Goal: Task Accomplishment & Management: Complete application form

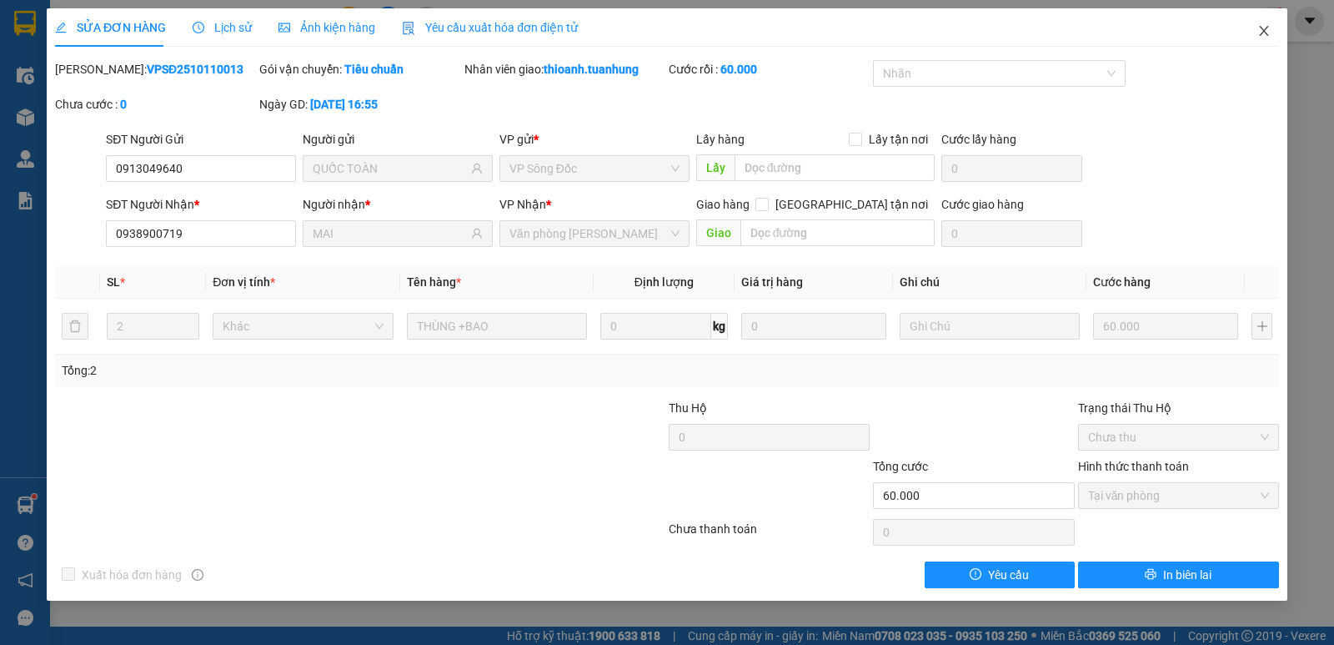
click at [1260, 29] on icon "close" at bounding box center [1263, 30] width 13 height 13
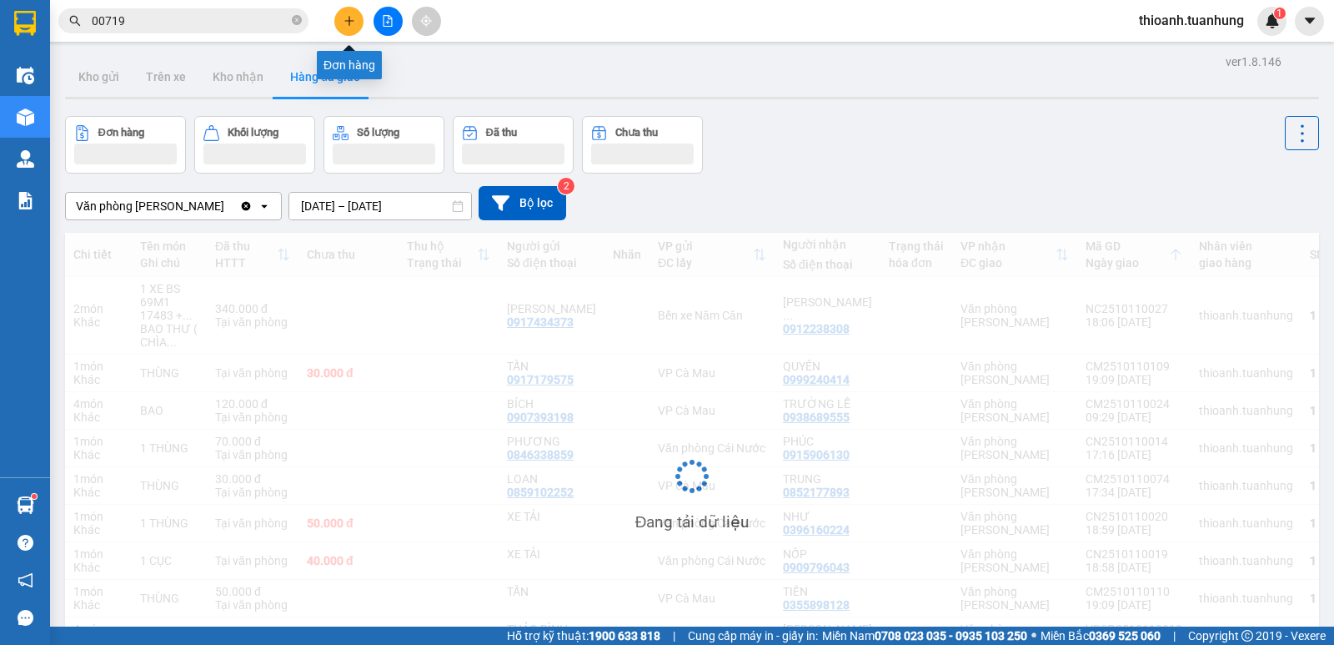
click at [342, 21] on button at bounding box center [348, 21] width 29 height 29
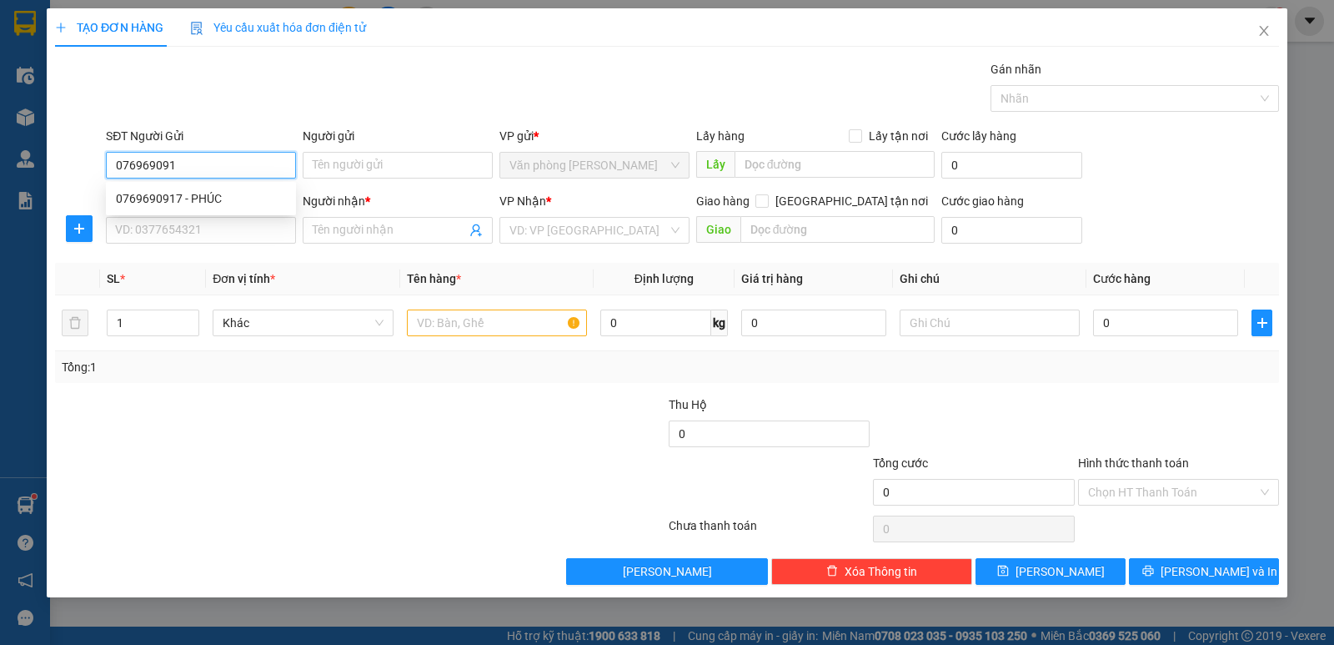
type input "0769690917"
click at [204, 202] on div "0769690917 - PHÚC" at bounding box center [201, 198] width 170 height 18
type input "PHÚC"
type input "0769690917"
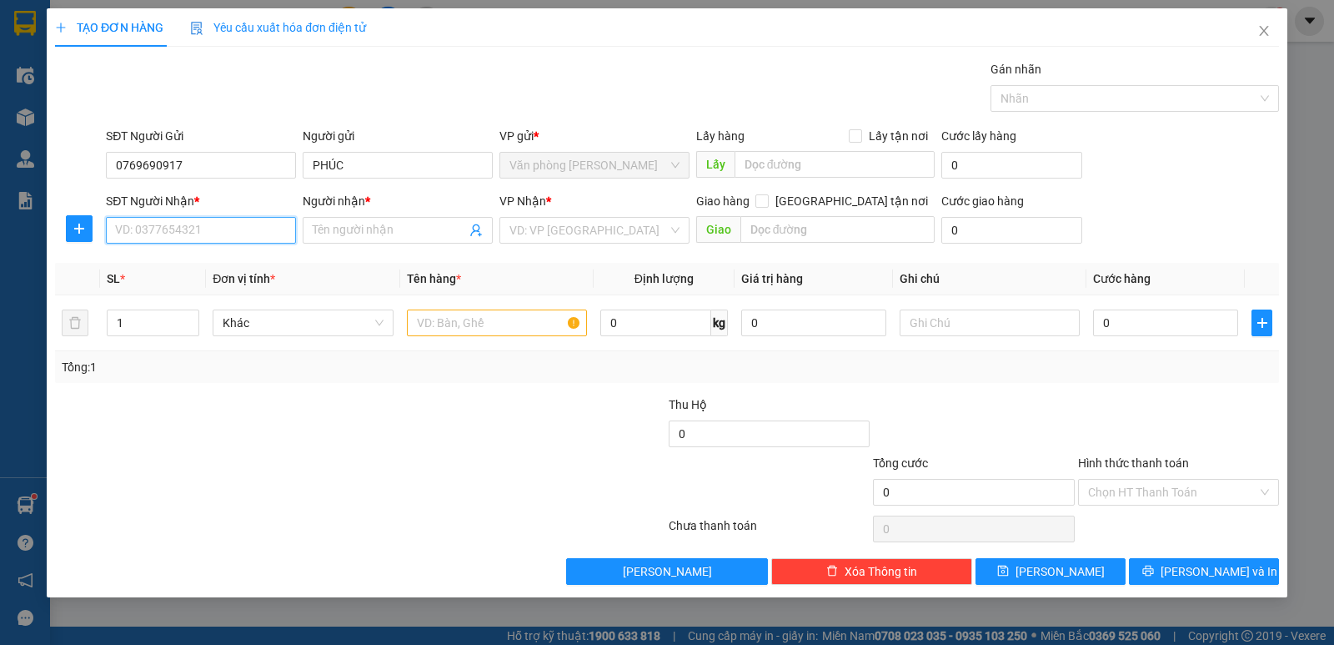
click at [198, 234] on input "SĐT Người Nhận *" at bounding box center [201, 230] width 190 height 27
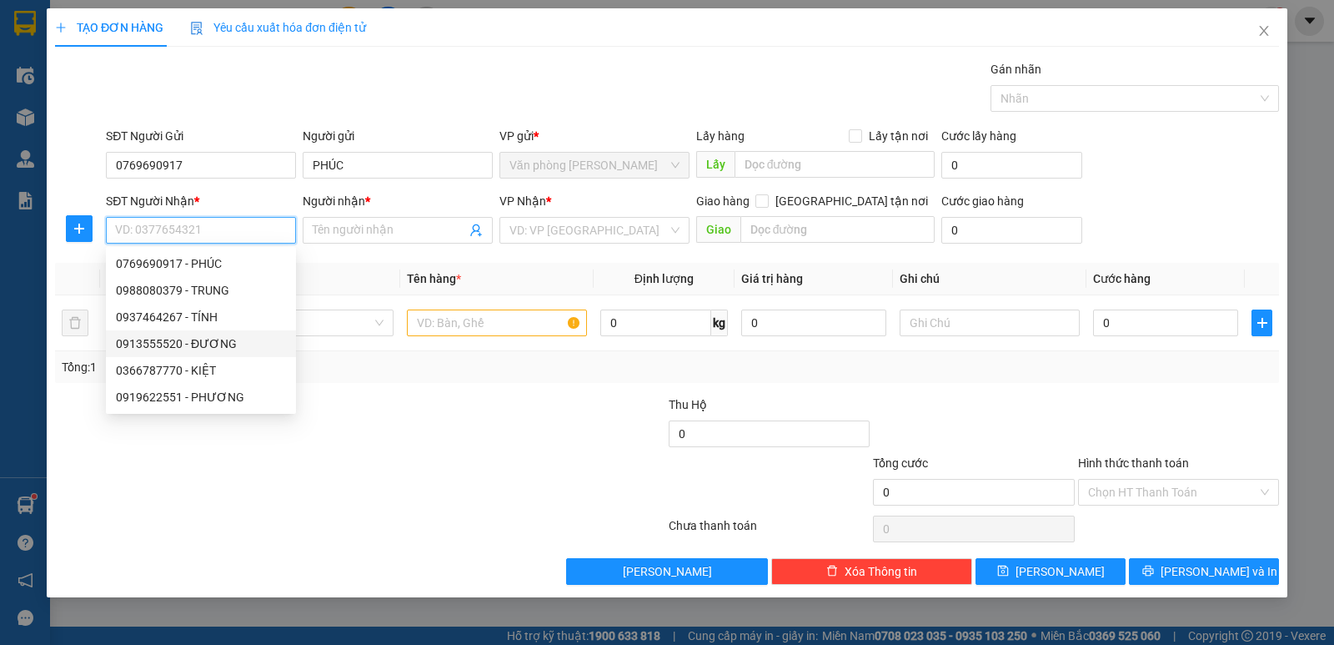
click at [155, 343] on div "0913555520 - ĐƯƠNG" at bounding box center [201, 343] width 170 height 18
type input "0913555520"
type input "ĐƯƠNG"
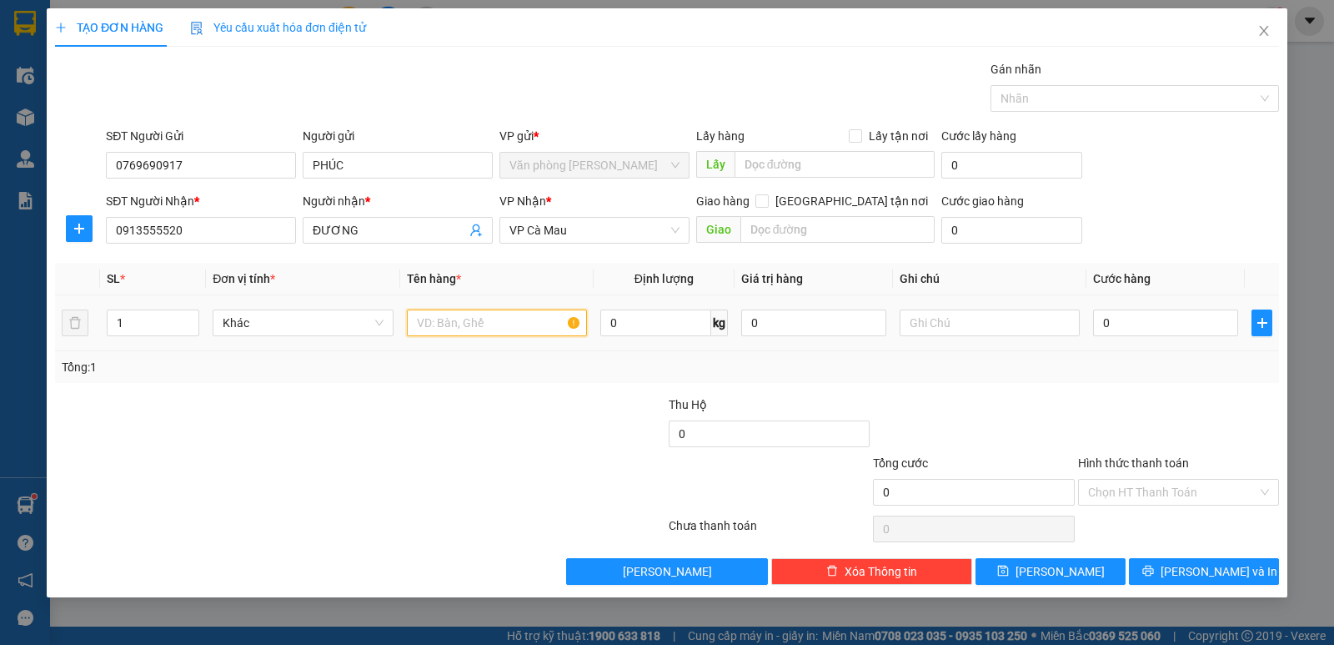
click at [534, 329] on input "text" at bounding box center [497, 322] width 180 height 27
type input "1 KIỆN"
click at [1144, 329] on input "0" at bounding box center [1165, 322] width 145 height 27
type input "5"
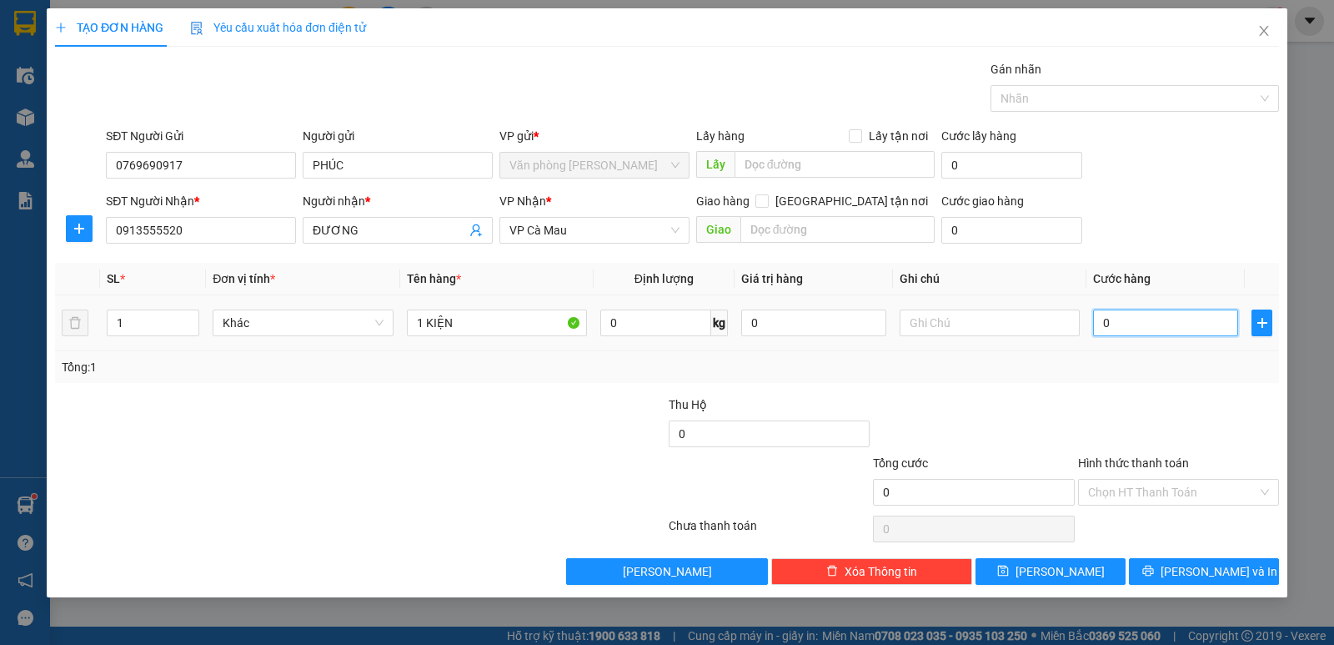
type input "5"
type input "50"
type input "50.000"
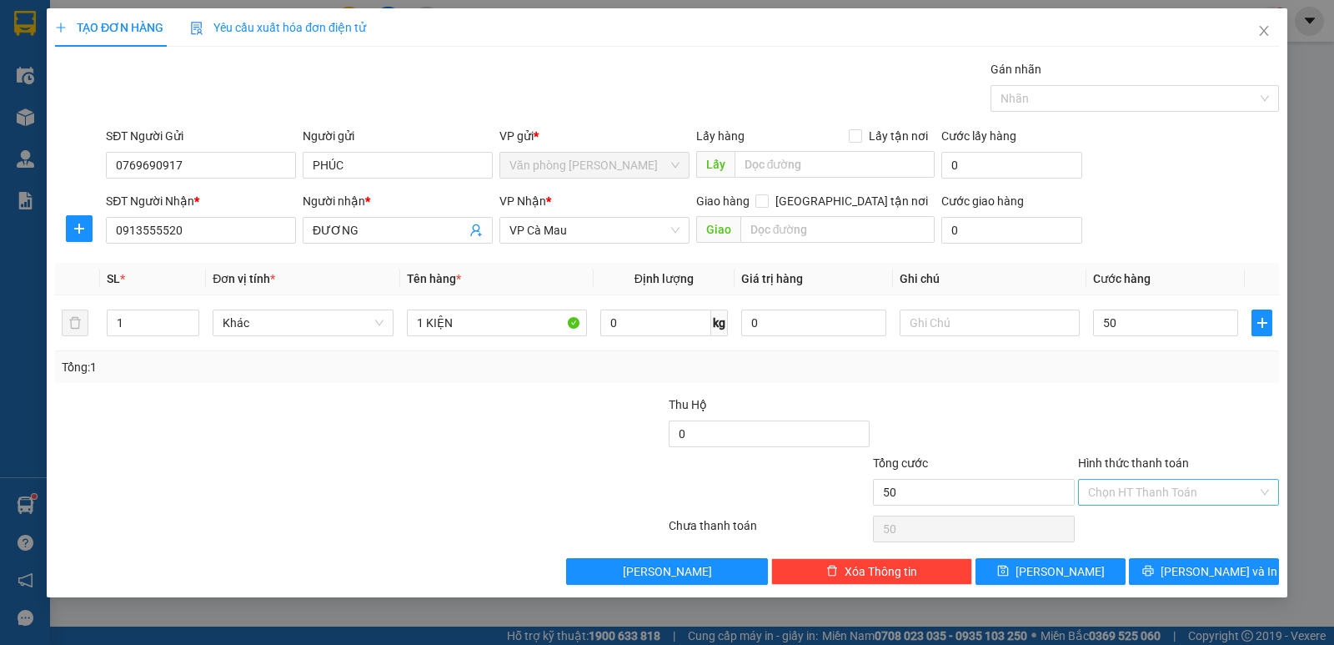
type input "50.000"
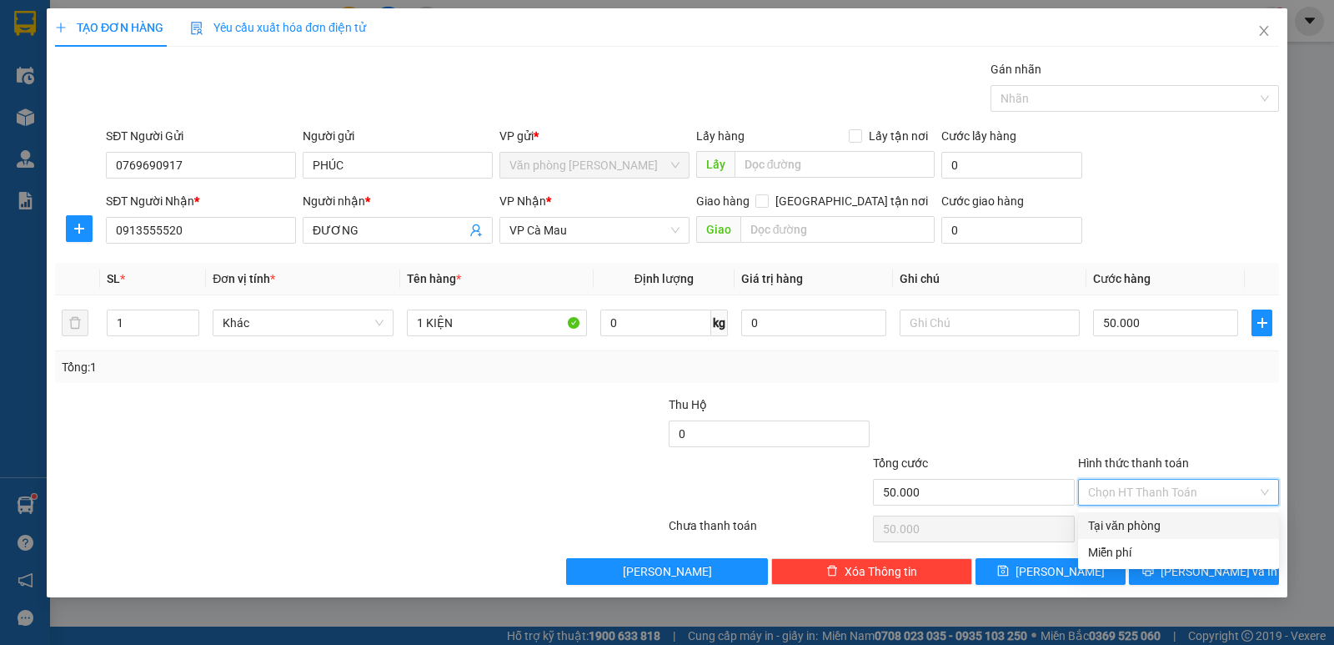
click at [1177, 491] on input "Hình thức thanh toán" at bounding box center [1172, 491] width 169 height 25
click at [1157, 523] on div "Tại văn phòng" at bounding box center [1178, 525] width 181 height 18
type input "0"
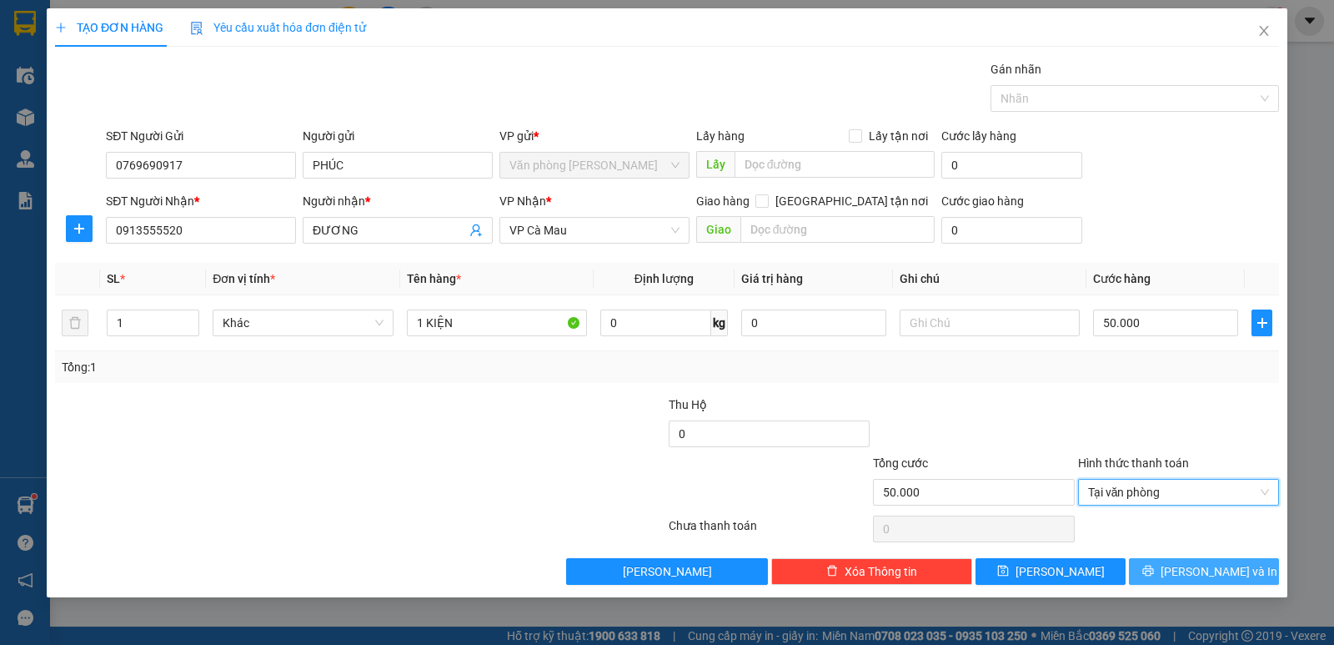
click at [1225, 570] on span "[PERSON_NAME] và In" at bounding box center [1219, 571] width 117 height 18
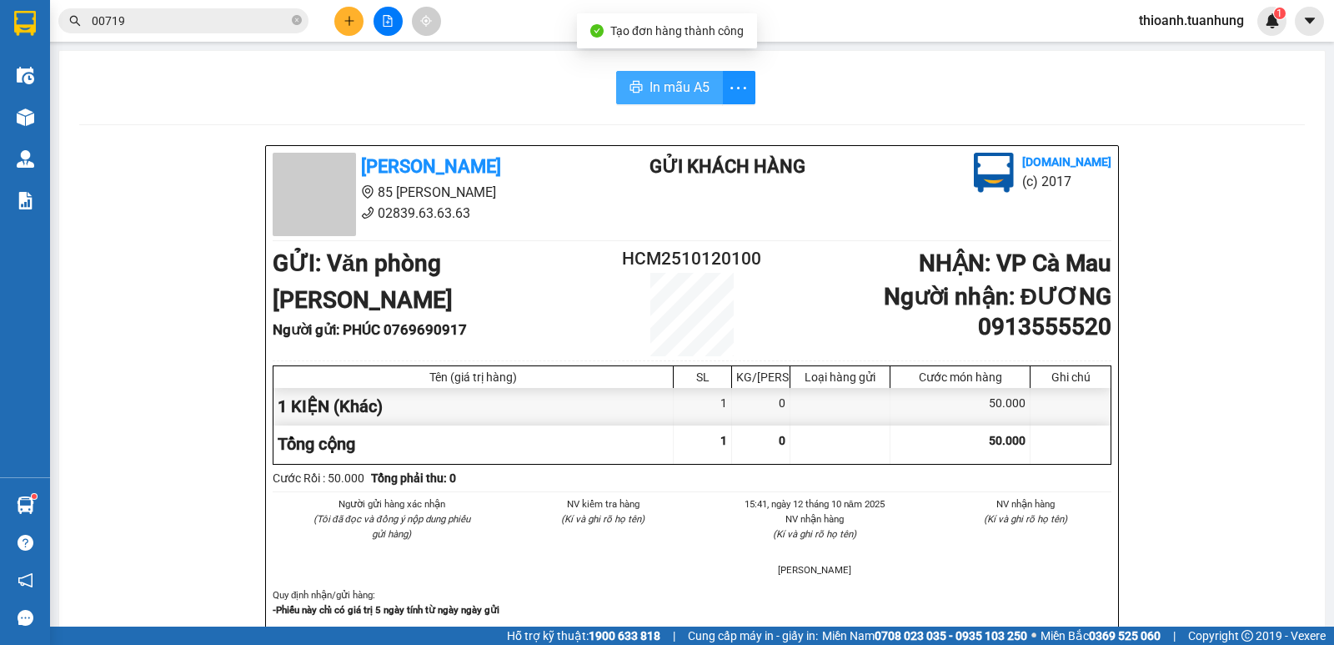
click at [674, 97] on span "In mẫu A5" at bounding box center [680, 87] width 60 height 21
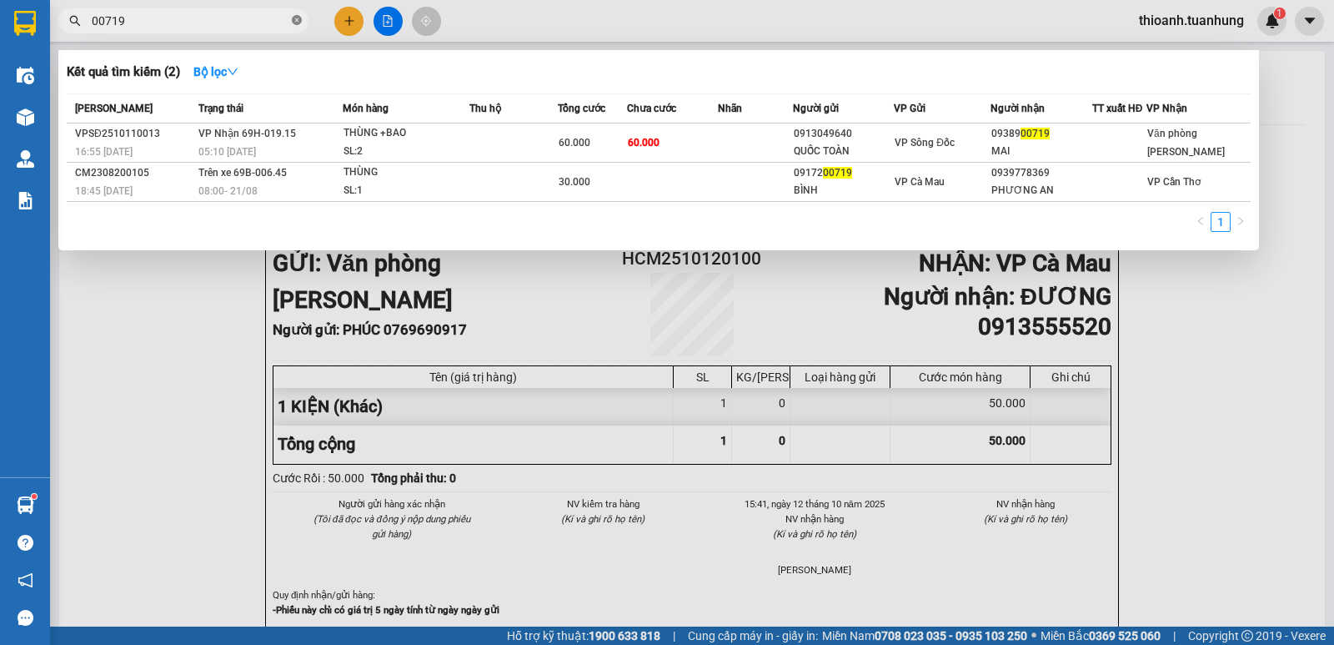
click at [299, 16] on icon "close-circle" at bounding box center [297, 20] width 10 height 10
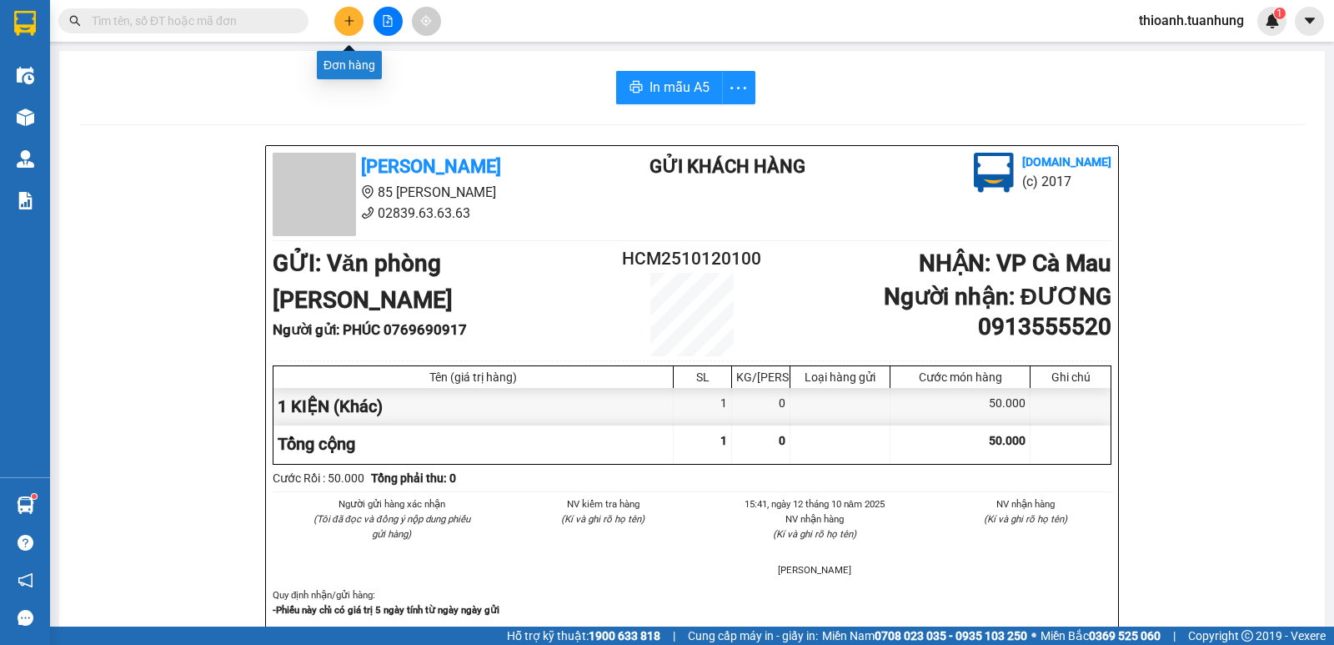
click at [344, 18] on icon "plus" at bounding box center [350, 21] width 12 height 12
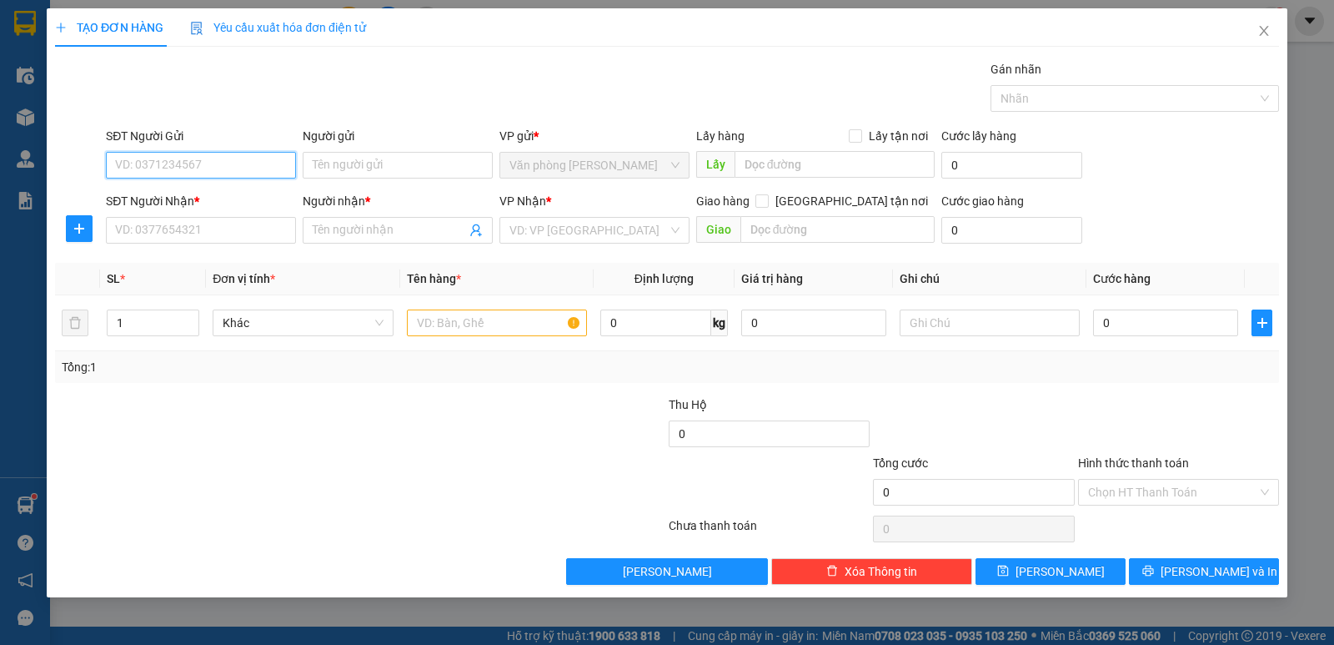
click at [247, 170] on input "SĐT Người Gửi" at bounding box center [201, 165] width 190 height 27
click at [259, 165] on input "SĐT Người Gửi" at bounding box center [201, 165] width 190 height 27
type input "0938444778"
click at [204, 198] on div "0938444778 - MAI" at bounding box center [201, 198] width 170 height 18
type input "MAI"
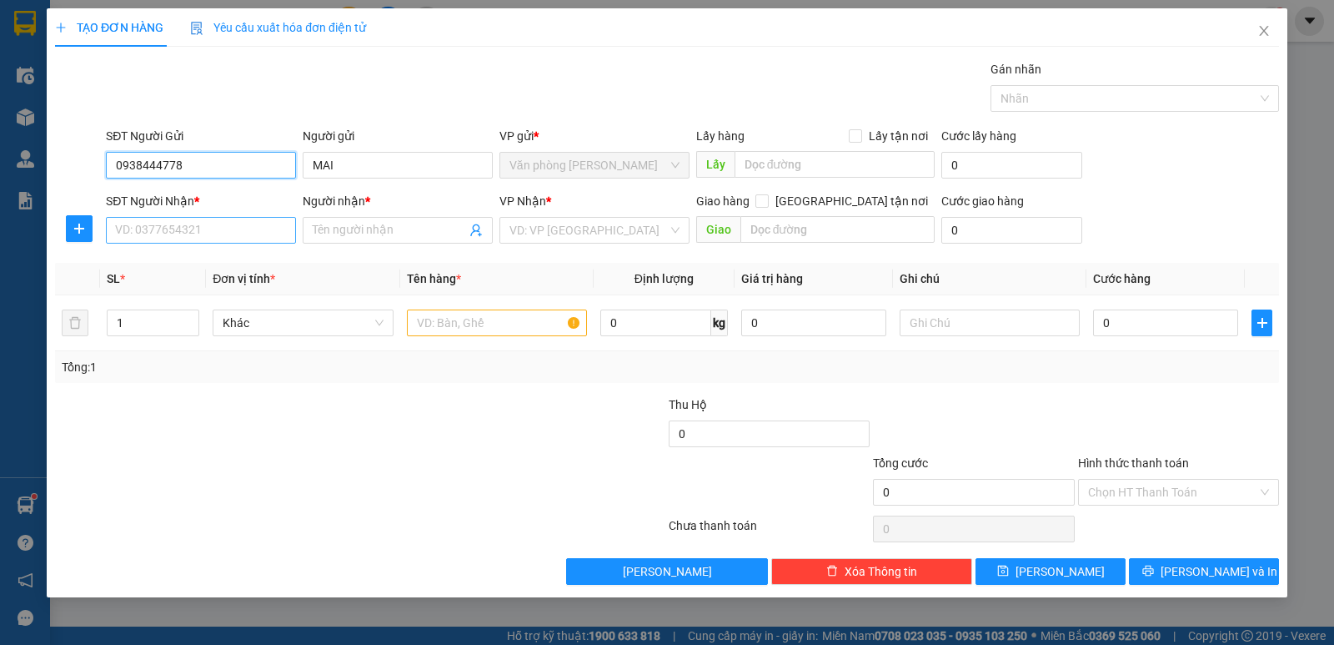
type input "0938444778"
click at [210, 230] on input "SĐT Người Nhận *" at bounding box center [201, 230] width 190 height 27
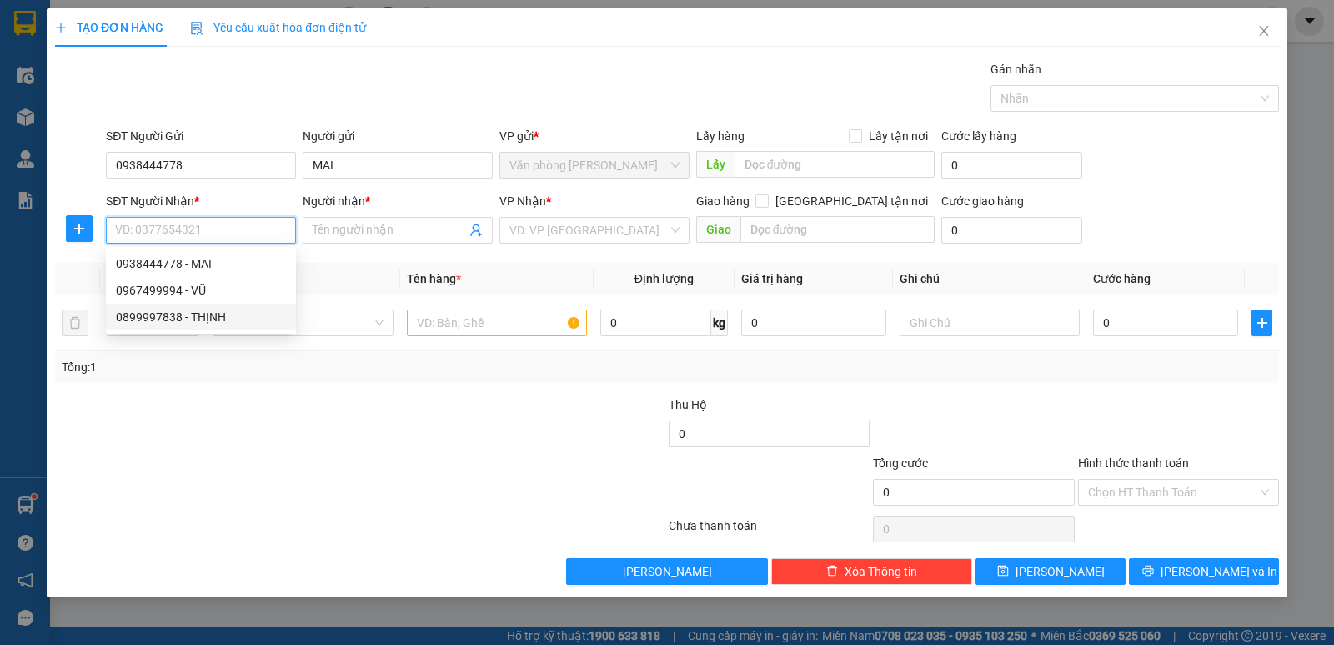
click at [151, 323] on div "0899997838 - THỊNH" at bounding box center [201, 317] width 170 height 18
type input "0899997838"
type input "THỊNH"
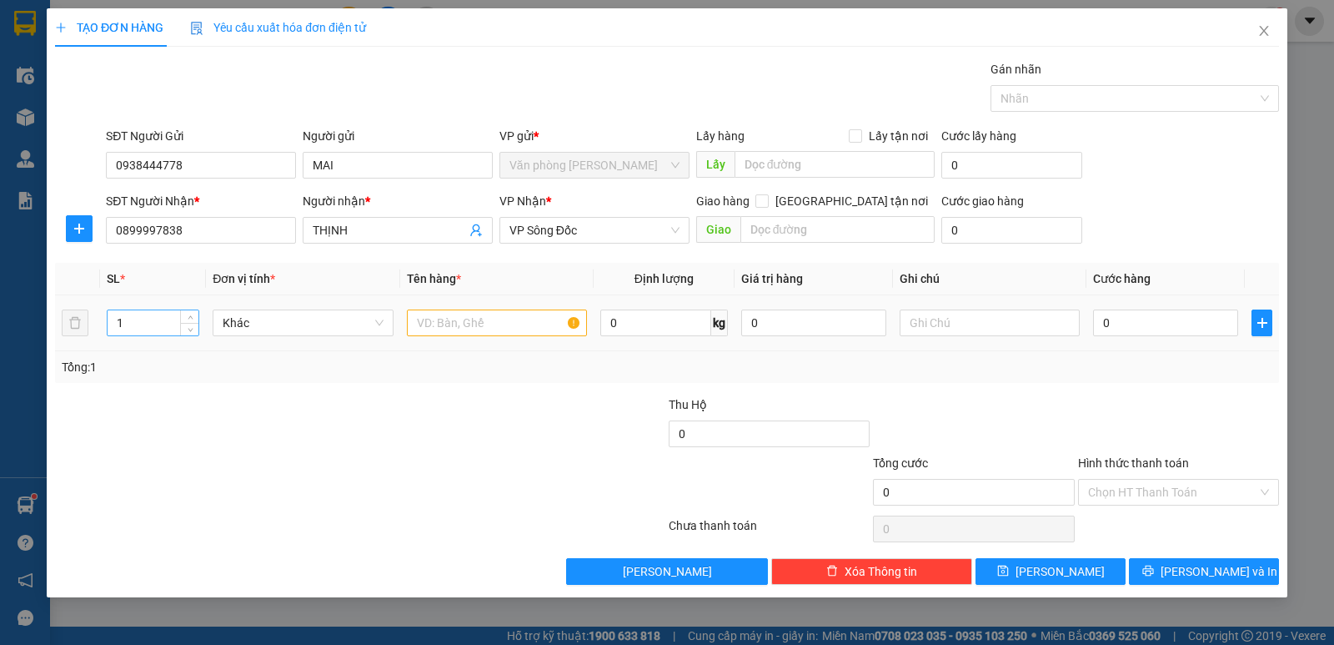
click at [165, 327] on input "1" at bounding box center [153, 322] width 91 height 25
type input "2"
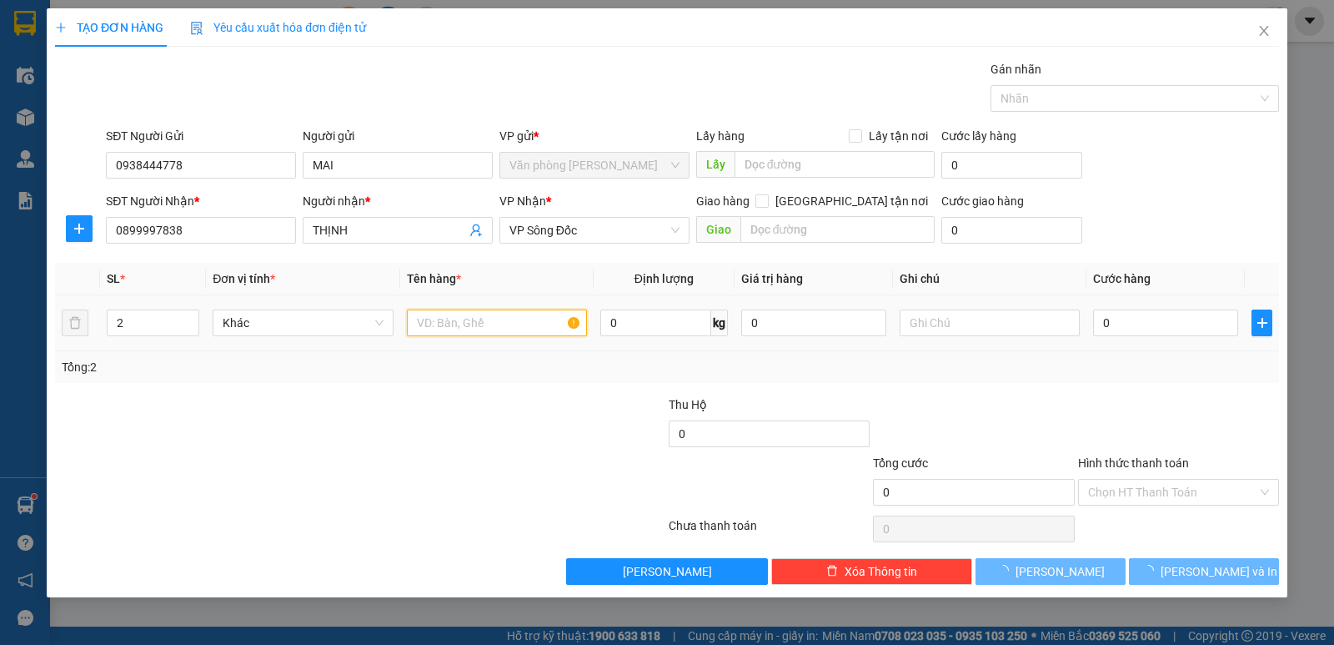
click at [431, 319] on input "text" at bounding box center [497, 322] width 180 height 27
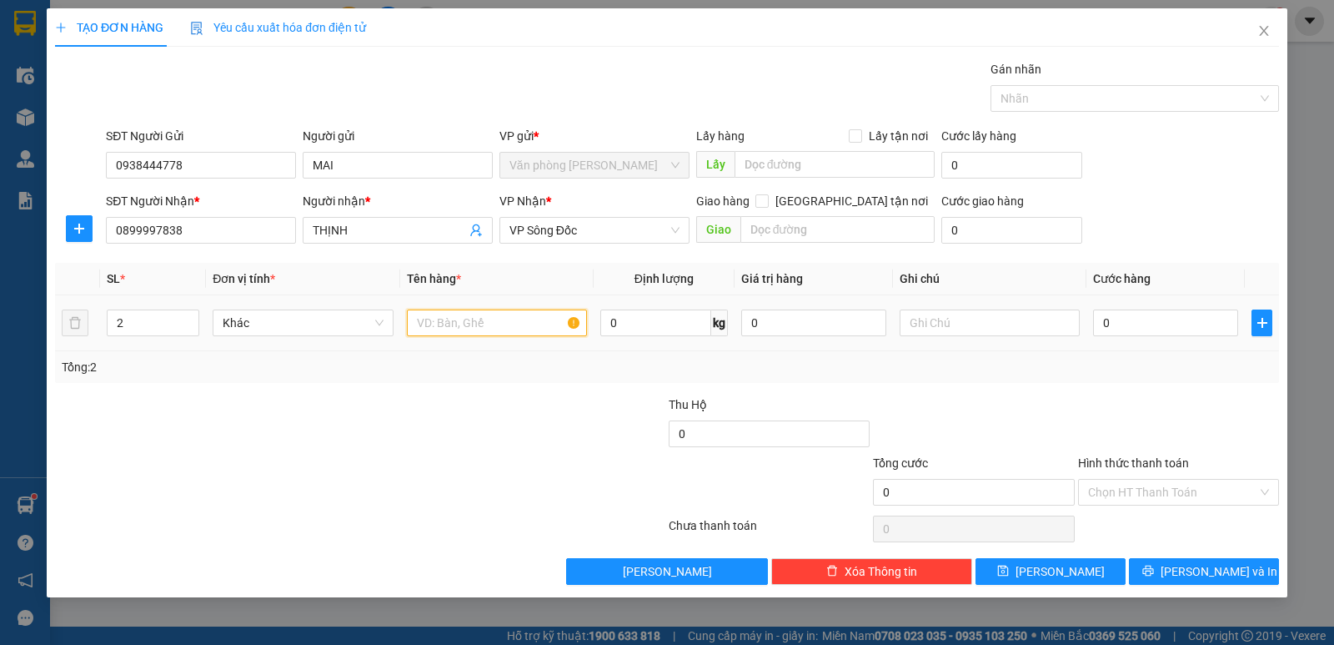
click at [424, 323] on input "text" at bounding box center [497, 322] width 180 height 27
type input "1 THÙNG XỐP+1 BAO"
click at [1152, 324] on input "0" at bounding box center [1165, 322] width 145 height 27
type input "1"
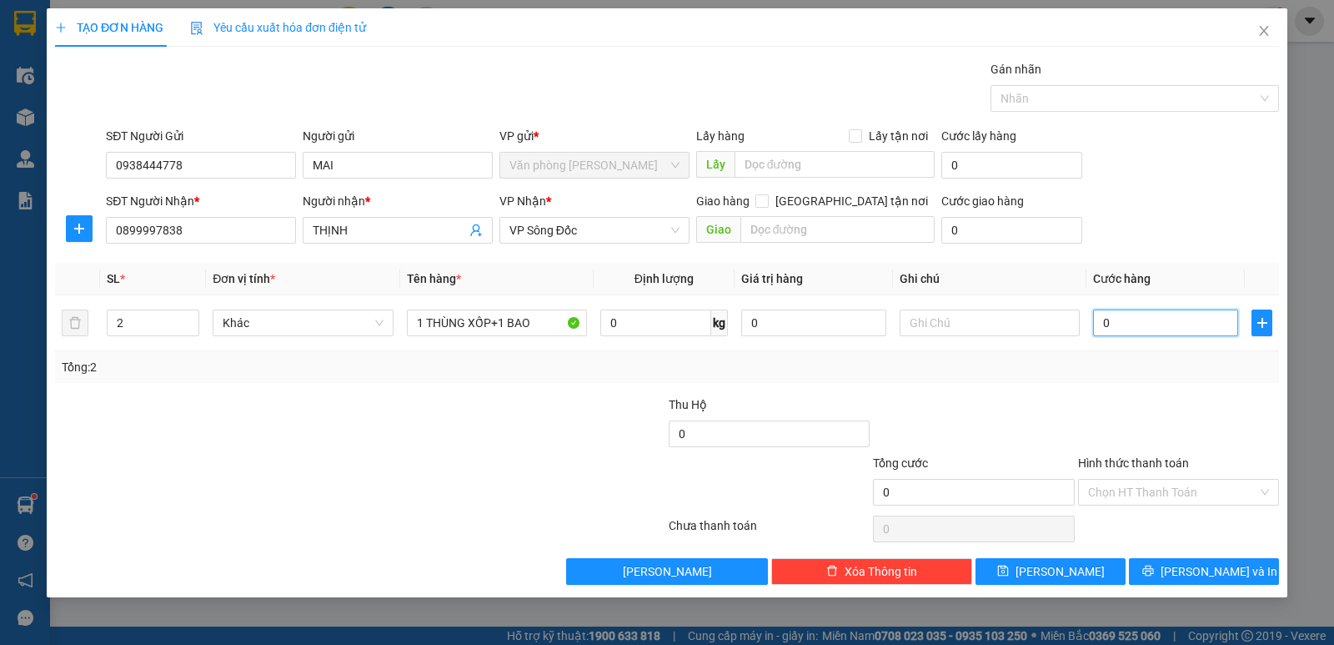
type input "1"
type input "14"
type input "140"
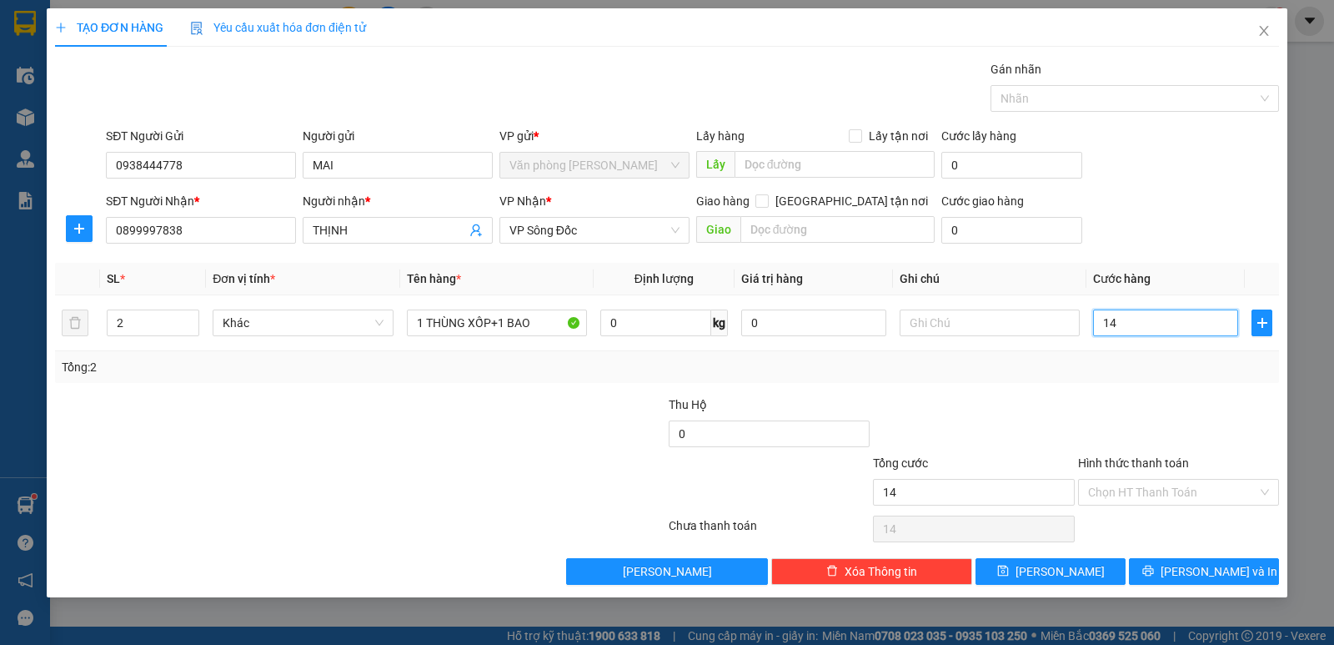
type input "140"
type input "140.000"
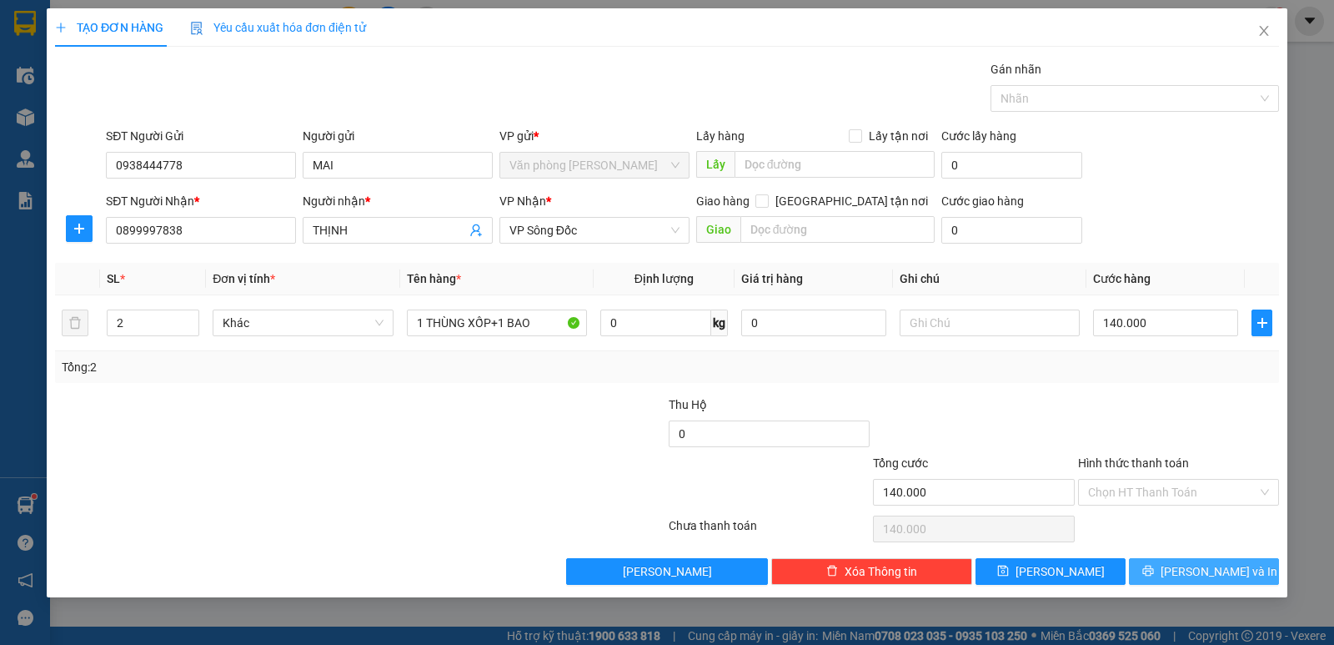
drag, startPoint x: 1216, startPoint y: 569, endPoint x: 1114, endPoint y: 520, distance: 112.6
click at [1211, 570] on span "[PERSON_NAME] và In" at bounding box center [1219, 571] width 117 height 18
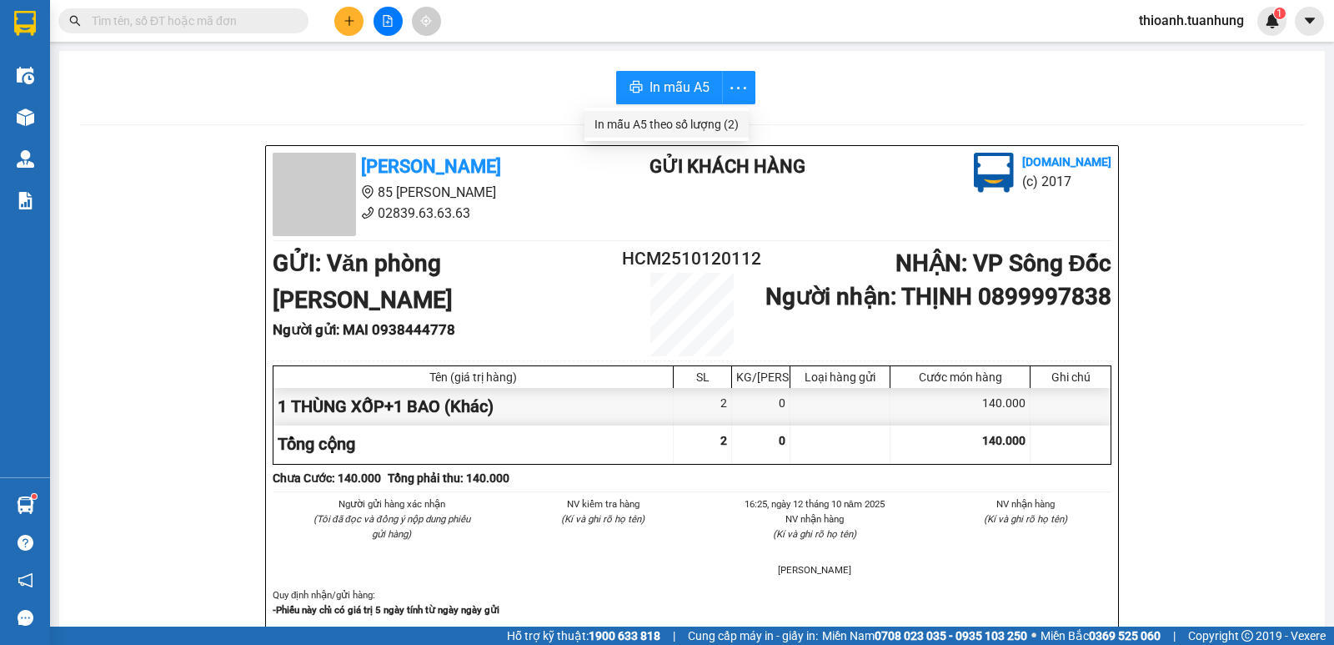
drag, startPoint x: 685, startPoint y: 122, endPoint x: 707, endPoint y: 133, distance: 24.6
click at [685, 126] on div "In mẫu A5 theo số lượng (2)" at bounding box center [667, 124] width 144 height 18
click at [349, 23] on icon "plus" at bounding box center [350, 21] width 12 height 12
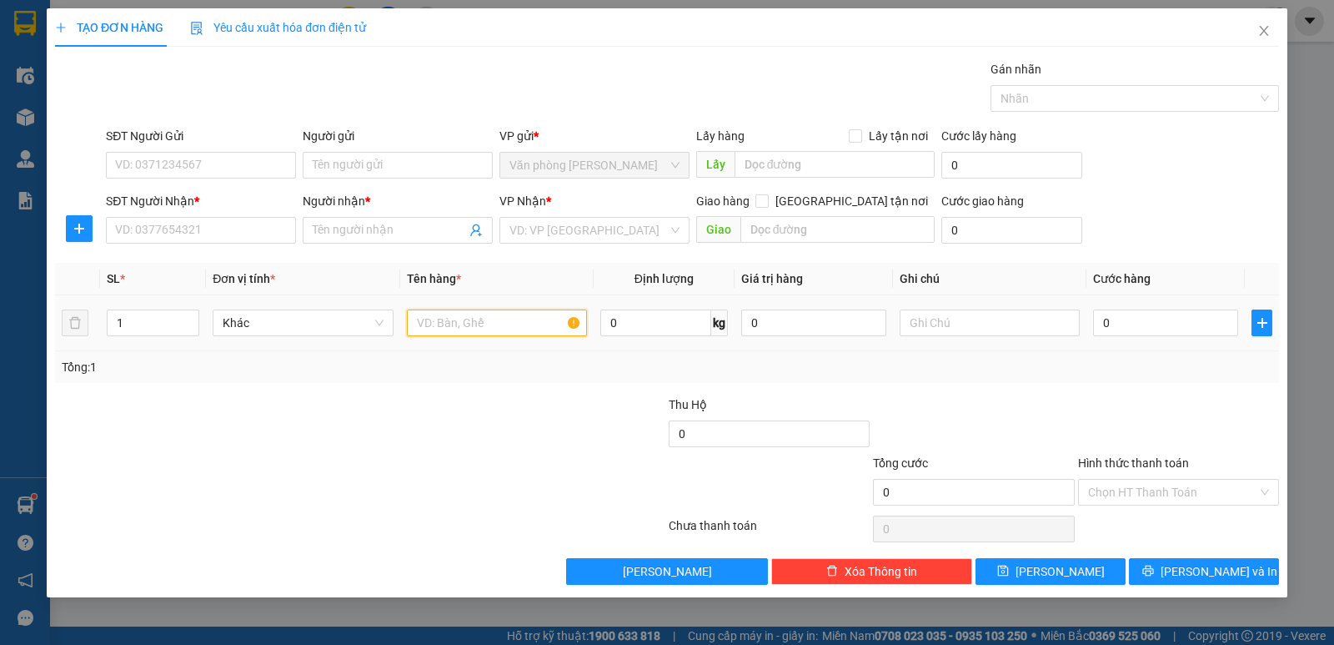
click at [448, 328] on input "text" at bounding box center [497, 322] width 180 height 27
type input "1"
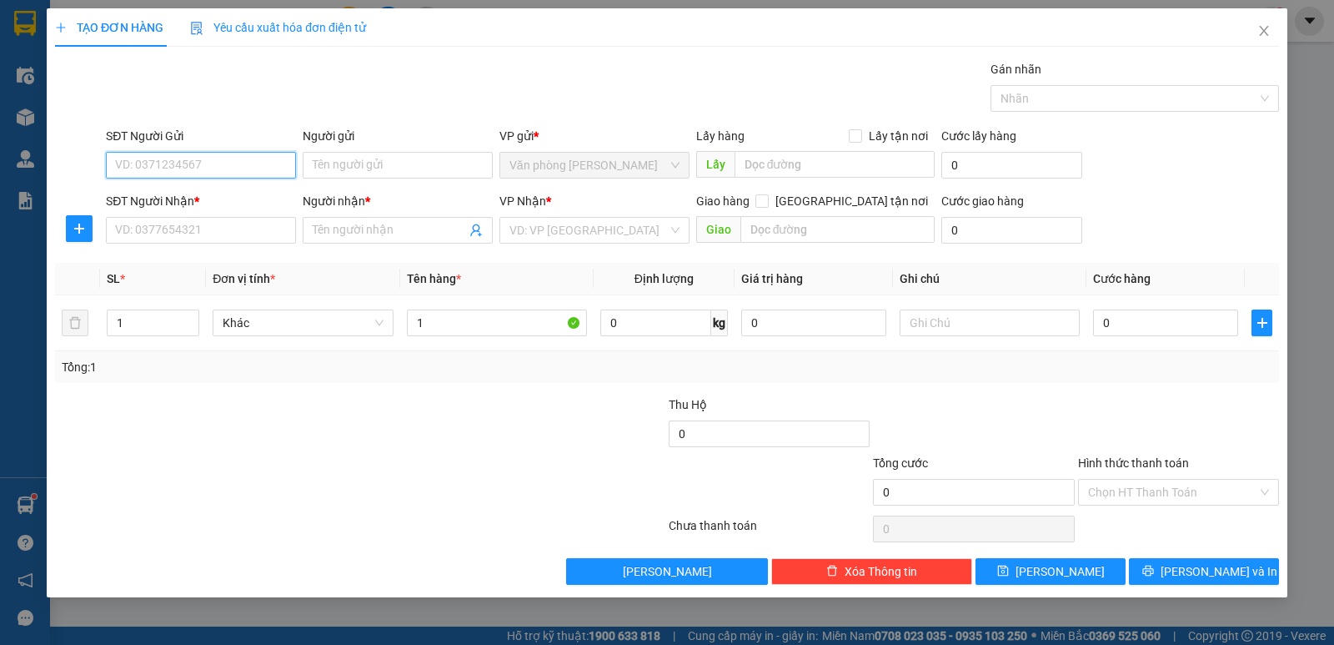
click at [247, 170] on input "SĐT Người Gửi" at bounding box center [201, 165] width 190 height 27
click at [243, 234] on input "SĐT Người Nhận *" at bounding box center [201, 230] width 190 height 27
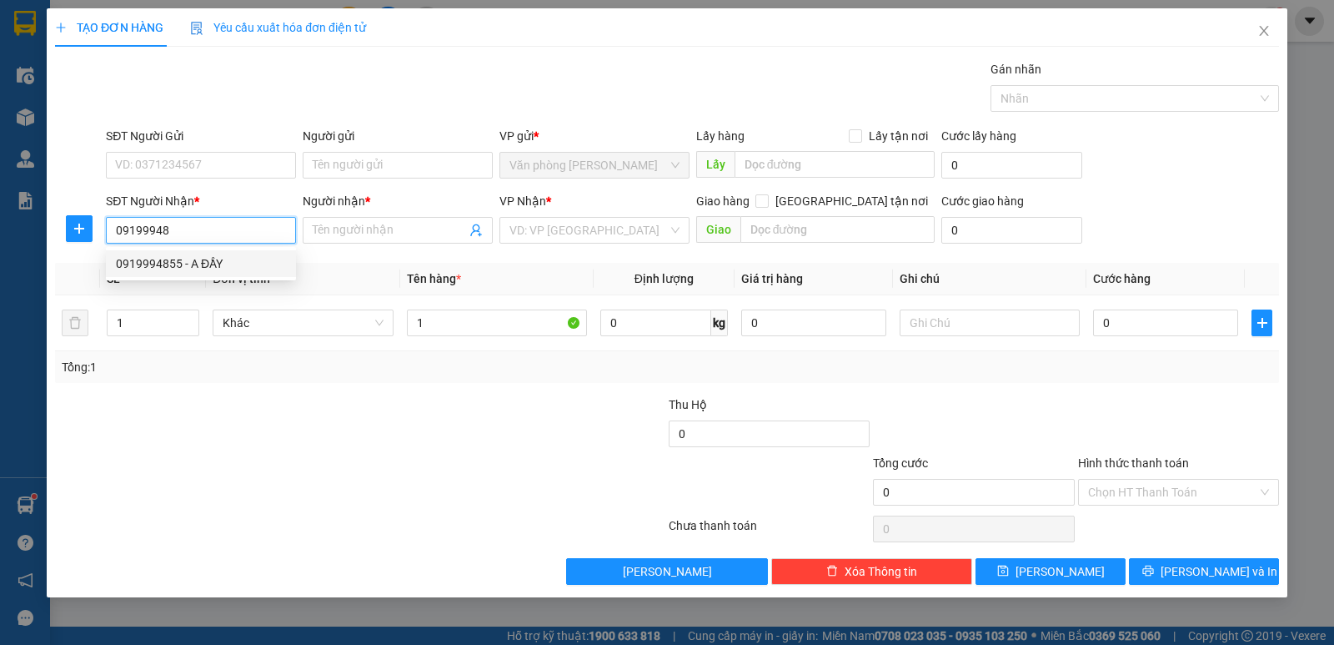
click at [212, 263] on div "0919994855 - A ĐẦY" at bounding box center [201, 263] width 170 height 18
type input "0919994855"
type input "A ĐẦY"
type input "0919994855"
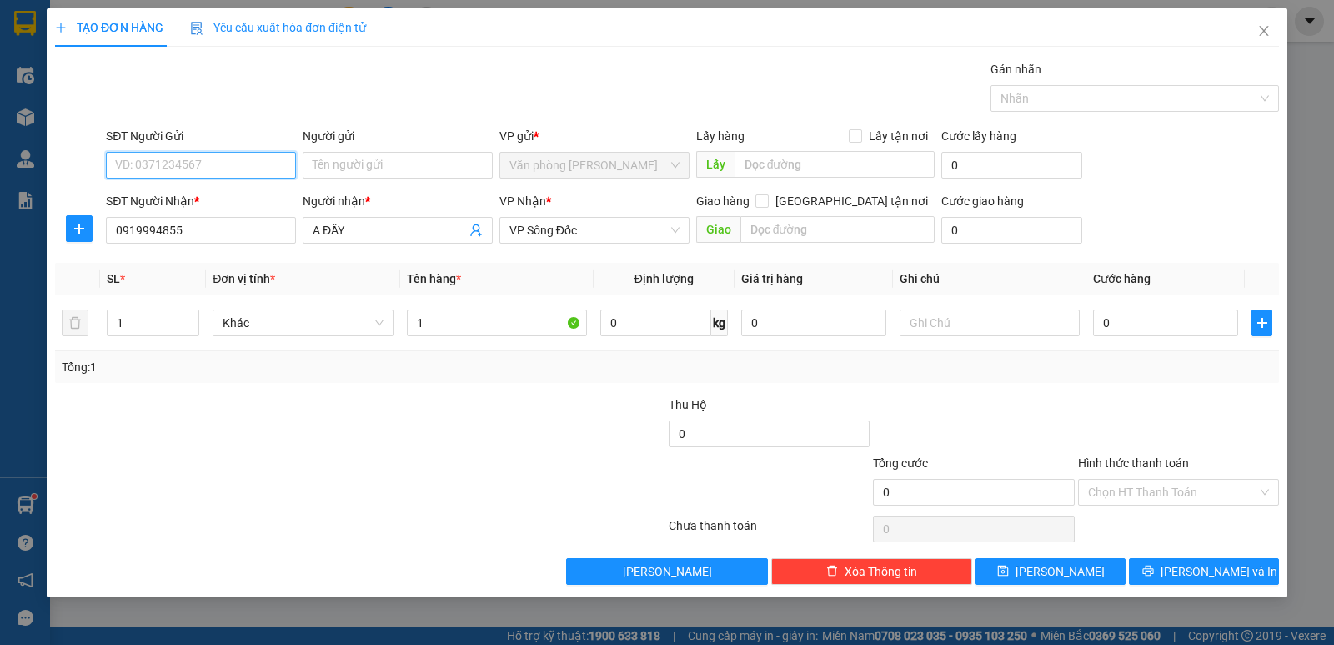
click at [240, 168] on input "SĐT Người Gửi" at bounding box center [201, 165] width 190 height 27
type input "0912401228"
click at [370, 167] on input "Người gửi" at bounding box center [398, 165] width 190 height 27
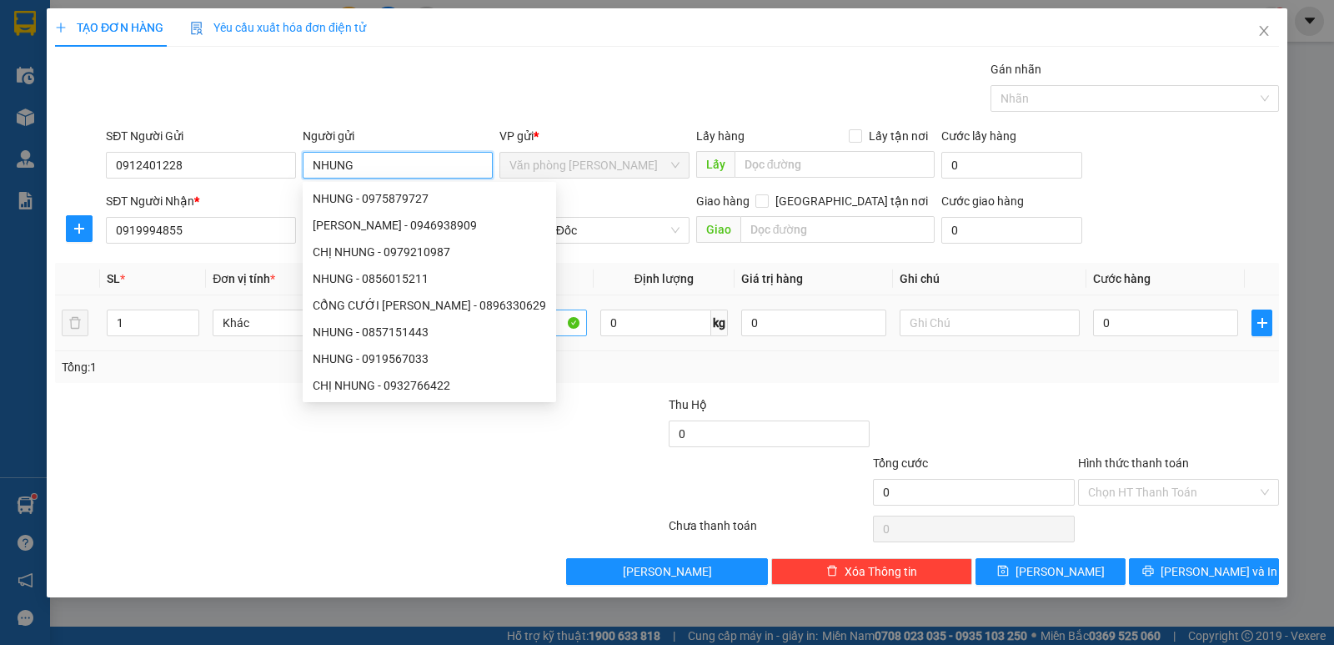
type input "NHUNG"
click at [557, 322] on input "1" at bounding box center [497, 322] width 180 height 27
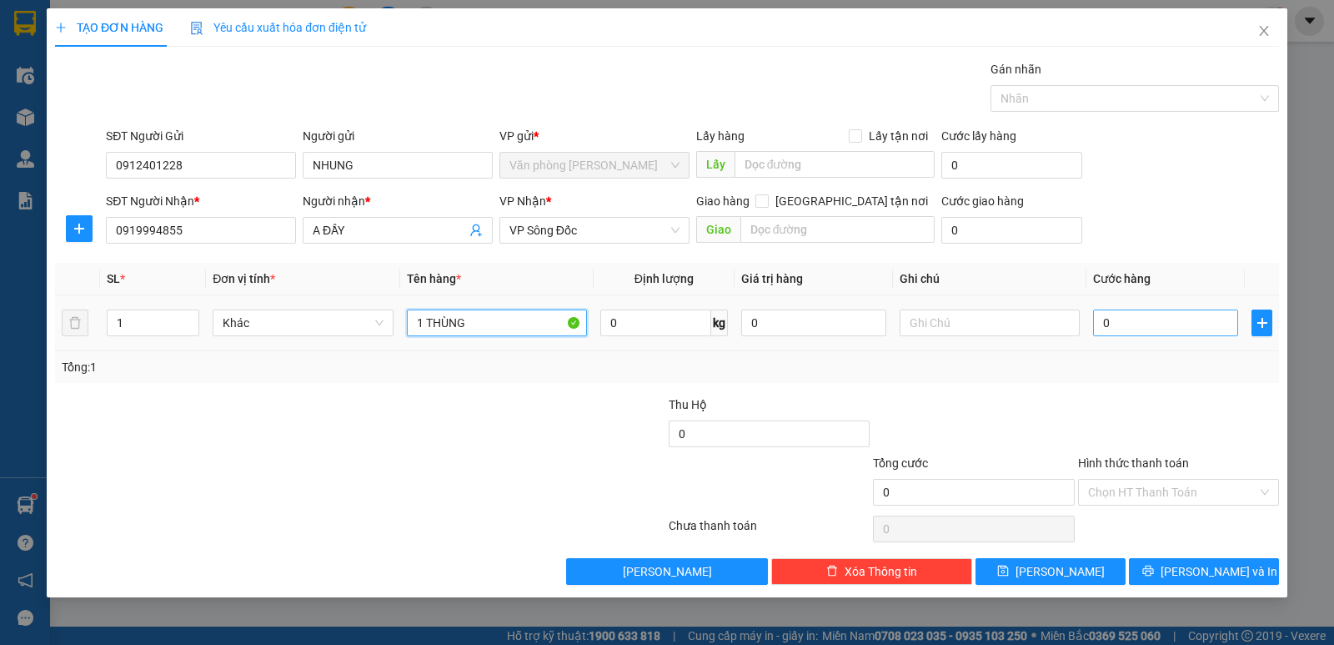
type input "1 THÙNG"
click at [1153, 316] on input "0" at bounding box center [1165, 322] width 145 height 27
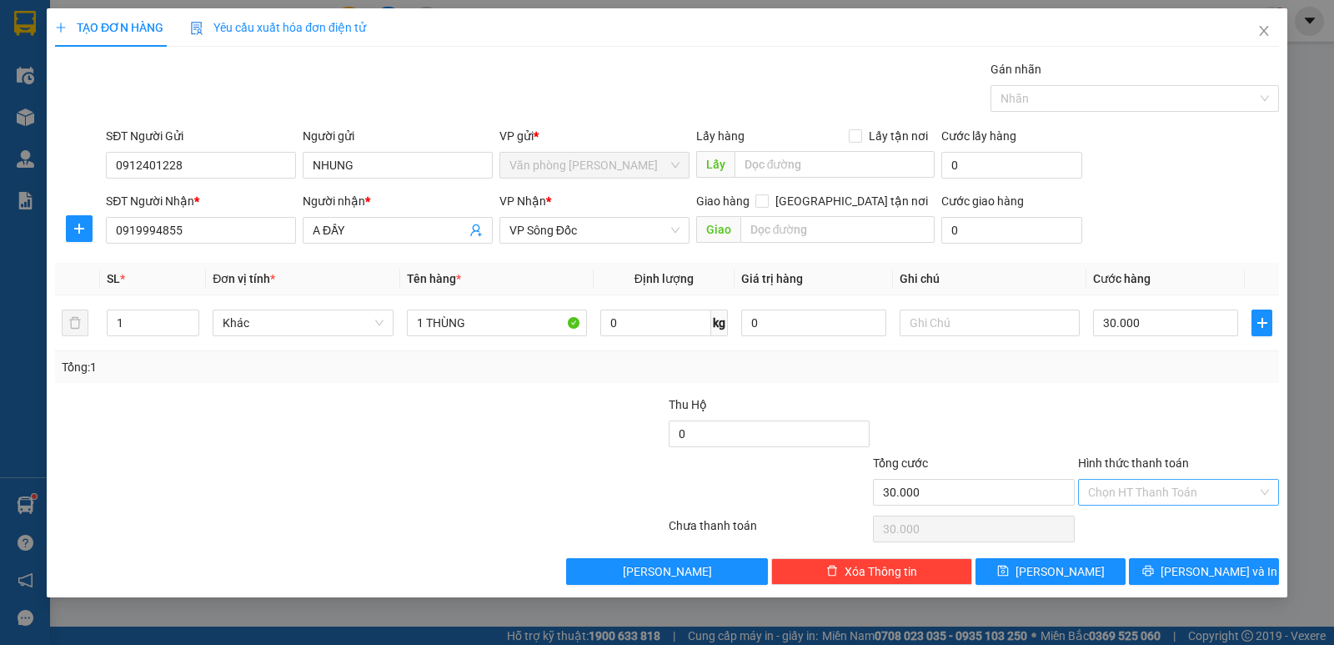
click at [1173, 491] on input "Hình thức thanh toán" at bounding box center [1172, 491] width 169 height 25
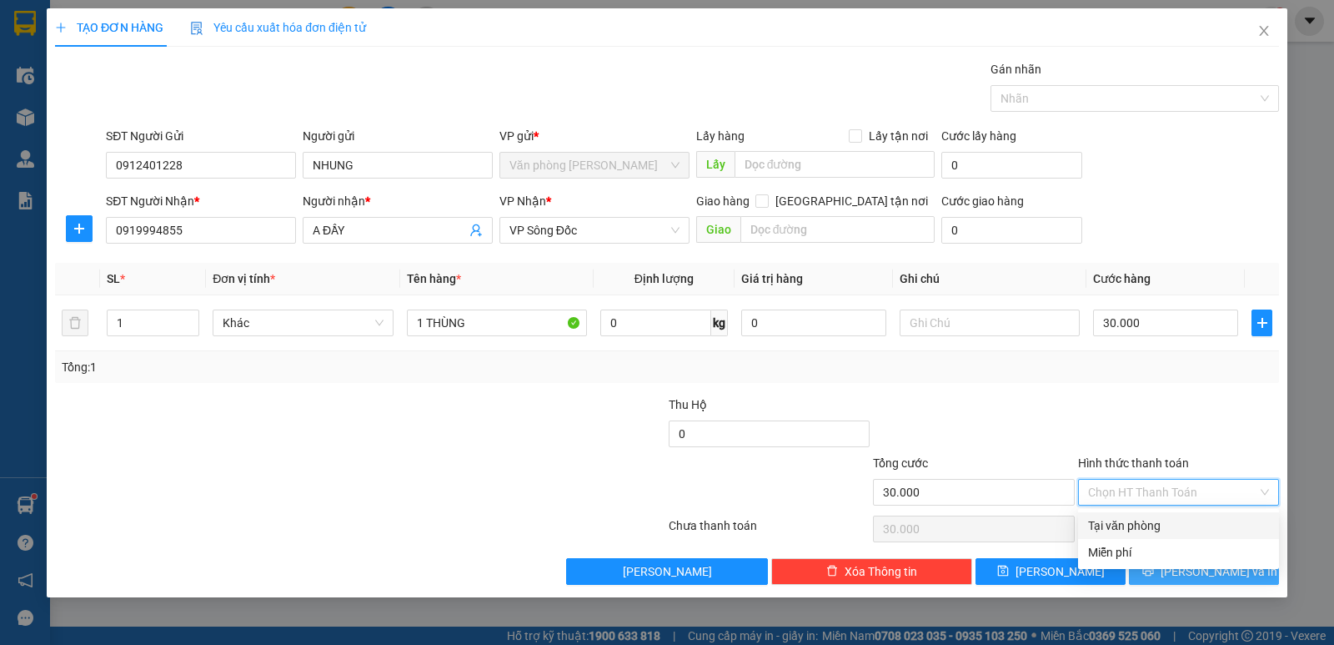
drag, startPoint x: 1158, startPoint y: 520, endPoint x: 1207, endPoint y: 565, distance: 66.7
click at [1161, 527] on div "Tại văn phòng" at bounding box center [1178, 525] width 181 height 18
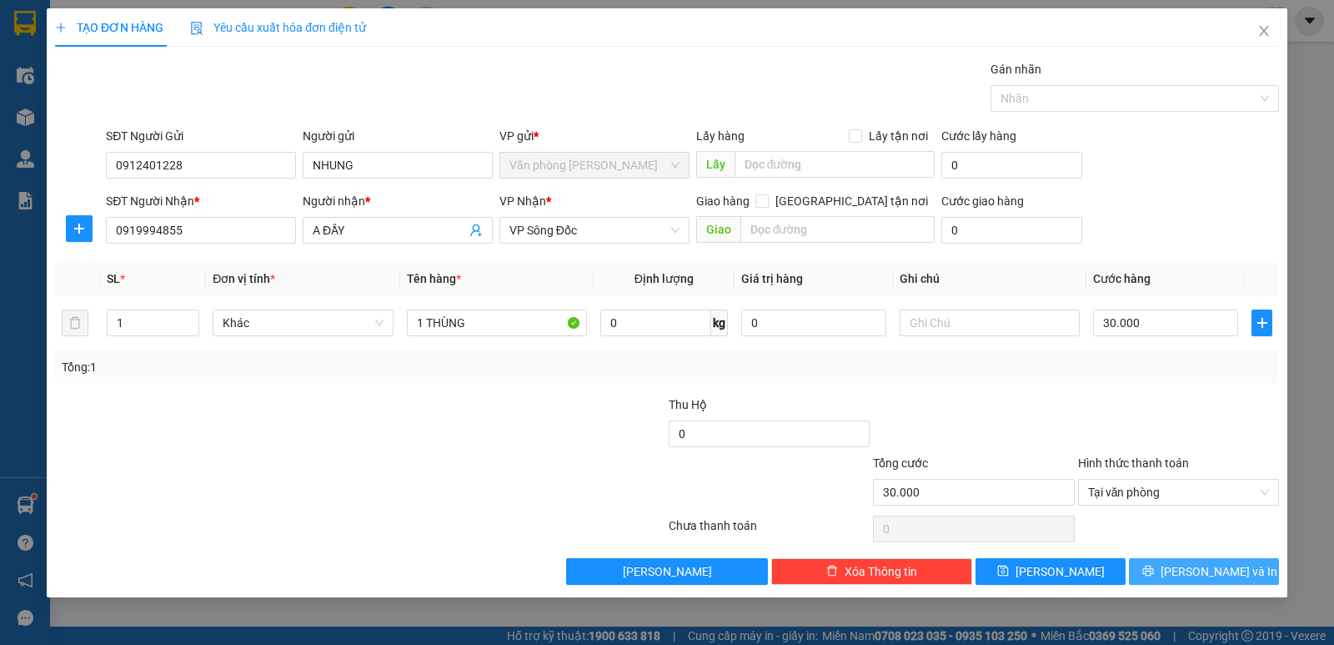
drag, startPoint x: 1211, startPoint y: 569, endPoint x: 1111, endPoint y: 519, distance: 111.9
click at [1210, 570] on span "[PERSON_NAME] và In" at bounding box center [1219, 571] width 117 height 18
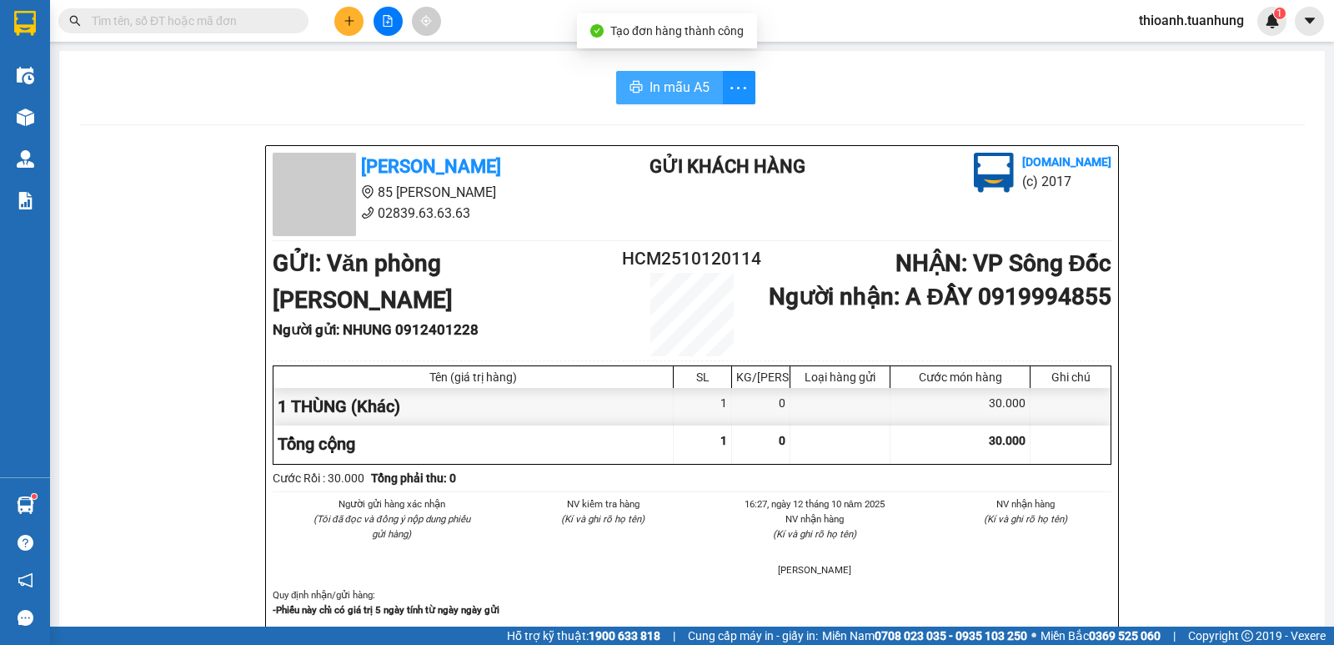
drag, startPoint x: 651, startPoint y: 83, endPoint x: 784, endPoint y: 204, distance: 180.0
click at [652, 83] on span "In mẫu A5" at bounding box center [680, 87] width 60 height 21
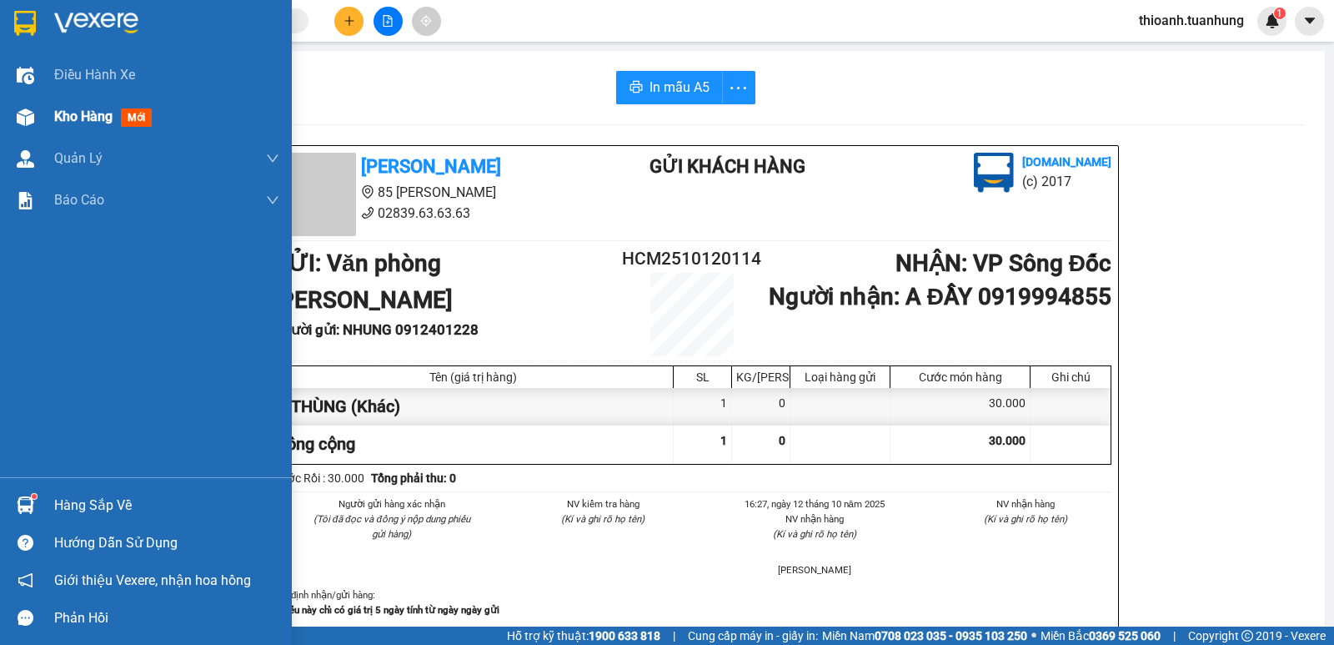
click at [77, 122] on span "Kho hàng" at bounding box center [83, 116] width 58 height 16
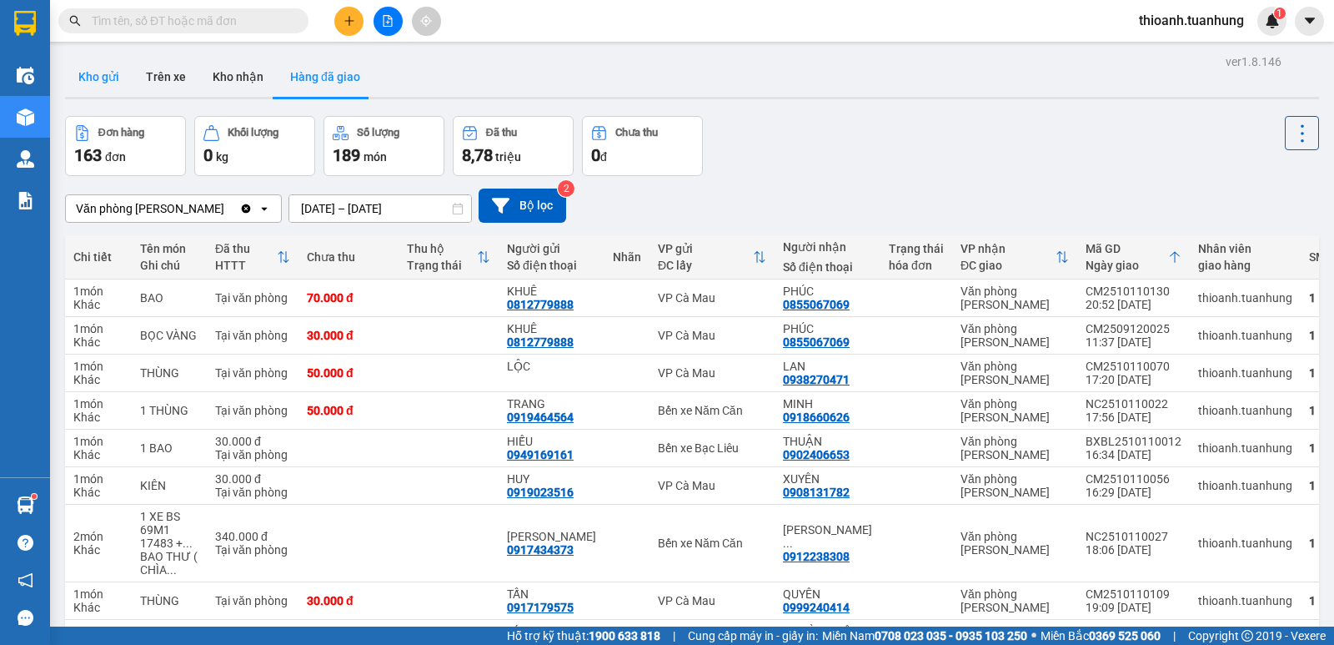
click at [95, 79] on button "Kho gửi" at bounding box center [99, 77] width 68 height 40
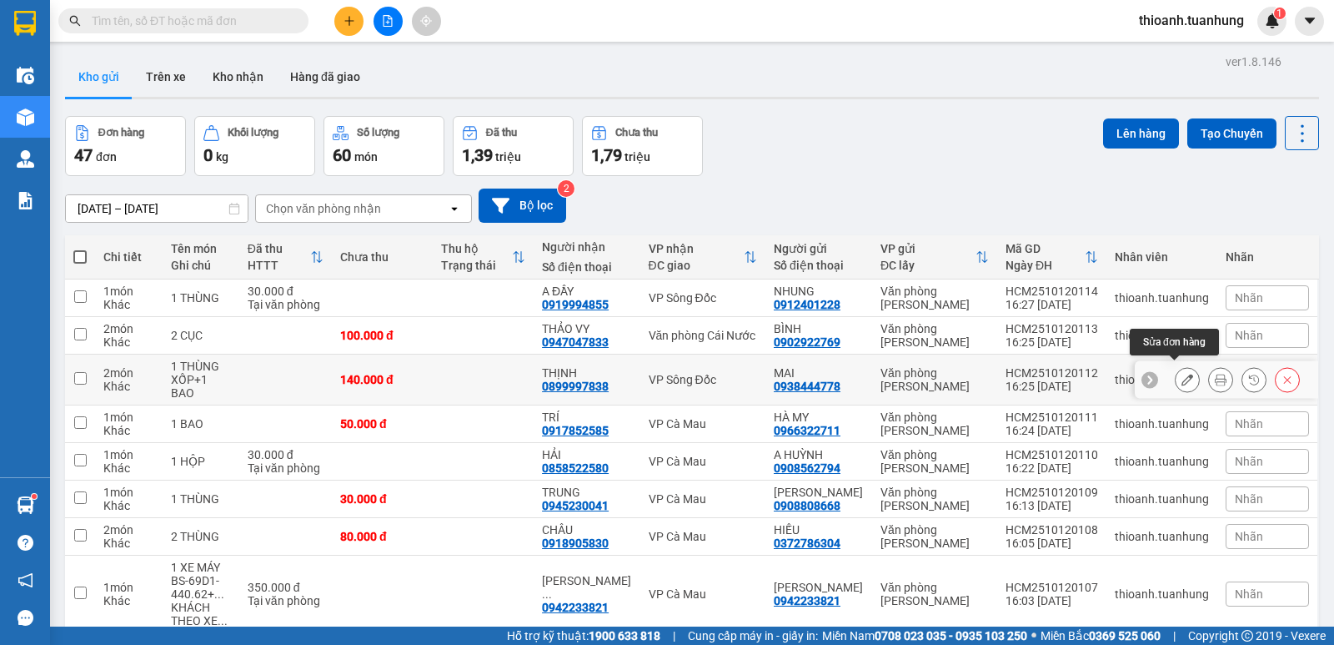
click at [1176, 372] on button at bounding box center [1187, 379] width 23 height 29
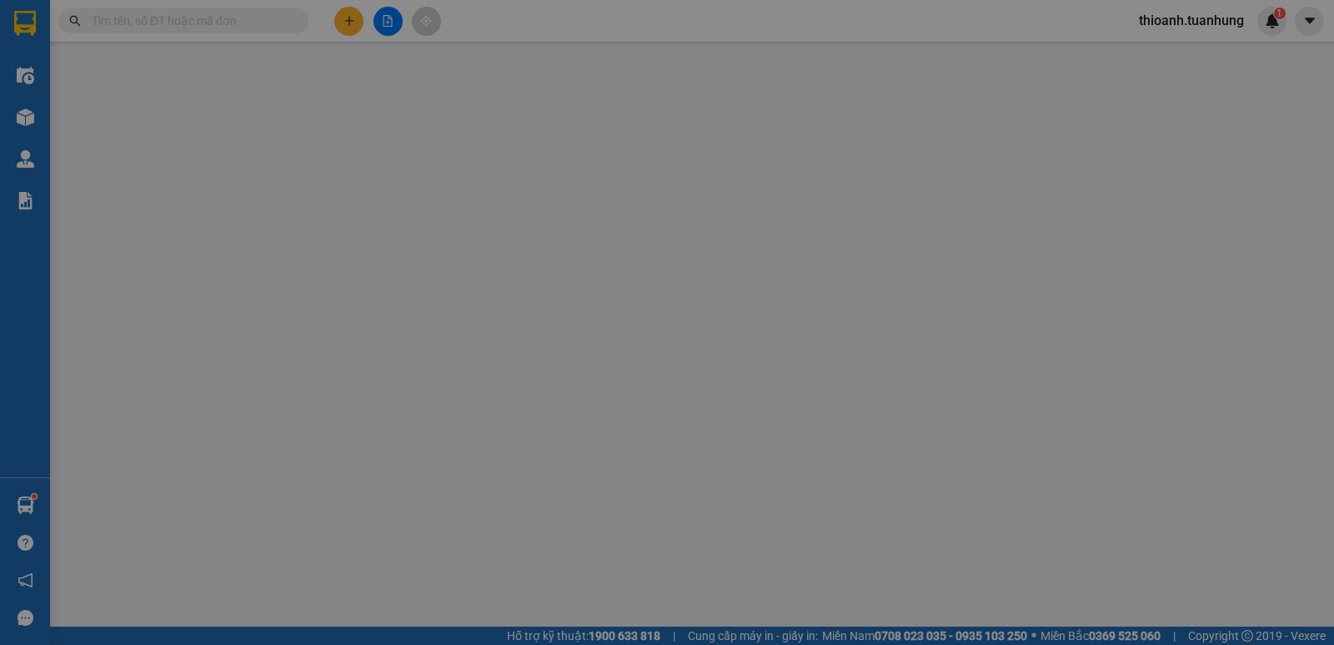
type input "0938444778"
type input "0899997838"
type input "140.000"
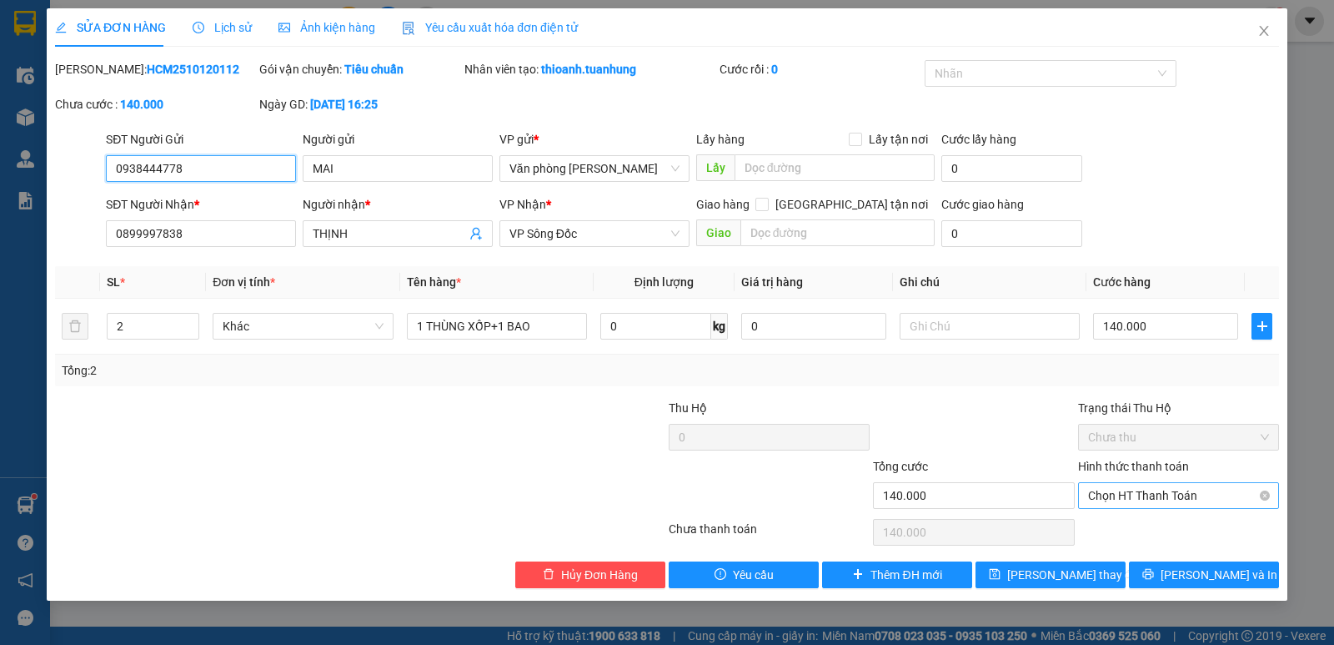
click at [1136, 496] on span "Chọn HT Thanh Toán" at bounding box center [1178, 495] width 181 height 25
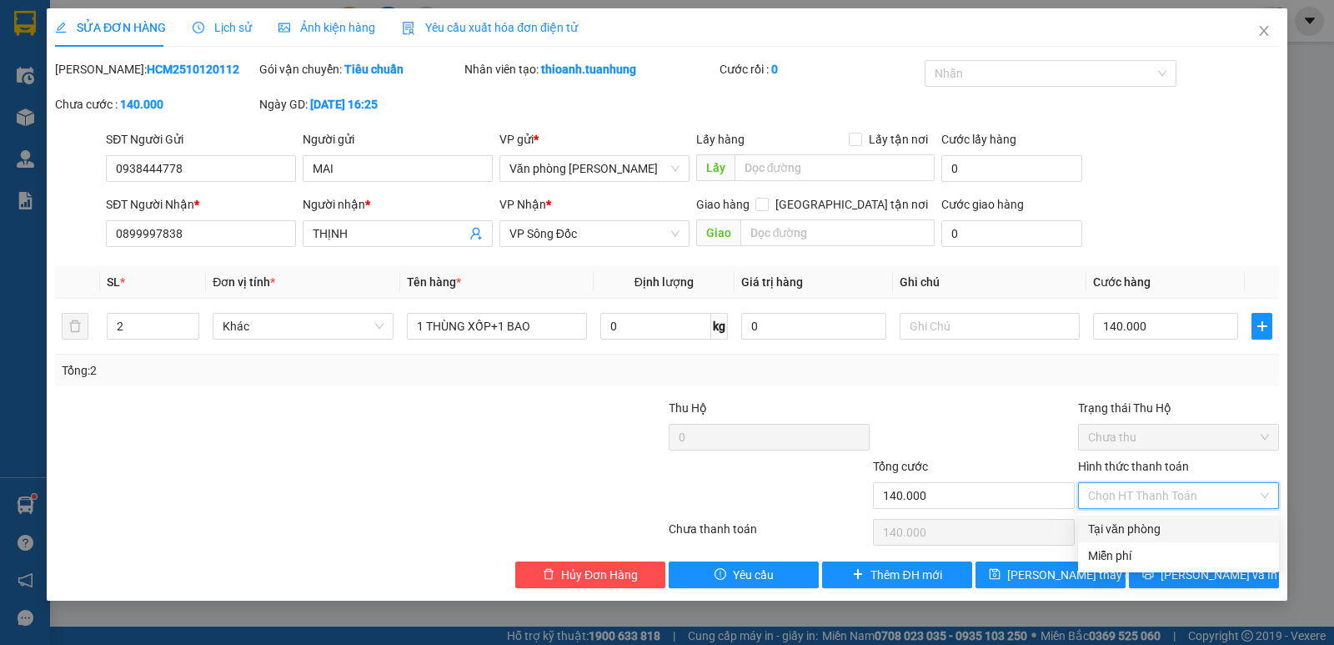
drag, startPoint x: 1148, startPoint y: 525, endPoint x: 1101, endPoint y: 542, distance: 50.4
click at [1148, 526] on div "Tại văn phòng" at bounding box center [1178, 528] width 181 height 18
type input "0"
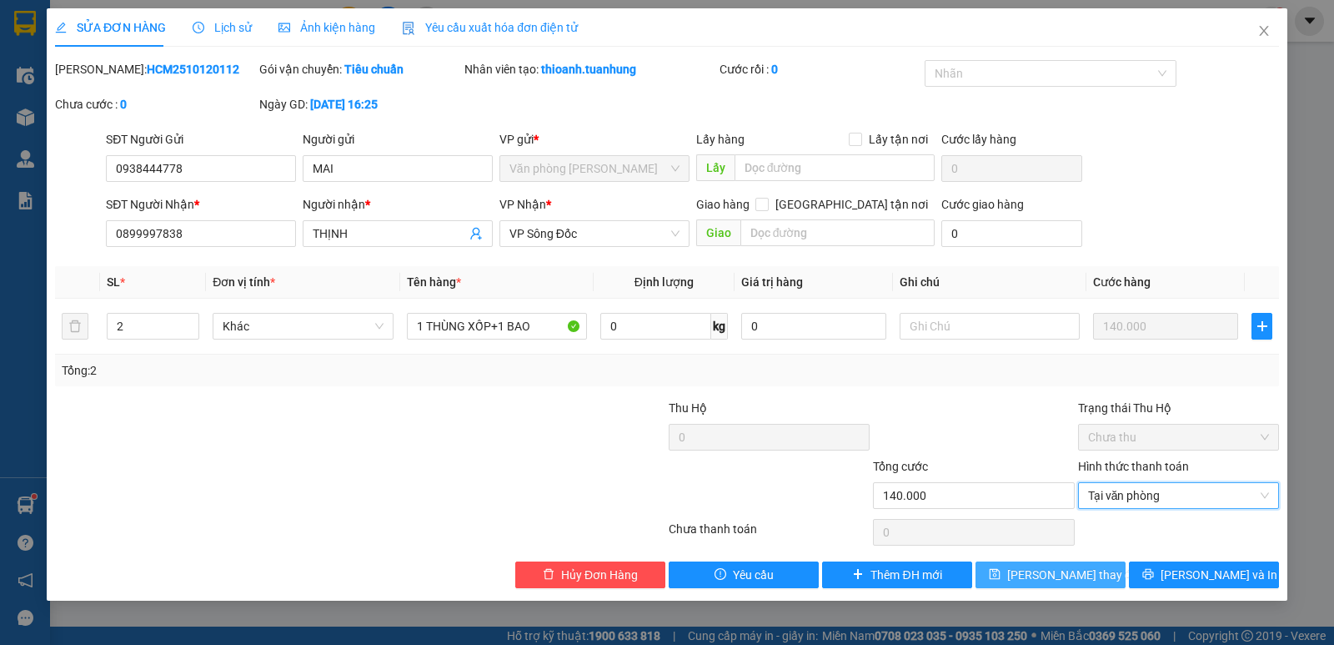
click at [1060, 585] on button "[PERSON_NAME] thay đổi" at bounding box center [1051, 574] width 150 height 27
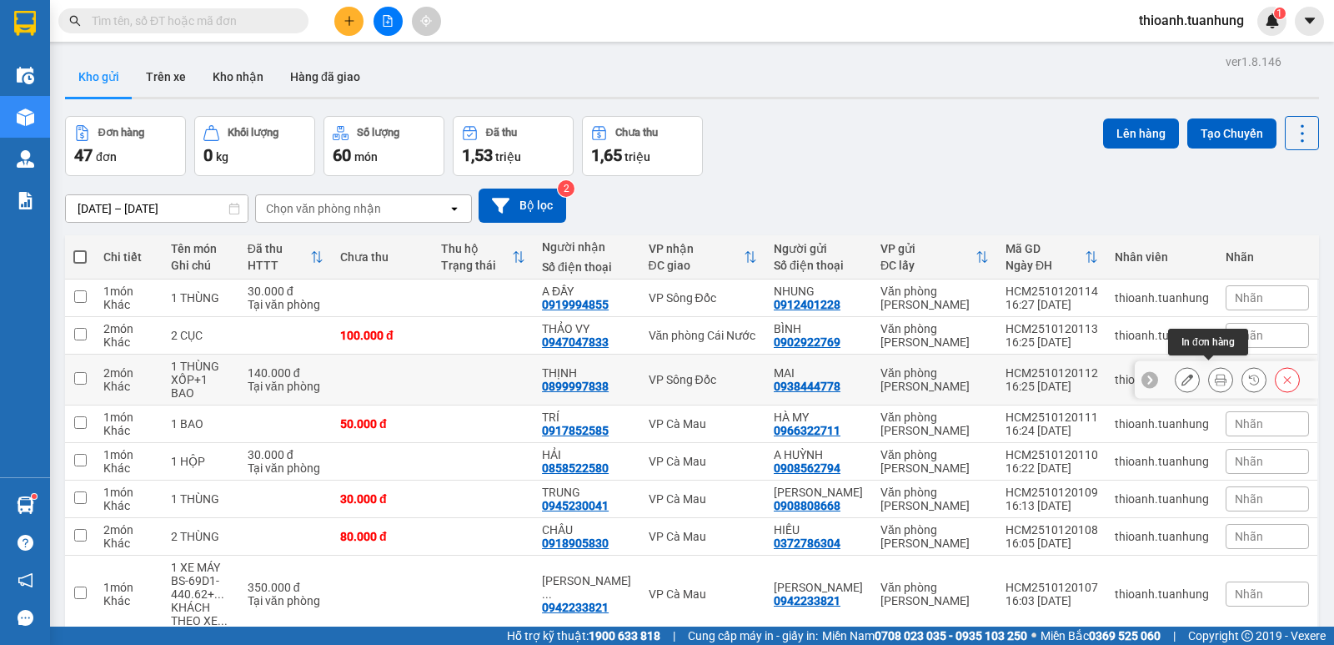
click at [1215, 374] on icon at bounding box center [1221, 380] width 12 height 12
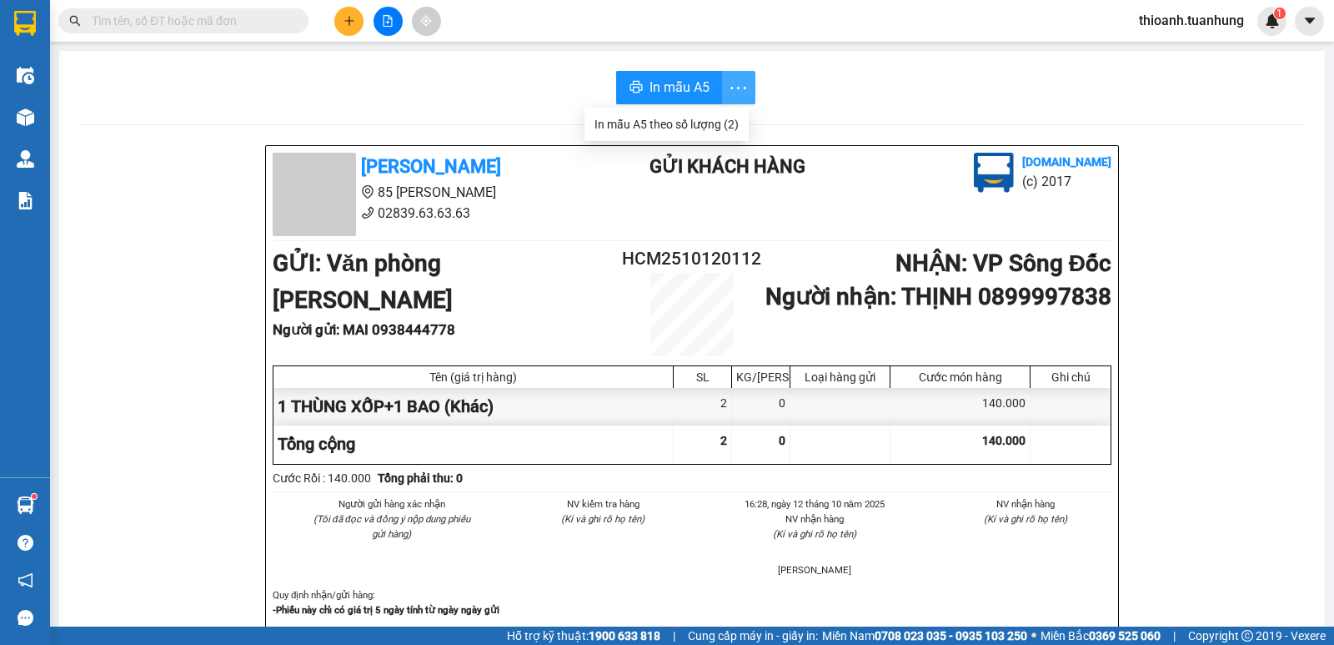
click at [728, 95] on icon "more" at bounding box center [738, 88] width 21 height 21
drag, startPoint x: 691, startPoint y: 122, endPoint x: 742, endPoint y: 148, distance: 57.4
click at [691, 123] on div "In mẫu A5 theo số lượng (2)" at bounding box center [667, 124] width 144 height 18
click at [668, 93] on span "In mẫu A5" at bounding box center [680, 87] width 60 height 21
click at [262, 22] on input "text" at bounding box center [190, 21] width 197 height 18
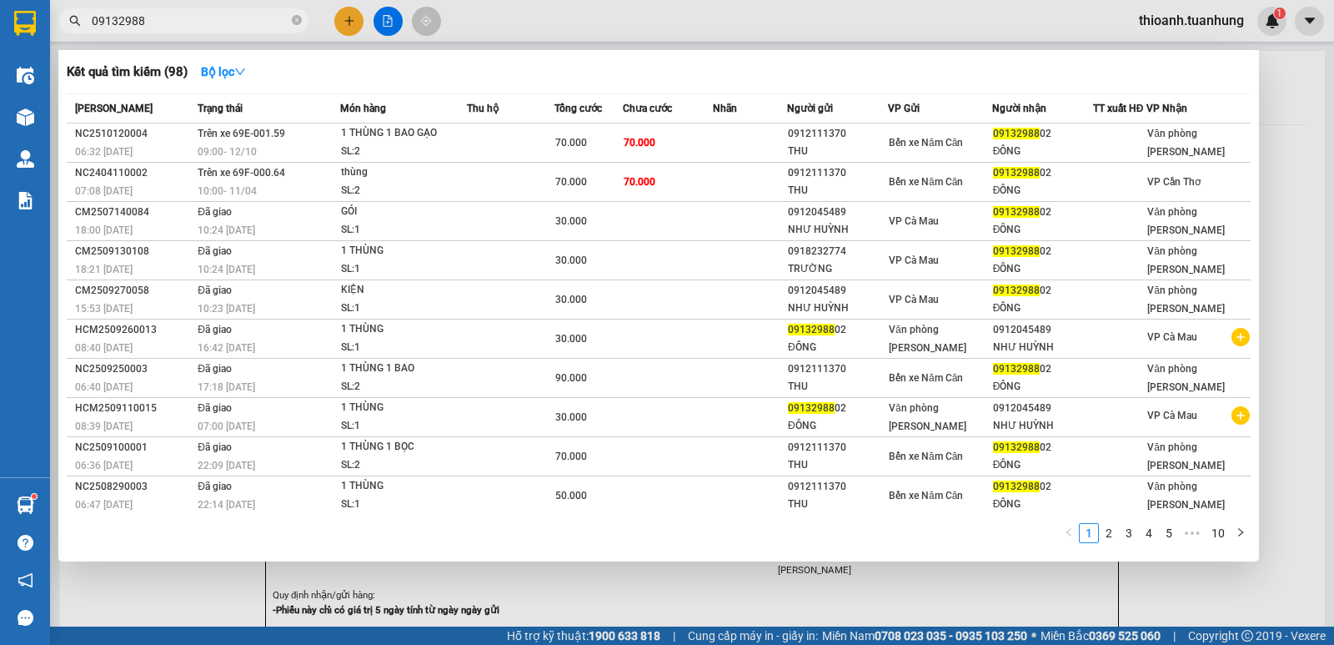
type input "09132988"
click at [349, 18] on div at bounding box center [667, 322] width 1334 height 645
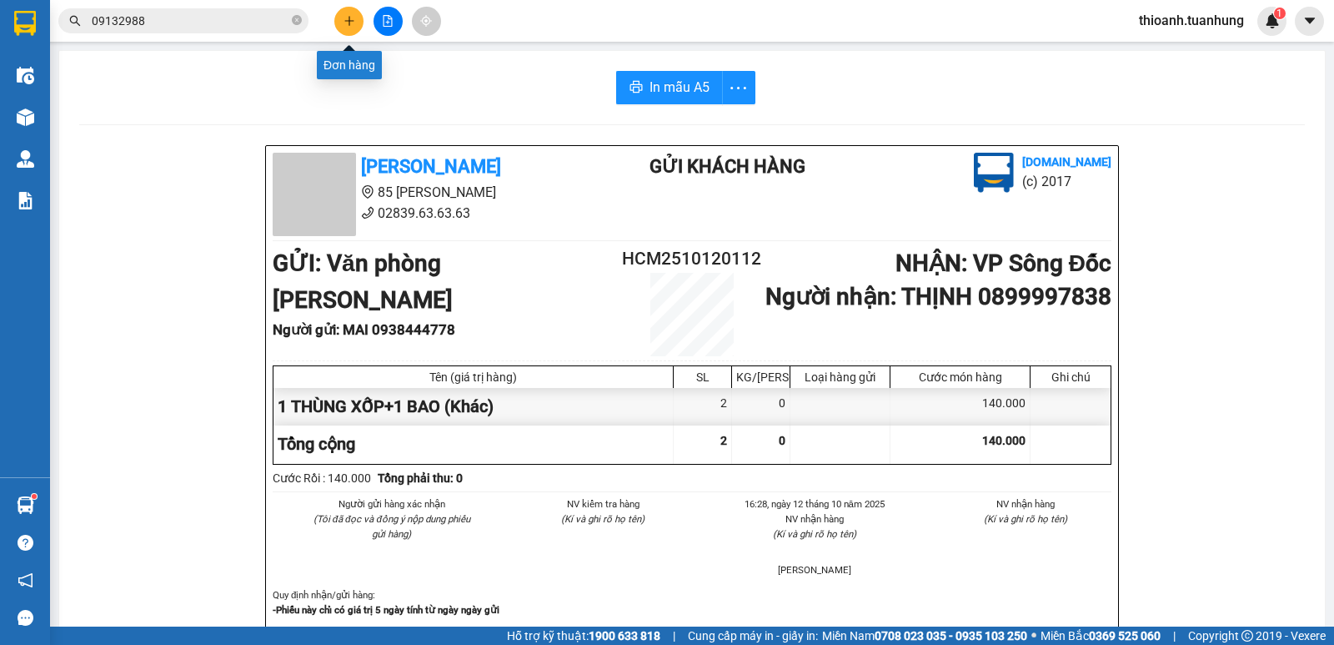
click at [348, 25] on icon "plus" at bounding box center [350, 21] width 12 height 12
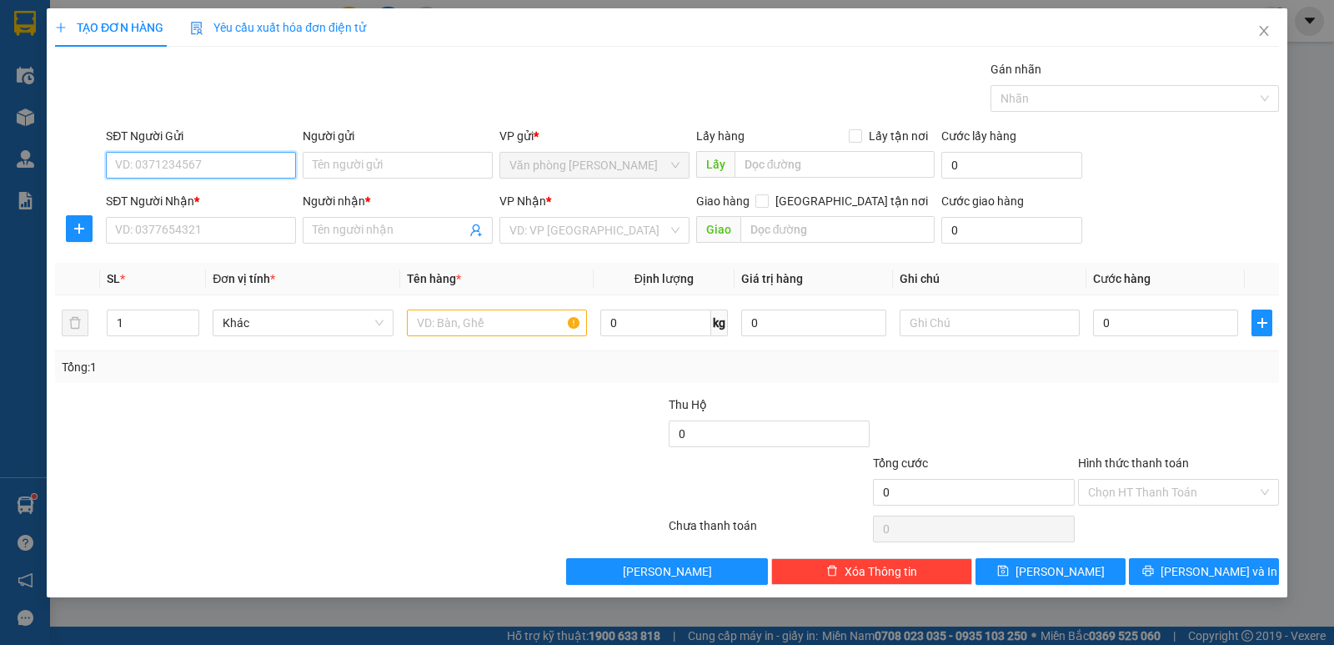
click at [228, 164] on input "SĐT Người Gửi" at bounding box center [201, 165] width 190 height 27
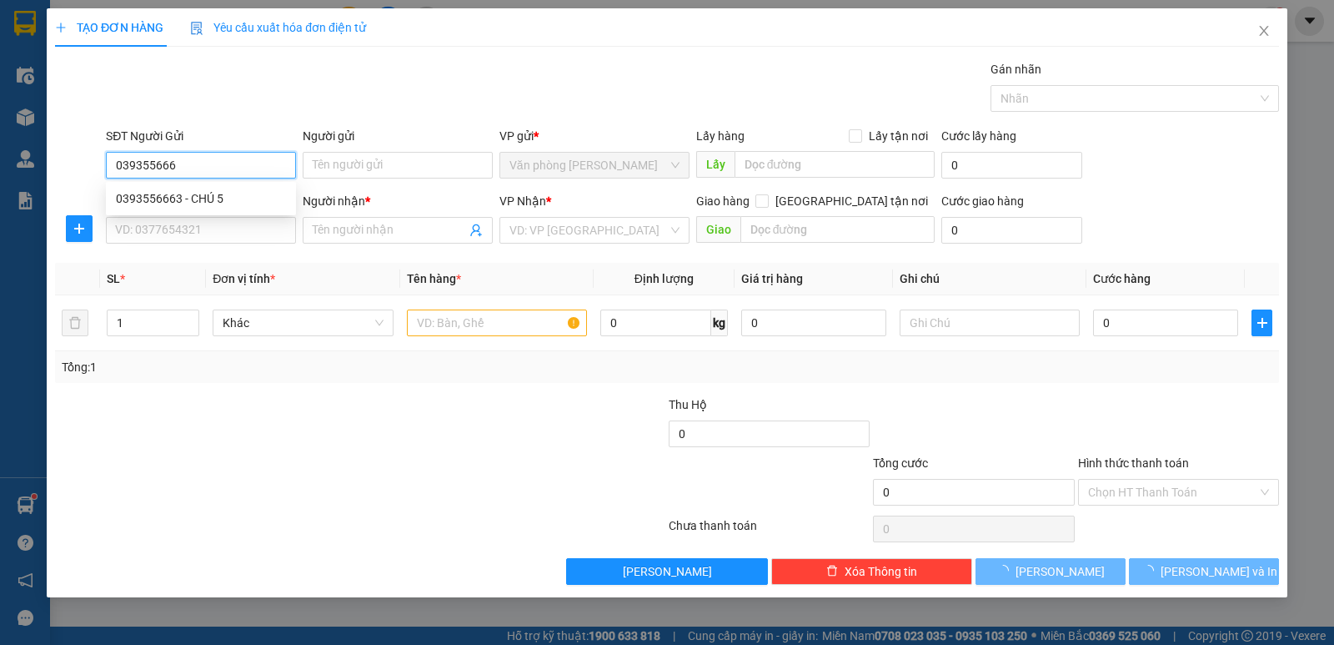
type input "0393556663"
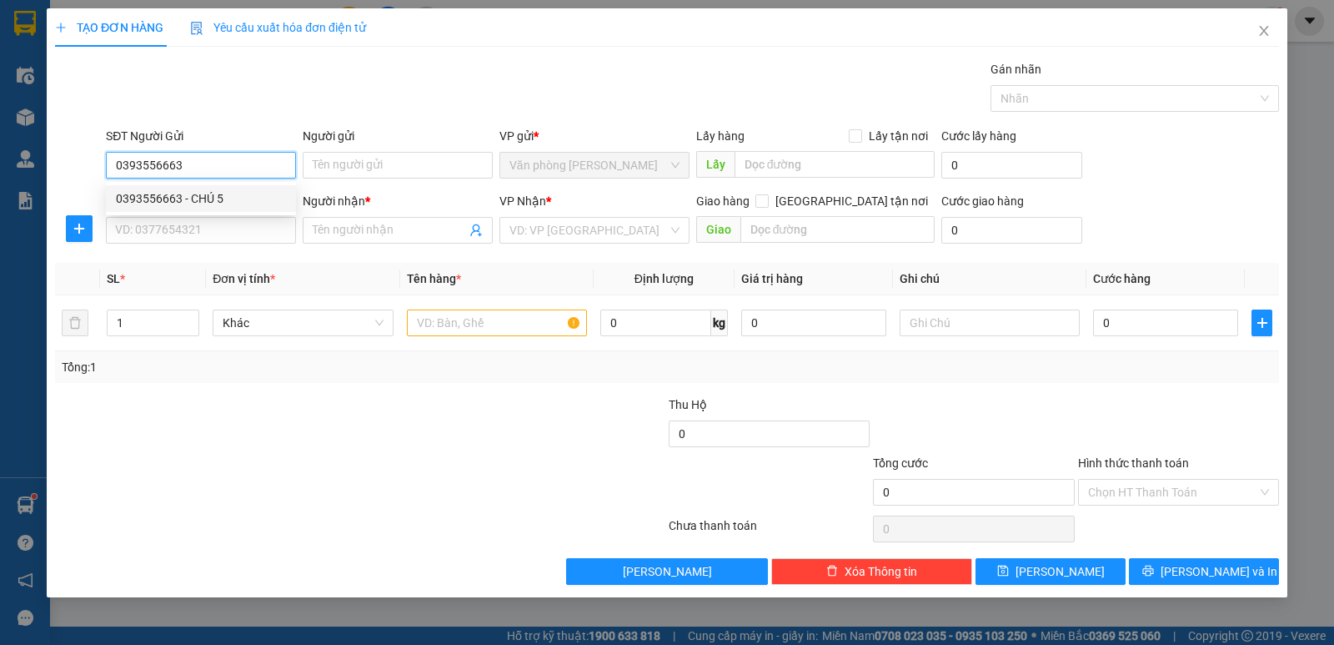
click at [202, 198] on div "0393556663 - CHÚ 5" at bounding box center [201, 198] width 170 height 18
type input "CHÚ 5"
type input "0393556663"
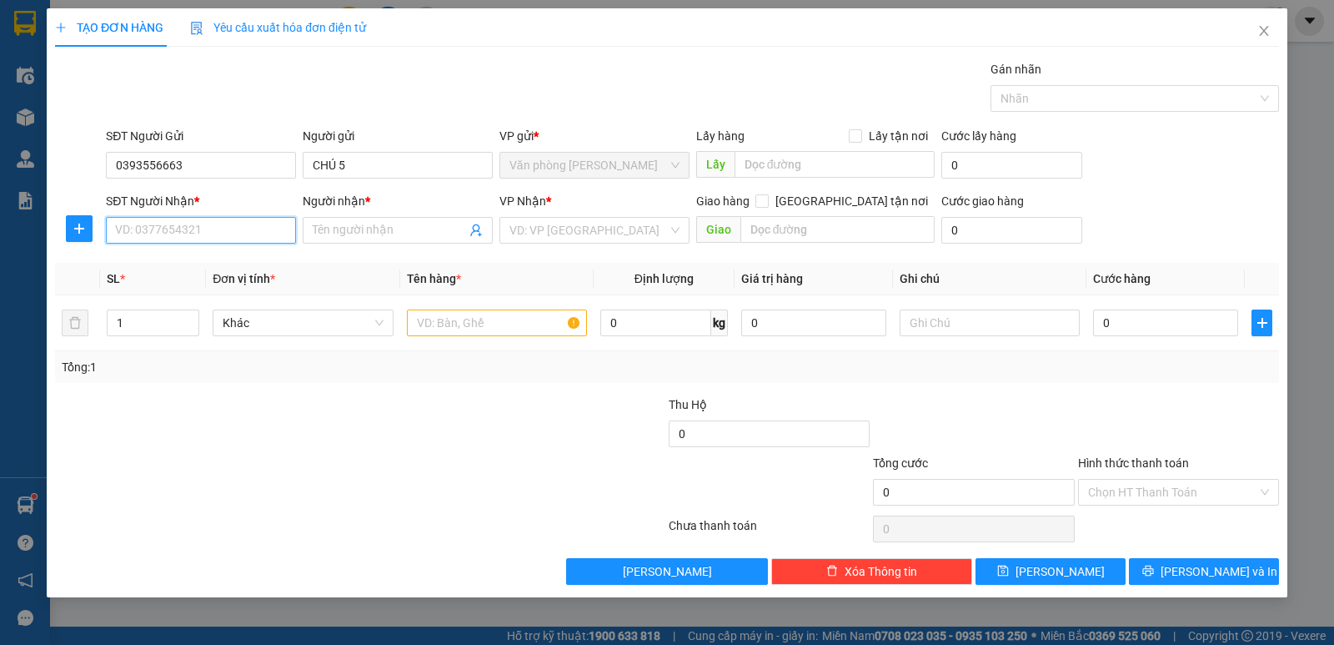
click at [208, 226] on input "SĐT Người Nhận *" at bounding box center [201, 230] width 190 height 27
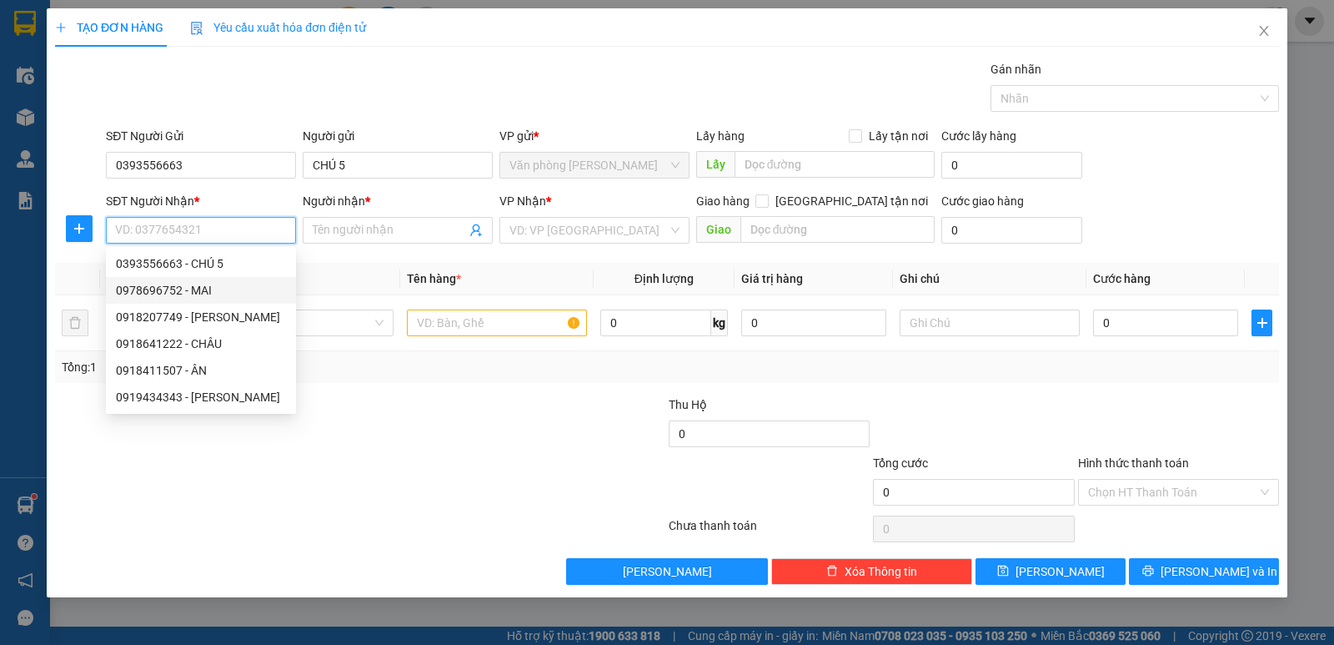
drag, startPoint x: 177, startPoint y: 291, endPoint x: 392, endPoint y: 312, distance: 216.1
click at [179, 291] on div "0978696752 - MAI" at bounding box center [201, 290] width 170 height 18
type input "0978696752"
type input "MAI"
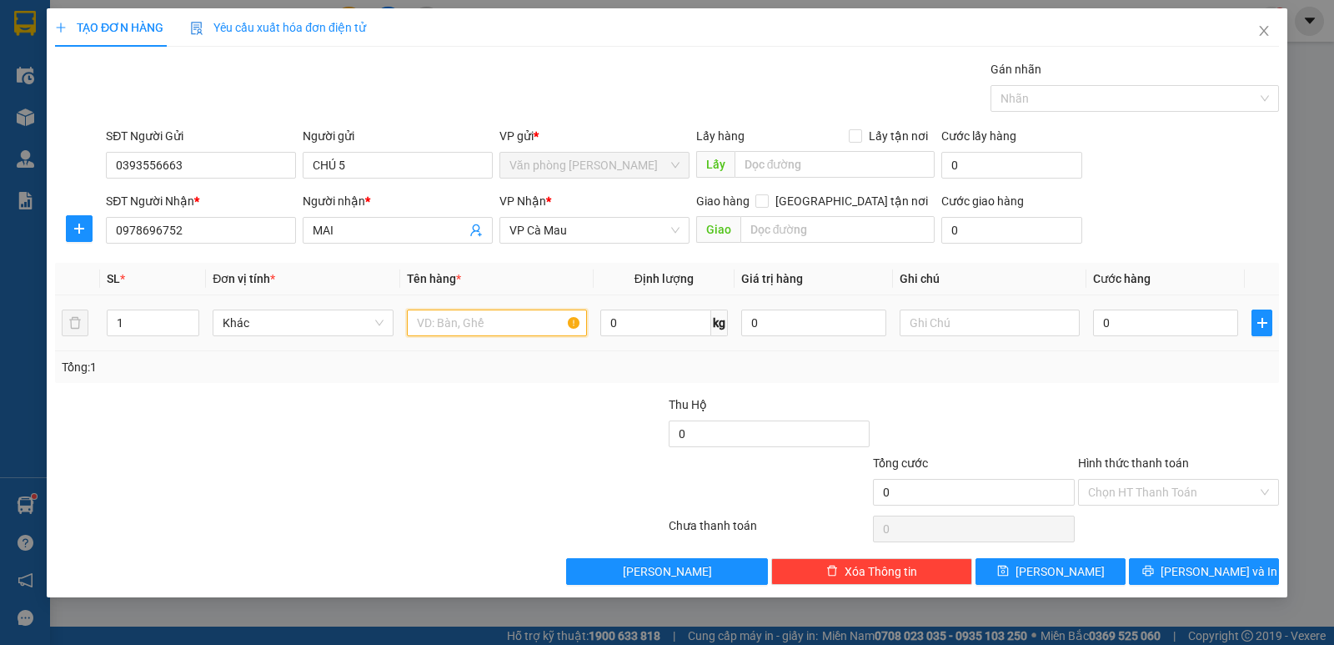
click at [478, 324] on input "text" at bounding box center [497, 322] width 180 height 27
type input "1 CỤC"
click at [1160, 322] on input "0" at bounding box center [1165, 322] width 145 height 27
type input "3"
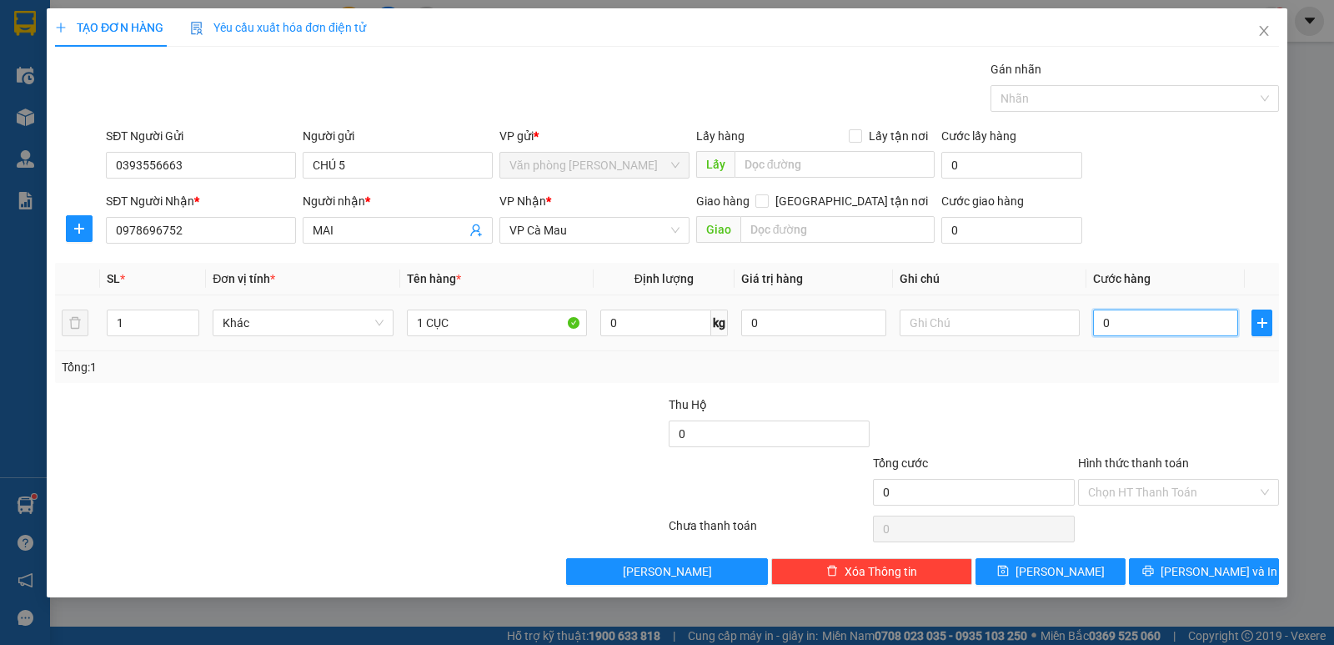
type input "3"
type input "30"
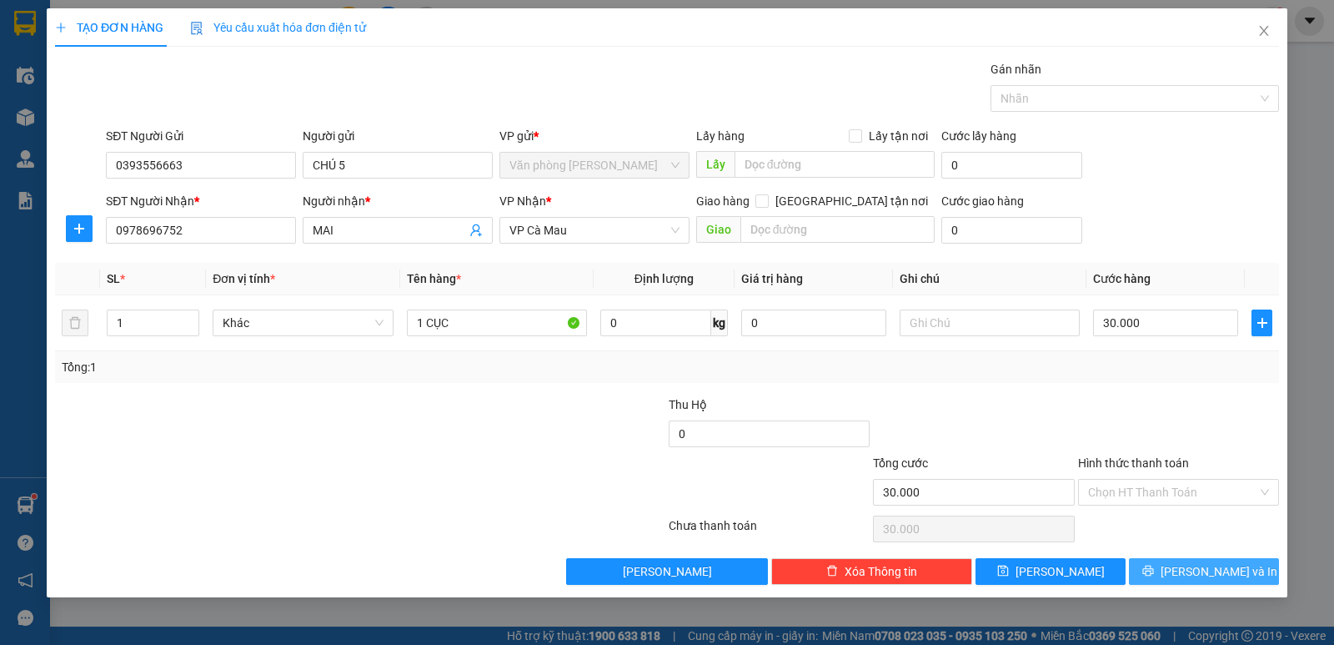
drag, startPoint x: 1213, startPoint y: 568, endPoint x: 1121, endPoint y: 521, distance: 103.7
click at [1200, 562] on span "Lưu và In" at bounding box center [1219, 571] width 117 height 18
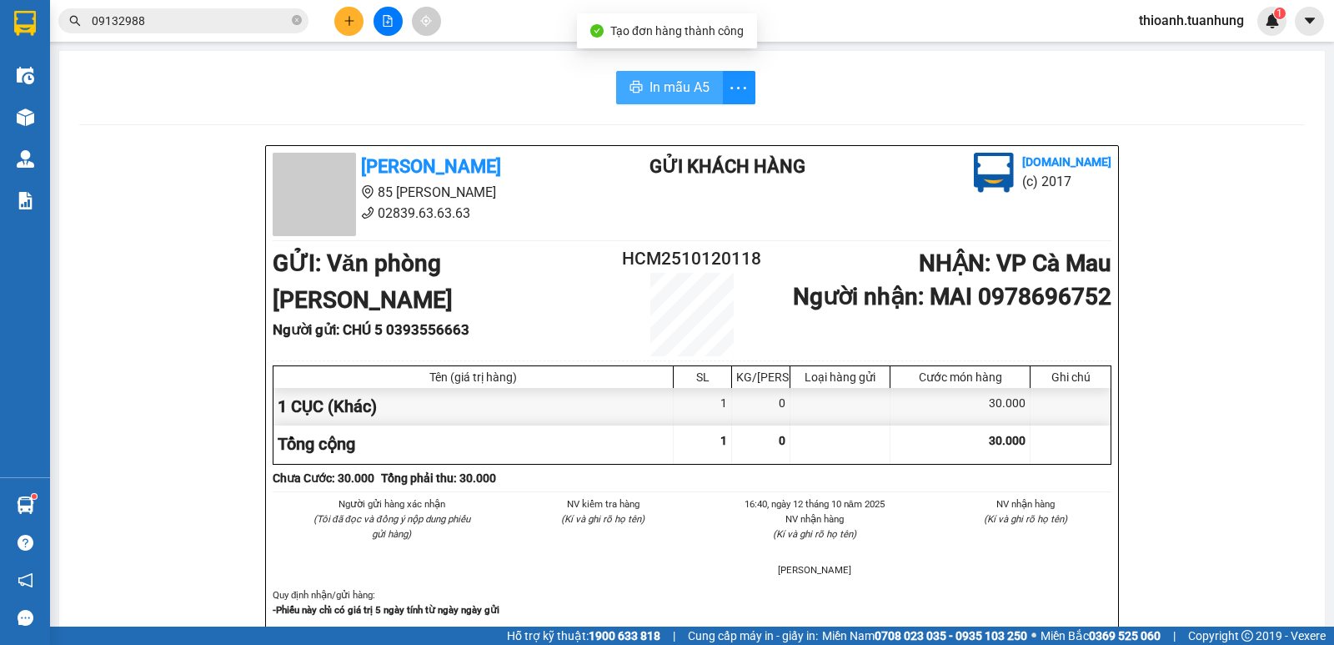
drag, startPoint x: 678, startPoint y: 88, endPoint x: 766, endPoint y: 169, distance: 119.8
click at [678, 92] on span "In mẫu A5" at bounding box center [680, 87] width 60 height 21
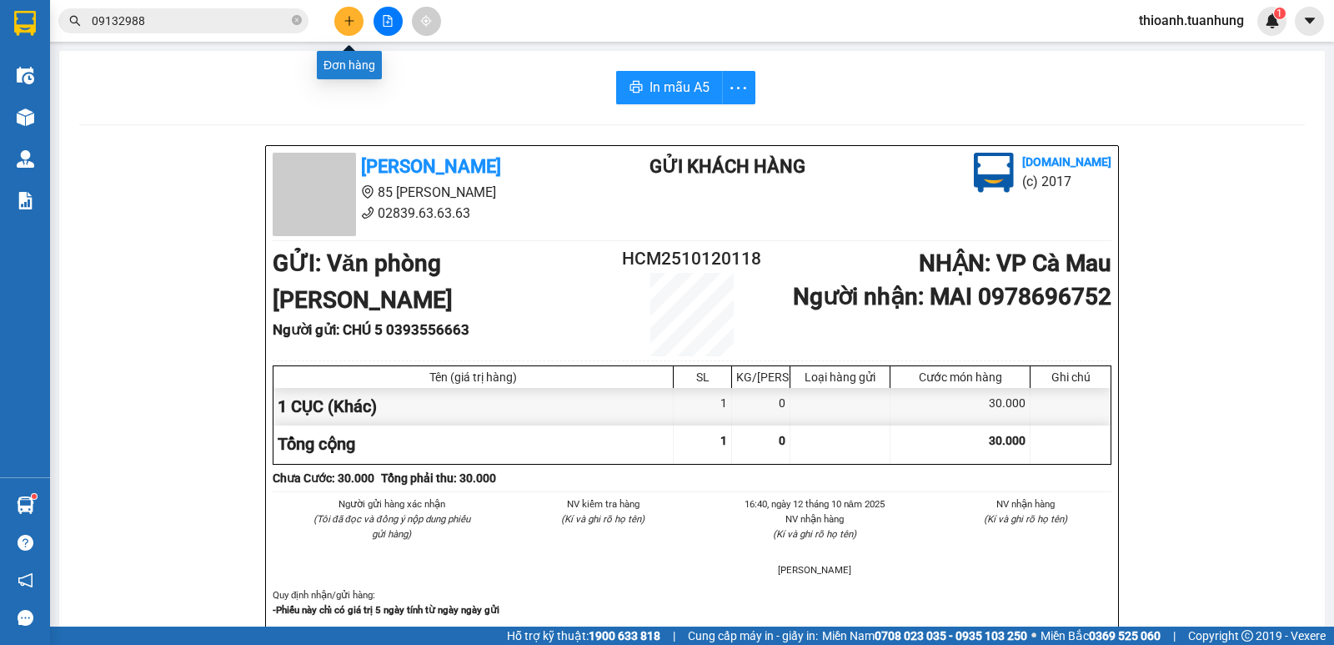
click at [351, 25] on icon "plus" at bounding box center [350, 21] width 12 height 12
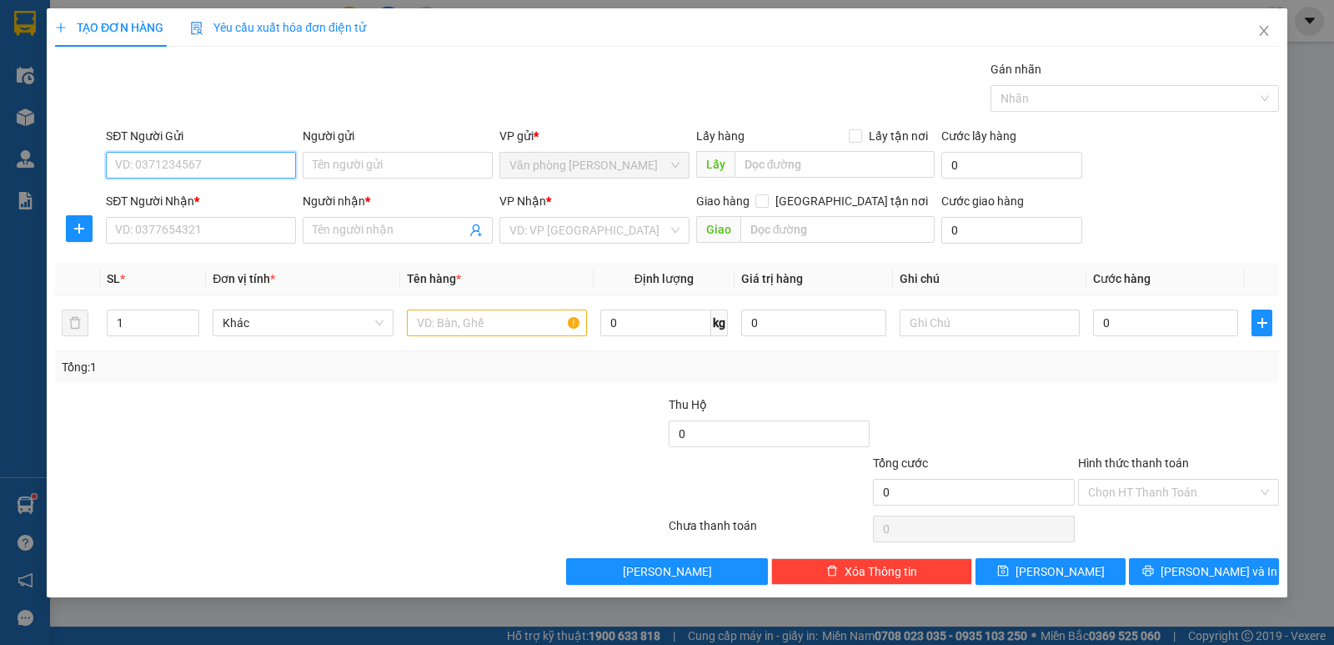
click at [227, 172] on input "SĐT Người Gửi" at bounding box center [201, 165] width 190 height 27
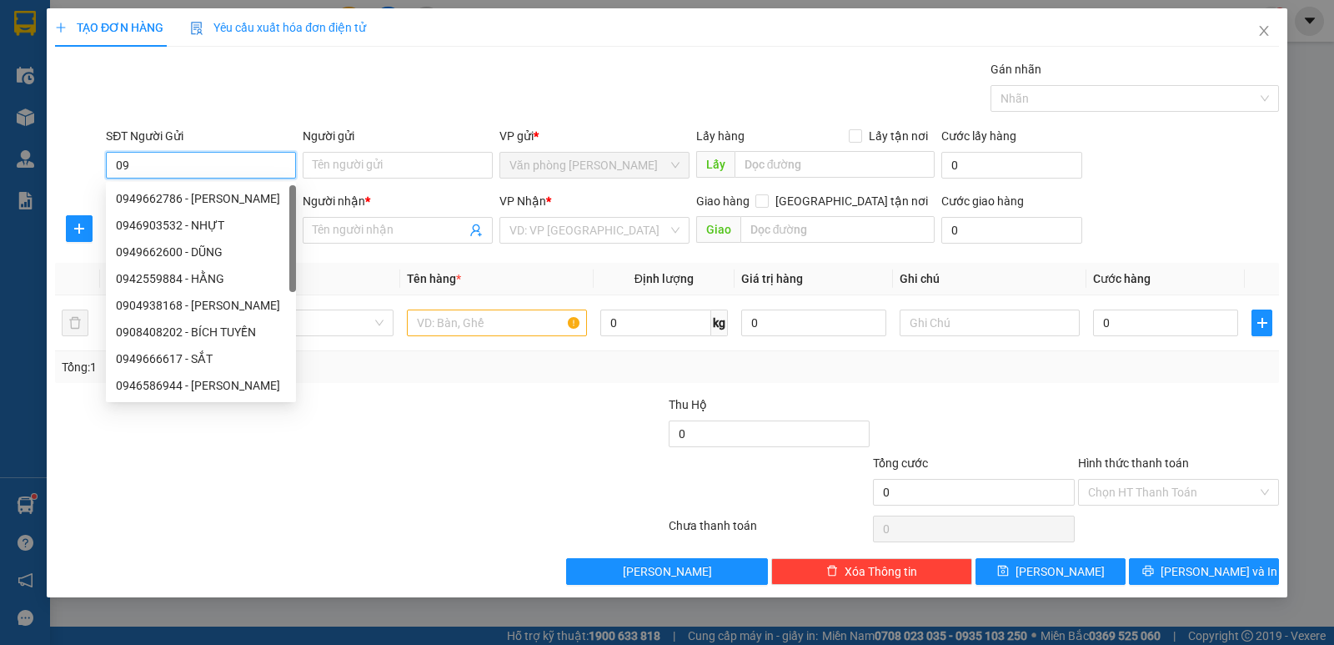
type input "0"
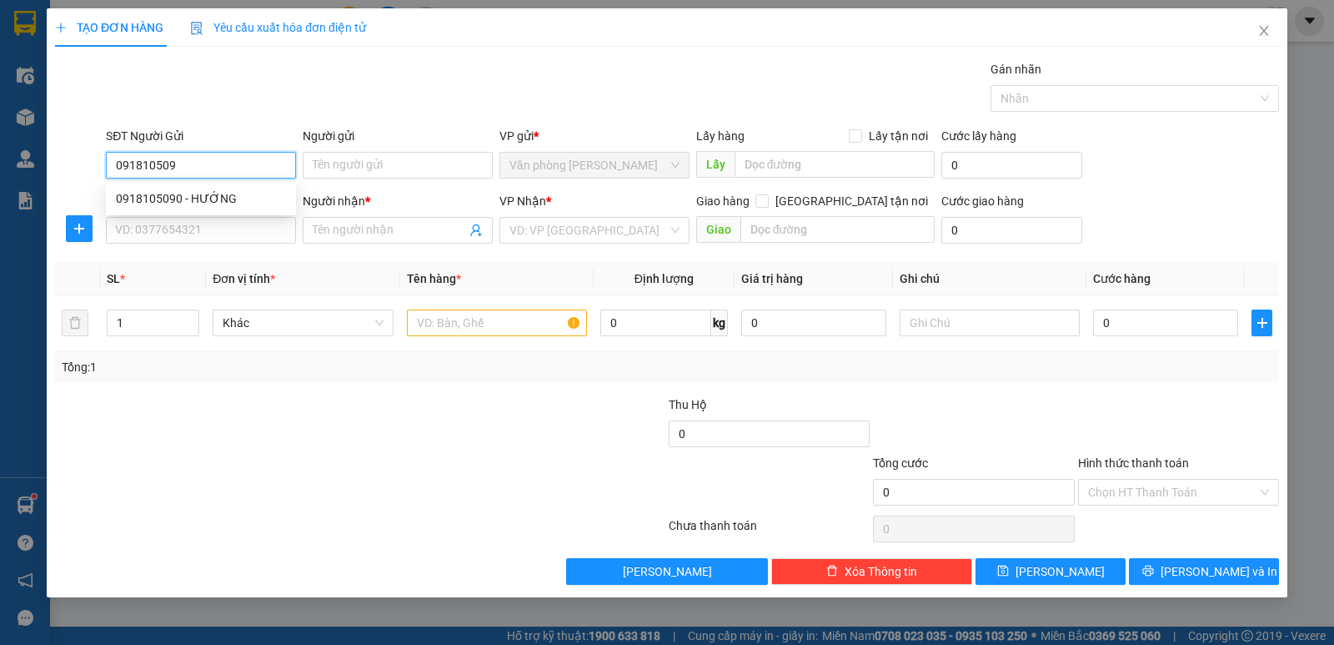
type input "0918105090"
click at [214, 193] on div "0918105090 - HƯỚNG" at bounding box center [201, 198] width 170 height 18
type input "HƯỚNG"
type input "0918105090"
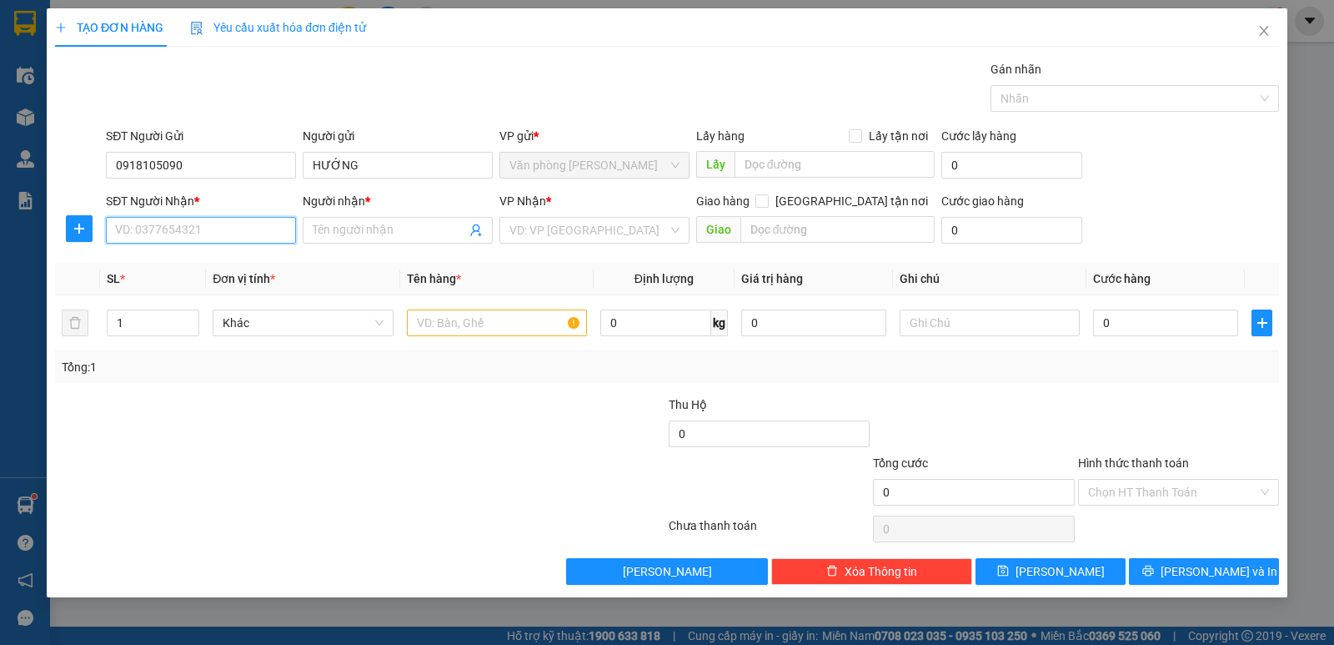
click at [228, 222] on input "SĐT Người Nhận *" at bounding box center [201, 230] width 190 height 27
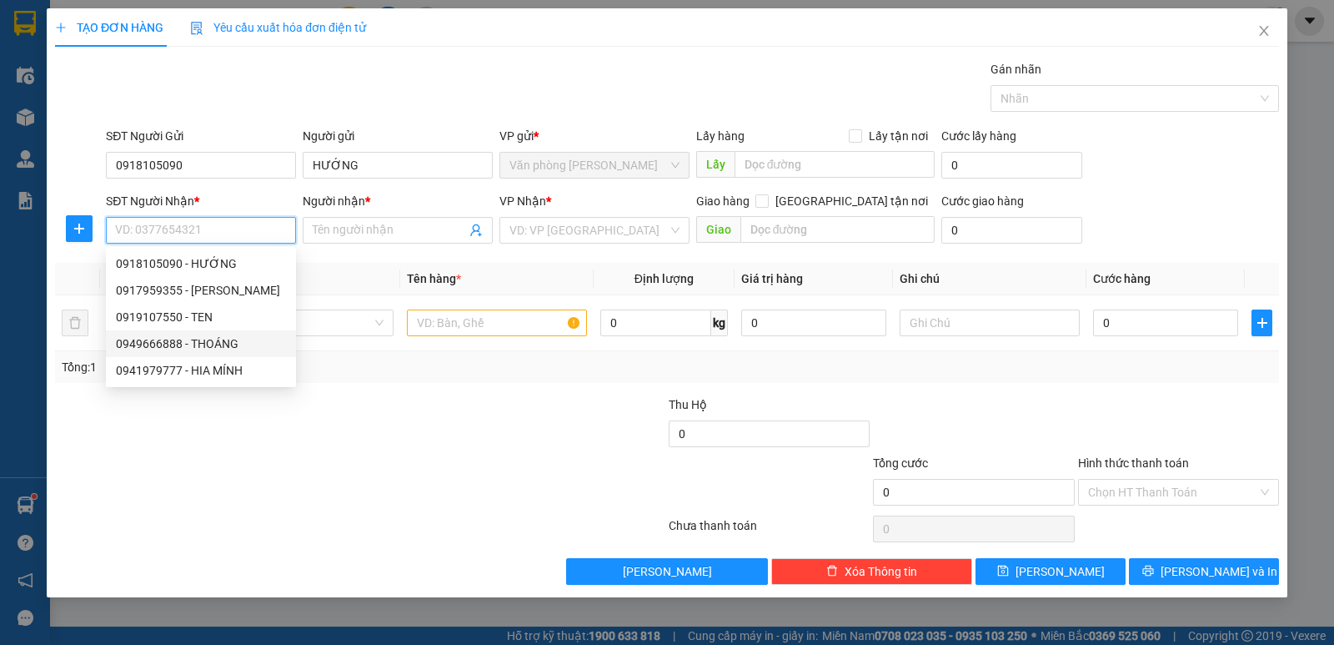
click at [228, 346] on div "0949666888 - THOÁNG" at bounding box center [201, 343] width 170 height 18
type input "0949666888"
type input "THOÁNG"
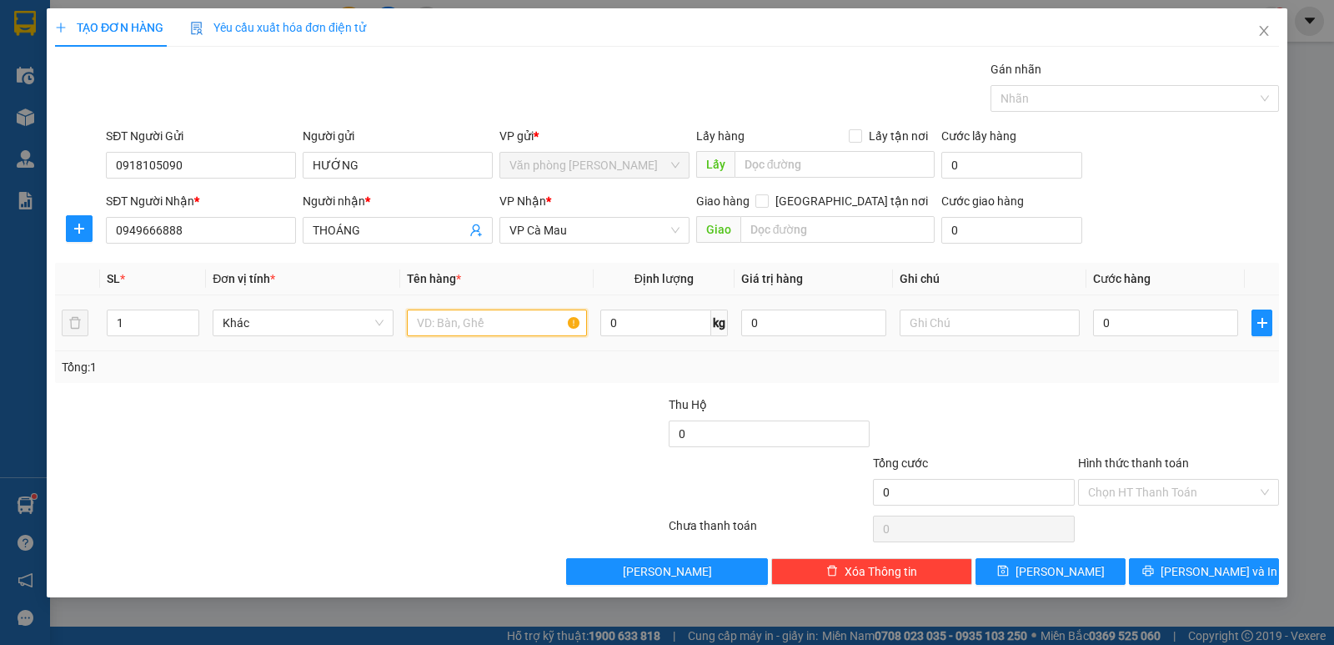
click at [445, 329] on input "text" at bounding box center [497, 322] width 180 height 27
type input "1 THÙNG"
click at [1146, 329] on input "0" at bounding box center [1165, 322] width 145 height 27
type input "6"
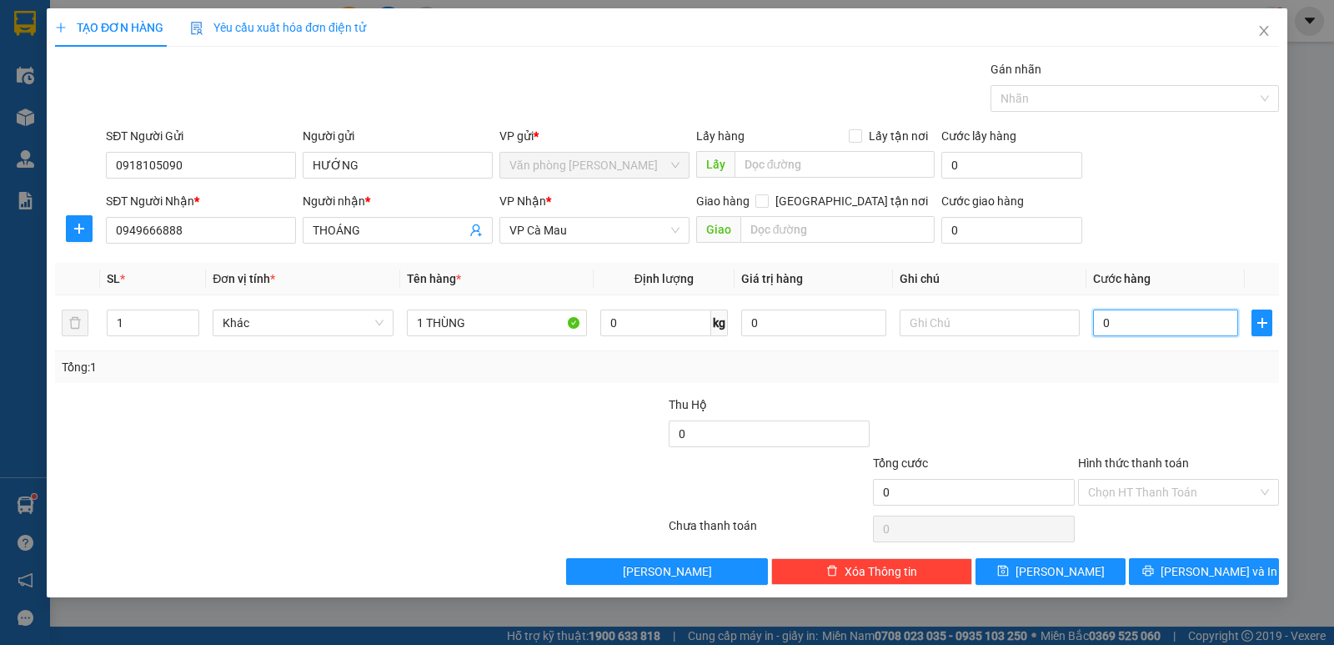
type input "6"
type input "60"
click at [1202, 576] on span "Lưu và In" at bounding box center [1219, 571] width 117 height 18
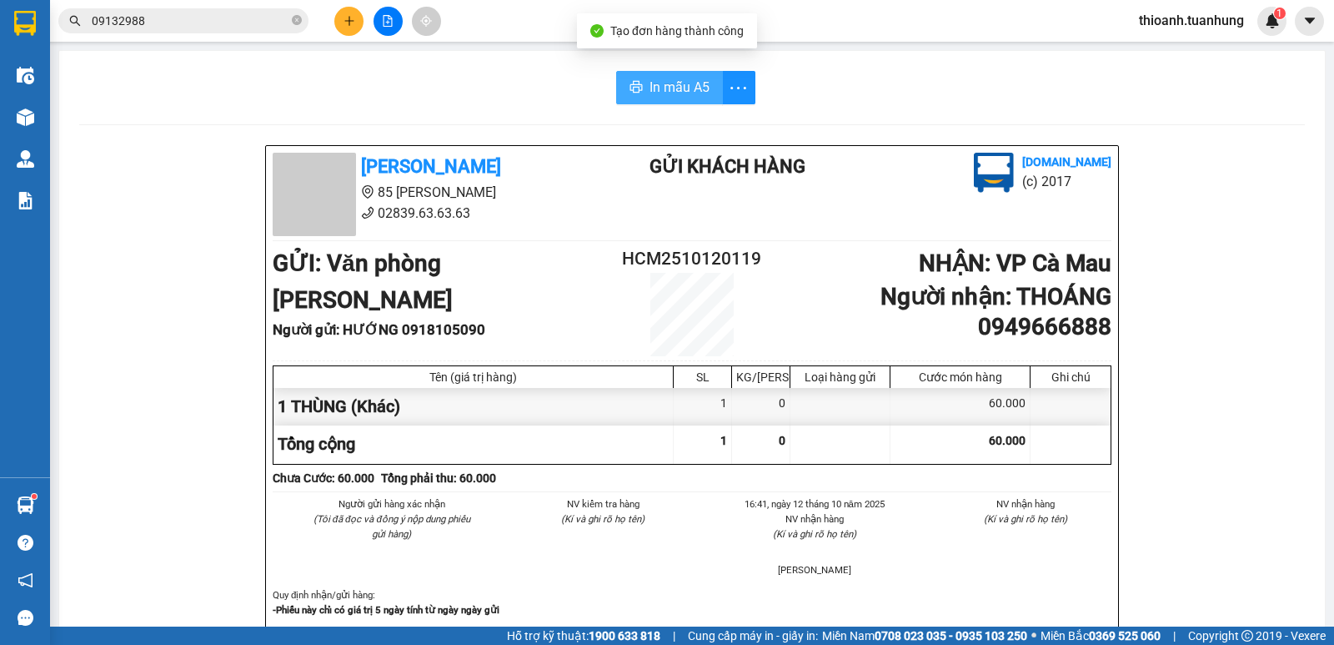
drag, startPoint x: 679, startPoint y: 92, endPoint x: 807, endPoint y: 170, distance: 150.4
click at [680, 94] on span "In mẫu A5" at bounding box center [680, 87] width 60 height 21
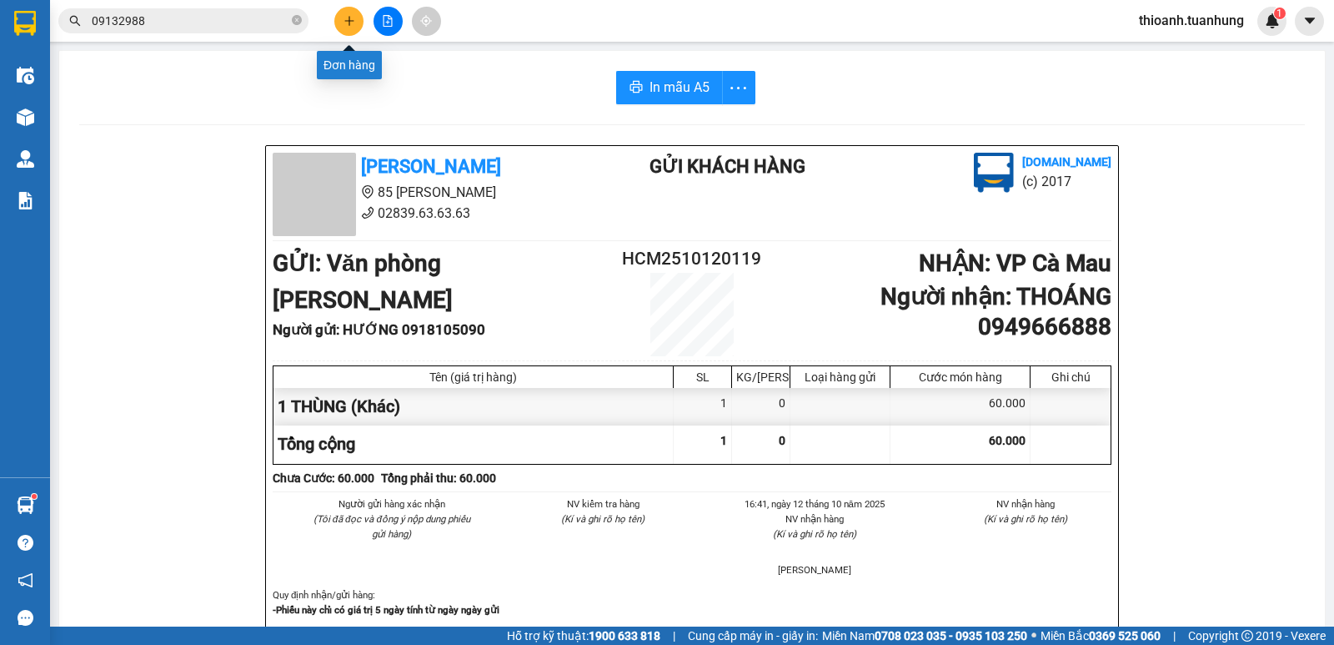
click at [349, 25] on icon "plus" at bounding box center [350, 21] width 12 height 12
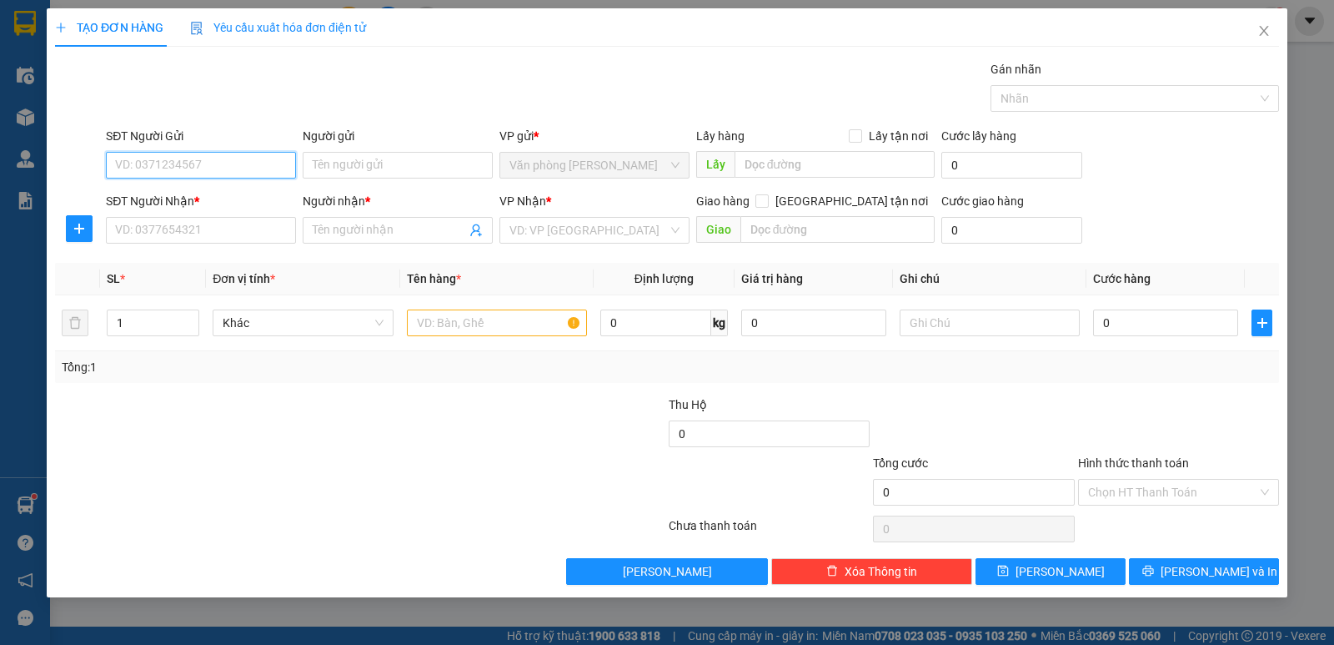
click at [259, 171] on input "SĐT Người Gửi" at bounding box center [201, 165] width 190 height 27
click at [142, 162] on input "09191050" at bounding box center [201, 165] width 190 height 27
drag, startPoint x: 198, startPoint y: 192, endPoint x: 205, endPoint y: 213, distance: 22.2
click at [199, 193] on div "0918105090 - HƯỚNG" at bounding box center [201, 198] width 170 height 18
type input "0918105090"
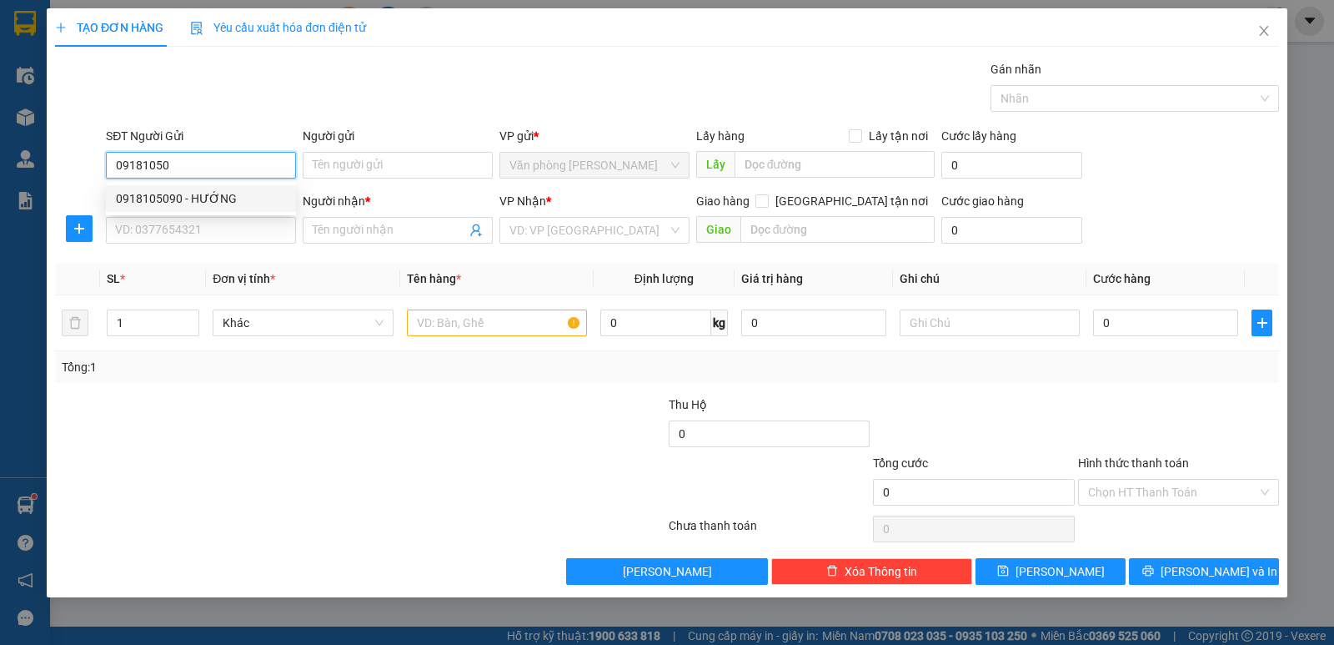
type input "HƯỚNG"
type input "0918105090"
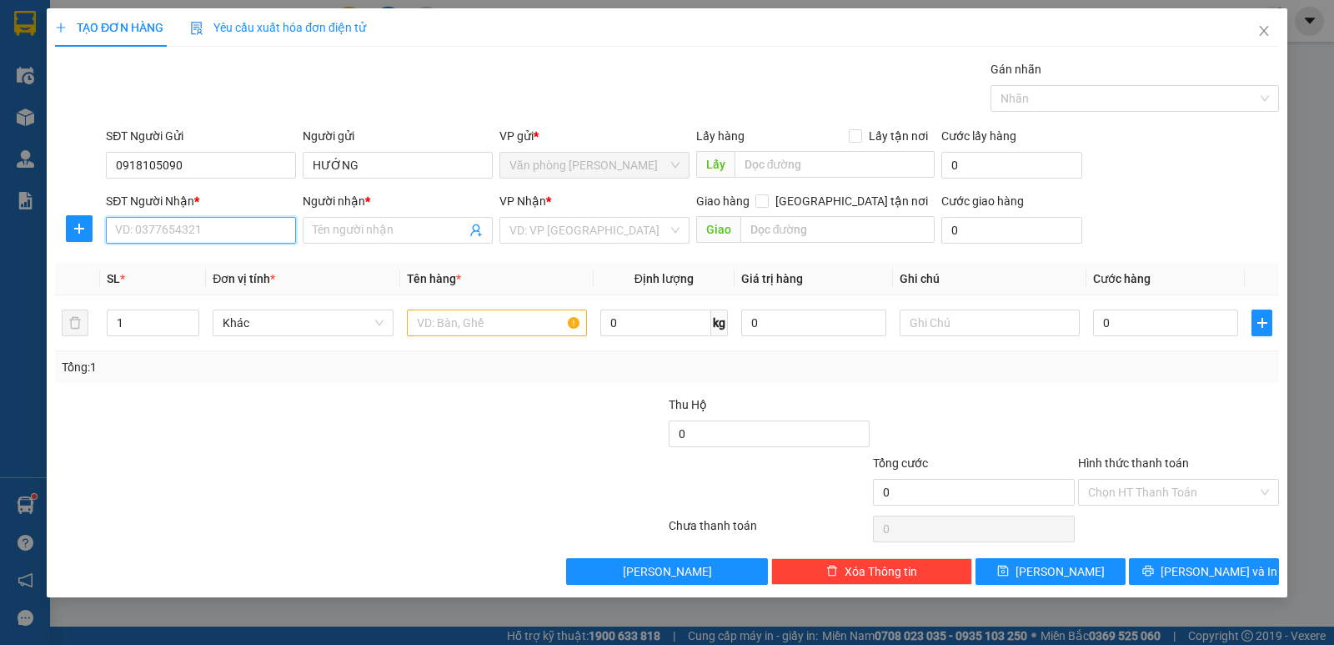
click at [205, 231] on input "SĐT Người Nhận *" at bounding box center [201, 230] width 190 height 27
type input "0913998828"
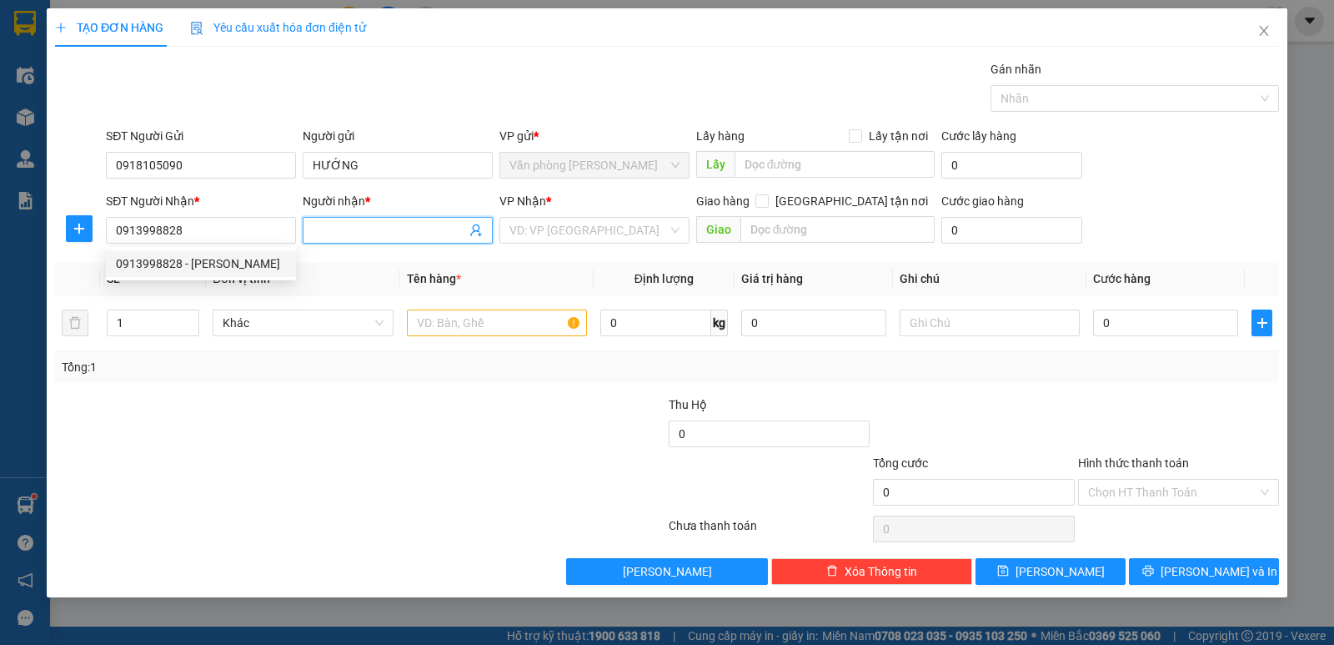
click at [342, 233] on input "Người nhận *" at bounding box center [389, 230] width 153 height 18
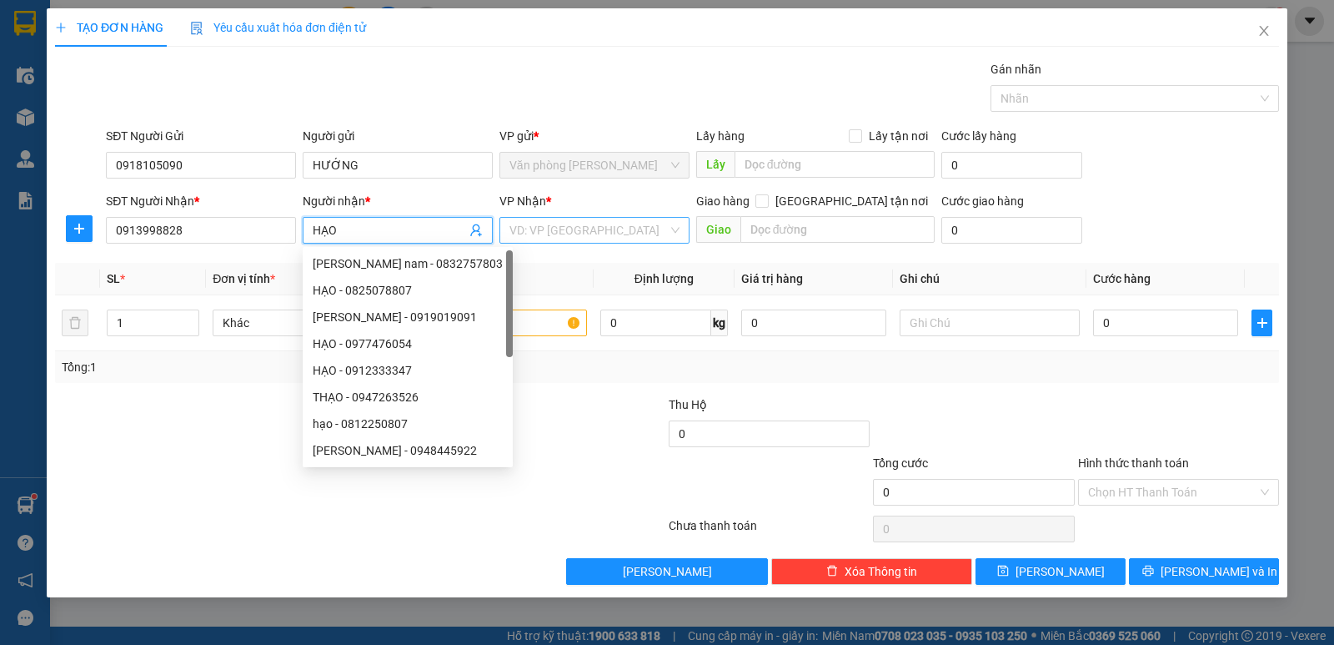
type input "HẠO"
click at [537, 233] on input "search" at bounding box center [588, 230] width 158 height 25
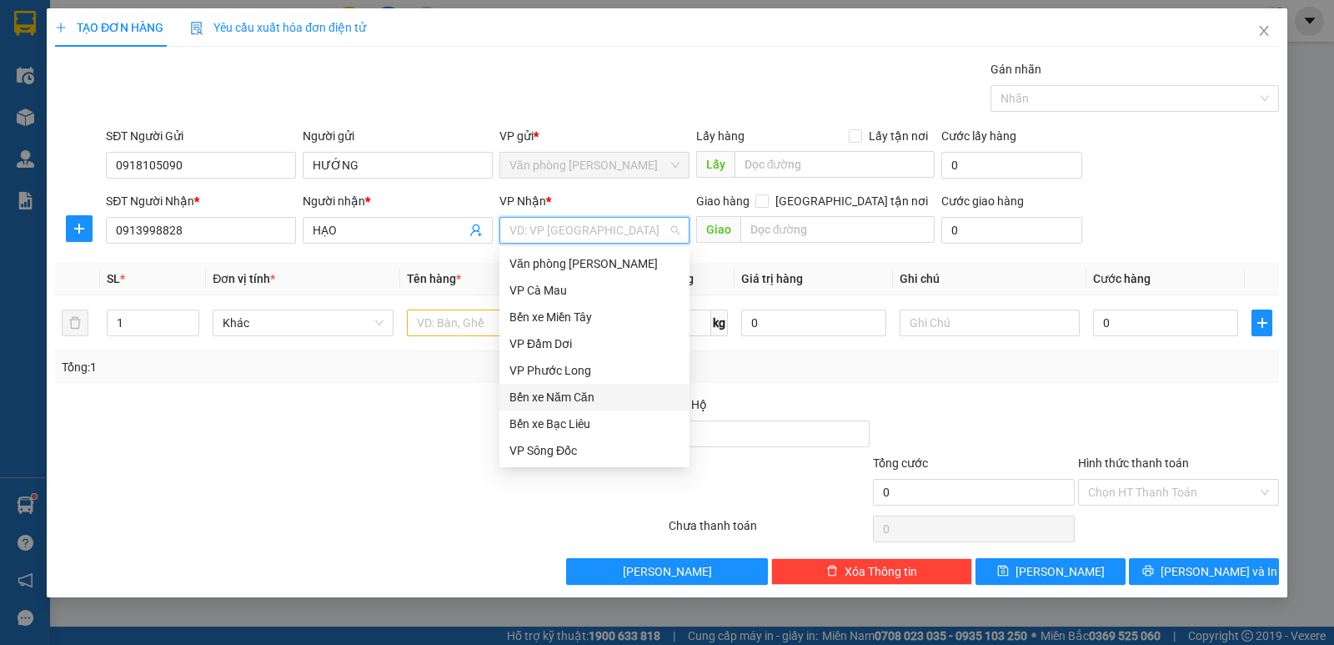
click at [591, 399] on div "Bến xe Năm Căn" at bounding box center [594, 397] width 170 height 18
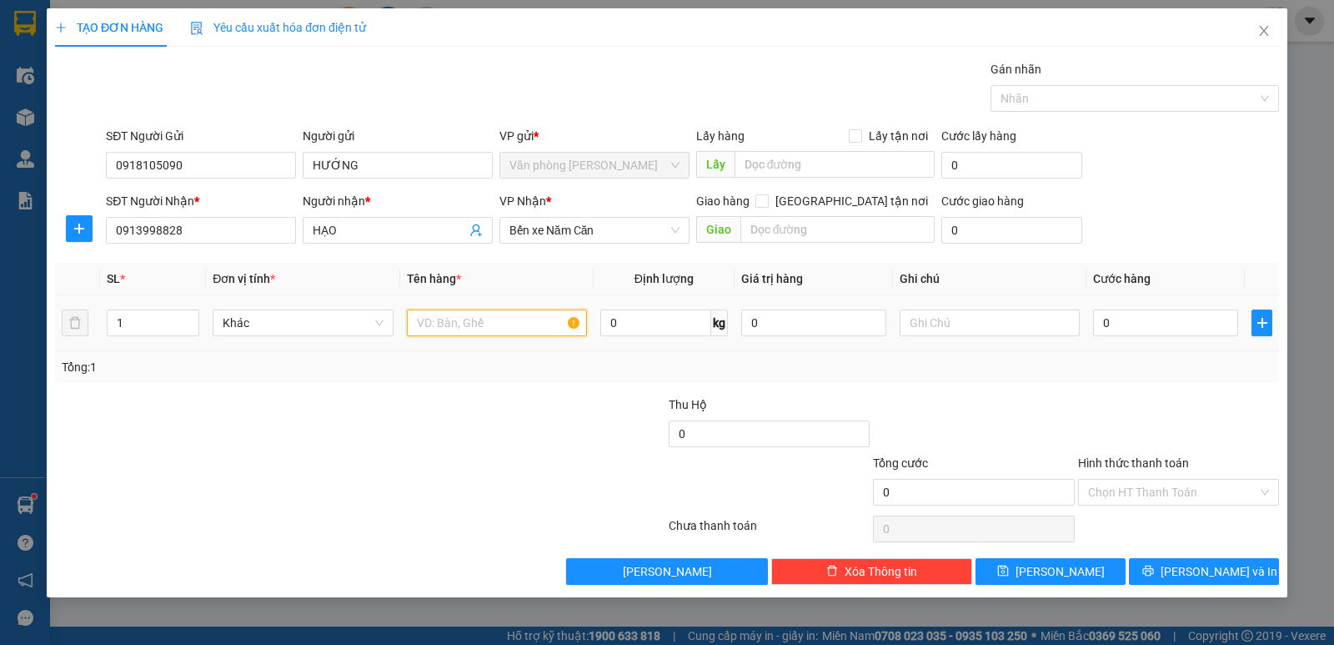
click at [498, 319] on input "text" at bounding box center [497, 322] width 180 height 27
type input "1 THÙNG"
click at [1167, 329] on input "0" at bounding box center [1165, 322] width 145 height 27
click at [1176, 499] on input "Hình thức thanh toán" at bounding box center [1172, 491] width 169 height 25
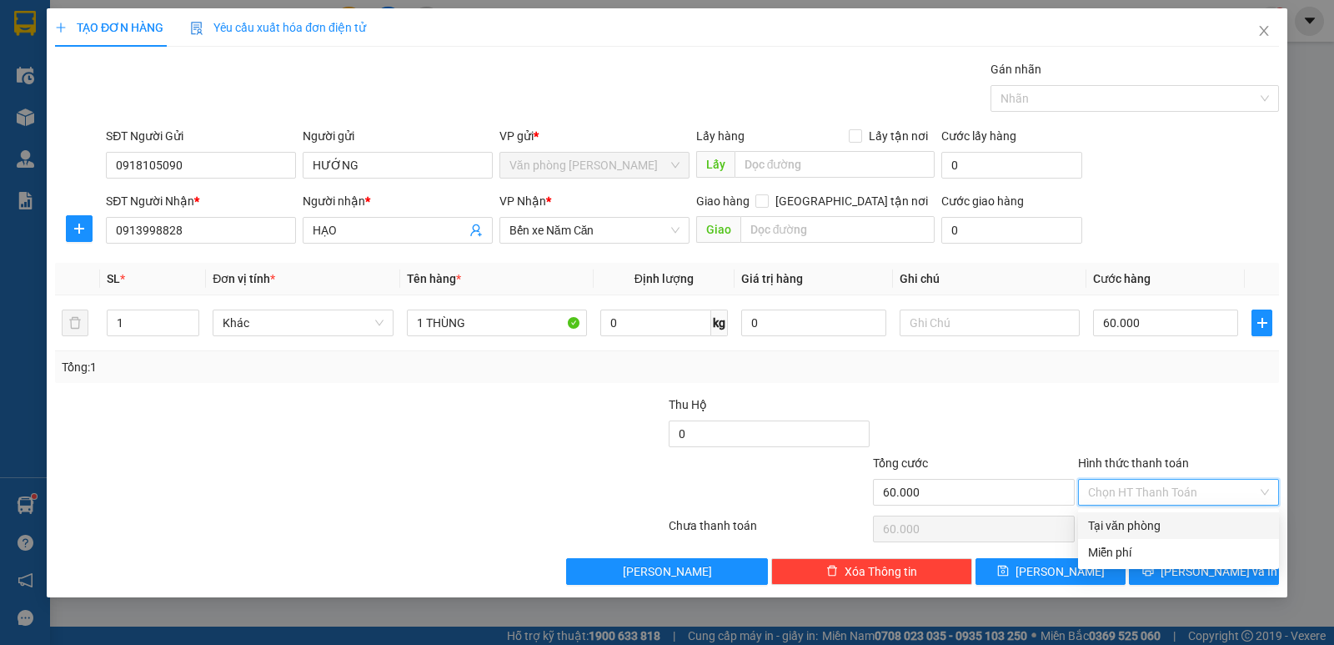
click at [1161, 524] on div "Tại văn phòng" at bounding box center [1178, 525] width 181 height 18
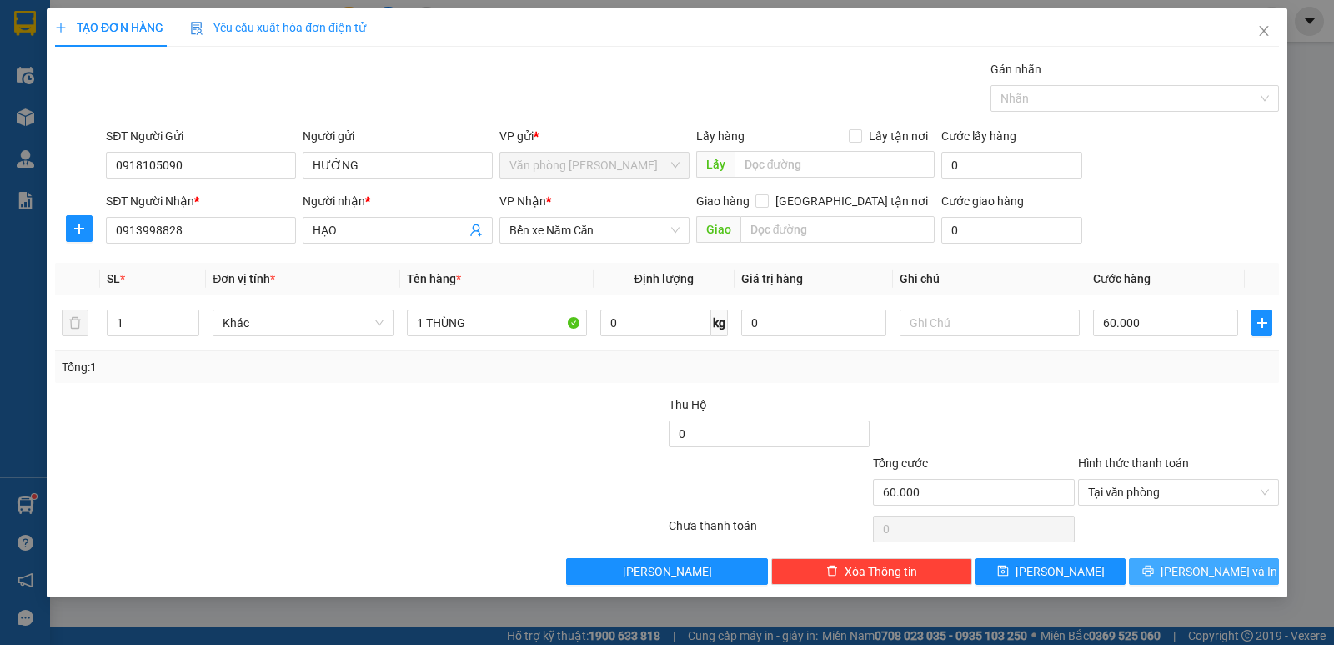
drag, startPoint x: 1193, startPoint y: 573, endPoint x: 895, endPoint y: 448, distance: 323.7
click at [1192, 573] on span "Lưu và In" at bounding box center [1219, 571] width 117 height 18
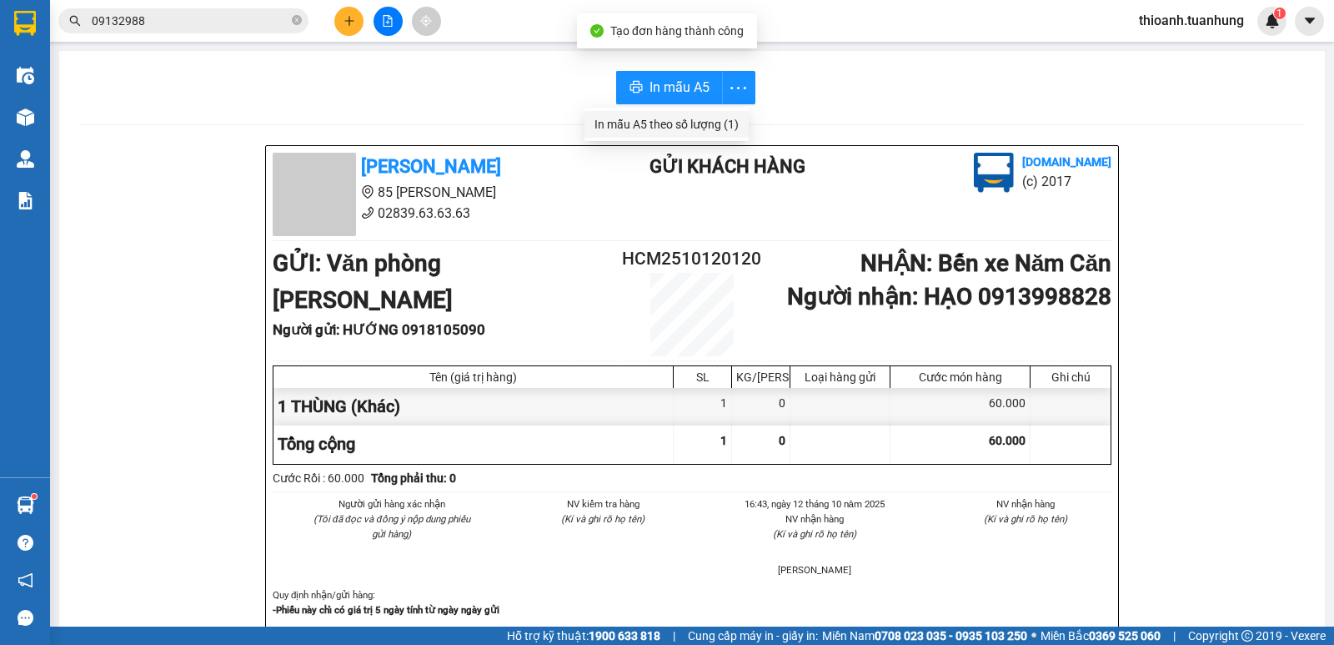
drag, startPoint x: 688, startPoint y: 123, endPoint x: 750, endPoint y: 138, distance: 64.3
click at [688, 123] on div "In mẫu A5 theo số lượng (1)" at bounding box center [667, 124] width 144 height 18
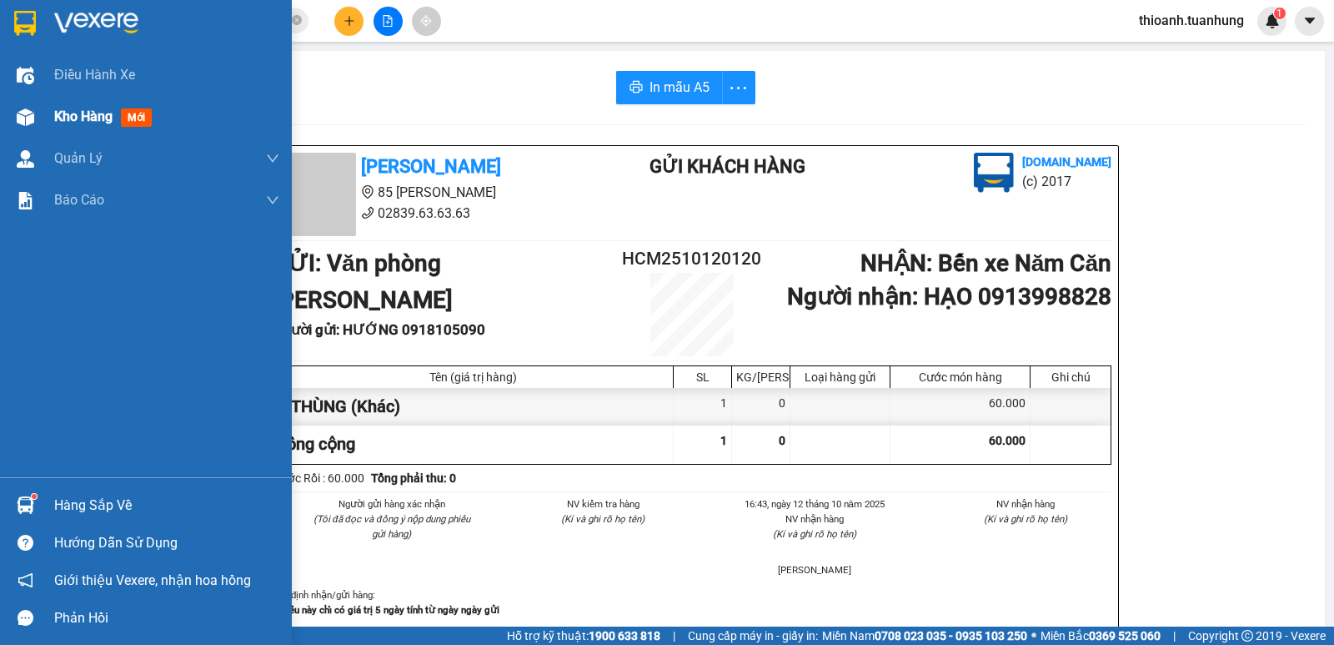
click at [80, 119] on span "Kho hàng" at bounding box center [83, 116] width 58 height 16
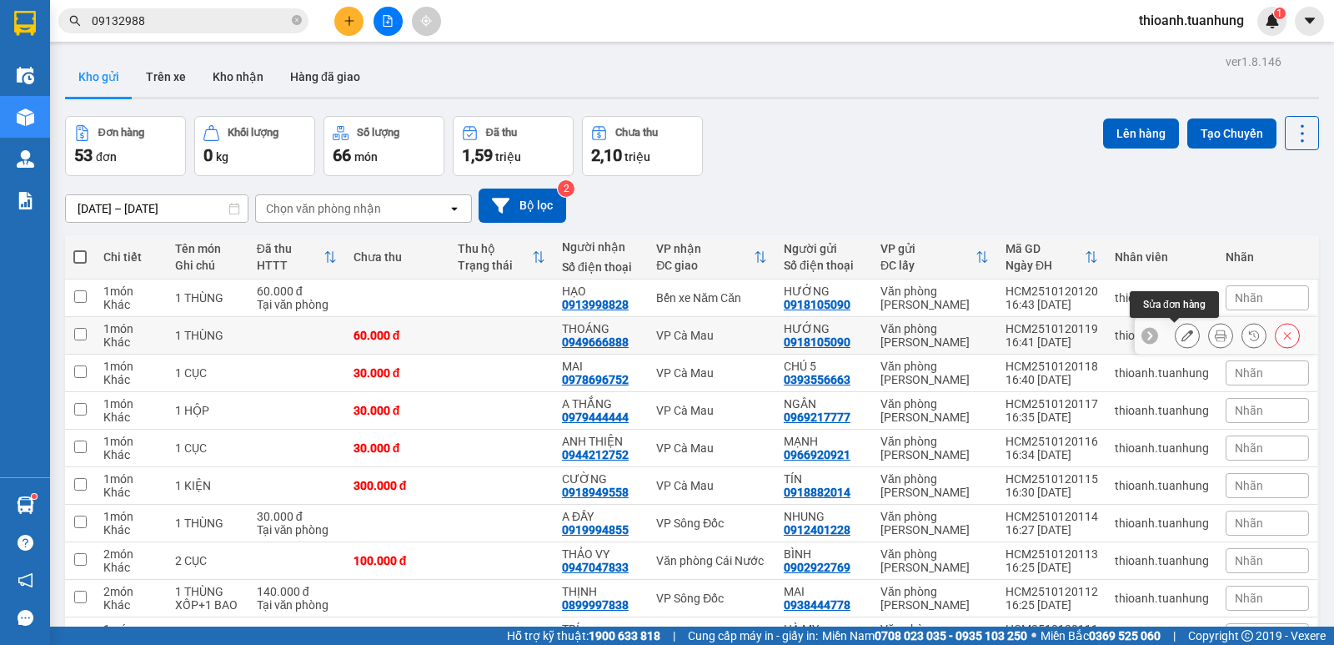
click at [1176, 334] on button at bounding box center [1187, 335] width 23 height 29
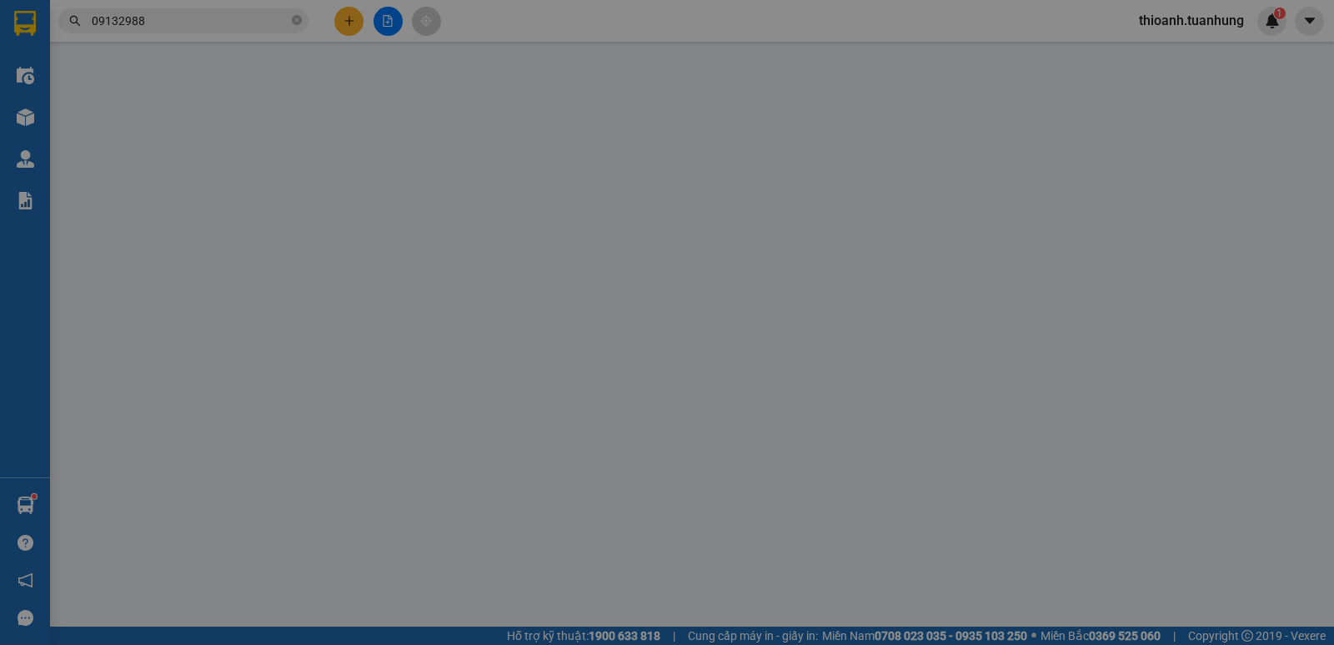
type input "0918105090"
type input "0949666888"
type input "60.000"
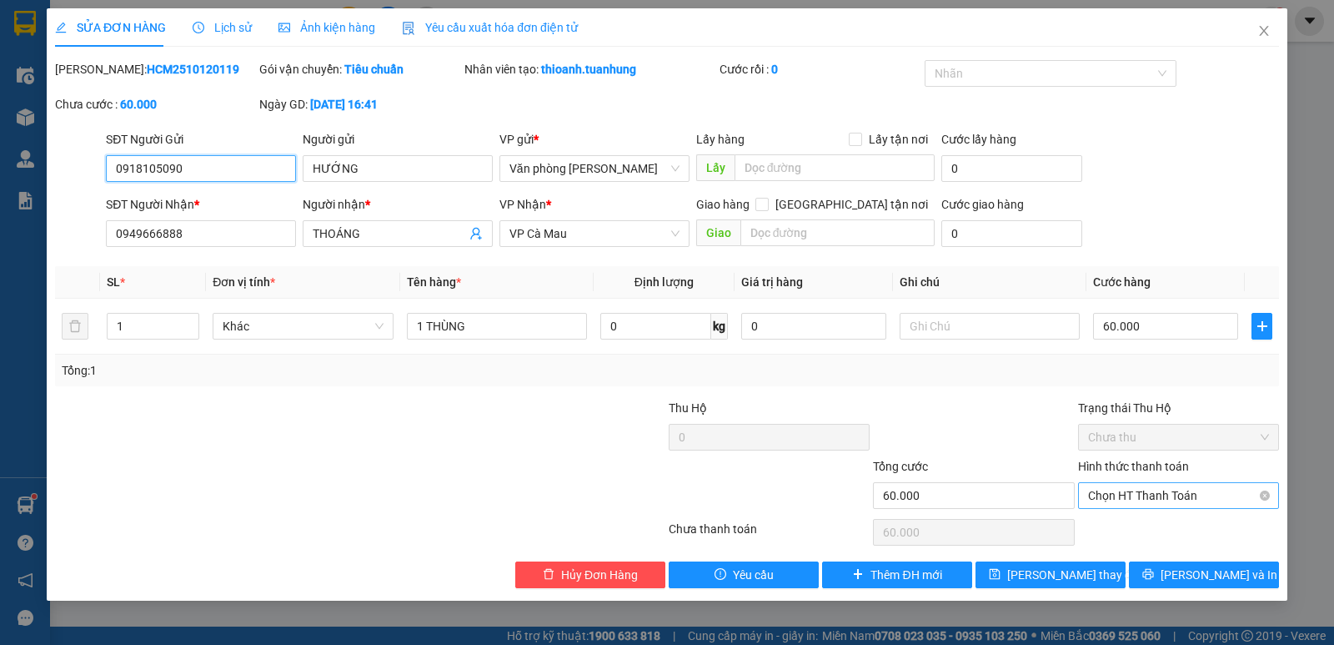
click at [1152, 502] on span "Chọn HT Thanh Toán" at bounding box center [1178, 495] width 181 height 25
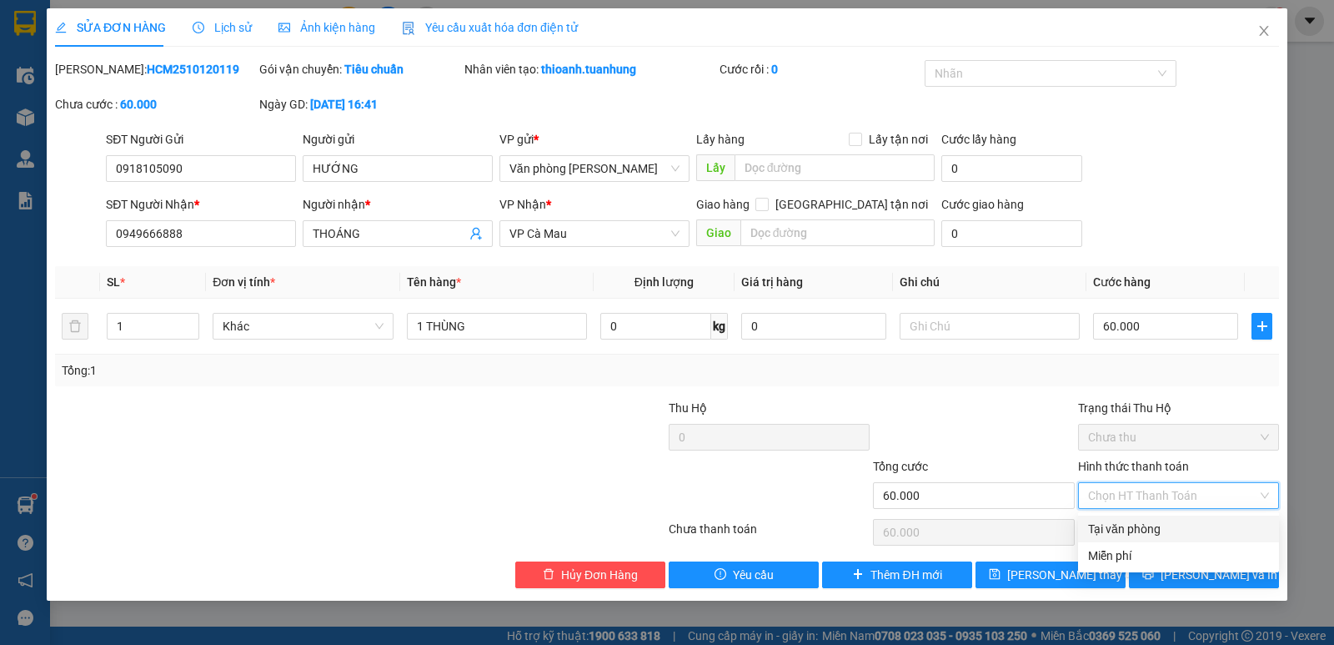
click at [1132, 530] on div "Tại văn phòng" at bounding box center [1178, 528] width 181 height 18
type input "0"
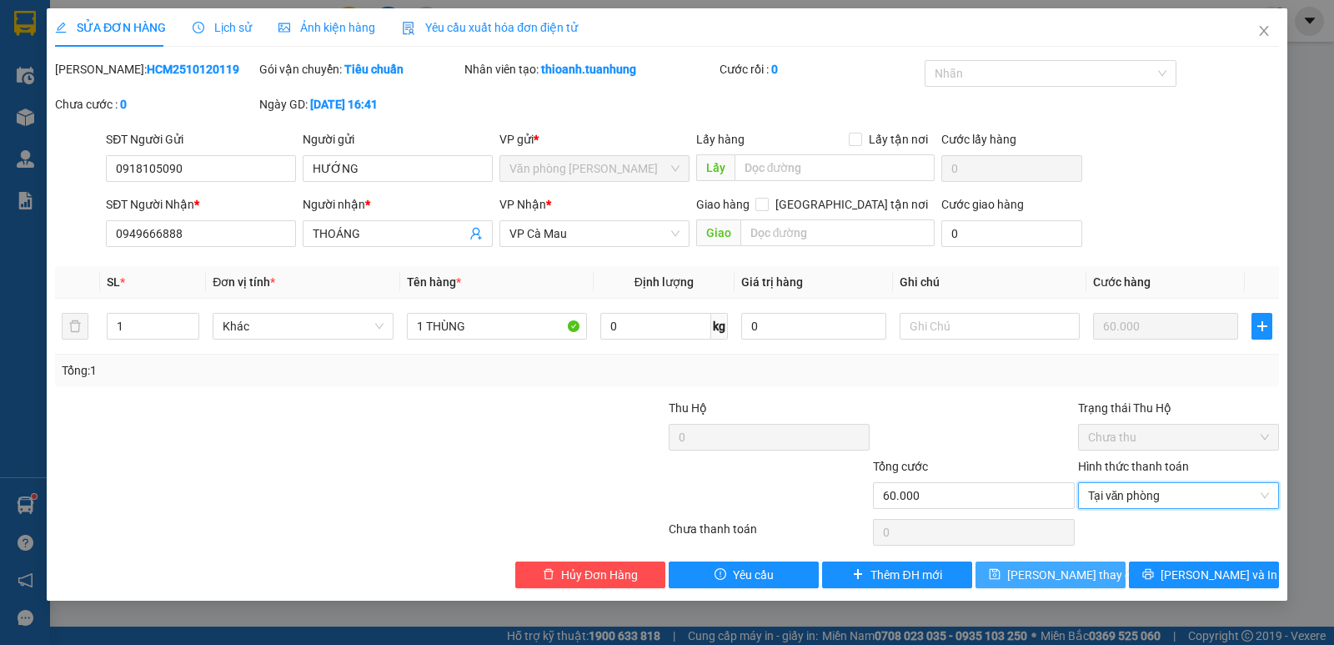
click at [1072, 584] on button "Lưu thay đổi" at bounding box center [1051, 574] width 150 height 27
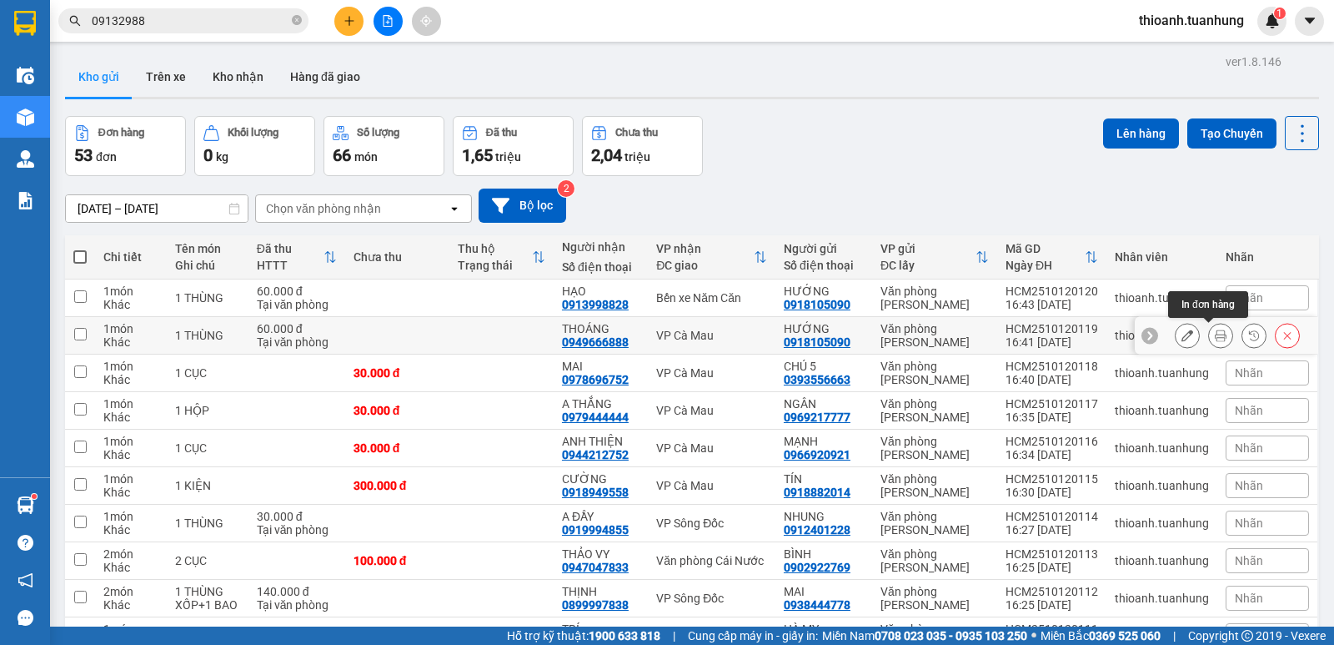
click at [1215, 338] on icon at bounding box center [1221, 335] width 12 height 12
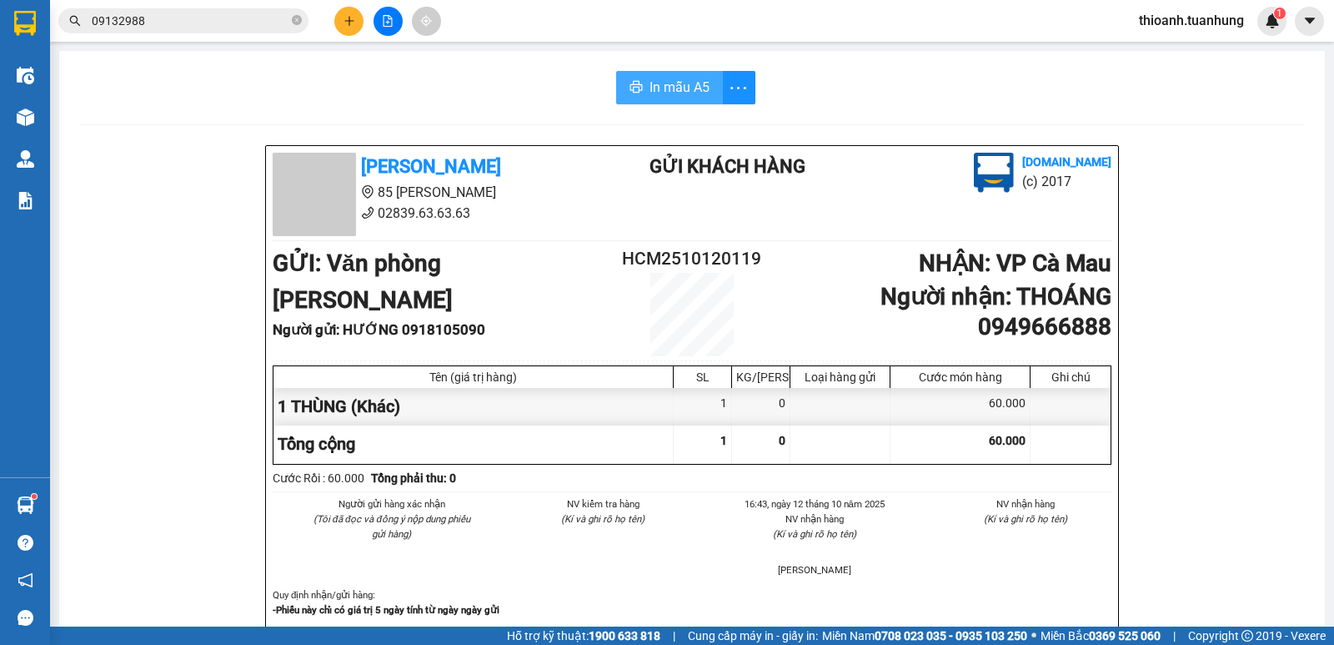
drag, startPoint x: 682, startPoint y: 90, endPoint x: 876, endPoint y: 183, distance: 214.5
click at [685, 90] on span "In mẫu A5" at bounding box center [680, 87] width 60 height 21
click at [356, 25] on button at bounding box center [348, 21] width 29 height 29
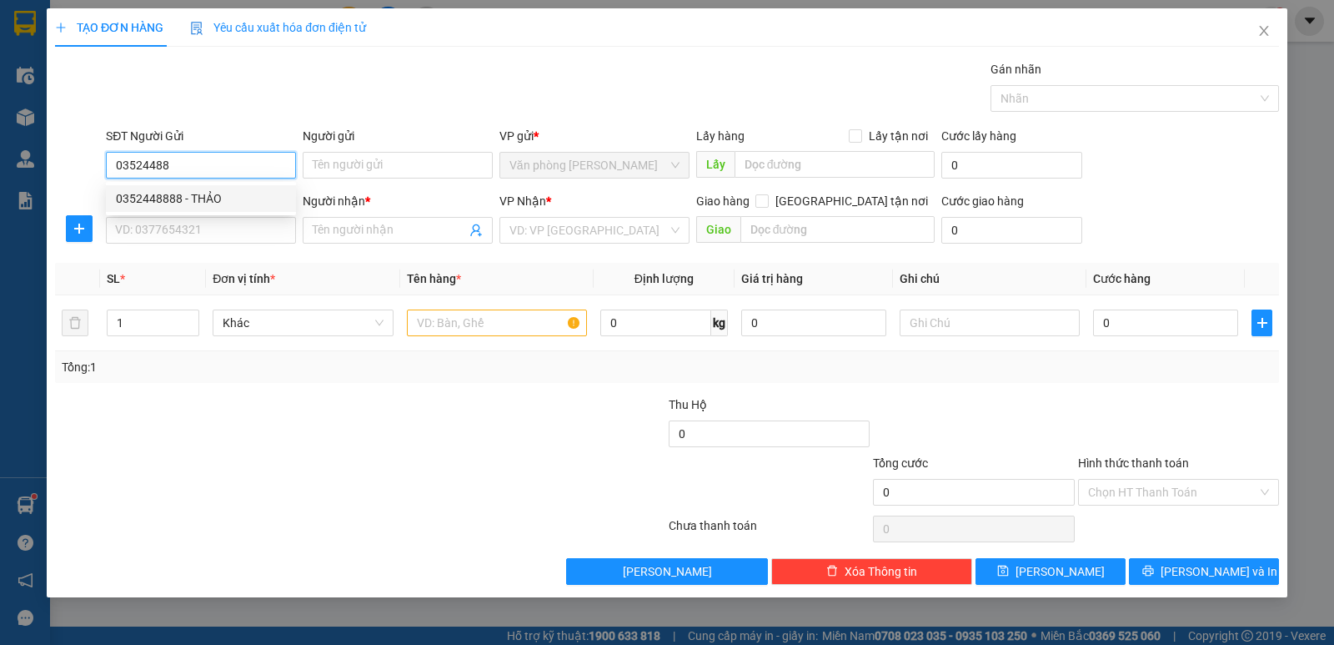
click at [160, 197] on div "0352448888 - THẢO" at bounding box center [201, 198] width 170 height 18
type input "0352448888"
type input "THẢO"
type input "0352448888"
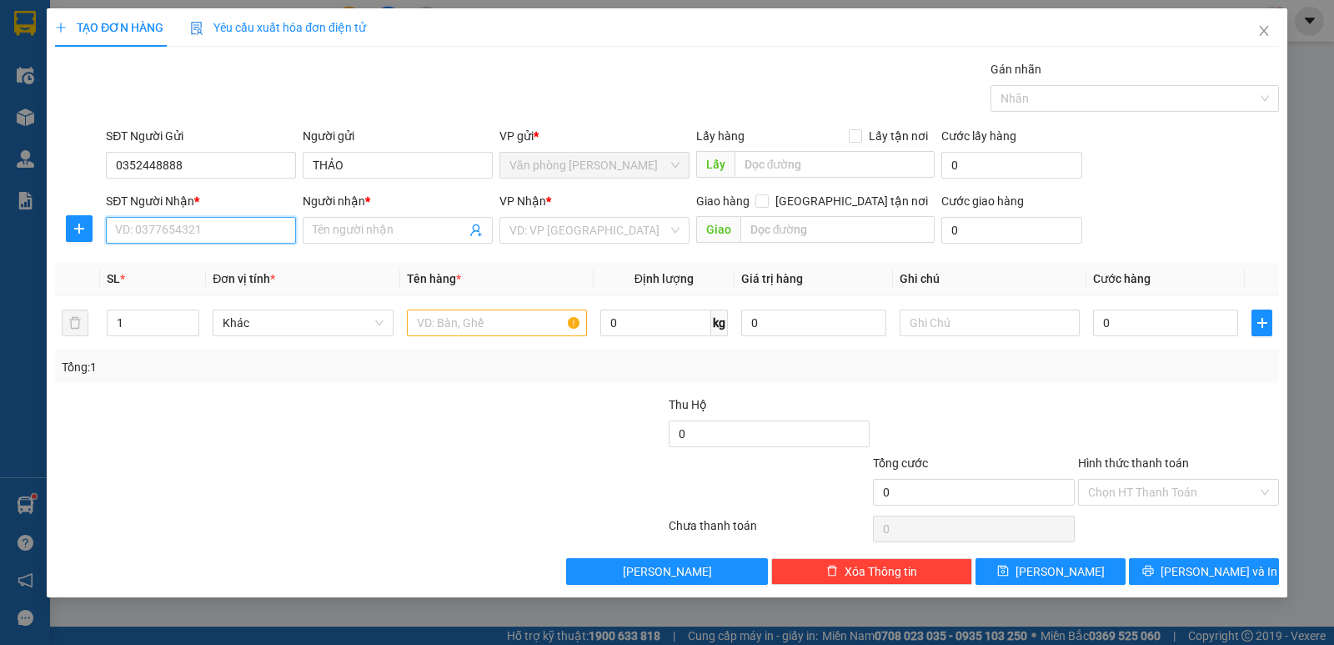
click at [170, 225] on input "SĐT Người Nhận *" at bounding box center [201, 230] width 190 height 27
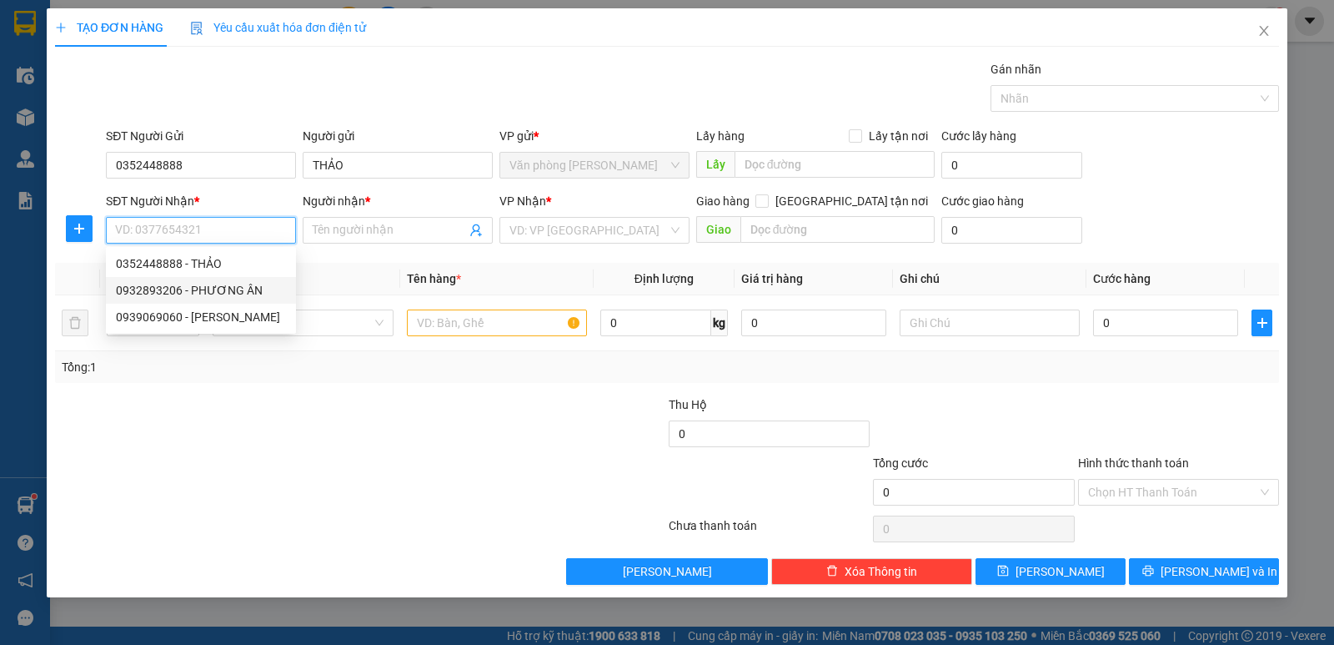
click at [196, 294] on div "0932893206 - PHƯƠNG ÂN" at bounding box center [201, 290] width 170 height 18
type input "0932893206"
type input "PHƯƠNG ÂN"
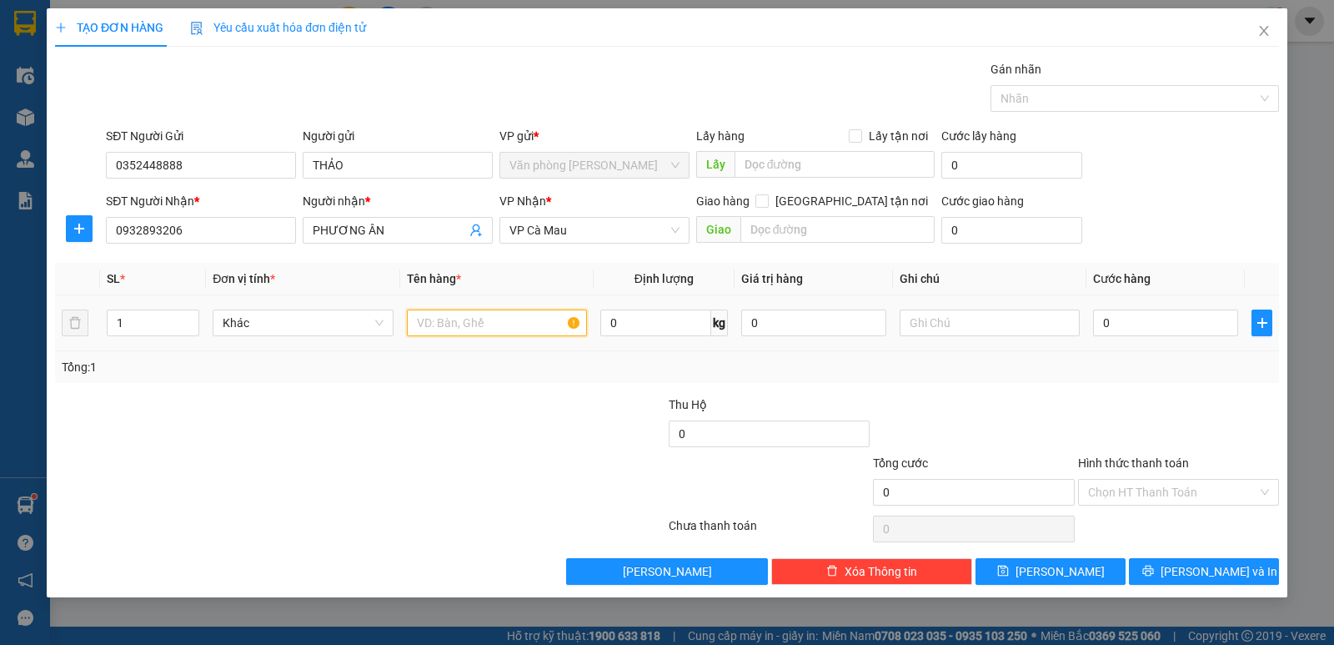
click at [442, 327] on input "text" at bounding box center [497, 322] width 180 height 27
type input "2 KIỆN"
click at [133, 319] on input "1" at bounding box center [153, 322] width 91 height 25
type input "2"
click at [1137, 328] on input "0" at bounding box center [1165, 322] width 145 height 27
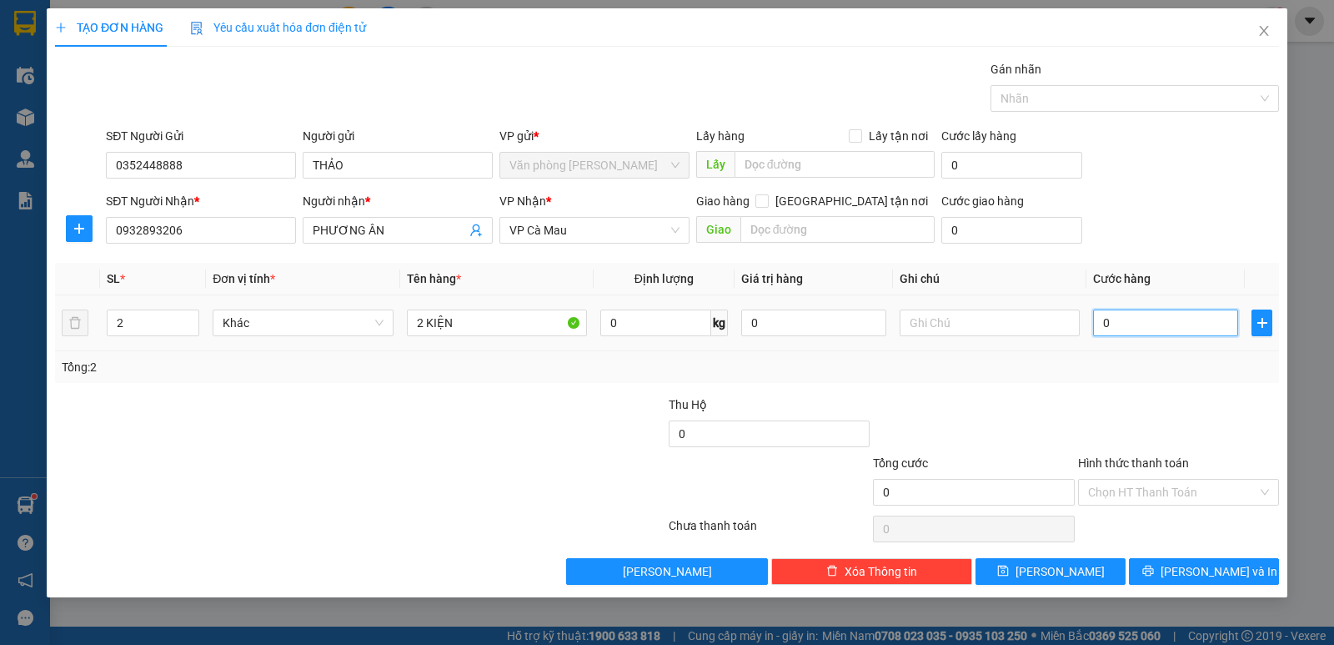
type input "7"
type input "70"
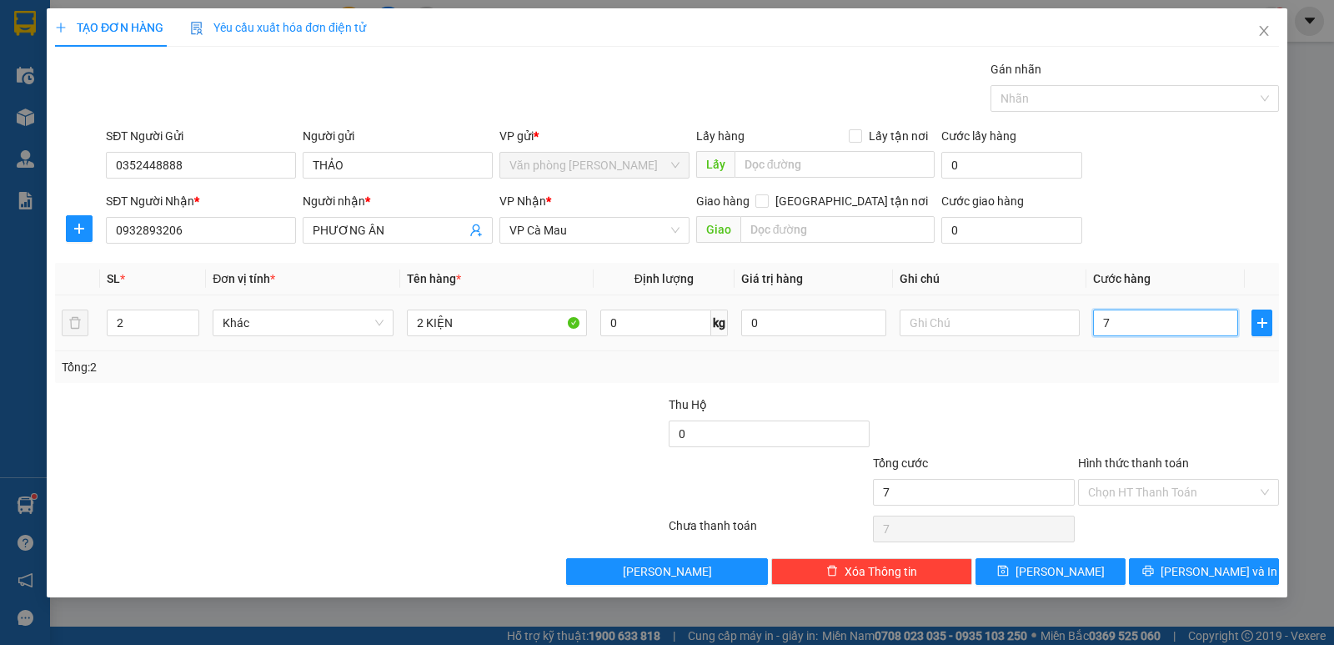
type input "70"
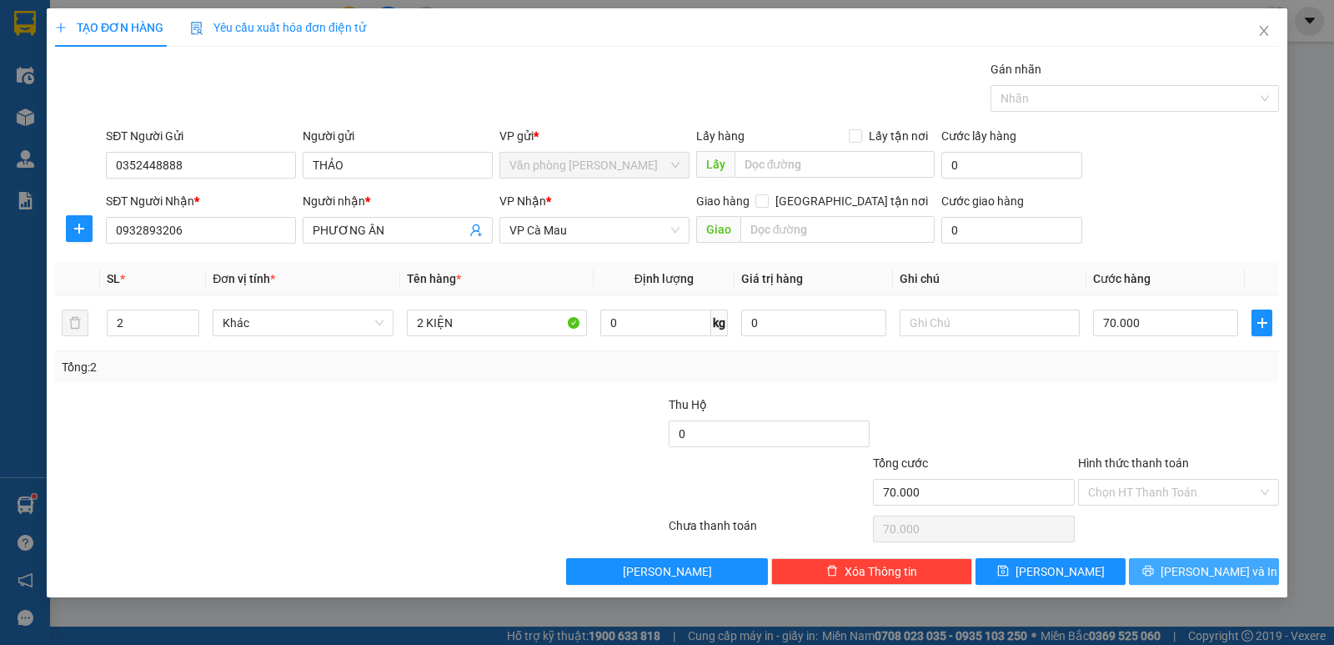
click at [1199, 570] on span "Lưu và In" at bounding box center [1219, 571] width 117 height 18
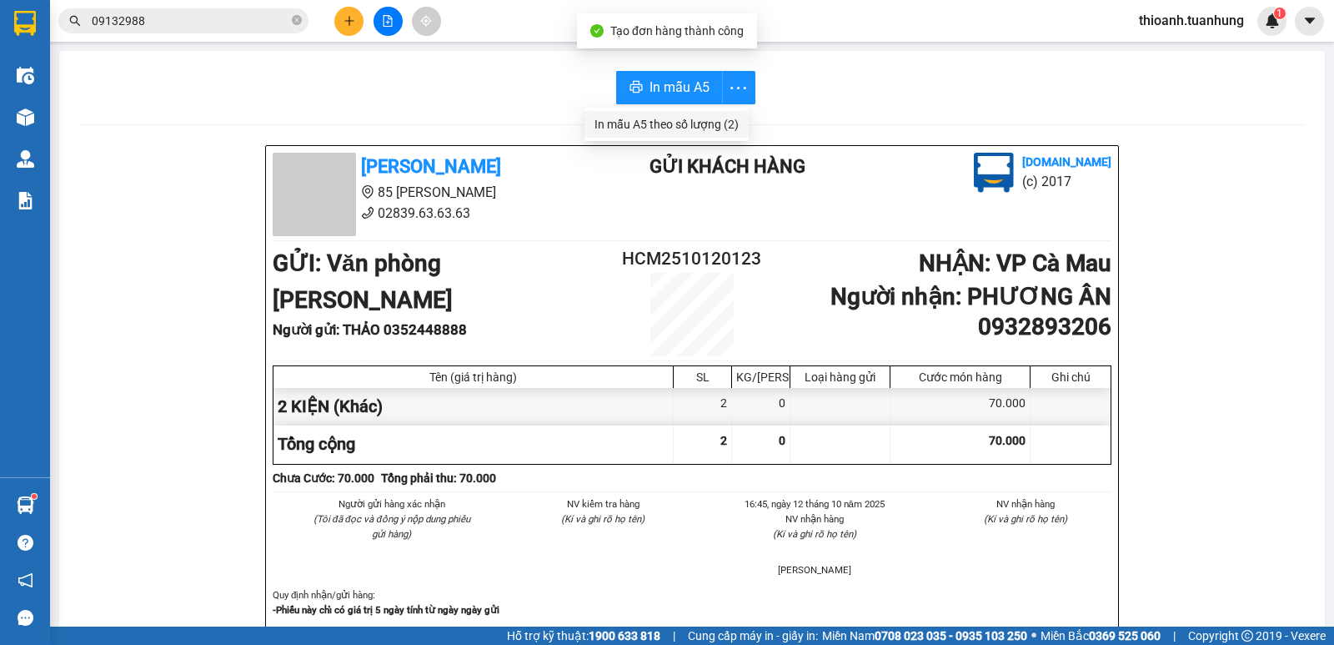
click at [698, 125] on div "In mẫu A5 theo số lượng (2)" at bounding box center [667, 124] width 144 height 18
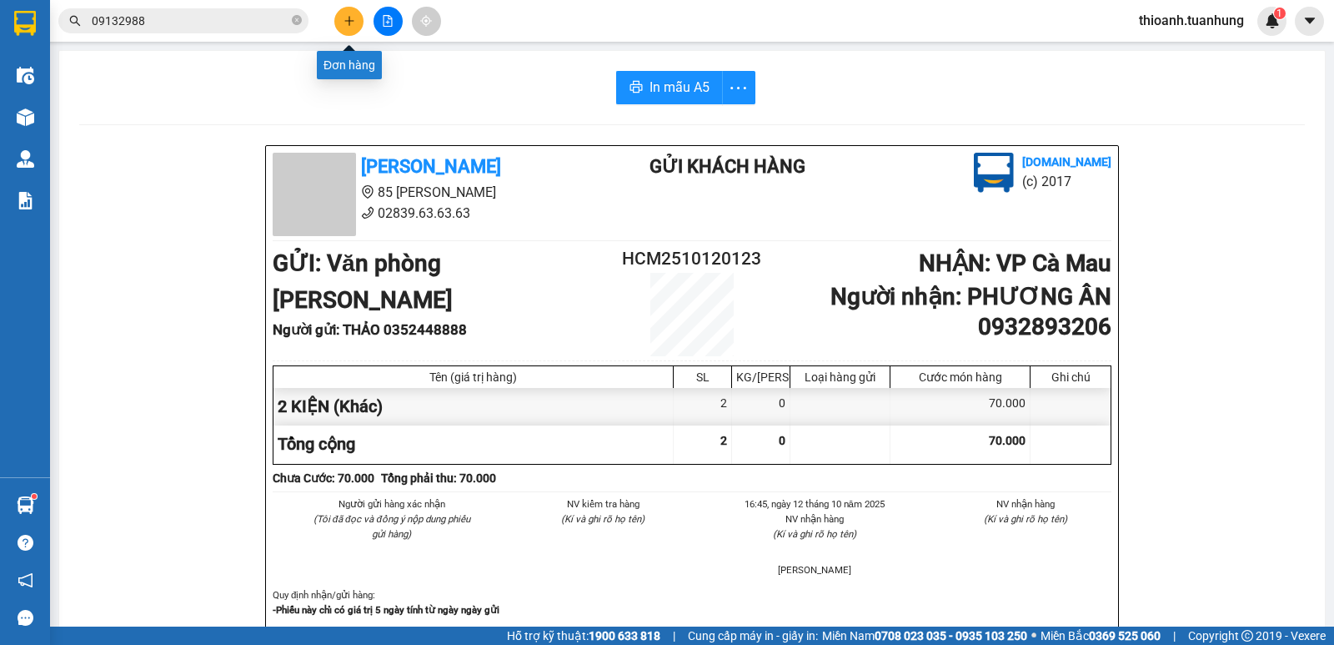
click at [349, 23] on icon "plus" at bounding box center [350, 21] width 12 height 12
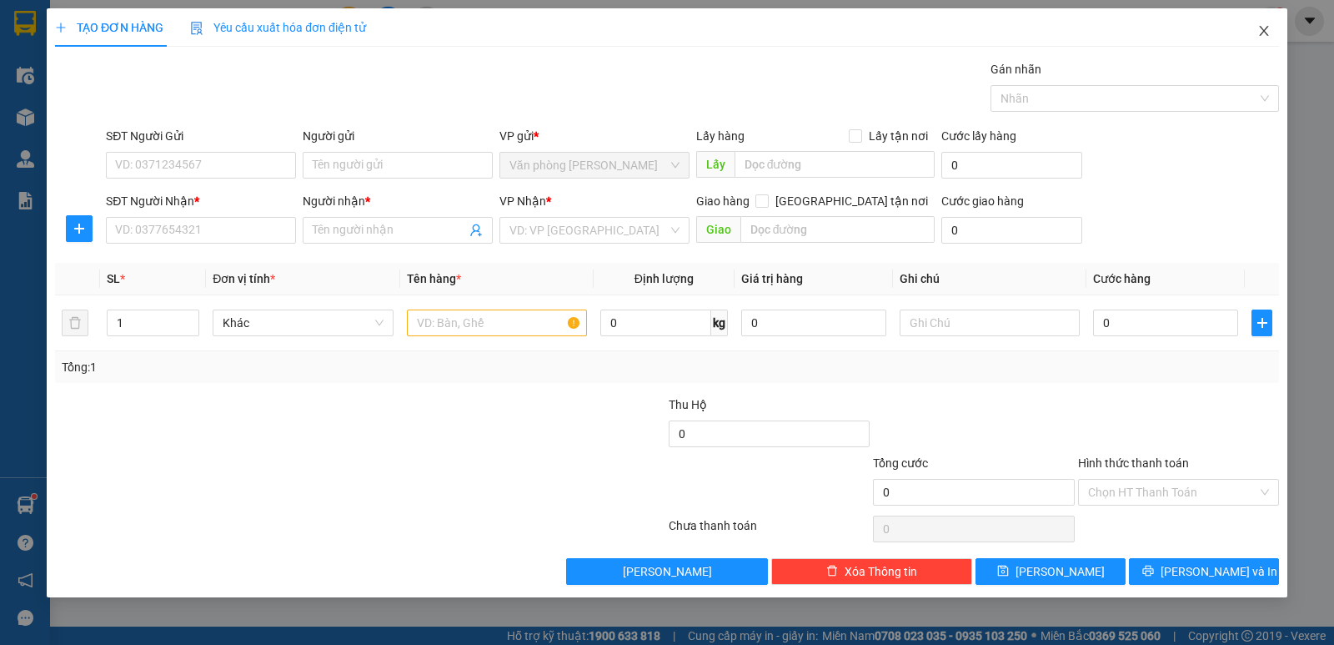
drag, startPoint x: 1269, startPoint y: 32, endPoint x: 1042, endPoint y: 34, distance: 226.8
click at [1264, 32] on icon "close" at bounding box center [1263, 30] width 13 height 13
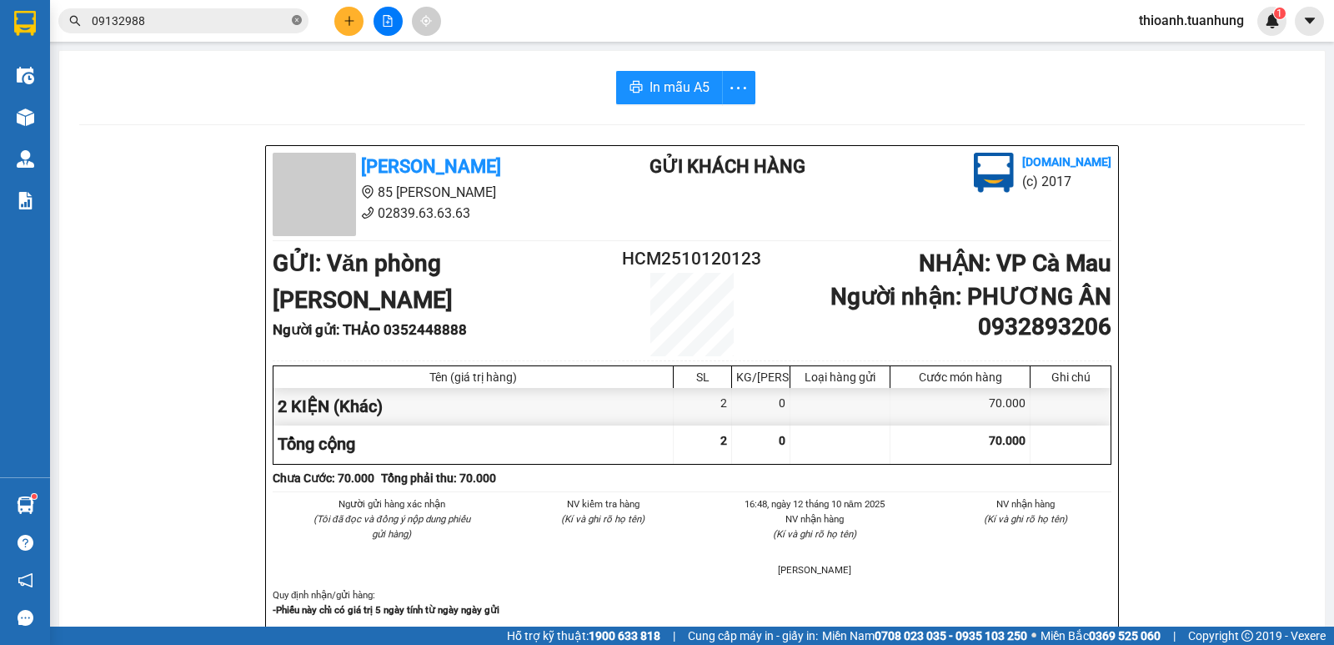
click at [298, 20] on icon "close-circle" at bounding box center [297, 20] width 10 height 10
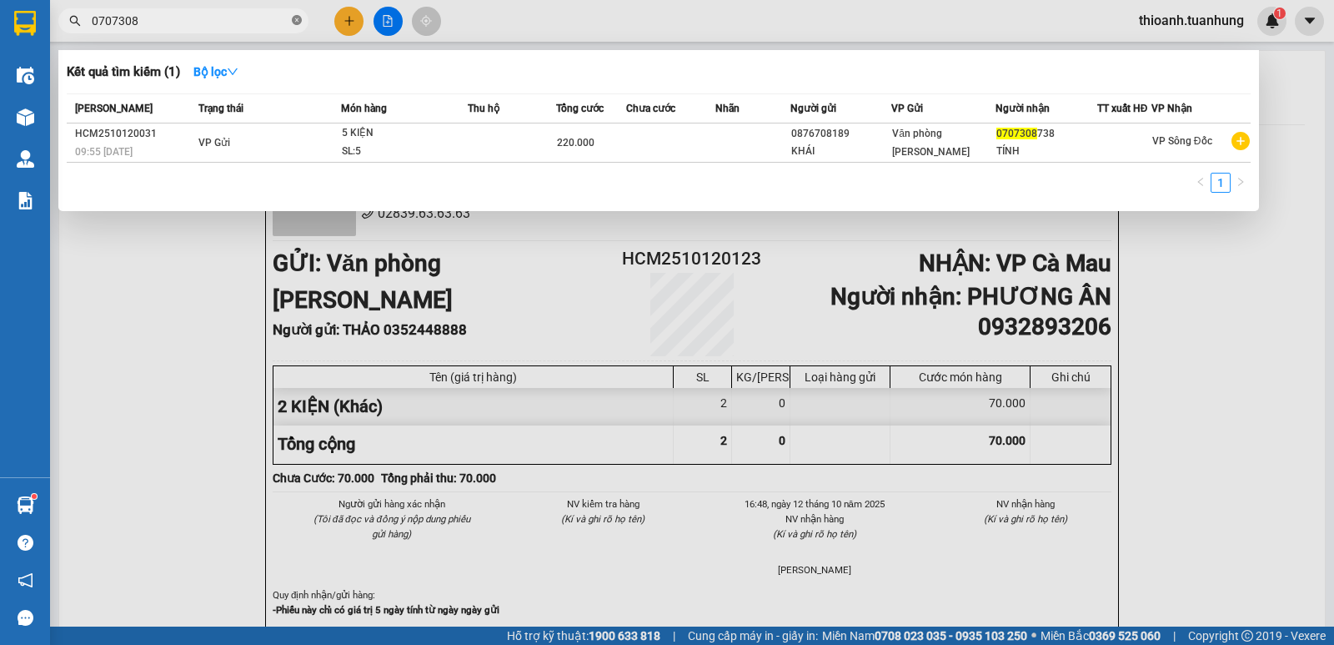
type input "0707308"
click at [350, 19] on div at bounding box center [667, 322] width 1334 height 645
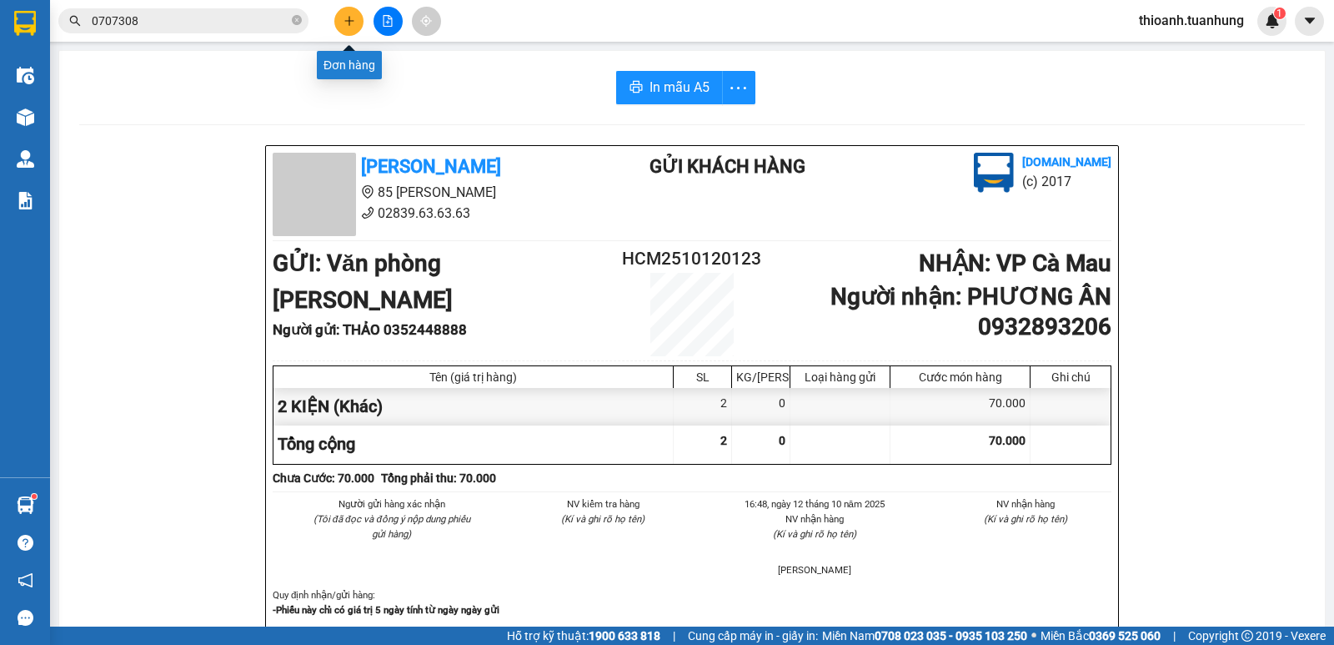
click at [345, 19] on icon "plus" at bounding box center [350, 21] width 12 height 12
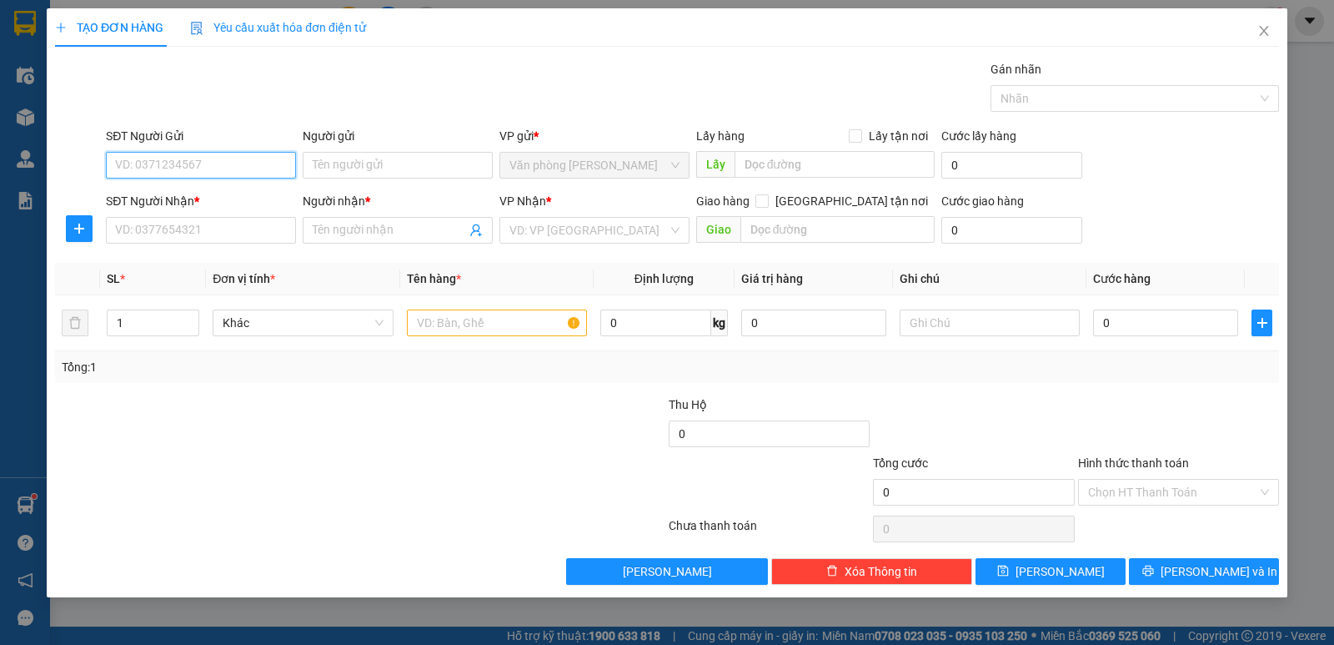
click at [247, 166] on input "SĐT Người Gửi" at bounding box center [201, 165] width 190 height 27
drag, startPoint x: 1266, startPoint y: 29, endPoint x: 1170, endPoint y: 33, distance: 95.9
click at [1262, 31] on icon "close" at bounding box center [1263, 30] width 13 height 13
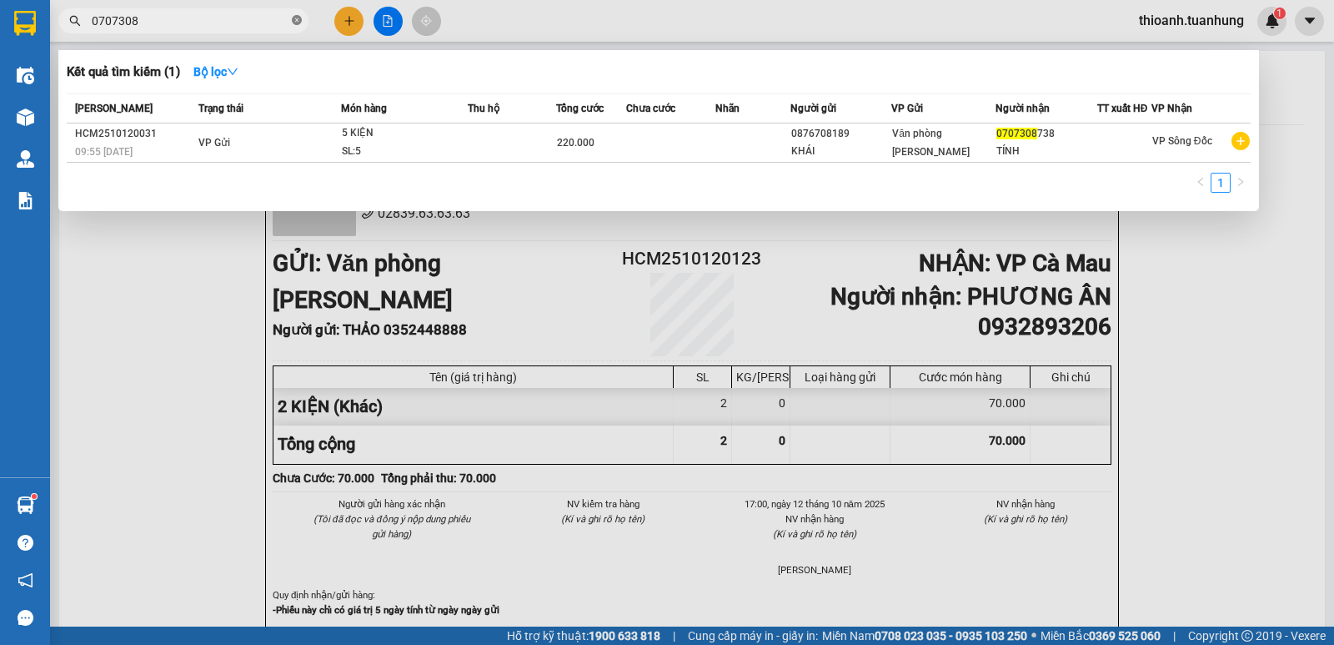
click at [298, 18] on icon "close-circle" at bounding box center [297, 20] width 10 height 10
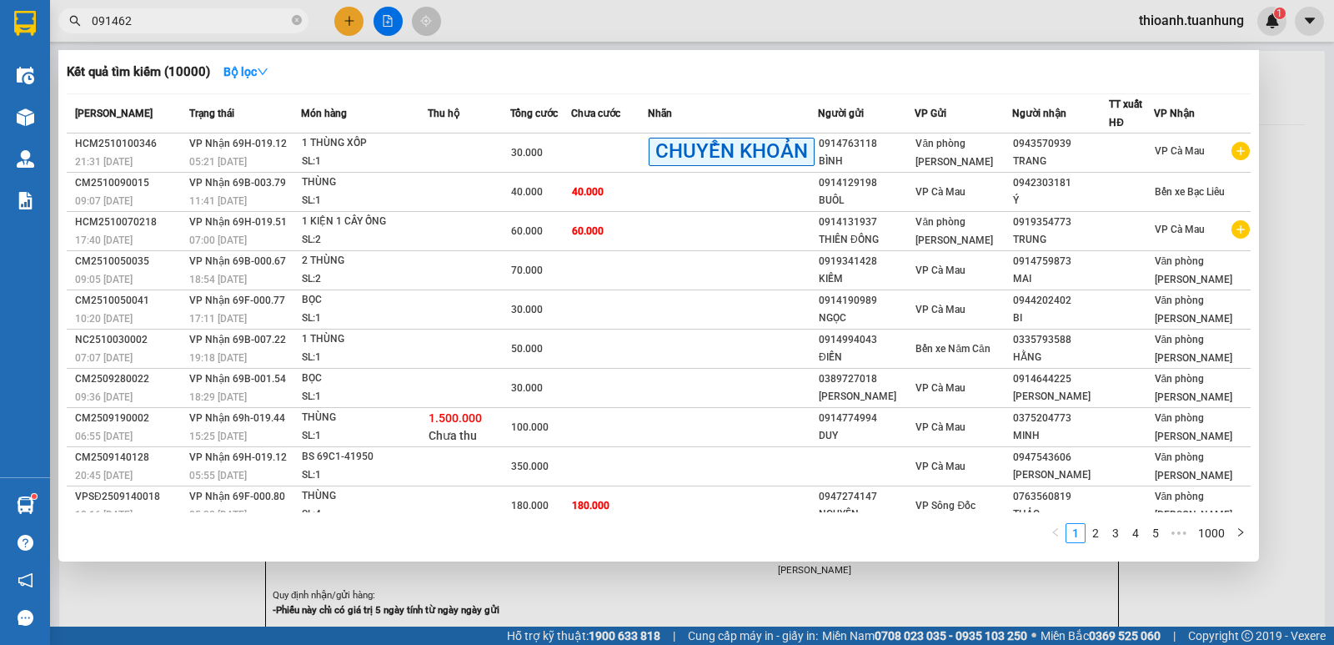
type input "0914624"
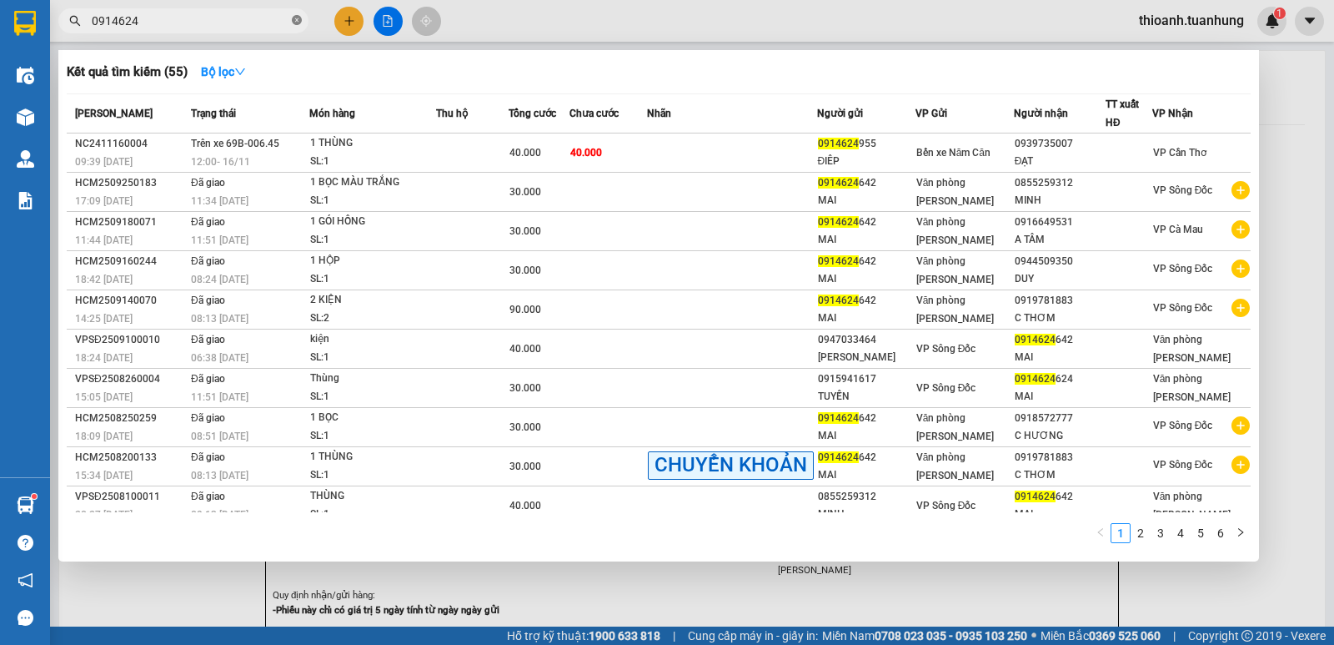
click at [298, 23] on icon "close-circle" at bounding box center [297, 20] width 10 height 10
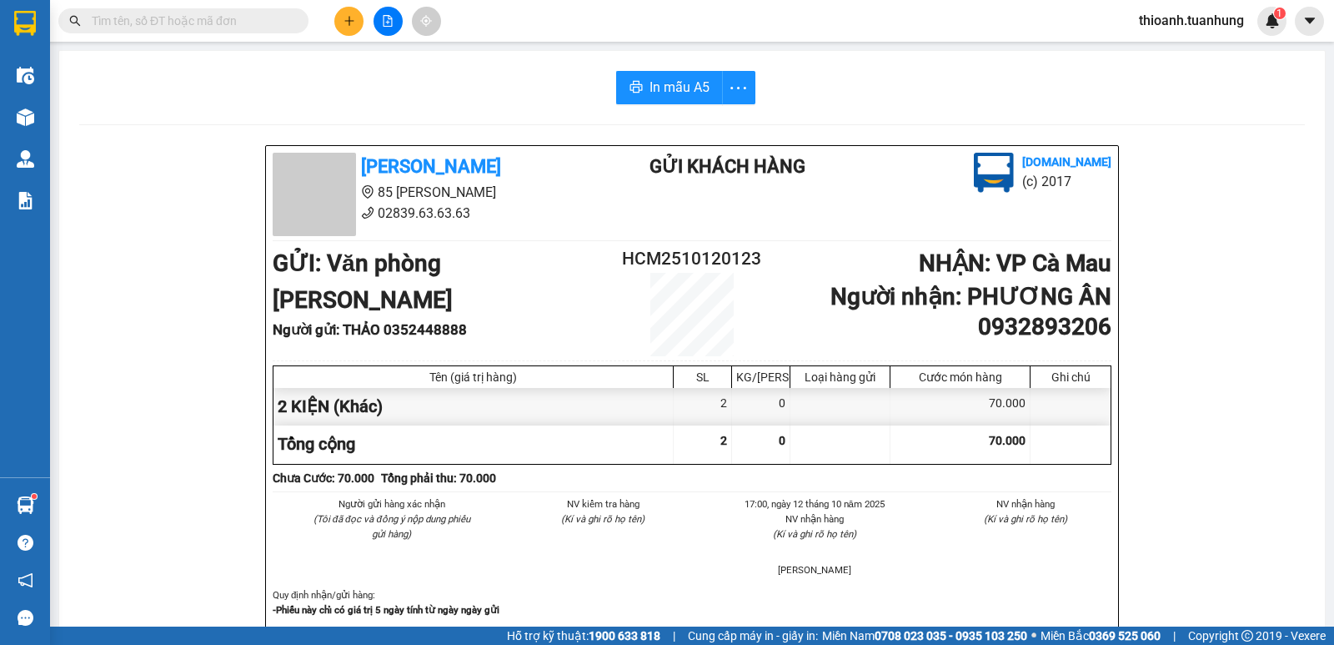
click at [248, 21] on input "text" at bounding box center [190, 21] width 197 height 18
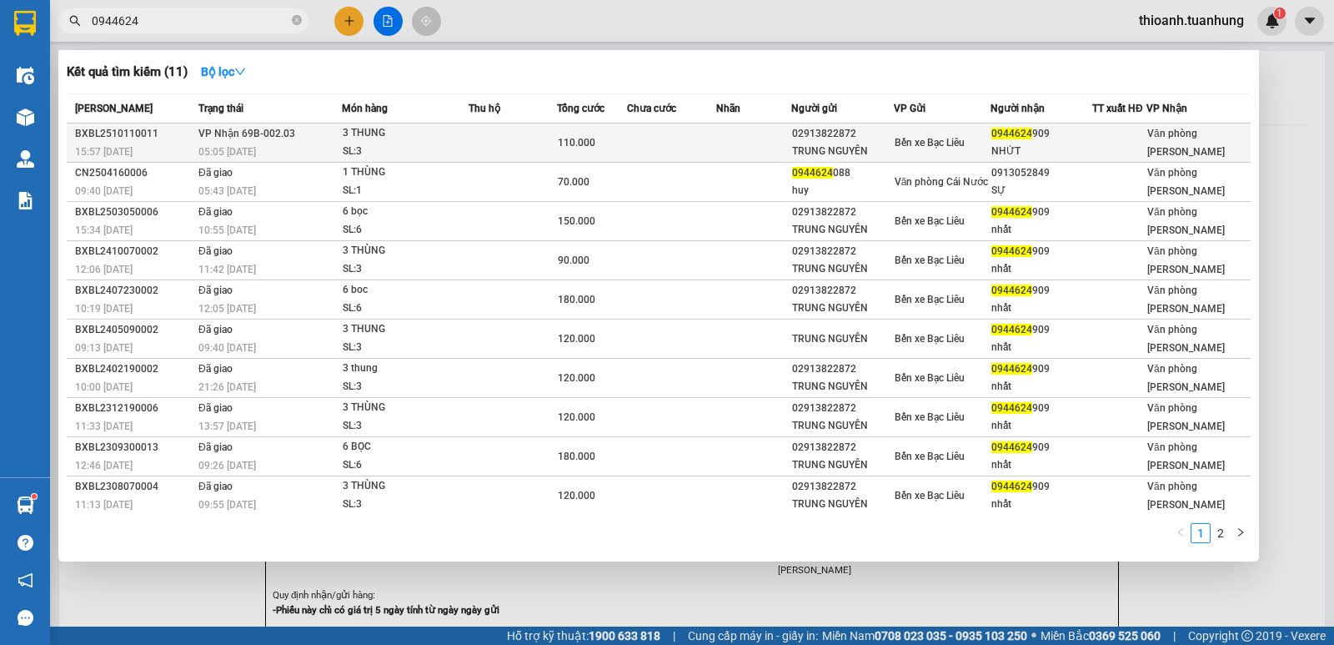
type input "0944624"
click at [481, 145] on td at bounding box center [513, 142] width 88 height 39
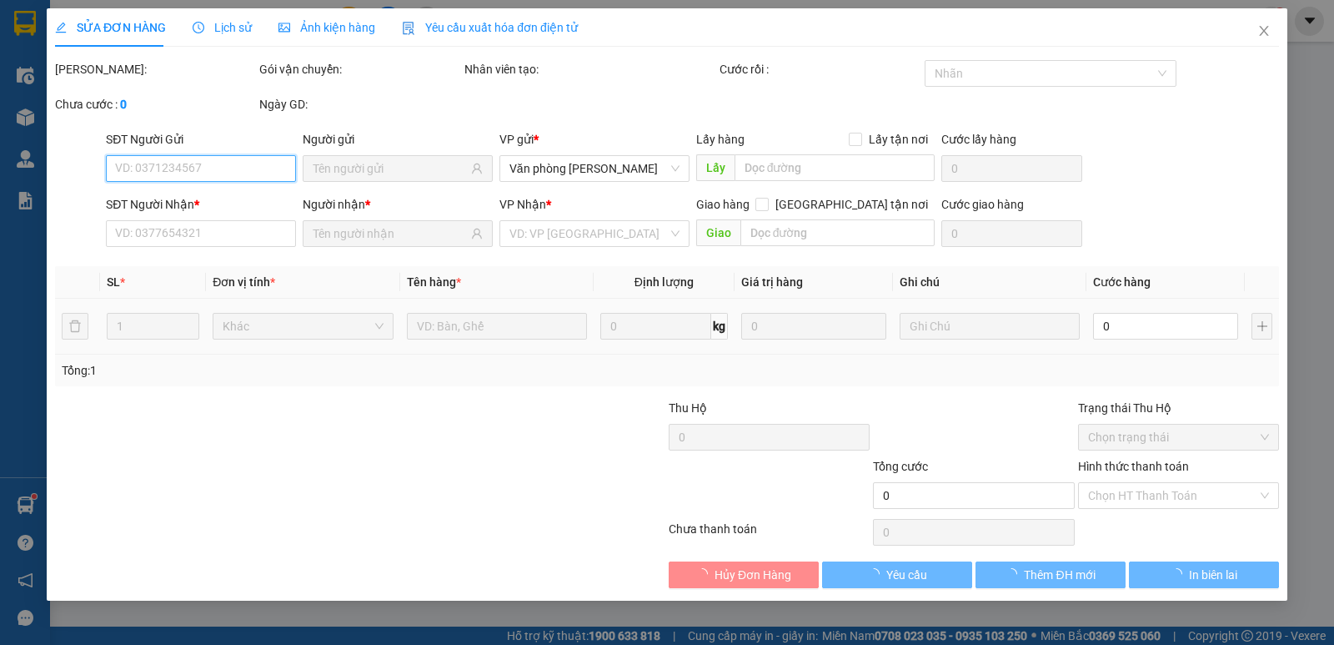
type input "02913822872"
type input "TRUNG NGUYÊN"
type input "0944624909"
type input "NHỨT"
type input "110.000"
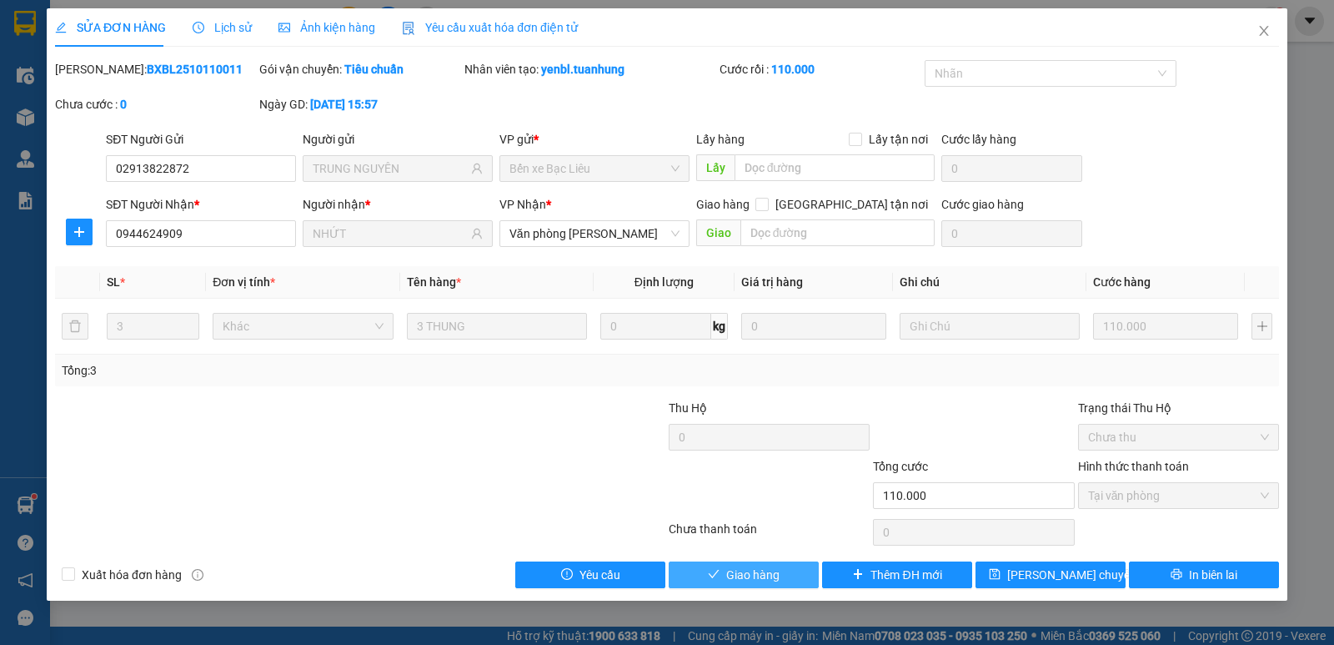
click at [769, 579] on span "Giao hàng" at bounding box center [752, 574] width 53 height 18
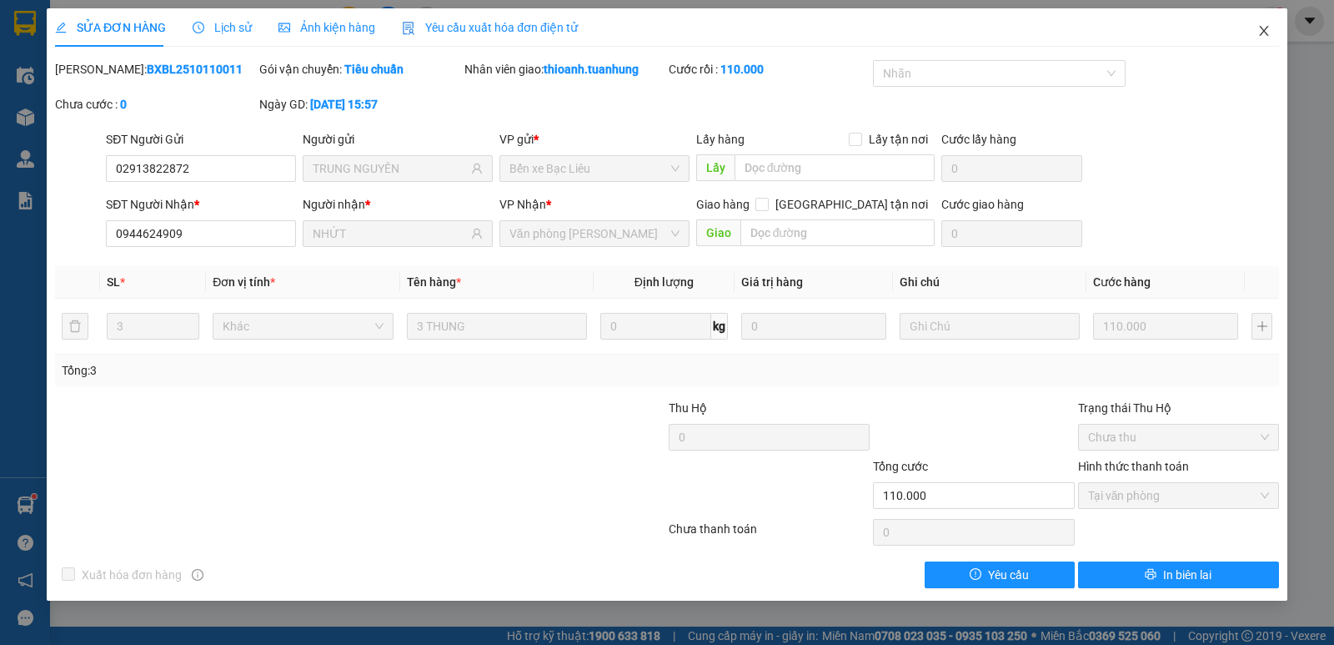
click at [1257, 26] on icon "close" at bounding box center [1263, 30] width 13 height 13
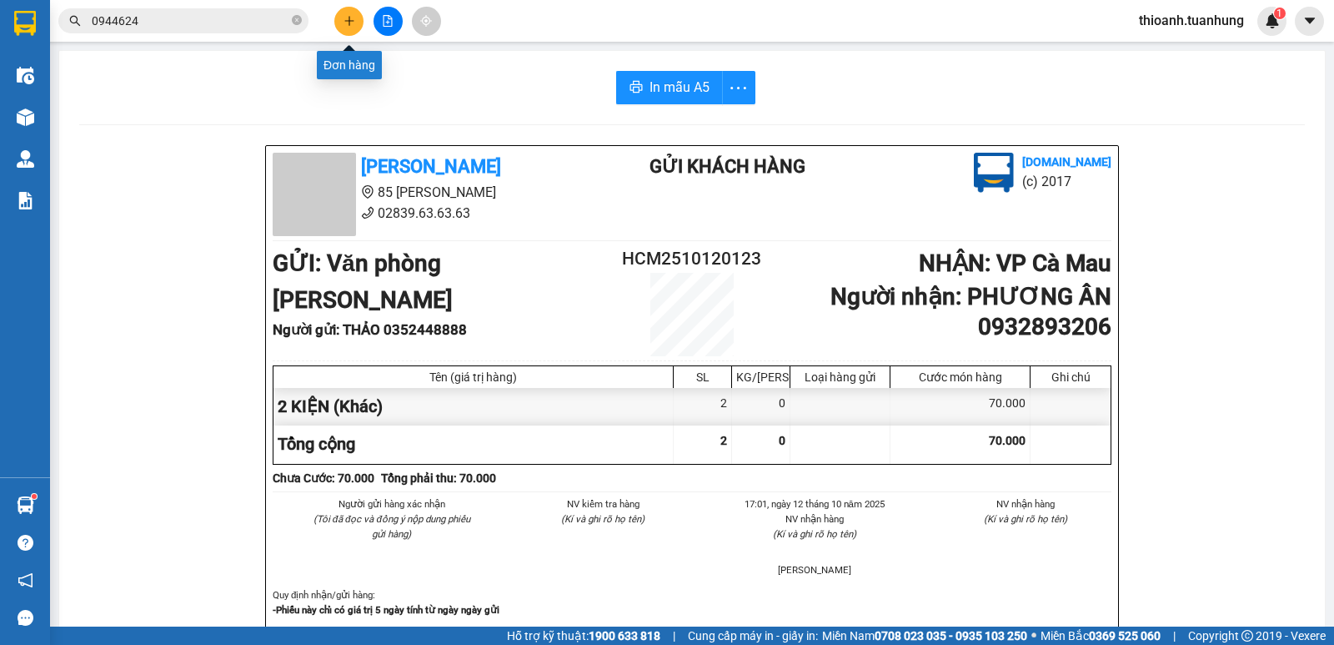
click at [347, 24] on icon "plus" at bounding box center [350, 21] width 12 height 12
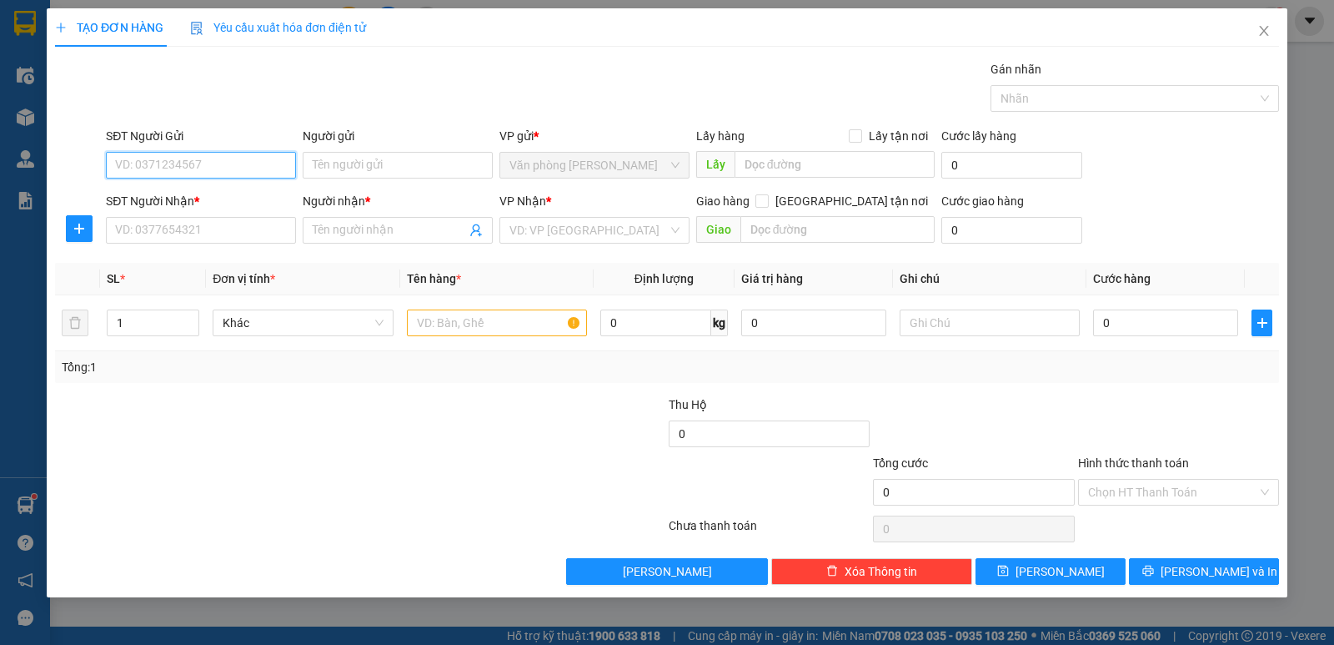
click at [192, 165] on input "SĐT Người Gửi" at bounding box center [201, 165] width 190 height 27
click at [230, 198] on div "0919598277 - LABO CÁT TƯỜNG" at bounding box center [201, 198] width 170 height 18
type input "0919598277"
type input "LABO CÁT TƯỜNG"
type input "0919598277"
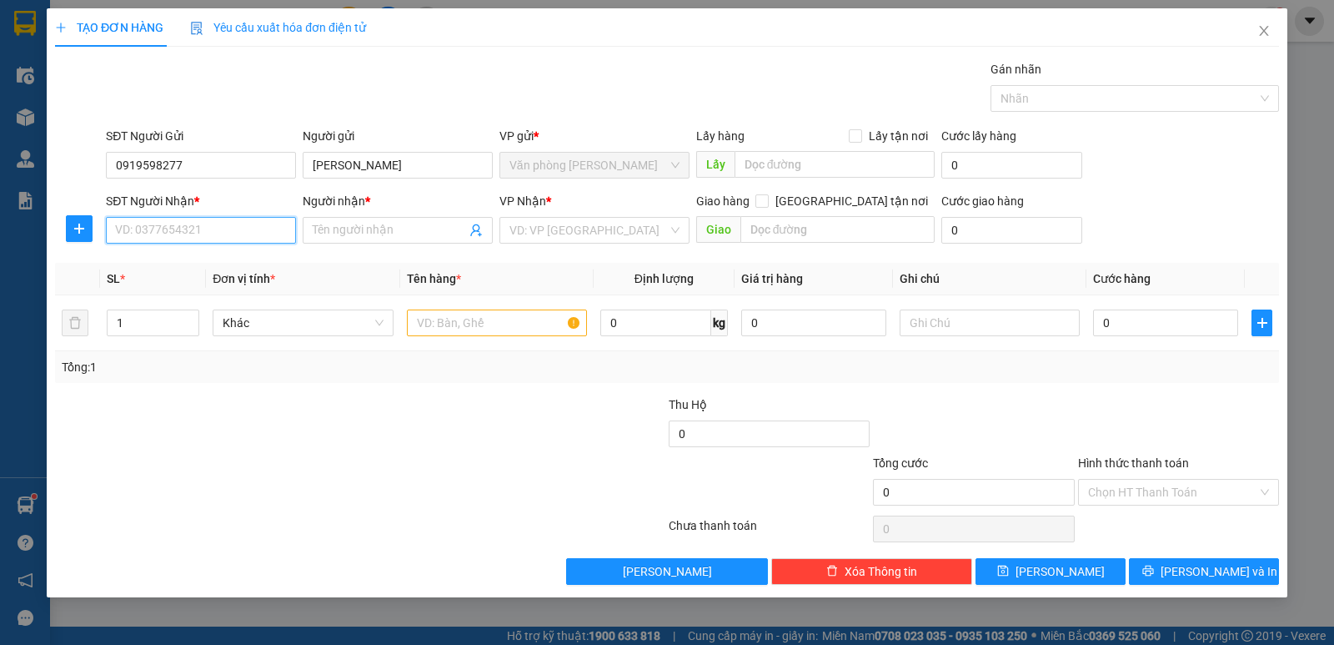
click at [217, 227] on input "SĐT Người Nhận *" at bounding box center [201, 230] width 190 height 27
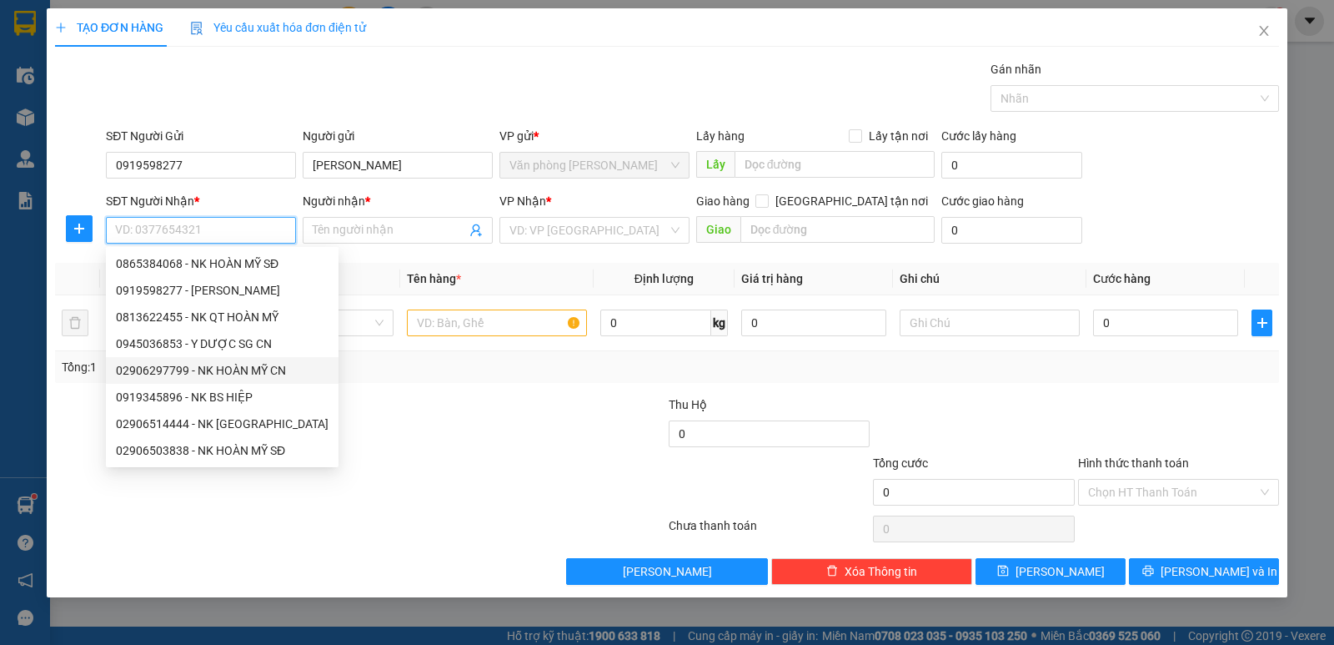
drag, startPoint x: 169, startPoint y: 371, endPoint x: 330, endPoint y: 362, distance: 161.2
click at [173, 371] on div "02906297799 - NK HOÀN MỸ CN" at bounding box center [222, 370] width 213 height 18
type input "02906297799"
type input "NK HOÀN MỸ CN"
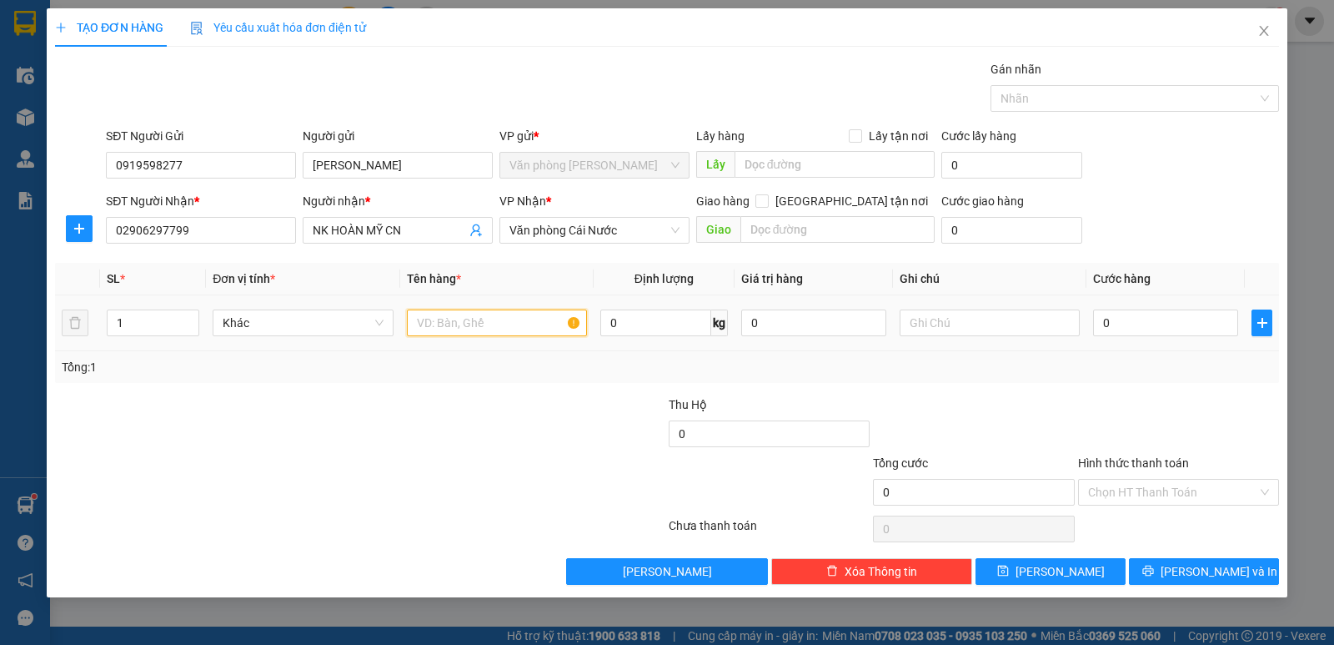
click at [480, 328] on input "text" at bounding box center [497, 322] width 180 height 27
type input "1 HỘP"
click at [1124, 316] on input "0" at bounding box center [1165, 322] width 145 height 27
type input "3"
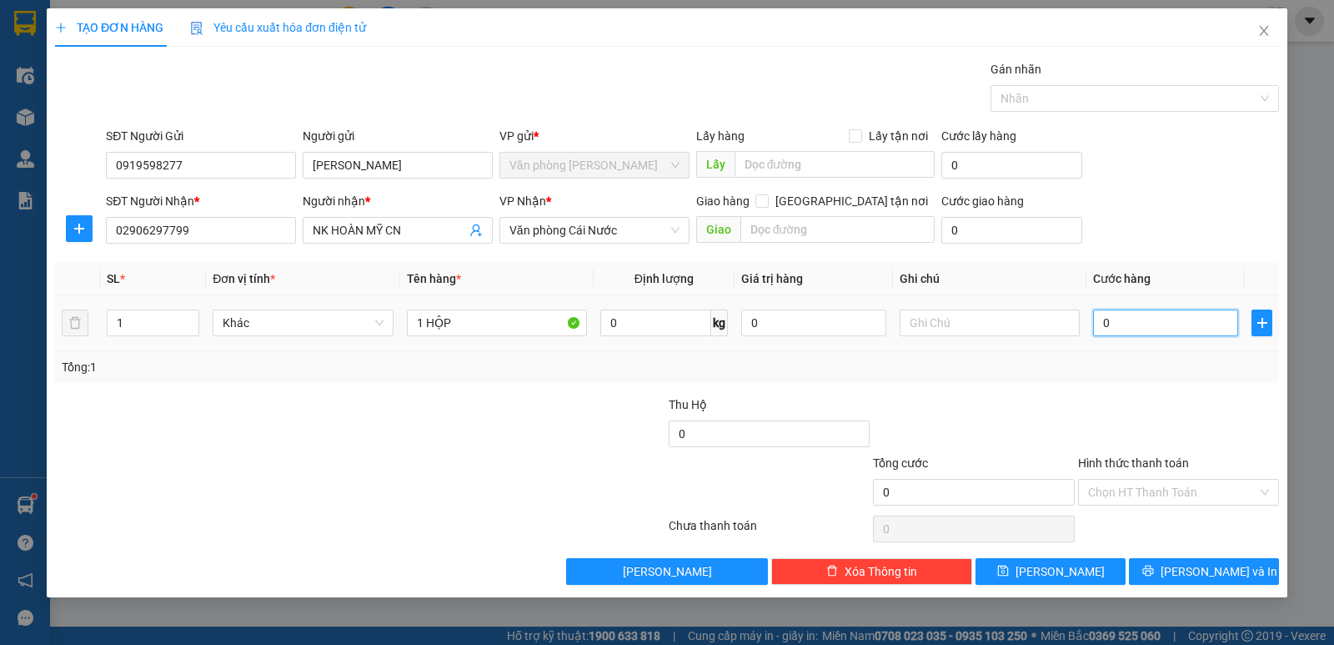
type input "3"
type input "30"
type input "30.000"
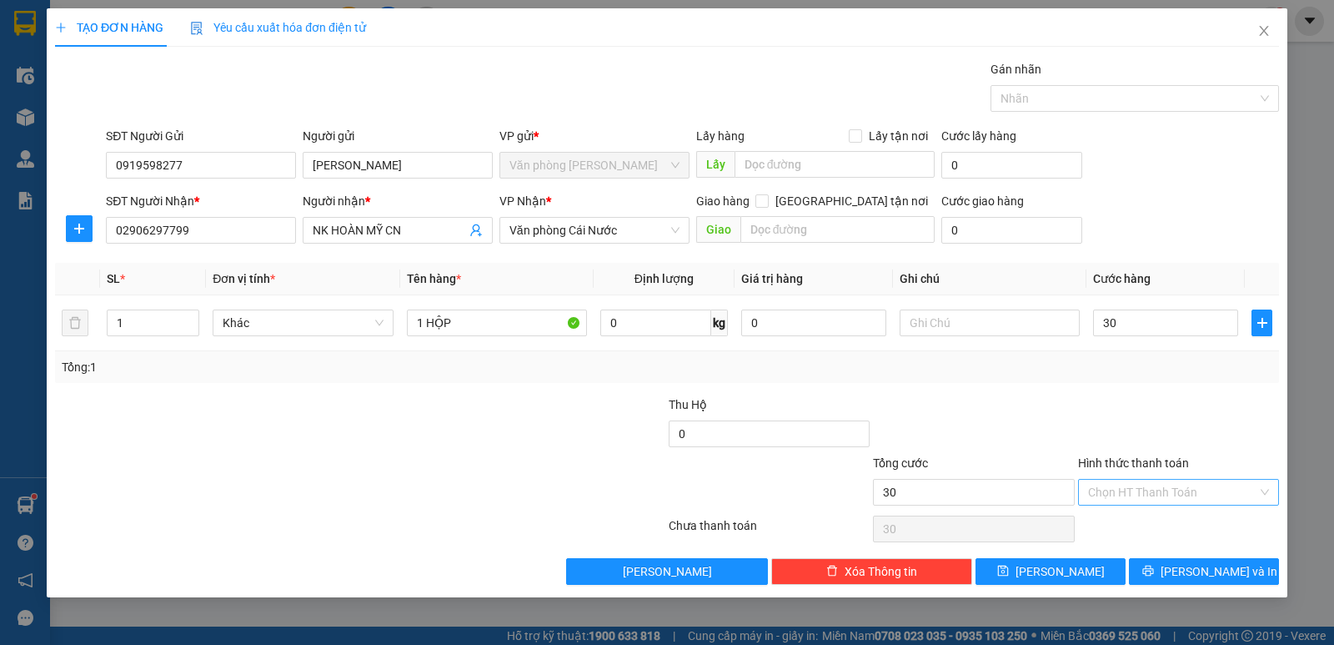
type input "30.000"
drag, startPoint x: 1152, startPoint y: 486, endPoint x: 1158, endPoint y: 505, distance: 20.0
click at [1158, 505] on div "Hình thức thanh toán Chọn HT Thanh Toán" at bounding box center [1178, 483] width 201 height 58
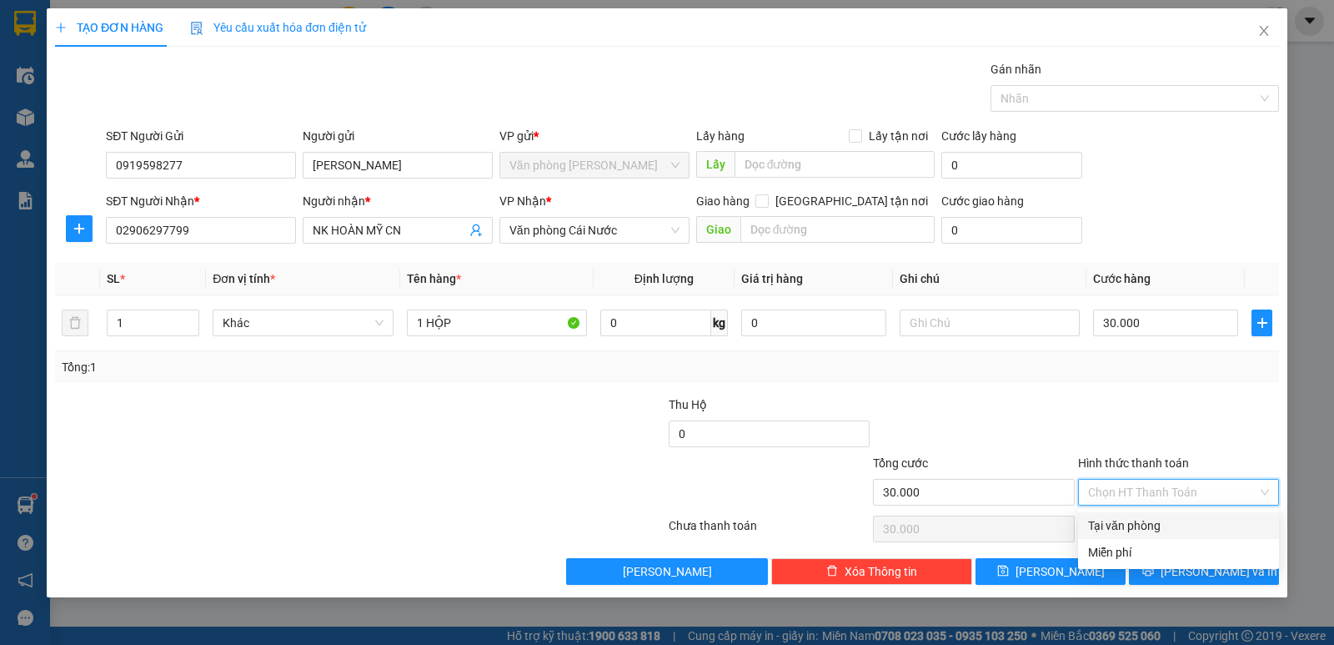
click at [1149, 528] on div "Tại văn phòng" at bounding box center [1178, 525] width 181 height 18
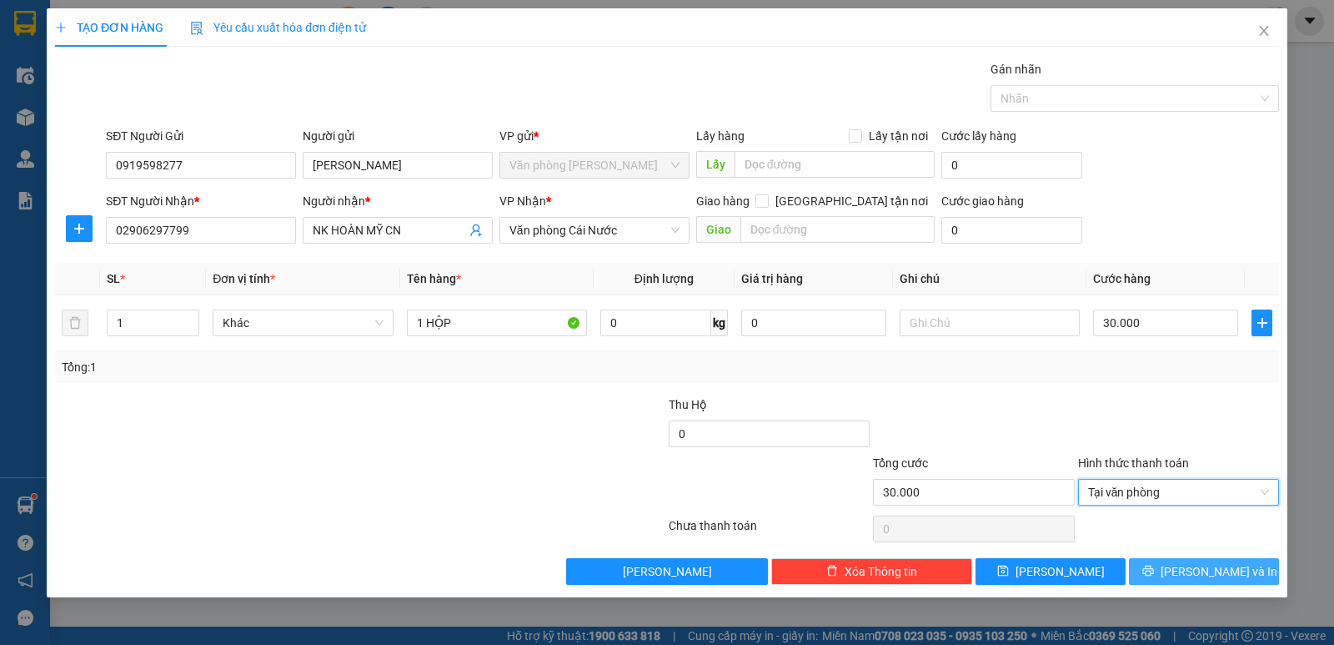
click at [1154, 570] on icon "printer" at bounding box center [1148, 571] width 12 height 12
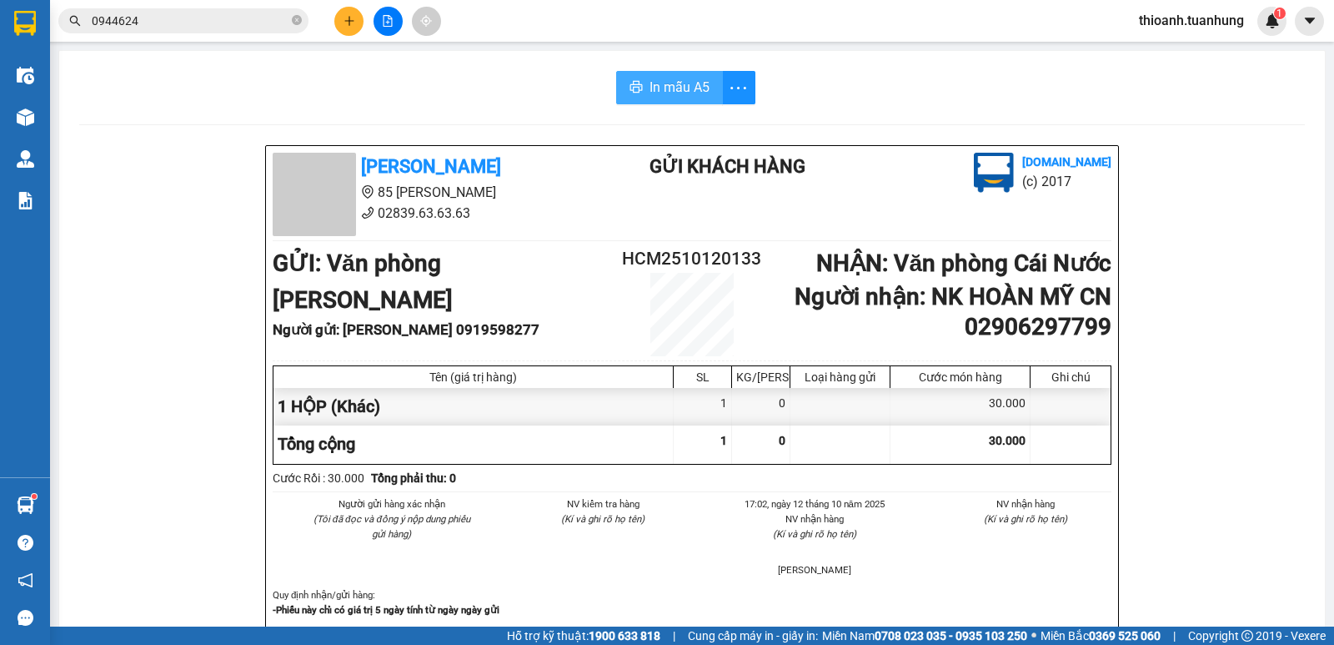
drag, startPoint x: 677, startPoint y: 87, endPoint x: 769, endPoint y: 137, distance: 104.5
click at [677, 88] on span "In mẫu A5" at bounding box center [680, 87] width 60 height 21
click at [350, 21] on icon "plus" at bounding box center [350, 21] width 12 height 12
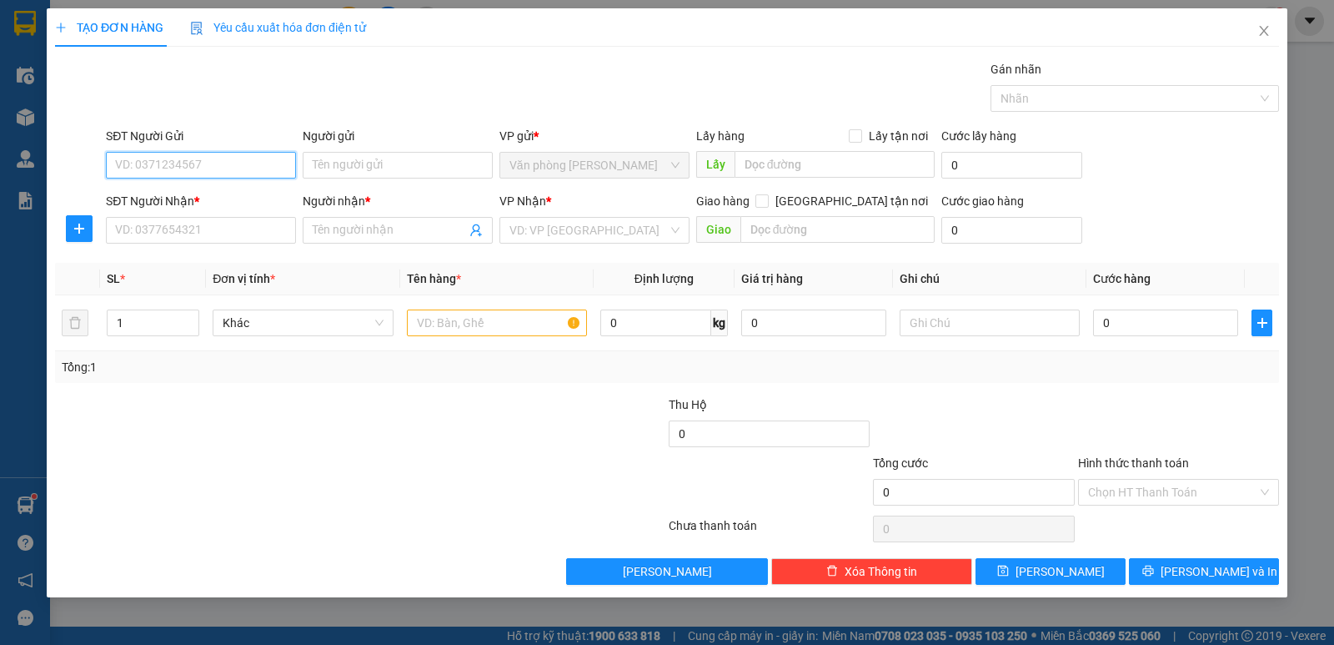
click at [214, 163] on input "SĐT Người Gửi" at bounding box center [201, 165] width 190 height 27
click at [247, 199] on div "0919598277 - LABO CÁT TƯỜNG" at bounding box center [201, 198] width 170 height 18
type input "0919598277"
type input "LABO CÁT TƯỜNG"
type input "0919598277"
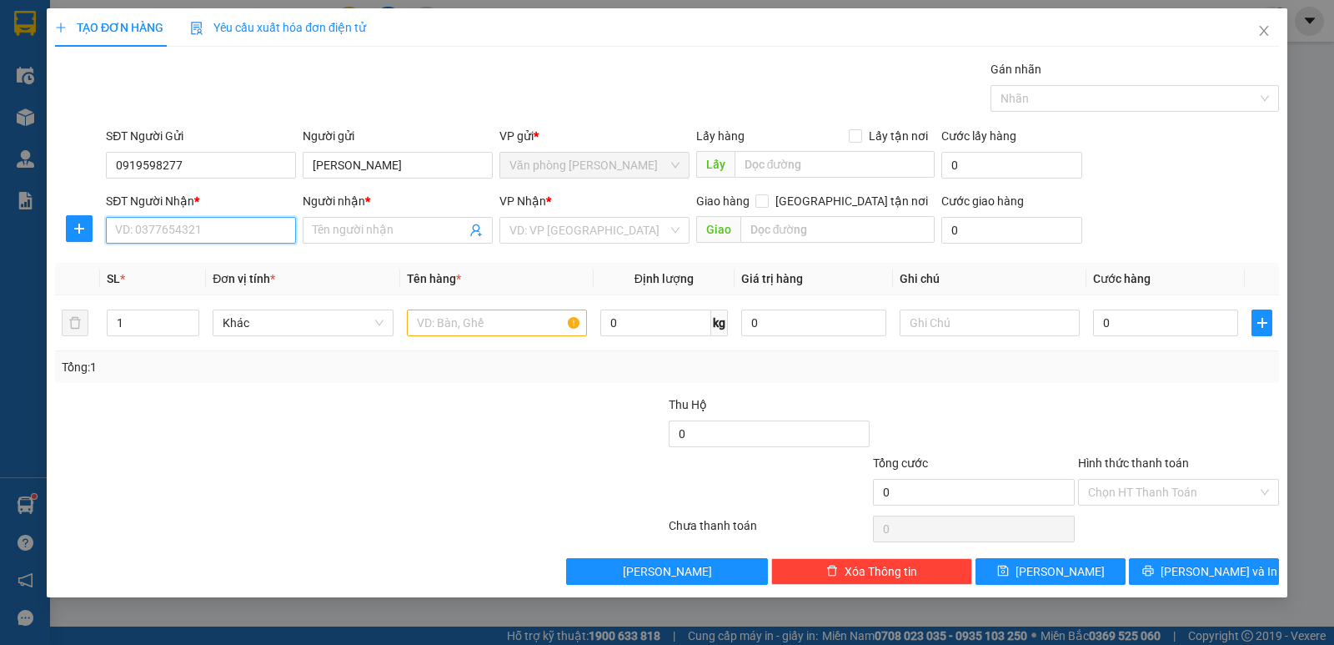
click at [243, 225] on input "SĐT Người Nhận *" at bounding box center [201, 230] width 190 height 27
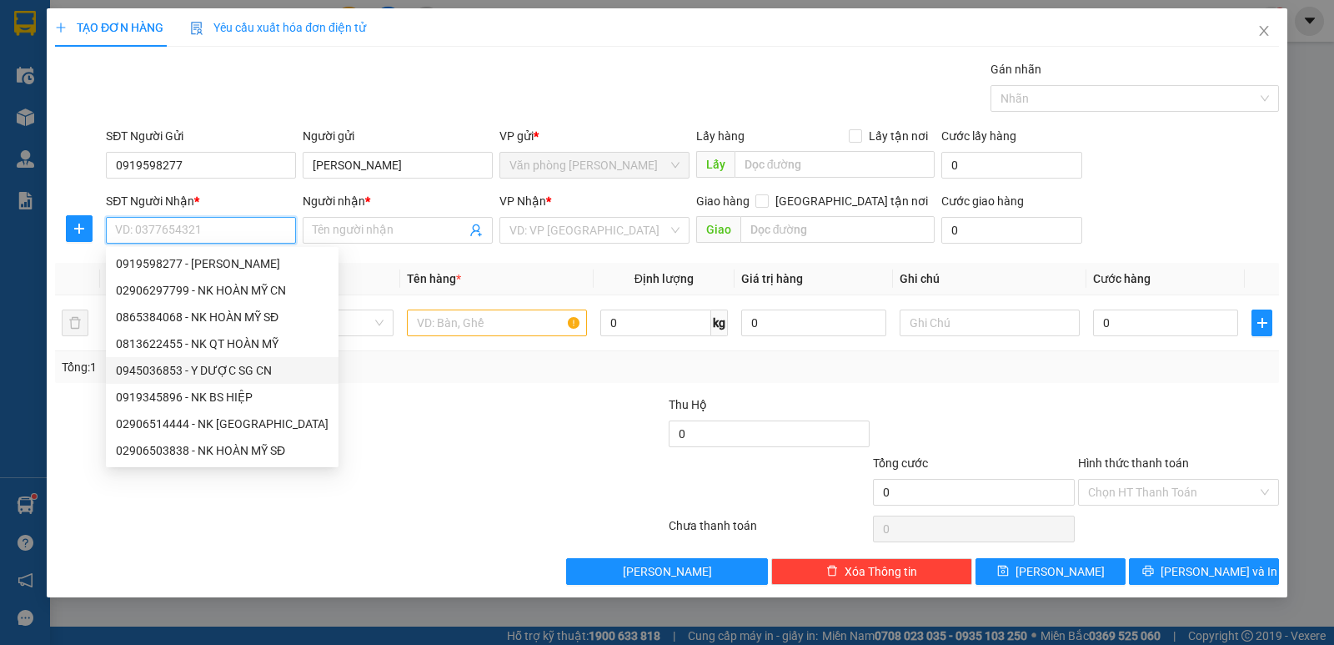
click at [164, 371] on div "0945036853 - Y DƯỢC SG CN" at bounding box center [222, 370] width 213 height 18
type input "0945036853"
type input "Y DƯỢC SG CN"
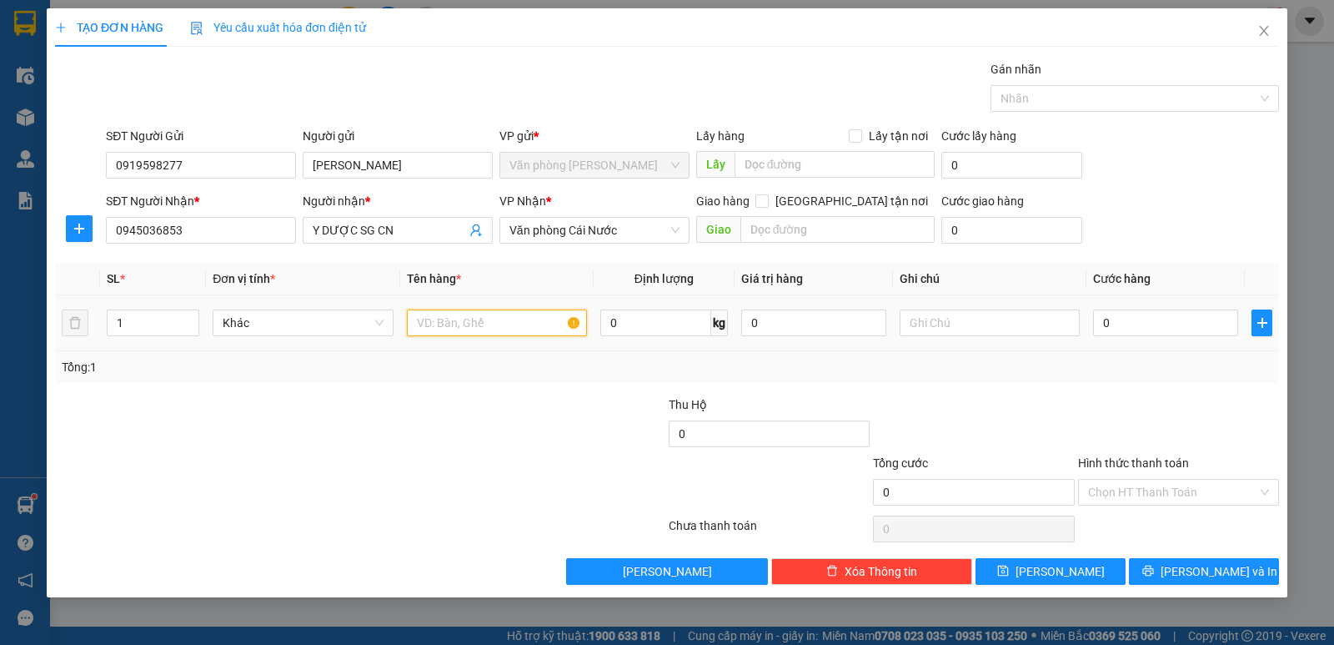
click at [500, 319] on input "text" at bounding box center [497, 322] width 180 height 27
type input "1 HỘP"
click at [1122, 316] on input "0" at bounding box center [1165, 322] width 145 height 27
type input "3"
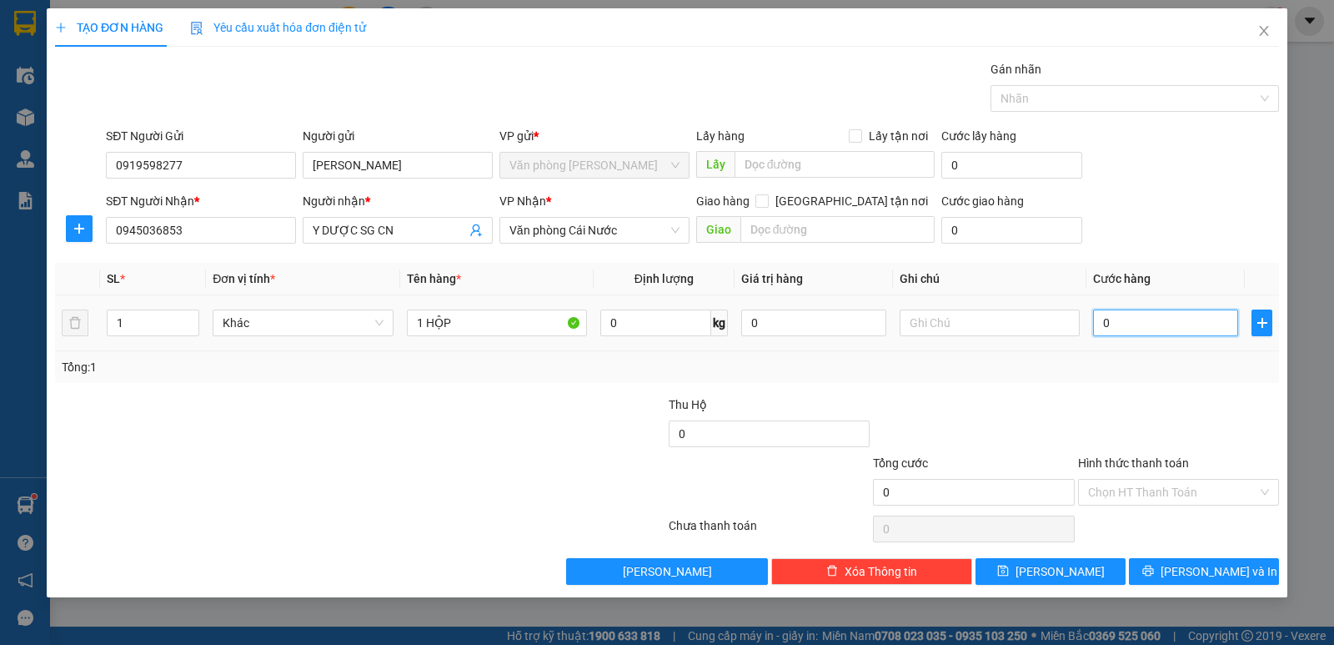
type input "3"
type input "30"
click at [1190, 480] on input "Hình thức thanh toán" at bounding box center [1172, 491] width 169 height 25
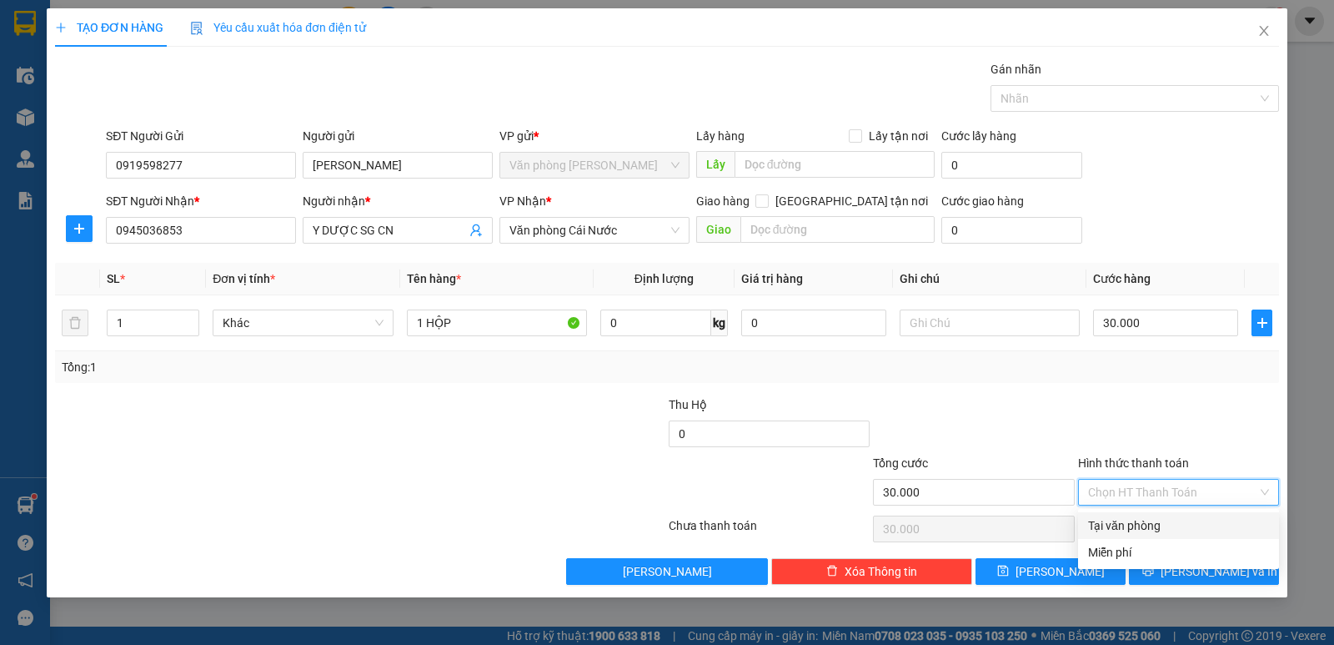
drag, startPoint x: 1147, startPoint y: 523, endPoint x: 1205, endPoint y: 572, distance: 75.7
click at [1148, 524] on div "Tại văn phòng" at bounding box center [1178, 525] width 181 height 18
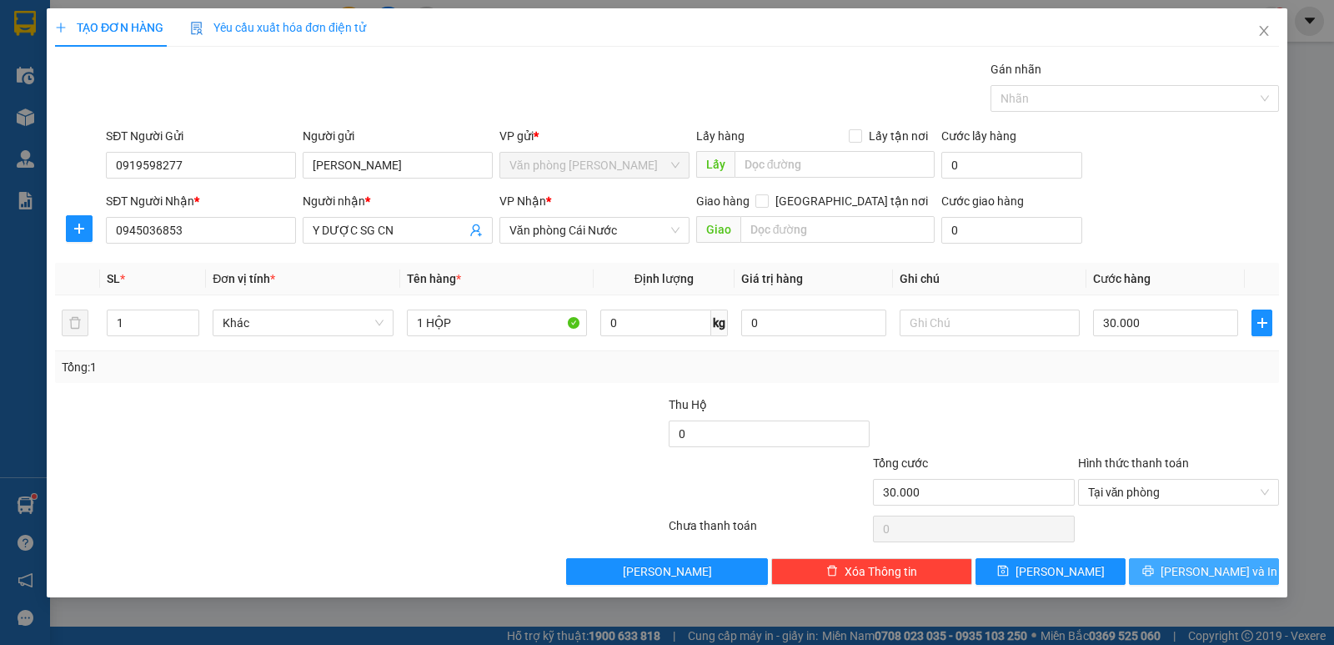
click at [1205, 574] on span "Lưu và In" at bounding box center [1219, 571] width 117 height 18
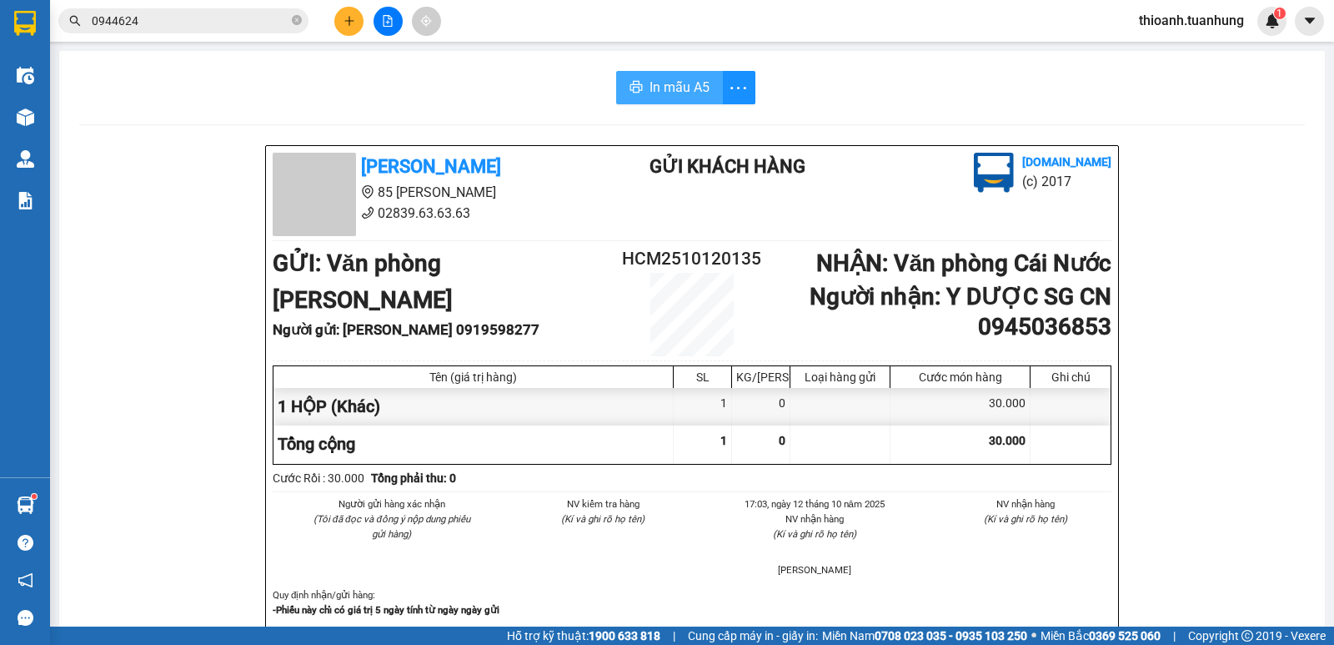
click at [667, 82] on span "In mẫu A5" at bounding box center [680, 87] width 60 height 21
click at [348, 29] on button at bounding box center [348, 21] width 29 height 29
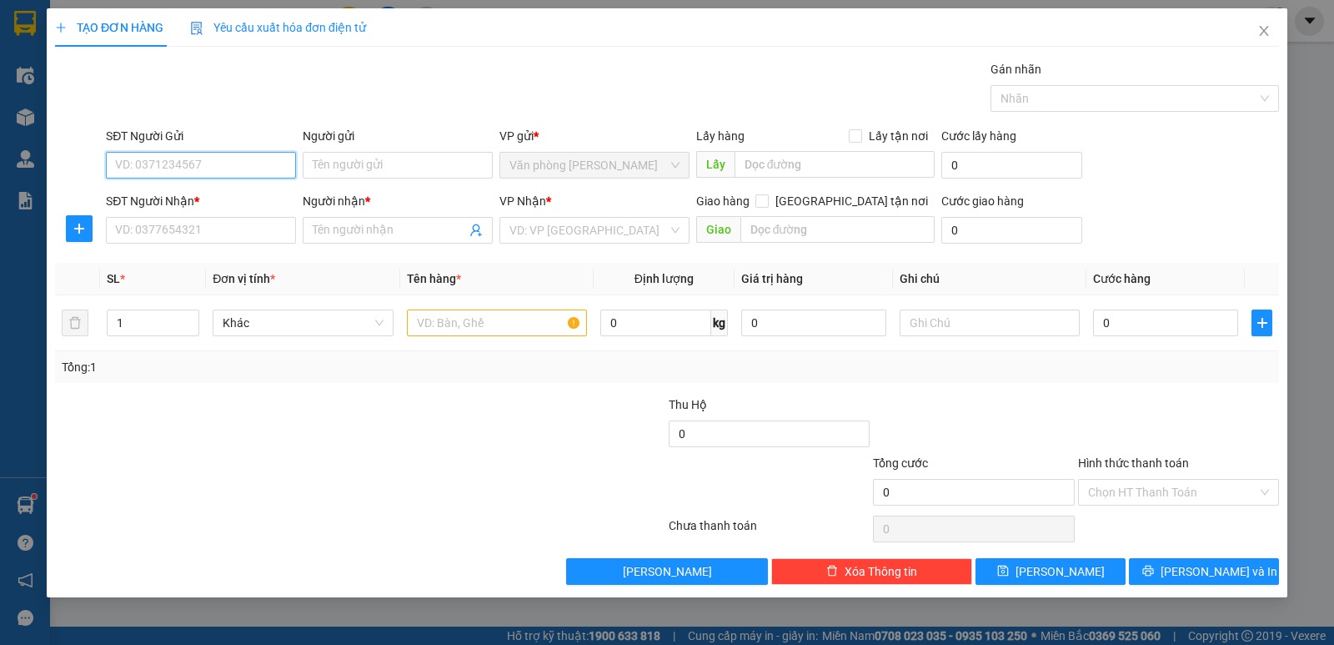
click at [239, 164] on input "SĐT Người Gửi" at bounding box center [201, 165] width 190 height 27
click at [248, 200] on div "0919598277 - LABO CÁT TƯỜNG" at bounding box center [201, 198] width 170 height 18
type input "0919598277"
type input "LABO CÁT TƯỜNG"
type input "0919598277"
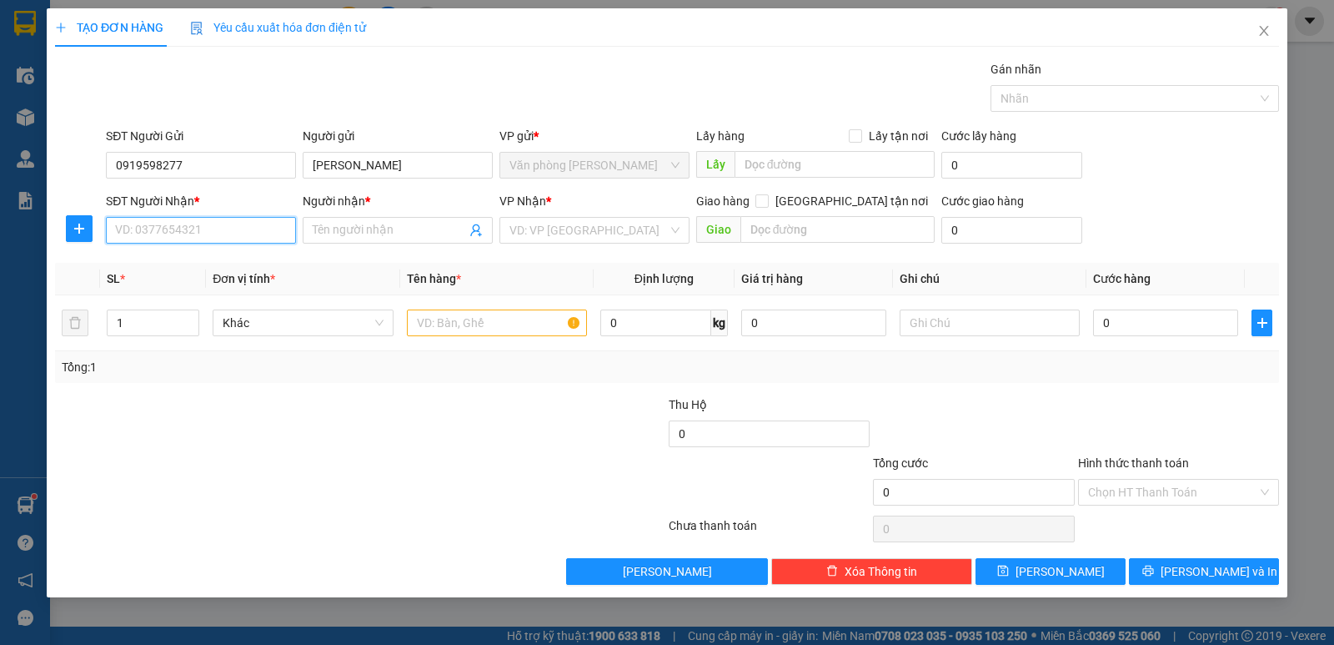
click at [238, 237] on input "SĐT Người Nhận *" at bounding box center [201, 230] width 190 height 27
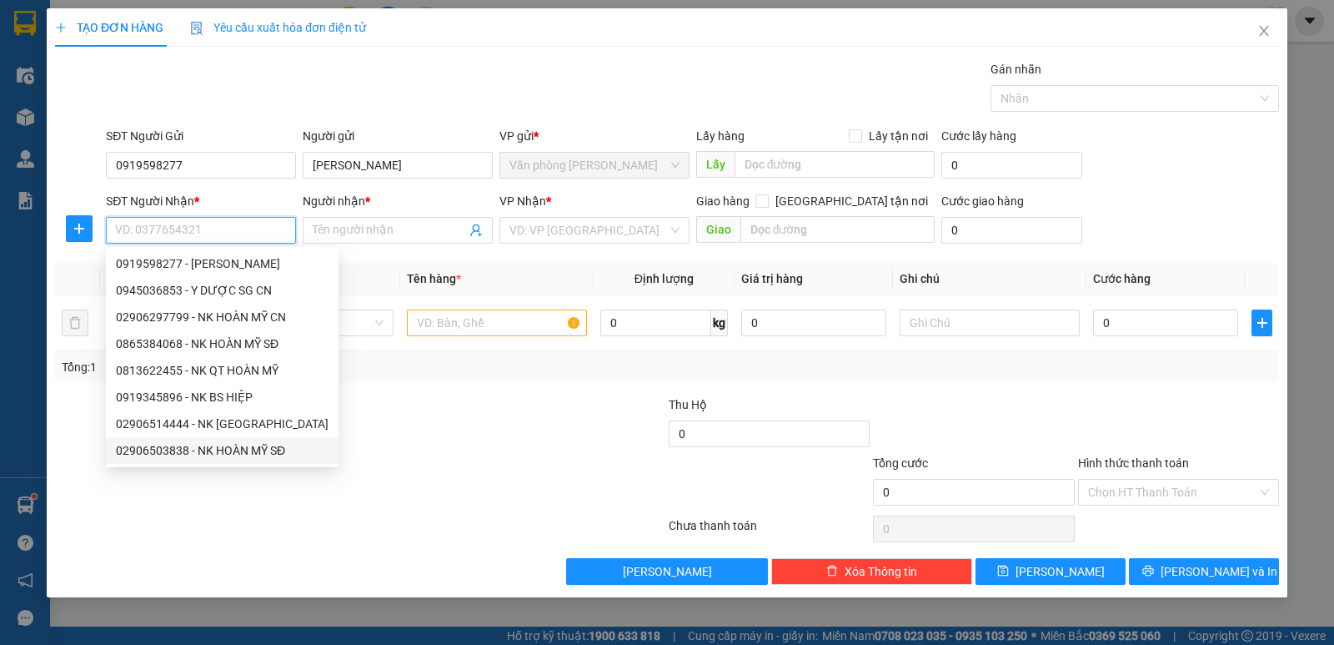
click at [172, 453] on div "02906503838 - NK HOÀN MỸ SĐ" at bounding box center [222, 450] width 213 height 18
type input "02906503838"
type input "NK HOÀN MỸ SĐ"
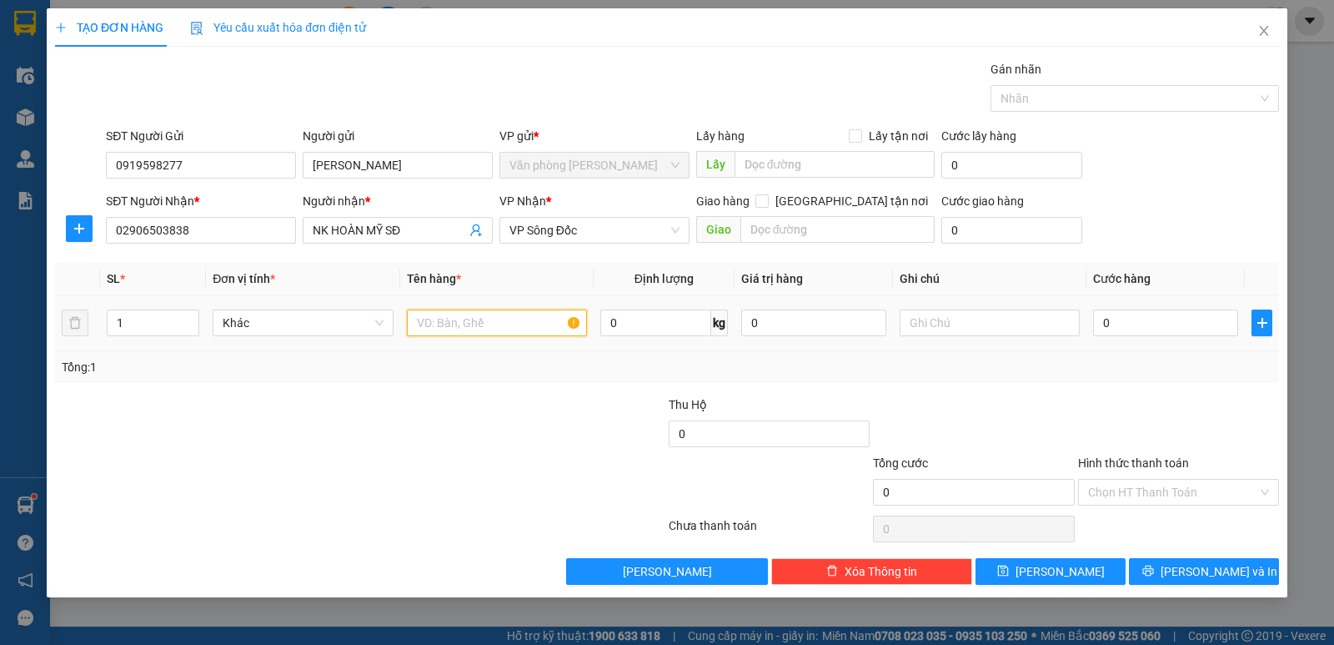
click at [501, 326] on input "text" at bounding box center [497, 322] width 180 height 27
type input "1 HỘP"
click at [1145, 332] on input "0" at bounding box center [1165, 322] width 145 height 27
type input "3"
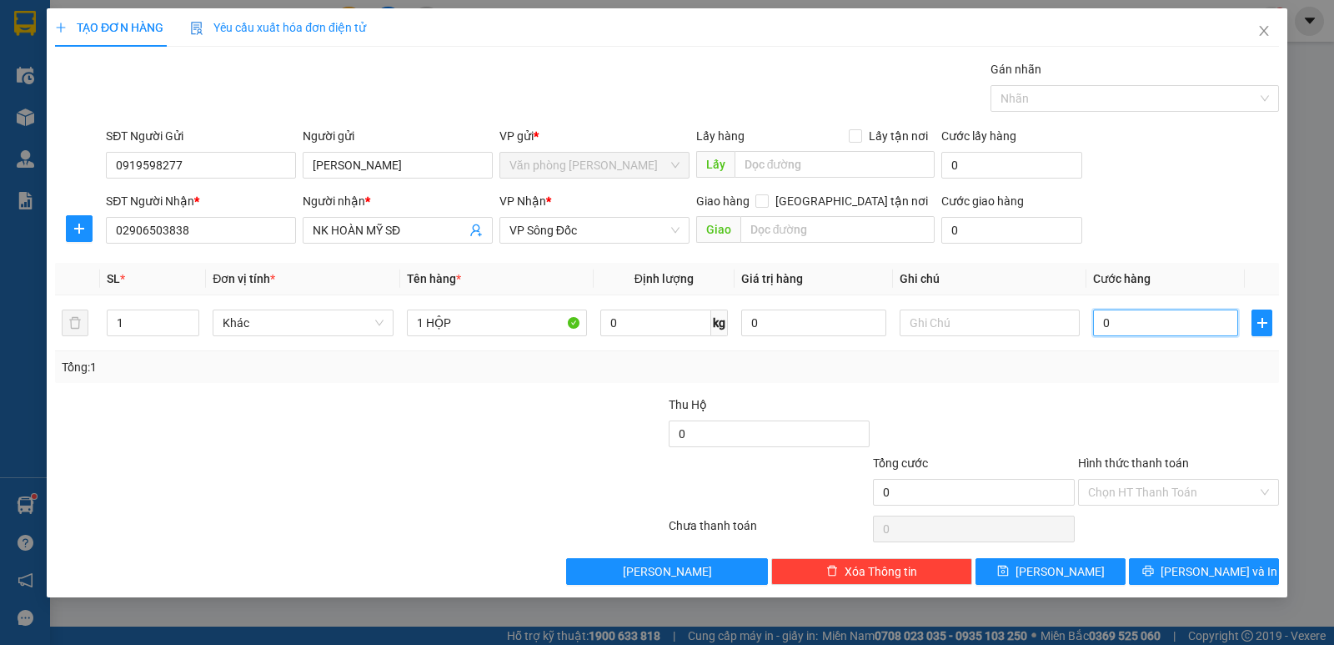
type input "3"
type input "30"
type input "30.000"
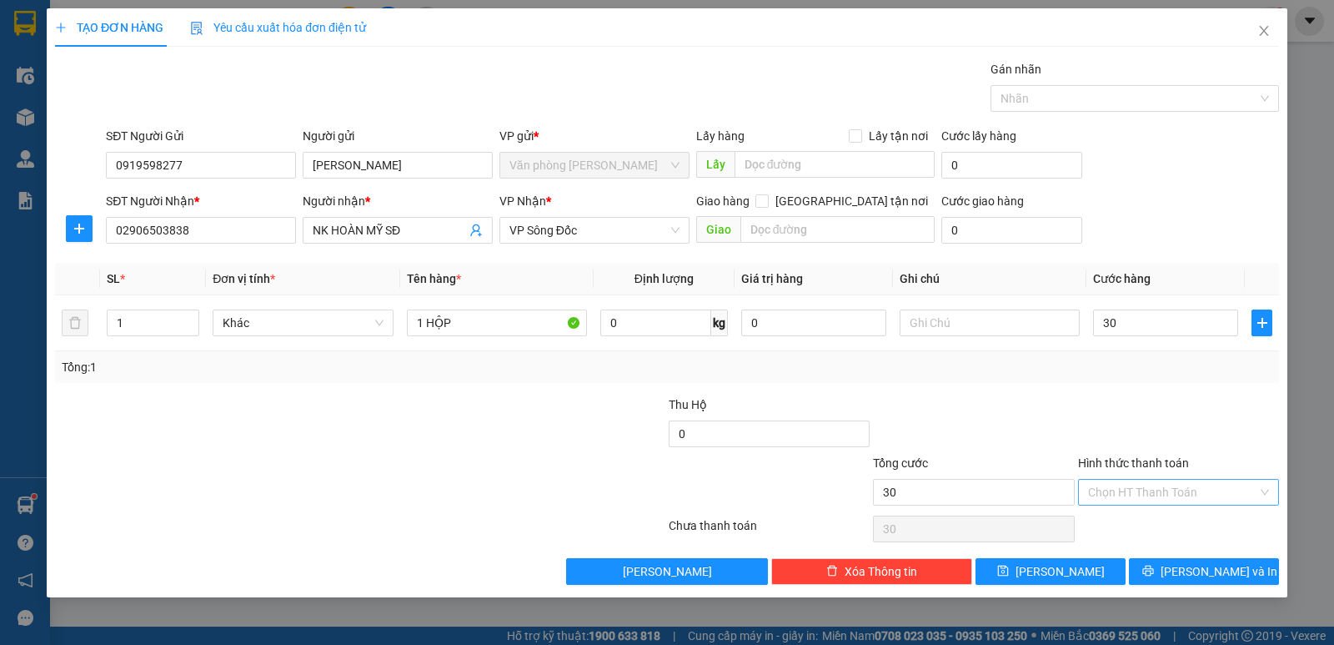
type input "30.000"
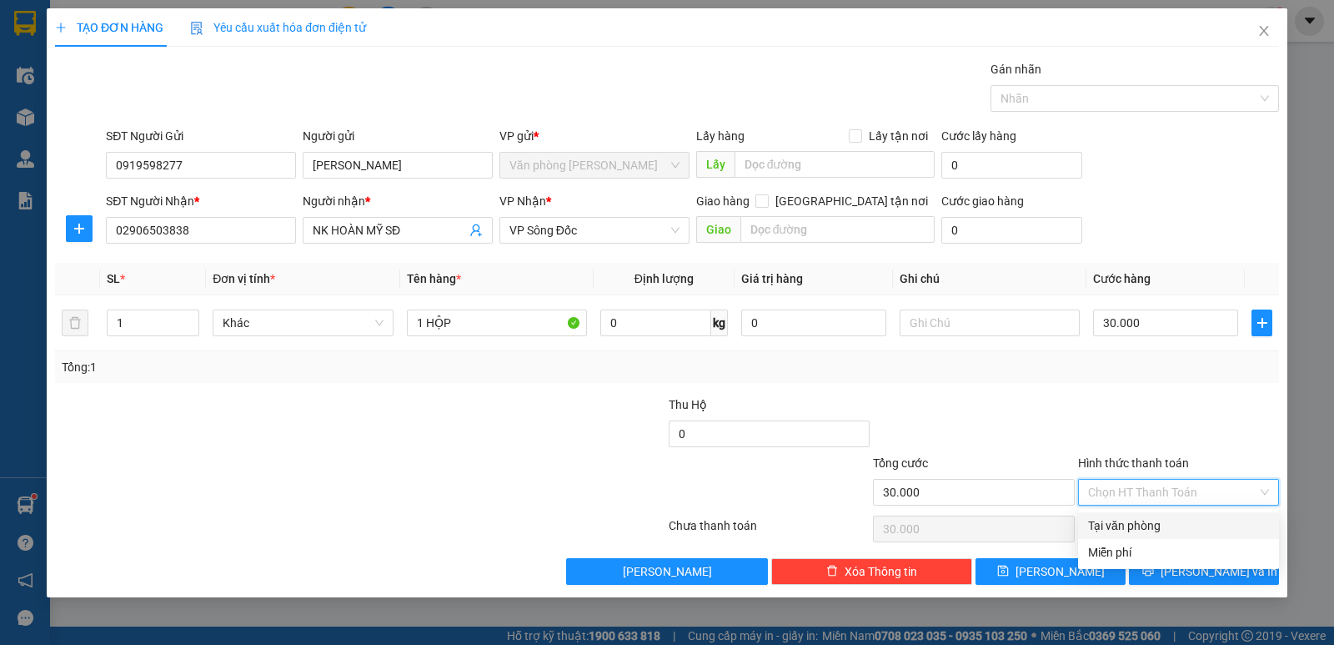
click at [1181, 496] on input "Hình thức thanh toán" at bounding box center [1172, 491] width 169 height 25
drag, startPoint x: 1168, startPoint y: 524, endPoint x: 1203, endPoint y: 561, distance: 50.7
click at [1167, 526] on div "Tại văn phòng" at bounding box center [1178, 525] width 181 height 18
type input "0"
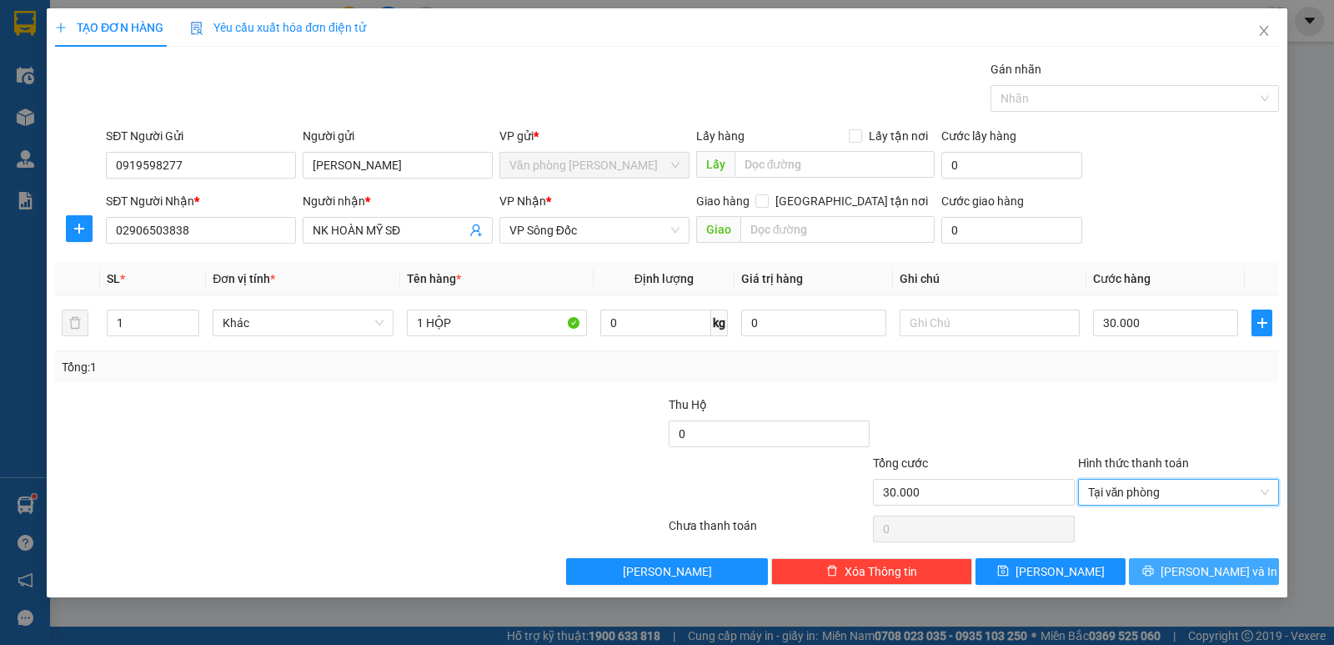
drag, startPoint x: 1203, startPoint y: 568, endPoint x: 940, endPoint y: 424, distance: 300.4
click at [1202, 569] on span "Lưu và In" at bounding box center [1219, 571] width 117 height 18
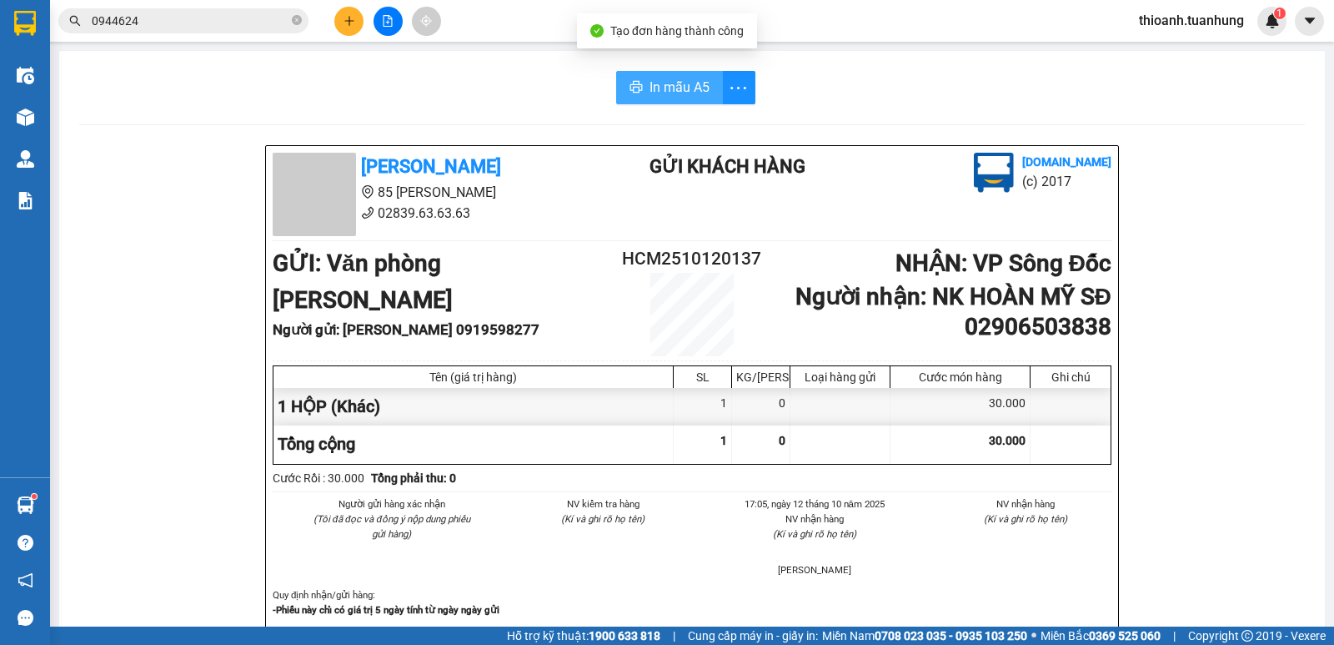
drag, startPoint x: 635, startPoint y: 86, endPoint x: 766, endPoint y: 173, distance: 157.0
click at [637, 87] on button "In mẫu A5" at bounding box center [669, 87] width 107 height 33
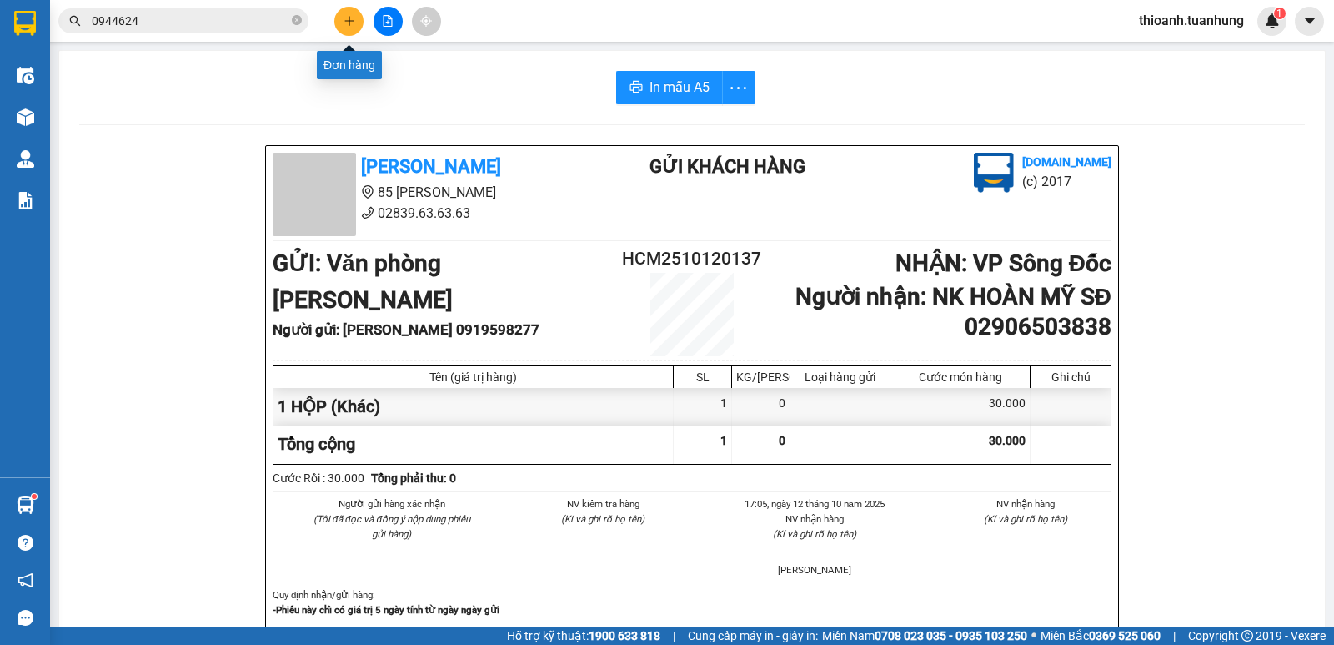
click at [349, 23] on icon "plus" at bounding box center [350, 21] width 12 height 12
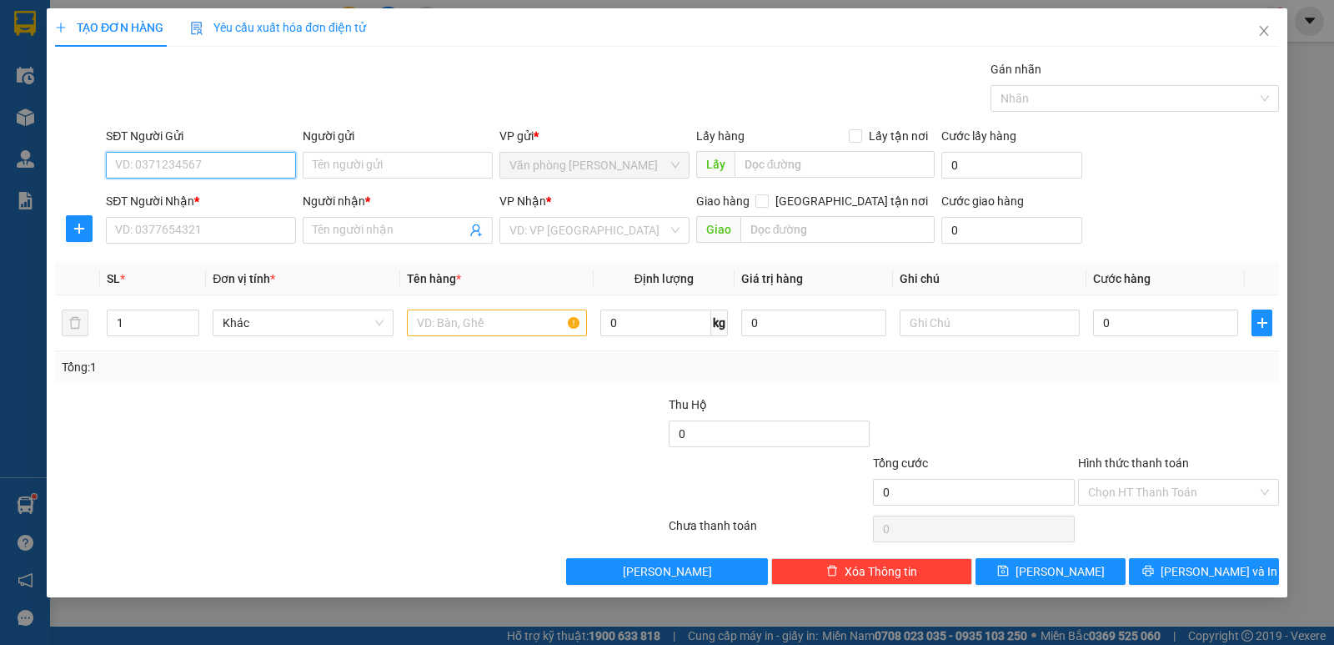
click at [199, 160] on input "SĐT Người Gửi" at bounding box center [201, 165] width 190 height 27
click at [205, 198] on div "0919598277 - LABO CÁT TƯỜNG" at bounding box center [201, 198] width 170 height 18
type input "0919598277"
type input "LABO CÁT TƯỜNG"
type input "0919598277"
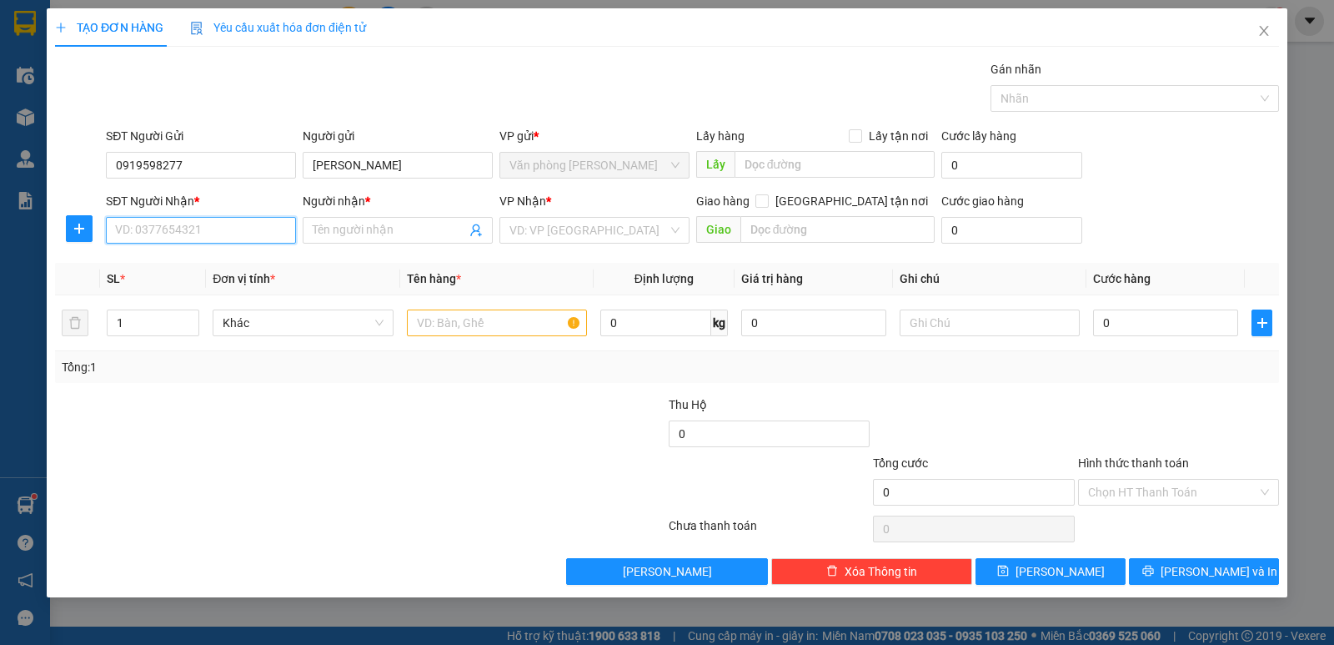
click at [212, 240] on input "SĐT Người Nhận *" at bounding box center [201, 230] width 190 height 27
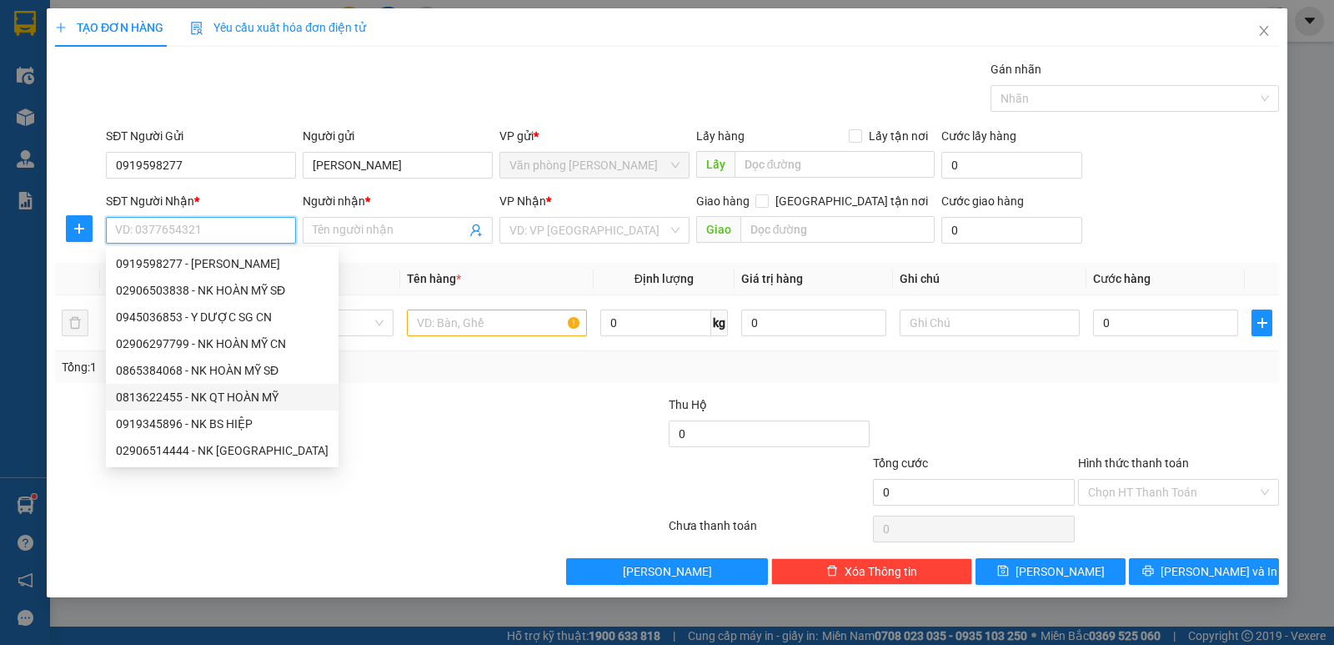
click at [168, 400] on div "0813622455 - NK QT HOÀN MỸ" at bounding box center [222, 397] width 213 height 18
type input "0813622455"
type input "NK QT HOÀN MỸ"
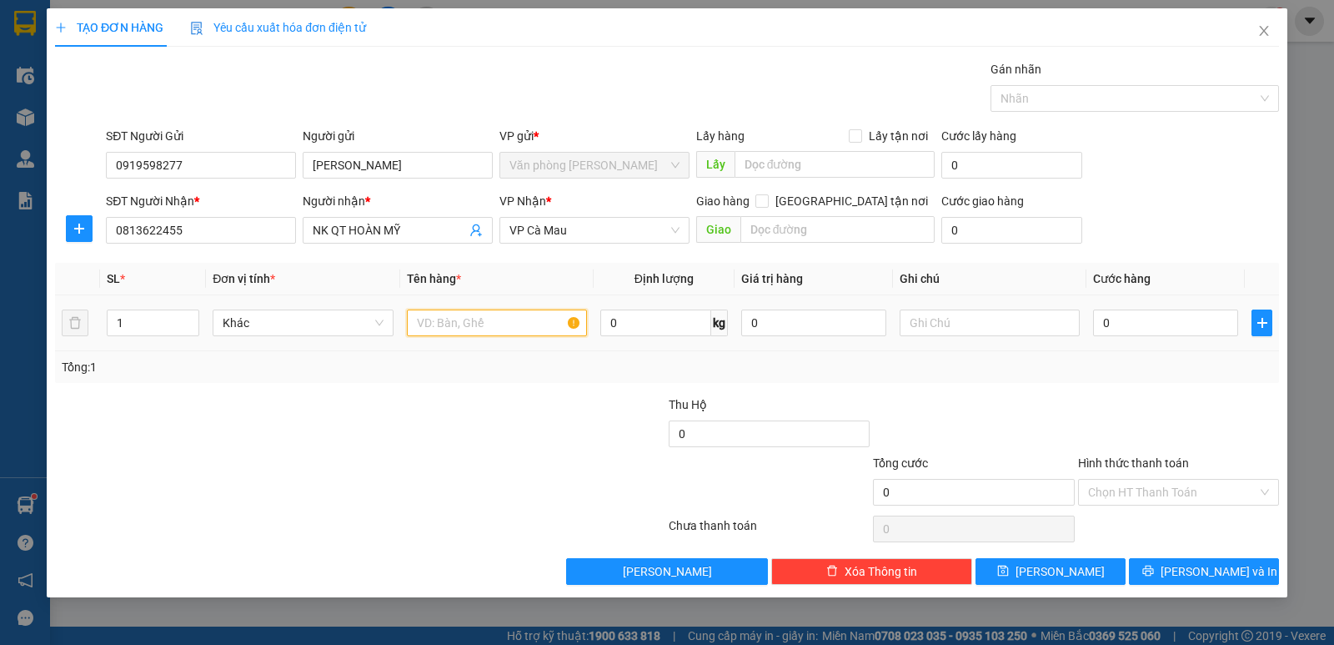
click at [462, 324] on input "text" at bounding box center [497, 322] width 180 height 27
type input "1 HỘP"
click at [1173, 324] on input "0" at bounding box center [1165, 322] width 145 height 27
type input "3"
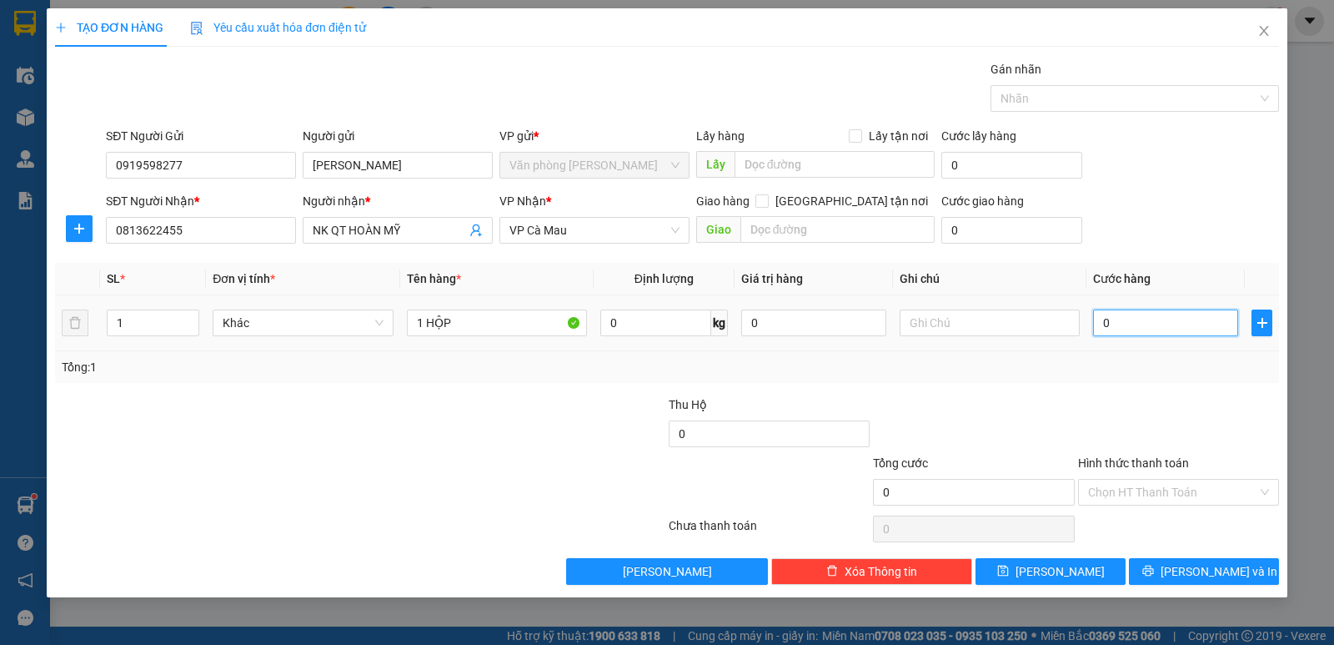
type input "3"
type input "30"
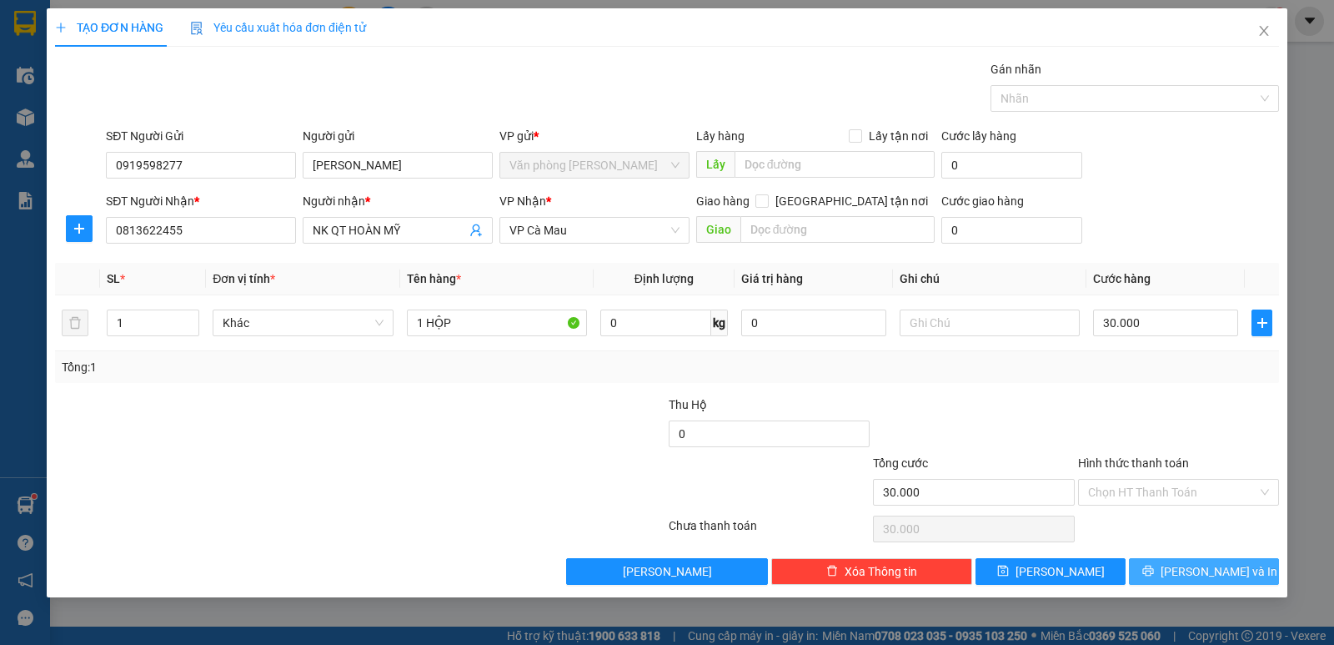
click at [1202, 573] on span "Lưu và In" at bounding box center [1219, 571] width 117 height 18
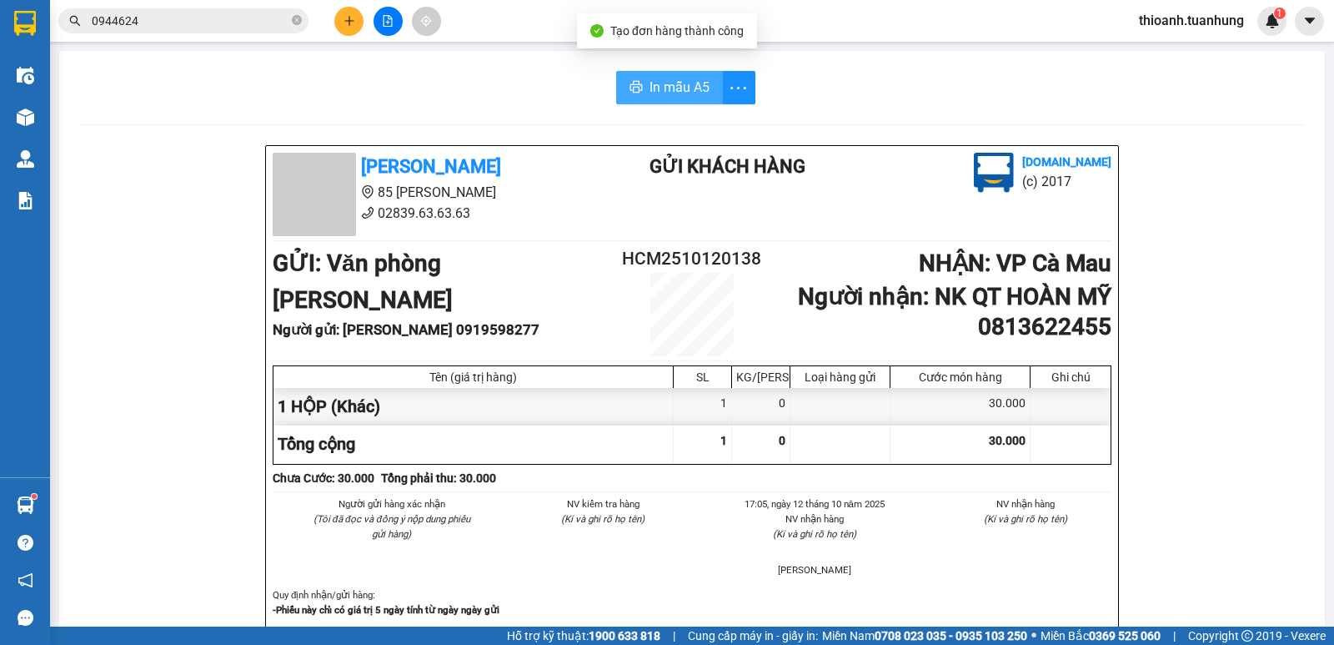
click at [674, 94] on span "In mẫu A5" at bounding box center [680, 87] width 60 height 21
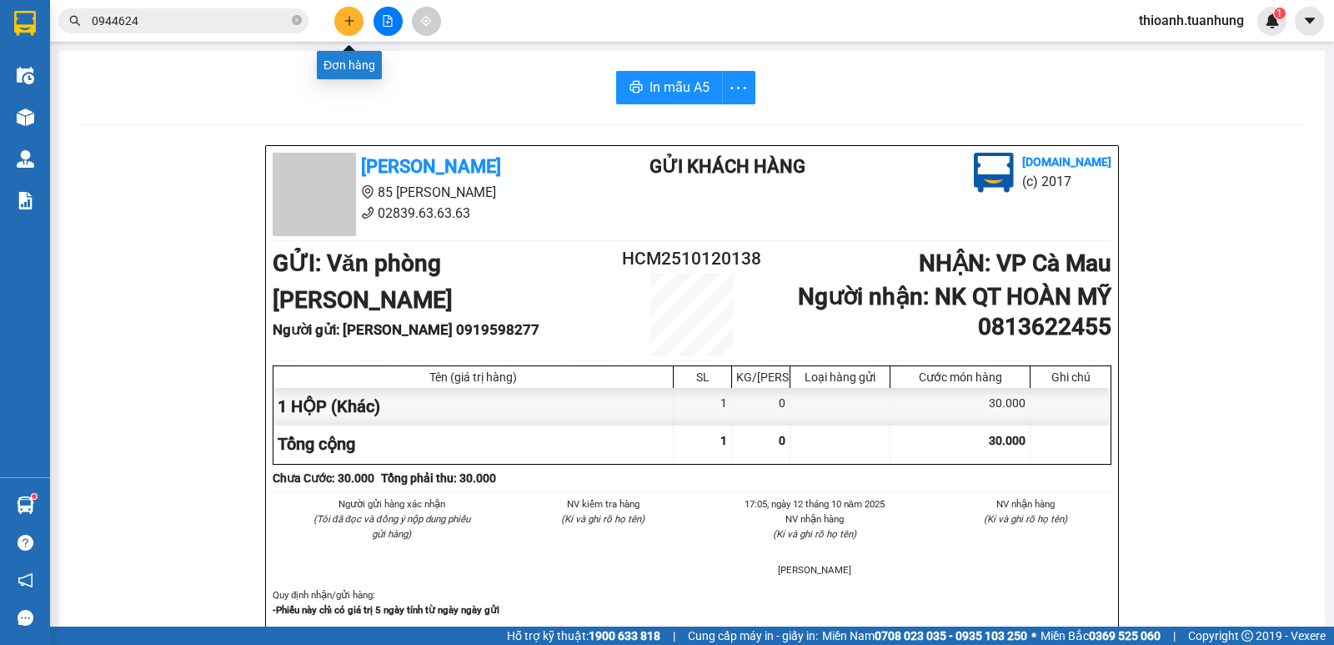
click at [353, 23] on icon "plus" at bounding box center [350, 21] width 12 height 12
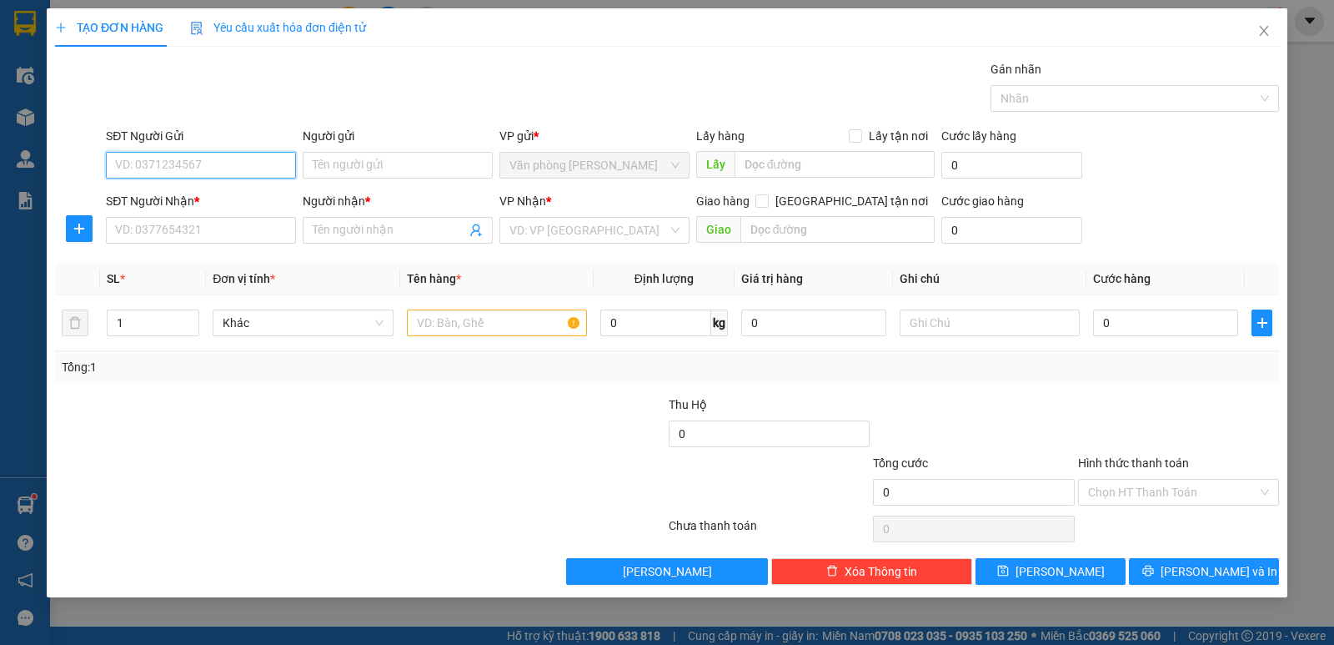
click at [243, 164] on input "SĐT Người Gửi" at bounding box center [201, 165] width 190 height 27
drag, startPoint x: 237, startPoint y: 193, endPoint x: 244, endPoint y: 215, distance: 22.9
click at [237, 194] on div "0919598277 - LABO CÁT TƯỜNG" at bounding box center [201, 198] width 170 height 18
type input "0919598277"
type input "LABO CÁT TƯỜNG"
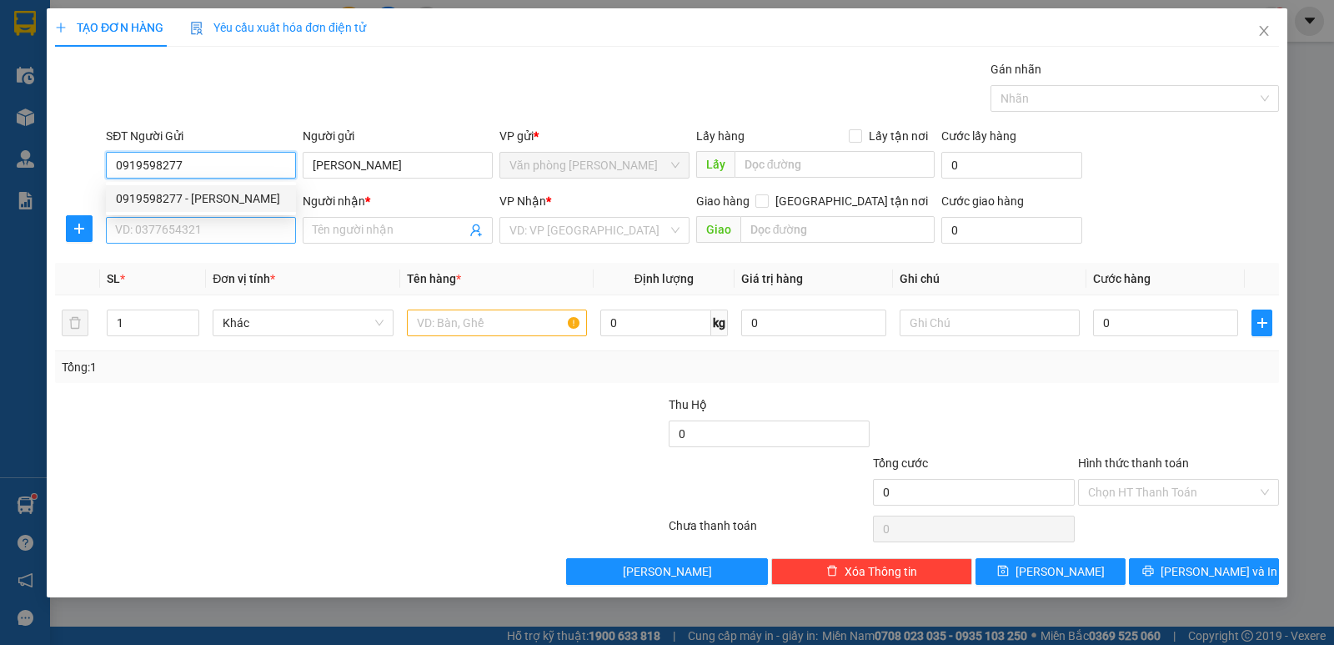
type input "0919598277"
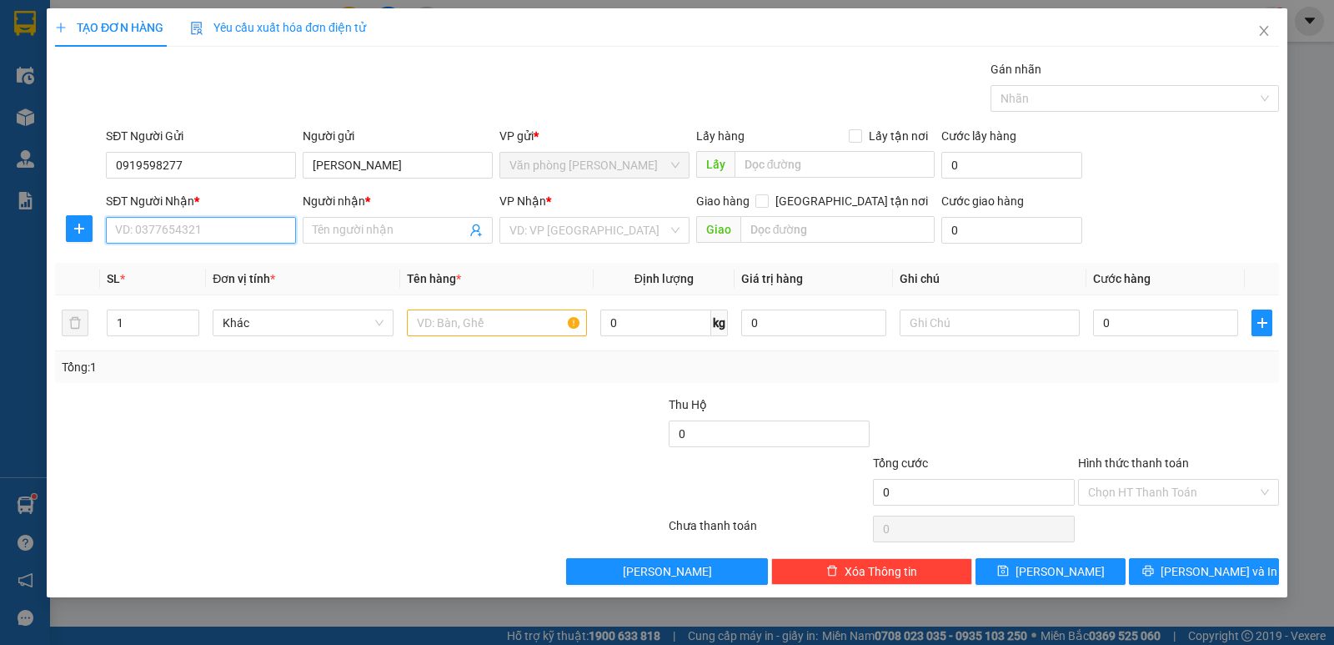
click at [243, 228] on input "SĐT Người Nhận *" at bounding box center [201, 230] width 190 height 27
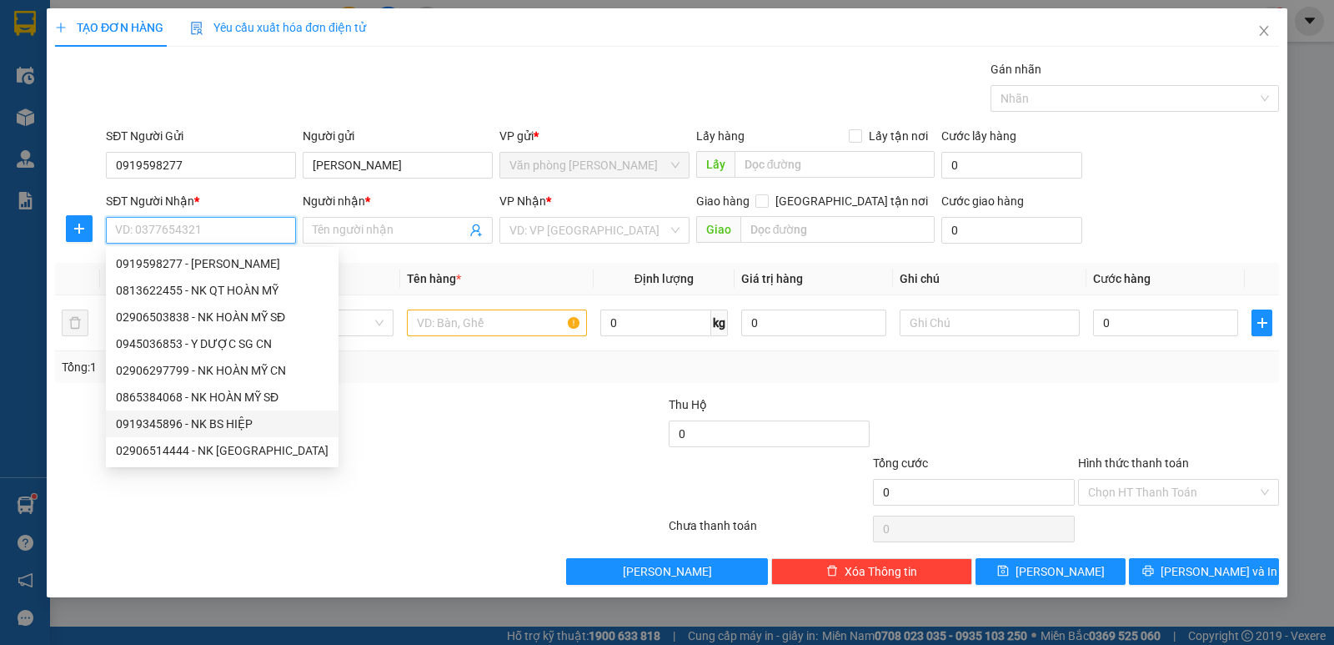
drag, startPoint x: 182, startPoint y: 424, endPoint x: 299, endPoint y: 414, distance: 118.0
click at [182, 423] on div "0919345896 - NK BS HIỆP" at bounding box center [222, 423] width 213 height 18
type input "0919345896"
type input "NK BS HIỆP"
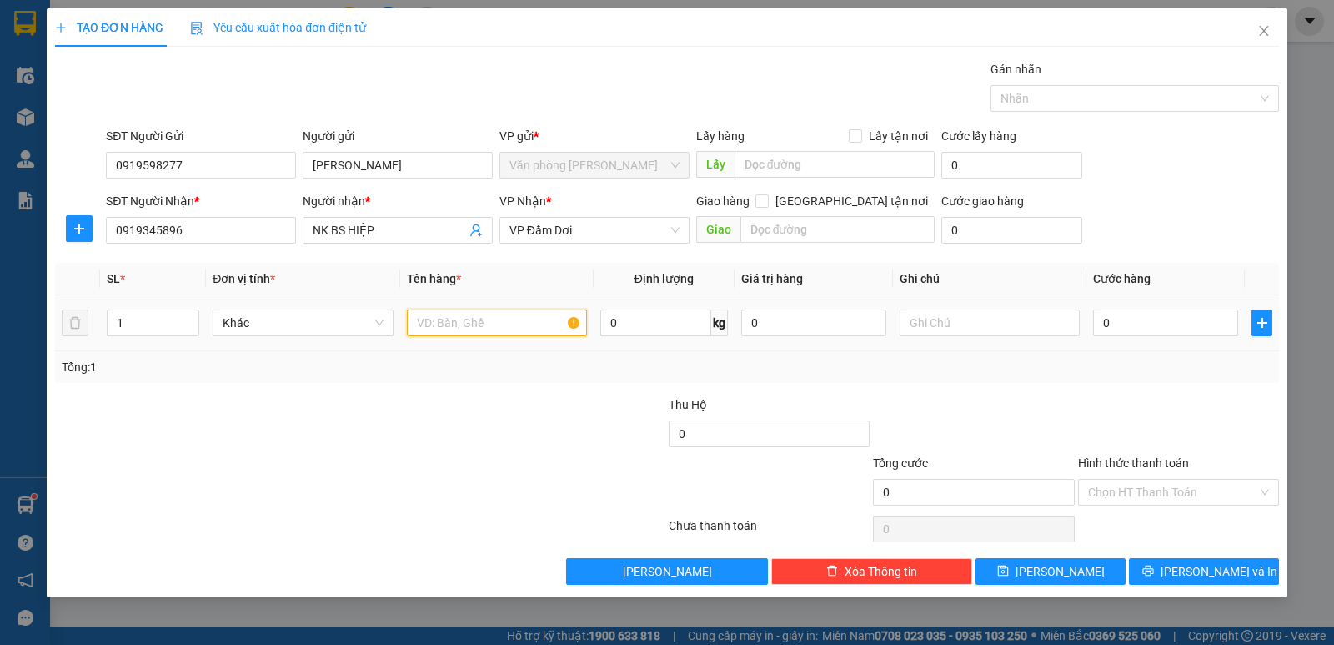
click at [508, 326] on input "text" at bounding box center [497, 322] width 180 height 27
type input "1 HỘP"
click at [1144, 327] on input "0" at bounding box center [1165, 322] width 145 height 27
type input "3"
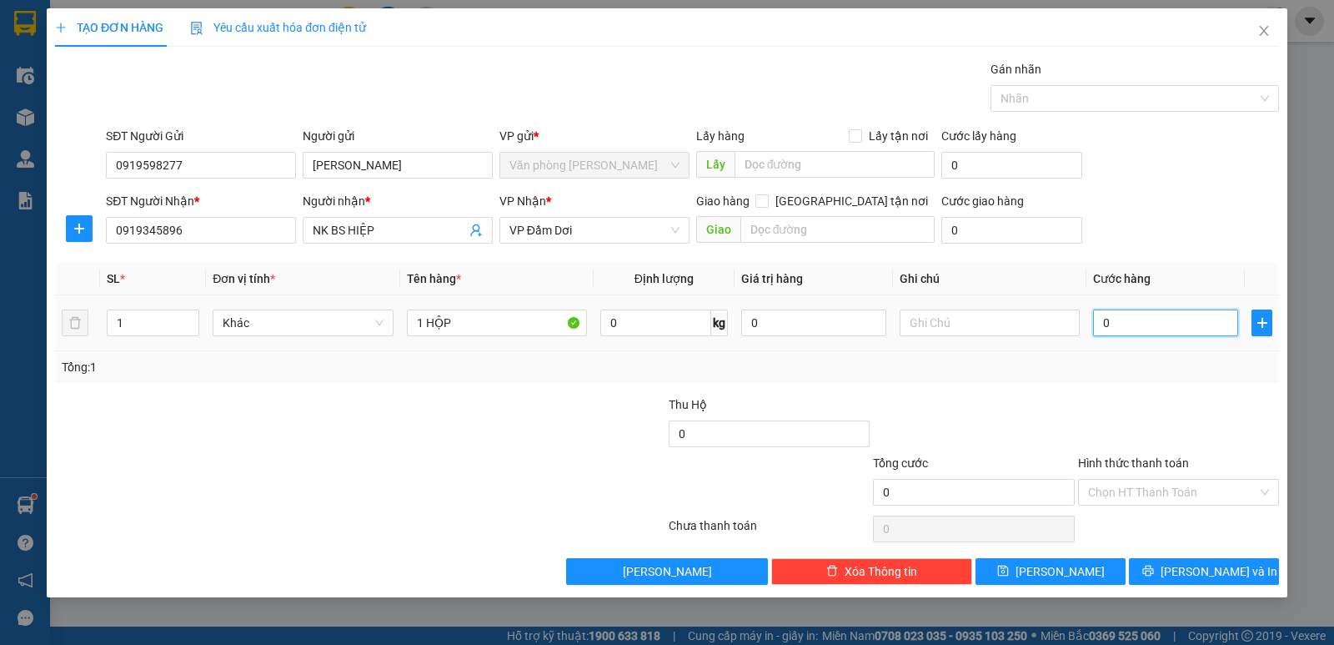
type input "3"
type input "30"
click at [1163, 494] on input "Hình thức thanh toán" at bounding box center [1172, 491] width 169 height 25
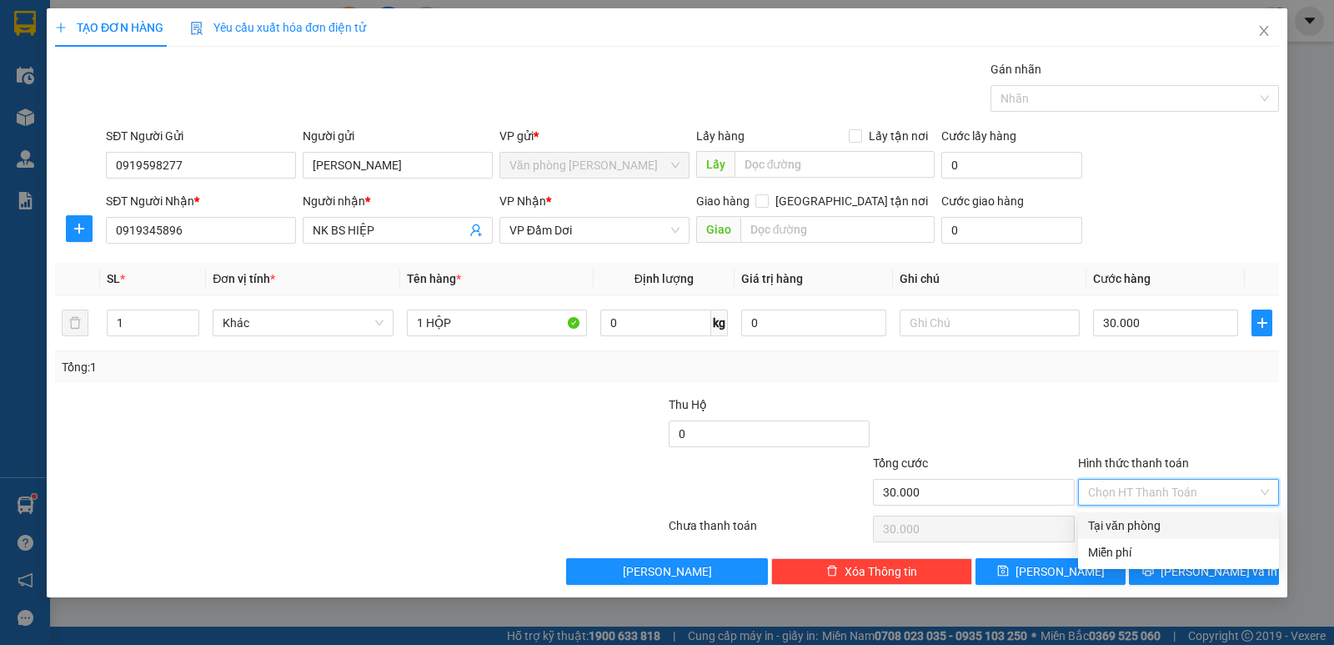
drag, startPoint x: 1152, startPoint y: 522, endPoint x: 1178, endPoint y: 534, distance: 29.5
click at [1152, 524] on div "Tại văn phòng" at bounding box center [1178, 525] width 181 height 18
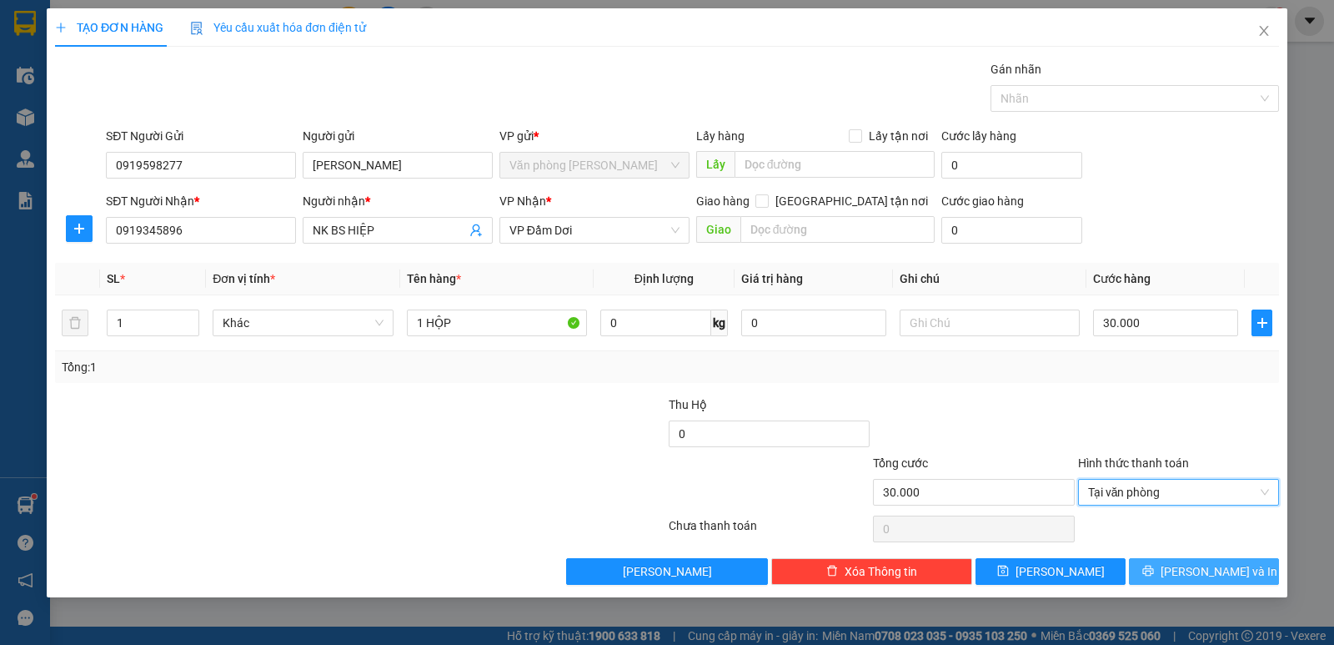
drag, startPoint x: 1197, startPoint y: 571, endPoint x: 1161, endPoint y: 558, distance: 38.3
click at [1196, 571] on span "Lưu và In" at bounding box center [1219, 571] width 117 height 18
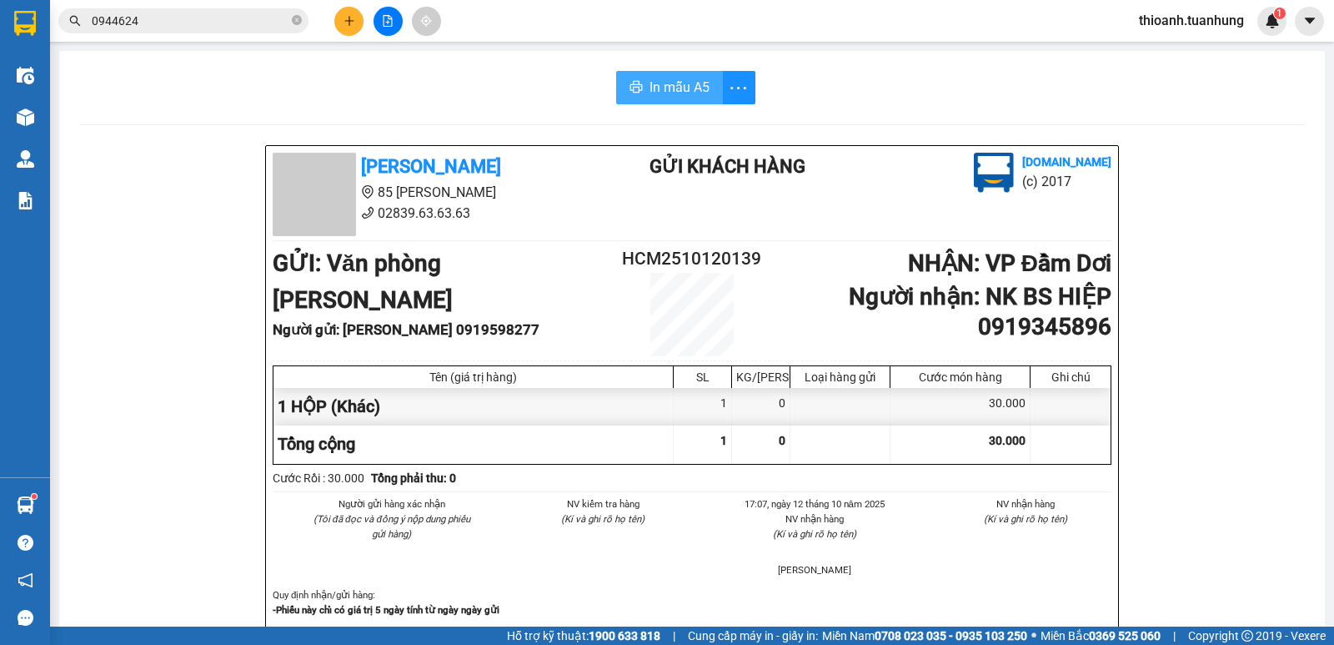
click at [669, 91] on span "In mẫu A5" at bounding box center [680, 87] width 60 height 21
click at [349, 18] on icon "plus" at bounding box center [350, 21] width 12 height 12
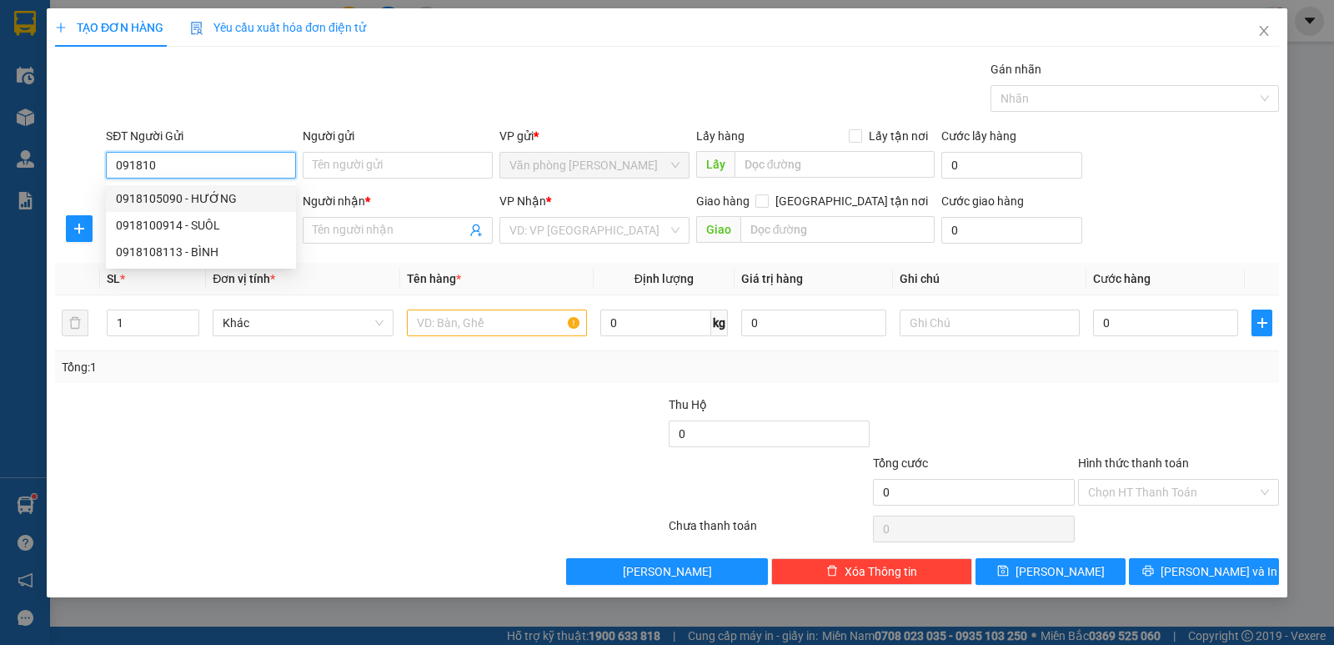
click at [208, 200] on div "0918105090 - HƯỚNG" at bounding box center [201, 198] width 170 height 18
type input "0918105090"
type input "HƯỚNG"
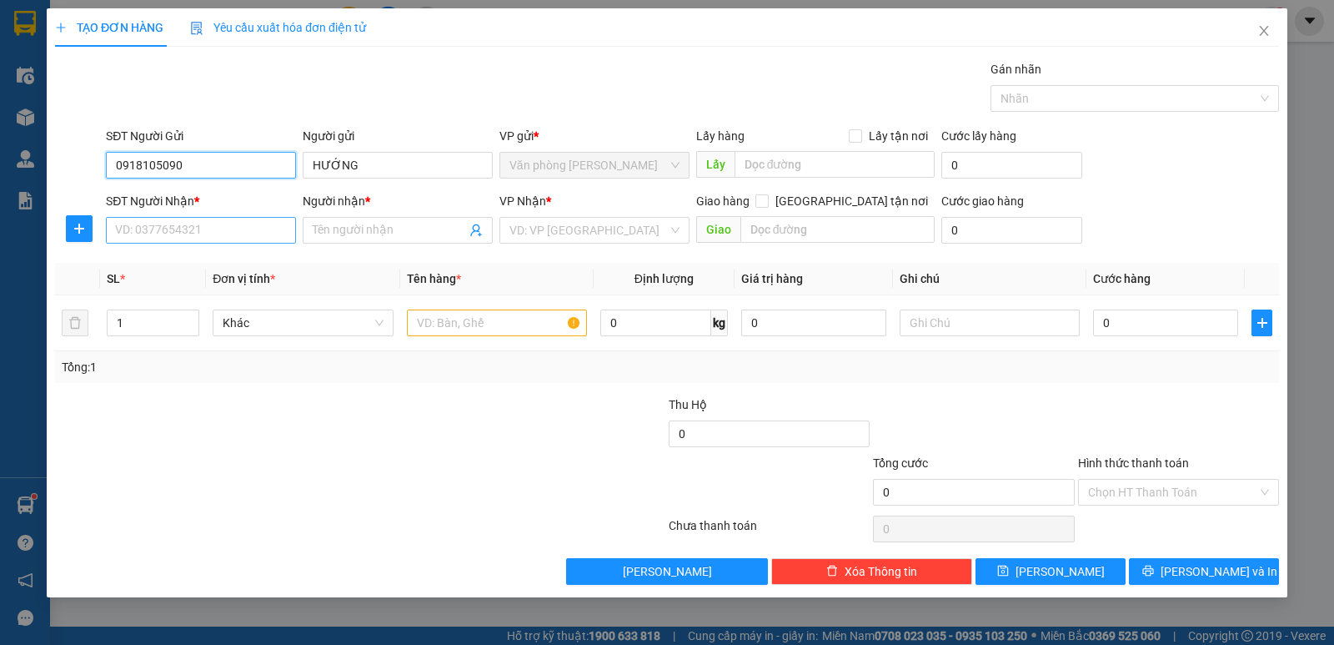
type input "0918105090"
drag, startPoint x: 193, startPoint y: 225, endPoint x: 191, endPoint y: 233, distance: 8.7
click at [194, 225] on input "SĐT Người Nhận *" at bounding box center [201, 230] width 190 height 27
click at [143, 228] on input "0918107550" at bounding box center [201, 230] width 190 height 27
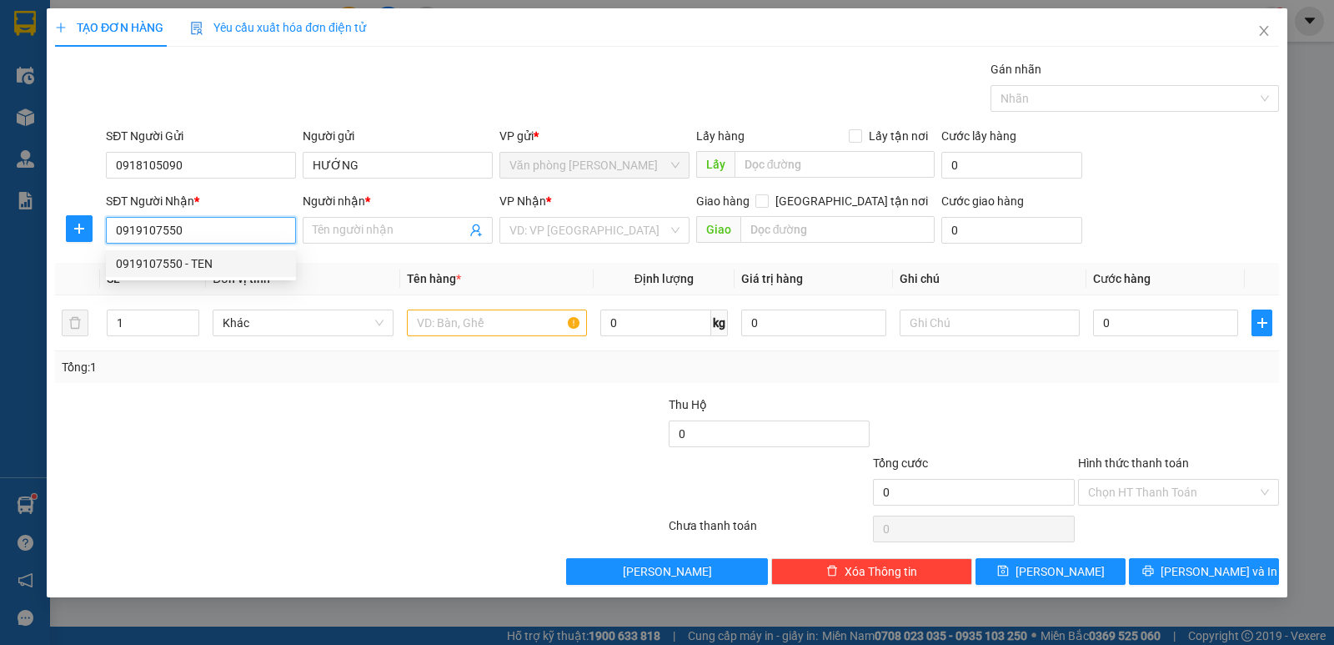
type input "0919107550"
click at [218, 210] on div "SĐT Người Nhận *" at bounding box center [201, 204] width 190 height 25
click at [216, 238] on input "0919107550" at bounding box center [201, 230] width 190 height 27
click at [190, 263] on div "0919107550 - TEN" at bounding box center [201, 263] width 170 height 18
type input "TEN"
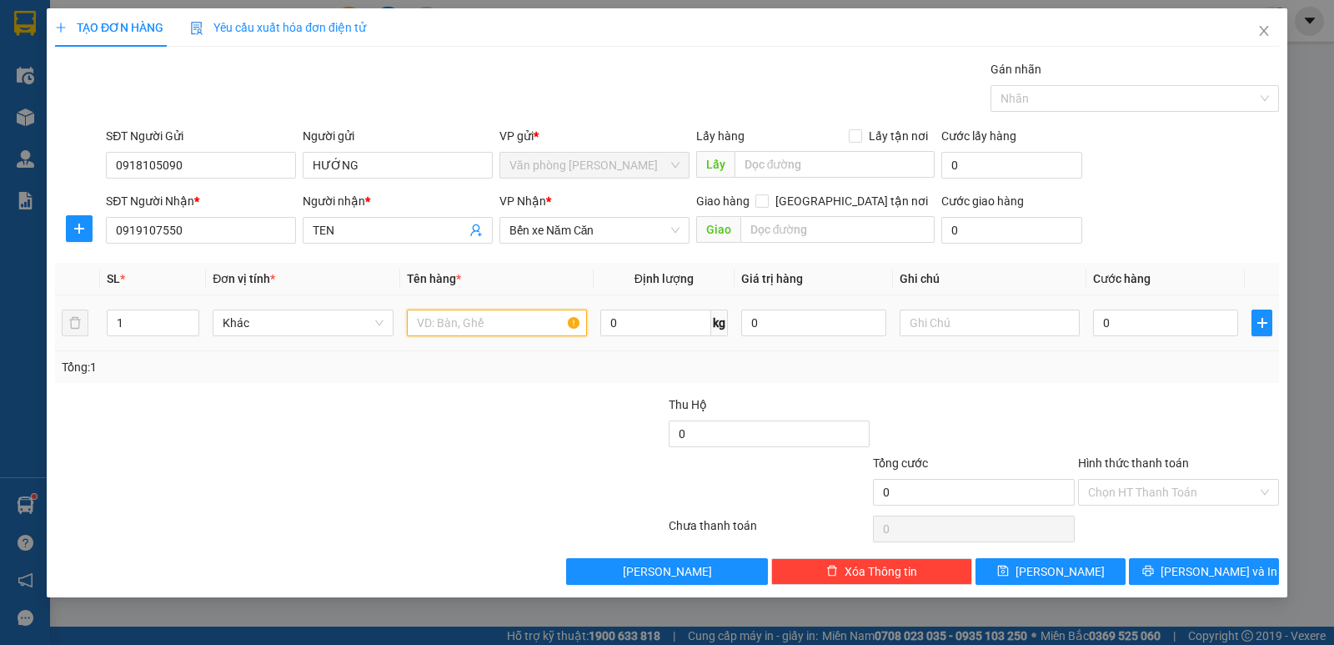
click at [421, 324] on input "text" at bounding box center [497, 322] width 180 height 27
type input "1 KIỆN"
click at [1152, 317] on input "0" at bounding box center [1165, 322] width 145 height 27
drag, startPoint x: 1114, startPoint y: 319, endPoint x: 1120, endPoint y: 349, distance: 30.6
click at [1115, 322] on input "70" at bounding box center [1165, 322] width 145 height 27
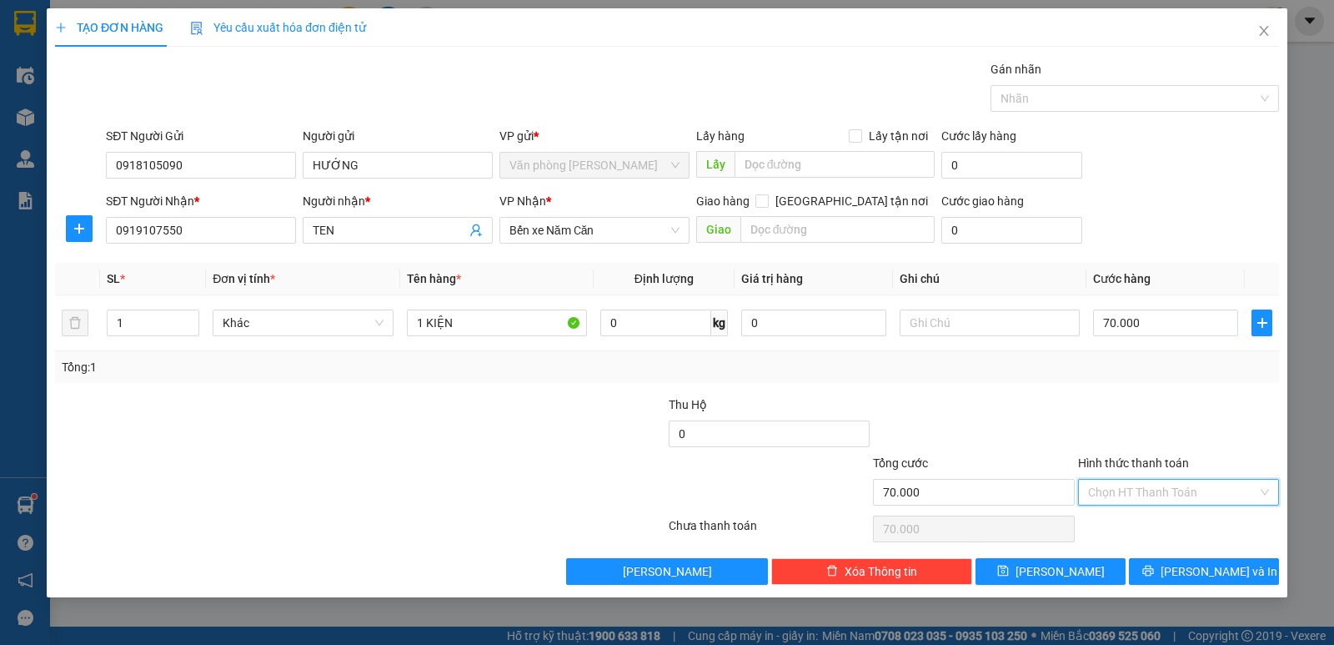
click at [1155, 489] on input "Hình thức thanh toán" at bounding box center [1172, 491] width 169 height 25
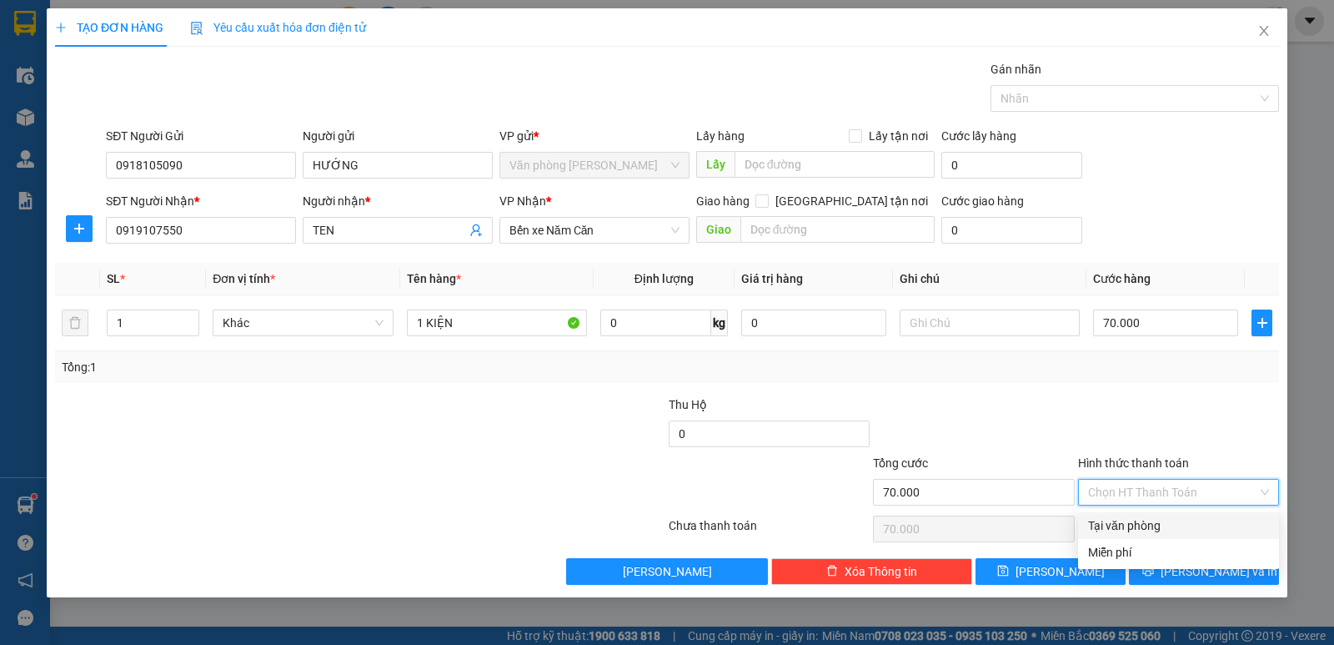
click at [1155, 534] on div "Tại văn phòng" at bounding box center [1178, 525] width 181 height 18
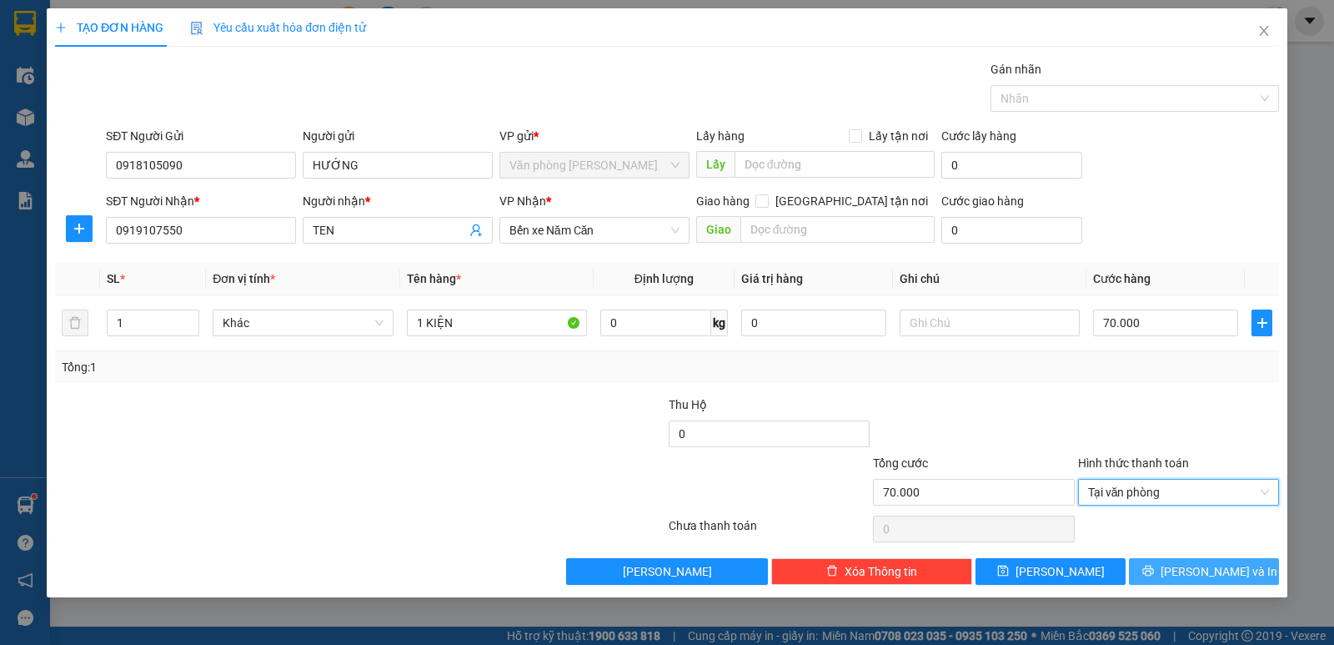
drag, startPoint x: 1172, startPoint y: 581, endPoint x: 1147, endPoint y: 576, distance: 26.3
click at [1173, 581] on button "Lưu và In" at bounding box center [1204, 571] width 150 height 27
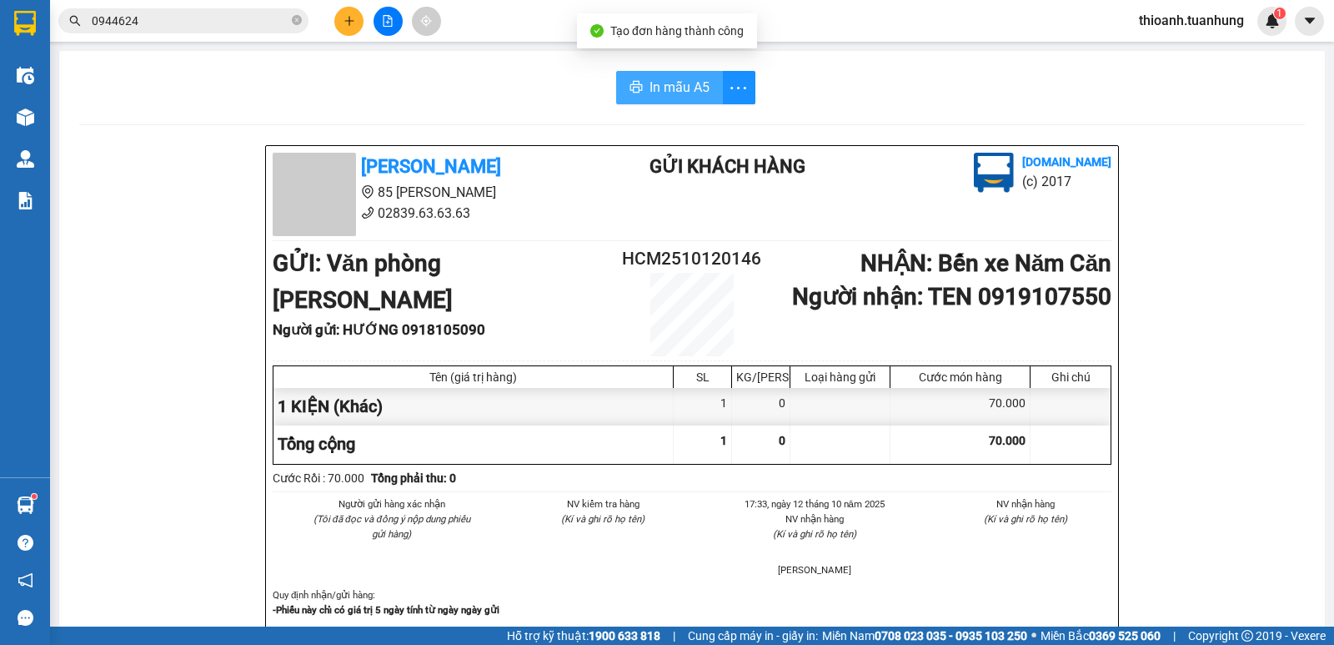
click at [670, 89] on span "In mẫu A5" at bounding box center [680, 87] width 60 height 21
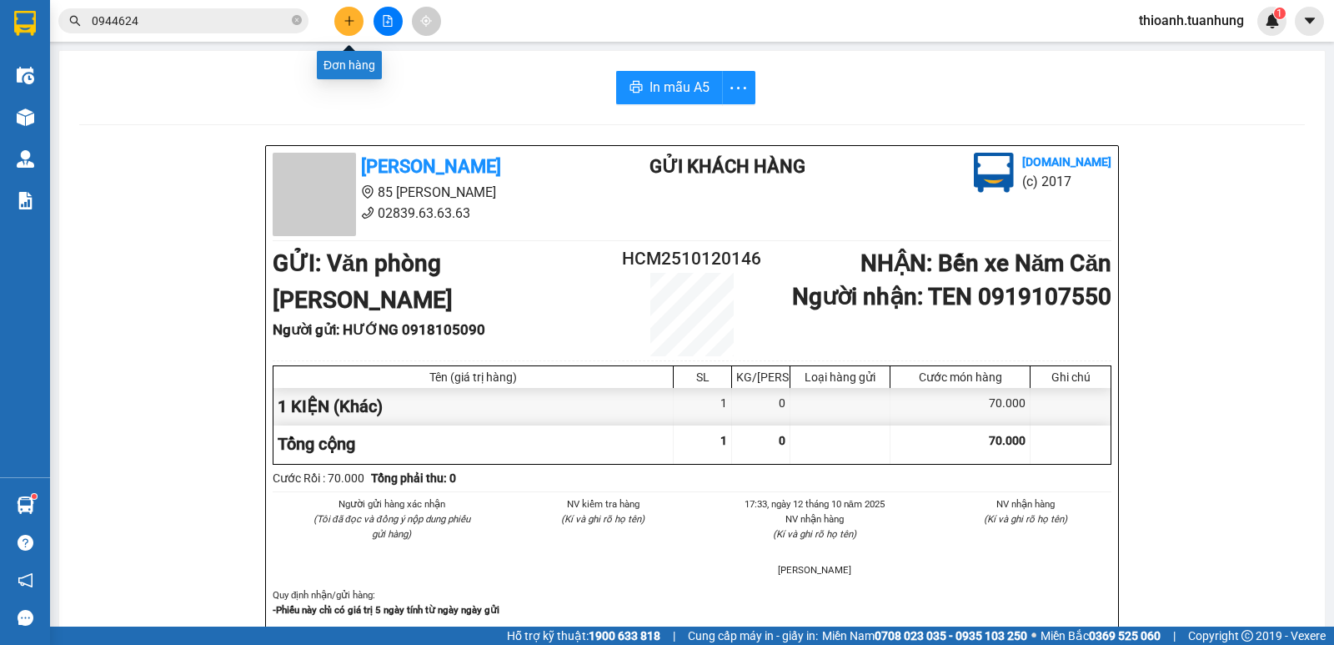
click at [354, 18] on icon "plus" at bounding box center [350, 21] width 12 height 12
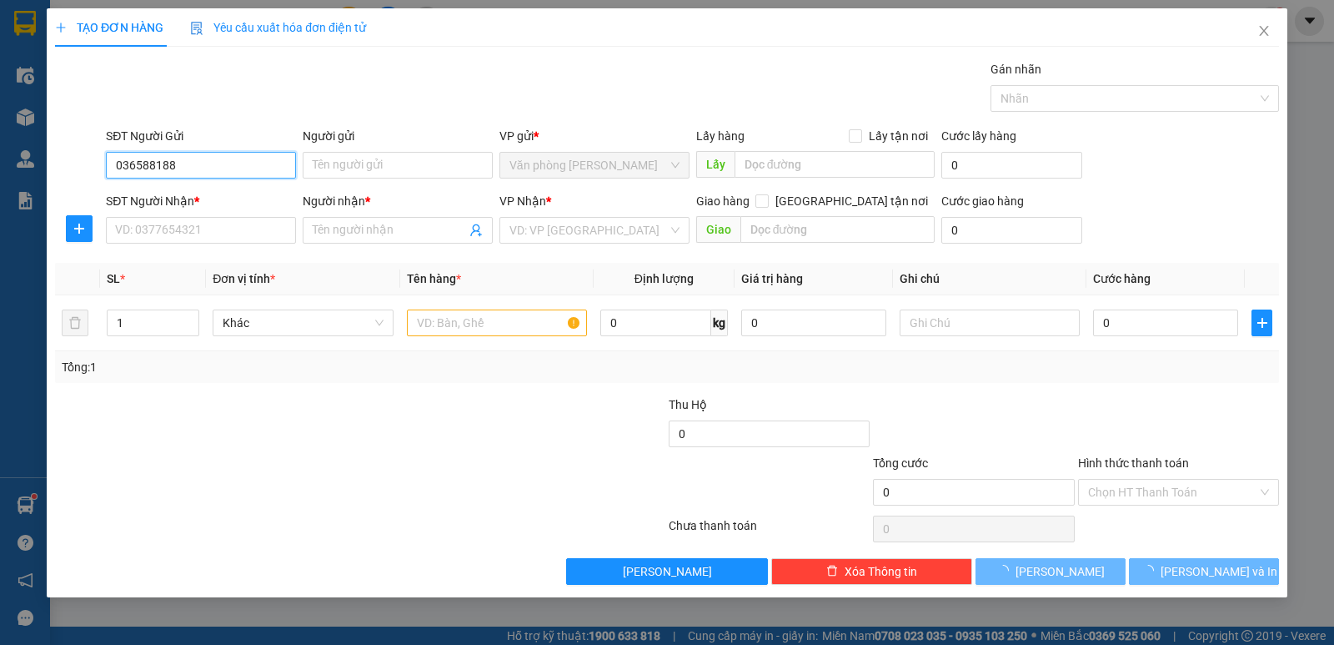
type input "0365881885"
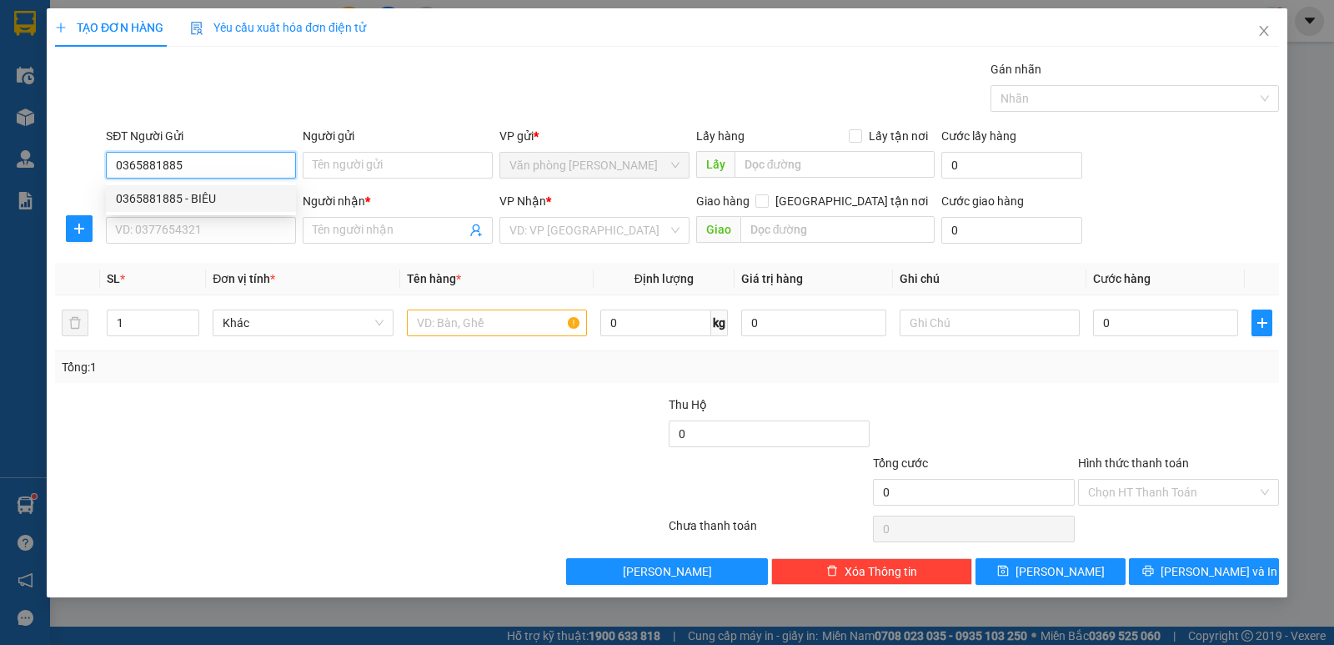
click at [209, 196] on div "0365881885 - BIÊU" at bounding box center [201, 198] width 170 height 18
type input "BIÊU"
type input "0365881885"
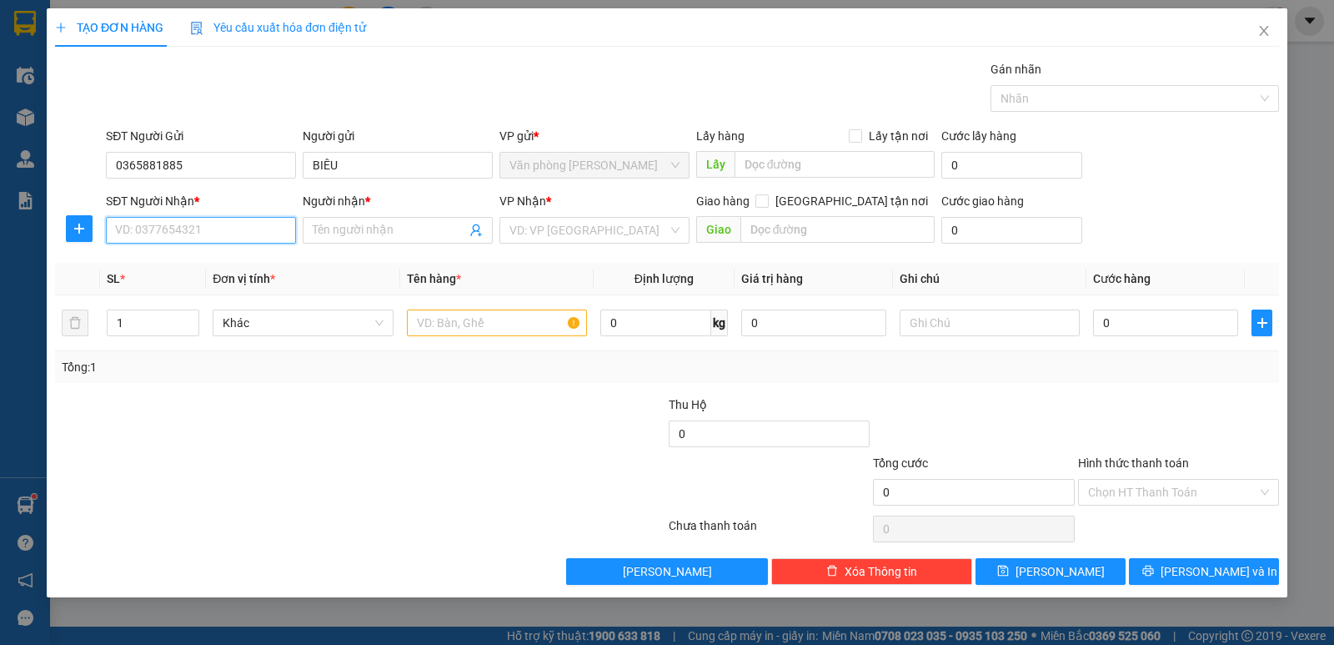
click at [219, 230] on input "SĐT Người Nhận *" at bounding box center [201, 230] width 190 height 27
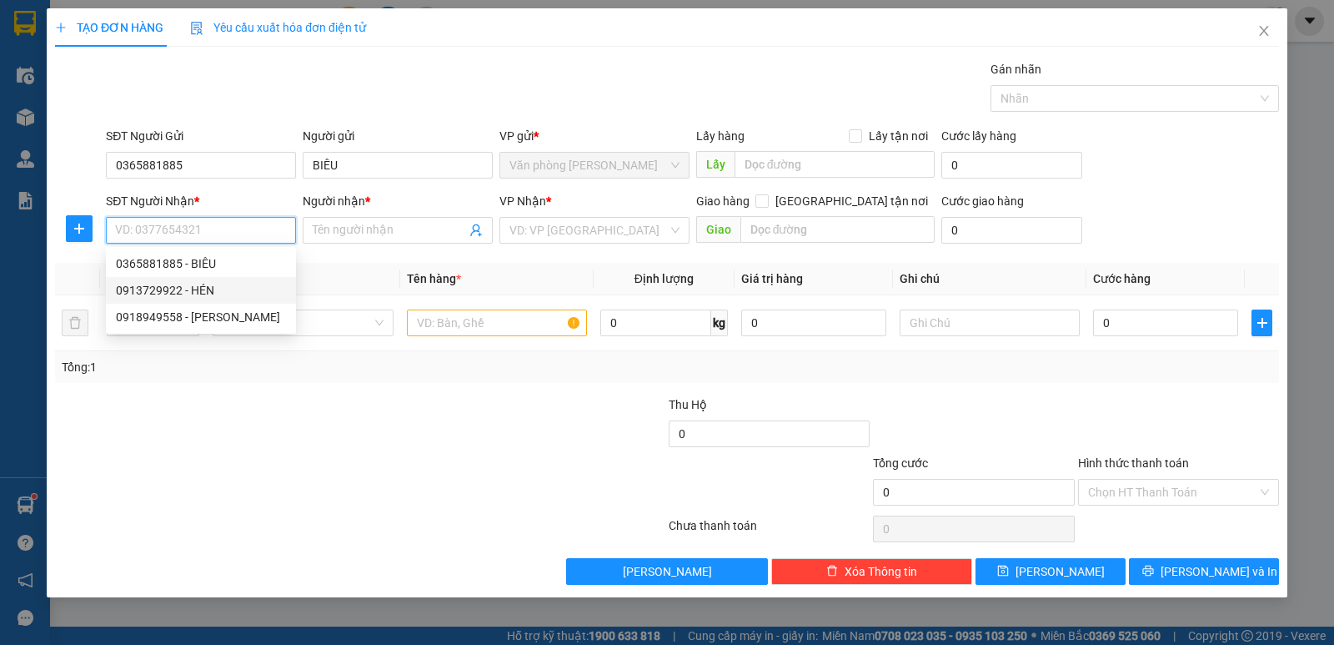
click at [189, 288] on div "0913729922 - HÉN" at bounding box center [201, 290] width 170 height 18
type input "0913729922"
type input "HÉN"
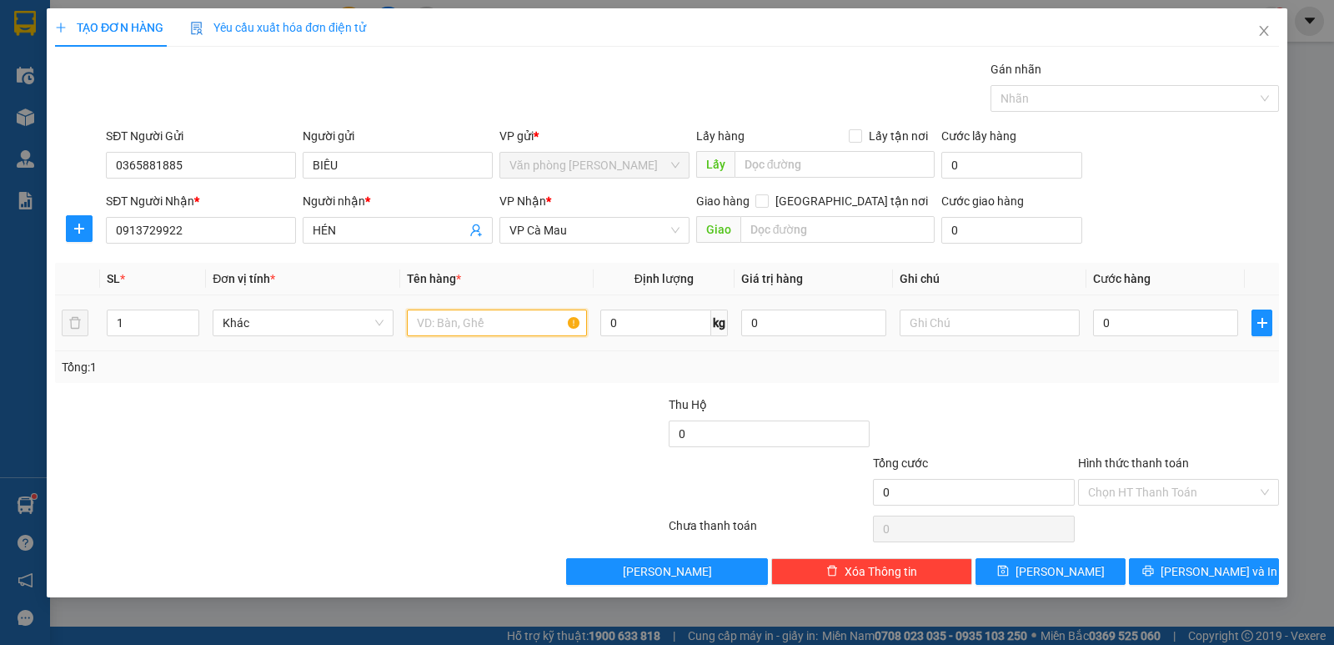
click at [455, 318] on input "text" at bounding box center [497, 322] width 180 height 27
type input "1 THÙNG"
click at [1149, 319] on input "0" at bounding box center [1165, 322] width 145 height 27
drag, startPoint x: 1092, startPoint y: 390, endPoint x: 1101, endPoint y: 397, distance: 10.7
click at [1101, 397] on div "Transit Pickup Surcharge Ids Transit Deliver Surcharge Ids Transit Deliver Surc…" at bounding box center [667, 322] width 1224 height 524
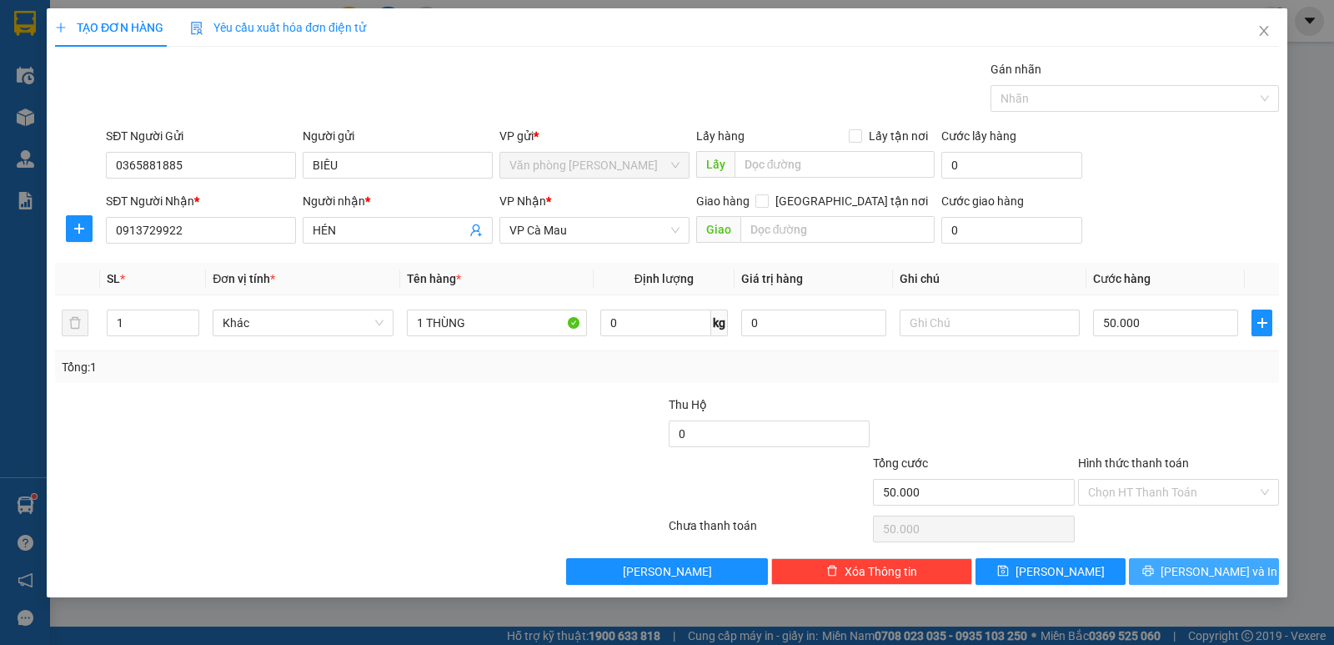
click at [1184, 571] on button "Lưu và In" at bounding box center [1204, 571] width 150 height 27
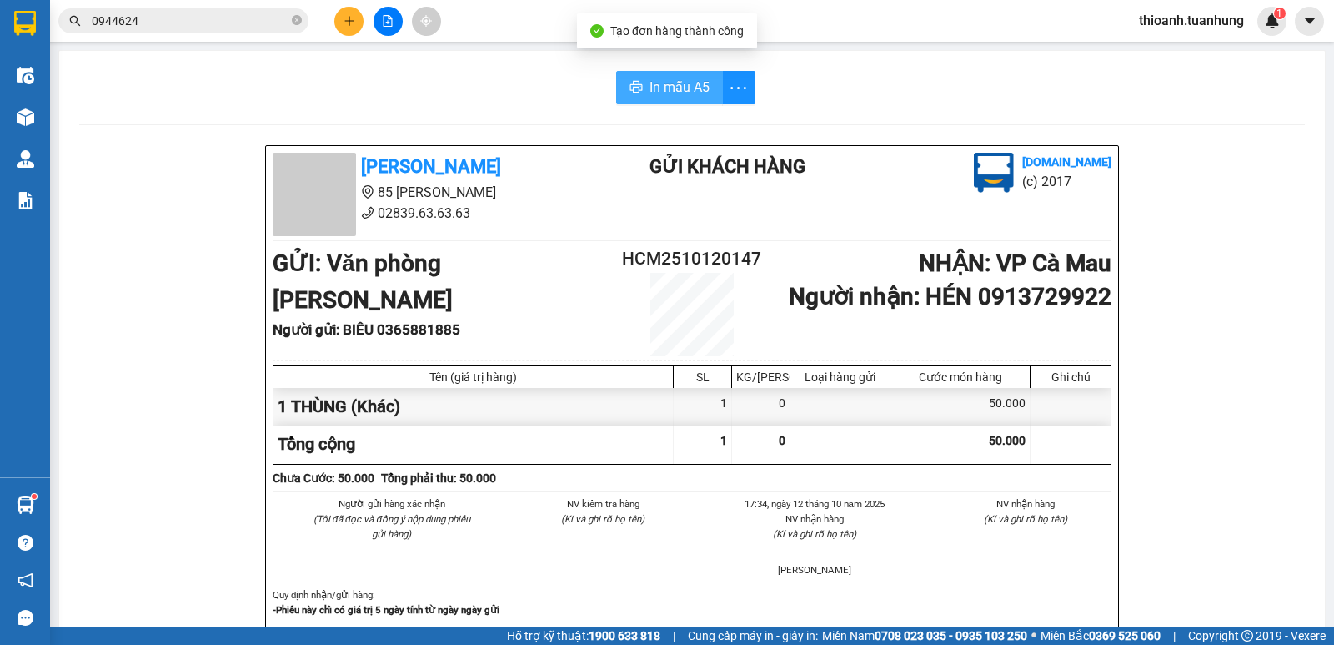
click at [696, 79] on span "In mẫu A5" at bounding box center [680, 87] width 60 height 21
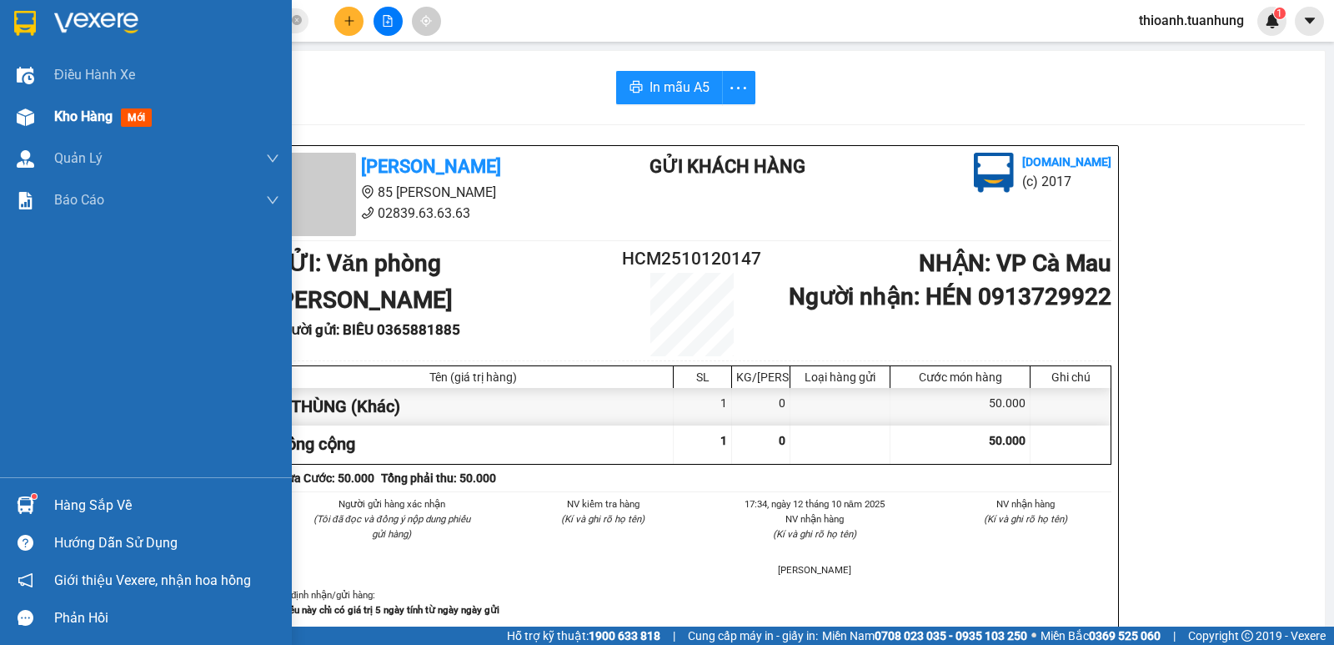
click at [93, 115] on span "Kho hàng" at bounding box center [83, 116] width 58 height 16
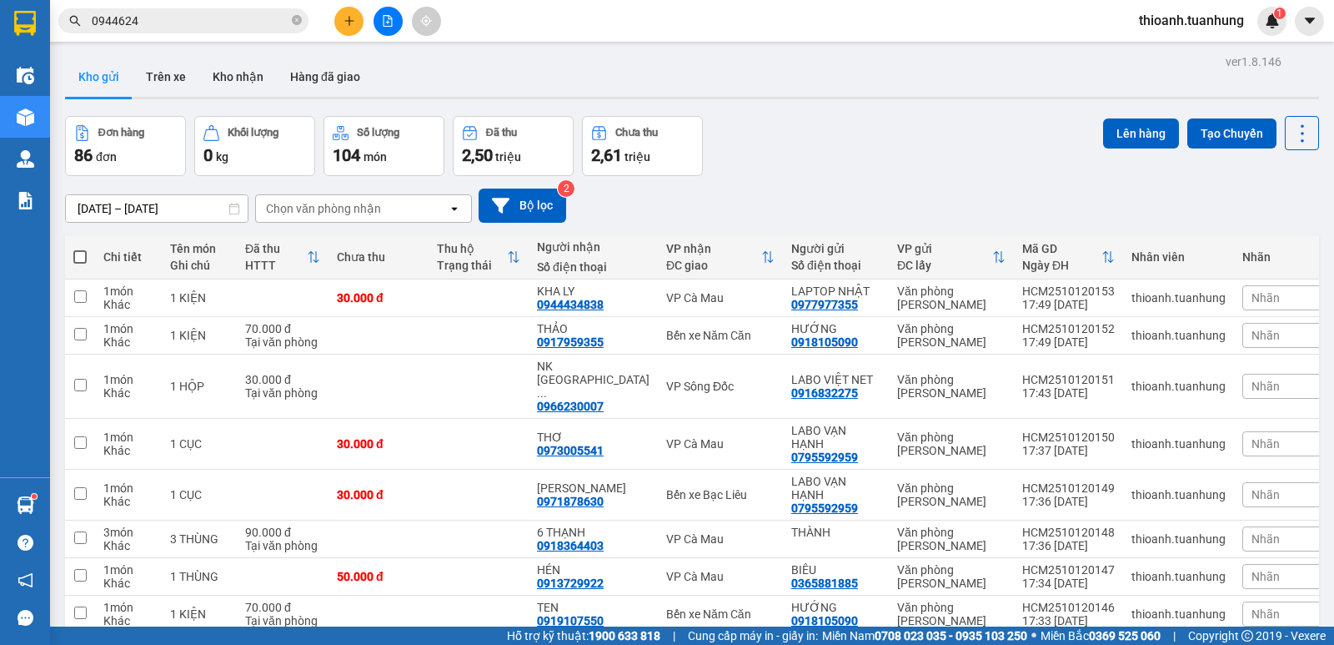
click at [349, 23] on icon "plus" at bounding box center [350, 21] width 12 height 12
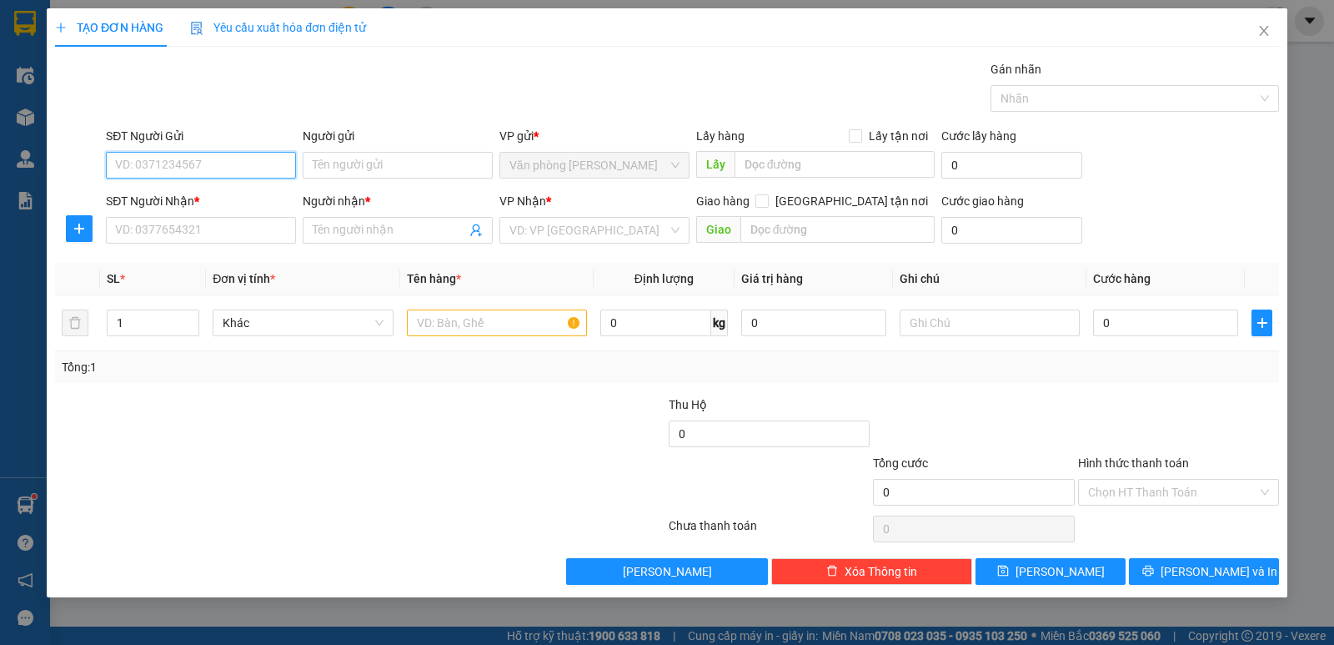
click at [254, 163] on input "SĐT Người Gửi" at bounding box center [201, 165] width 190 height 27
type input "0936373963"
click at [212, 196] on div "0936373963 - NHỰT" at bounding box center [201, 198] width 170 height 18
type input "NHỰT"
type input "0936373963"
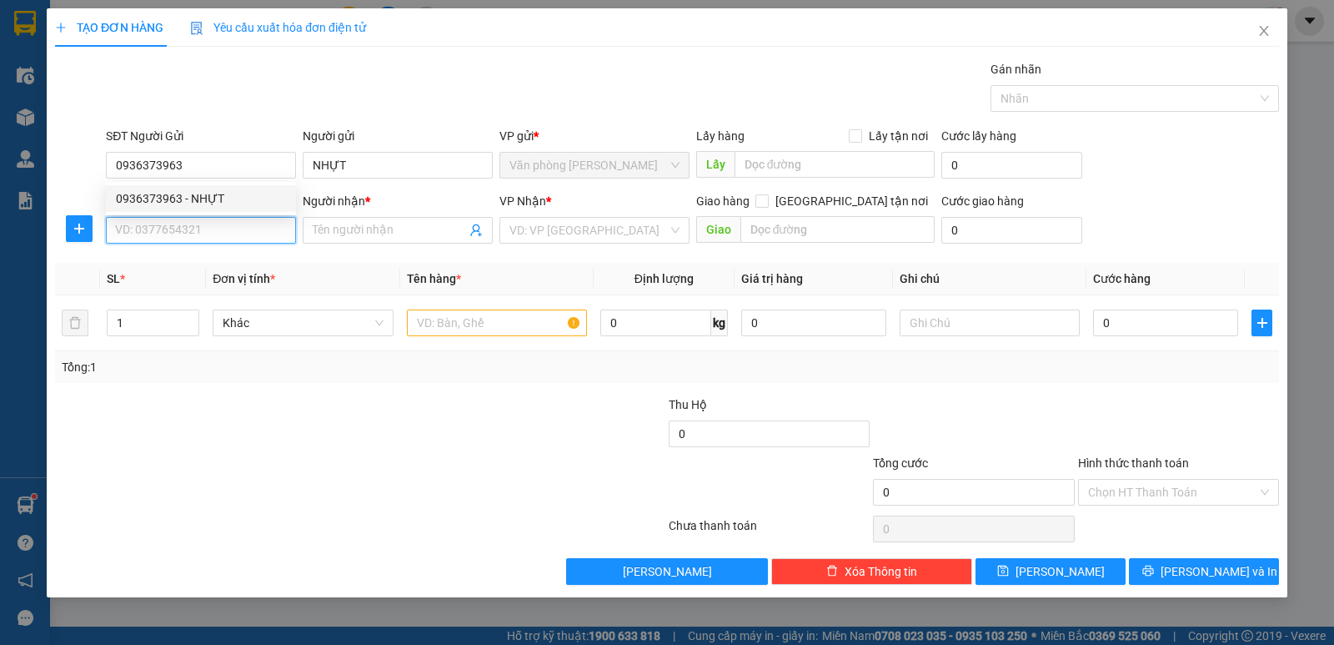
drag, startPoint x: 212, startPoint y: 243, endPoint x: 208, endPoint y: 233, distance: 9.8
click at [208, 238] on input "SĐT Người Nhận *" at bounding box center [201, 230] width 190 height 27
click at [209, 232] on input "SĐT Người Nhận *" at bounding box center [201, 230] width 190 height 27
type input "0818636369"
click at [204, 264] on div "0818636369 - THÚY" at bounding box center [201, 263] width 170 height 18
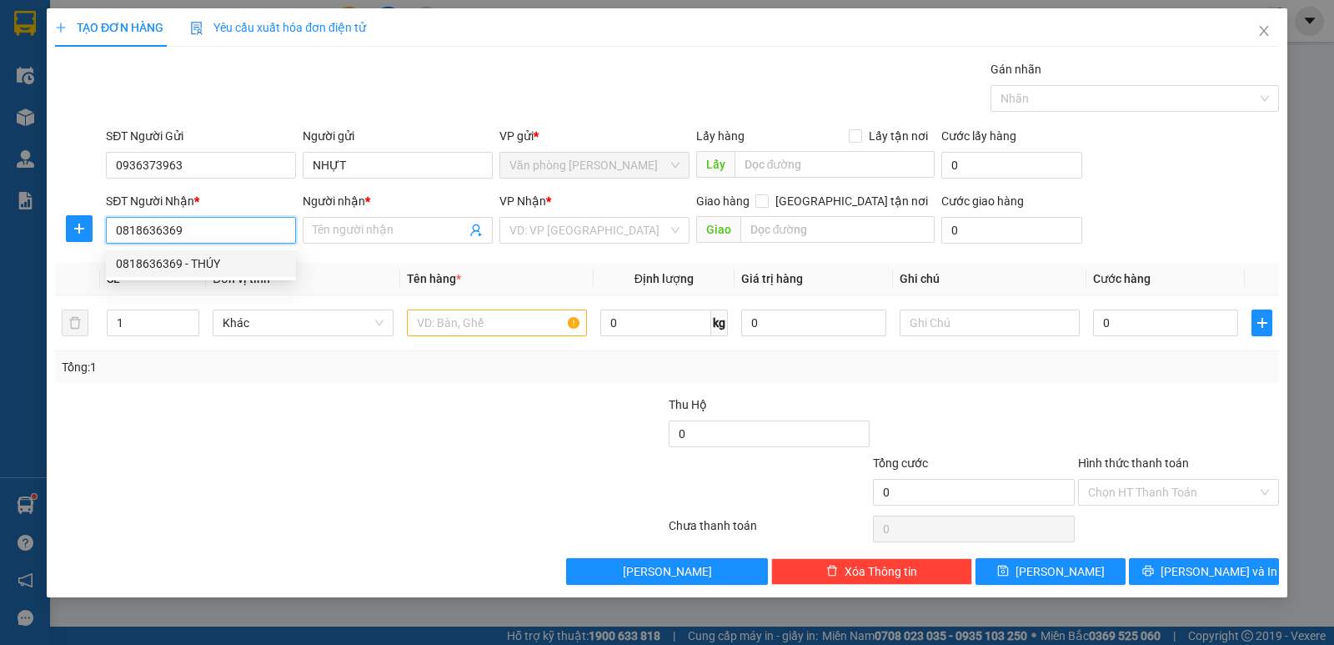
type input "THÚY"
type input "0818636369"
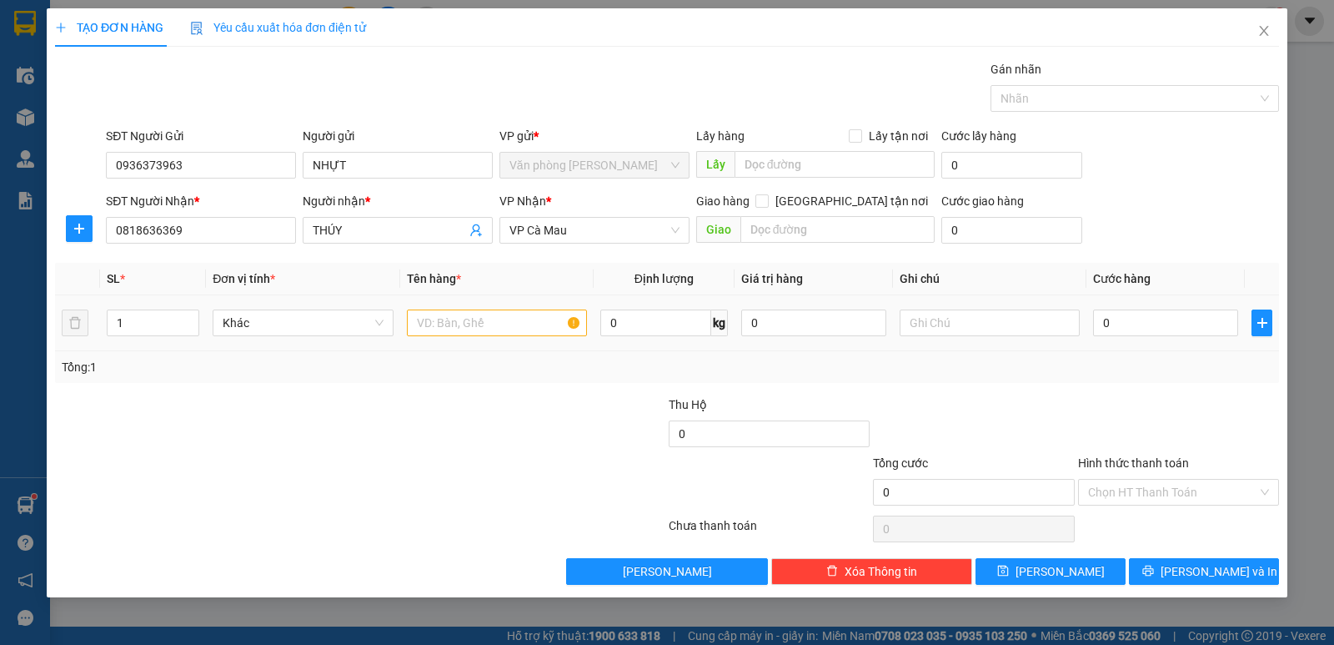
drag, startPoint x: 434, startPoint y: 303, endPoint x: 442, endPoint y: 308, distance: 9.0
click at [442, 308] on td at bounding box center [496, 323] width 193 height 56
click at [452, 324] on input "text" at bounding box center [497, 322] width 180 height 27
click at [452, 324] on input "1" at bounding box center [497, 322] width 180 height 27
type input "1 BAO"
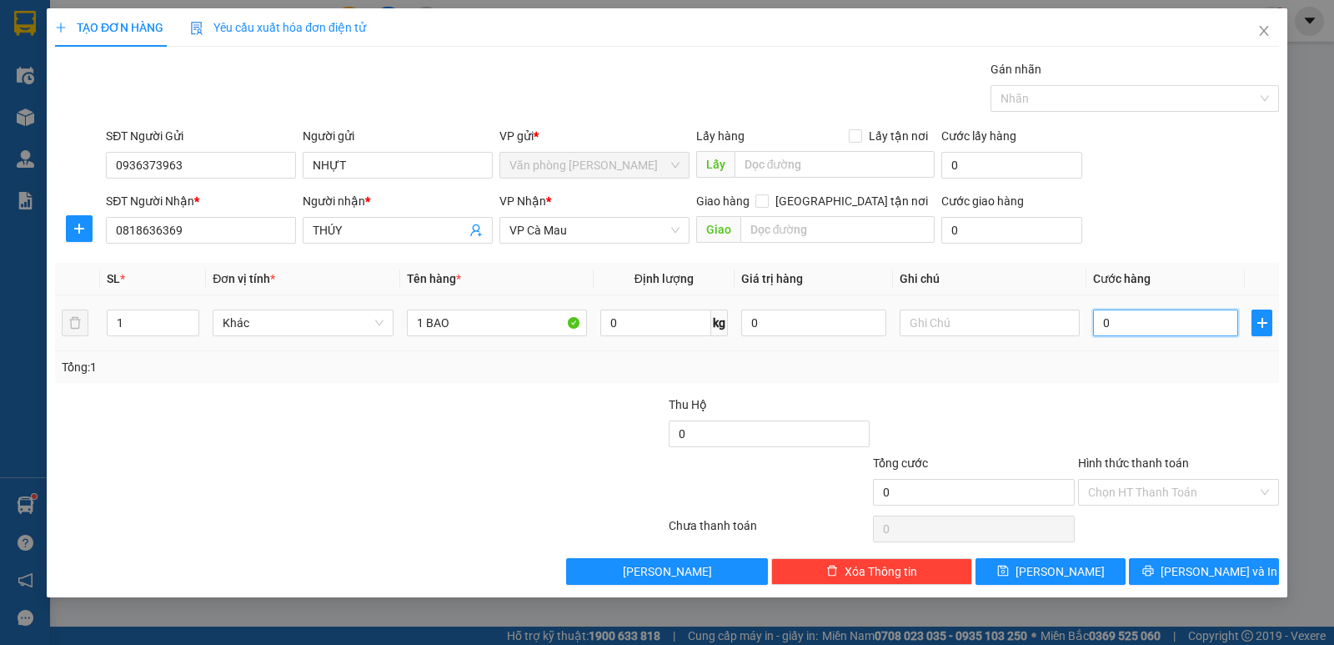
click at [1137, 316] on input "0" at bounding box center [1165, 322] width 145 height 27
click at [1113, 414] on div at bounding box center [1178, 424] width 204 height 58
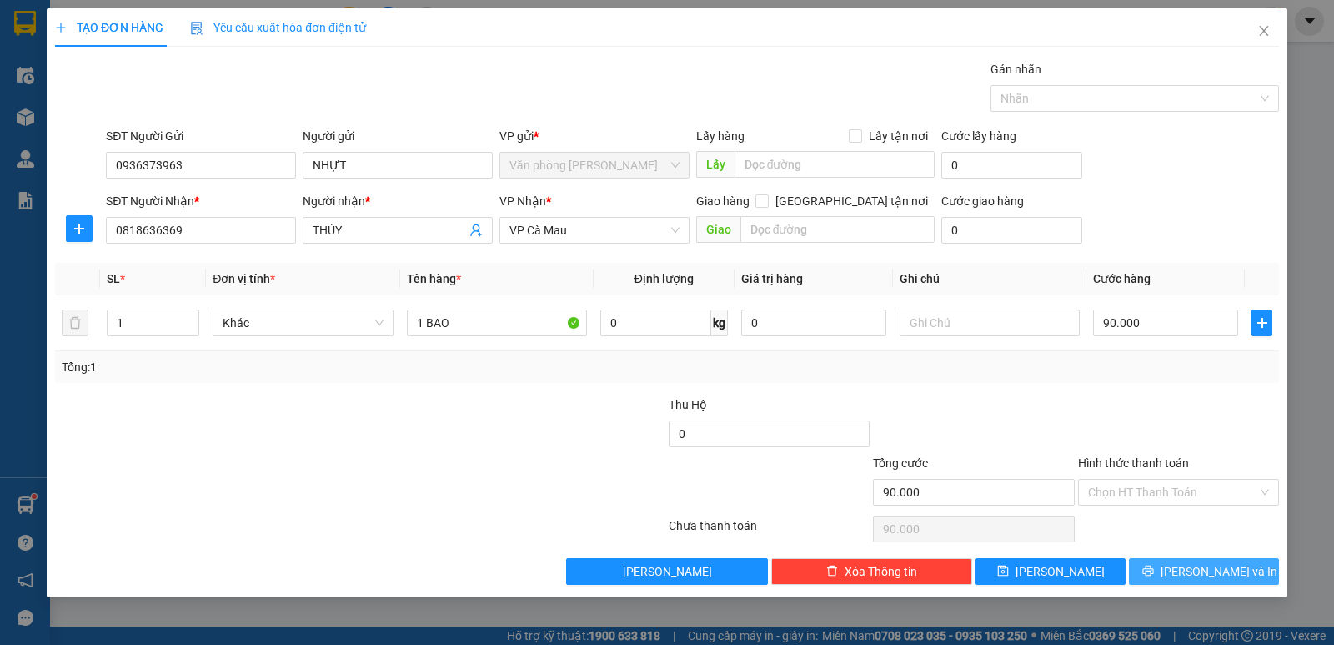
click at [1200, 571] on span "Lưu và In" at bounding box center [1219, 571] width 117 height 18
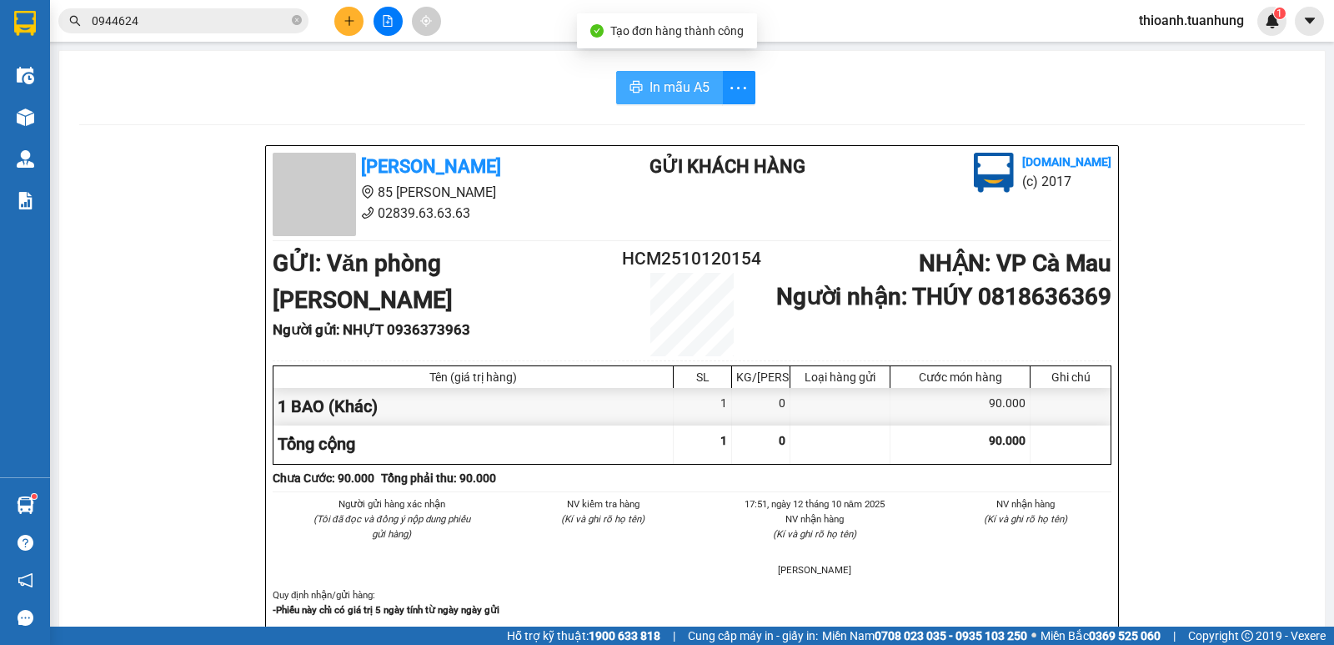
click at [657, 88] on span "In mẫu A5" at bounding box center [680, 87] width 60 height 21
click at [346, 21] on icon "plus" at bounding box center [348, 20] width 9 height 1
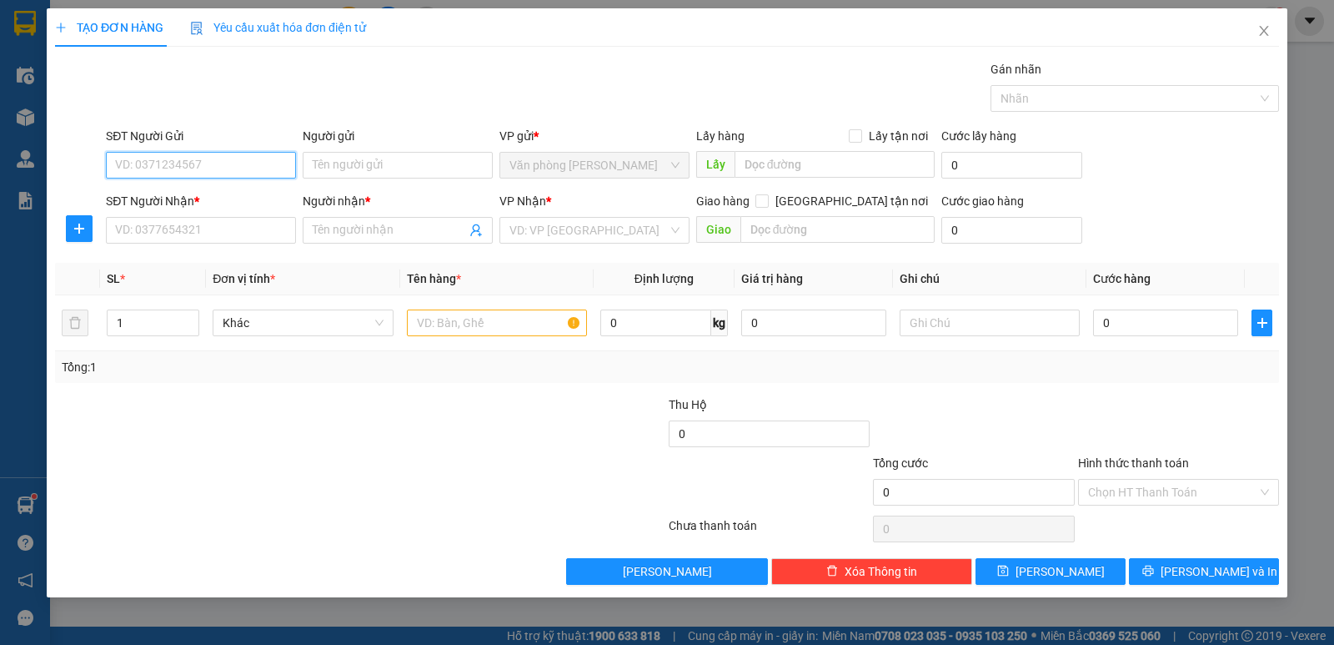
click at [265, 163] on input "SĐT Người Gửi" at bounding box center [201, 165] width 190 height 27
type input "0936373963"
click at [195, 195] on div "0936373963 - NHỰT" at bounding box center [201, 198] width 170 height 18
type input "NHỰT"
type input "0936373963"
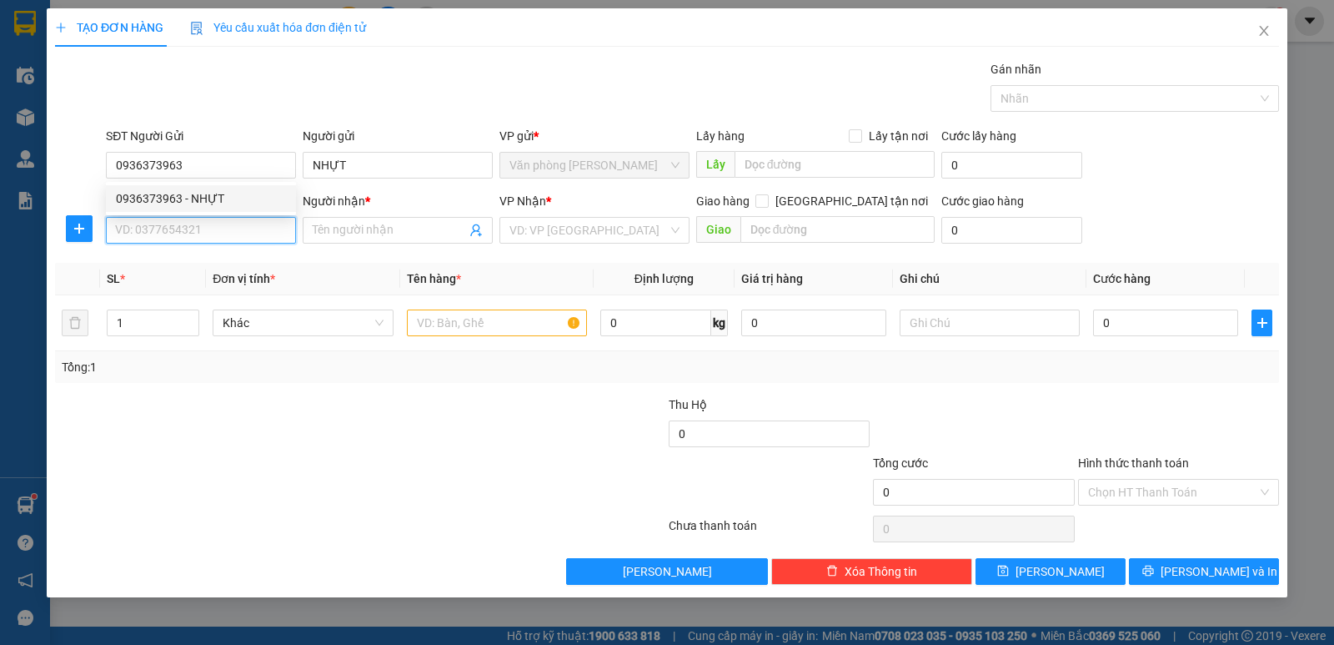
click at [208, 240] on input "SĐT Người Nhận *" at bounding box center [201, 230] width 190 height 27
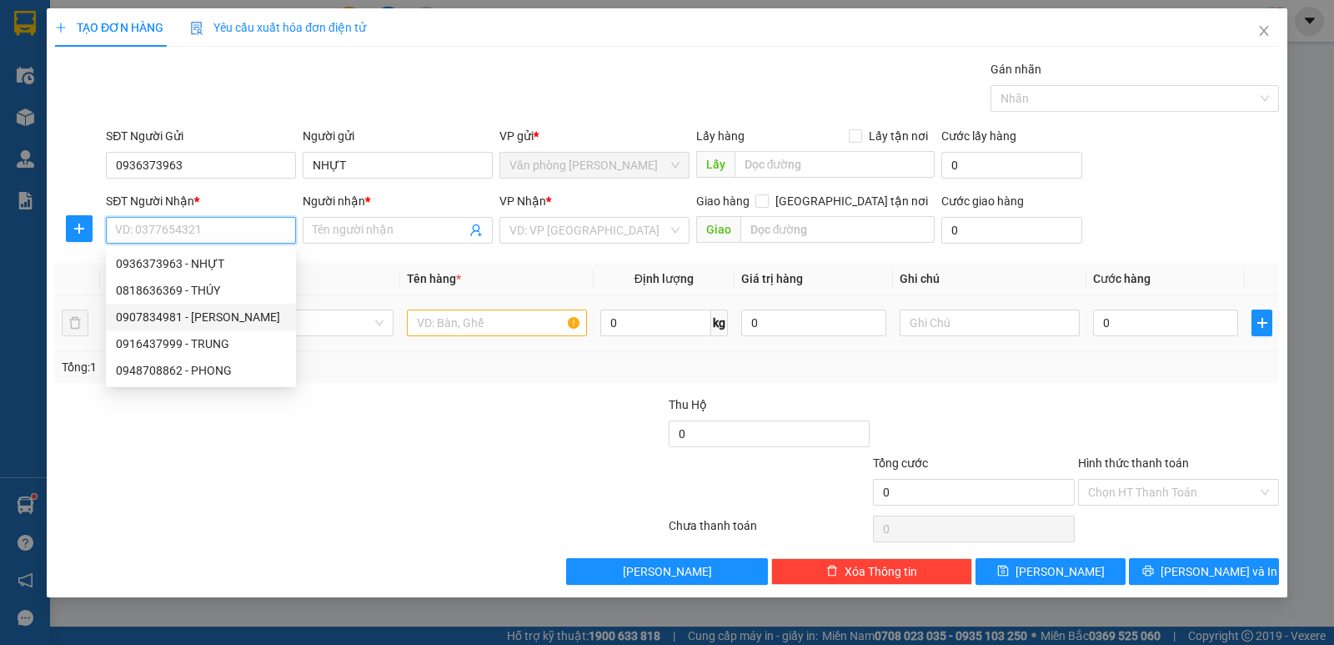
drag, startPoint x: 238, startPoint y: 317, endPoint x: 411, endPoint y: 314, distance: 173.5
click at [237, 317] on div "0907834981 - HOA HỒNG" at bounding box center [201, 317] width 170 height 18
type input "0907834981"
type input "HOA HỒNG"
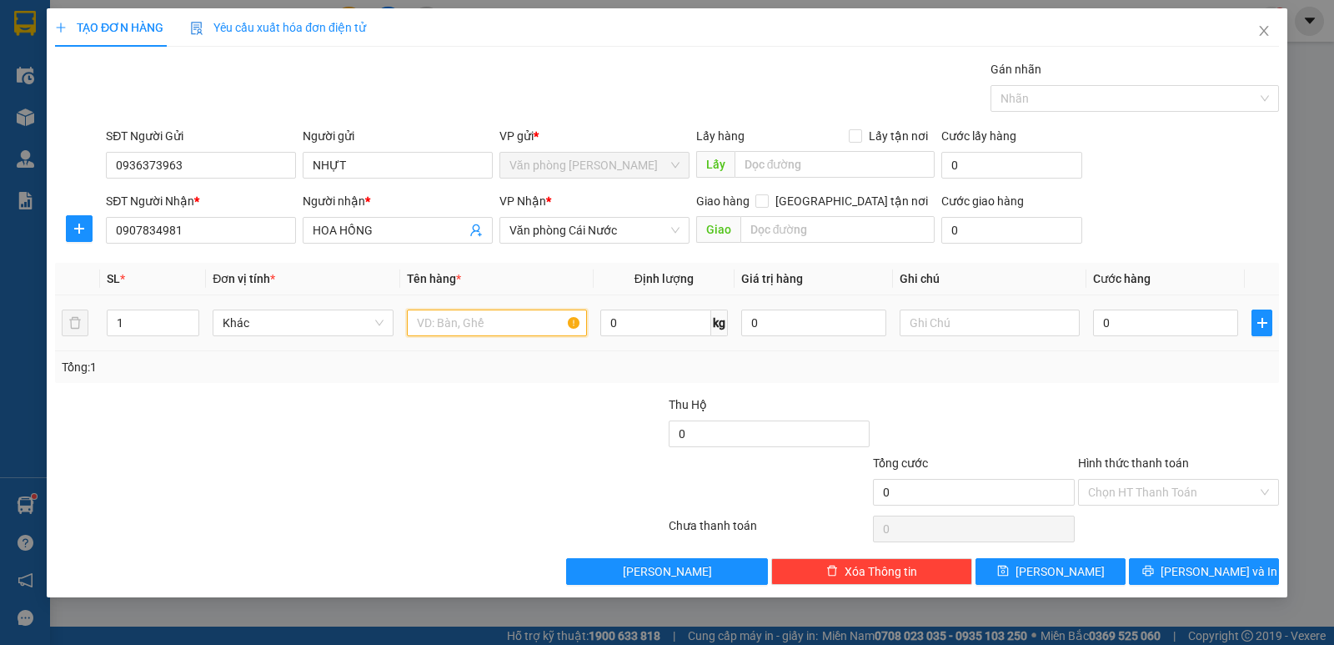
click at [469, 319] on input "text" at bounding box center [497, 322] width 180 height 27
type input "1 BAO"
click at [953, 321] on input "text" at bounding box center [990, 322] width 180 height 27
type input "CÁI ĐÔI VÀM"
click at [1082, 322] on td "CÁI ĐÔI VÀM" at bounding box center [989, 323] width 193 height 56
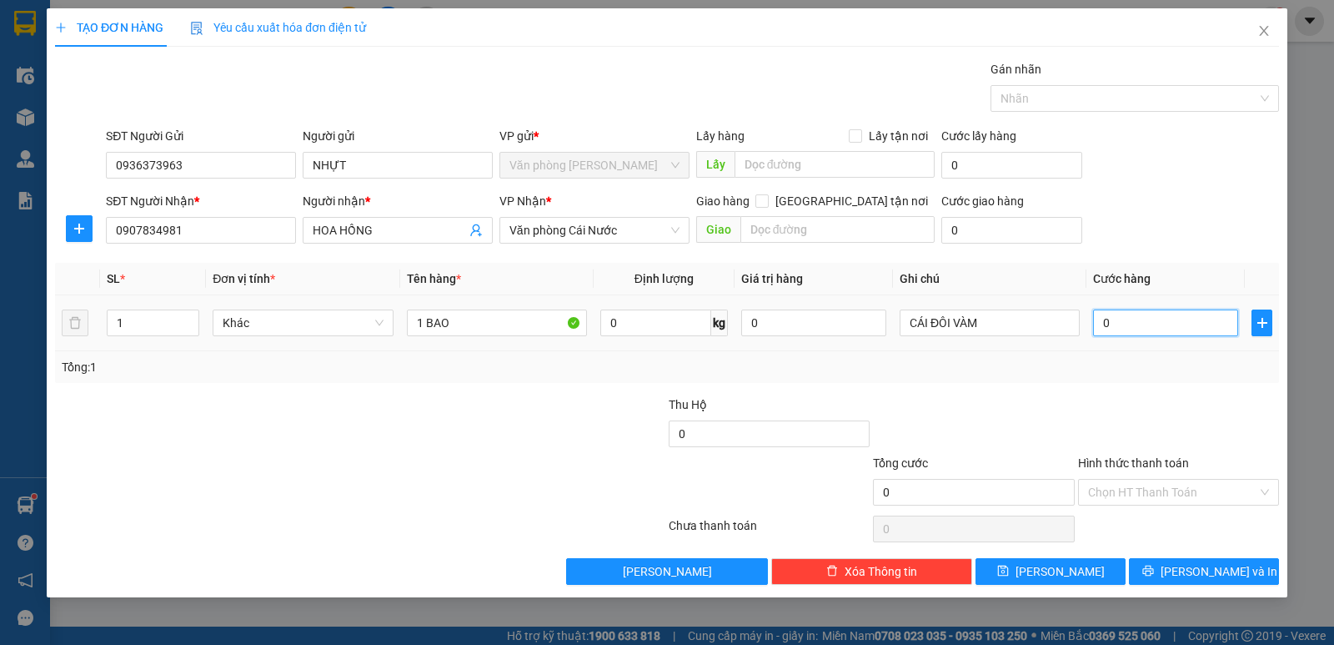
click at [1129, 330] on input "0" at bounding box center [1165, 322] width 145 height 27
click at [1133, 406] on div "Transit Pickup Surcharge Ids Transit Deliver Surcharge Ids Transit Deliver Surc…" at bounding box center [667, 322] width 1224 height 524
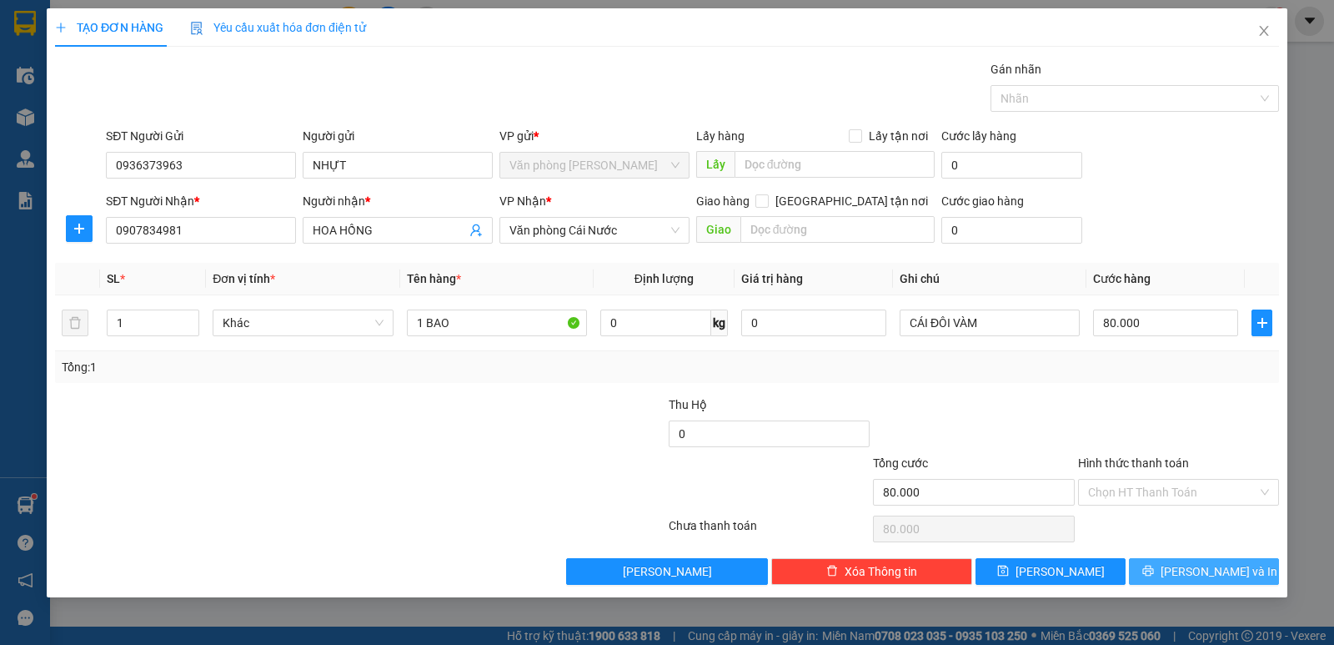
click at [1199, 578] on span "Lưu và In" at bounding box center [1219, 571] width 117 height 18
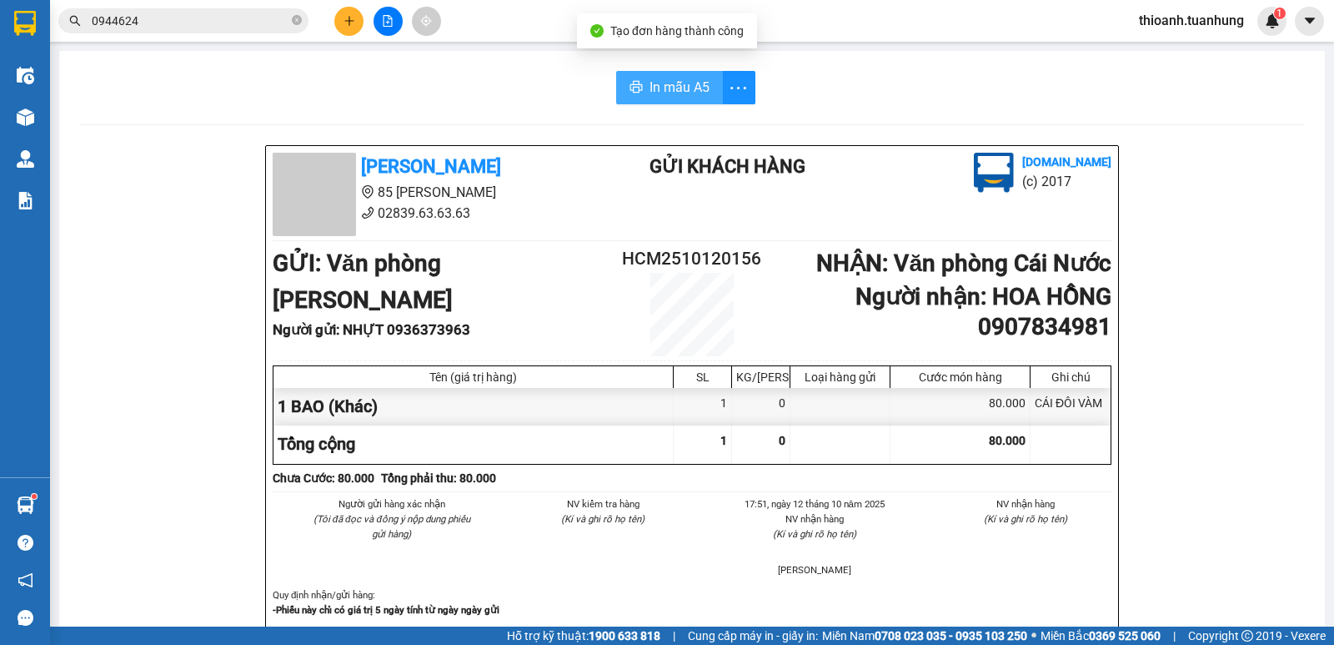
click at [672, 84] on span "In mẫu A5" at bounding box center [680, 87] width 60 height 21
click at [298, 22] on icon "close-circle" at bounding box center [297, 20] width 10 height 10
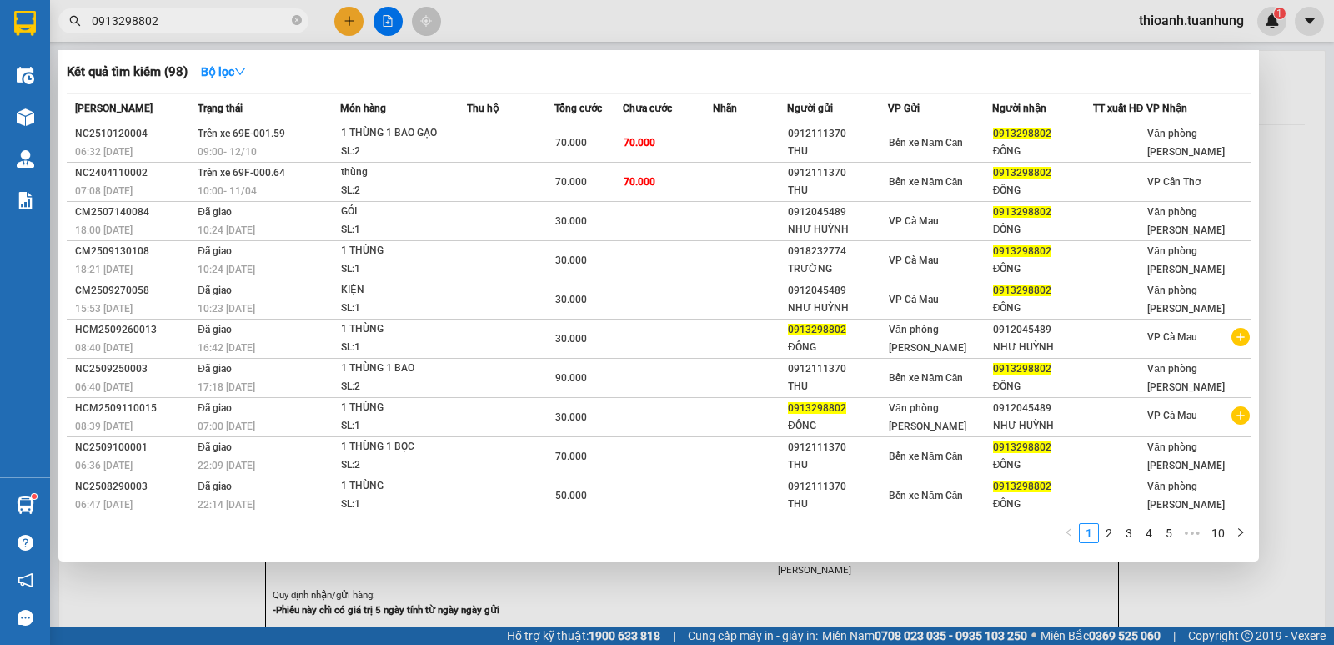
type input "0913298802"
click at [345, 30] on div at bounding box center [667, 322] width 1334 height 645
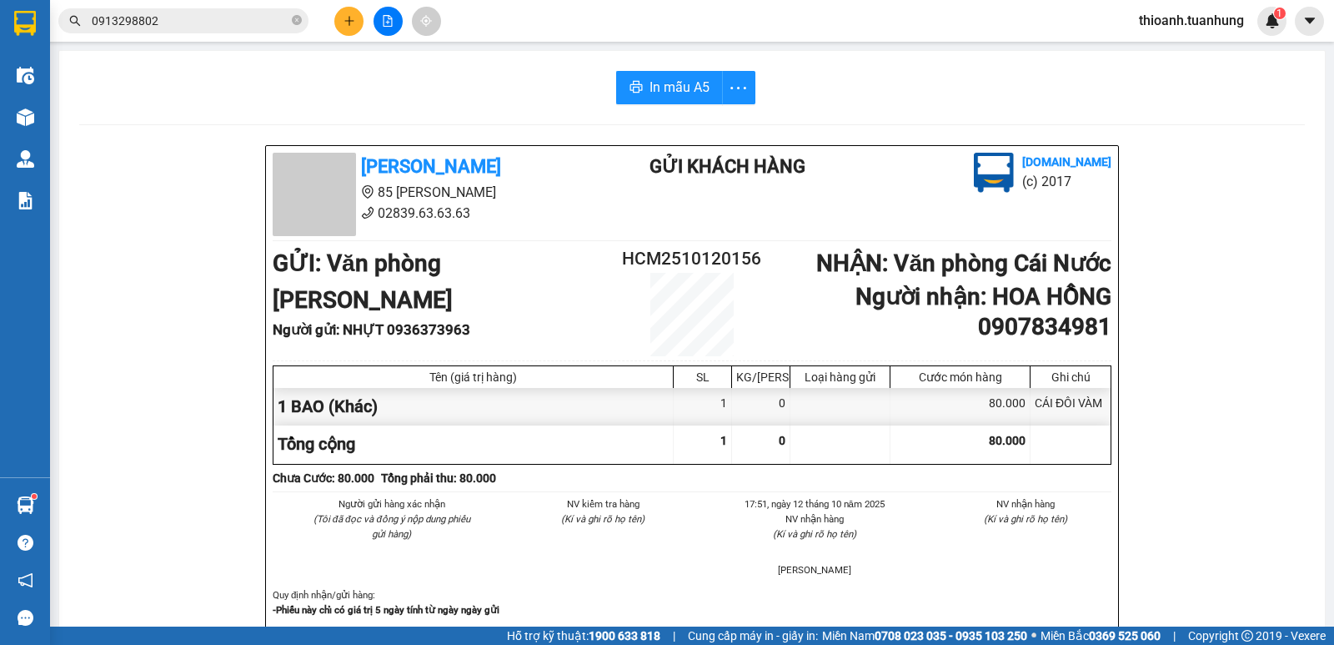
click at [347, 17] on icon "plus" at bounding box center [350, 21] width 12 height 12
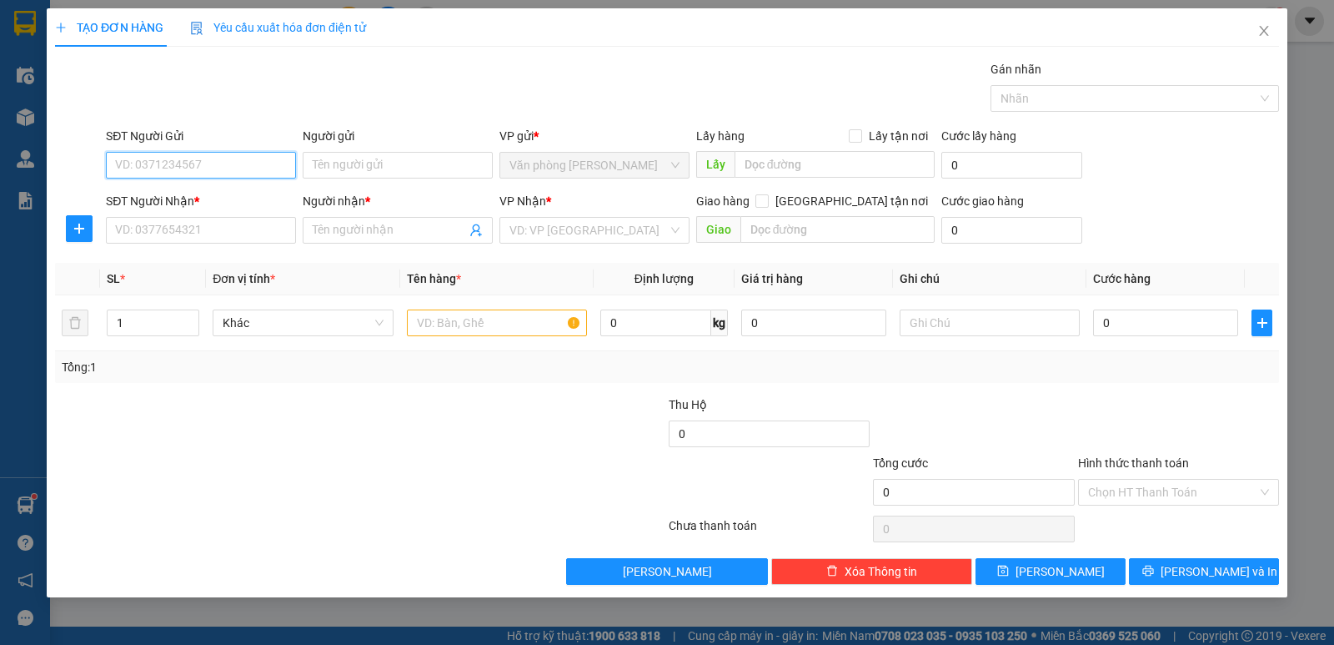
click at [250, 158] on input "SĐT Người Gửi" at bounding box center [201, 165] width 190 height 27
type input "0935177701"
click at [220, 189] on div "0935177701 - HẠ UYÊN" at bounding box center [201, 198] width 170 height 18
type input "HẠ UYÊN"
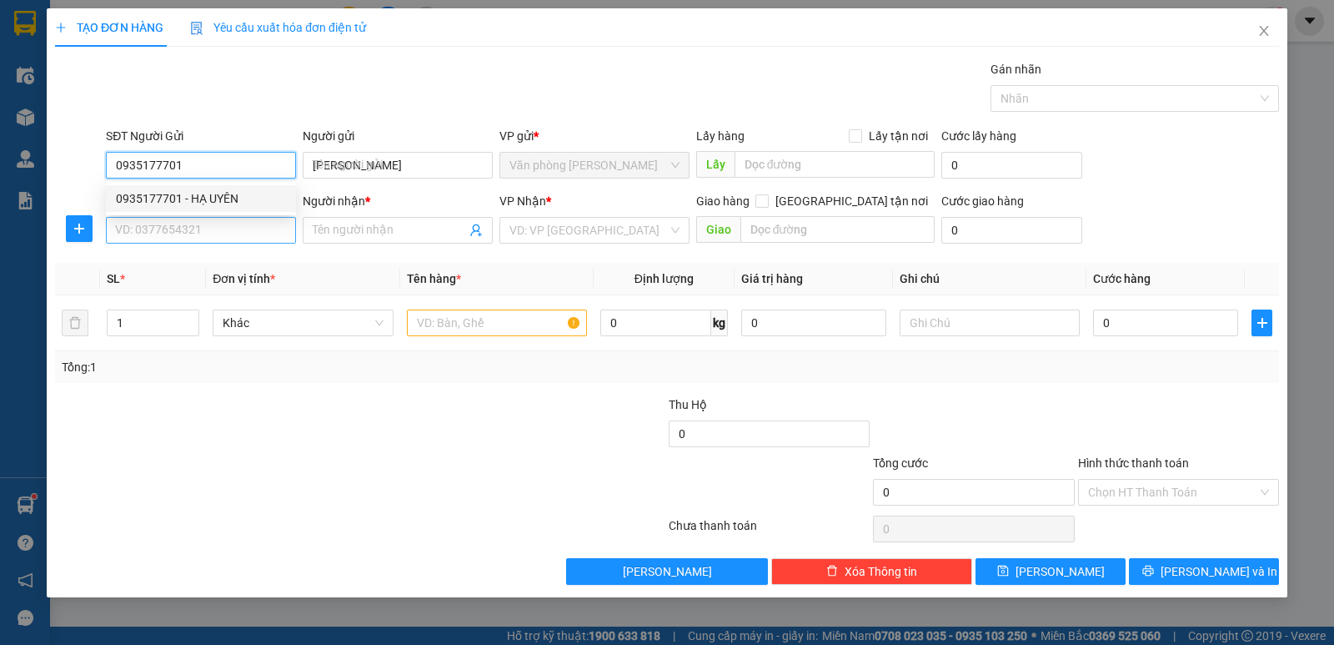
type input "0935177701"
click at [223, 221] on body "Kết quả tìm kiếm ( 98 ) Bộ lọc Mã ĐH Trạng thái Món hàng Thu hộ Tổng cước Chưa …" at bounding box center [667, 322] width 1334 height 645
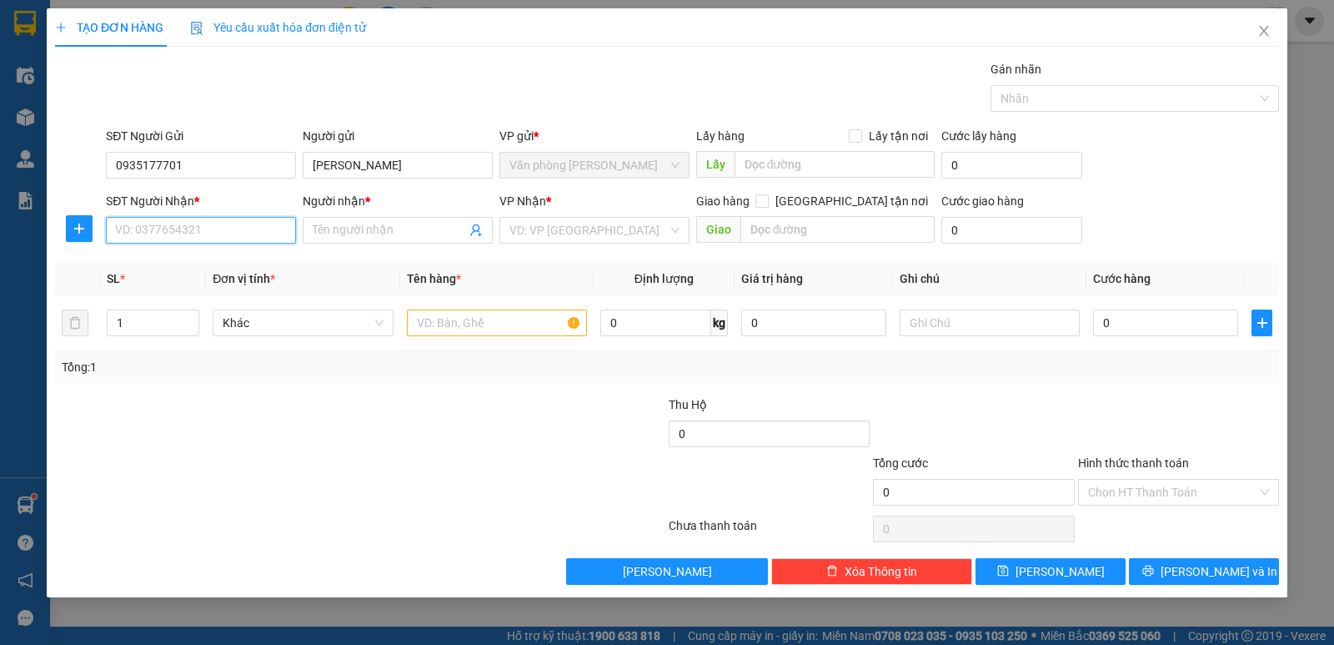
click at [224, 222] on input "SĐT Người Nhận *" at bounding box center [201, 230] width 190 height 27
type input "0703601475"
drag, startPoint x: 199, startPoint y: 261, endPoint x: 468, endPoint y: 340, distance: 279.9
click at [199, 263] on div "0703601475 - THẢO LY" at bounding box center [201, 263] width 170 height 18
drag, startPoint x: 469, startPoint y: 339, endPoint x: 477, endPoint y: 326, distance: 15.7
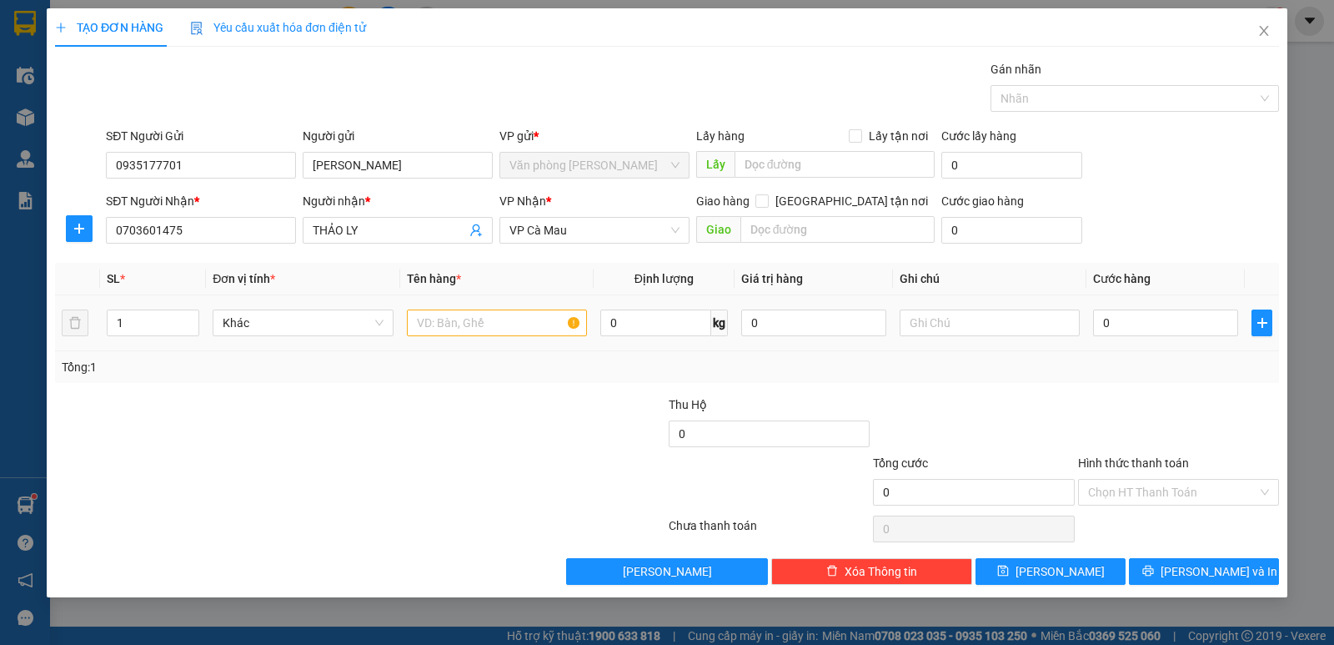
click at [469, 338] on td at bounding box center [496, 323] width 193 height 56
click at [477, 326] on input "text" at bounding box center [497, 322] width 180 height 27
click at [1116, 330] on input "0" at bounding box center [1165, 322] width 145 height 27
click at [1139, 414] on div at bounding box center [1178, 424] width 204 height 58
click at [1164, 587] on div "TẠO ĐƠN HÀNG Yêu cầu xuất hóa đơn điện tử Transit Pickup Surcharge Ids Transit …" at bounding box center [667, 302] width 1241 height 589
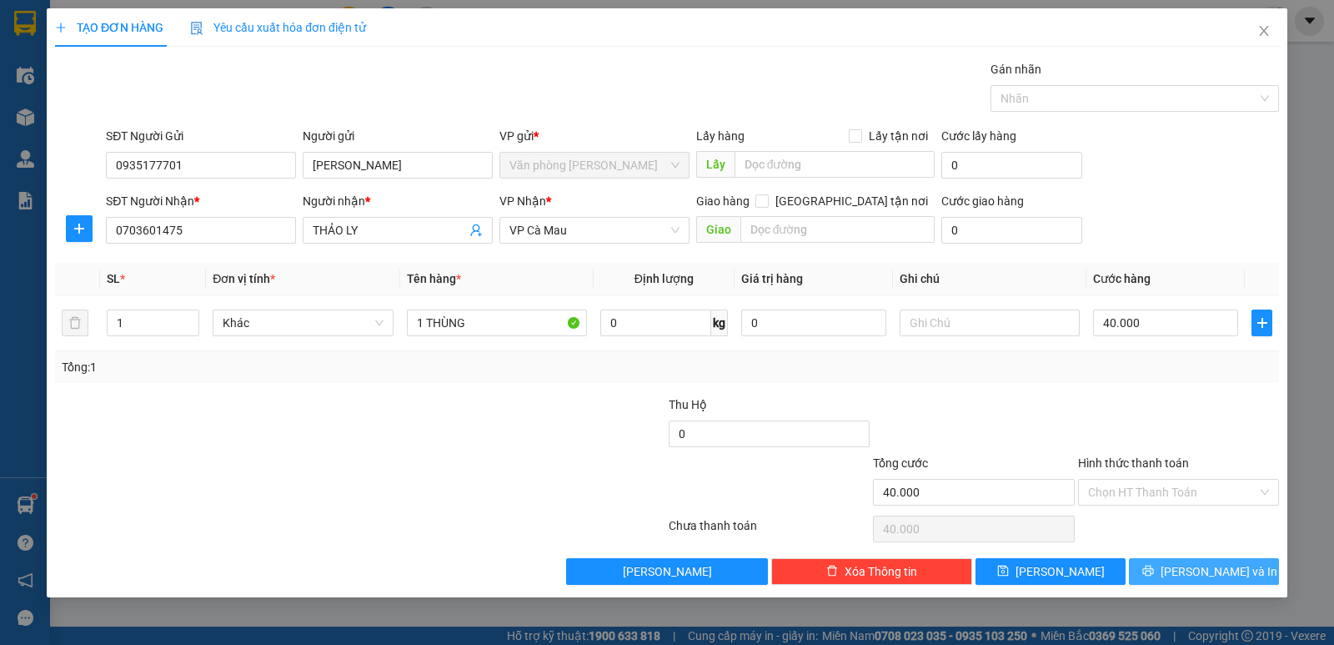
click at [1172, 585] on div "TẠO ĐƠN HÀNG Yêu cầu xuất hóa đơn điện tử Transit Pickup Surcharge Ids Transit …" at bounding box center [667, 302] width 1241 height 589
click at [1182, 583] on button "Lưu và In" at bounding box center [1204, 571] width 150 height 27
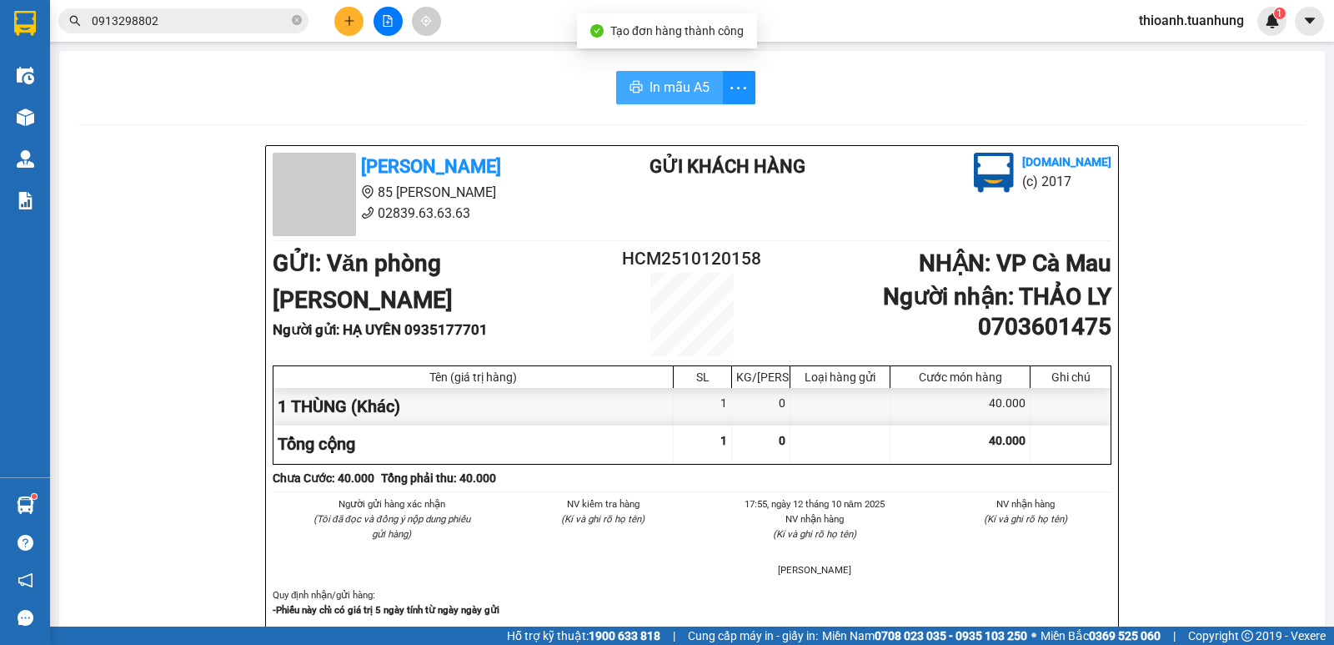
click at [673, 78] on span "In mẫu A5" at bounding box center [680, 87] width 60 height 21
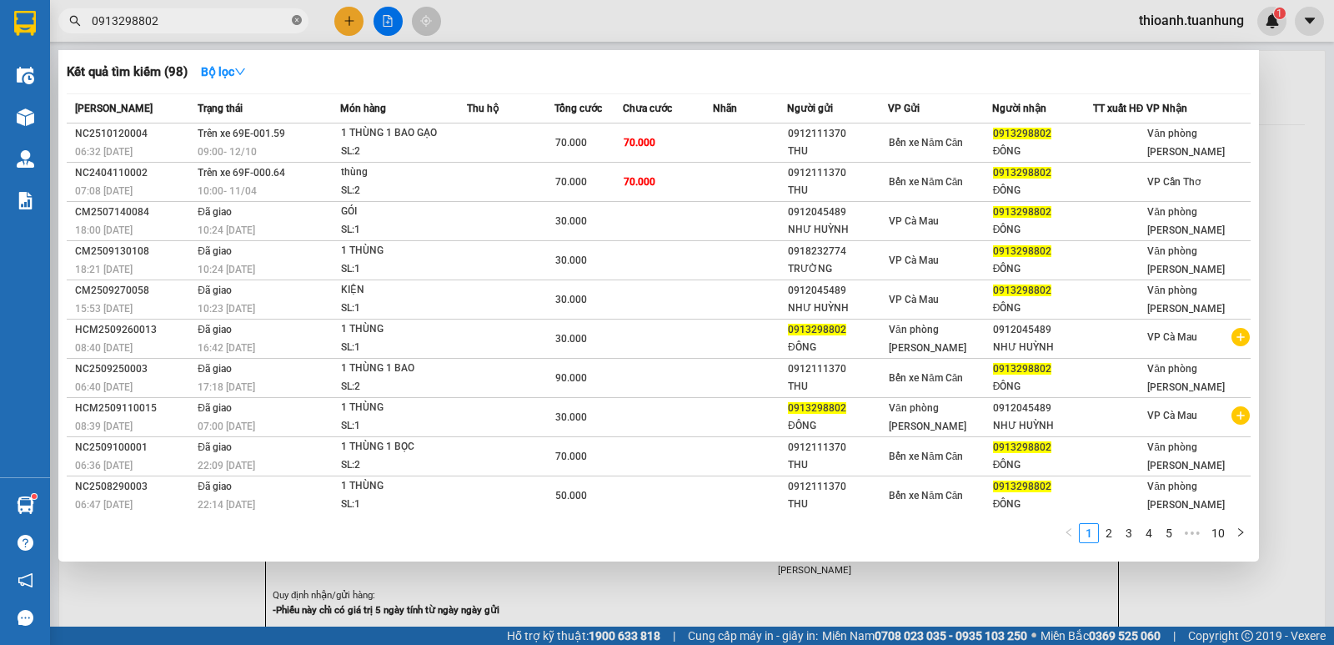
click at [294, 20] on icon "close-circle" at bounding box center [297, 20] width 10 height 10
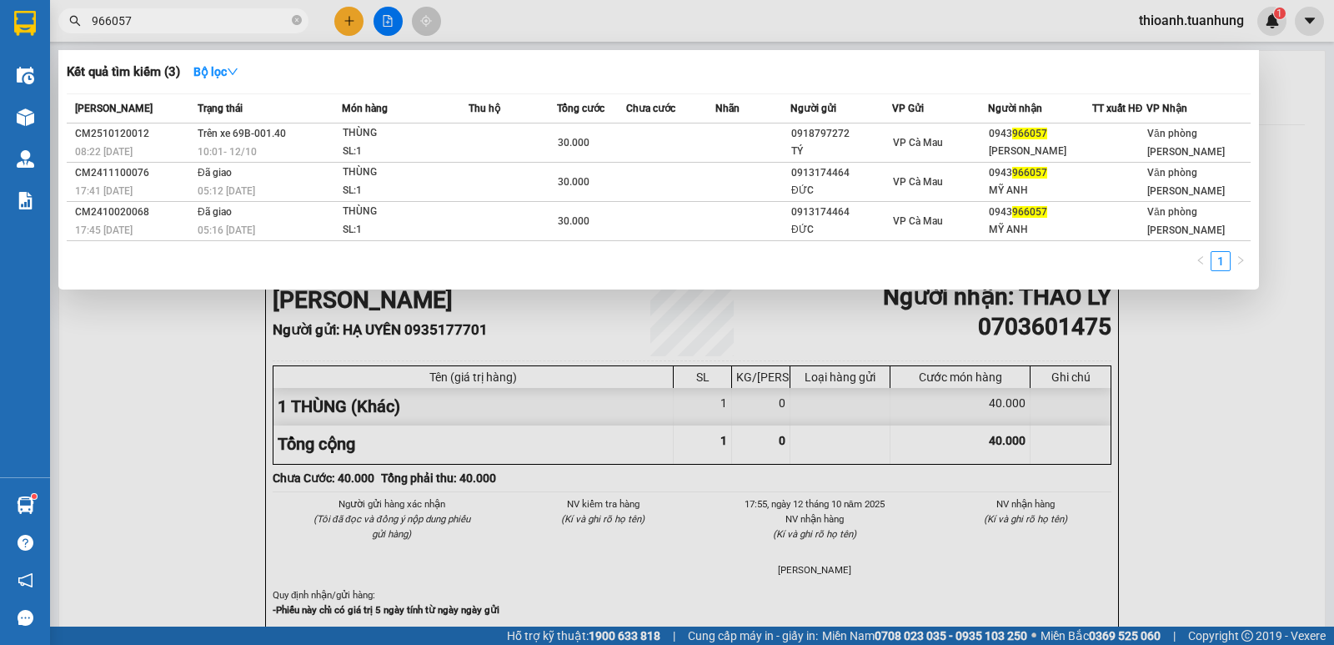
click at [352, 20] on div at bounding box center [667, 322] width 1334 height 645
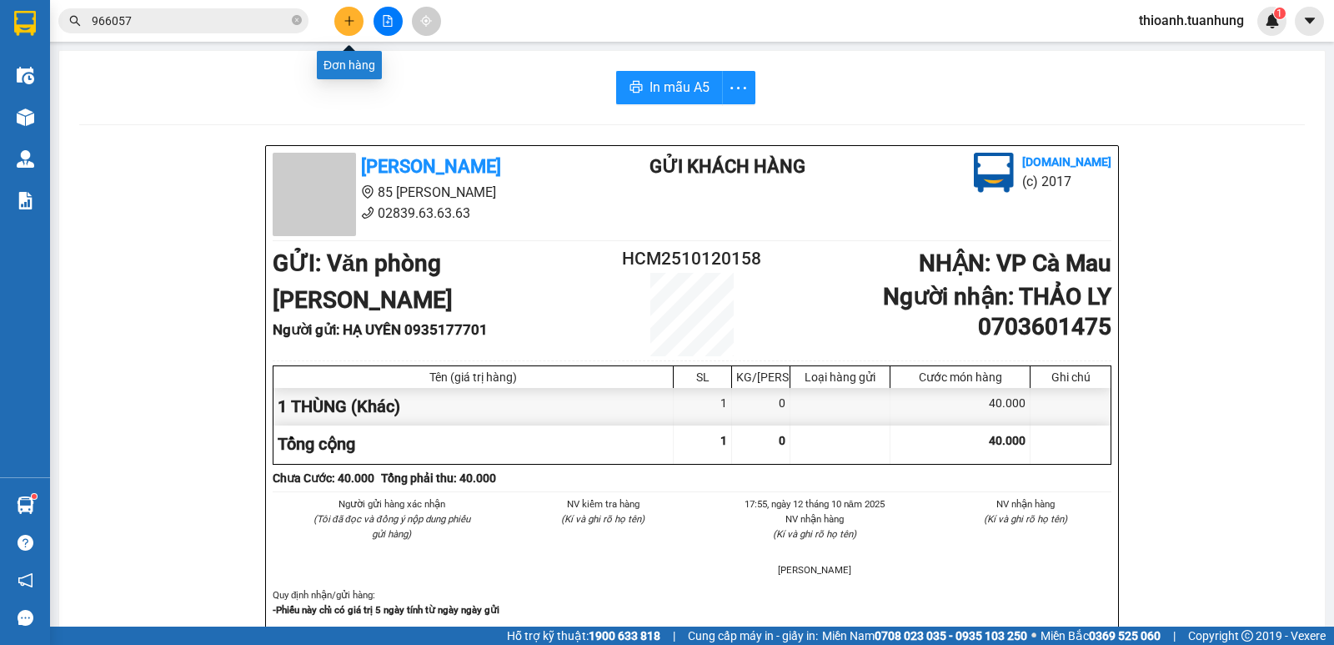
click at [348, 13] on button at bounding box center [348, 21] width 29 height 29
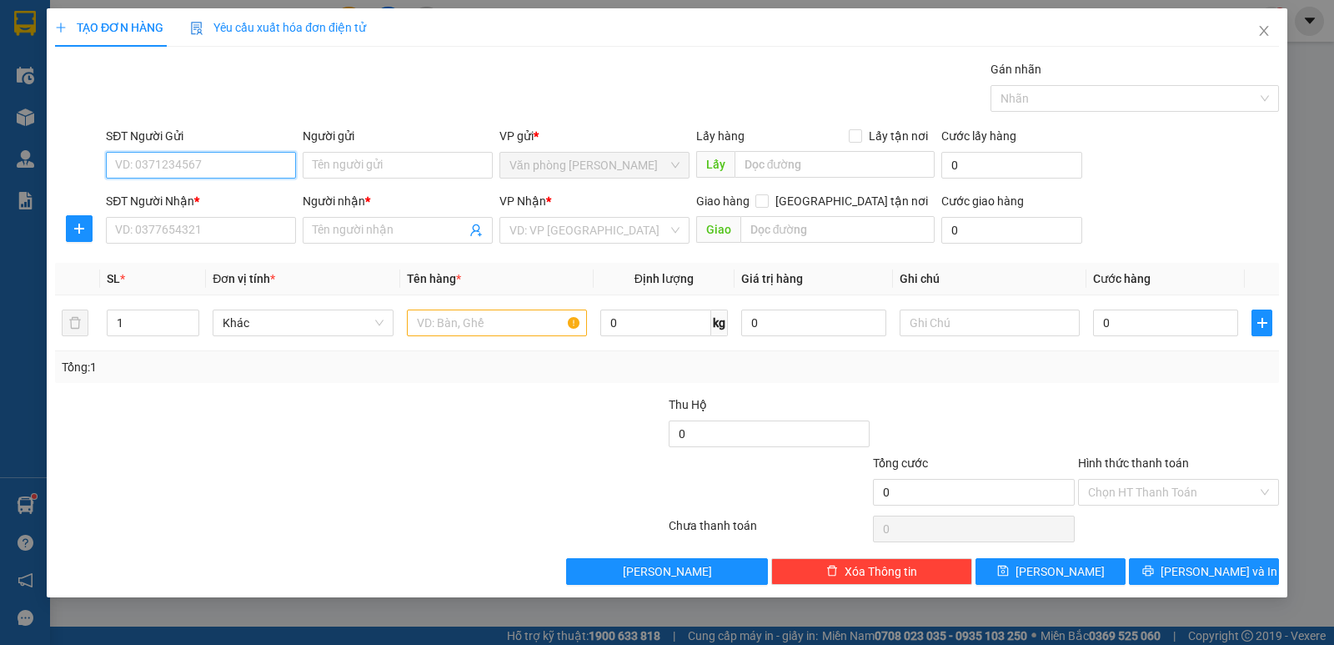
drag, startPoint x: 225, startPoint y: 152, endPoint x: 224, endPoint y: 160, distance: 8.4
click at [224, 152] on input "SĐT Người Gửi" at bounding box center [201, 165] width 190 height 27
click at [228, 171] on input "SĐT Người Gửi" at bounding box center [201, 165] width 190 height 27
click at [193, 202] on div "0909756622 - VŨ" at bounding box center [201, 198] width 170 height 18
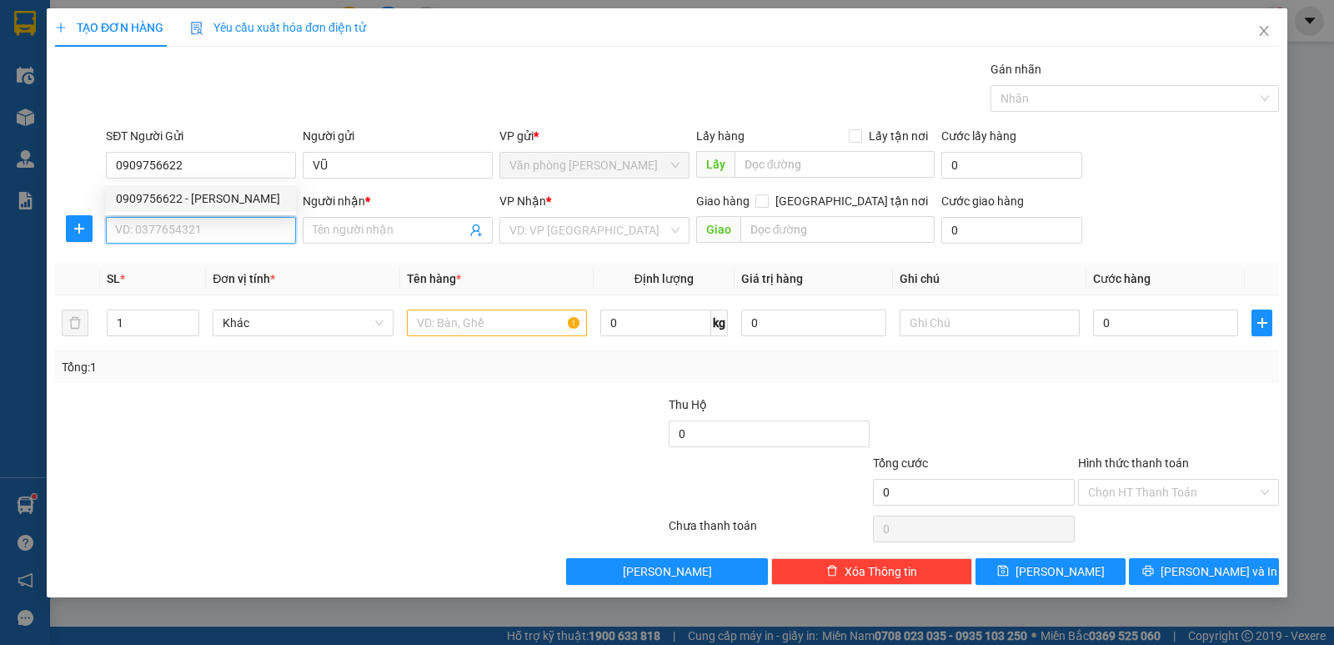
click at [208, 242] on input "SĐT Người Nhận *" at bounding box center [201, 230] width 190 height 27
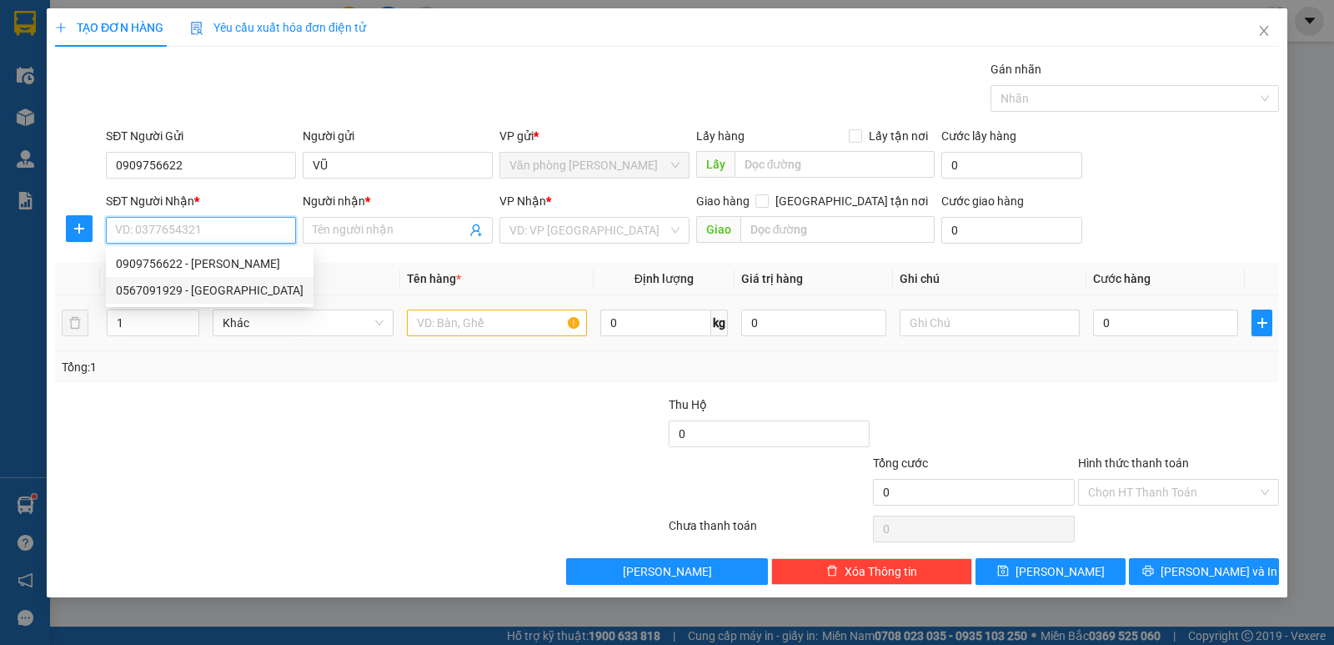
drag, startPoint x: 193, startPoint y: 290, endPoint x: 489, endPoint y: 330, distance: 299.5
click at [208, 292] on div "0567091929 - TOKYO" at bounding box center [210, 290] width 188 height 18
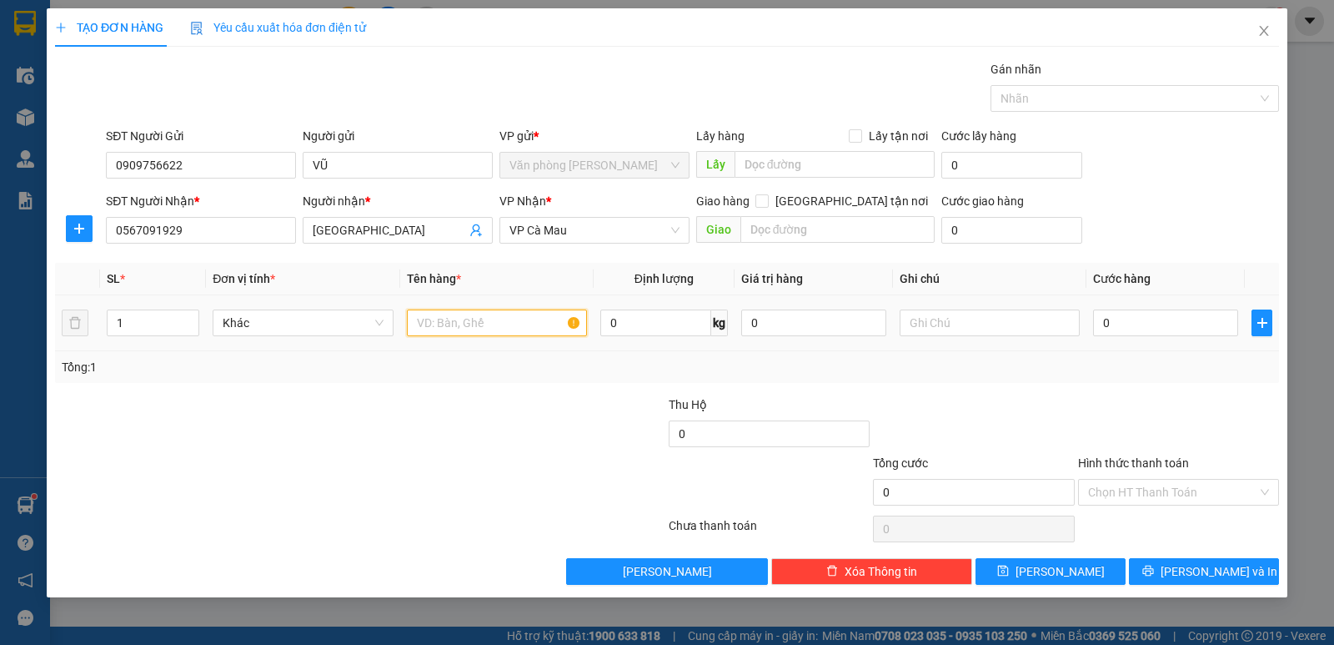
click at [431, 324] on input "text" at bounding box center [497, 322] width 180 height 27
click at [186, 315] on span "Increase Value" at bounding box center [189, 317] width 18 height 15
drag, startPoint x: 1137, startPoint y: 376, endPoint x: 1169, endPoint y: 429, distance: 61.8
click at [1142, 387] on div "Transit Pickup Surcharge Ids Transit Deliver Surcharge Ids Transit Deliver Surc…" at bounding box center [667, 322] width 1224 height 524
drag, startPoint x: 1159, startPoint y: 486, endPoint x: 1159, endPoint y: 504, distance: 18.3
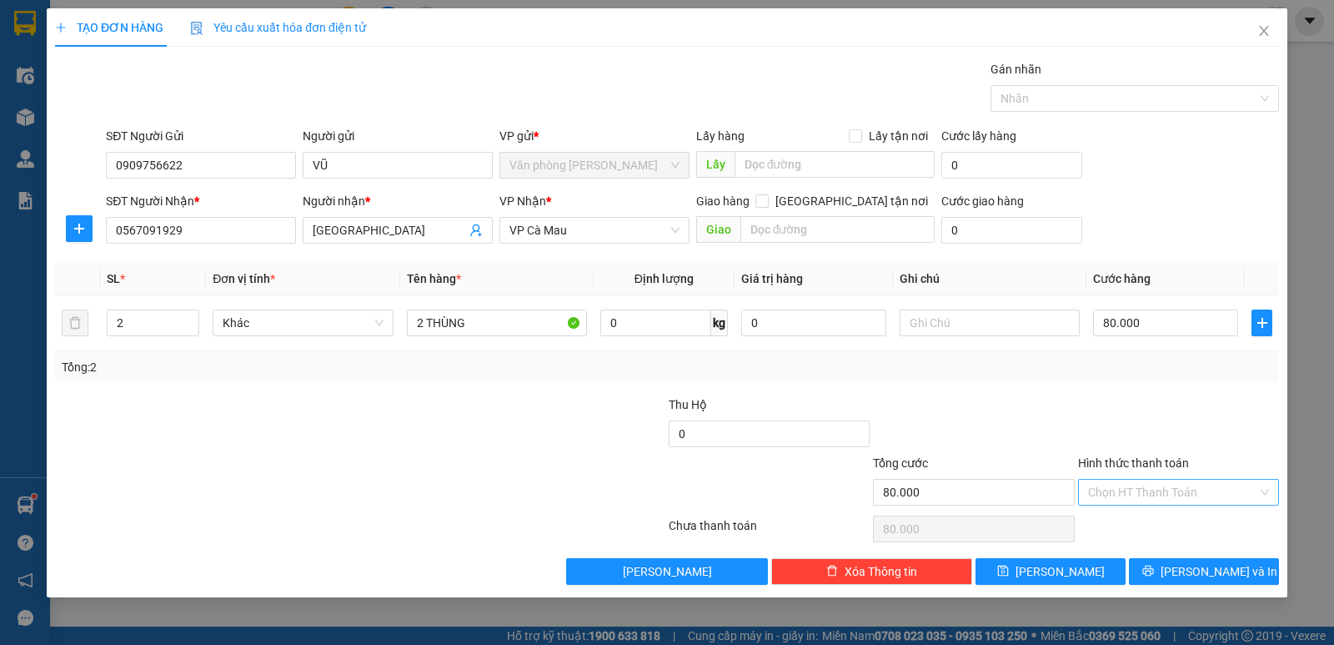
click at [1159, 489] on input "Hình thức thanh toán" at bounding box center [1172, 491] width 169 height 25
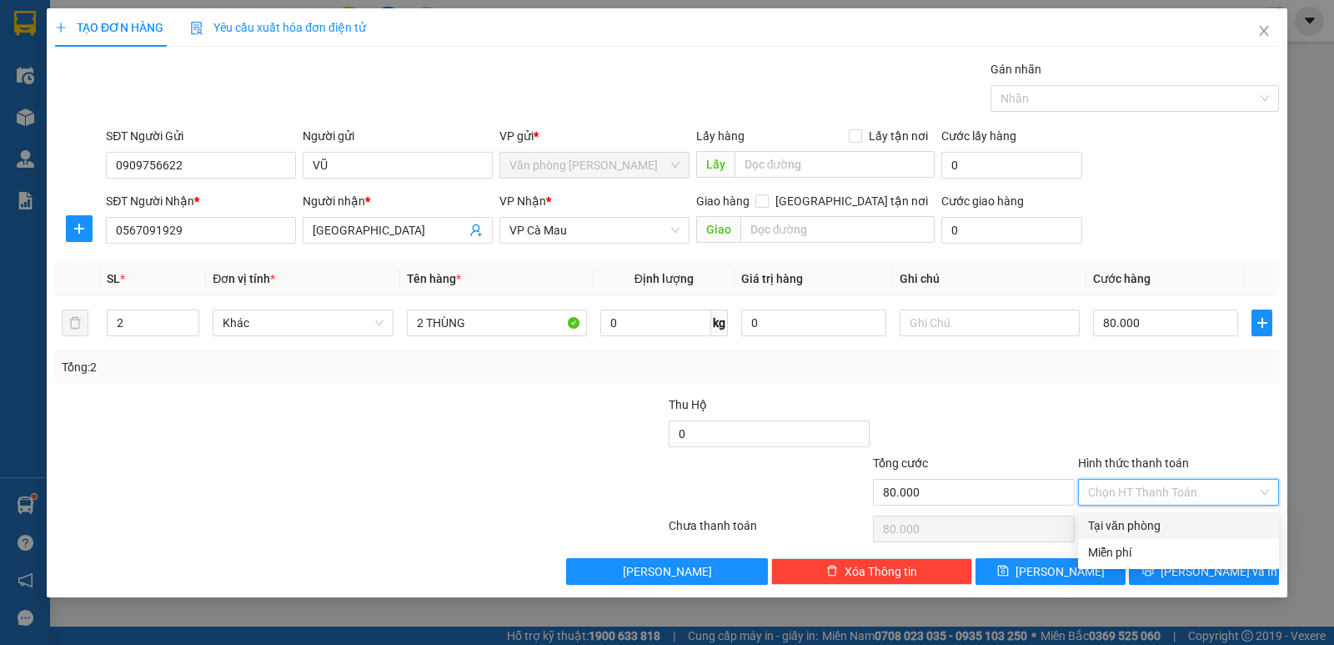
click at [1157, 528] on div "Tại văn phòng" at bounding box center [1178, 525] width 181 height 18
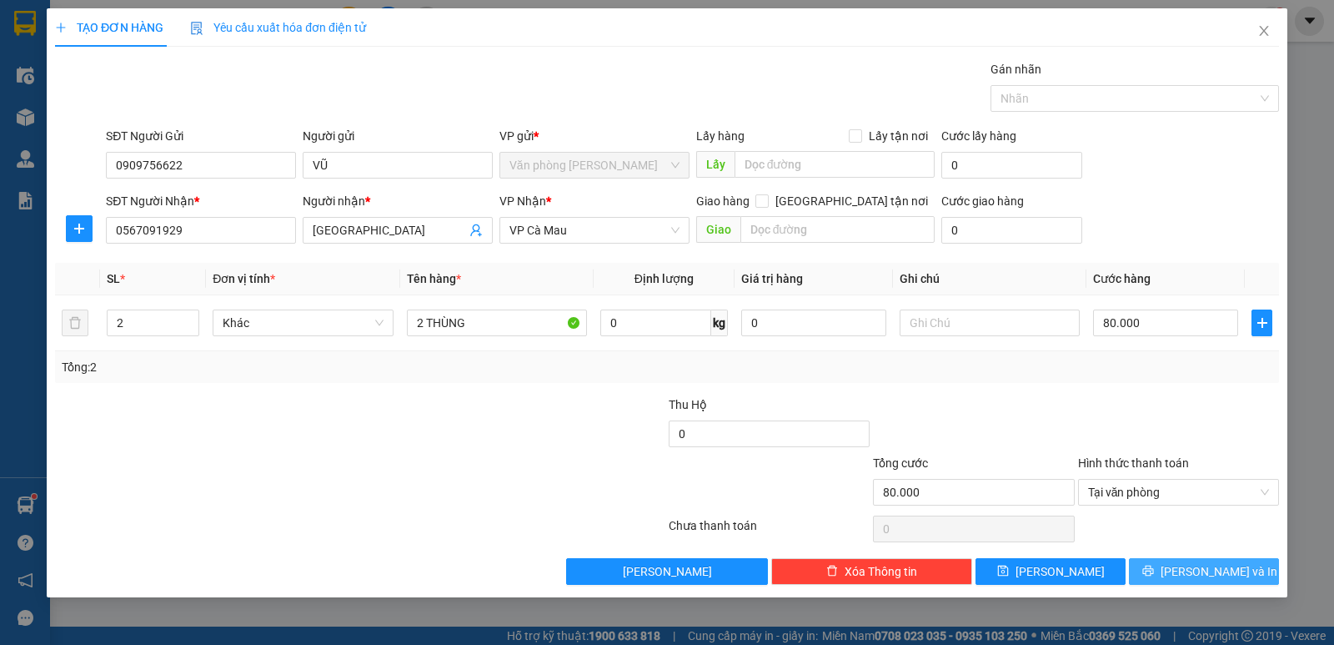
click at [1153, 575] on icon "printer" at bounding box center [1147, 570] width 11 height 11
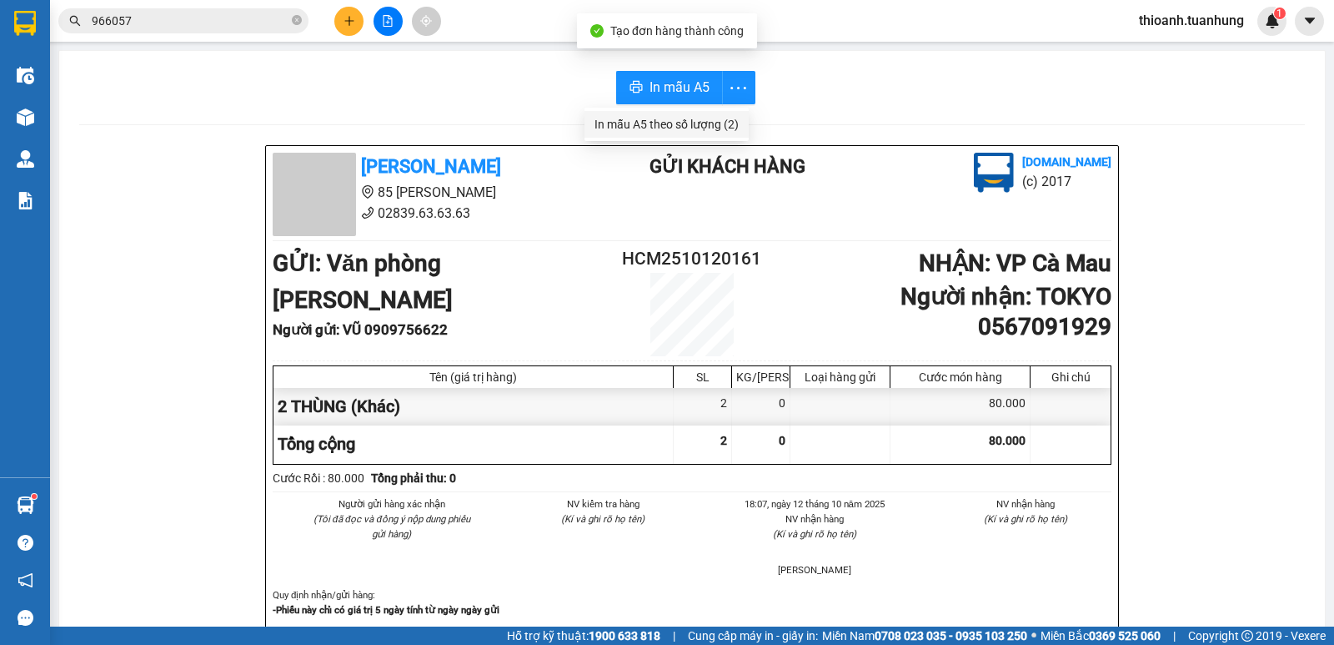
click at [701, 120] on div "In mẫu A5 theo số lượng (2)" at bounding box center [667, 124] width 144 height 18
click at [297, 23] on icon "close-circle" at bounding box center [297, 20] width 10 height 10
click at [168, 22] on input "text" at bounding box center [190, 21] width 197 height 18
click at [221, 21] on input "text" at bounding box center [190, 21] width 197 height 18
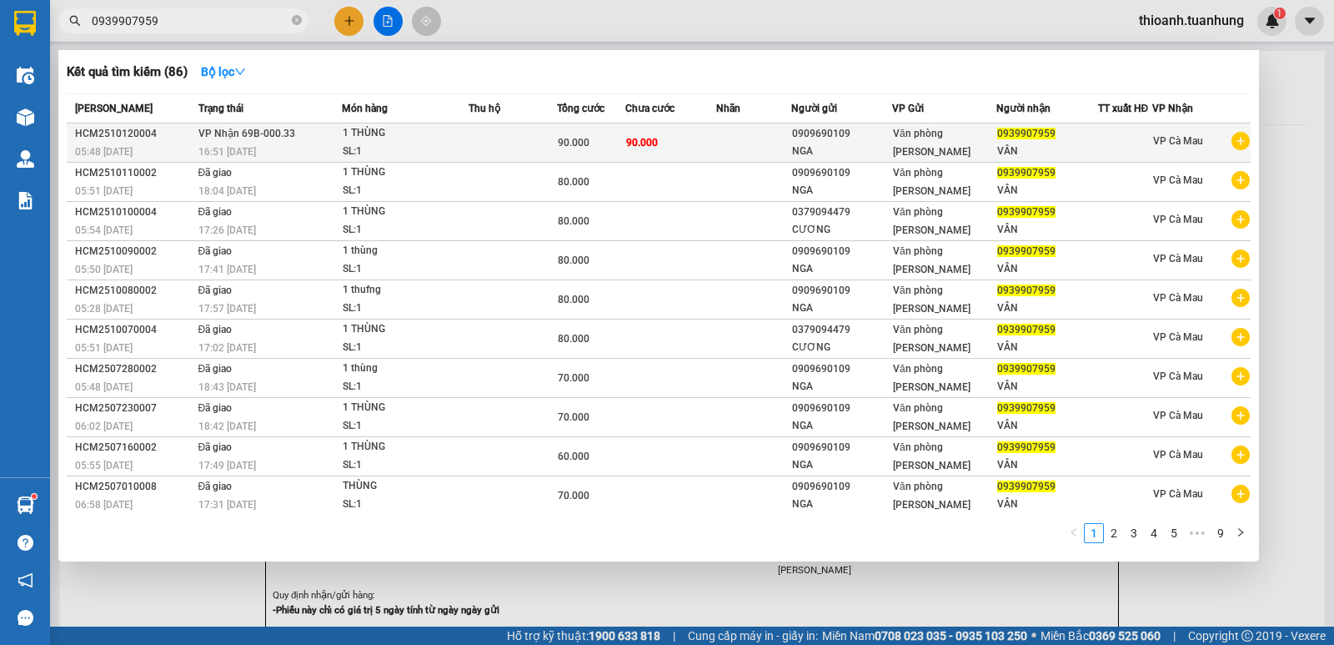
click at [976, 148] on div "Văn phòng [PERSON_NAME]" at bounding box center [944, 142] width 103 height 37
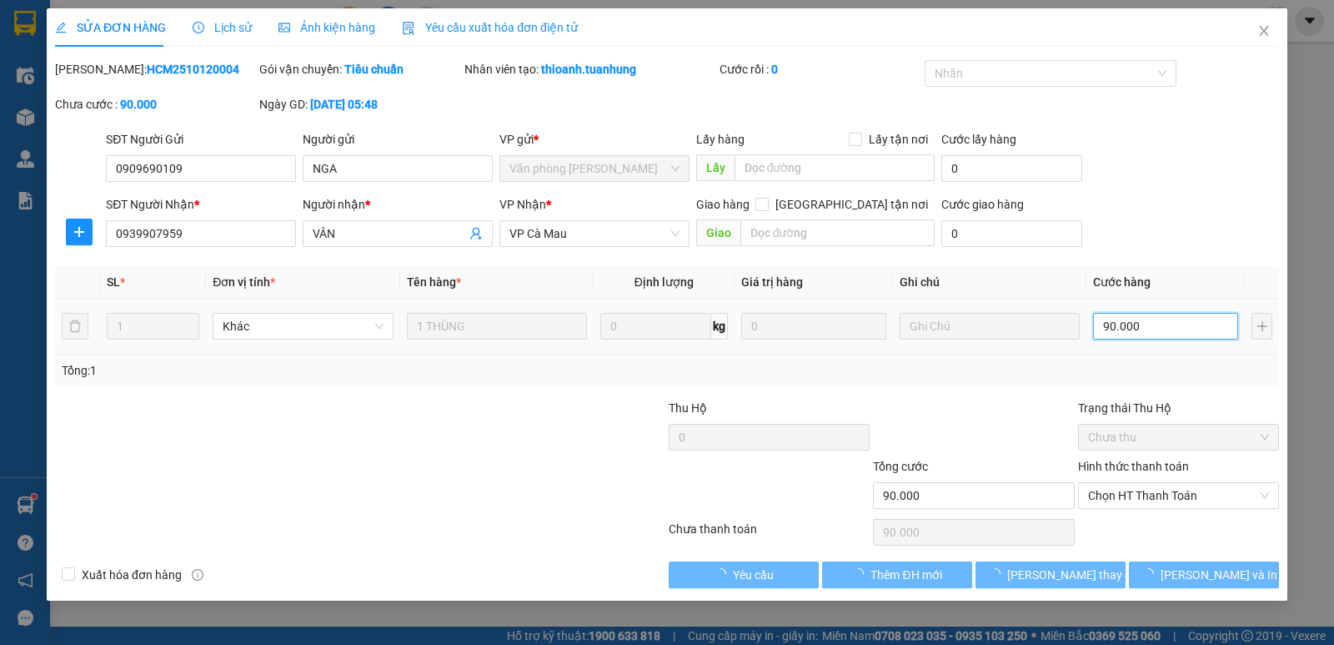
click at [1147, 329] on input "90.000" at bounding box center [1165, 326] width 145 height 27
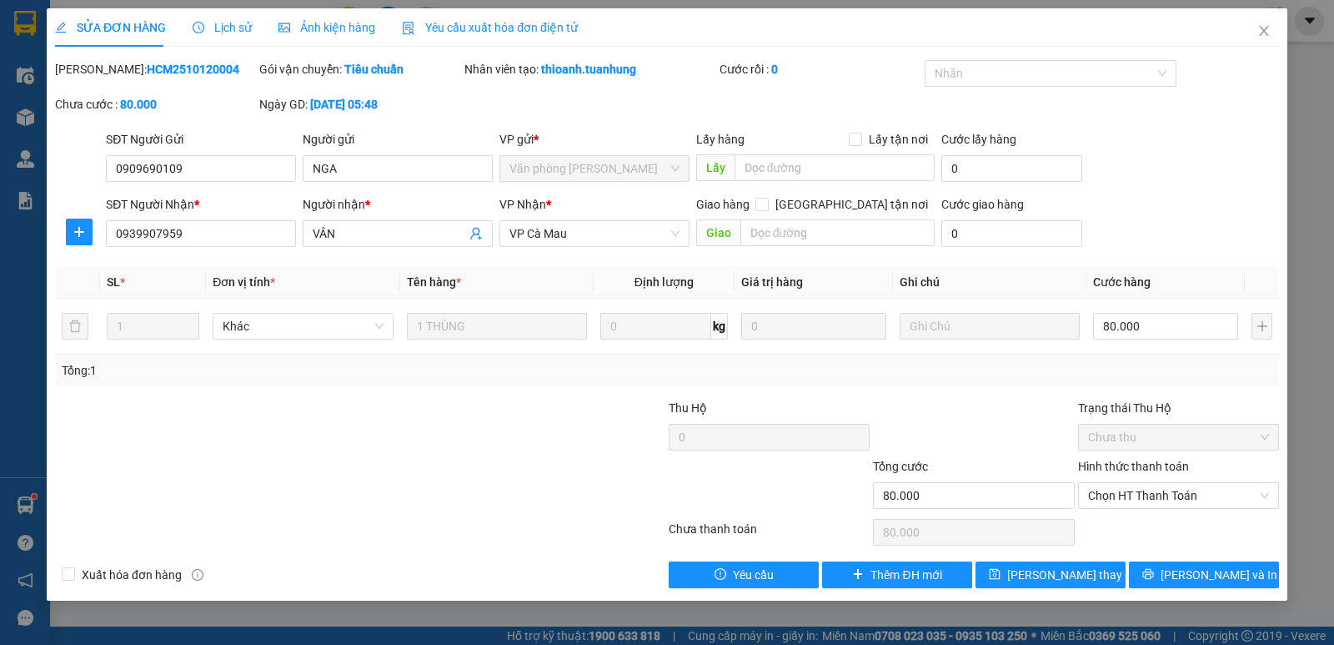
click at [1160, 385] on div "Tổng: 1" at bounding box center [667, 370] width 1224 height 32
click at [1088, 570] on span "Lưu thay đổi" at bounding box center [1073, 574] width 133 height 18
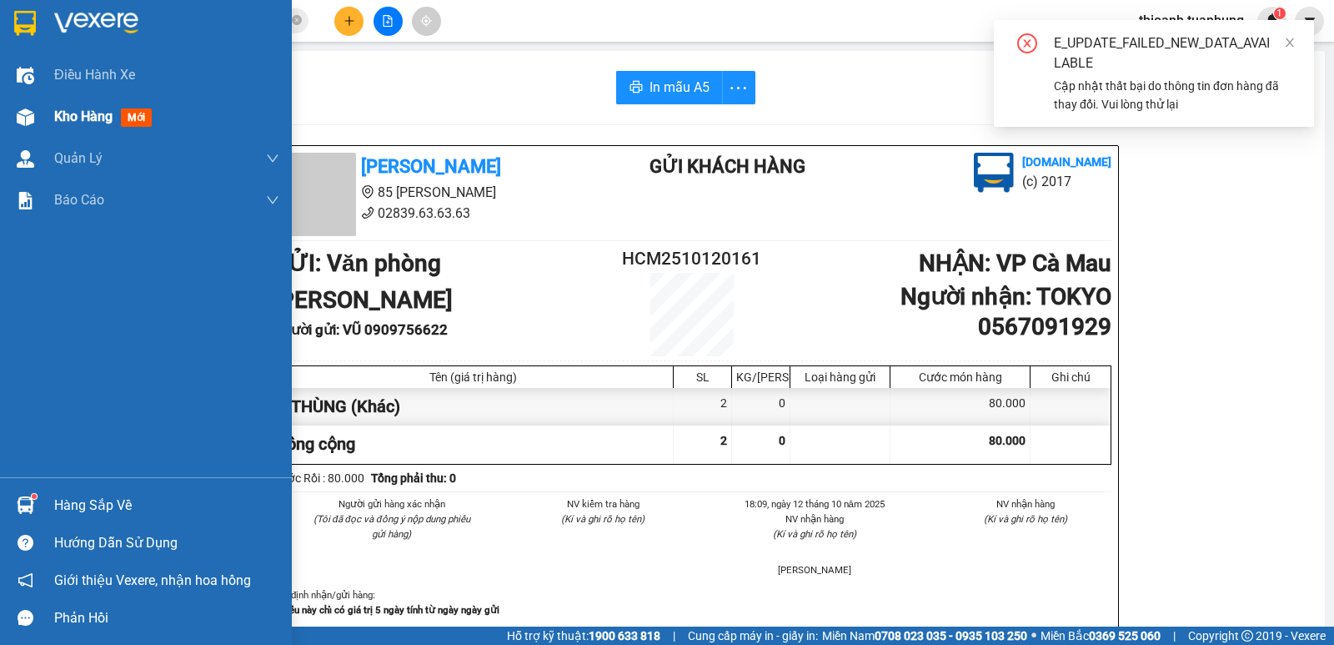
click at [68, 123] on span "Kho hàng" at bounding box center [83, 116] width 58 height 16
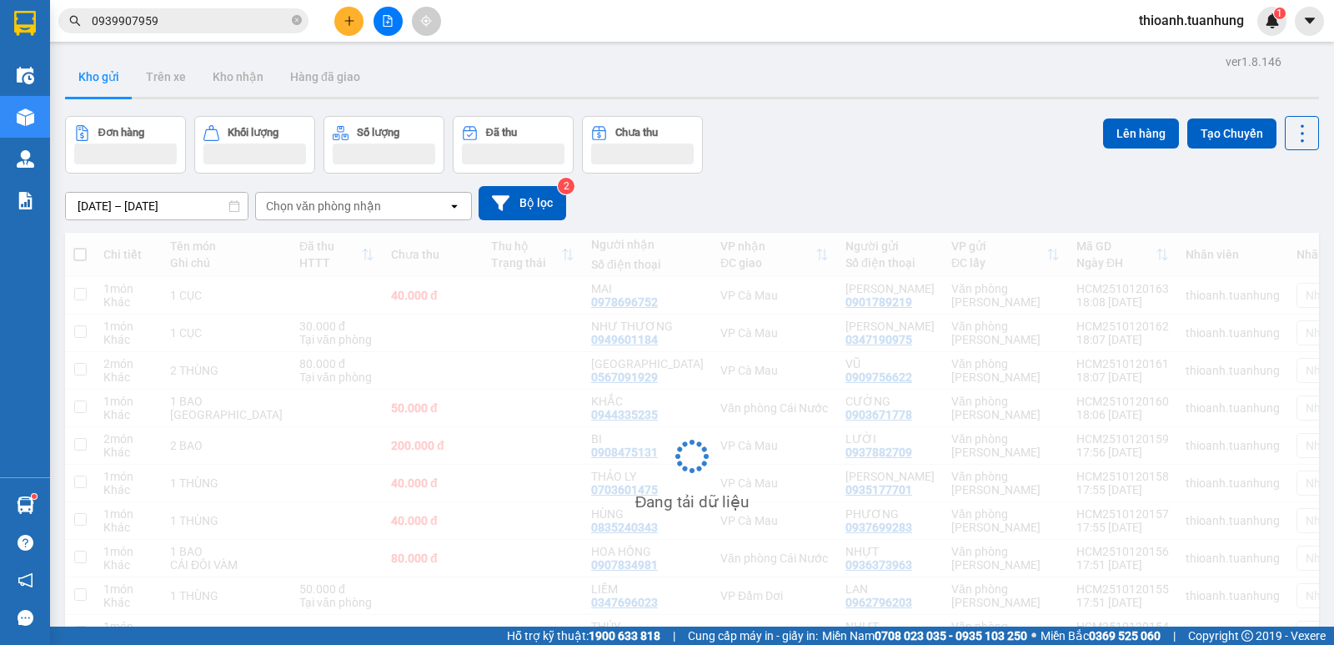
click at [595, 70] on div "Kho gửi Trên xe Kho nhận Hàng đã giao" at bounding box center [692, 79] width 1254 height 44
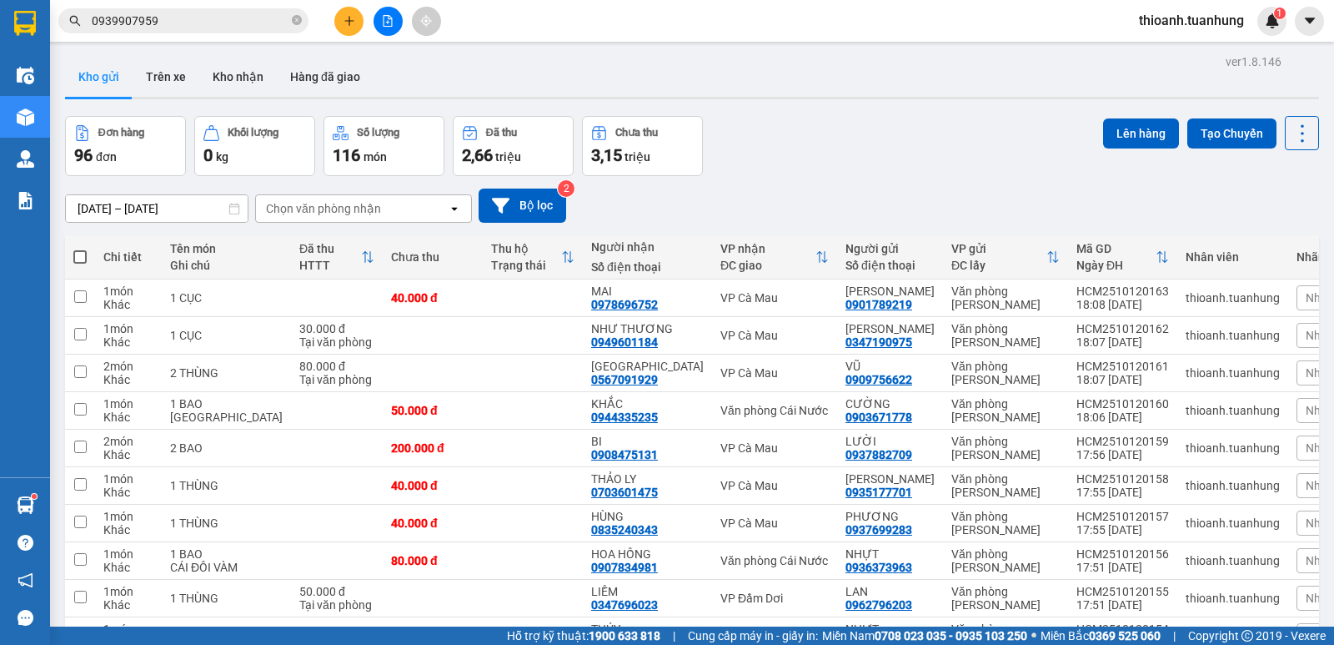
click at [79, 250] on span at bounding box center [79, 256] width 13 height 13
click at [80, 248] on input "checkbox" at bounding box center [80, 248] width 0 height 0
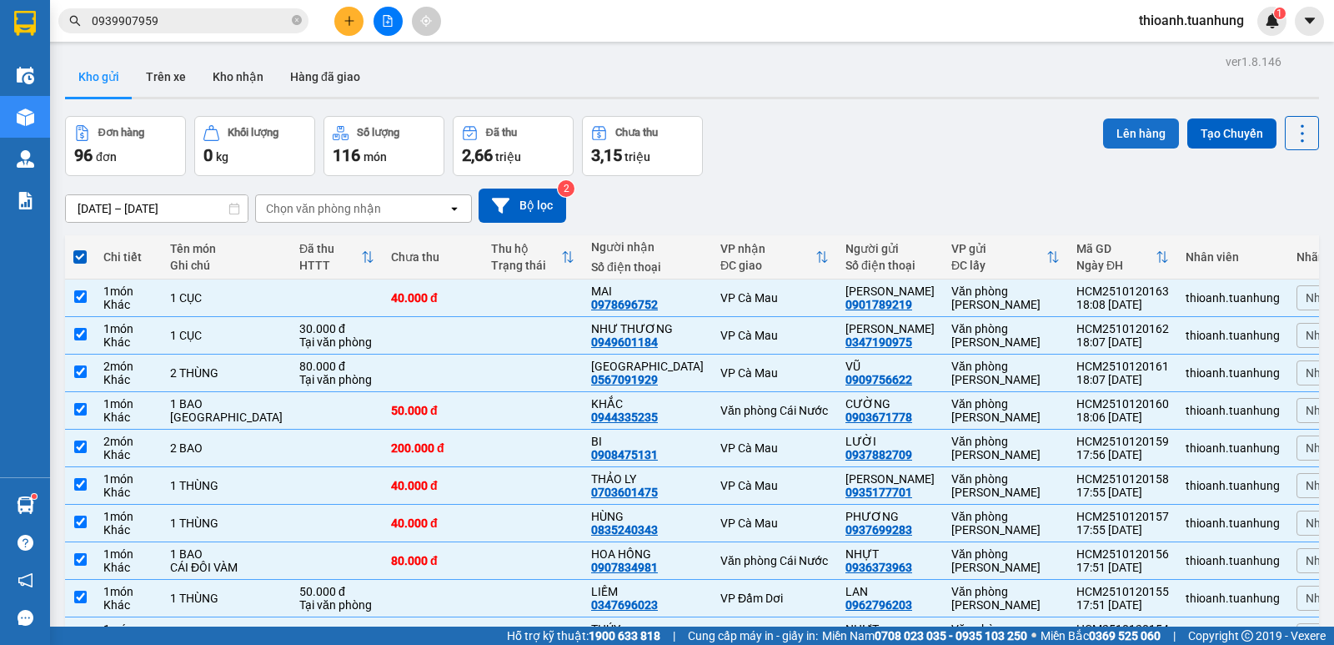
click at [1129, 128] on button "Lên hàng" at bounding box center [1141, 133] width 76 height 30
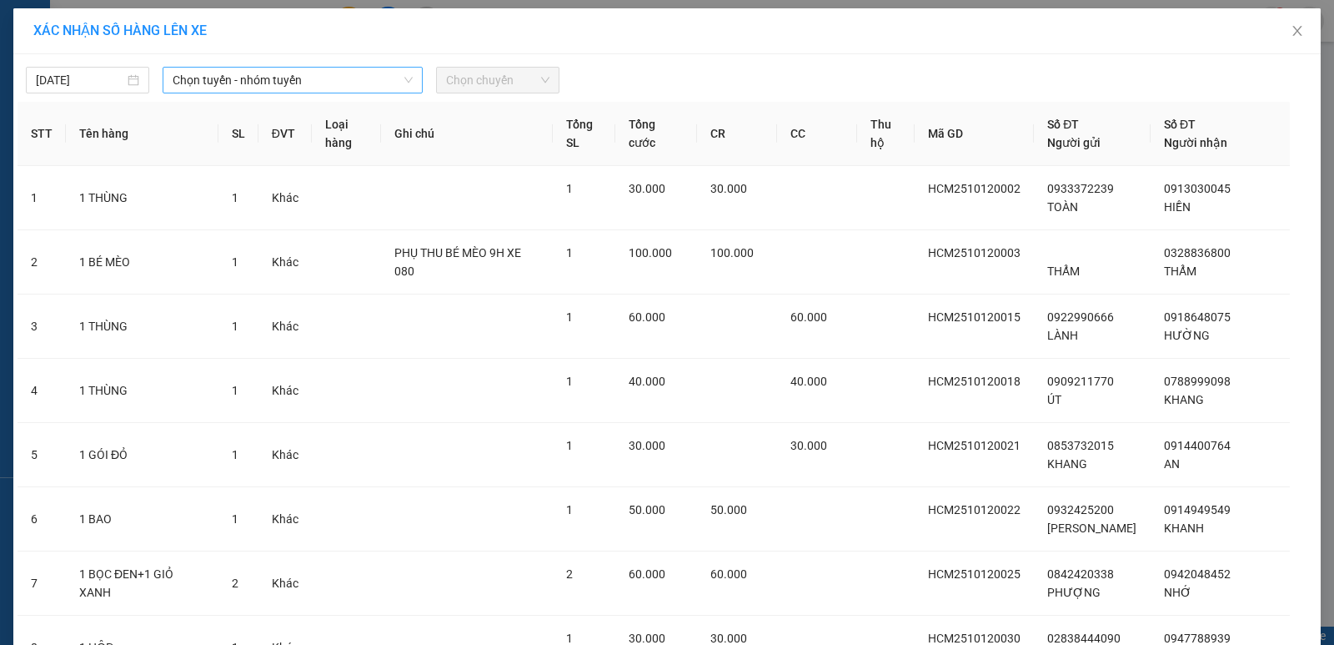
click at [227, 85] on span "Chọn tuyến - nhóm tuyến" at bounding box center [293, 80] width 240 height 25
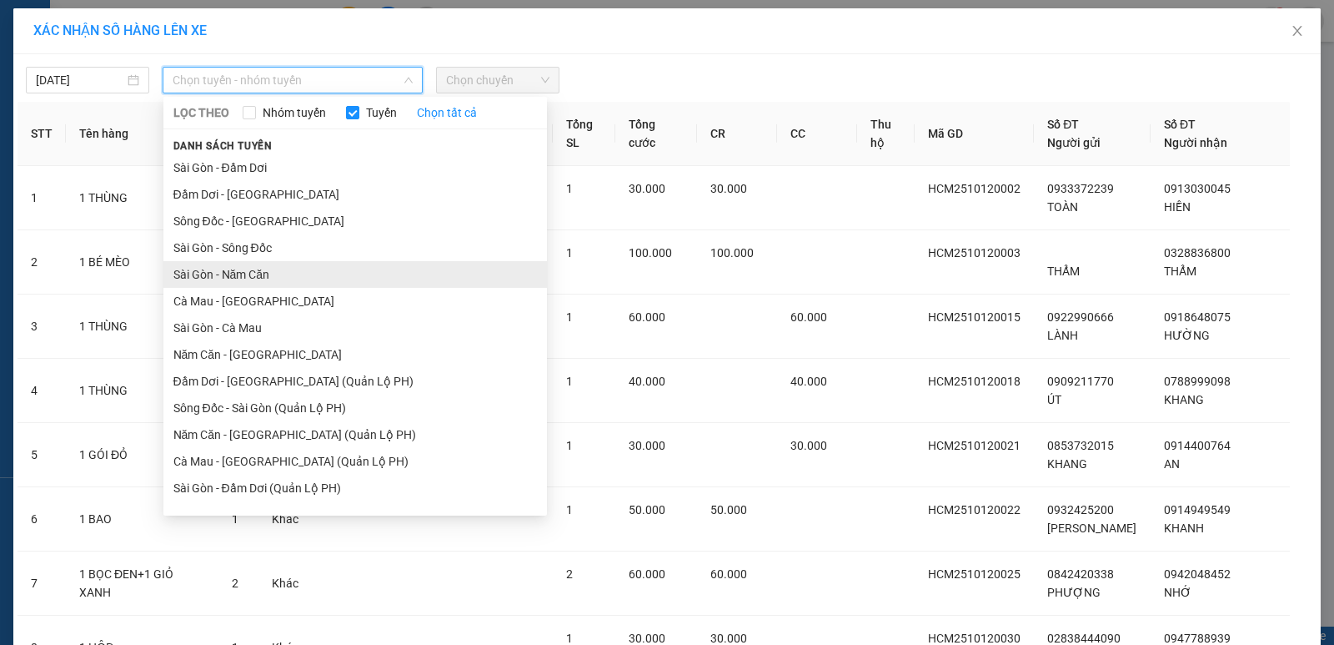
click at [250, 279] on li "Sài Gòn - Năm Căn" at bounding box center [355, 274] width 384 height 27
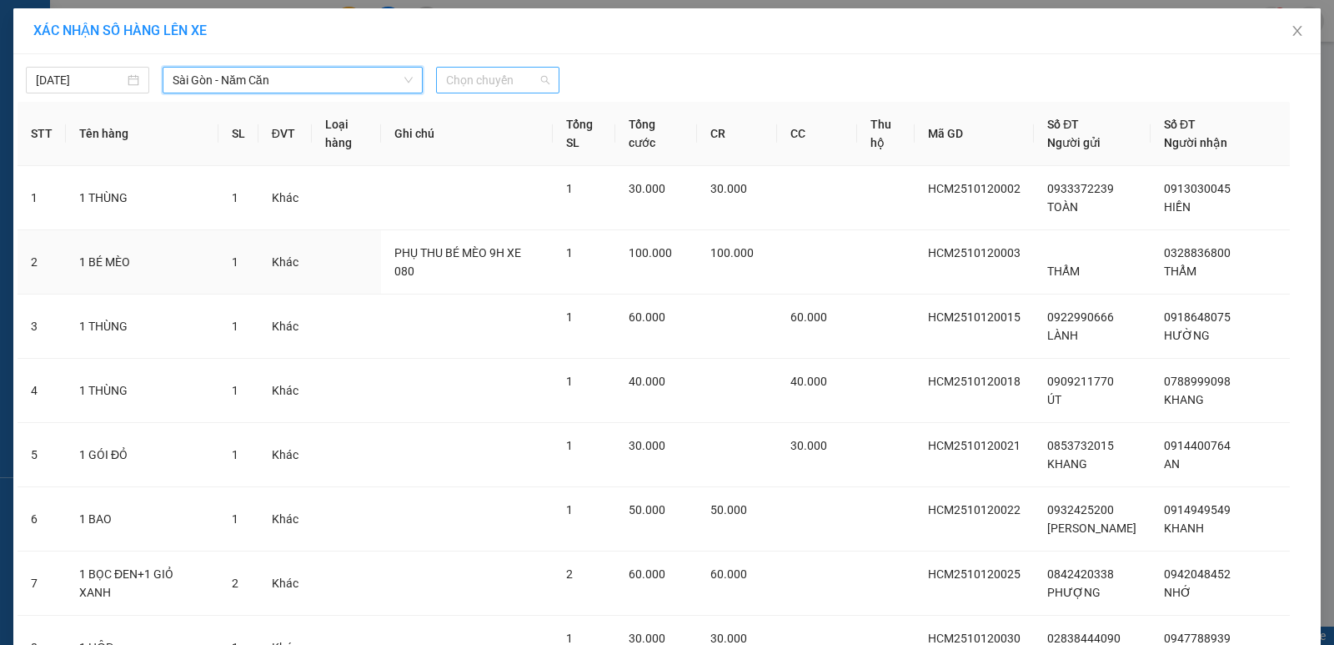
click at [468, 83] on span "Chọn chuyến" at bounding box center [497, 80] width 103 height 25
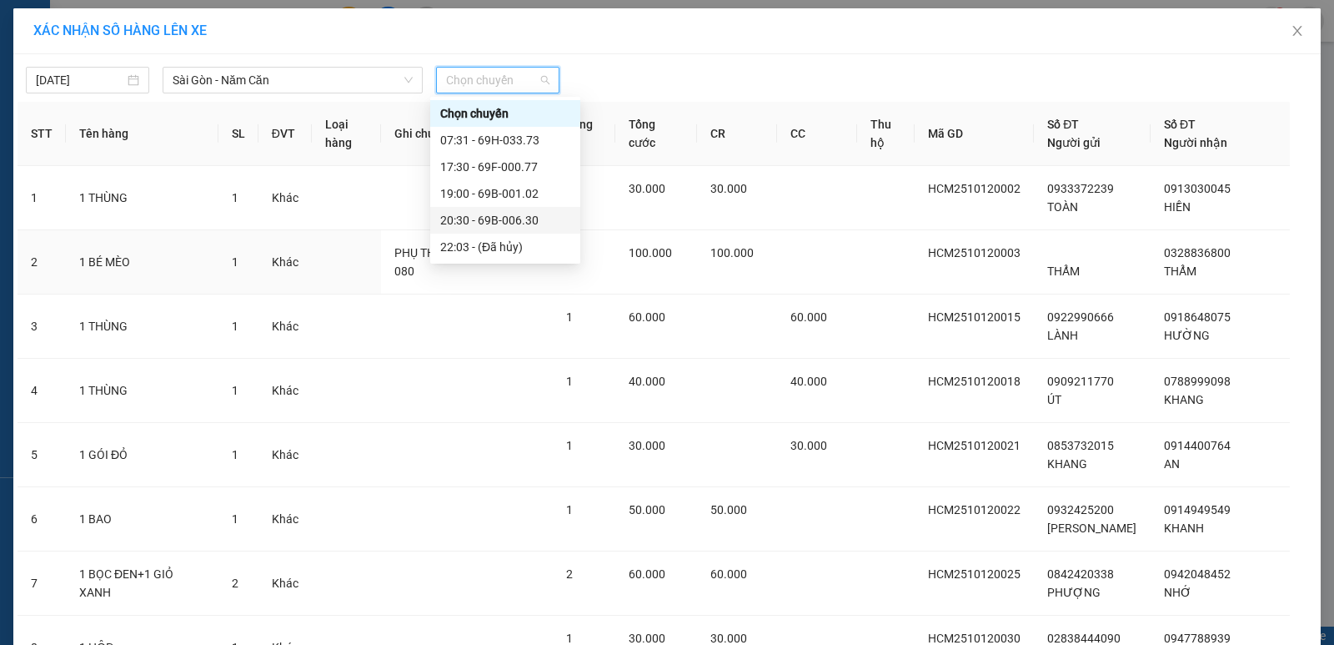
click at [526, 224] on div "20:30 - 69B-006.30" at bounding box center [505, 220] width 130 height 18
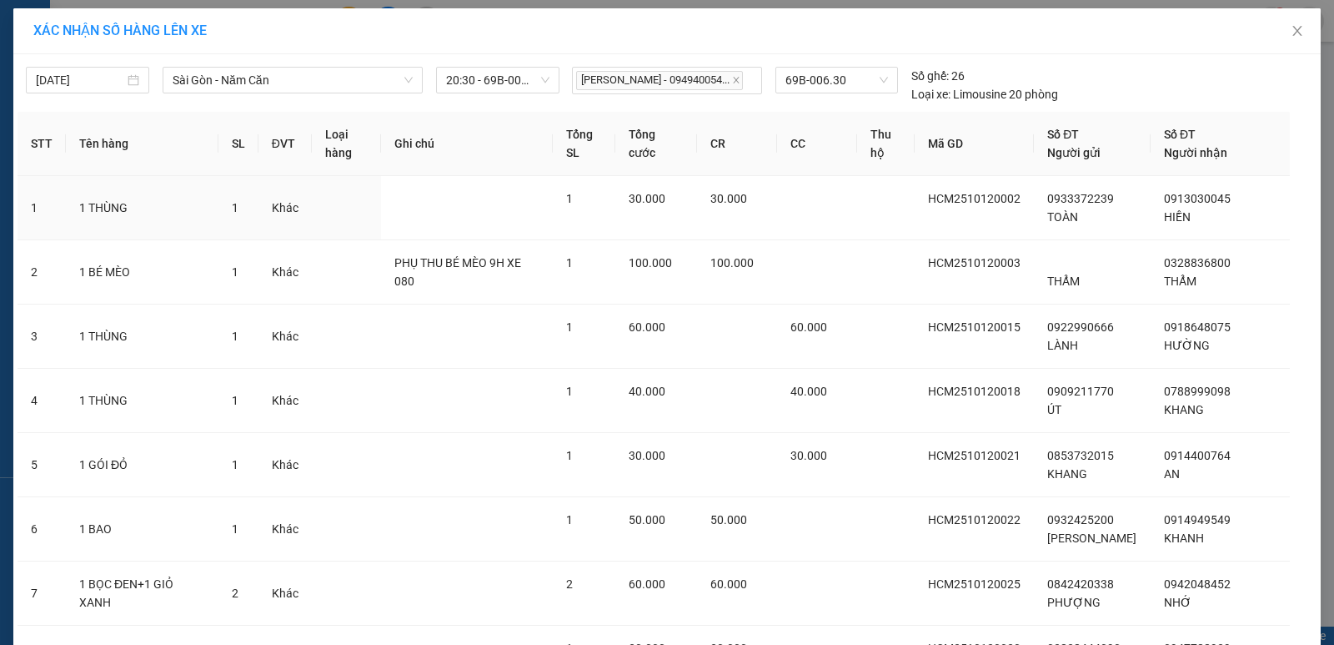
click at [526, 224] on td at bounding box center [467, 208] width 172 height 64
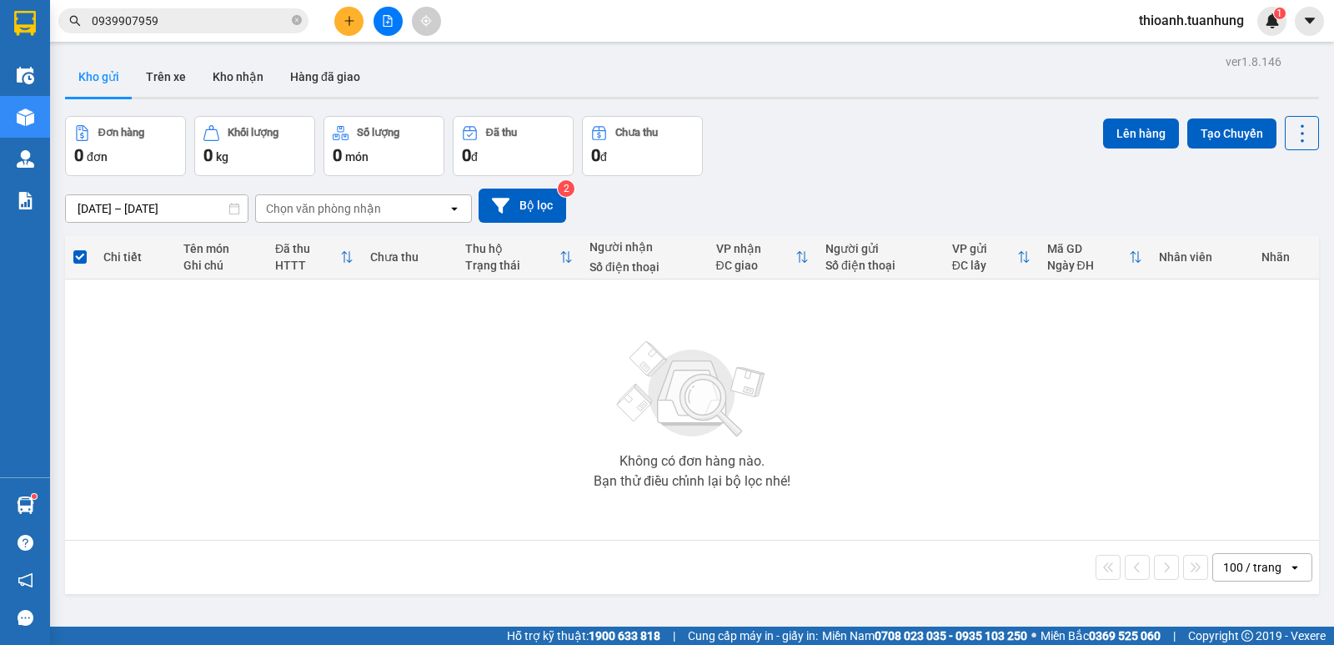
click at [1213, 566] on div "100 / trang" at bounding box center [1250, 567] width 75 height 27
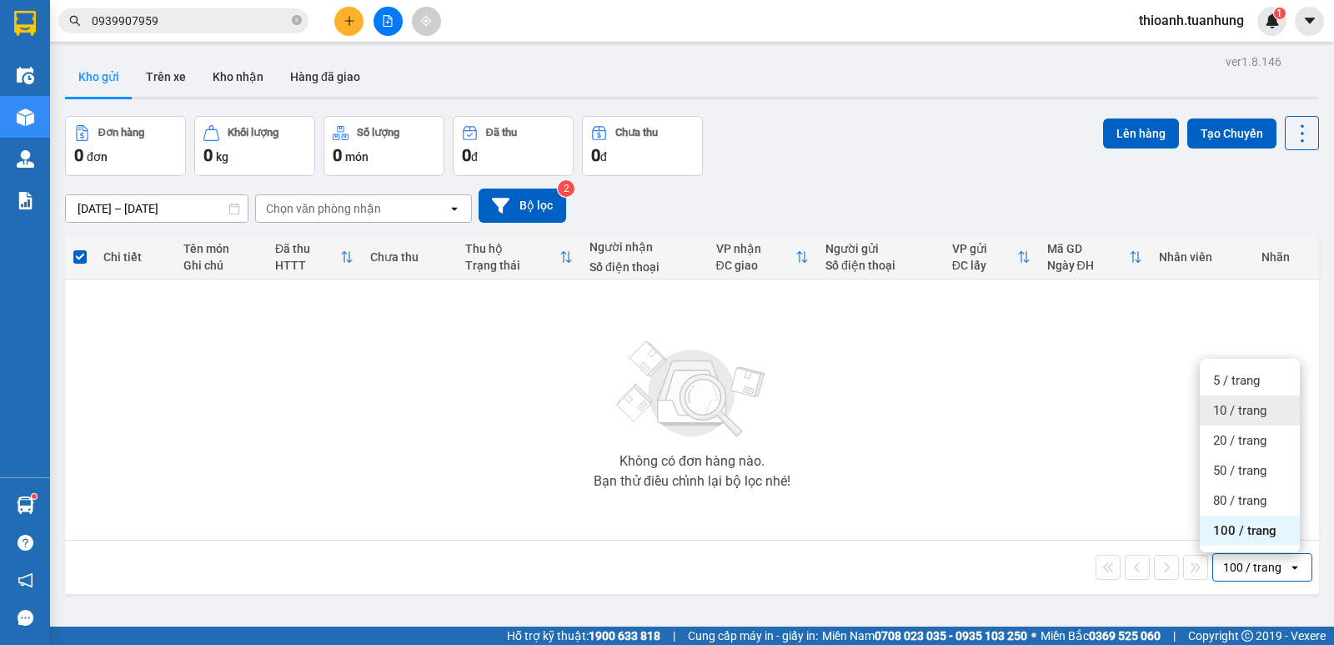
click at [1241, 405] on span "10 / trang" at bounding box center [1239, 410] width 53 height 17
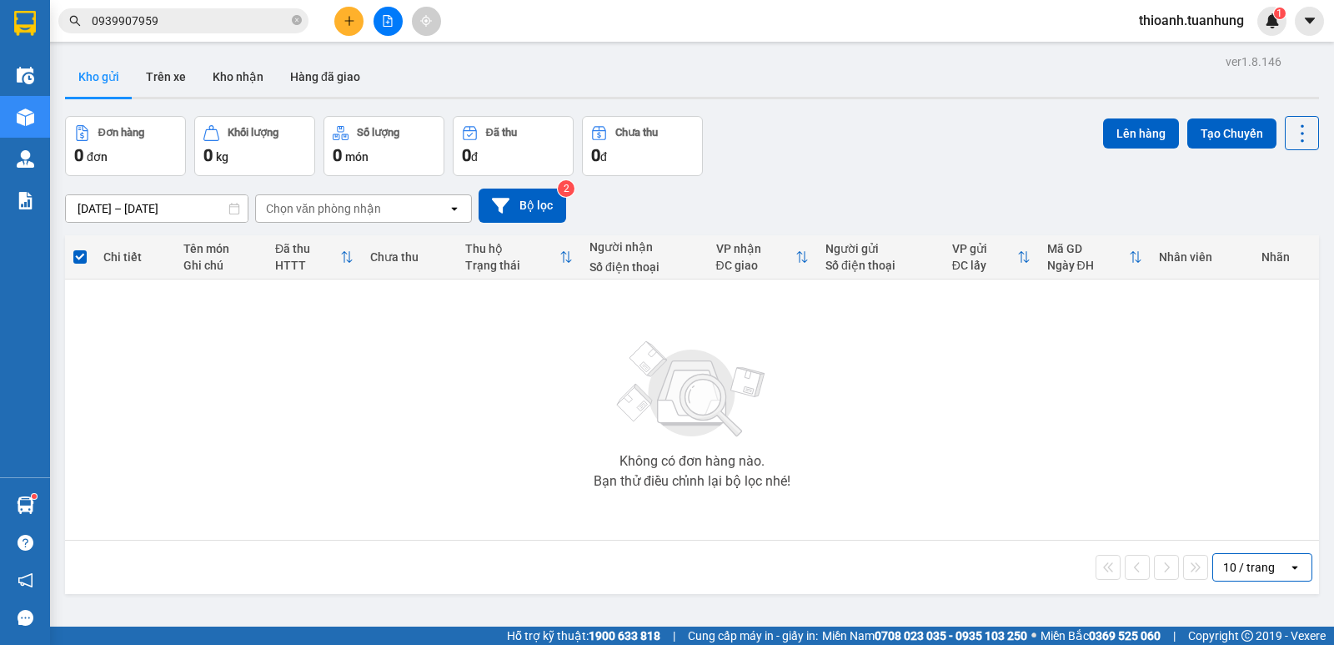
drag, startPoint x: 224, startPoint y: 22, endPoint x: 253, endPoint y: 22, distance: 28.4
click at [225, 22] on input "0939907959" at bounding box center [190, 21] width 197 height 18
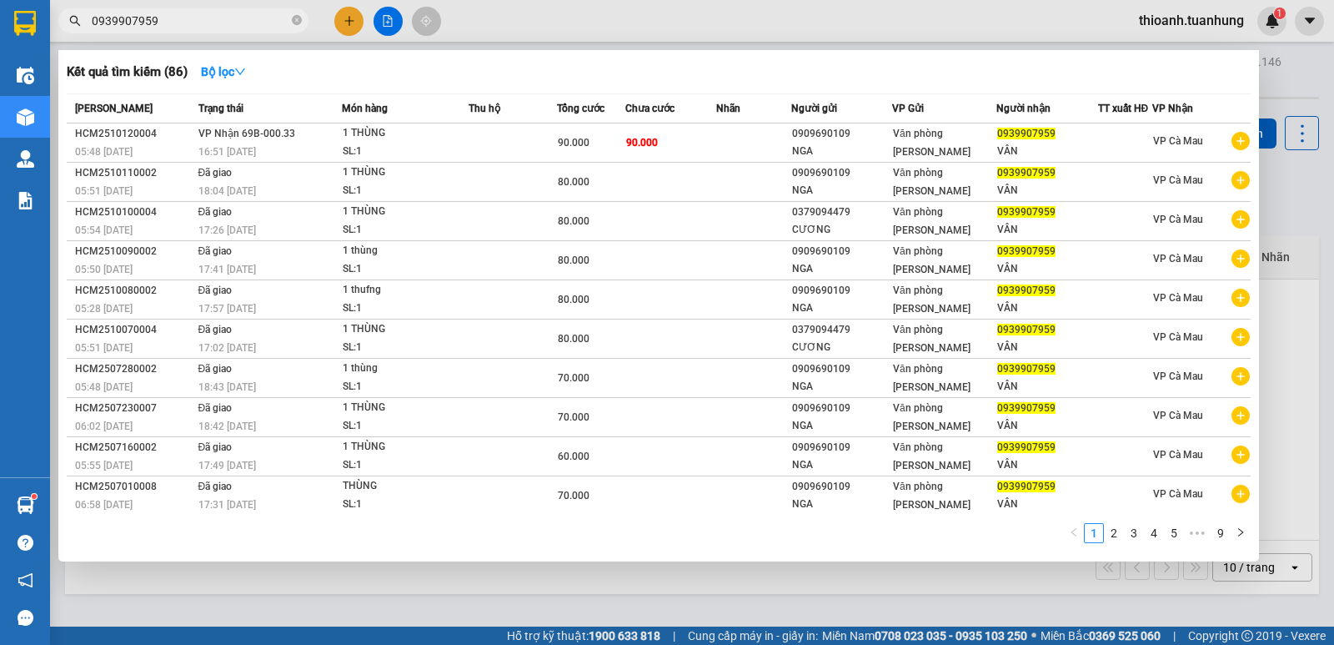
click at [539, 15] on div at bounding box center [667, 322] width 1334 height 645
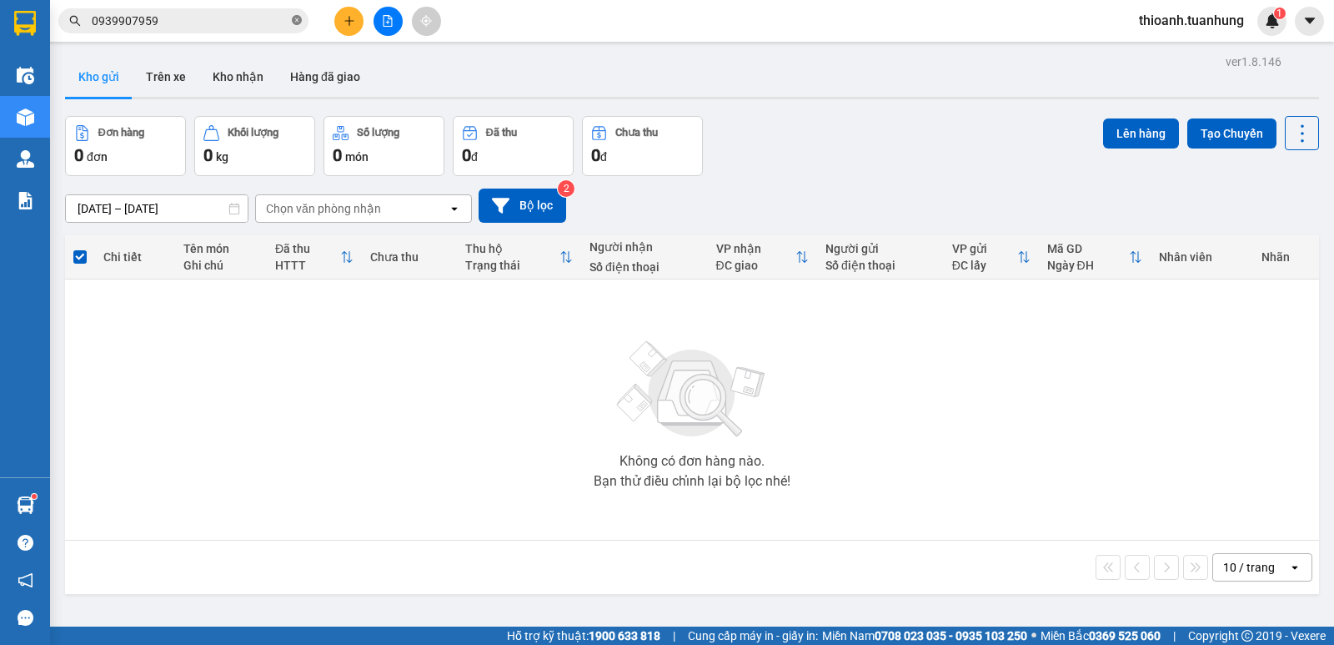
click at [298, 19] on icon "close-circle" at bounding box center [297, 20] width 10 height 10
click at [353, 16] on button at bounding box center [348, 21] width 29 height 29
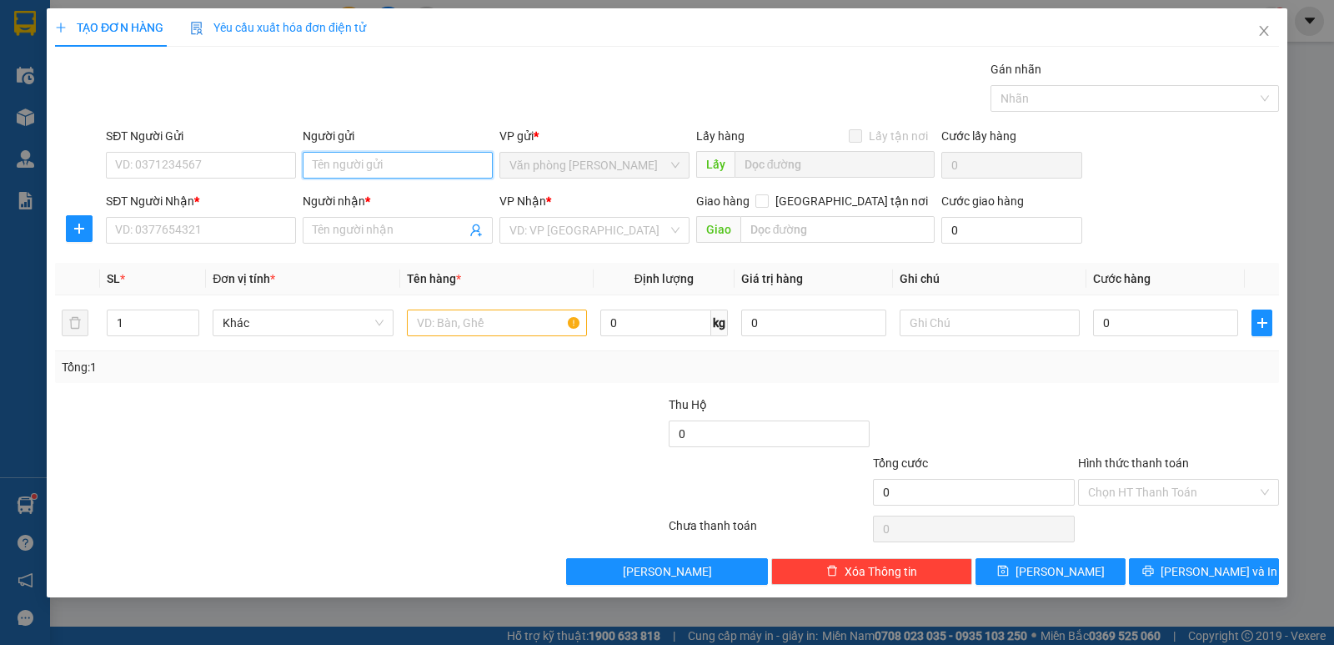
click at [376, 177] on input "Người gửi" at bounding box center [398, 165] width 190 height 27
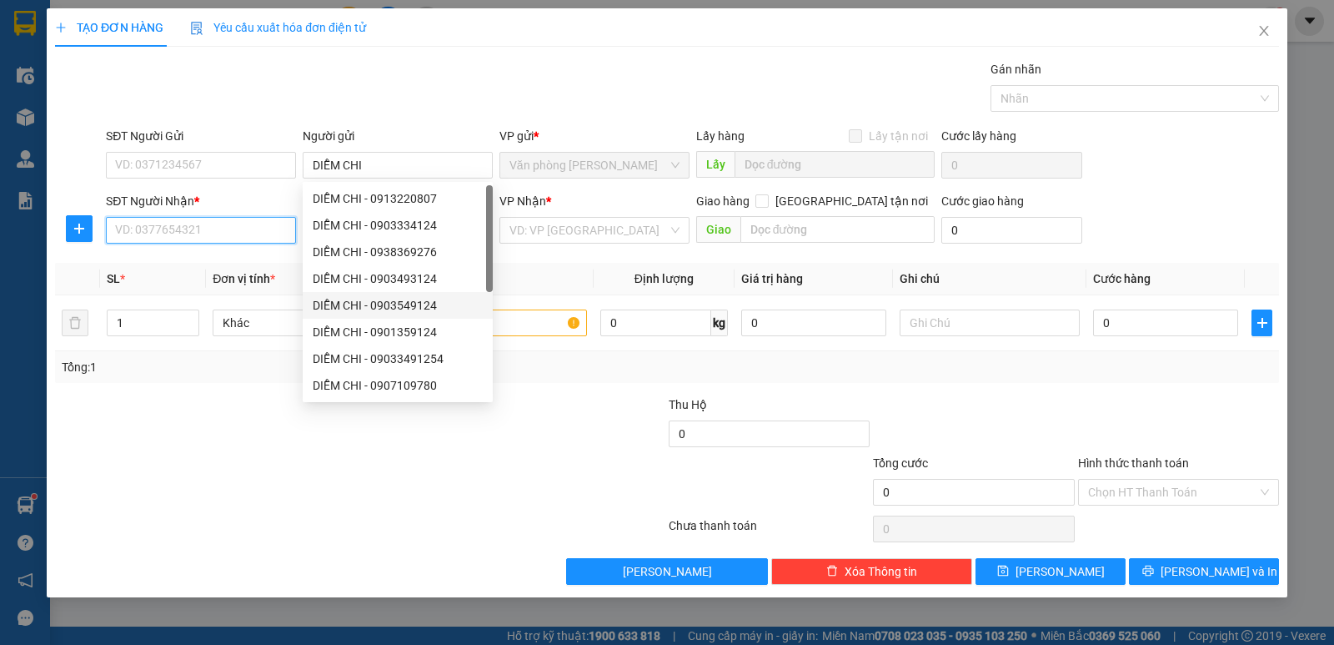
click at [246, 226] on input "SĐT Người Nhận *" at bounding box center [201, 230] width 190 height 27
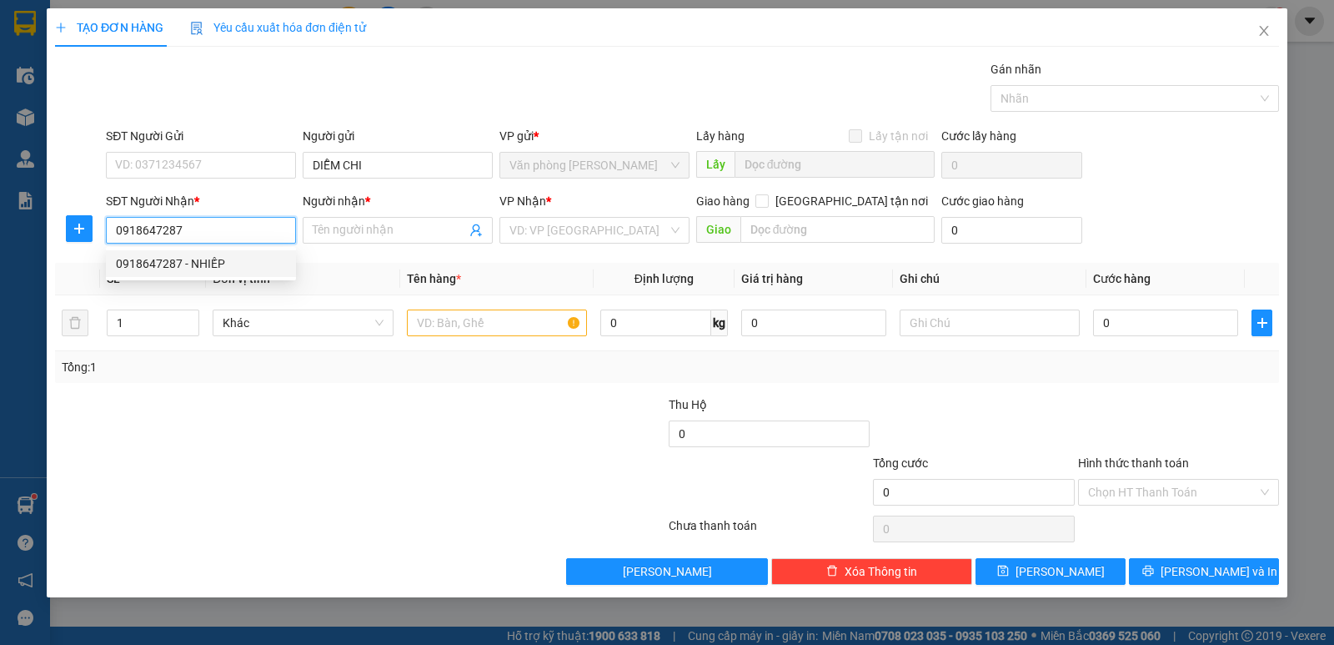
click at [188, 263] on div "0918647287 - NHIẾP" at bounding box center [201, 263] width 170 height 18
click at [467, 330] on input "text" at bounding box center [497, 322] width 180 height 27
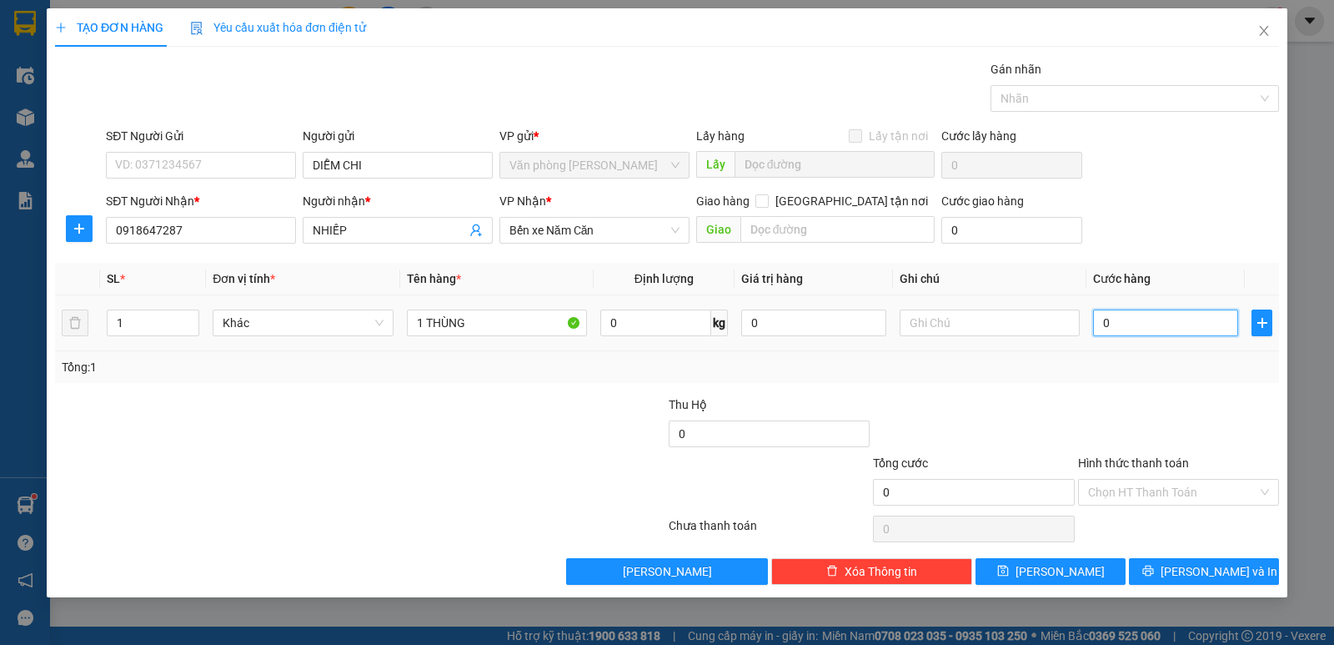
click at [1157, 333] on input "0" at bounding box center [1165, 322] width 145 height 27
drag, startPoint x: 1176, startPoint y: 394, endPoint x: 1185, endPoint y: 444, distance: 50.9
click at [1179, 399] on div "Transit Pickup Surcharge Ids Transit Deliver Surcharge Ids Transit Deliver Surc…" at bounding box center [667, 322] width 1224 height 524
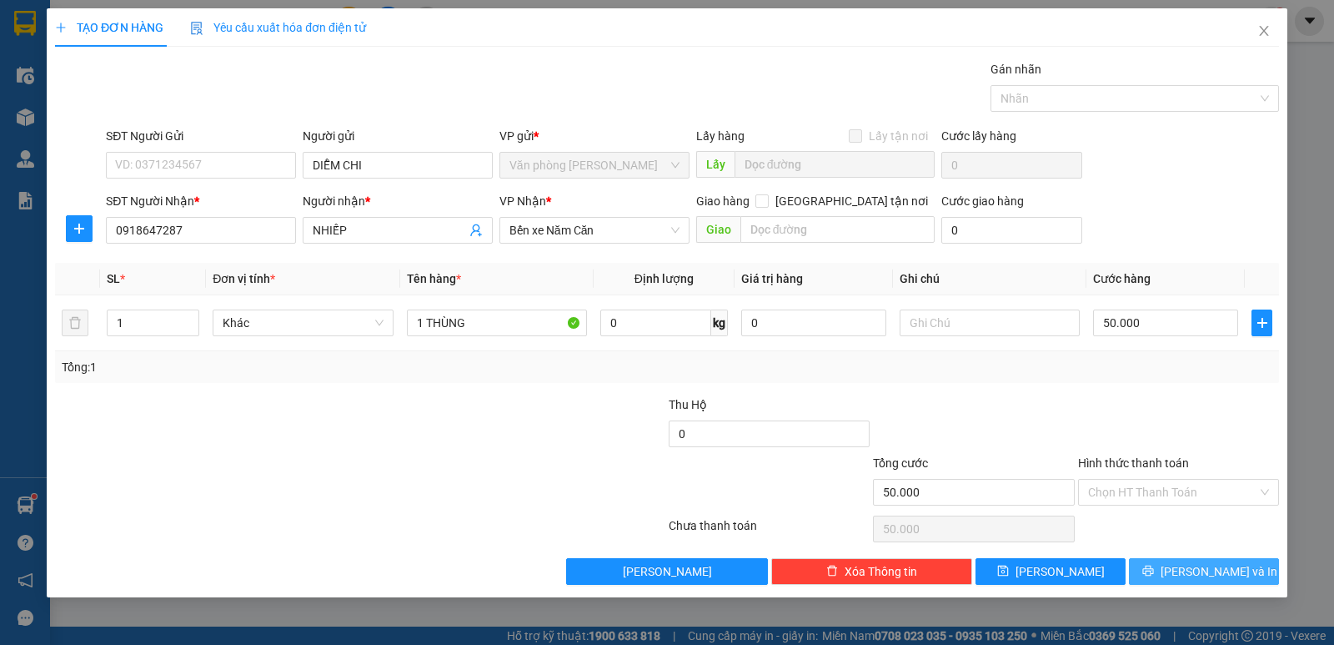
click at [1155, 569] on button "Lưu và In" at bounding box center [1204, 571] width 150 height 27
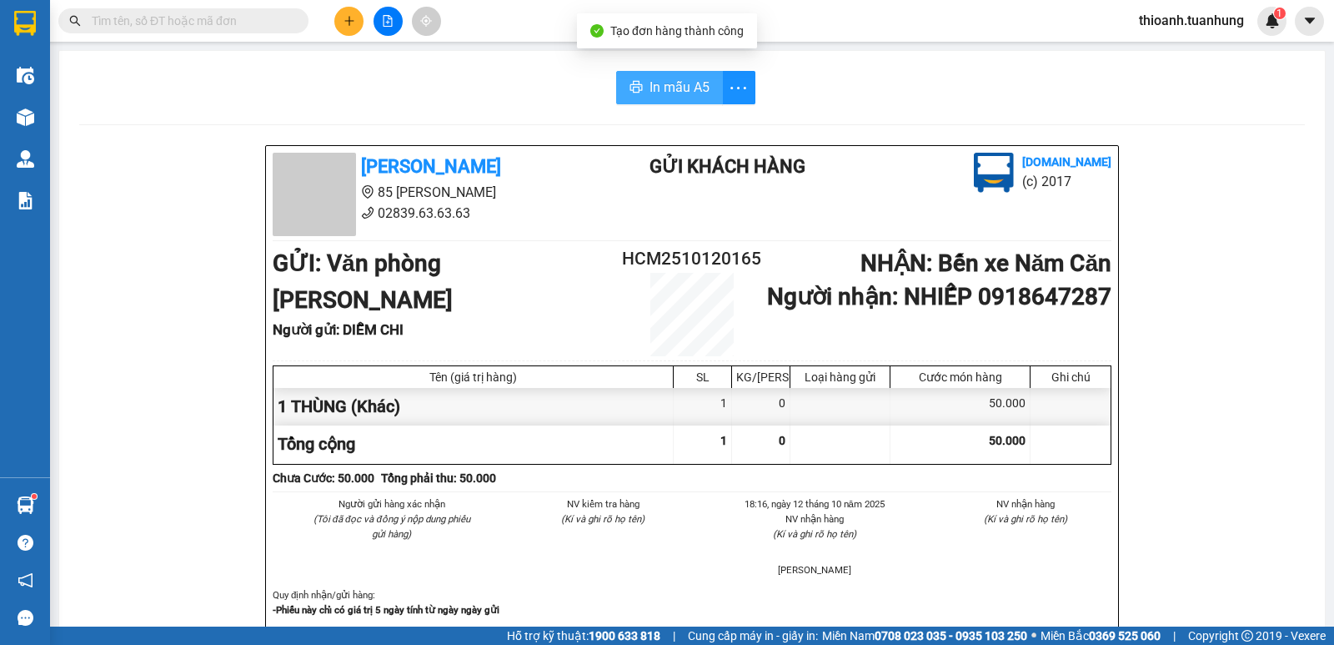
click at [668, 81] on span "In mẫu A5" at bounding box center [680, 87] width 60 height 21
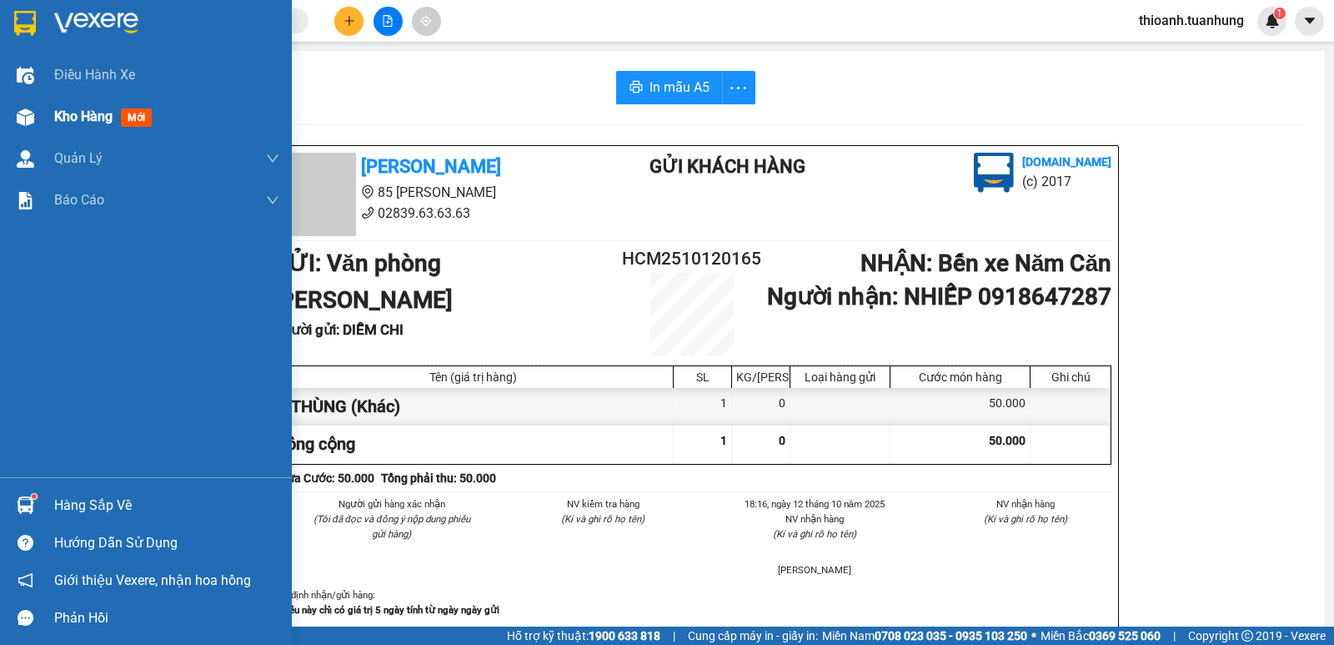
click at [102, 126] on div "Kho hàng mới" at bounding box center [106, 116] width 104 height 21
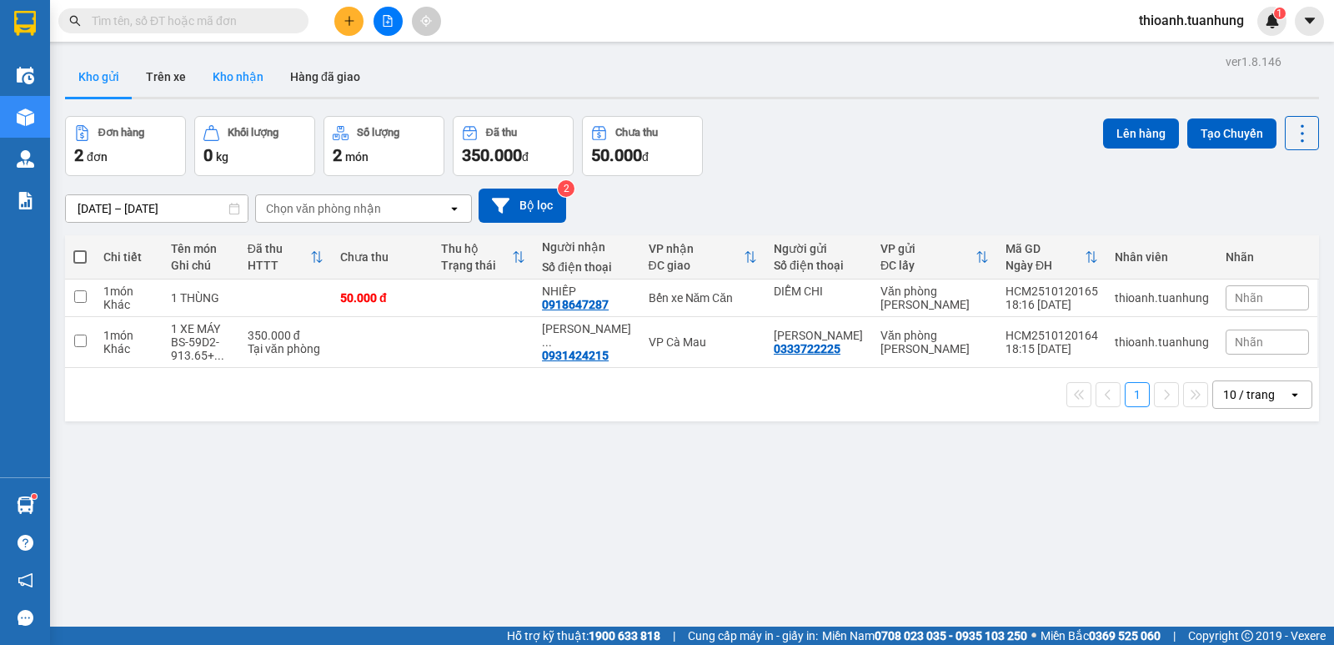
click at [233, 73] on button "Kho nhận" at bounding box center [238, 77] width 78 height 40
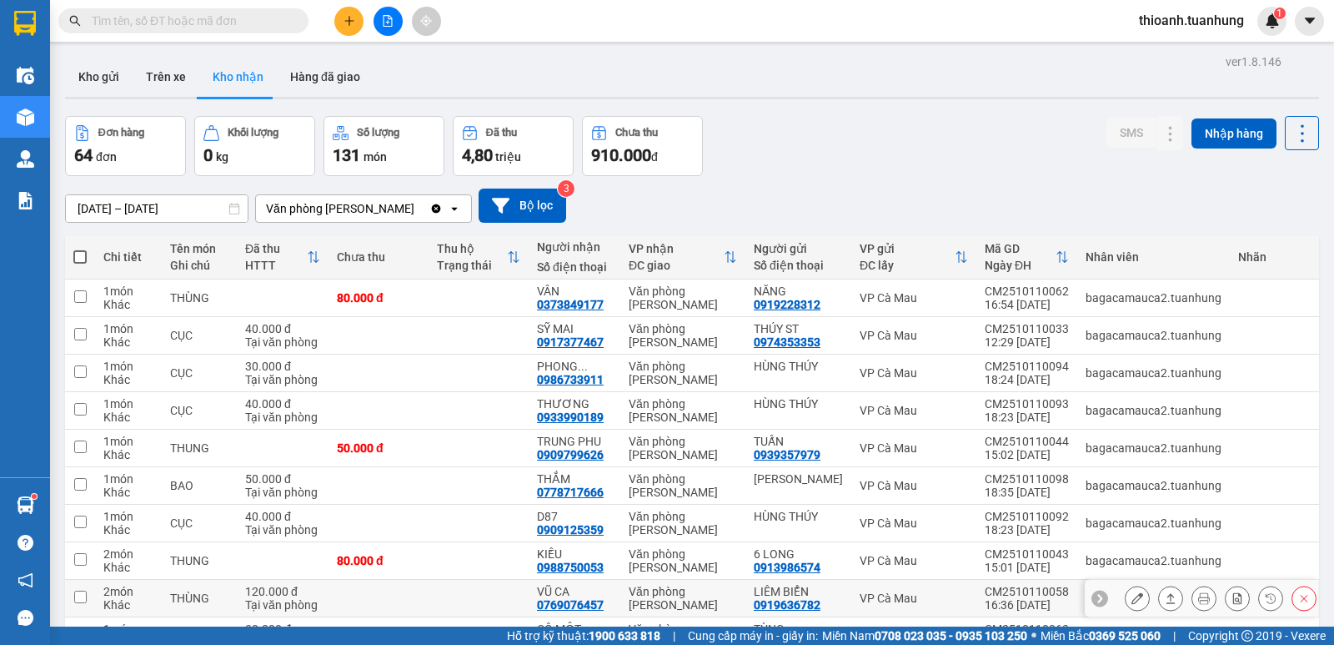
click at [1132, 592] on icon at bounding box center [1138, 598] width 12 height 12
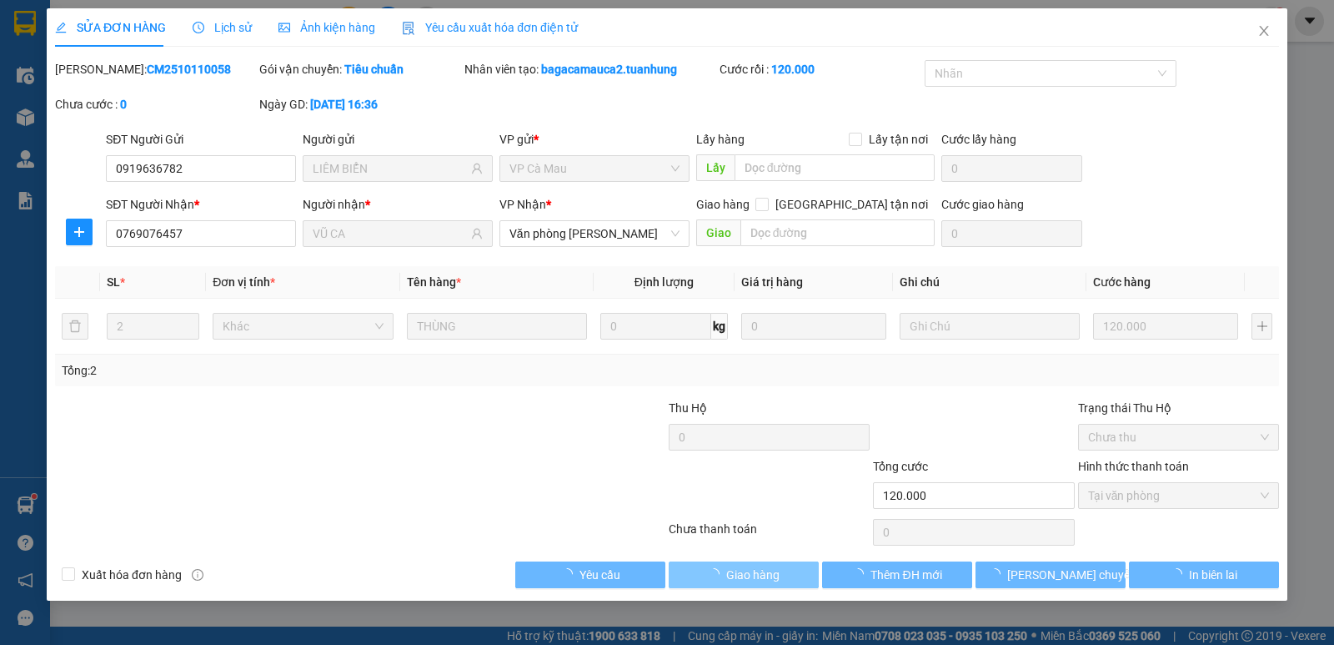
click at [759, 570] on span "Giao hàng" at bounding box center [752, 574] width 53 height 18
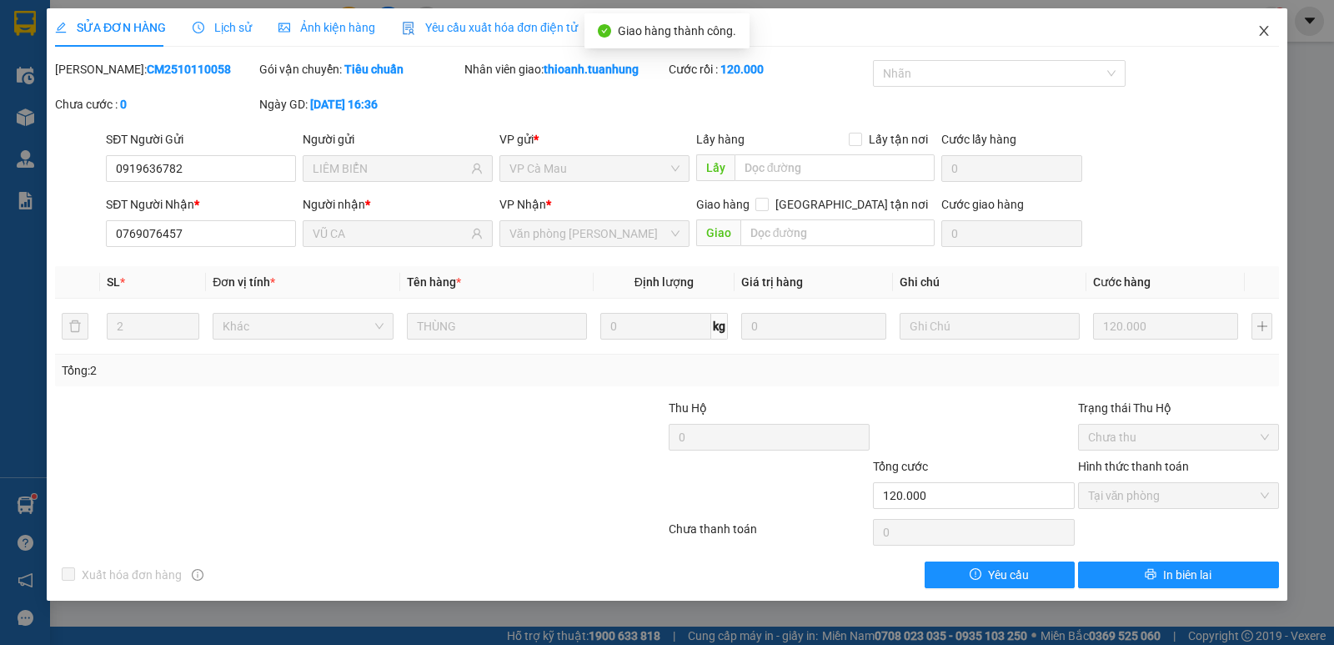
click at [1270, 28] on icon "close" at bounding box center [1263, 30] width 13 height 13
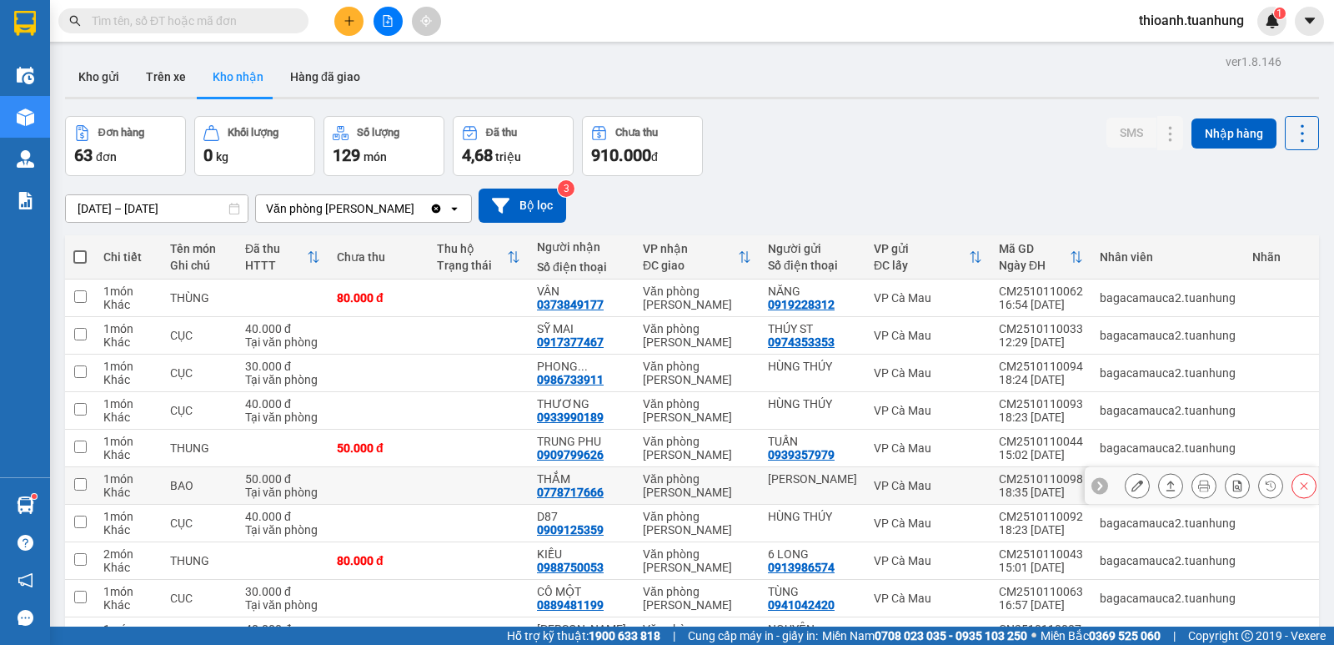
click at [1132, 479] on icon at bounding box center [1138, 485] width 12 height 12
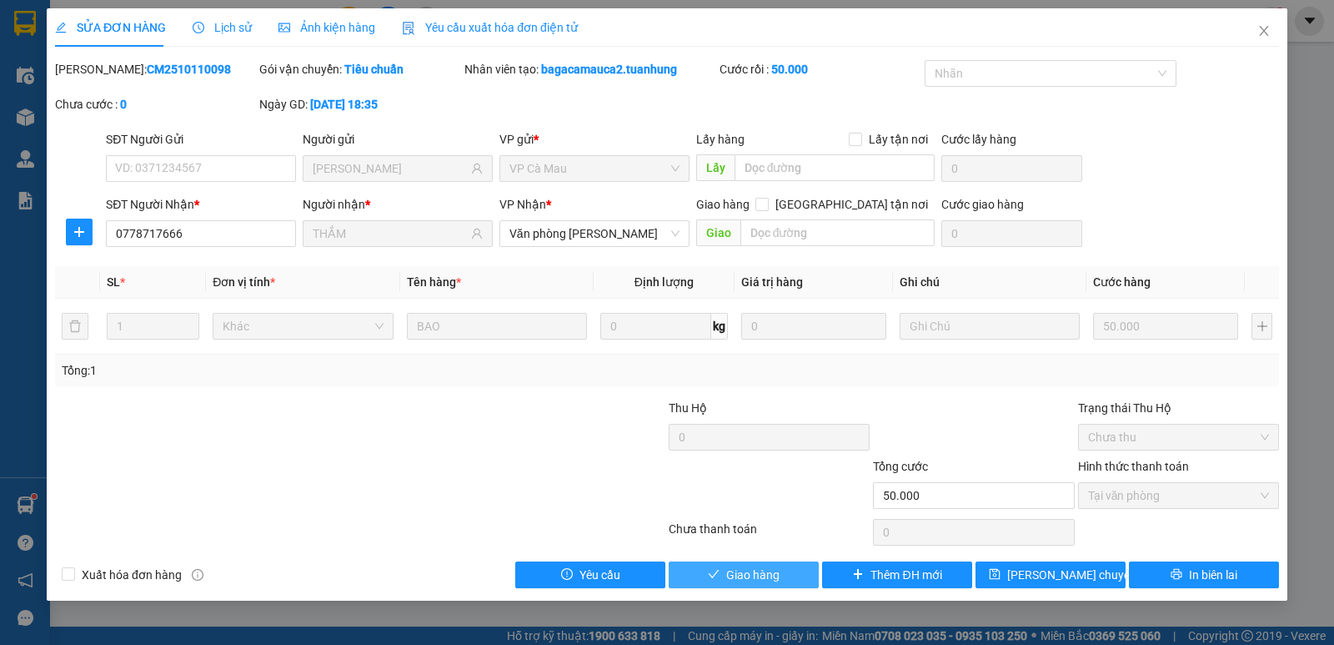
click at [786, 575] on button "Giao hàng" at bounding box center [744, 574] width 150 height 27
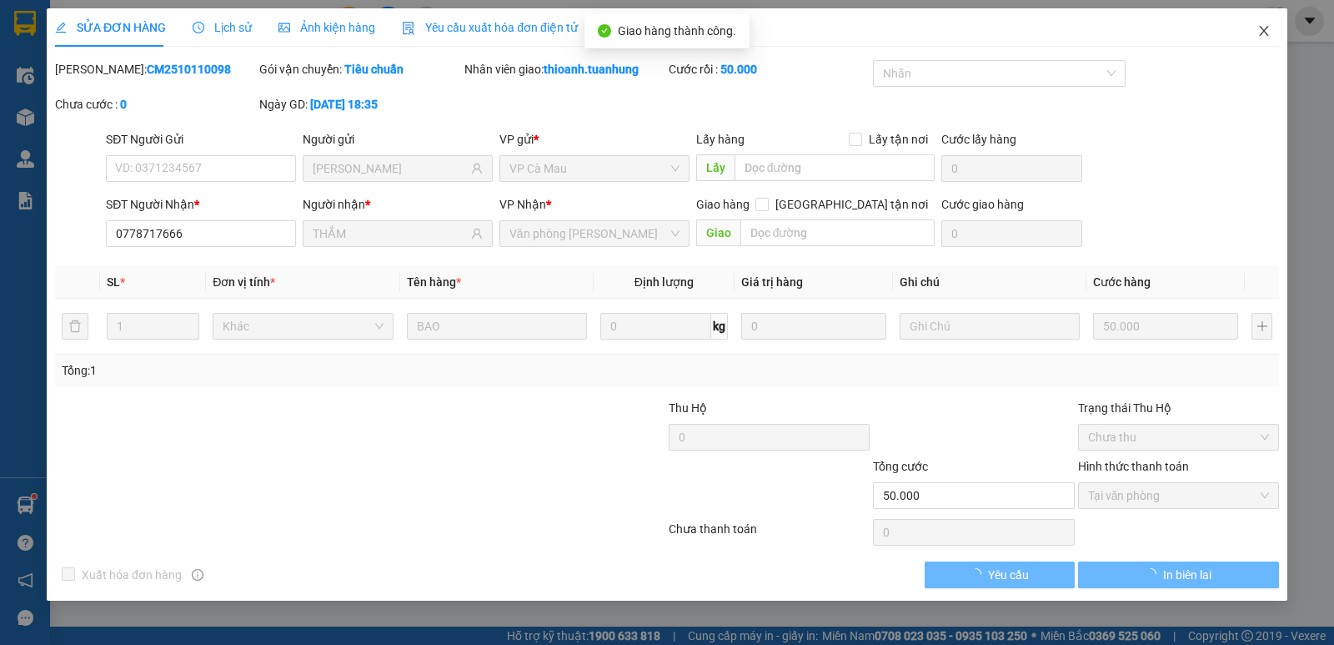
click at [1270, 29] on icon "close" at bounding box center [1263, 30] width 13 height 13
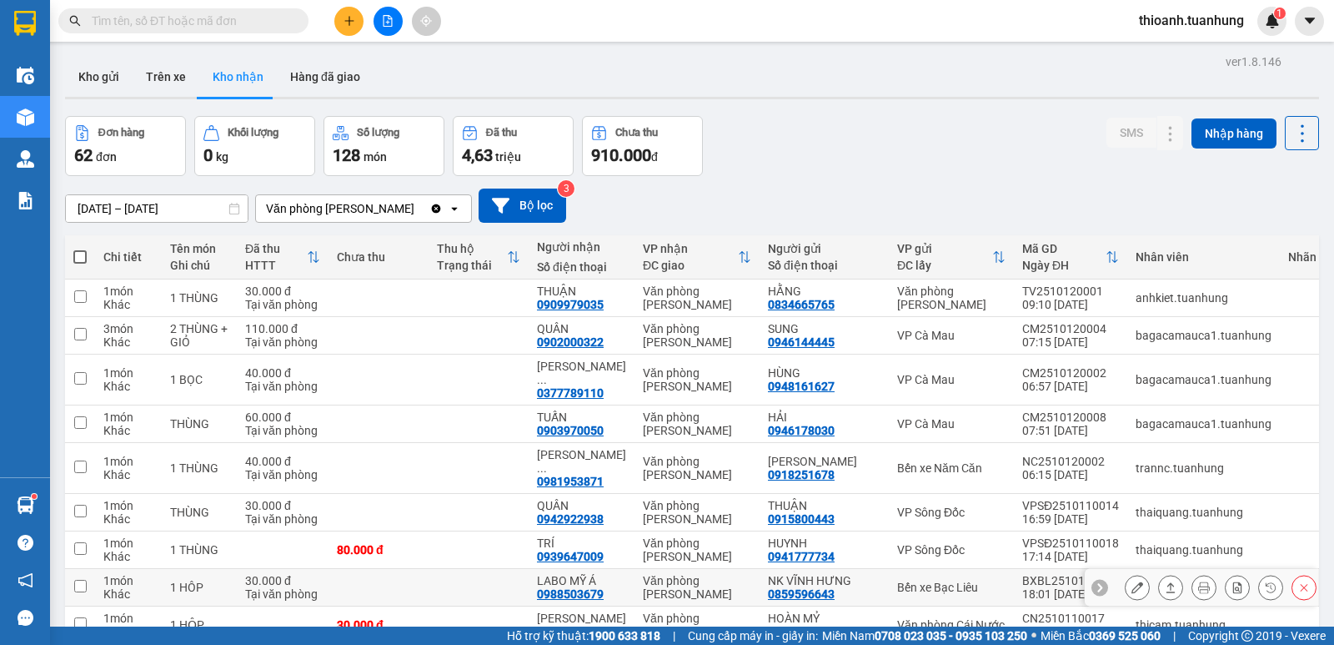
click at [1132, 581] on icon at bounding box center [1138, 587] width 12 height 12
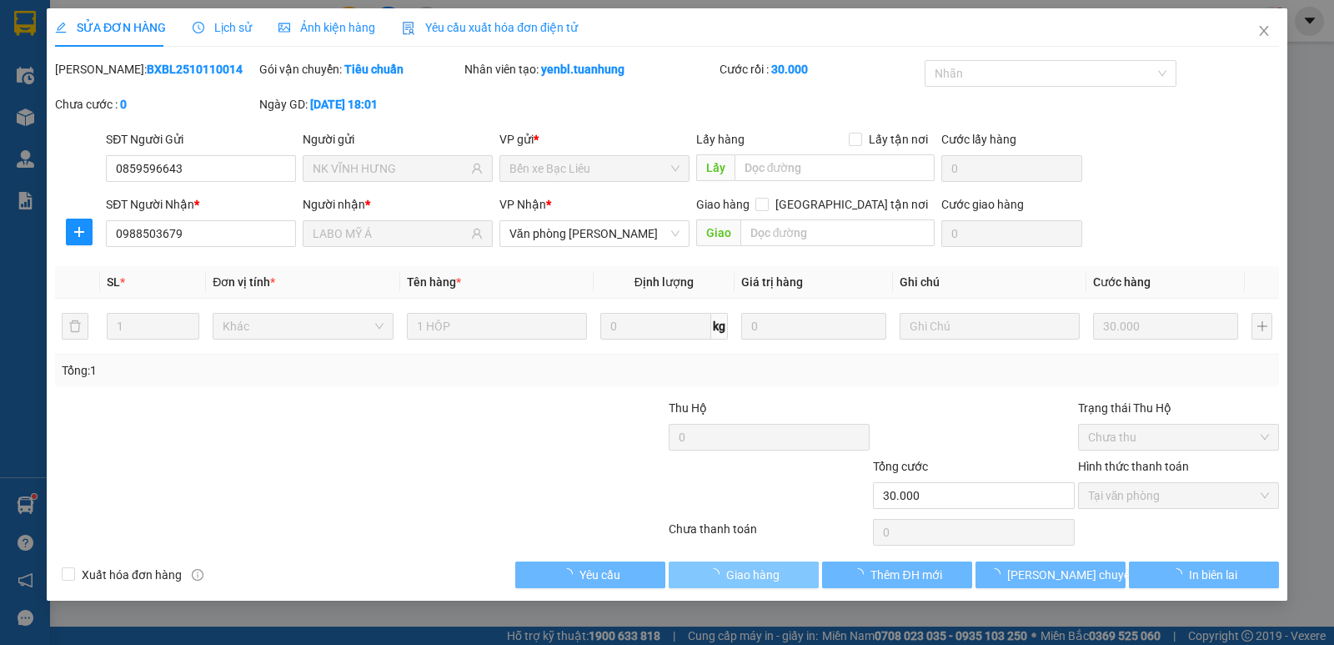
click at [733, 572] on span "Giao hàng" at bounding box center [752, 574] width 53 height 18
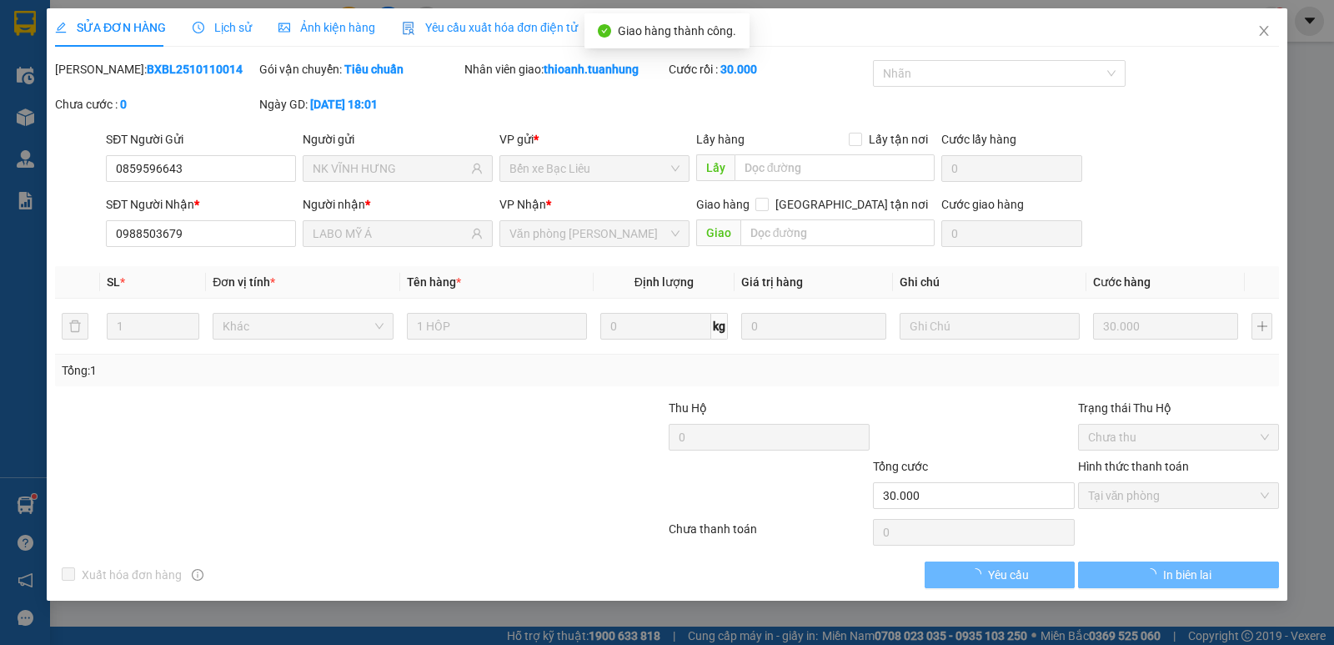
drag, startPoint x: 828, startPoint y: 570, endPoint x: 765, endPoint y: 577, distance: 62.9
click at [765, 577] on div "Xuất hóa đơn hàng Yêu cầu In biên lai" at bounding box center [666, 574] width 1227 height 27
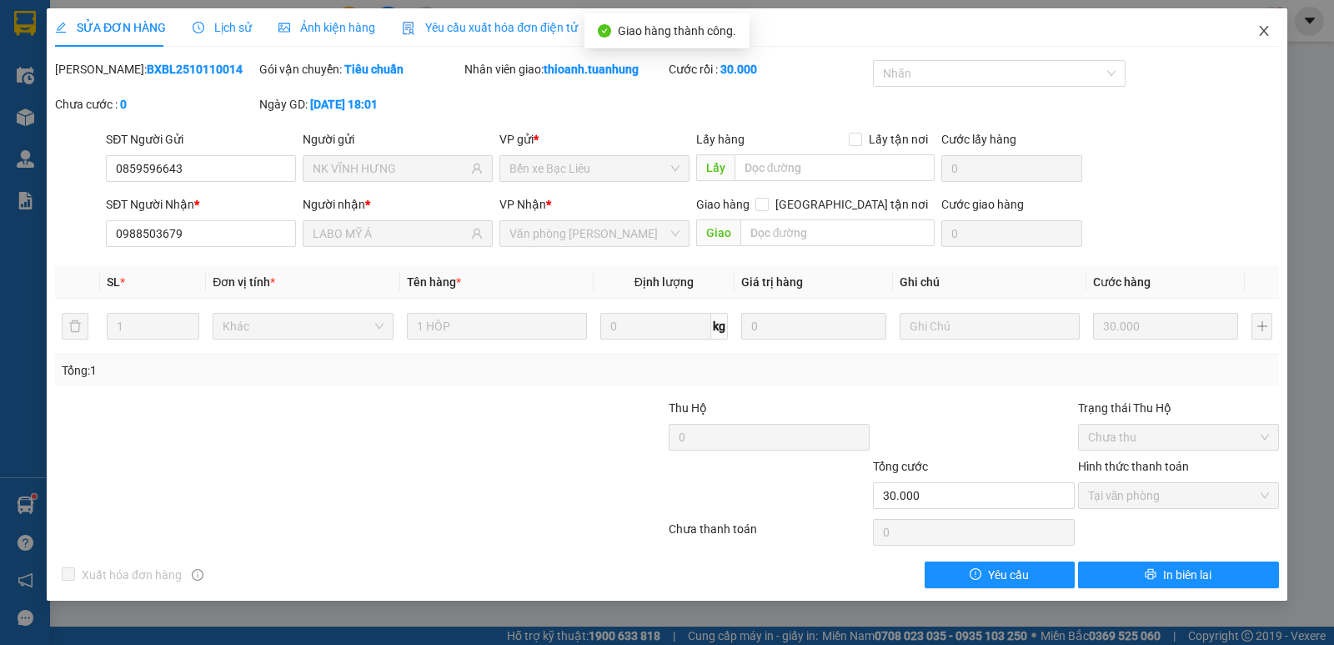
click at [1264, 37] on span "Close" at bounding box center [1264, 31] width 47 height 47
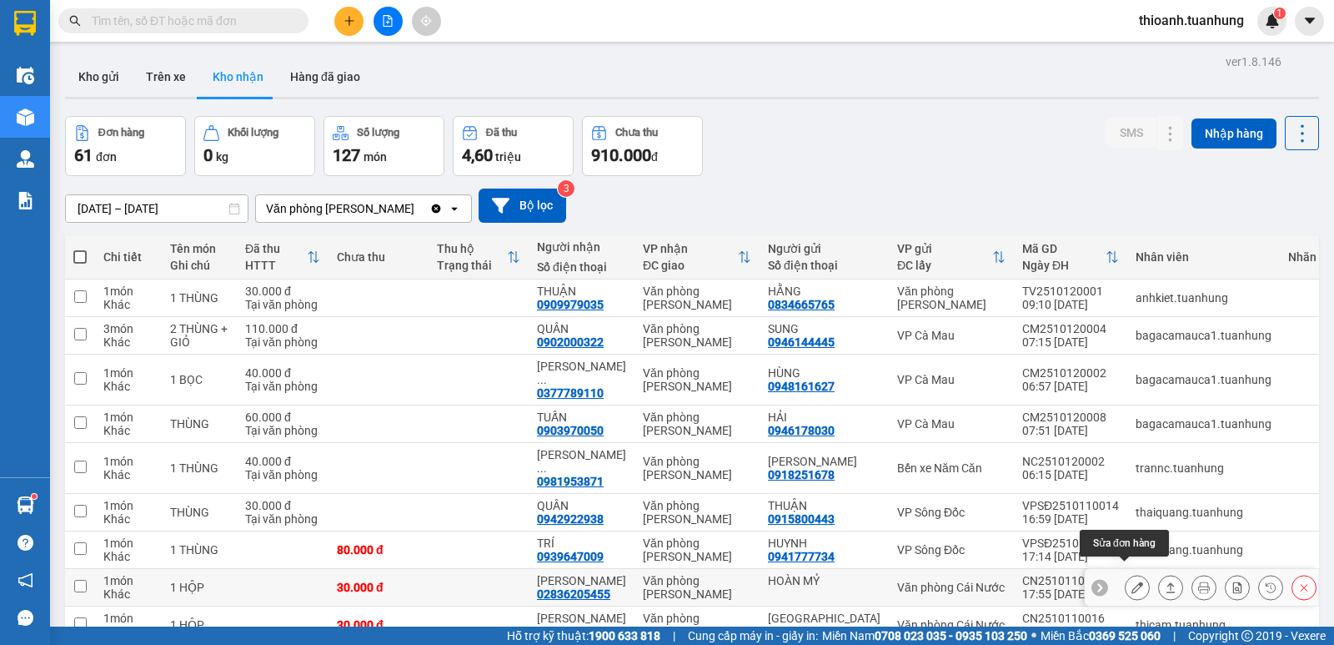
click at [1132, 581] on icon at bounding box center [1138, 587] width 12 height 12
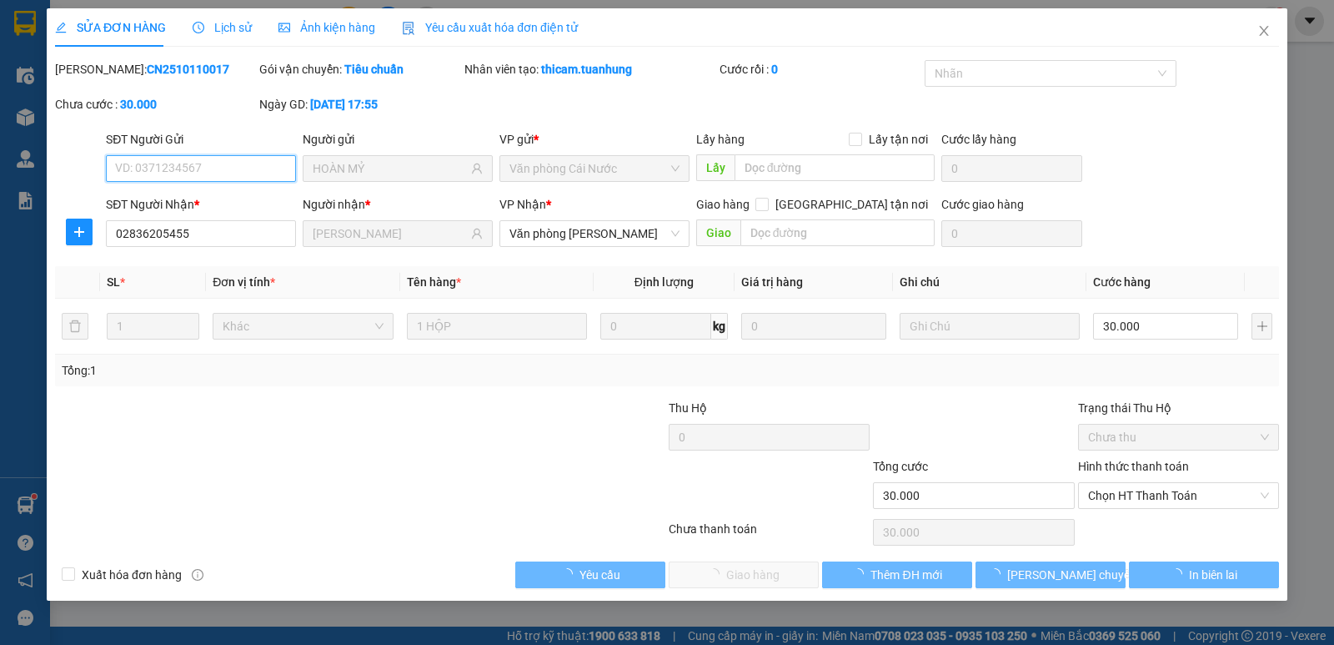
drag, startPoint x: 1124, startPoint y: 459, endPoint x: 1105, endPoint y: 508, distance: 52.0
click at [1104, 500] on span "Chọn HT Thanh Toán" at bounding box center [1178, 495] width 181 height 25
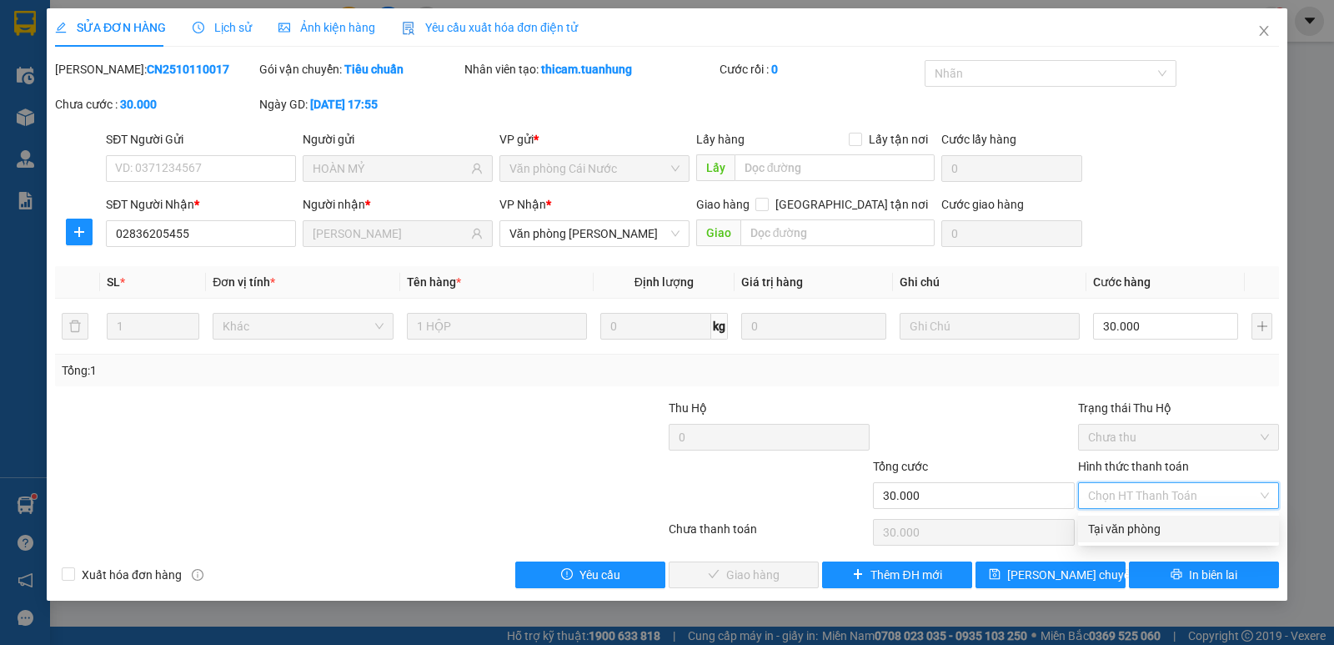
click at [1106, 524] on div "Tại văn phòng" at bounding box center [1178, 528] width 181 height 18
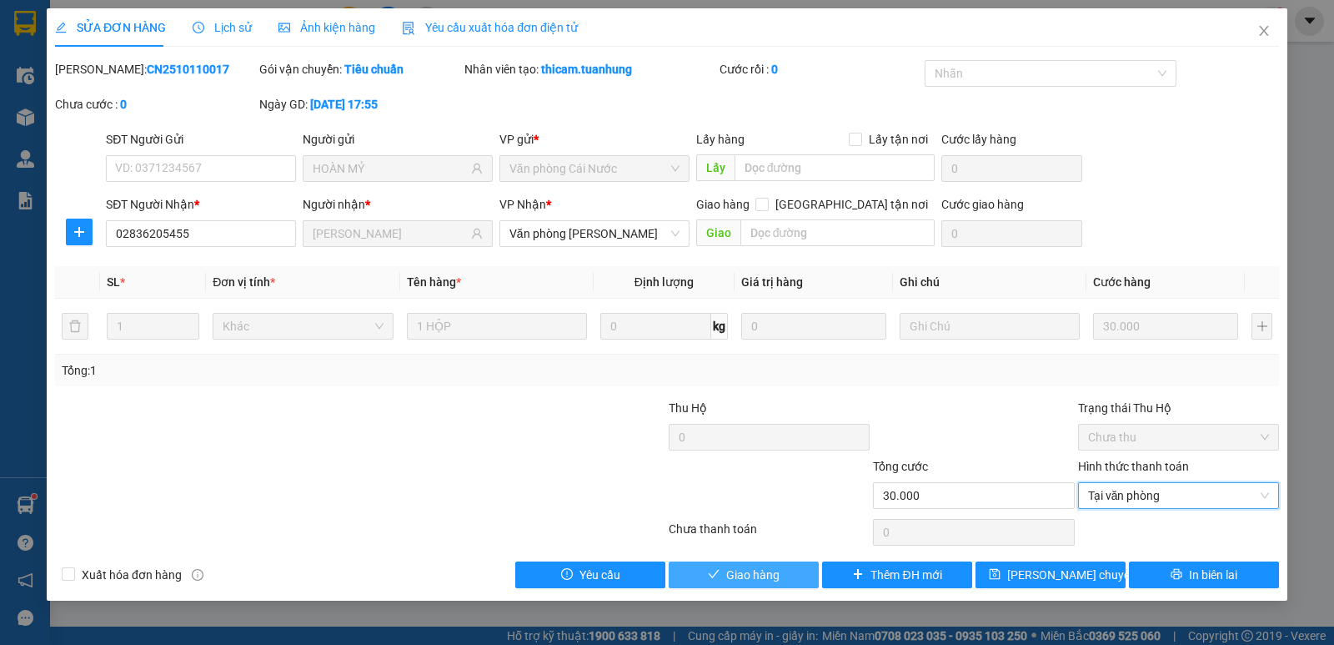
click at [785, 562] on button "Giao hàng" at bounding box center [744, 574] width 150 height 27
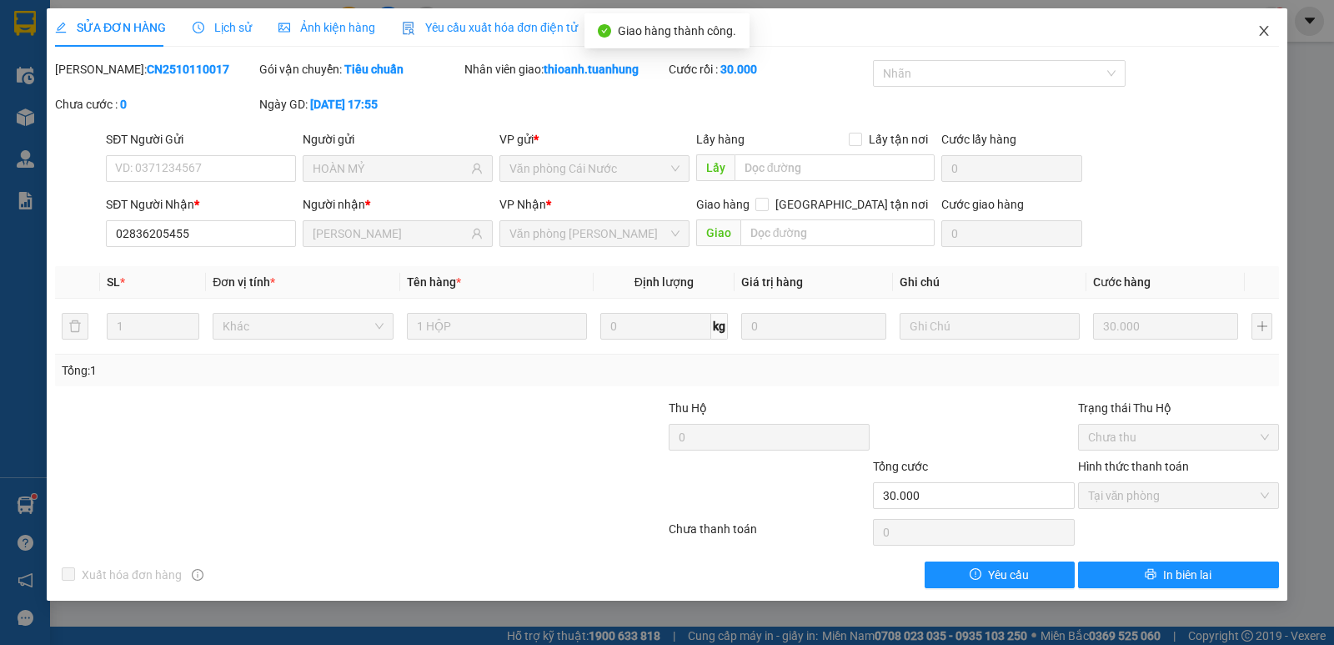
click at [1261, 23] on span "Close" at bounding box center [1264, 31] width 47 height 47
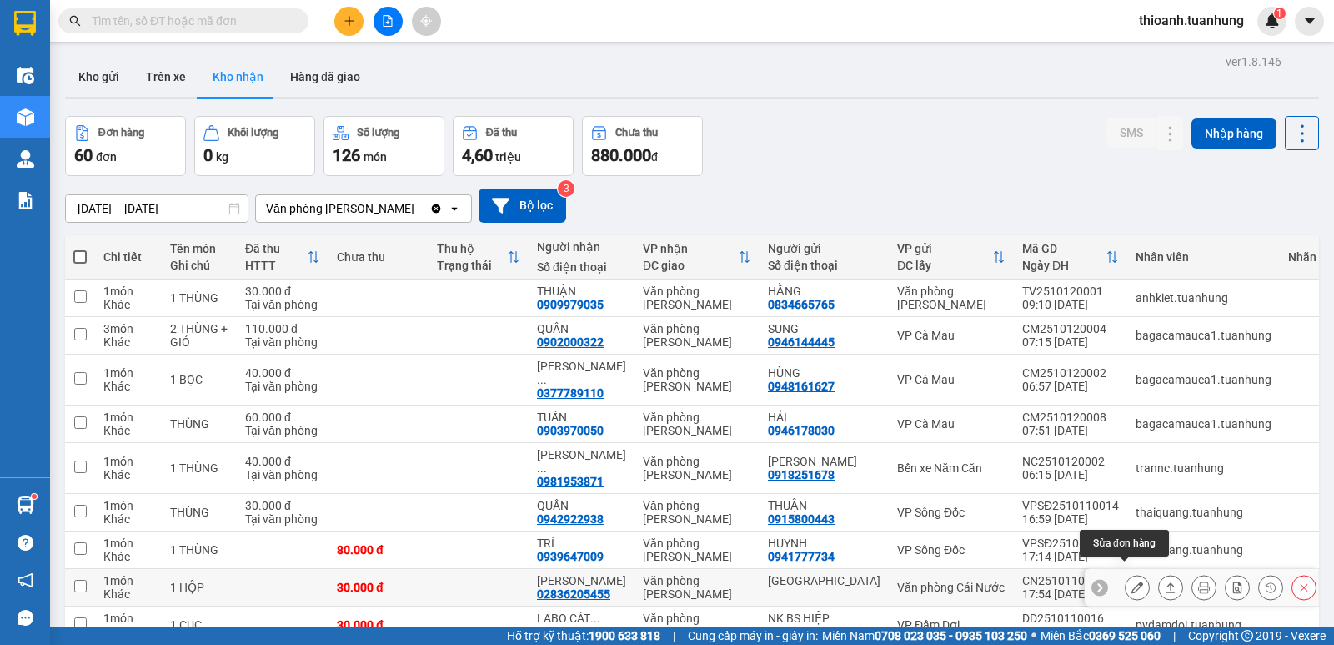
click at [1132, 581] on icon at bounding box center [1138, 587] width 12 height 12
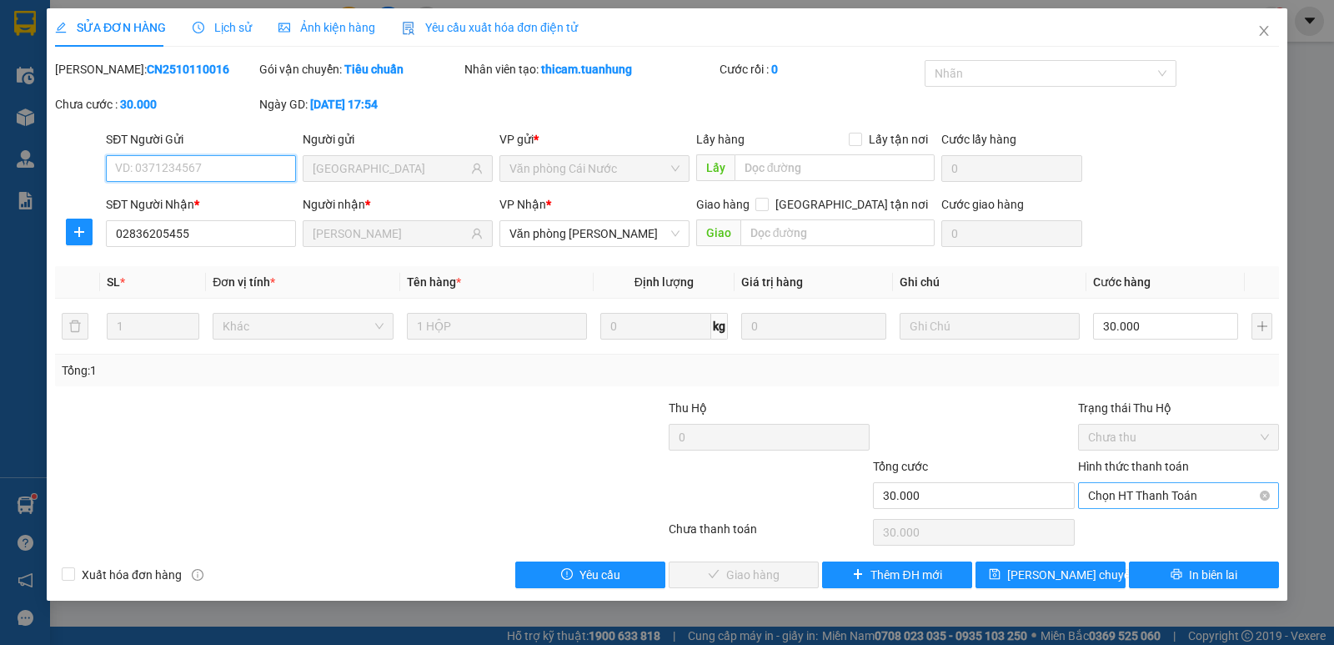
click at [1107, 504] on span "Chọn HT Thanh Toán" at bounding box center [1178, 495] width 181 height 25
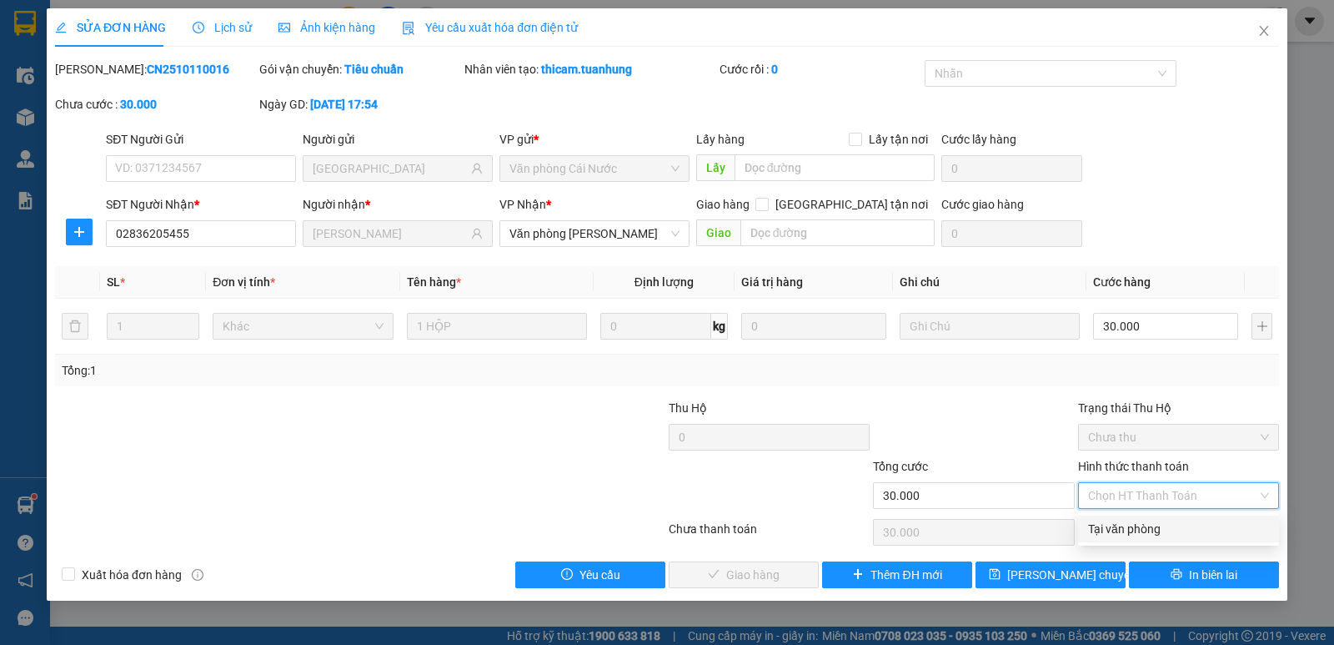
drag, startPoint x: 1106, startPoint y: 520, endPoint x: 1016, endPoint y: 543, distance: 93.6
click at [1106, 524] on div "Tại văn phòng" at bounding box center [1178, 528] width 181 height 18
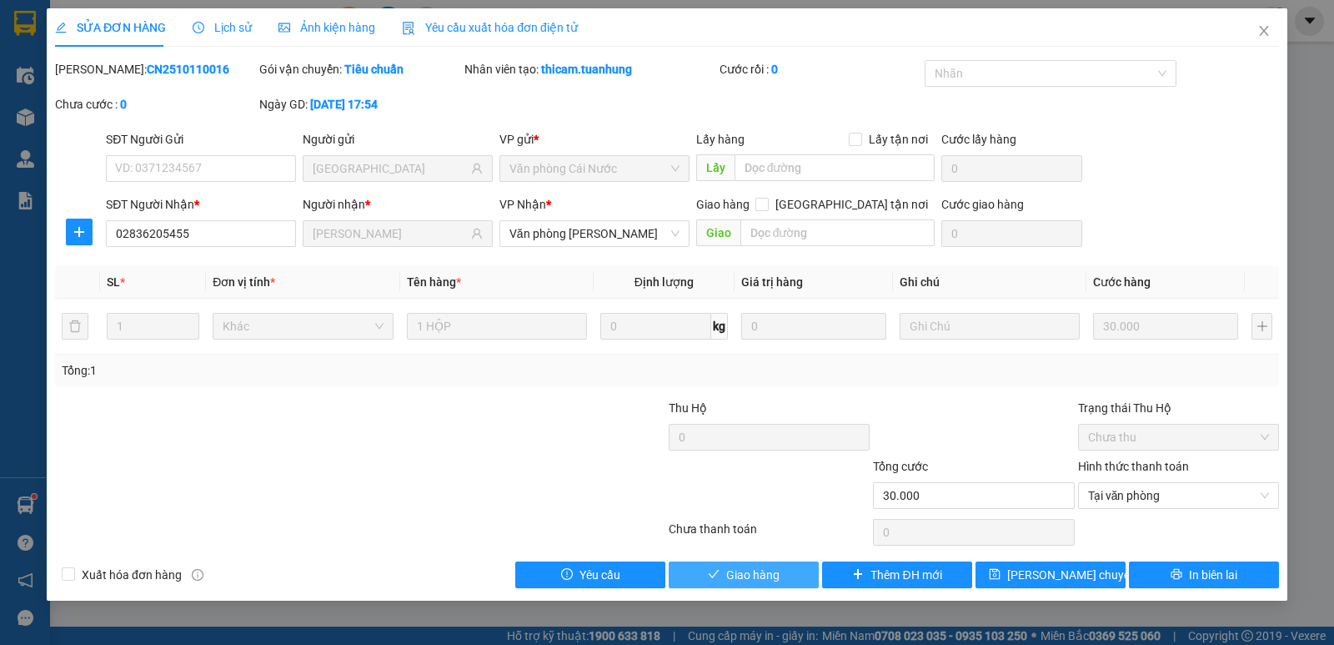
click at [790, 580] on button "Giao hàng" at bounding box center [744, 574] width 150 height 27
drag, startPoint x: 790, startPoint y: 580, endPoint x: 799, endPoint y: 570, distance: 13.0
click at [790, 579] on button "Giao hàng" at bounding box center [744, 574] width 150 height 27
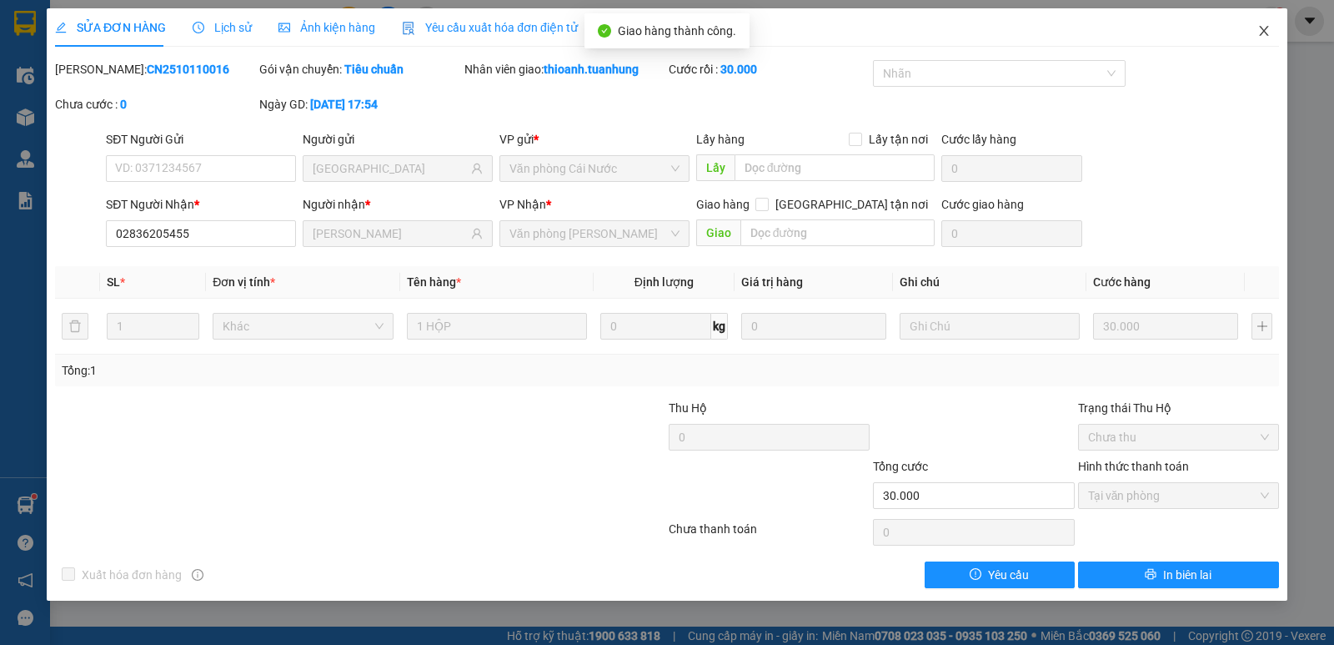
click at [1270, 28] on icon "close" at bounding box center [1263, 30] width 13 height 13
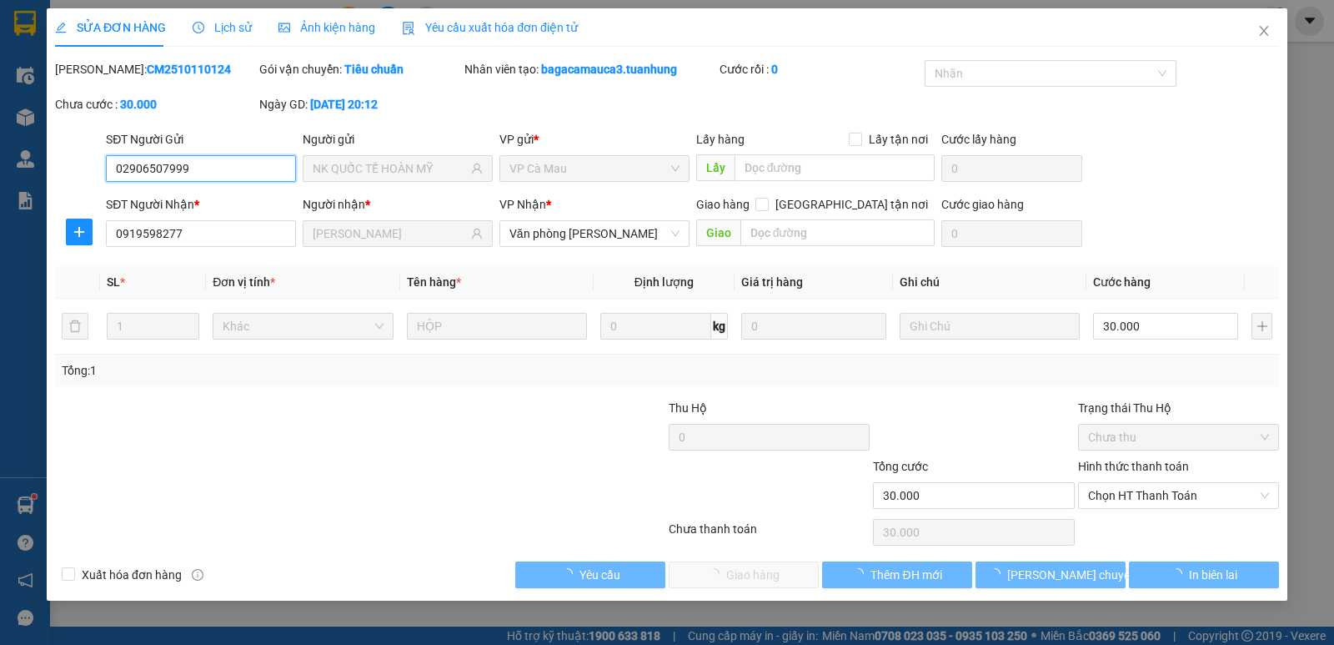
drag, startPoint x: 1101, startPoint y: 490, endPoint x: 1109, endPoint y: 509, distance: 20.2
click at [1103, 492] on span "Chọn HT Thanh Toán" at bounding box center [1178, 495] width 181 height 25
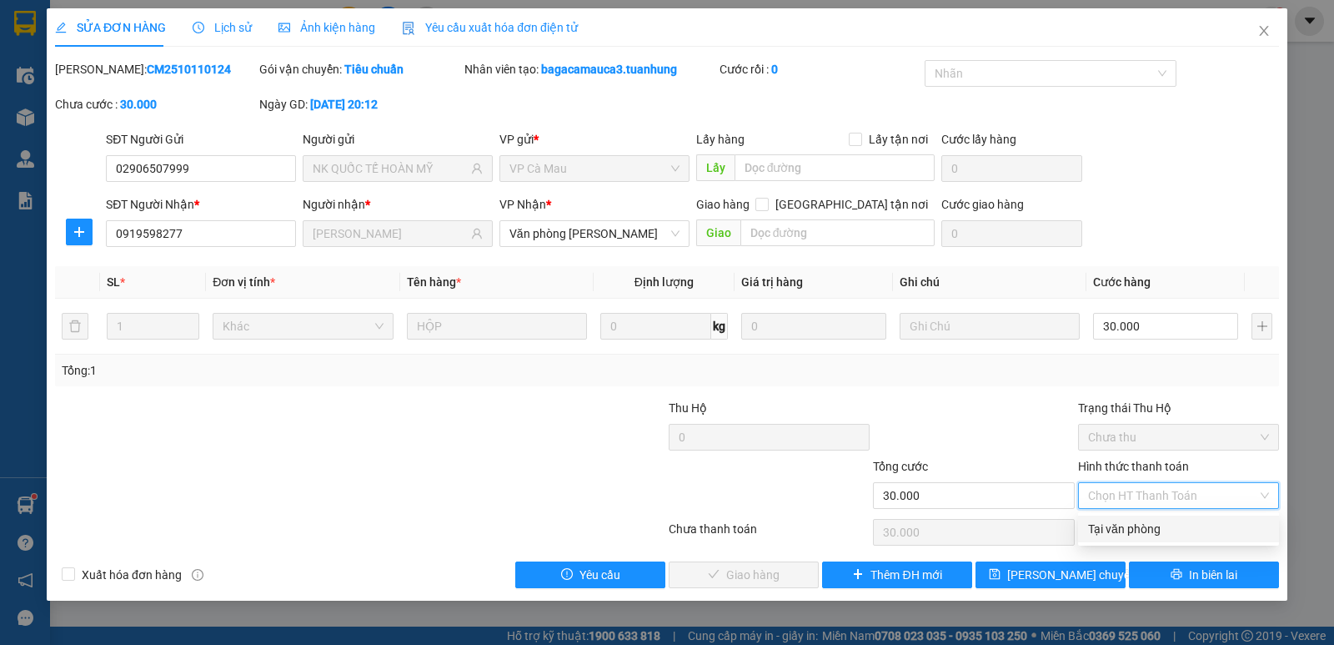
click at [1107, 524] on div "Tại văn phòng" at bounding box center [1178, 528] width 181 height 18
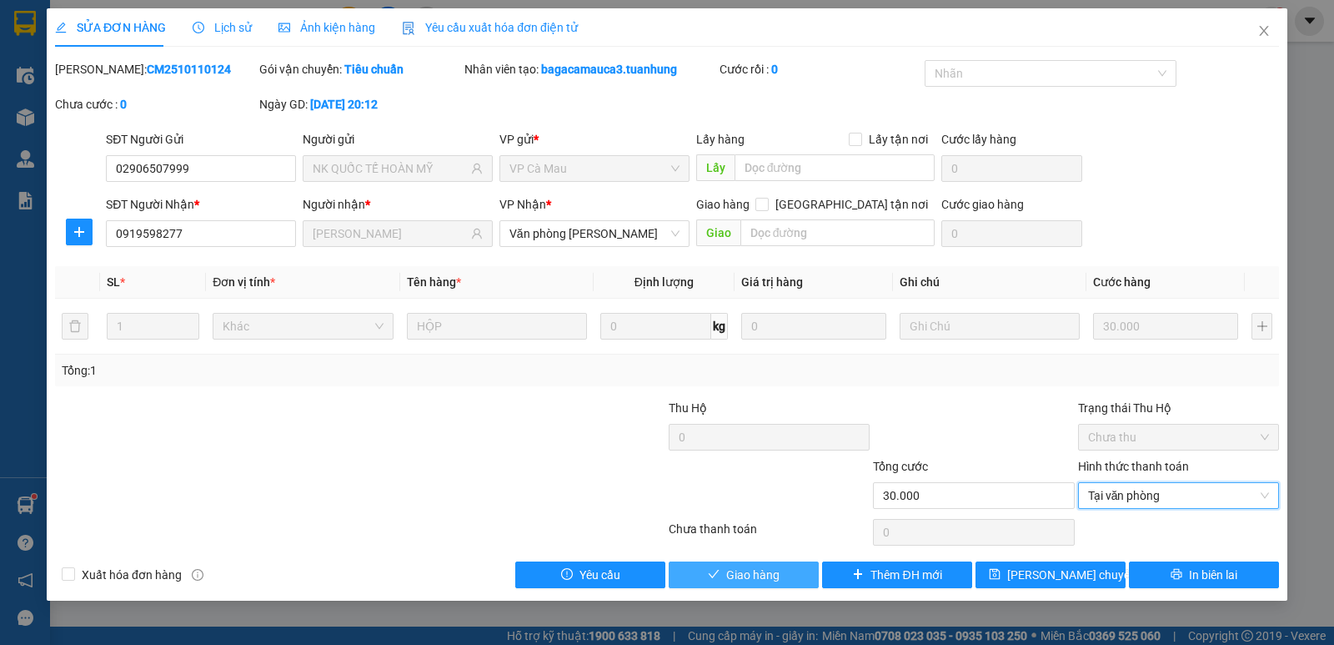
click at [751, 569] on span "Giao hàng" at bounding box center [752, 574] width 53 height 18
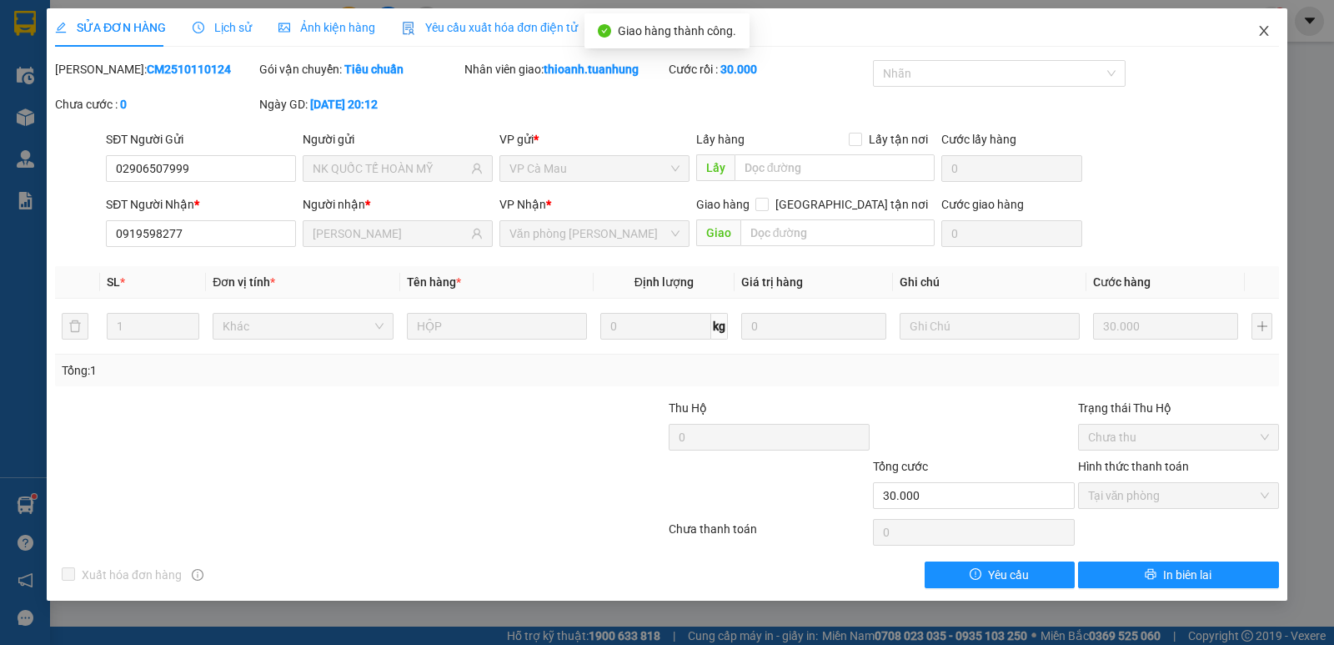
click at [1260, 28] on icon "close" at bounding box center [1263, 31] width 9 height 10
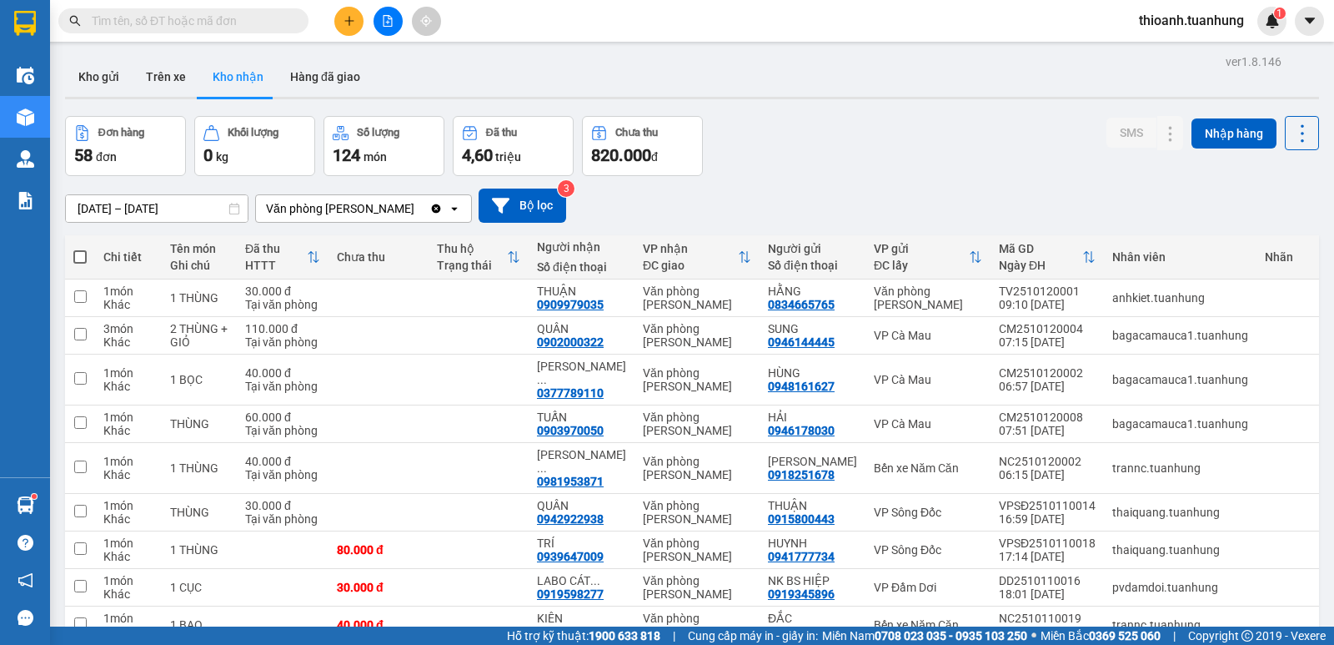
drag, startPoint x: 1157, startPoint y: 585, endPoint x: 808, endPoint y: 574, distance: 349.6
click at [1132, 581] on icon at bounding box center [1138, 587] width 12 height 12
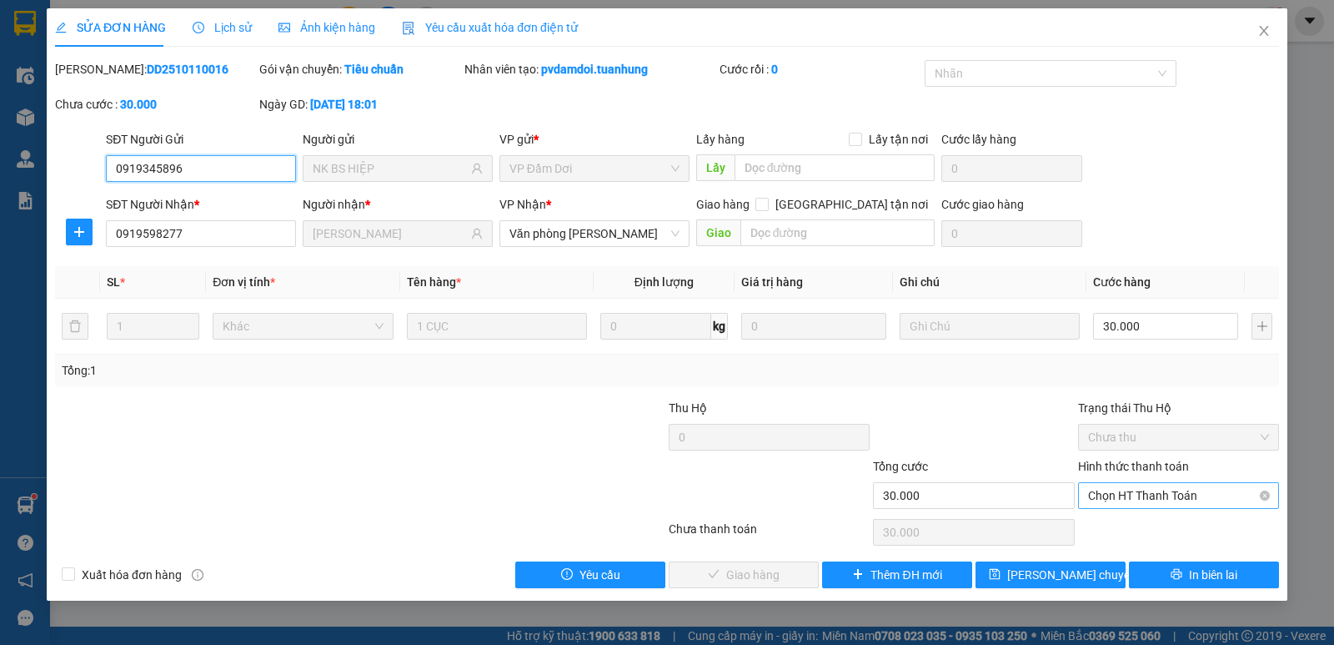
click at [1125, 499] on span "Chọn HT Thanh Toán" at bounding box center [1178, 495] width 181 height 25
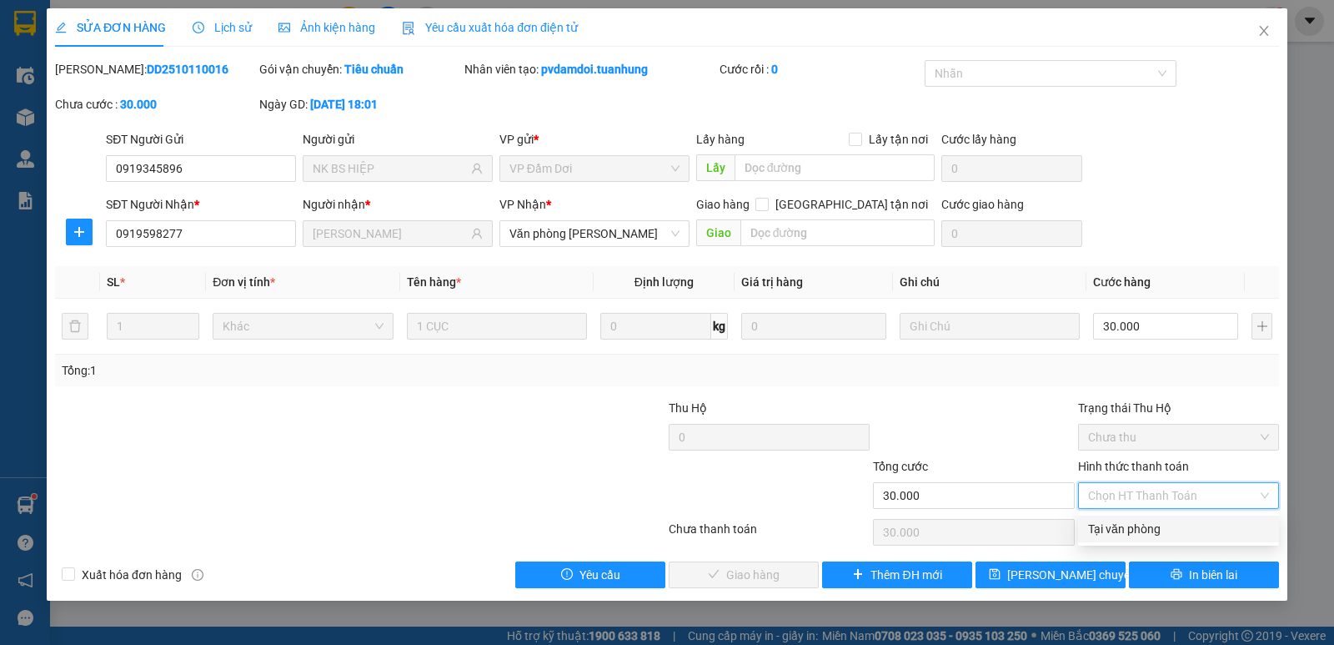
click at [1119, 521] on div "Tại văn phòng" at bounding box center [1178, 528] width 181 height 18
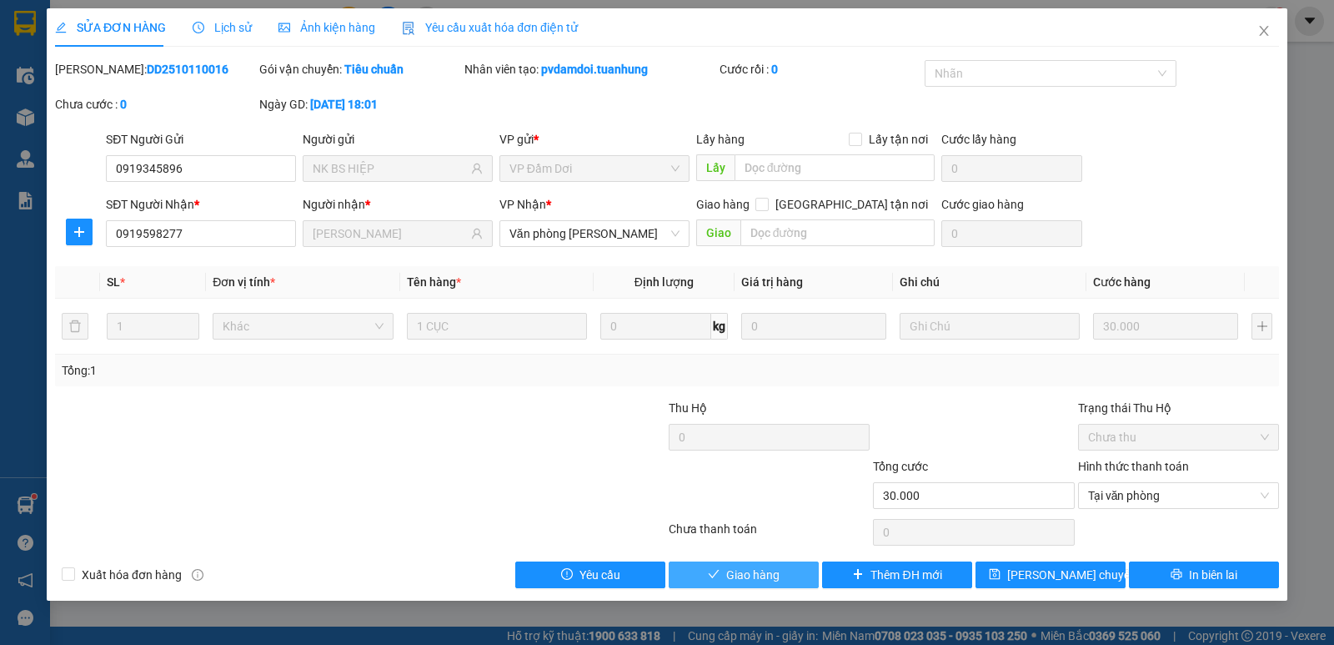
drag, startPoint x: 695, startPoint y: 576, endPoint x: 705, endPoint y: 575, distance: 10.0
click at [699, 576] on button "Giao hàng" at bounding box center [744, 574] width 150 height 27
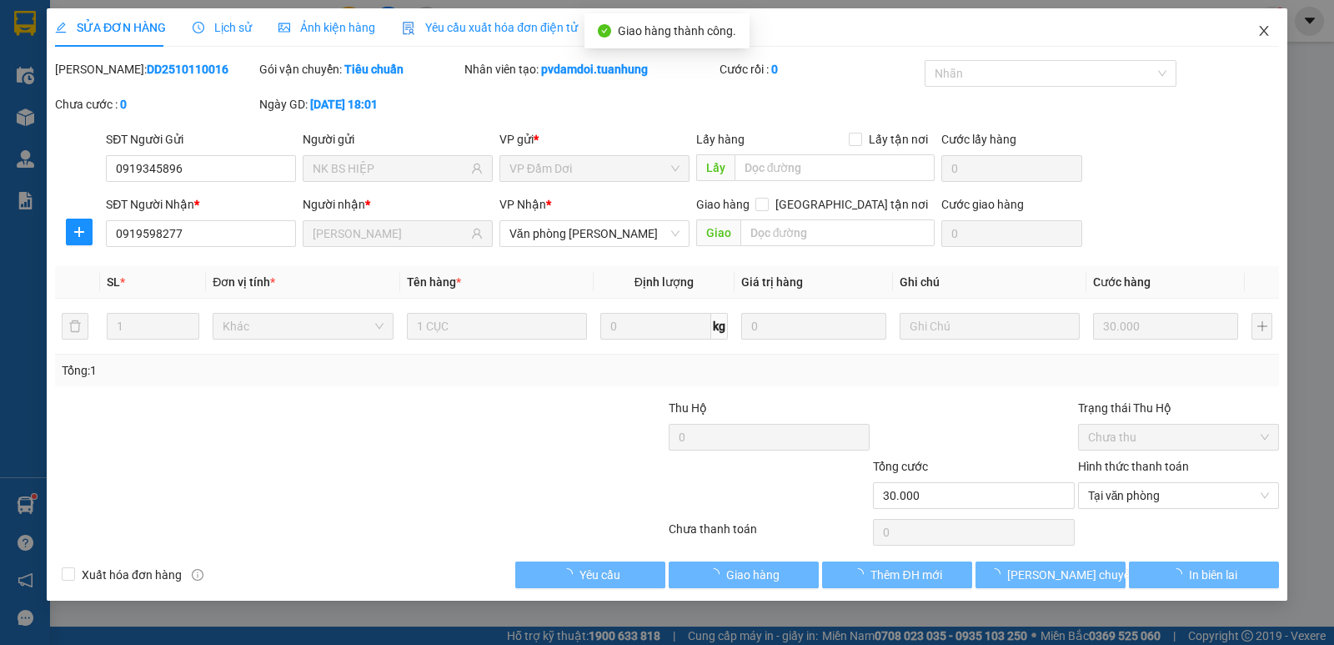
click at [1258, 32] on icon "close" at bounding box center [1263, 30] width 13 height 13
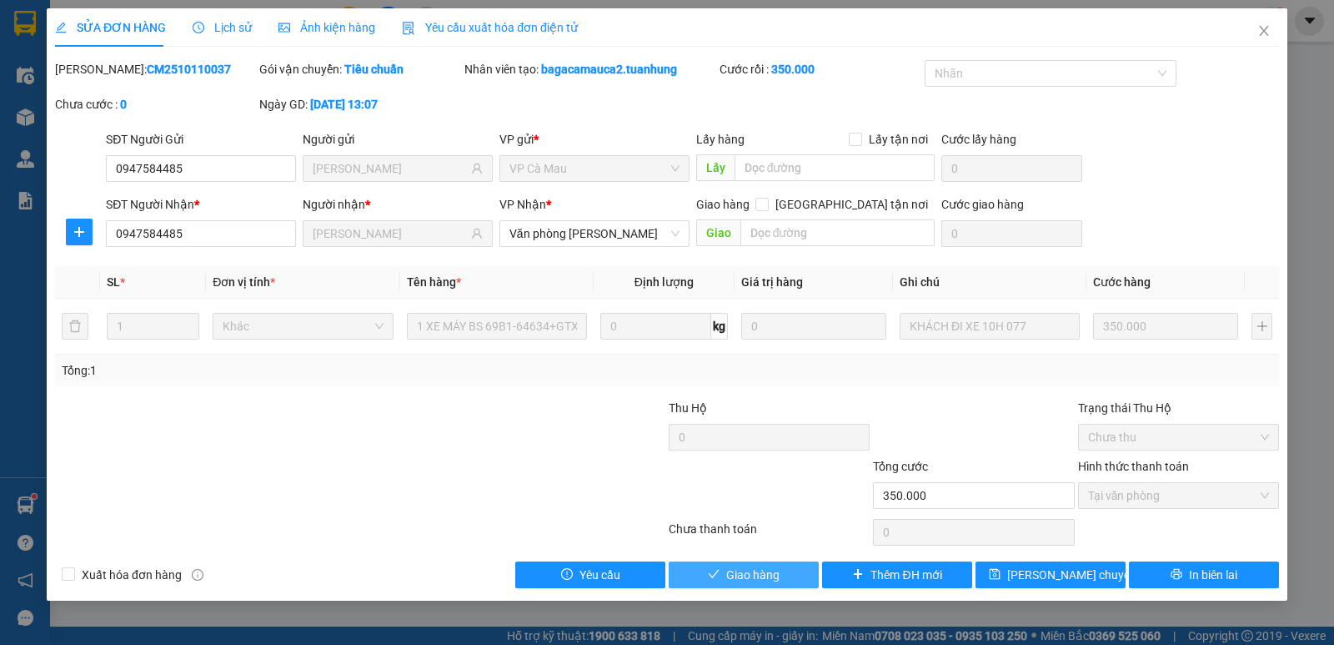
click at [771, 570] on span "Giao hàng" at bounding box center [752, 574] width 53 height 18
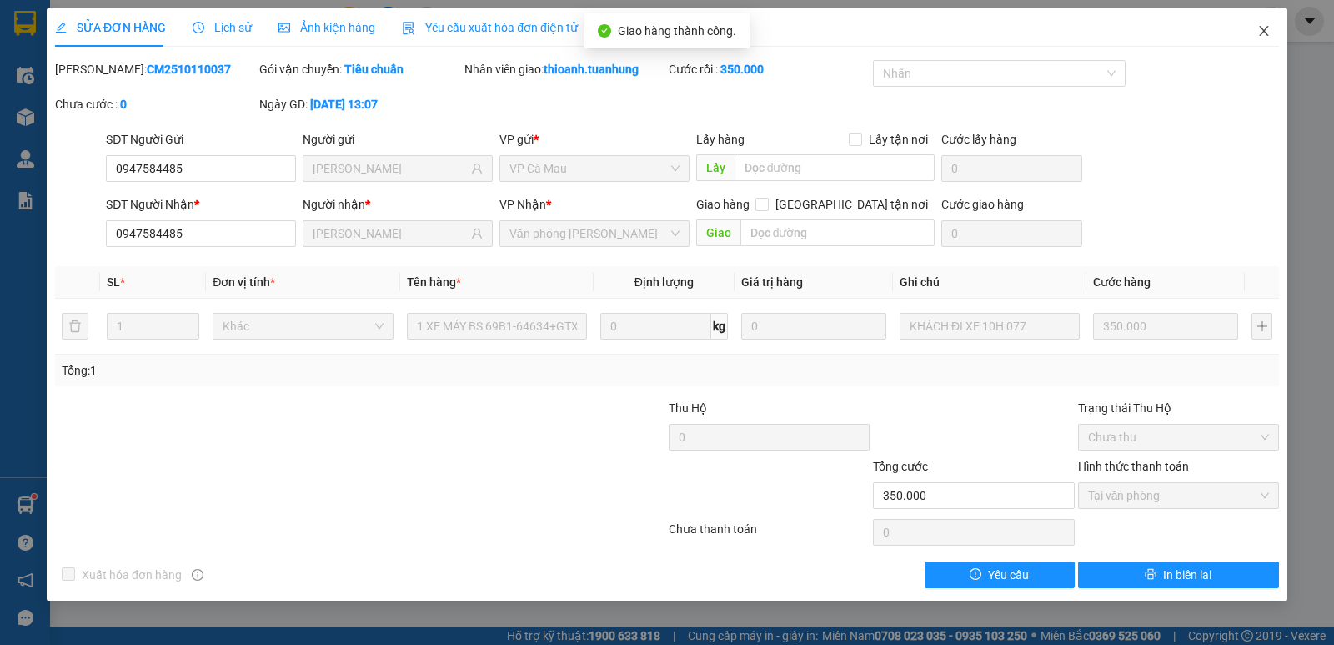
click at [1257, 32] on icon "close" at bounding box center [1263, 30] width 13 height 13
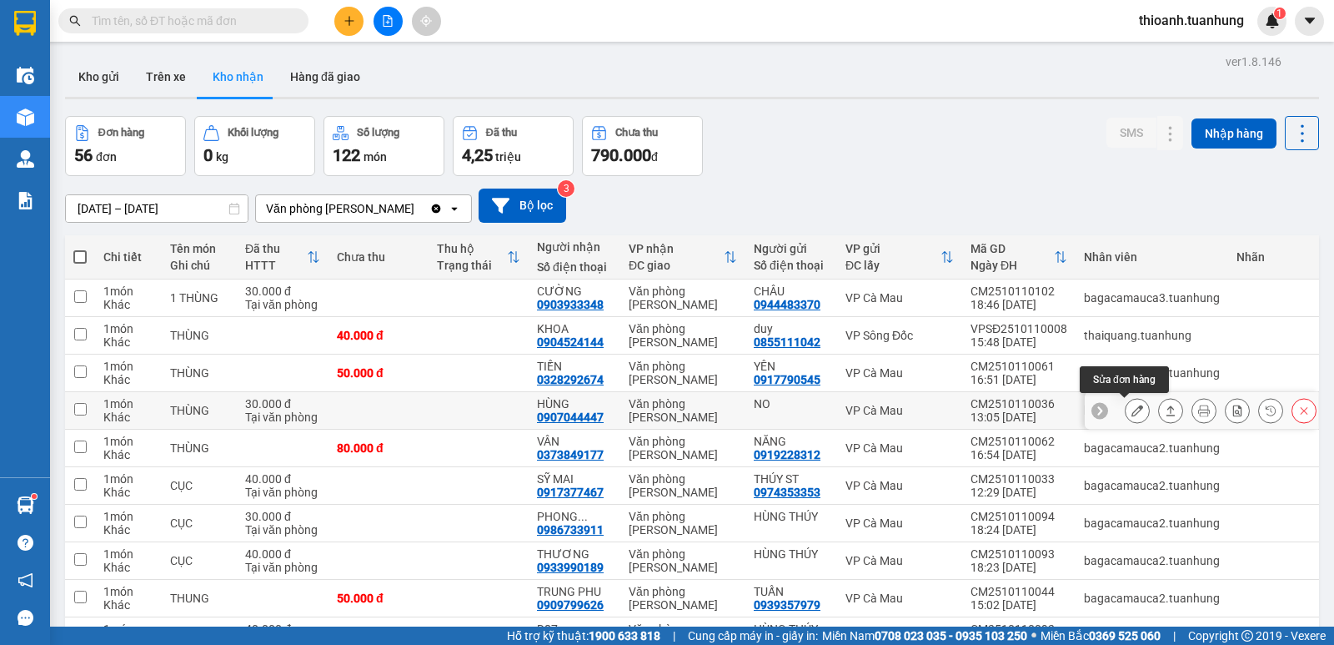
click at [1132, 404] on icon at bounding box center [1138, 410] width 12 height 12
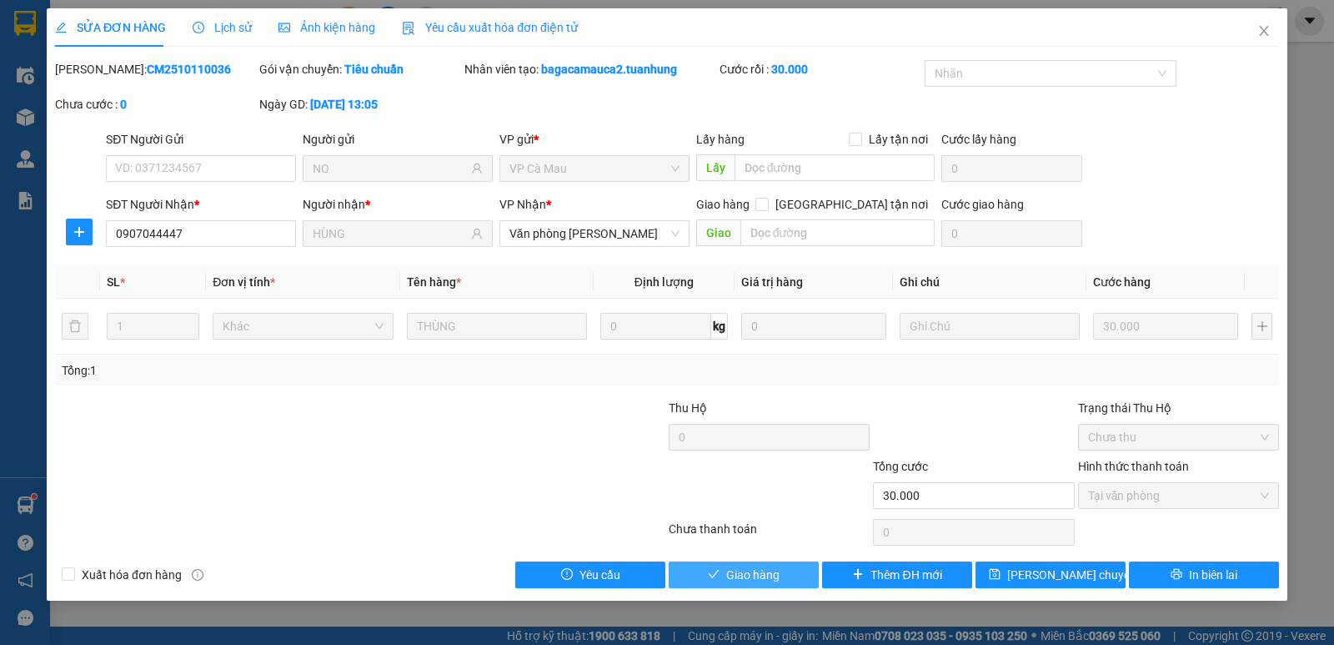
click at [764, 571] on span "Giao hàng" at bounding box center [752, 574] width 53 height 18
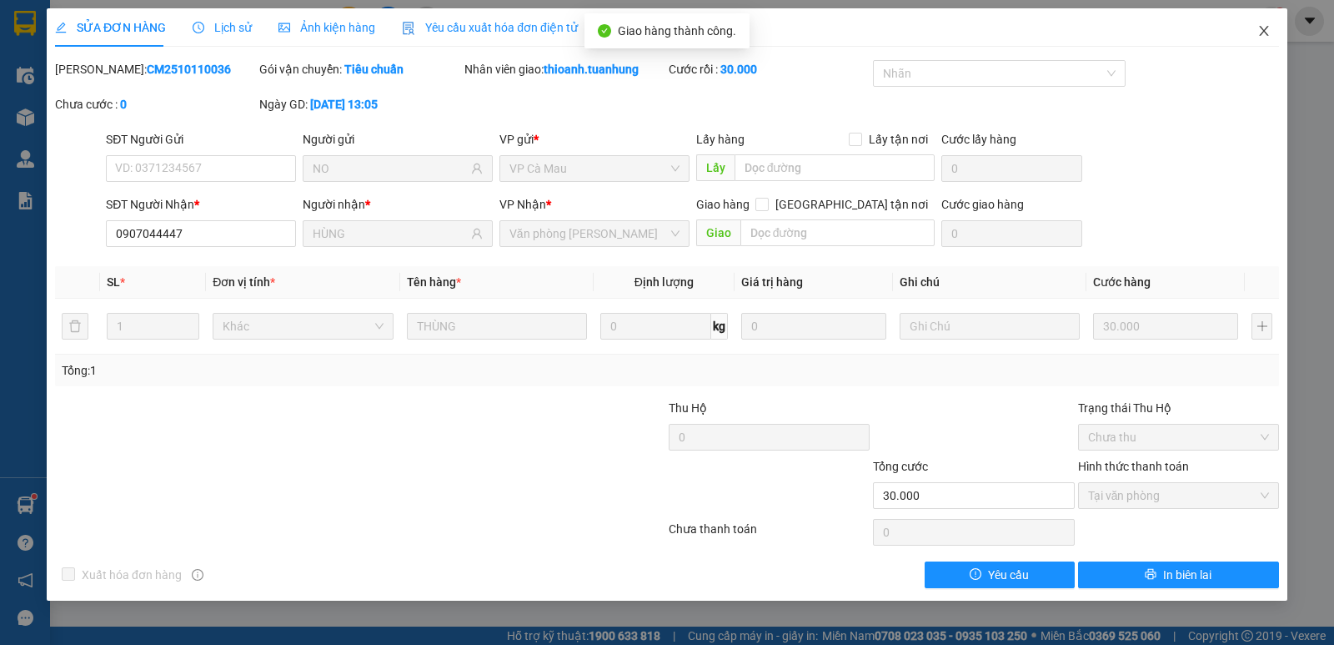
click at [1257, 32] on icon "close" at bounding box center [1263, 30] width 13 height 13
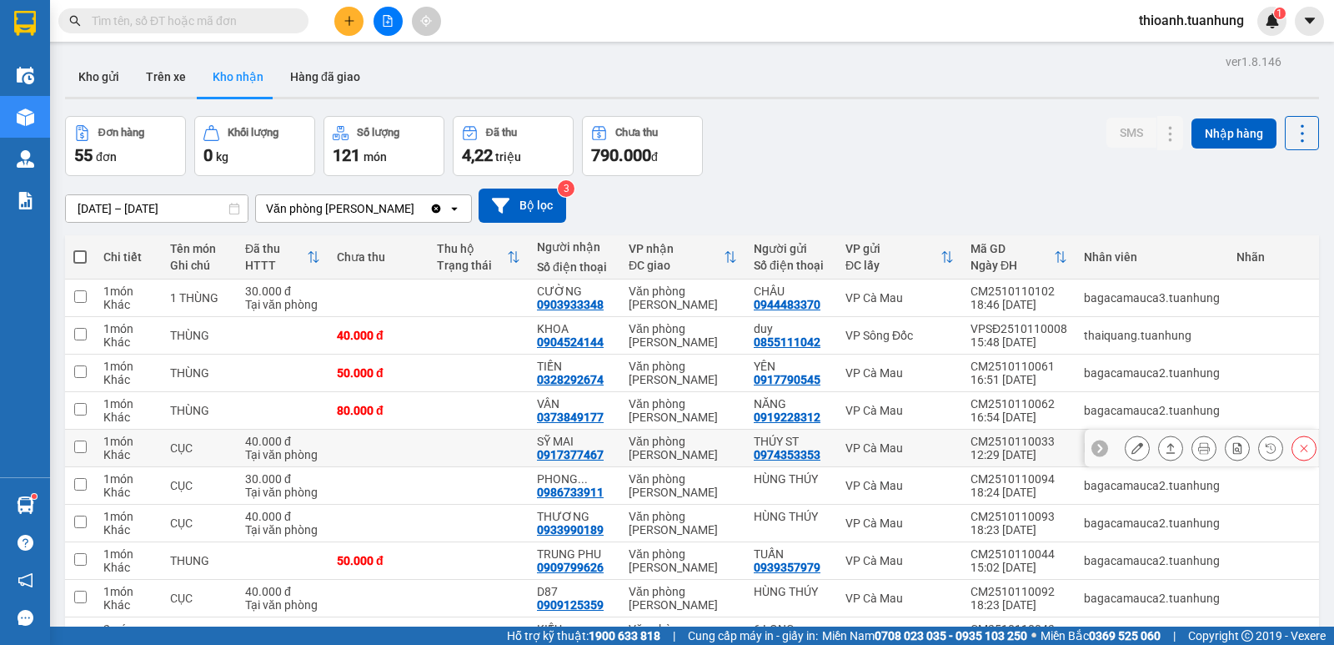
scroll to position [103, 0]
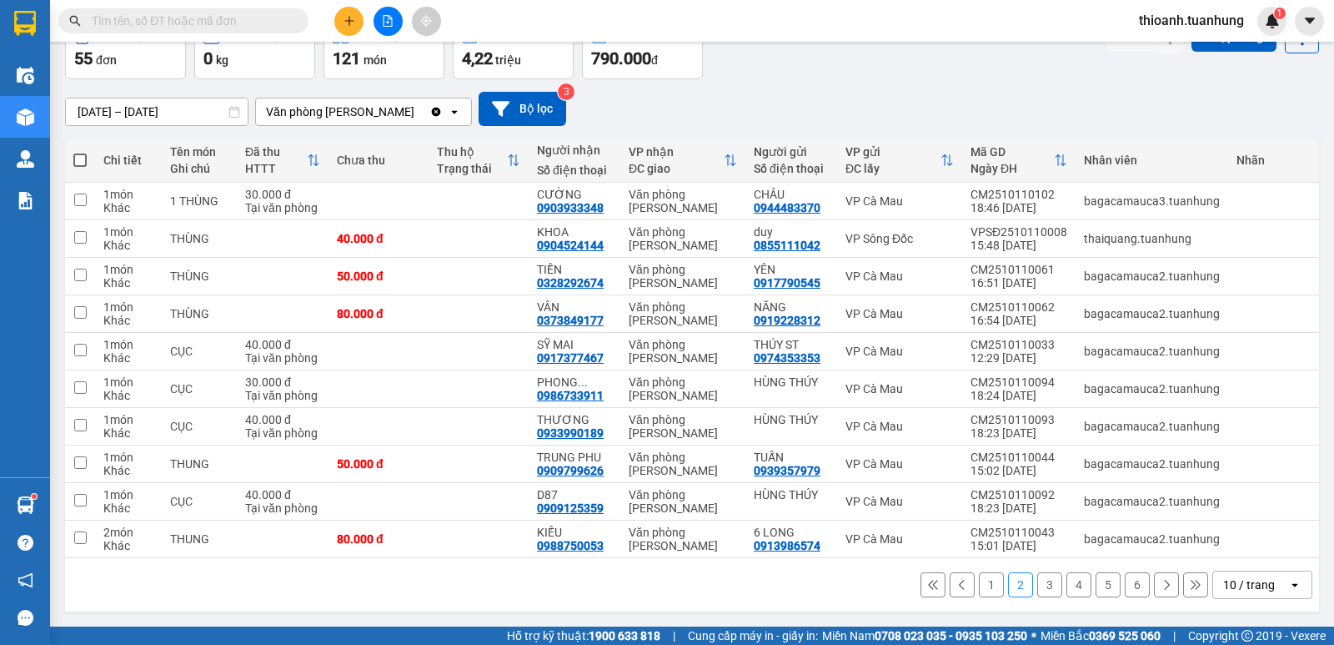
click at [981, 585] on button "1" at bounding box center [991, 584] width 25 height 25
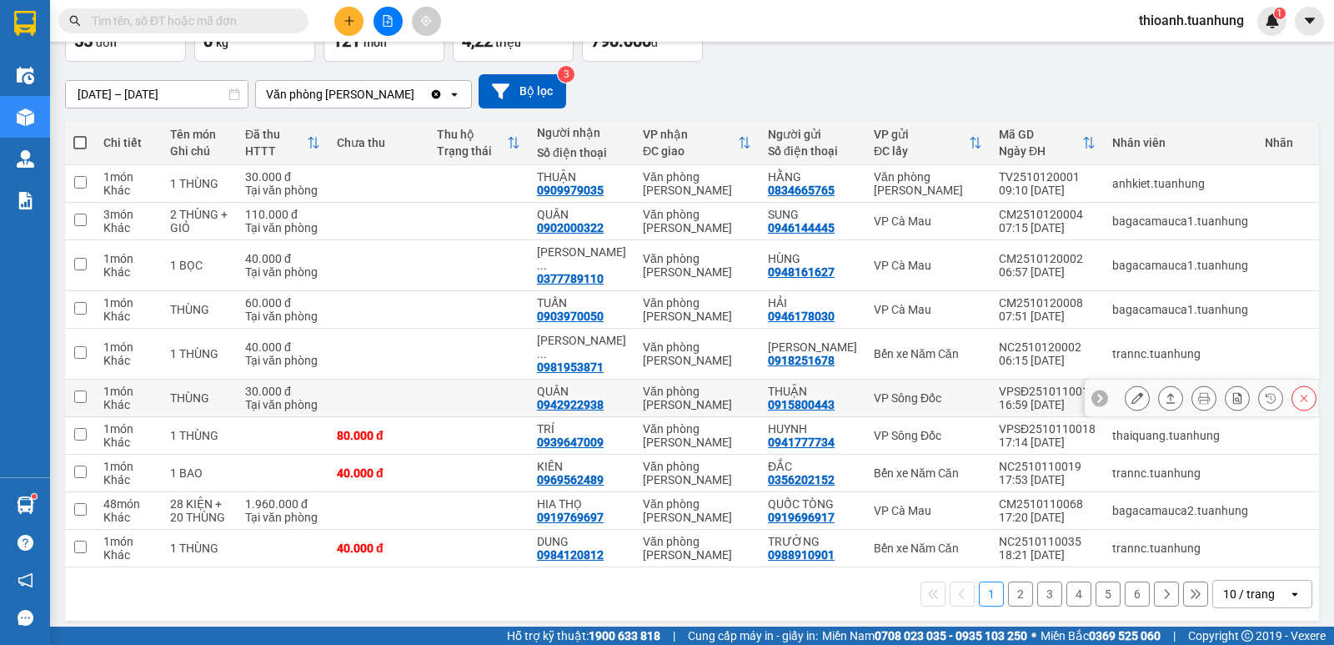
scroll to position [117, 0]
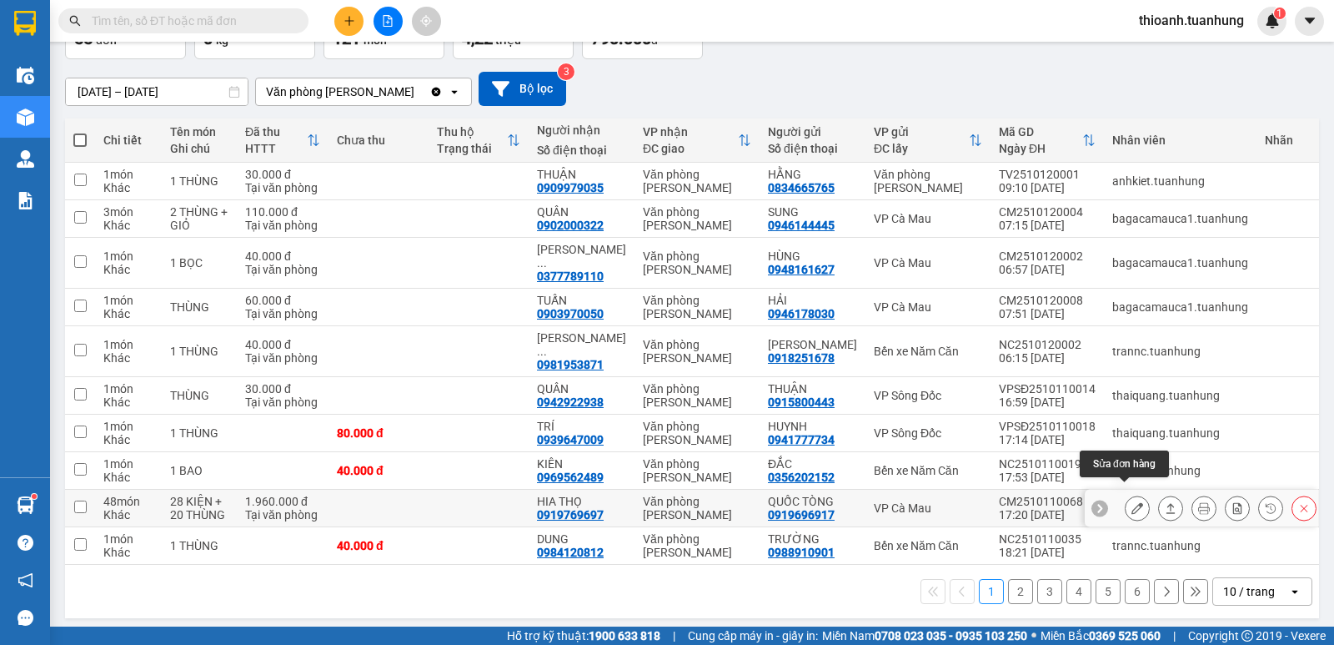
click at [1132, 502] on icon at bounding box center [1138, 508] width 12 height 12
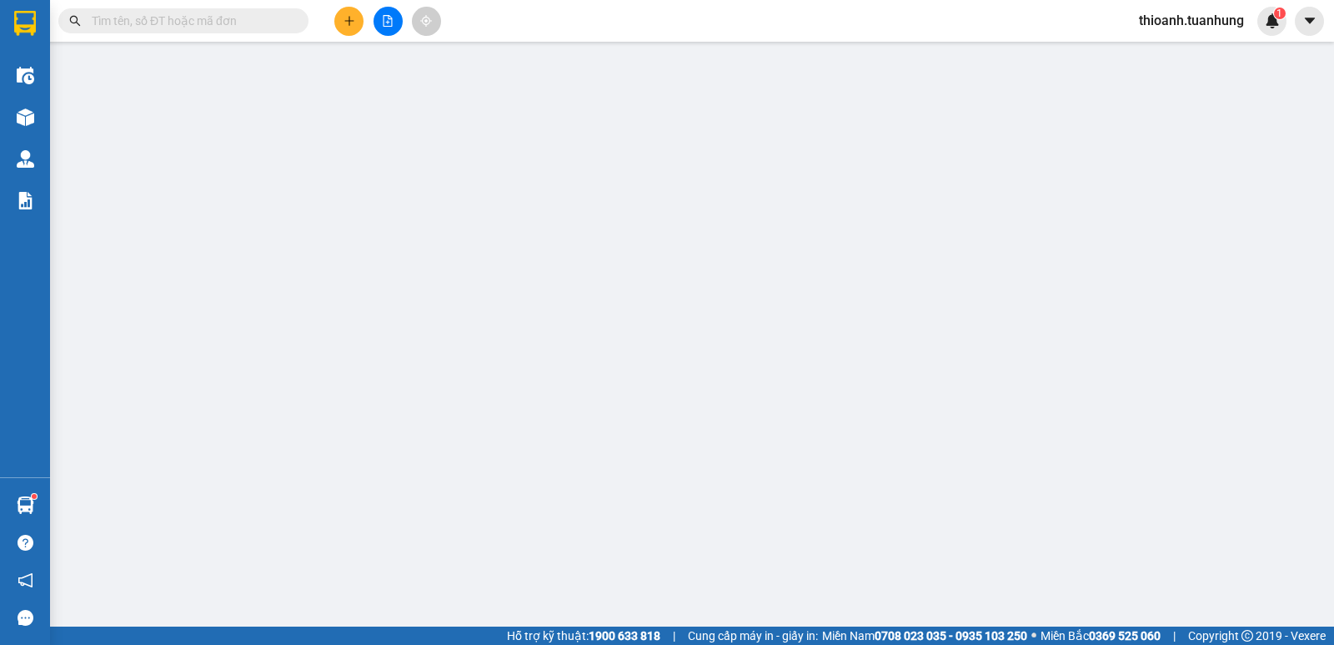
type input "0919696917"
type input "QUỐC TÒNG"
type input "0919769697"
type input "HIA THỌ"
type input "1.960.000"
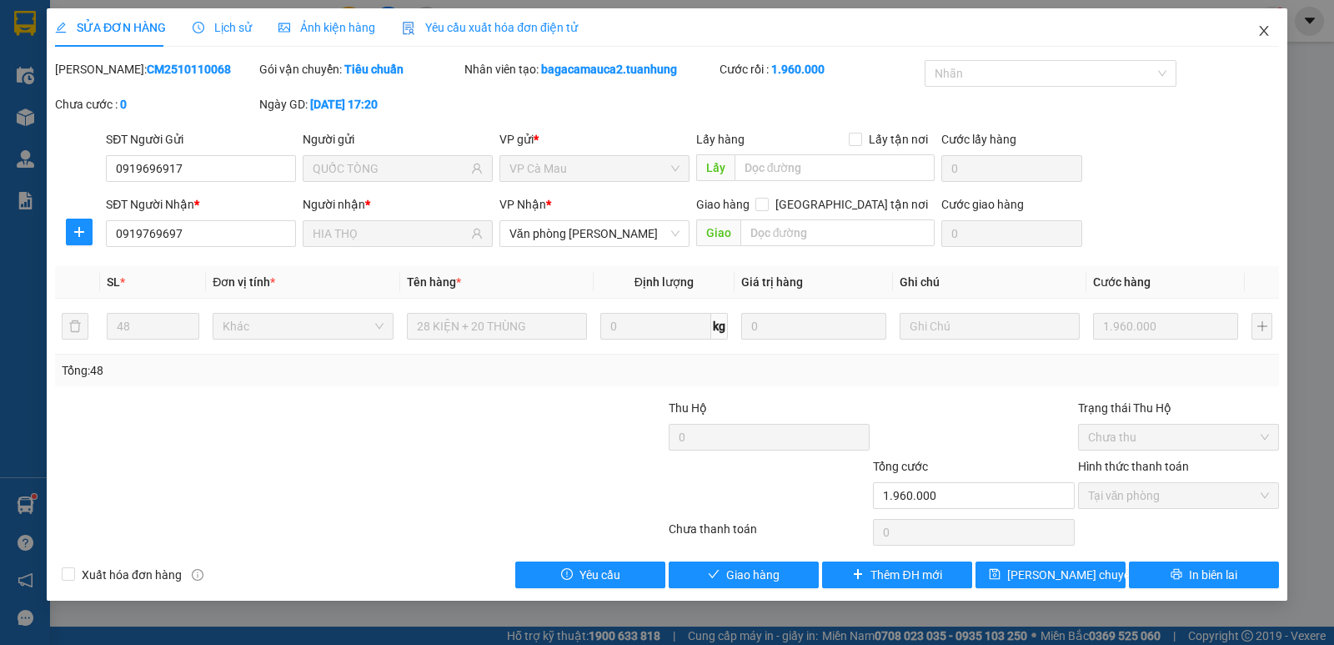
click at [1265, 32] on icon "close" at bounding box center [1263, 30] width 13 height 13
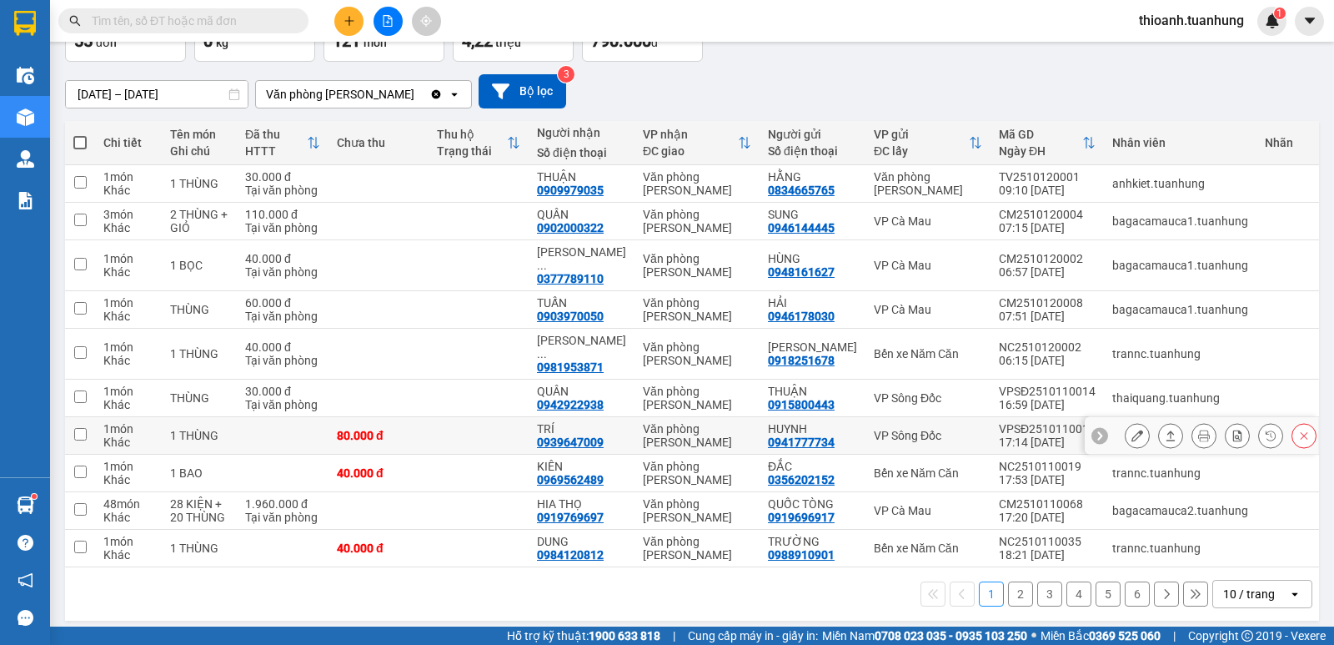
scroll to position [117, 0]
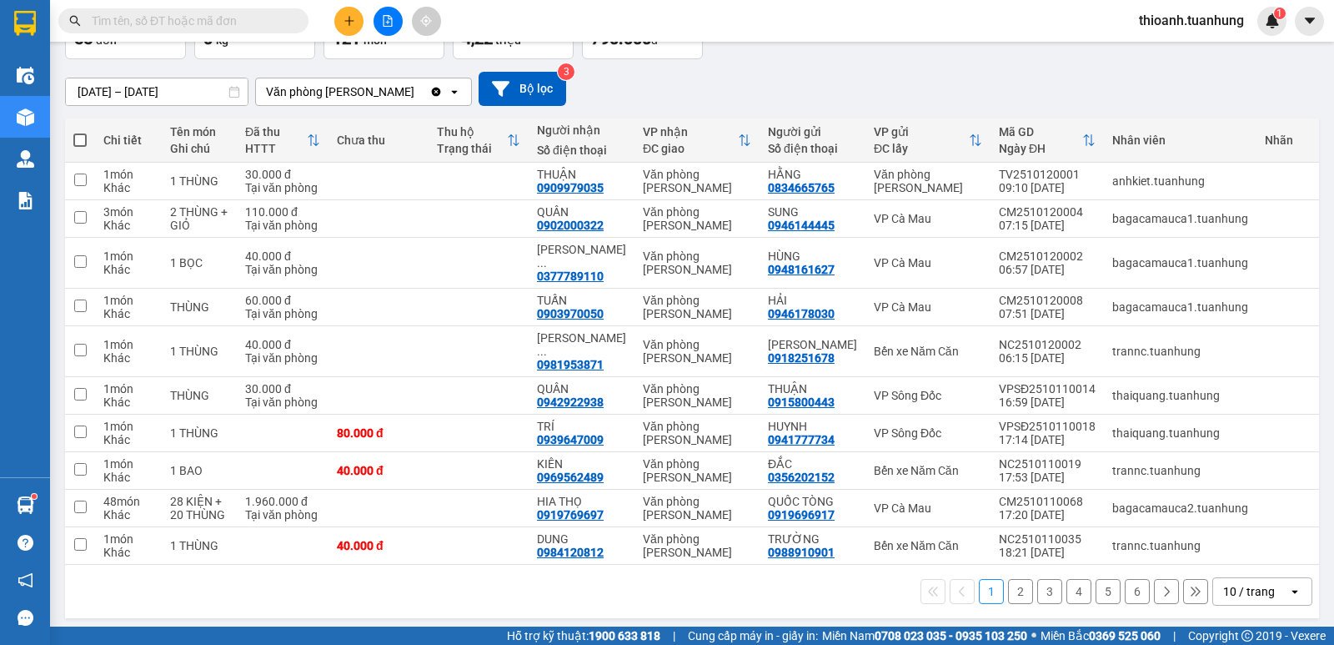
click at [1161, 586] on icon at bounding box center [1167, 591] width 12 height 12
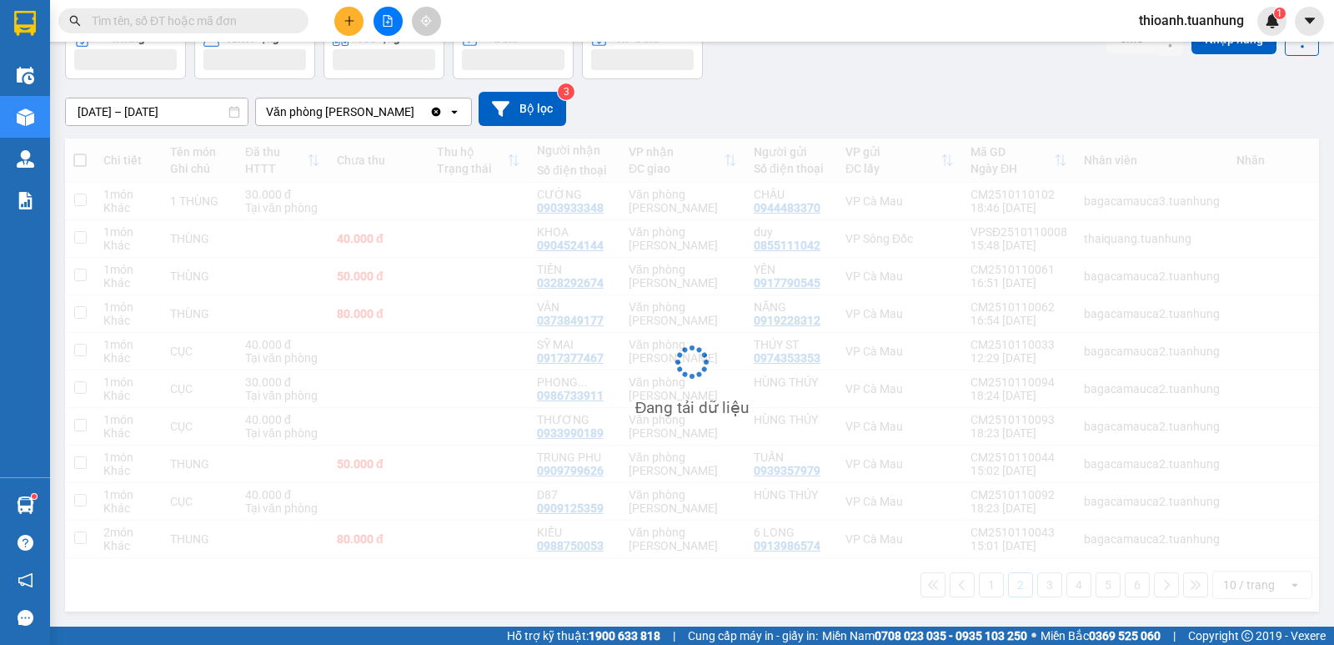
scroll to position [103, 0]
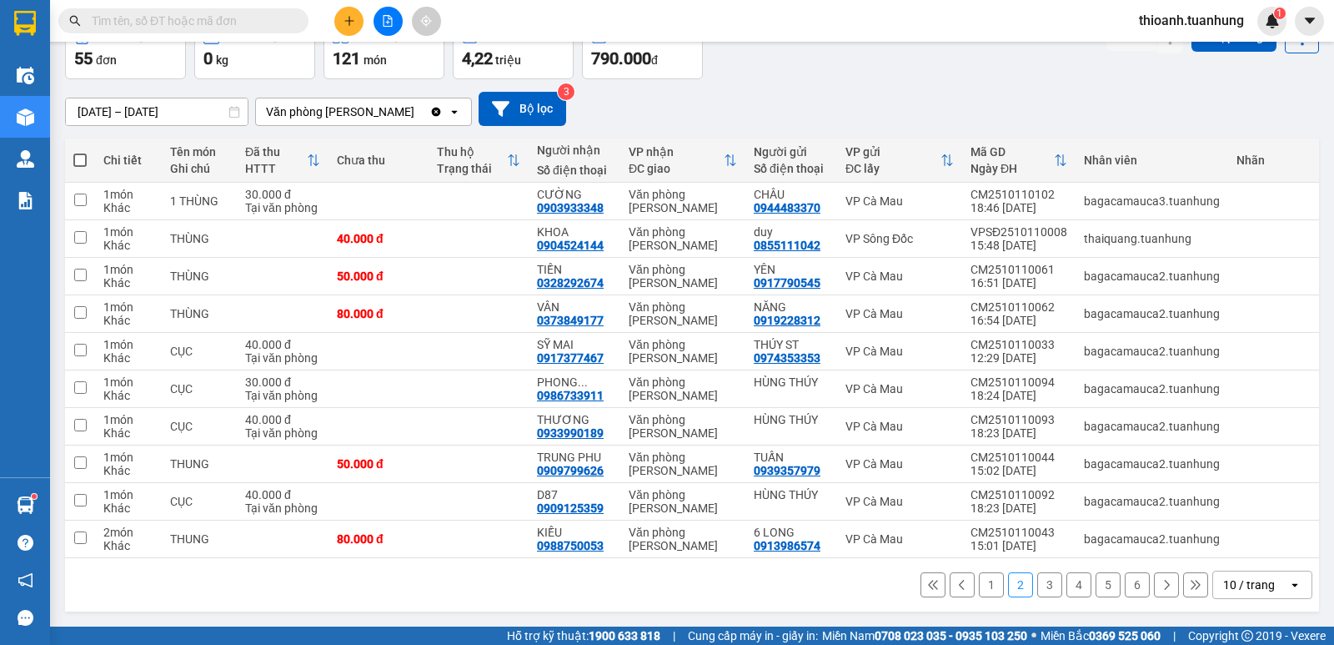
click at [1161, 580] on icon at bounding box center [1167, 585] width 12 height 12
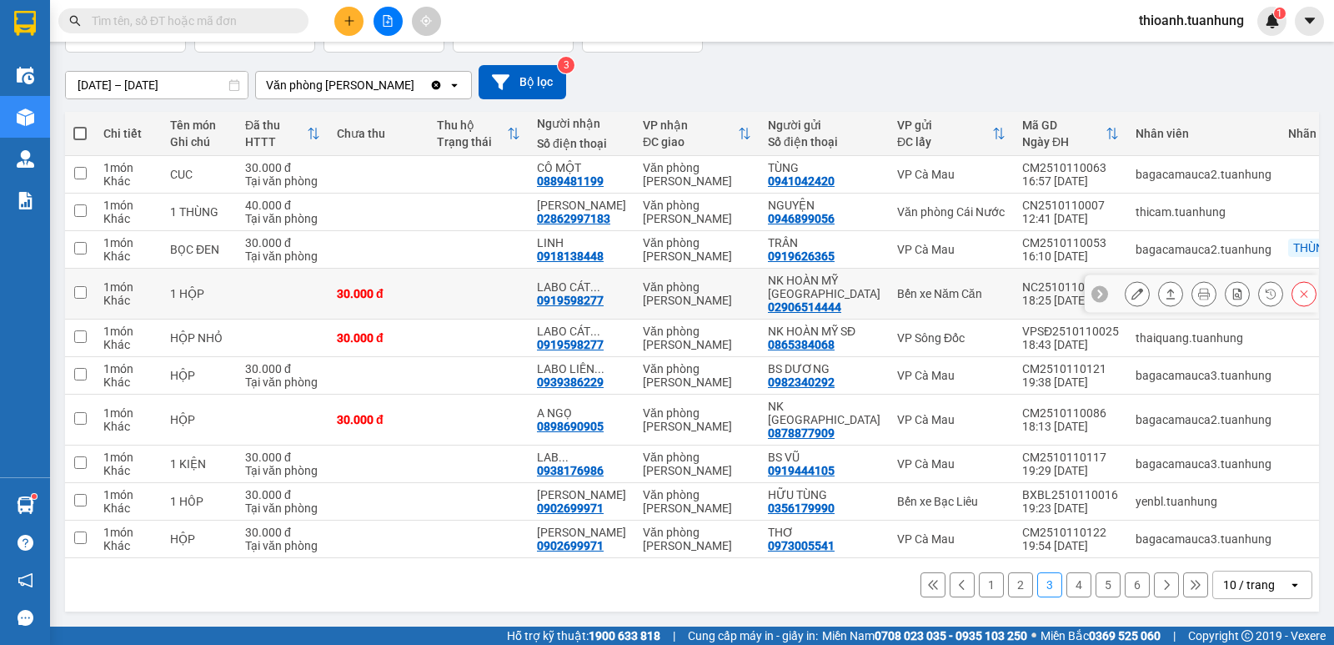
scroll to position [130, 0]
click at [1132, 288] on icon at bounding box center [1138, 294] width 12 height 12
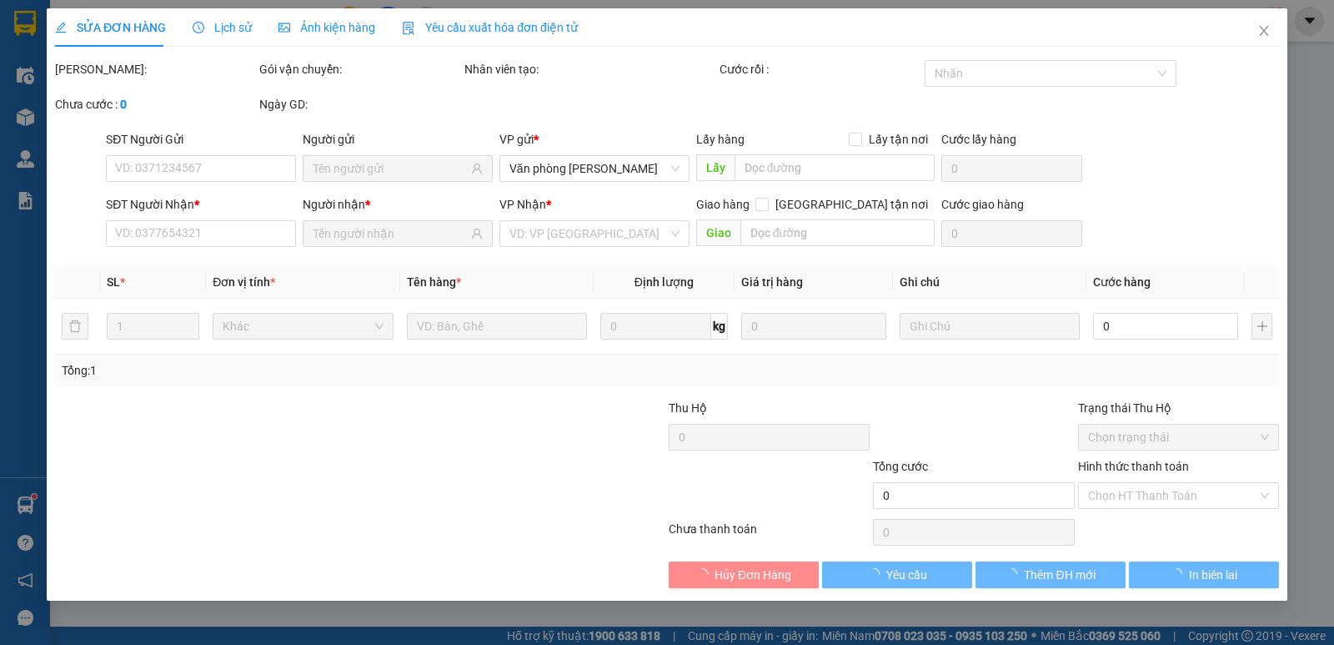
type input "02906514444"
type input "NK HOÀN MỸ [GEOGRAPHIC_DATA]"
type input "0919598277"
type input "[PERSON_NAME]"
type input "30.000"
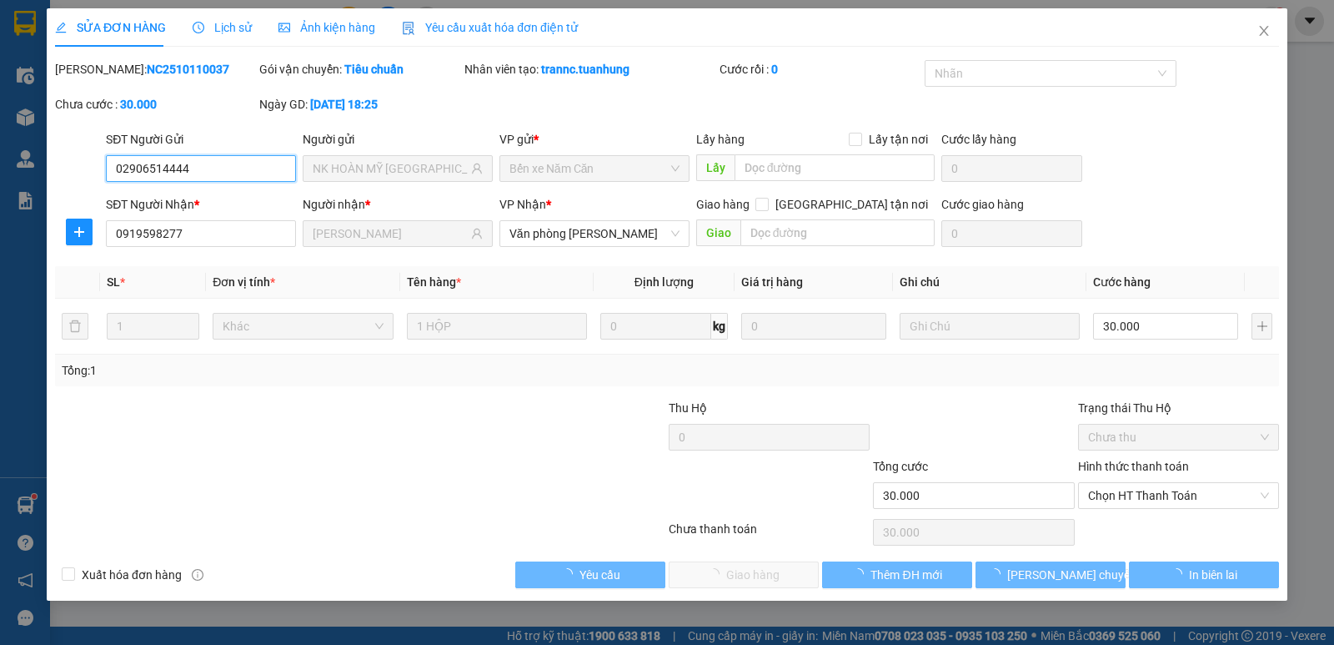
click at [1148, 494] on span "Chọn HT Thanh Toán" at bounding box center [1178, 495] width 181 height 25
click at [1126, 514] on div "Total Paid Fee 0 Total UnPaid Fee 30.000 Cash Collection Total Fee Mã ĐH: NC251…" at bounding box center [667, 324] width 1224 height 528
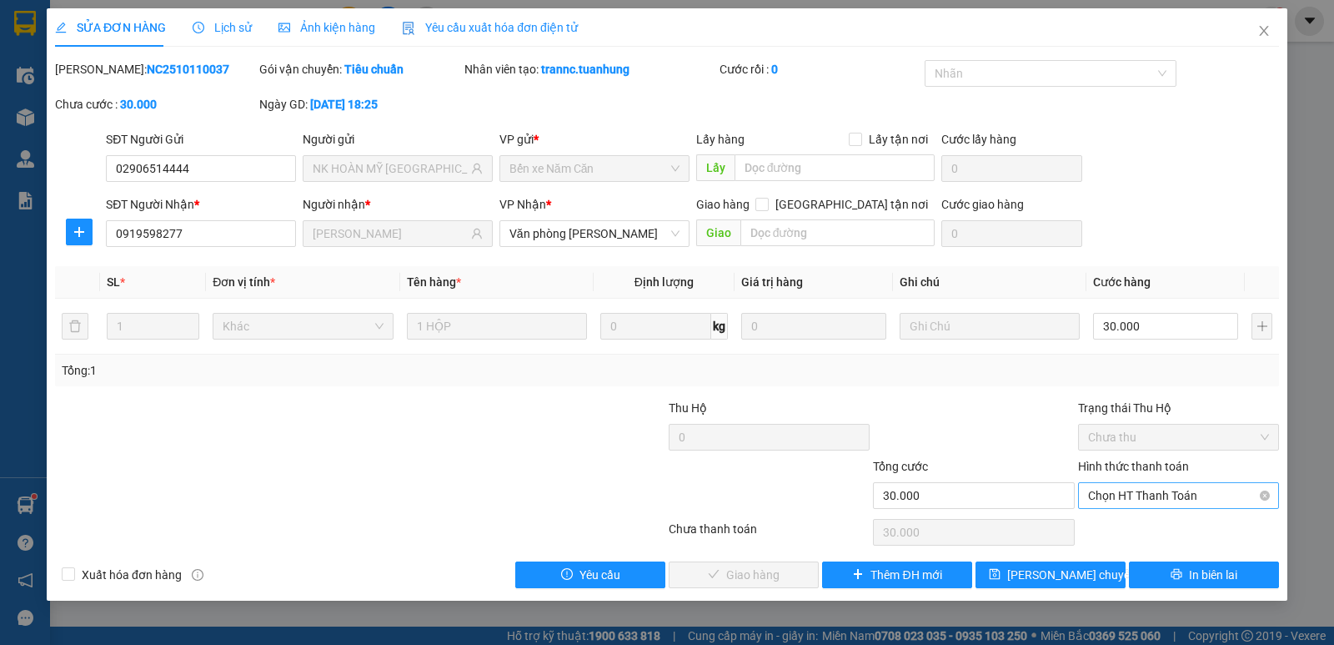
click at [1130, 497] on span "Chọn HT Thanh Toán" at bounding box center [1178, 495] width 181 height 25
click at [1124, 525] on div "Tại văn phòng" at bounding box center [1178, 528] width 181 height 18
type input "0"
click at [781, 570] on button "Giao hàng" at bounding box center [744, 574] width 150 height 27
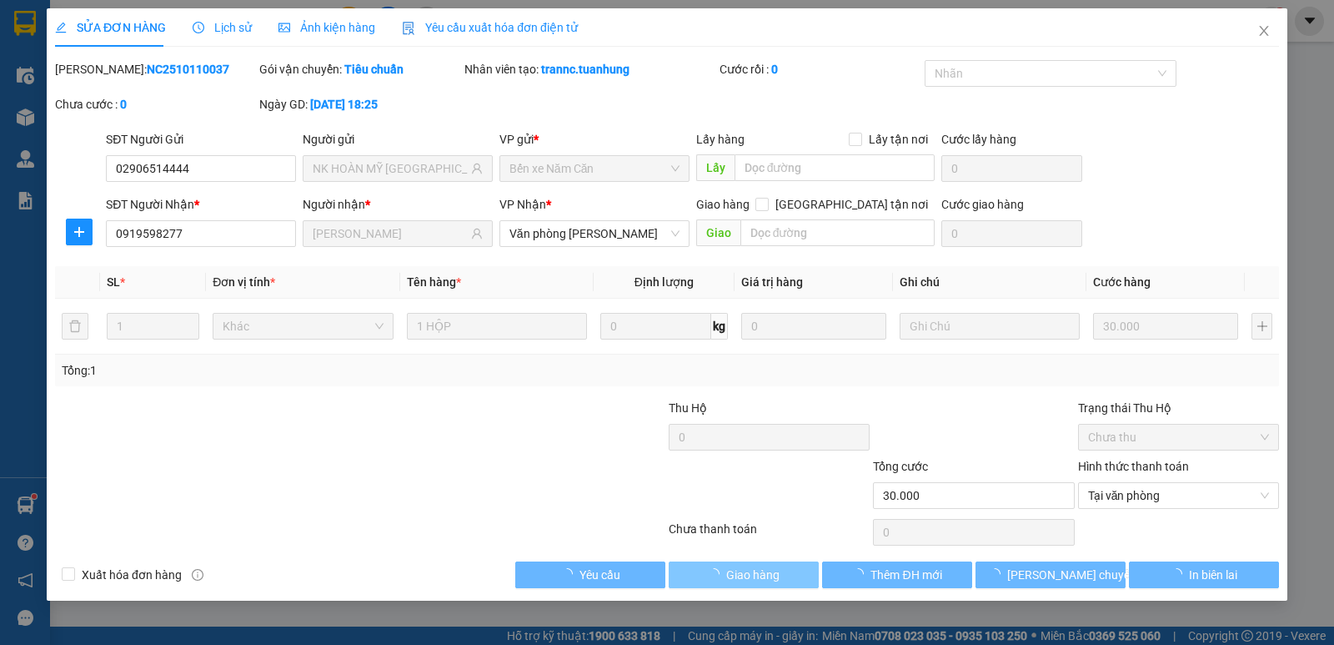
drag, startPoint x: 782, startPoint y: 568, endPoint x: 986, endPoint y: 382, distance: 276.2
click at [783, 568] on button "Giao hàng" at bounding box center [744, 574] width 150 height 27
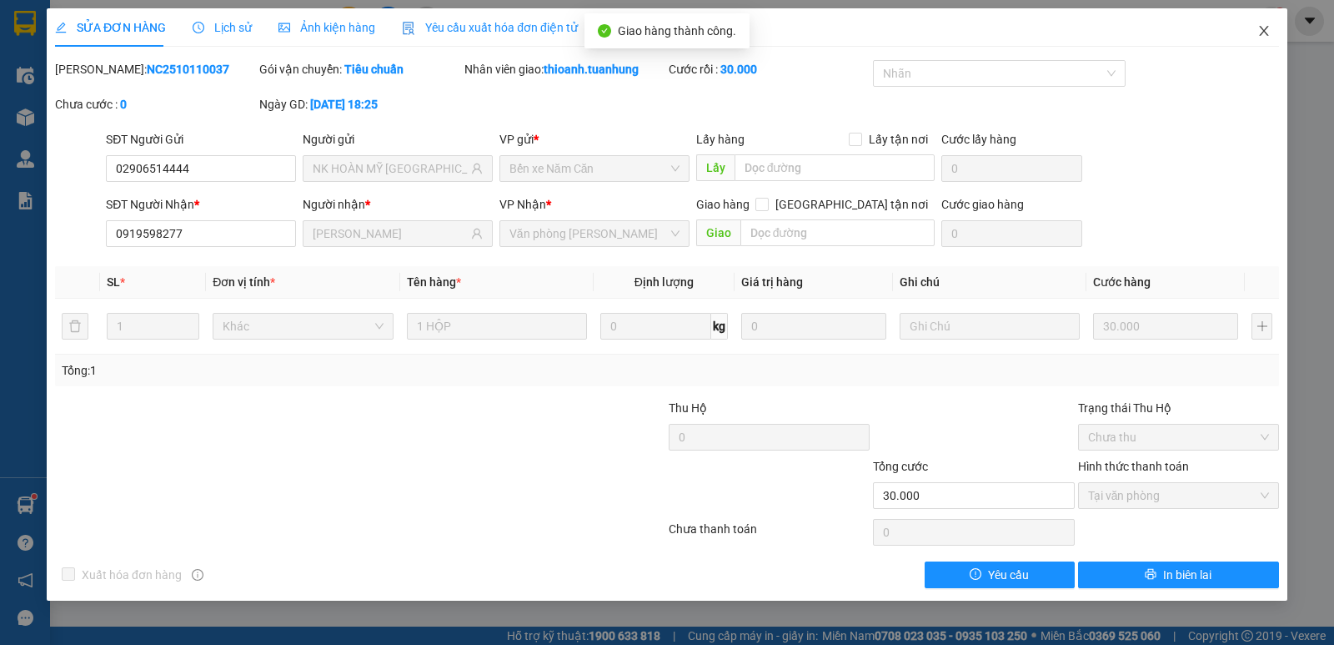
click at [1268, 24] on span "Close" at bounding box center [1264, 31] width 47 height 47
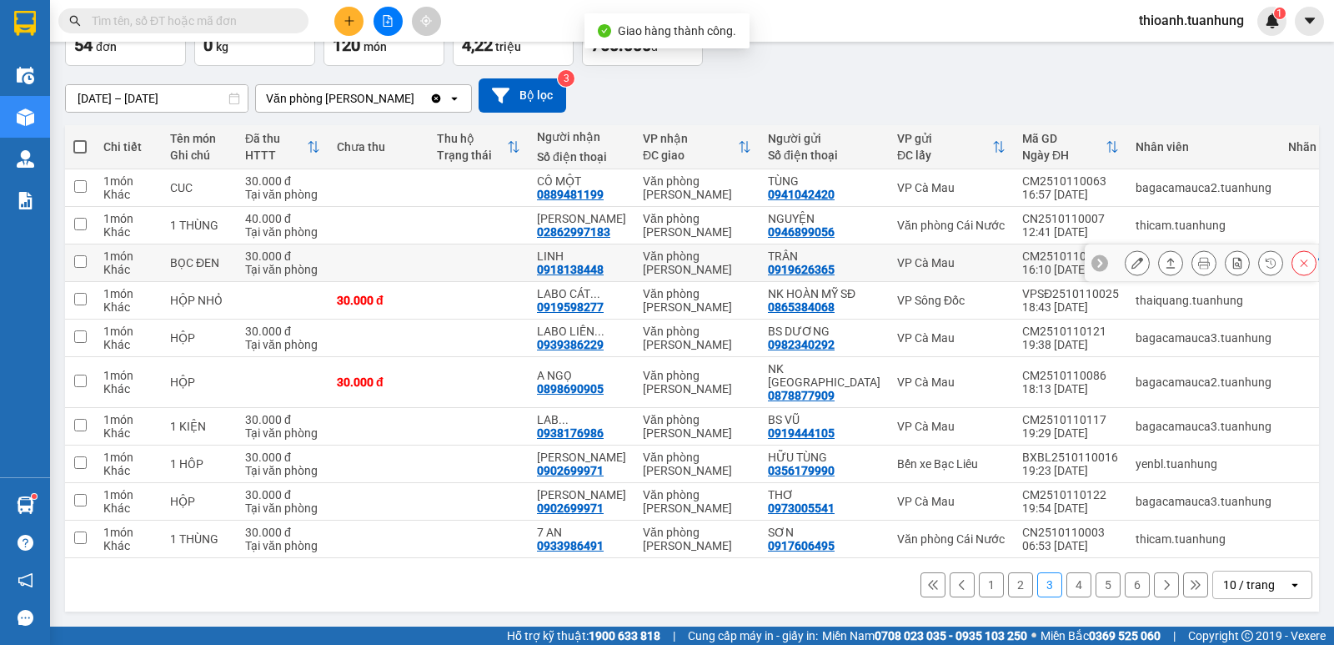
scroll to position [117, 0]
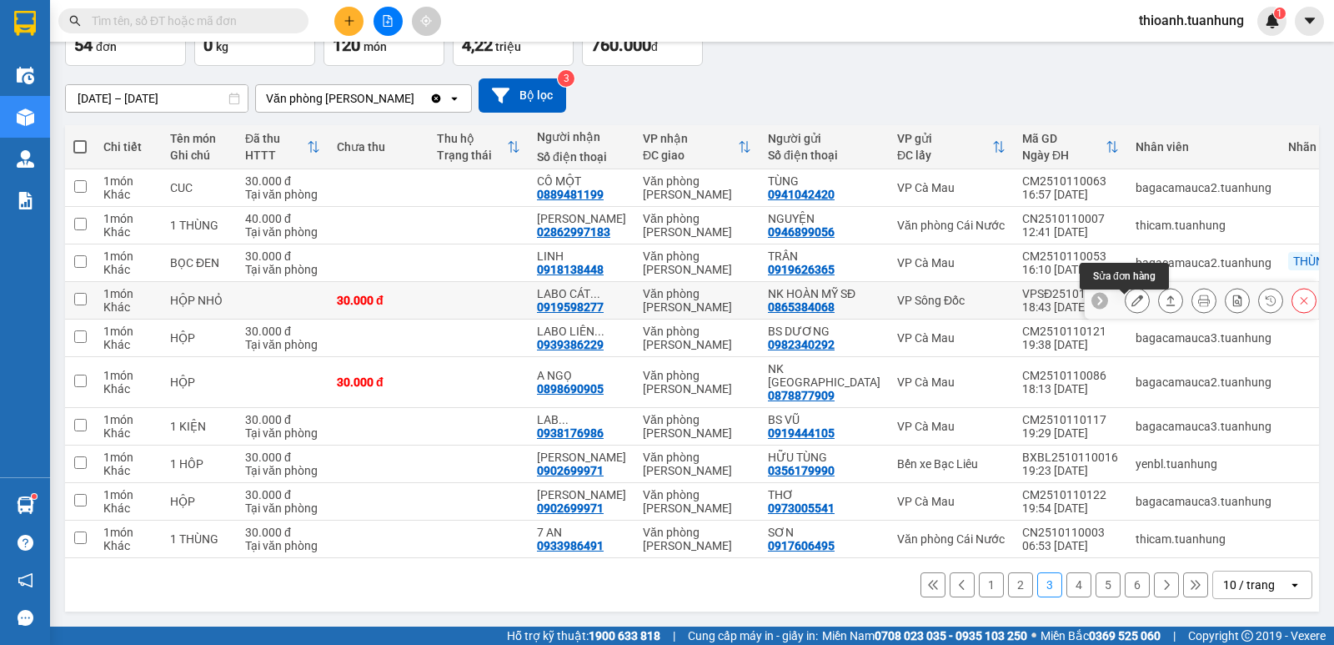
click at [1132, 299] on icon at bounding box center [1138, 300] width 12 height 12
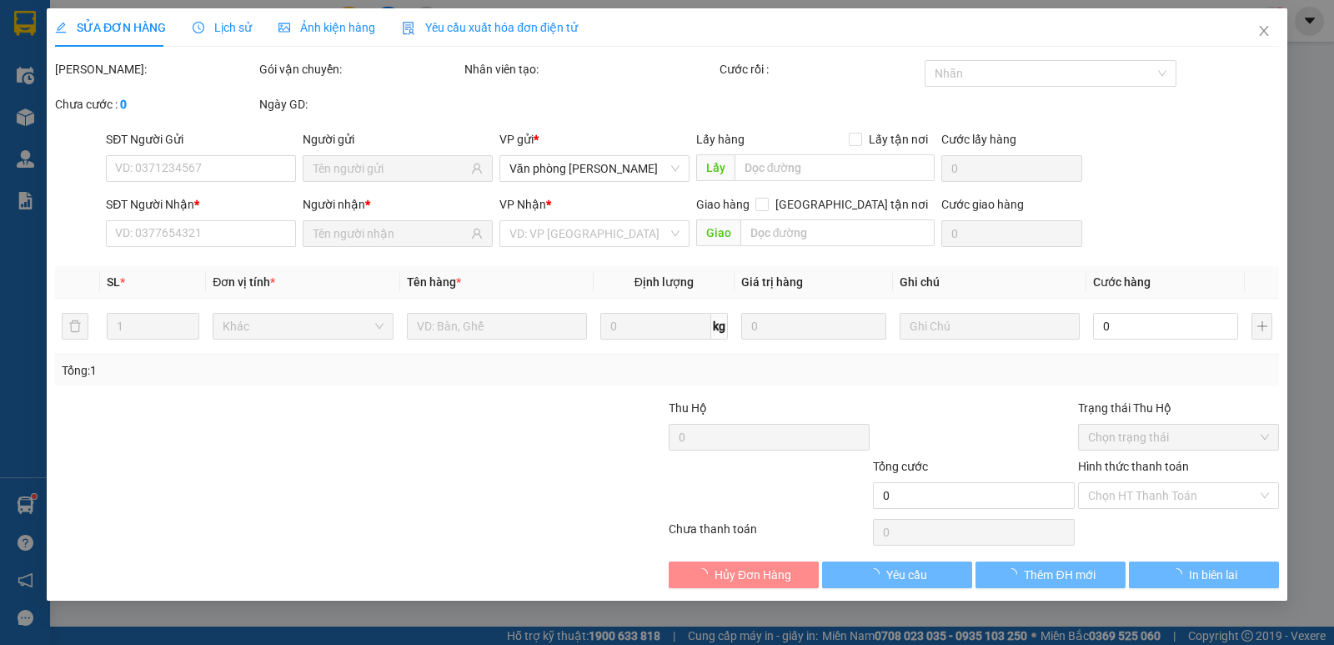
type input "0865384068"
type input "NK HOÀN MỸ SĐ"
type input "0919598277"
type input "[PERSON_NAME]"
type input "30.000"
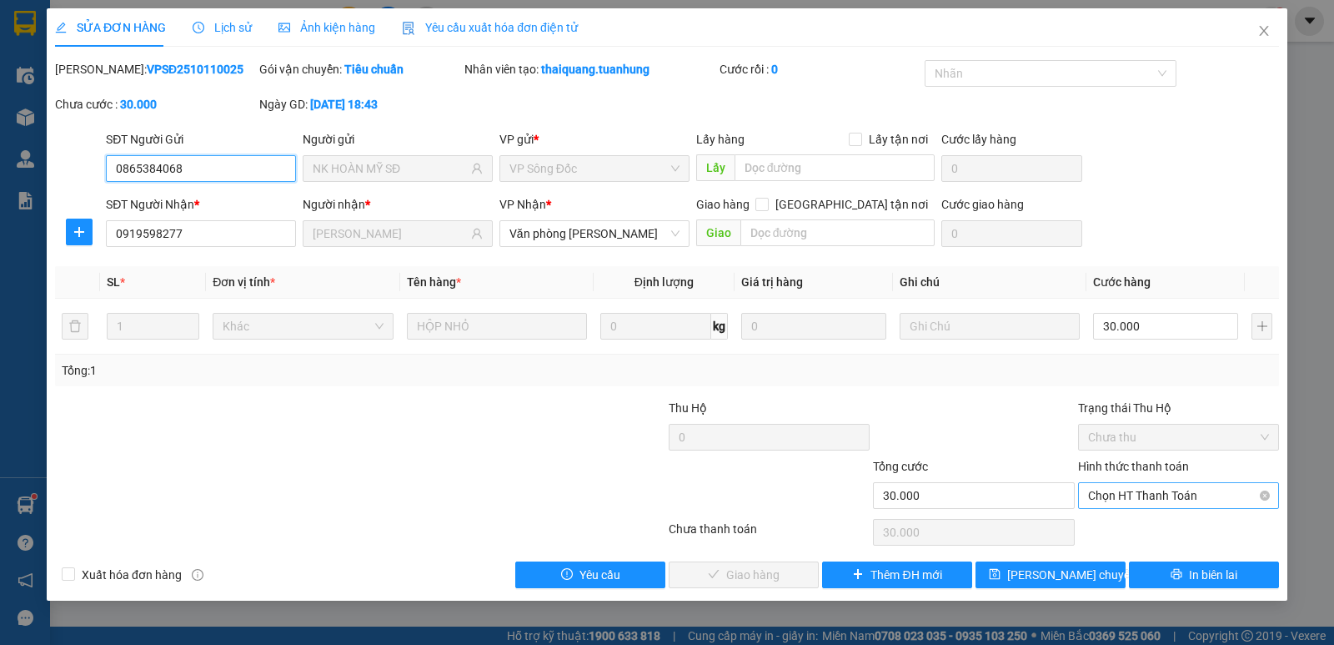
click at [1126, 497] on span "Chọn HT Thanh Toán" at bounding box center [1178, 495] width 181 height 25
click at [1115, 531] on div "Tại văn phòng" at bounding box center [1178, 528] width 181 height 18
type input "0"
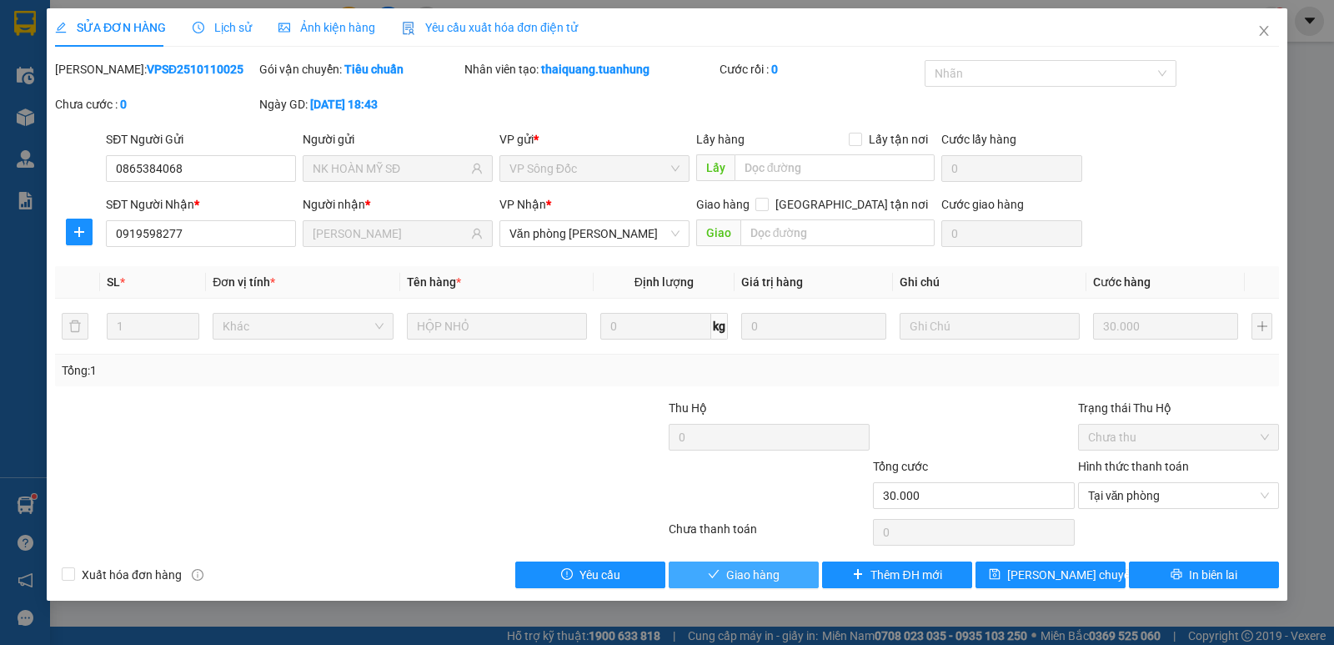
click at [790, 569] on button "Giao hàng" at bounding box center [744, 574] width 150 height 27
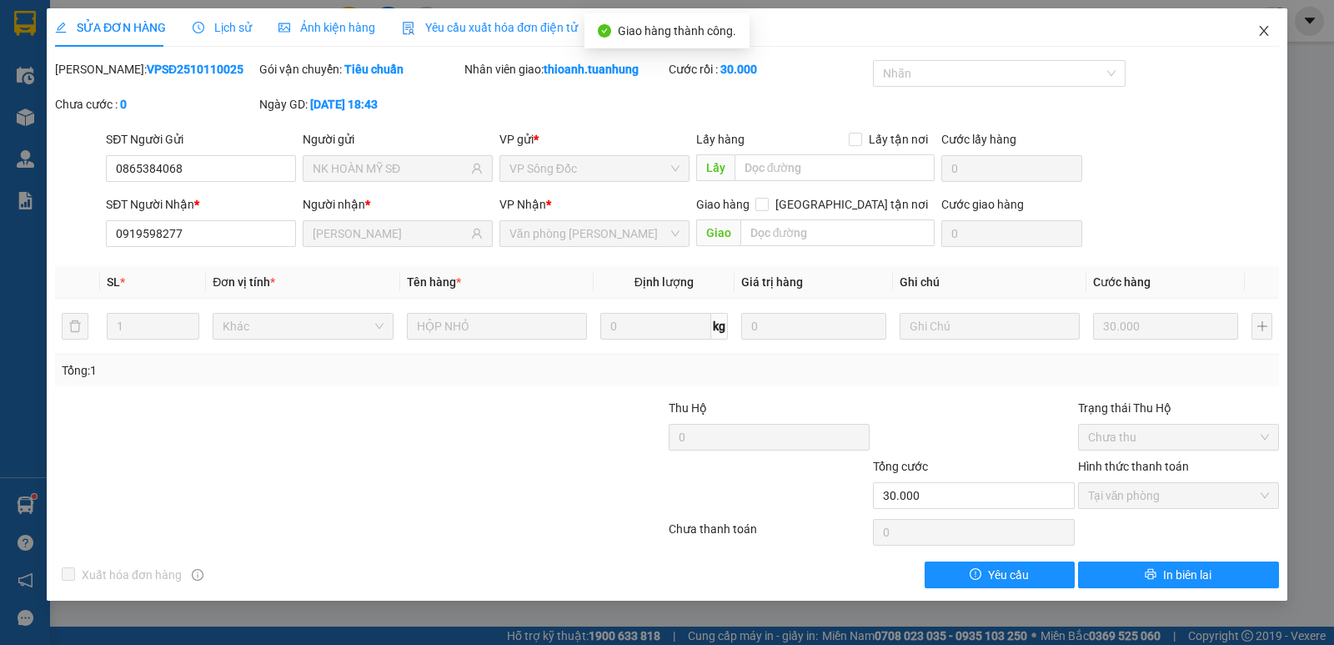
click at [1257, 38] on span "Close" at bounding box center [1264, 31] width 47 height 47
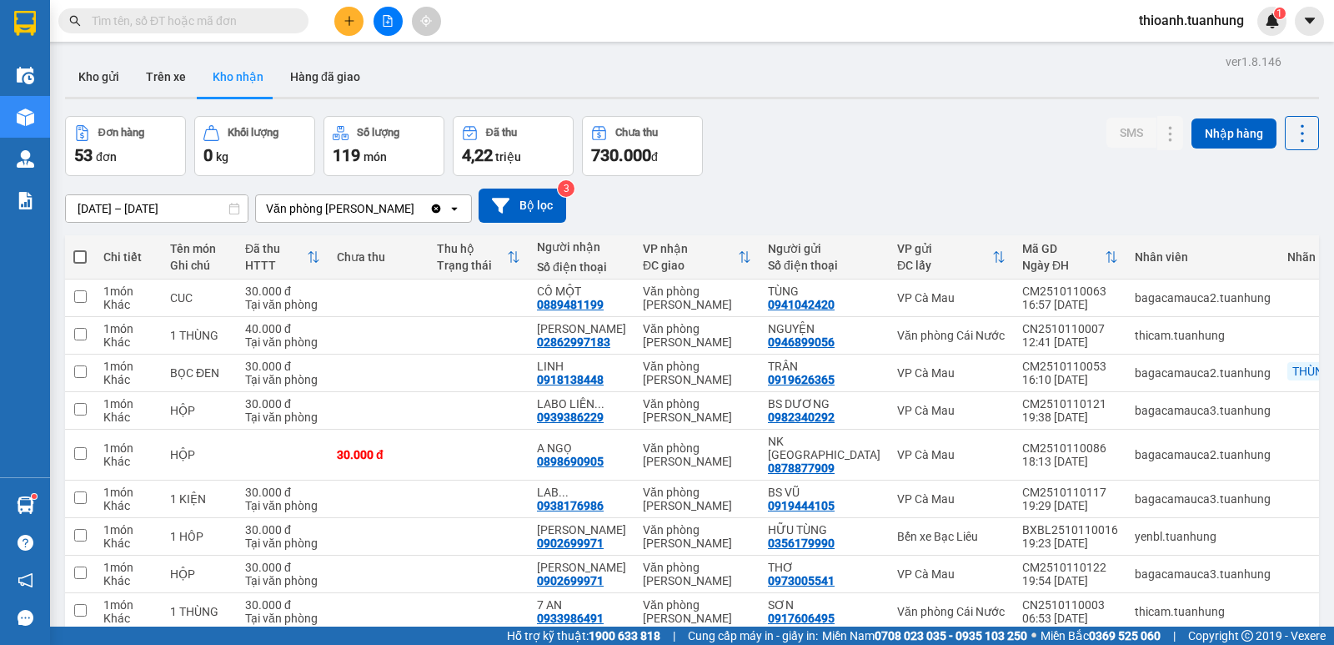
click at [350, 14] on button at bounding box center [348, 21] width 29 height 29
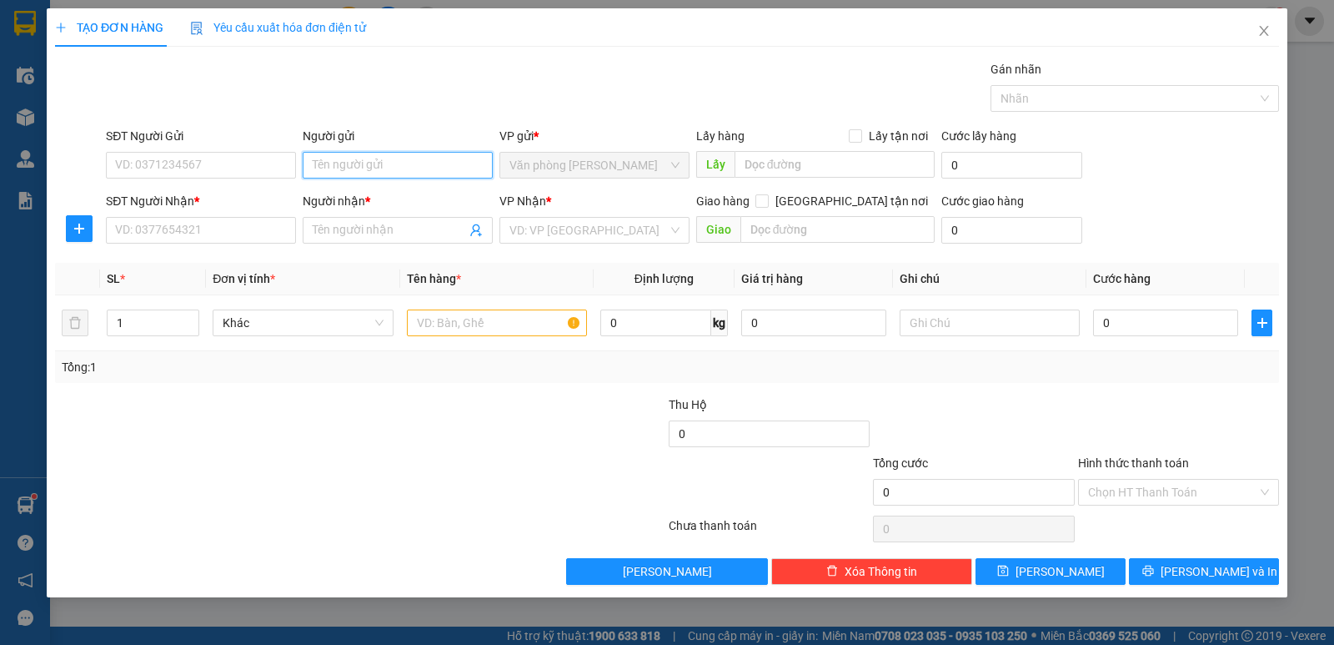
click at [354, 173] on input "Người gửi" at bounding box center [398, 165] width 190 height 27
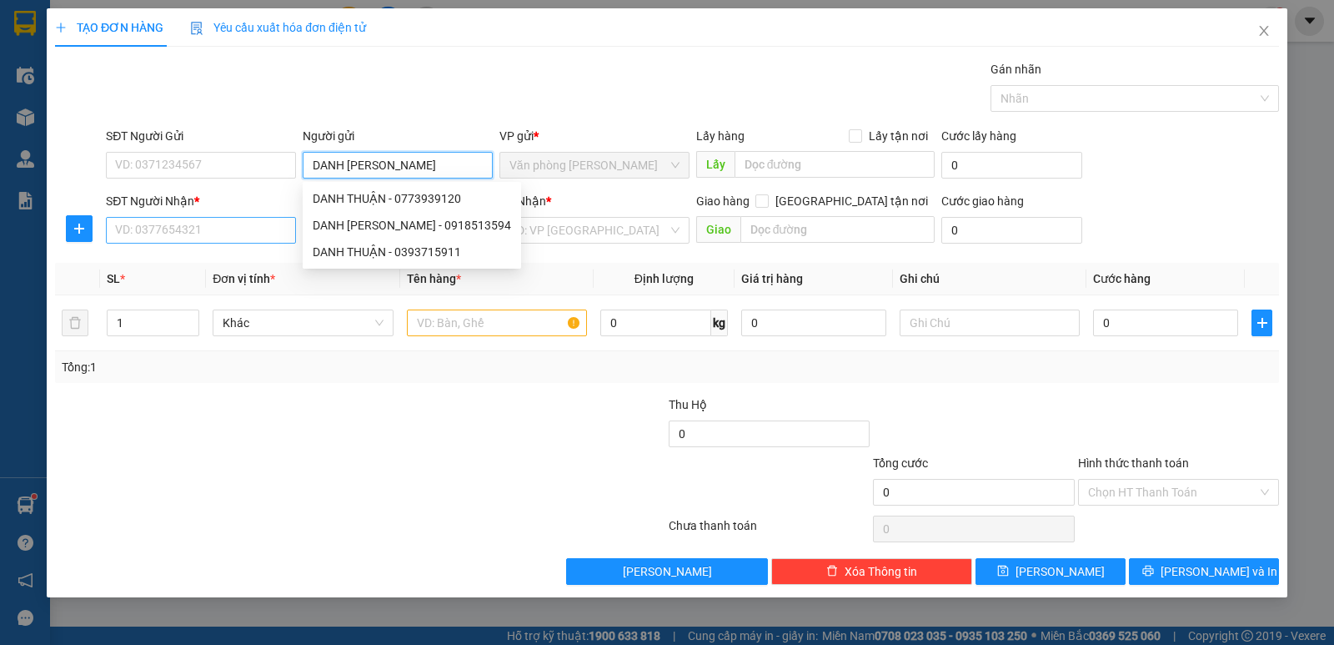
type input "DANH THUẬN"
click at [259, 230] on input "SĐT Người Nhận *" at bounding box center [201, 230] width 190 height 27
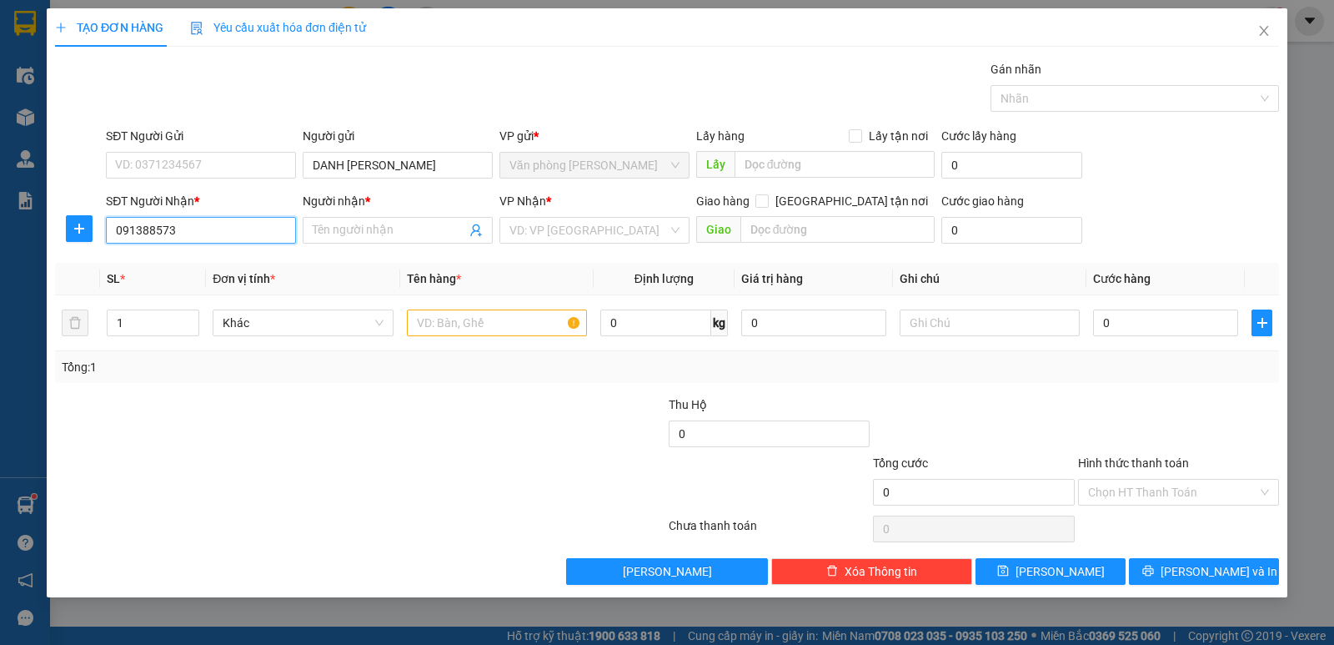
type input "0913885739"
drag, startPoint x: 209, startPoint y: 265, endPoint x: 424, endPoint y: 304, distance: 218.7
click at [213, 265] on div "0913885739 - PHƯỚC" at bounding box center [201, 263] width 170 height 18
type input "PHƯỚC"
type input "0913885739"
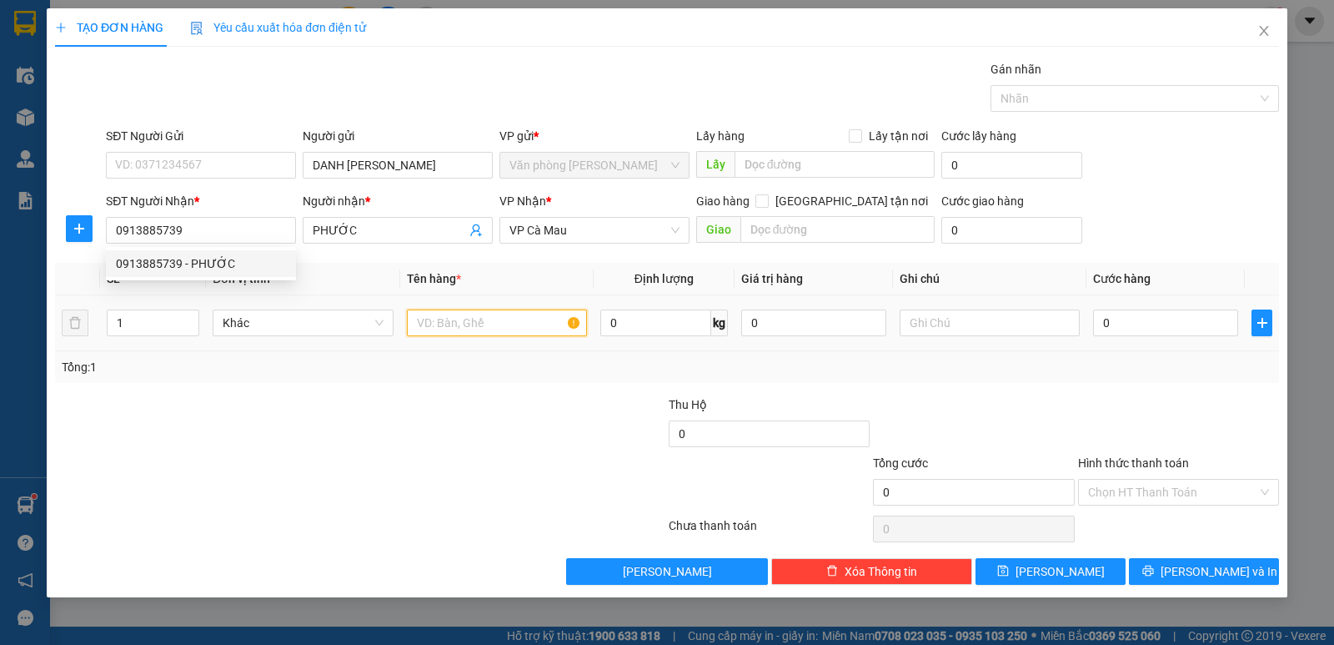
drag, startPoint x: 444, startPoint y: 313, endPoint x: 449, endPoint y: 323, distance: 11.2
click at [447, 320] on input "text" at bounding box center [497, 322] width 180 height 27
click at [451, 324] on input "text" at bounding box center [497, 322] width 180 height 27
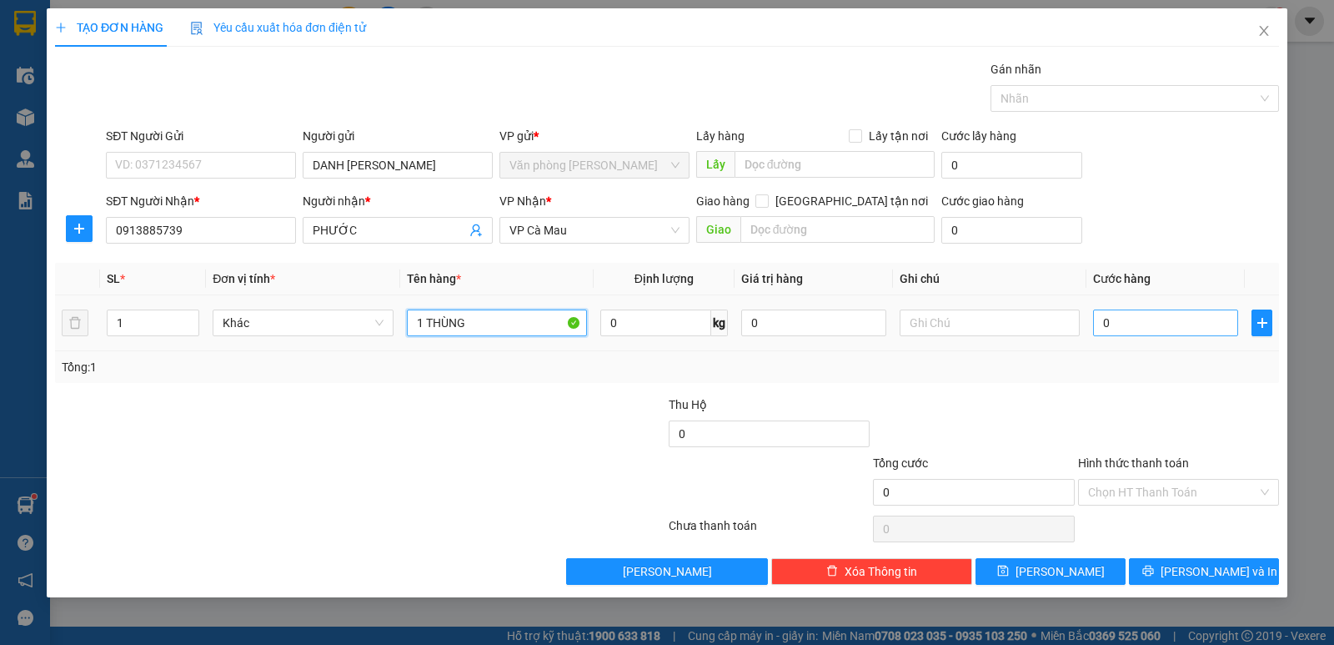
type input "1 THÙNG"
click at [1161, 329] on input "0" at bounding box center [1165, 322] width 145 height 27
type input "5"
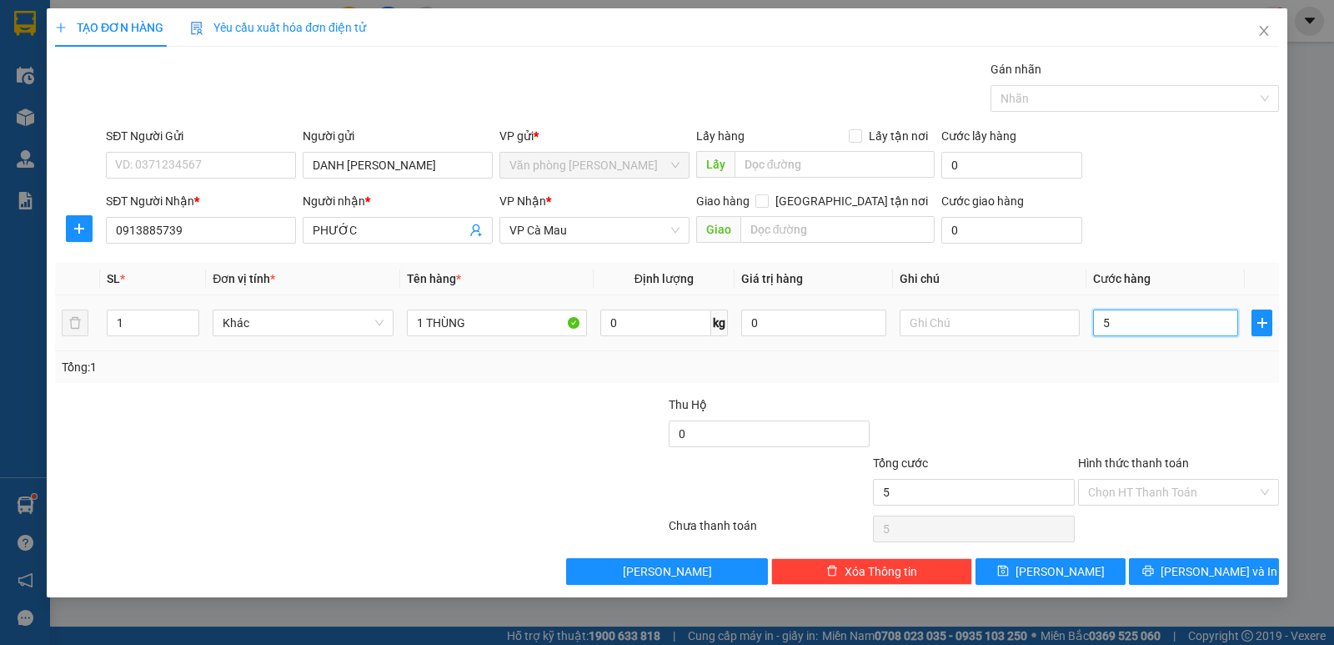
type input "50"
type input "50.000"
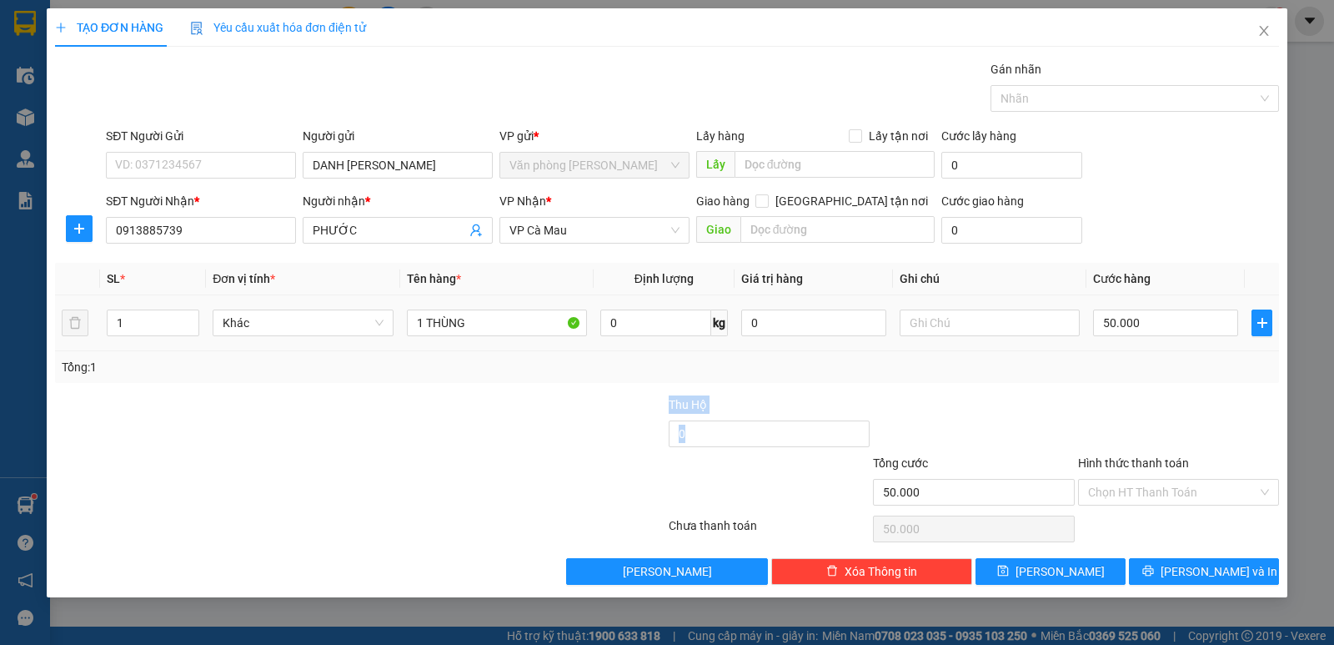
click at [1187, 387] on div "Transit Pickup Surcharge Ids Transit Deliver Surcharge Ids Transit Deliver Surc…" at bounding box center [667, 322] width 1224 height 524
click at [1134, 494] on input "Hình thức thanh toán" at bounding box center [1172, 491] width 169 height 25
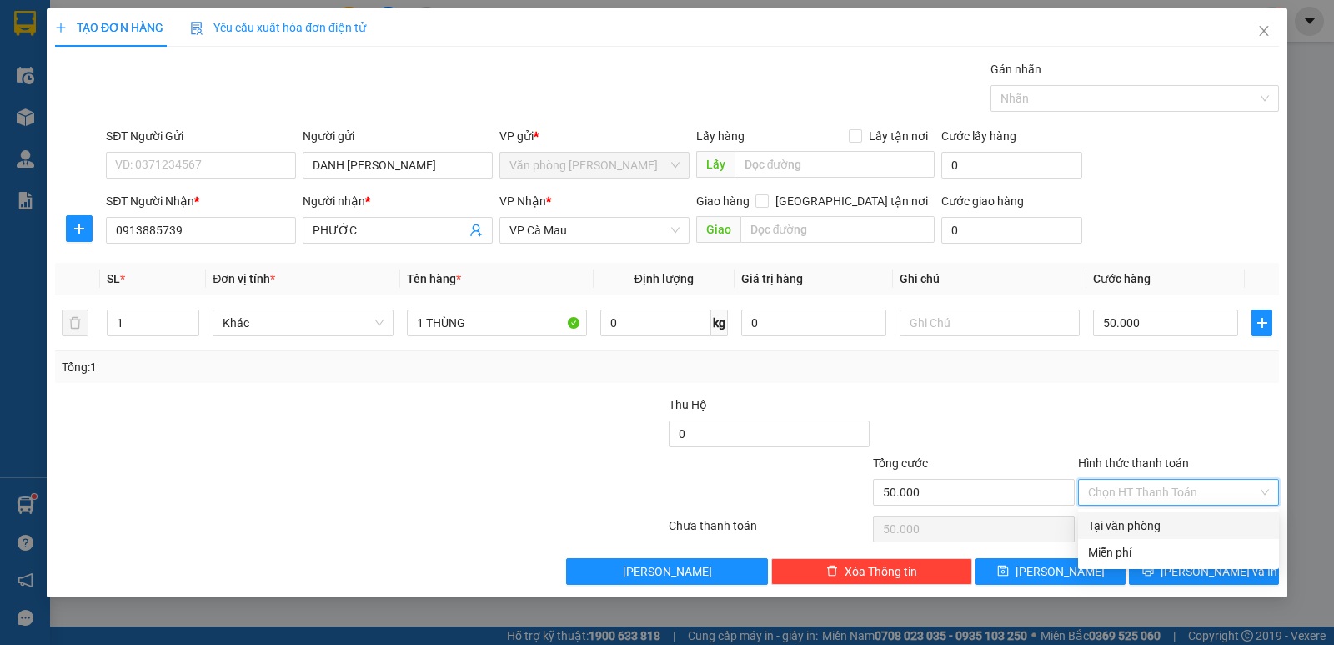
click at [1137, 521] on div "Tại văn phòng" at bounding box center [1178, 525] width 181 height 18
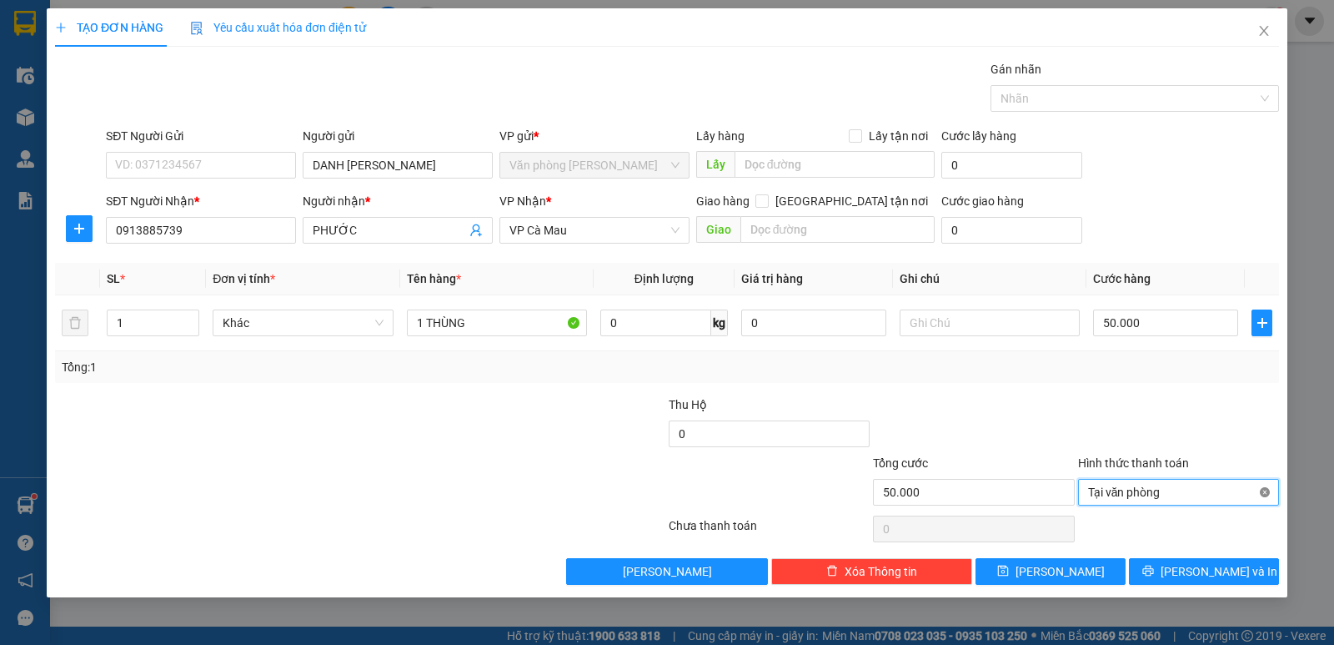
type input "50.000"
drag, startPoint x: 1192, startPoint y: 585, endPoint x: 1195, endPoint y: 575, distance: 10.3
click at [1191, 585] on div "TẠO ĐƠN HÀNG Yêu cầu xuất hóa đơn điện tử Transit Pickup Surcharge Ids Transit …" at bounding box center [667, 302] width 1241 height 589
click at [1195, 575] on span "Lưu và In" at bounding box center [1219, 571] width 117 height 18
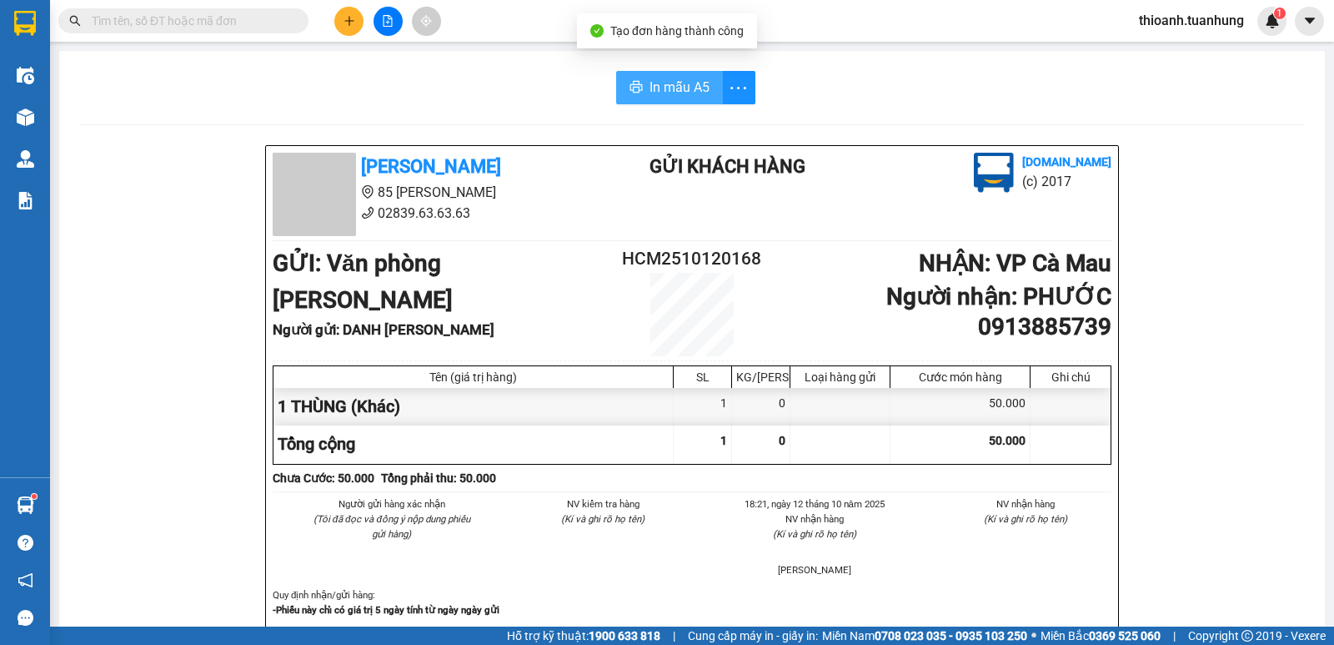
click at [676, 84] on span "In mẫu A5" at bounding box center [680, 87] width 60 height 21
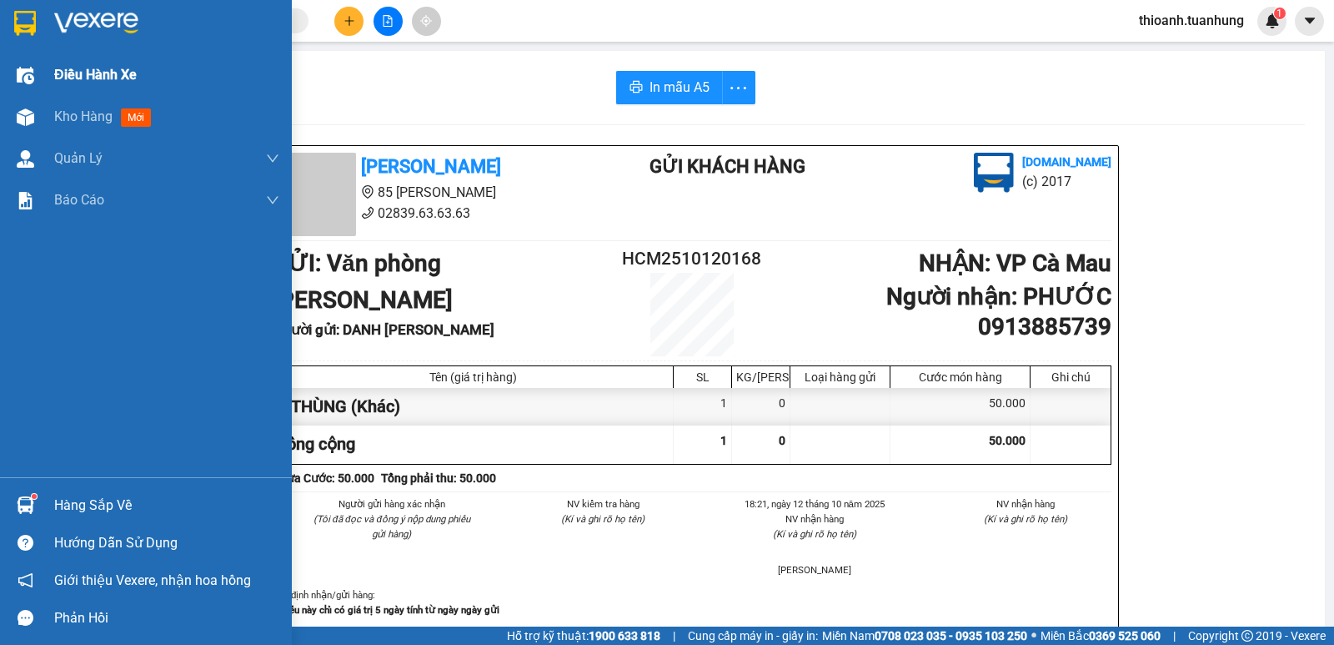
click at [63, 118] on span "Kho hàng" at bounding box center [83, 116] width 58 height 16
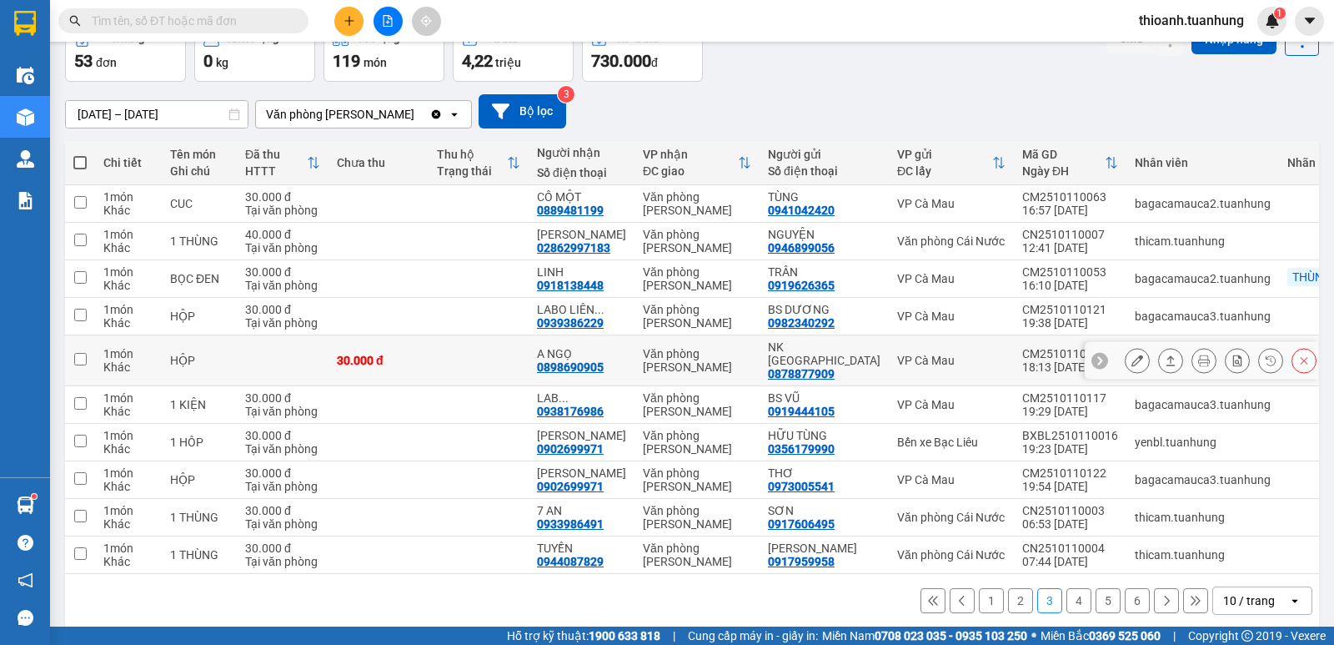
scroll to position [103, 0]
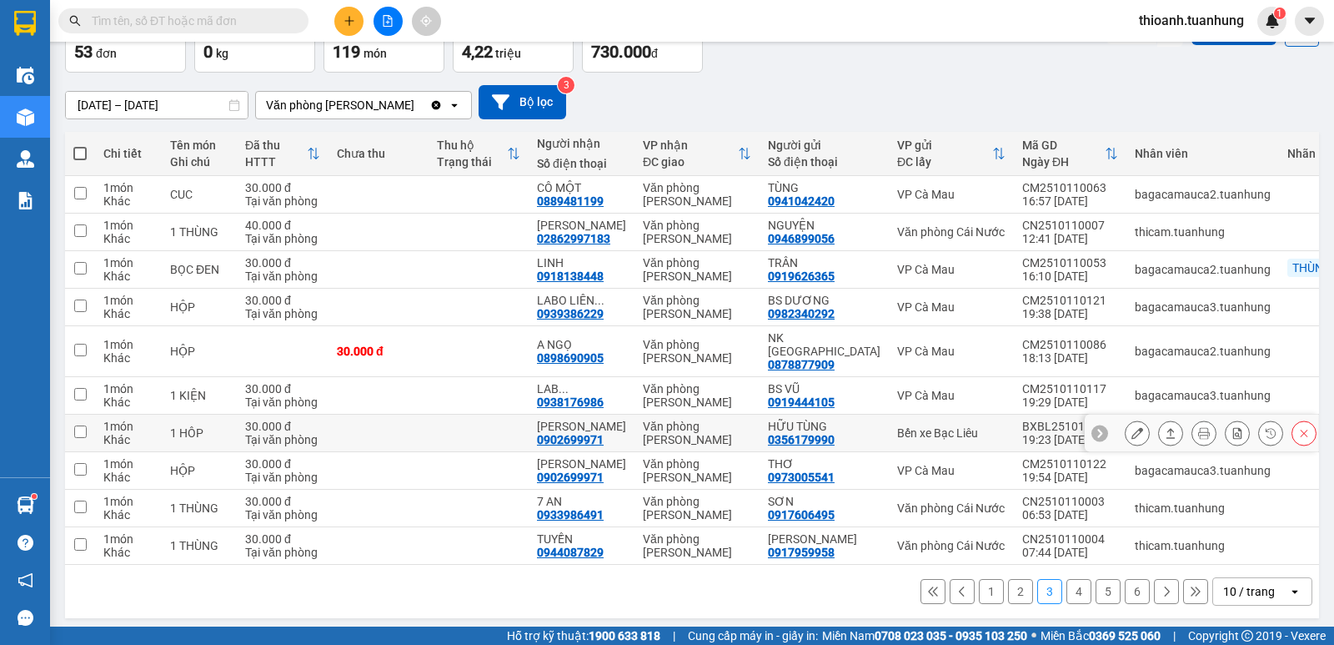
click at [1132, 427] on icon at bounding box center [1138, 433] width 12 height 12
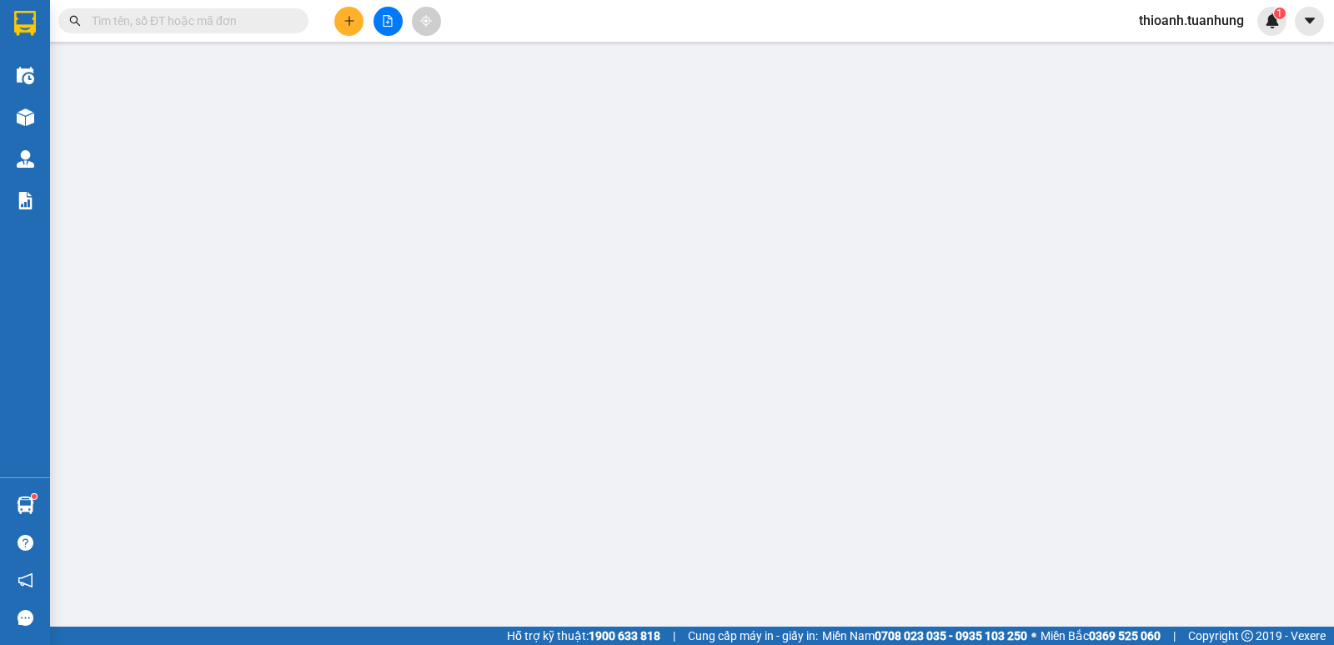
type input "0356179990"
type input "HỮU TÙNG"
type input "0902699971"
type input "LƯU ĐỨC"
type input "30.000"
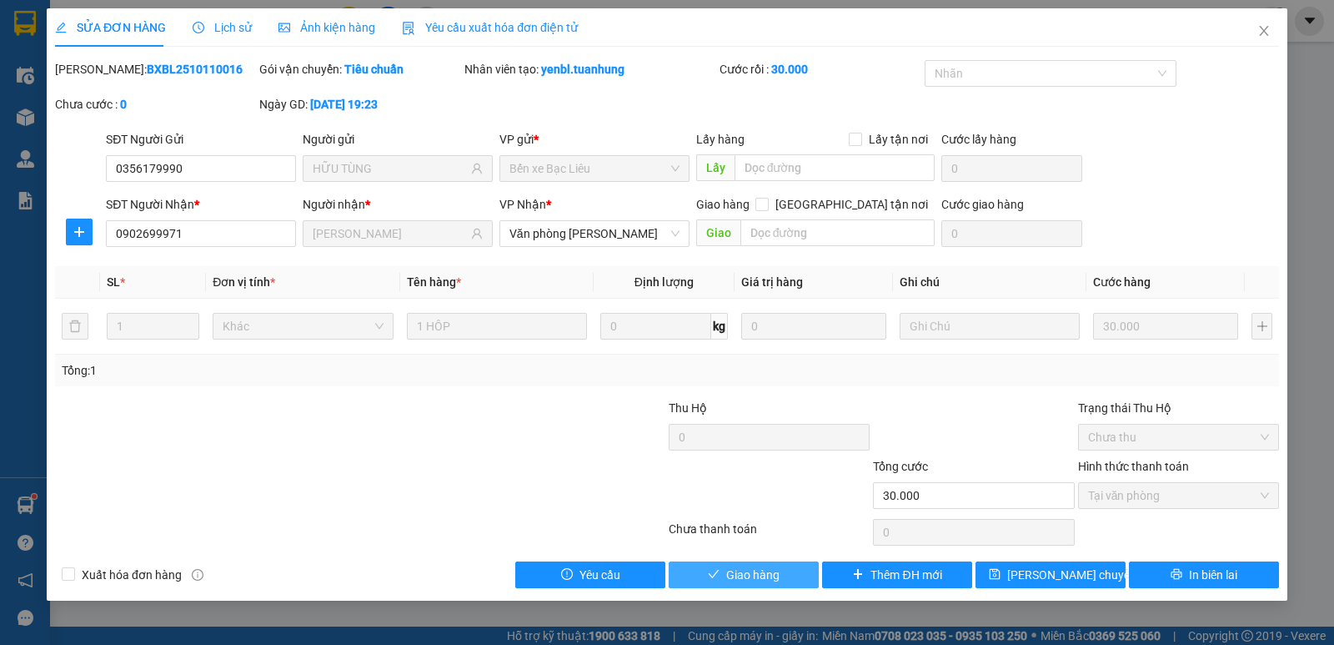
click at [795, 573] on button "Giao hàng" at bounding box center [744, 574] width 150 height 27
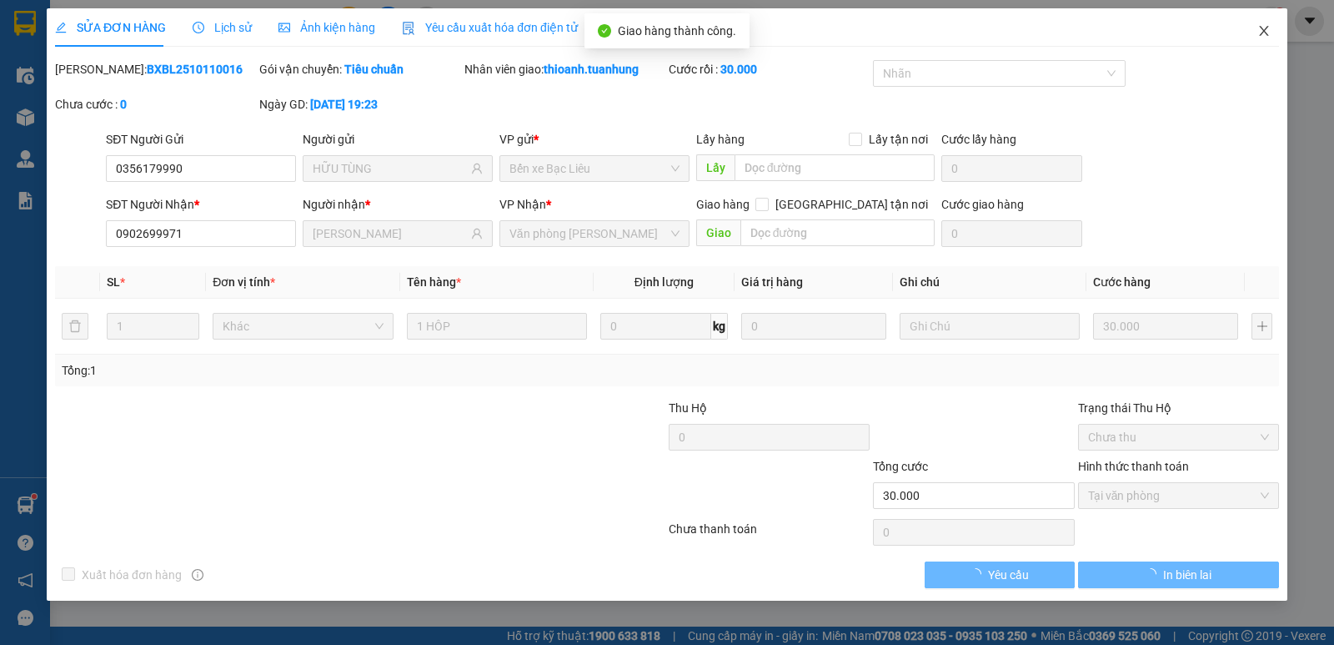
click at [1275, 29] on span "Close" at bounding box center [1264, 31] width 47 height 47
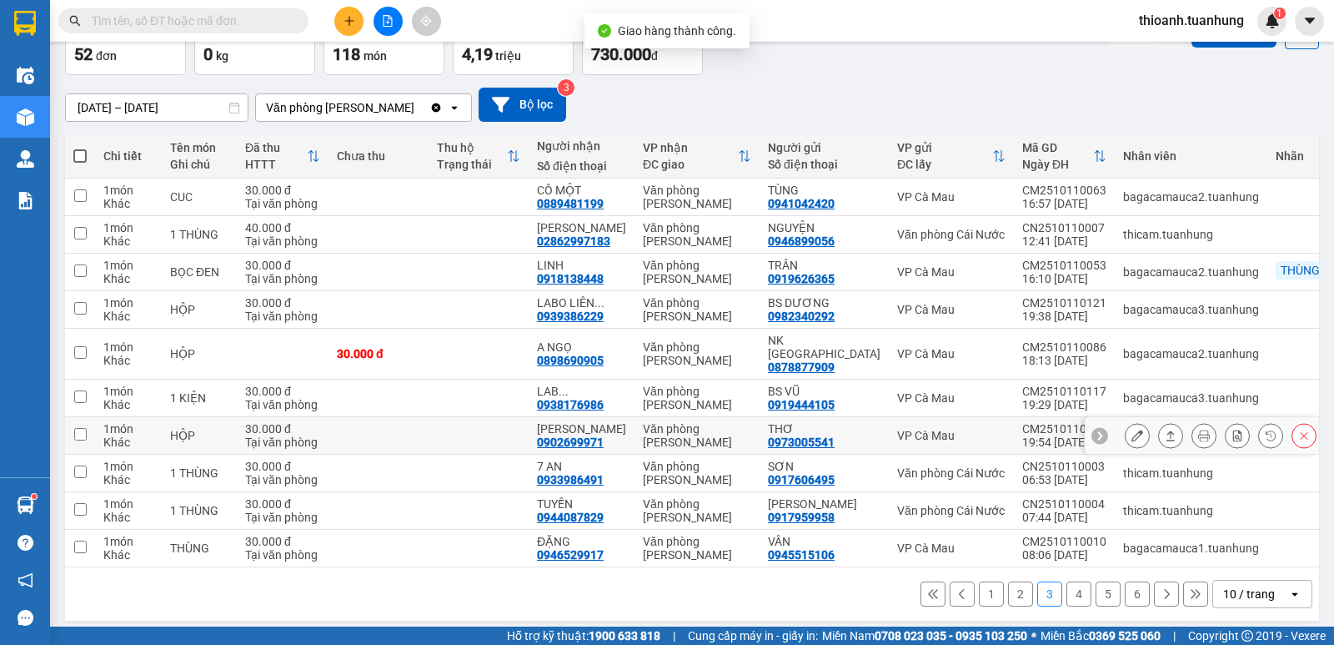
scroll to position [103, 0]
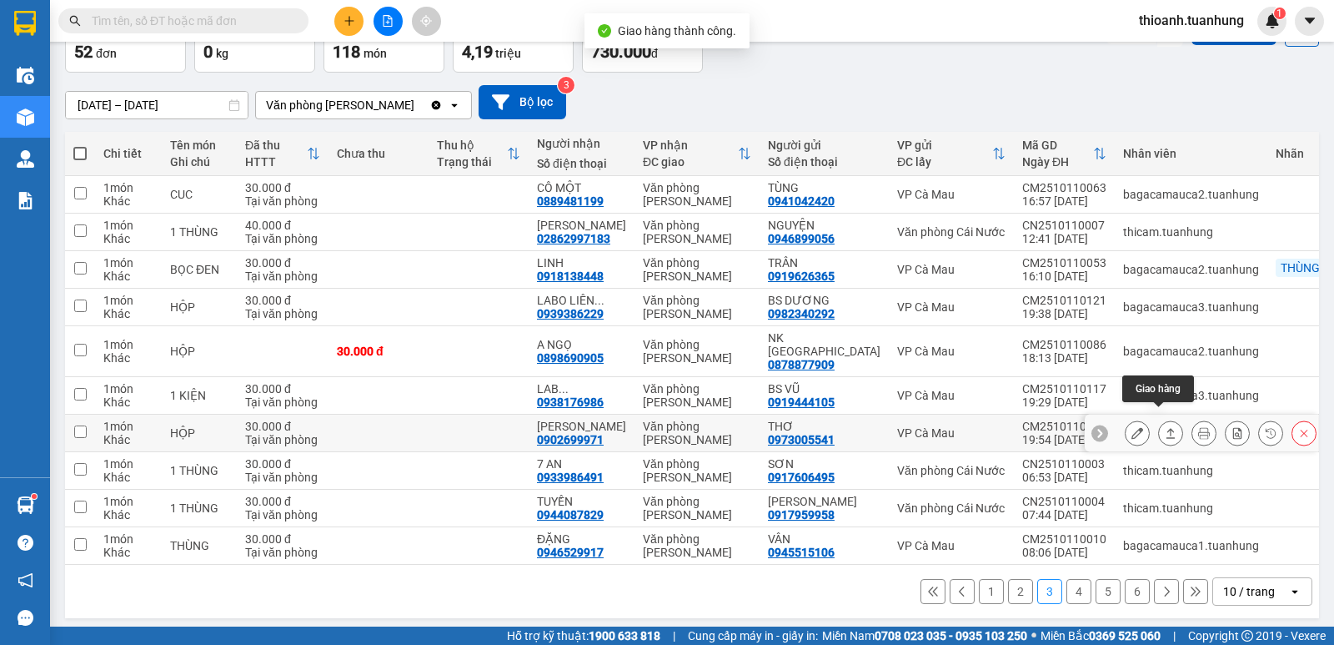
click at [1132, 419] on button at bounding box center [1137, 433] width 23 height 29
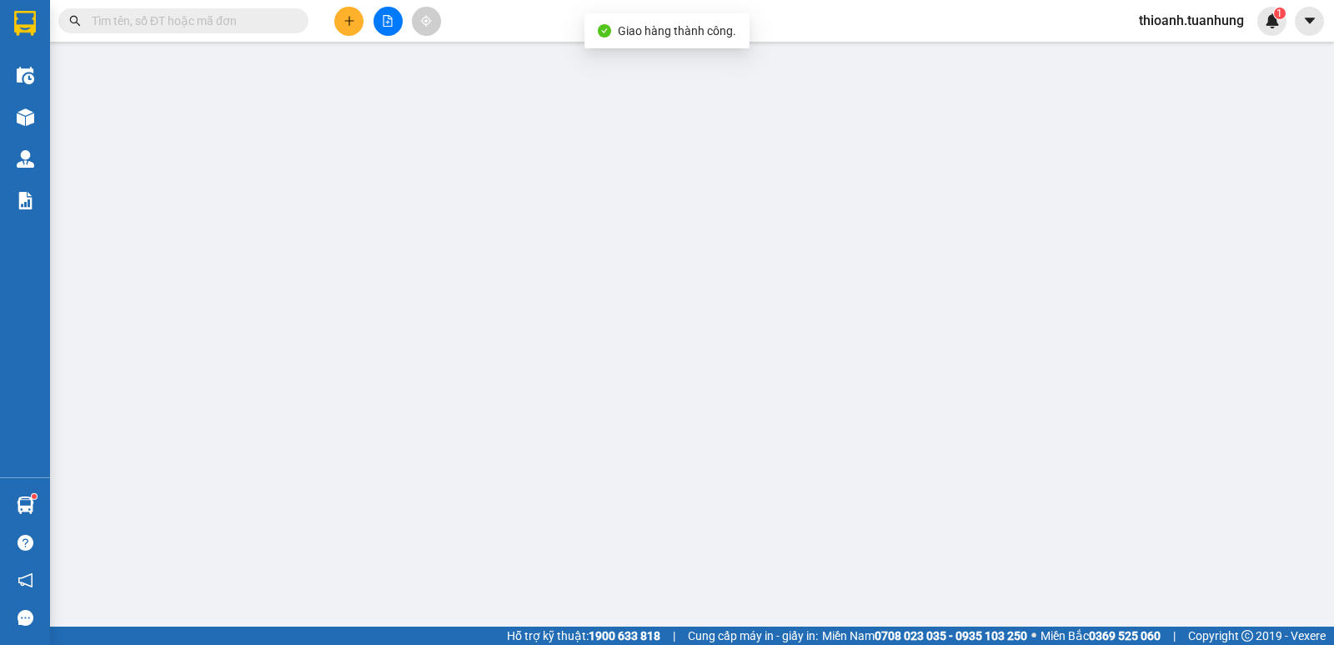
type input "0973005541"
type input "THƠ"
type input "0902699971"
type input "LƯU ĐỨC"
type input "30.000"
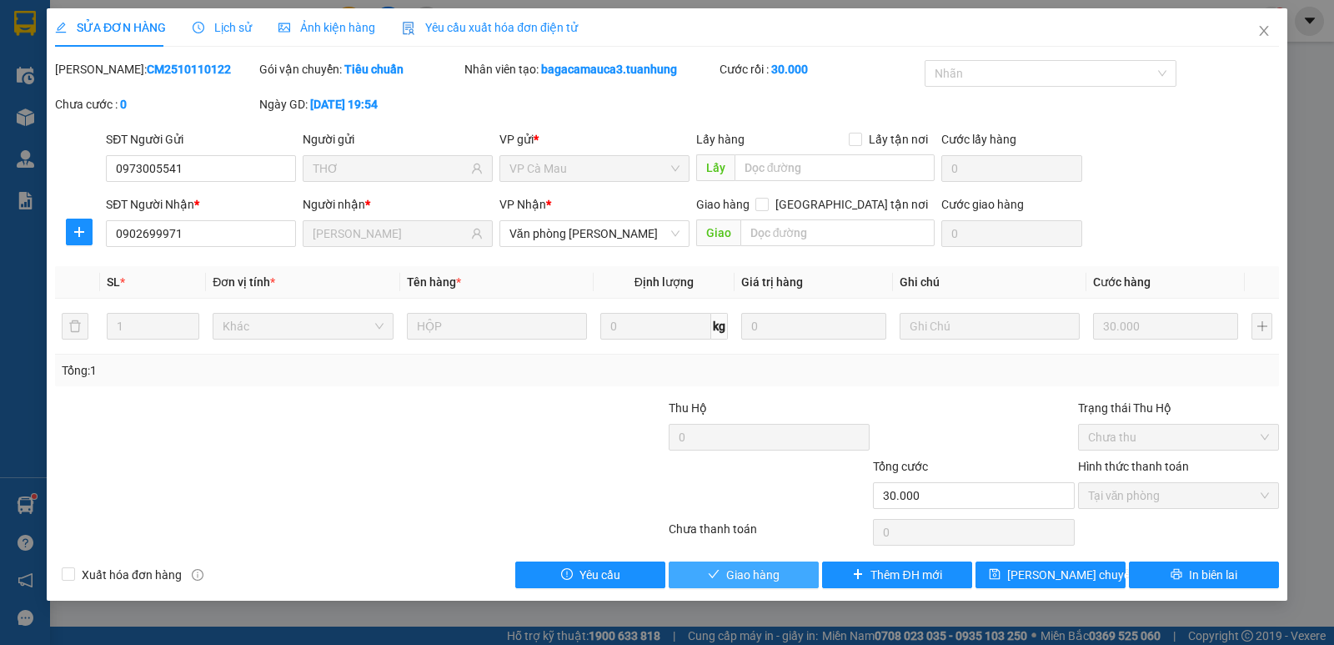
click at [765, 577] on span "Giao hàng" at bounding box center [752, 574] width 53 height 18
click at [765, 575] on span "Giao hàng" at bounding box center [752, 574] width 53 height 18
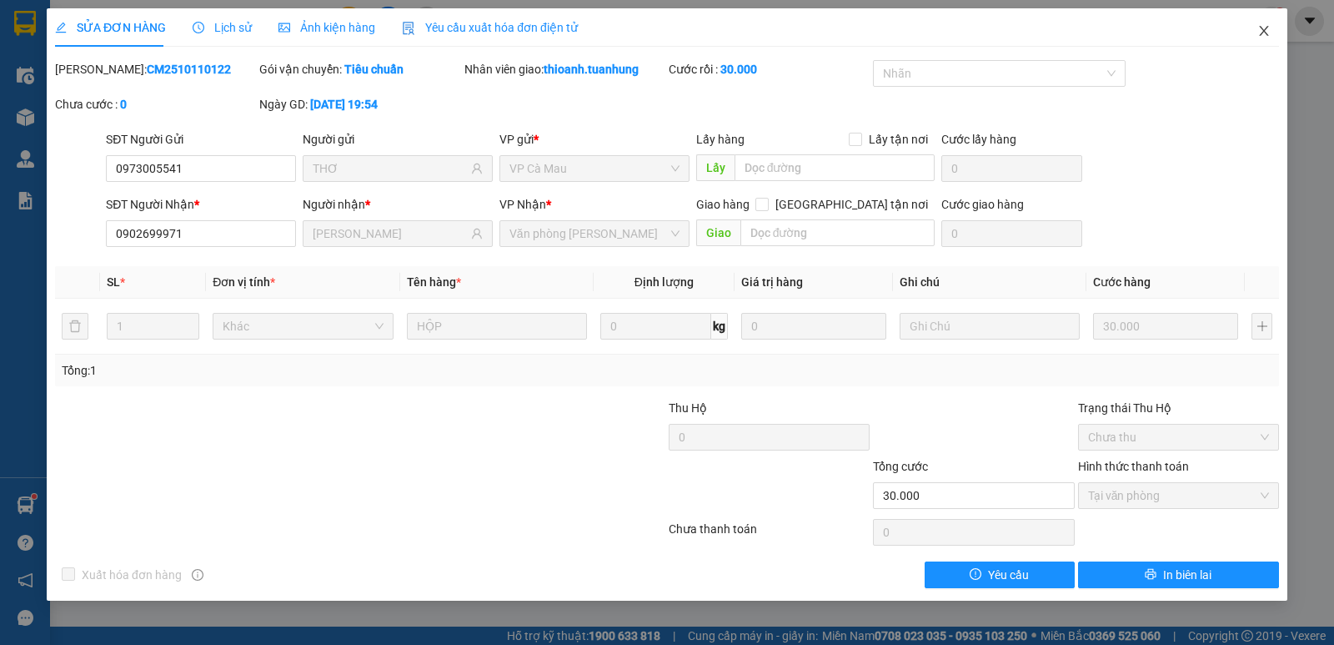
click at [1263, 33] on icon "close" at bounding box center [1263, 31] width 9 height 10
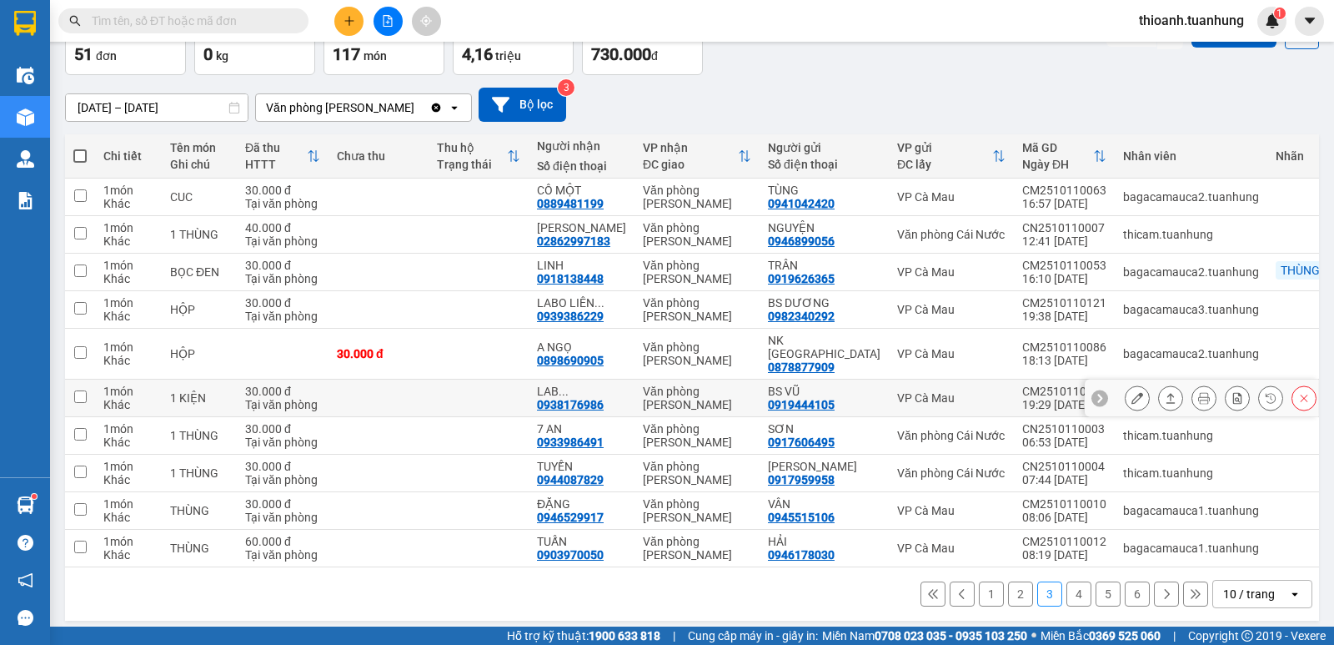
scroll to position [103, 0]
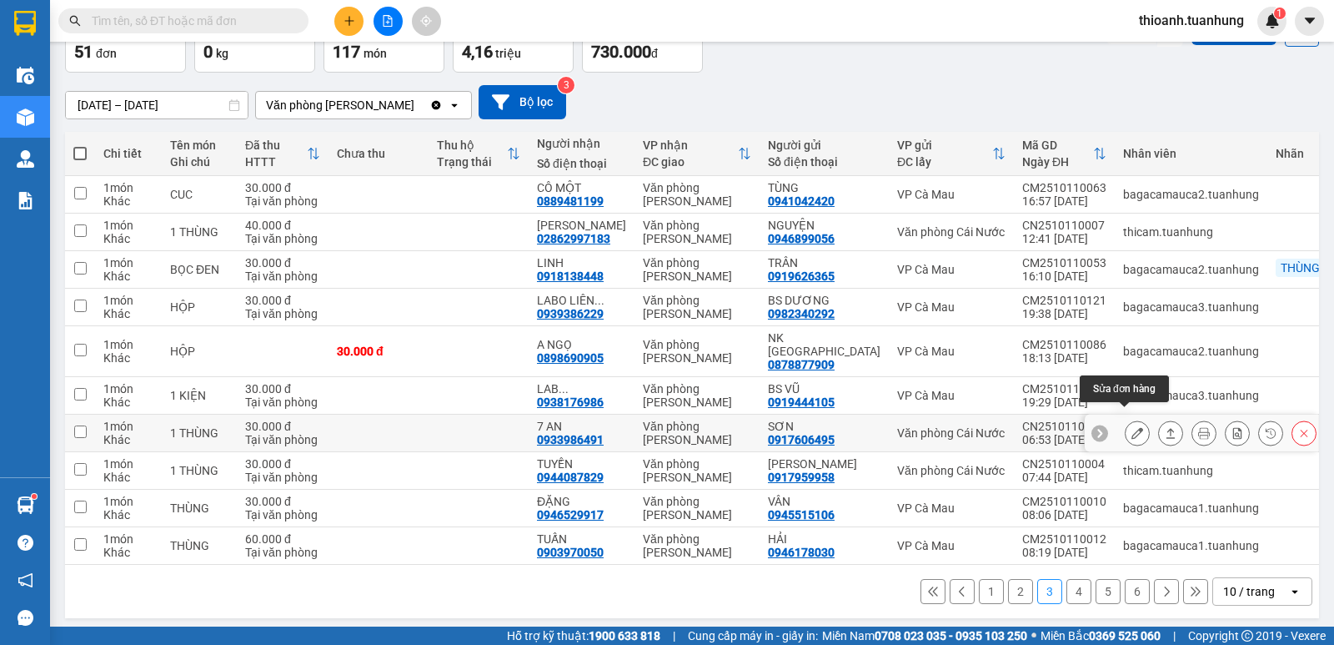
click at [1132, 427] on icon at bounding box center [1138, 433] width 12 height 12
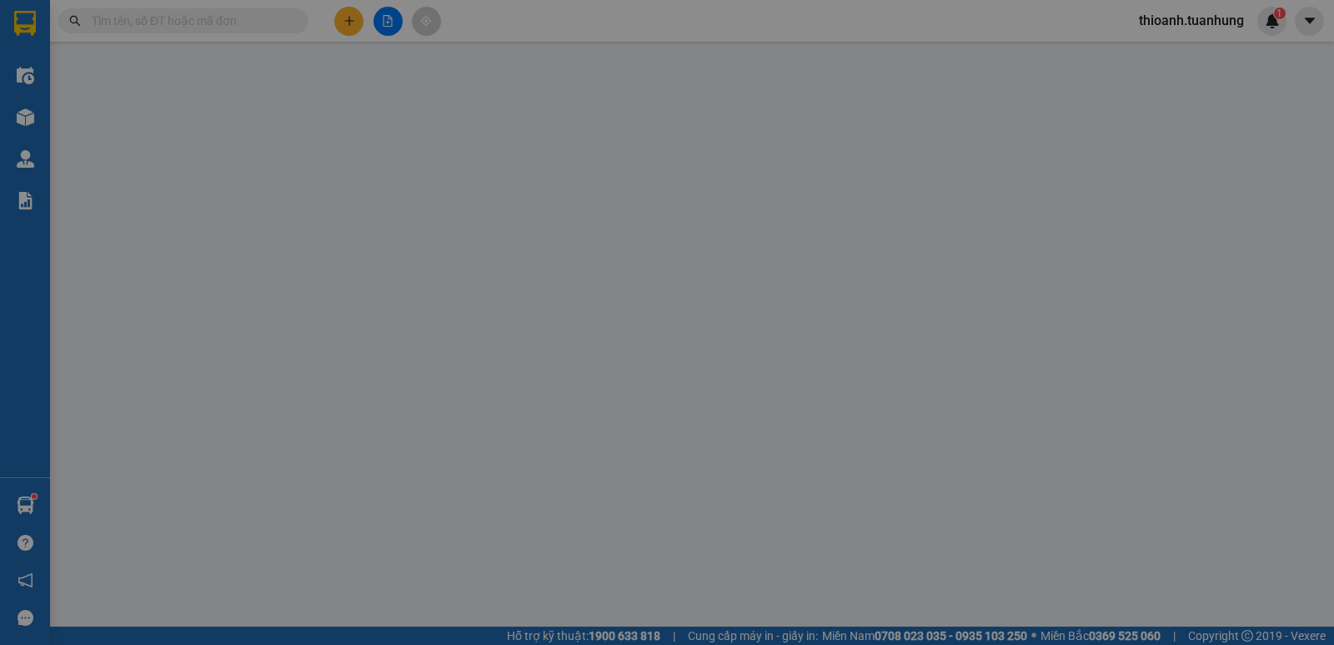
type input "0917606495"
type input "SƠN"
type input "0933986491"
type input "7 AN"
type input "30.000"
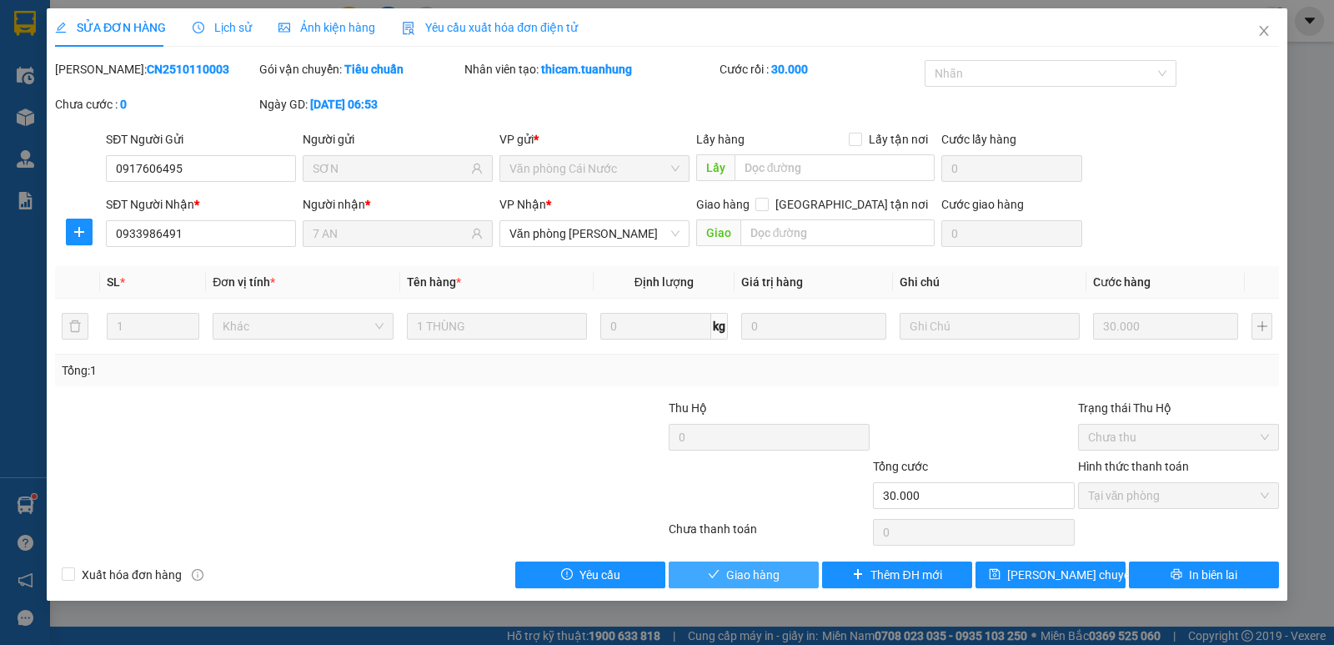
click at [760, 578] on span "Giao hàng" at bounding box center [752, 574] width 53 height 18
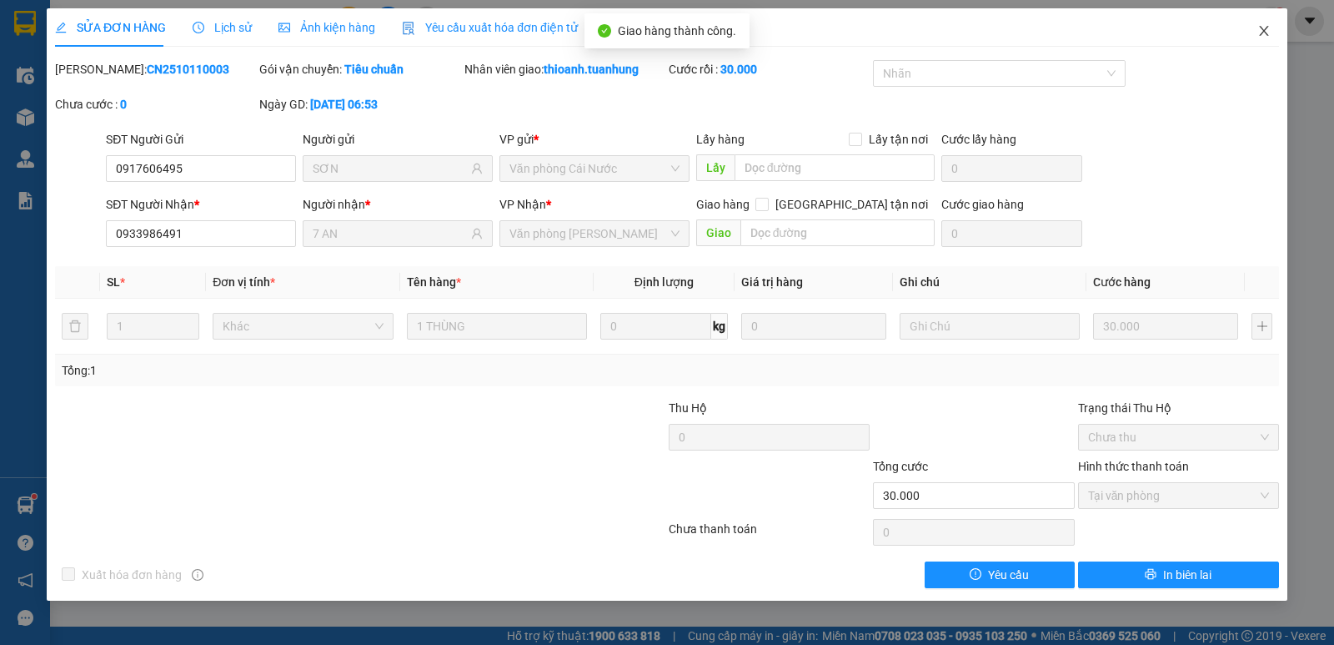
click at [1277, 33] on span "Close" at bounding box center [1264, 31] width 47 height 47
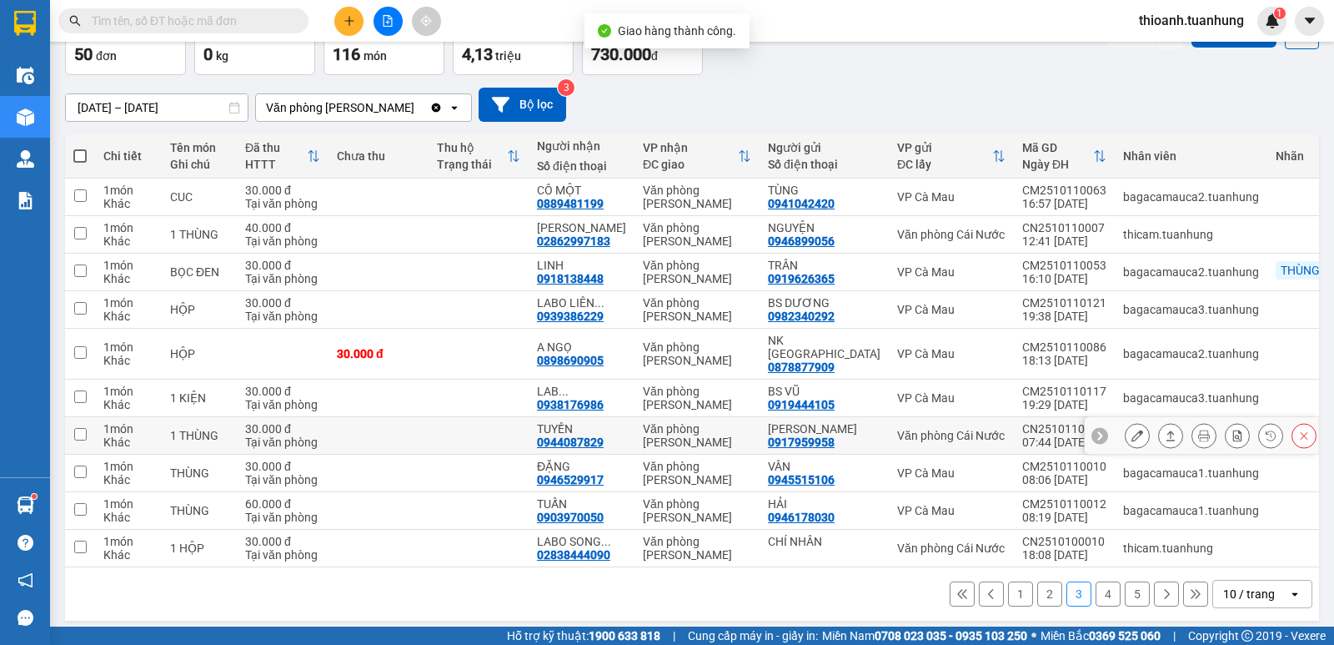
scroll to position [103, 0]
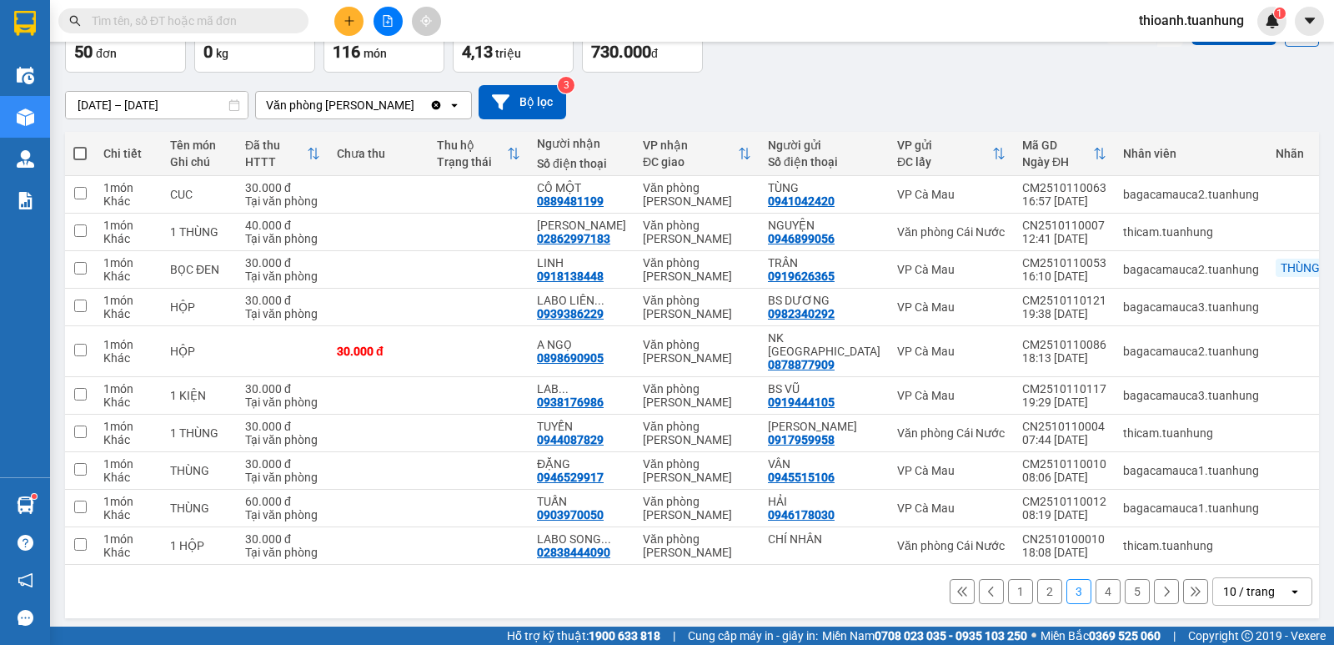
click at [1165, 586] on icon at bounding box center [1167, 591] width 5 height 10
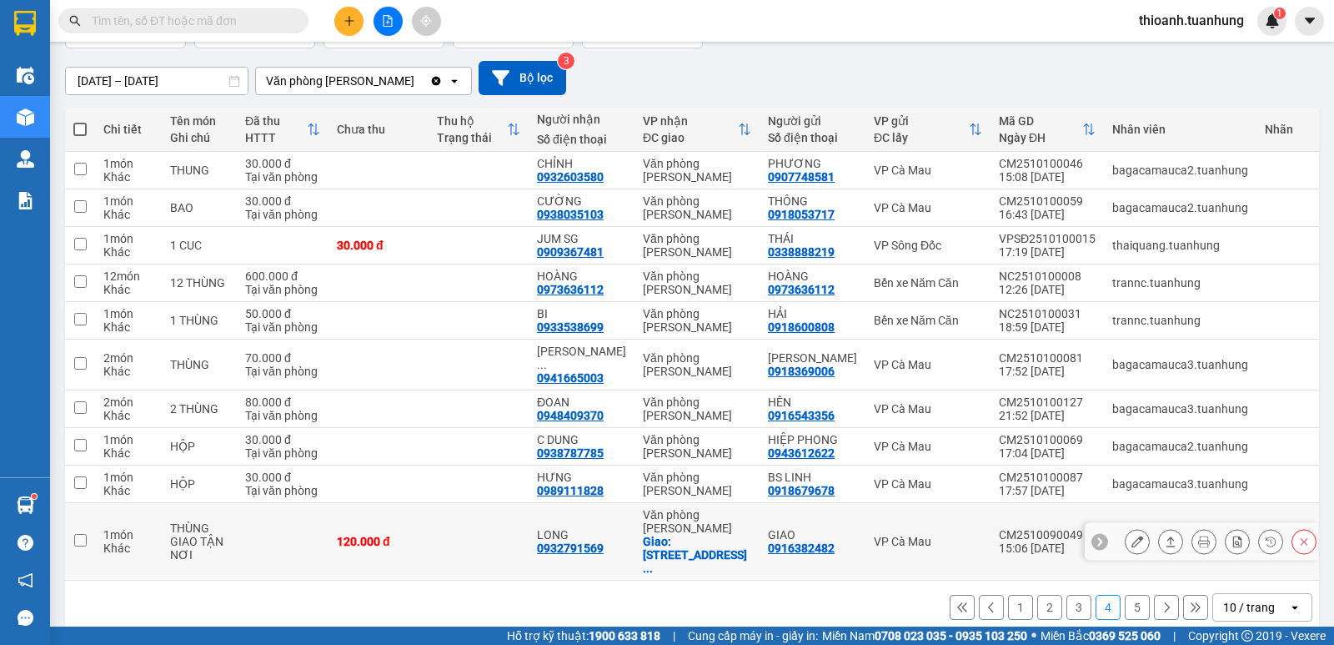
scroll to position [143, 0]
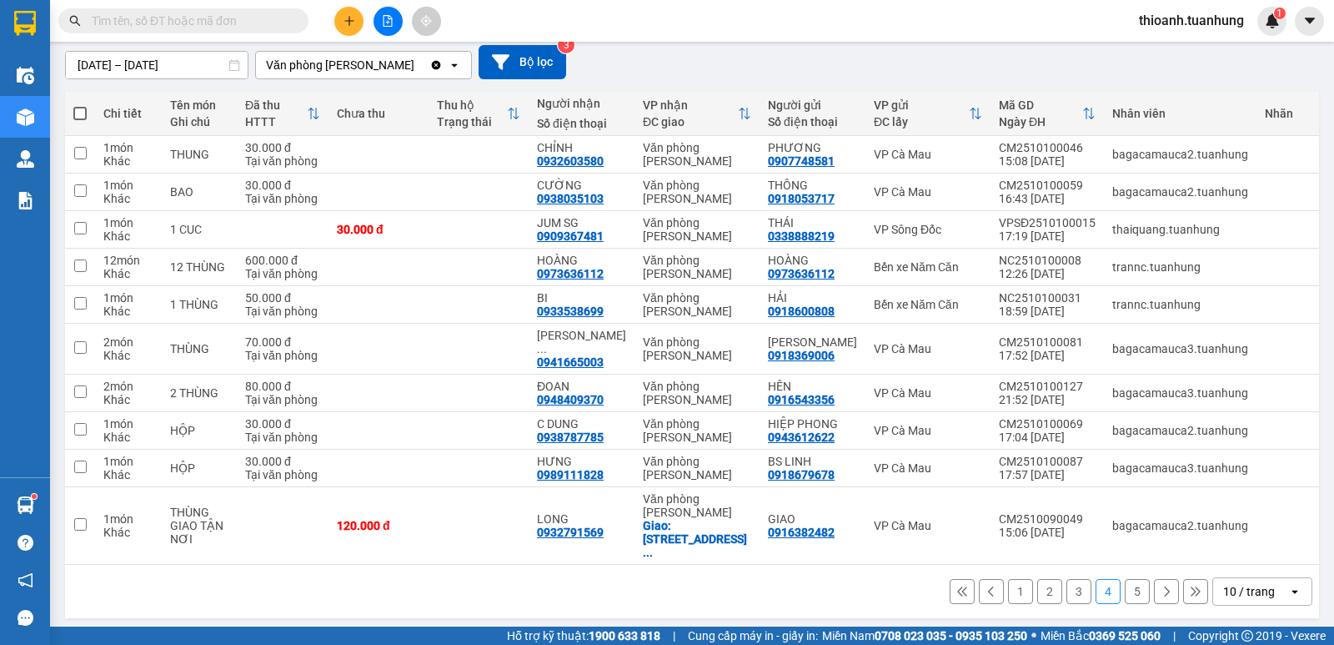
click at [1161, 585] on icon at bounding box center [1167, 591] width 12 height 12
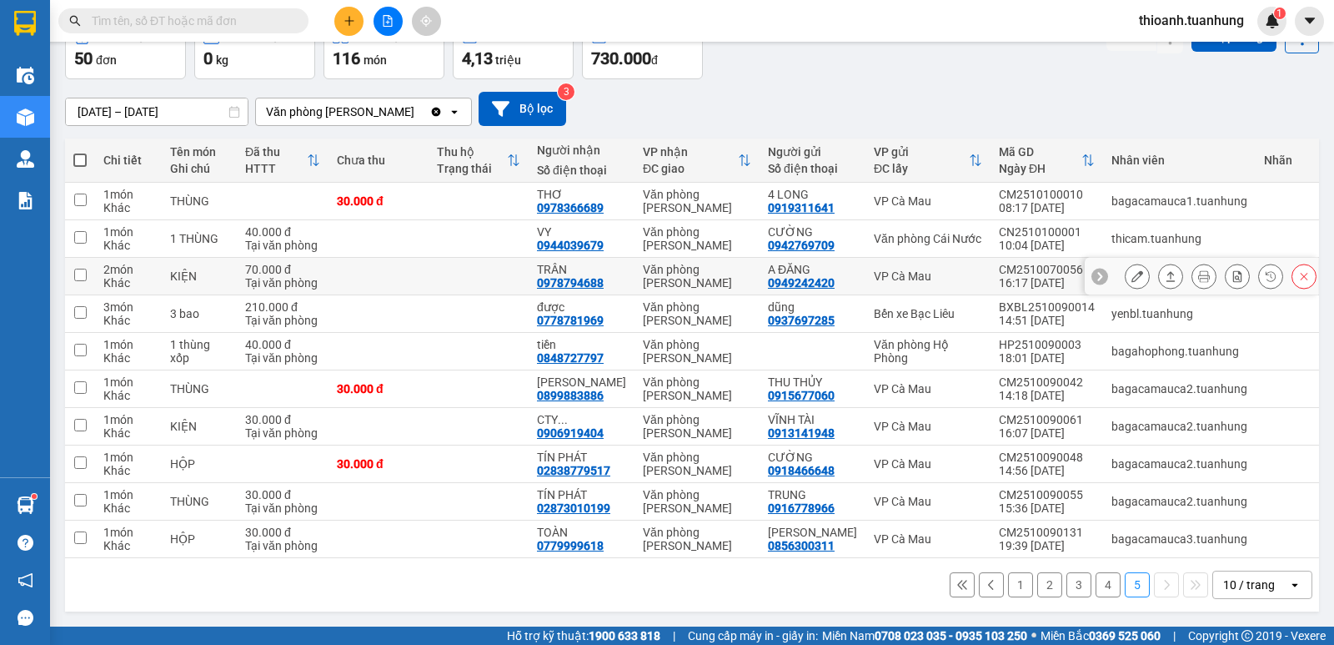
scroll to position [103, 0]
drag, startPoint x: 1022, startPoint y: 585, endPoint x: 1012, endPoint y: 585, distance: 10.0
click at [1012, 585] on div "1 2 3 4 5 10 / trang open" at bounding box center [692, 584] width 1241 height 28
click at [1012, 585] on button "1" at bounding box center [1020, 584] width 25 height 25
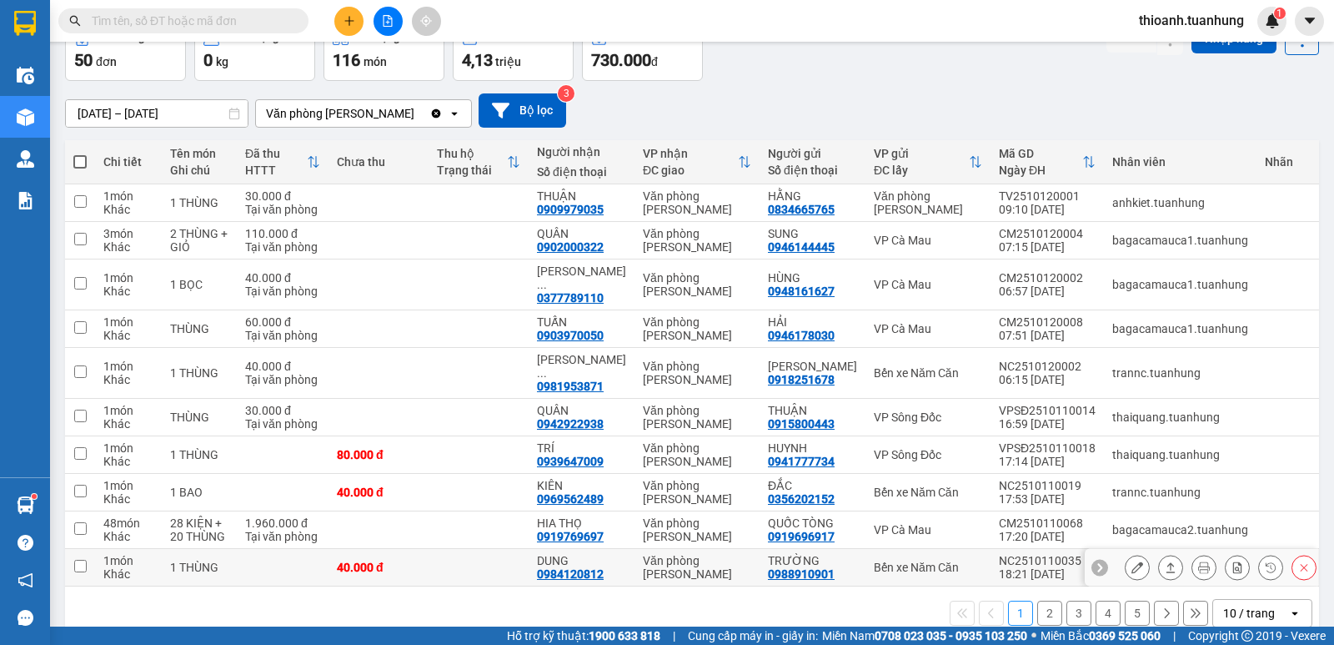
scroll to position [89, 0]
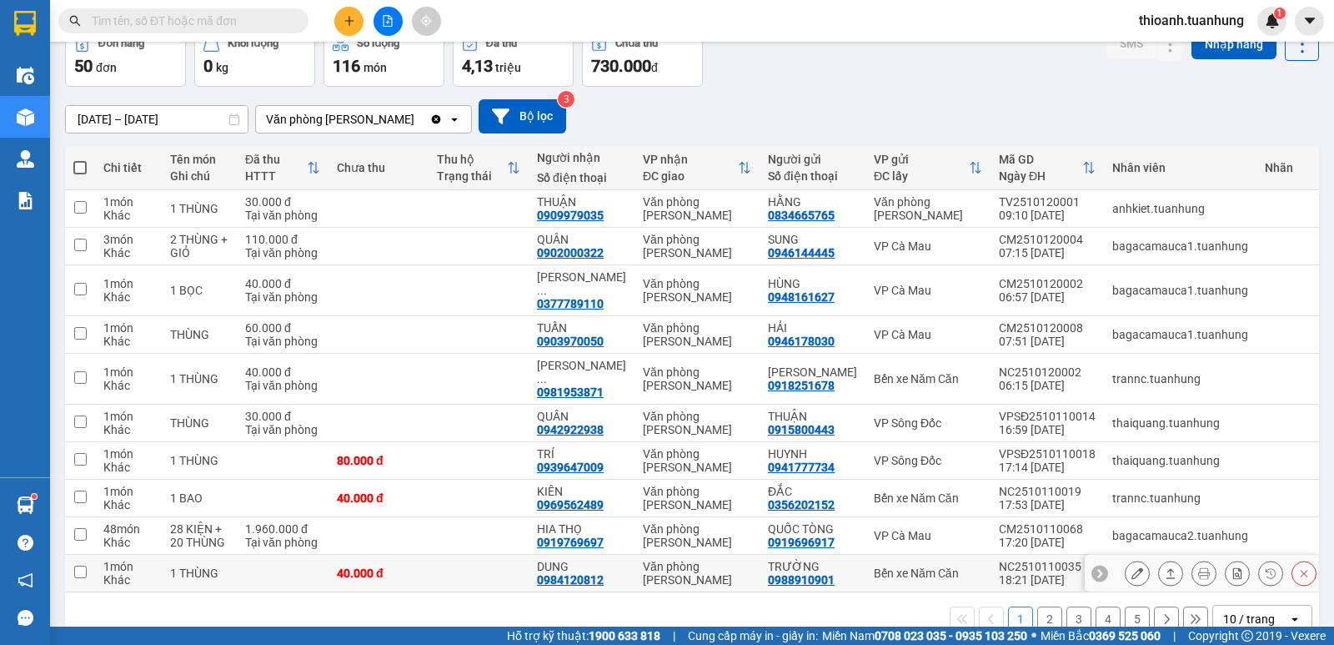
drag, startPoint x: 1141, startPoint y: 561, endPoint x: 1124, endPoint y: 565, distance: 17.0
click at [1126, 565] on div at bounding box center [1221, 572] width 192 height 25
click at [1132, 567] on icon at bounding box center [1138, 573] width 12 height 12
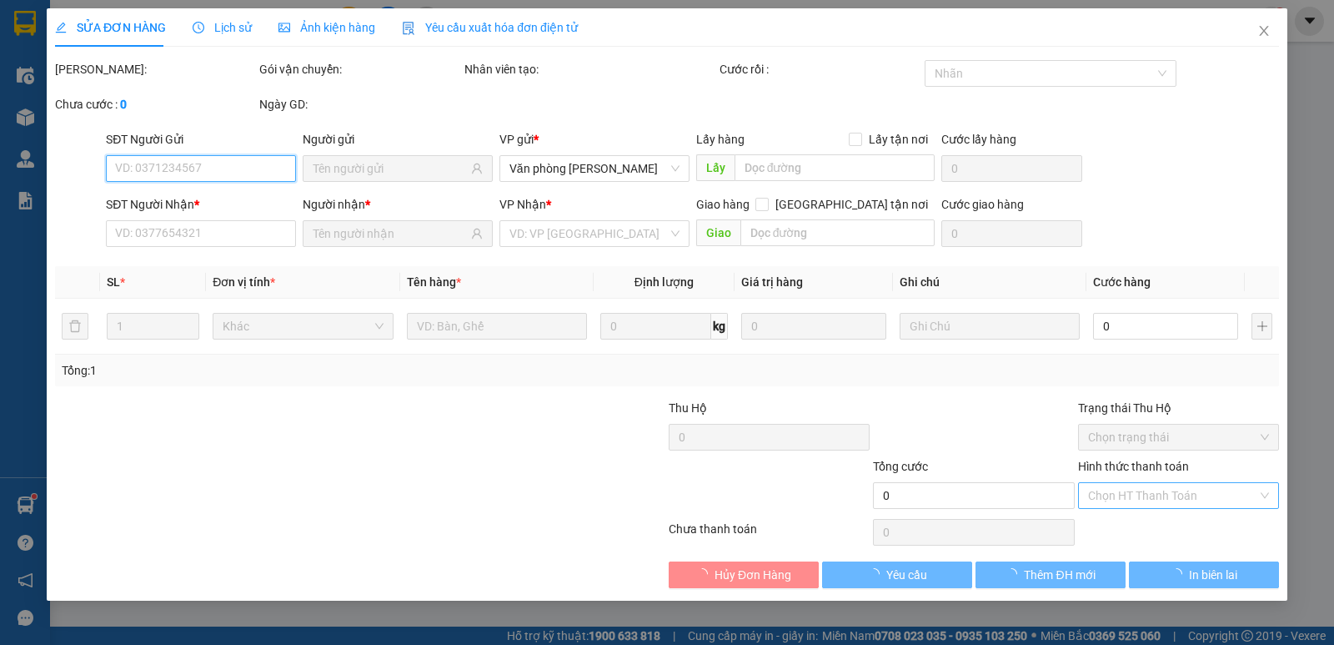
type input "0988910901"
type input "TRƯỜNG"
type input "0984120812"
type input "DUNG"
type input "40.000"
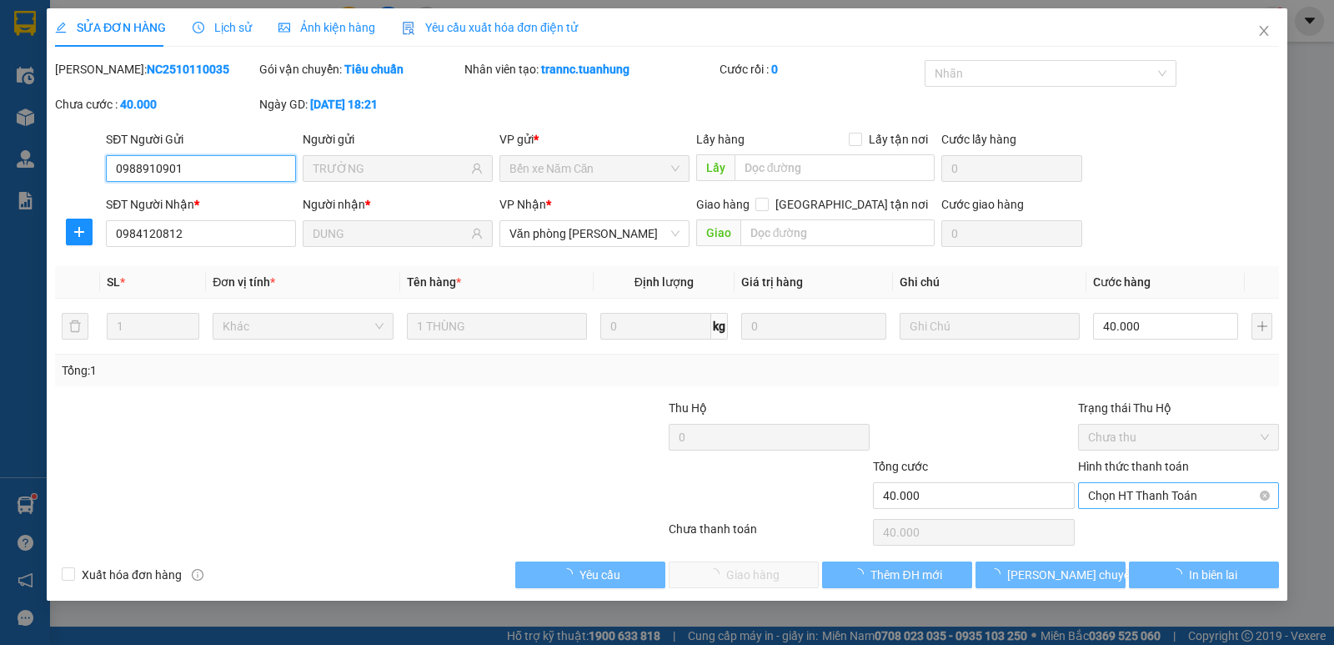
click at [1122, 499] on span "Chọn HT Thanh Toán" at bounding box center [1178, 495] width 181 height 25
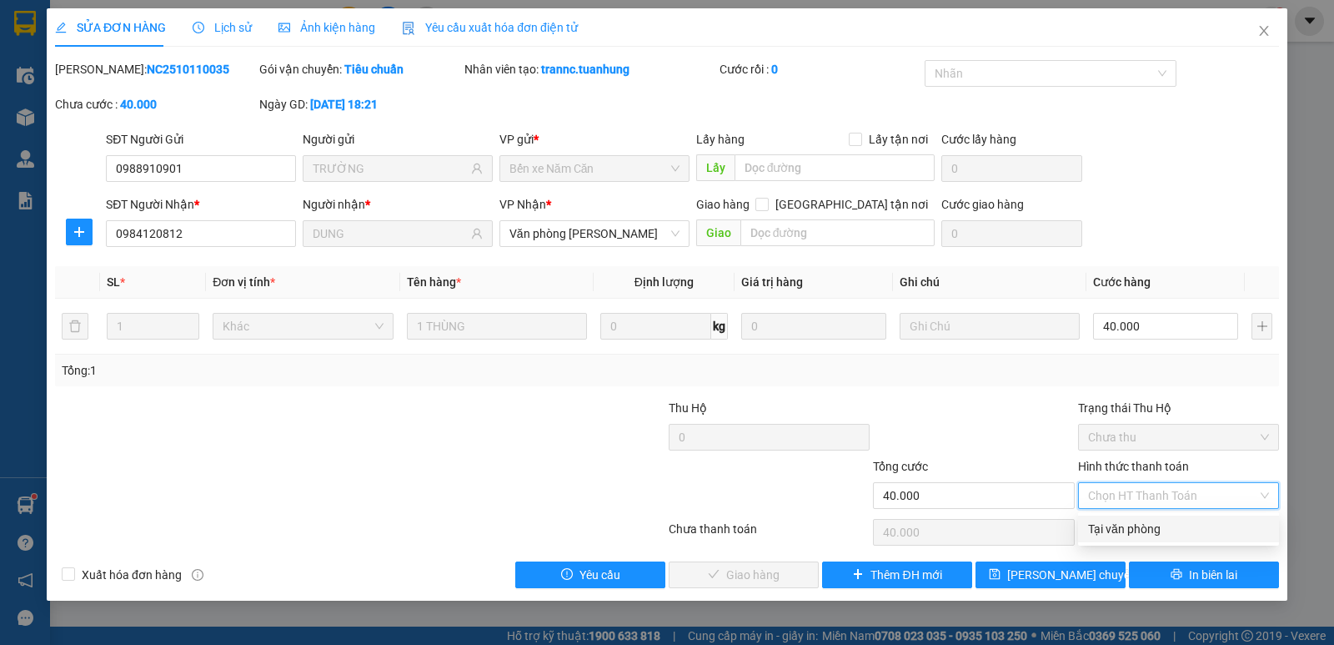
click at [1113, 524] on div "Tại văn phòng" at bounding box center [1178, 528] width 181 height 18
type input "0"
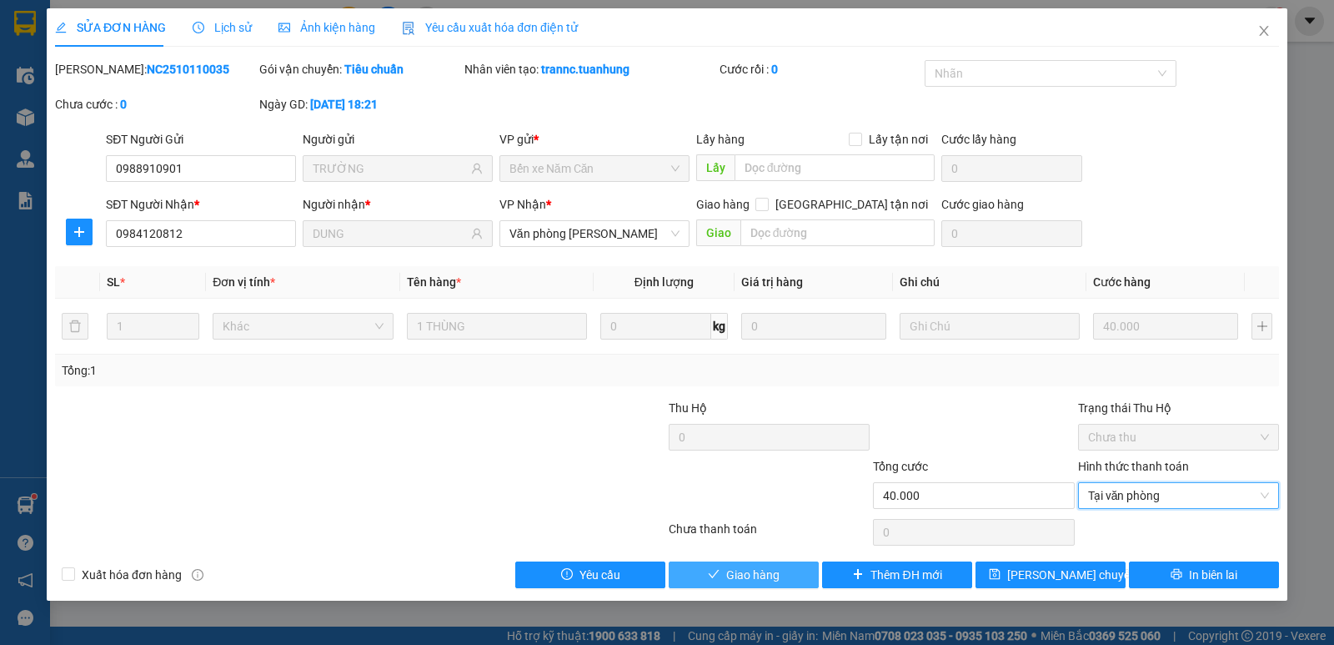
click at [725, 579] on button "Giao hàng" at bounding box center [744, 574] width 150 height 27
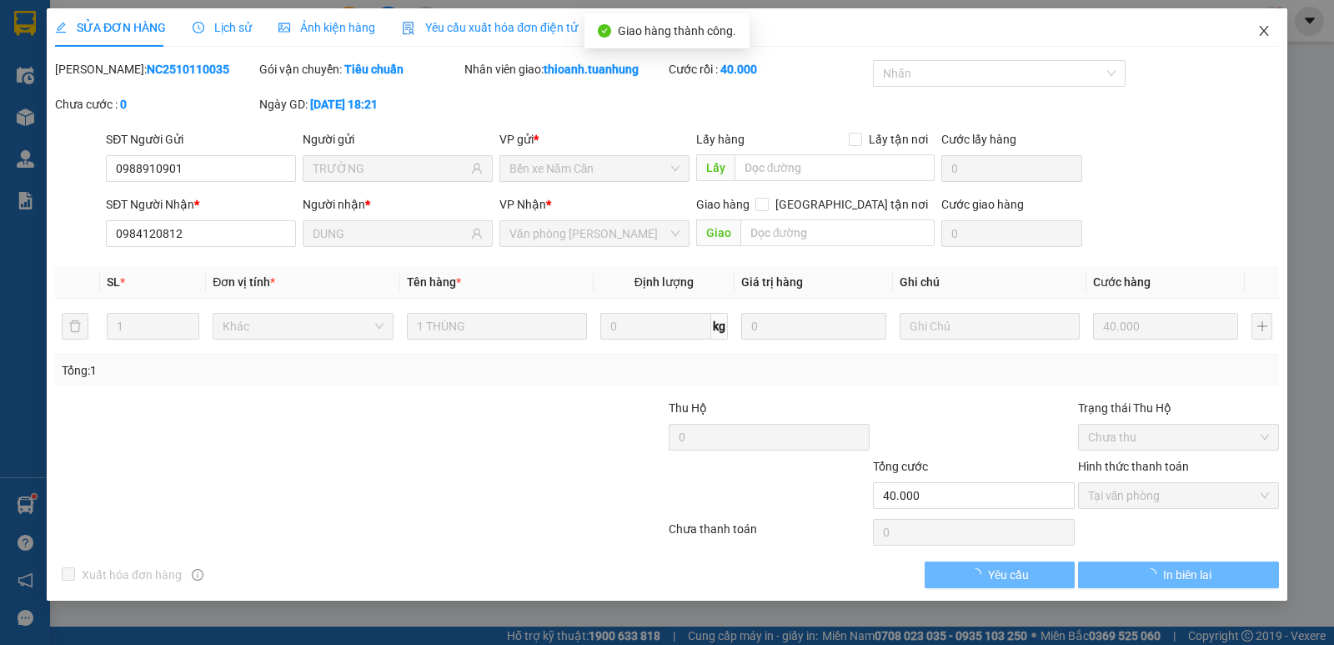
click at [1262, 33] on icon "close" at bounding box center [1263, 30] width 13 height 13
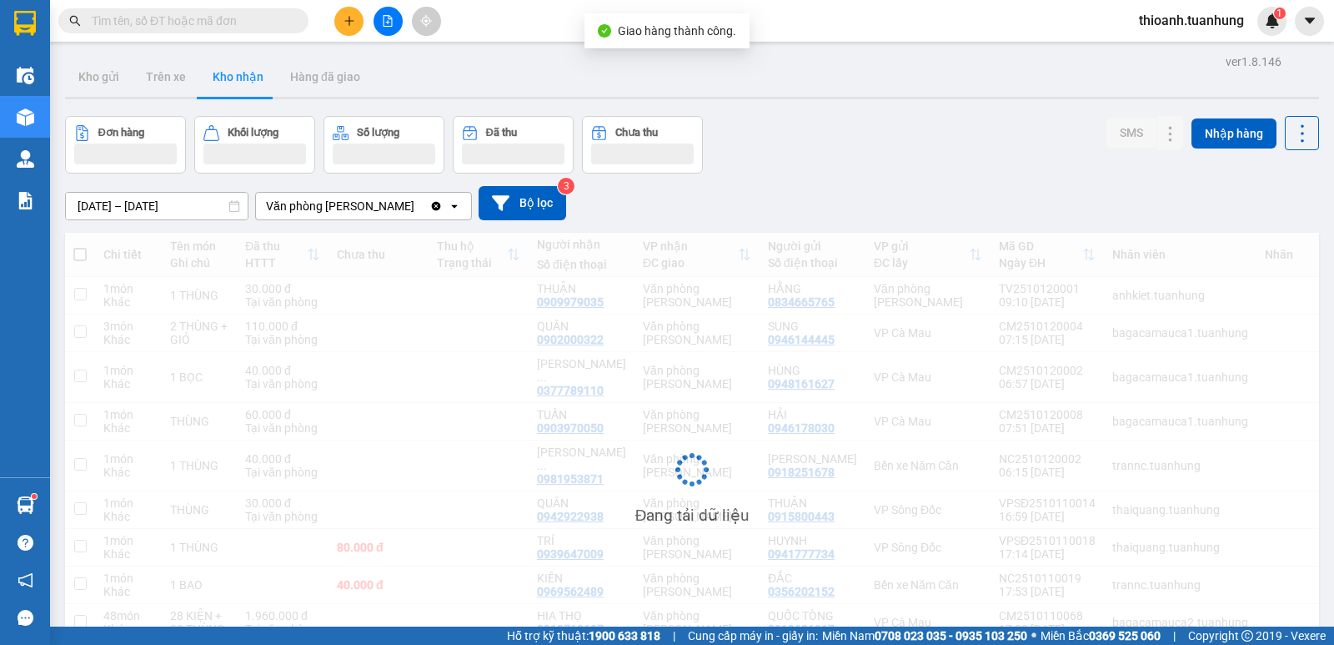
click at [336, 20] on button at bounding box center [348, 21] width 29 height 29
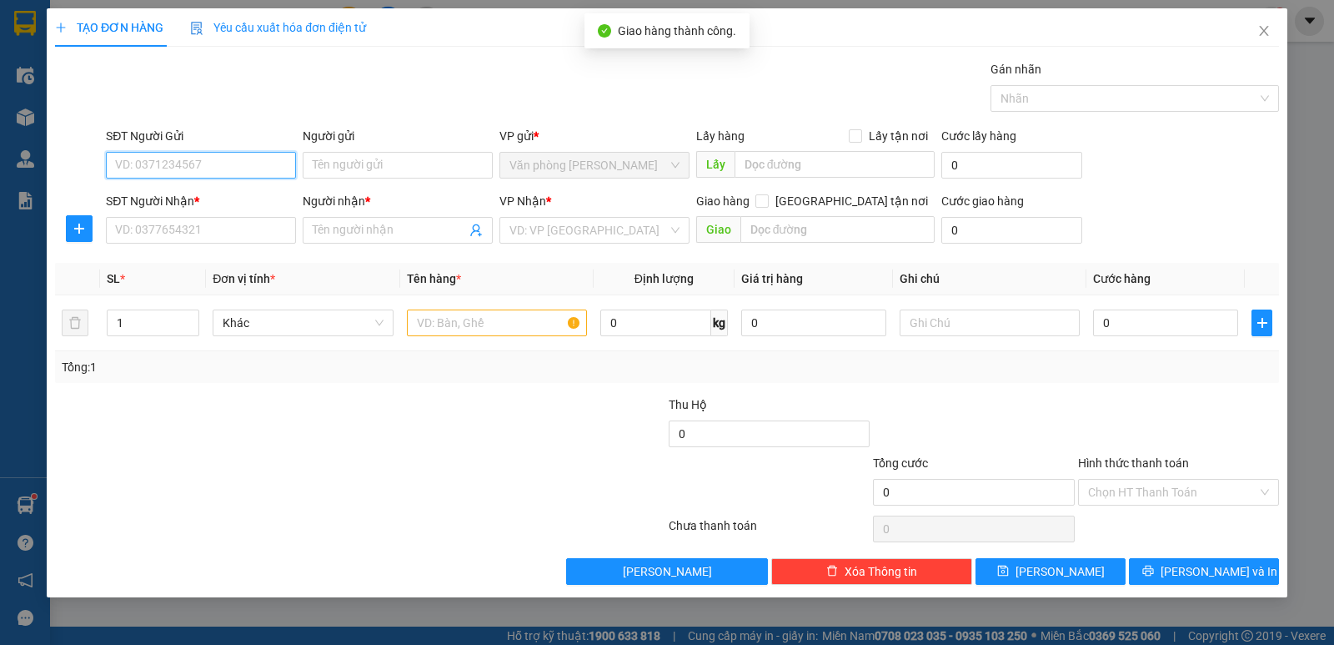
click at [242, 169] on input "SĐT Người Gửi" at bounding box center [201, 165] width 190 height 27
type input "0931419149"
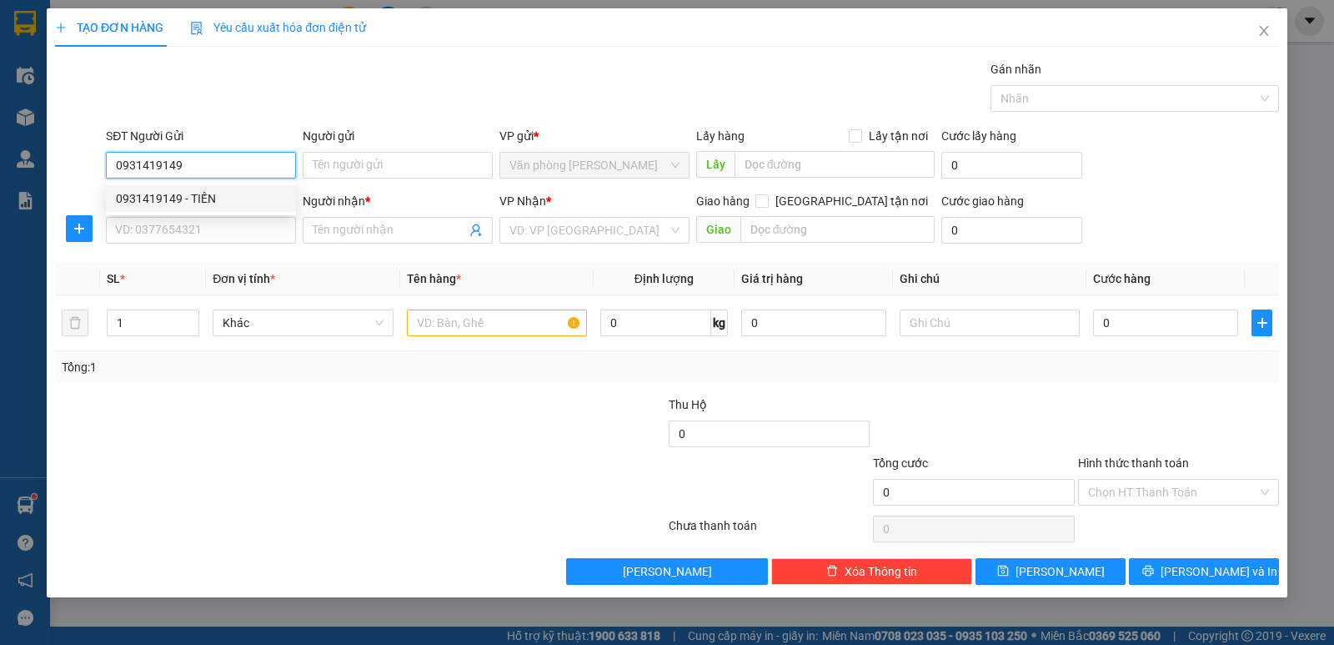
drag, startPoint x: 190, startPoint y: 198, endPoint x: 193, endPoint y: 212, distance: 14.4
click at [192, 198] on div "0931419149 - TIẾN" at bounding box center [201, 198] width 170 height 18
type input "TIẾN"
type input "0931419149"
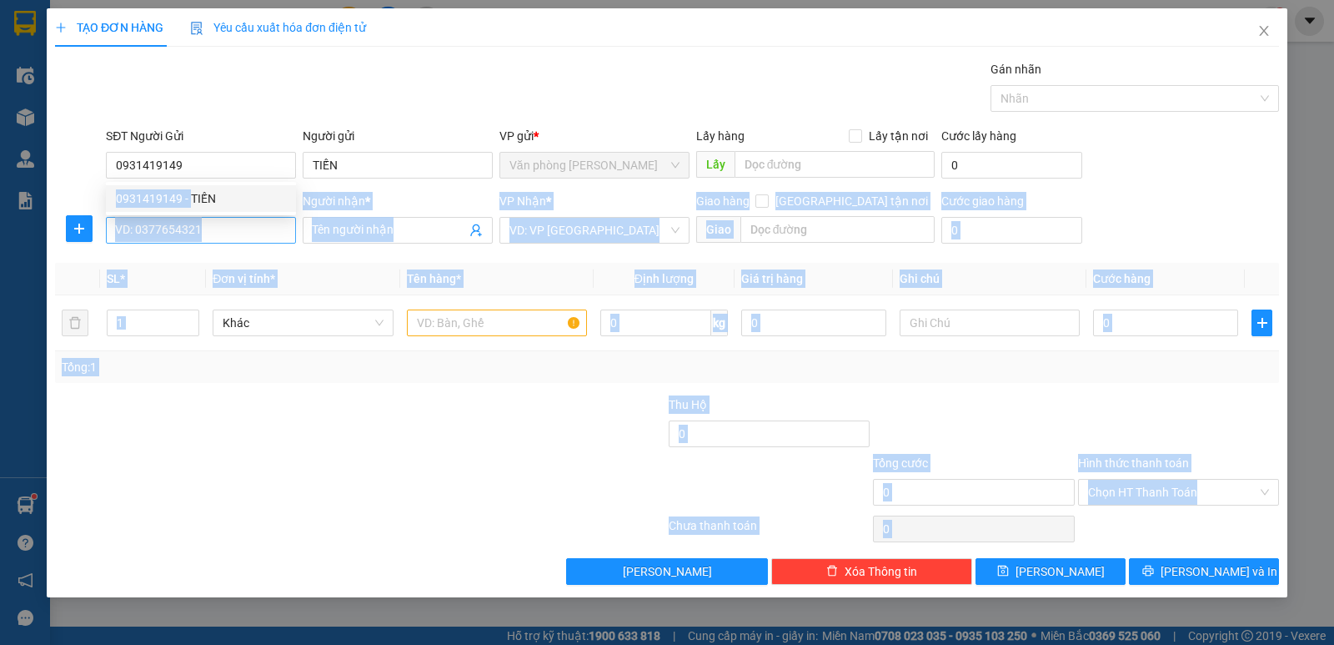
drag, startPoint x: 193, startPoint y: 212, endPoint x: 197, endPoint y: 226, distance: 14.8
click at [197, 226] on body "Kết quả tìm kiếm ( 86 ) Bộ lọc Mã ĐH Trạng thái Món hàng Thu hộ Tổng cước Chưa …" at bounding box center [667, 322] width 1334 height 645
click at [197, 228] on input "SĐT Người Nhận *" at bounding box center [201, 230] width 190 height 27
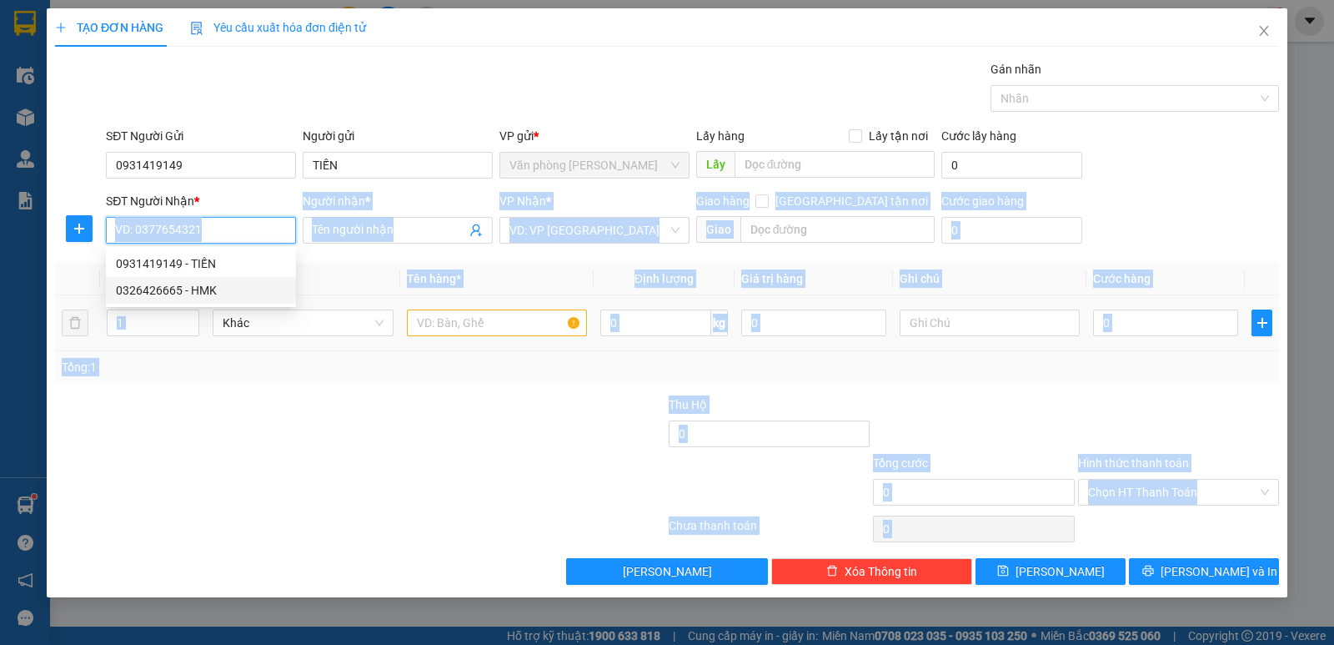
drag, startPoint x: 231, startPoint y: 291, endPoint x: 355, endPoint y: 309, distance: 125.5
click at [232, 292] on div "0326426665 - HMK" at bounding box center [201, 290] width 170 height 18
type input "0326426665"
type input "HMK"
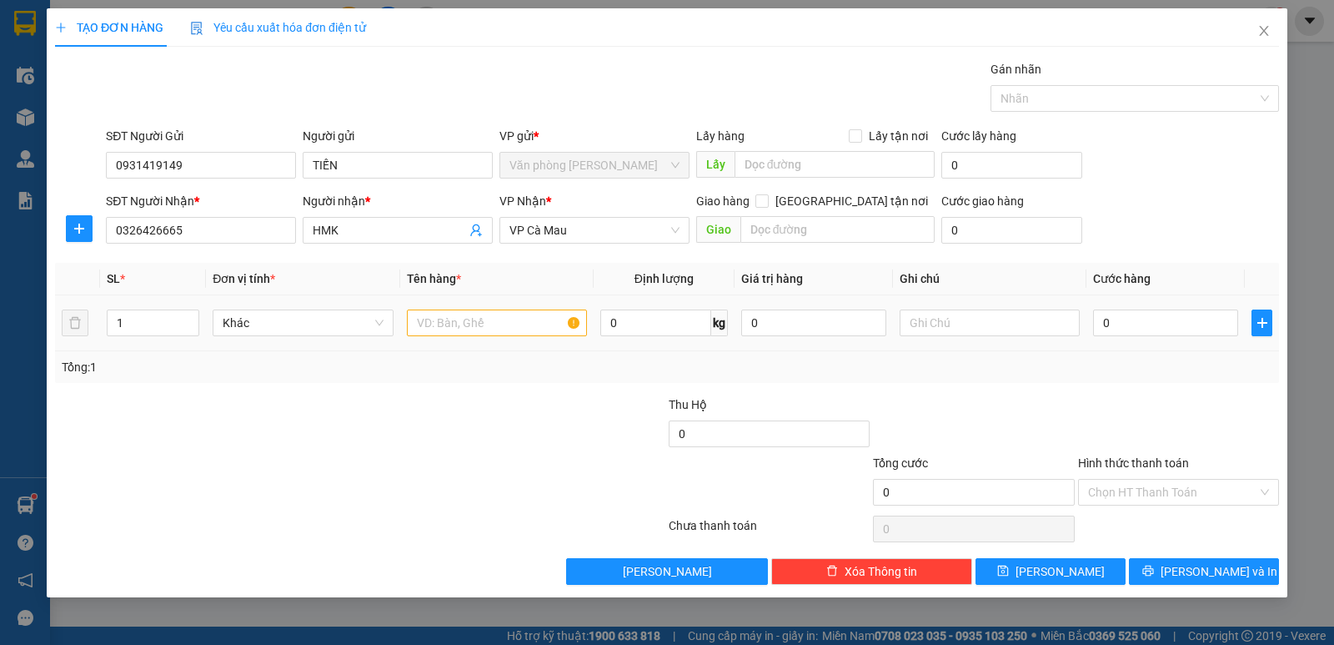
click at [439, 317] on div at bounding box center [497, 322] width 180 height 33
click at [439, 309] on div at bounding box center [497, 322] width 180 height 33
drag, startPoint x: 465, startPoint y: 313, endPoint x: 476, endPoint y: 320, distance: 13.2
click at [476, 320] on div at bounding box center [497, 322] width 180 height 33
drag, startPoint x: 476, startPoint y: 320, endPoint x: 481, endPoint y: 329, distance: 10.4
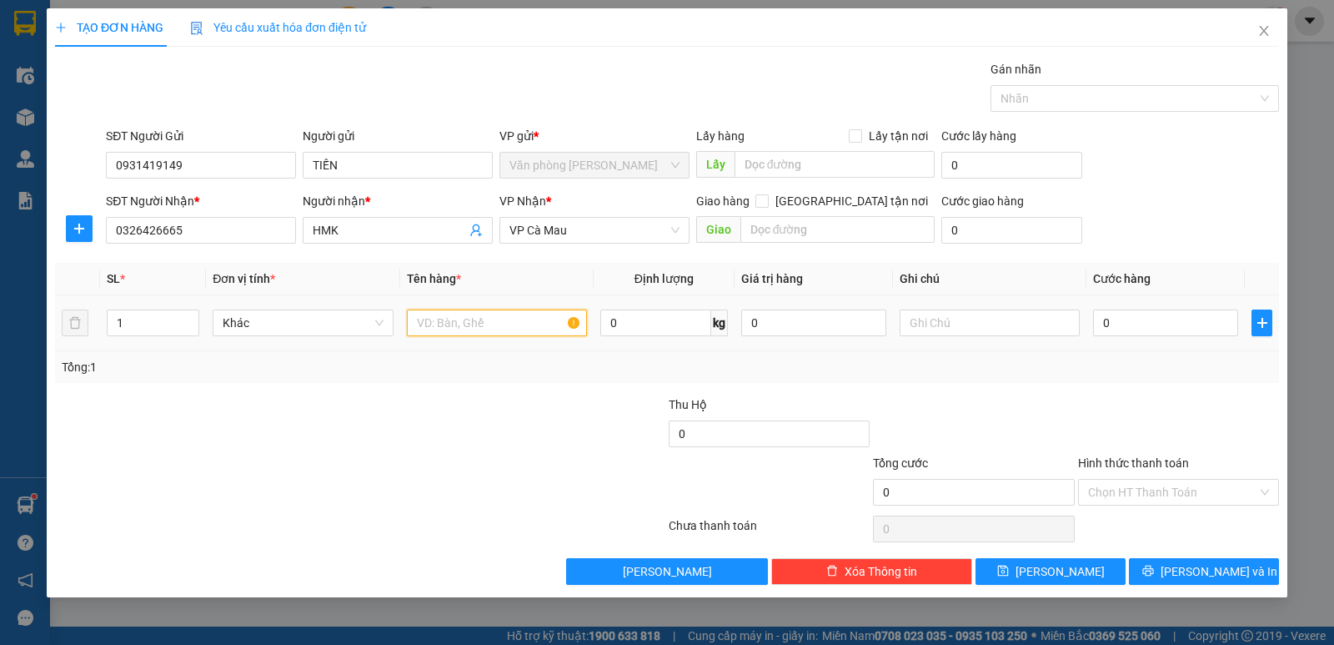
click at [476, 326] on input "text" at bounding box center [497, 322] width 180 height 27
click at [494, 344] on td at bounding box center [496, 323] width 193 height 56
drag, startPoint x: 488, startPoint y: 306, endPoint x: 489, endPoint y: 328, distance: 21.7
click at [488, 315] on div at bounding box center [497, 322] width 180 height 33
click at [489, 328] on input "text" at bounding box center [497, 322] width 180 height 27
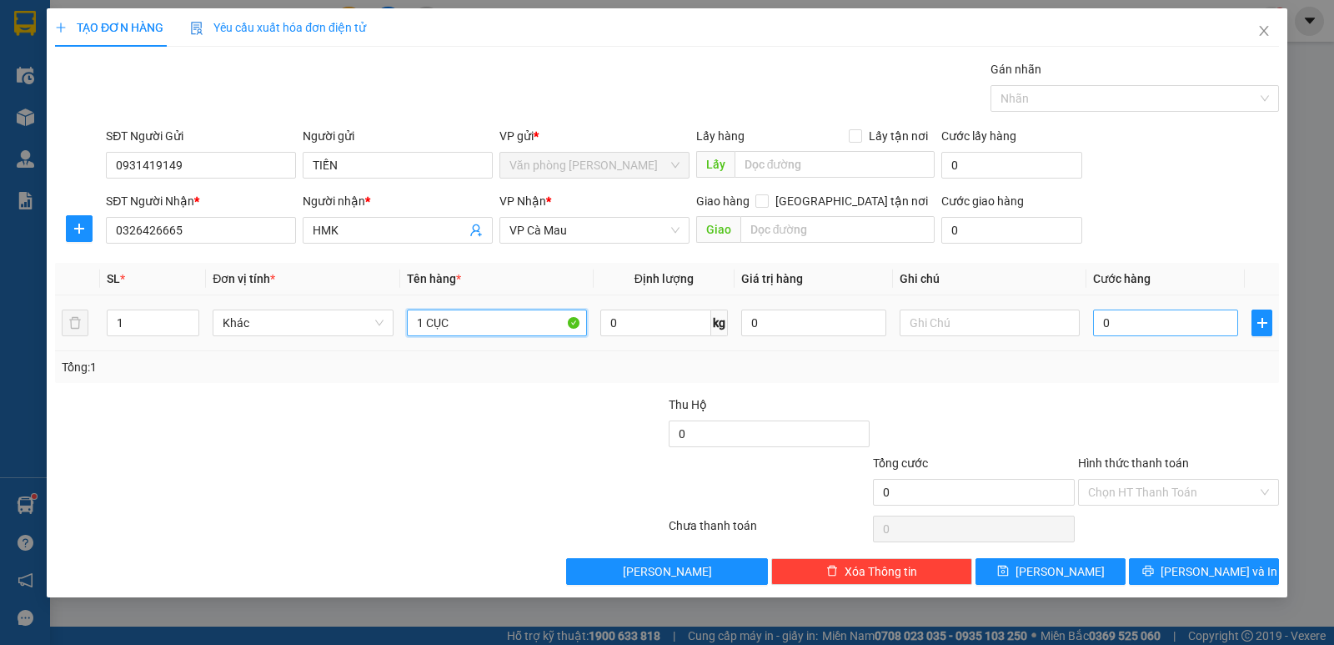
type input "1 CỤC"
click at [1172, 318] on input "0" at bounding box center [1165, 322] width 145 height 27
type input "3"
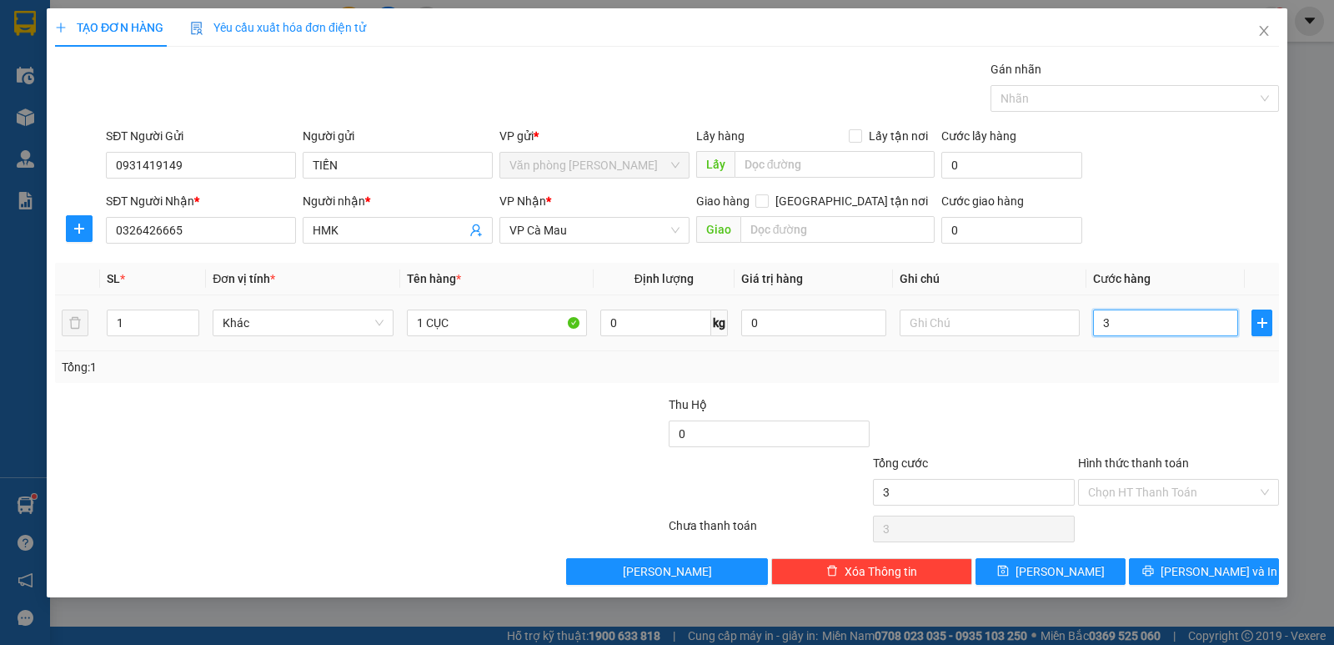
type input "30"
click at [1152, 421] on div "Transit Pickup Surcharge Ids Transit Deliver Surcharge Ids Transit Deliver Surc…" at bounding box center [667, 322] width 1224 height 524
type input "30.000"
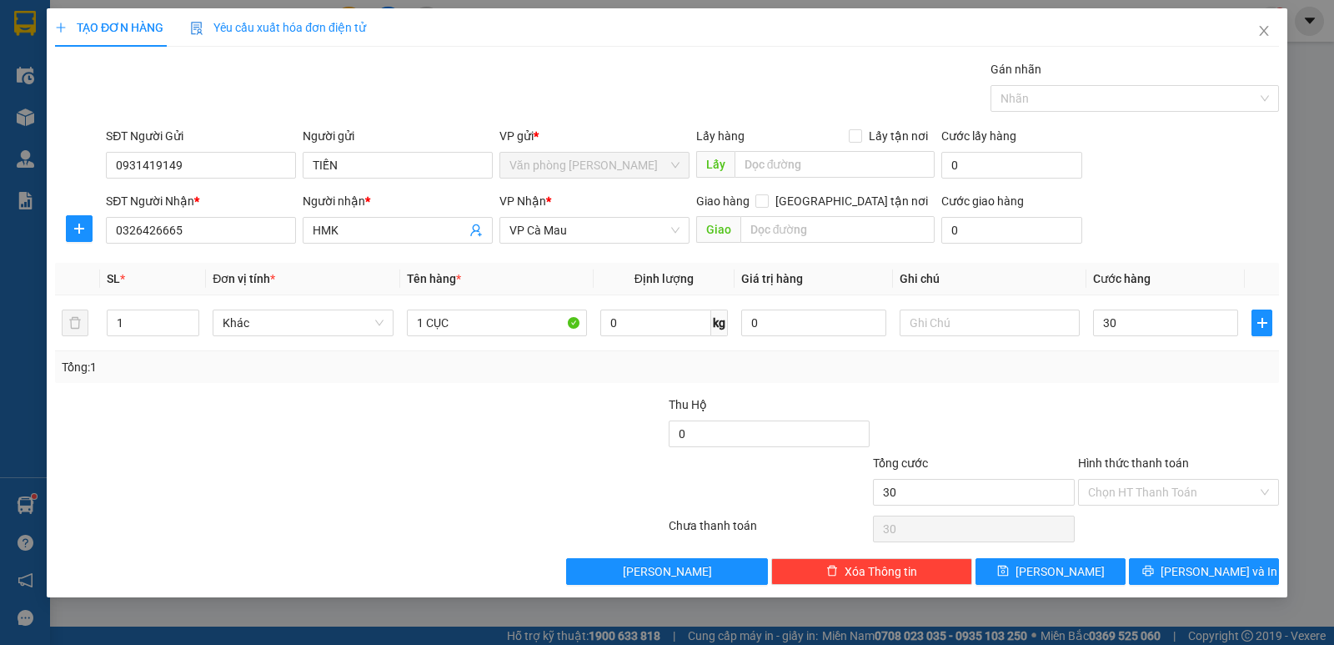
type input "30.000"
drag, startPoint x: 1153, startPoint y: 556, endPoint x: 1153, endPoint y: 573, distance: 16.7
click at [1153, 560] on div "Transit Pickup Surcharge Ids Transit Deliver Surcharge Ids Transit Deliver Surc…" at bounding box center [667, 322] width 1224 height 524
click at [1153, 573] on button "Lưu và In" at bounding box center [1204, 571] width 150 height 27
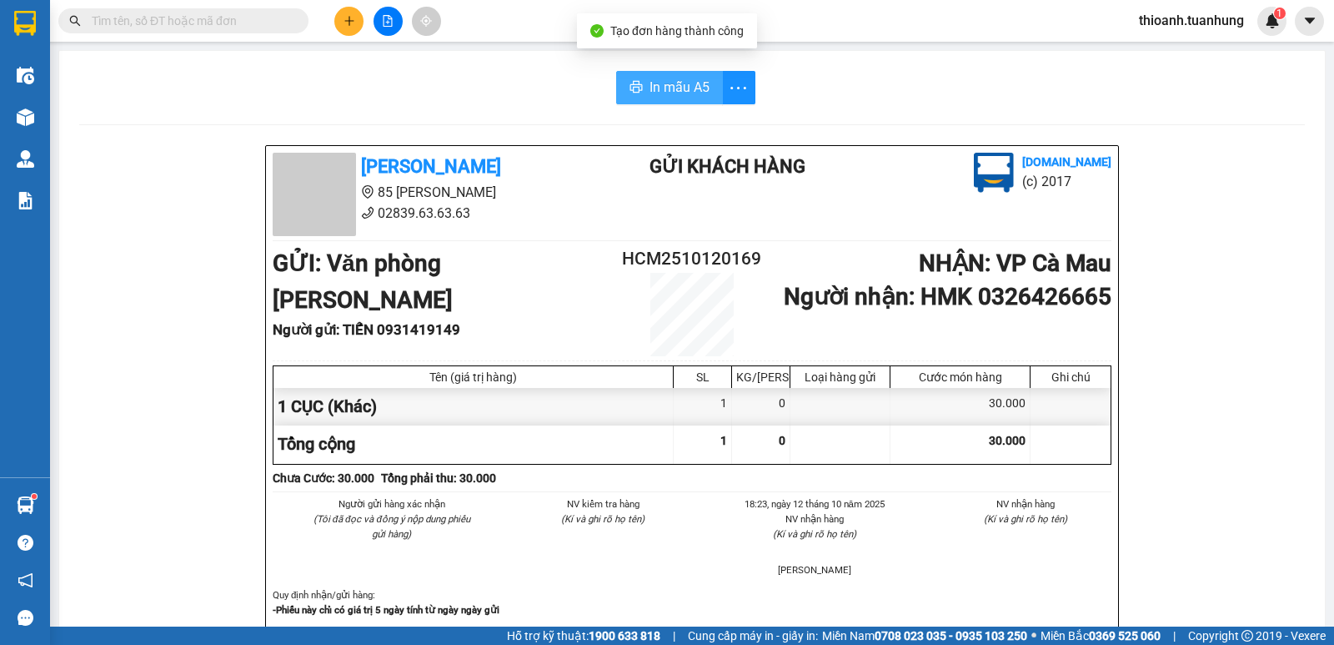
click at [680, 86] on span "In mẫu A5" at bounding box center [680, 87] width 60 height 21
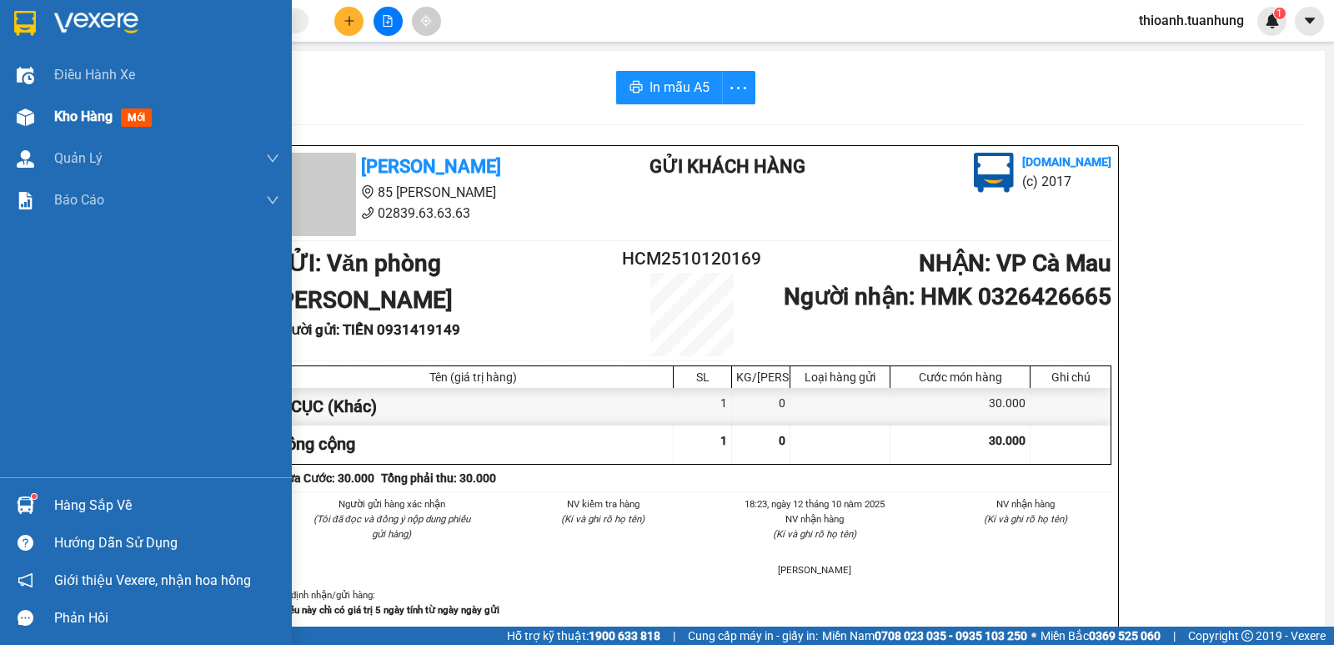
click at [63, 117] on span "Kho hàng" at bounding box center [83, 116] width 58 height 16
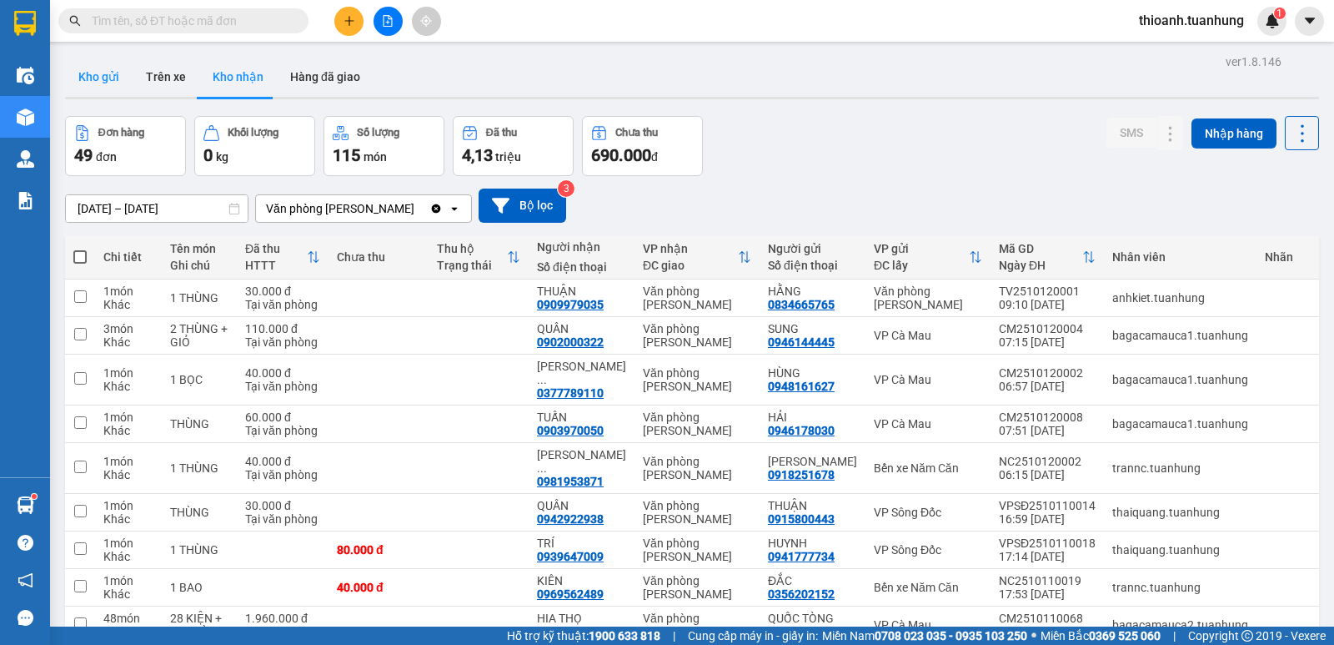
click at [109, 79] on button "Kho gửi" at bounding box center [99, 77] width 68 height 40
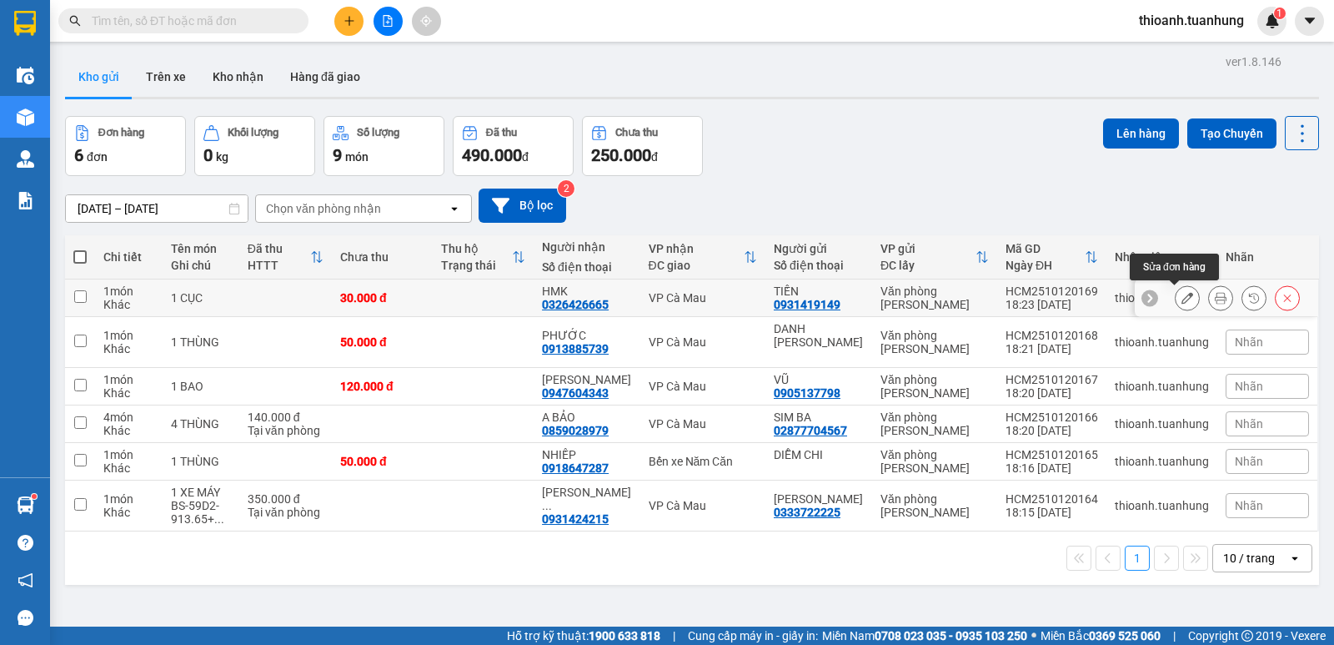
click at [1176, 292] on button at bounding box center [1187, 298] width 23 height 29
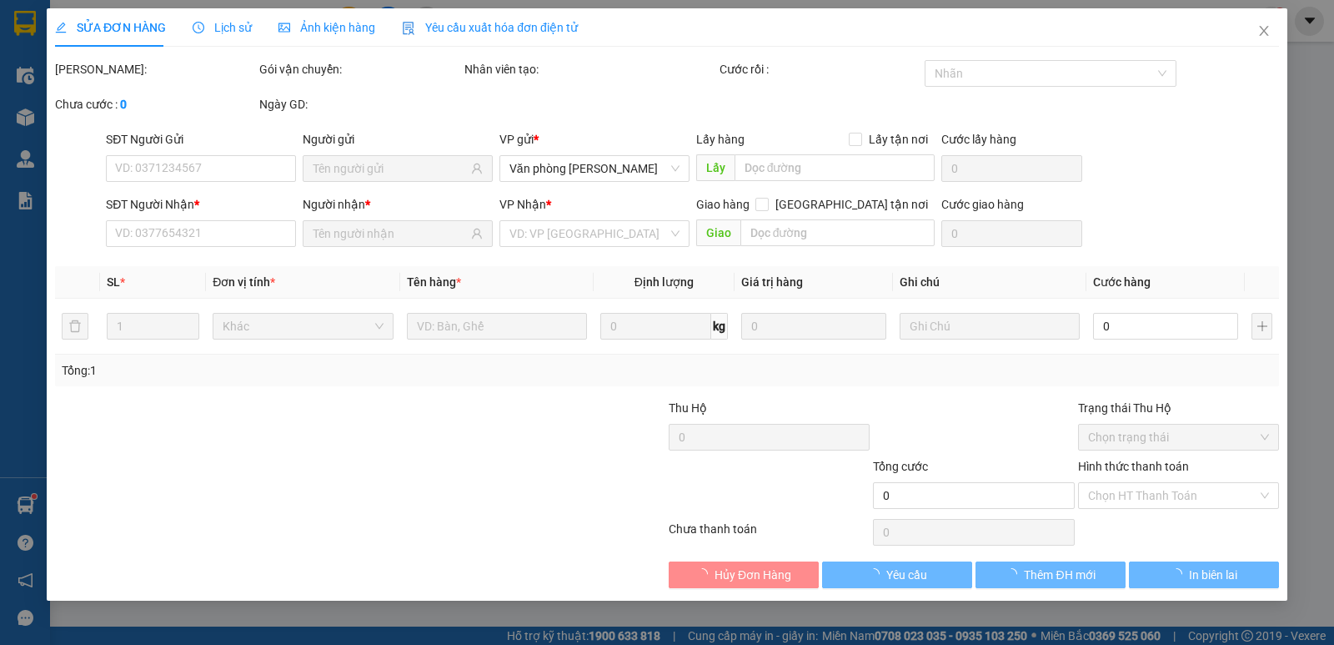
type input "0931419149"
type input "0326426665"
type input "30.000"
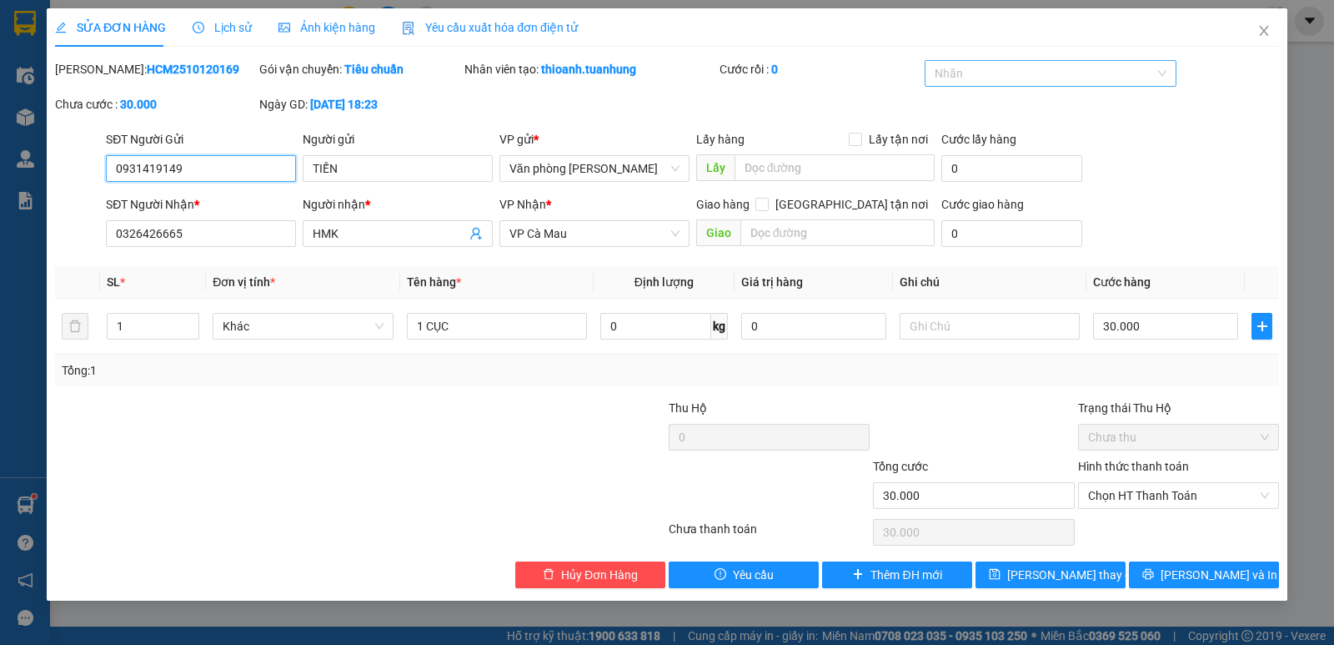
click at [965, 73] on div at bounding box center [1043, 73] width 228 height 20
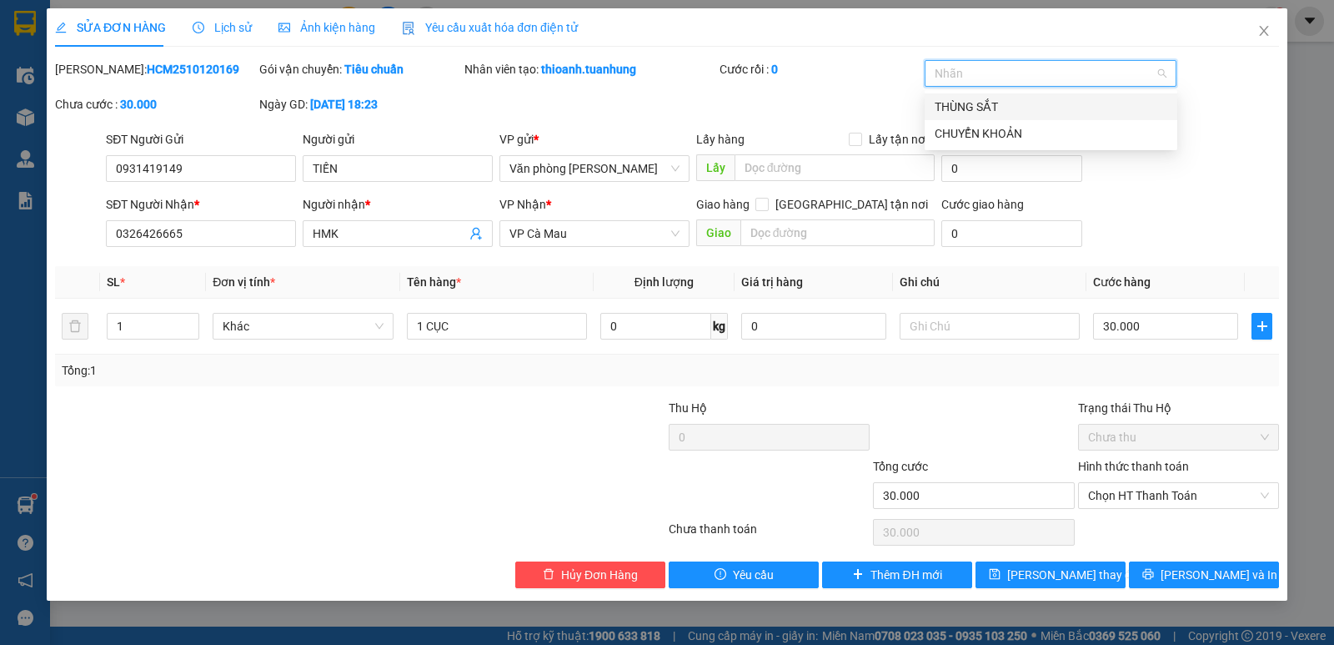
click at [985, 103] on div "THÙNG SẮT" at bounding box center [1051, 107] width 233 height 18
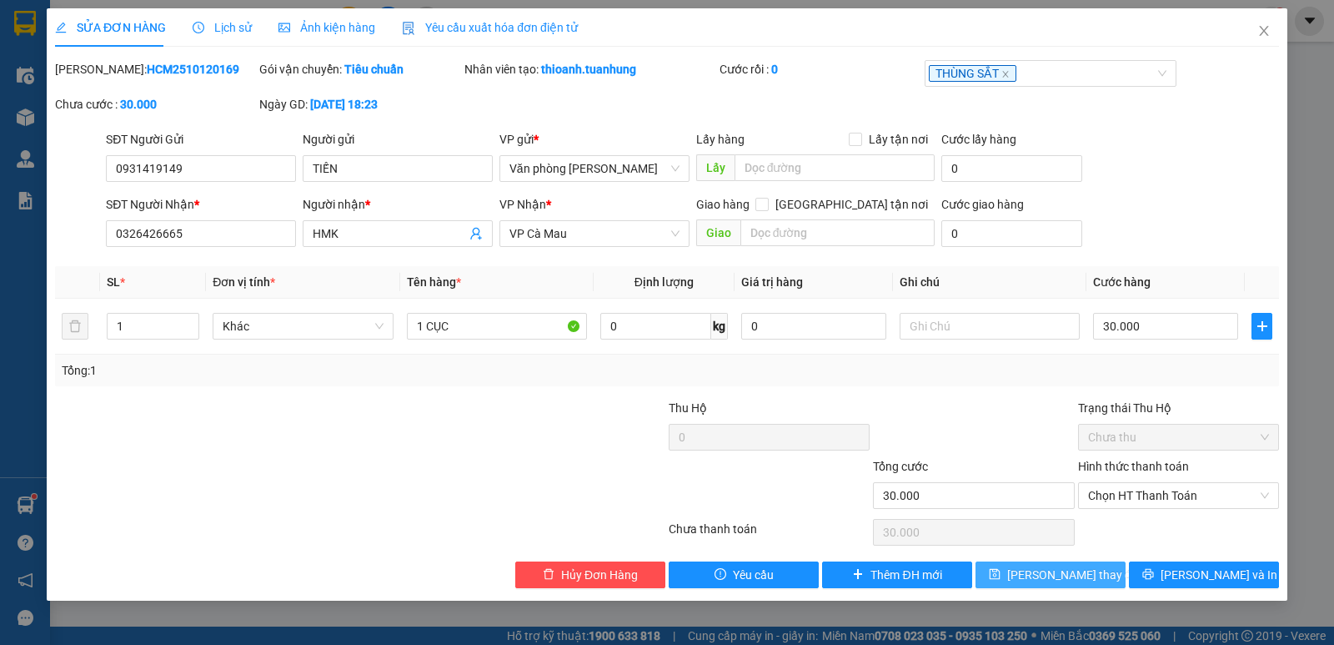
drag, startPoint x: 1061, startPoint y: 565, endPoint x: 1059, endPoint y: 575, distance: 9.3
click at [1060, 575] on span "Lưu thay đổi" at bounding box center [1073, 574] width 133 height 18
click at [1059, 575] on span "Lưu thay đổi" at bounding box center [1073, 574] width 133 height 18
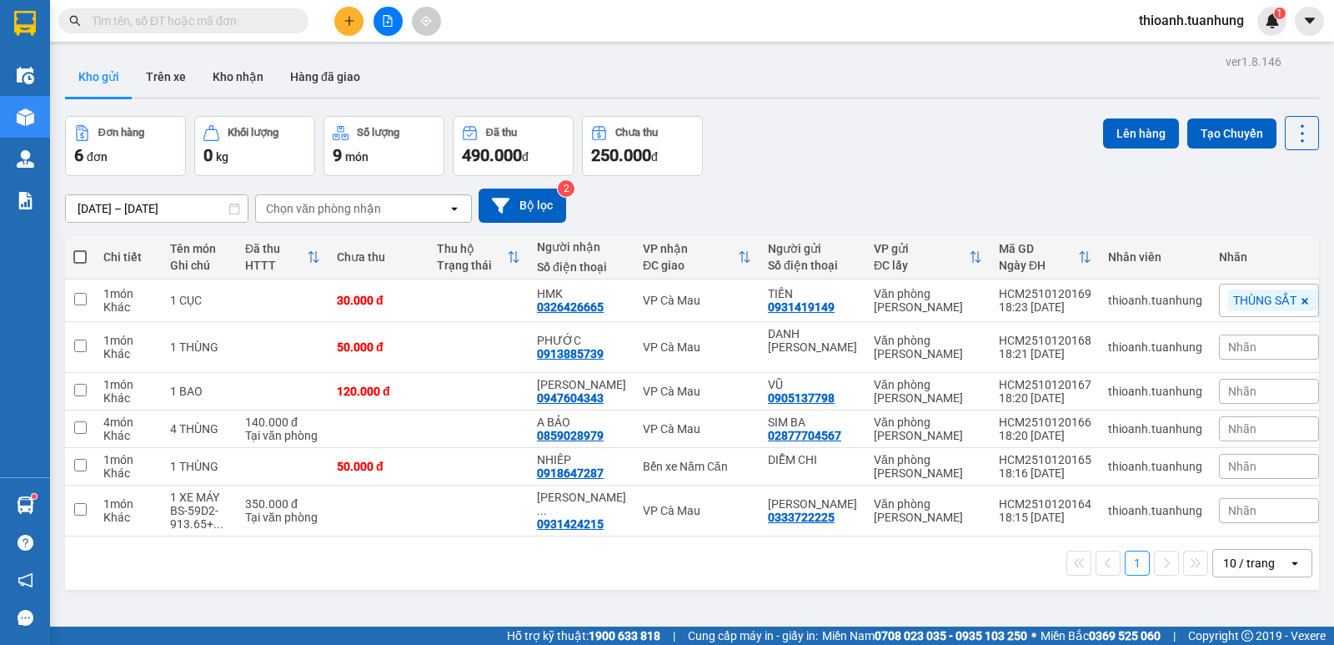
click at [215, 13] on input "text" at bounding box center [190, 21] width 197 height 18
click at [340, 29] on button at bounding box center [348, 21] width 29 height 29
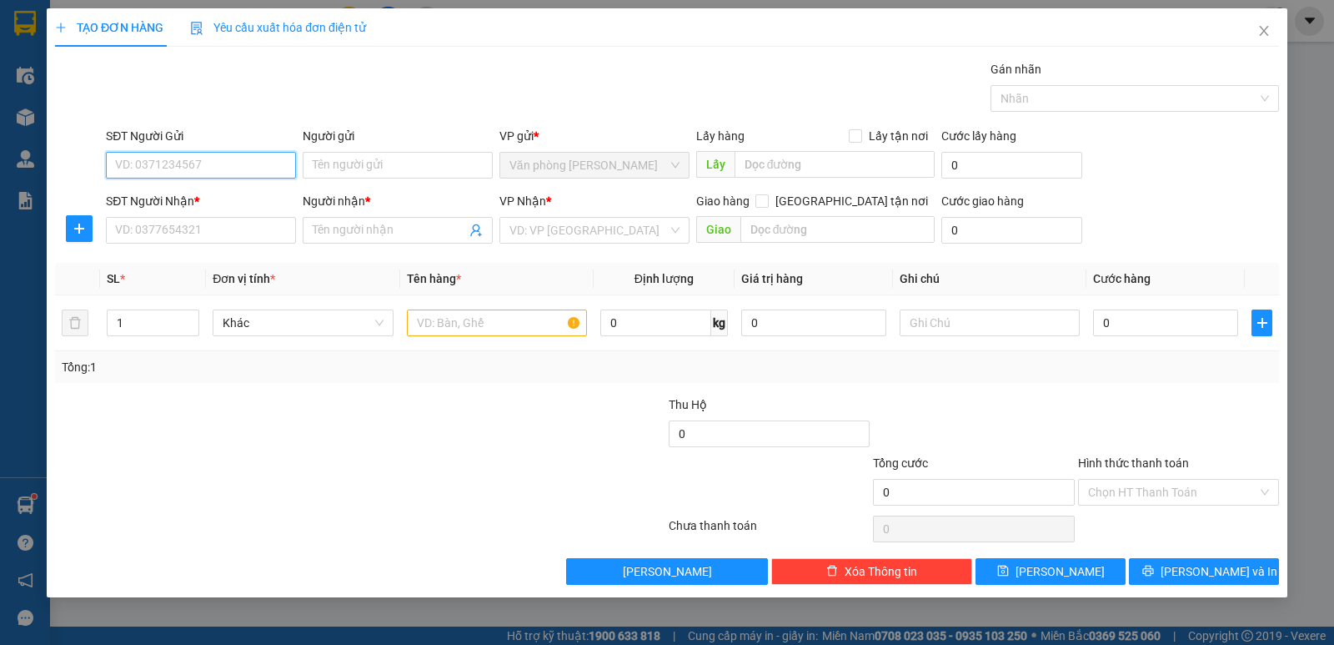
click at [254, 166] on input "SĐT Người Gửi" at bounding box center [201, 165] width 190 height 27
type input "0909463945"
click at [222, 168] on input "0909463945" at bounding box center [201, 165] width 190 height 27
click at [227, 201] on div "0909463945 - PHƯƠNG ANH" at bounding box center [201, 198] width 170 height 18
type input "PHƯƠNG ANH"
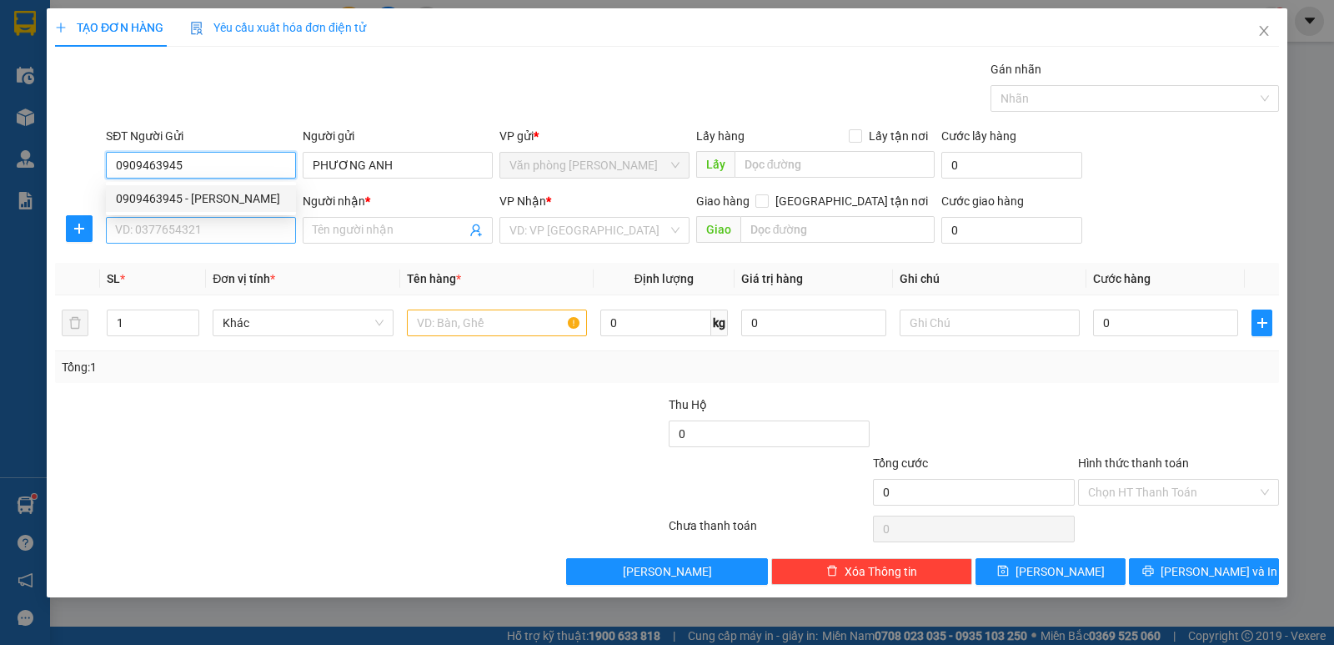
type input "0909463945"
click at [225, 224] on input "SĐT Người Nhận *" at bounding box center [201, 230] width 190 height 27
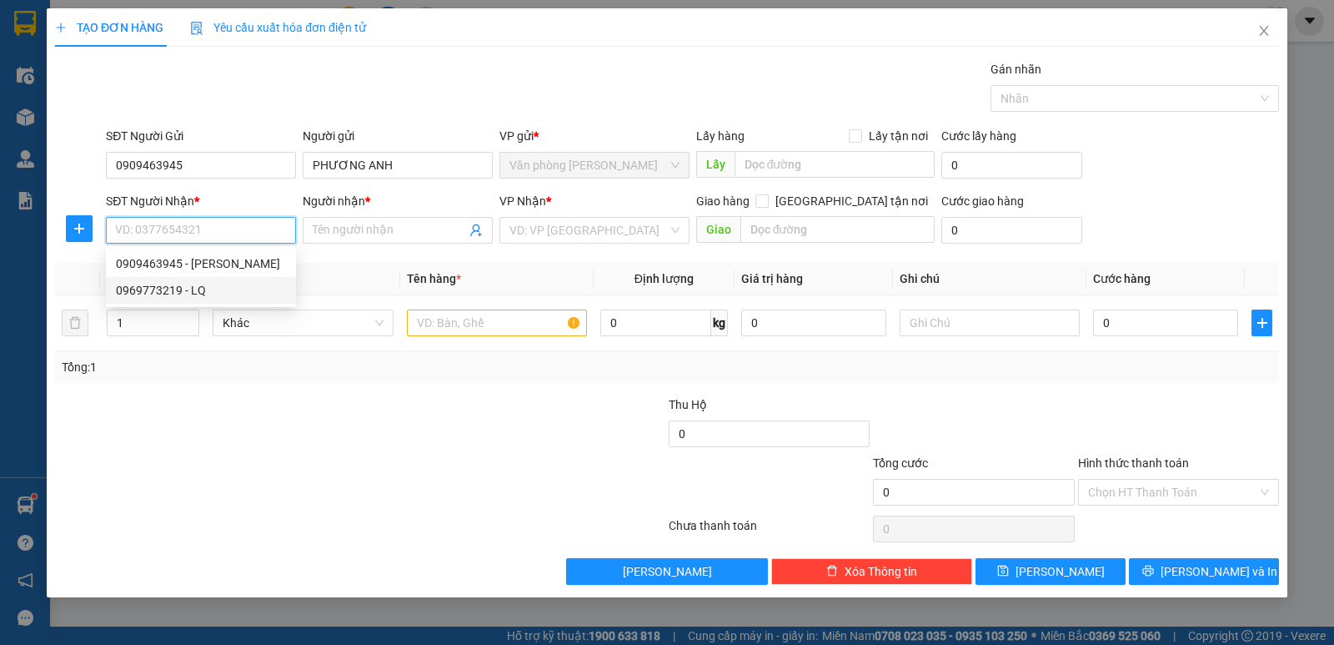
click at [183, 286] on div "0969773219 - LQ" at bounding box center [201, 290] width 170 height 18
type input "0969773219"
type input "LQ"
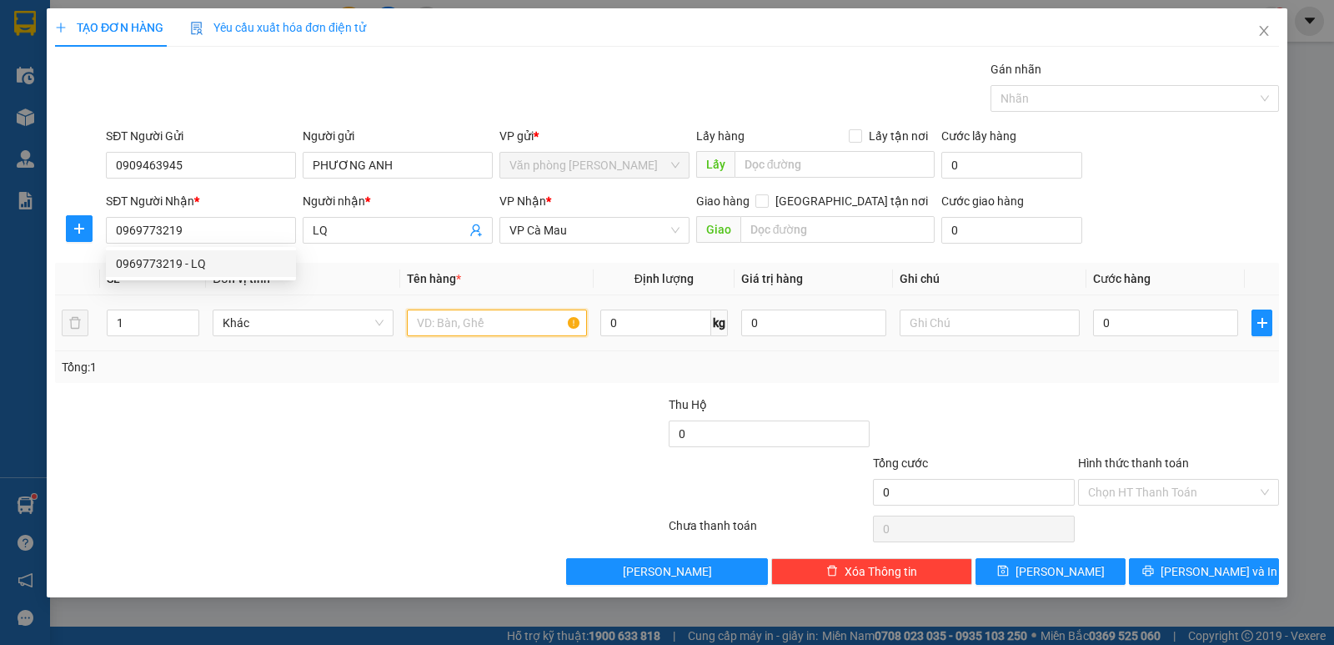
click at [455, 329] on input "text" at bounding box center [497, 322] width 180 height 27
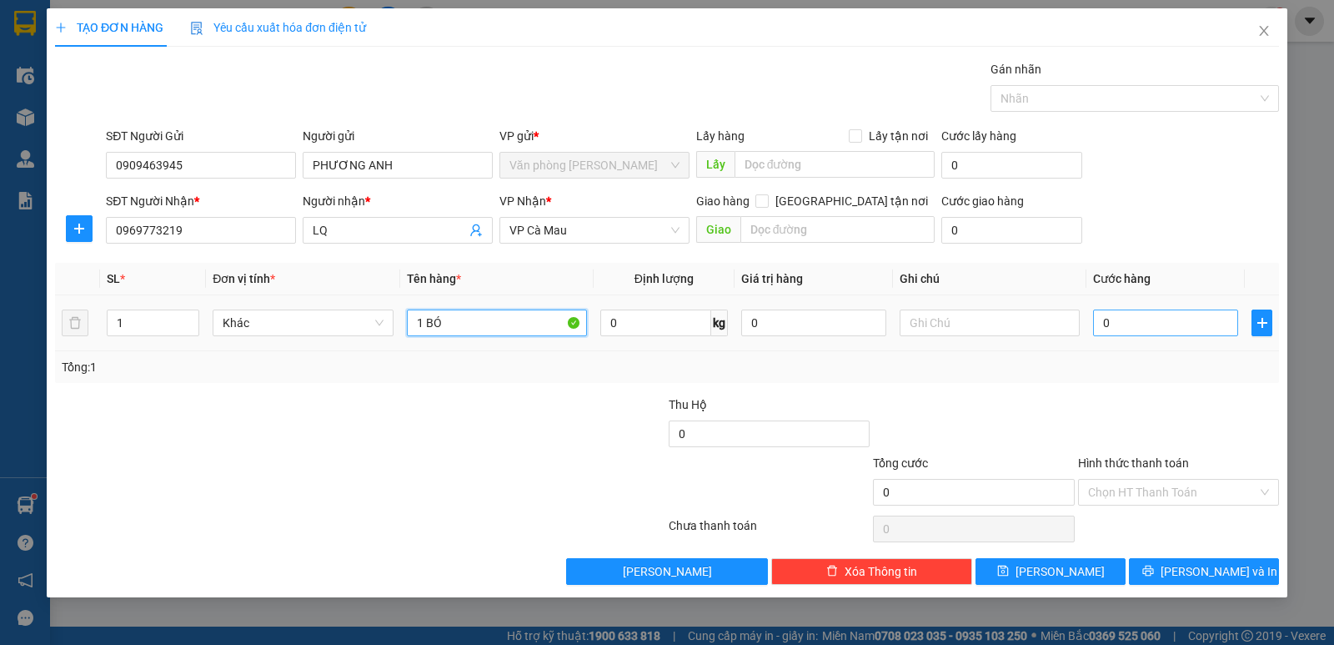
type input "1 BÓ"
click at [1110, 324] on input "0" at bounding box center [1165, 322] width 145 height 27
type input "3"
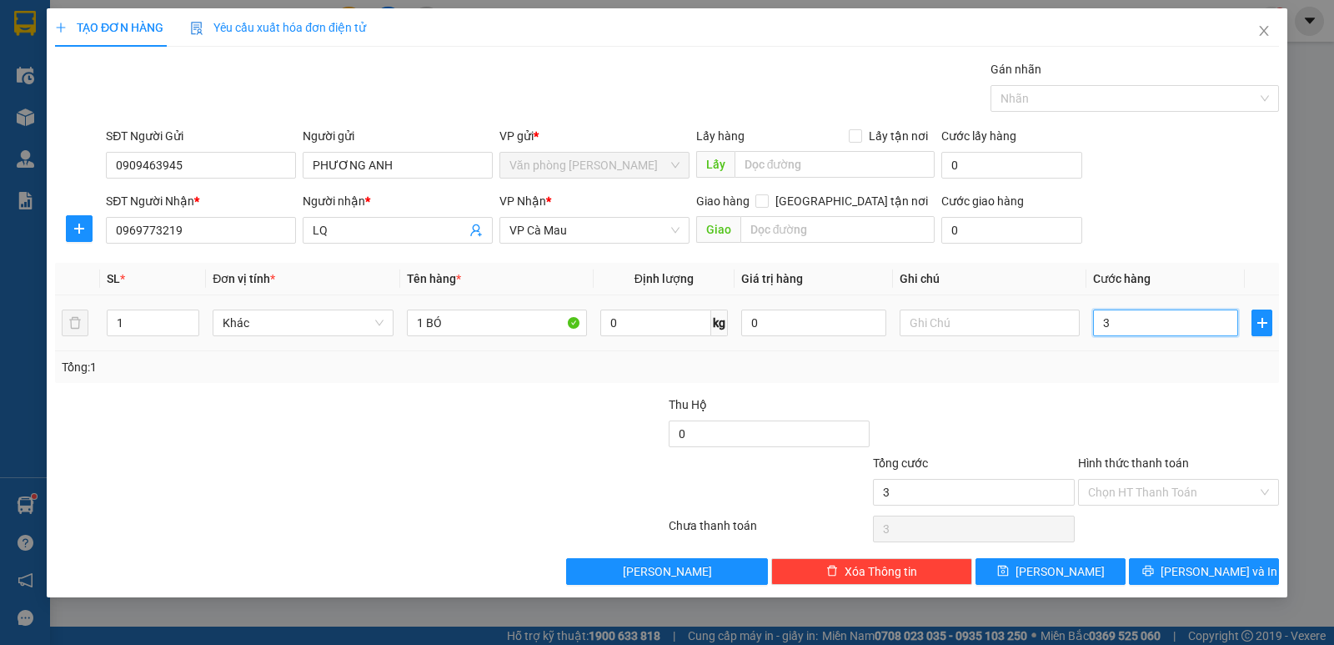
type input "30"
type input "30.000"
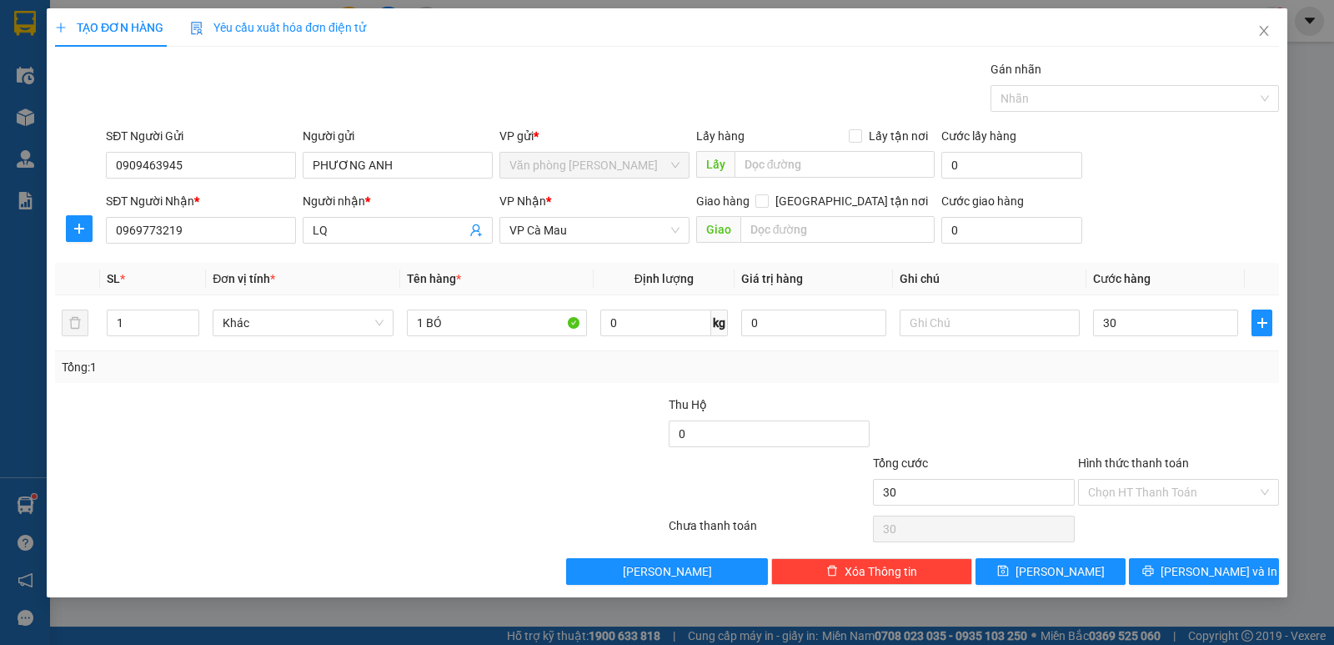
type input "30.000"
click at [1150, 403] on div at bounding box center [1178, 424] width 204 height 58
click at [1172, 564] on button "Lưu và In" at bounding box center [1204, 571] width 150 height 27
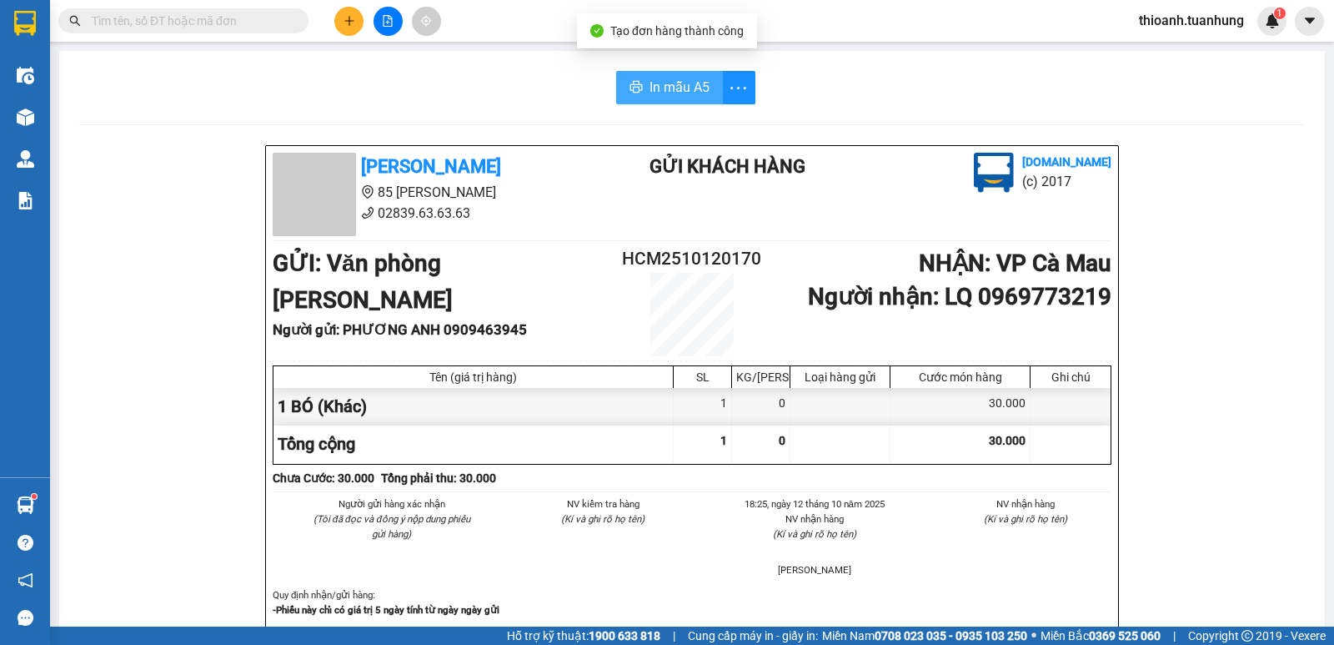
click at [669, 78] on span "In mẫu A5" at bounding box center [680, 87] width 60 height 21
click at [160, 23] on input "text" at bounding box center [190, 21] width 197 height 18
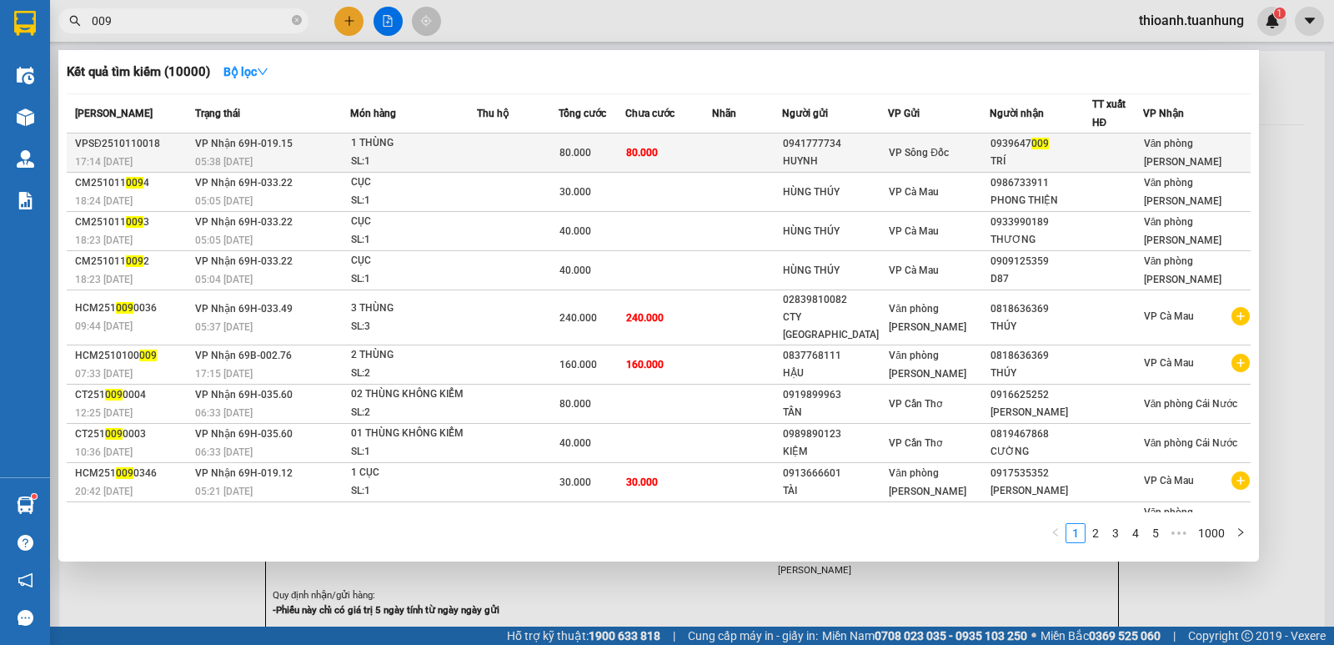
type input "009"
click at [996, 156] on div "TRÍ" at bounding box center [1041, 162] width 100 height 18
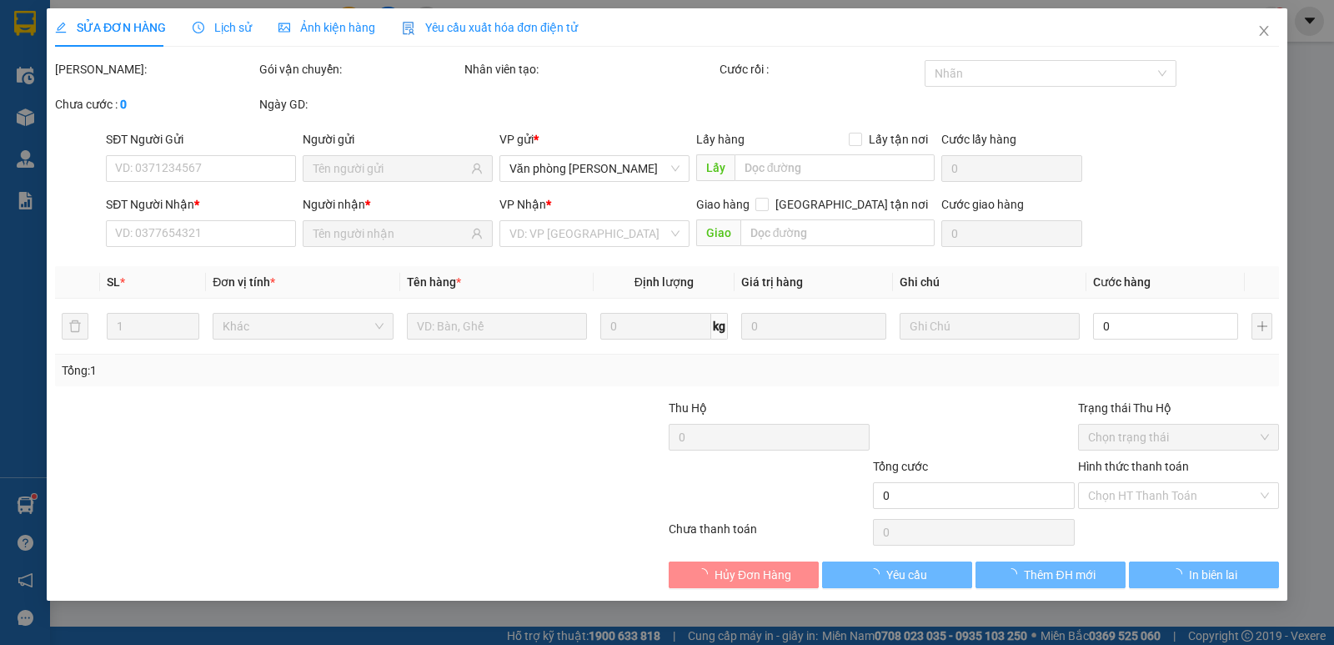
type input "0941777734"
type input "HUYNH"
type input "0939647009"
type input "TRÍ"
type input "80.000"
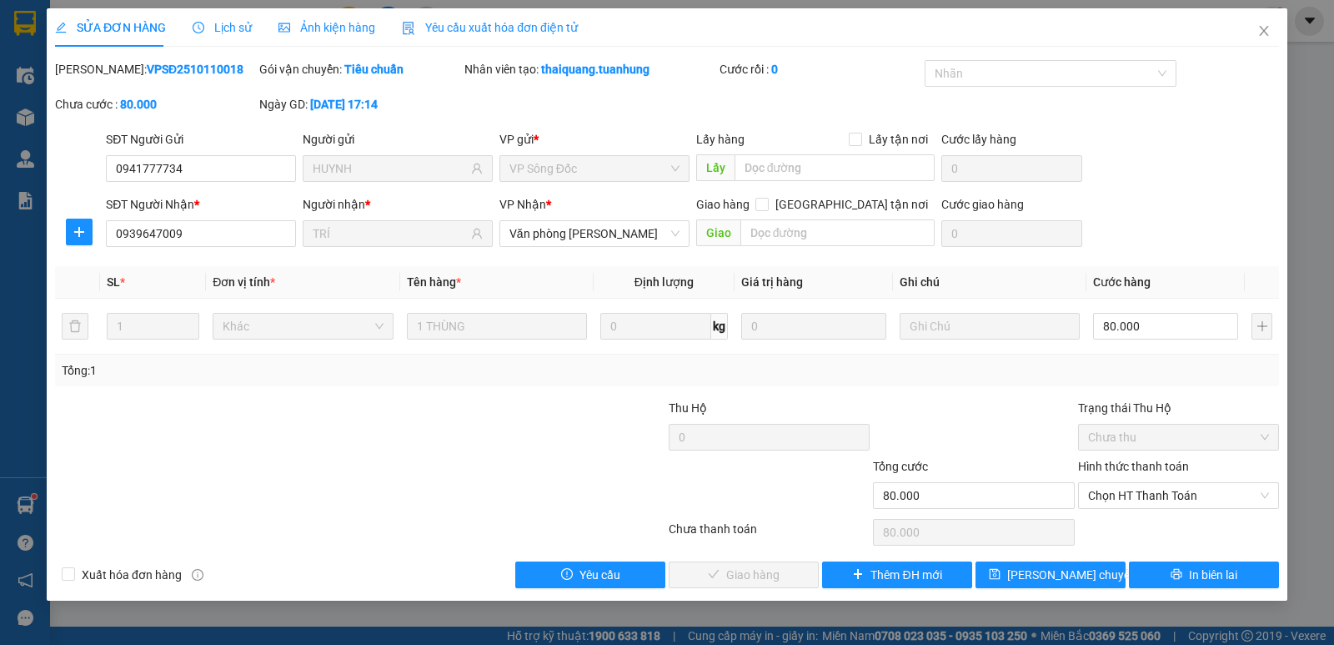
drag, startPoint x: 1156, startPoint y: 509, endPoint x: 1136, endPoint y: 514, distance: 20.6
click at [1152, 509] on div "Hình thức thanh toán Chọn HT Thanh Toán" at bounding box center [1178, 486] width 201 height 58
click at [1124, 527] on div "Chọn HT Thanh Toán" at bounding box center [1178, 531] width 204 height 33
drag, startPoint x: 1116, startPoint y: 503, endPoint x: 1105, endPoint y: 518, distance: 18.5
click at [1112, 504] on span "Chọn HT Thanh Toán" at bounding box center [1178, 495] width 181 height 25
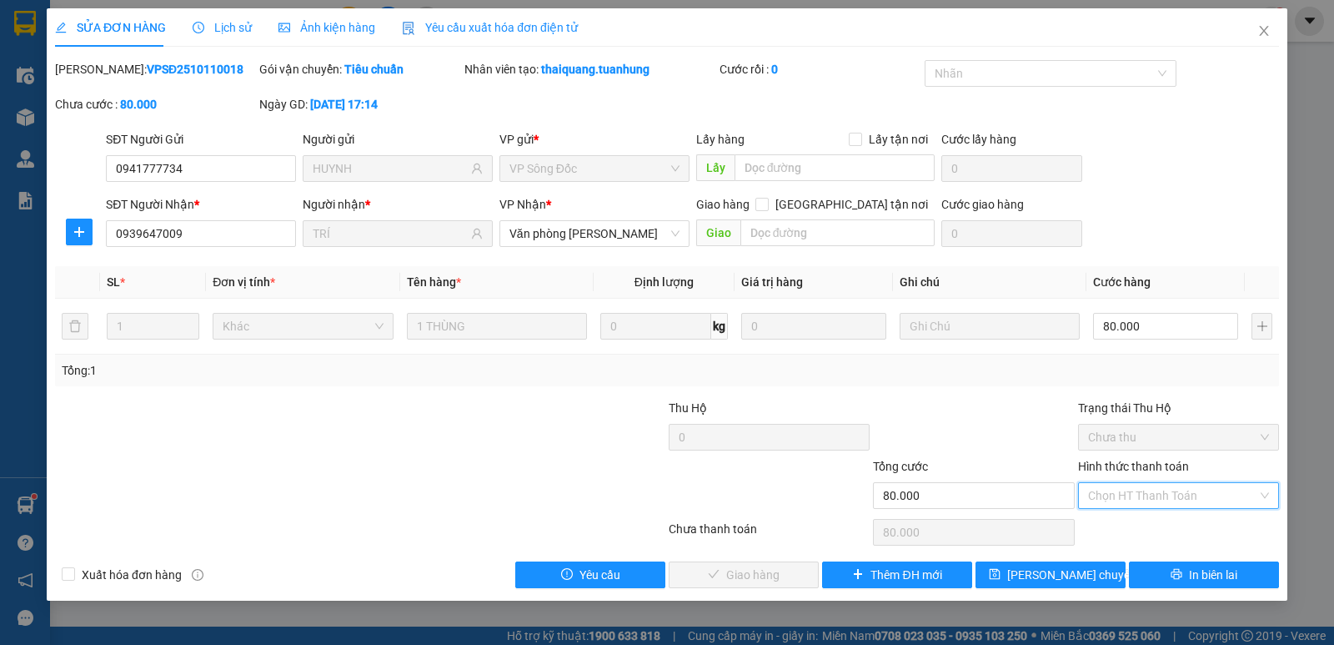
click at [1099, 534] on div "Tại văn phòng" at bounding box center [1178, 528] width 181 height 18
type input "0"
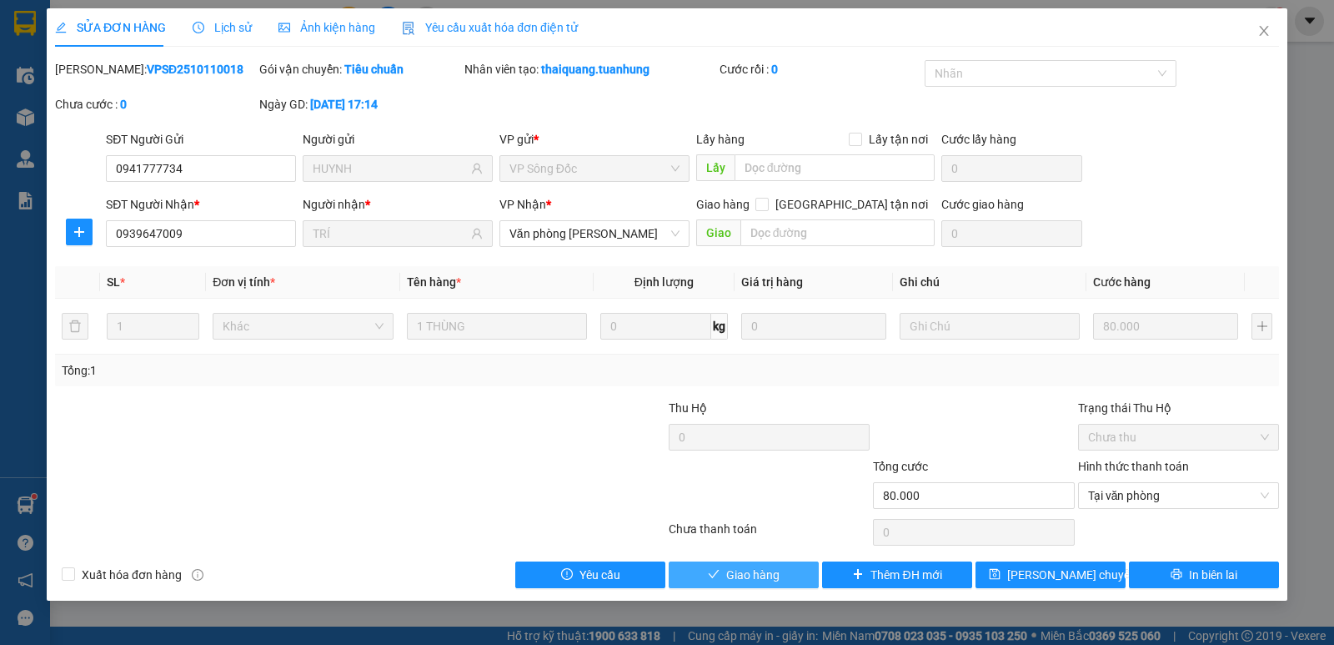
click at [786, 564] on button "Giao hàng" at bounding box center [744, 574] width 150 height 27
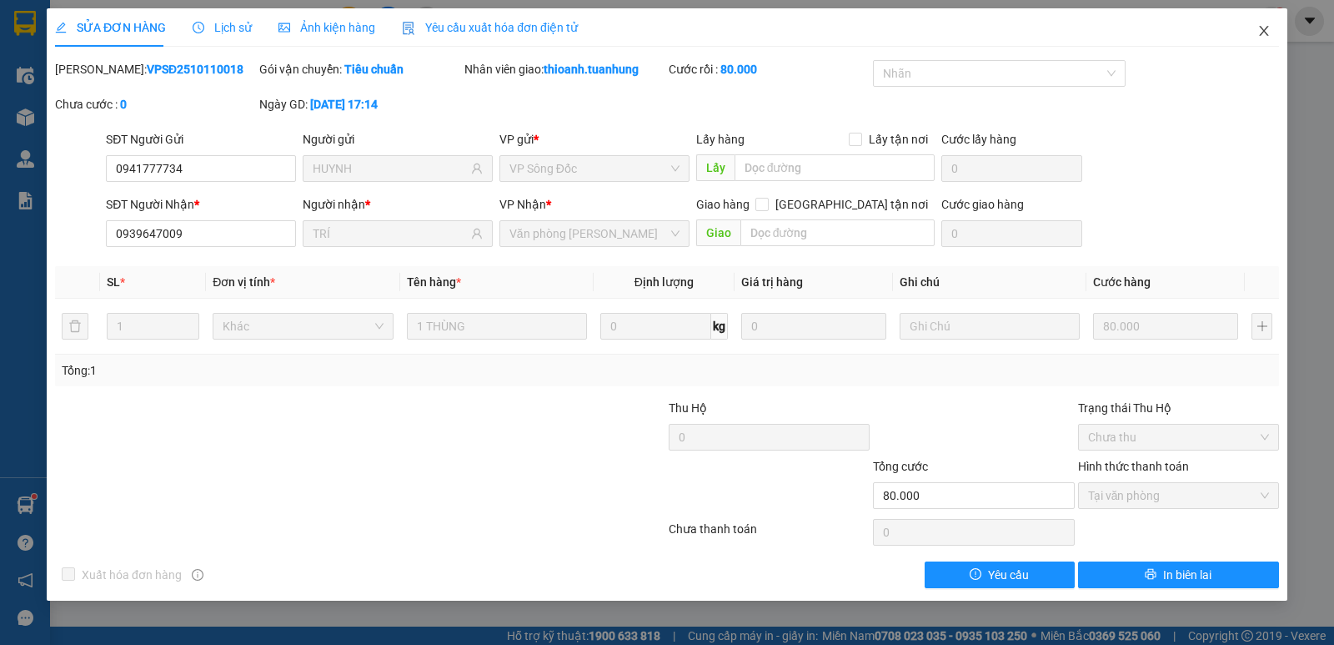
click at [1268, 30] on icon "close" at bounding box center [1263, 30] width 13 height 13
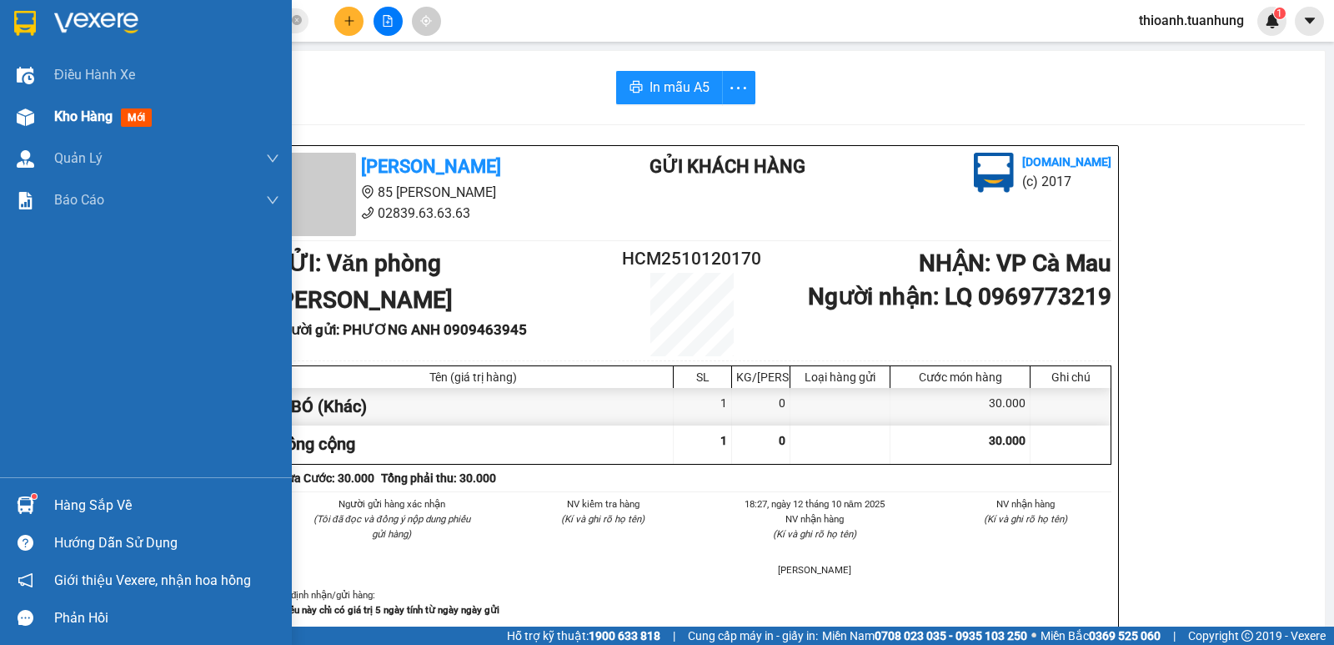
click at [68, 115] on span "Kho hàng" at bounding box center [83, 116] width 58 height 16
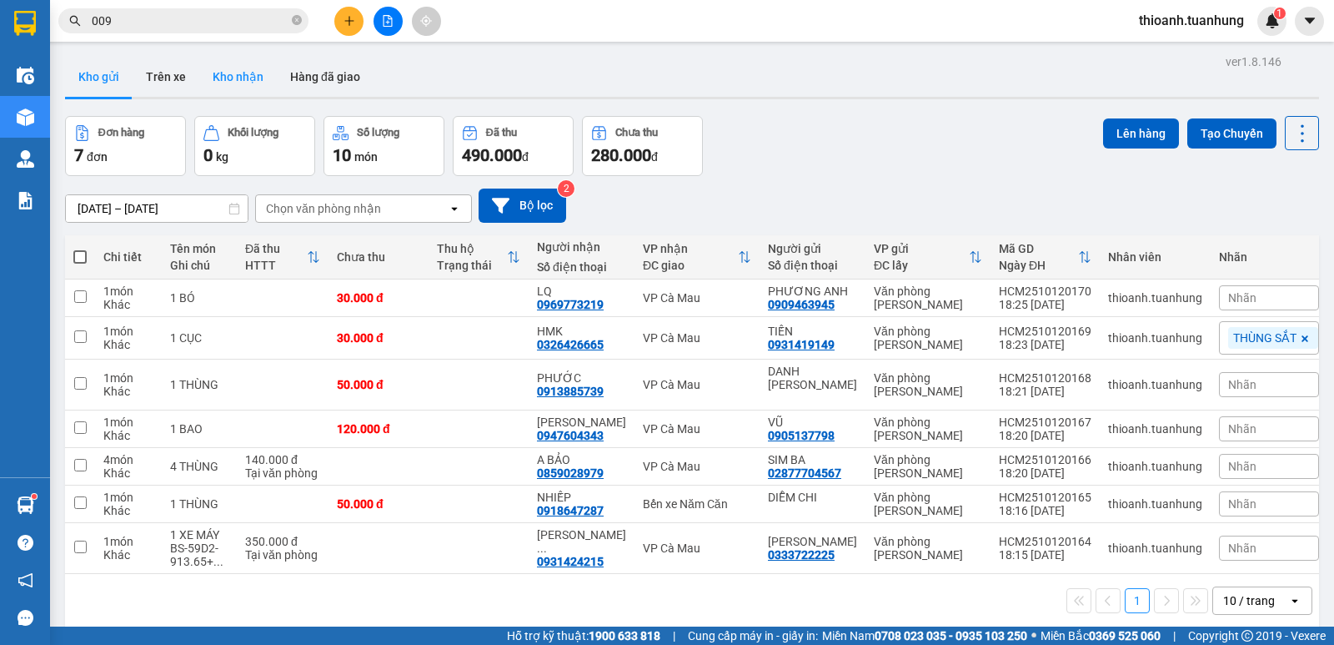
click at [246, 81] on button "Kho nhận" at bounding box center [238, 77] width 78 height 40
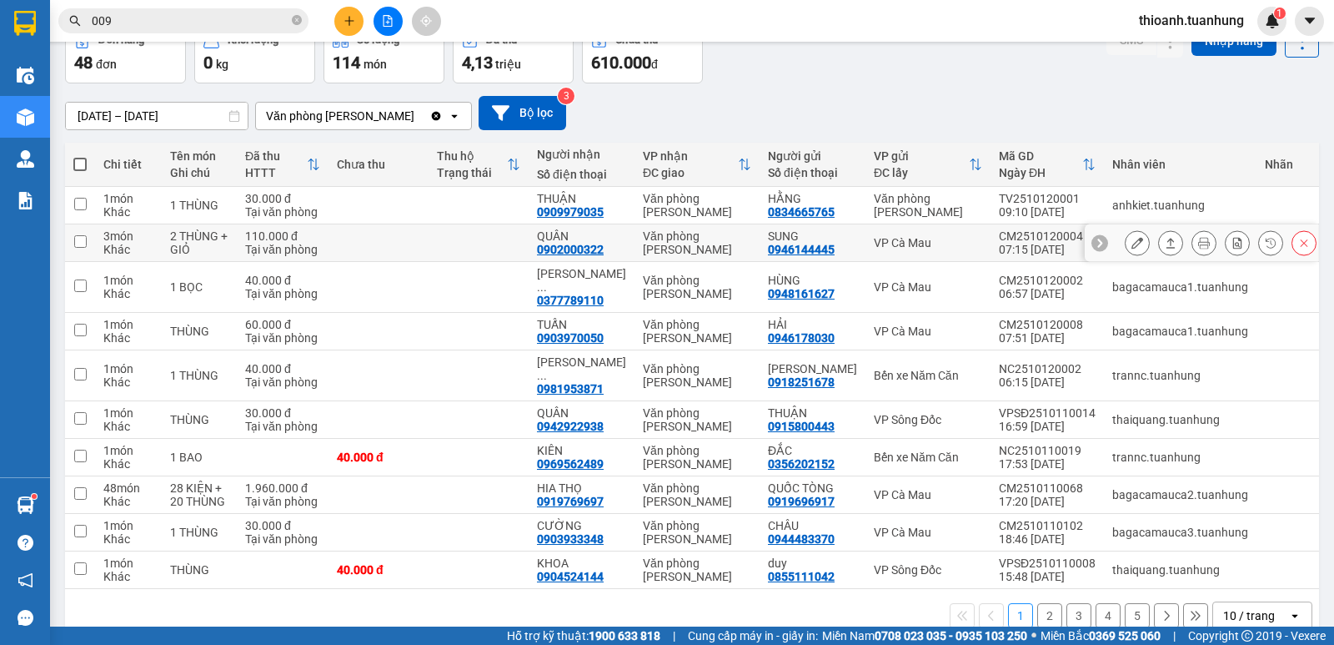
scroll to position [111, 0]
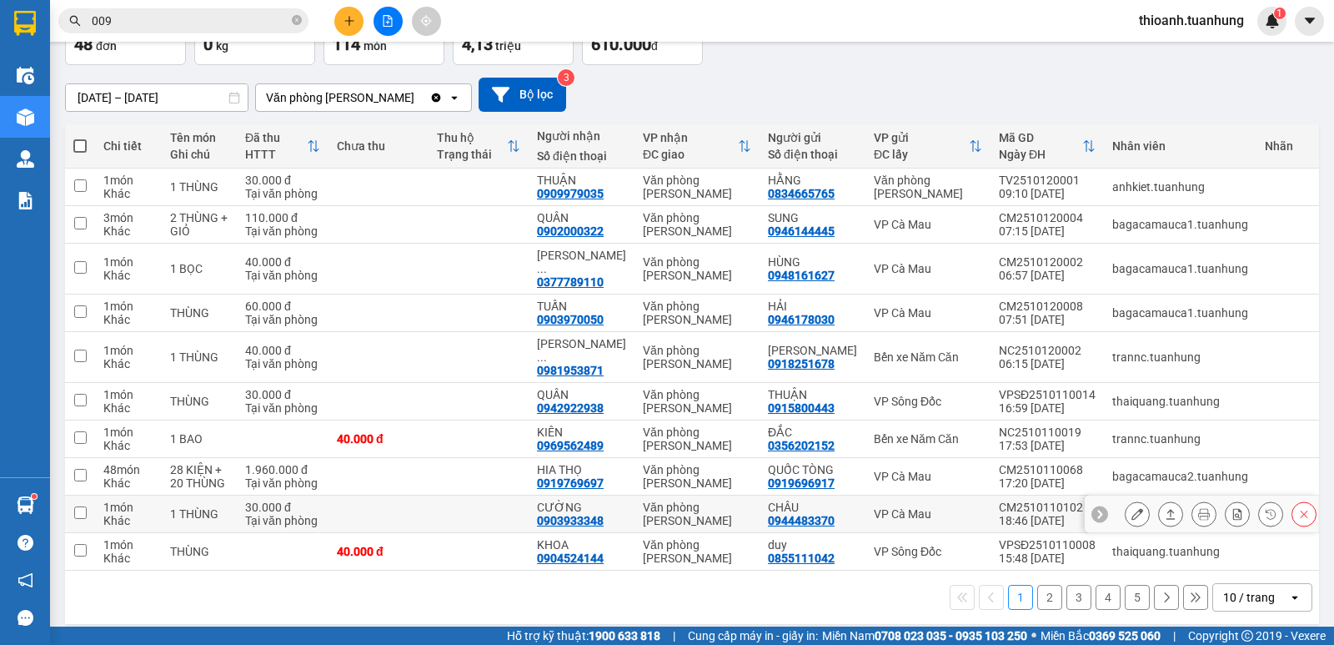
click at [1132, 508] on icon at bounding box center [1138, 514] width 12 height 12
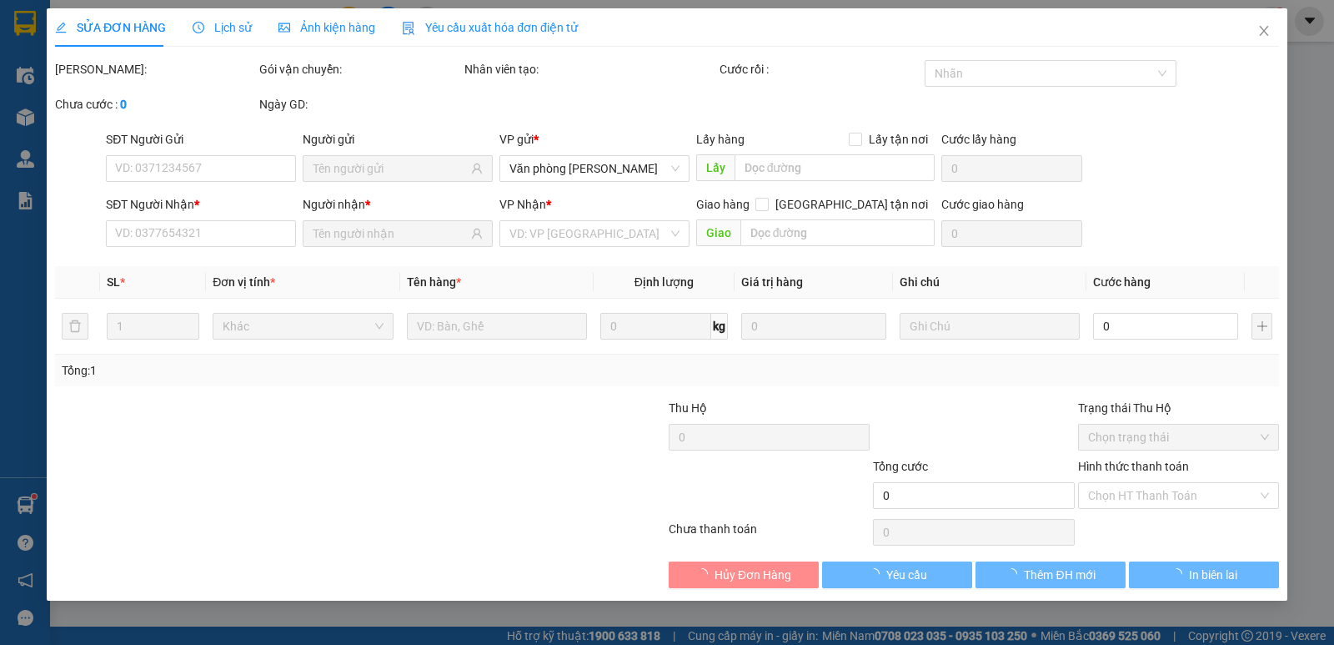
type input "0944483370"
type input "CHÂU"
type input "0903933348"
type input "CƯỜNG"
type input "30.000"
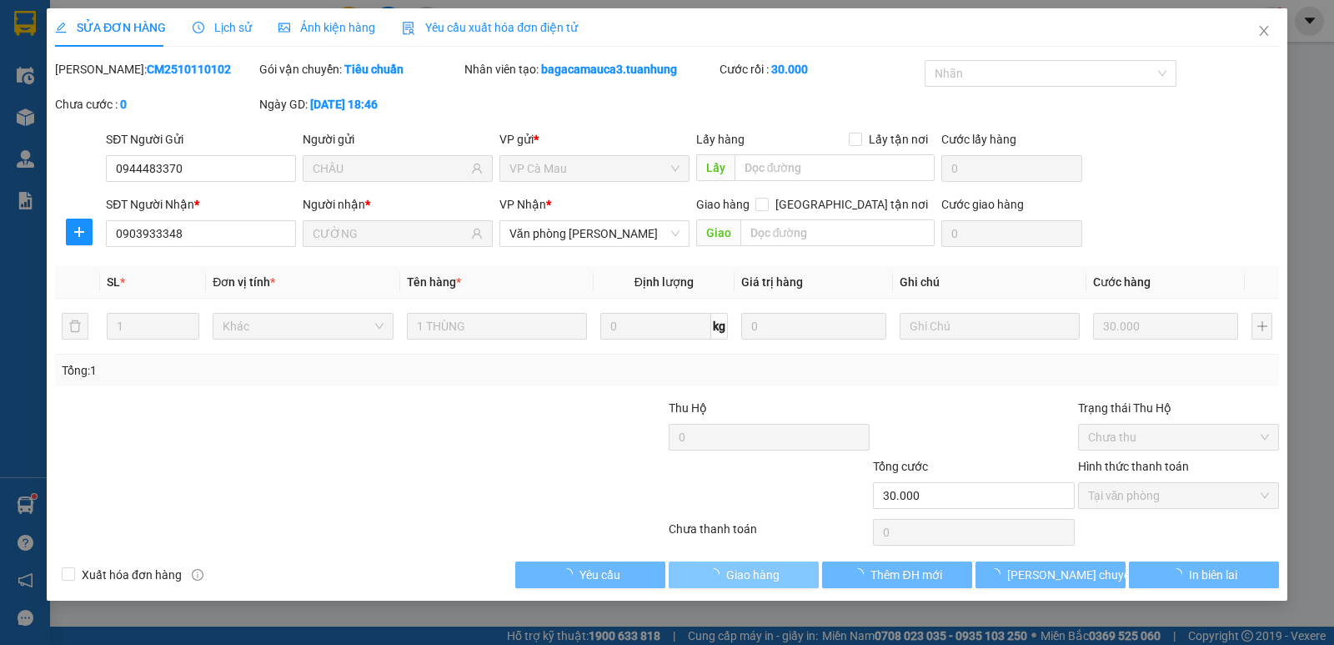
click at [742, 565] on span "Giao hàng" at bounding box center [752, 574] width 53 height 18
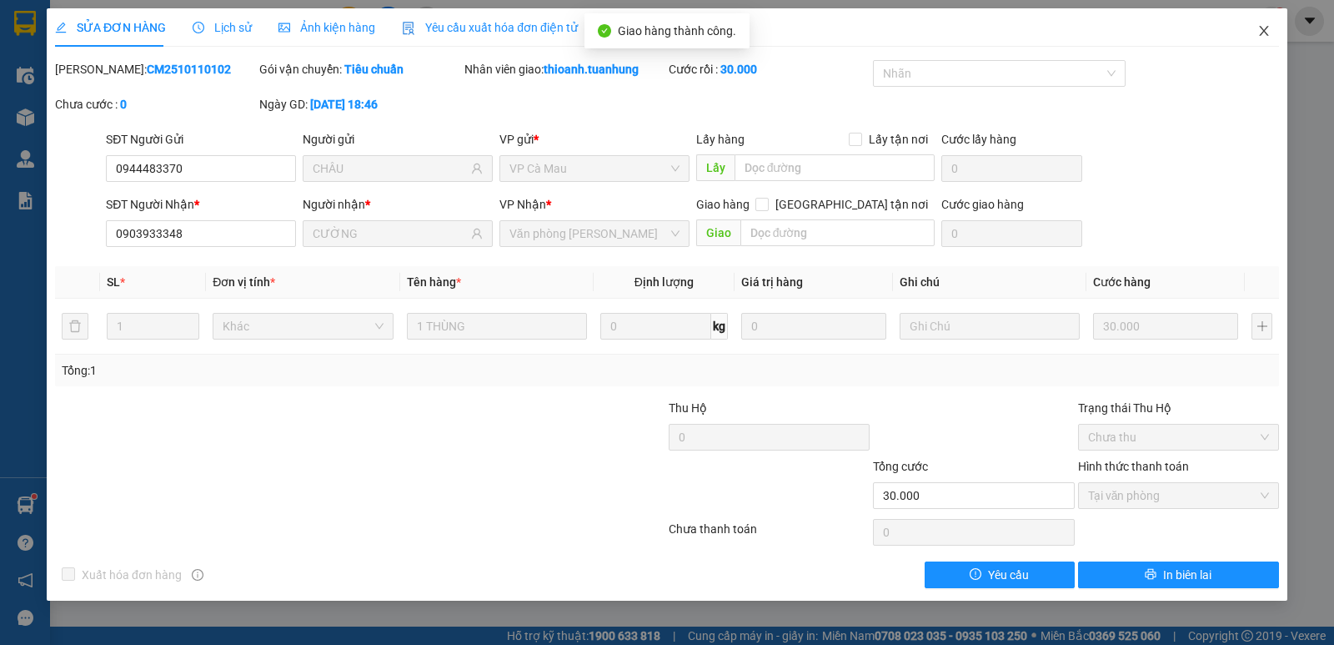
drag, startPoint x: 1264, startPoint y: 32, endPoint x: 1333, endPoint y: 83, distance: 85.9
click at [1269, 28] on icon "close" at bounding box center [1263, 30] width 13 height 13
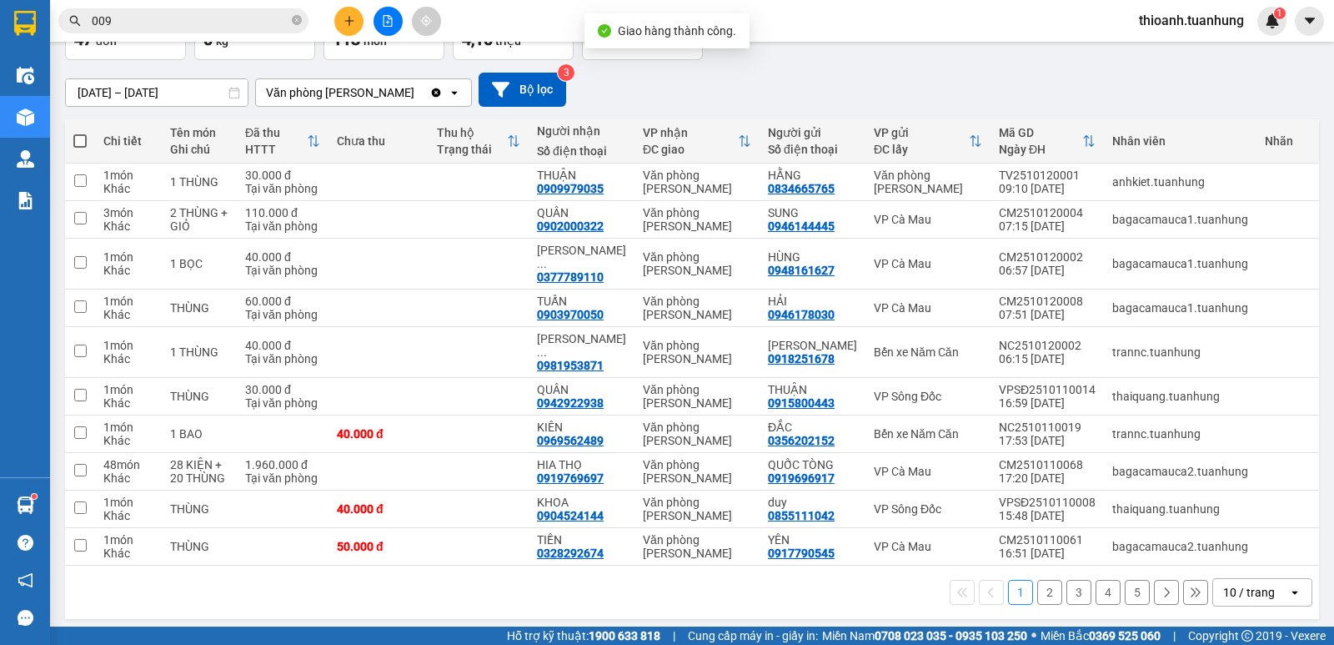
scroll to position [117, 0]
click at [1132, 539] on icon at bounding box center [1138, 545] width 12 height 12
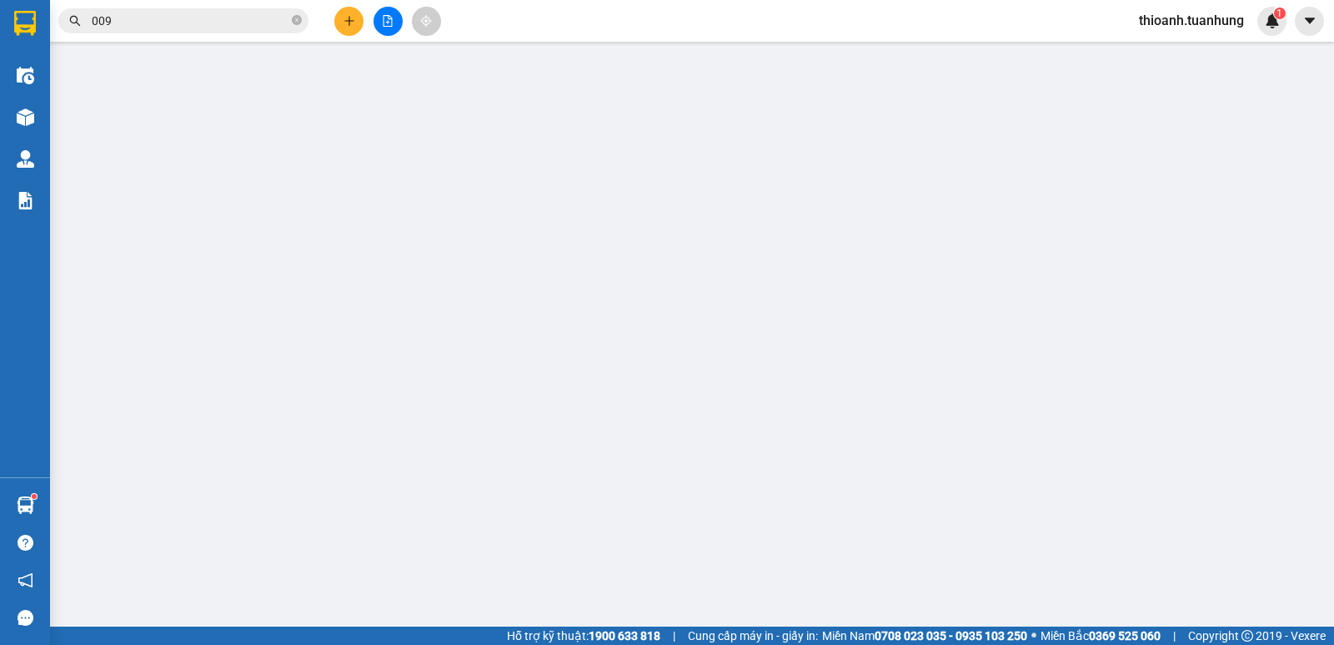
type input "0917790545"
type input "YÊN"
type input "0328292674"
type input "TIỀN"
type input "50.000"
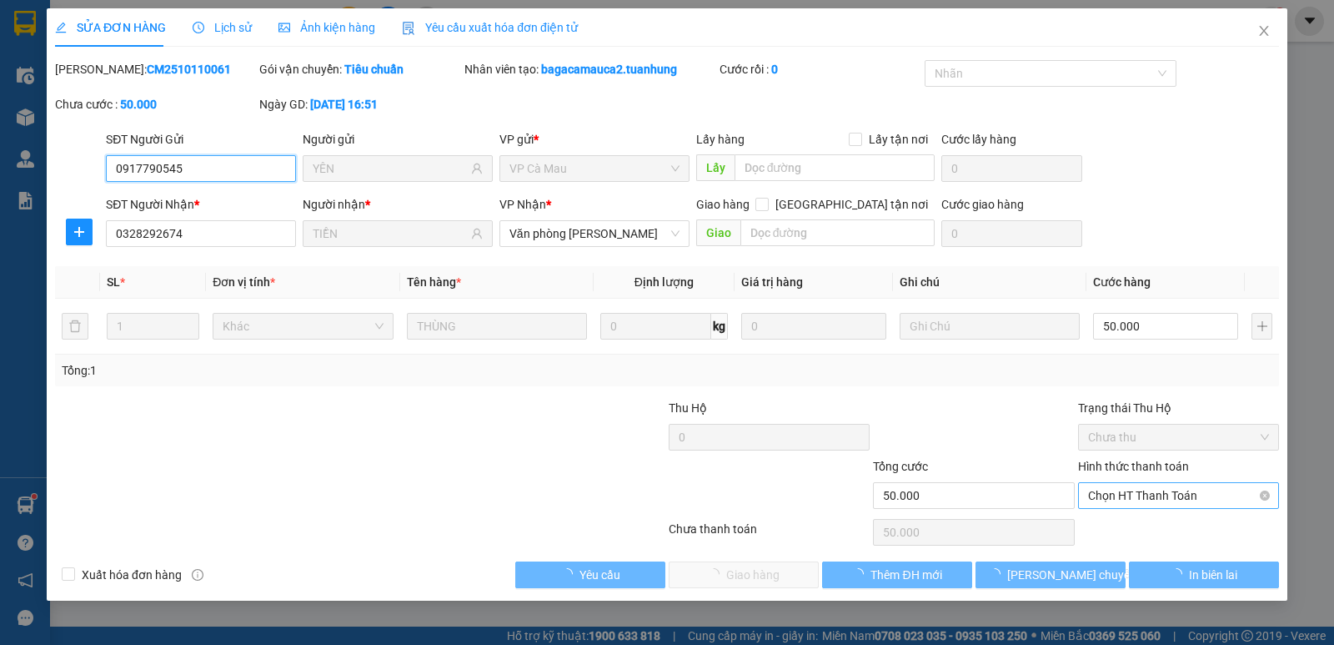
click at [1117, 499] on span "Chọn HT Thanh Toán" at bounding box center [1178, 495] width 181 height 25
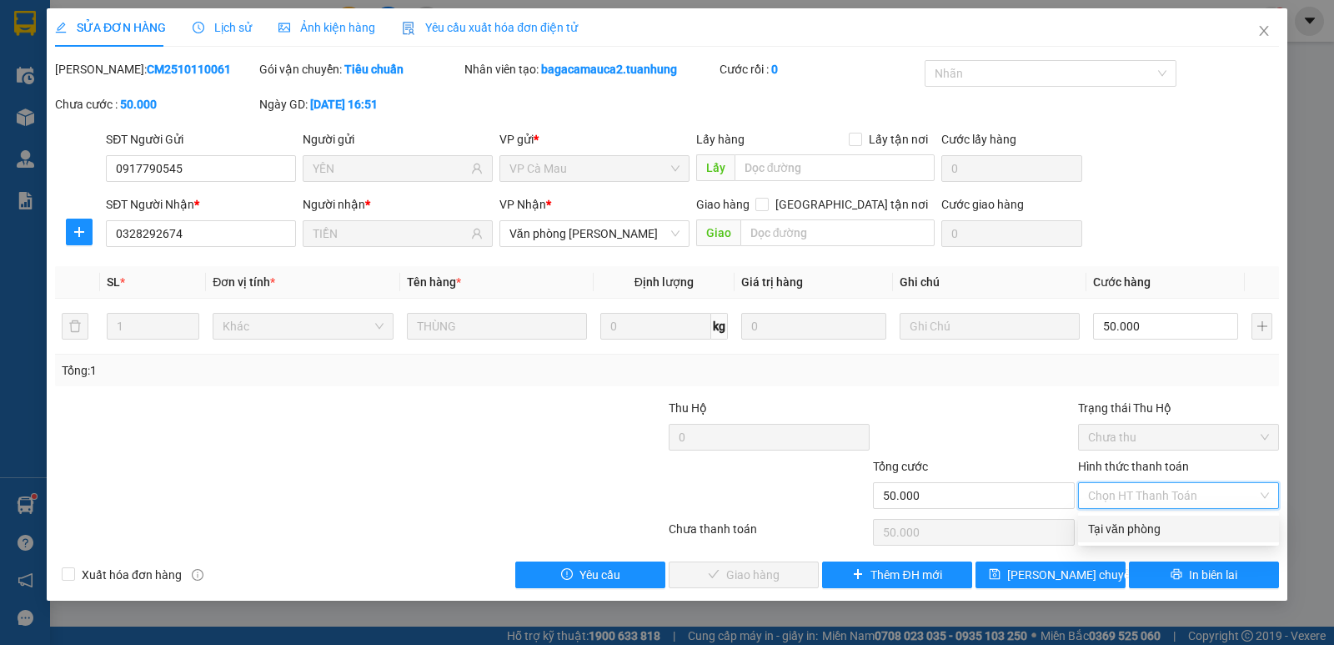
drag, startPoint x: 1117, startPoint y: 530, endPoint x: 781, endPoint y: 559, distance: 336.4
click at [1115, 530] on div "Tại văn phòng" at bounding box center [1178, 528] width 181 height 18
type input "0"
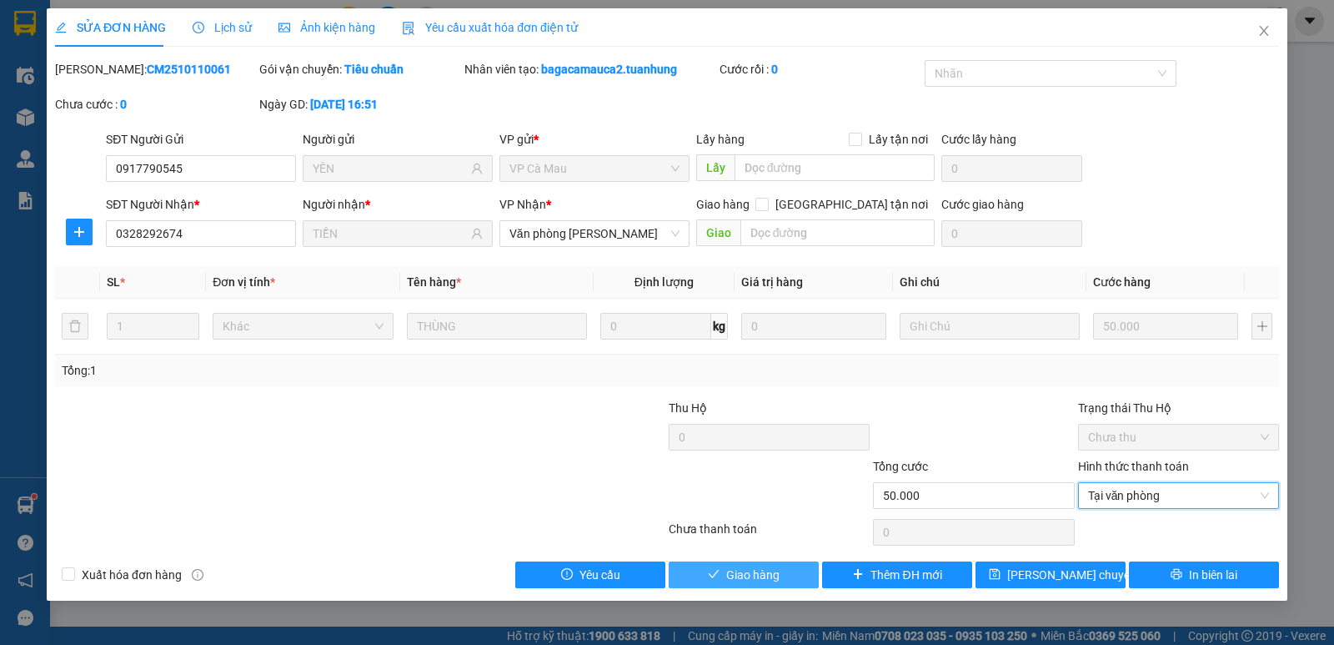
click at [741, 579] on span "Giao hàng" at bounding box center [752, 574] width 53 height 18
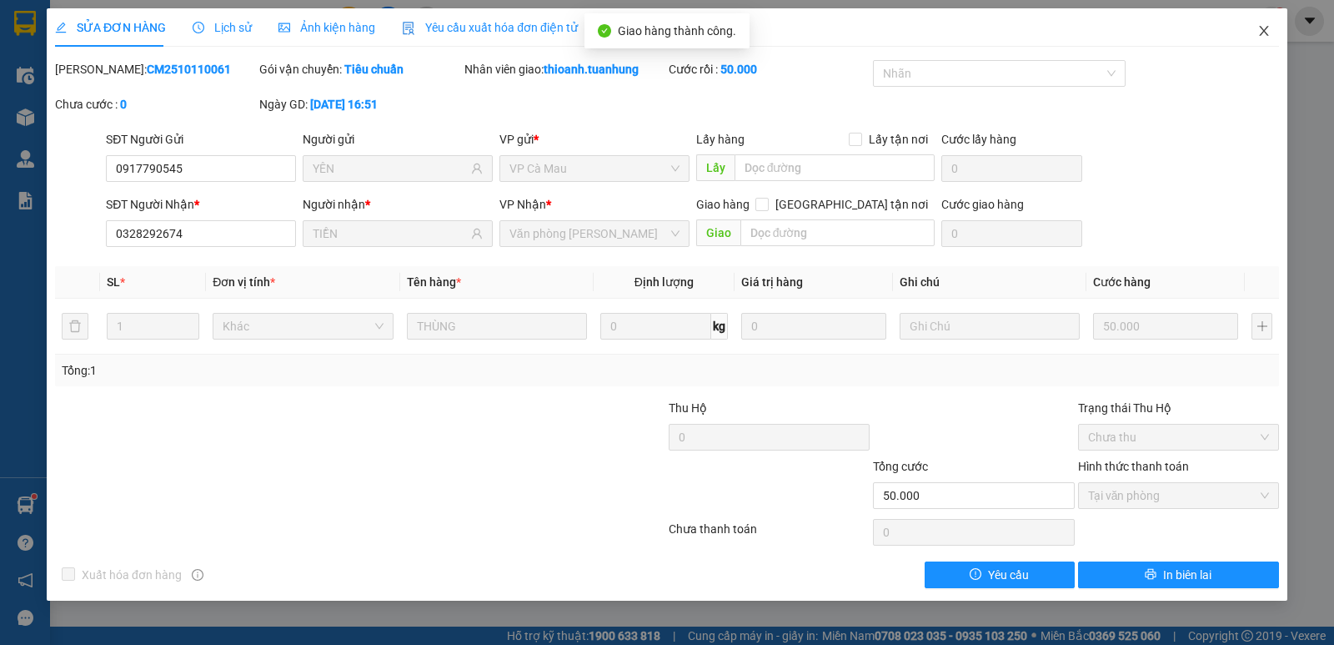
click at [1263, 29] on icon "close" at bounding box center [1263, 30] width 13 height 13
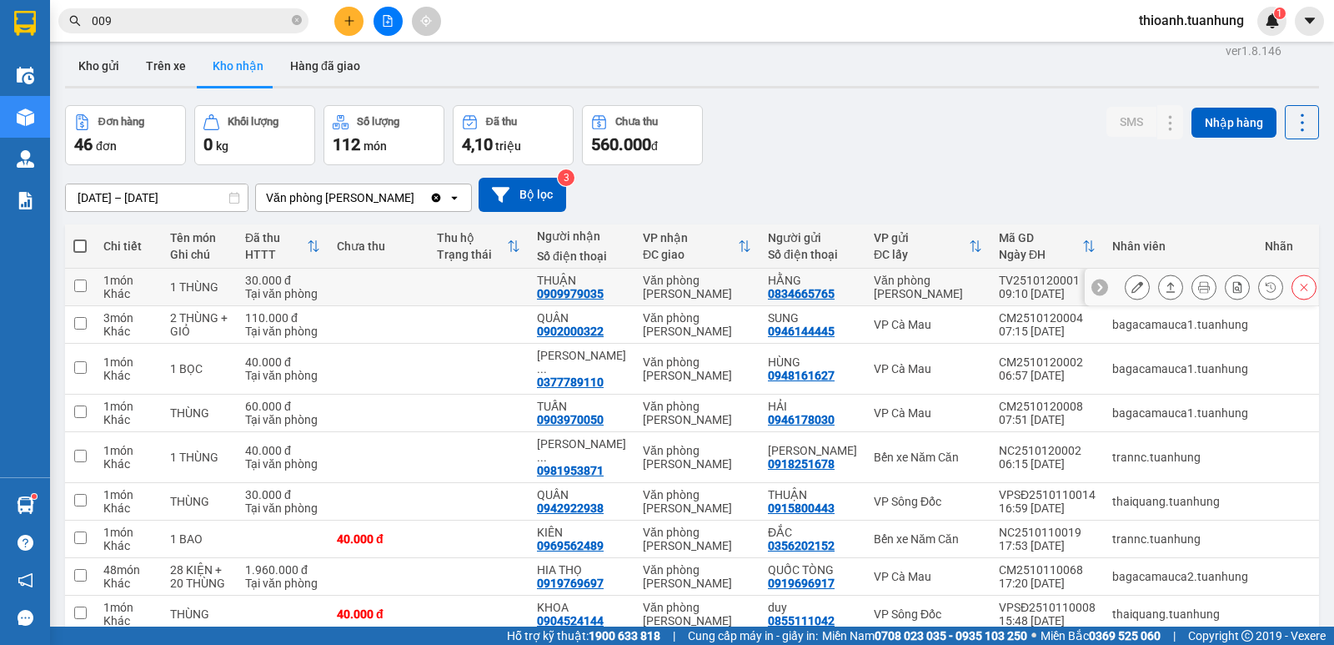
scroll to position [6, 0]
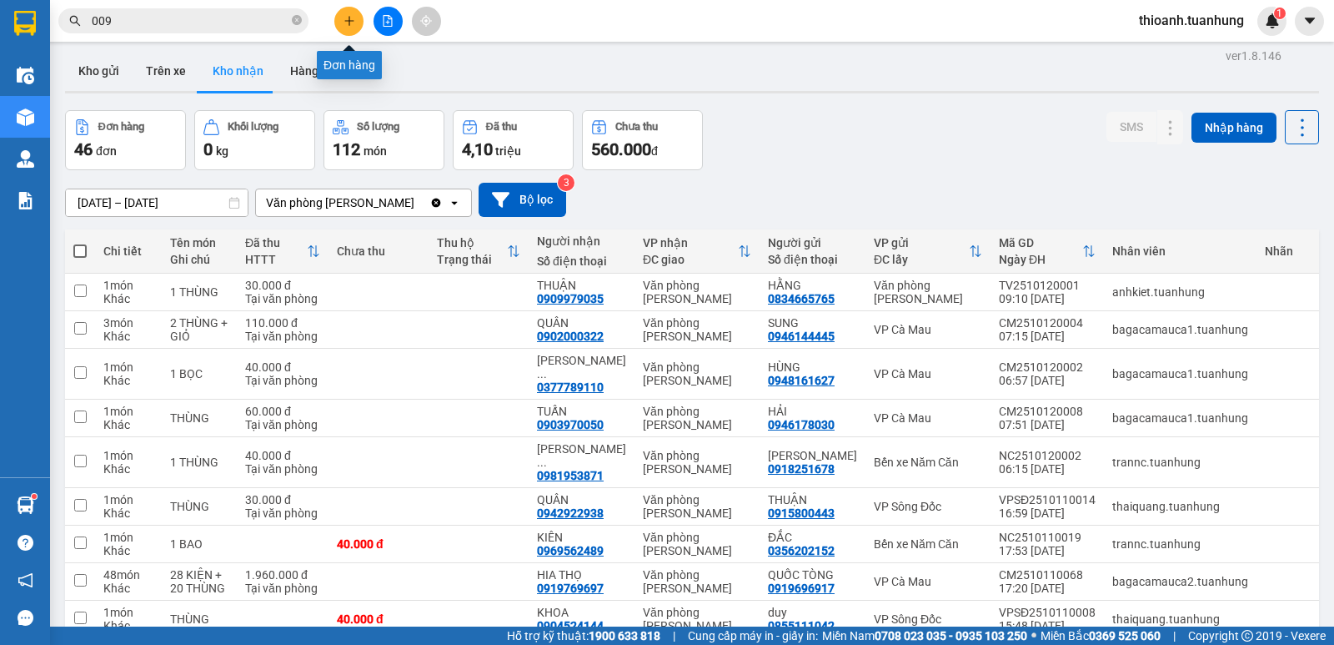
click at [349, 11] on button at bounding box center [348, 21] width 29 height 29
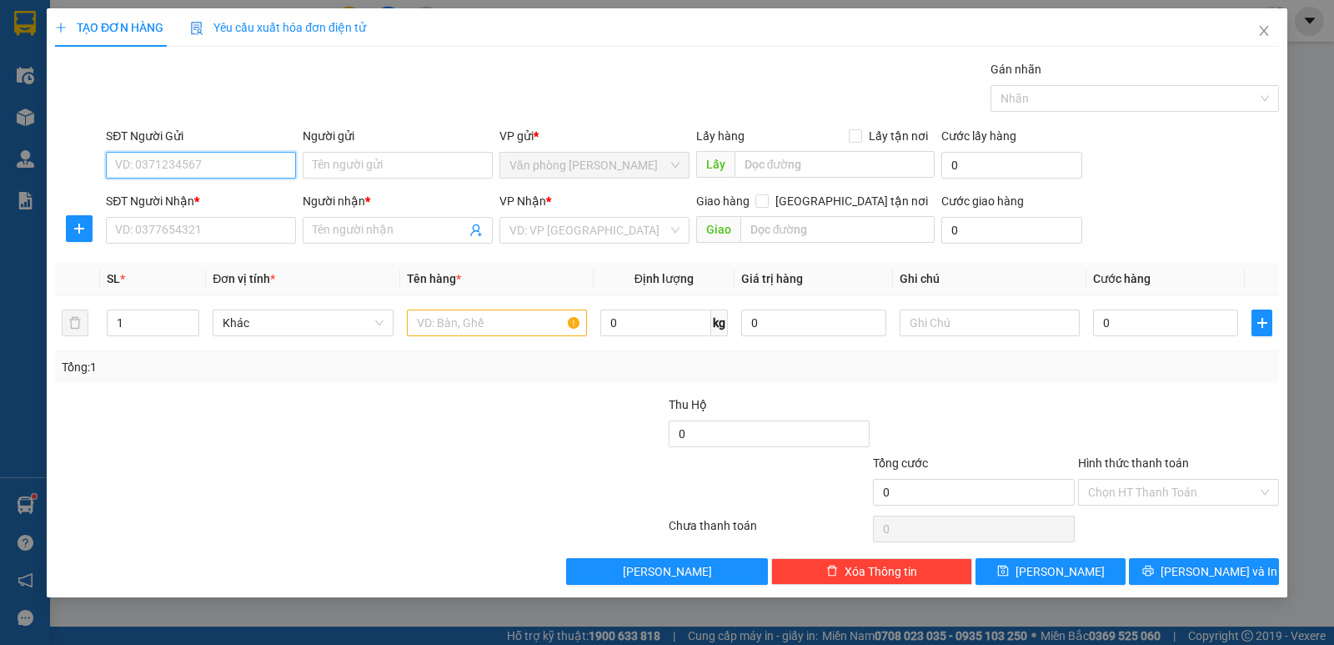
click at [257, 157] on input "SĐT Người Gửi" at bounding box center [201, 165] width 190 height 27
type input "0932024090"
click at [207, 201] on div "0932024090 - QUÝ ANH" at bounding box center [201, 198] width 170 height 18
type input "QUÝ ANH"
type input "0932024090"
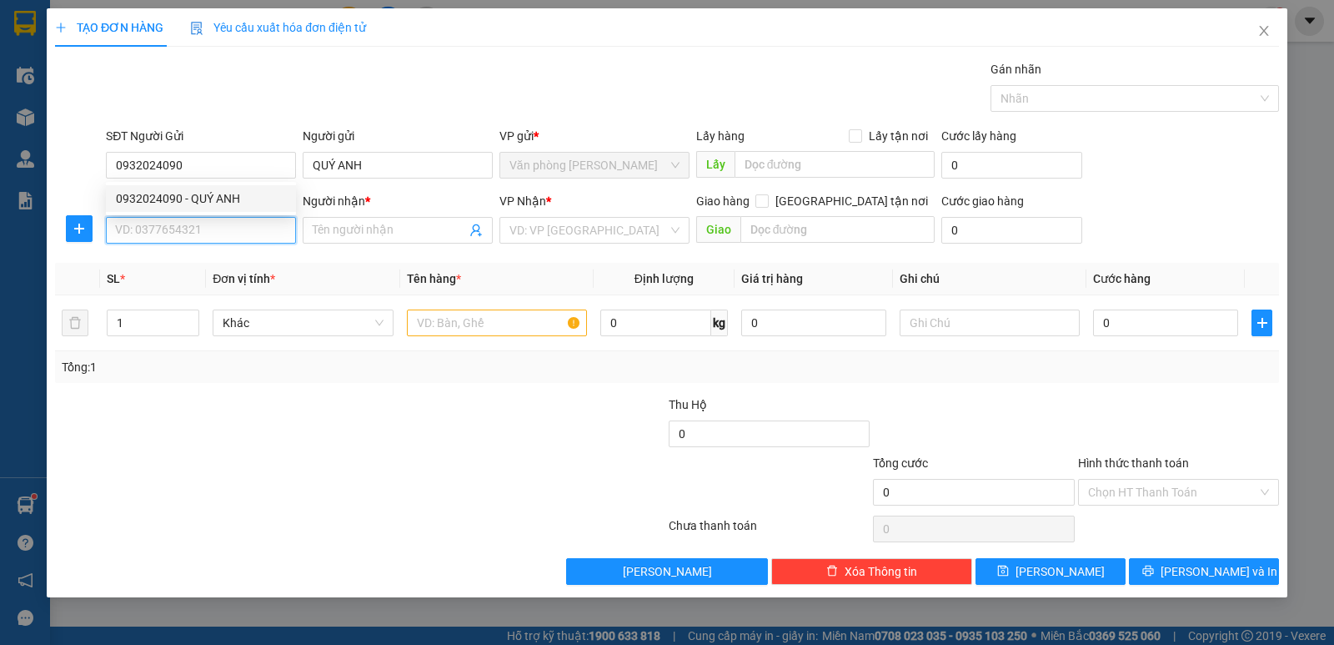
click at [221, 223] on input "SĐT Người Nhận *" at bounding box center [201, 230] width 190 height 27
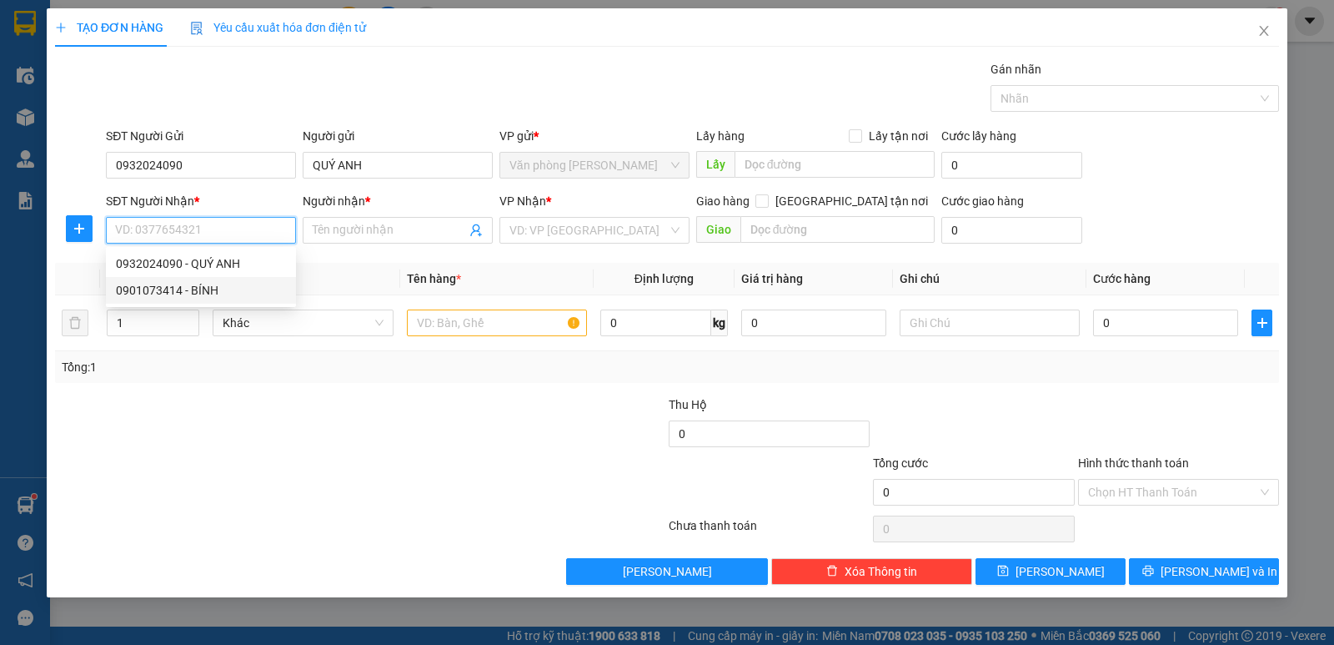
click at [201, 287] on div "0901073414 - BÍNH" at bounding box center [201, 290] width 170 height 18
type input "0901073414"
type input "BÍNH"
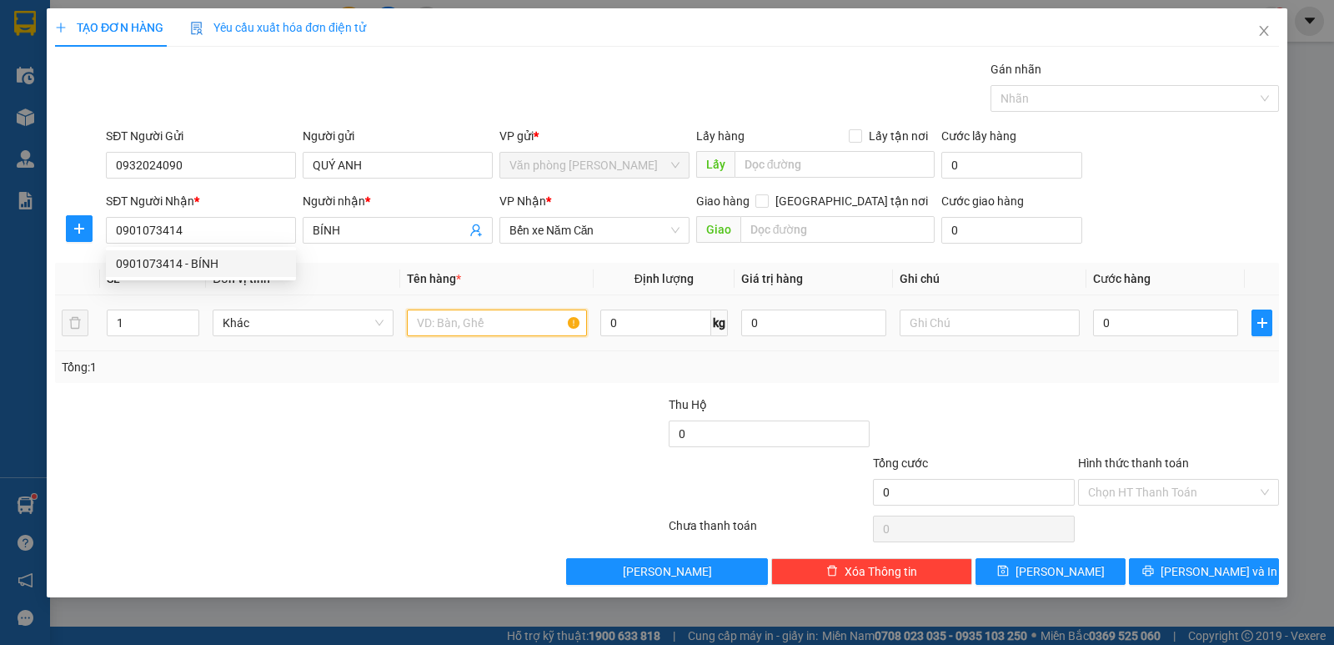
drag, startPoint x: 500, startPoint y: 328, endPoint x: 491, endPoint y: 326, distance: 9.3
click at [498, 329] on input "text" at bounding box center [497, 322] width 180 height 27
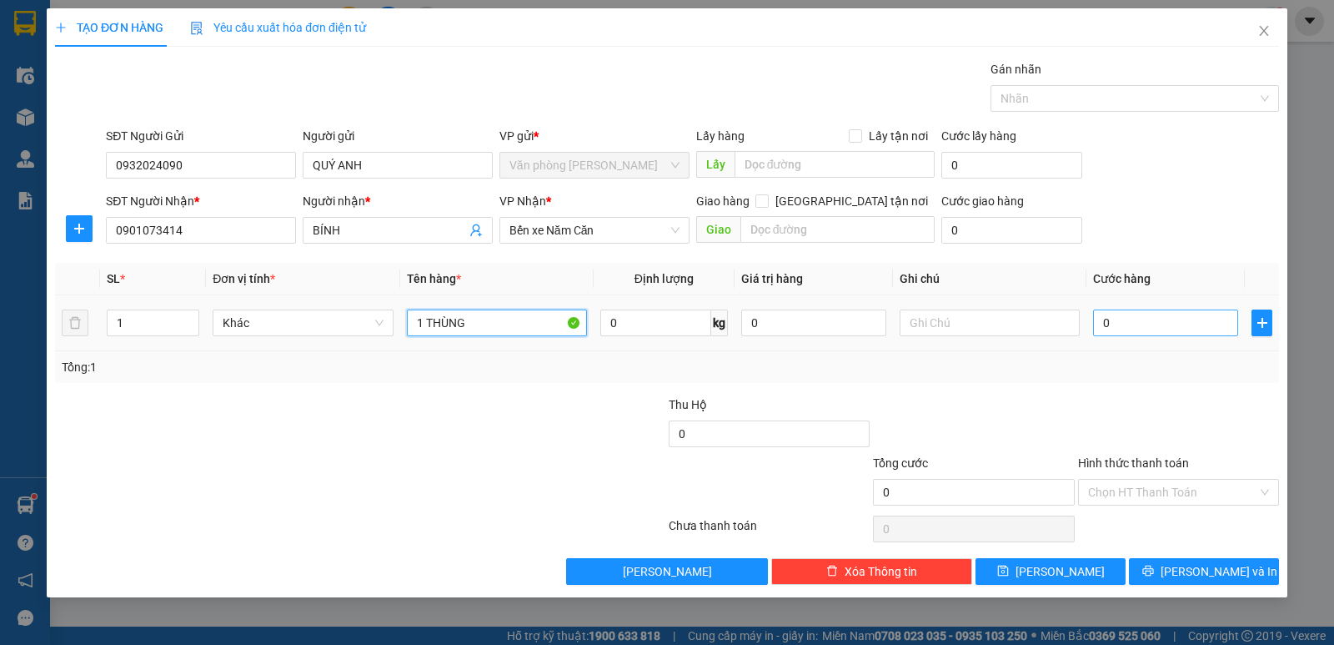
type input "1 THÙNG"
click at [1140, 319] on input "0" at bounding box center [1165, 322] width 145 height 27
type input "5"
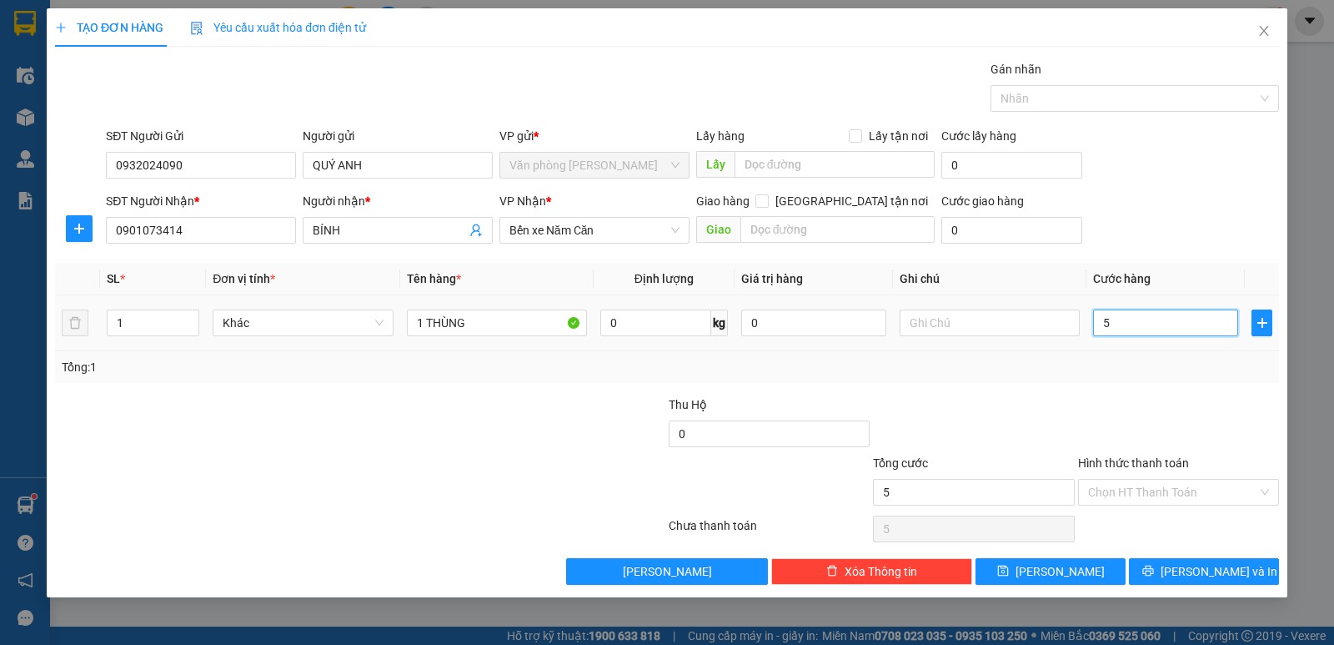
type input "50"
type input "50.000"
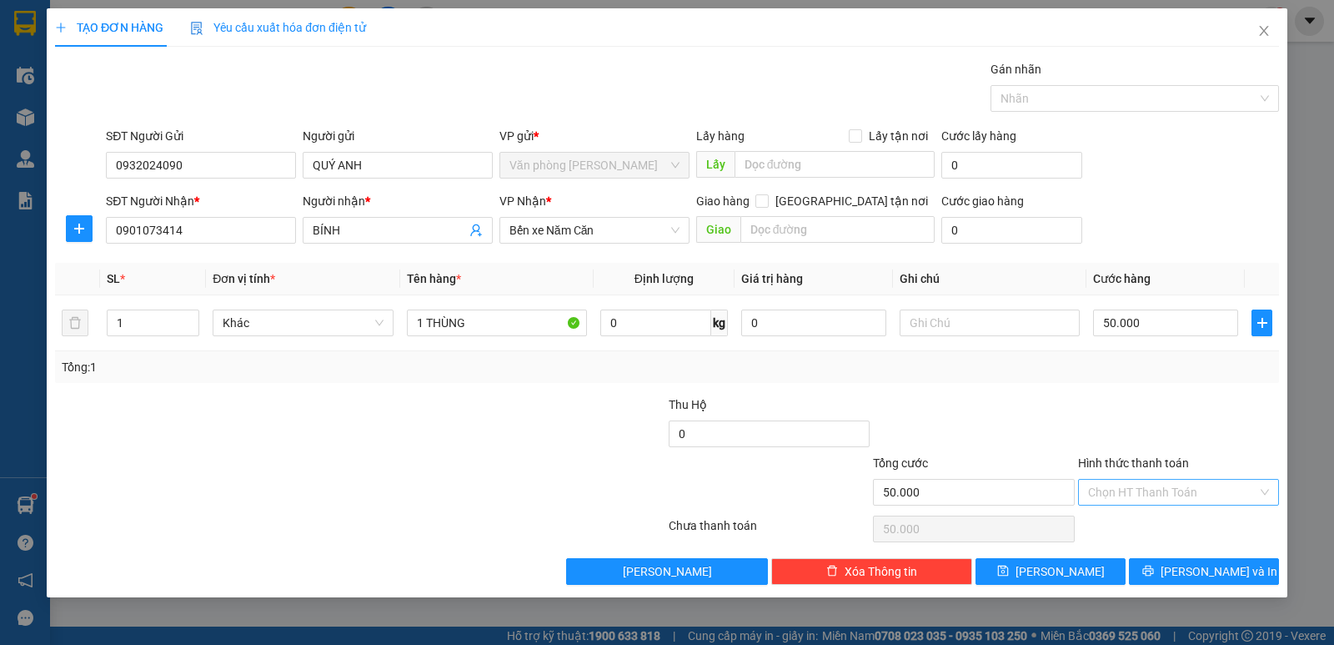
click at [1132, 489] on input "Hình thức thanh toán" at bounding box center [1172, 491] width 169 height 25
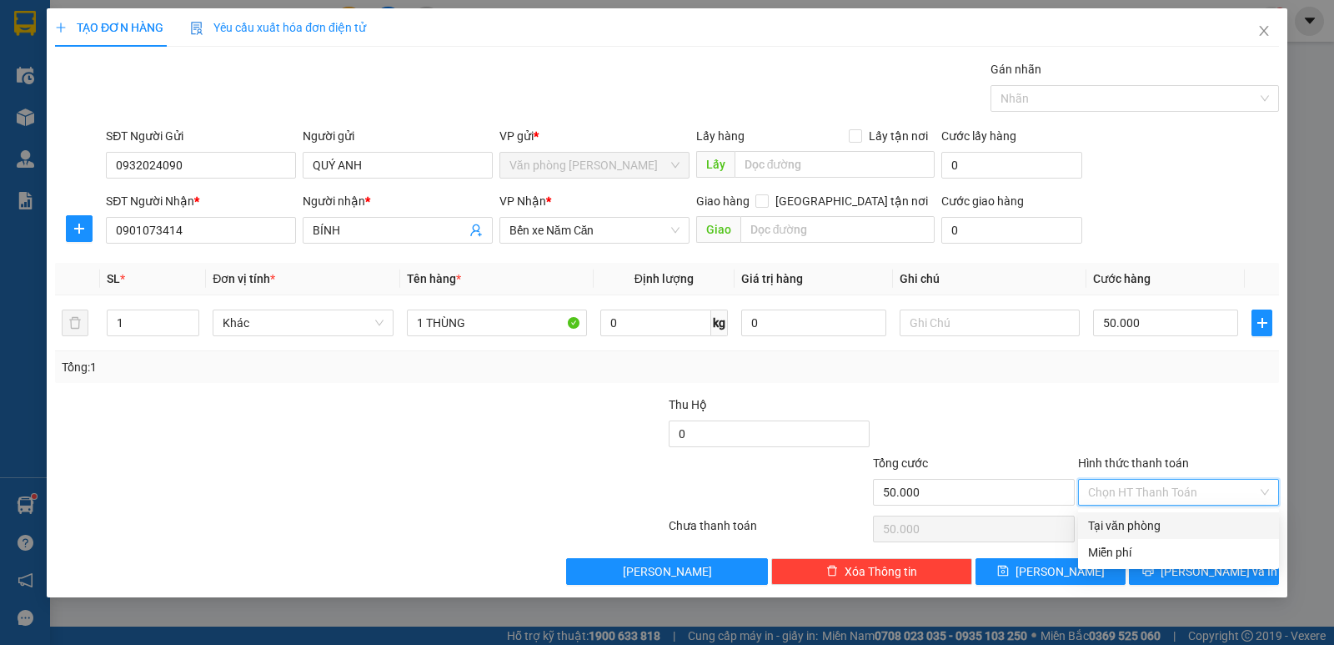
click at [1137, 524] on div "Tại văn phòng" at bounding box center [1178, 525] width 181 height 18
type input "0"
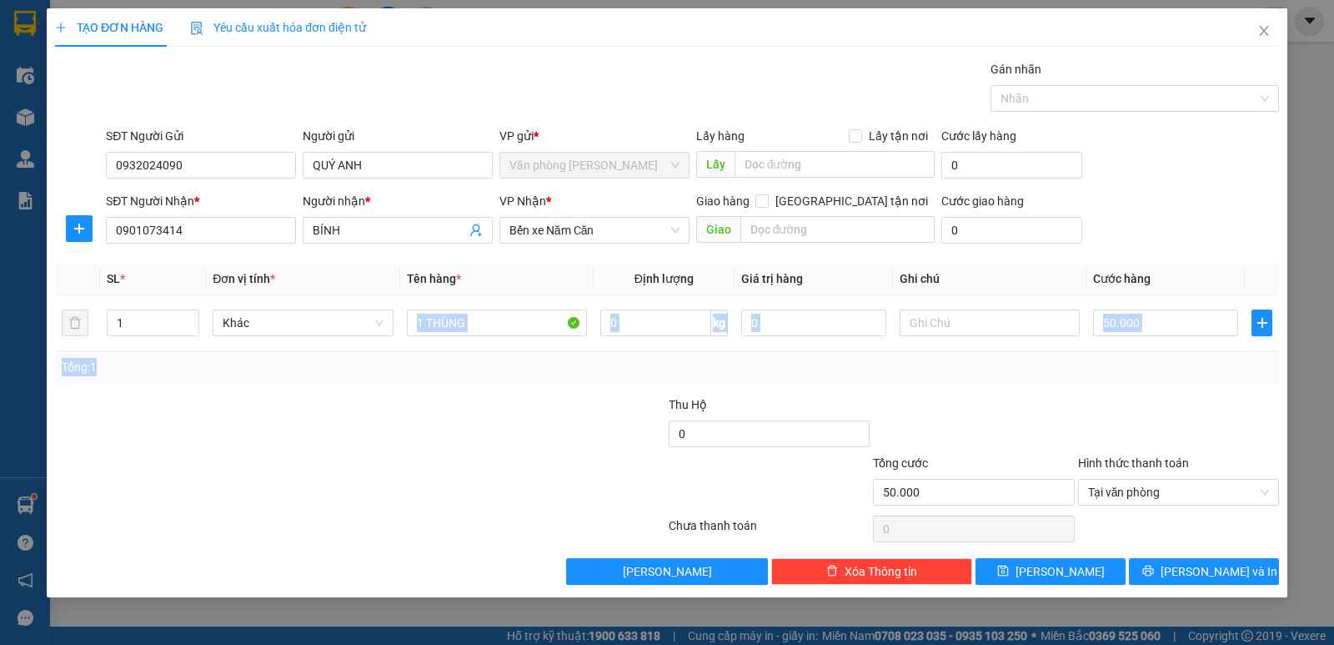
drag, startPoint x: 458, startPoint y: 347, endPoint x: 432, endPoint y: 353, distance: 26.5
click at [432, 353] on div "SL * Đơn vị tính * Tên hàng * Định lượng Giá trị hàng Ghi chú Cước hàng 1 Khác …" at bounding box center [667, 323] width 1224 height 120
drag, startPoint x: 459, startPoint y: 344, endPoint x: 422, endPoint y: 341, distance: 37.7
click at [427, 343] on td "1 THÙNG" at bounding box center [496, 323] width 193 height 56
type input "1 KIỆN"
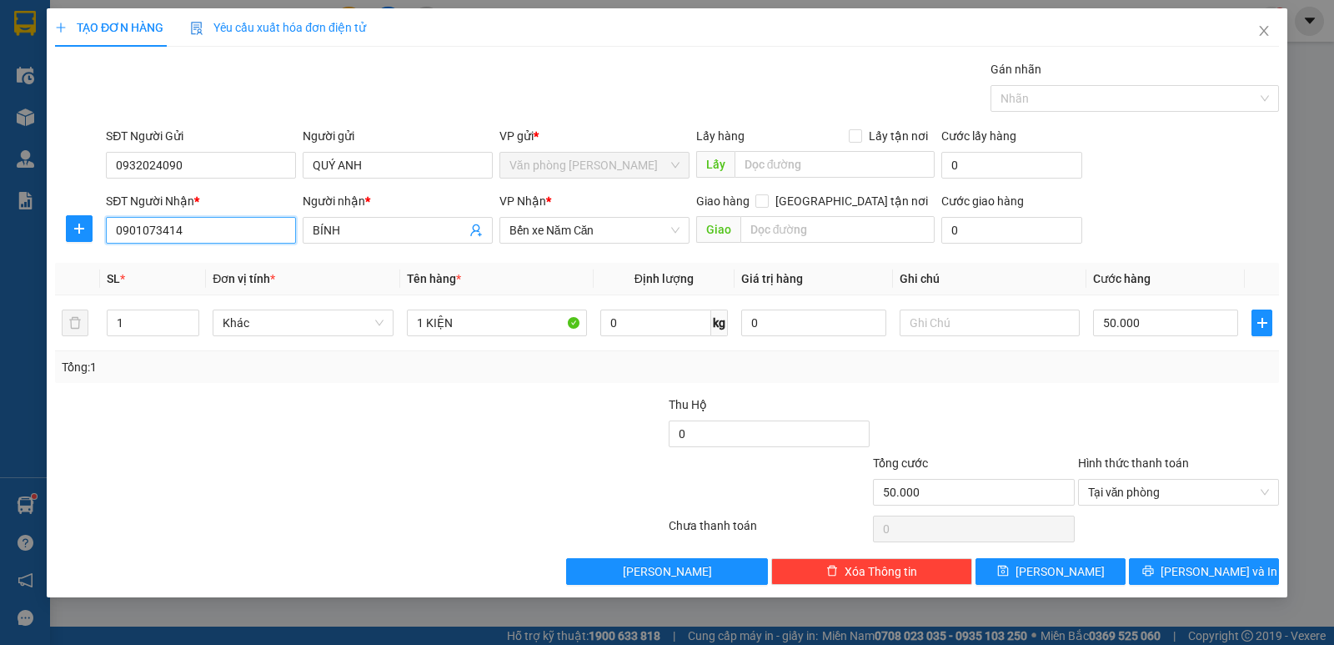
drag, startPoint x: 199, startPoint y: 233, endPoint x: 78, endPoint y: 265, distance: 126.0
click at [78, 265] on div "Transit Pickup Surcharge Ids Transit Deliver Surcharge Ids Transit Deliver Surc…" at bounding box center [667, 322] width 1224 height 524
type input "0382770852"
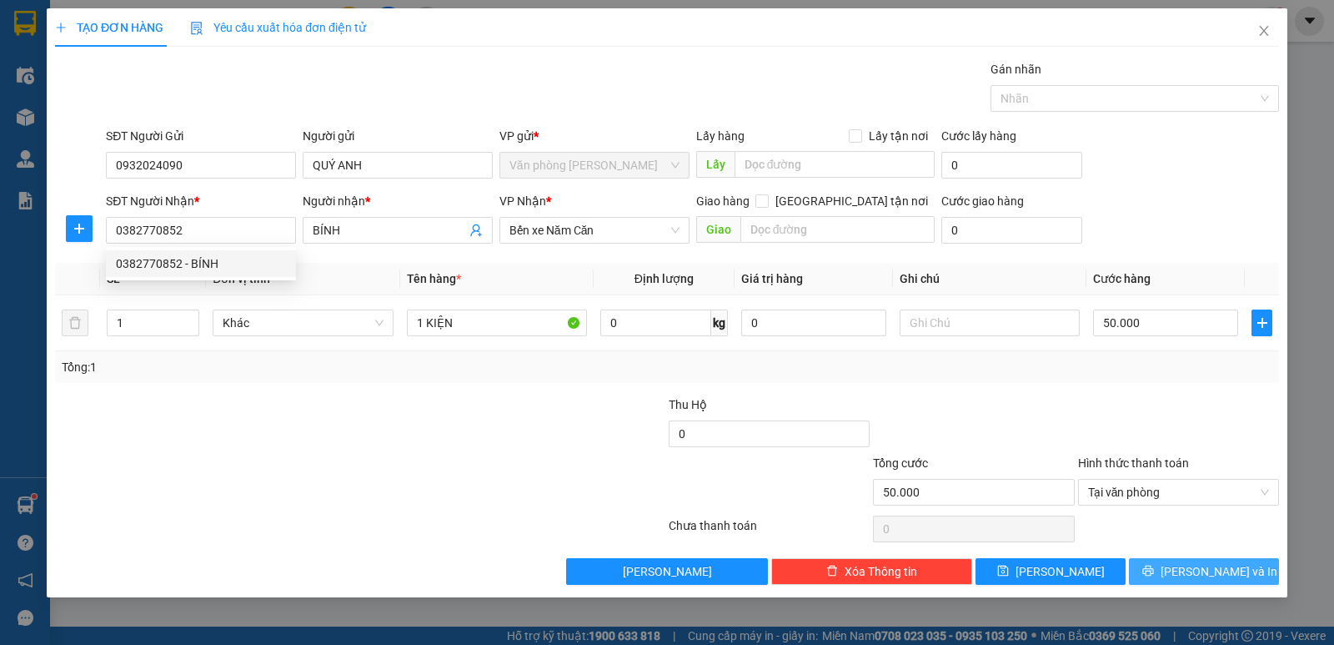
click at [1145, 567] on button "Lưu và In" at bounding box center [1204, 571] width 150 height 27
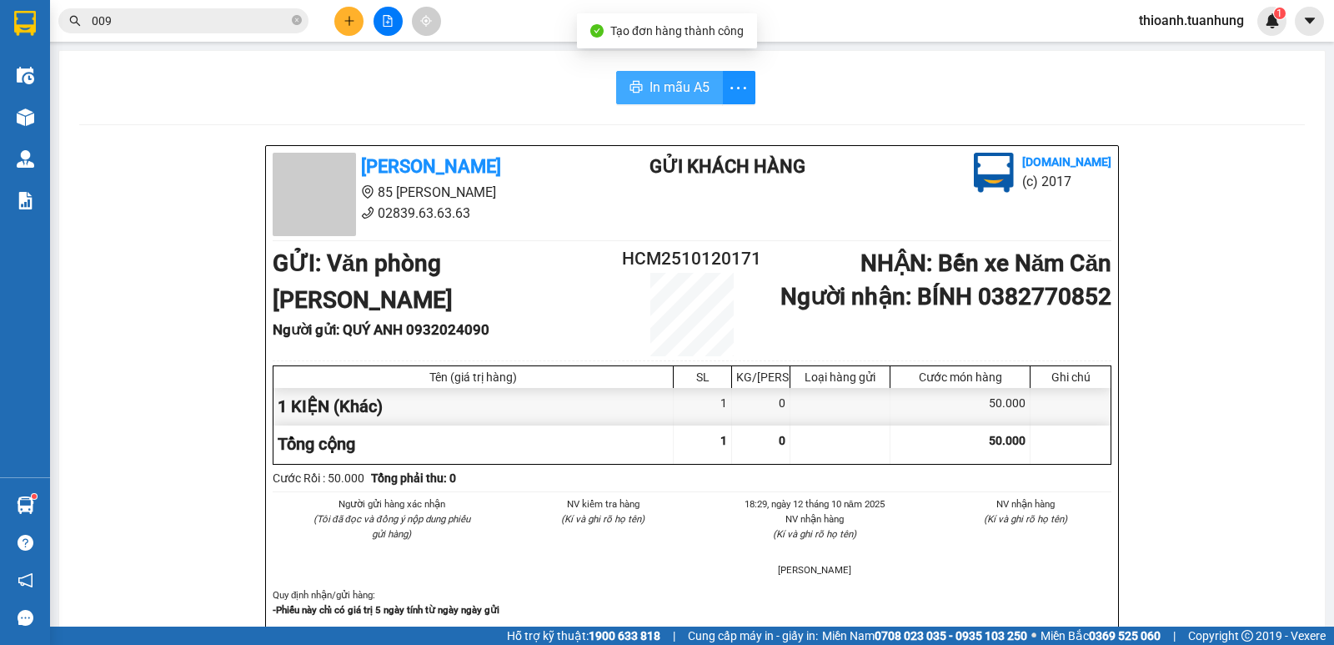
click at [630, 93] on icon "printer" at bounding box center [636, 86] width 13 height 13
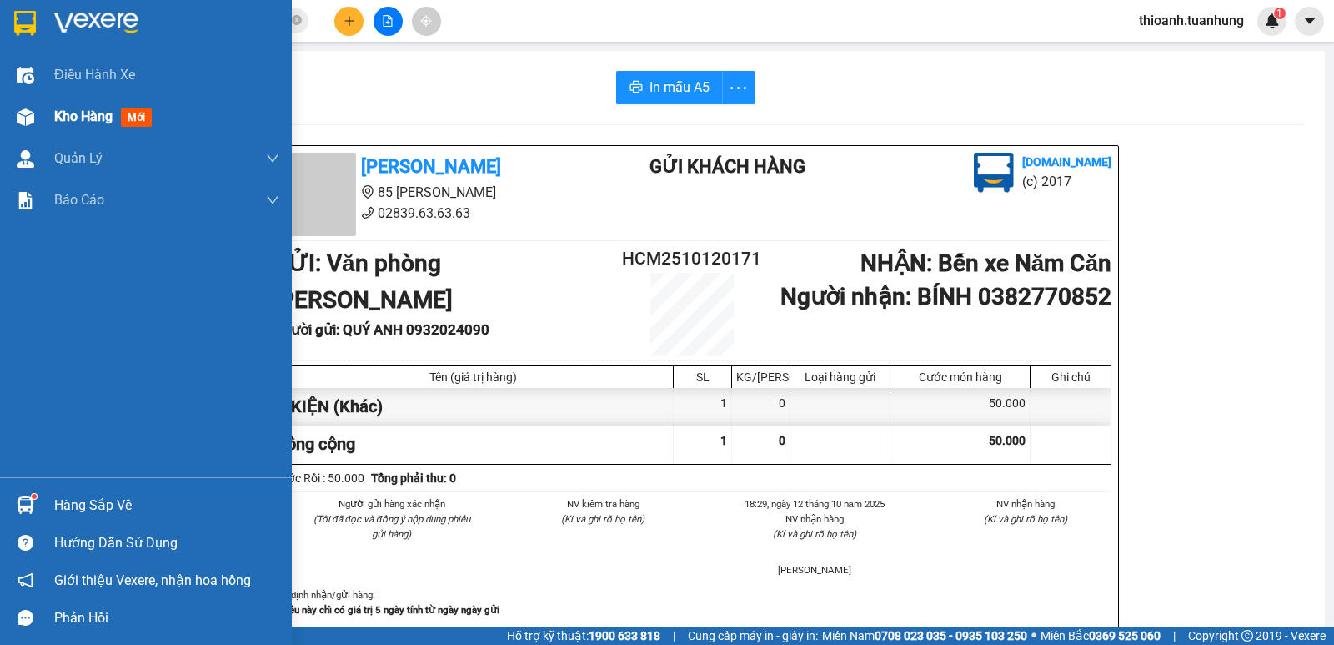
click at [81, 109] on span "Kho hàng" at bounding box center [83, 116] width 58 height 16
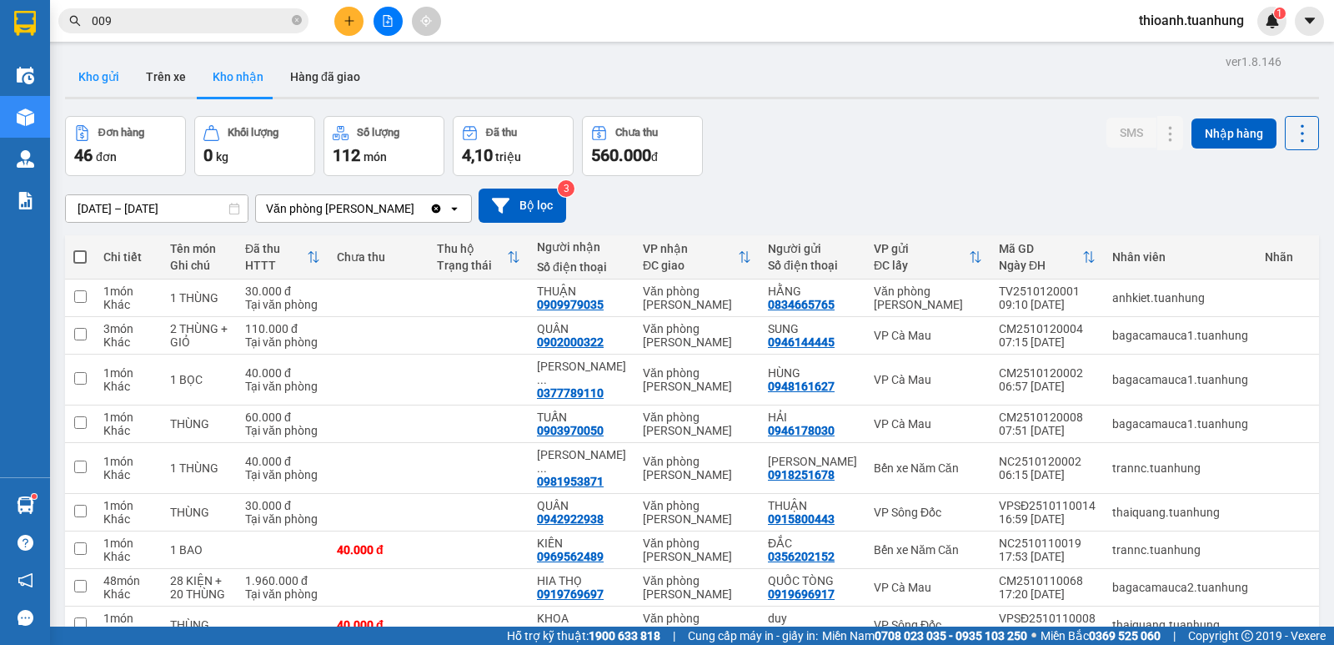
click at [84, 63] on button "Kho gửi" at bounding box center [99, 77] width 68 height 40
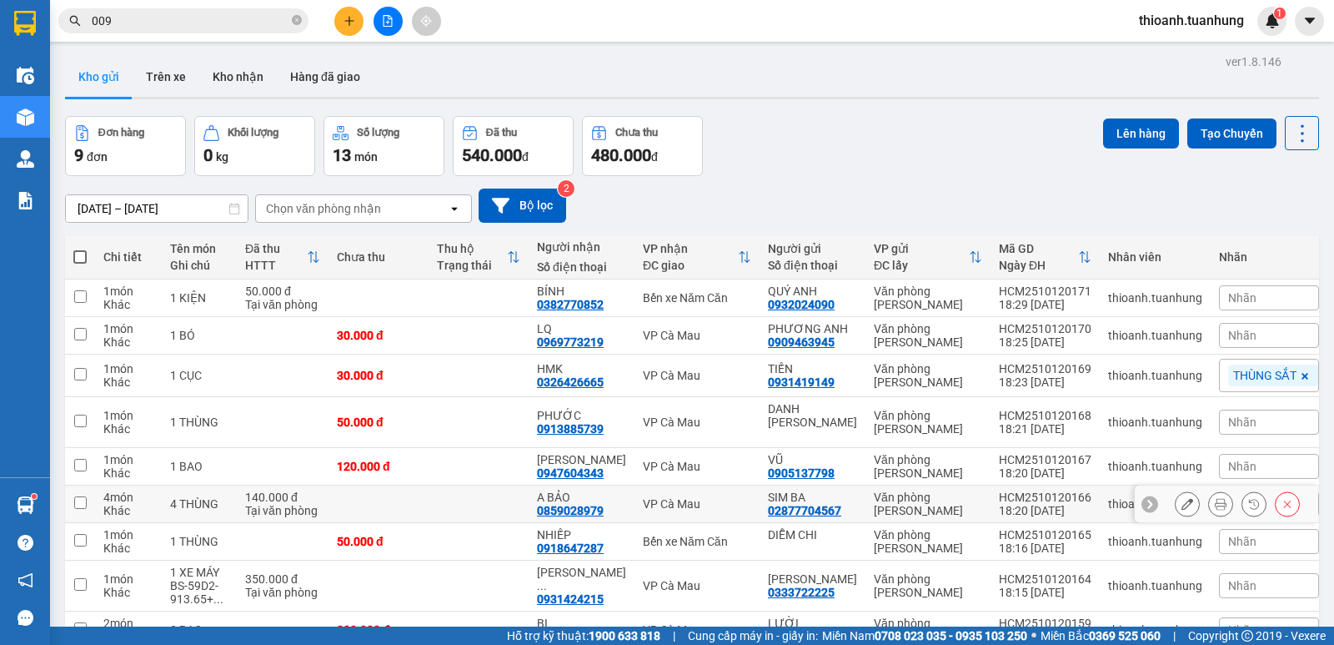
scroll to position [78, 0]
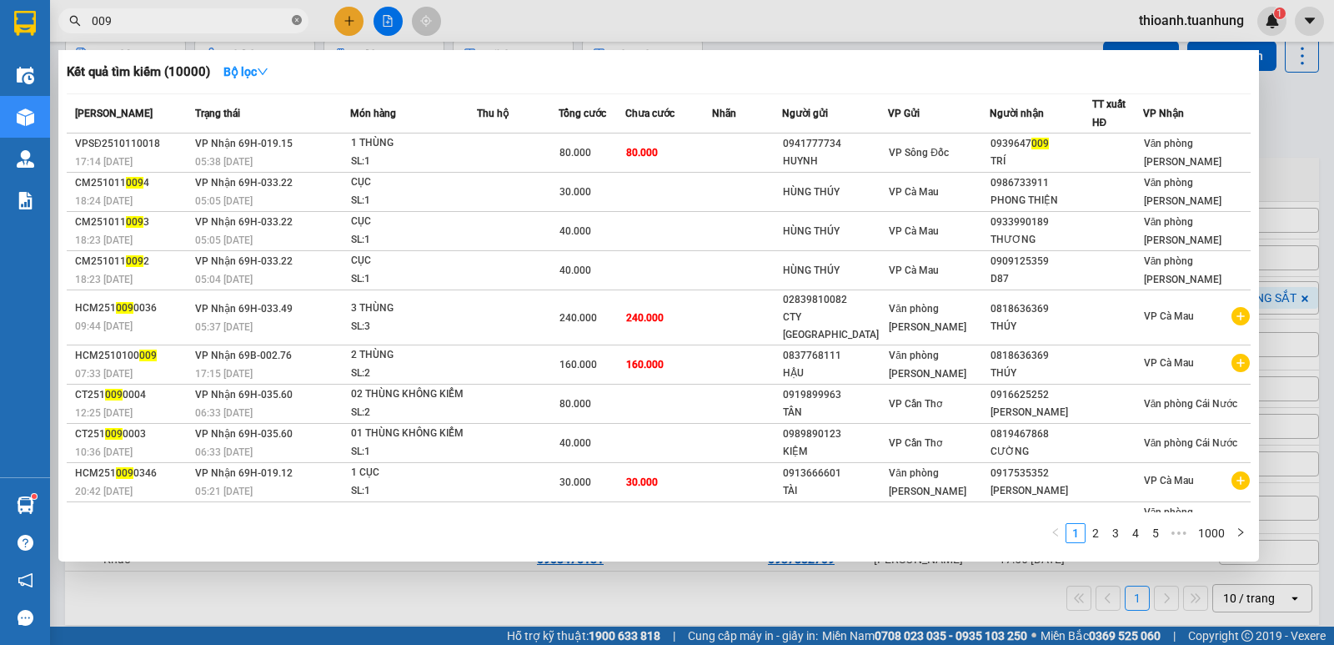
click at [300, 21] on icon "close-circle" at bounding box center [297, 20] width 10 height 10
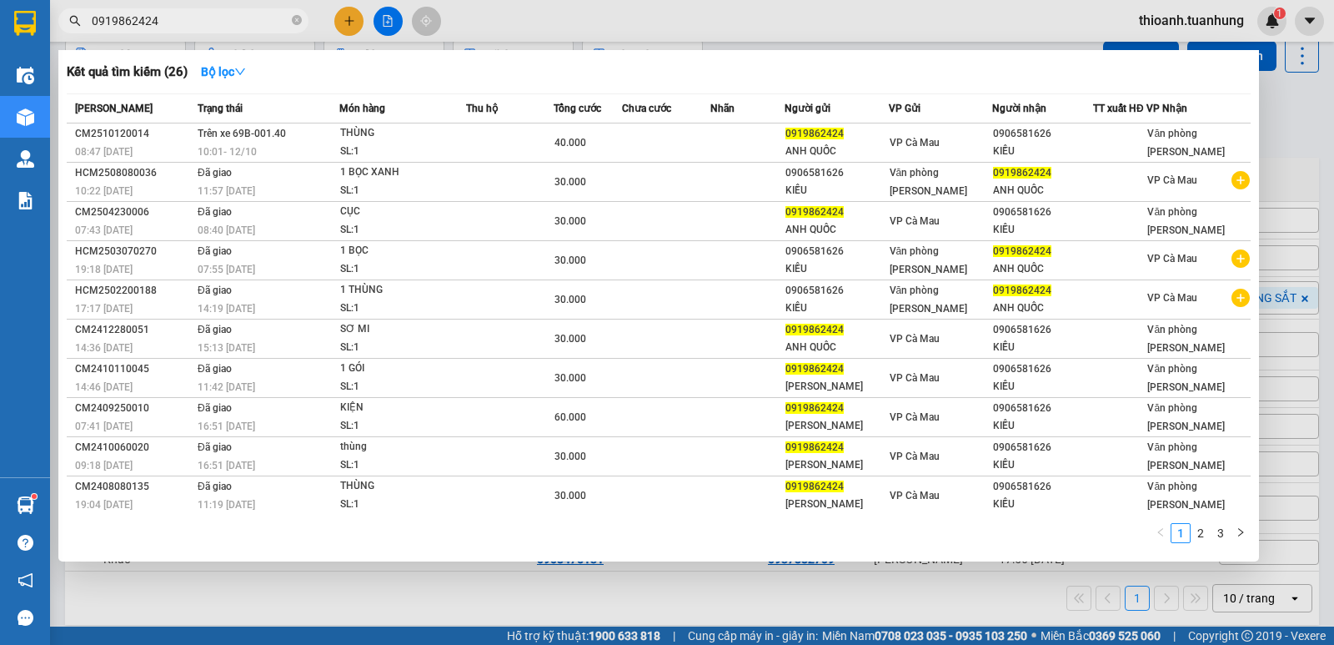
type input "0919862424"
click at [294, 21] on icon "close-circle" at bounding box center [297, 20] width 10 height 10
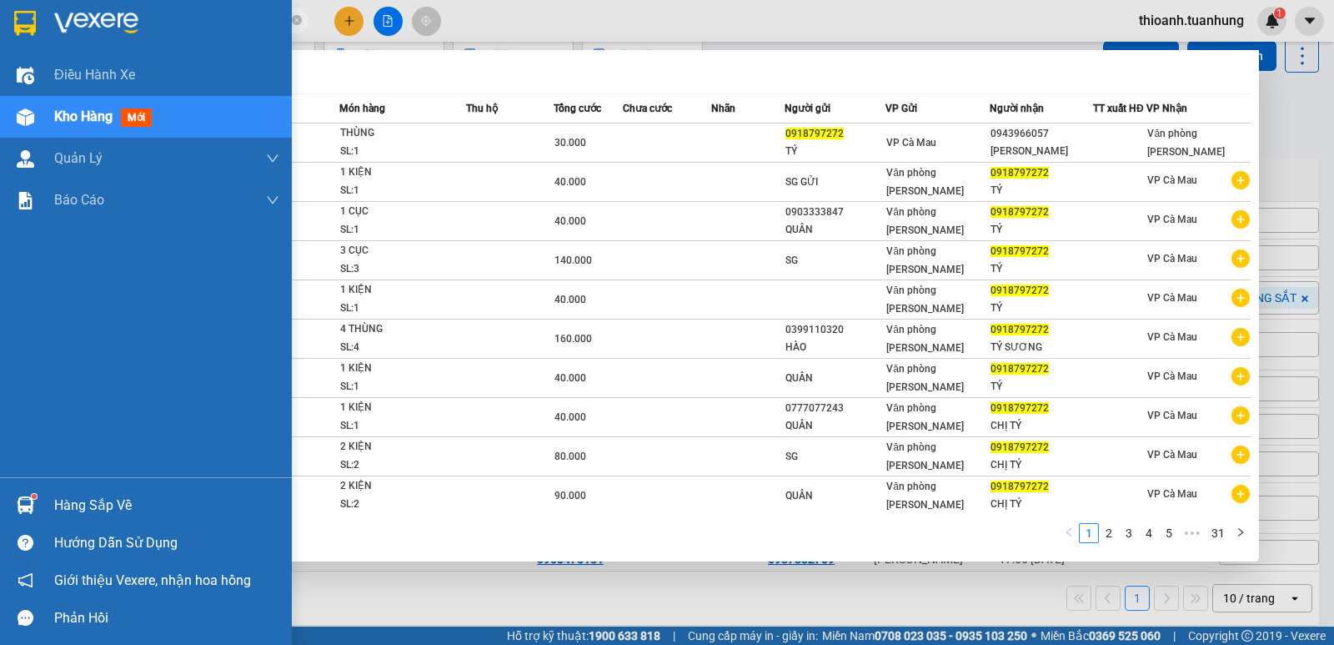
type input "0918797272"
click at [80, 506] on div "Hàng sắp về" at bounding box center [166, 505] width 225 height 25
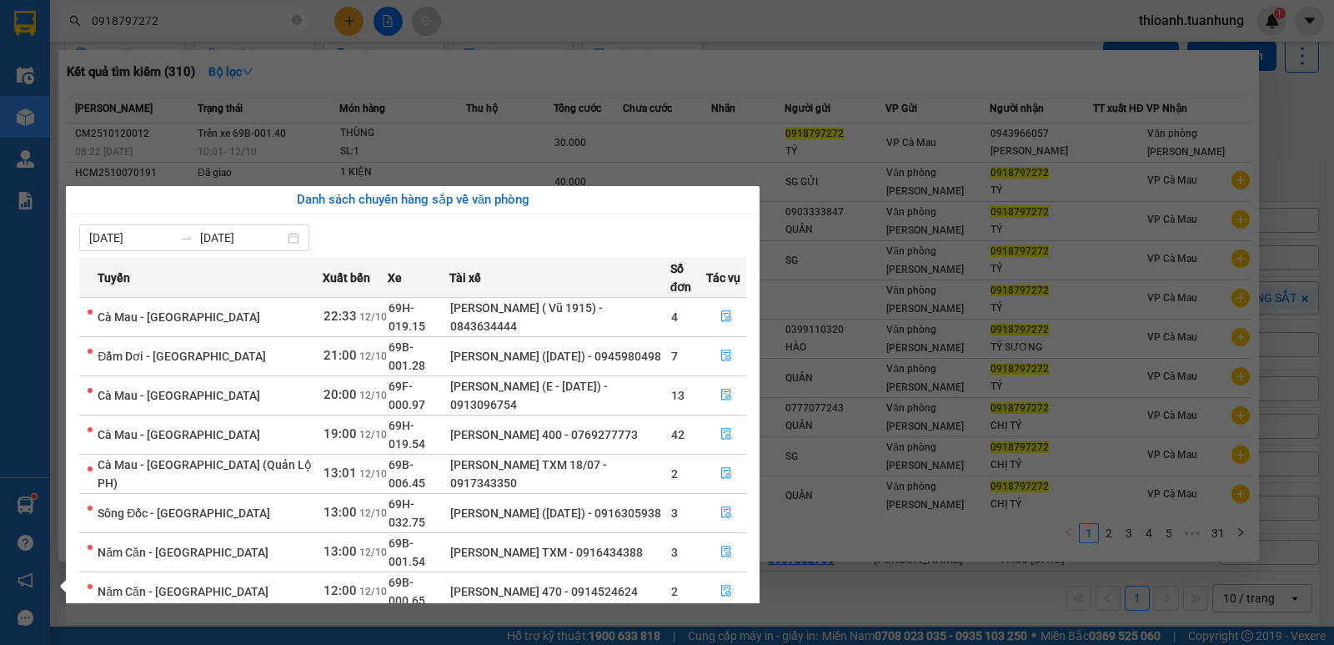
scroll to position [27, 0]
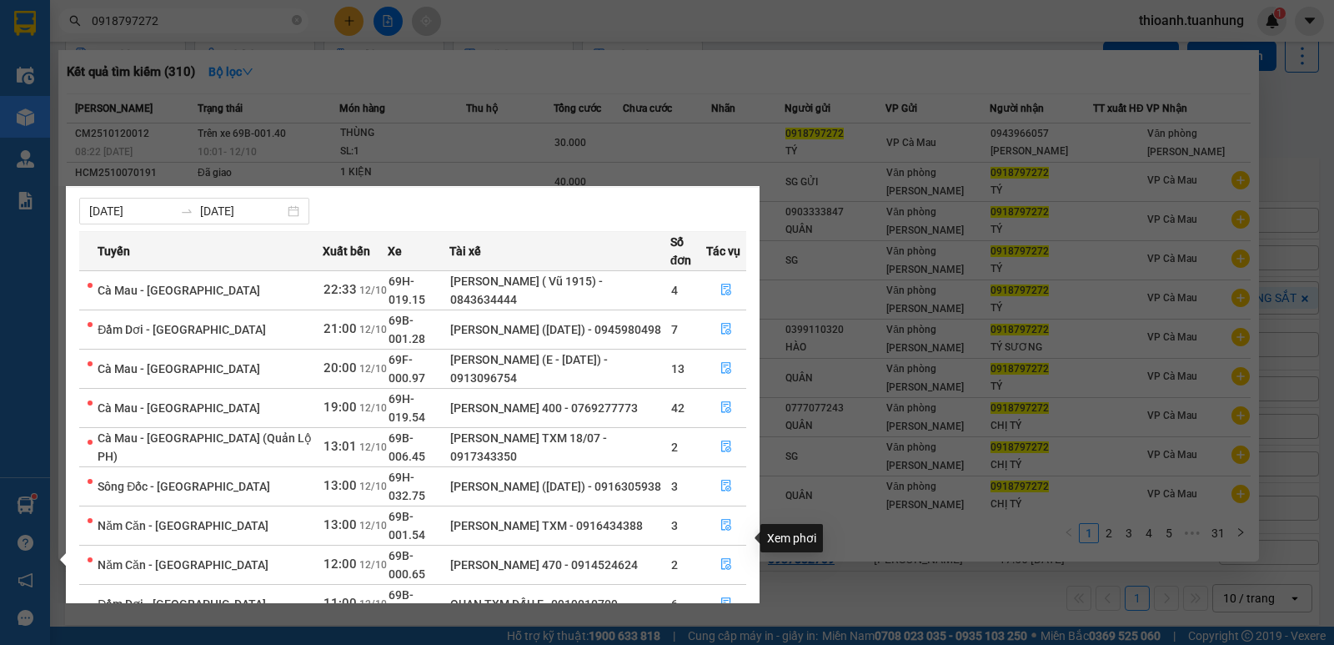
click at [721, 637] on icon "file-done" at bounding box center [726, 643] width 10 height 12
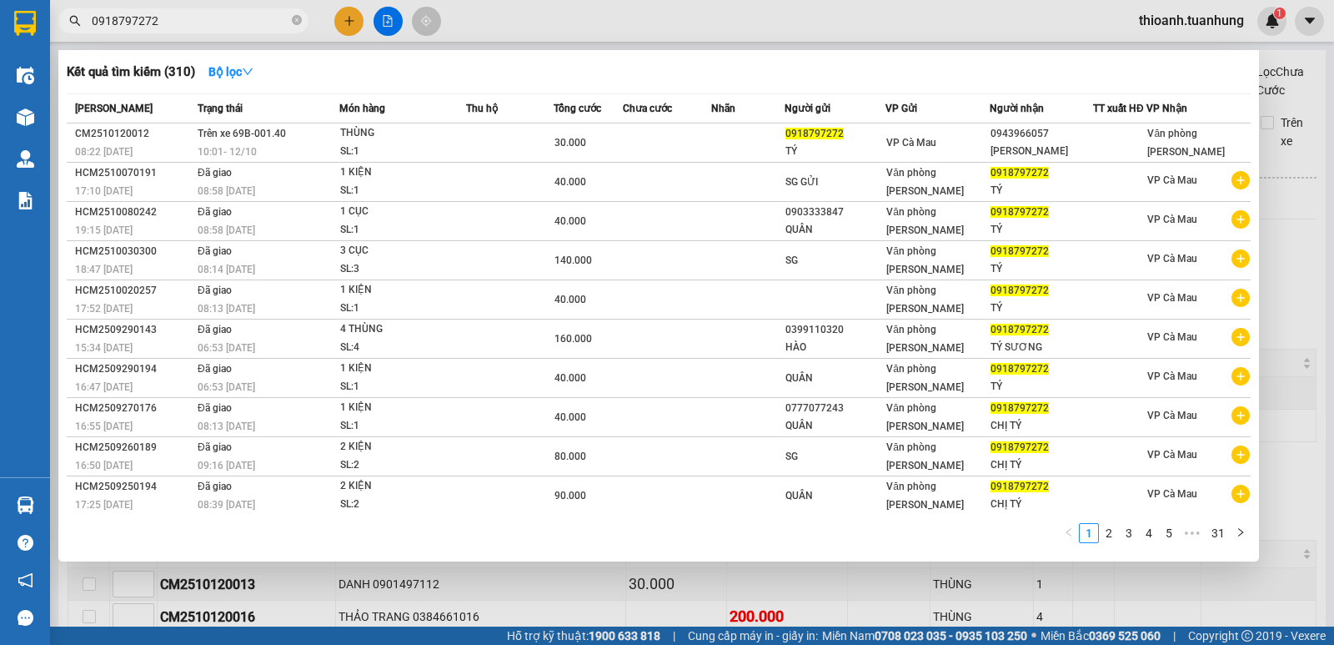
type input "[DATE]"
click at [432, 592] on div at bounding box center [667, 322] width 1334 height 645
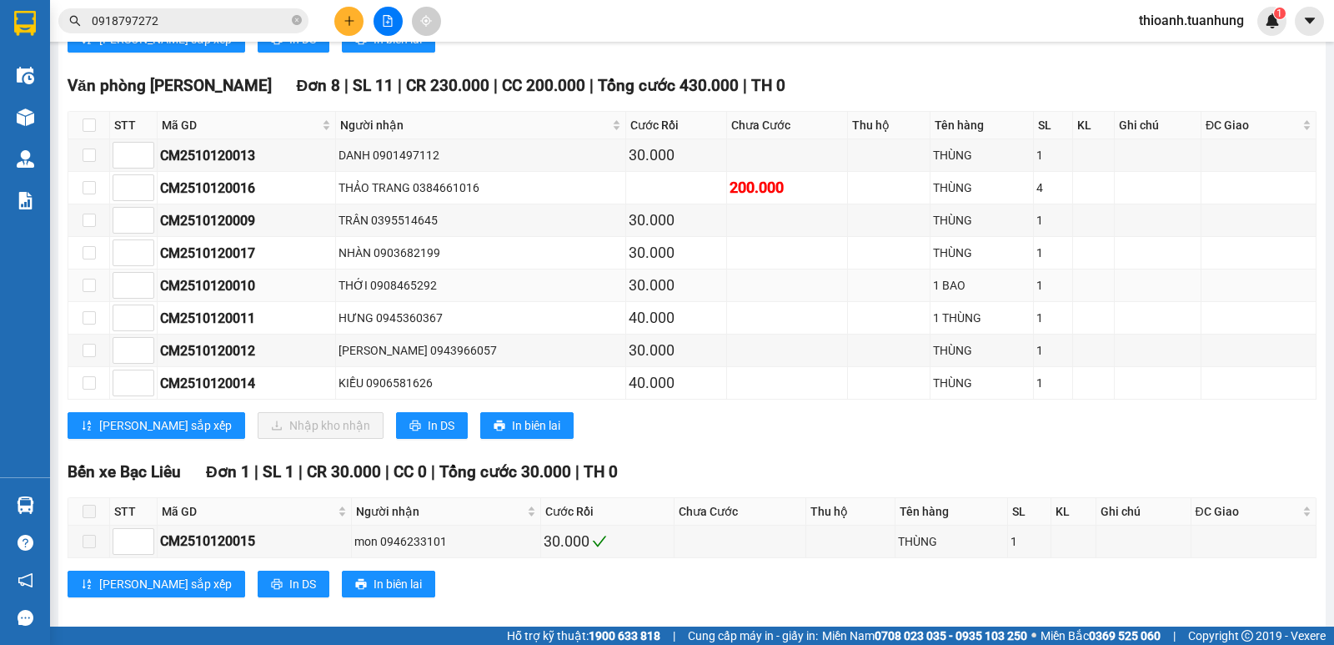
scroll to position [464, 0]
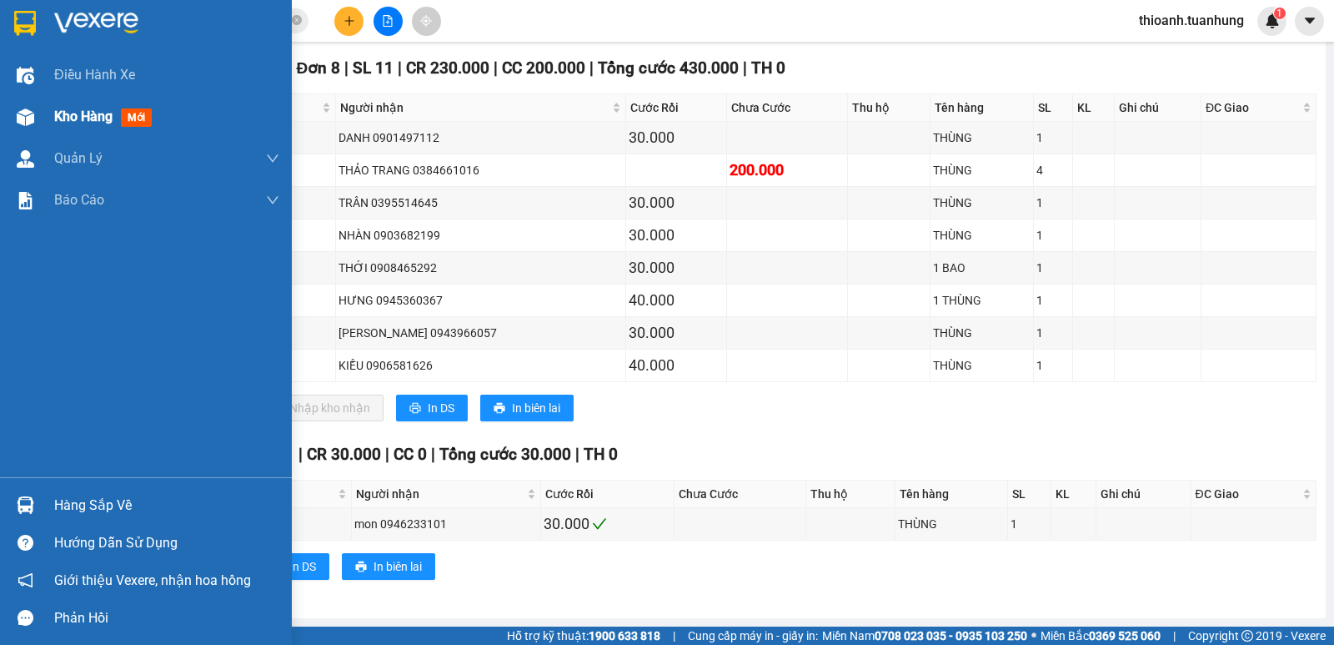
click at [79, 120] on span "Kho hàng" at bounding box center [83, 116] width 58 height 16
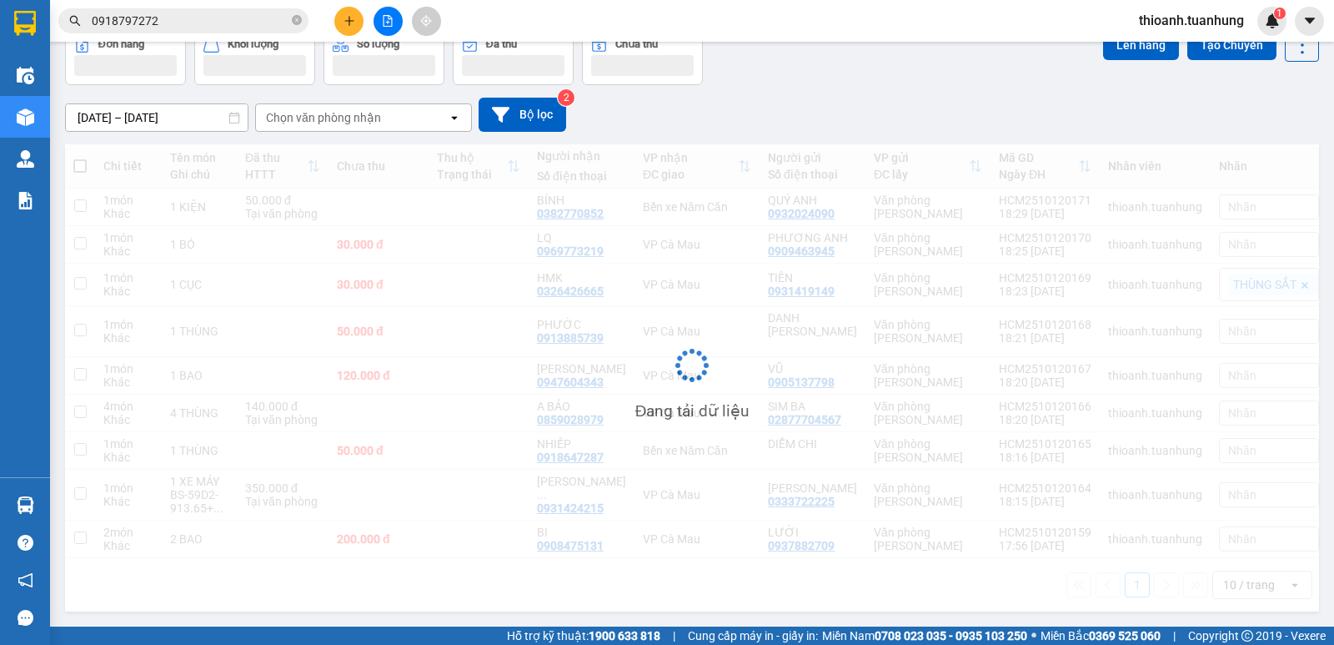
scroll to position [77, 0]
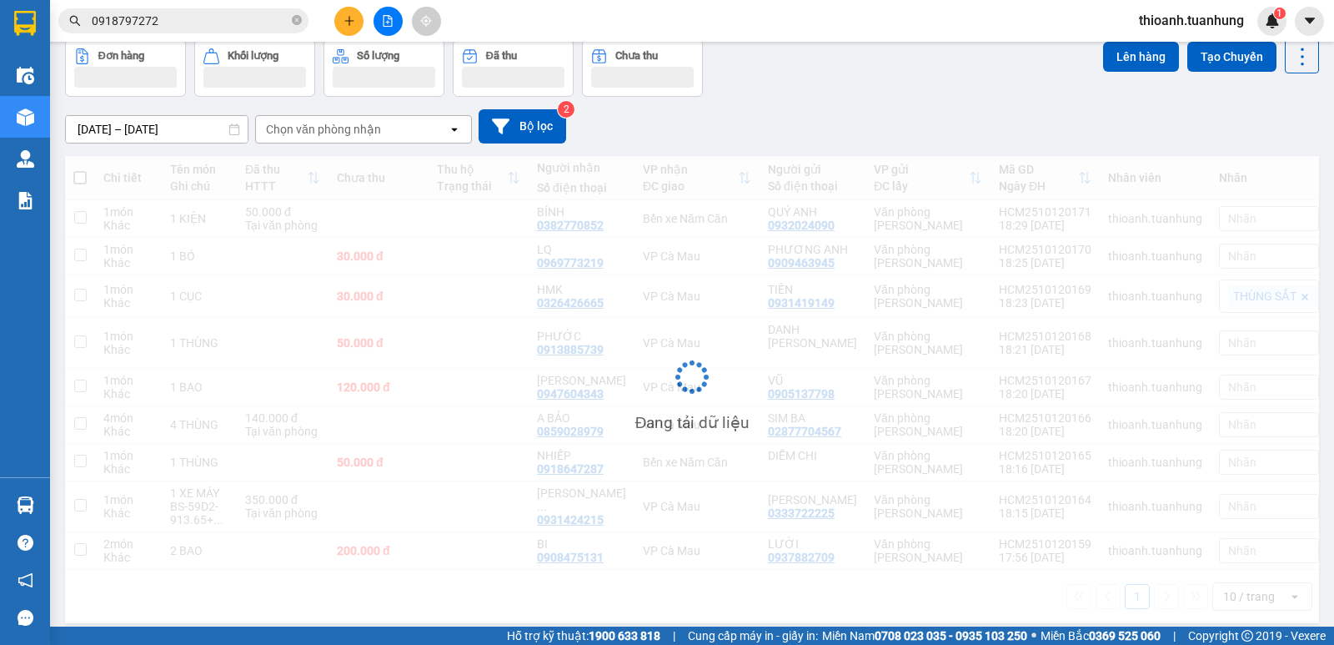
click at [294, 16] on icon "close-circle" at bounding box center [297, 20] width 10 height 10
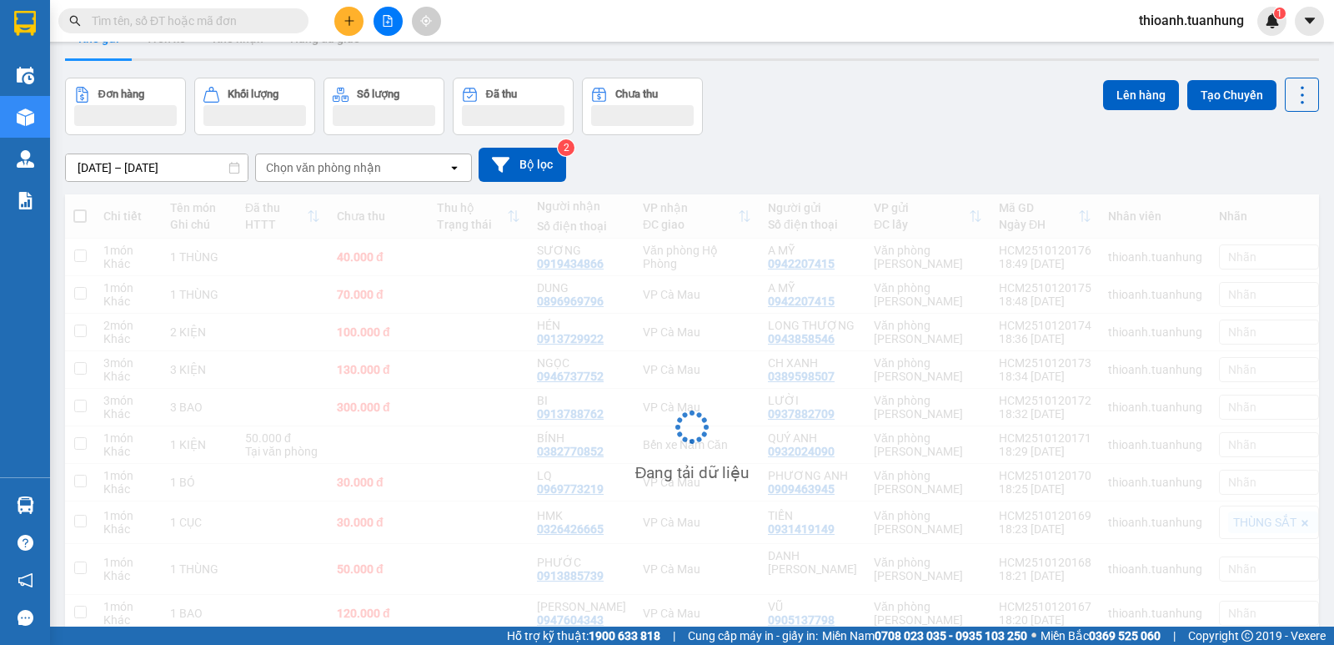
scroll to position [0, 0]
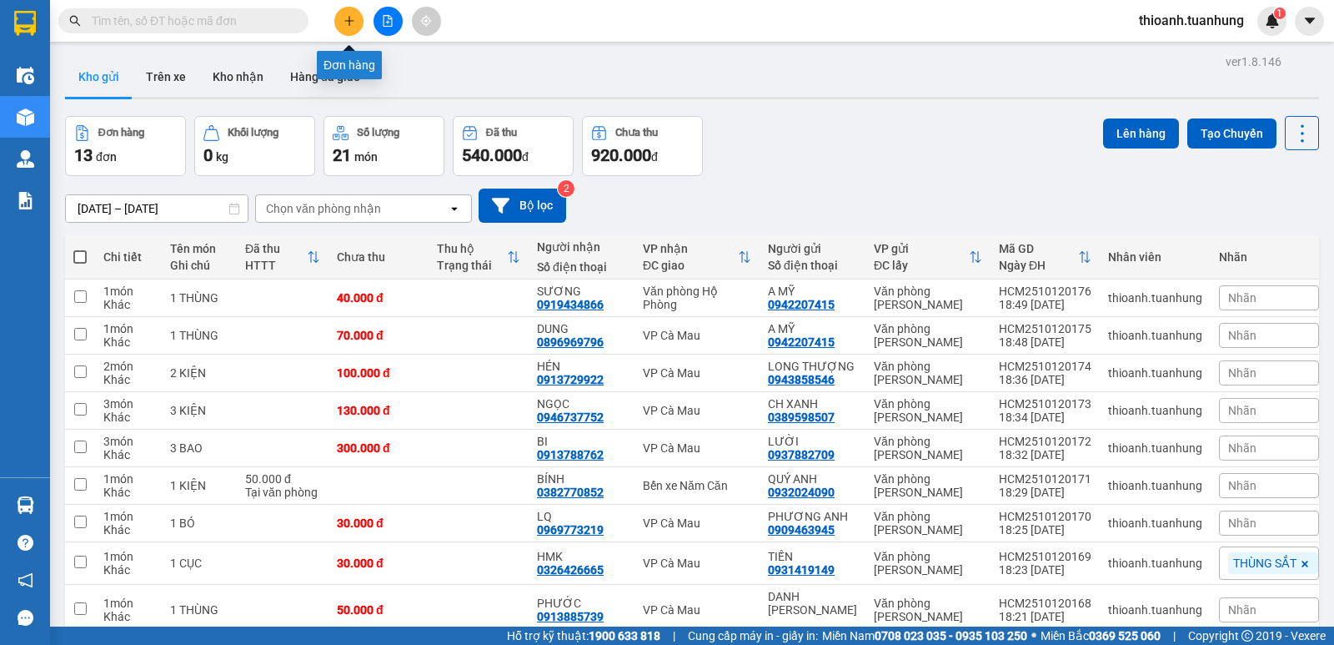
click at [346, 28] on button at bounding box center [348, 21] width 29 height 29
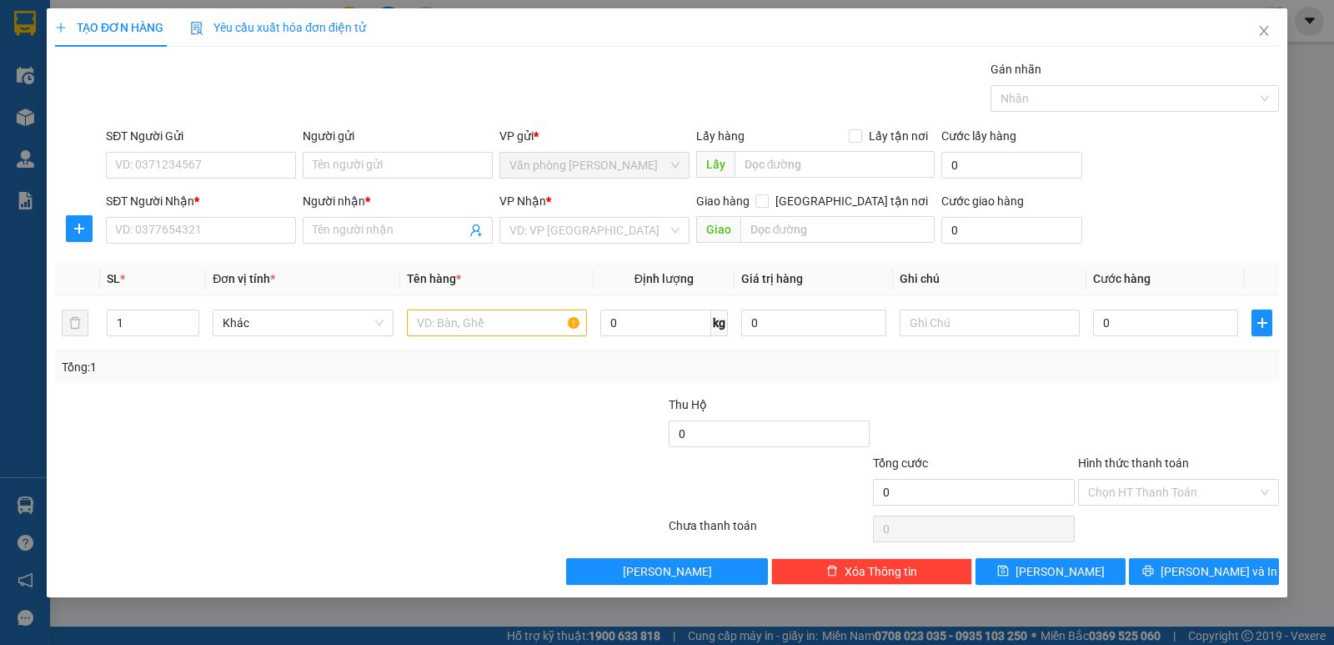
click at [192, 179] on div "SĐT Người Gửi VD: 0371234567" at bounding box center [201, 156] width 190 height 58
click at [213, 159] on input "SĐT Người Gửi" at bounding box center [201, 165] width 190 height 27
type input "0845223210"
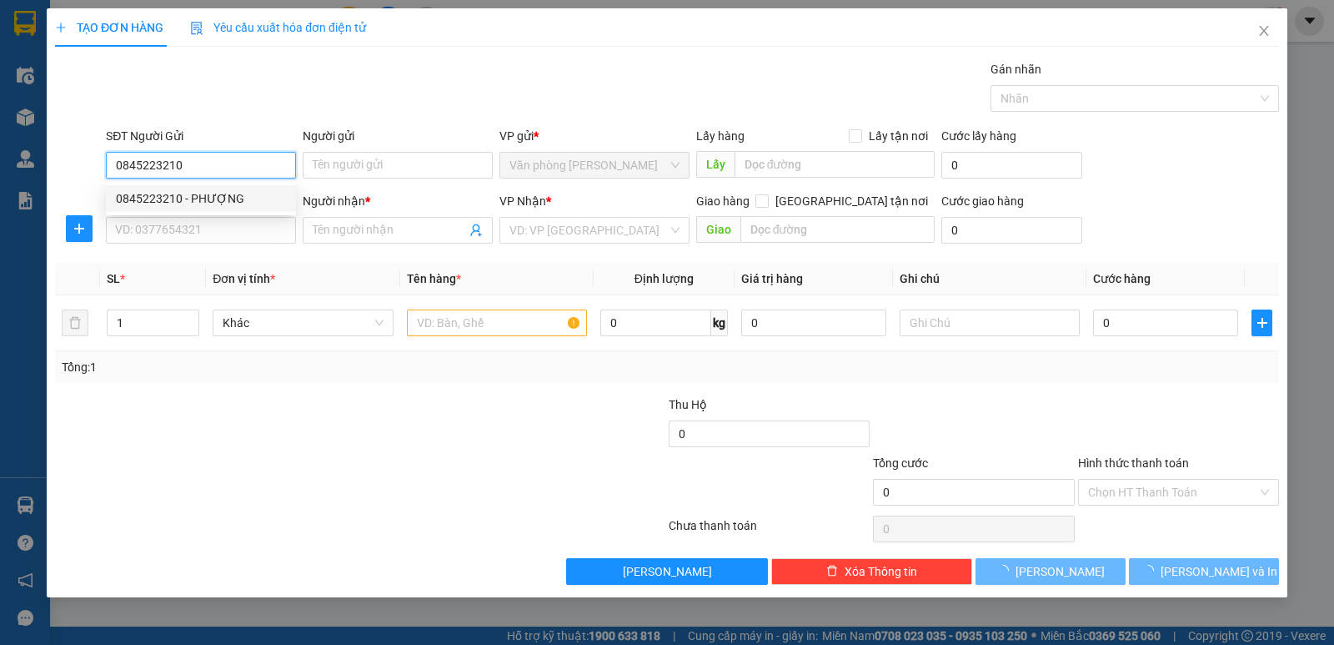
type input "PHƯỢNG"
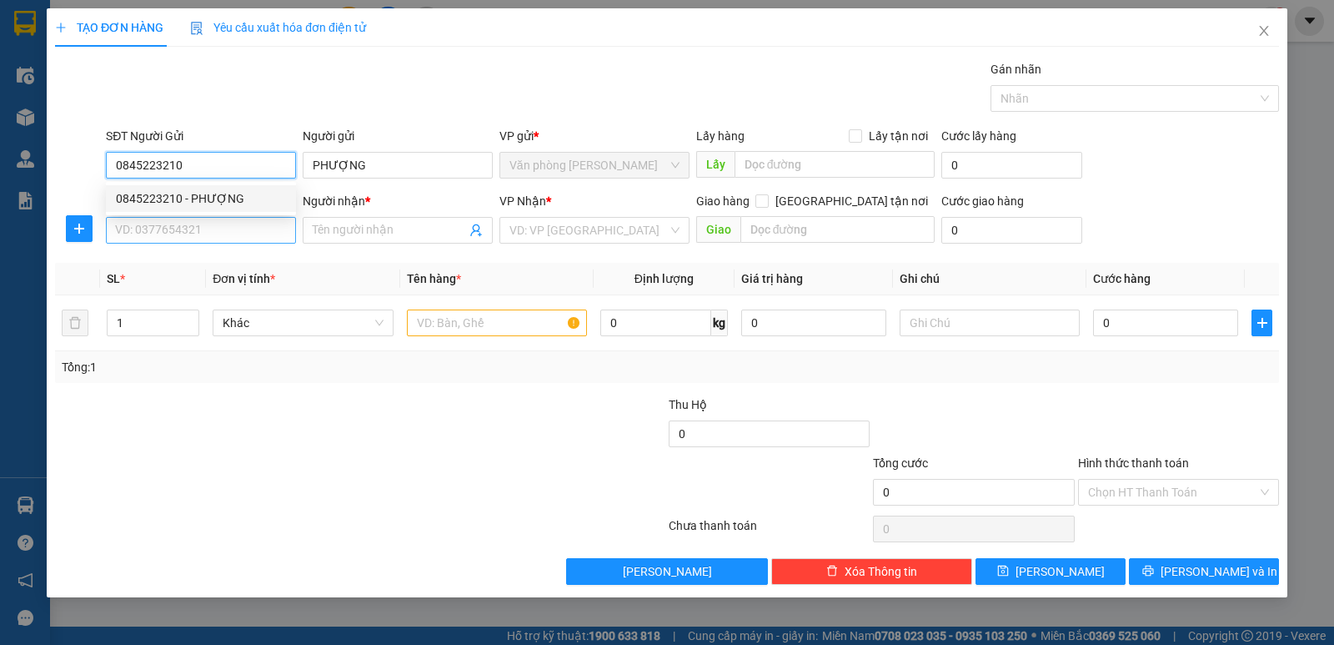
type input "0845223210"
click at [223, 229] on input "SĐT Người Nhận *" at bounding box center [201, 230] width 190 height 27
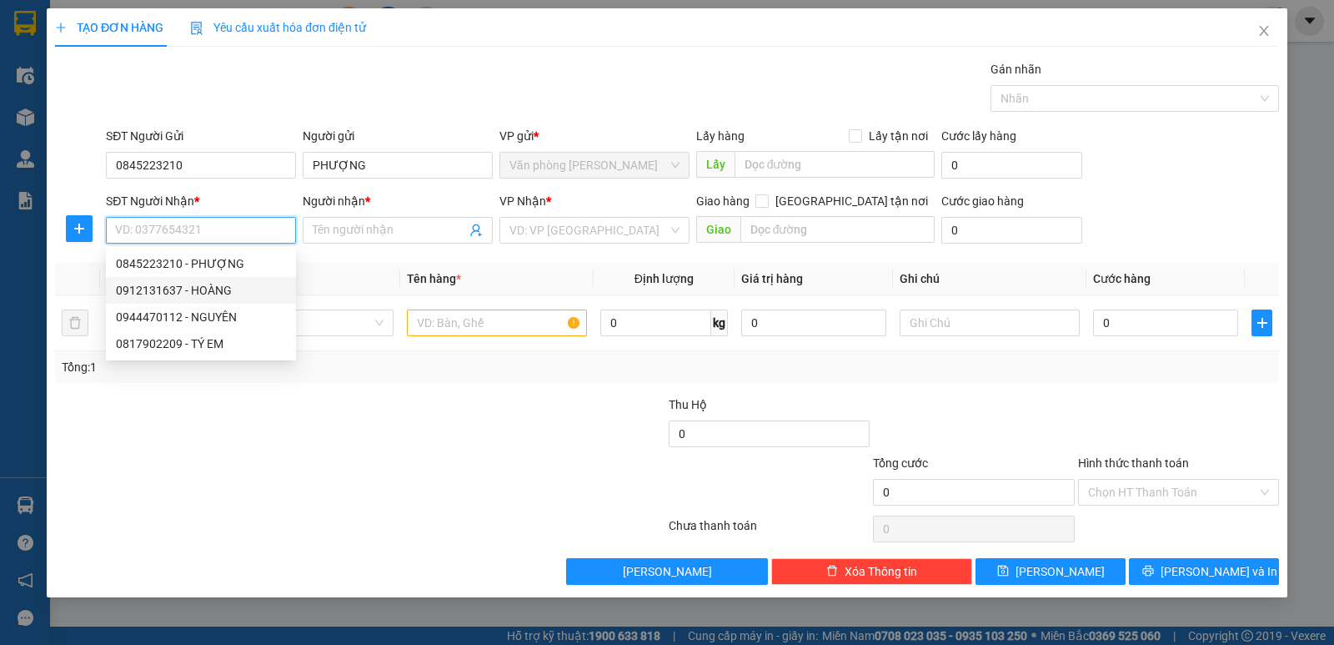
click at [216, 289] on div "0912131637 - HOÀNG" at bounding box center [201, 290] width 170 height 18
type input "0912131637"
type input "HOÀNG"
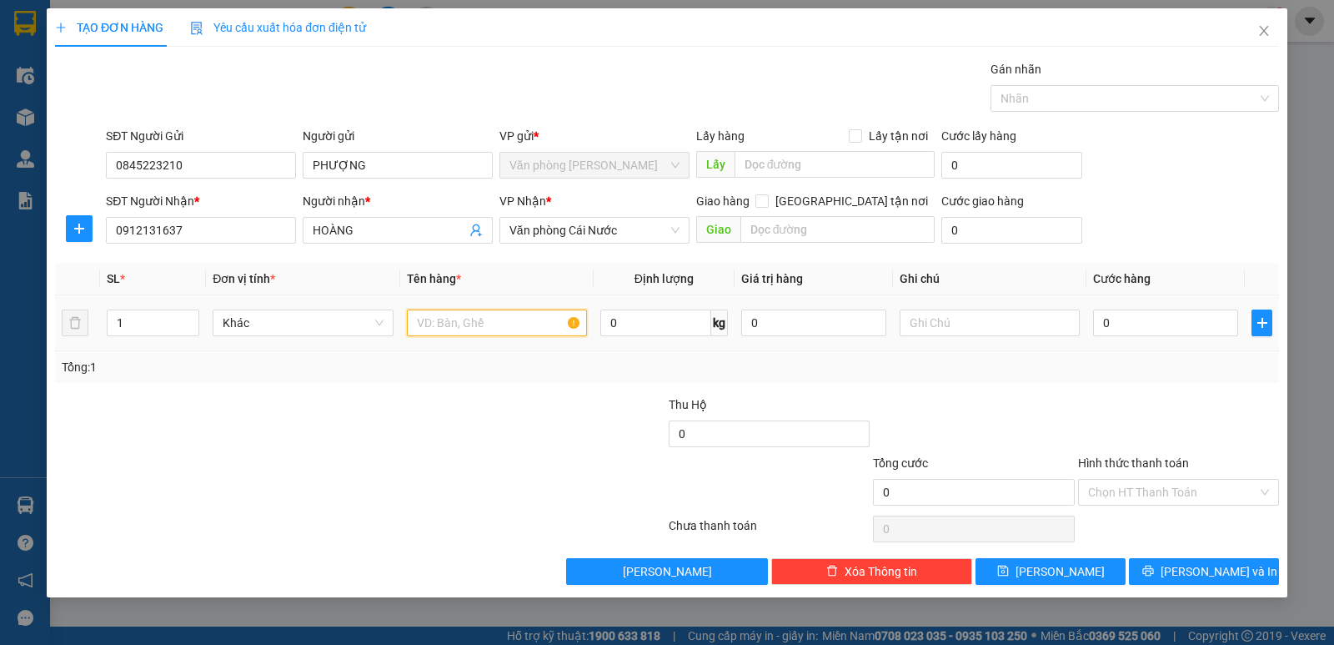
click at [474, 329] on input "text" at bounding box center [497, 322] width 180 height 27
type input "1 THÙNG"
click at [1165, 312] on input "0" at bounding box center [1165, 322] width 145 height 27
type input "3"
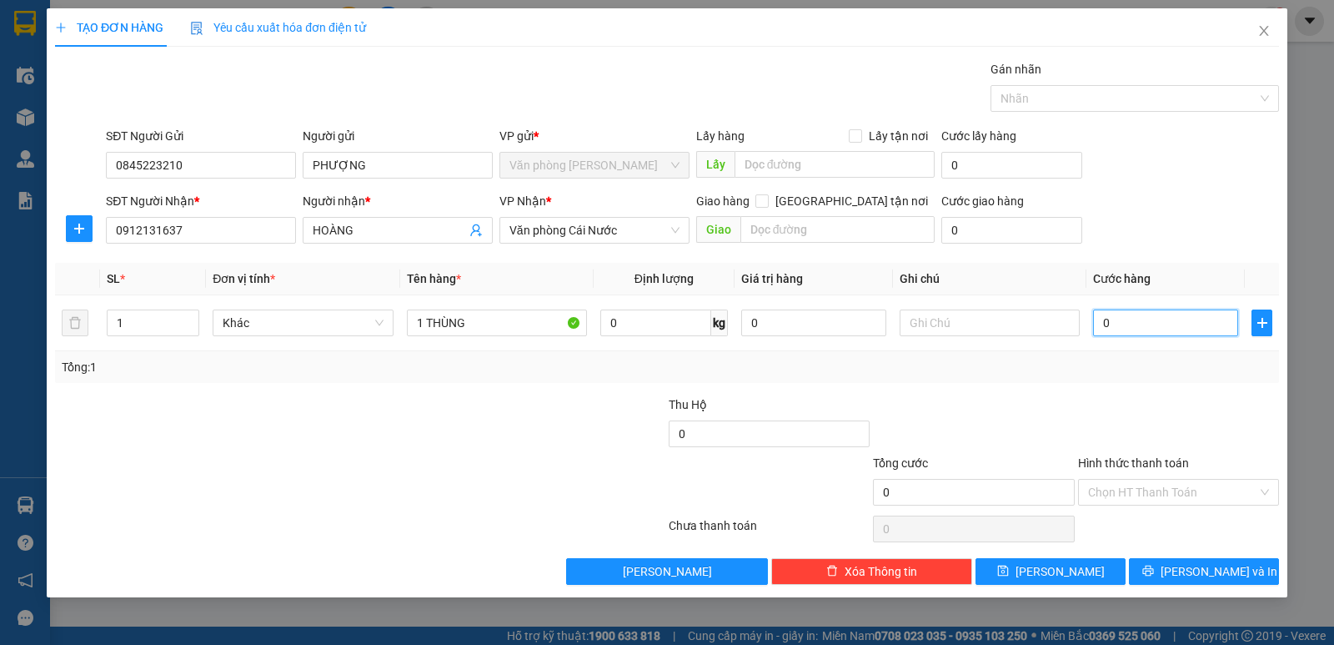
type input "3"
type input "30"
type input "30.000"
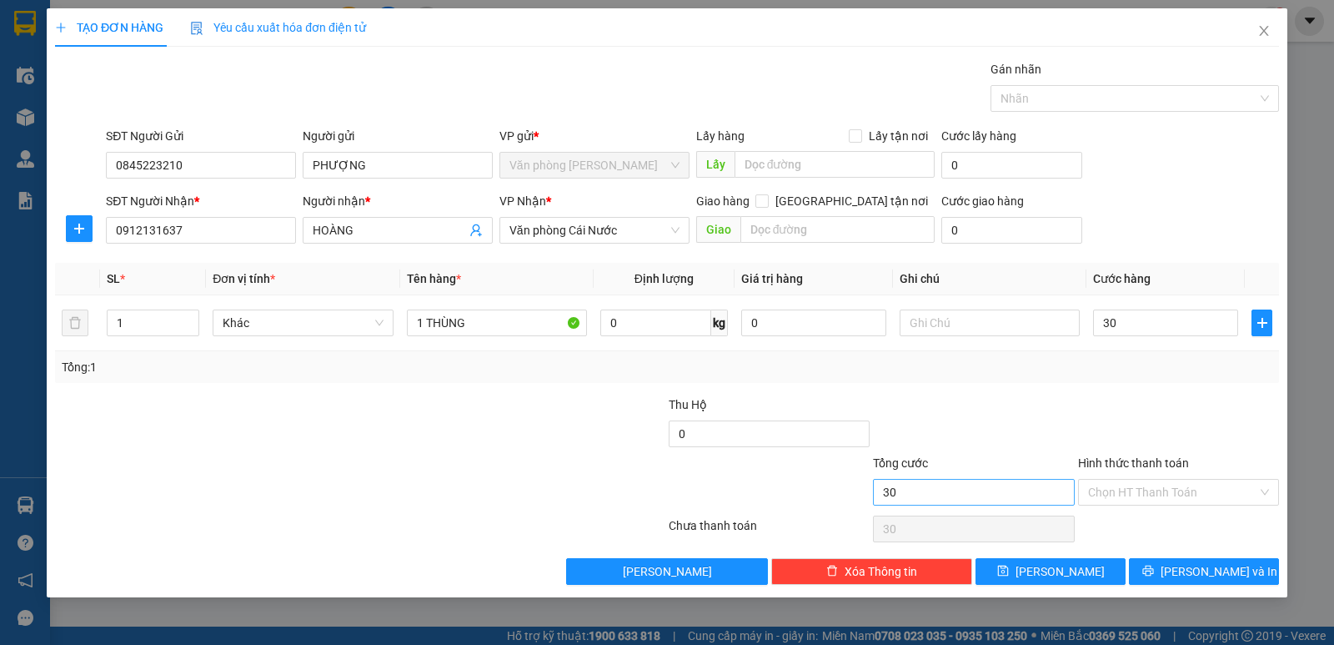
type input "30.000"
drag, startPoint x: 956, startPoint y: 478, endPoint x: 972, endPoint y: 479, distance: 16.8
click at [957, 479] on div "Tổng cước 30.000" at bounding box center [973, 483] width 201 height 58
click at [1151, 508] on div "Hình thức thanh toán Chọn HT Thanh Toán" at bounding box center [1178, 483] width 201 height 58
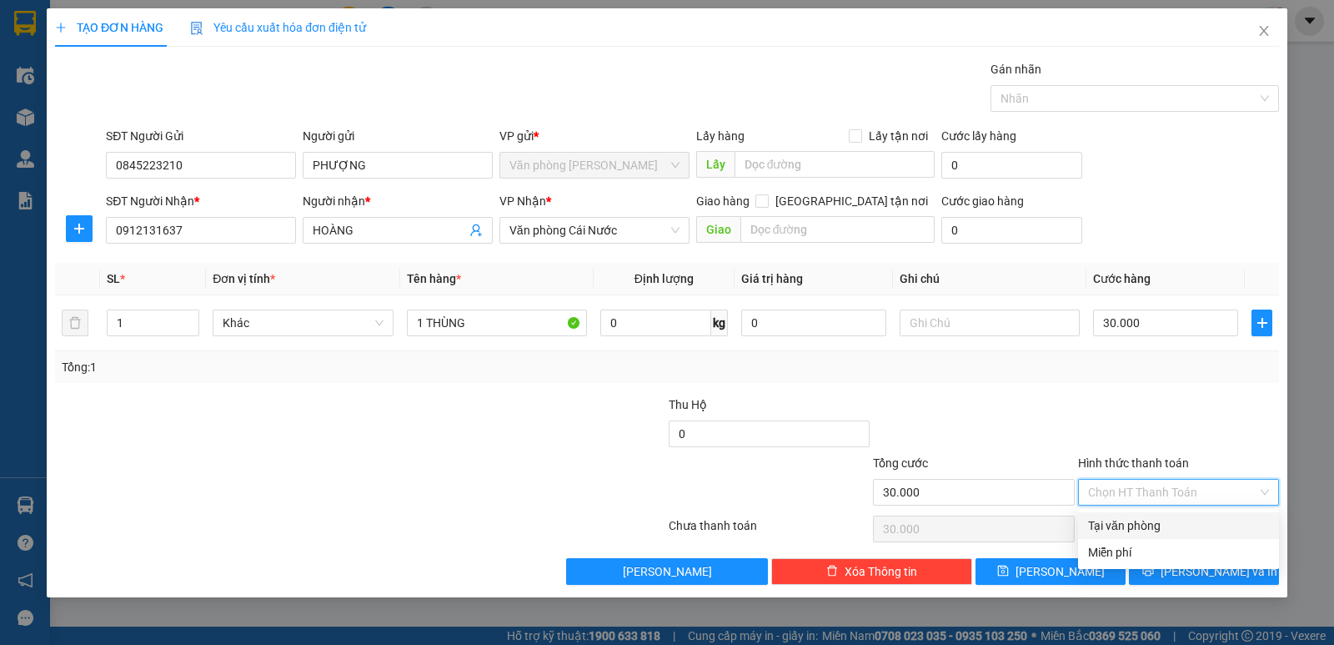
click at [1145, 524] on div "Tại văn phòng" at bounding box center [1178, 525] width 181 height 18
type input "0"
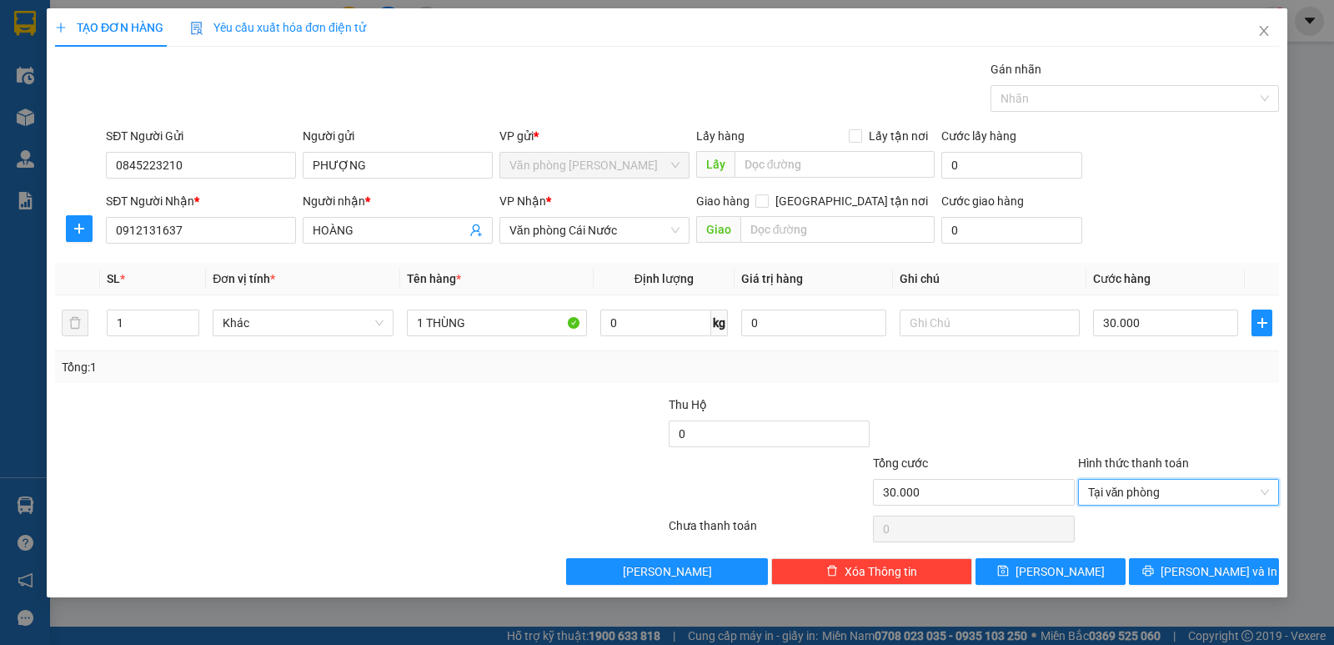
click at [1177, 555] on div "Transit Pickup Surcharge Ids Transit Deliver Surcharge Ids Transit Deliver Surc…" at bounding box center [667, 322] width 1224 height 524
click at [1154, 567] on icon "printer" at bounding box center [1148, 571] width 12 height 12
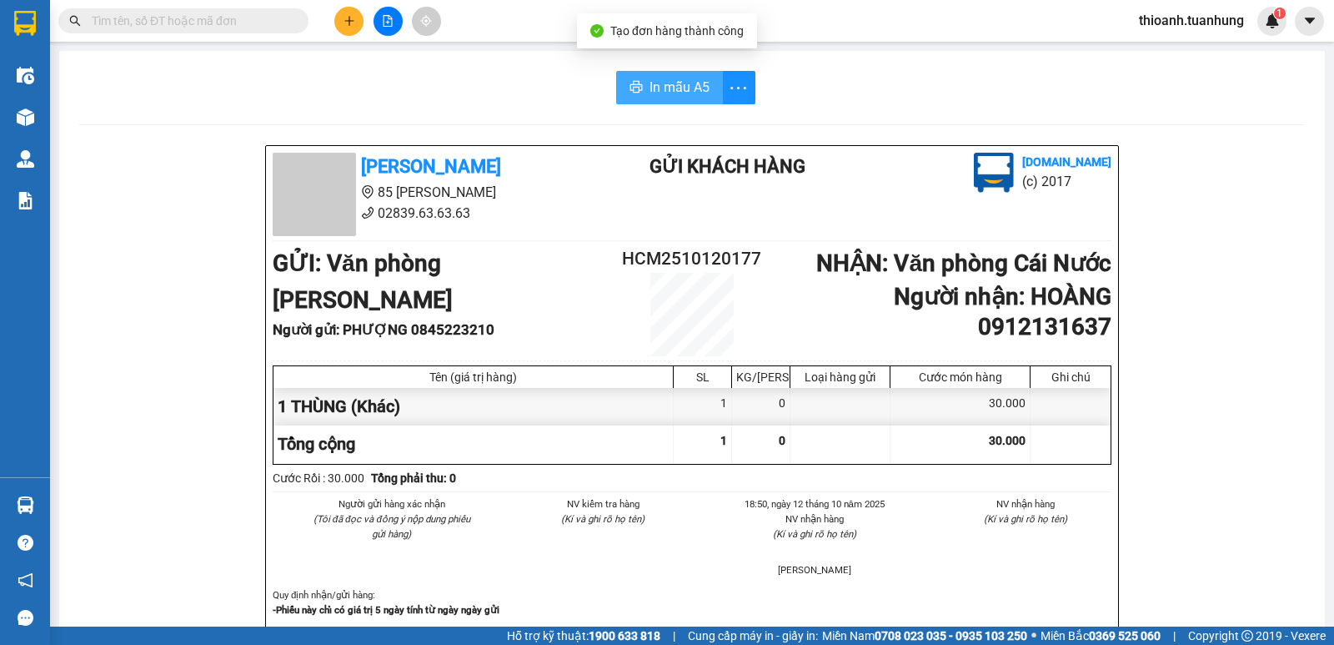
click at [660, 79] on span "In mẫu A5" at bounding box center [680, 87] width 60 height 21
click at [173, 20] on input "text" at bounding box center [190, 21] width 197 height 18
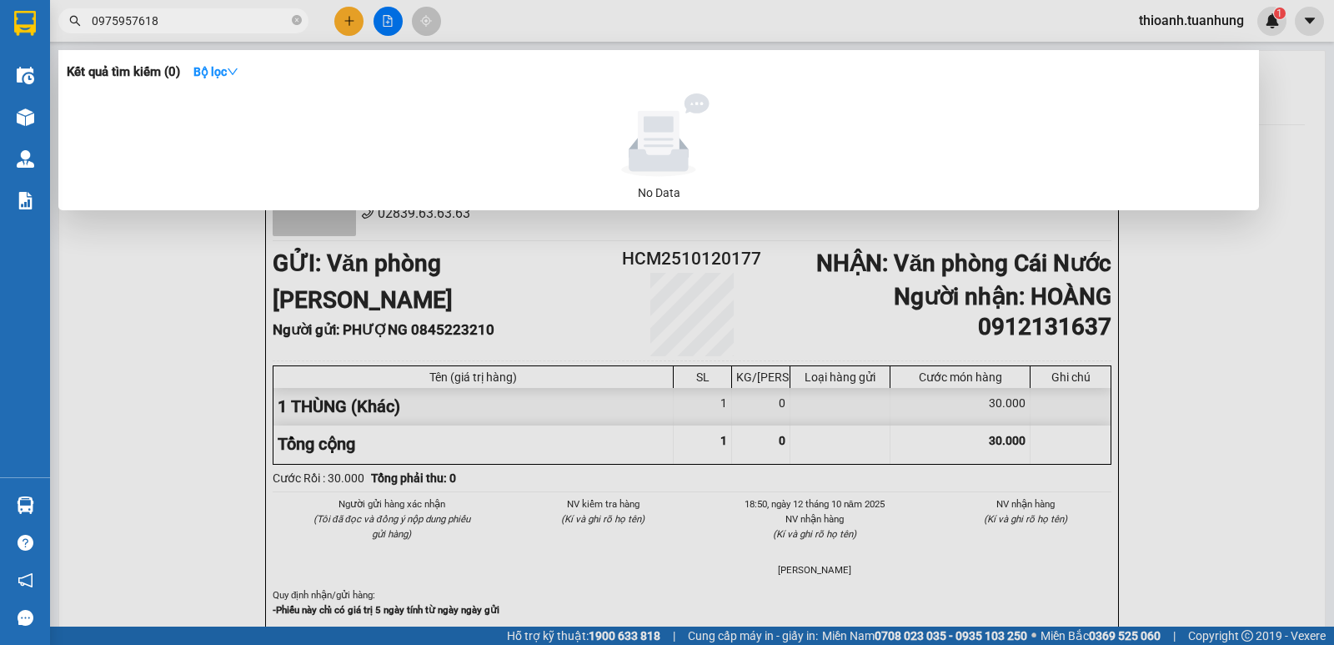
type input "0975957618"
click at [296, 18] on icon "close-circle" at bounding box center [297, 20] width 10 height 10
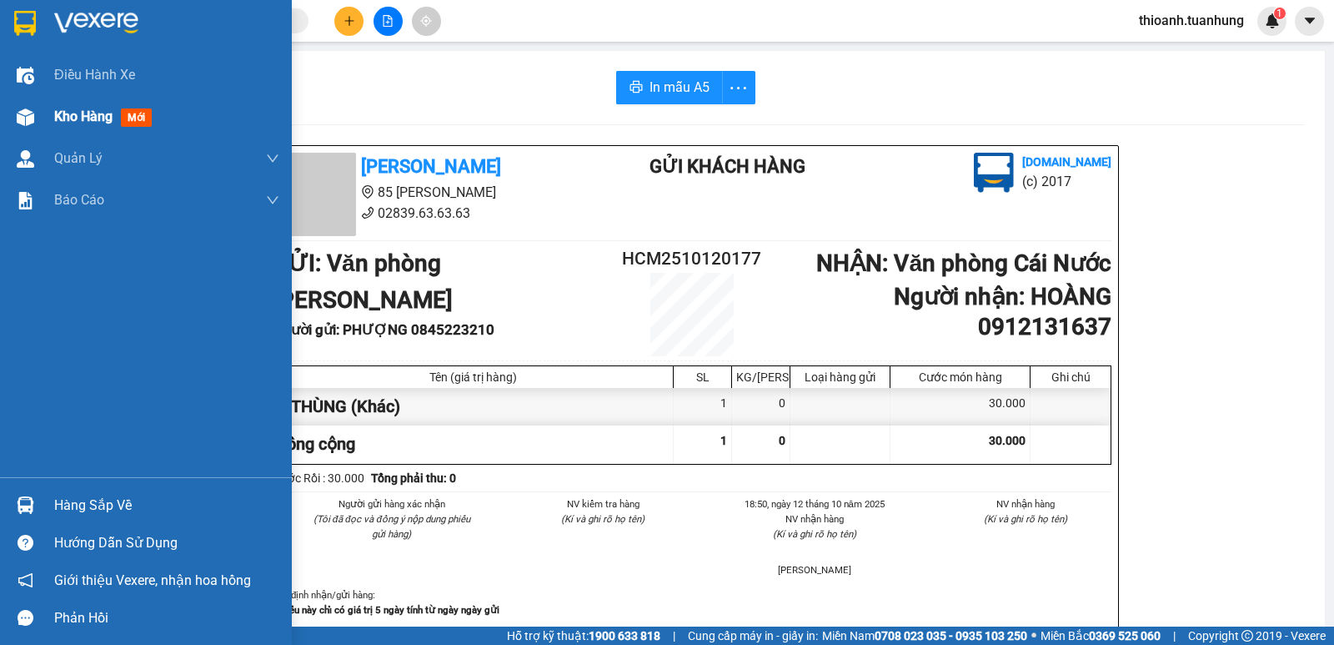
click at [81, 122] on span "Kho hàng" at bounding box center [83, 116] width 58 height 16
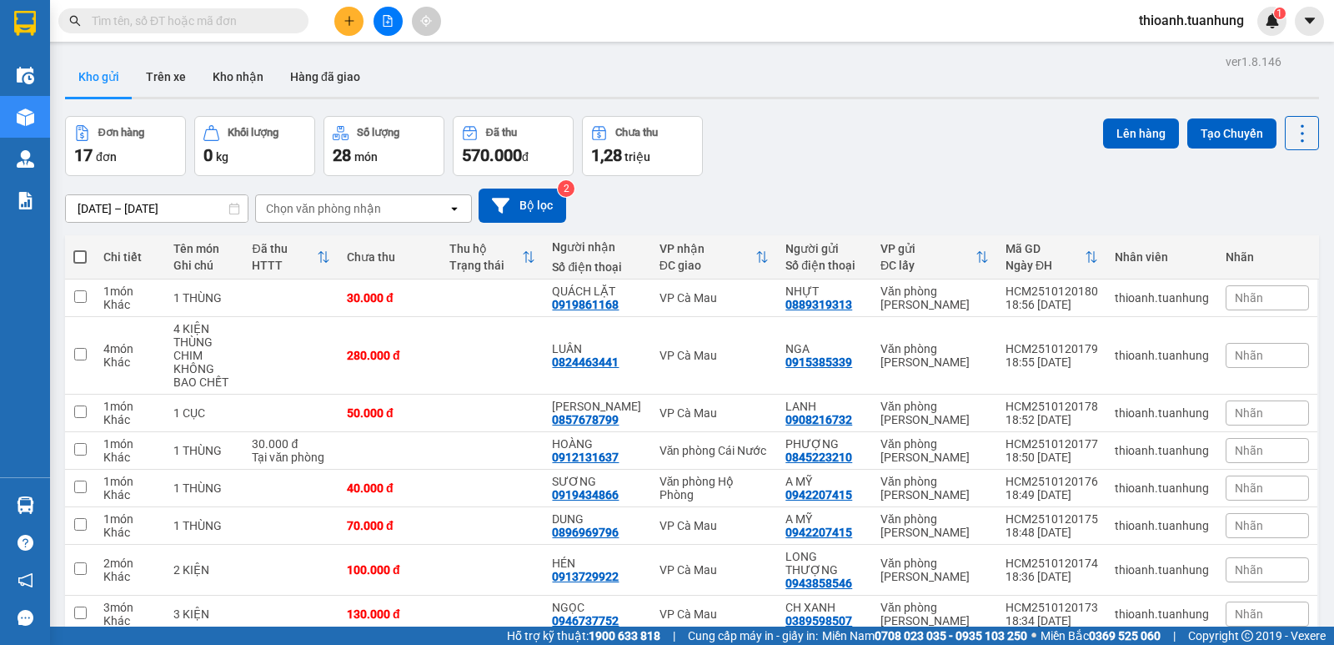
click at [188, 23] on input "text" at bounding box center [190, 21] width 197 height 18
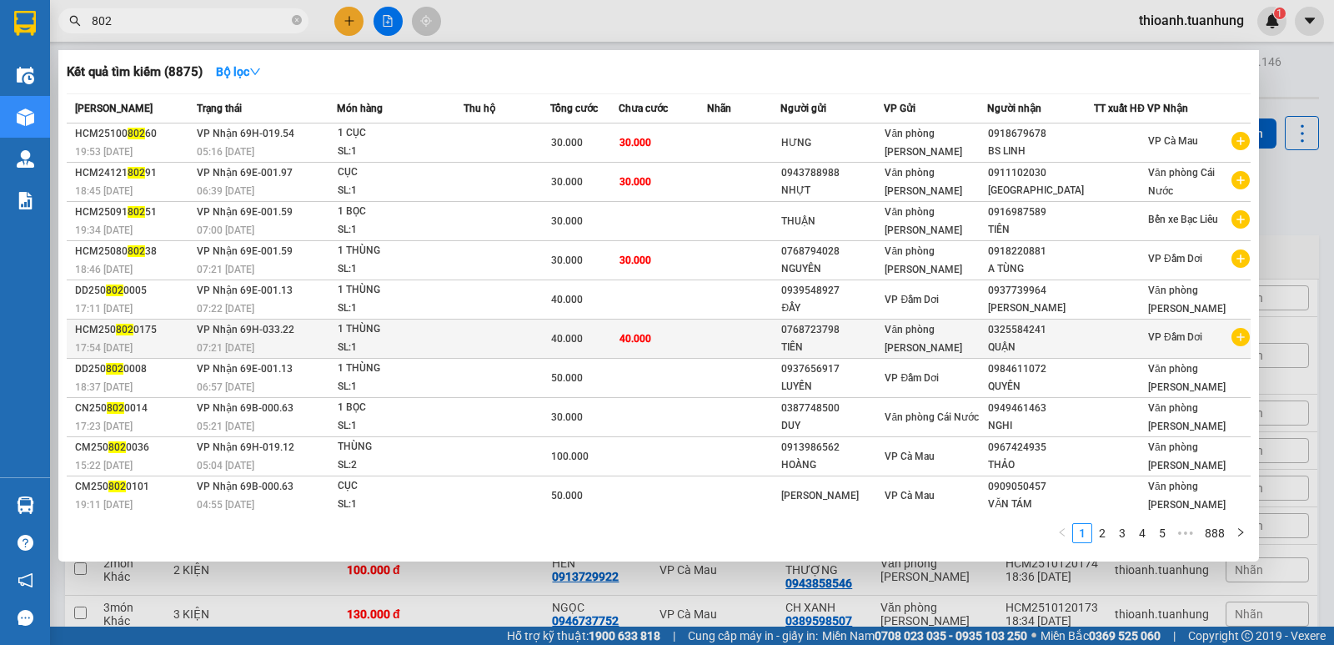
scroll to position [3, 0]
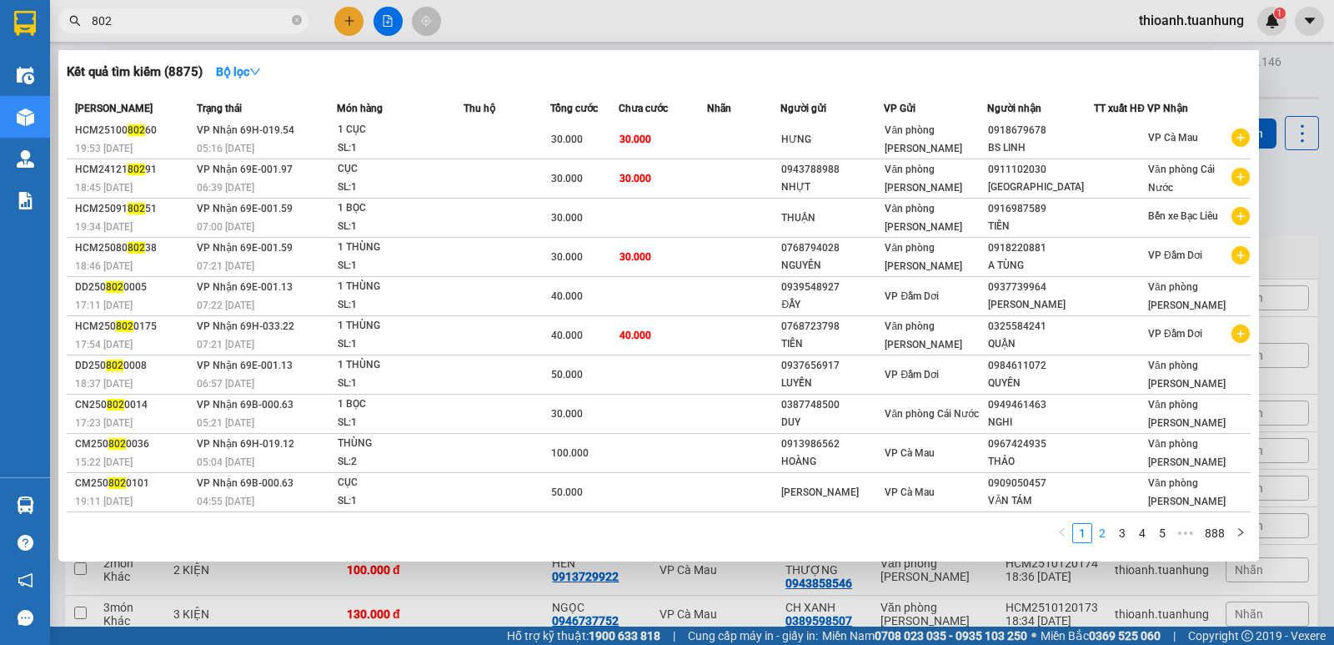
type input "802"
click at [1098, 532] on link "2" at bounding box center [1102, 533] width 18 height 18
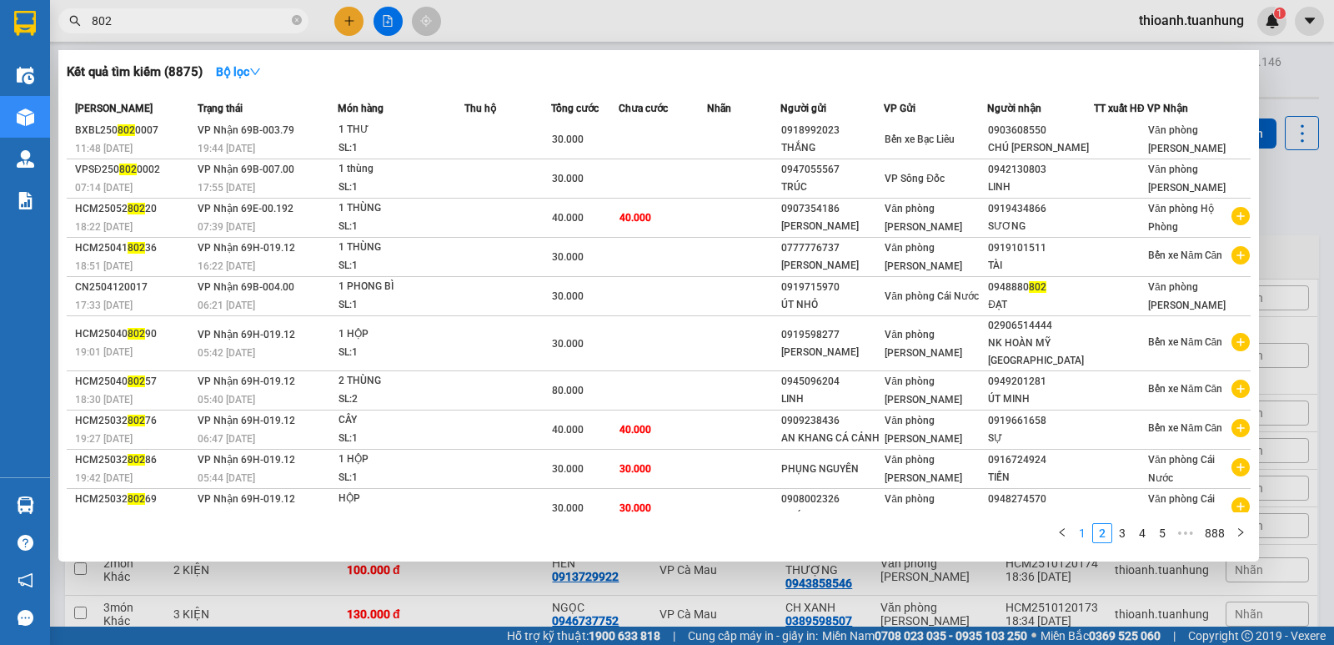
click at [1084, 538] on link "1" at bounding box center [1082, 533] width 18 height 18
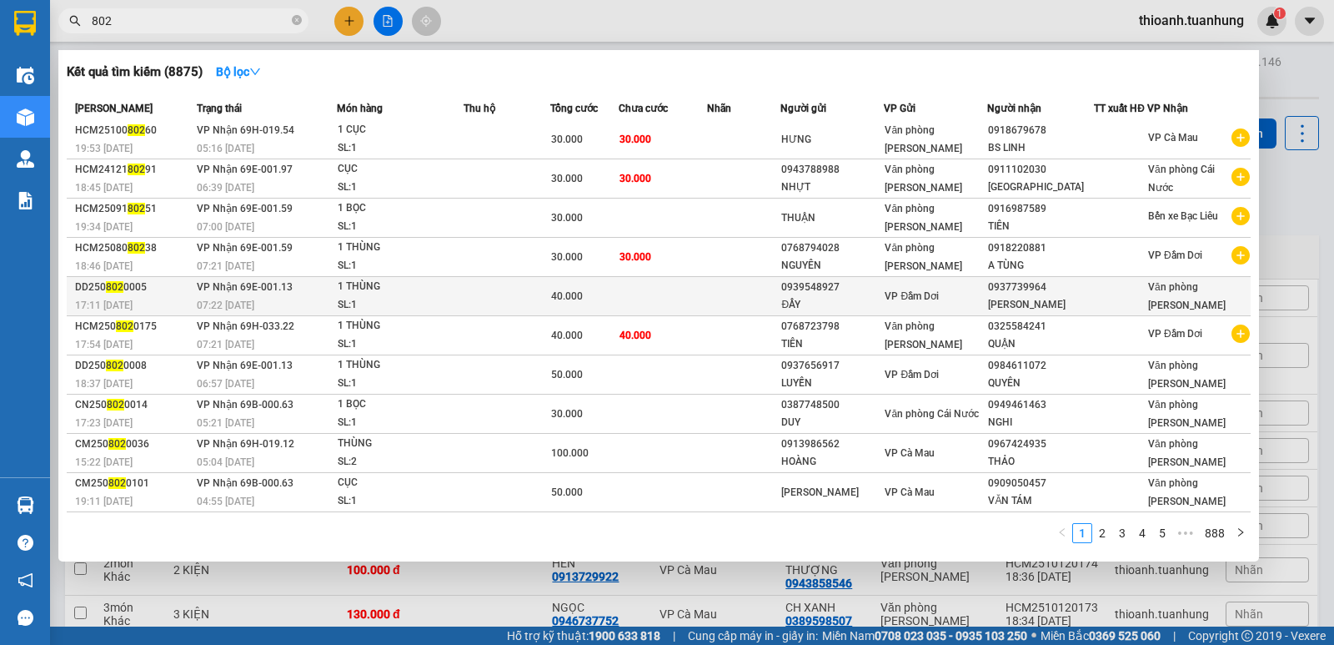
scroll to position [0, 0]
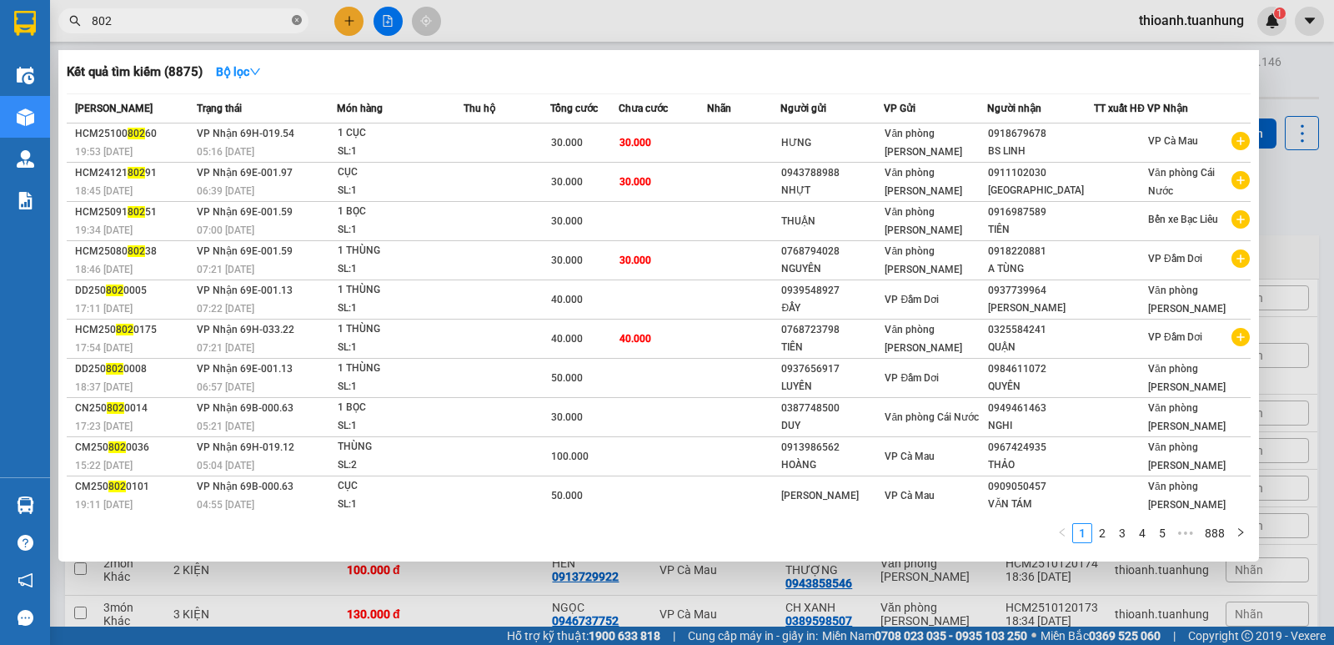
click at [292, 18] on icon "close-circle" at bounding box center [297, 20] width 10 height 10
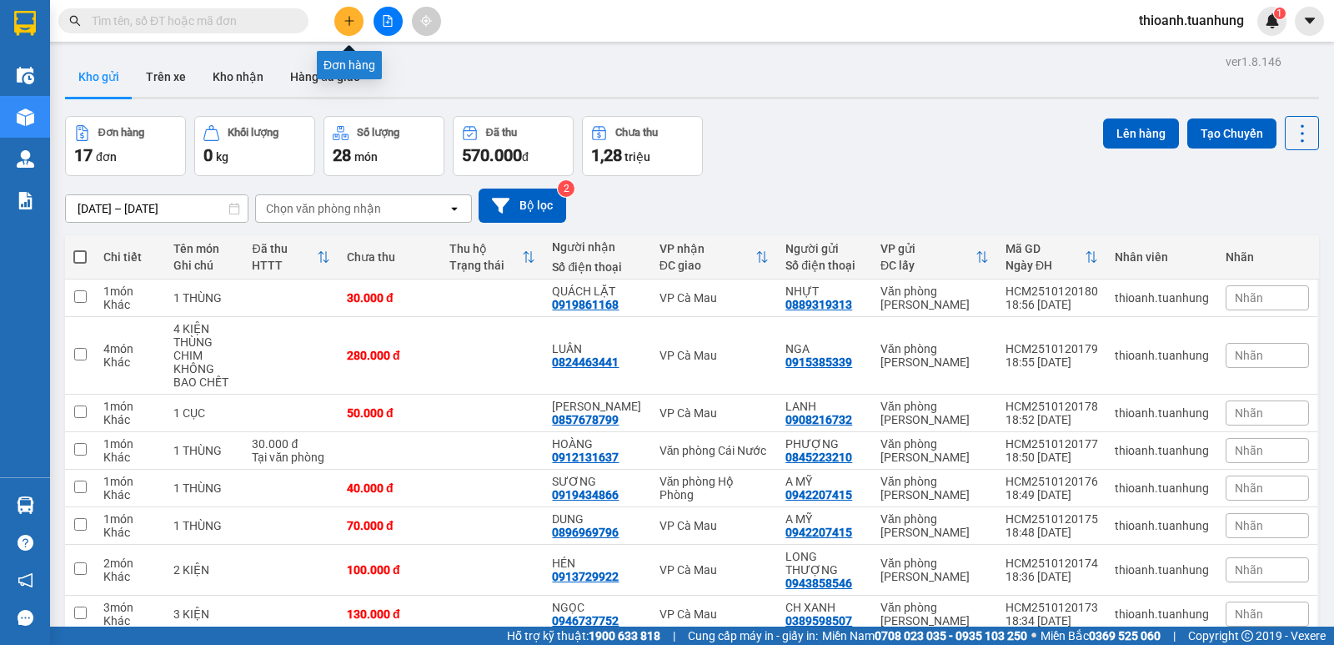
click at [357, 15] on button at bounding box center [348, 21] width 29 height 29
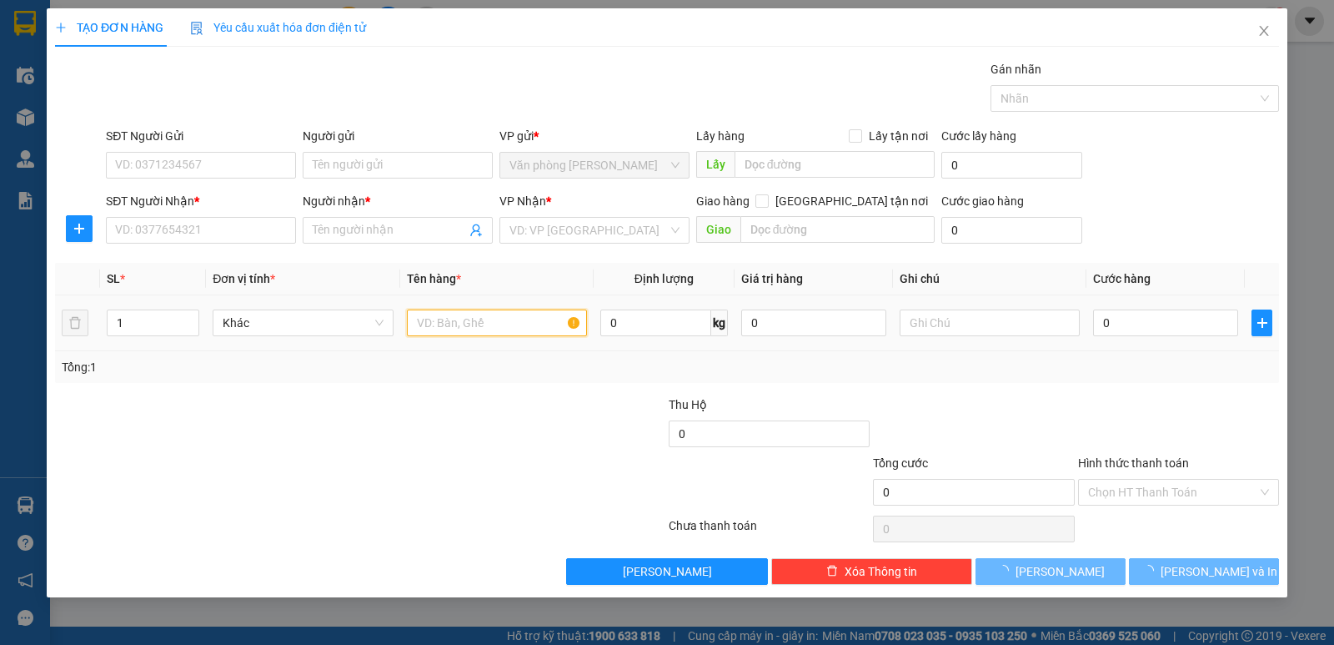
drag, startPoint x: 446, startPoint y: 317, endPoint x: 462, endPoint y: 317, distance: 15.8
click at [453, 319] on input "text" at bounding box center [497, 322] width 180 height 27
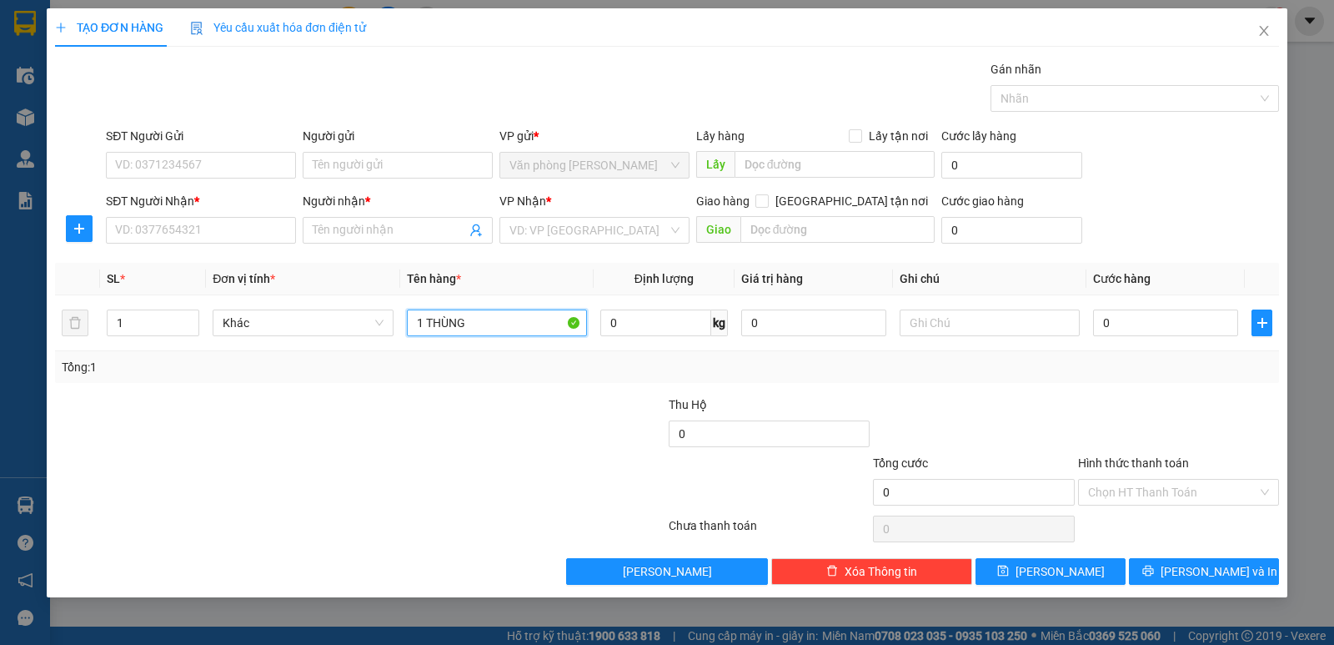
type input "1 THÙNG"
drag, startPoint x: 157, startPoint y: 178, endPoint x: 163, endPoint y: 167, distance: 13.4
click at [158, 173] on div "SĐT Người Gửi VD: 0371234567" at bounding box center [201, 156] width 190 height 58
click at [163, 167] on input "SĐT Người Gửi" at bounding box center [201, 165] width 190 height 27
type input "0973236796"
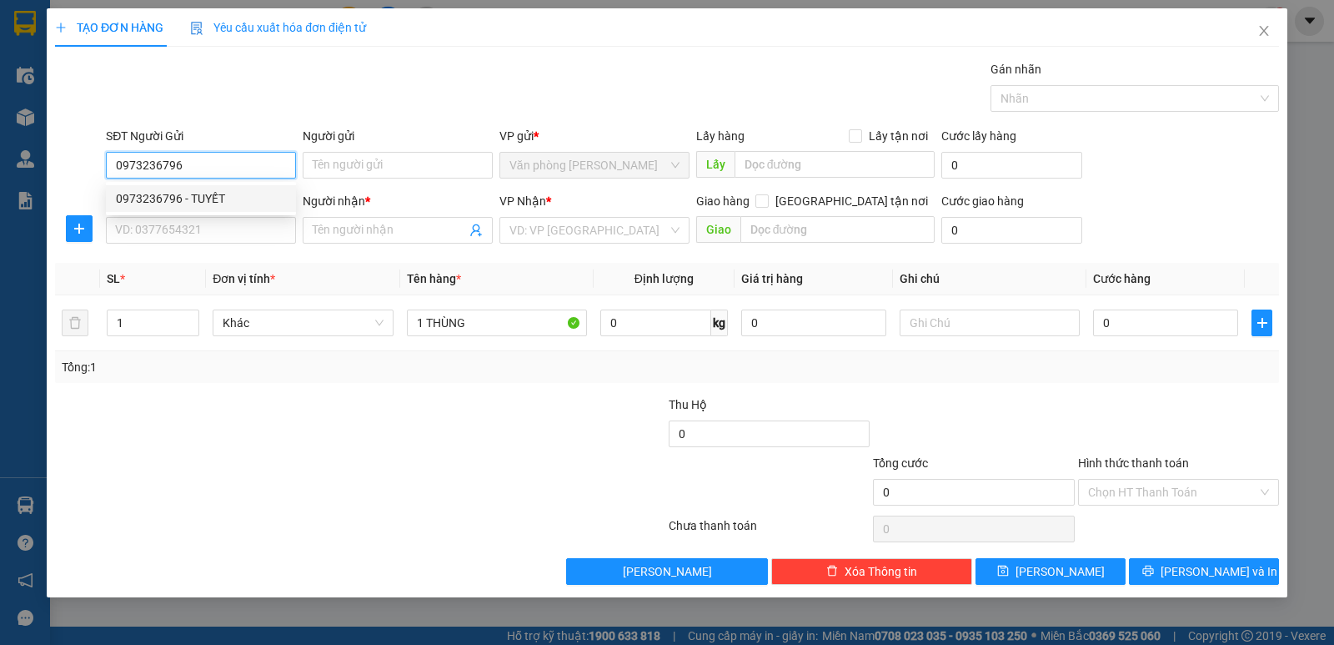
click at [205, 197] on div "0973236796 - TUYẾT" at bounding box center [201, 198] width 170 height 18
type input "TUYẾT"
type input "0973236796"
click at [228, 237] on input "SĐT Người Nhận *" at bounding box center [201, 230] width 190 height 27
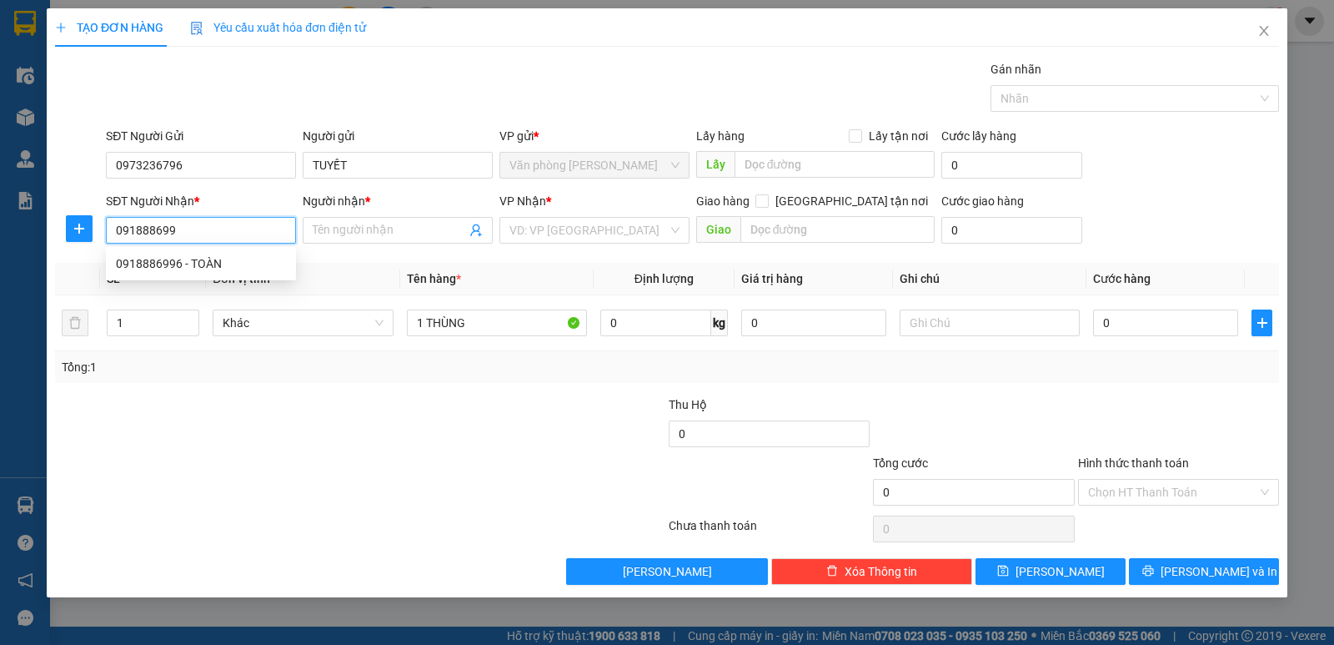
type input "0918886996"
drag, startPoint x: 209, startPoint y: 260, endPoint x: 557, endPoint y: 312, distance: 351.5
click at [212, 260] on div "0918886996 - TOÀN" at bounding box center [201, 263] width 170 height 18
type input "TOÀN"
type input "0918886996"
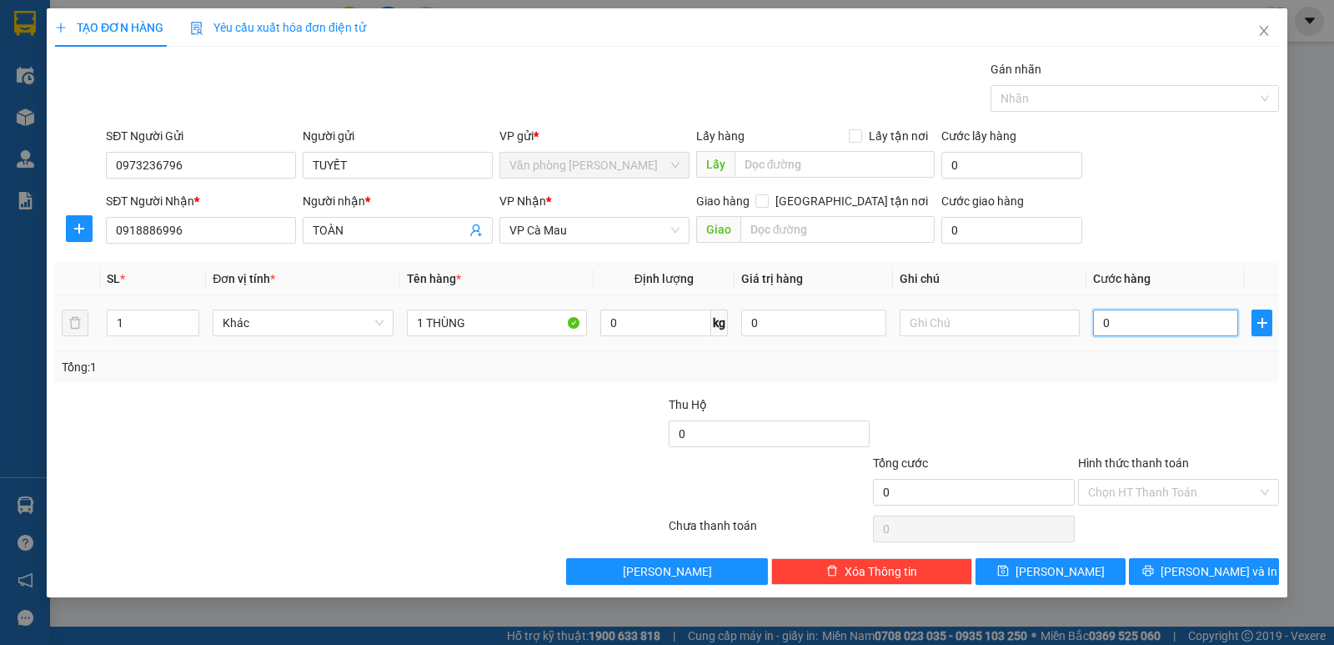
click at [1134, 322] on input "0" at bounding box center [1165, 322] width 145 height 27
type input "3"
type input "30"
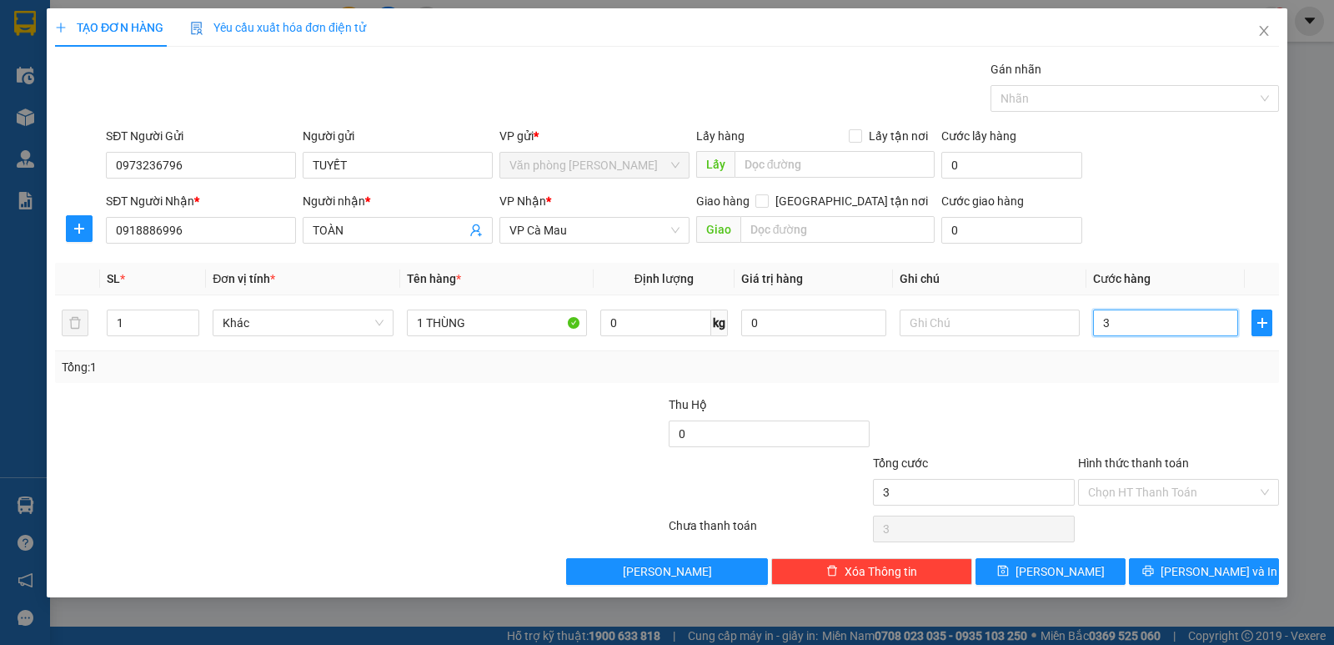
type input "30"
type input "30.000"
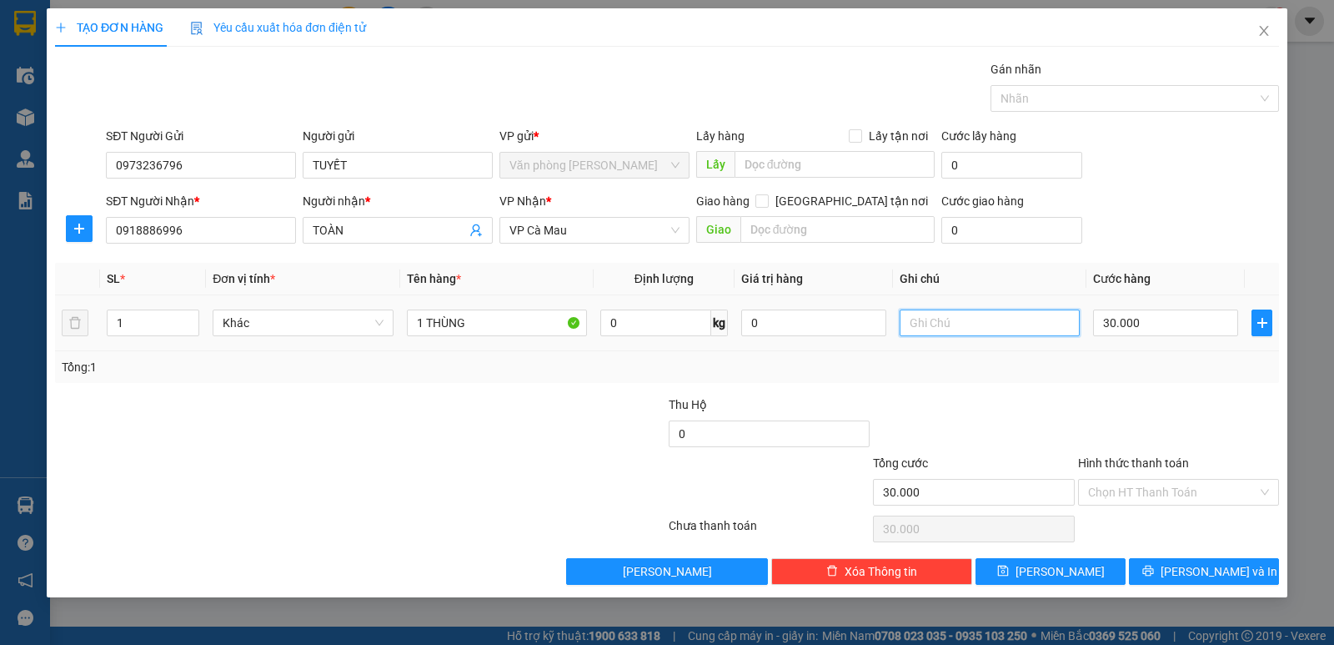
drag, startPoint x: 1006, startPoint y: 346, endPoint x: 1012, endPoint y: 364, distance: 18.7
click at [1006, 349] on td at bounding box center [989, 323] width 193 height 56
click at [1180, 429] on div at bounding box center [1178, 424] width 204 height 58
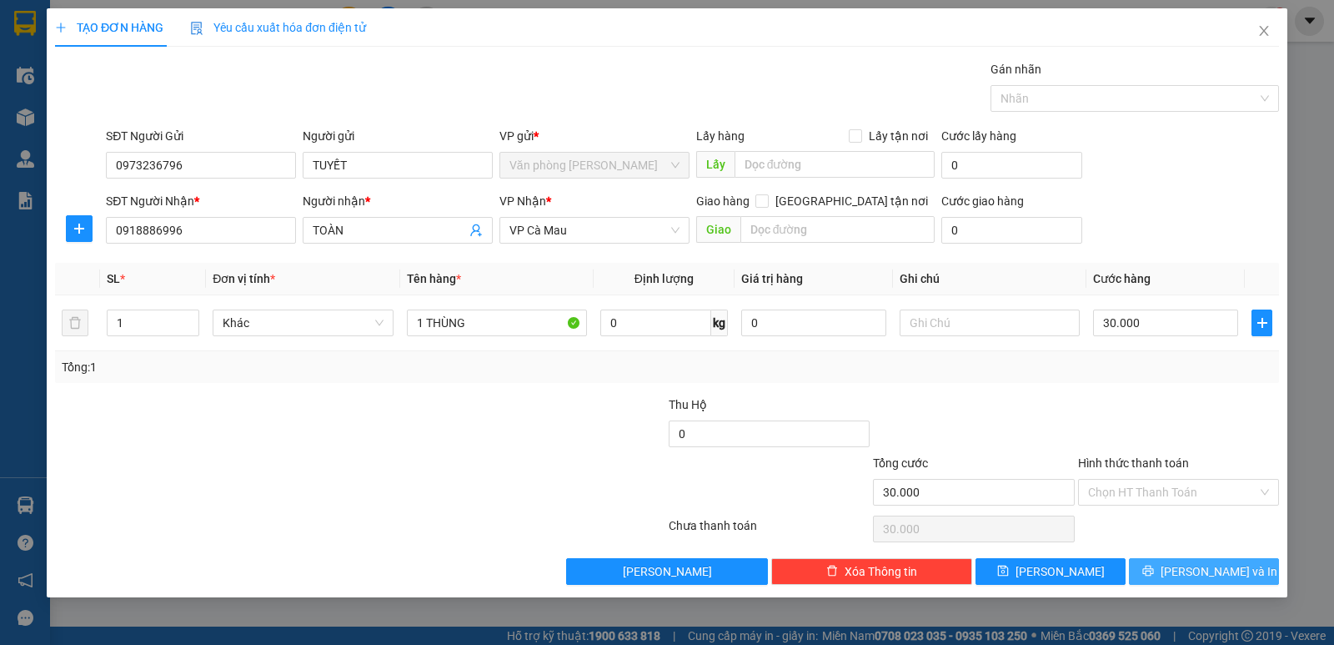
drag, startPoint x: 1194, startPoint y: 567, endPoint x: 851, endPoint y: 499, distance: 349.3
click at [851, 514] on div "Transit Pickup Surcharge Ids Transit Deliver Surcharge Ids Transit Deliver Surc…" at bounding box center [667, 322] width 1224 height 524
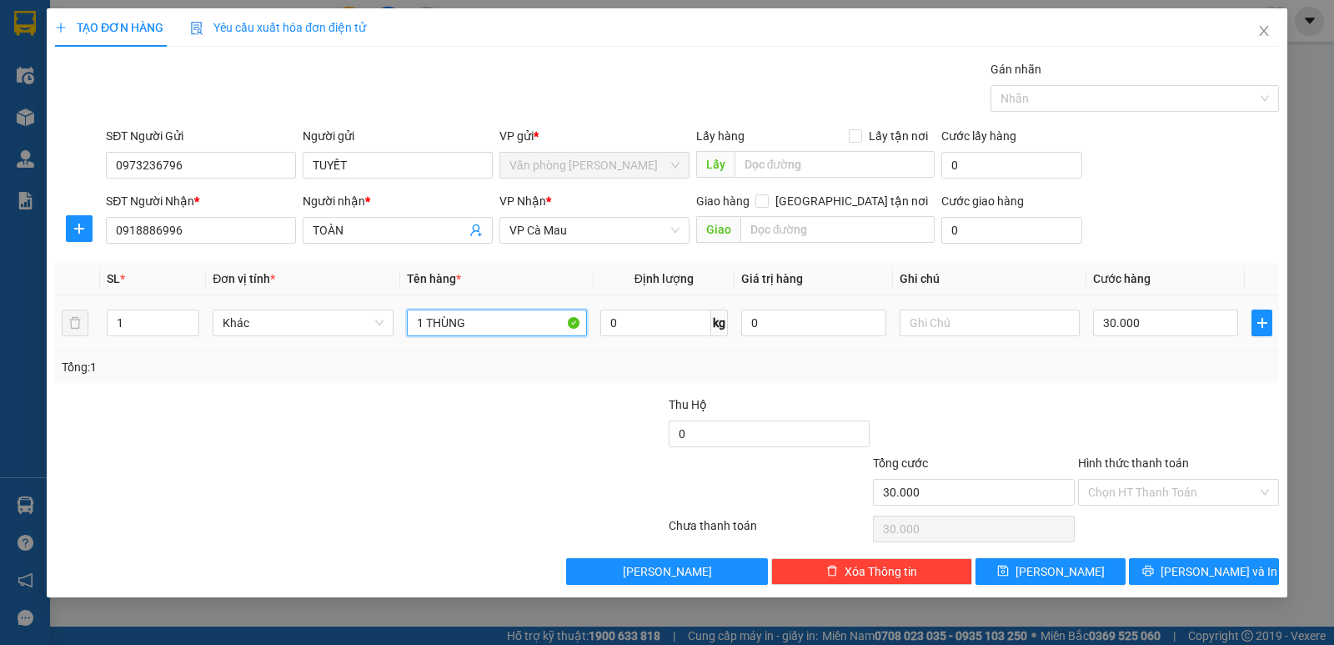
click at [494, 320] on input "1 THÙNG" at bounding box center [497, 322] width 180 height 27
type input "1 THÙNG XỐP"
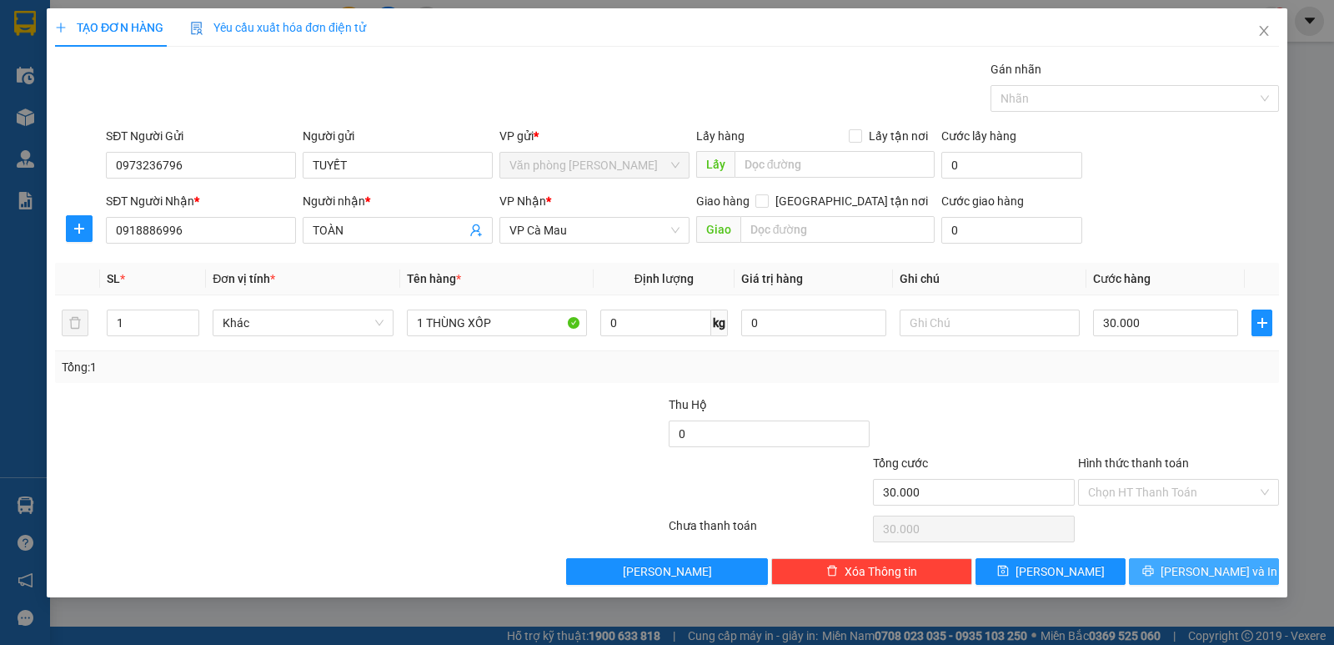
click at [1202, 559] on div "Transit Pickup Surcharge Ids Transit Deliver Surcharge Ids Transit Deliver Surc…" at bounding box center [667, 322] width 1224 height 524
click at [1204, 568] on span "Lưu và In" at bounding box center [1219, 571] width 117 height 18
click at [1203, 568] on span "Lưu và In" at bounding box center [1219, 571] width 117 height 18
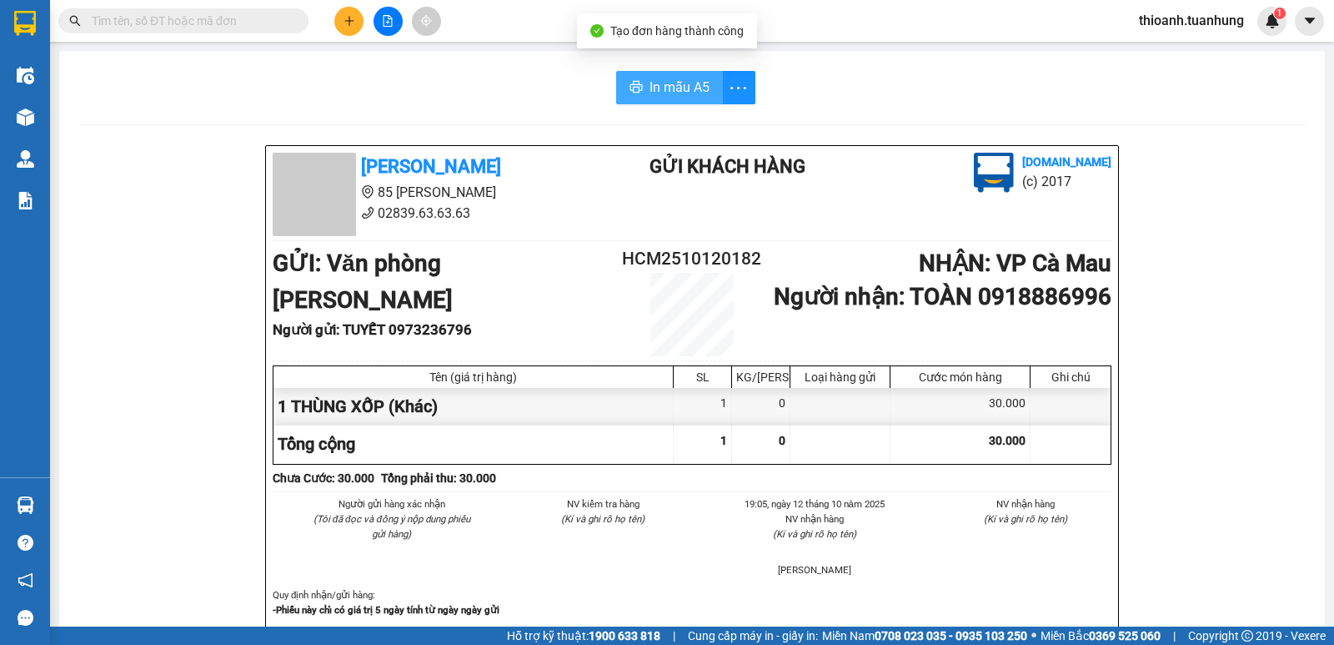
click at [664, 83] on span "In mẫu A5" at bounding box center [680, 87] width 60 height 21
click at [686, 76] on button "In mẫu A5" at bounding box center [669, 87] width 107 height 33
click at [253, 22] on input "text" at bounding box center [190, 21] width 197 height 18
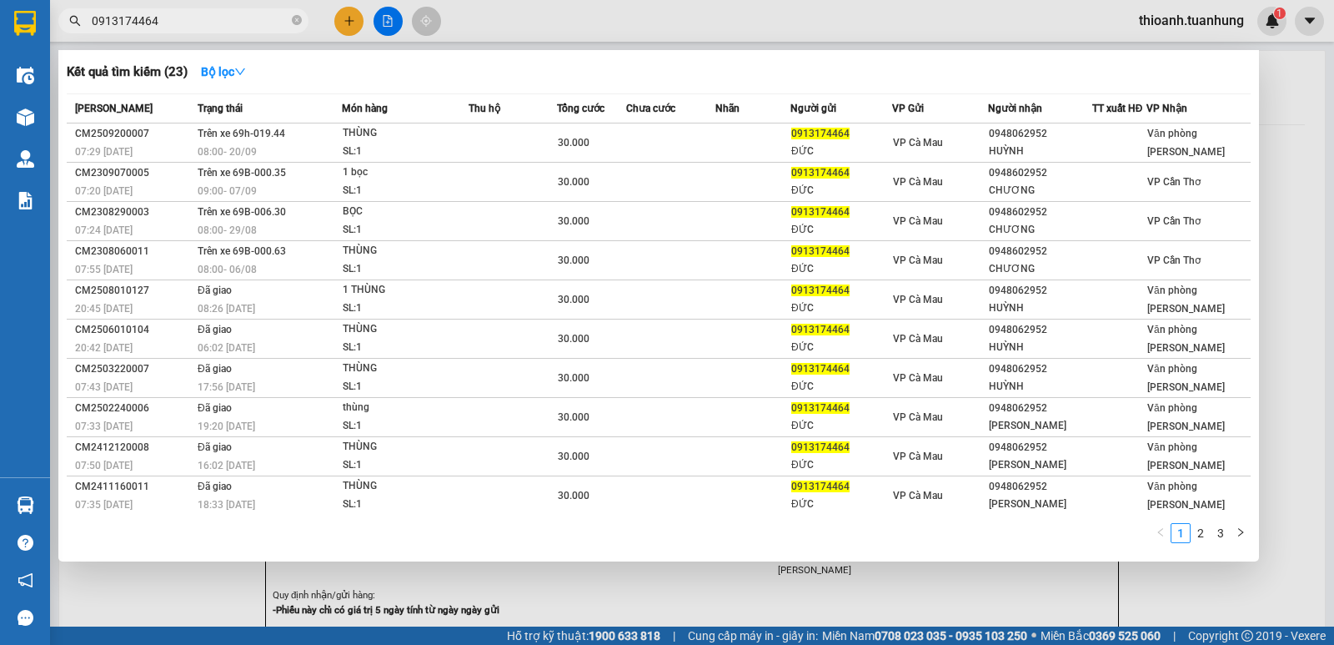
type input "0913174464"
click at [298, 18] on icon "close-circle" at bounding box center [297, 20] width 10 height 10
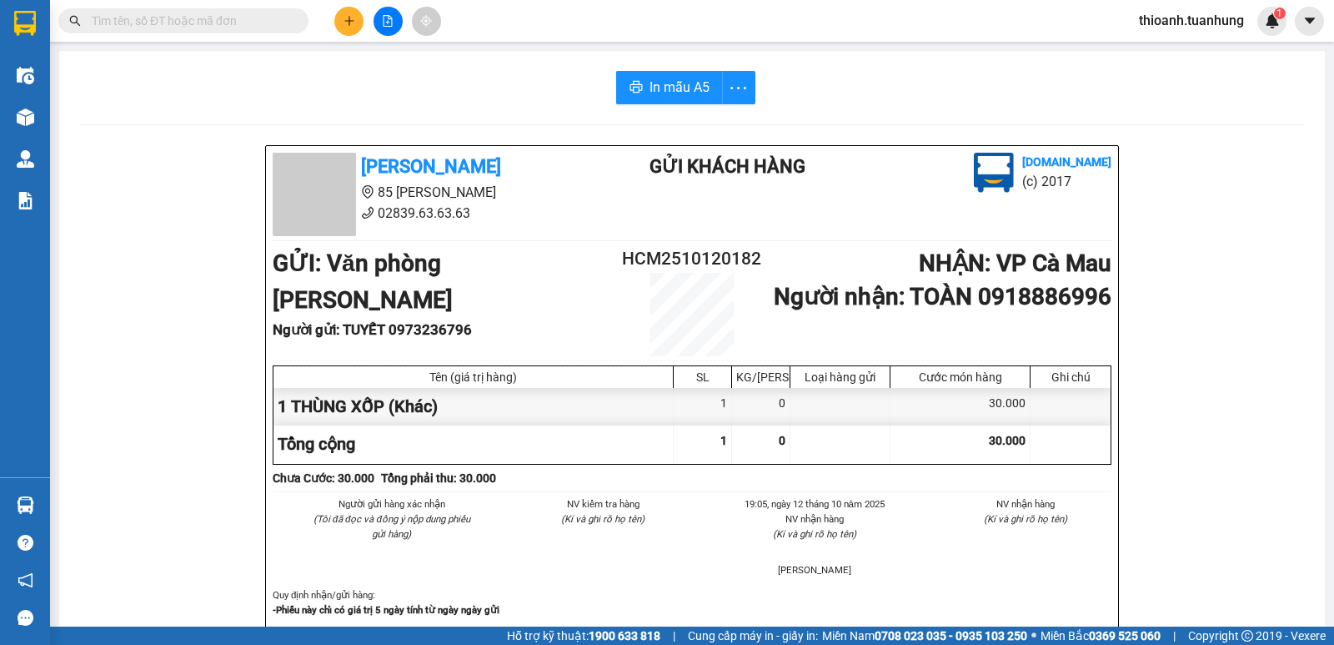
click at [208, 23] on input "text" at bounding box center [190, 21] width 197 height 18
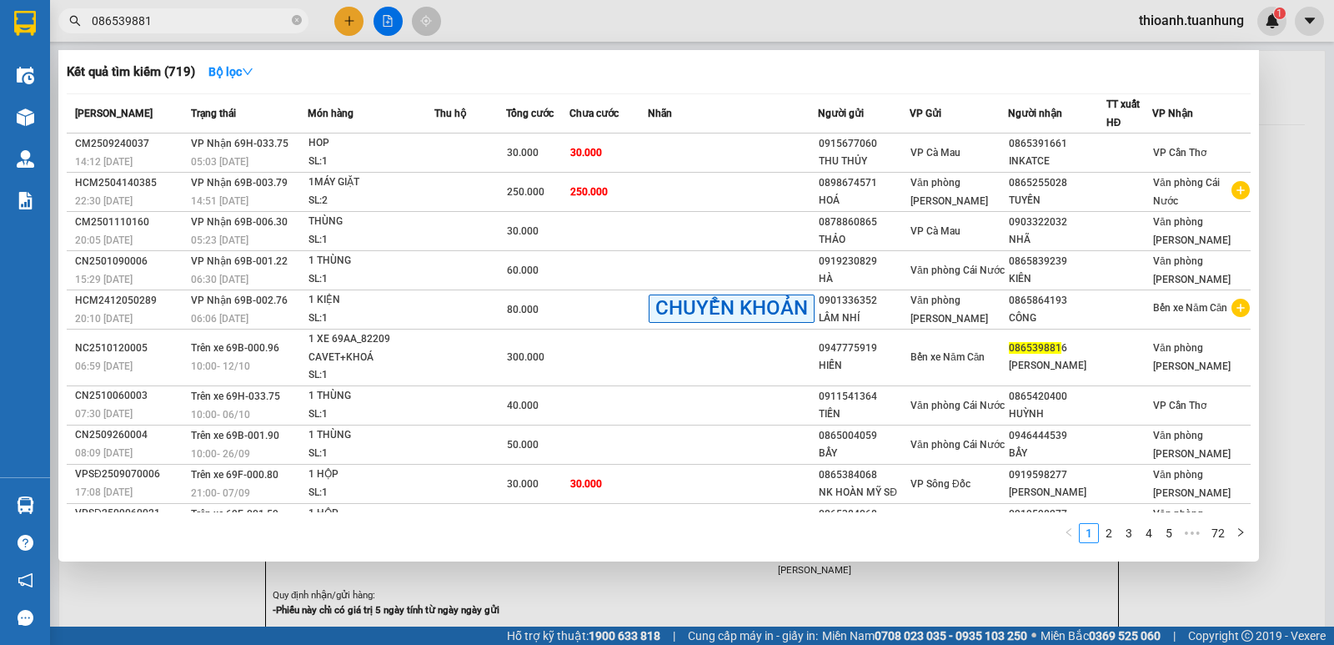
type input "0865398816"
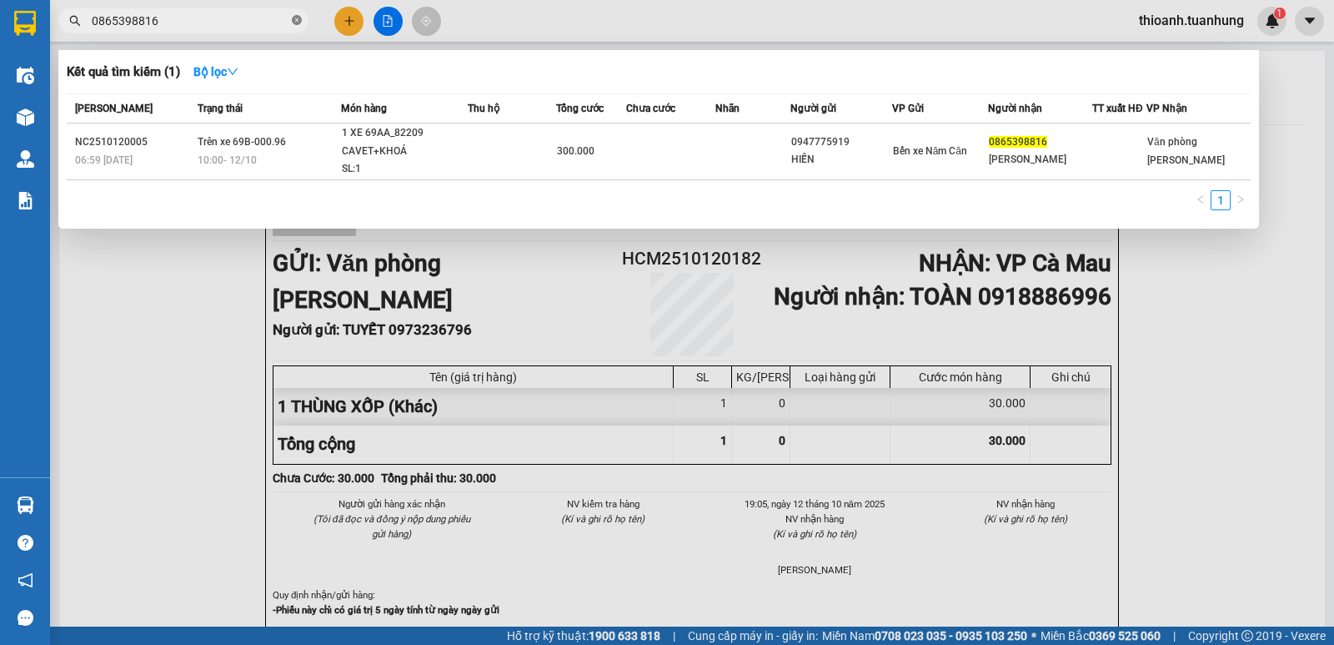
click at [299, 24] on icon "close-circle" at bounding box center [297, 20] width 10 height 10
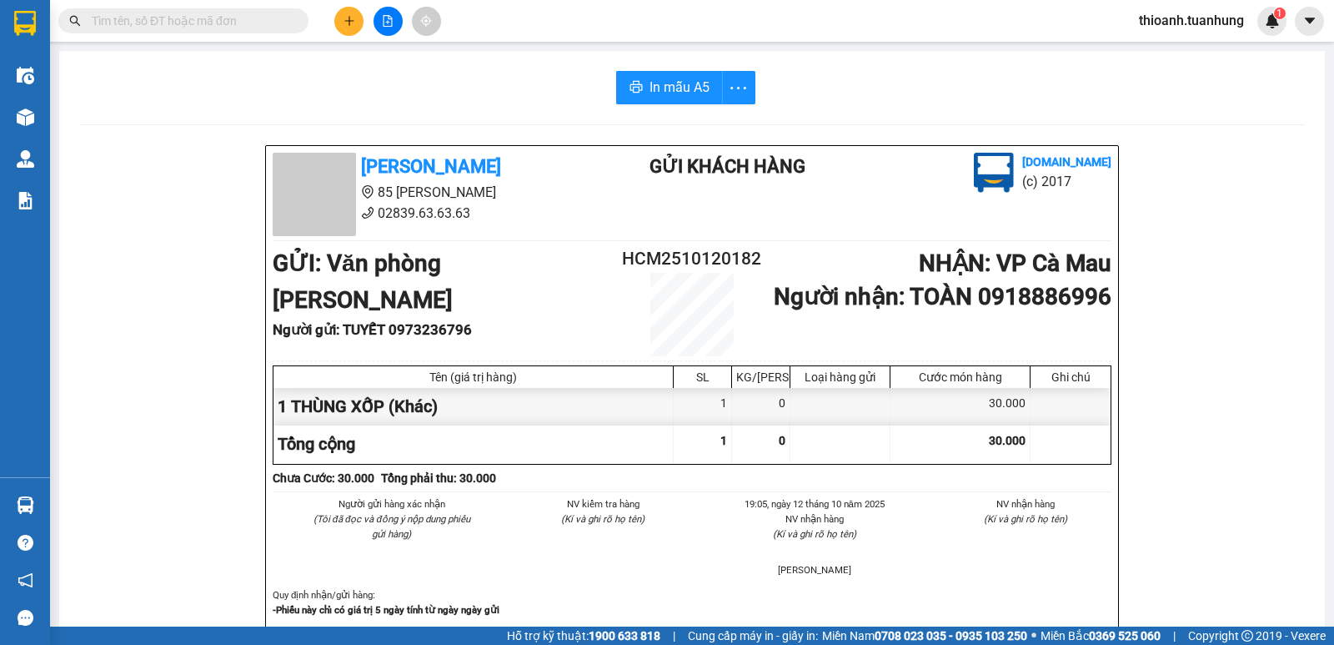
click at [253, 18] on input "text" at bounding box center [190, 21] width 197 height 18
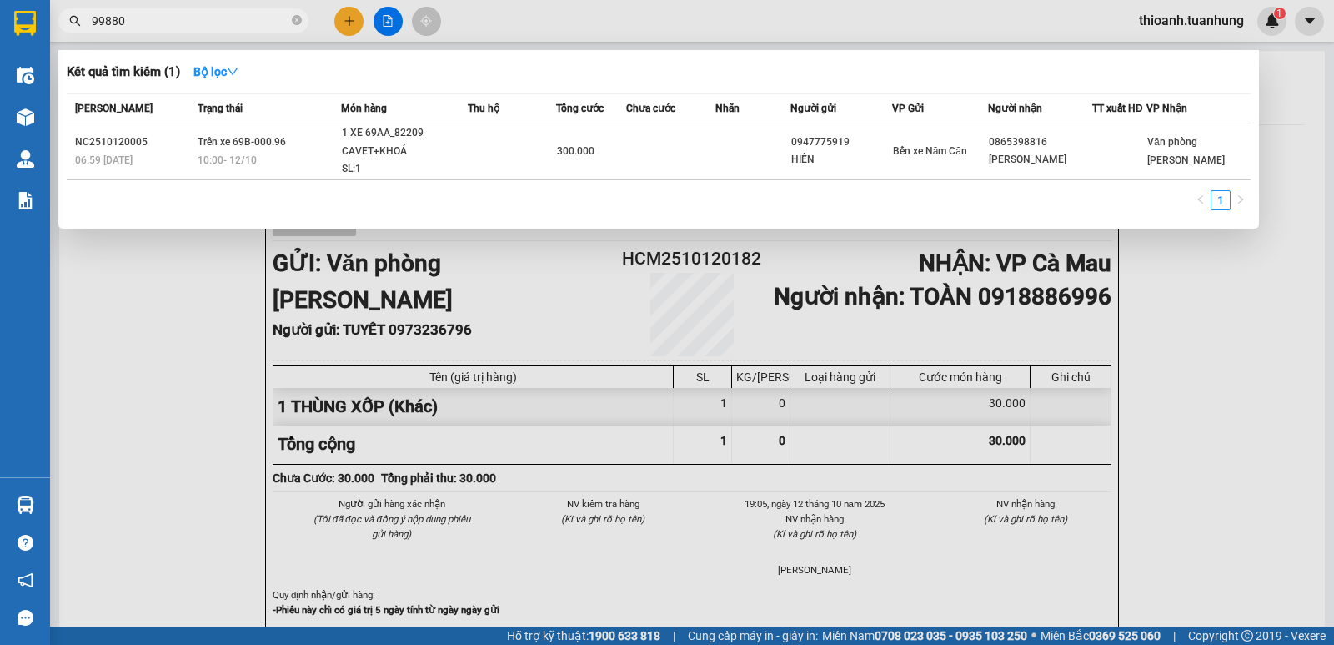
type input "998800"
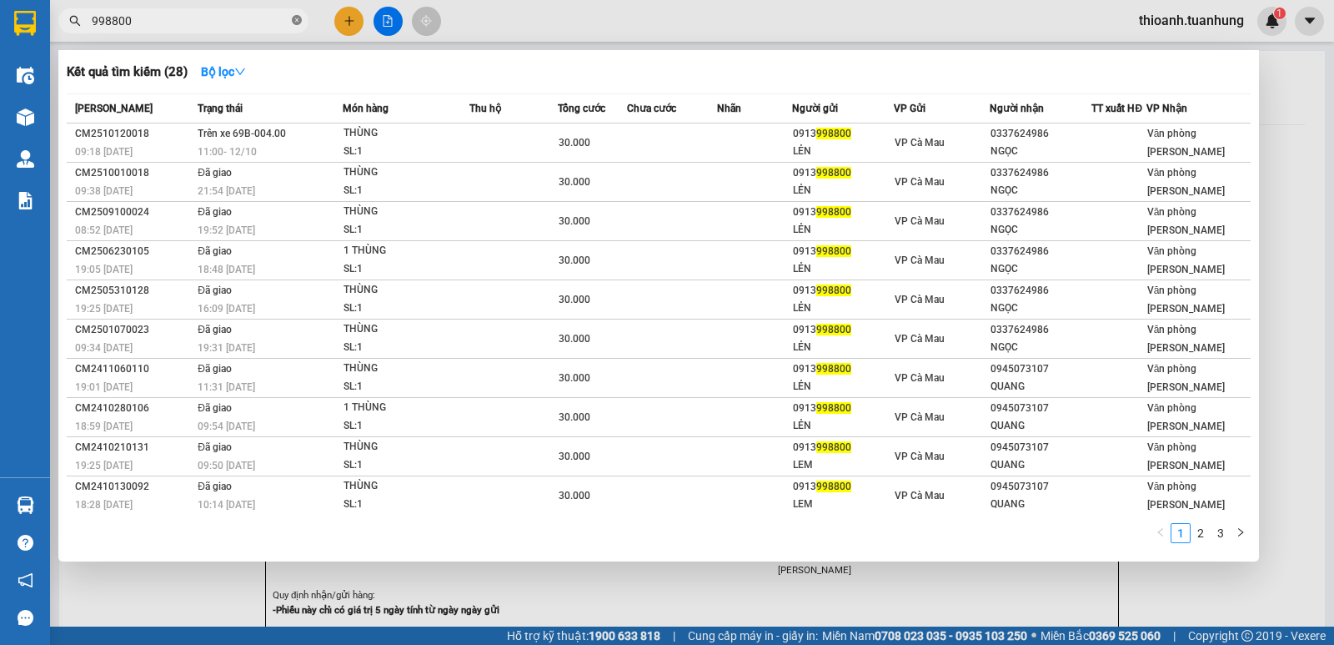
click at [294, 21] on icon "close-circle" at bounding box center [297, 20] width 10 height 10
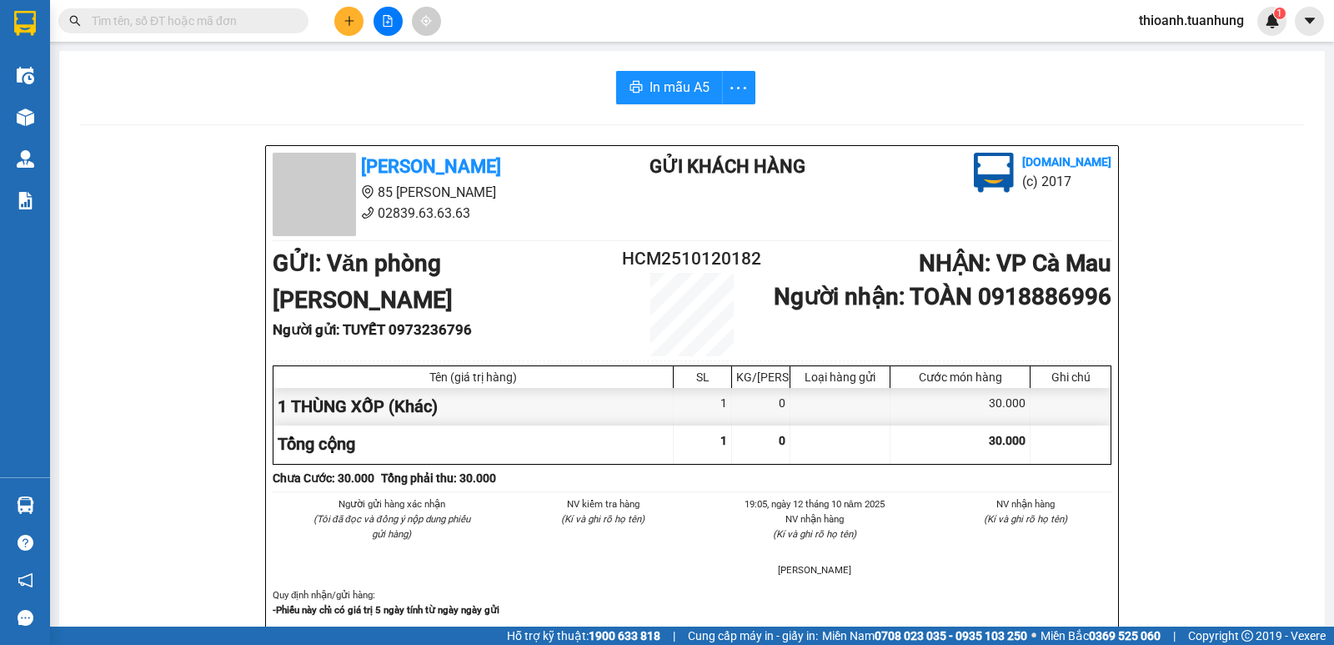
click at [253, 18] on input "text" at bounding box center [190, 21] width 197 height 18
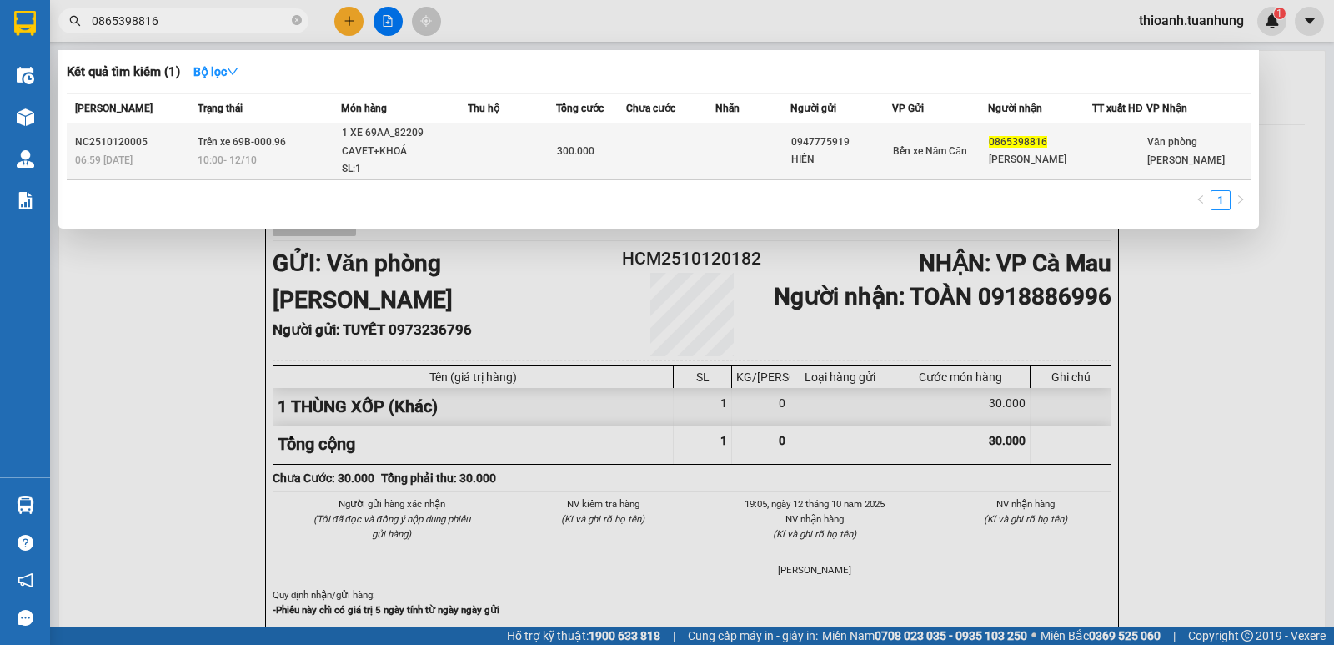
type input "0865398816"
click at [1139, 146] on div at bounding box center [1119, 152] width 53 height 18
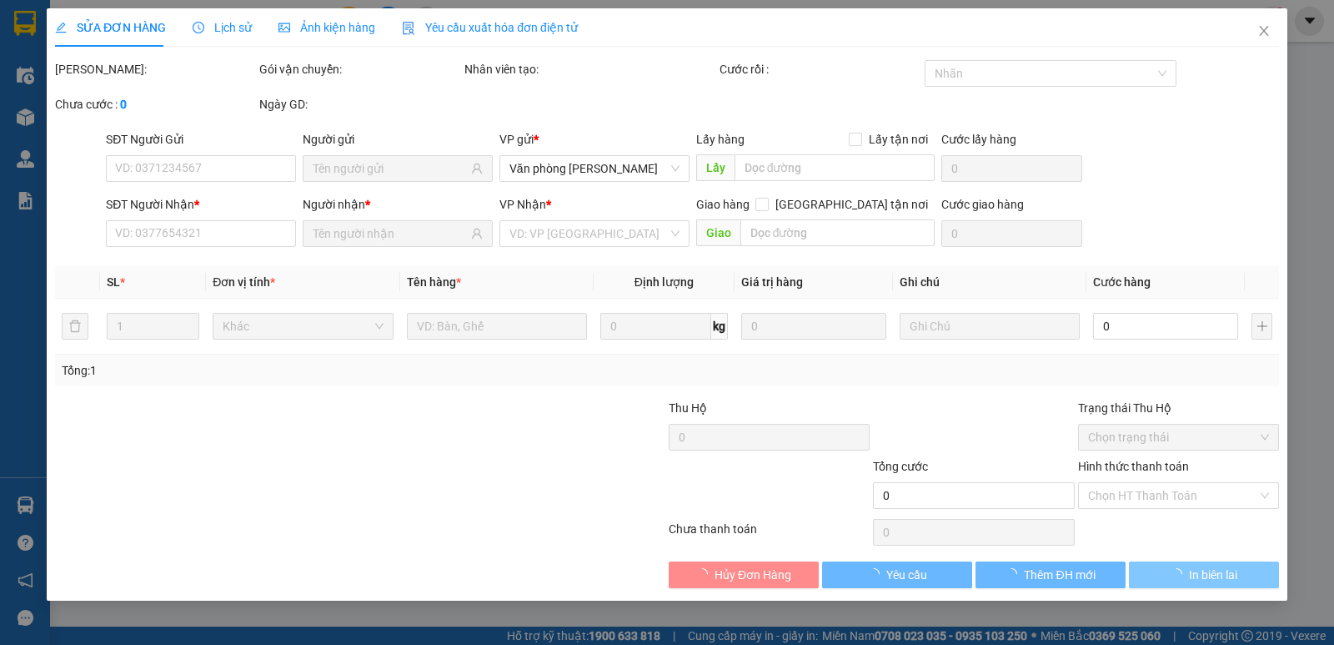
click at [1184, 587] on button "In biên lai" at bounding box center [1204, 574] width 150 height 27
type input "0947775919"
type input "HIỄN"
type input "0865398816"
type input "LÊ MINH HIỆP"
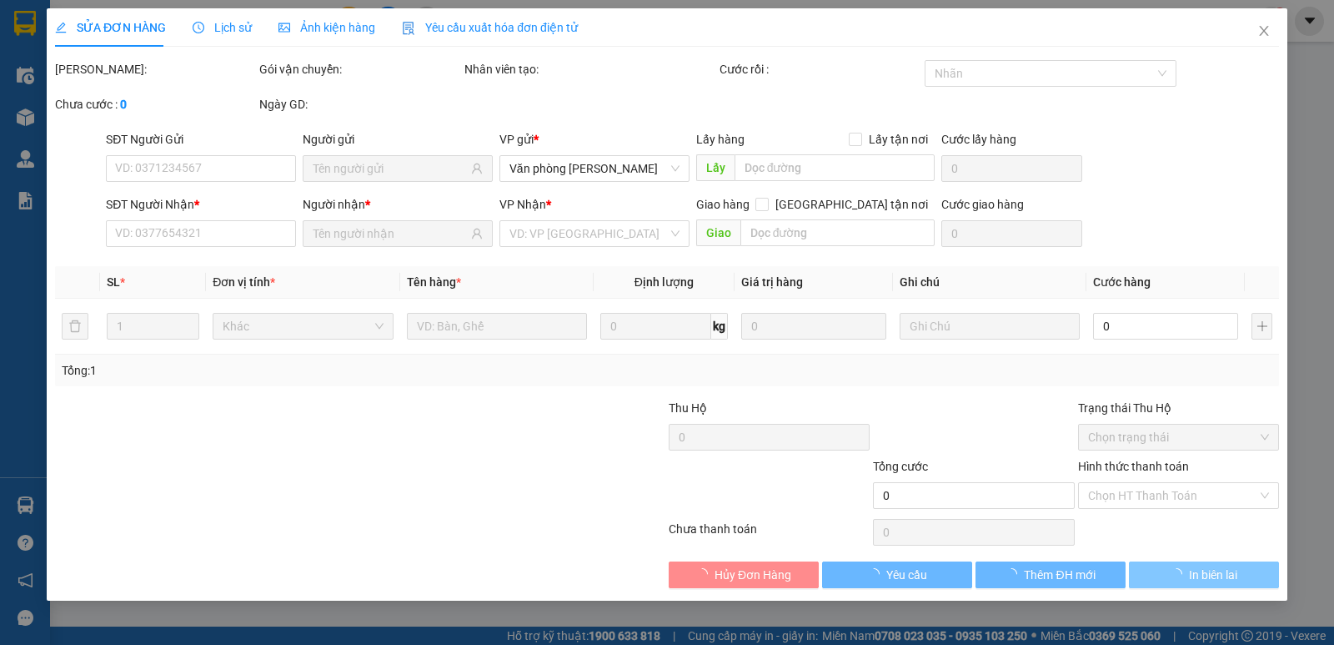
type input "300.000"
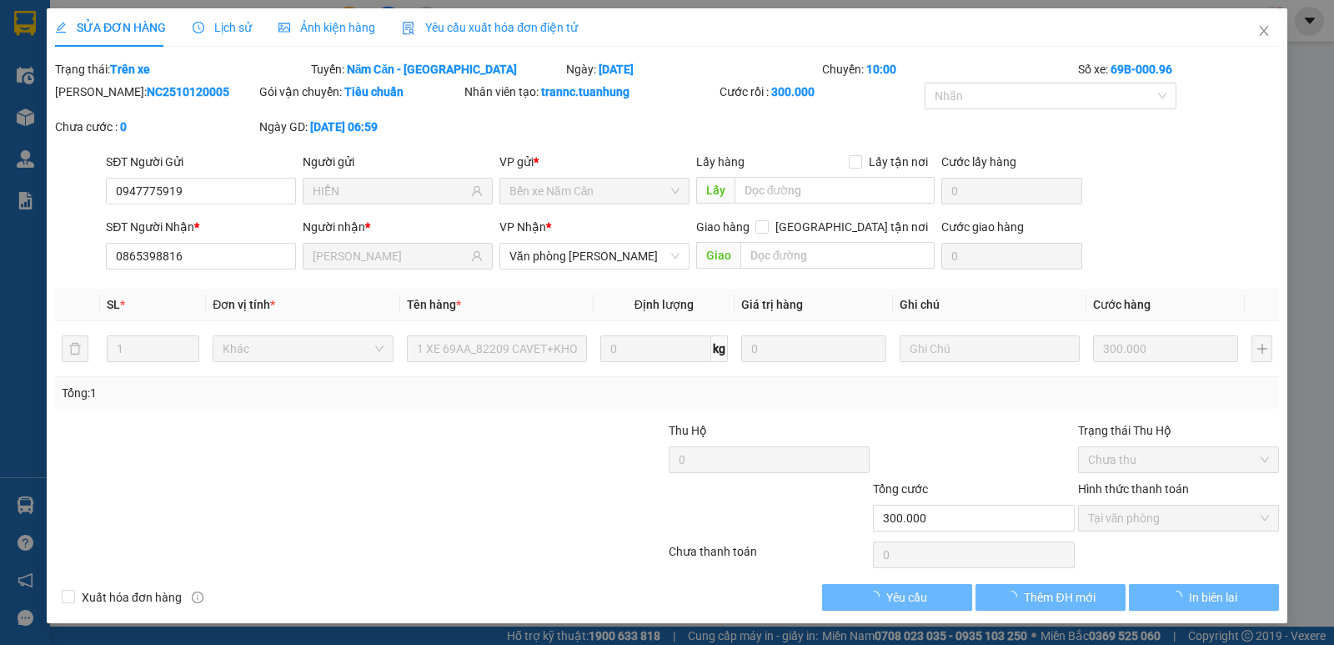
click at [1182, 579] on div "Total Paid Fee 300.000 Total UnPaid Fee 0 Cash Collection Total Fee Trạng thái:…" at bounding box center [667, 335] width 1224 height 550
click at [1182, 580] on div "Total Paid Fee 300.000 Total UnPaid Fee 0 Cash Collection Total Fee Trạng thái:…" at bounding box center [667, 335] width 1224 height 550
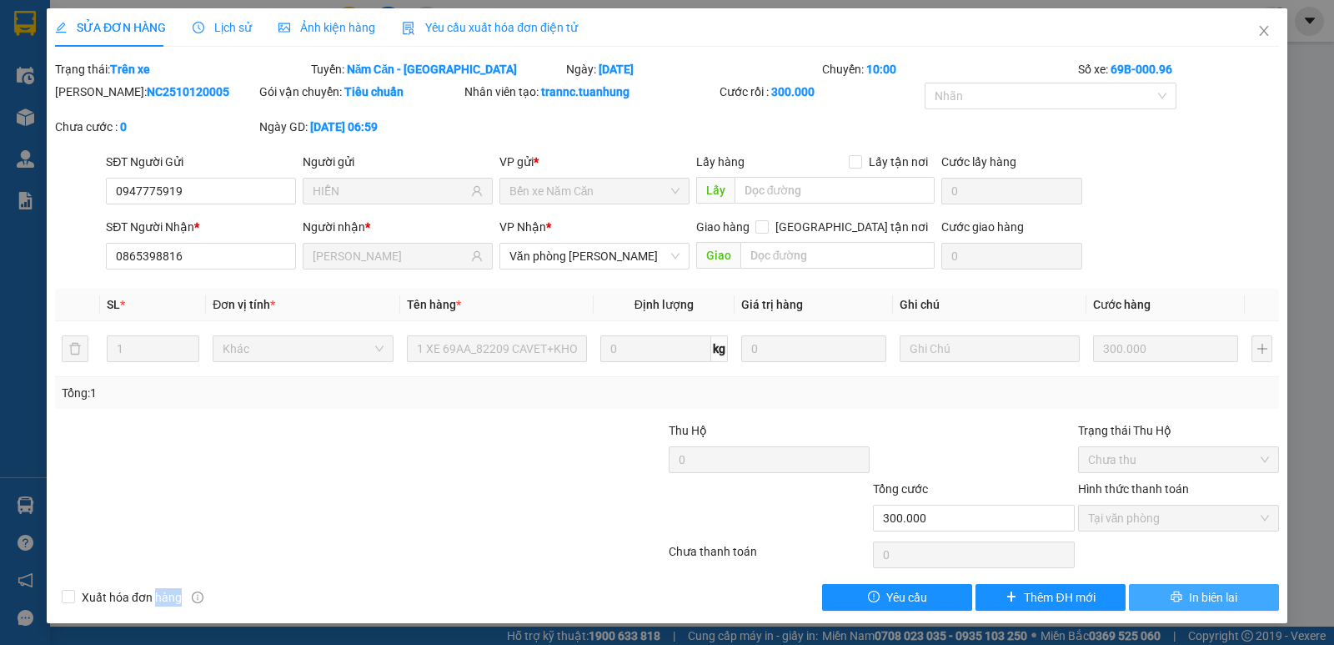
click at [1220, 603] on span "In biên lai" at bounding box center [1213, 597] width 48 height 18
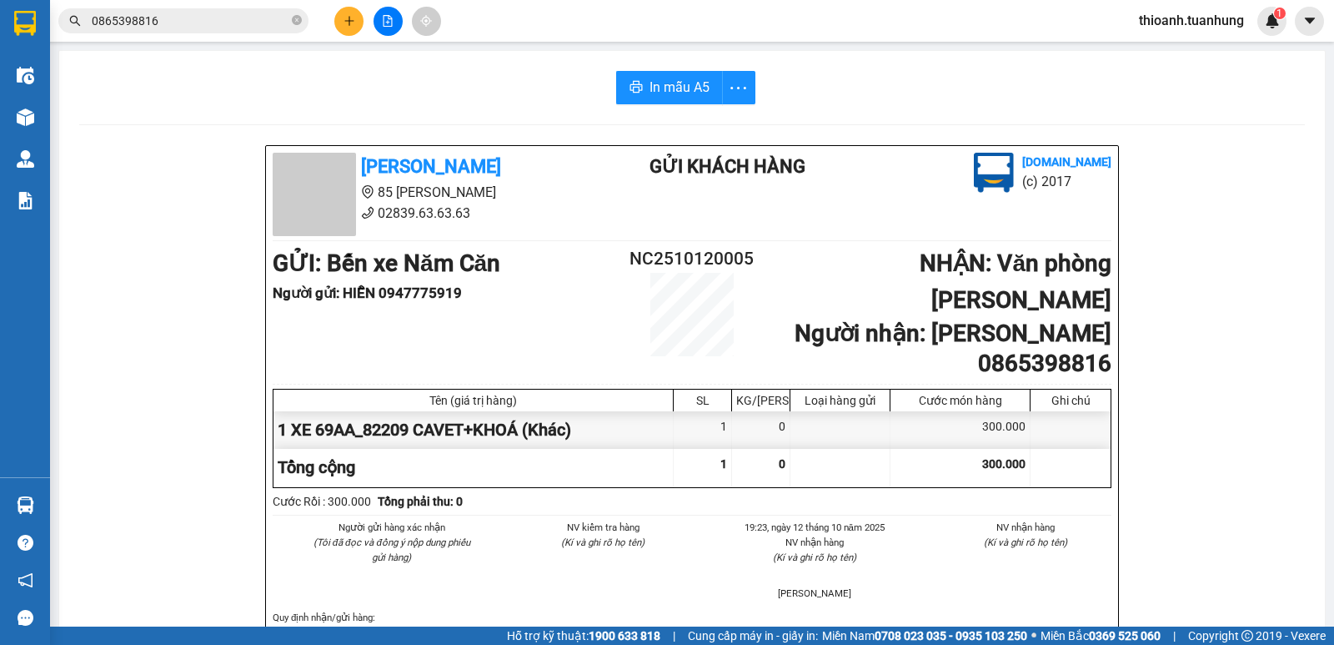
click at [244, 35] on div "Kết quả tìm kiếm ( 1 ) Bộ lọc Mã ĐH Trạng thái Món hàng Thu hộ Tổng cước Chưa c…" at bounding box center [162, 21] width 325 height 29
click at [270, 18] on input "0865398816" at bounding box center [190, 21] width 197 height 18
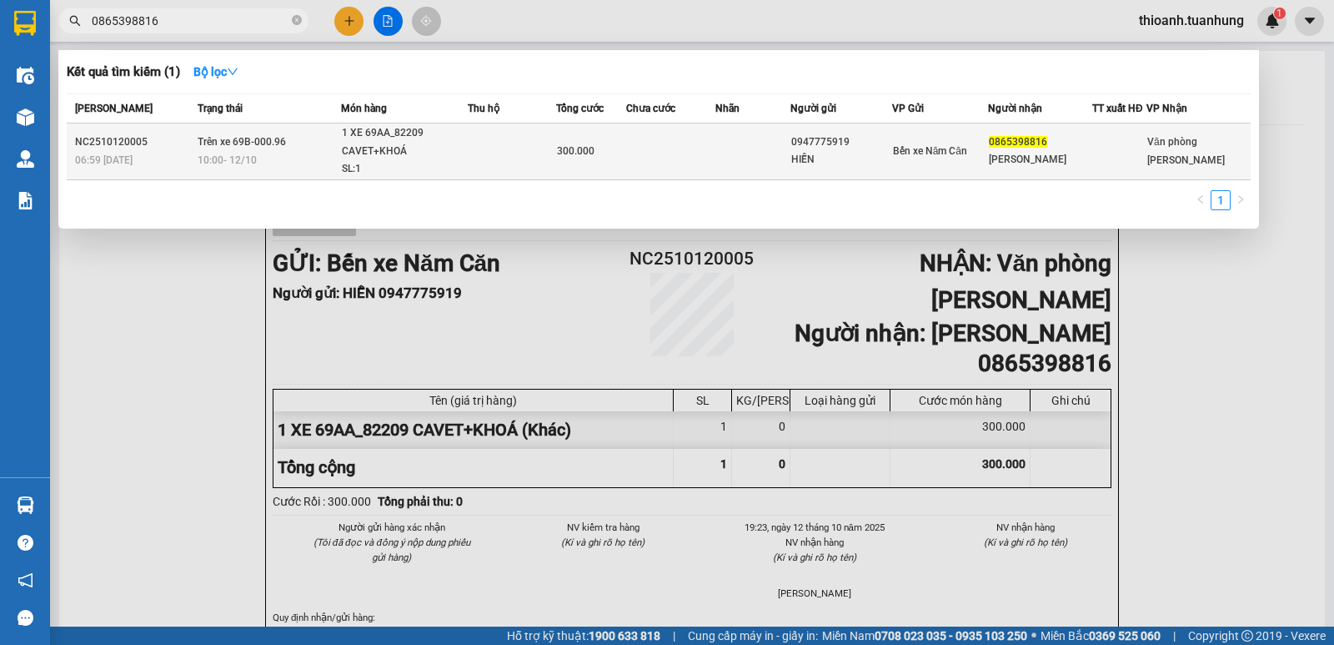
click at [654, 153] on td at bounding box center [670, 151] width 89 height 57
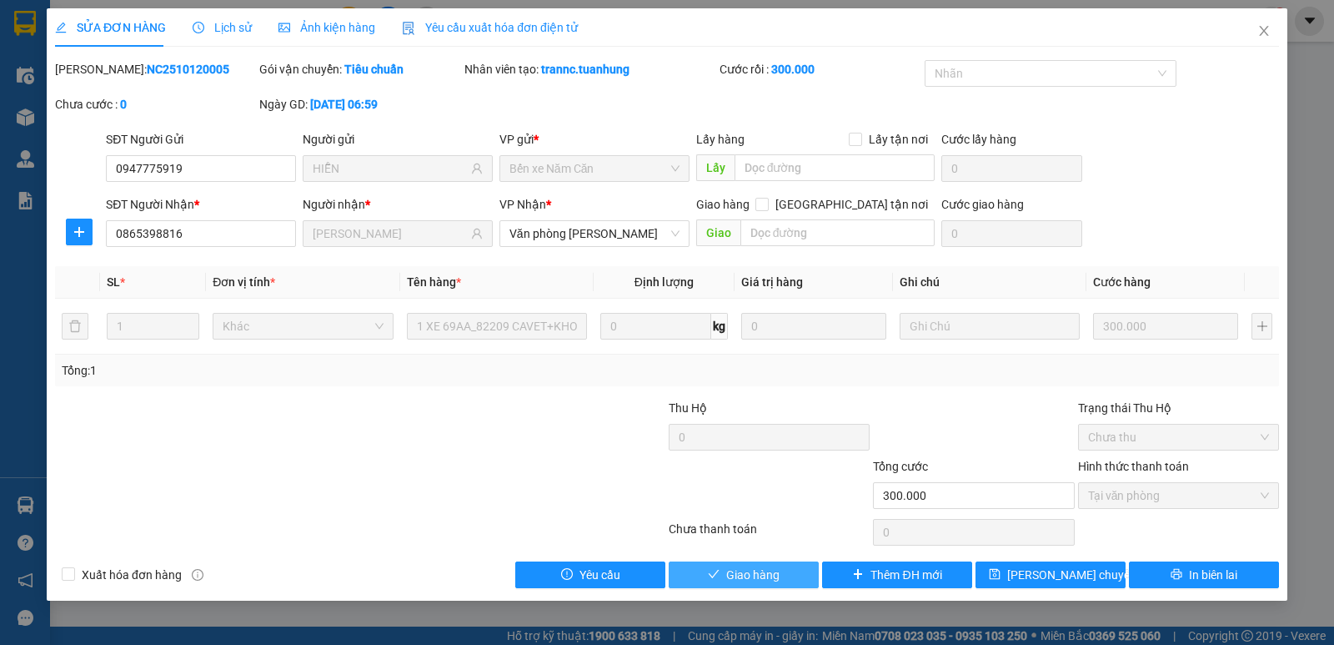
click at [710, 570] on icon "check" at bounding box center [714, 574] width 12 height 12
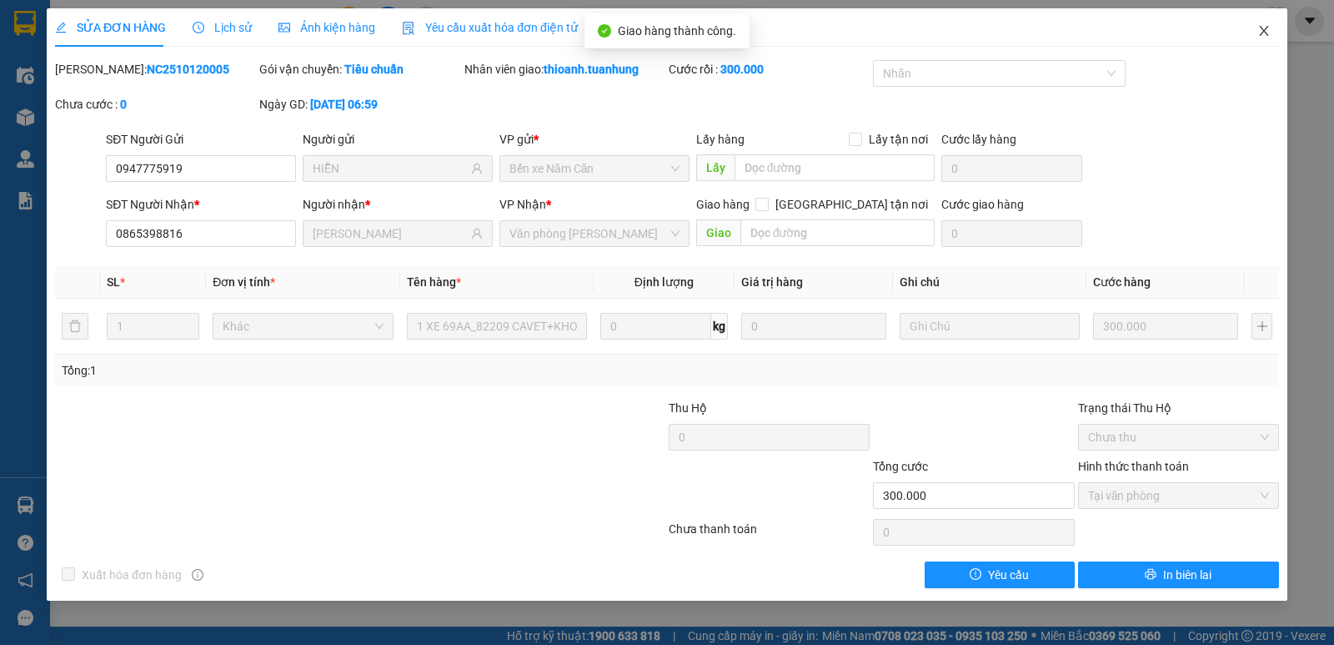
click at [1262, 28] on icon "close" at bounding box center [1263, 30] width 13 height 13
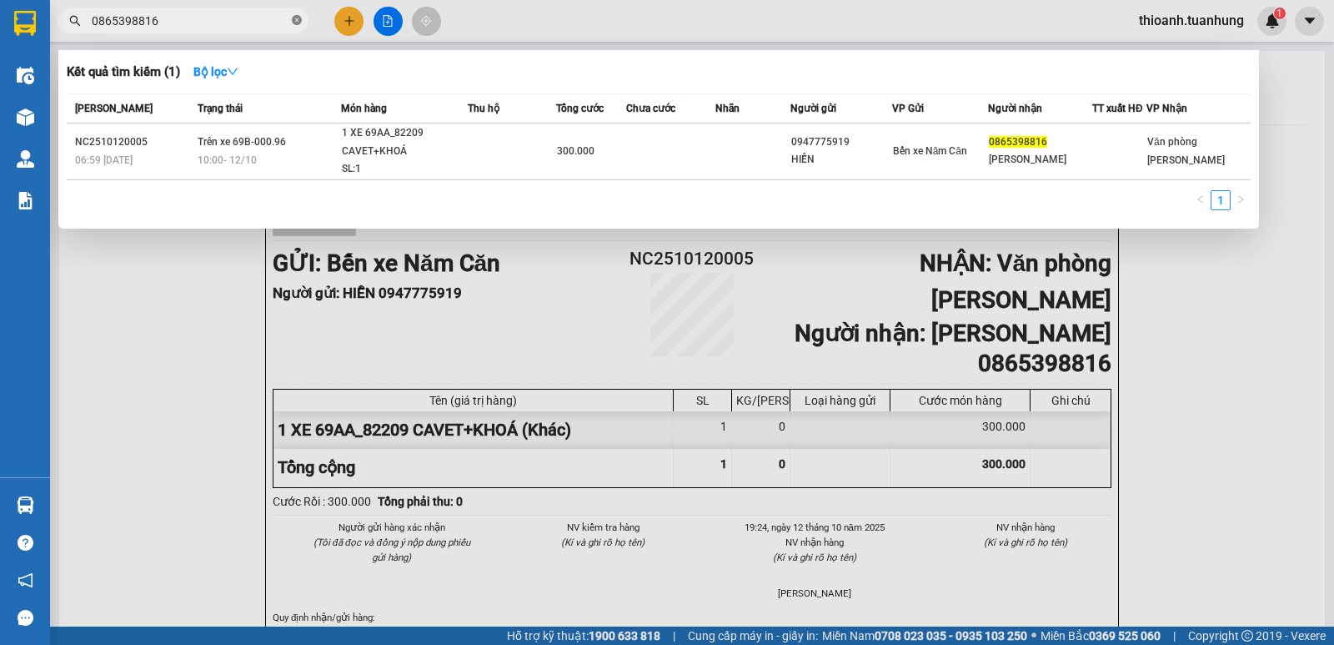
click at [299, 20] on icon "close-circle" at bounding box center [297, 20] width 10 height 10
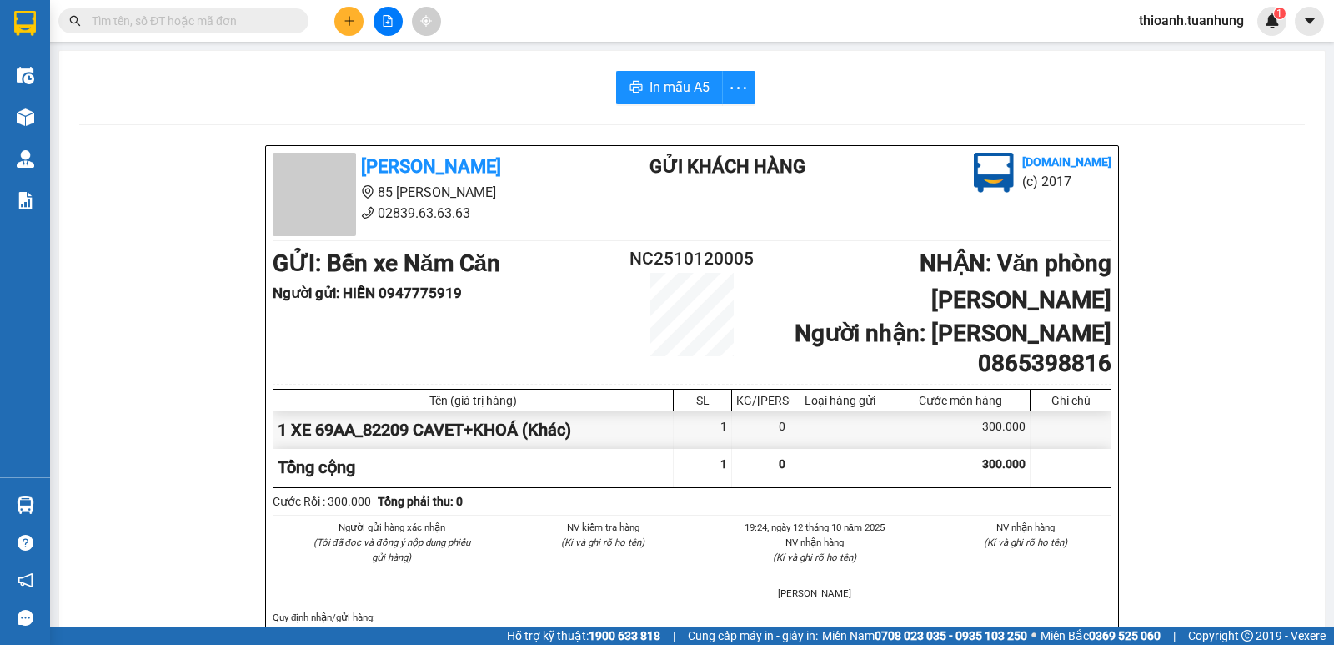
click at [255, 23] on input "text" at bounding box center [190, 21] width 197 height 18
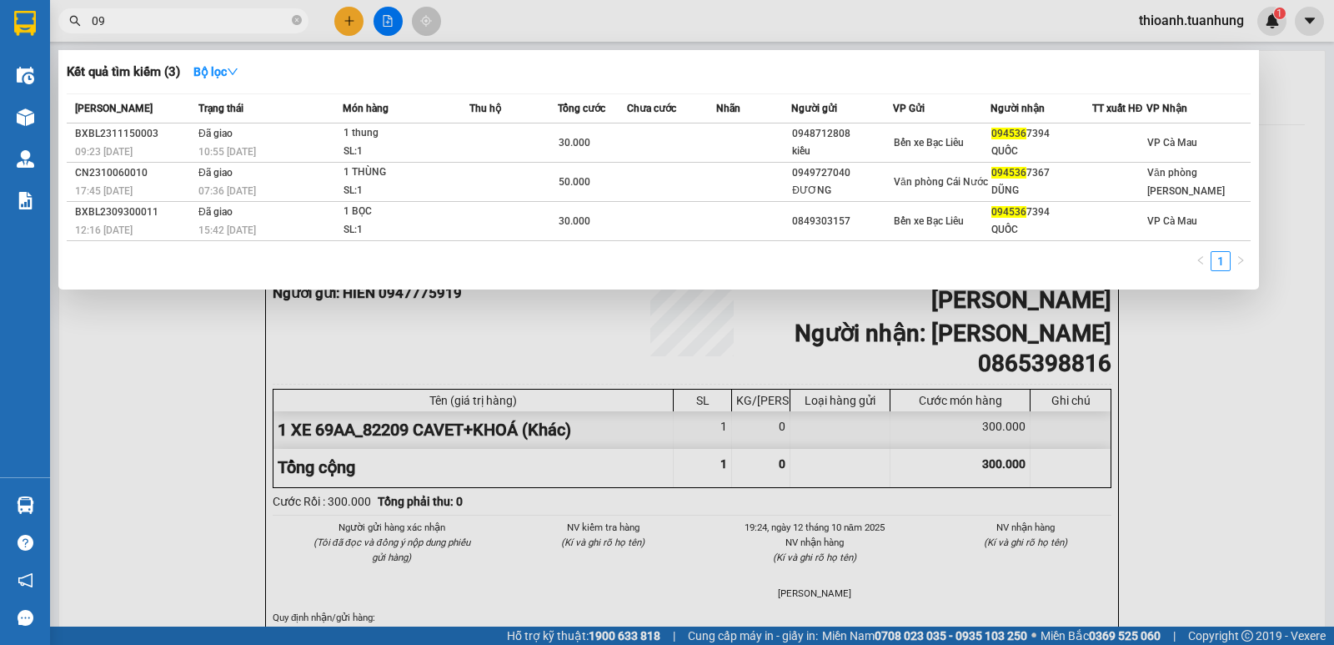
type input "0"
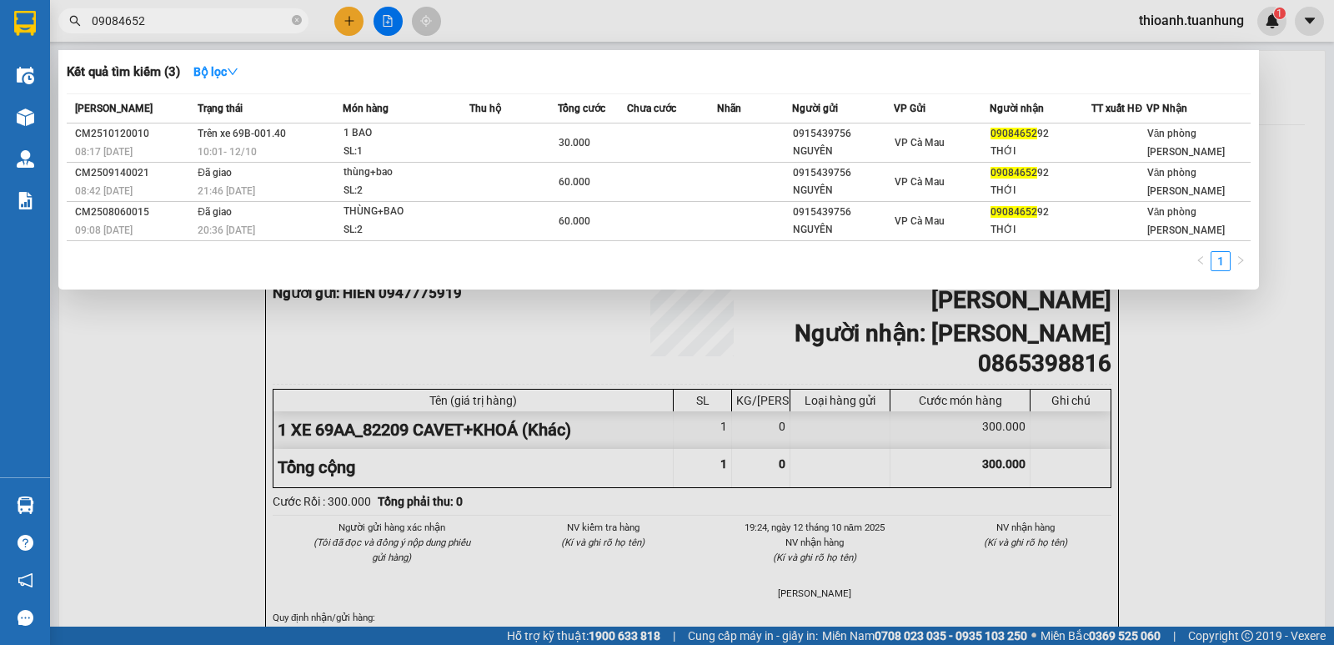
type input "09084652"
click at [539, 17] on div at bounding box center [667, 322] width 1334 height 645
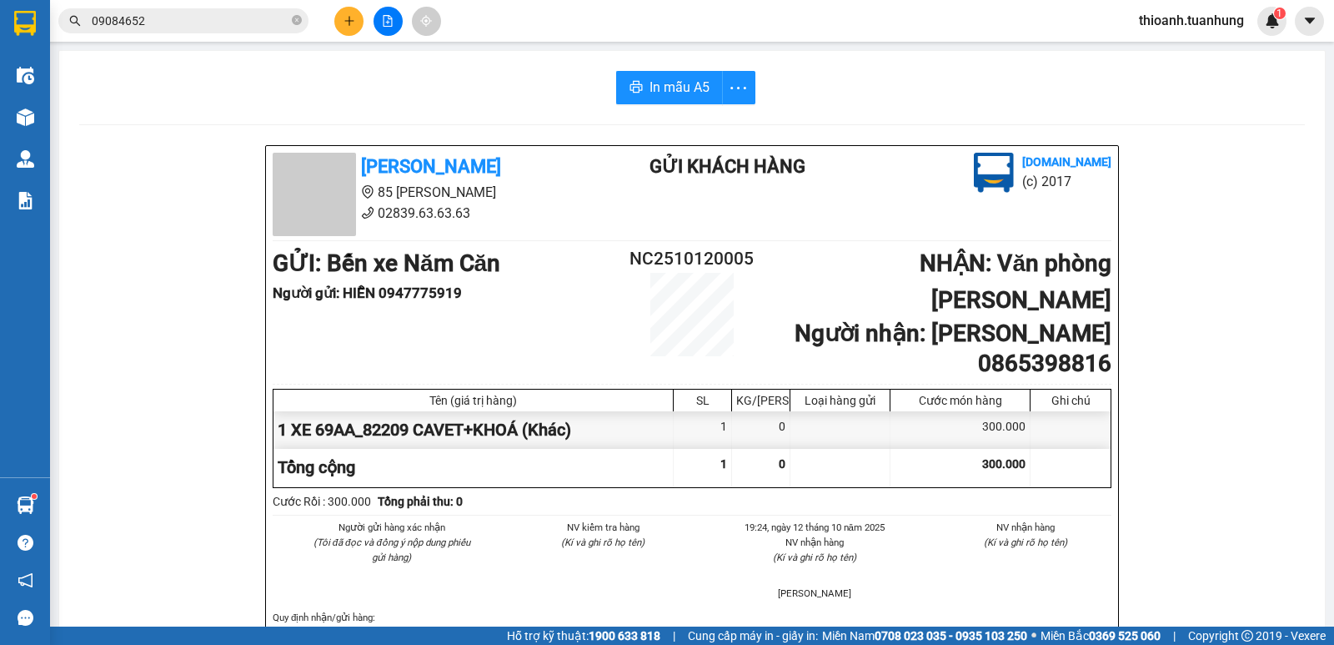
click at [345, 31] on button at bounding box center [348, 21] width 29 height 29
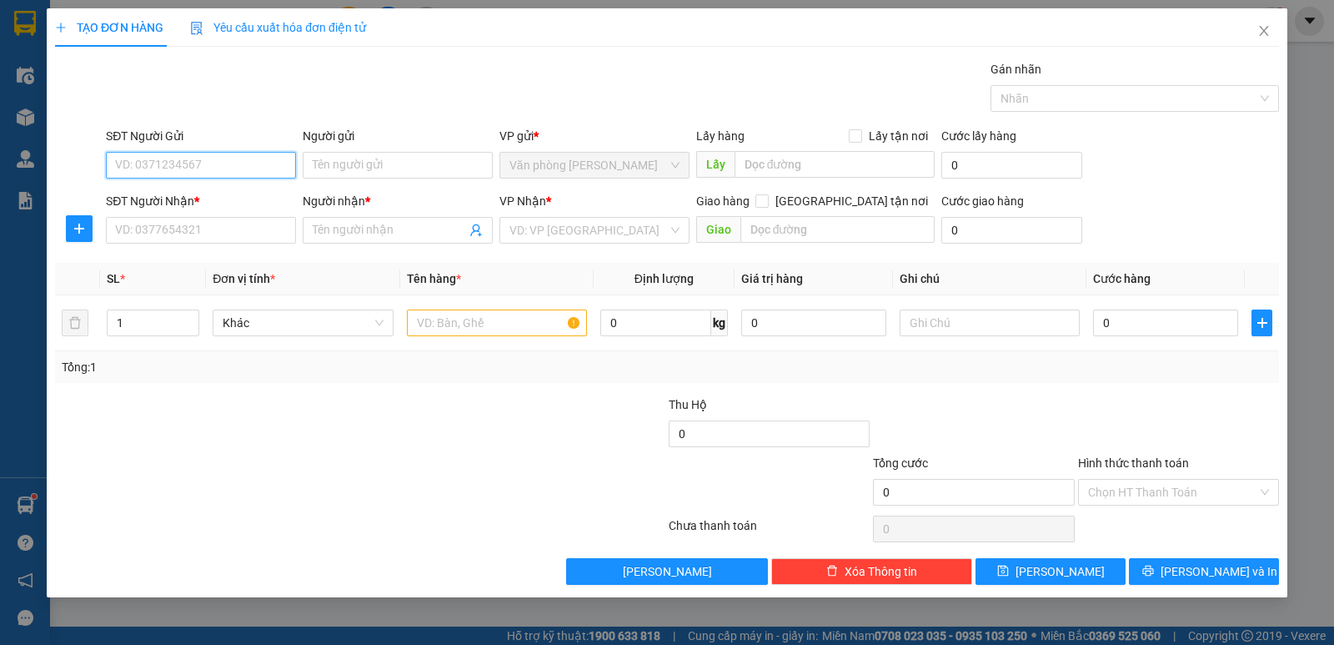
click at [234, 156] on input "SĐT Người Gửi" at bounding box center [201, 165] width 190 height 27
type input "0945078067"
click at [198, 198] on div "0945078067 - HẢI" at bounding box center [201, 198] width 170 height 18
type input "HẢI"
type input "0945078067"
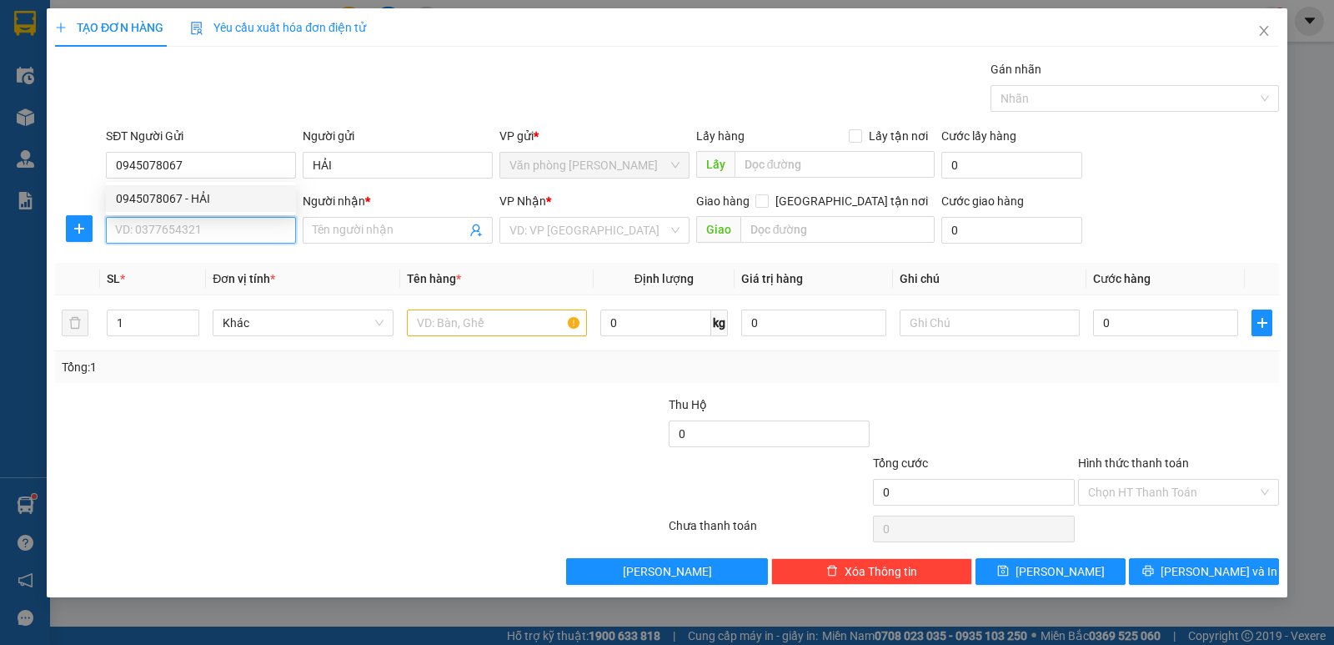
click at [203, 227] on input "SĐT Người Nhận *" at bounding box center [201, 230] width 190 height 27
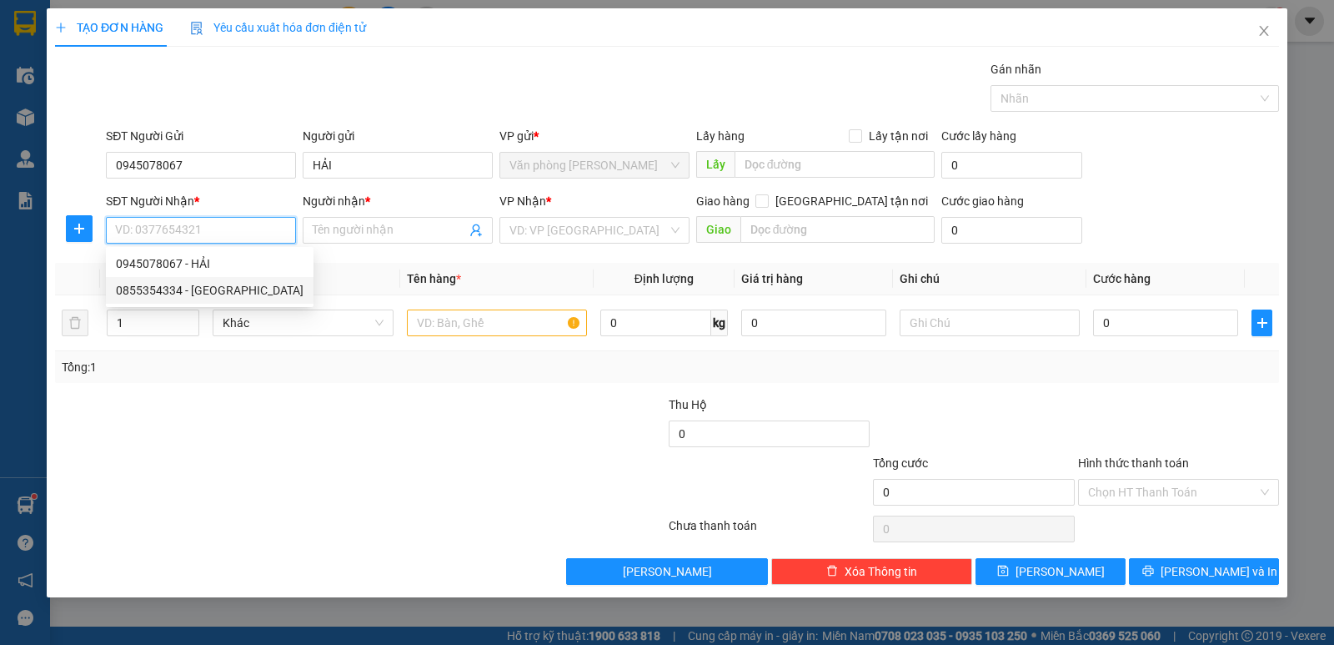
drag, startPoint x: 197, startPoint y: 289, endPoint x: 284, endPoint y: 288, distance: 87.6
click at [203, 289] on div "0855354334 - CẨM TÚ" at bounding box center [210, 290] width 188 height 18
type input "0855354334"
type input "CẨM TÚ"
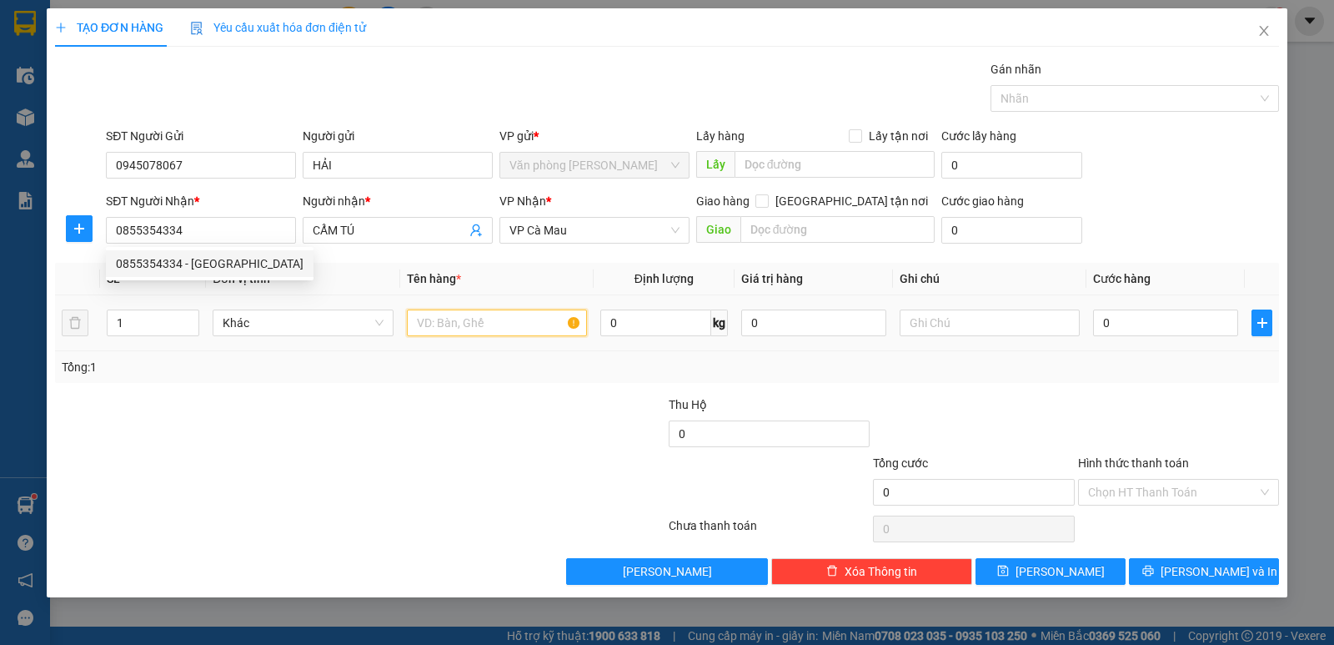
drag, startPoint x: 430, startPoint y: 325, endPoint x: 473, endPoint y: 339, distance: 44.8
click at [458, 343] on td at bounding box center [496, 323] width 193 height 56
click at [483, 332] on input "text" at bounding box center [497, 322] width 180 height 27
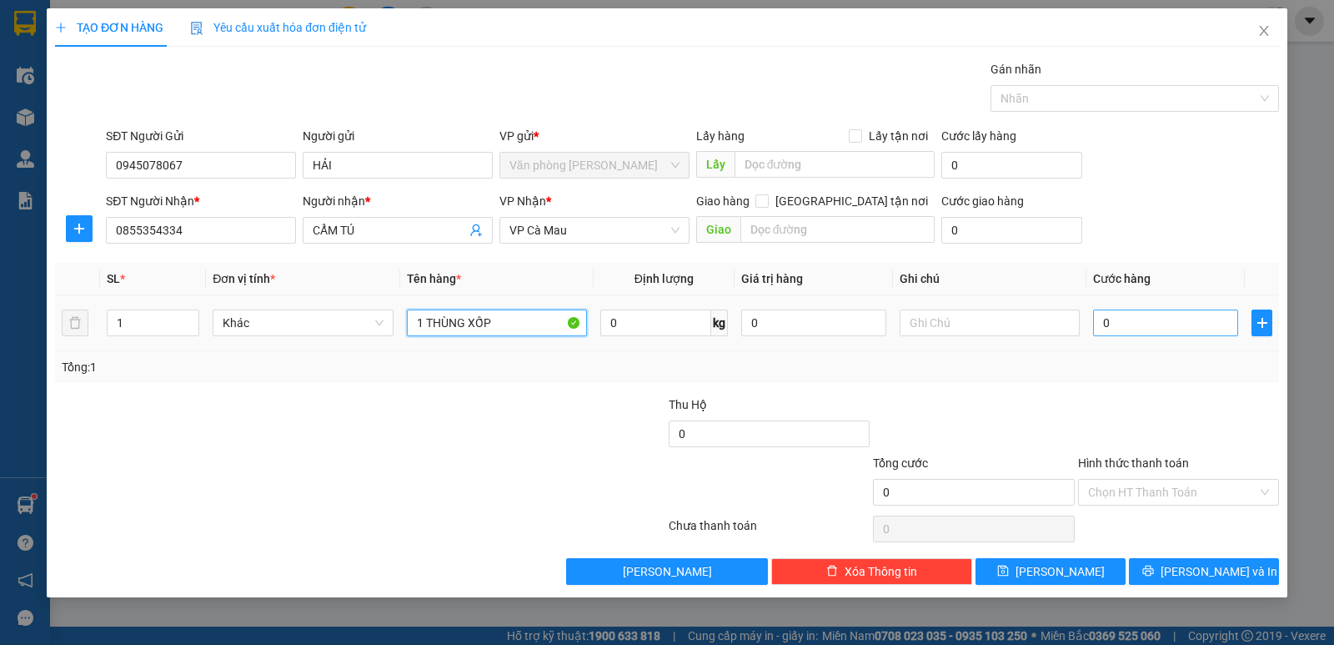
type input "1 THÙNG XỐP"
click at [1163, 326] on input "0" at bounding box center [1165, 322] width 145 height 27
type input "5"
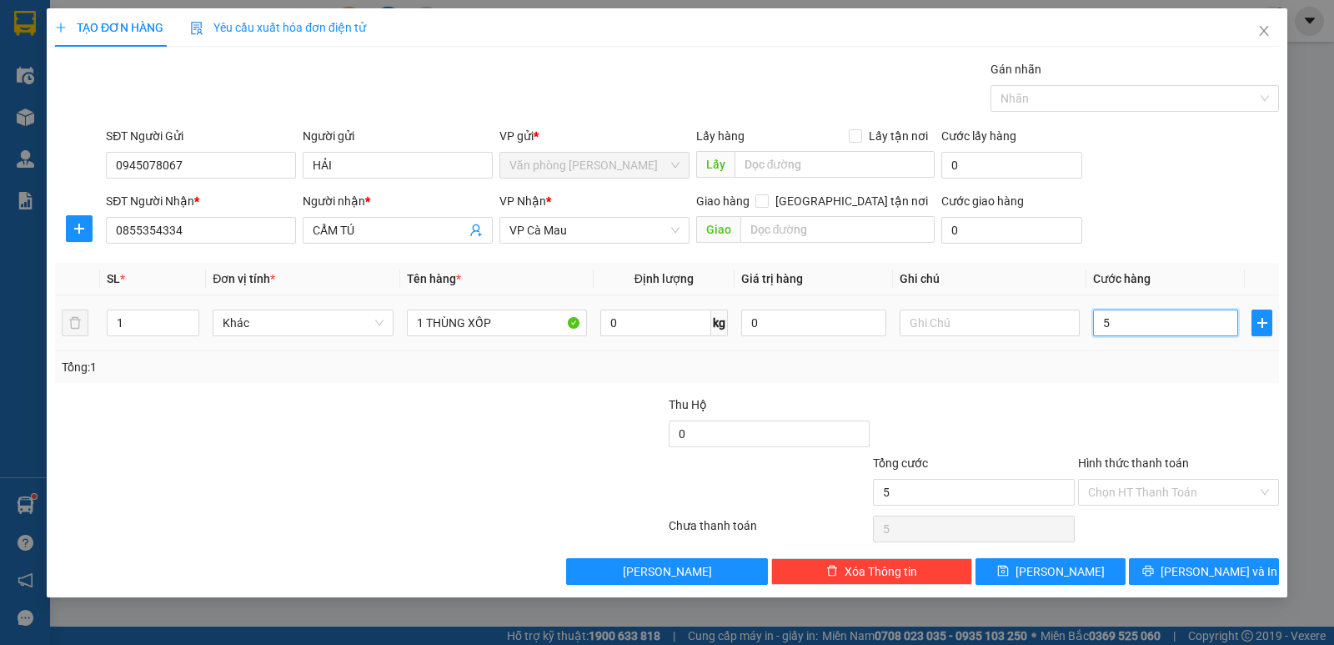
type input "50"
type input "50.000"
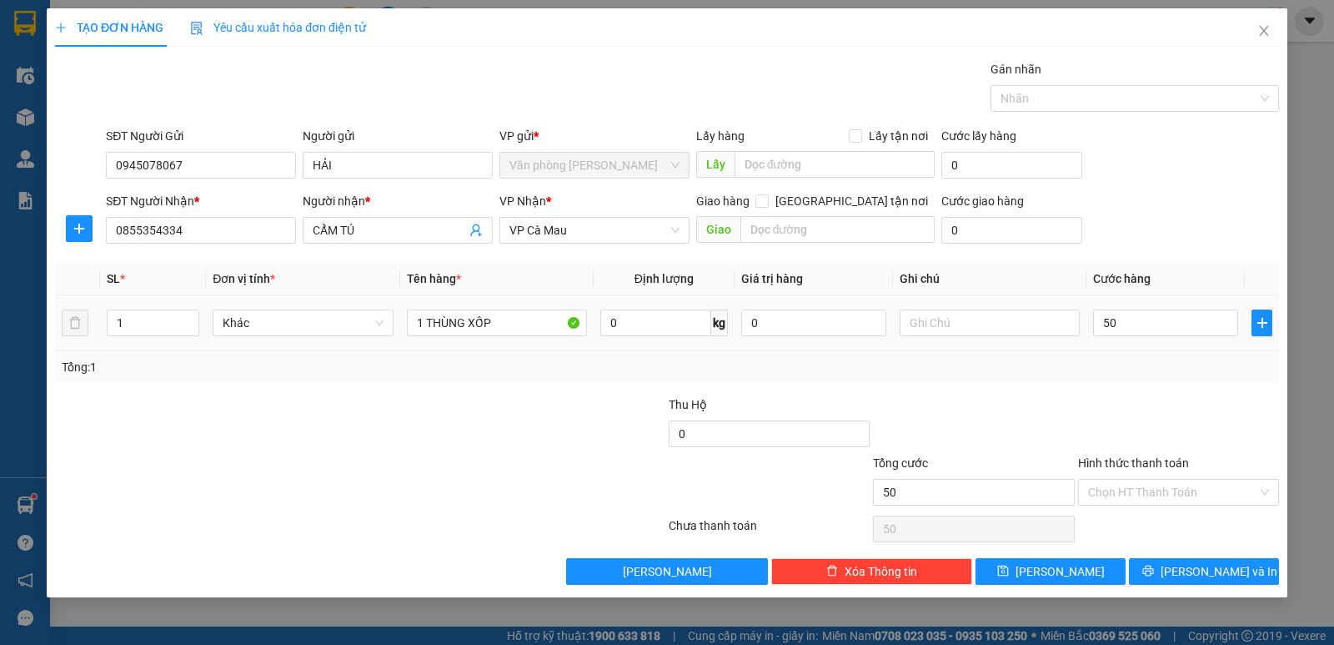
type input "50.000"
click at [1174, 380] on div "Tổng: 1" at bounding box center [667, 367] width 1224 height 32
click at [1171, 558] on div "Transit Pickup Surcharge Ids Transit Deliver Surcharge Ids Transit Deliver Surc…" at bounding box center [667, 322] width 1224 height 524
click at [1176, 584] on button "Lưu và In" at bounding box center [1204, 571] width 150 height 27
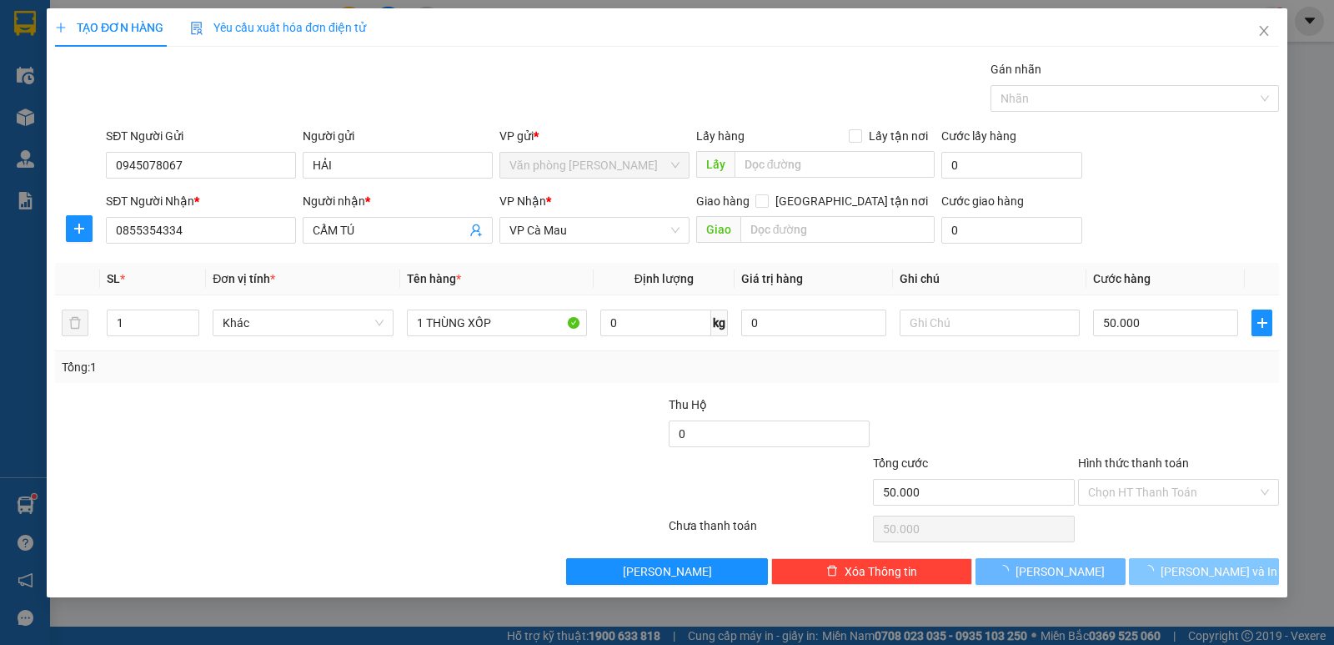
click at [1176, 582] on button "Lưu và In" at bounding box center [1204, 571] width 150 height 27
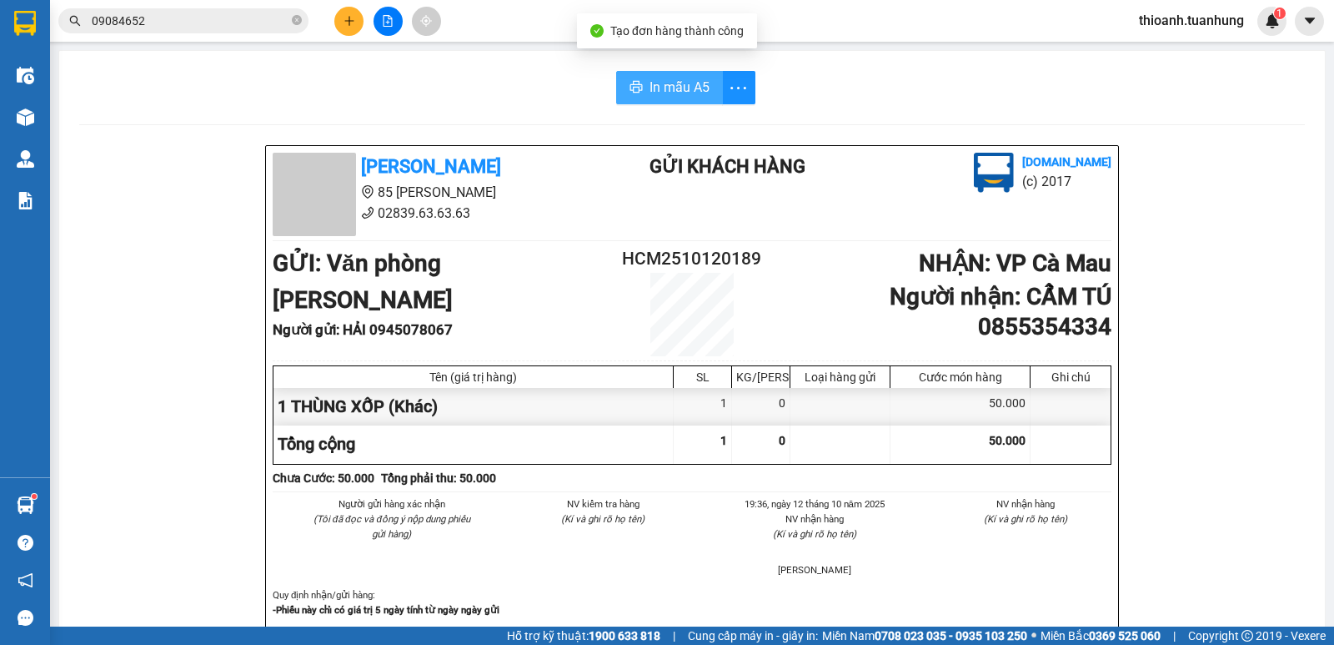
drag, startPoint x: 656, startPoint y: 65, endPoint x: 659, endPoint y: 85, distance: 20.2
click at [659, 85] on span "In mẫu A5" at bounding box center [680, 87] width 60 height 21
click at [344, 21] on icon "plus" at bounding box center [350, 21] width 12 height 12
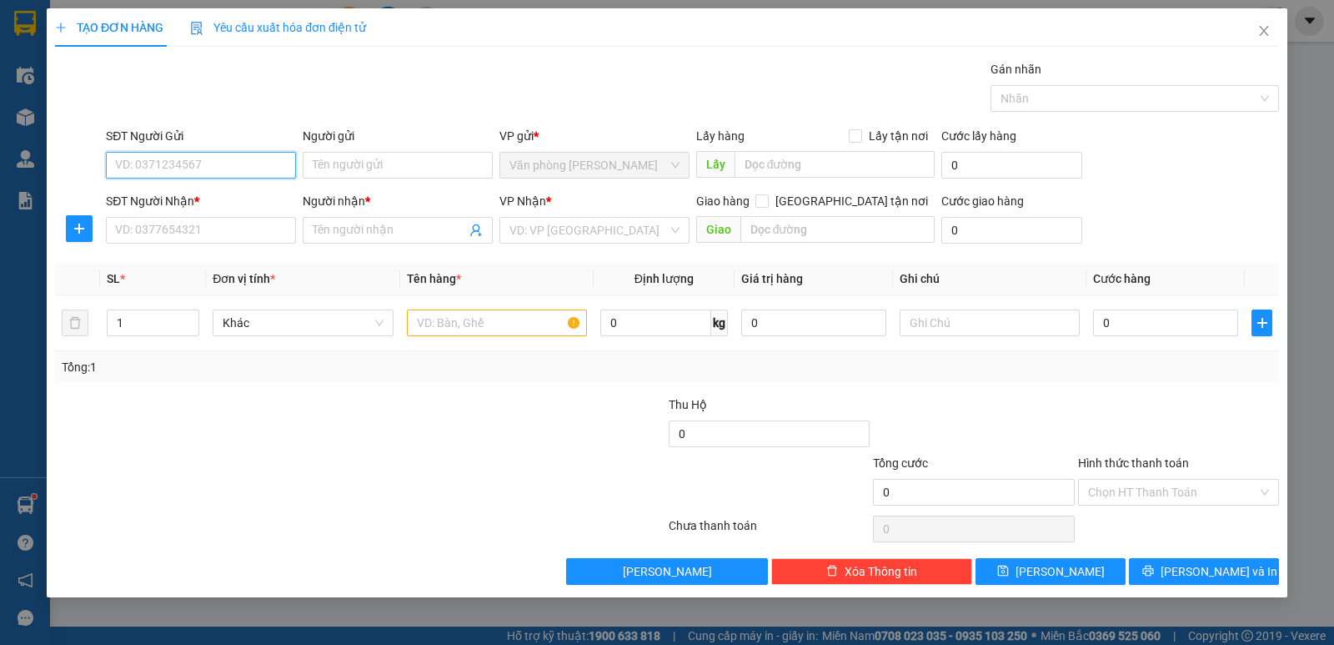
click at [231, 152] on input "SĐT Người Gửi" at bounding box center [201, 165] width 190 height 27
click at [220, 161] on input "0975957618" at bounding box center [201, 165] width 190 height 27
type input "0975957618"
click at [368, 163] on input "Người gửi" at bounding box center [398, 165] width 190 height 27
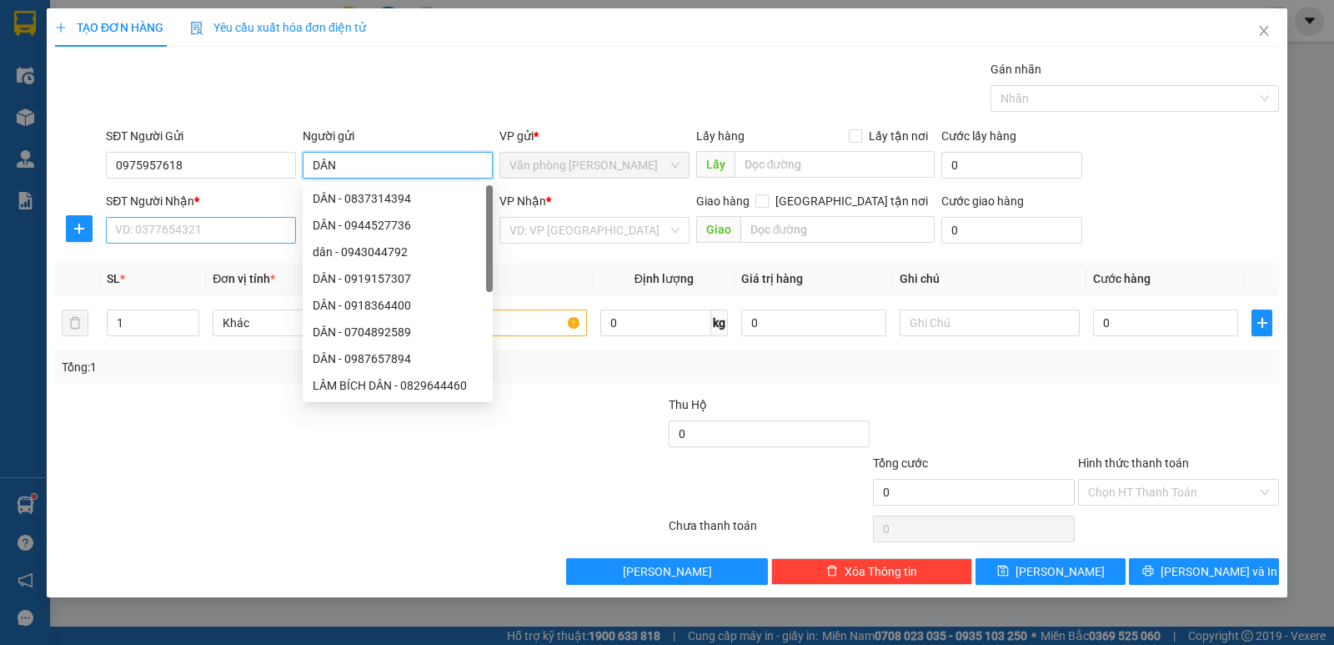
type input "DÂN"
click at [266, 233] on input "SĐT Người Nhận *" at bounding box center [201, 230] width 190 height 27
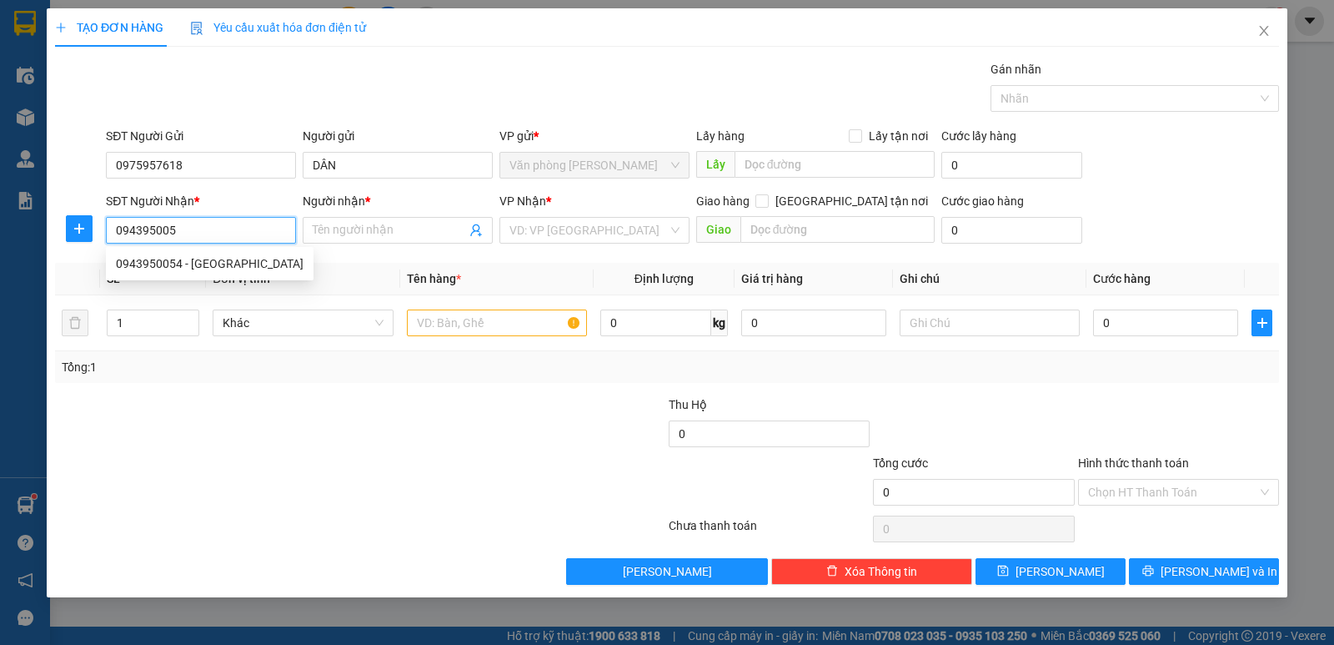
type input "0943950054"
drag, startPoint x: 201, startPoint y: 266, endPoint x: 428, endPoint y: 251, distance: 227.3
click at [212, 266] on div "0943950054 - HUYẾN" at bounding box center [210, 263] width 188 height 18
type input "HUYẾN"
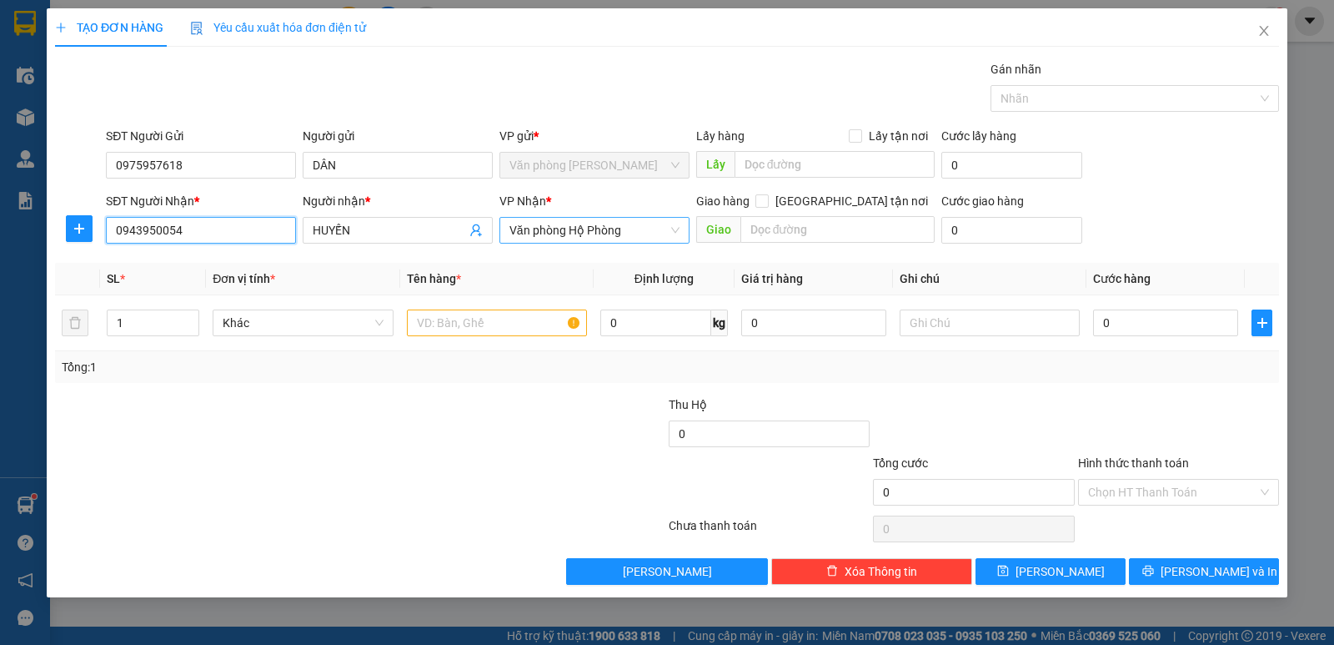
click at [524, 228] on span "Văn phòng Hộ Phòng" at bounding box center [594, 230] width 170 height 25
type input "0943950054"
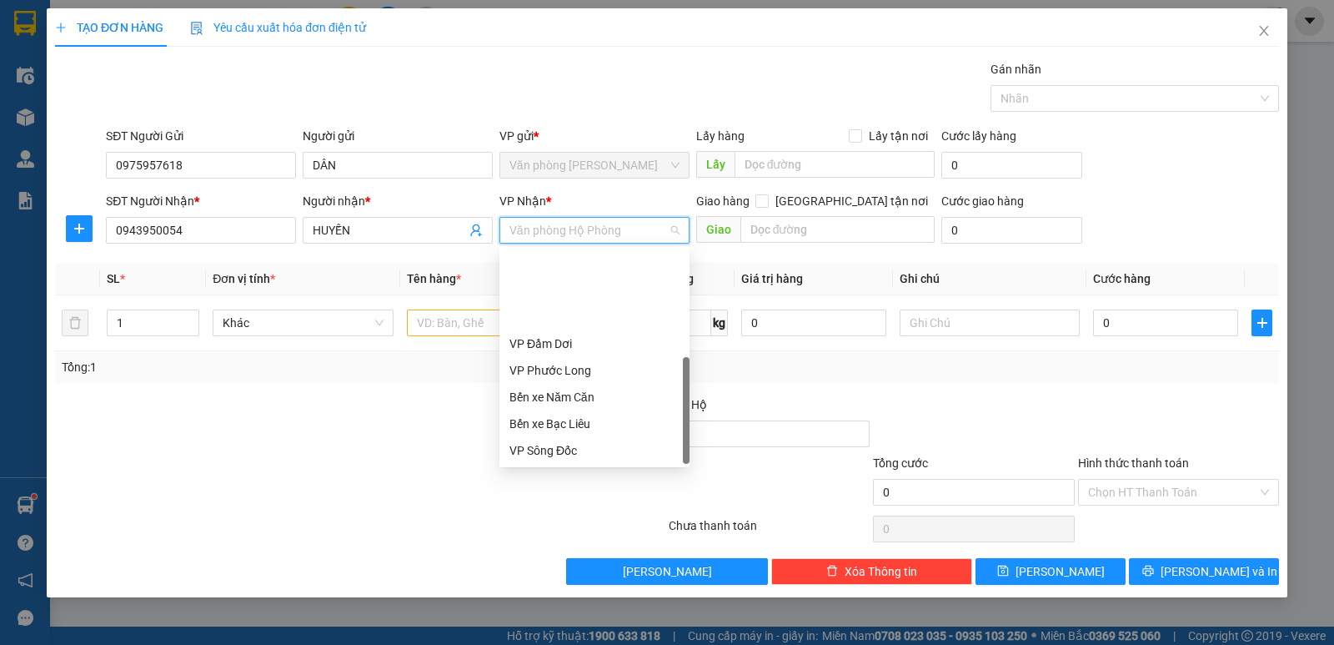
scroll to position [107, 0]
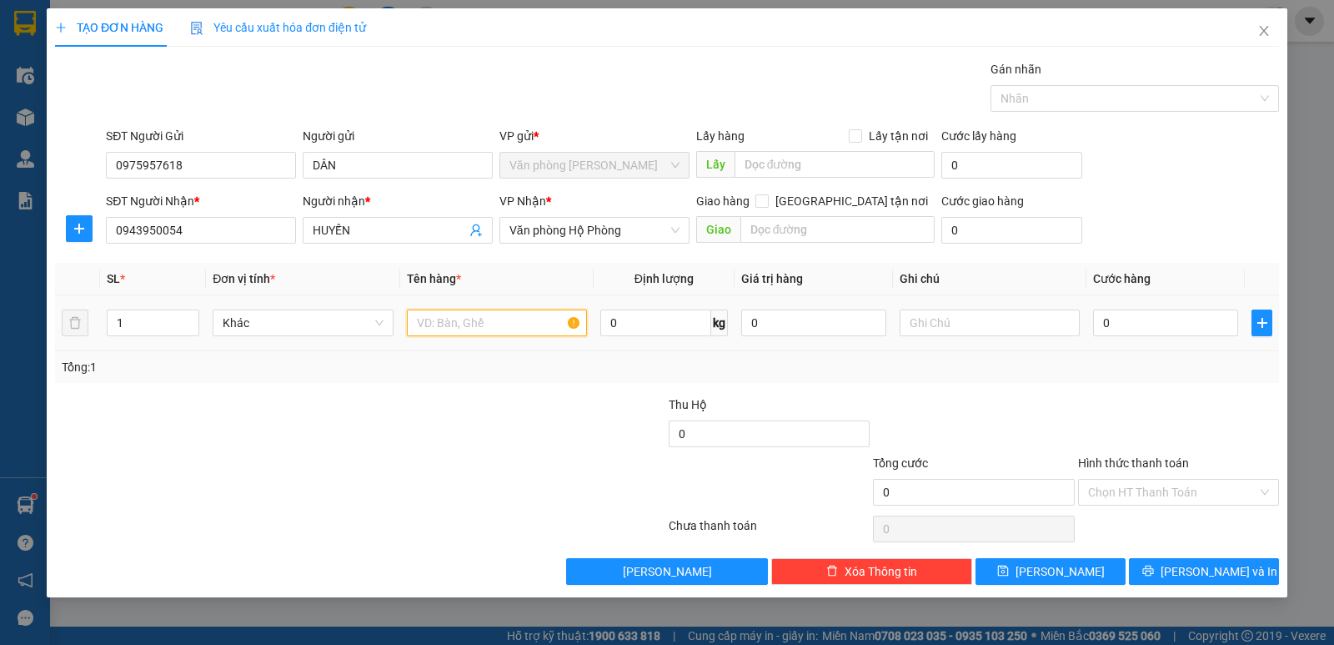
click at [437, 322] on input "text" at bounding box center [497, 322] width 180 height 27
type input "1 HỘP CHIM"
click at [1011, 312] on div at bounding box center [990, 322] width 180 height 33
click at [994, 321] on input "text" at bounding box center [990, 322] width 180 height 27
type input "KHÔNG BAO CHẾT"
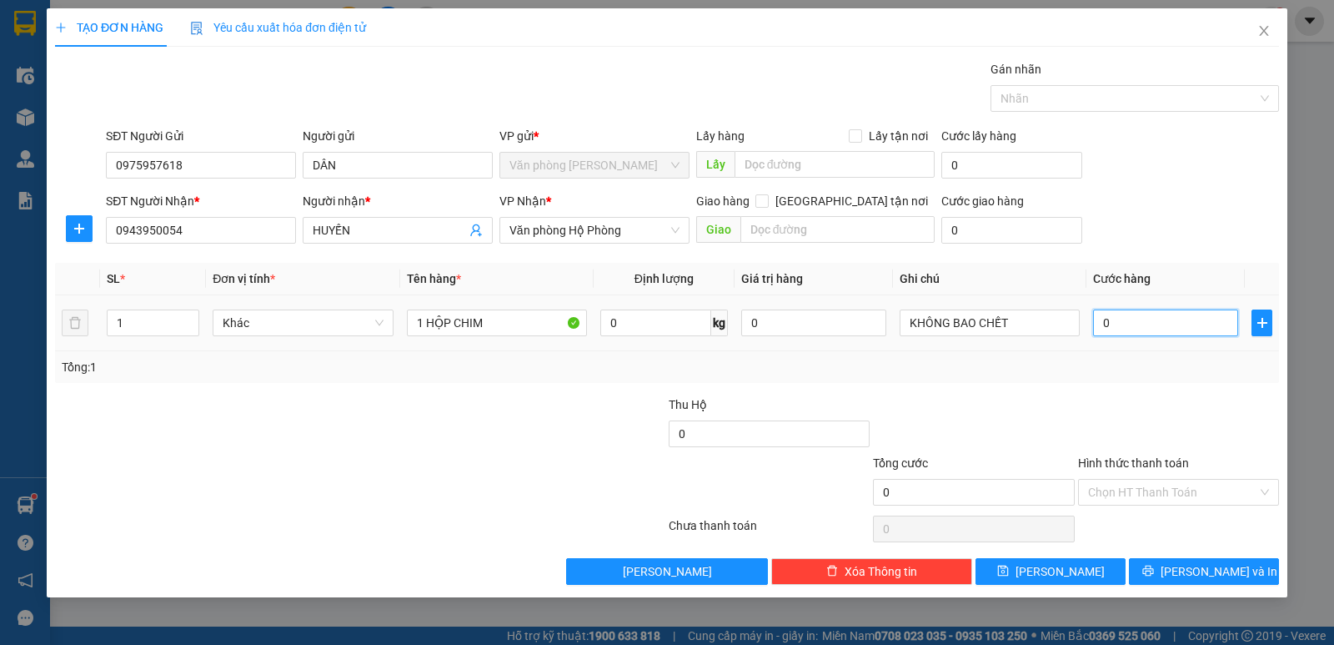
click at [1139, 320] on input "0" at bounding box center [1165, 322] width 145 height 27
type input "5"
type input "50"
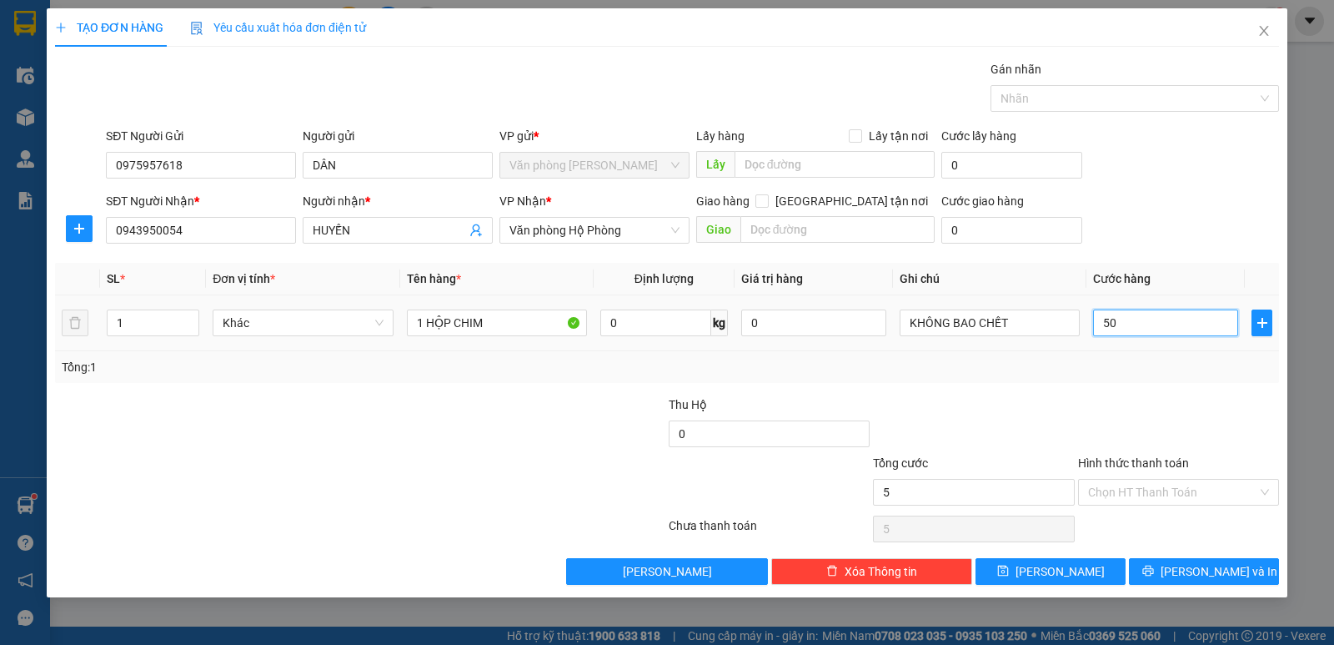
type input "50"
type input "50.000"
click at [1174, 419] on div "Transit Pickup Surcharge Ids Transit Deliver Surcharge Ids Transit Deliver Surc…" at bounding box center [667, 322] width 1224 height 524
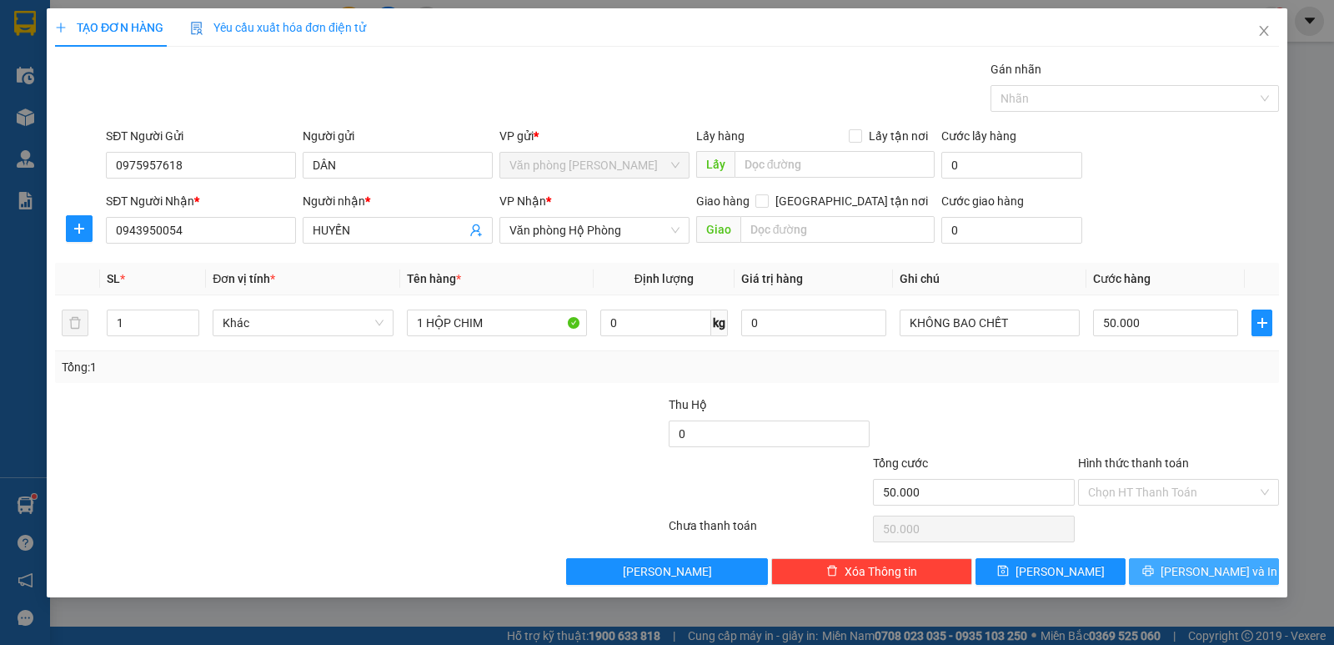
drag, startPoint x: 1177, startPoint y: 544, endPoint x: 1174, endPoint y: 584, distance: 40.2
click at [1177, 552] on div "Transit Pickup Surcharge Ids Transit Deliver Surcharge Ids Transit Deliver Surc…" at bounding box center [667, 322] width 1224 height 524
click at [1174, 584] on button "Lưu và In" at bounding box center [1204, 571] width 150 height 27
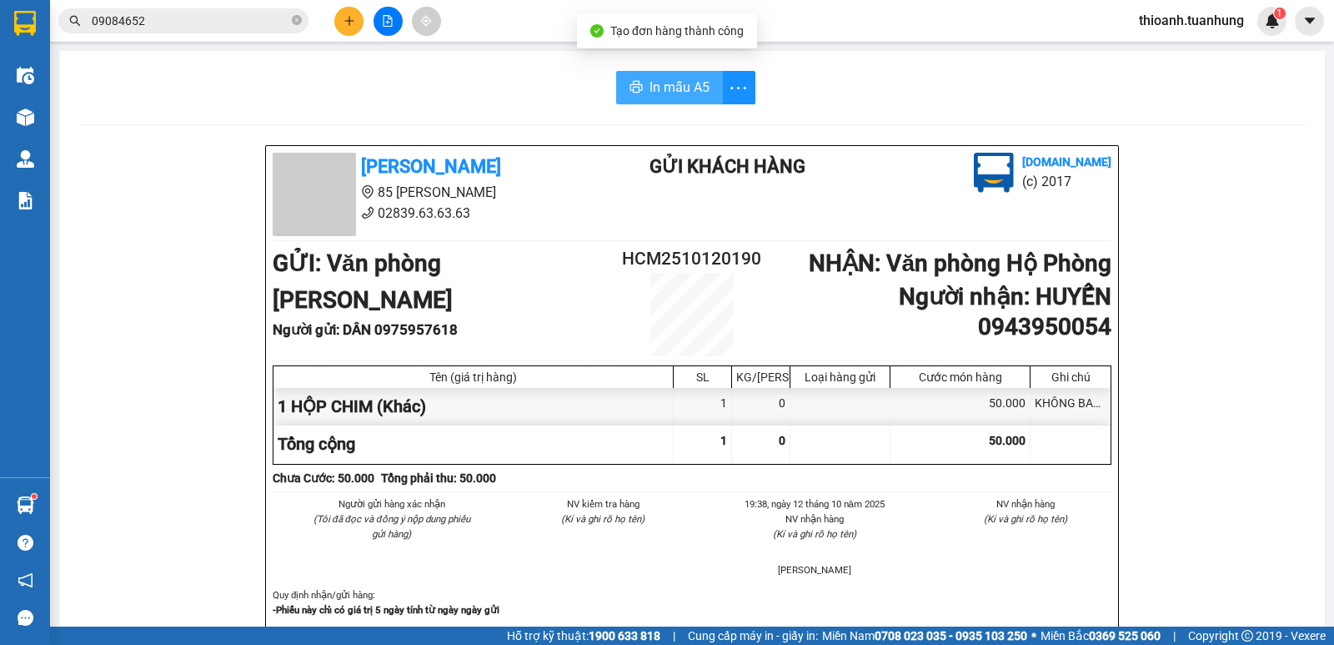
click at [678, 81] on span "In mẫu A5" at bounding box center [680, 87] width 60 height 21
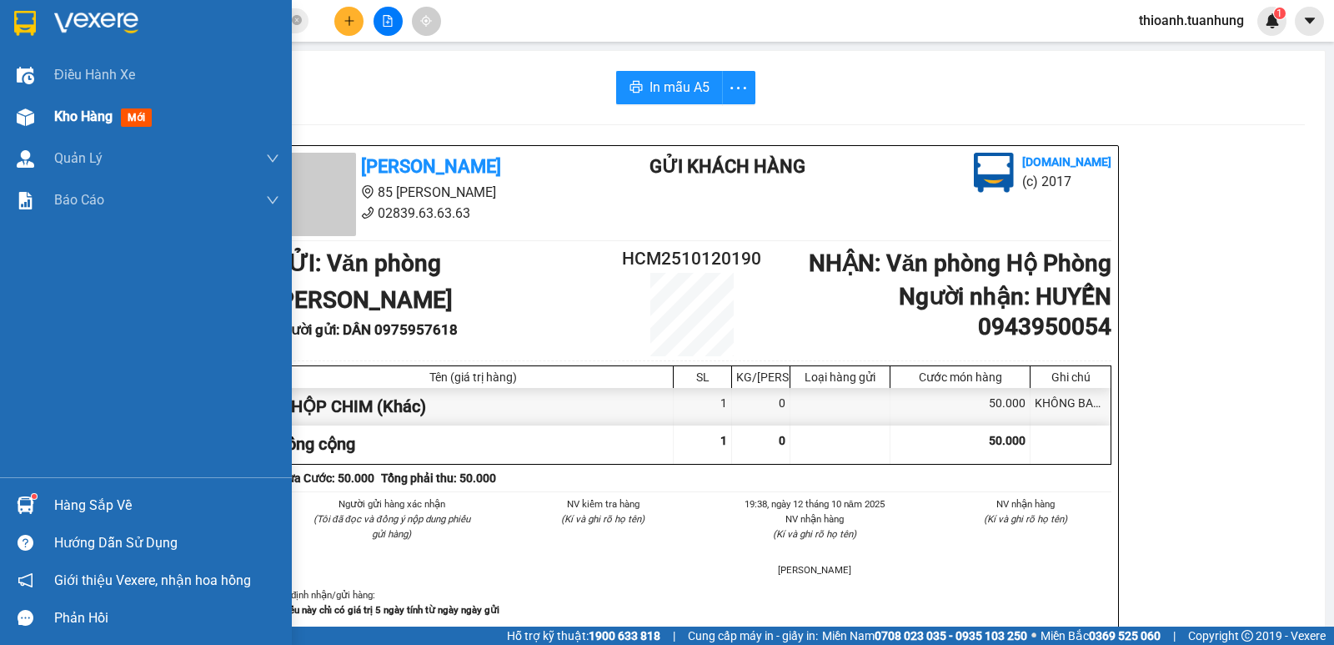
click at [85, 121] on span "Kho hàng" at bounding box center [83, 116] width 58 height 16
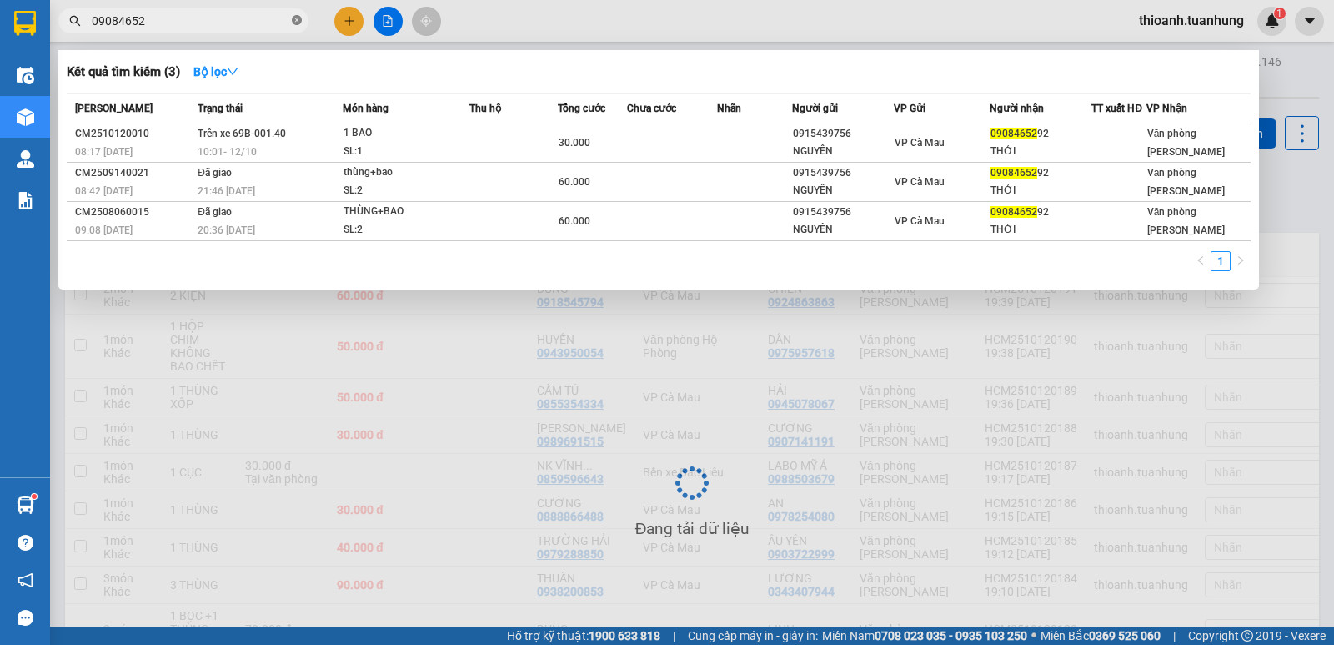
click at [298, 17] on icon "close-circle" at bounding box center [297, 20] width 10 height 10
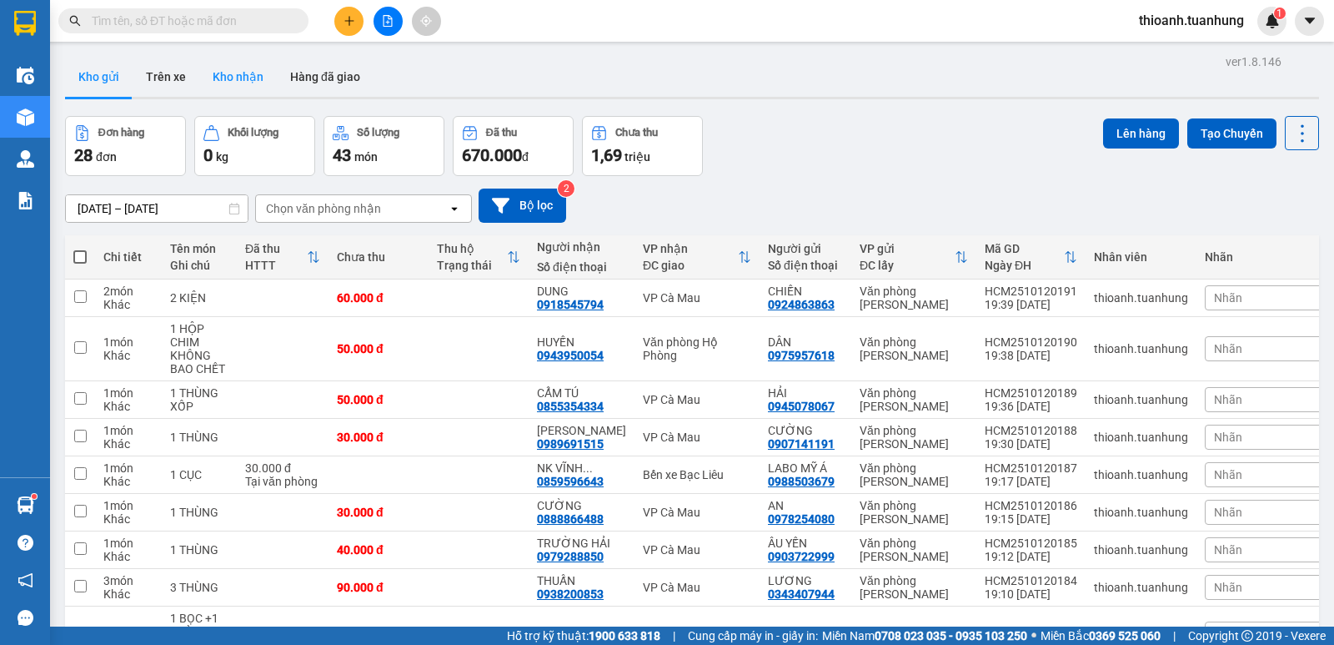
click at [228, 70] on button "Kho nhận" at bounding box center [238, 77] width 78 height 40
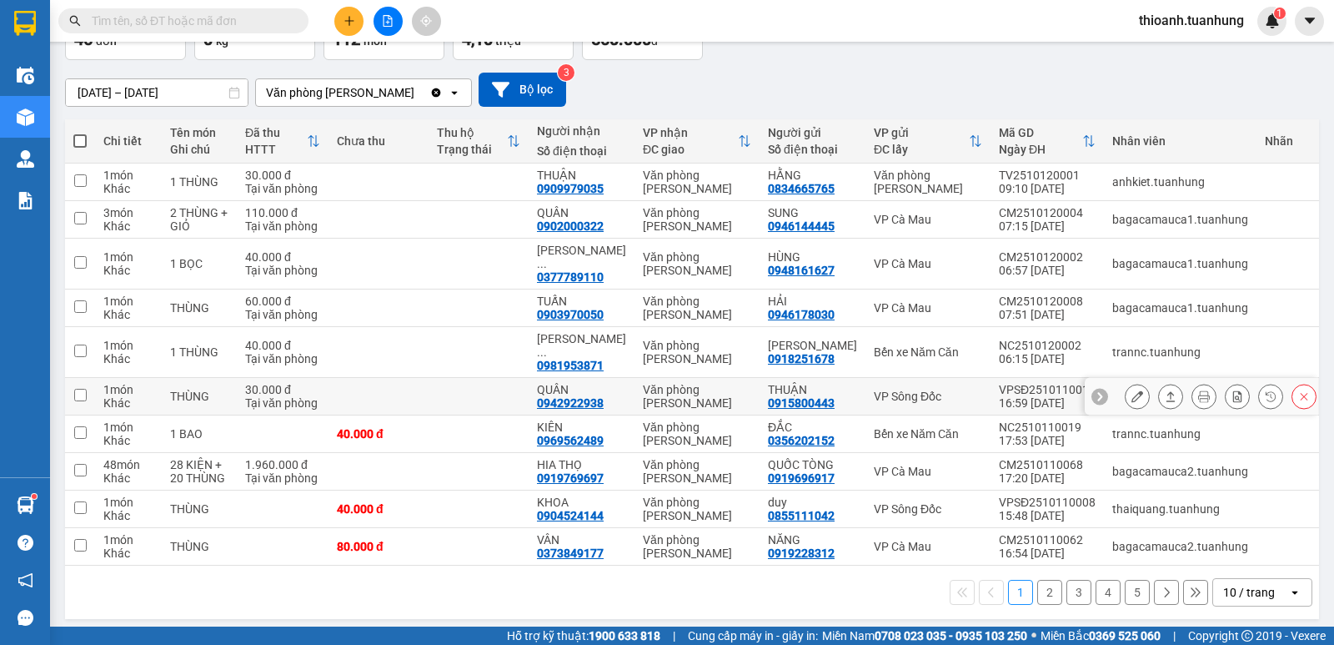
scroll to position [117, 0]
click at [1165, 588] on icon at bounding box center [1167, 591] width 5 height 10
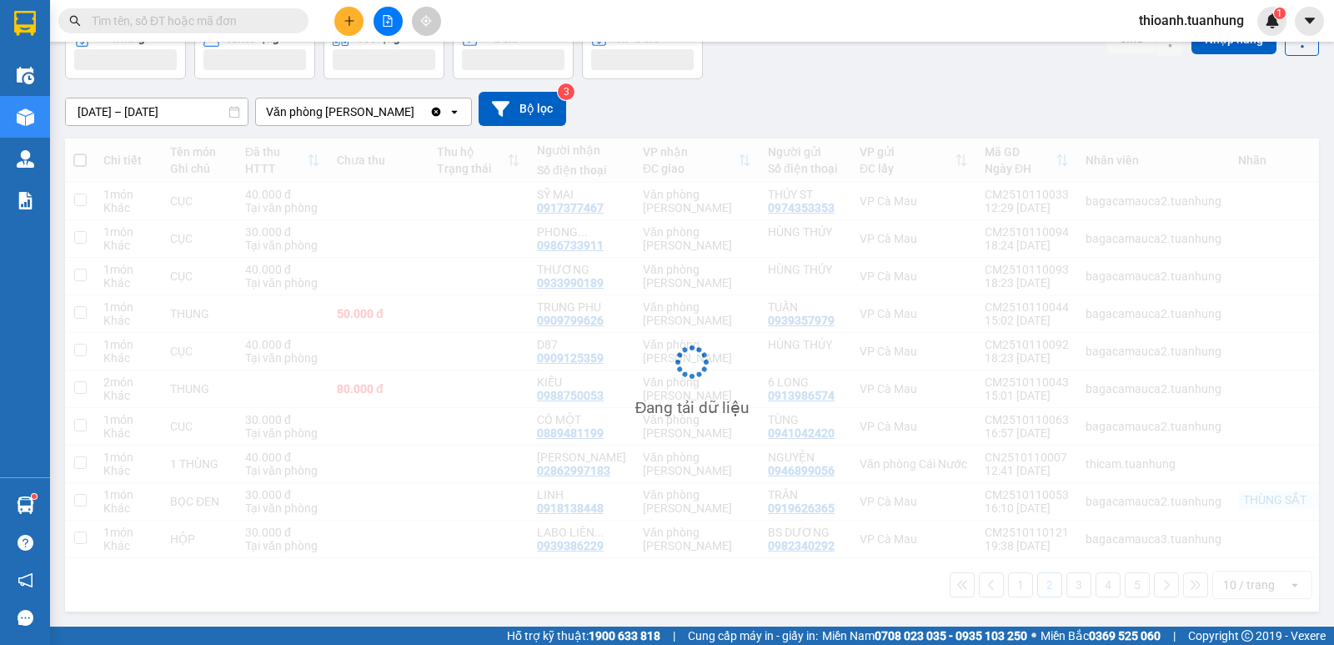
scroll to position [103, 0]
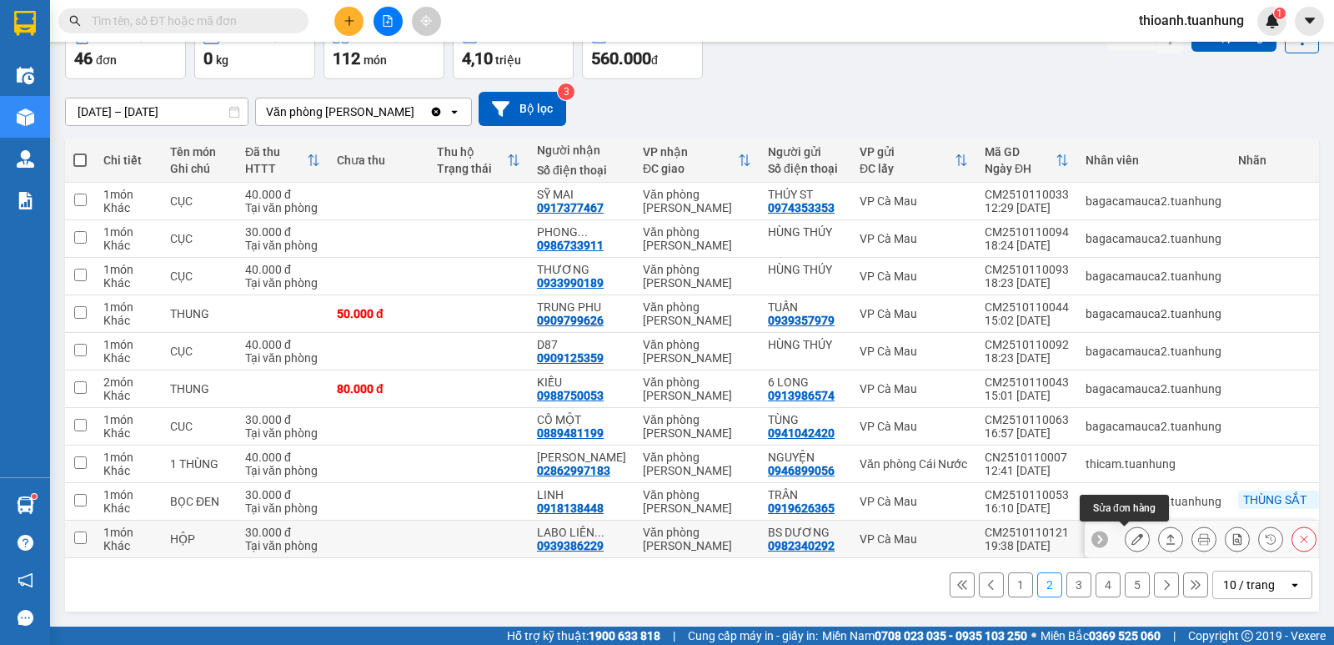
click at [1132, 533] on icon at bounding box center [1138, 539] width 12 height 12
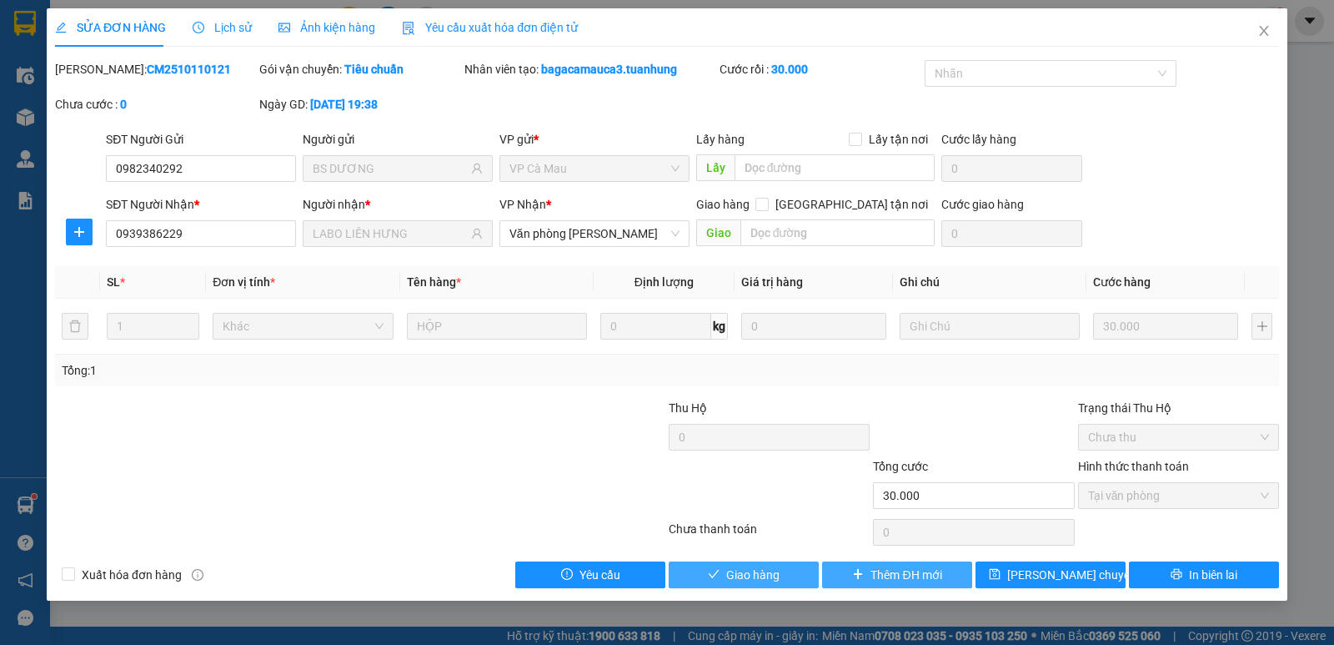
click at [788, 572] on button "Giao hàng" at bounding box center [744, 574] width 150 height 27
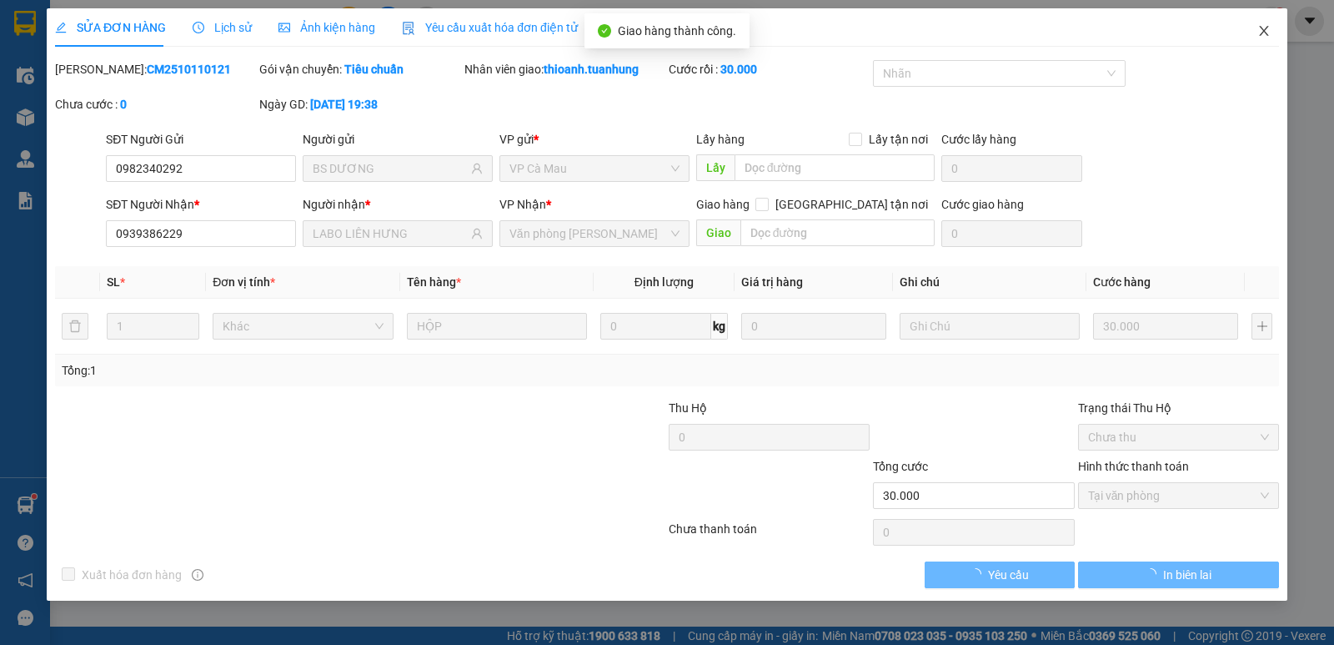
click at [1259, 32] on span "Close" at bounding box center [1264, 31] width 47 height 47
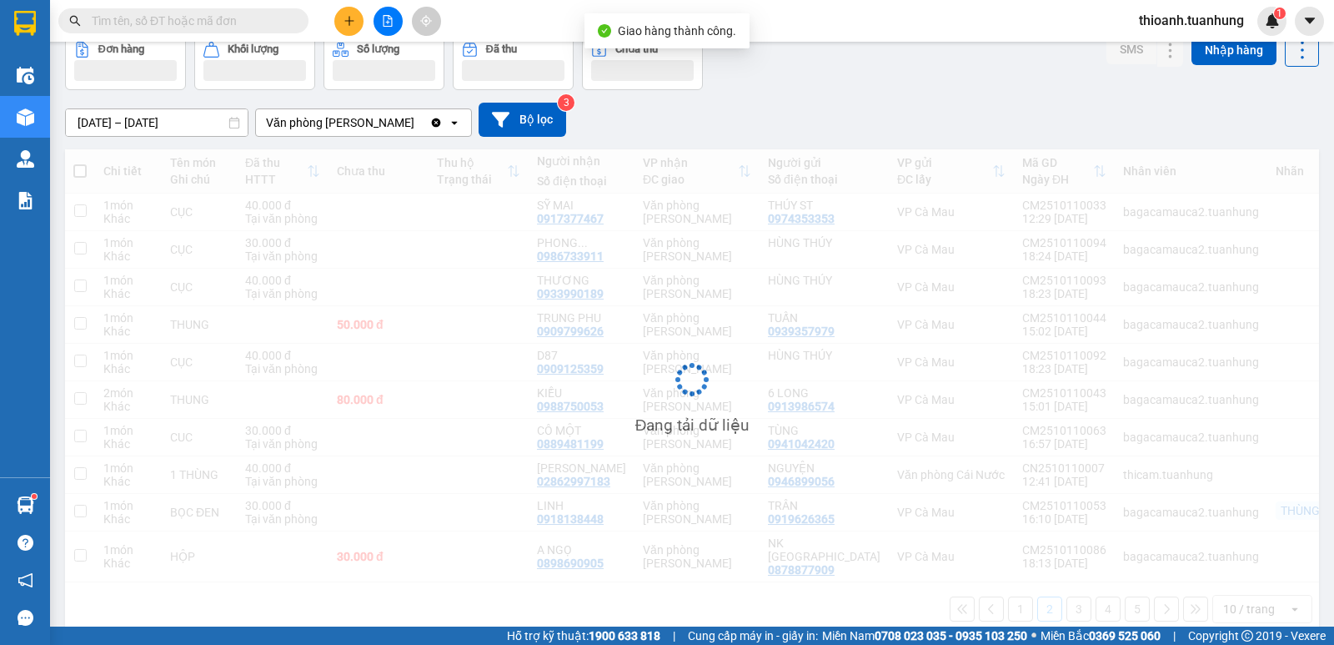
scroll to position [101, 0]
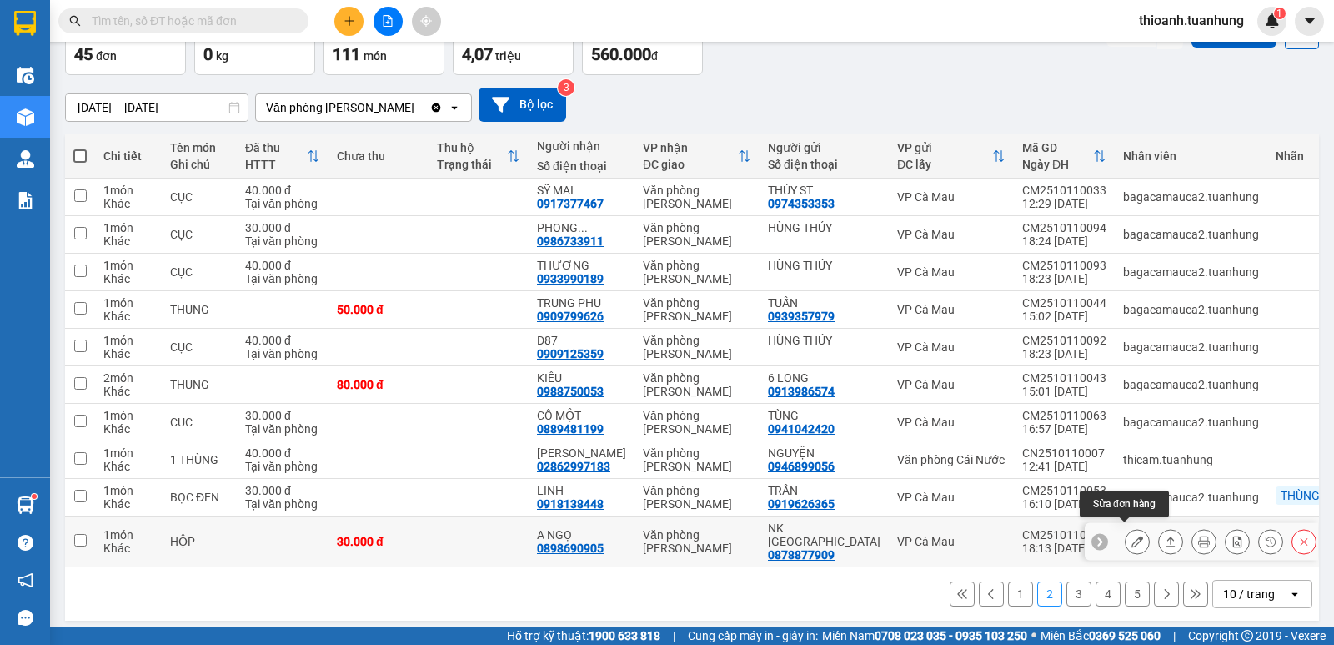
click at [1131, 532] on button at bounding box center [1137, 541] width 23 height 29
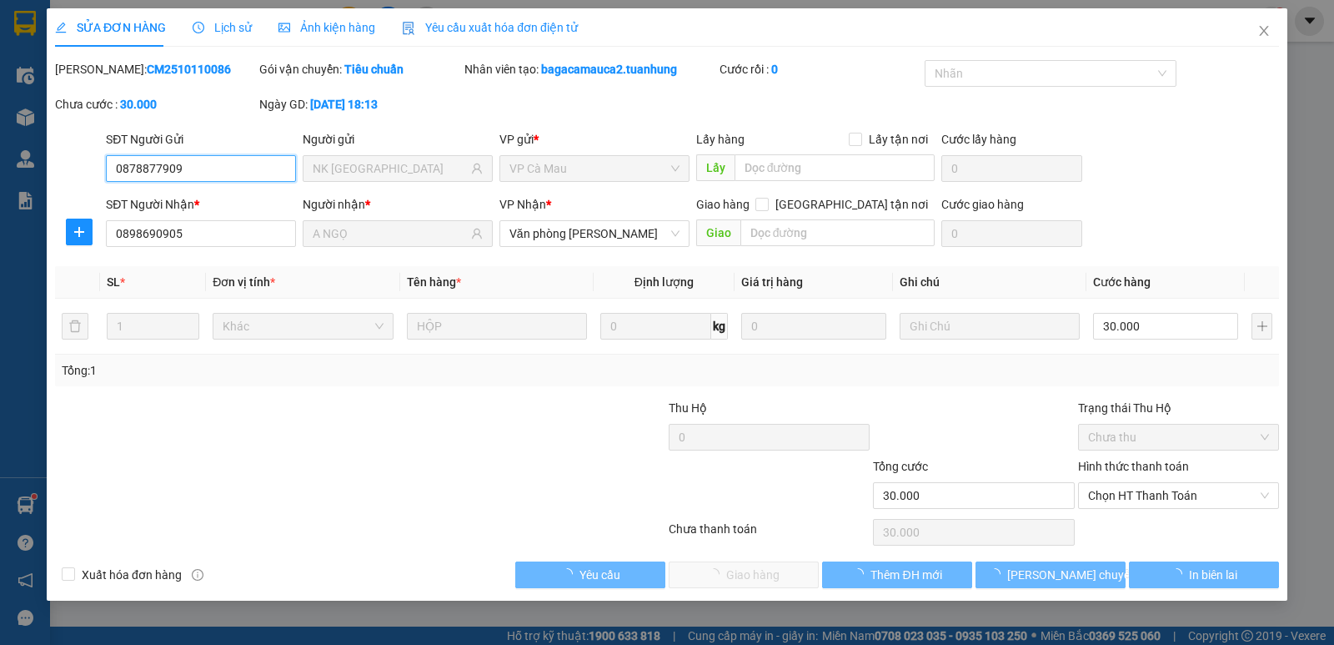
click at [1127, 508] on div "Chọn HT Thanh Toán" at bounding box center [1178, 495] width 201 height 27
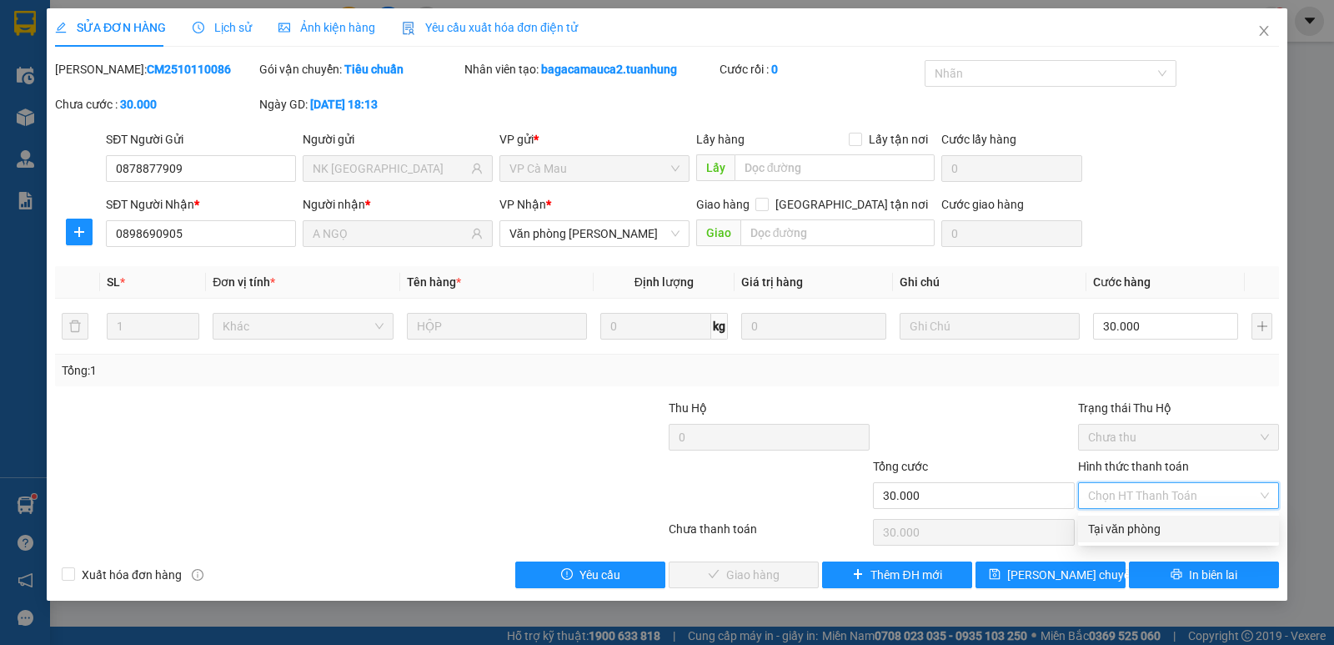
click at [1122, 529] on div "Tại văn phòng" at bounding box center [1178, 528] width 181 height 18
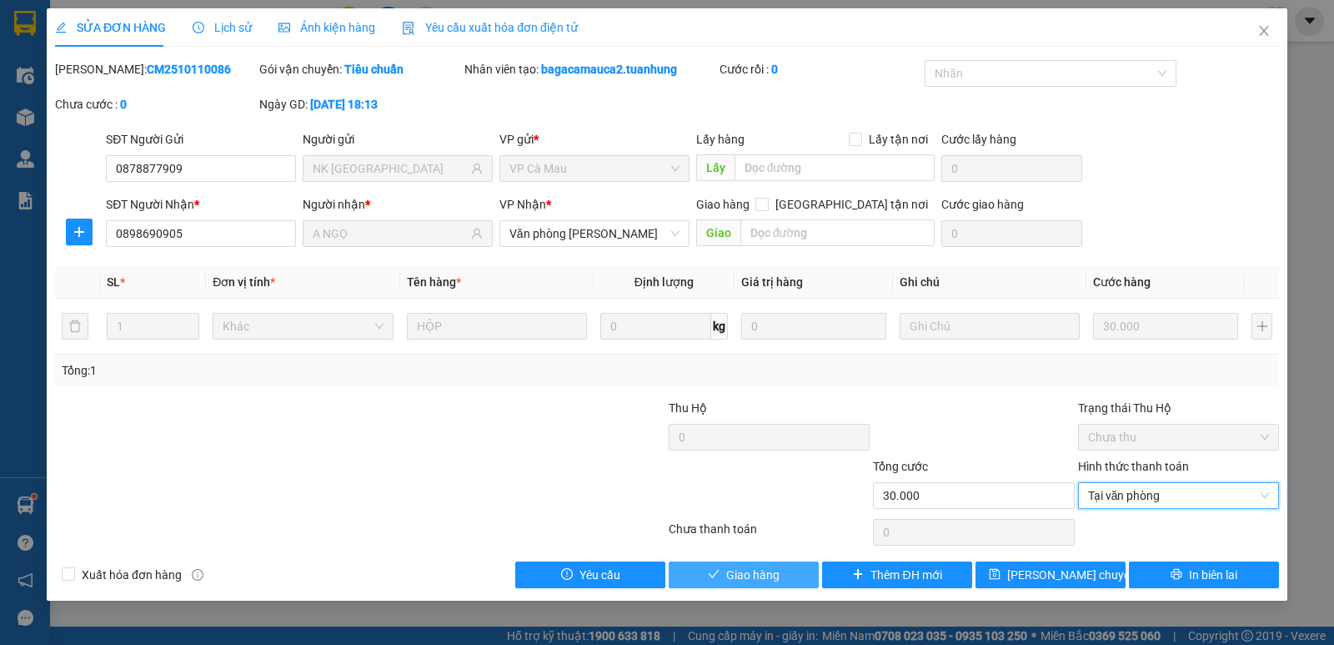
click at [779, 564] on button "Giao hàng" at bounding box center [744, 574] width 150 height 27
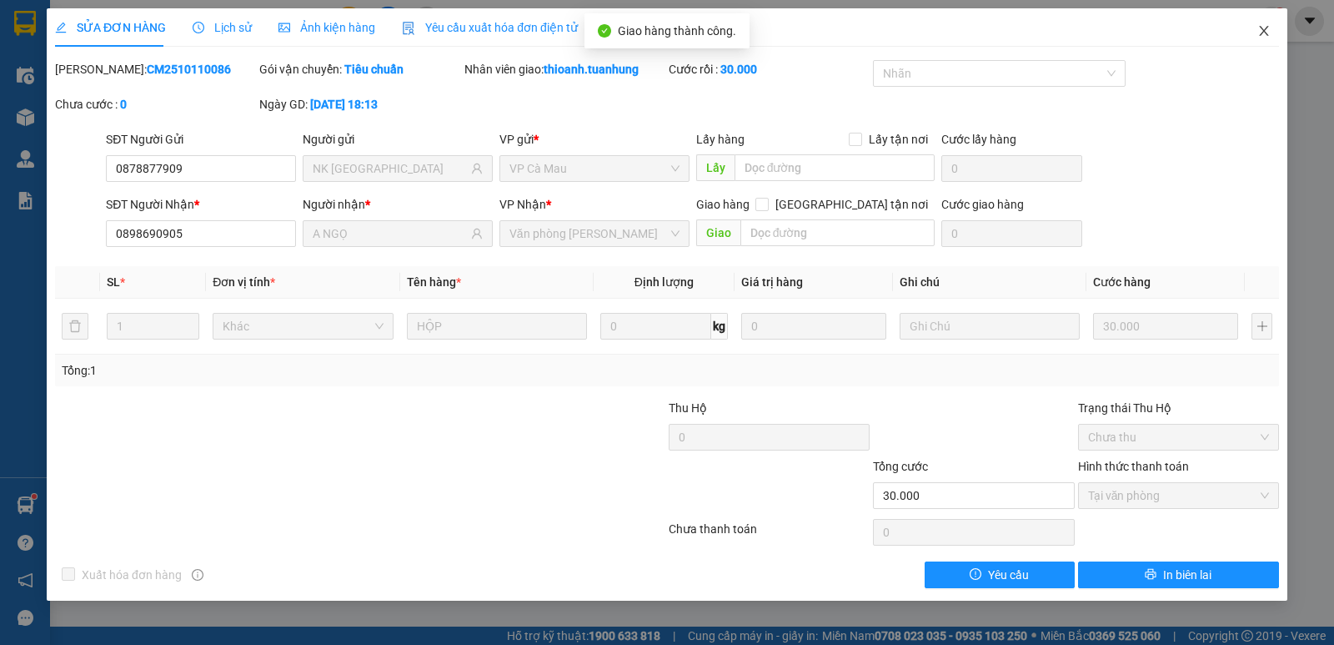
drag, startPoint x: 1252, startPoint y: 33, endPoint x: 1270, endPoint y: 37, distance: 18.0
click at [1257, 33] on span "Close" at bounding box center [1264, 31] width 47 height 47
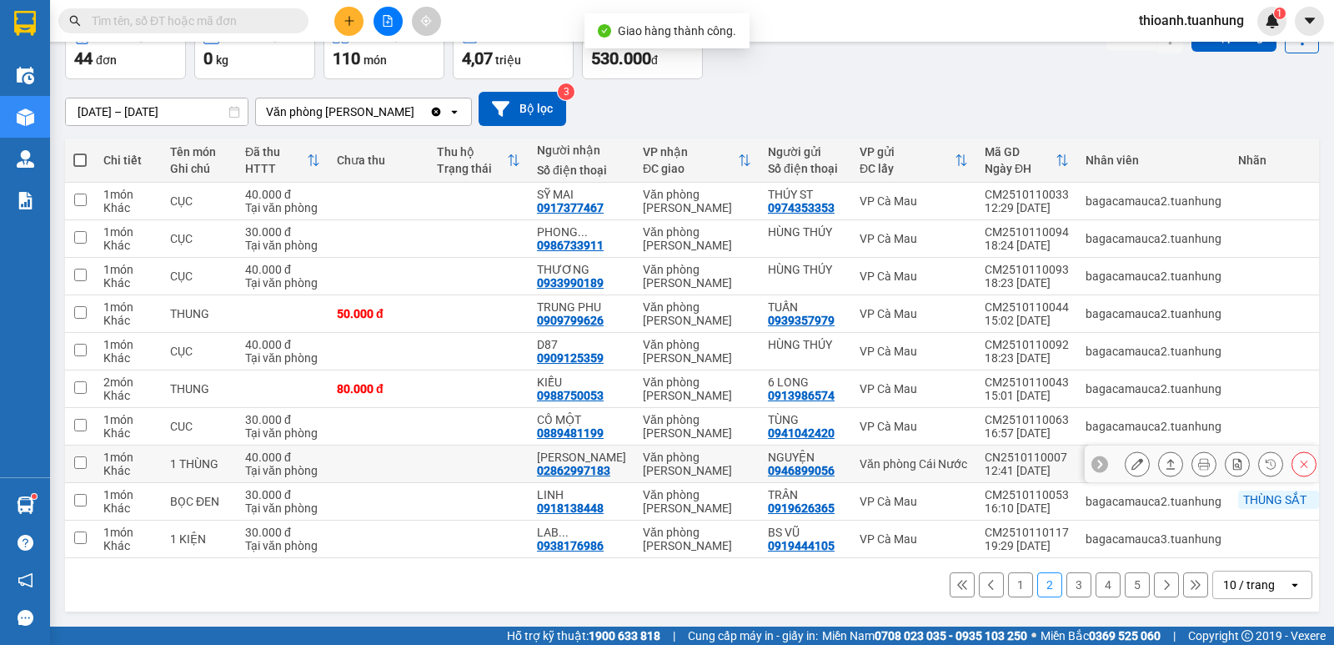
scroll to position [103, 0]
click at [1160, 585] on button at bounding box center [1166, 584] width 25 height 25
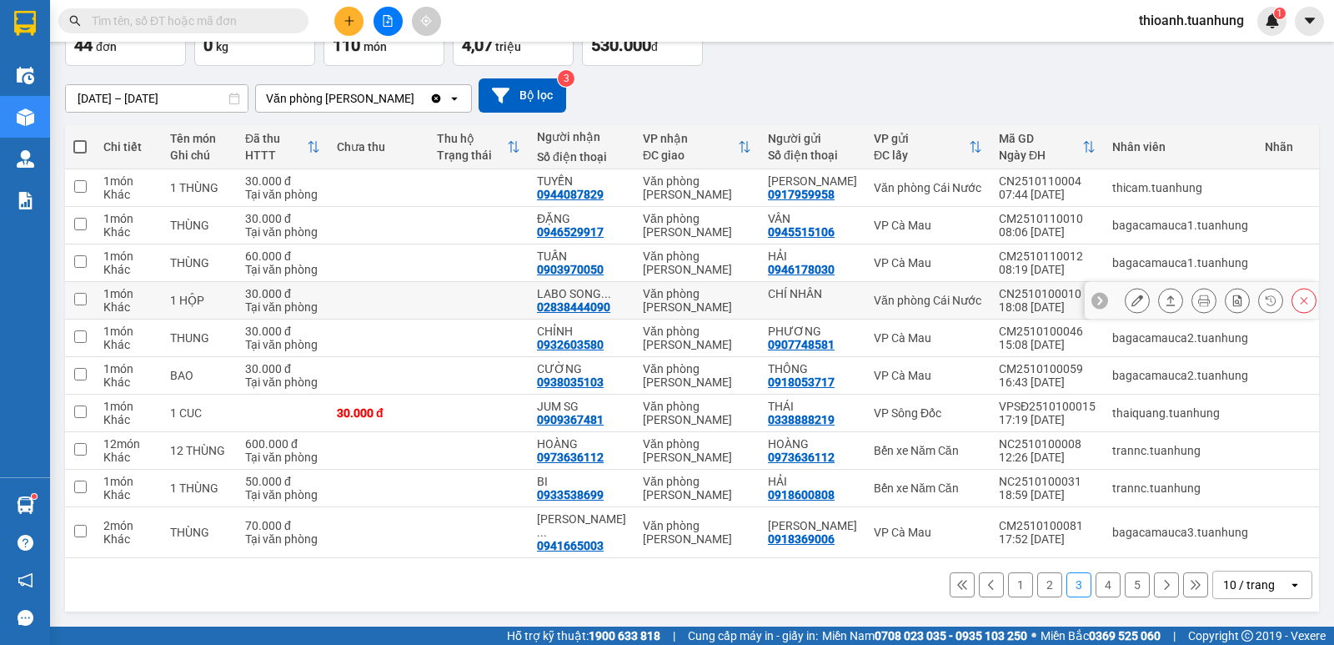
scroll to position [117, 0]
click at [1008, 585] on button "1" at bounding box center [1020, 584] width 25 height 25
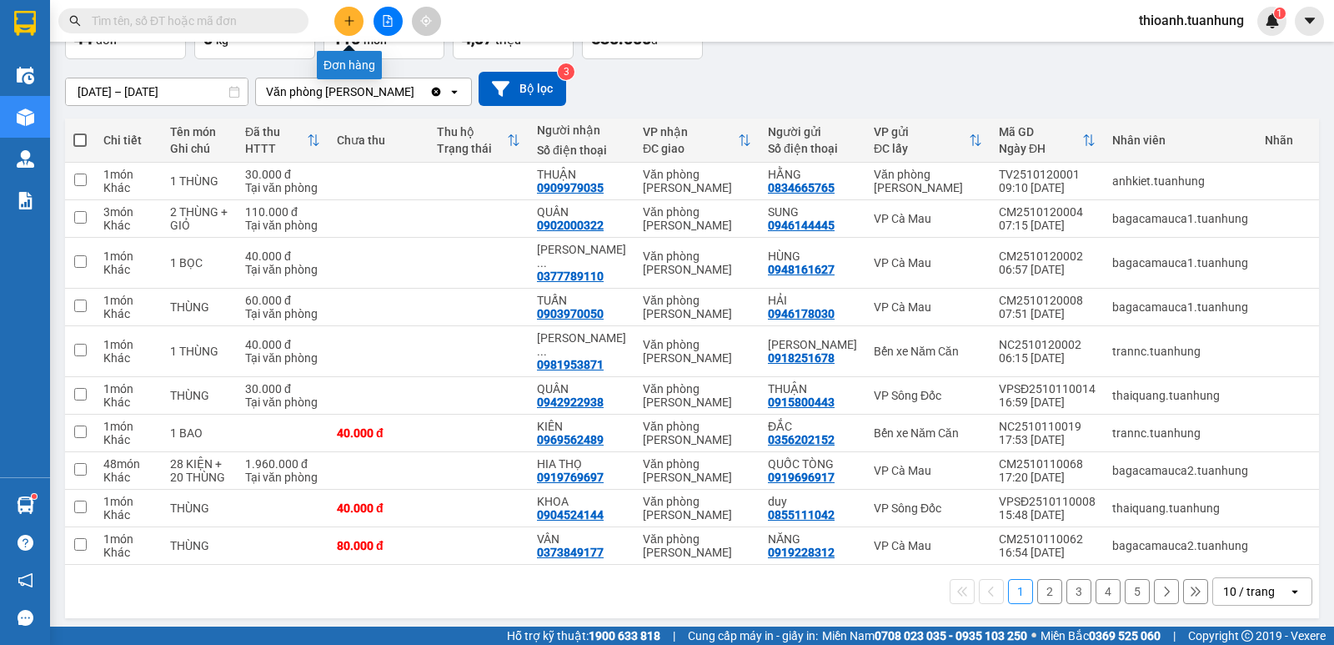
click at [349, 18] on icon "plus" at bounding box center [349, 20] width 1 height 9
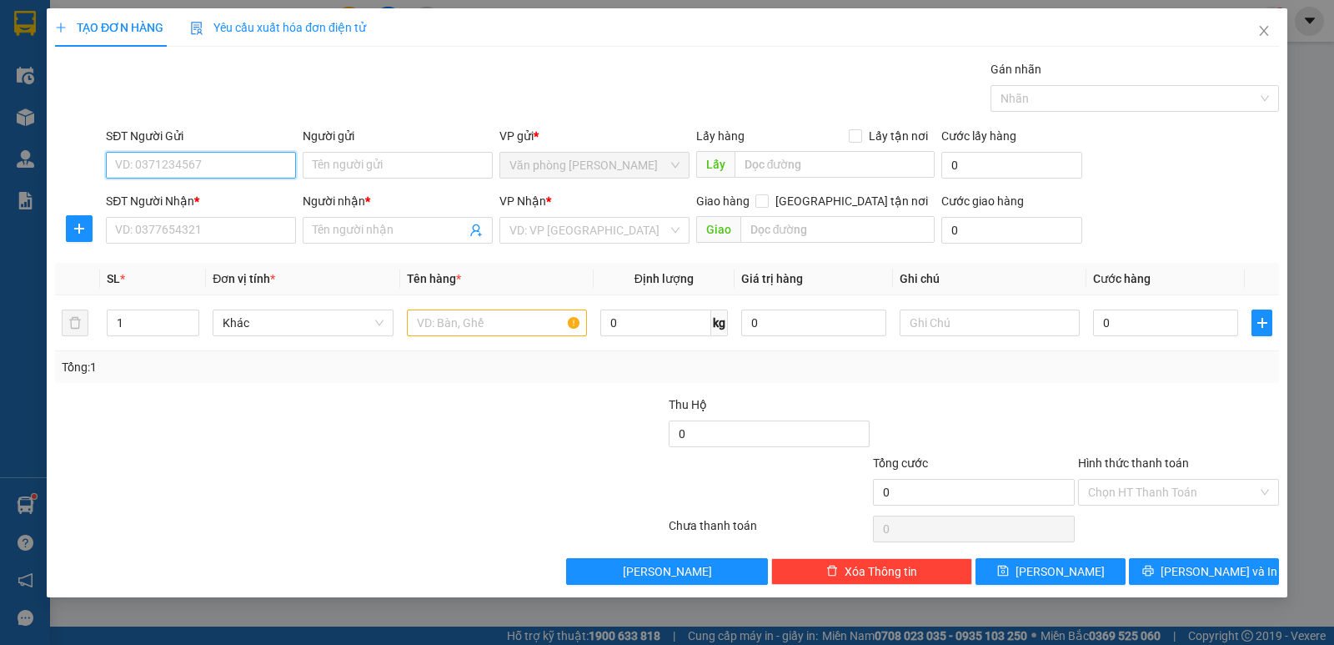
click at [248, 167] on input "SĐT Người Gửi" at bounding box center [201, 165] width 190 height 27
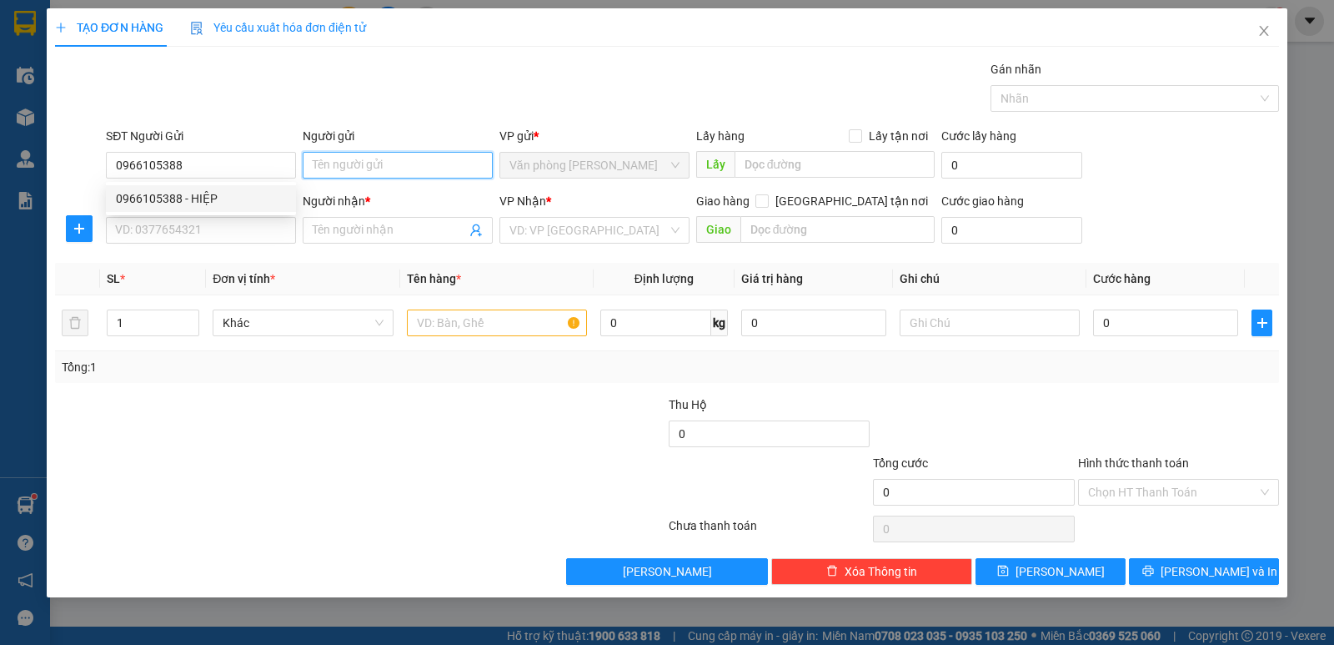
click at [337, 167] on input "Người gửi" at bounding box center [398, 165] width 190 height 27
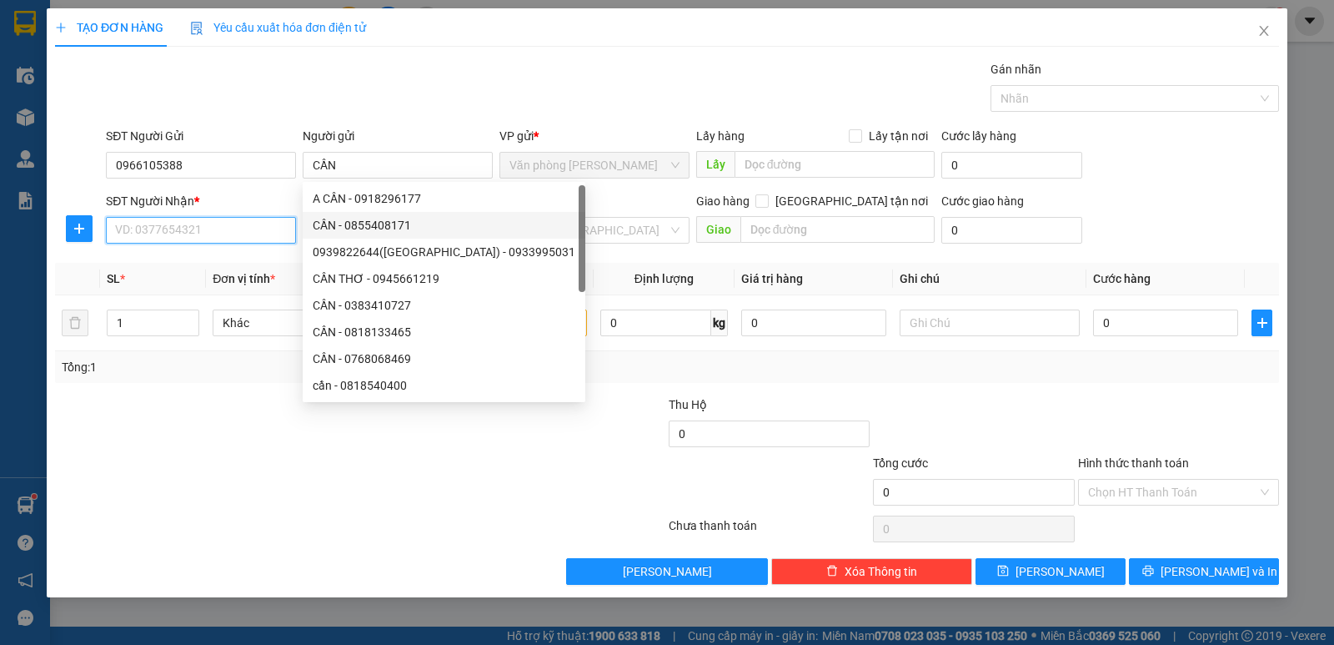
click at [259, 228] on input "SĐT Người Nhận *" at bounding box center [201, 230] width 190 height 27
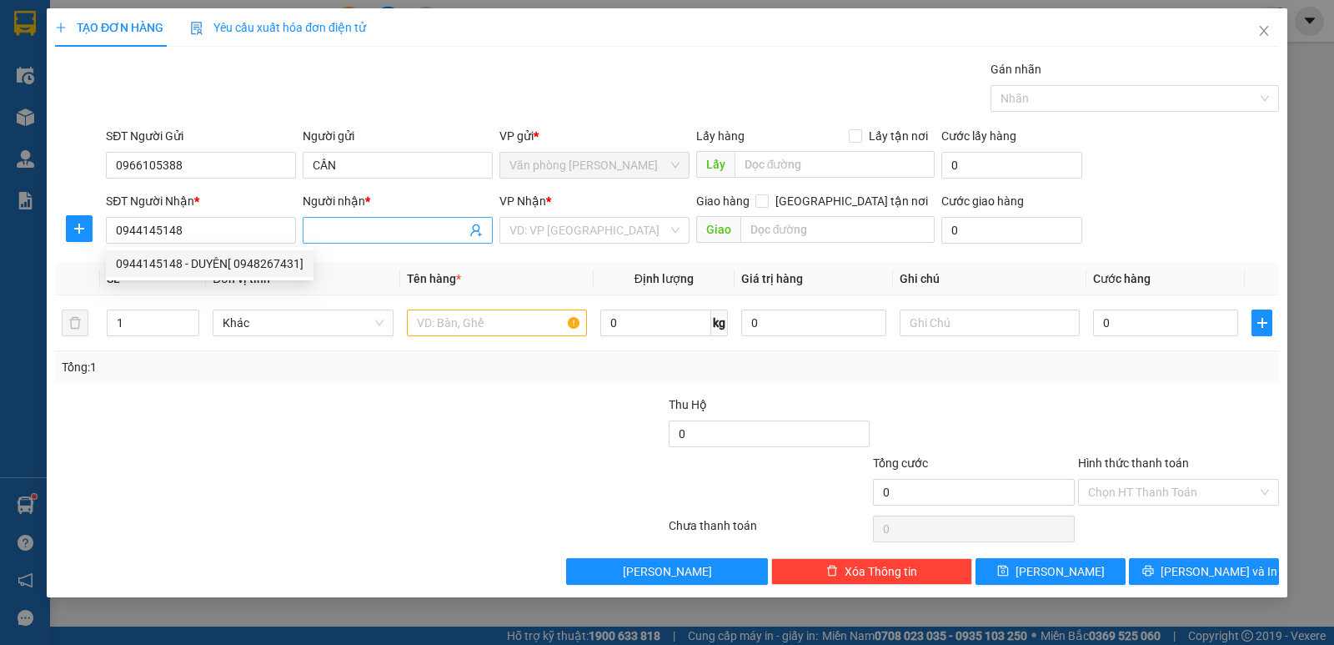
click at [395, 232] on input "Người nhận *" at bounding box center [389, 230] width 153 height 18
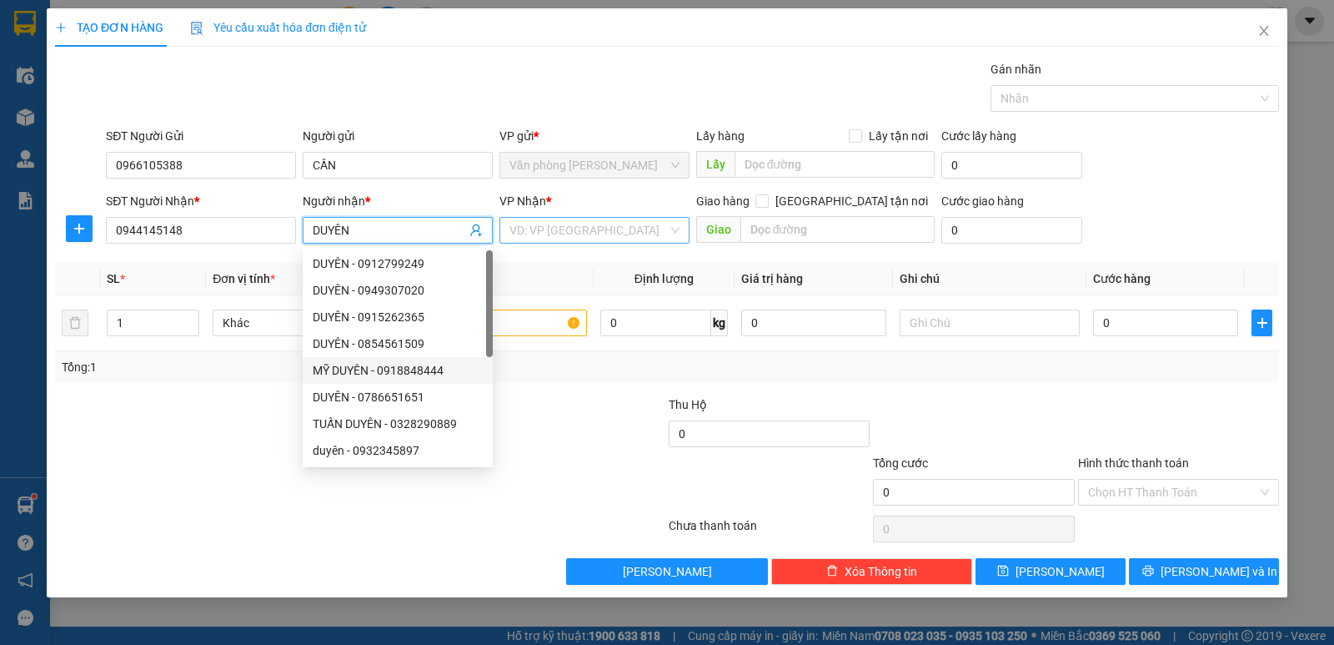
click at [562, 236] on input "search" at bounding box center [588, 230] width 158 height 25
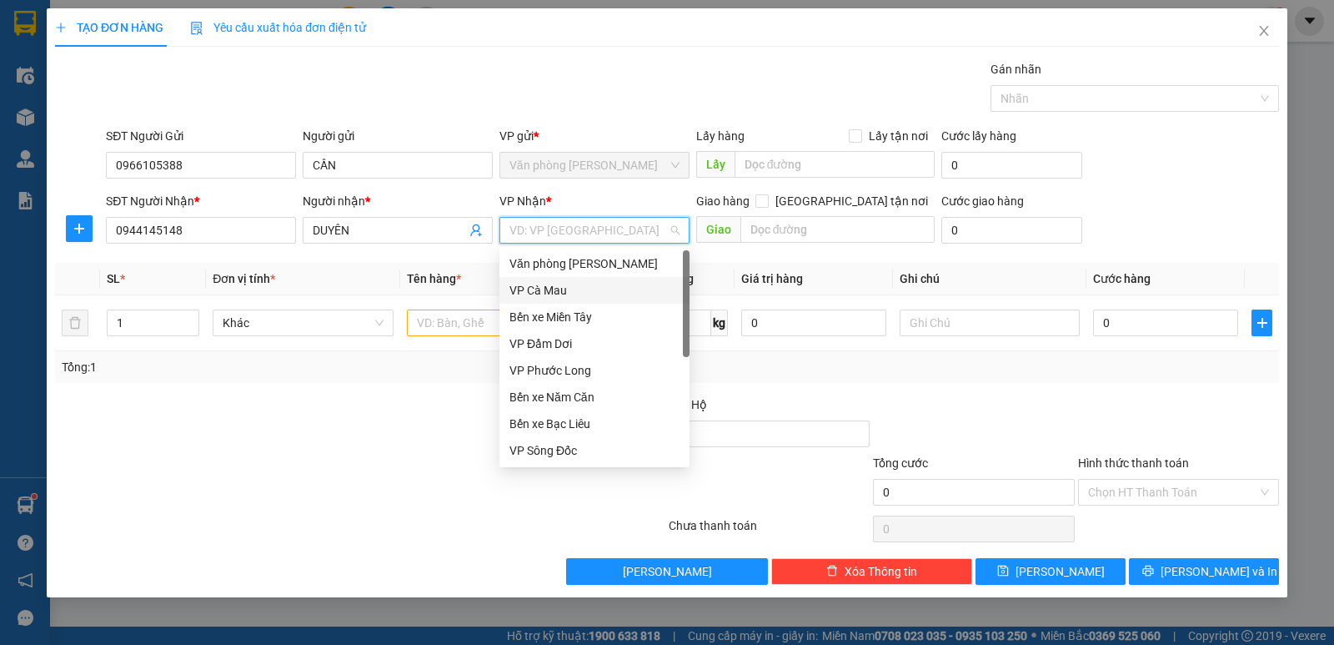
click at [549, 285] on div "VP Cà Mau" at bounding box center [594, 290] width 170 height 18
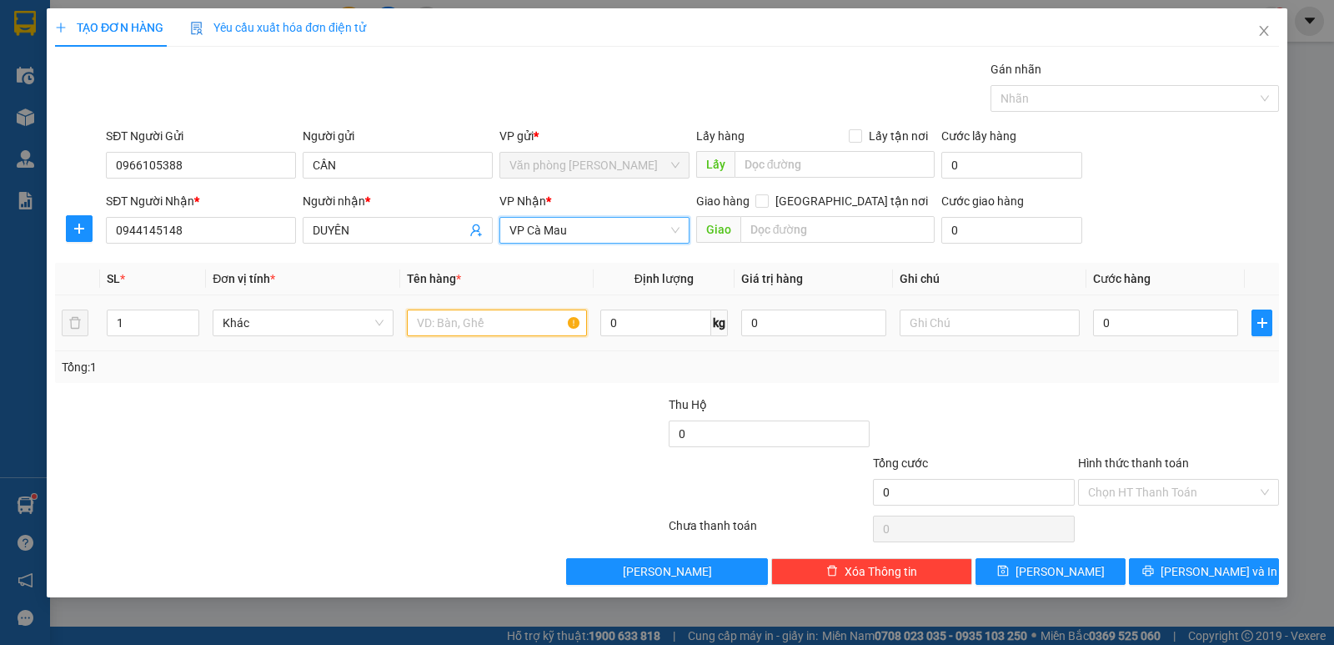
click at [499, 319] on input "text" at bounding box center [497, 322] width 180 height 27
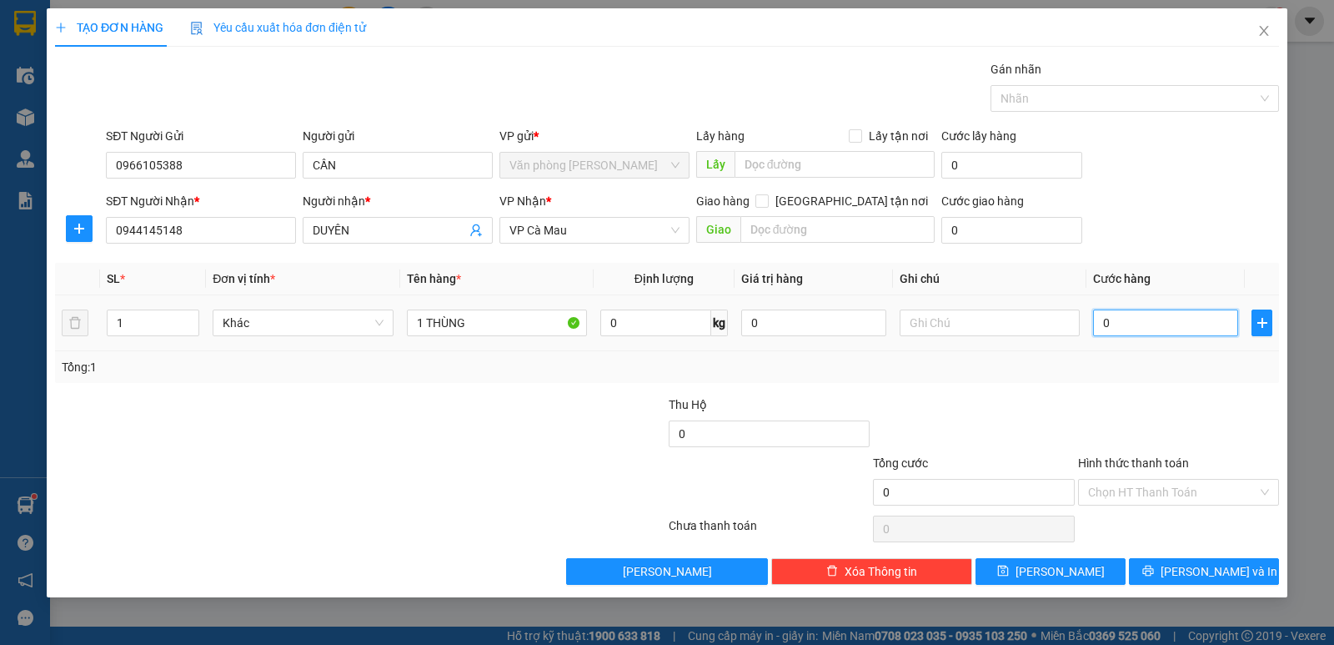
click at [1171, 330] on input "0" at bounding box center [1165, 322] width 145 height 27
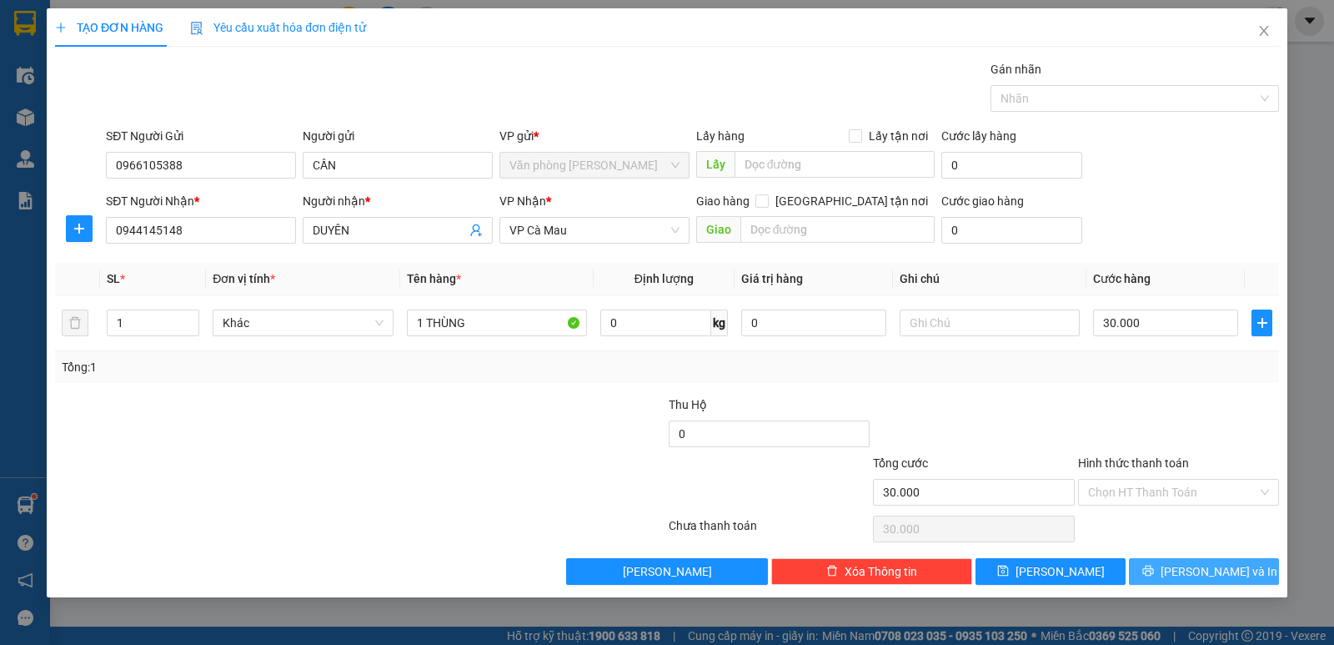
click at [1234, 570] on span "Lưu và In" at bounding box center [1219, 571] width 117 height 18
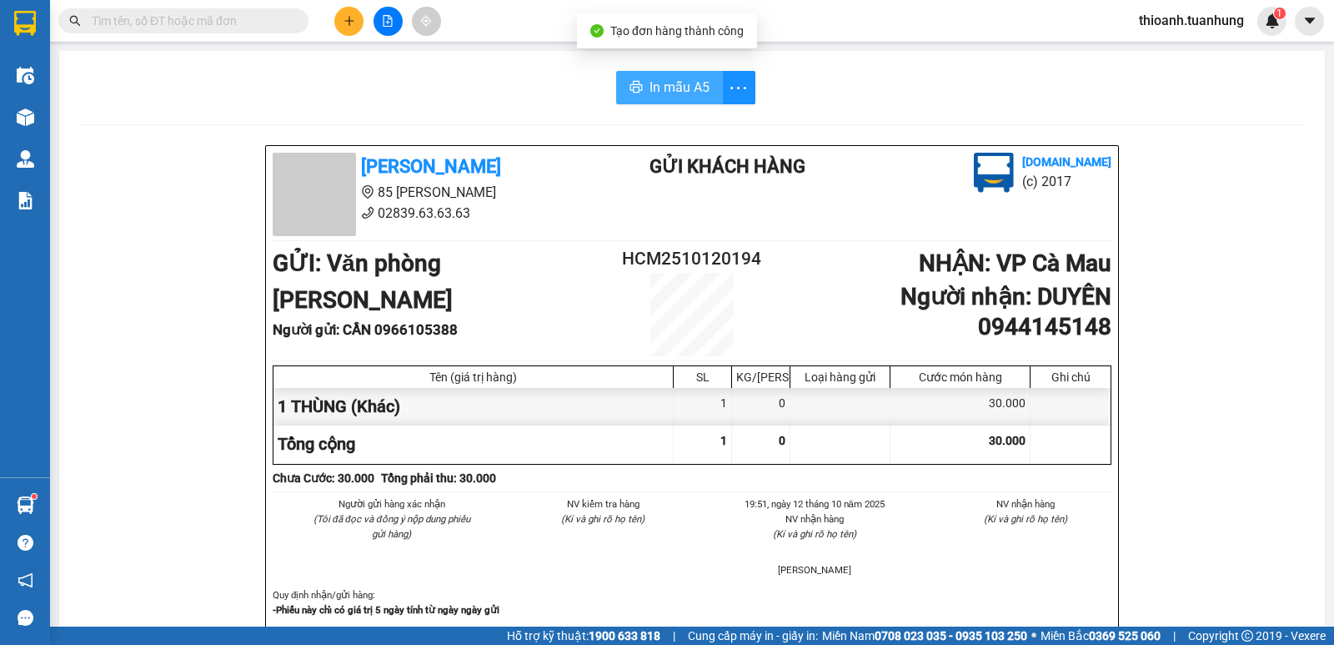
click at [683, 92] on span "In mẫu A5" at bounding box center [680, 87] width 60 height 21
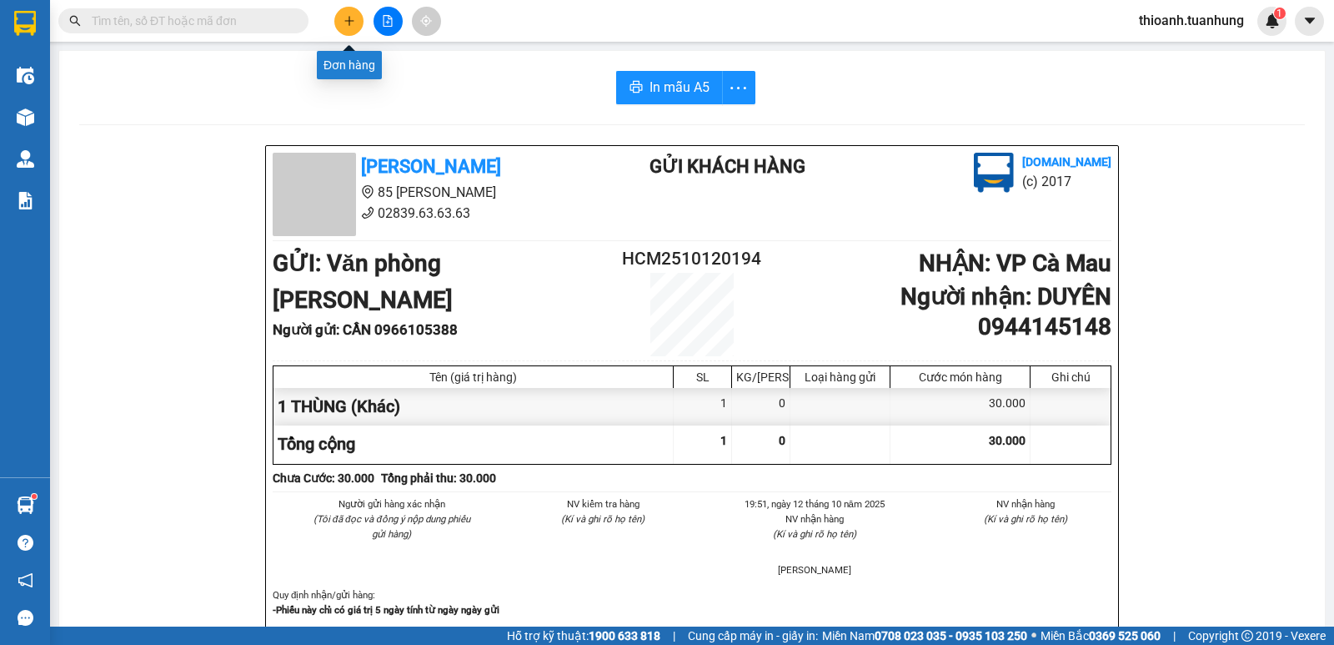
click at [351, 18] on icon "plus" at bounding box center [350, 21] width 12 height 12
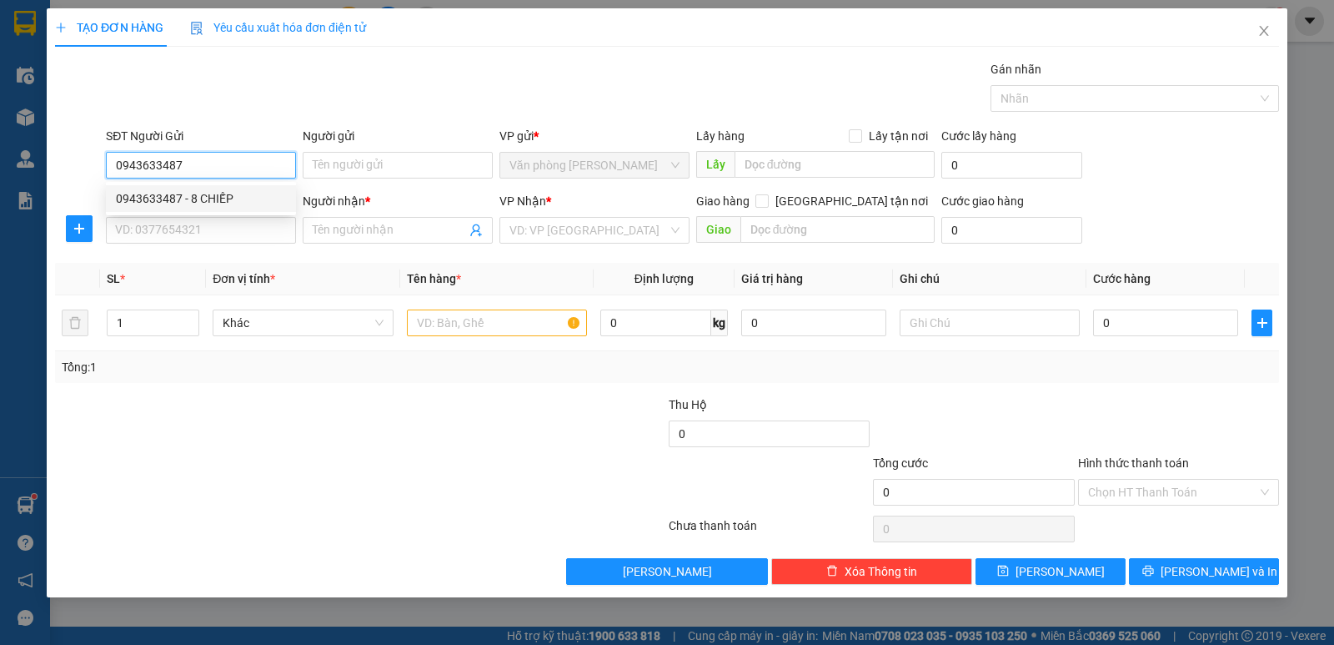
click at [218, 200] on div "0943633487 - 8 CHIẾP" at bounding box center [201, 198] width 170 height 18
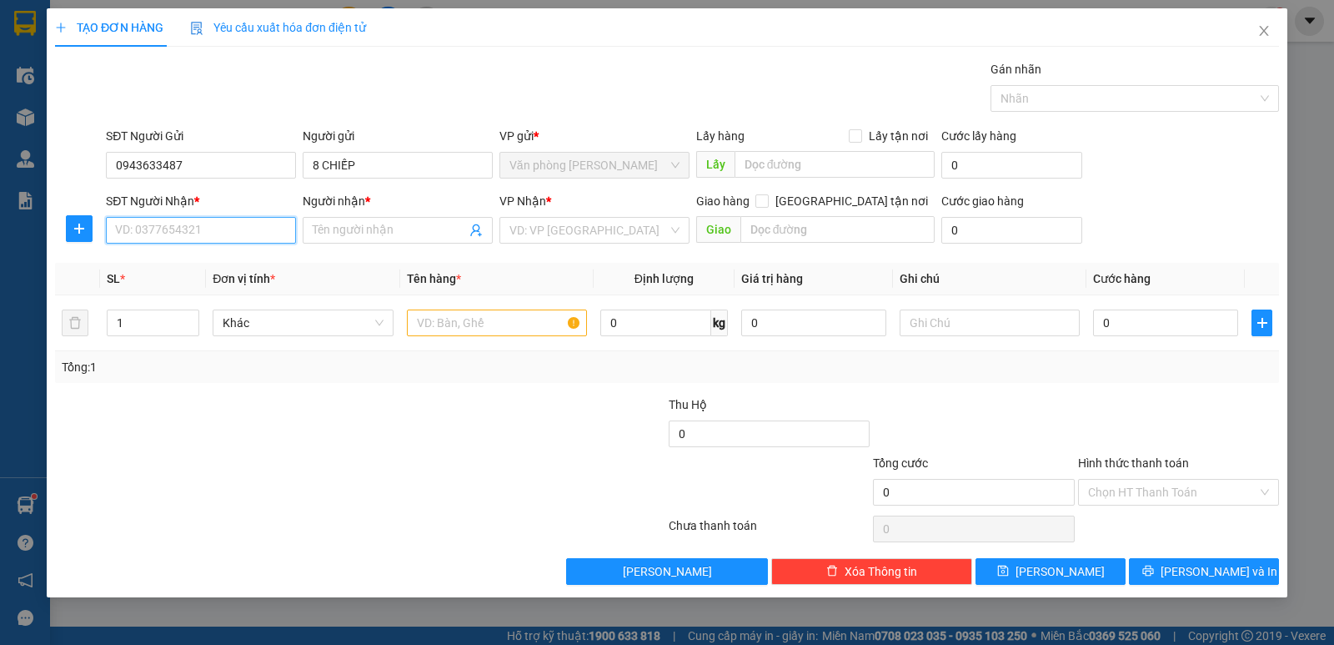
click at [238, 230] on input "SĐT Người Nhận *" at bounding box center [201, 230] width 190 height 27
click at [207, 290] on div "0942062752 - 6 HỒI" at bounding box center [201, 290] width 170 height 18
click at [486, 329] on input "text" at bounding box center [497, 322] width 180 height 27
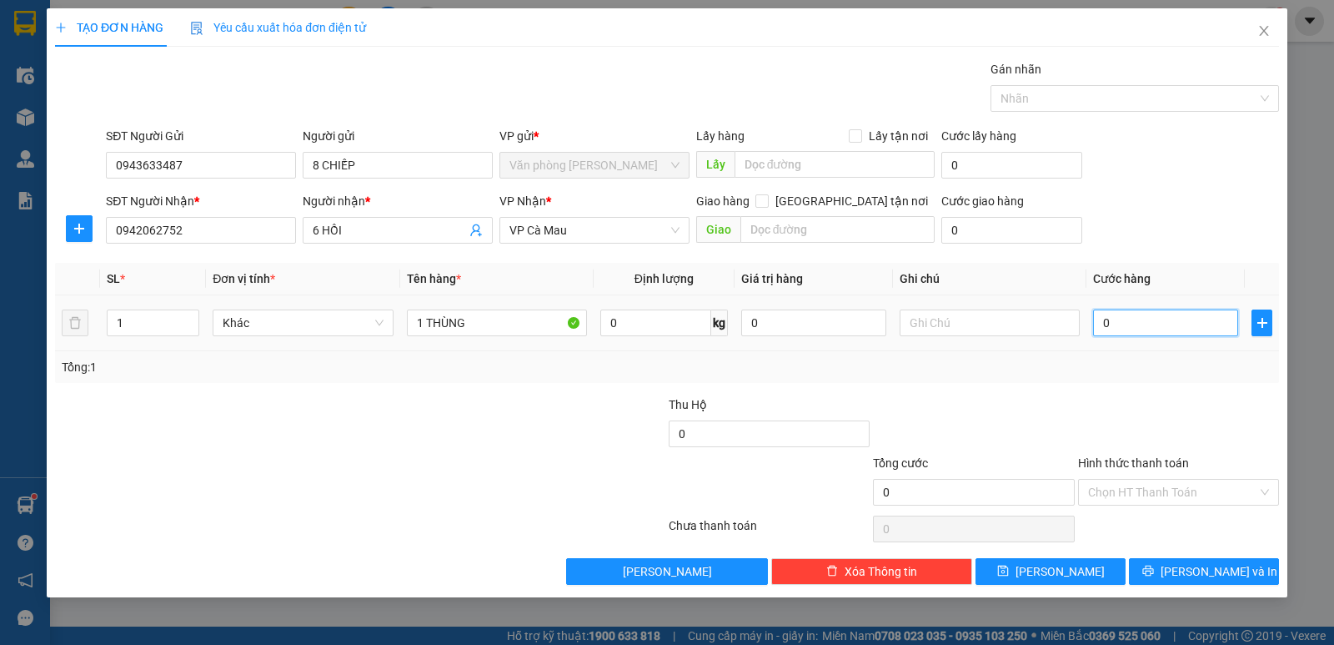
click at [1187, 327] on input "0" at bounding box center [1165, 322] width 145 height 27
click at [1168, 490] on input "Hình thức thanh toán" at bounding box center [1172, 491] width 169 height 25
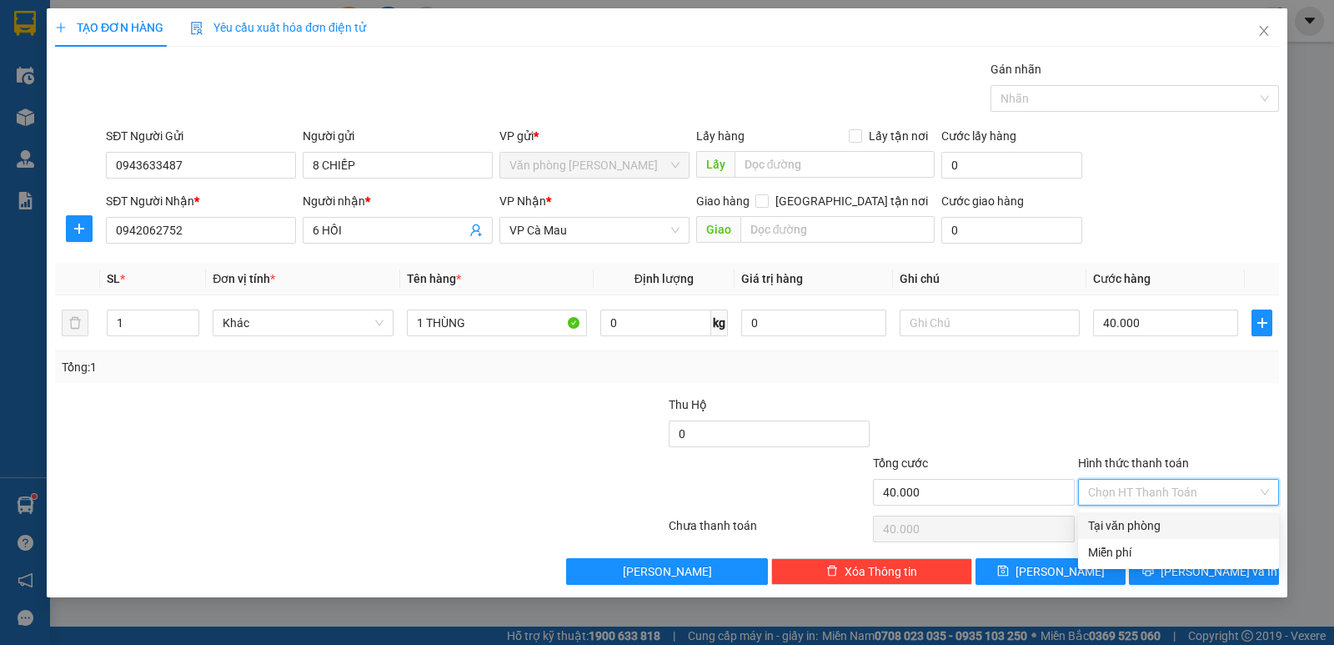
click at [1147, 523] on div "Tại văn phòng" at bounding box center [1178, 525] width 181 height 18
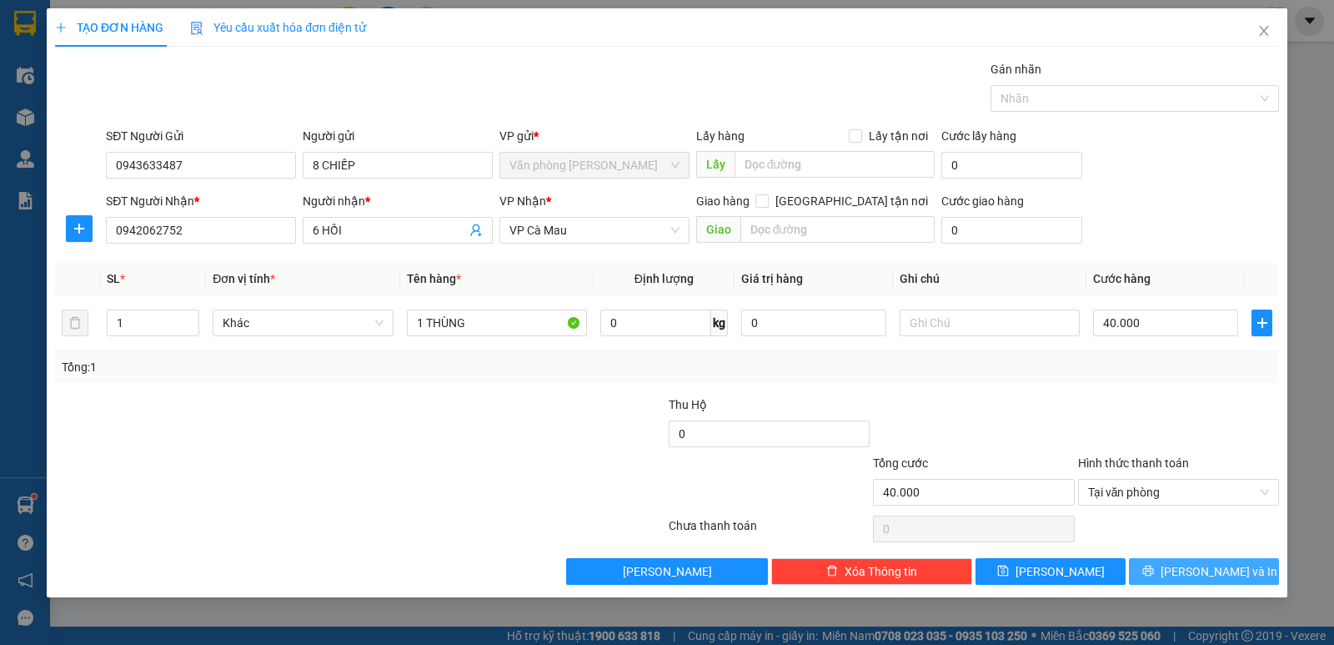
drag, startPoint x: 1196, startPoint y: 577, endPoint x: 1071, endPoint y: 485, distance: 155.1
click at [1196, 576] on span "Lưu và In" at bounding box center [1219, 571] width 117 height 18
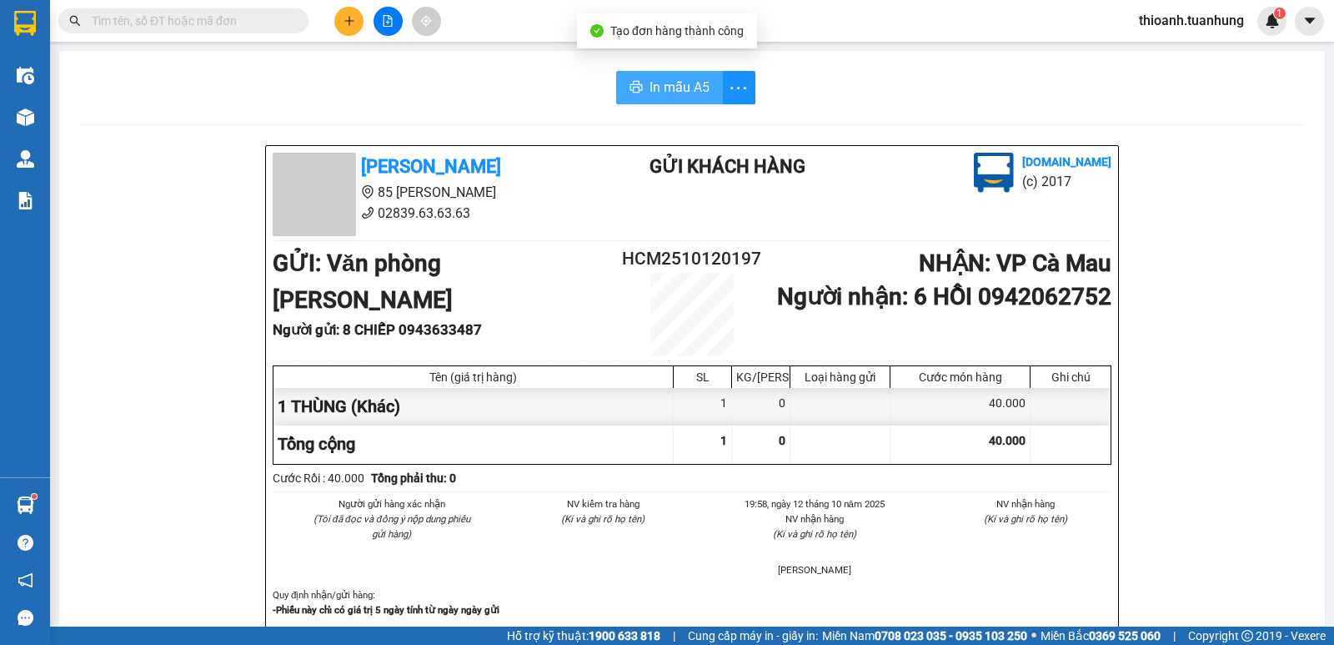
click at [660, 89] on span "In mẫu A5" at bounding box center [680, 87] width 60 height 21
click at [226, 25] on input "text" at bounding box center [190, 21] width 197 height 18
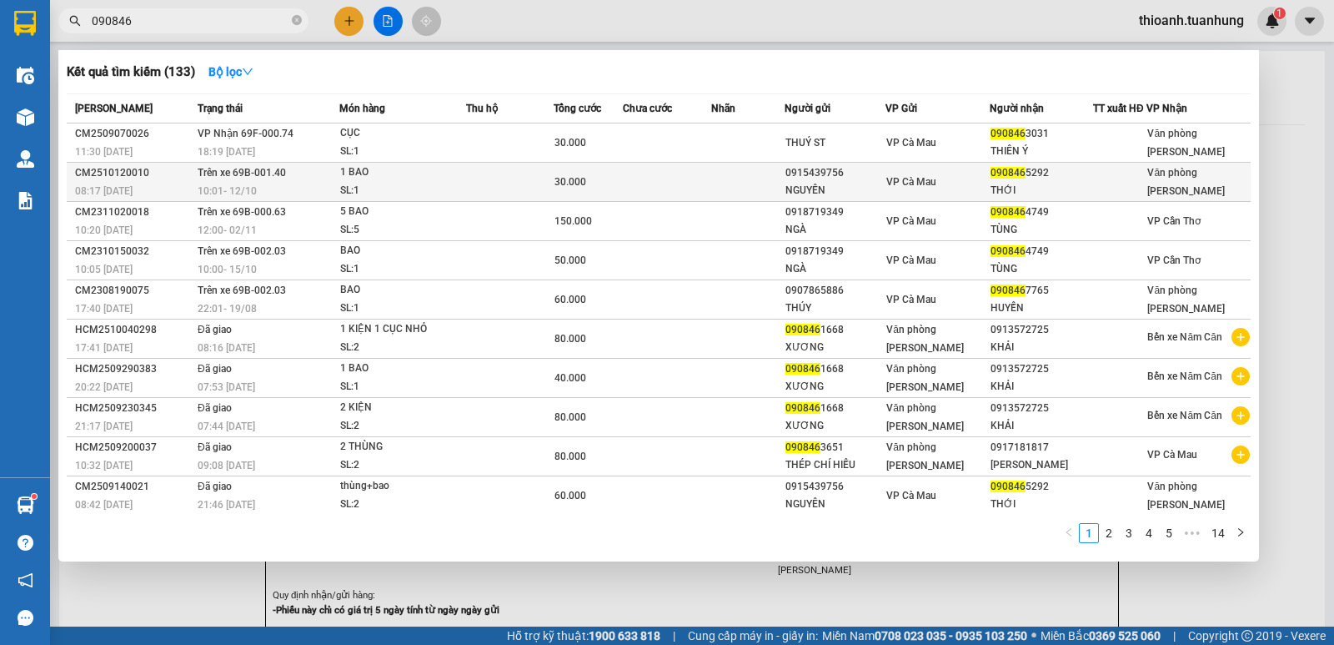
click at [995, 182] on div "THỚI" at bounding box center [1042, 191] width 102 height 18
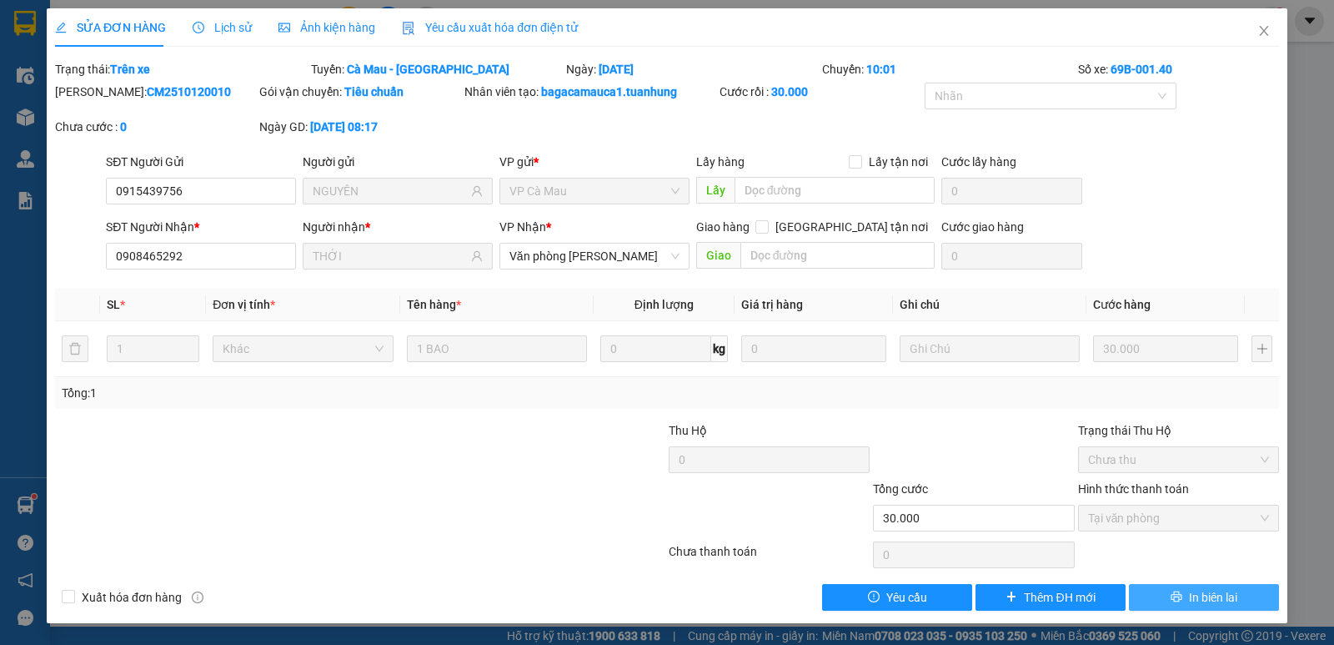
click at [1183, 595] on button "In biên lai" at bounding box center [1204, 597] width 150 height 27
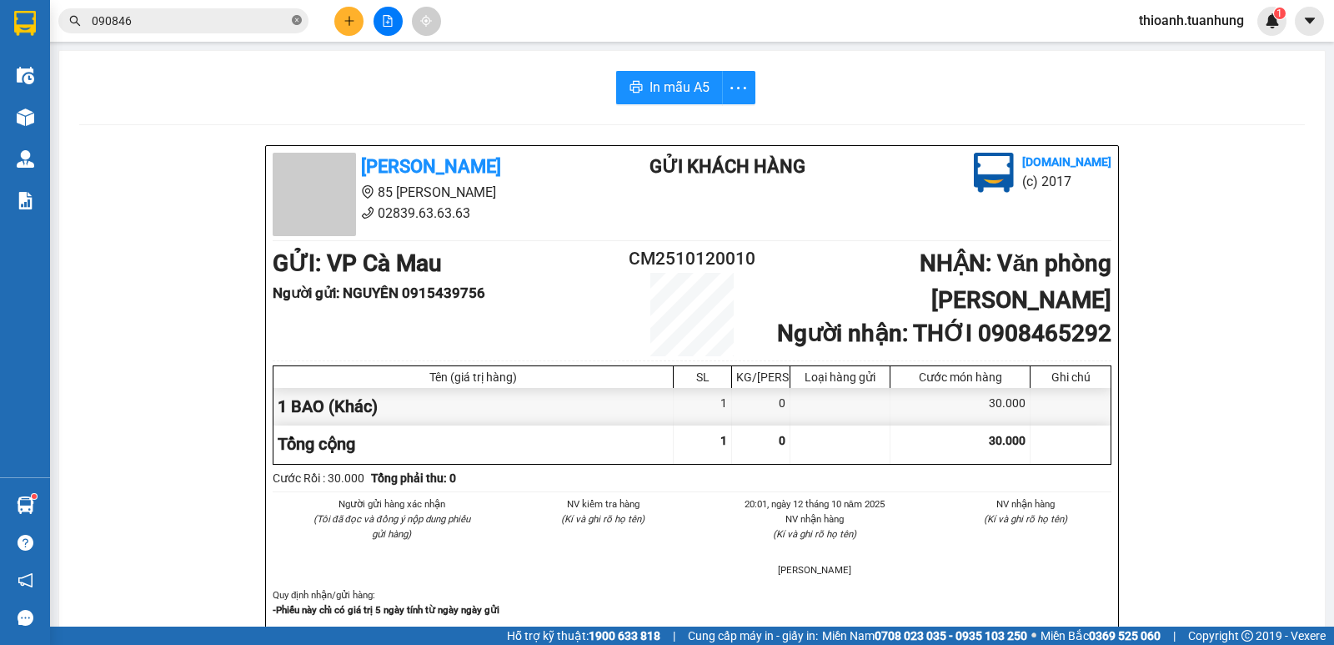
click at [294, 23] on icon "close-circle" at bounding box center [297, 20] width 10 height 10
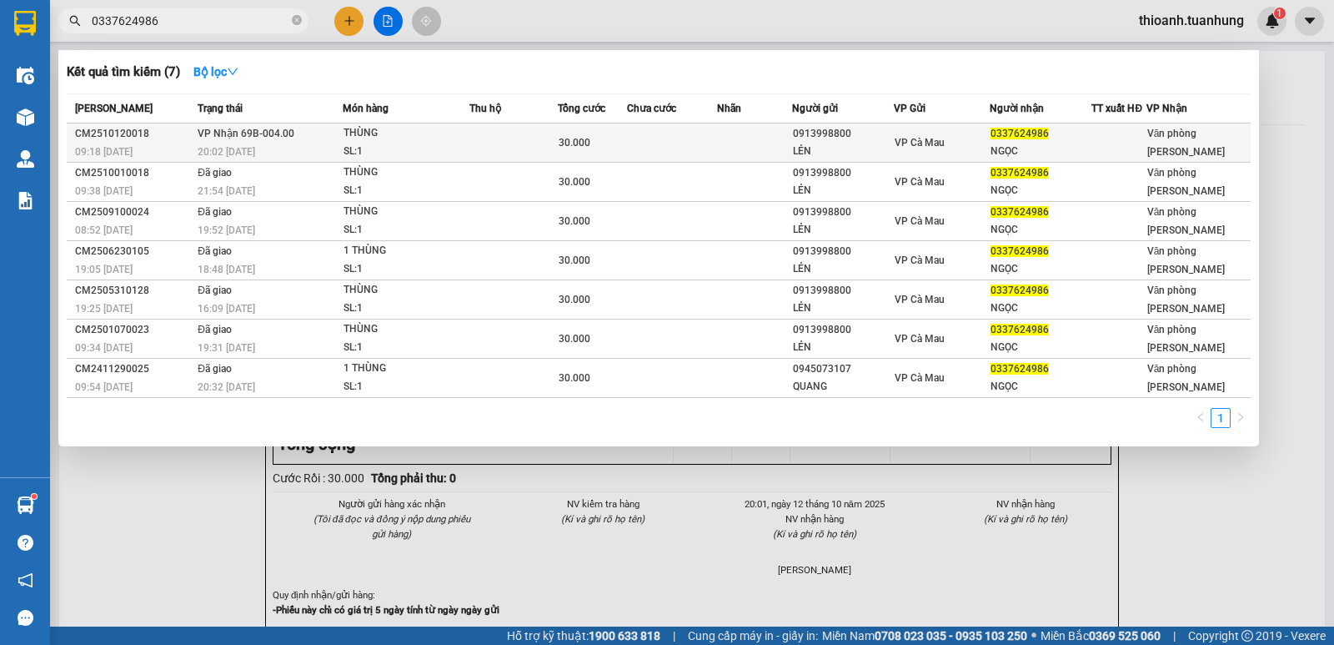
click at [1003, 150] on div "NGỌC" at bounding box center [1041, 152] width 100 height 18
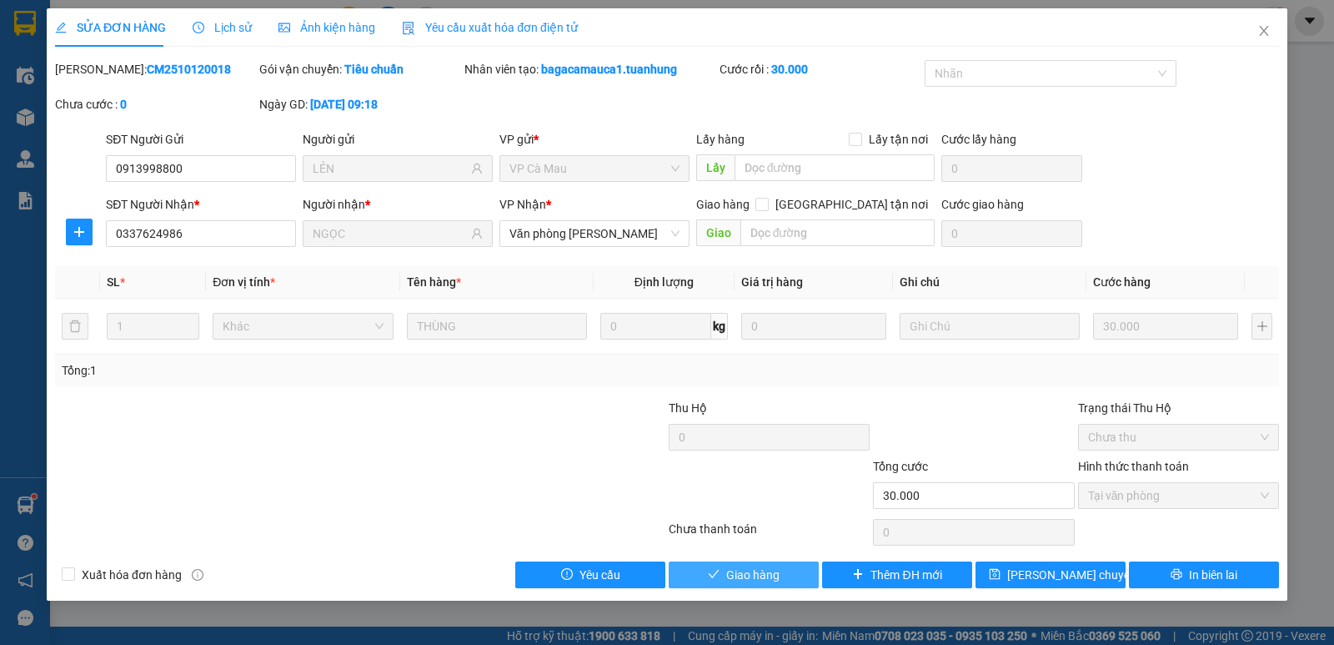
click at [747, 575] on span "Giao hàng" at bounding box center [752, 574] width 53 height 18
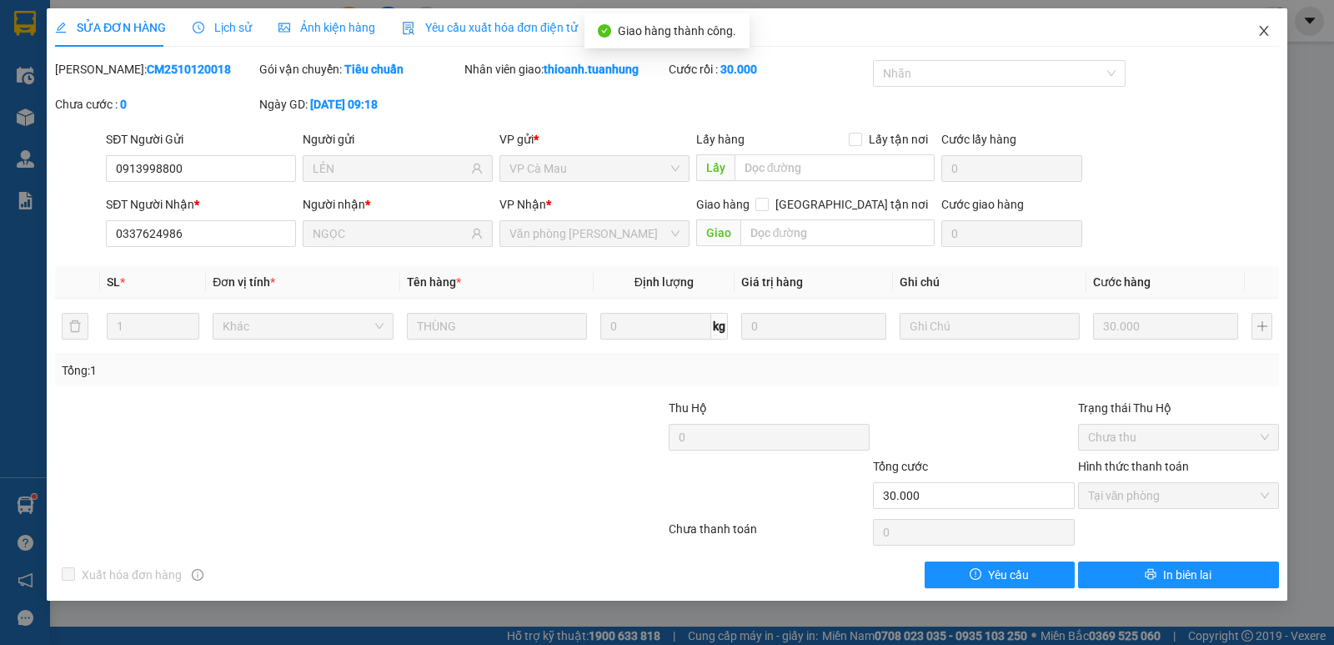
drag, startPoint x: 1259, startPoint y: 33, endPoint x: 922, endPoint y: 40, distance: 336.9
click at [1257, 35] on icon "close" at bounding box center [1263, 30] width 13 height 13
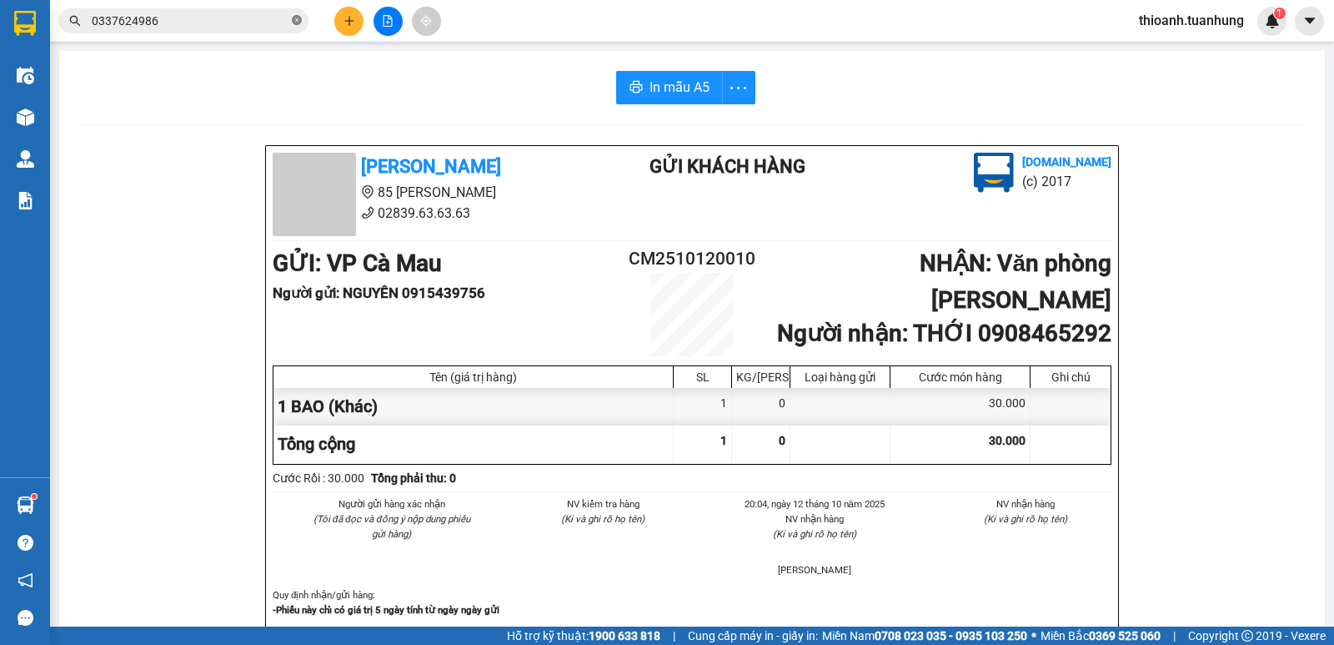
click at [297, 22] on icon "close-circle" at bounding box center [297, 20] width 10 height 10
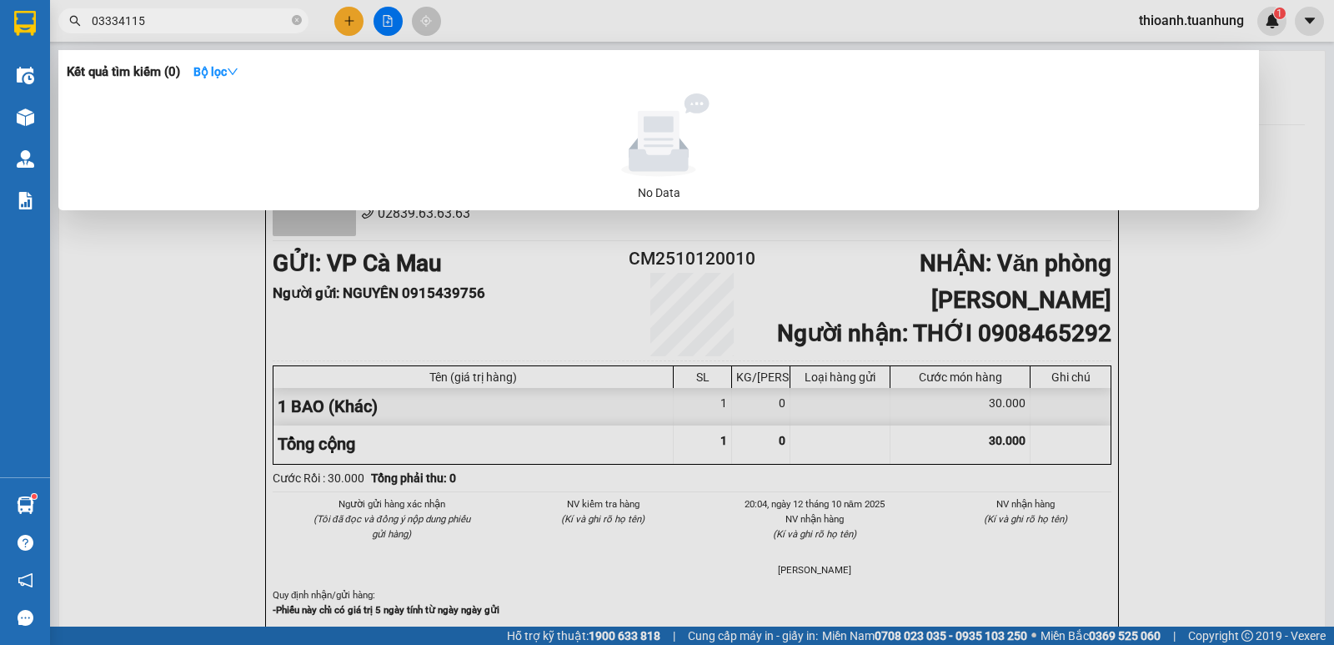
click at [115, 18] on input "03334115" at bounding box center [190, 21] width 197 height 18
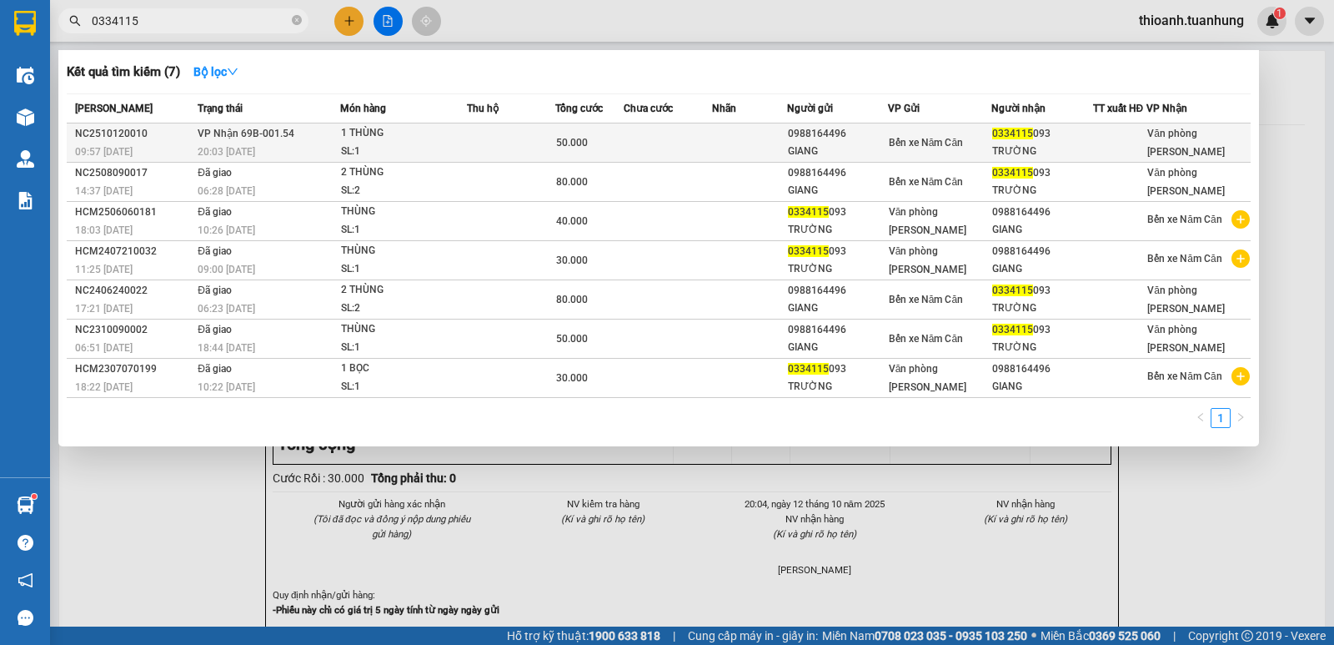
click at [747, 140] on td at bounding box center [749, 142] width 74 height 39
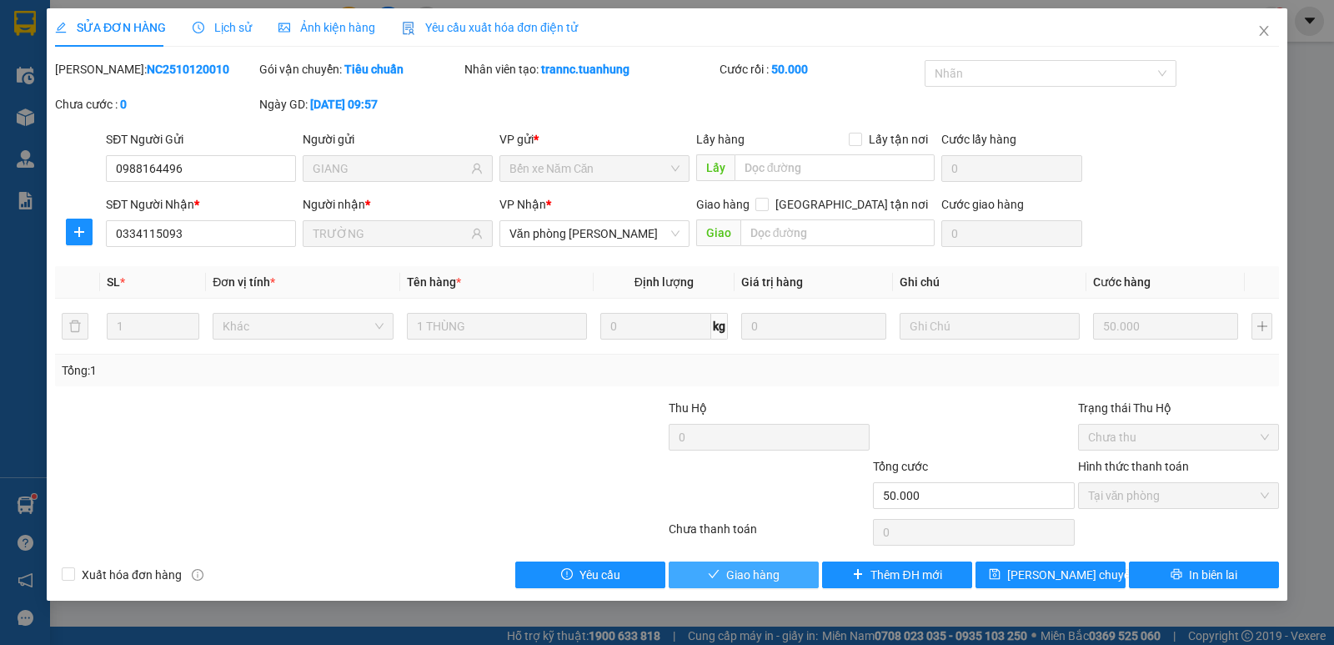
click at [794, 576] on button "Giao hàng" at bounding box center [744, 574] width 150 height 27
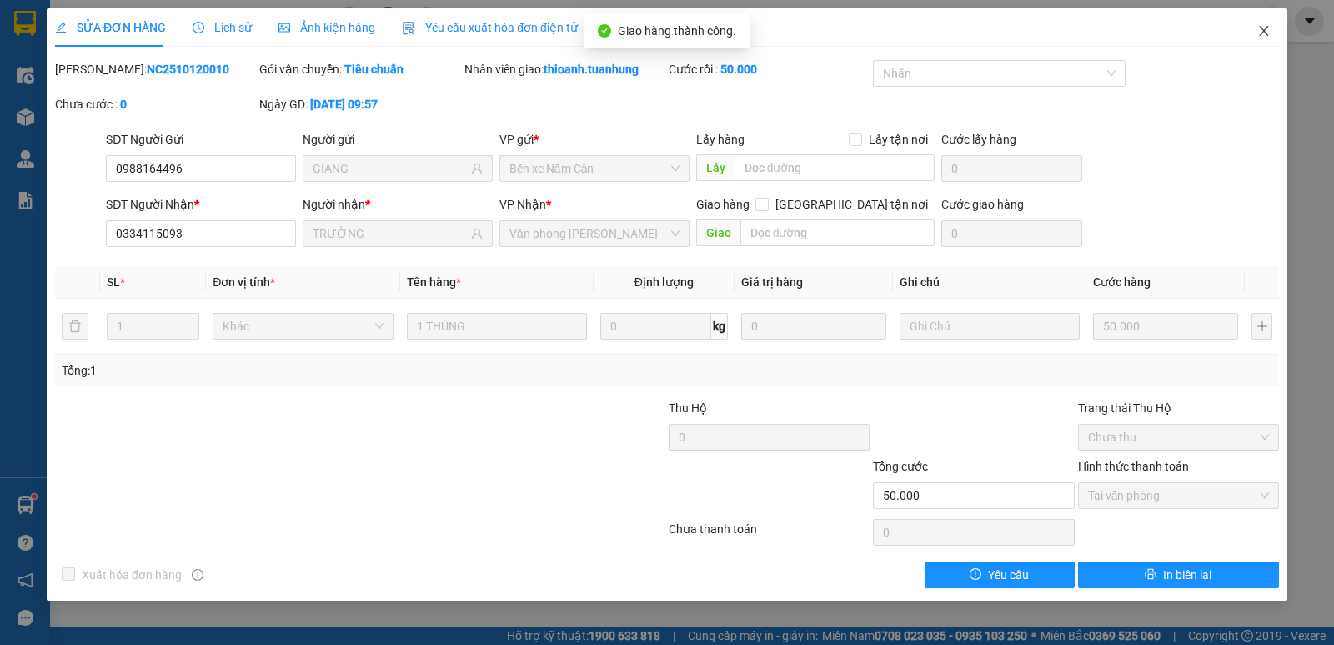
click at [1260, 33] on icon "close" at bounding box center [1263, 30] width 13 height 13
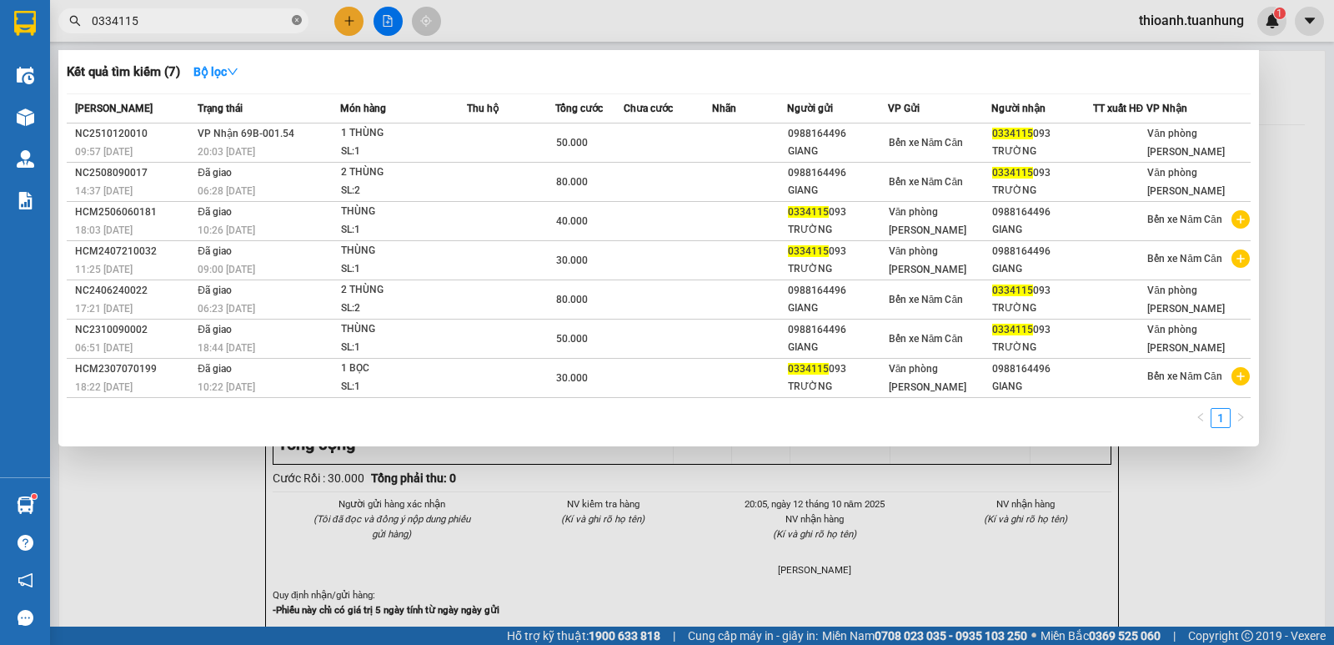
click at [299, 22] on icon "close-circle" at bounding box center [297, 20] width 10 height 10
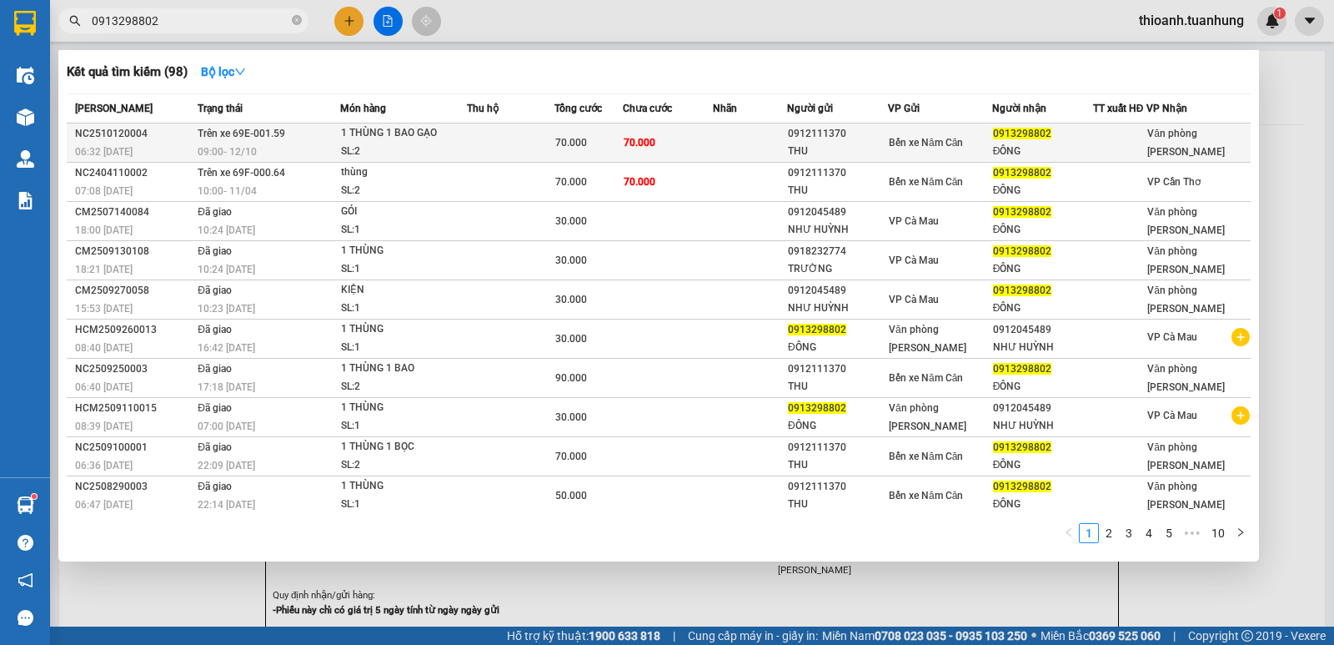
click at [923, 141] on span "Bến xe Năm Căn" at bounding box center [926, 143] width 74 height 12
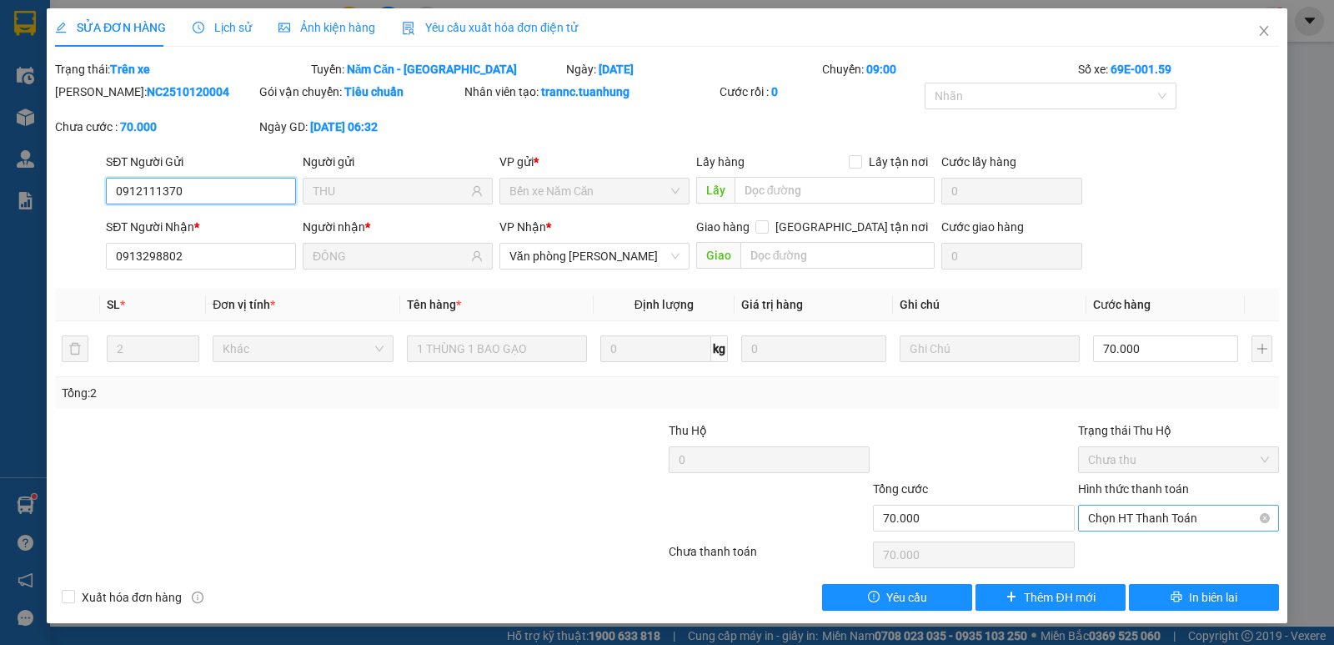
click at [1107, 519] on span "Chọn HT Thanh Toán" at bounding box center [1178, 517] width 181 height 25
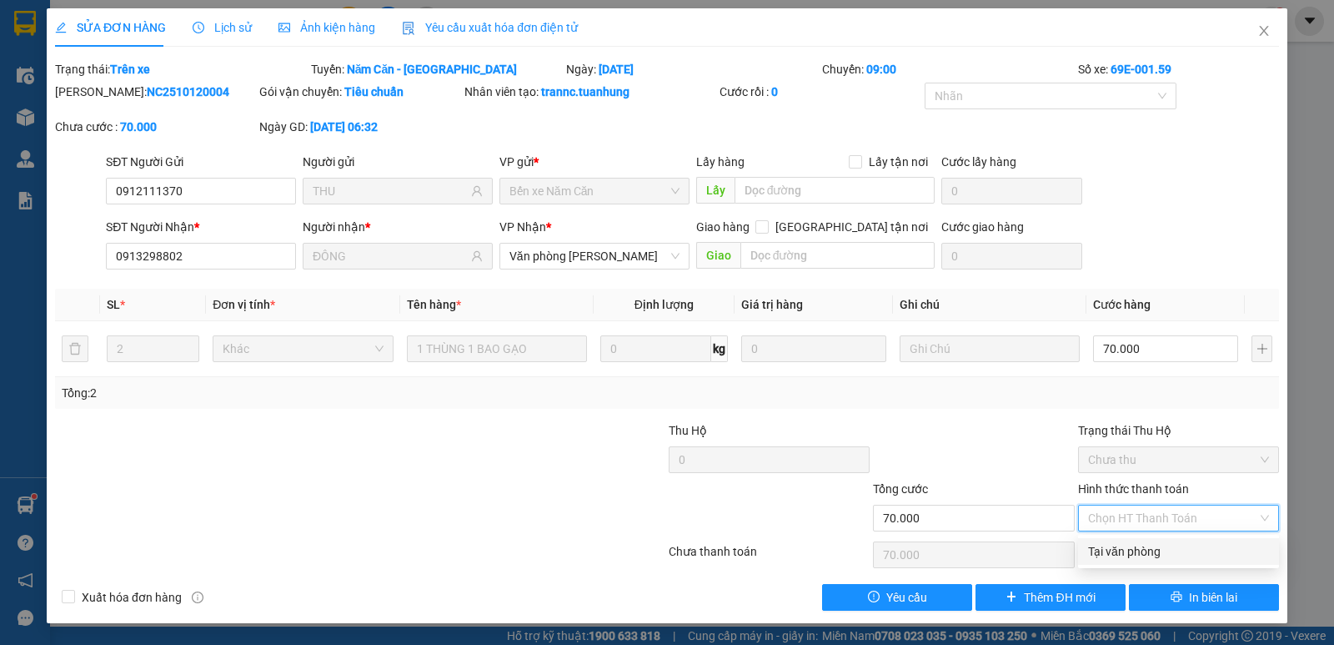
click at [1112, 554] on div "Tại văn phòng" at bounding box center [1178, 551] width 181 height 18
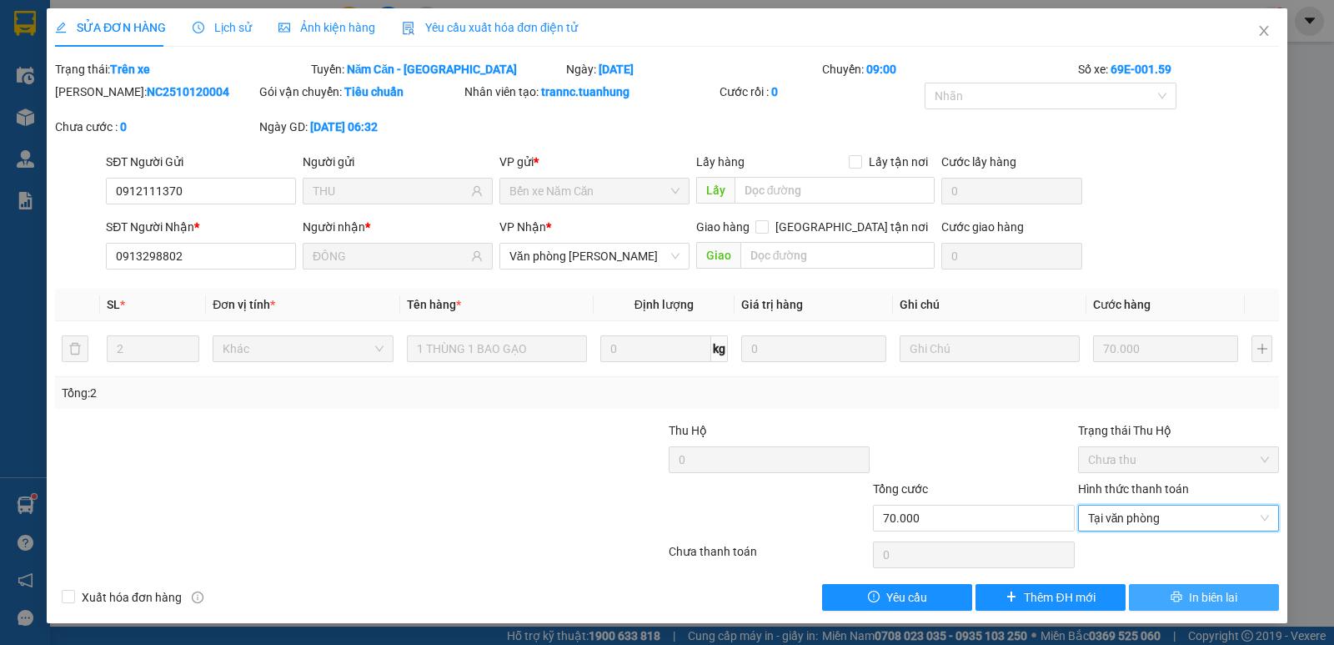
click at [1202, 588] on span "In biên lai" at bounding box center [1213, 597] width 48 height 18
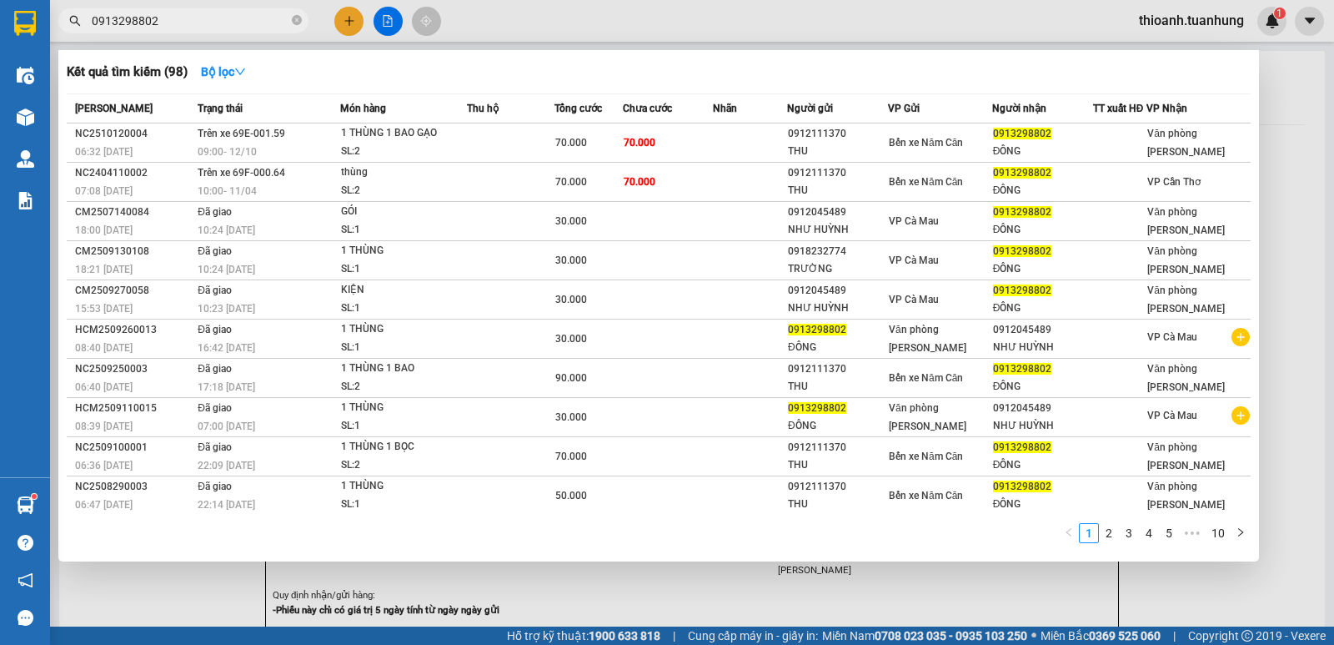
click at [137, 29] on input "0913298802" at bounding box center [190, 21] width 197 height 18
click at [296, 17] on icon "close-circle" at bounding box center [297, 20] width 10 height 10
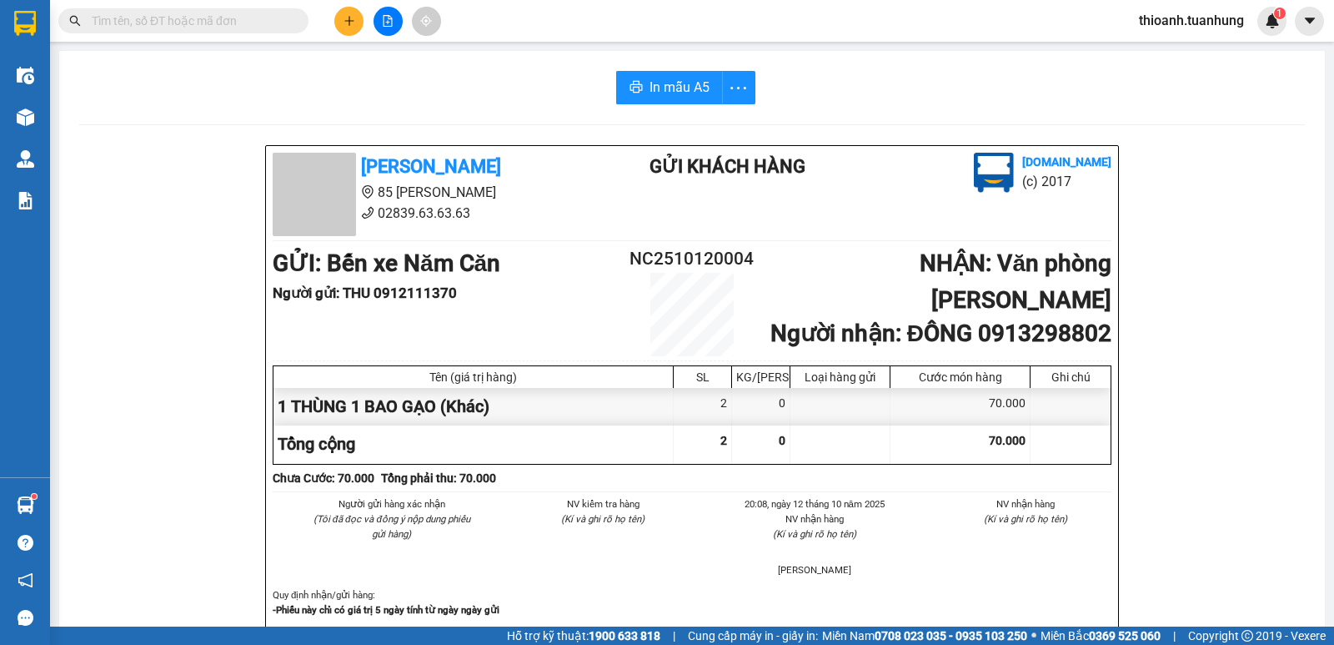
click at [264, 17] on input "text" at bounding box center [190, 21] width 197 height 18
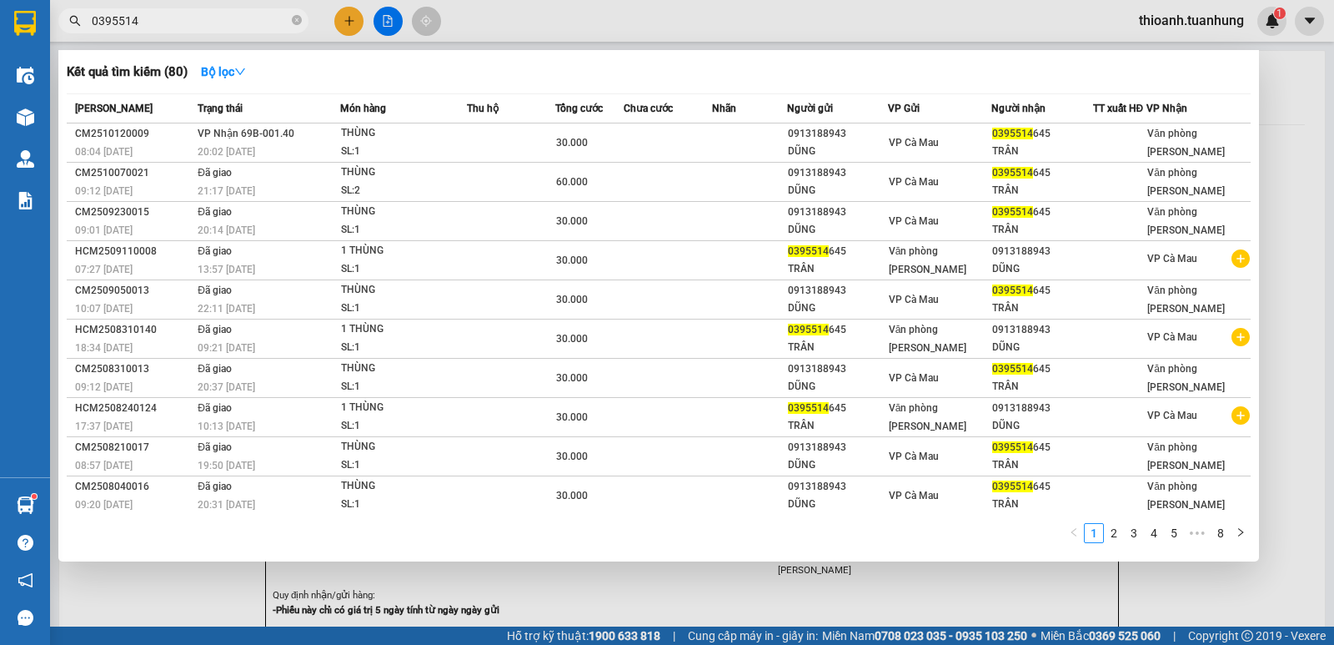
click at [356, 12] on div at bounding box center [667, 322] width 1334 height 645
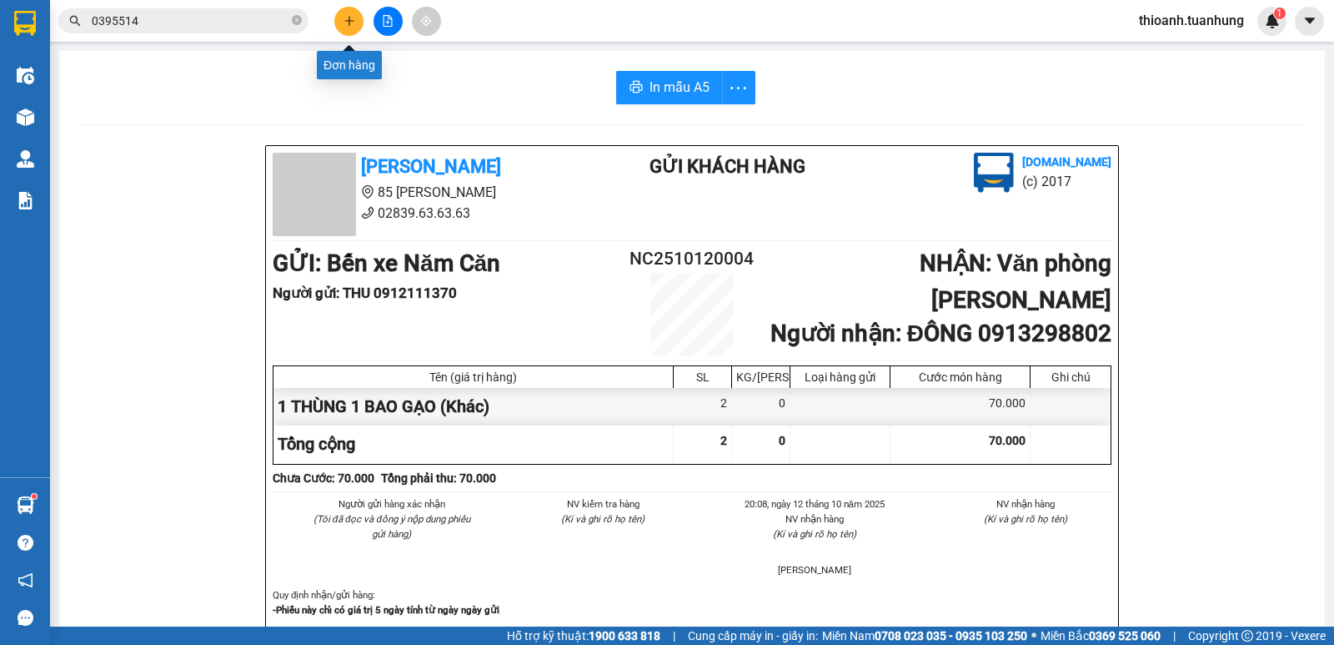
click at [349, 25] on icon "plus" at bounding box center [350, 21] width 12 height 12
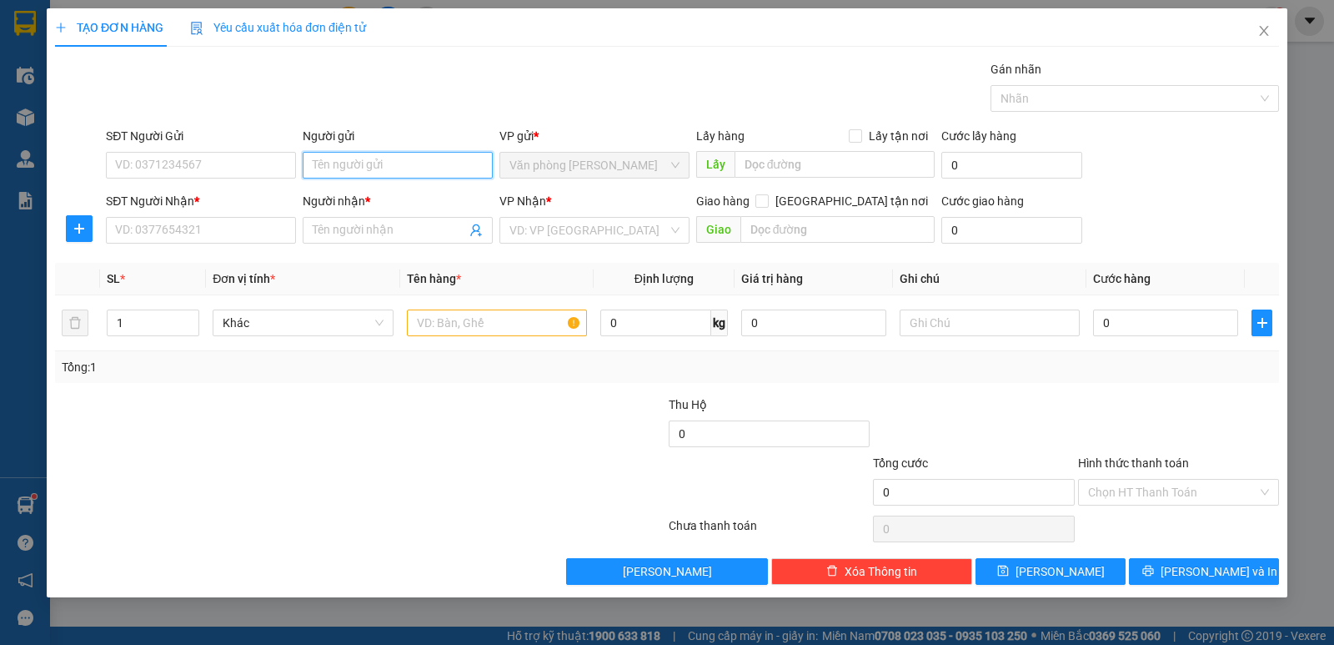
click at [328, 177] on input "Người gửi" at bounding box center [398, 165] width 190 height 27
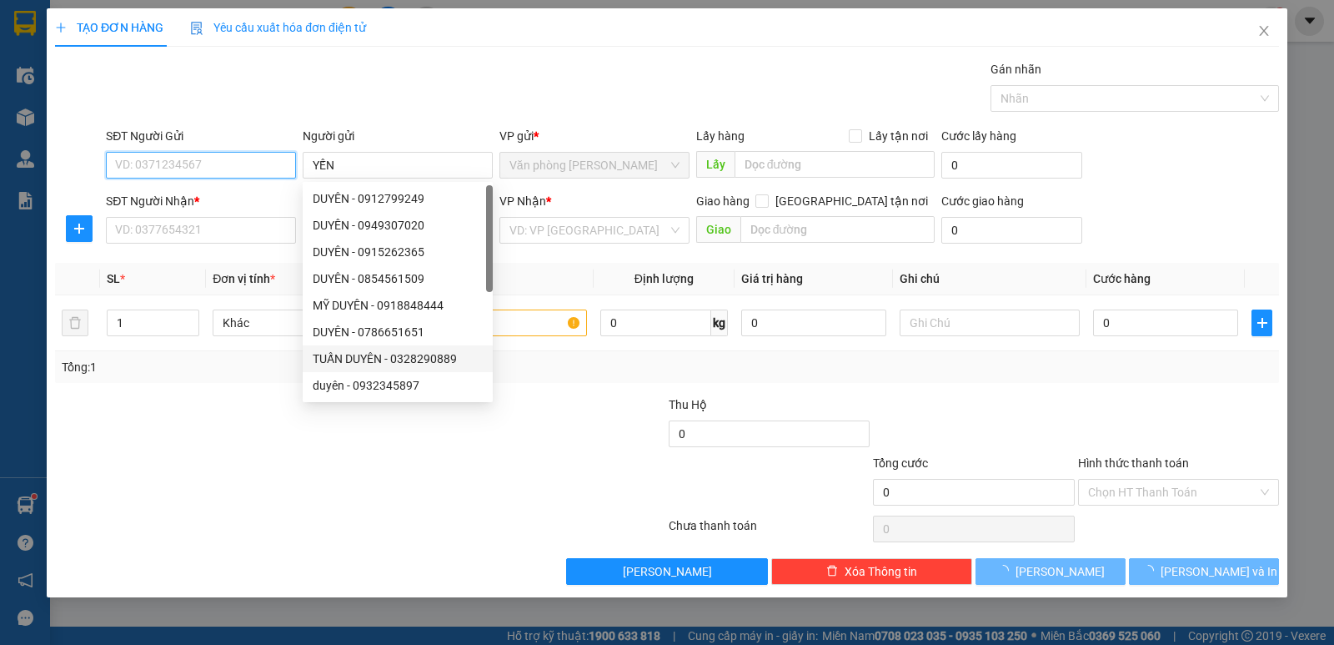
click at [195, 164] on input "SĐT Người Gửi" at bounding box center [201, 165] width 190 height 27
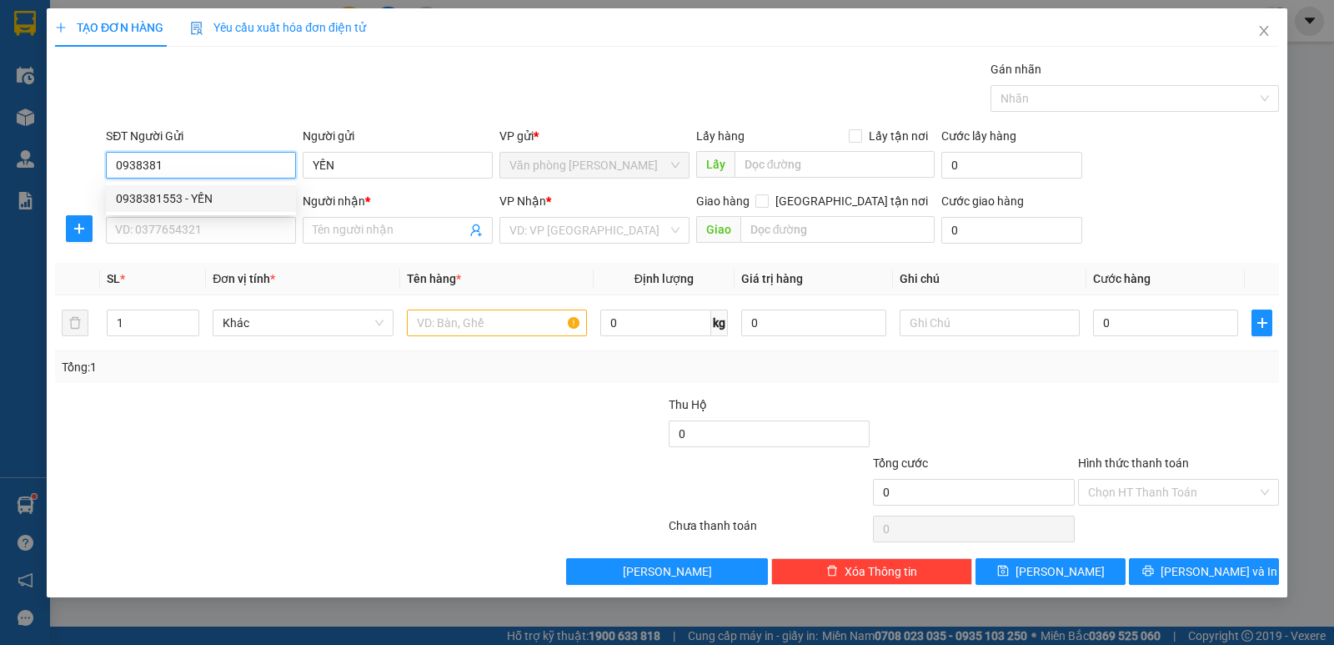
click at [207, 201] on div "0938381553 - YẾN" at bounding box center [201, 198] width 170 height 18
drag, startPoint x: 228, startPoint y: 248, endPoint x: 231, endPoint y: 218, distance: 29.3
click at [228, 238] on div "SĐT Người Nhận * VD: 0377654321" at bounding box center [201, 221] width 190 height 58
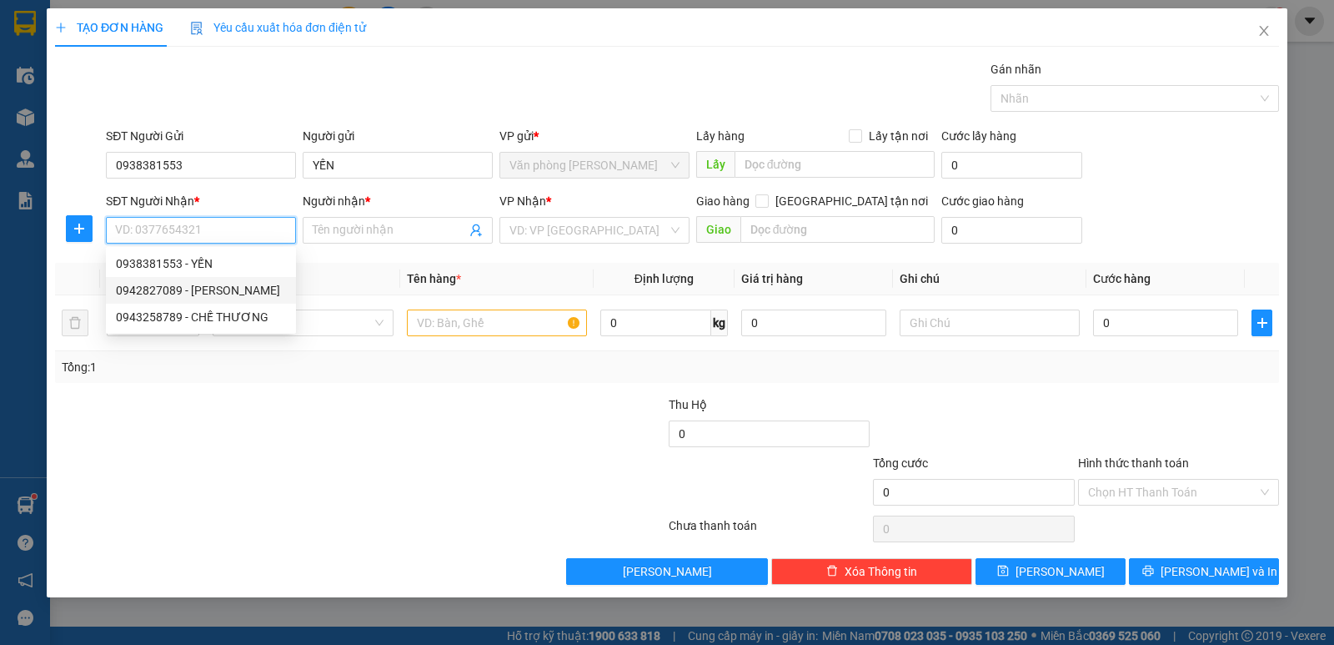
click at [211, 292] on div "0942827089 - KIM HOA" at bounding box center [201, 290] width 170 height 18
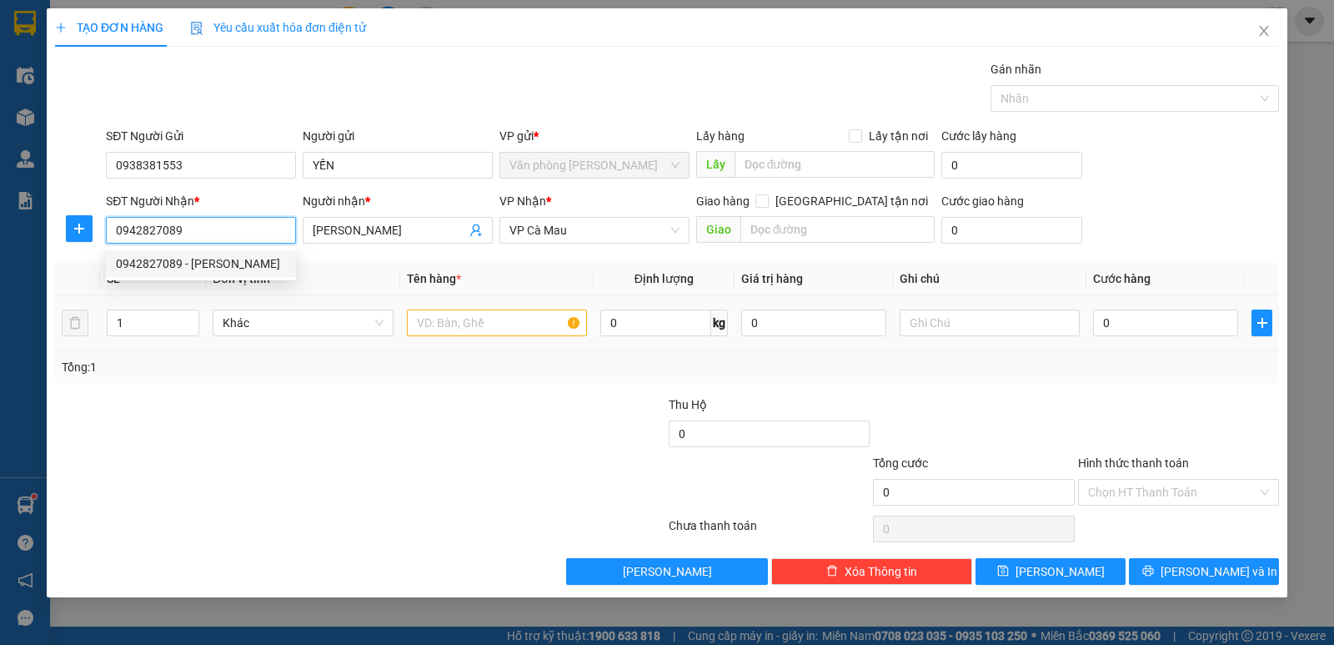
click at [417, 343] on tr "1 Khác 0 kg 0 0" at bounding box center [667, 323] width 1224 height 56
click at [452, 336] on div at bounding box center [497, 322] width 180 height 33
click at [457, 332] on input "text" at bounding box center [497, 322] width 180 height 27
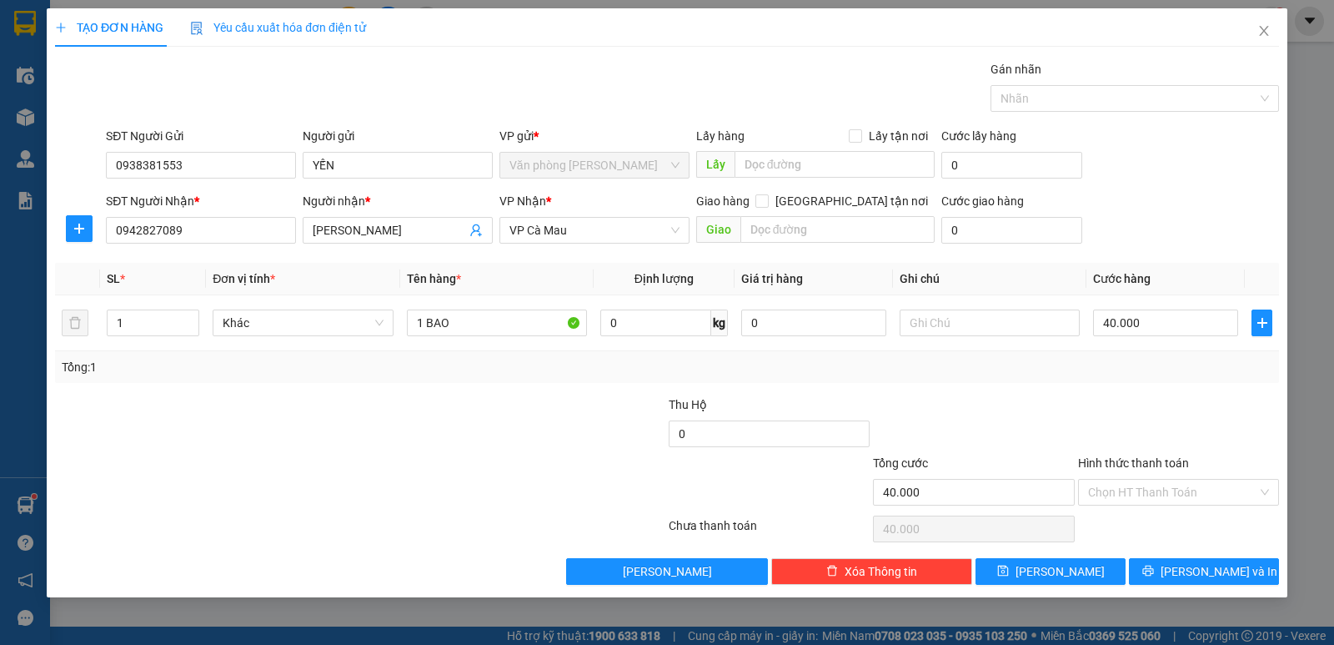
drag, startPoint x: 1136, startPoint y: 440, endPoint x: 1143, endPoint y: 444, distance: 8.6
click at [1137, 439] on div at bounding box center [1178, 424] width 204 height 58
click at [1171, 564] on button "Lưu và In" at bounding box center [1204, 571] width 150 height 27
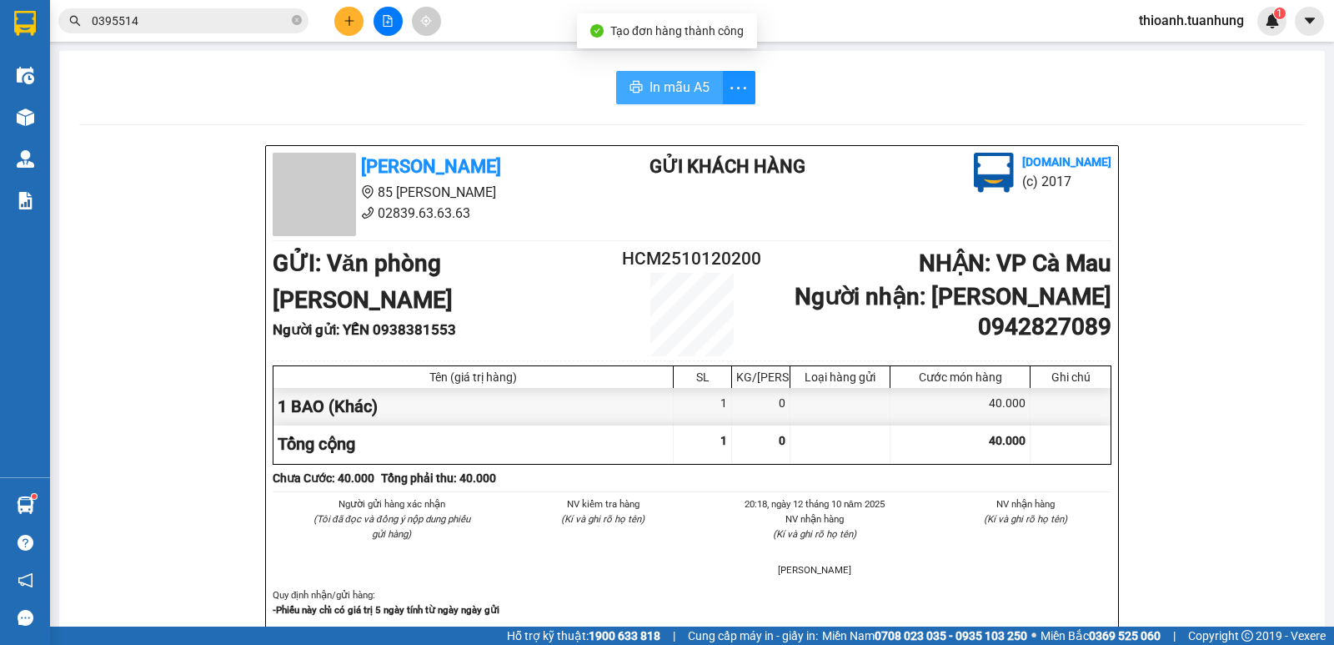
click at [672, 94] on span "In mẫu A5" at bounding box center [680, 87] width 60 height 21
click at [296, 19] on icon "close-circle" at bounding box center [297, 20] width 10 height 10
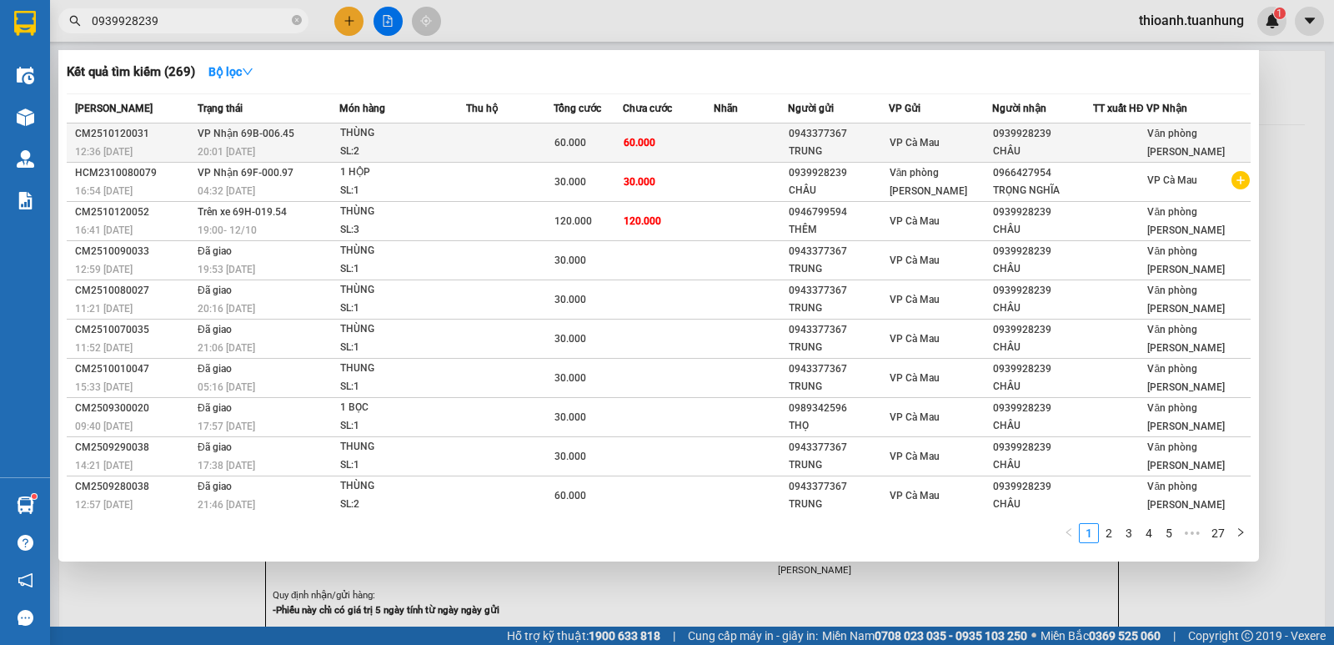
type input "0939928239"
click at [795, 142] on div "0943377367" at bounding box center [838, 134] width 99 height 18
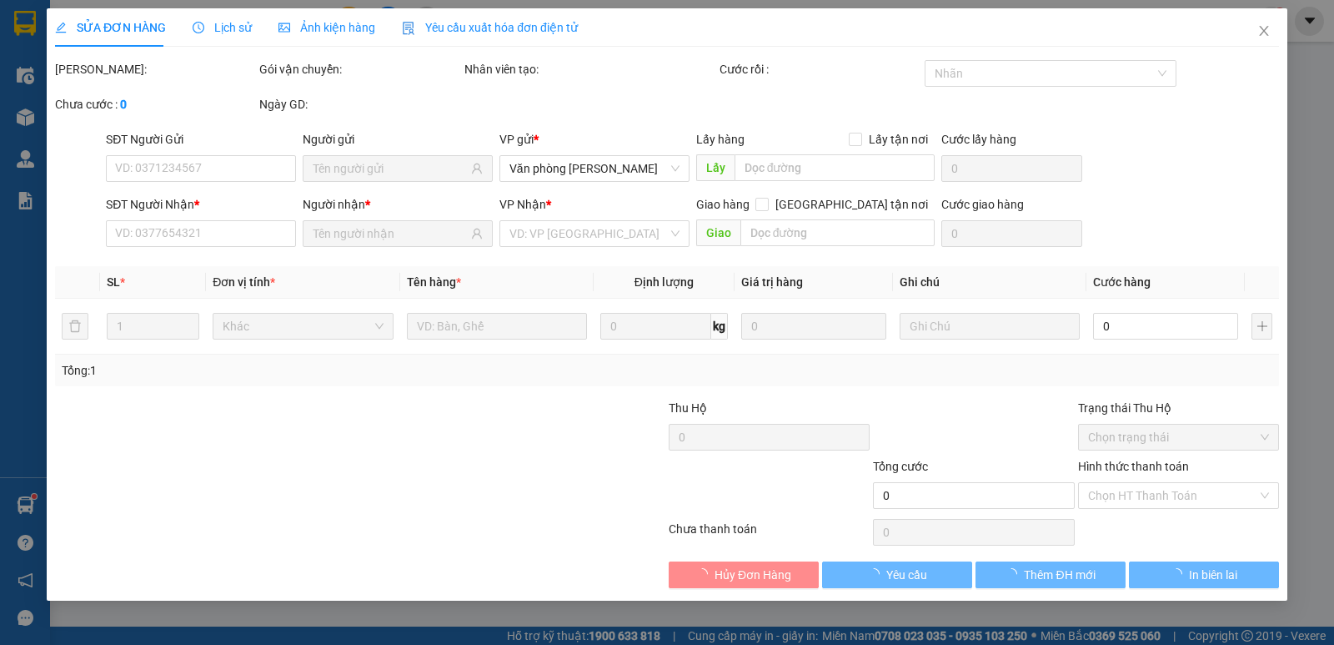
type input "0943377367"
type input "TRUNG"
type input "0939928239"
type input "CHÂU"
type input "60.000"
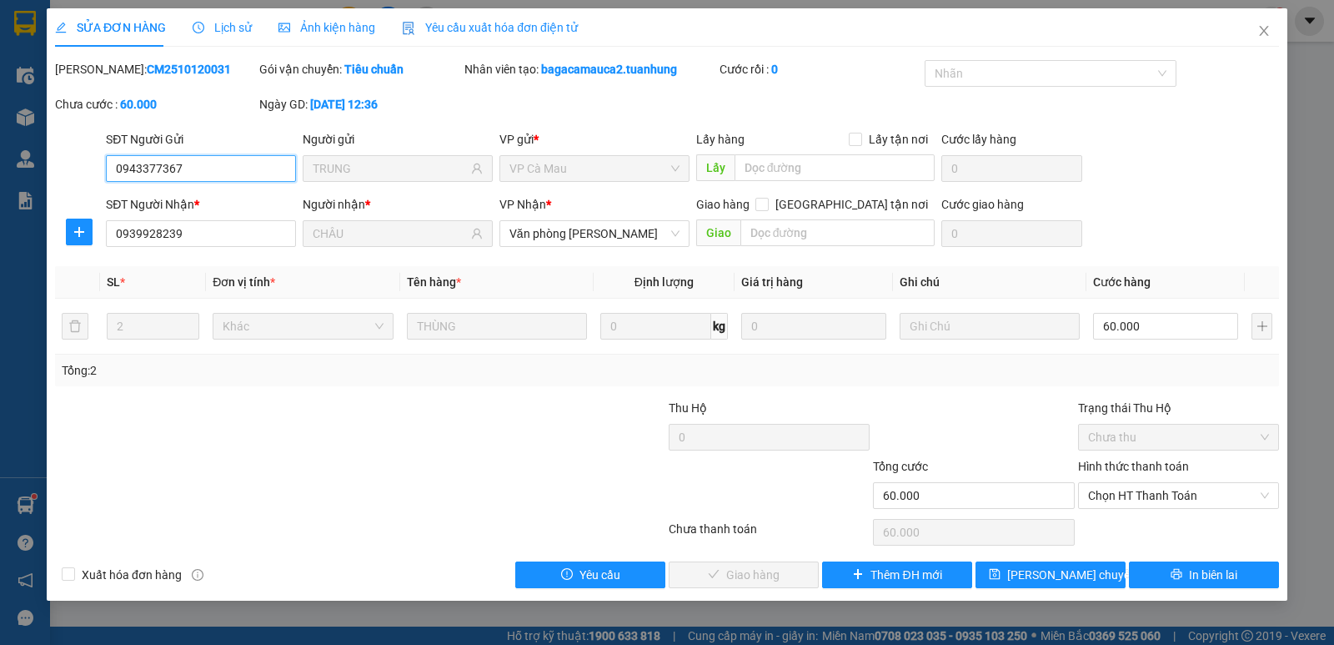
drag, startPoint x: 1137, startPoint y: 499, endPoint x: 1126, endPoint y: 511, distance: 16.6
click at [1133, 499] on span "Chọn HT Thanh Toán" at bounding box center [1178, 495] width 181 height 25
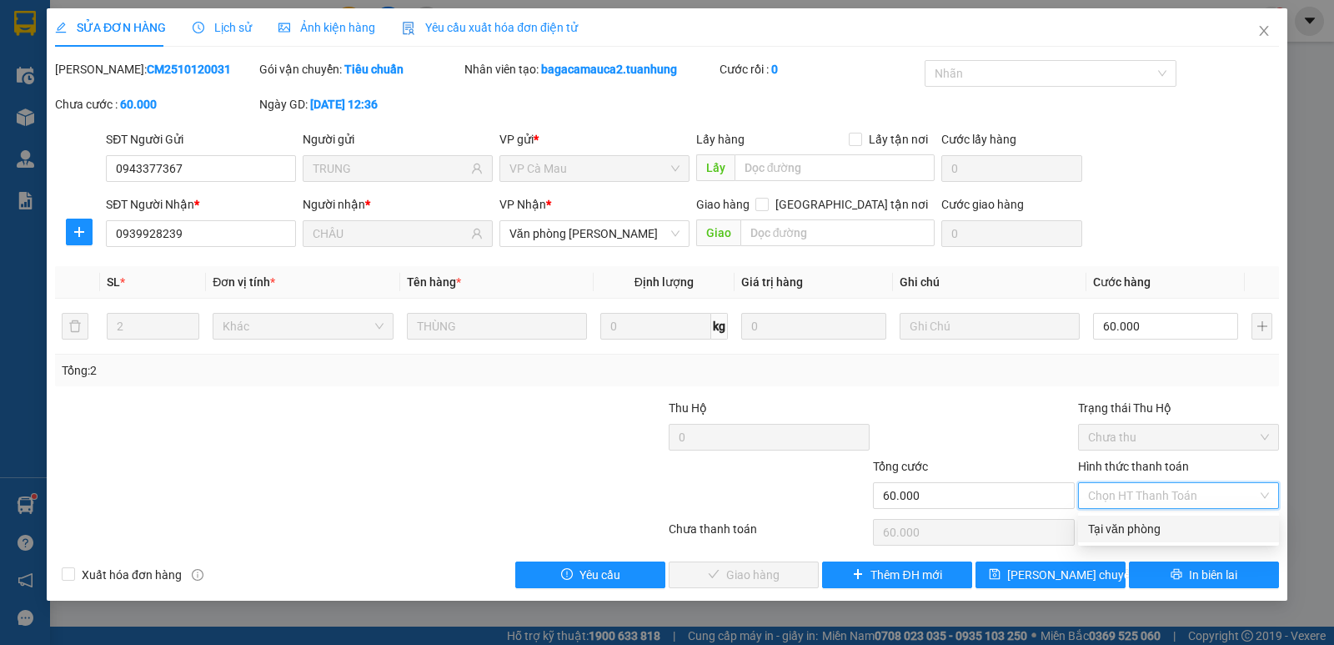
click at [1117, 527] on div "Tại văn phòng" at bounding box center [1178, 528] width 181 height 18
type input "0"
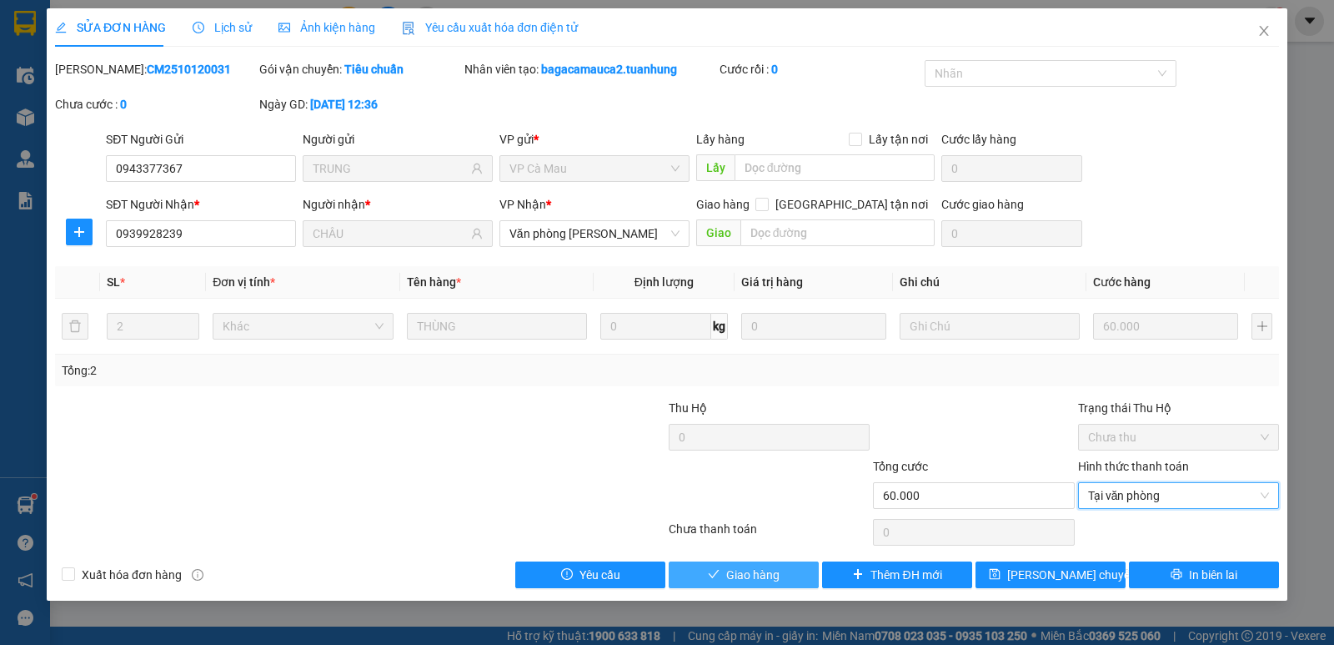
click at [746, 573] on span "Giao hàng" at bounding box center [752, 574] width 53 height 18
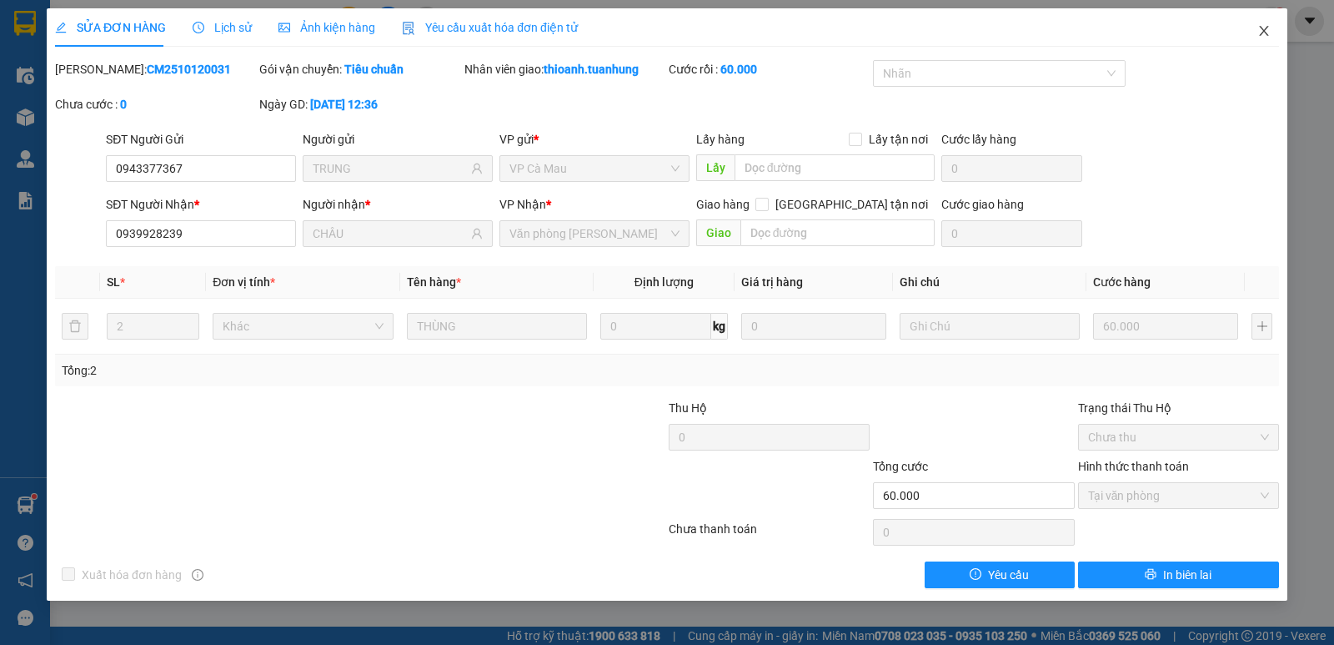
click at [1263, 25] on icon "close" at bounding box center [1263, 30] width 13 height 13
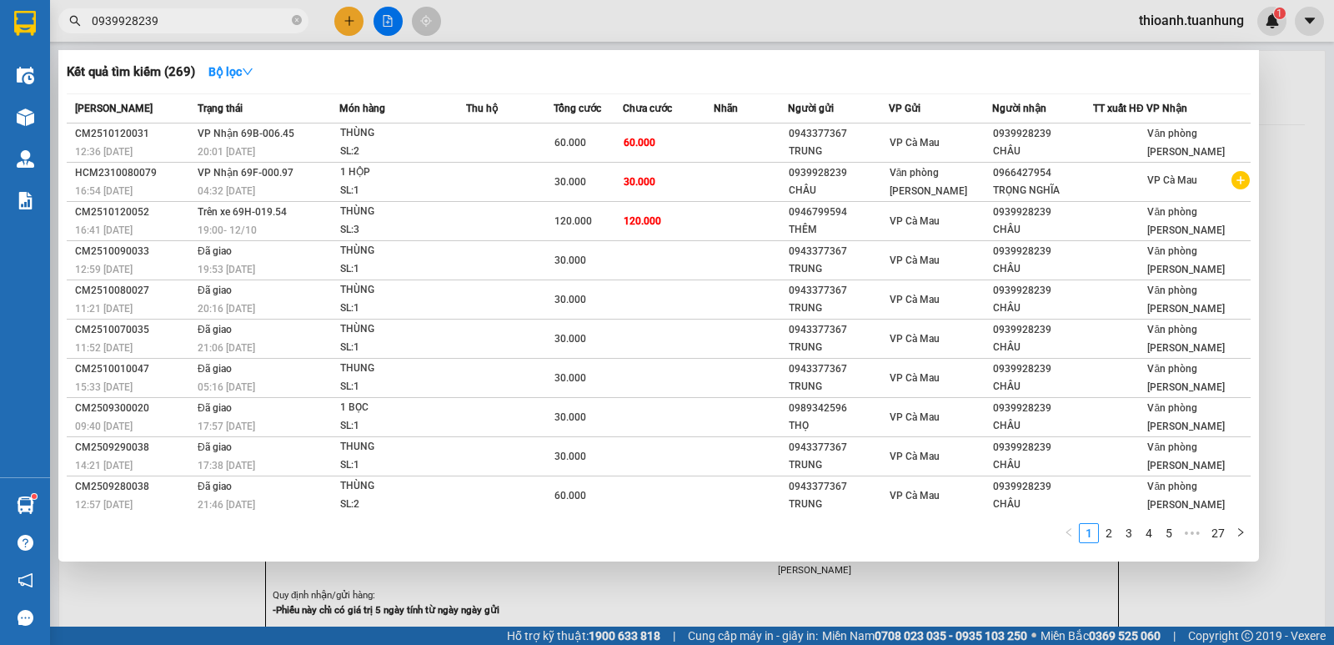
click at [104, 19] on input "0939928239" at bounding box center [190, 21] width 197 height 18
click at [347, 22] on div at bounding box center [667, 322] width 1334 height 645
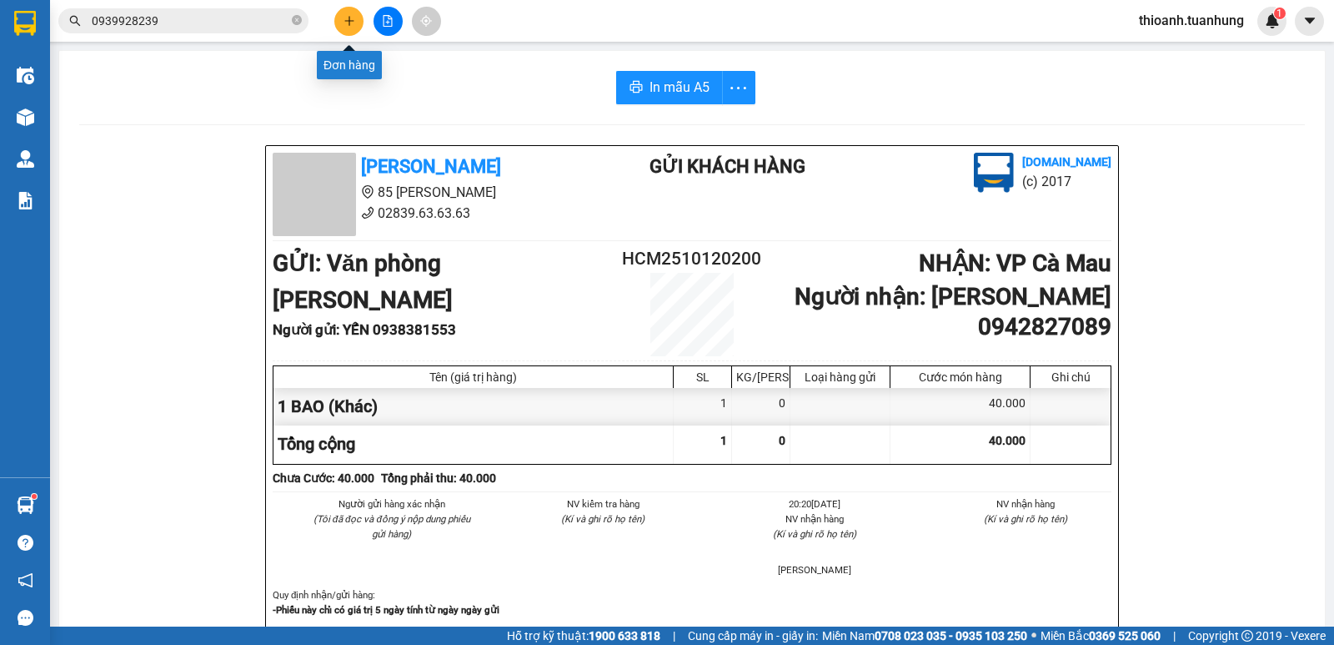
click at [350, 23] on icon "plus" at bounding box center [350, 21] width 12 height 12
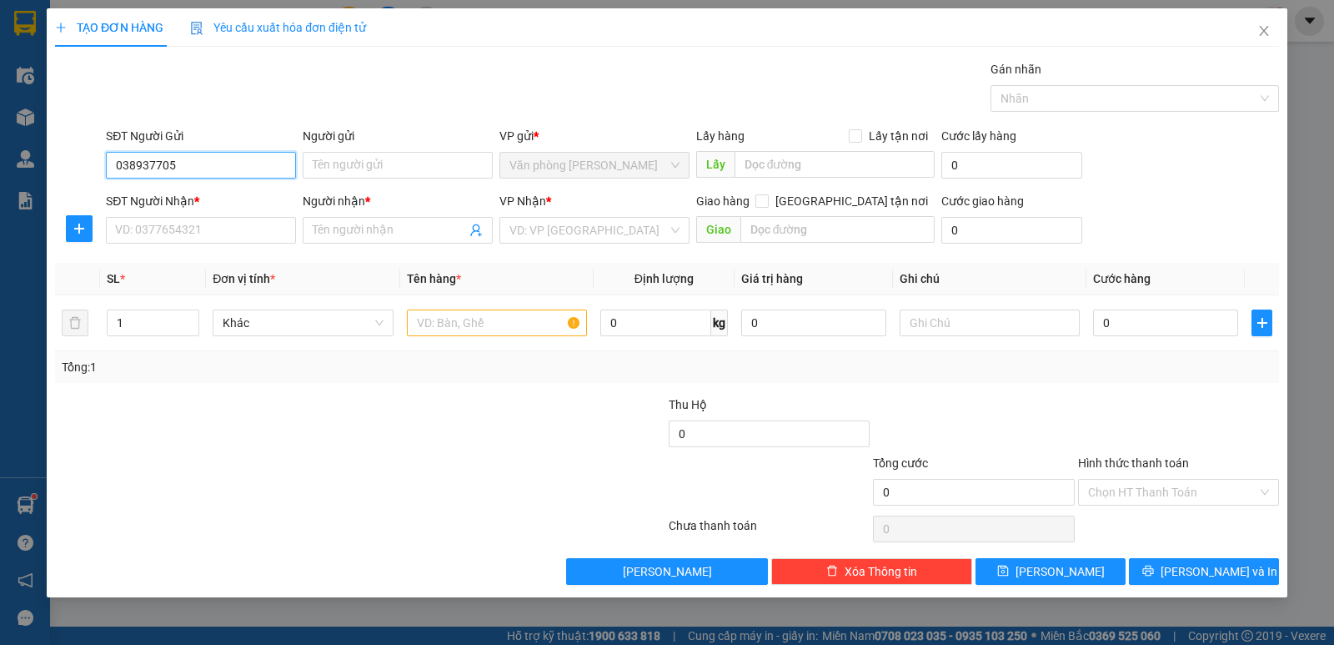
type input "0389377051"
click at [228, 202] on div "0389377051 - VÕ THÀNH TRỰC" at bounding box center [201, 198] width 170 height 18
type input "VÕ THÀNH TRỰC"
type input "0389377051"
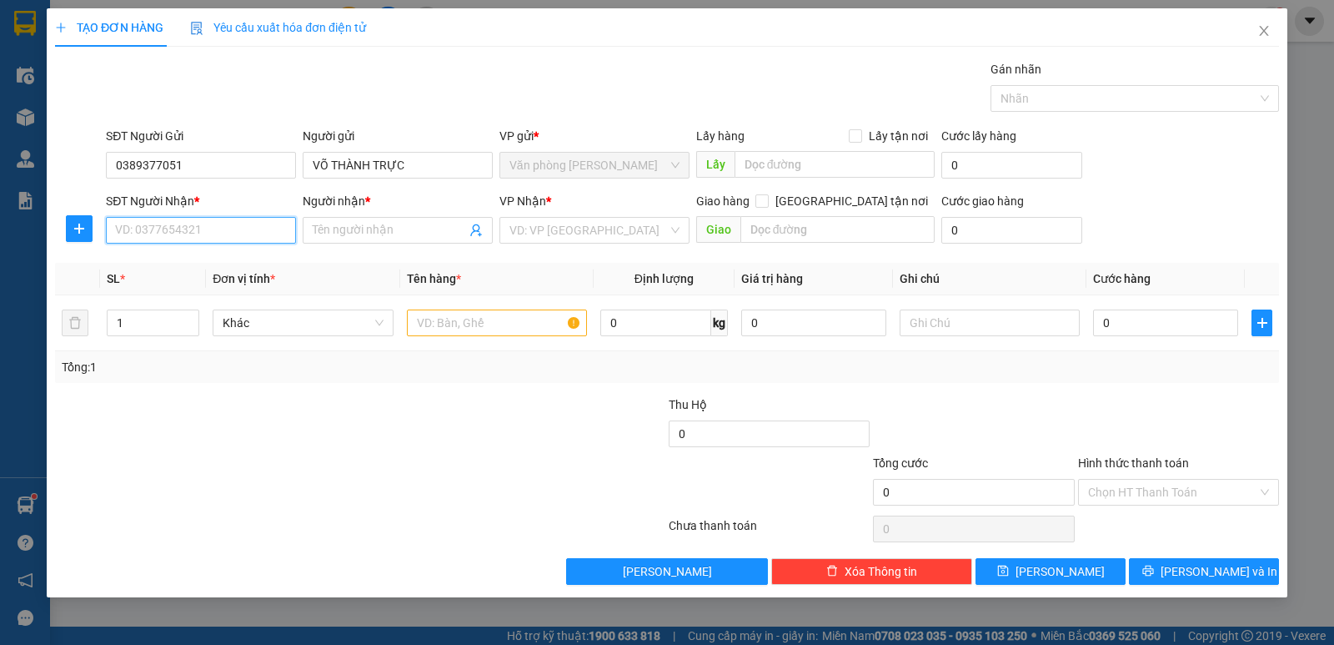
click at [235, 231] on input "SĐT Người Nhận *" at bounding box center [201, 230] width 190 height 27
click at [199, 258] on div "0814492806 - HỔ" at bounding box center [201, 263] width 170 height 18
type input "0814492806"
type input "HỔ"
click at [474, 329] on input "text" at bounding box center [497, 322] width 180 height 27
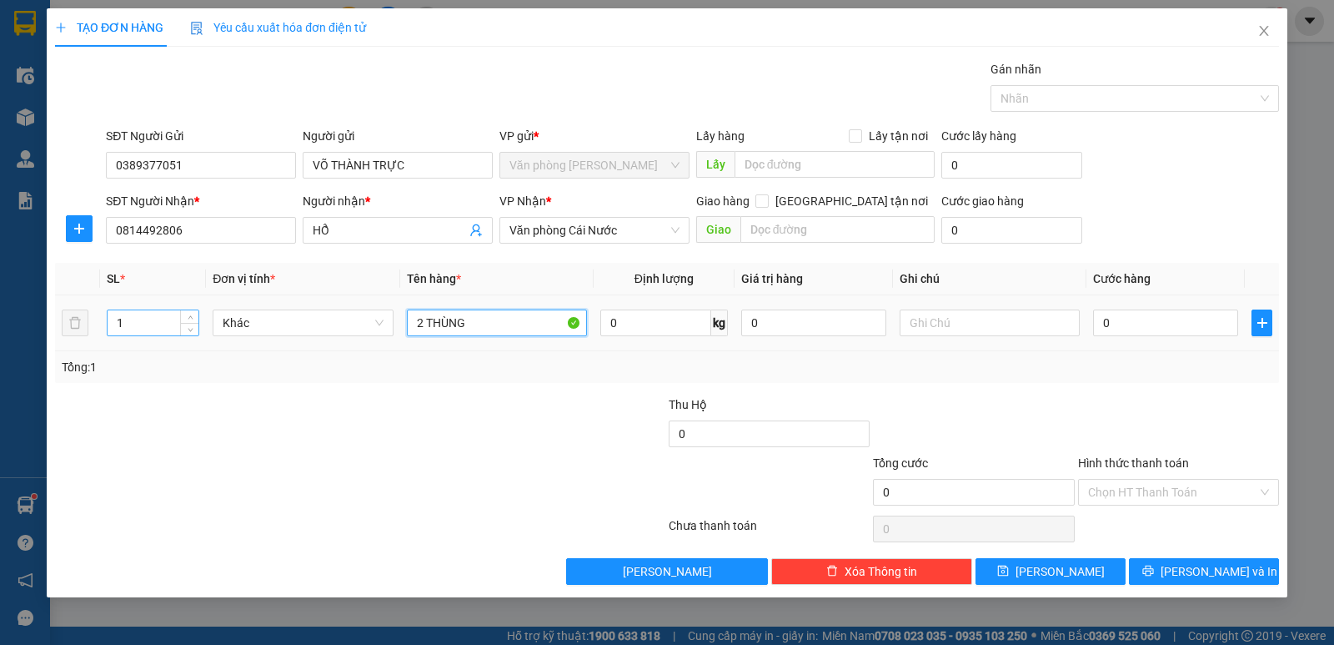
type input "2 THÙNG"
click at [141, 329] on input "1" at bounding box center [153, 322] width 91 height 25
type input "2"
click at [1147, 327] on input "0" at bounding box center [1165, 322] width 145 height 27
type input "1"
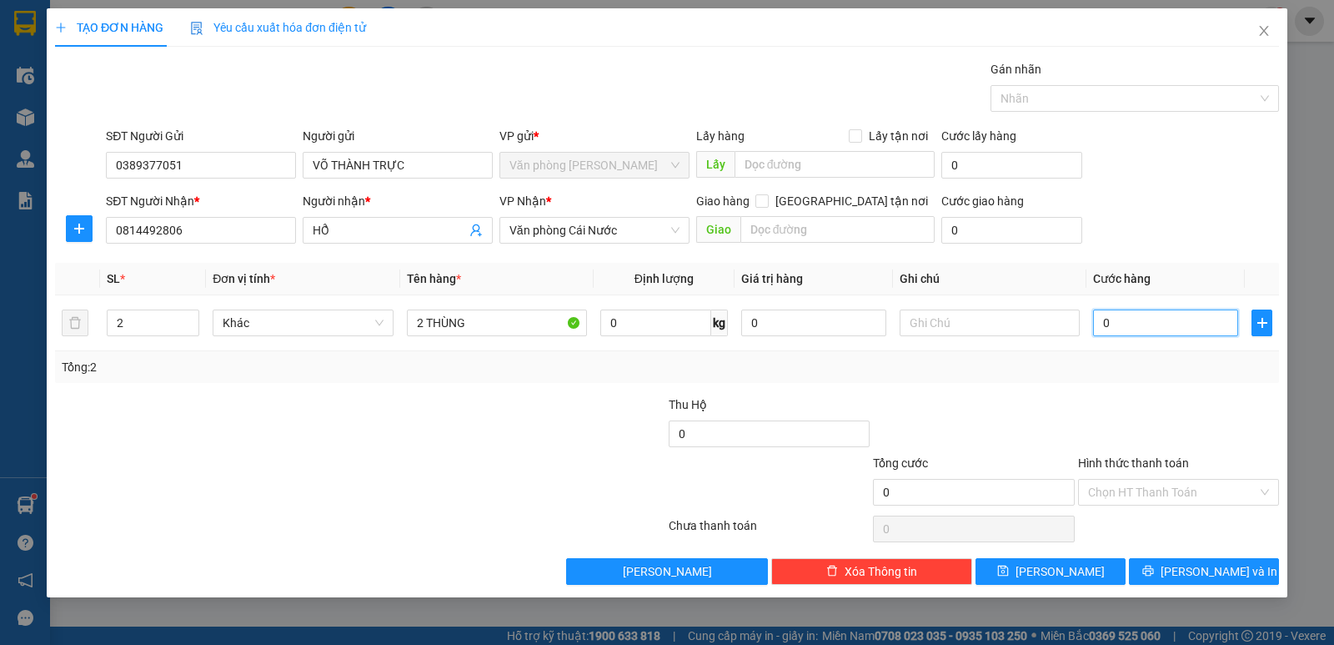
type input "1"
type input "10"
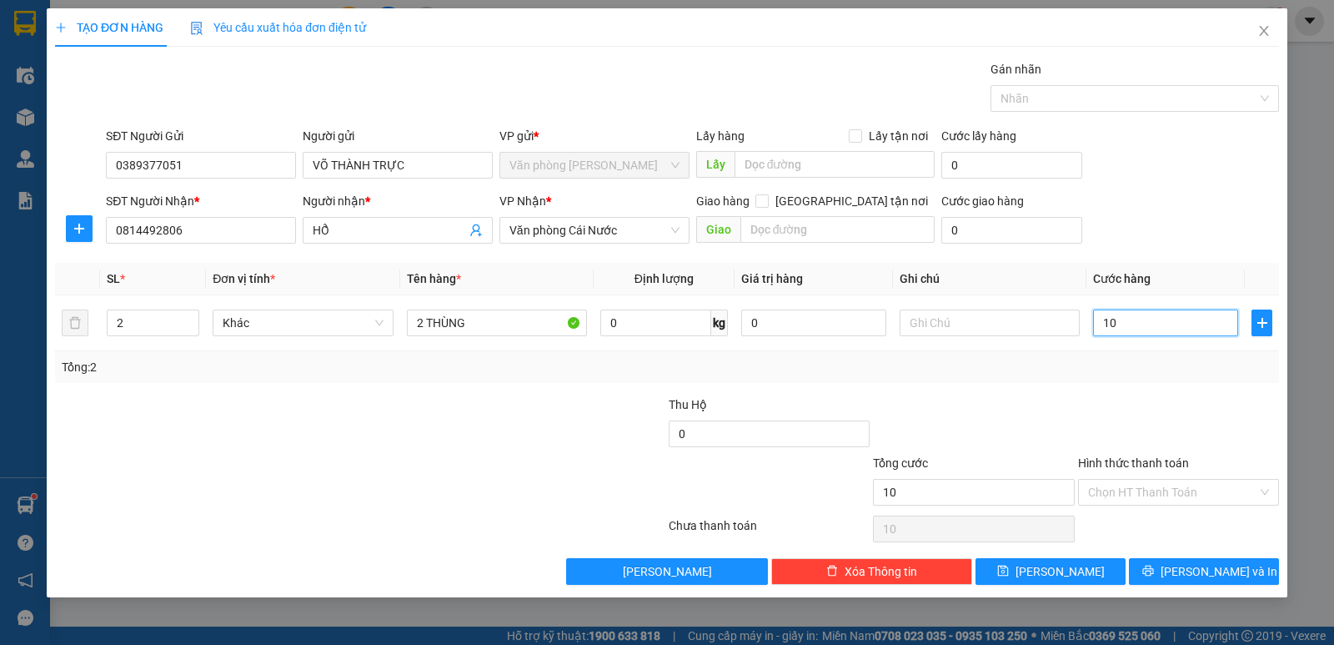
type input "100"
type input "100.000"
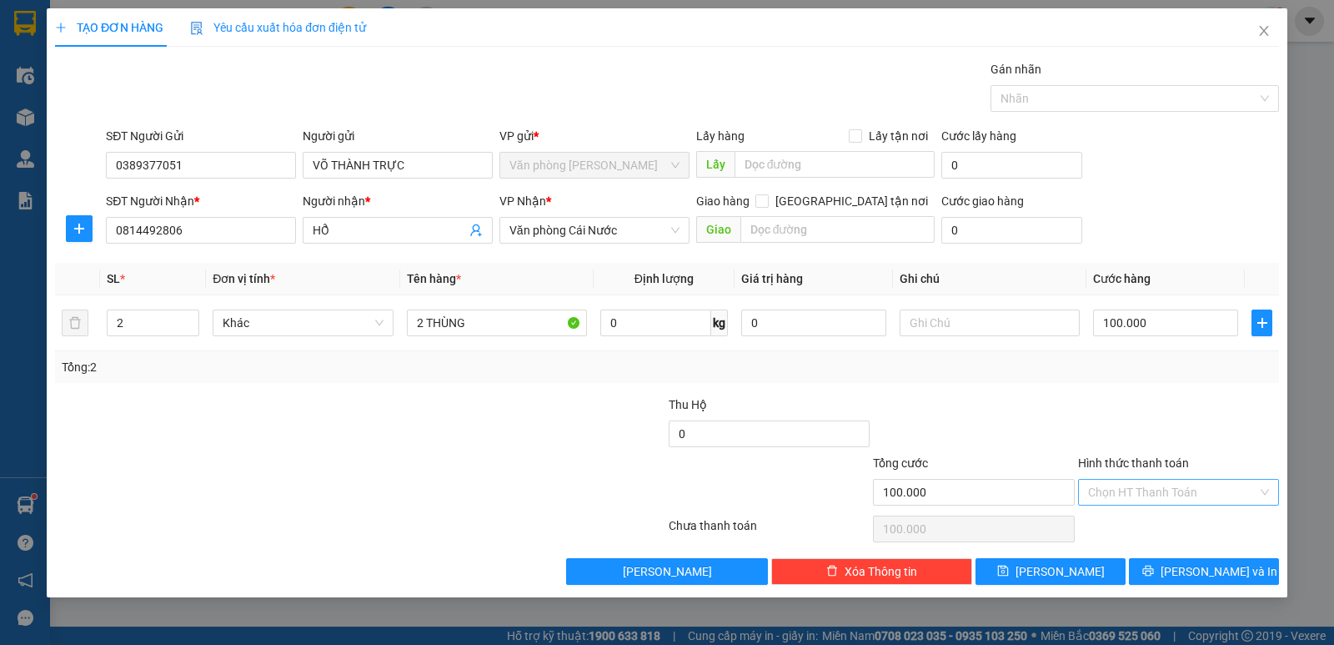
click at [1182, 495] on input "Hình thức thanh toán" at bounding box center [1172, 491] width 169 height 25
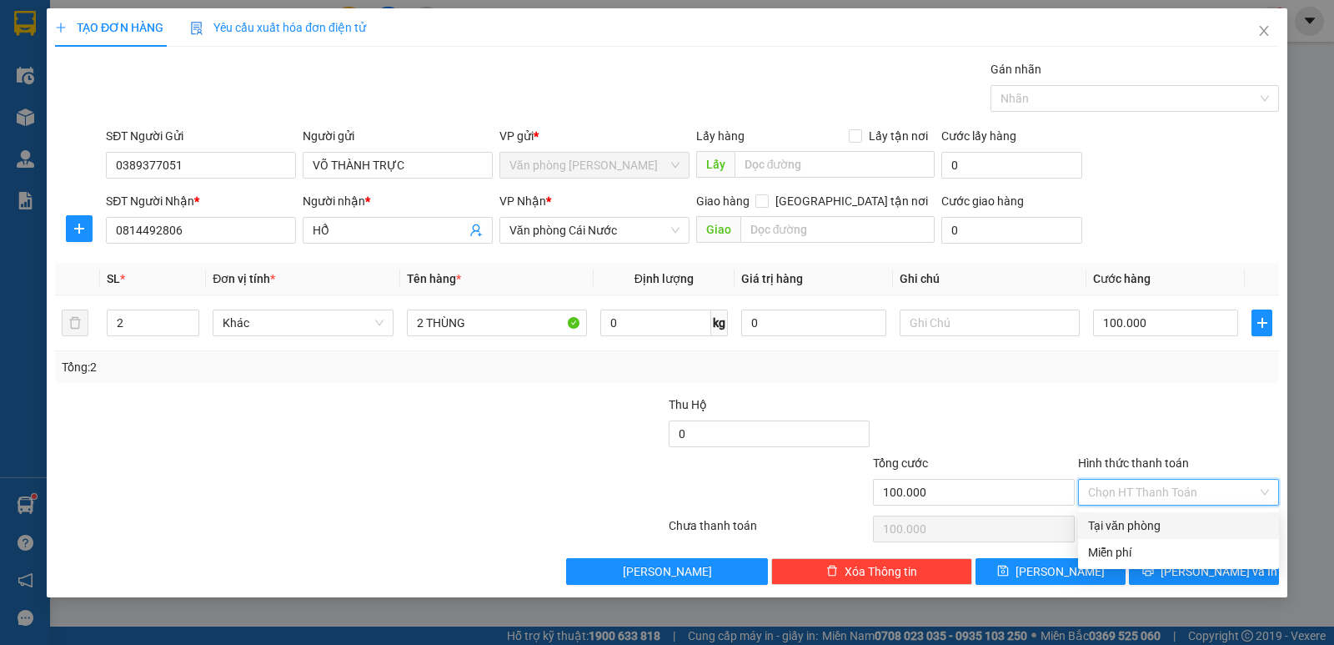
click at [1142, 524] on div "Tại văn phòng" at bounding box center [1178, 525] width 181 height 18
type input "0"
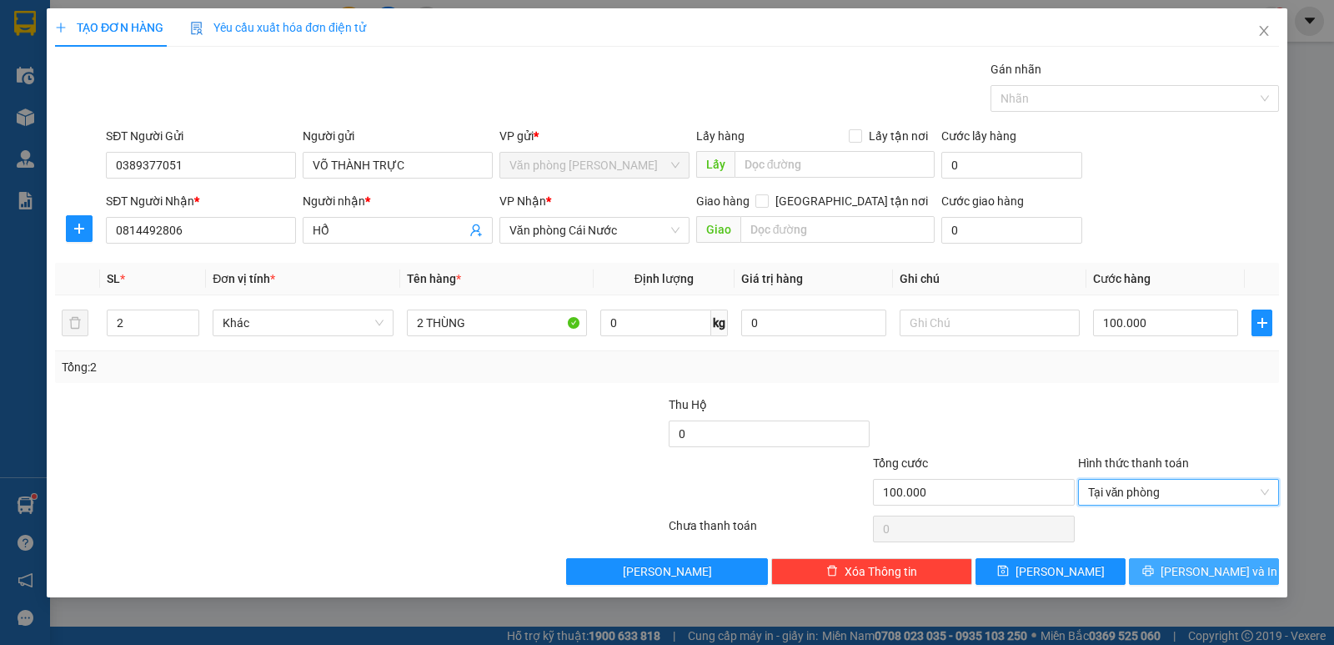
click at [1214, 570] on span "[PERSON_NAME] và In" at bounding box center [1219, 571] width 117 height 18
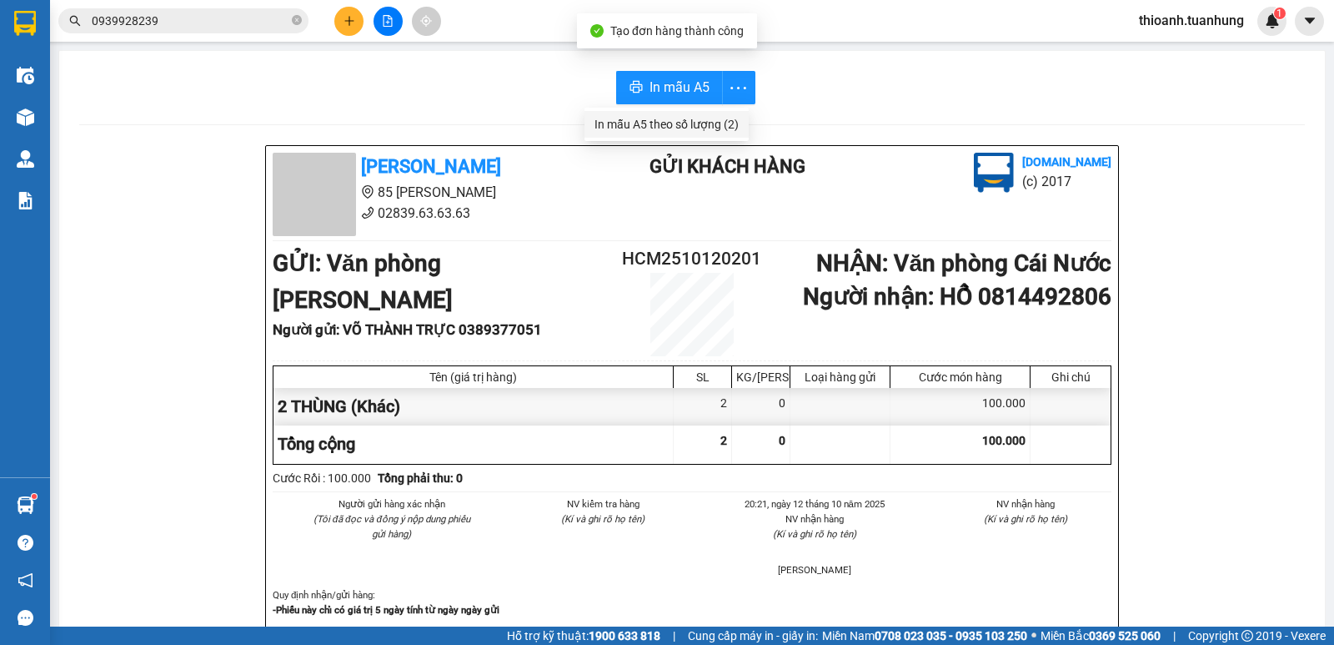
click at [688, 118] on div "In mẫu A5 theo số lượng (2)" at bounding box center [667, 124] width 144 height 18
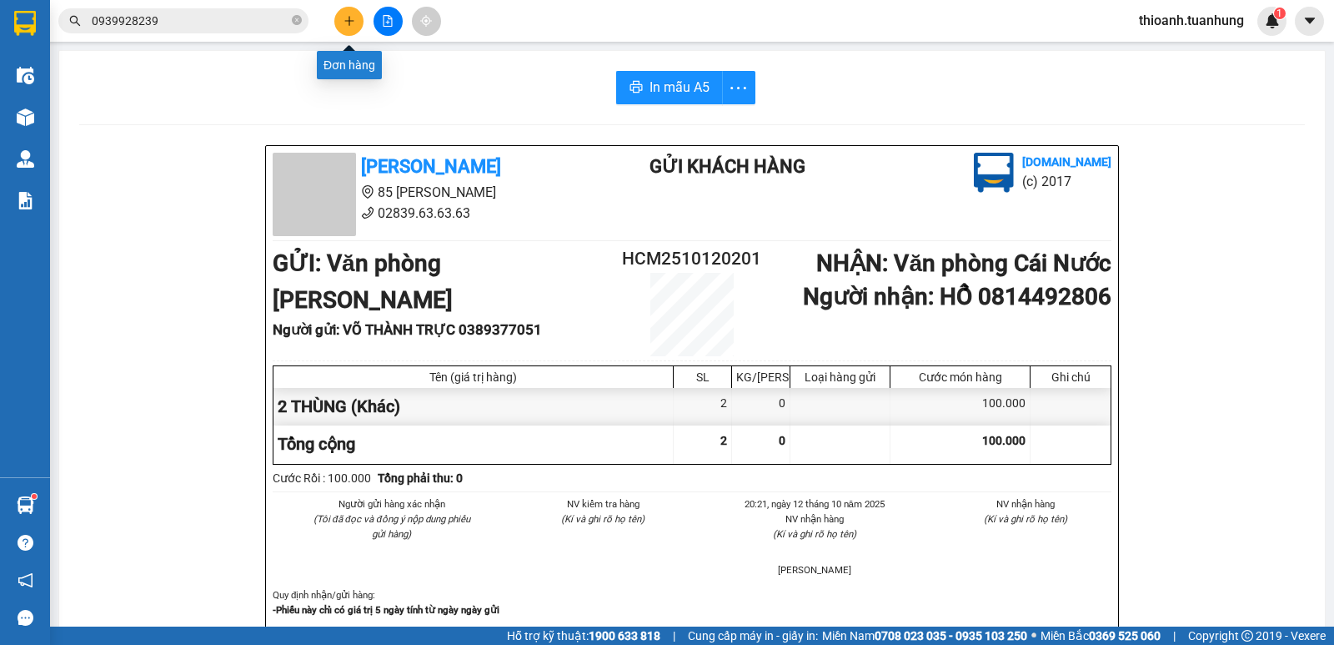
click at [348, 17] on icon "plus" at bounding box center [350, 21] width 12 height 12
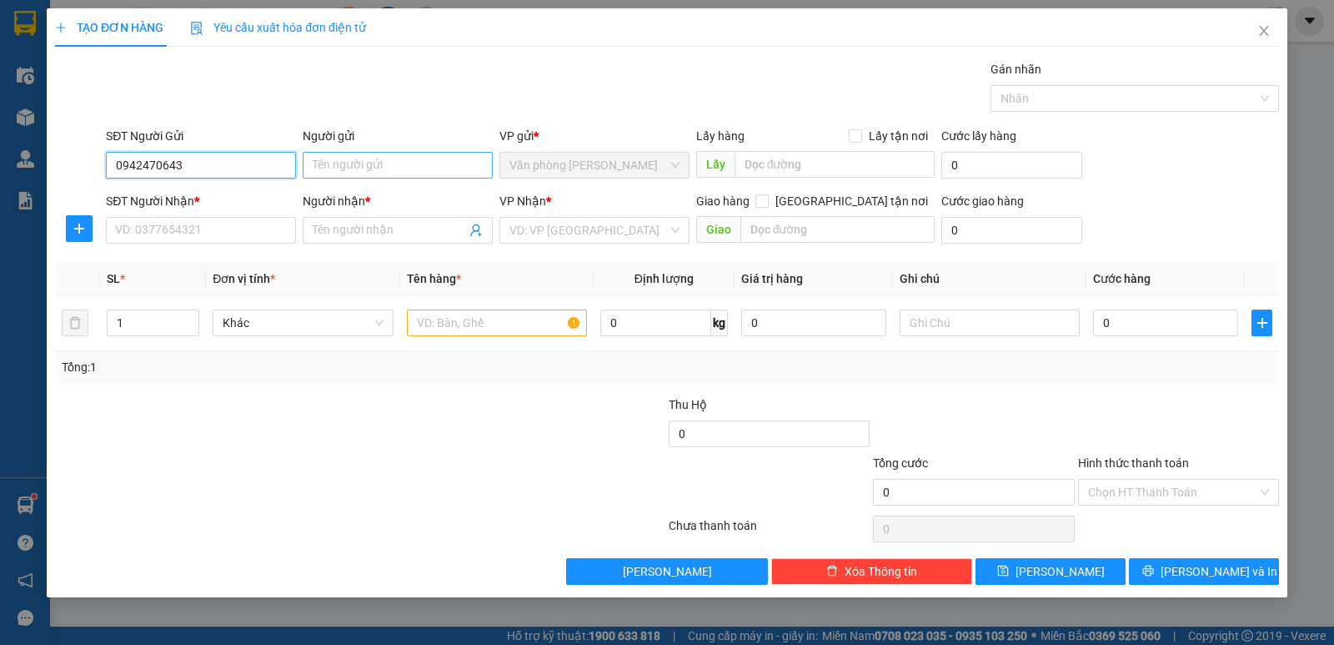
type input "0942470643"
click at [389, 170] on input "Người gửi" at bounding box center [398, 165] width 190 height 27
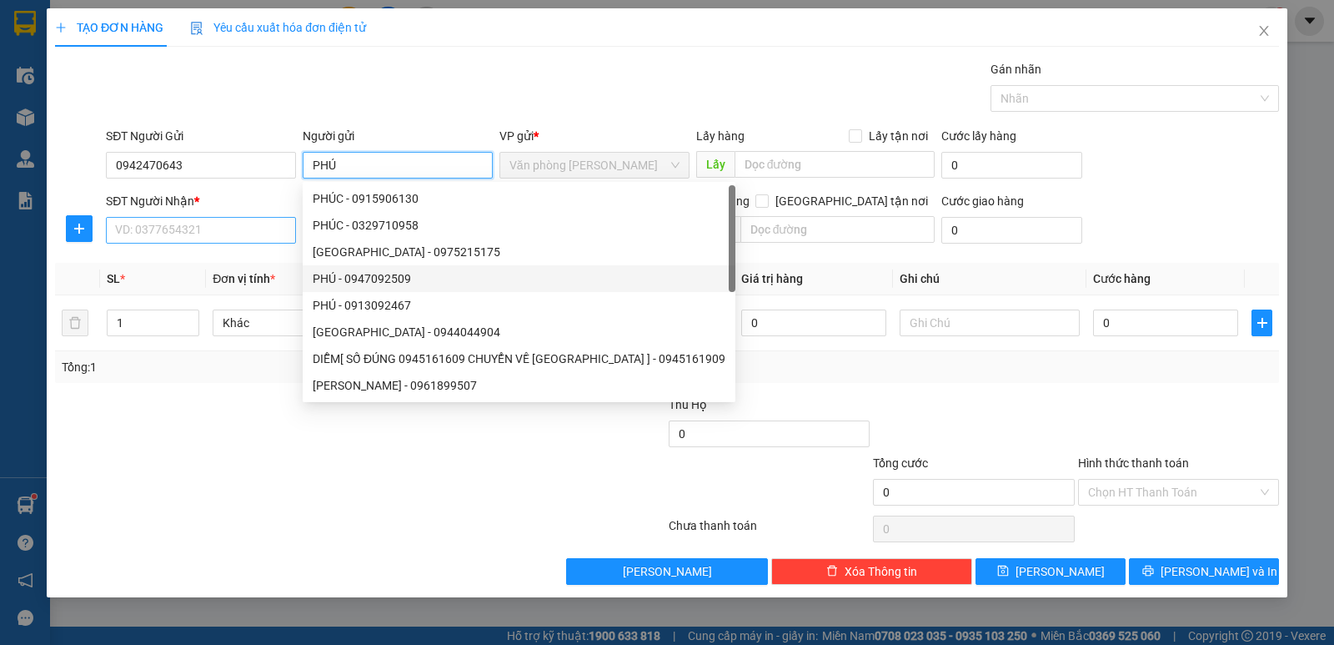
type input "PHÚ"
click at [254, 231] on input "SĐT Người Nhận *" at bounding box center [201, 230] width 190 height 27
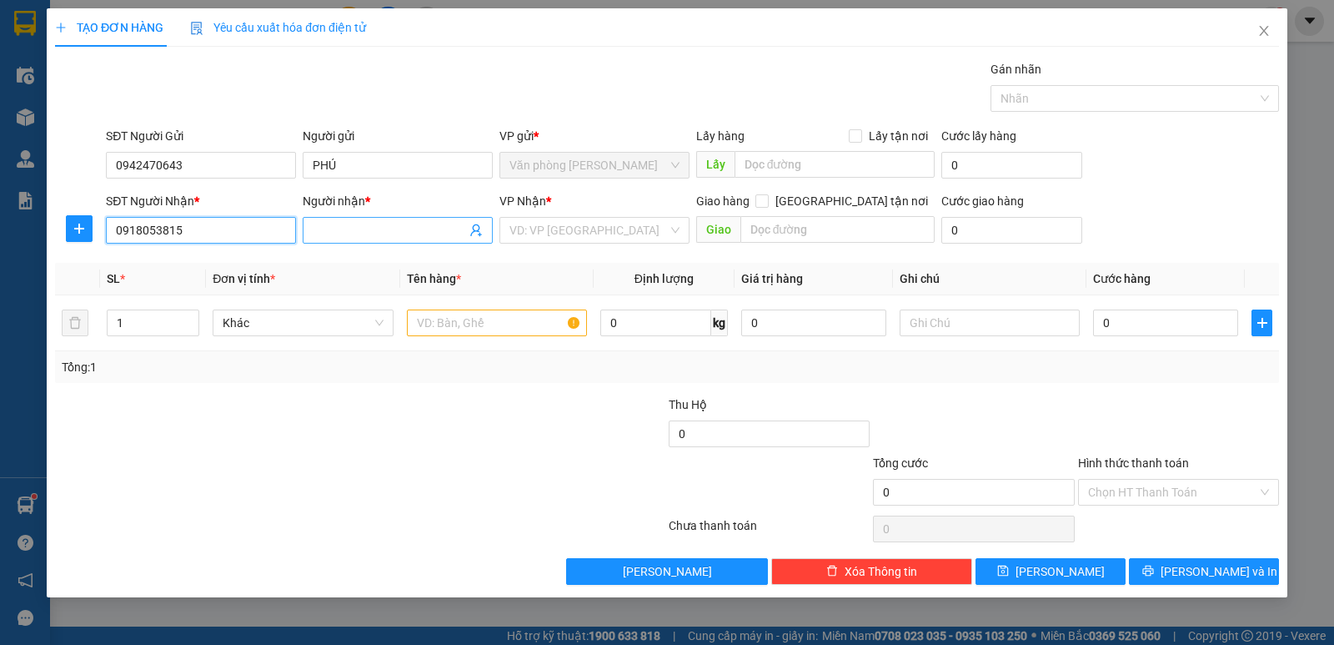
type input "0918053815"
click at [348, 232] on input "Người nhận *" at bounding box center [389, 230] width 153 height 18
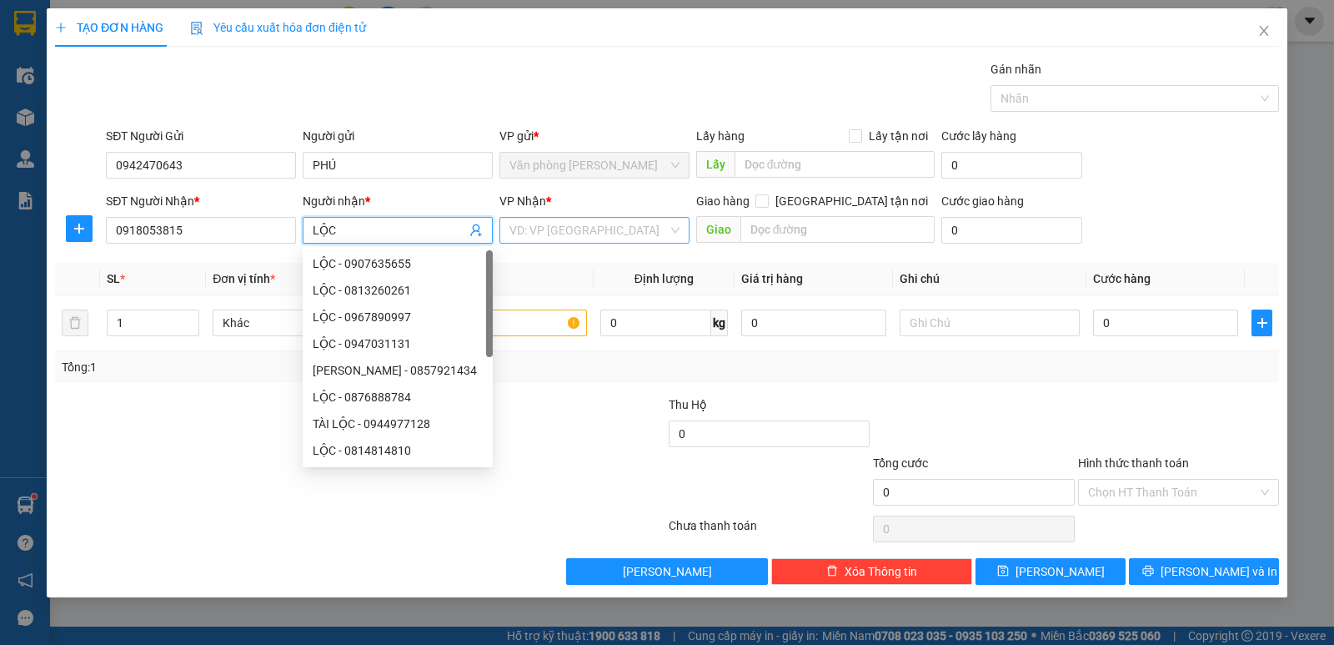
type input "LỘC"
click at [604, 234] on input "search" at bounding box center [588, 230] width 158 height 25
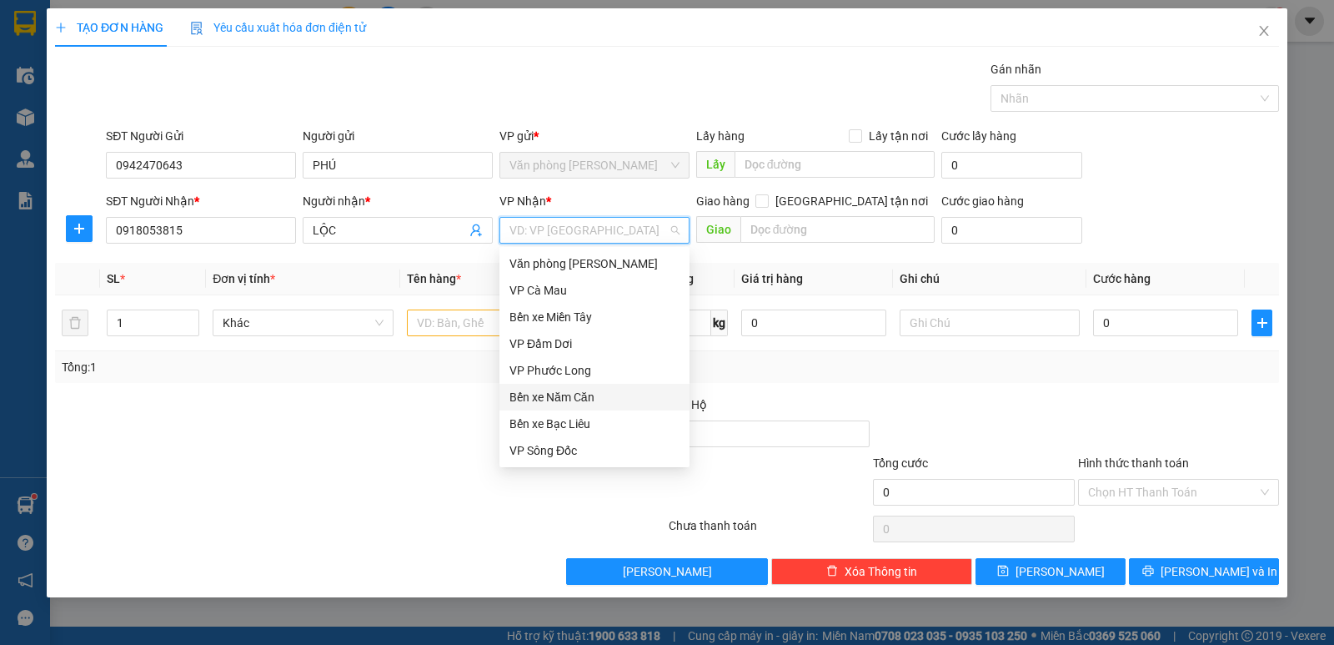
click at [583, 399] on div "Bến xe Năm Căn" at bounding box center [594, 397] width 170 height 18
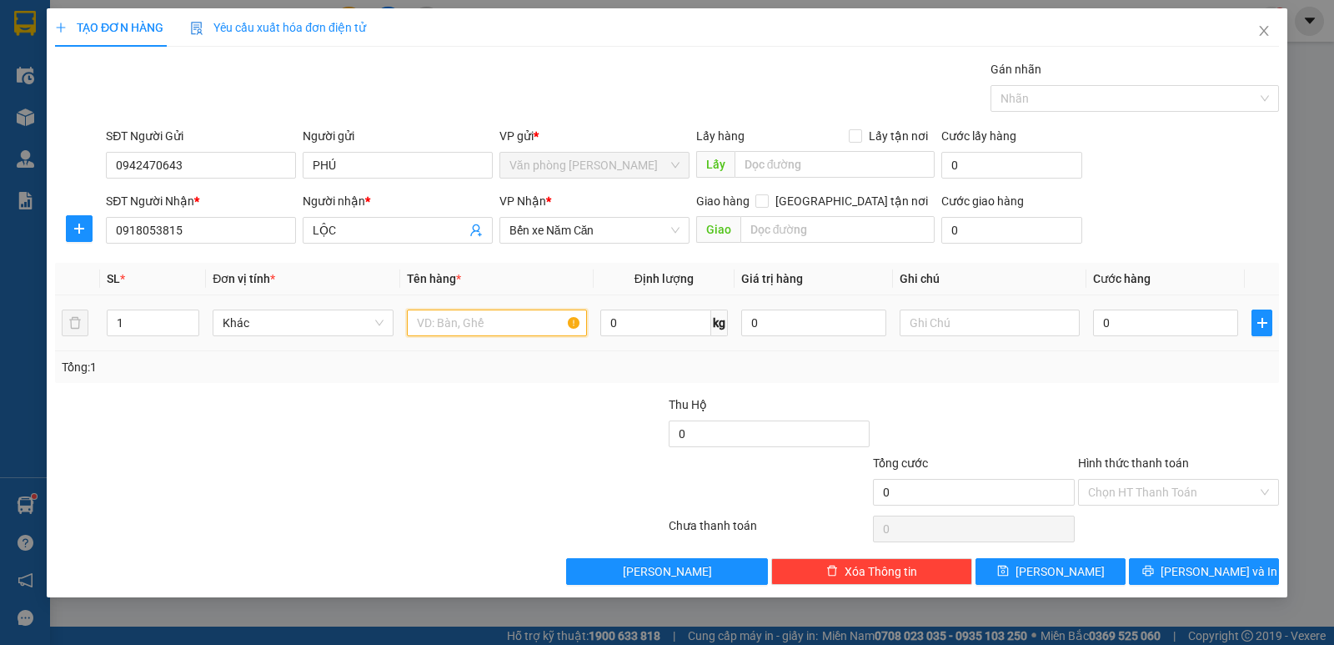
click at [439, 322] on input "text" at bounding box center [497, 322] width 180 height 27
type input "1 THÙNG XỐP"
click at [1132, 324] on input "0" at bounding box center [1165, 322] width 145 height 27
type input "3"
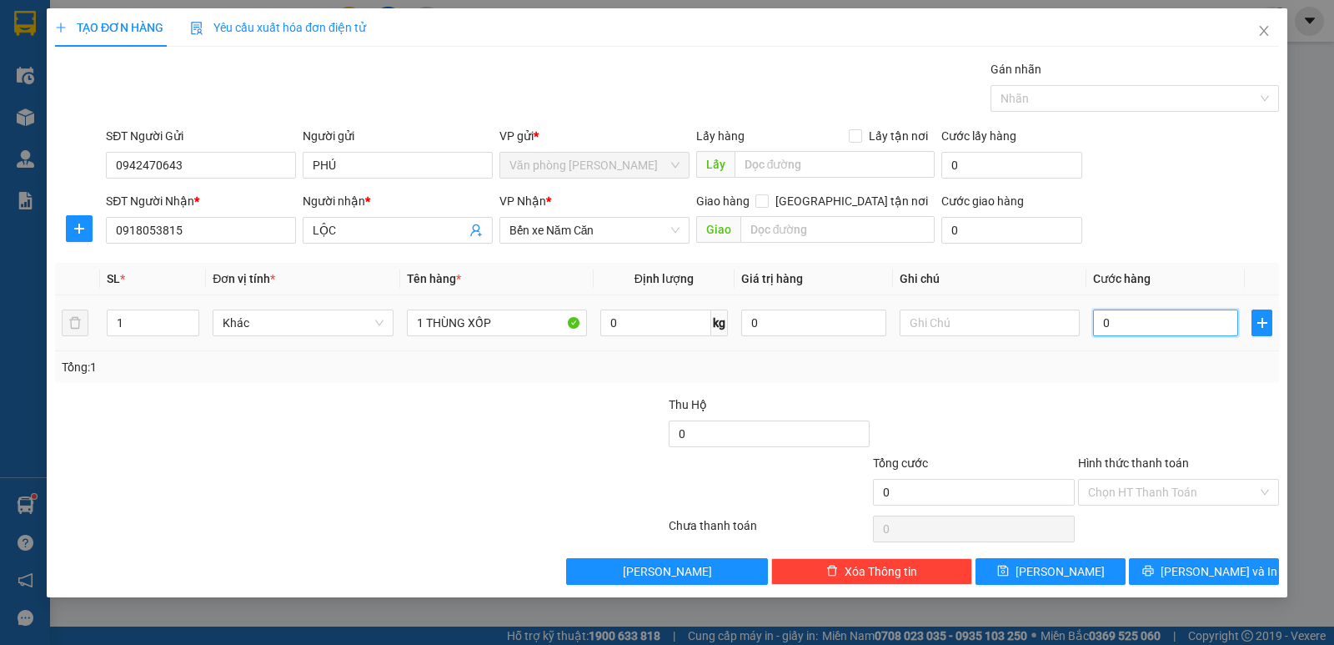
type input "3"
type input "30"
type input "30.000"
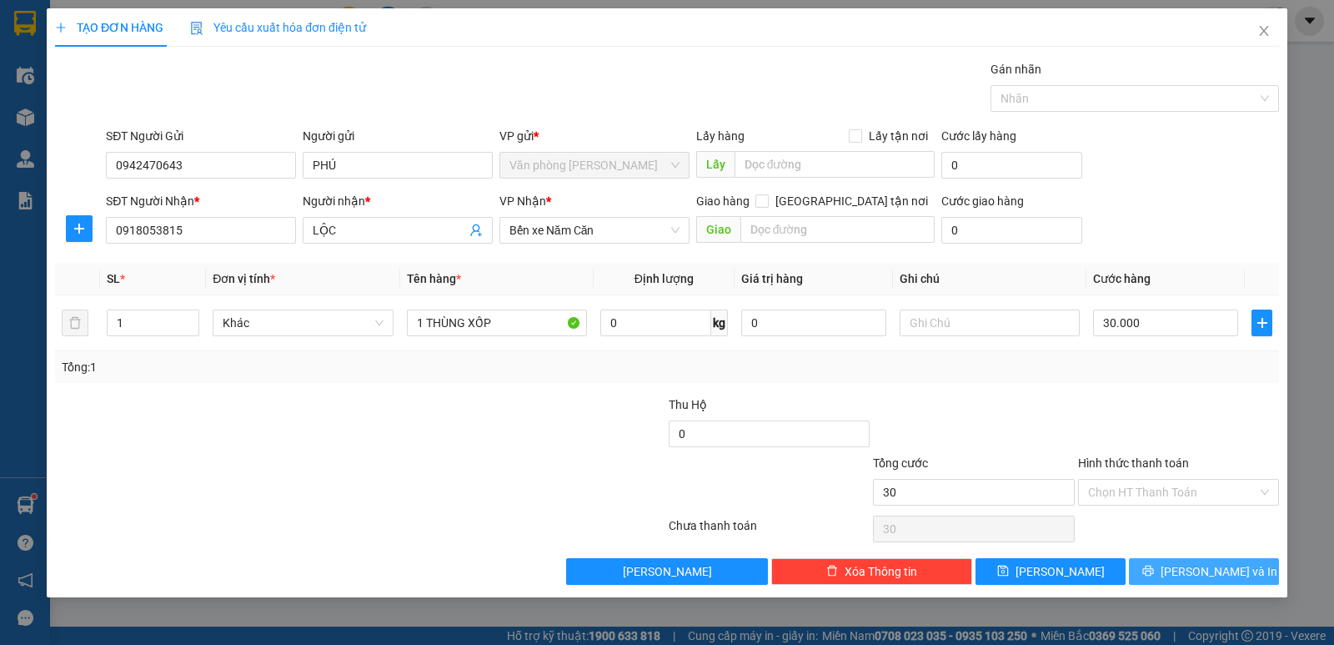
type input "30.000"
drag, startPoint x: 1228, startPoint y: 568, endPoint x: 1070, endPoint y: 502, distance: 171.6
click at [1217, 564] on span "[PERSON_NAME] và In" at bounding box center [1219, 571] width 117 height 18
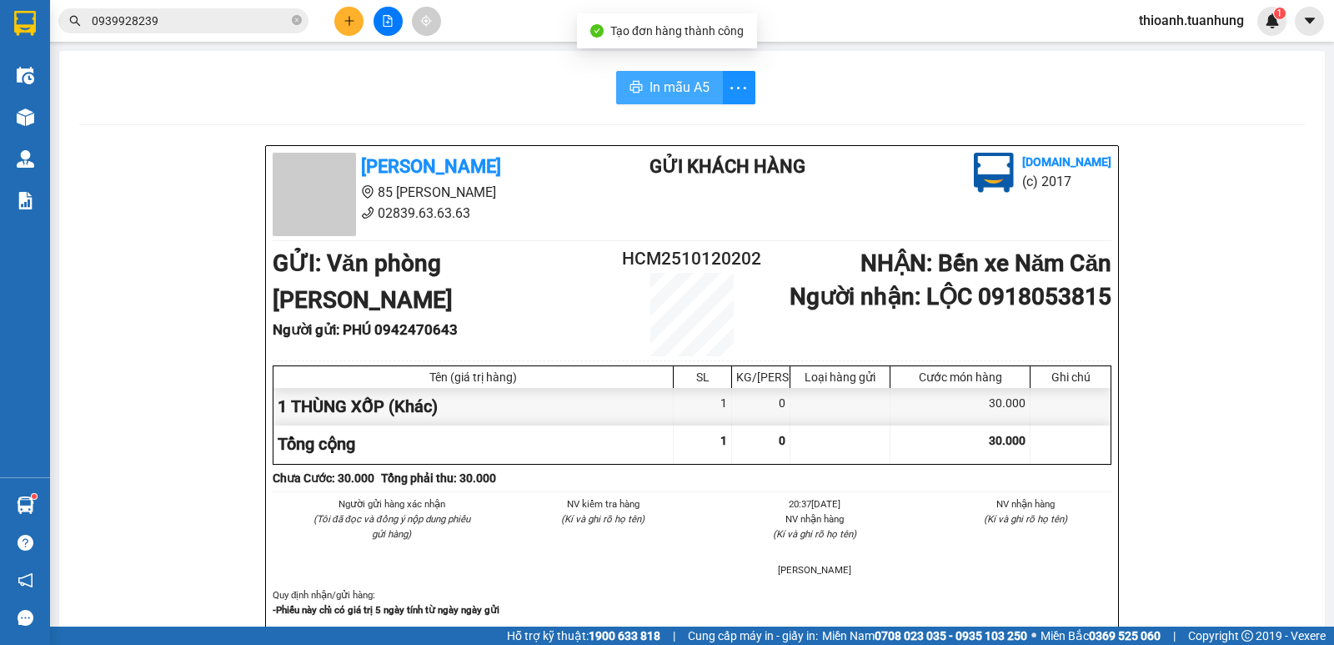
click at [675, 87] on span "In mẫu A5" at bounding box center [680, 87] width 60 height 21
click at [339, 23] on button at bounding box center [348, 21] width 29 height 29
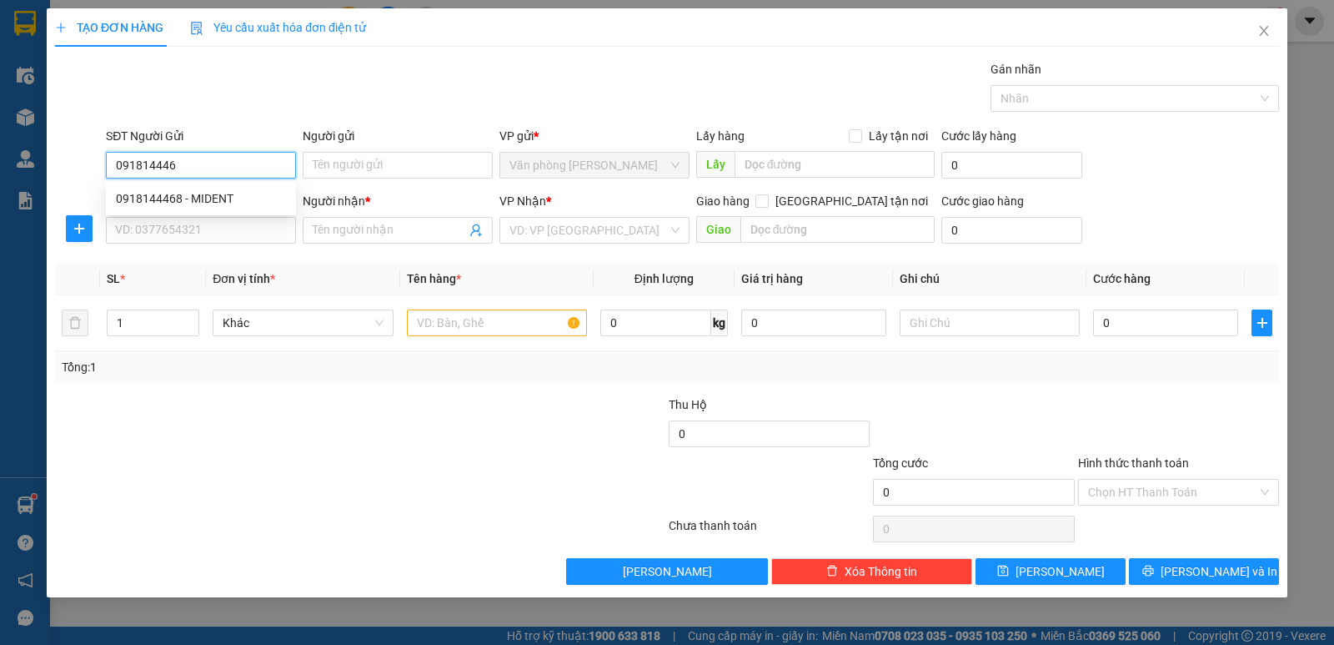
type input "0918144468"
drag, startPoint x: 257, startPoint y: 188, endPoint x: 249, endPoint y: 216, distance: 28.5
click at [257, 192] on div "0918144468 - MIDENT" at bounding box center [201, 198] width 190 height 27
type input "MIDENT"
type input "0918144468"
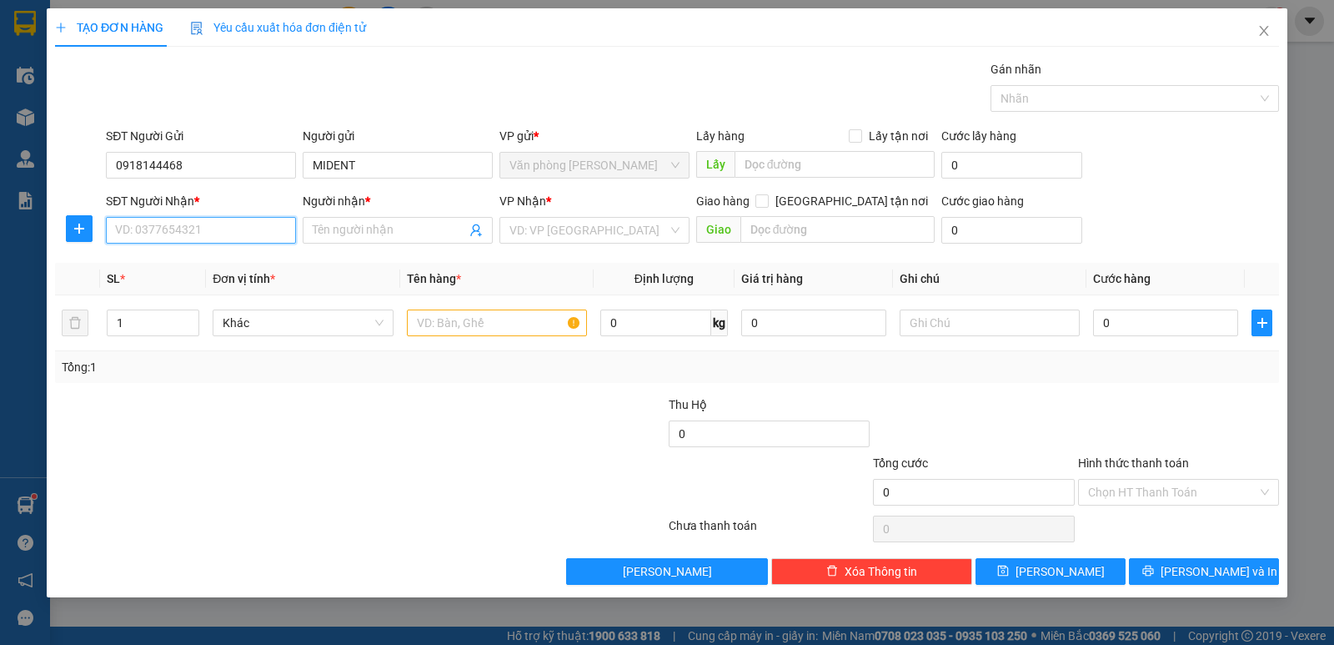
click at [242, 237] on input "SĐT Người Nhận *" at bounding box center [201, 230] width 190 height 27
click at [219, 257] on div "0868888116 - DUY LINH" at bounding box center [201, 263] width 170 height 18
type input "0868888116"
type input "DUY LINH"
type input "0868888116"
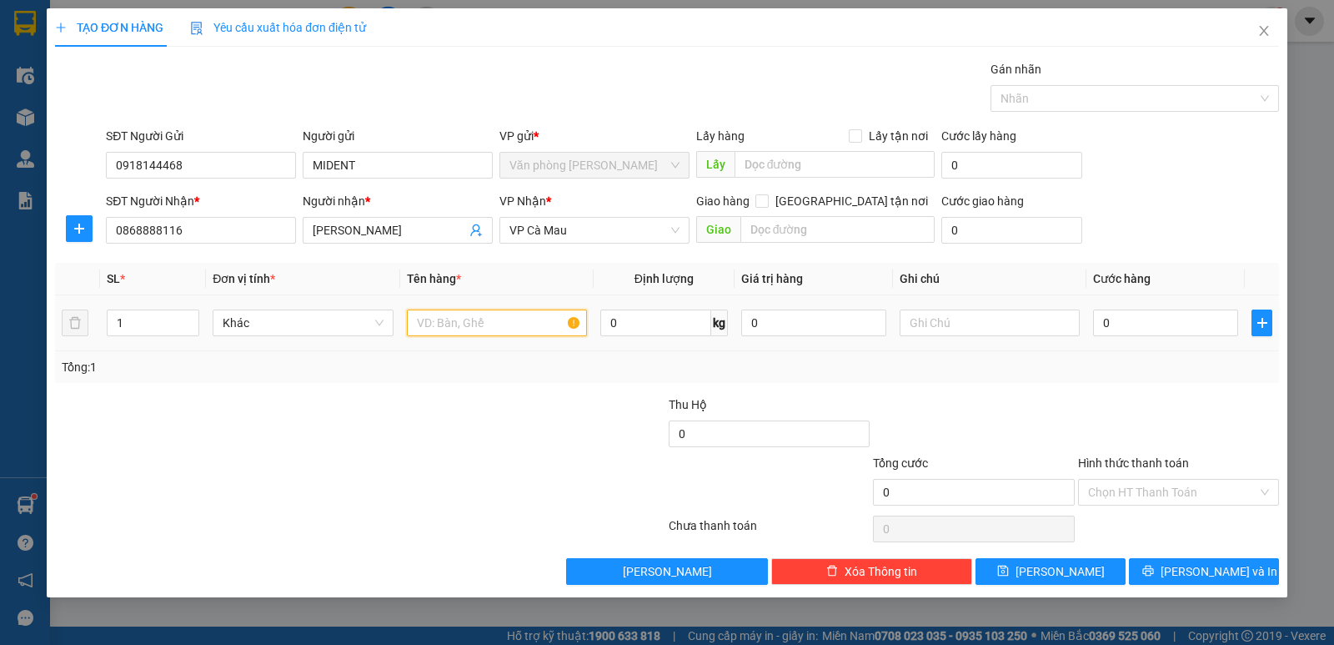
click at [454, 329] on input "text" at bounding box center [497, 322] width 180 height 27
type input "1 HỘP"
type input "3"
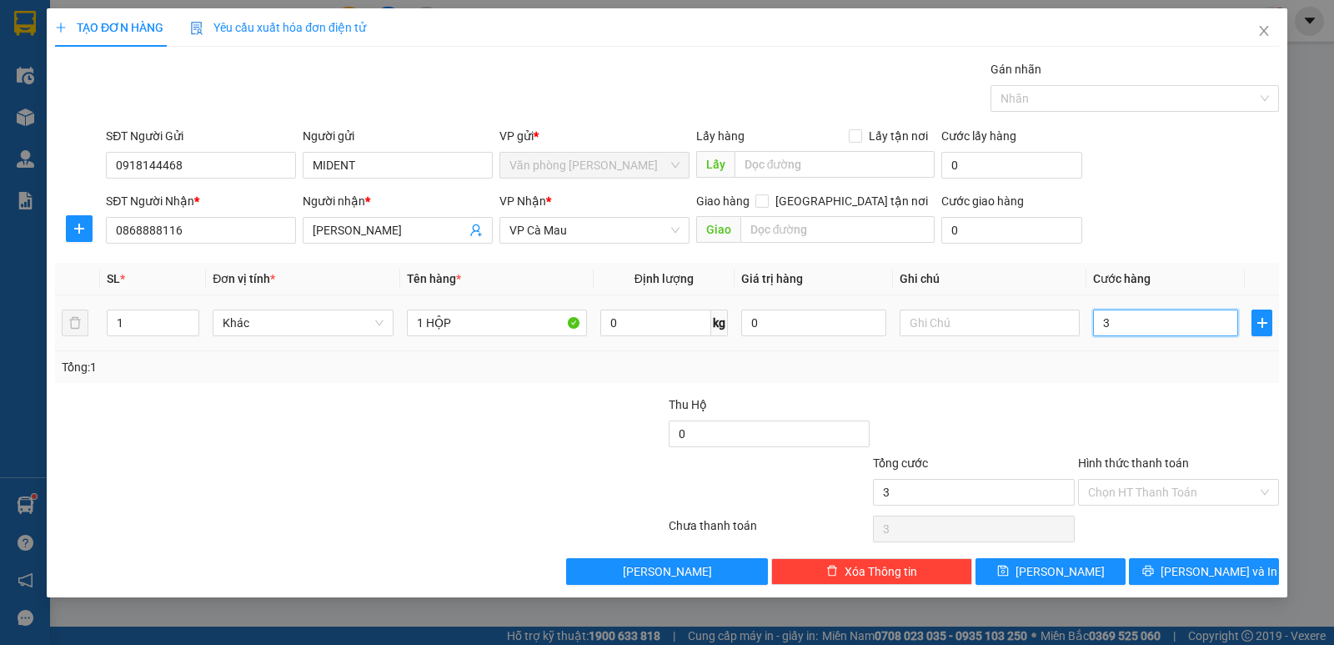
type input "30"
click at [1093, 100] on div at bounding box center [1126, 98] width 263 height 20
type input "30.000"
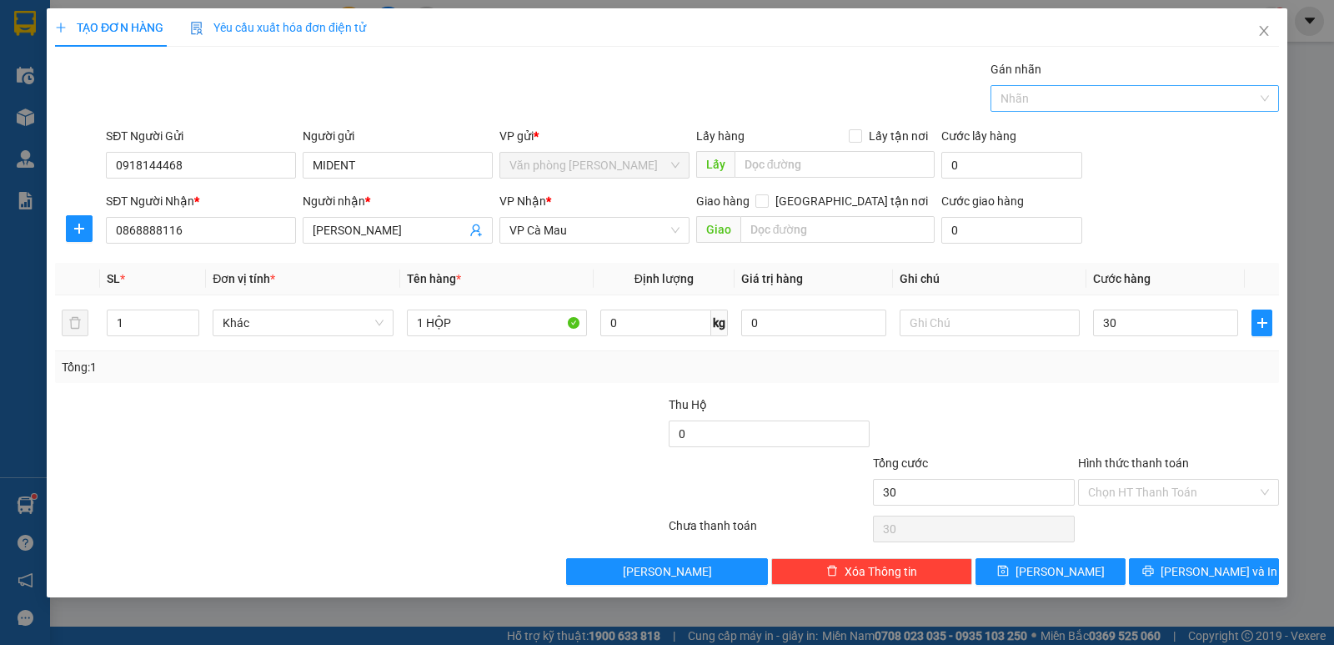
type input "30.000"
click at [1067, 163] on div "CHUYỂN KHOẢN" at bounding box center [1135, 158] width 268 height 18
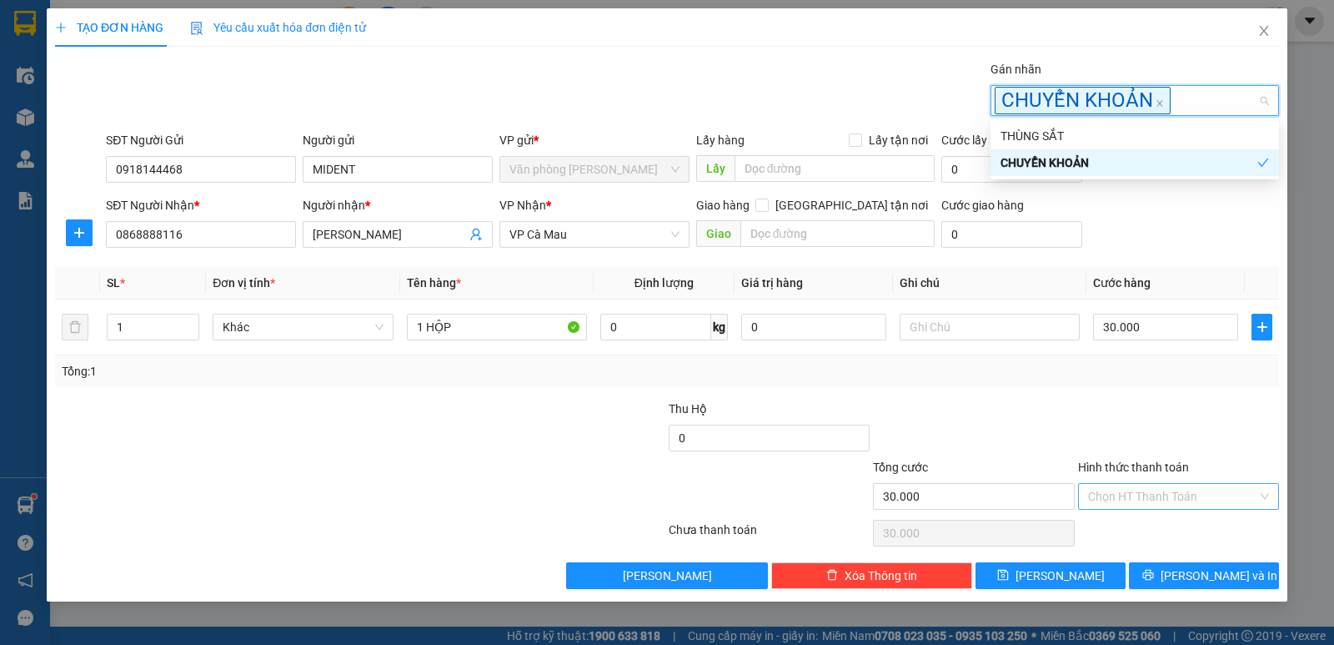
drag, startPoint x: 1161, startPoint y: 489, endPoint x: 1156, endPoint y: 510, distance: 22.2
click at [1162, 489] on input "Hình thức thanh toán" at bounding box center [1172, 496] width 169 height 25
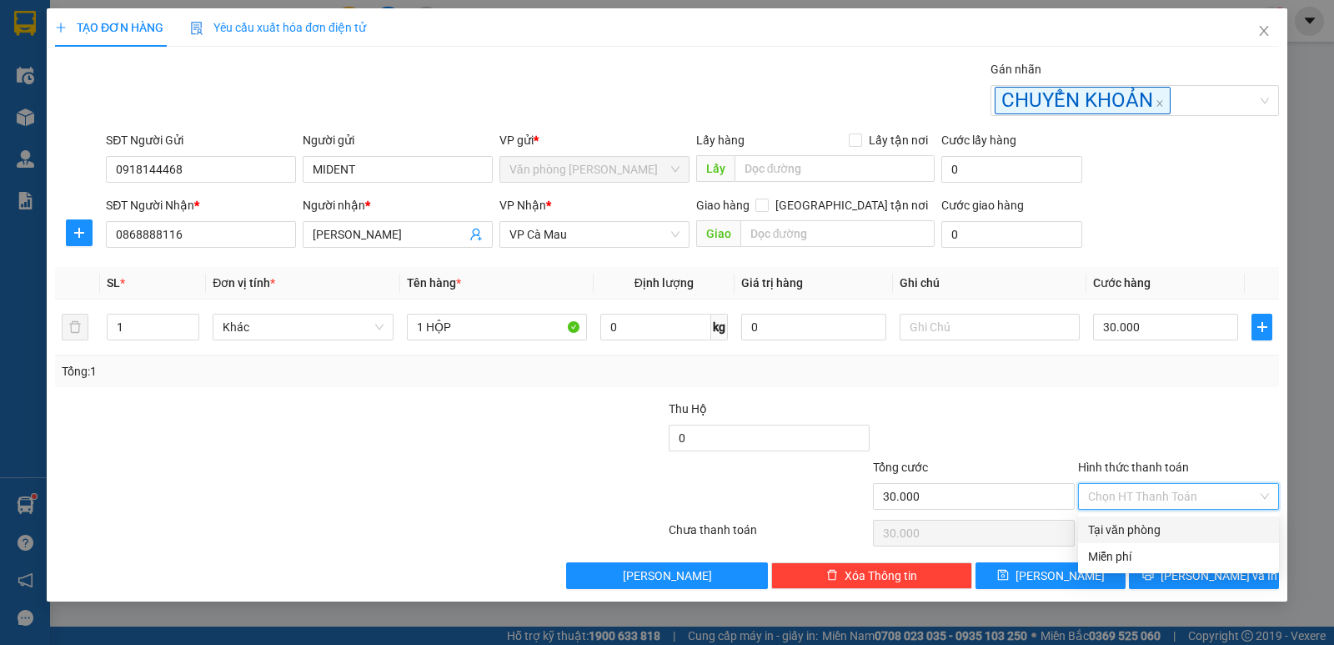
click at [1147, 521] on div "Tại văn phòng" at bounding box center [1178, 529] width 181 height 18
type input "0"
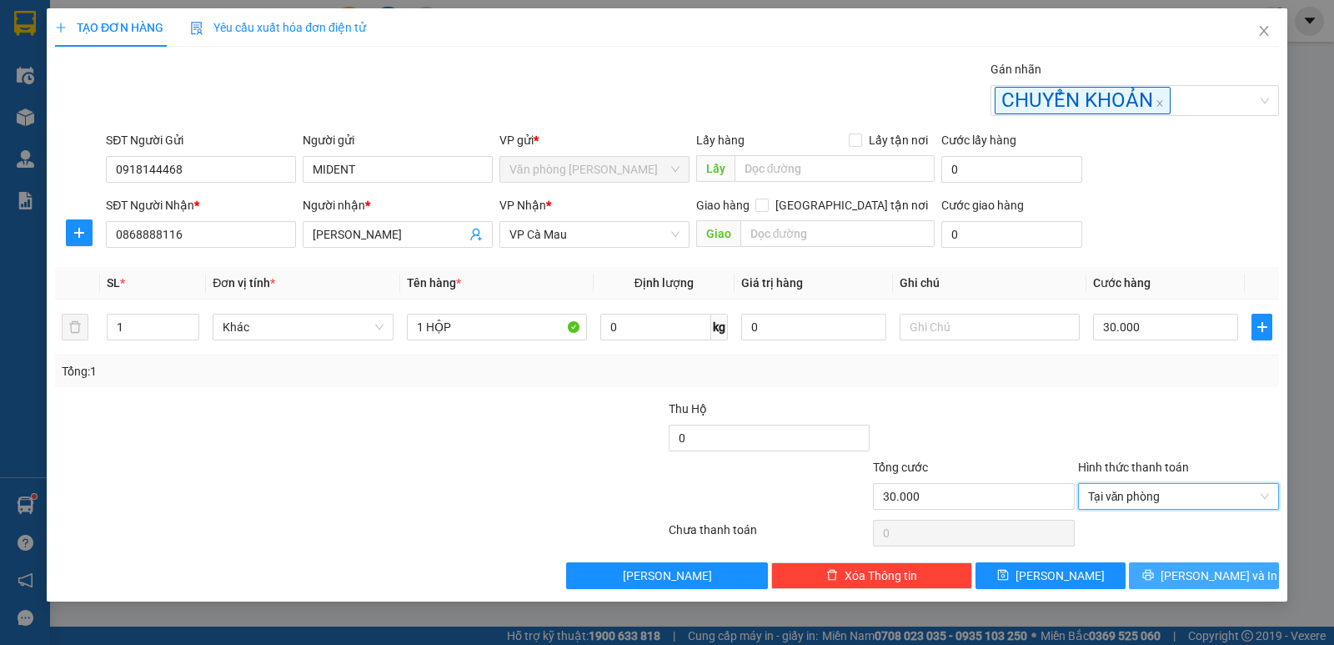
click at [1193, 571] on span "[PERSON_NAME] và In" at bounding box center [1219, 575] width 117 height 18
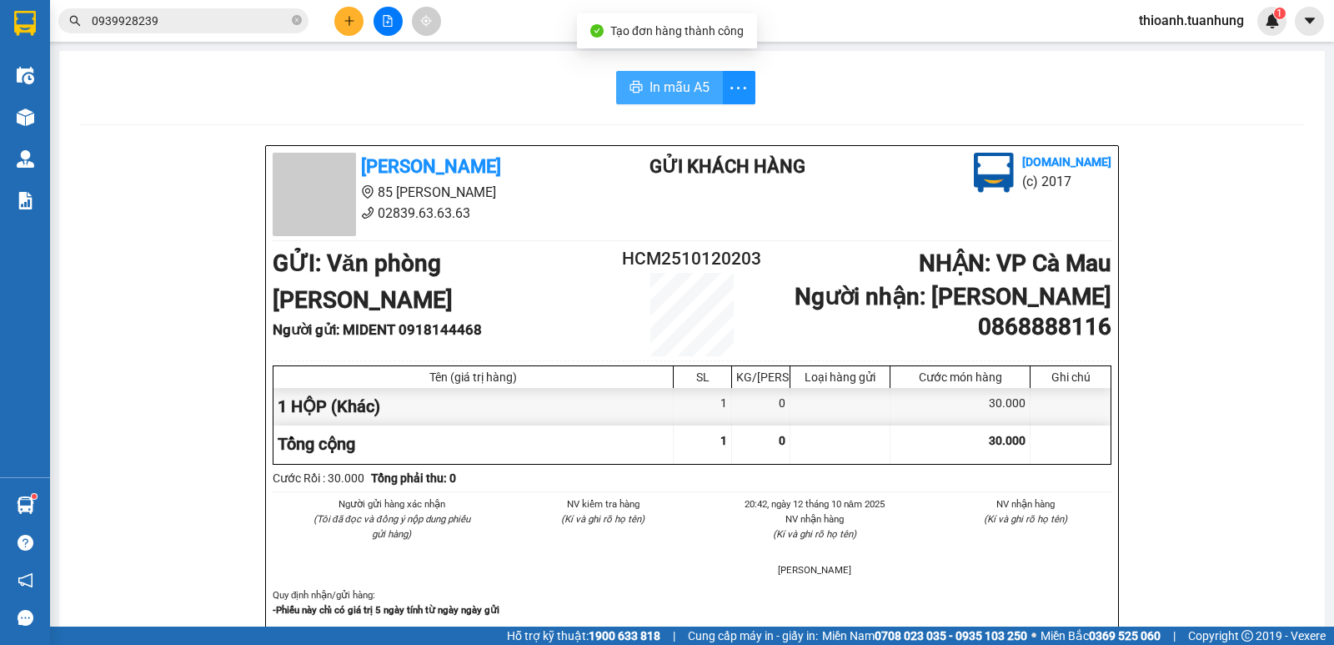
click at [677, 78] on span "In mẫu A5" at bounding box center [680, 87] width 60 height 21
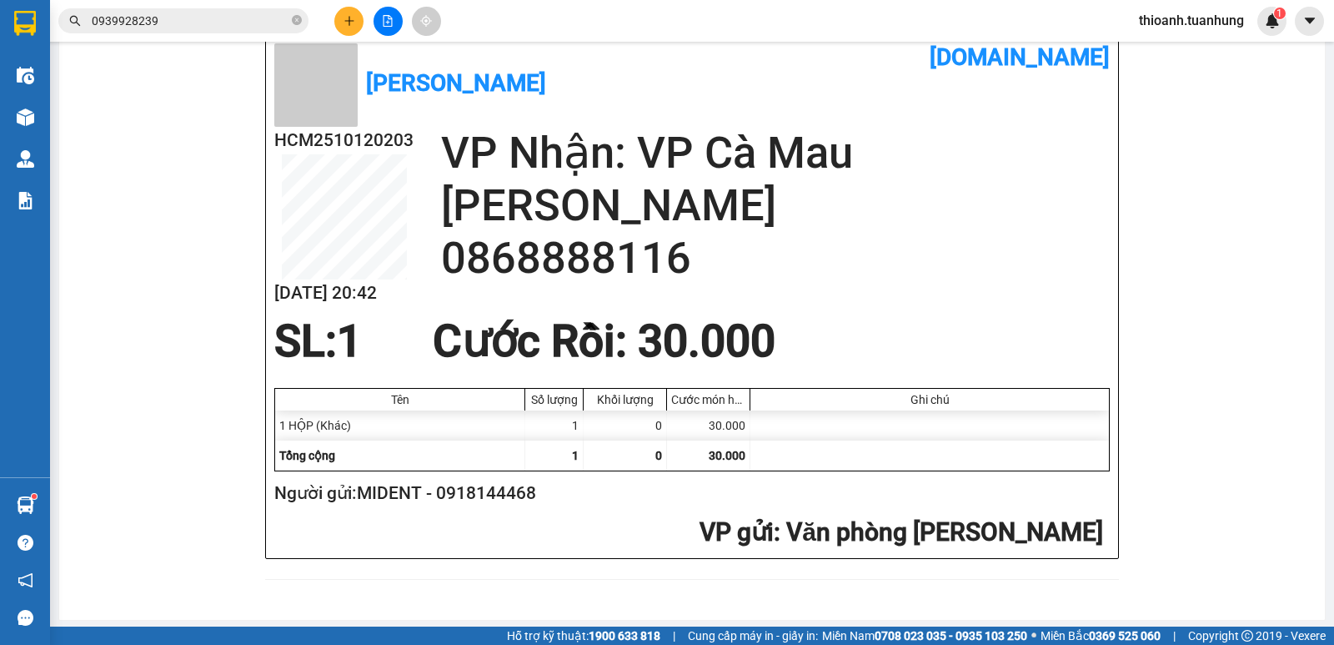
scroll to position [716, 0]
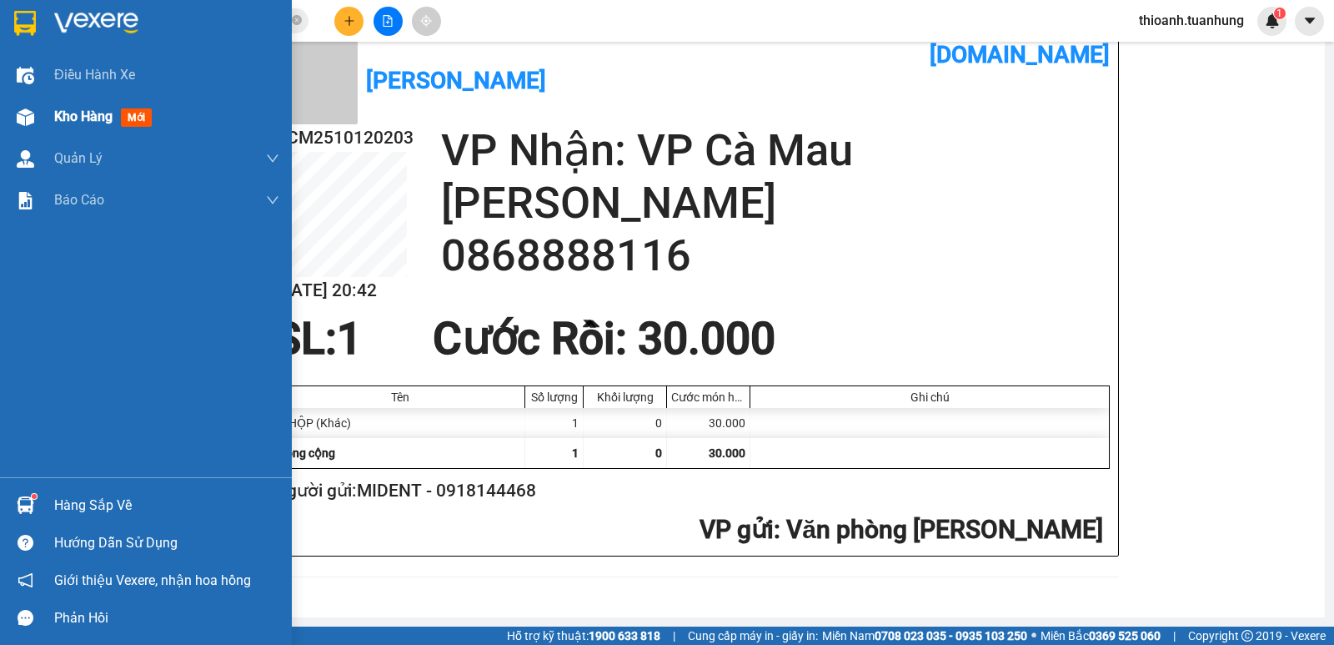
click at [74, 128] on div "Kho hàng mới" at bounding box center [166, 117] width 225 height 42
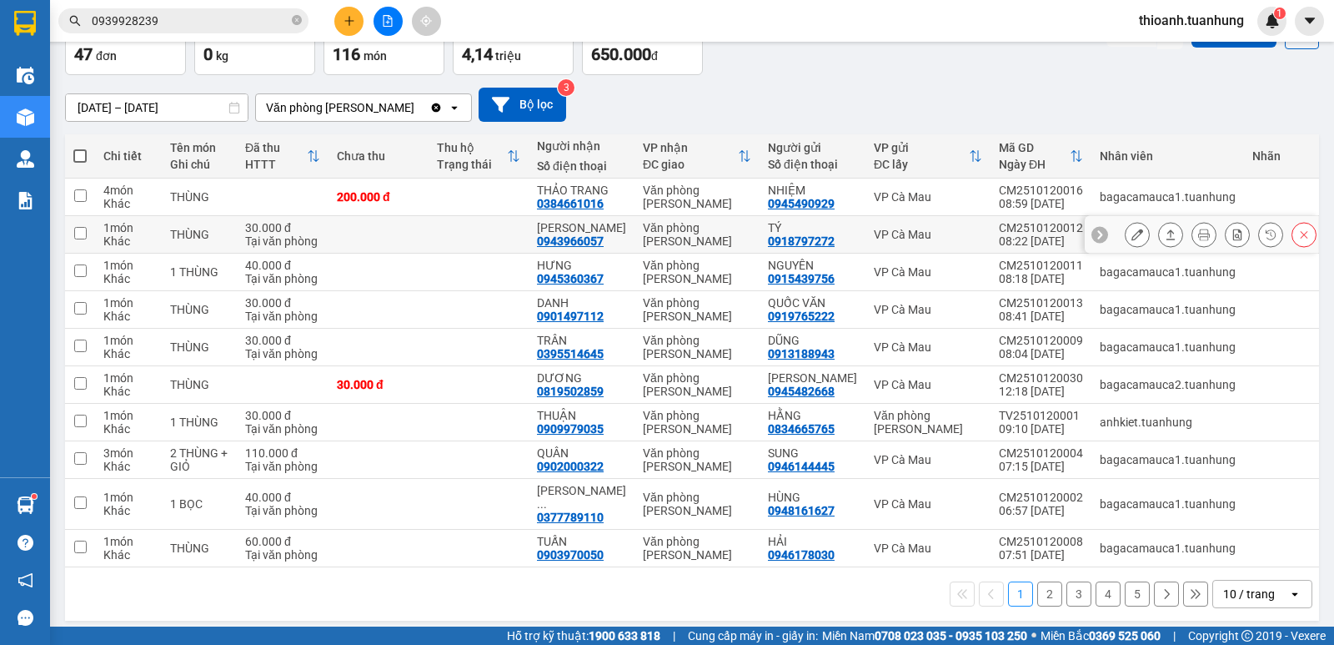
scroll to position [103, 0]
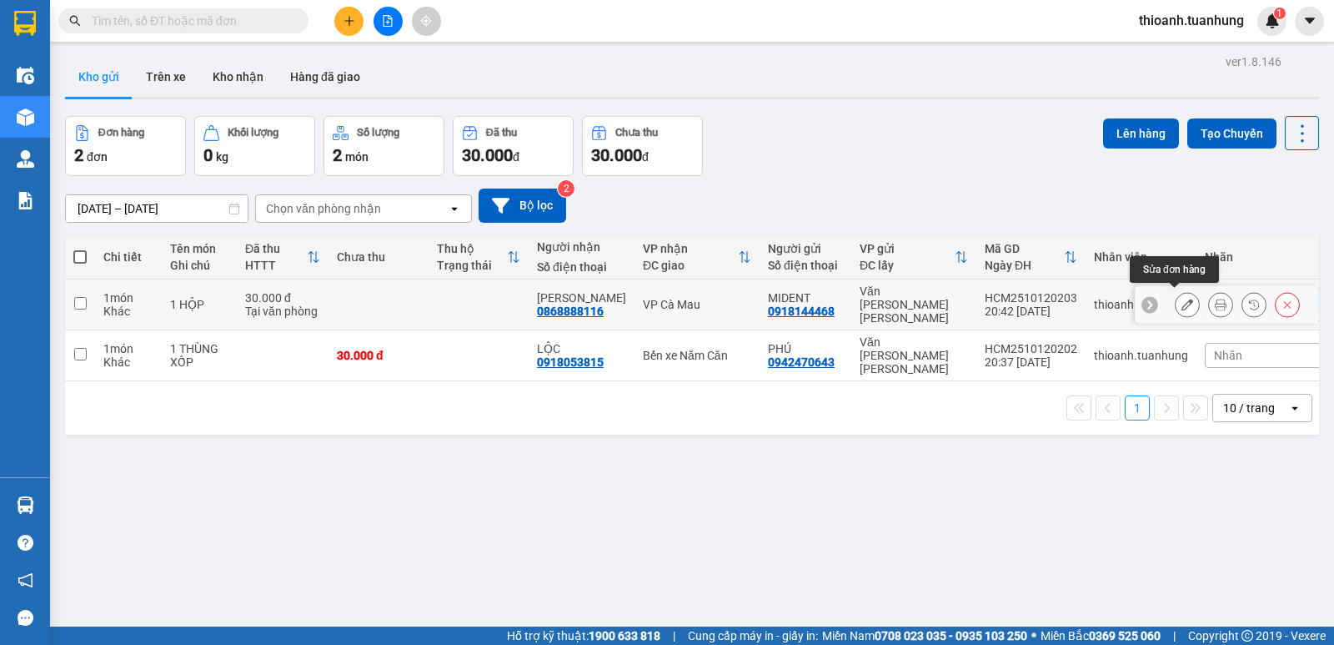
click at [1176, 301] on button at bounding box center [1187, 304] width 23 height 29
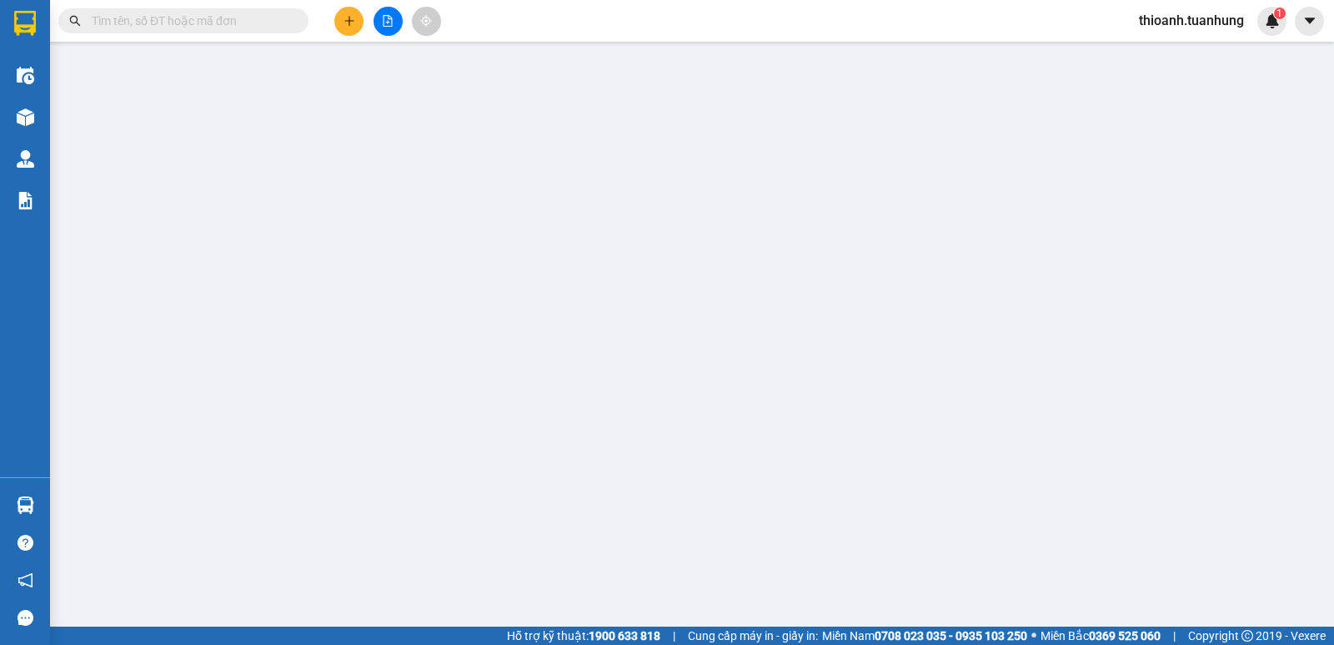
type input "0918144468"
type input "0868888116"
type input "30.000"
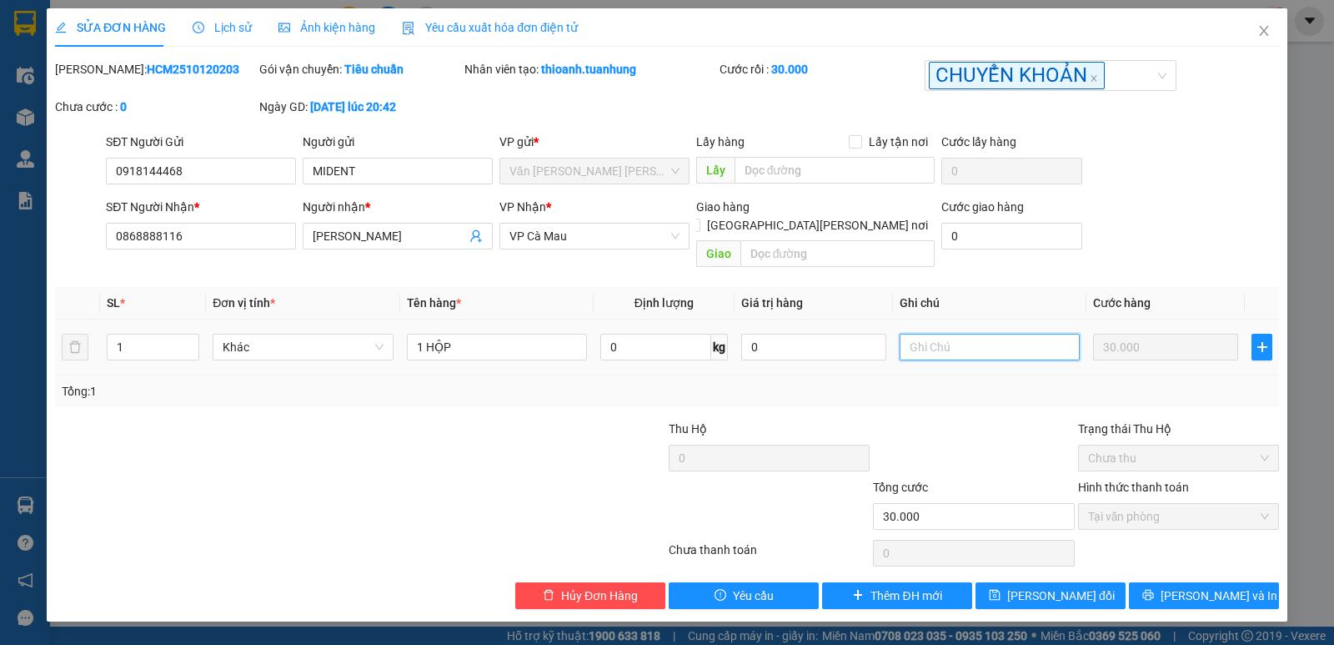
click at [946, 337] on input "text" at bounding box center [990, 347] width 180 height 27
type input "CHUYỂN KHOẢN"
click at [1202, 590] on div "SỬA ĐƠN HÀNG Lịch sử Ảnh kiện hàng Yêu cầu xuất hóa đơn điện tử Total Paid Fee …" at bounding box center [667, 314] width 1241 height 613
click at [1226, 590] on div "SỬA ĐƠN HÀNG Lịch sử Ảnh kiện hàng Yêu cầu xuất hóa đơn điện tử Total Paid Fee …" at bounding box center [667, 314] width 1241 height 613
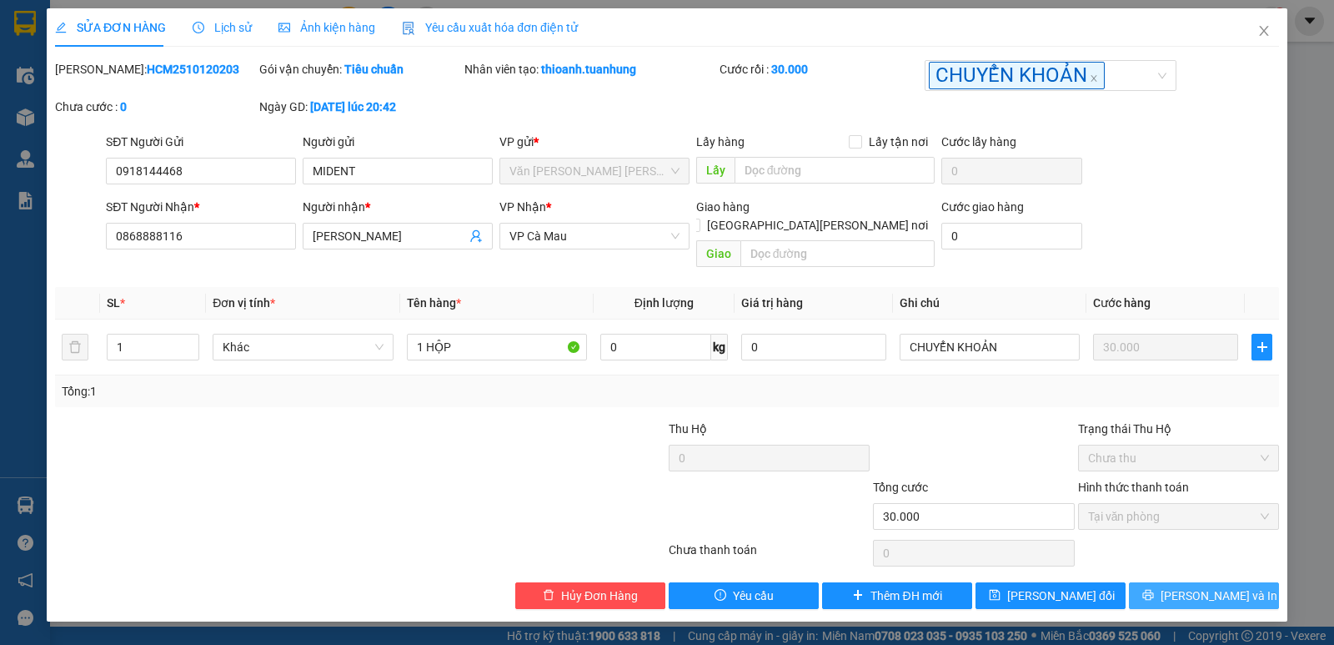
click at [1208, 586] on span "[PERSON_NAME] và In" at bounding box center [1219, 595] width 117 height 18
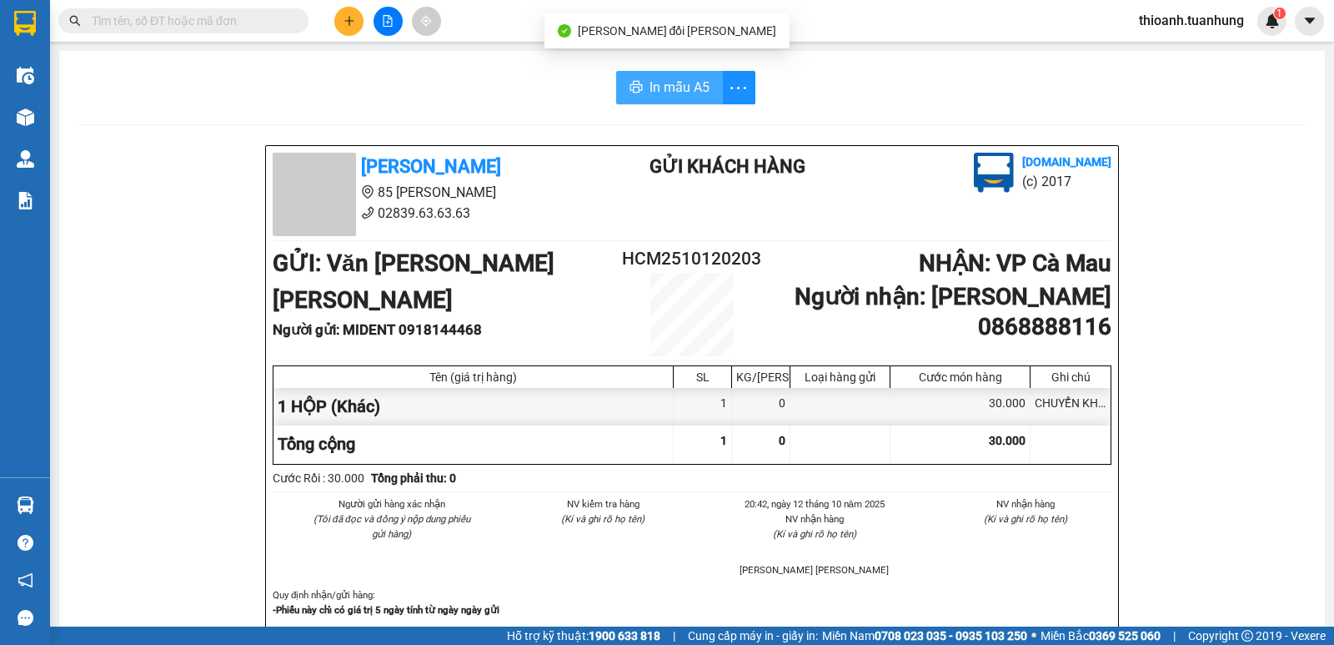
click at [674, 93] on span "In mẫu A5" at bounding box center [680, 87] width 60 height 21
click at [208, 19] on input "text" at bounding box center [190, 21] width 197 height 18
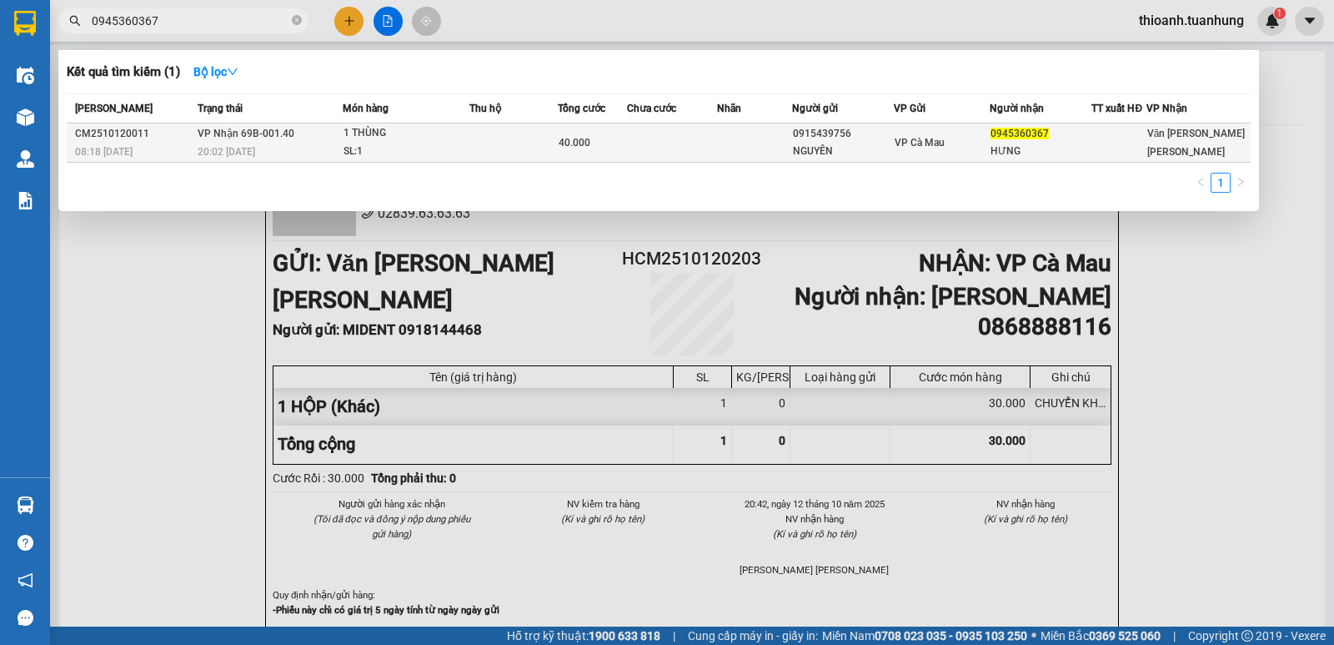
type input "0945360367"
click at [951, 143] on div "VP Cà Mau" at bounding box center [942, 142] width 95 height 18
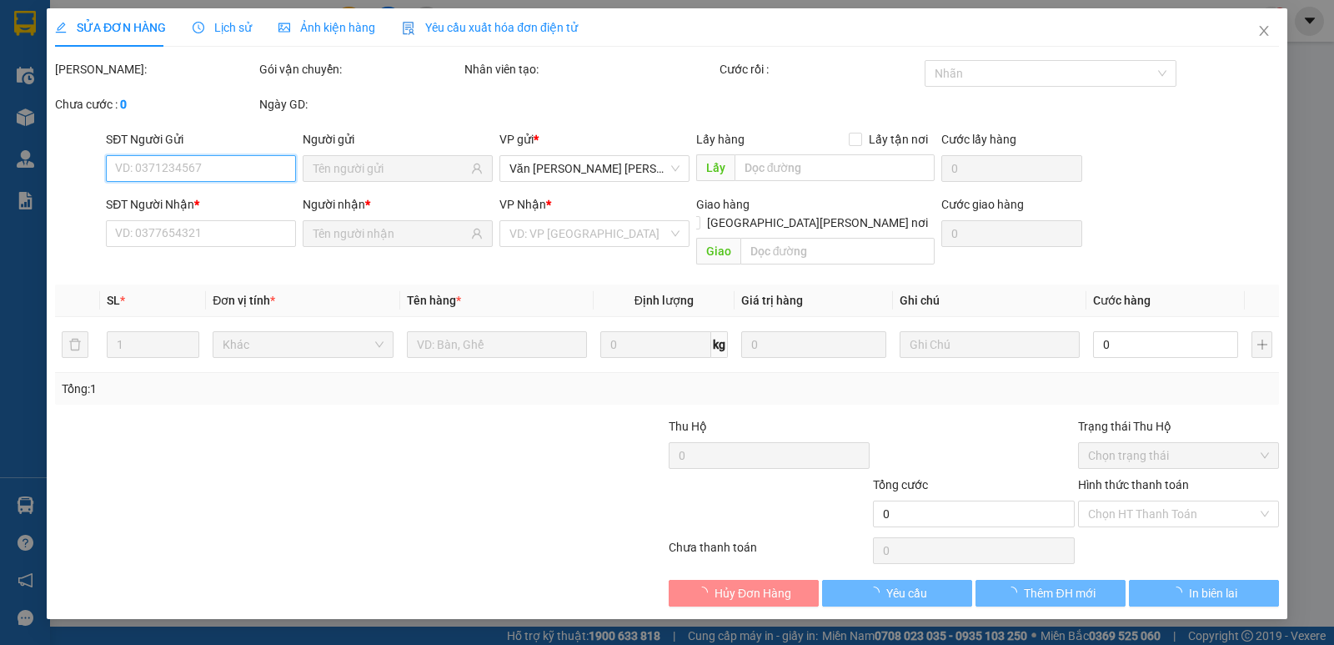
type input "0915439756"
type input "NGUYÊN"
type input "0945360367"
type input "HƯNG"
type input "40.000"
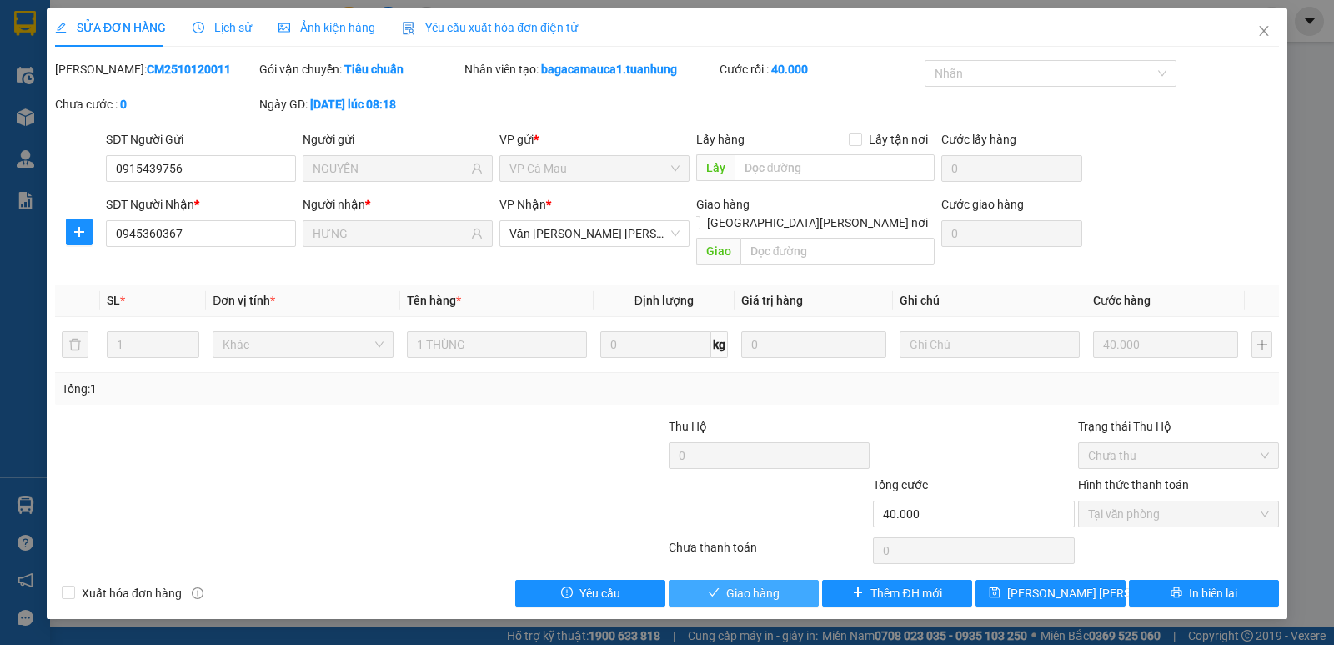
click at [765, 584] on span "Giao hàng" at bounding box center [752, 593] width 53 height 18
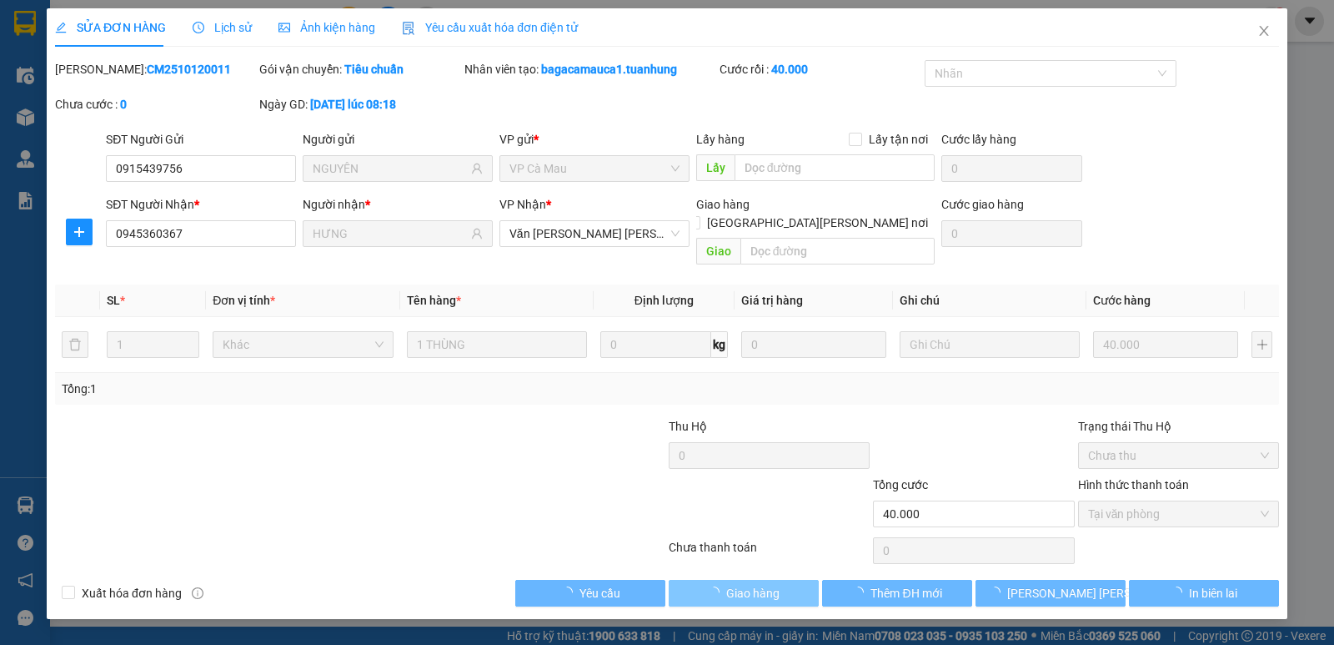
click at [765, 584] on span "Giao hàng" at bounding box center [752, 593] width 53 height 18
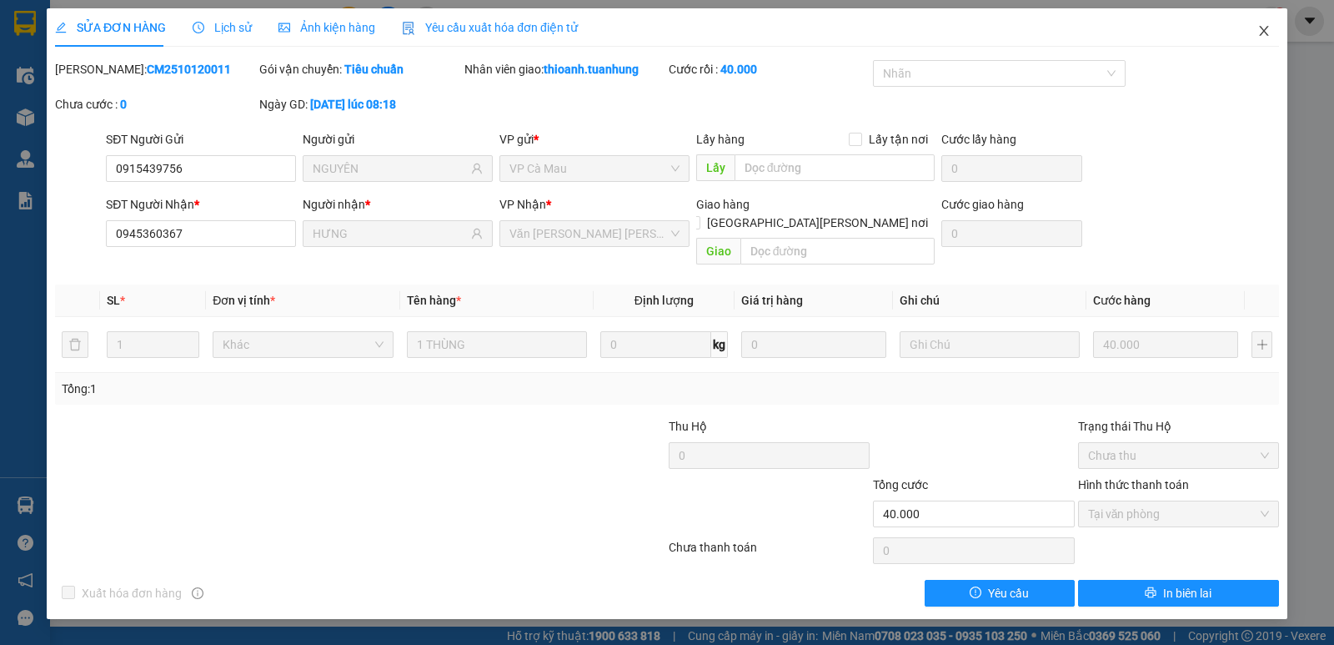
click at [1263, 31] on icon "close" at bounding box center [1263, 31] width 9 height 10
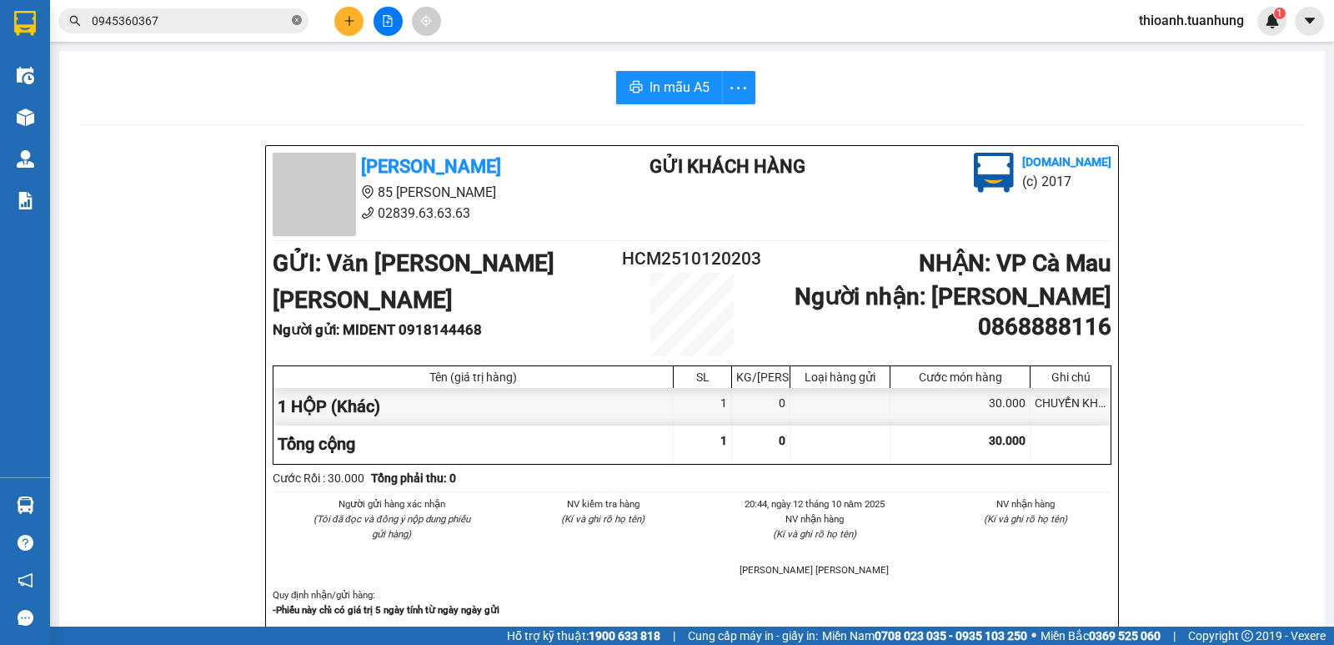
click at [295, 18] on icon "close-circle" at bounding box center [297, 20] width 10 height 10
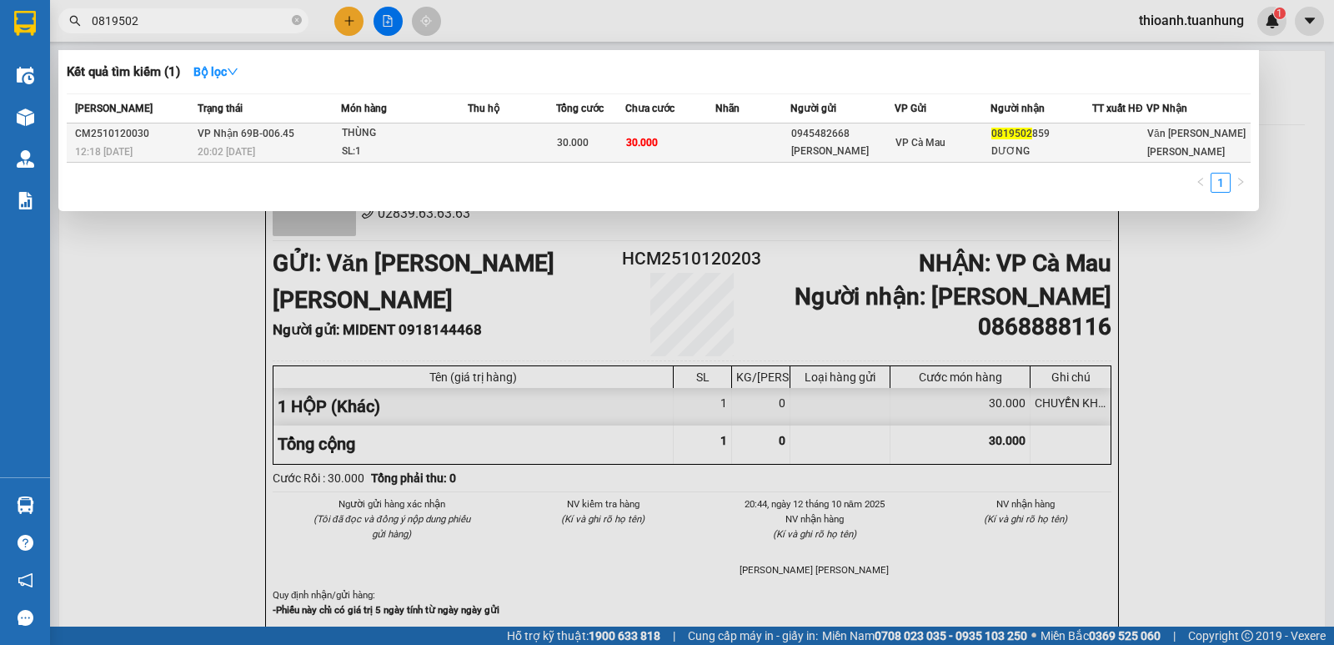
type input "0819502"
click at [1059, 143] on div "DƯƠNG" at bounding box center [1041, 152] width 100 height 18
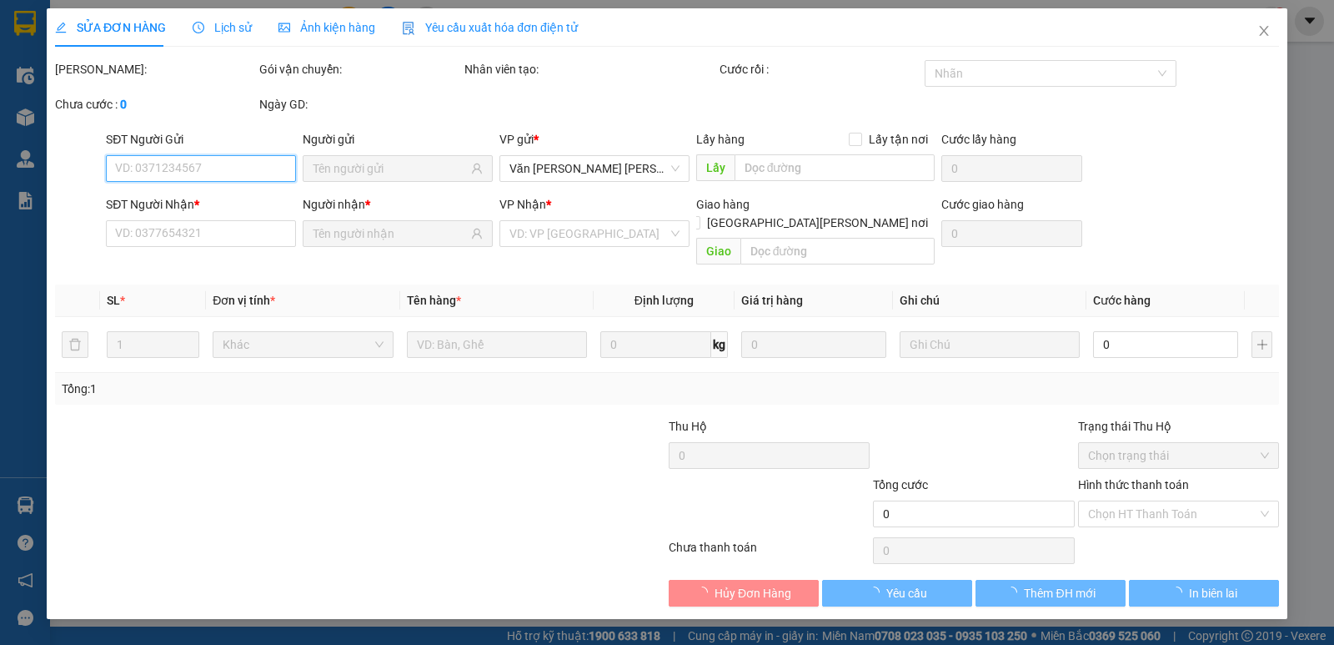
type input "0945482668"
type input "[PERSON_NAME]"
type input "0819502859"
type input "DƯƠNG"
type input "30.000"
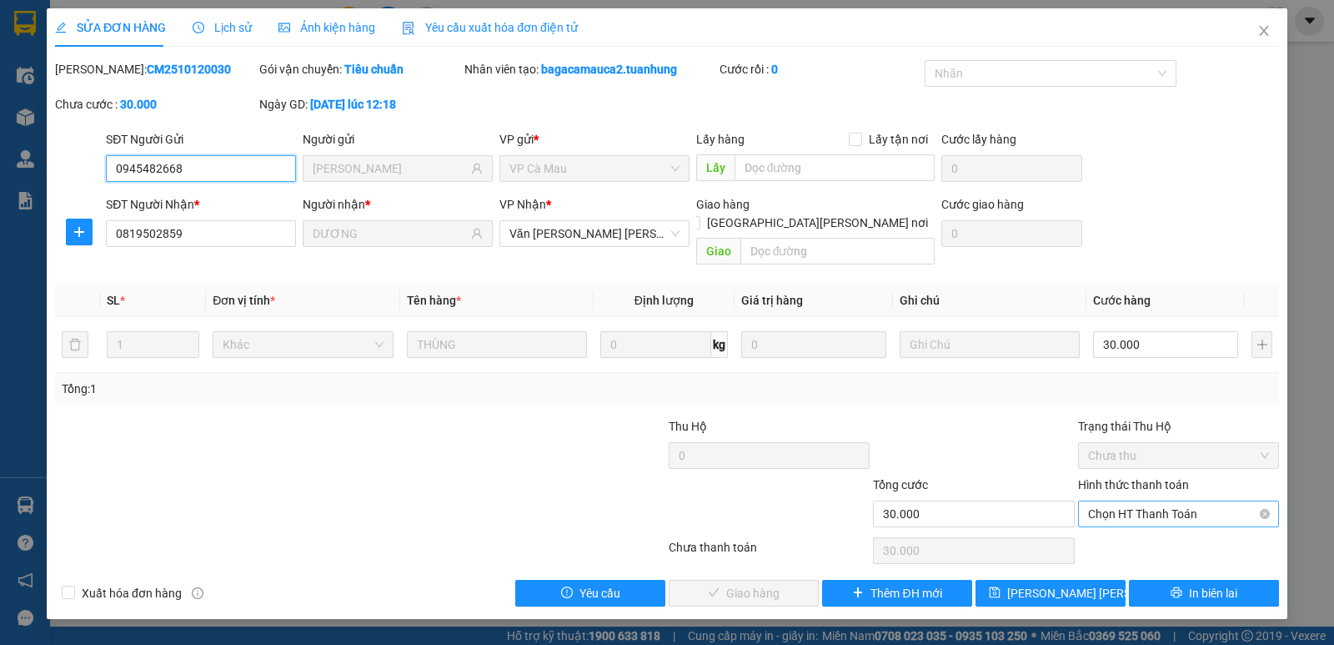
click at [1109, 501] on span "Chọn HT Thanh Toán" at bounding box center [1178, 513] width 181 height 25
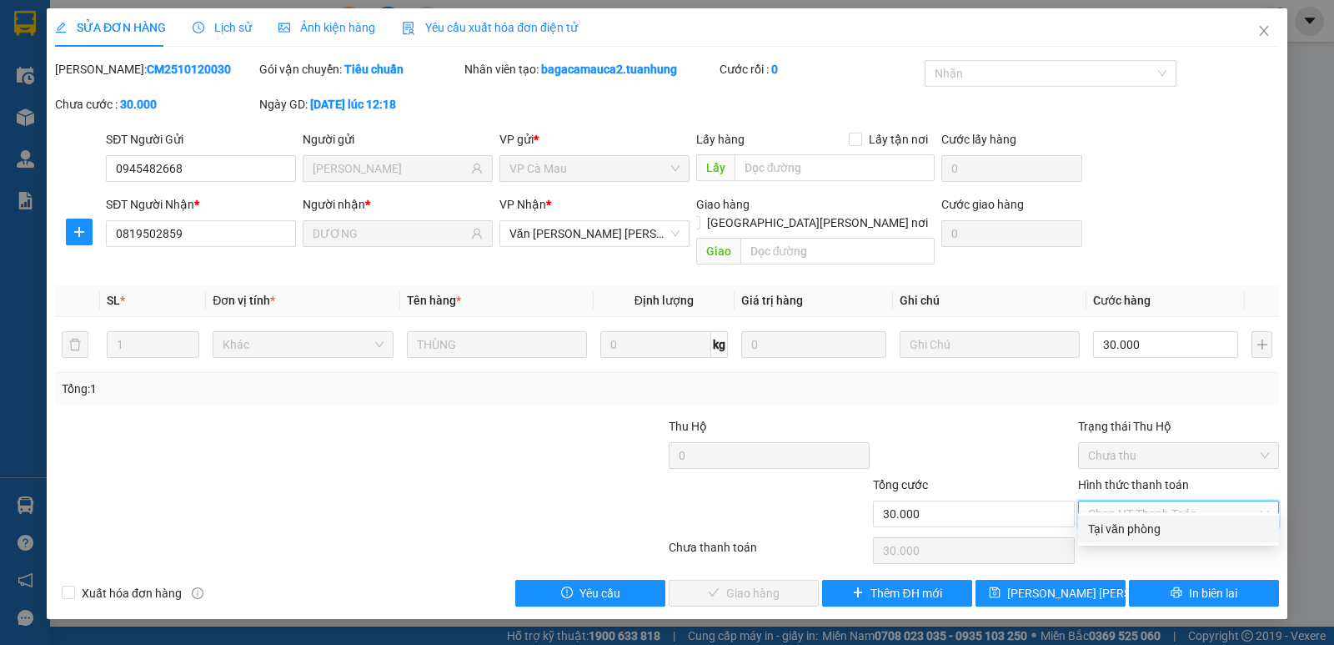
click at [1103, 535] on div "Tại văn phòng" at bounding box center [1178, 528] width 181 height 18
type input "0"
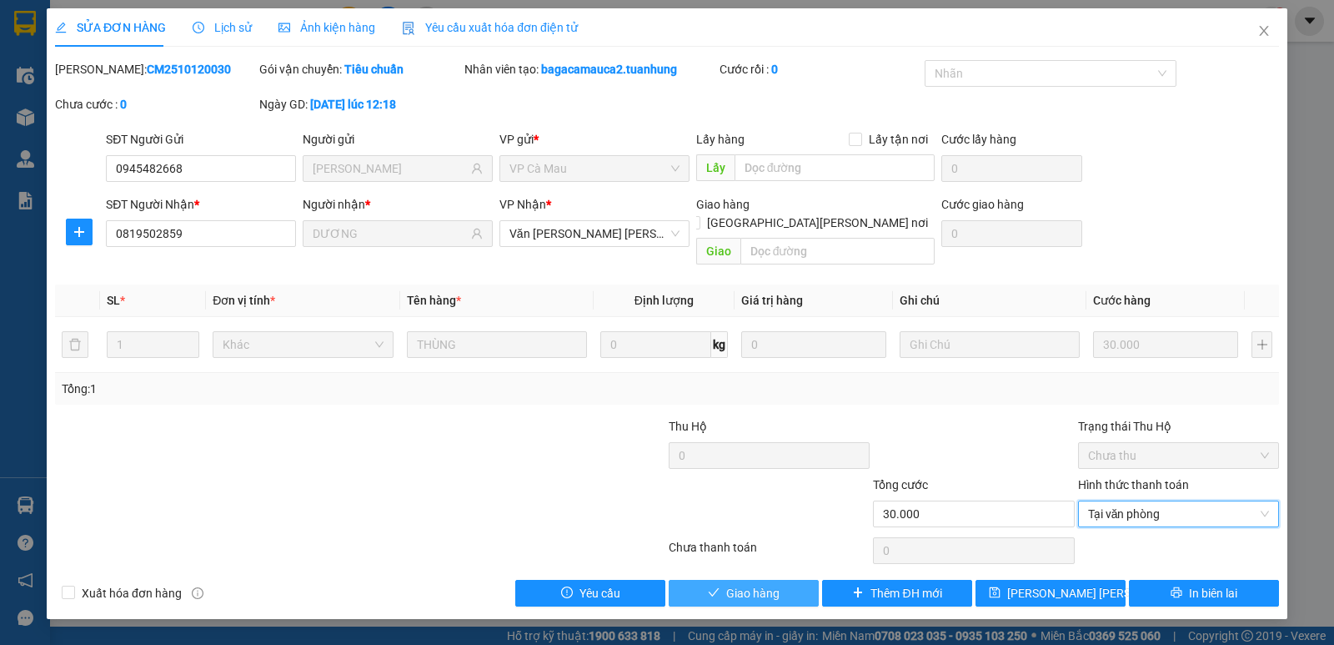
click at [746, 584] on span "Giao hàng" at bounding box center [752, 593] width 53 height 18
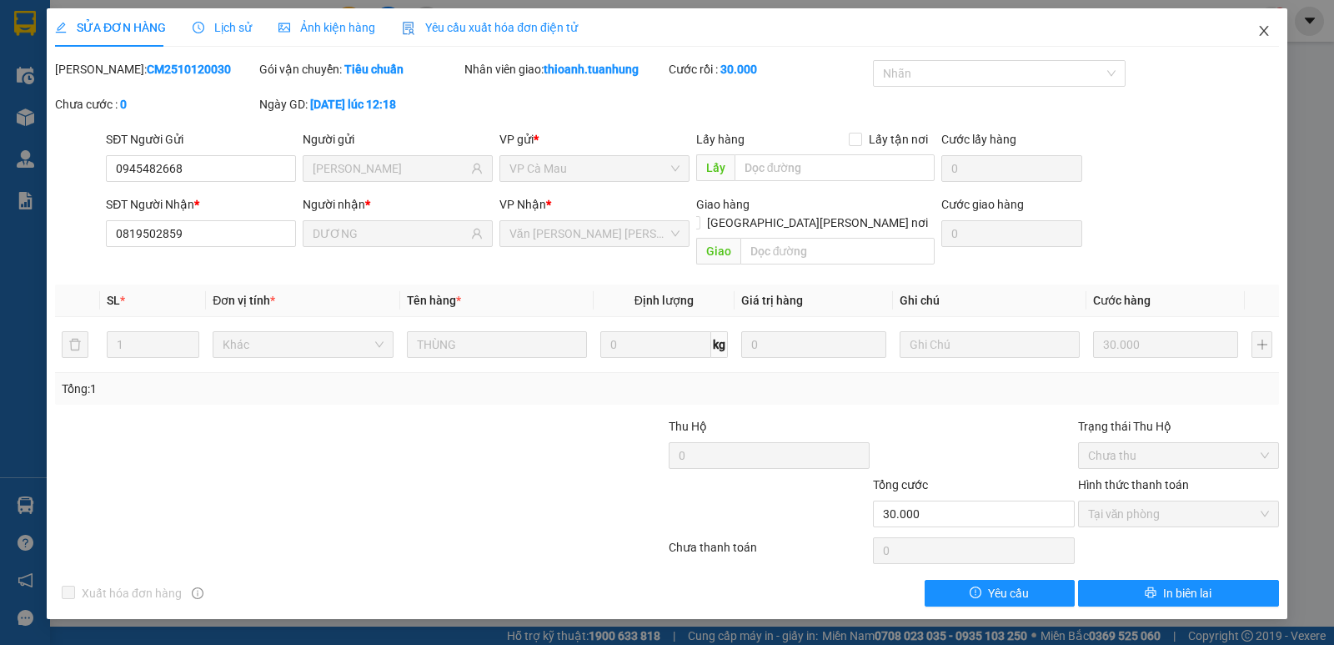
drag, startPoint x: 1267, startPoint y: 34, endPoint x: 1169, endPoint y: 37, distance: 97.6
click at [1262, 35] on icon "close" at bounding box center [1263, 30] width 13 height 13
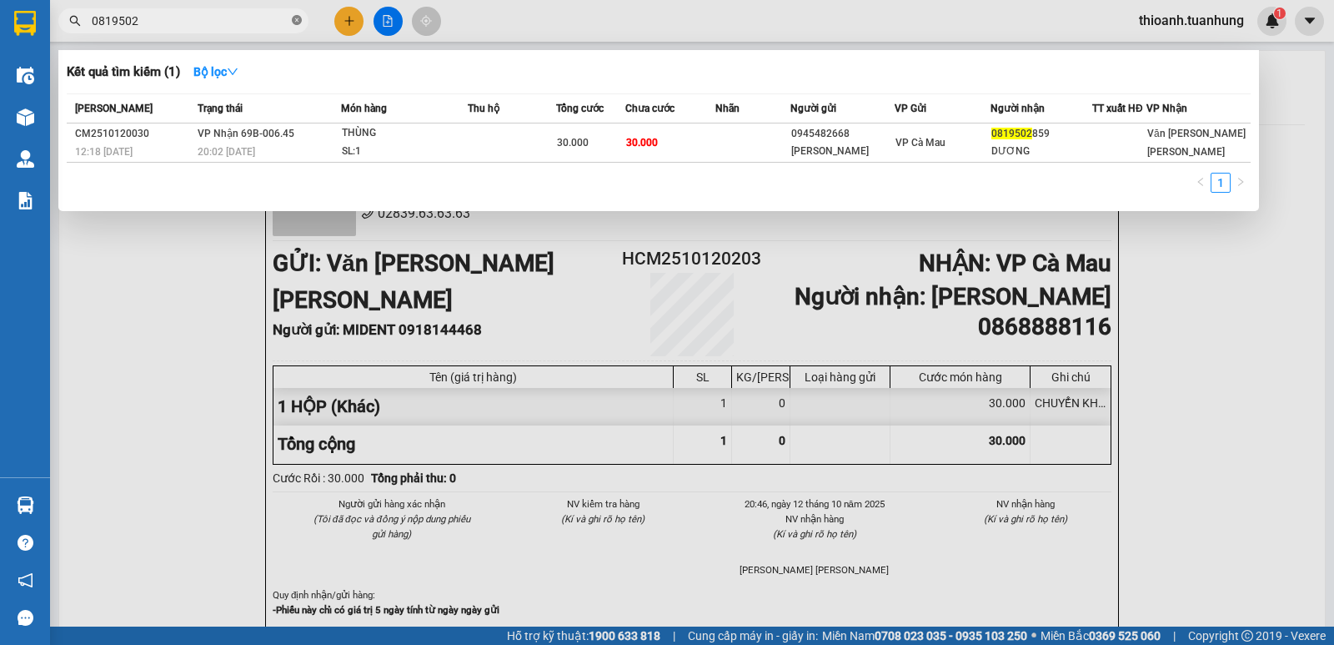
click at [295, 19] on icon "close-circle" at bounding box center [297, 20] width 10 height 10
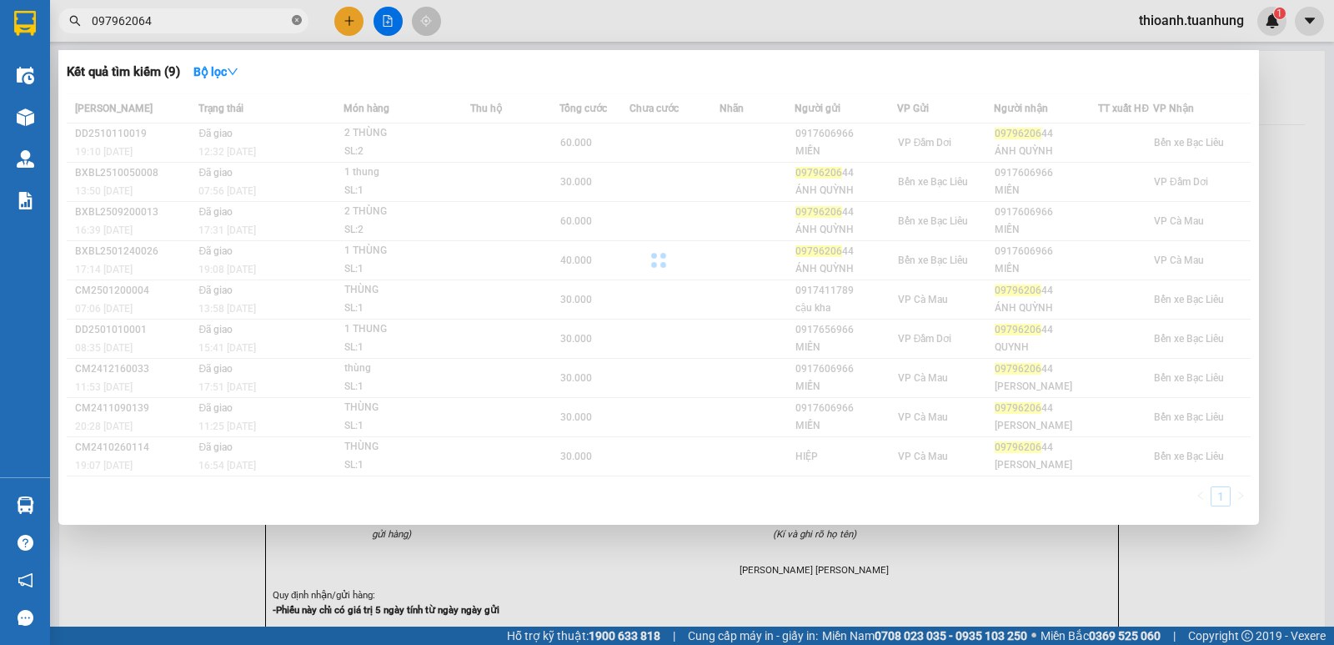
type input "0979620644"
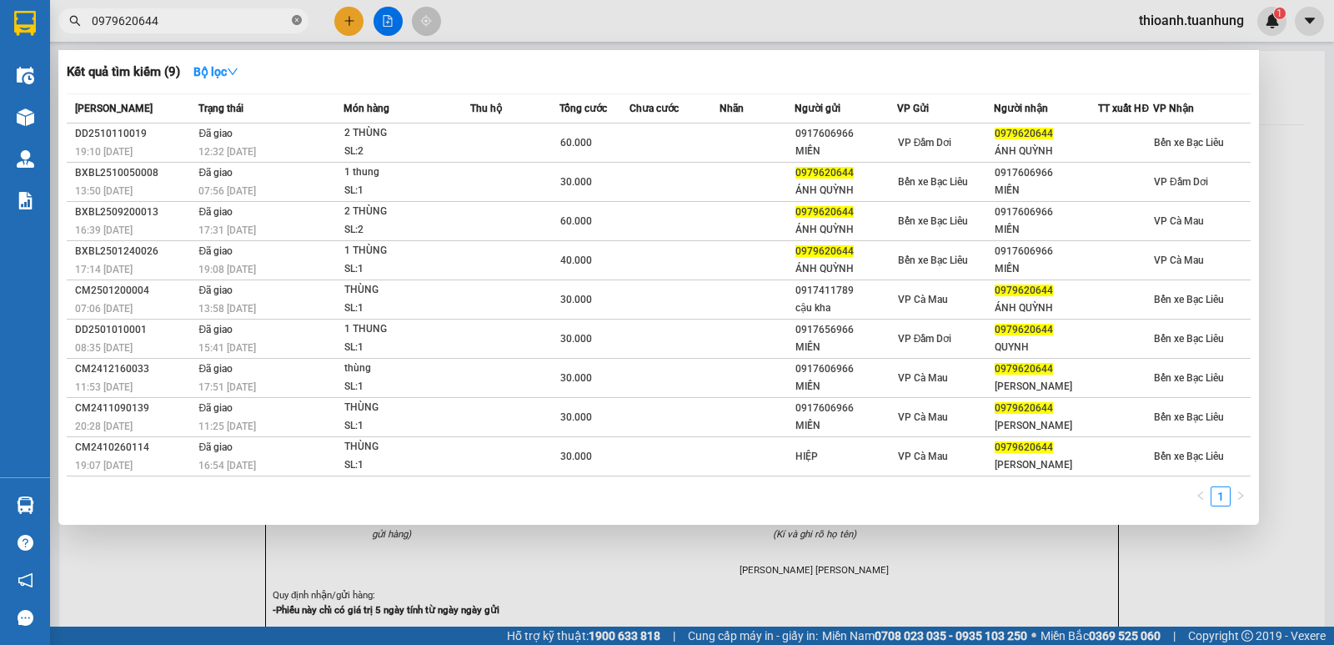
click at [294, 20] on icon "close-circle" at bounding box center [297, 20] width 10 height 10
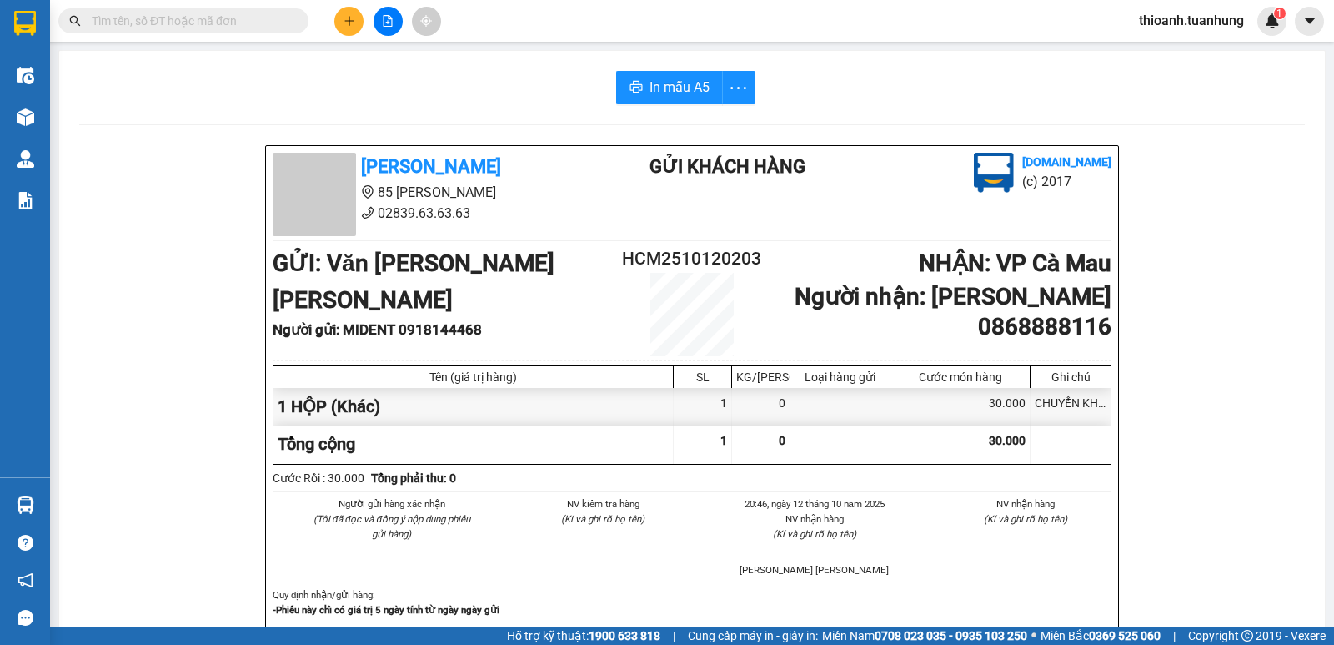
click at [259, 23] on input "text" at bounding box center [190, 21] width 197 height 18
click at [243, 23] on input "text" at bounding box center [190, 21] width 197 height 18
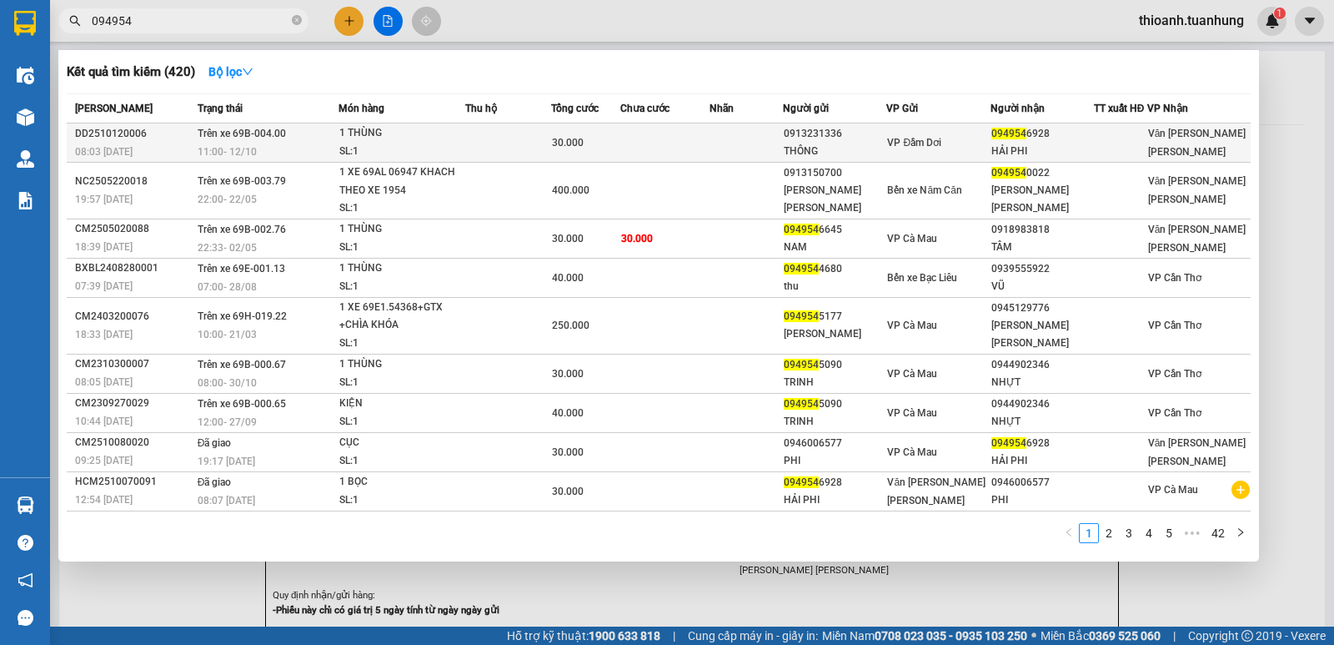
type input "094954"
click at [1034, 144] on div "HẢI PHI" at bounding box center [1042, 152] width 102 height 18
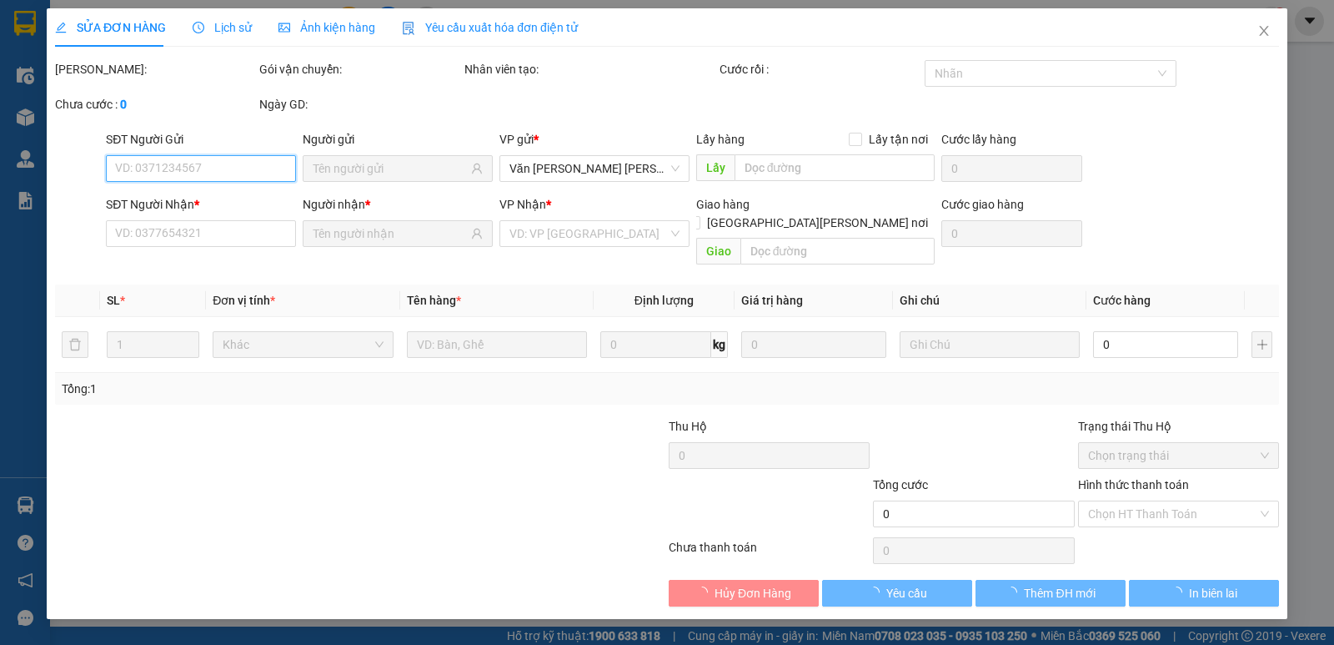
type input "0913231336"
type input "THÔNG"
type input "0949546928"
type input "HẢI PHI"
type input "30.000"
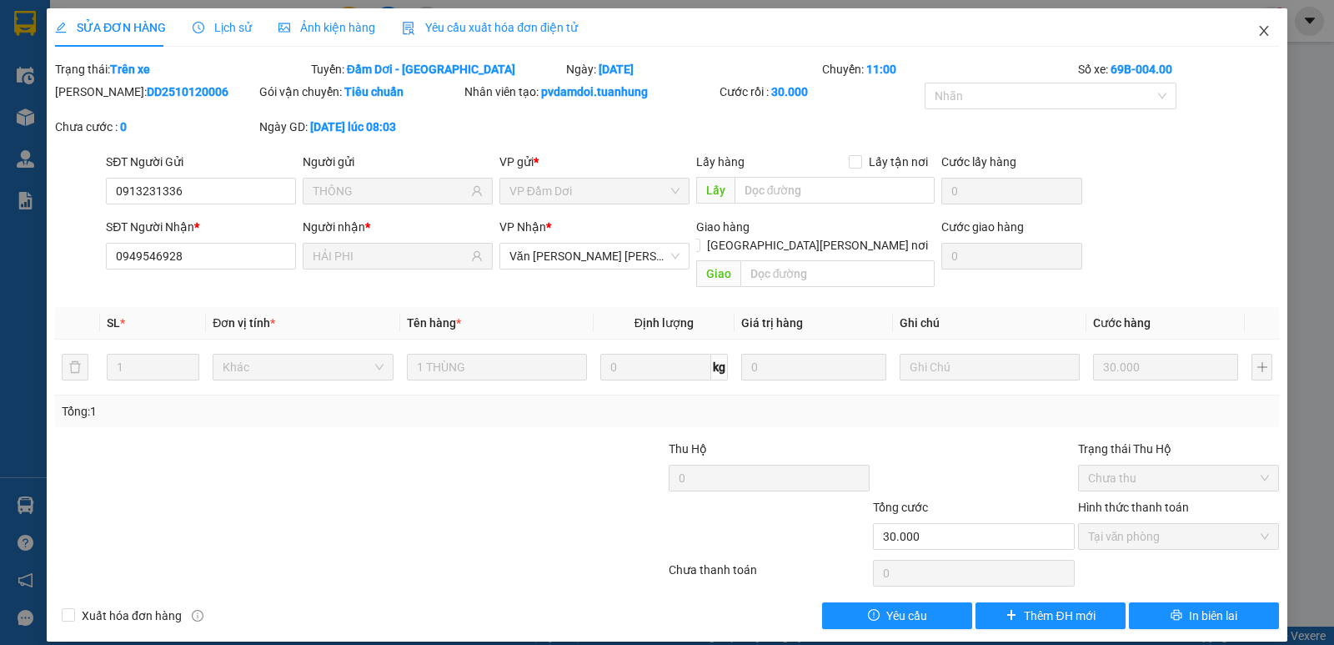
click at [1264, 33] on icon "close" at bounding box center [1263, 30] width 13 height 13
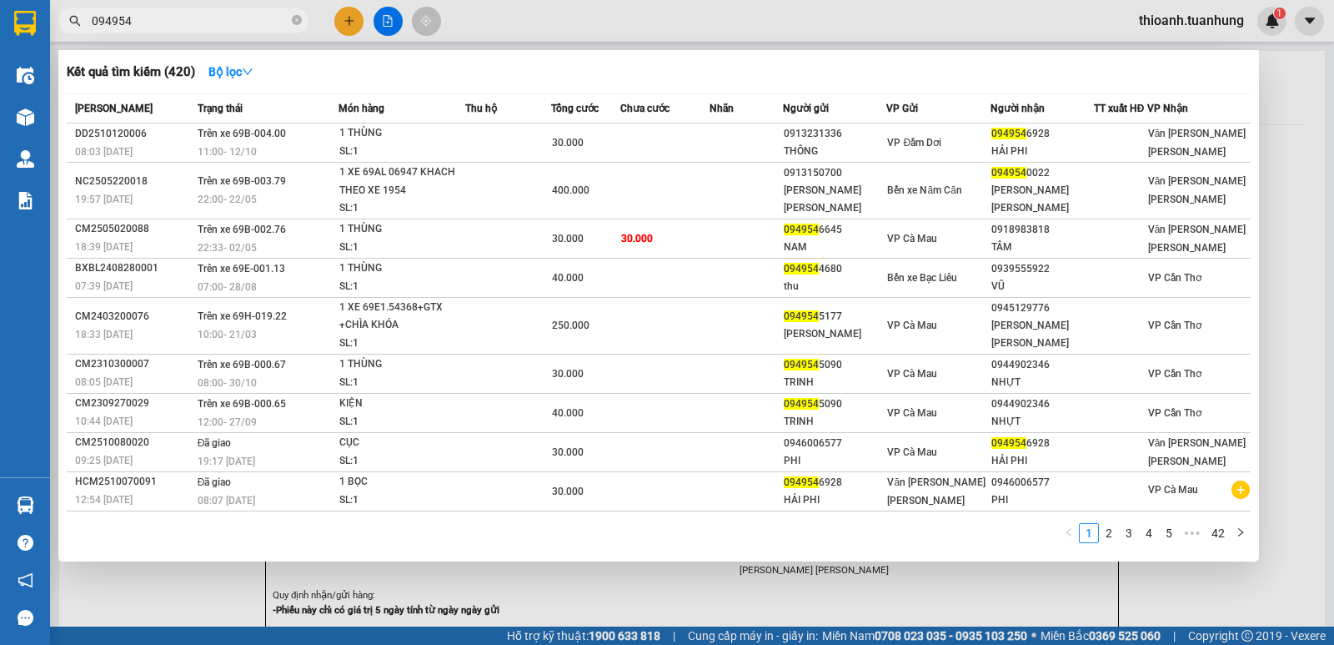
click at [109, 27] on input "094954" at bounding box center [190, 21] width 197 height 18
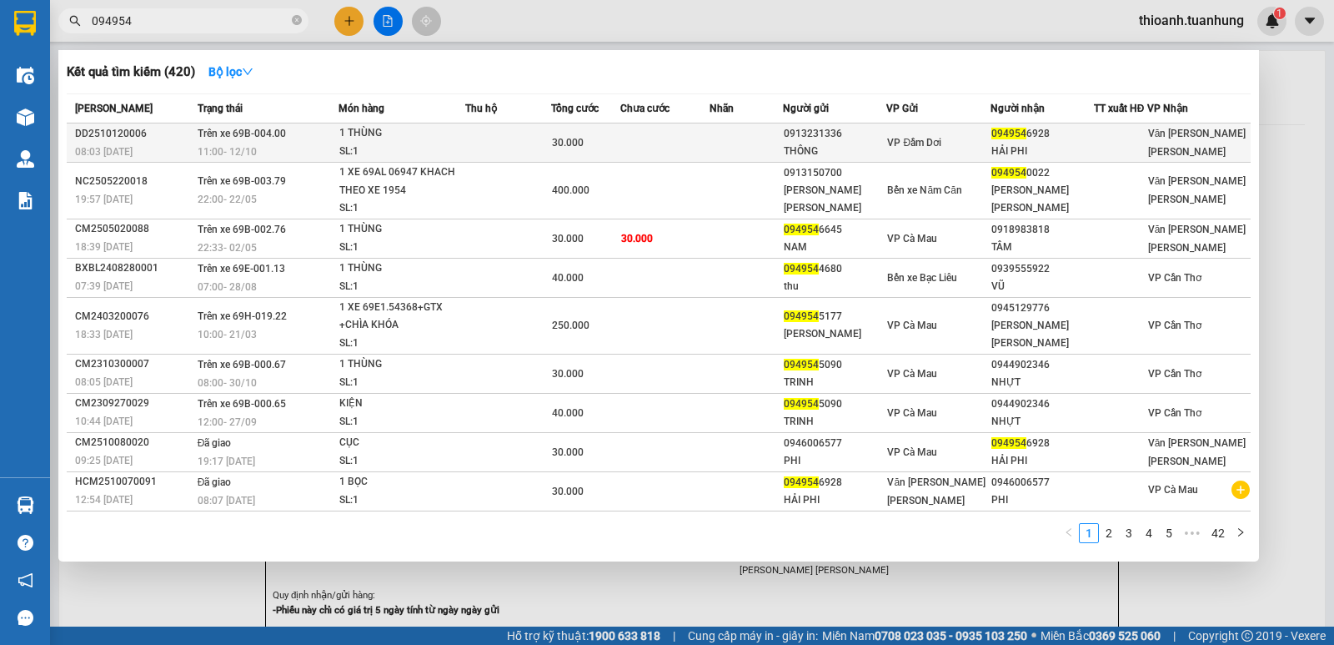
click at [931, 148] on span "VP Đầm Dơi" at bounding box center [914, 143] width 54 height 12
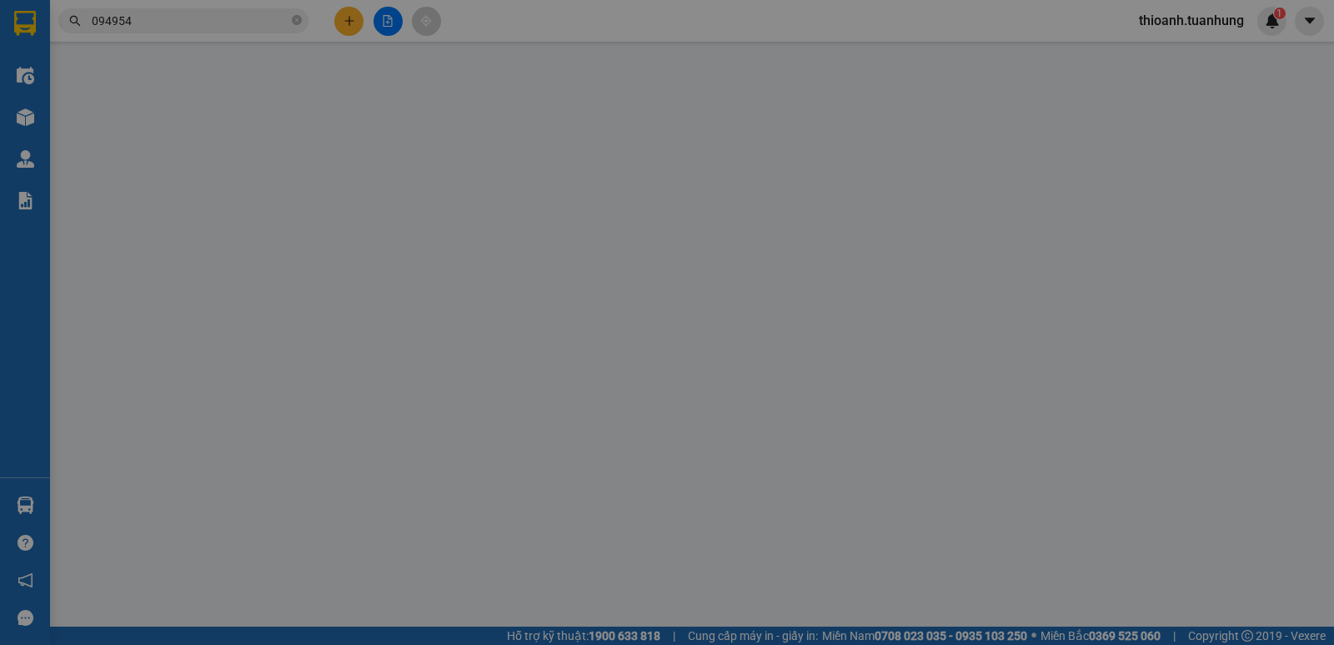
type input "0913231336"
type input "THÔNG"
type input "0949546928"
type input "HẢI PHI"
type input "30.000"
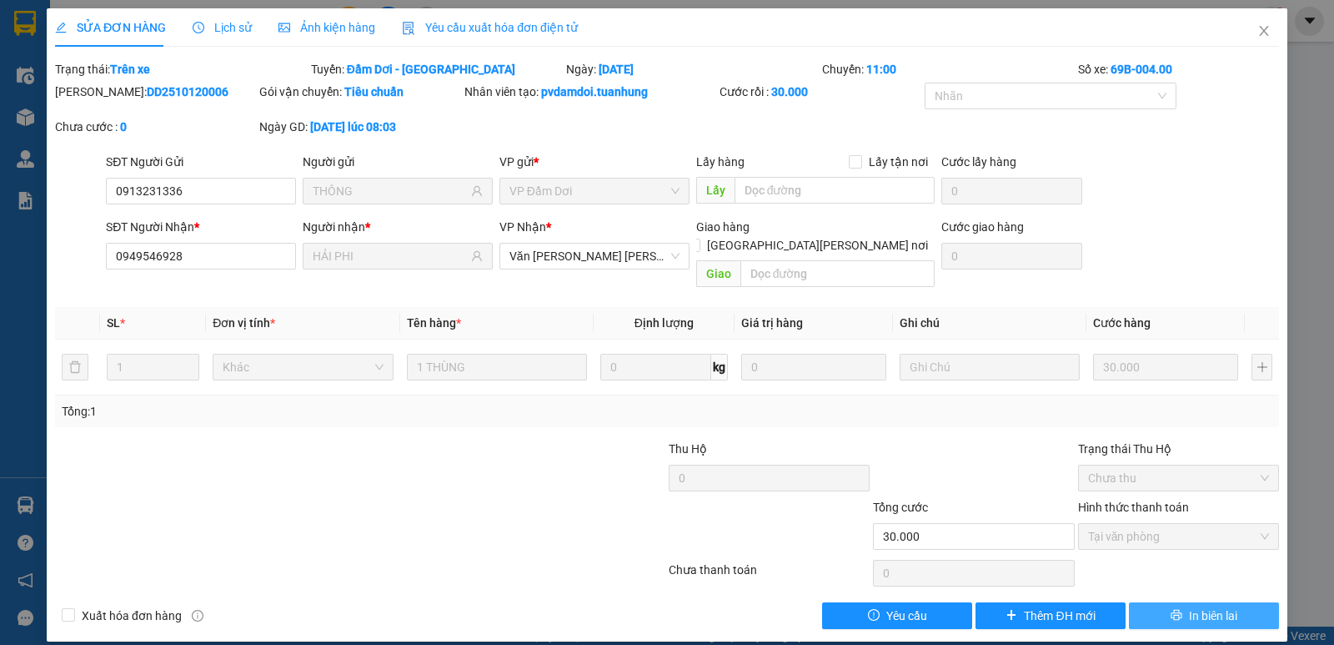
click at [1235, 606] on span "In biên lai" at bounding box center [1213, 615] width 48 height 18
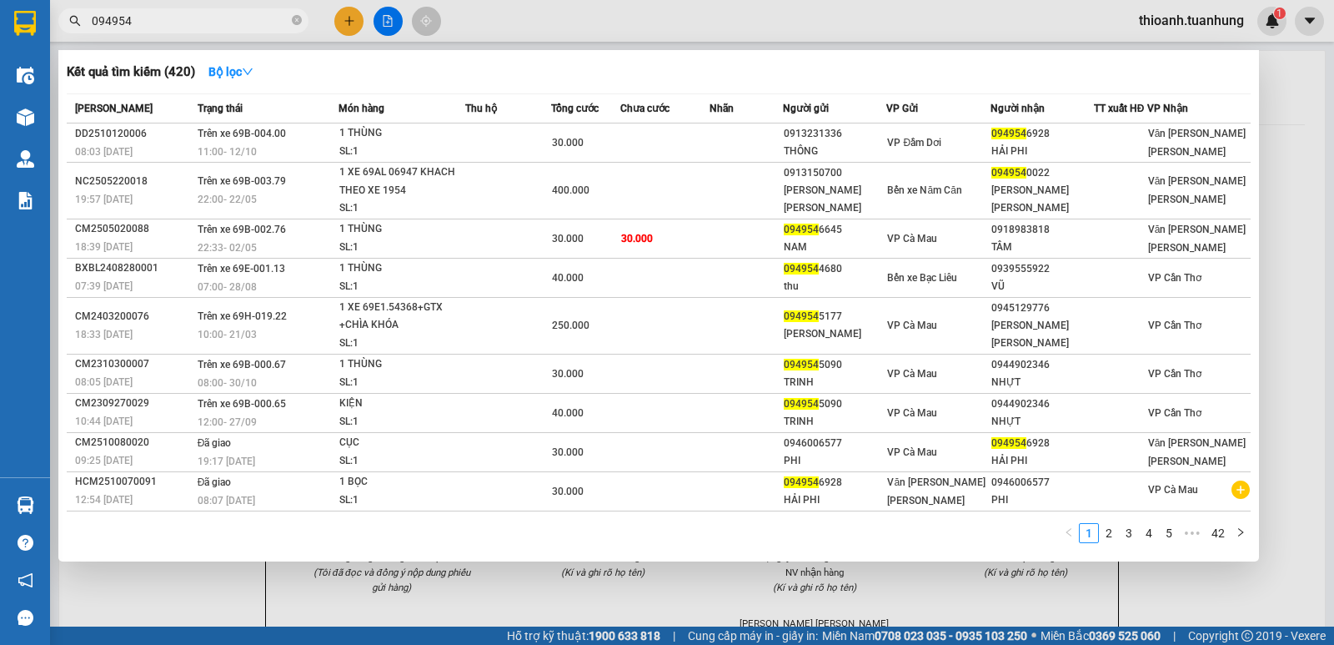
click at [105, 23] on input "094954" at bounding box center [190, 21] width 197 height 18
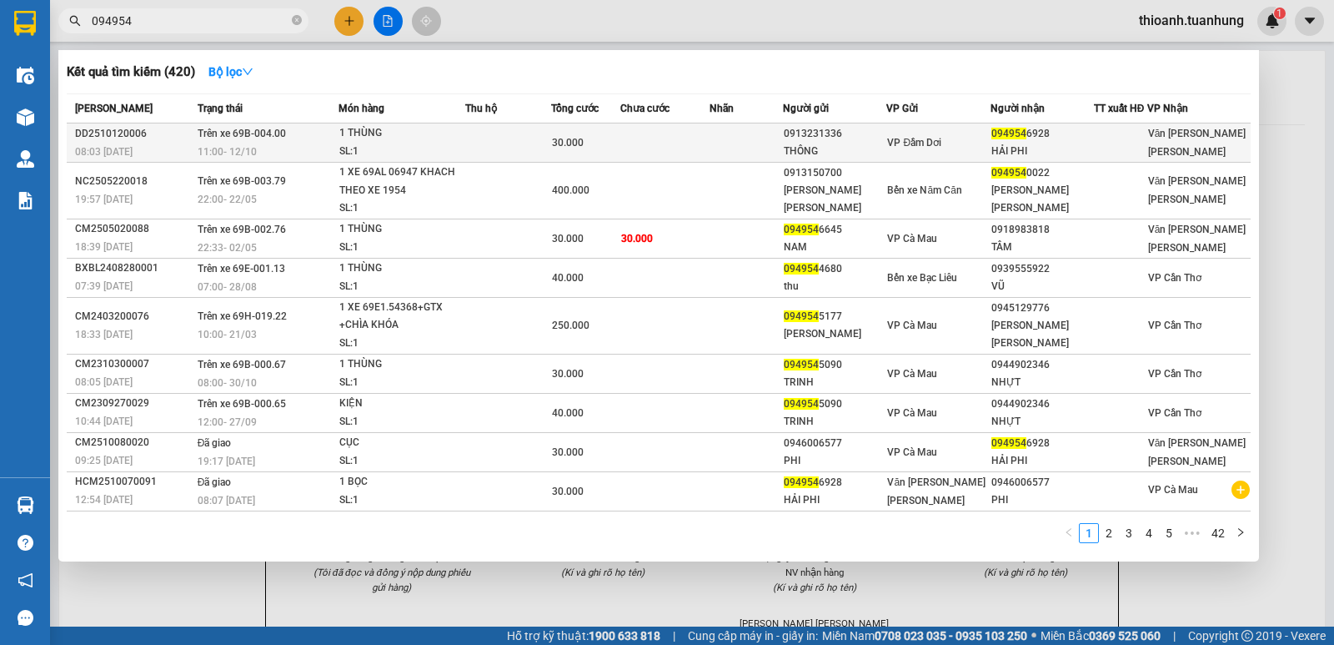
click at [783, 149] on td at bounding box center [746, 142] width 73 height 39
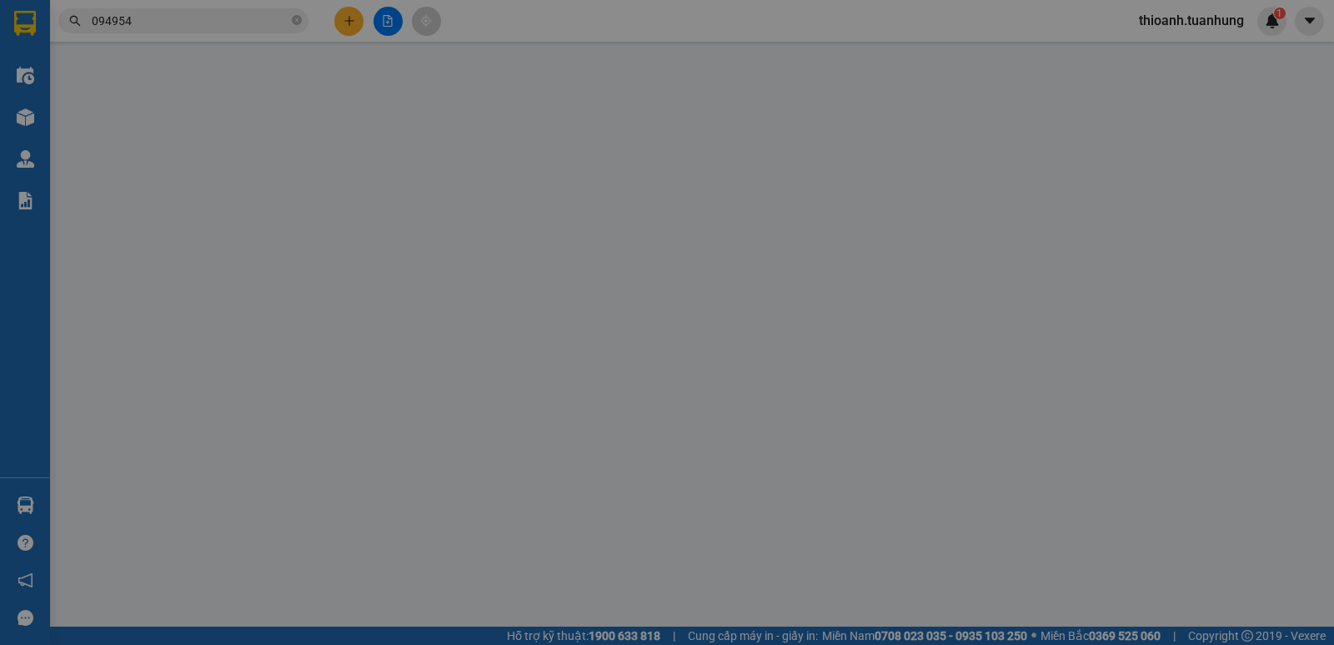
type input "0913231336"
type input "THÔNG"
type input "0949546928"
type input "HẢI PHI"
type input "30.000"
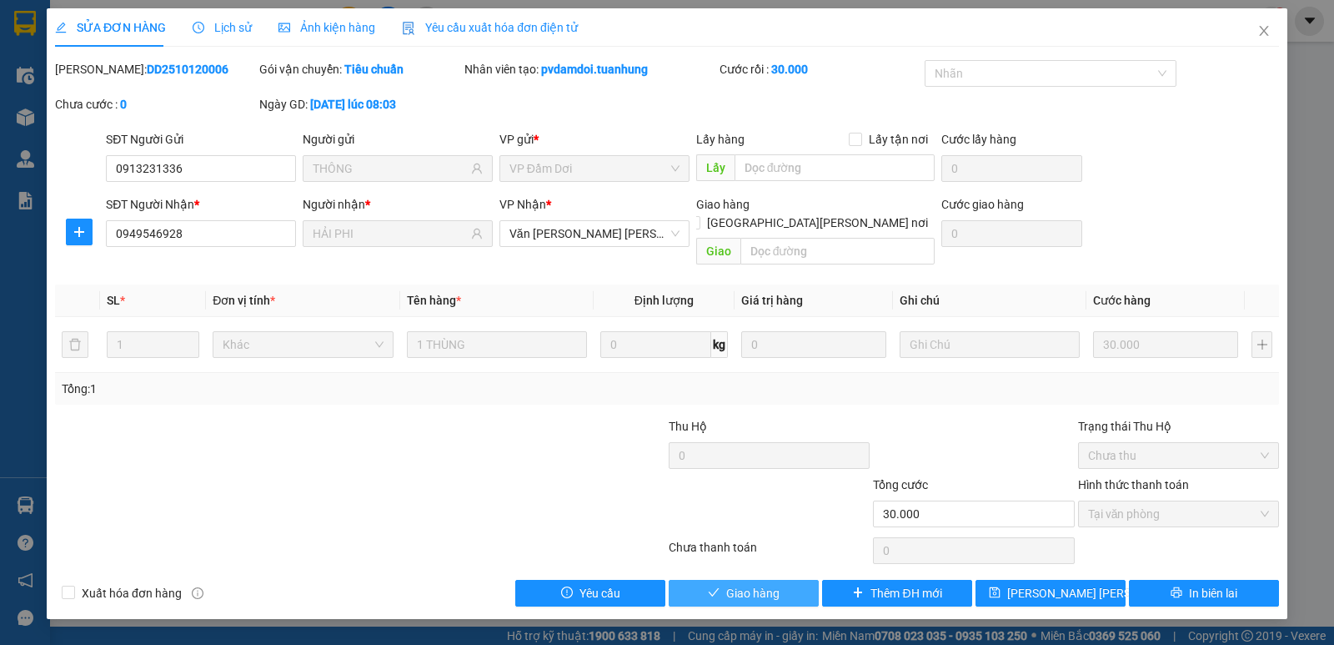
click at [770, 584] on span "Giao hàng" at bounding box center [752, 593] width 53 height 18
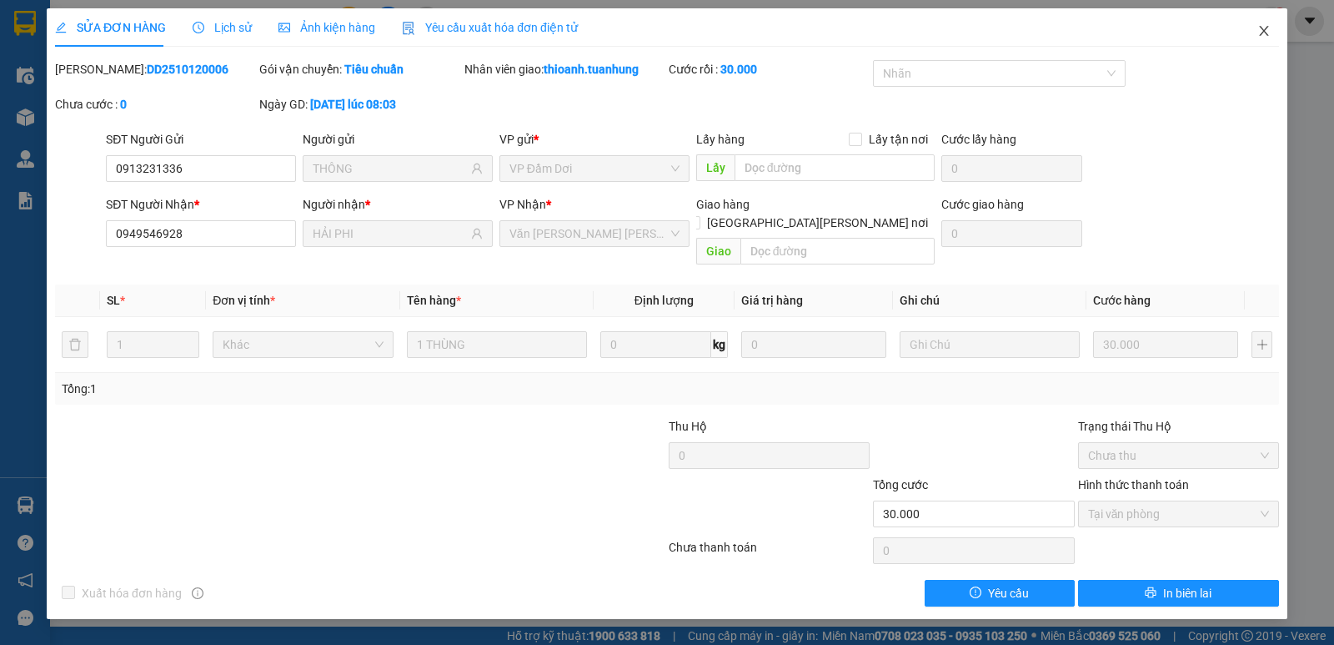
click at [1263, 34] on icon "close" at bounding box center [1263, 30] width 13 height 13
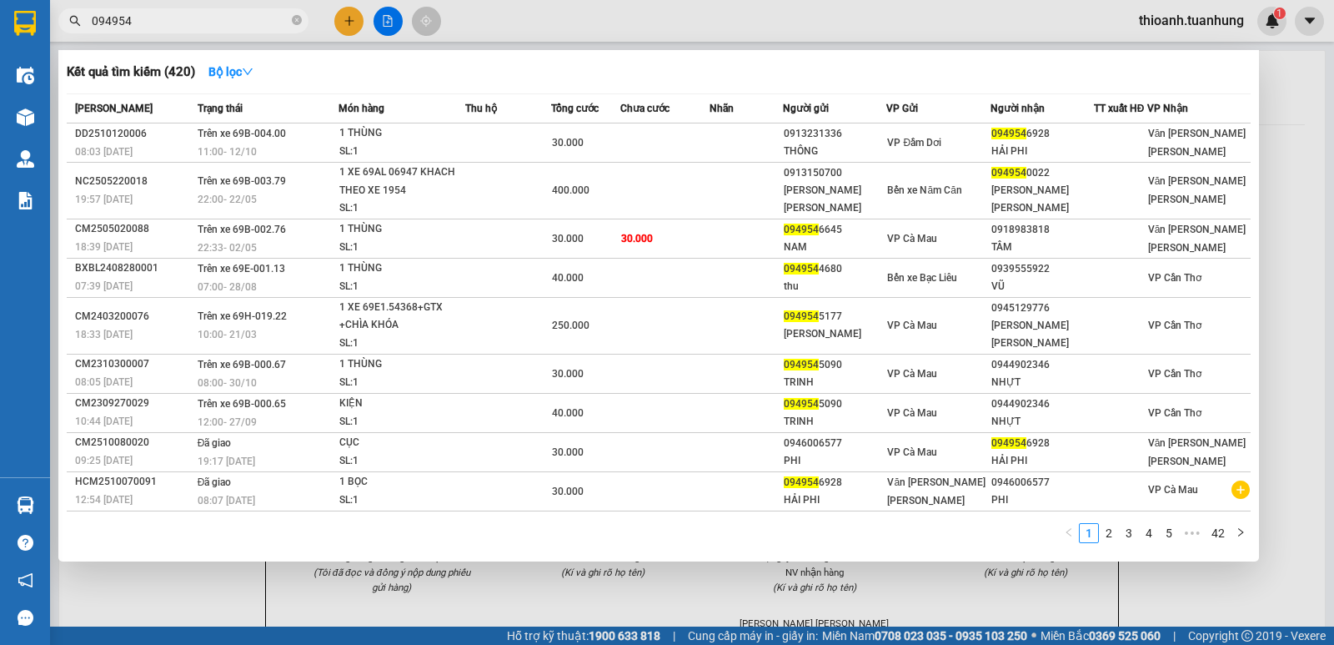
click at [106, 27] on input "094954" at bounding box center [190, 21] width 197 height 18
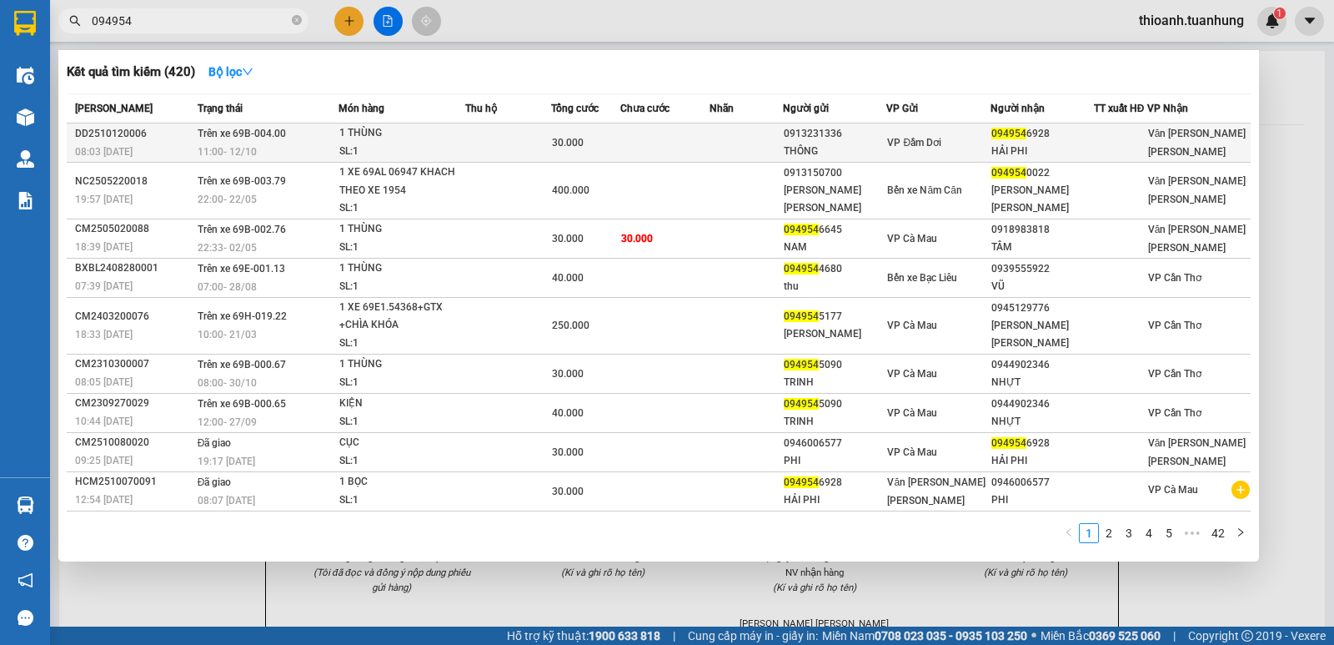
click at [903, 156] on td "VP Đầm Dơi" at bounding box center [937, 142] width 103 height 39
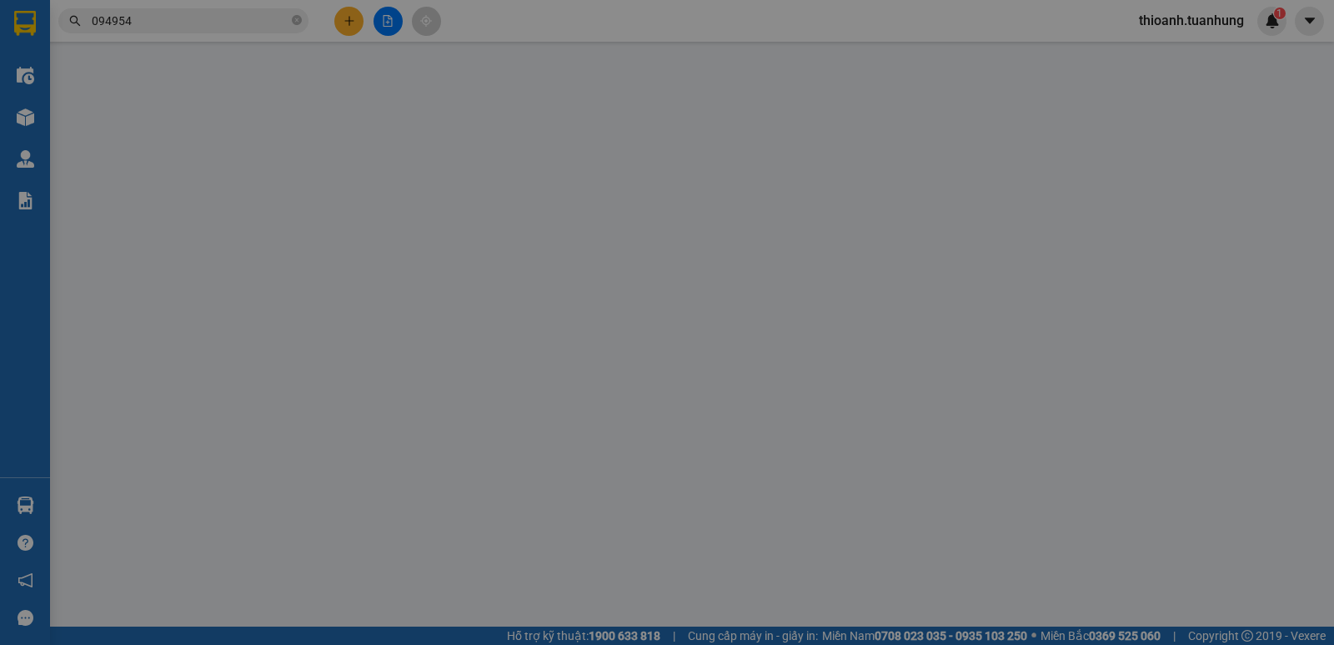
type input "0913231336"
type input "THÔNG"
type input "0949546928"
type input "HẢI PHI"
type input "30.000"
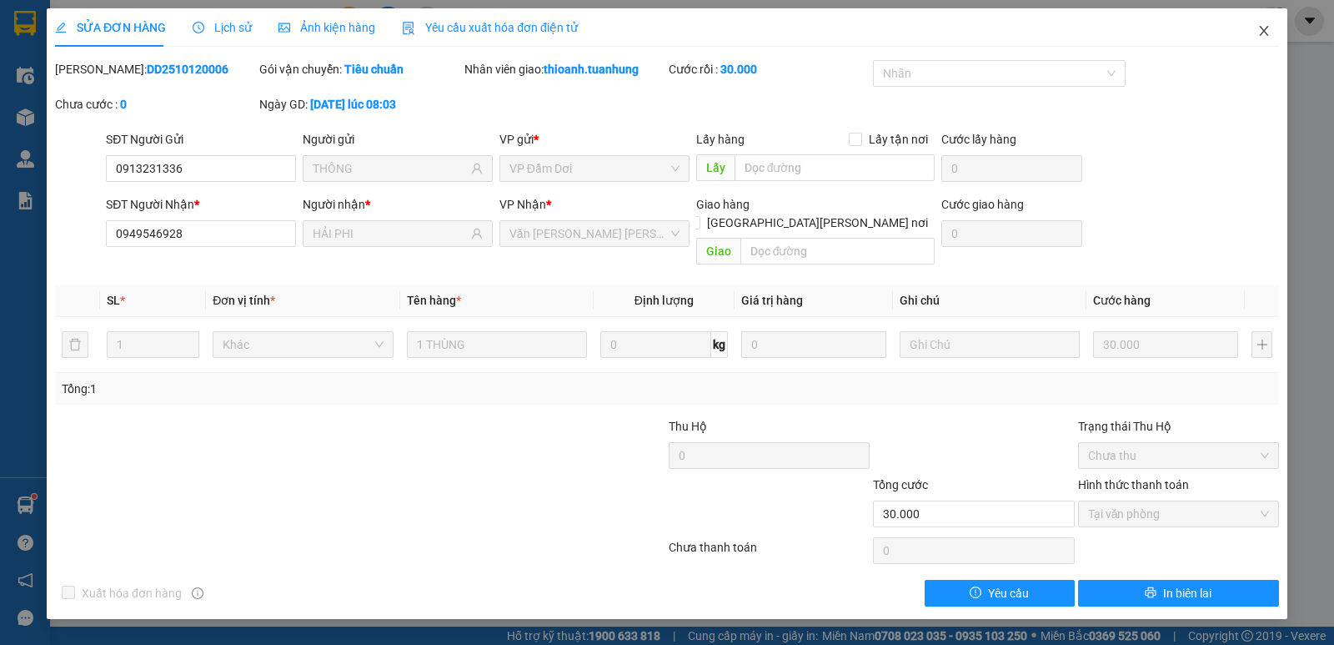
drag, startPoint x: 1267, startPoint y: 30, endPoint x: 1242, endPoint y: 33, distance: 26.1
click at [1264, 31] on icon "close" at bounding box center [1263, 30] width 13 height 13
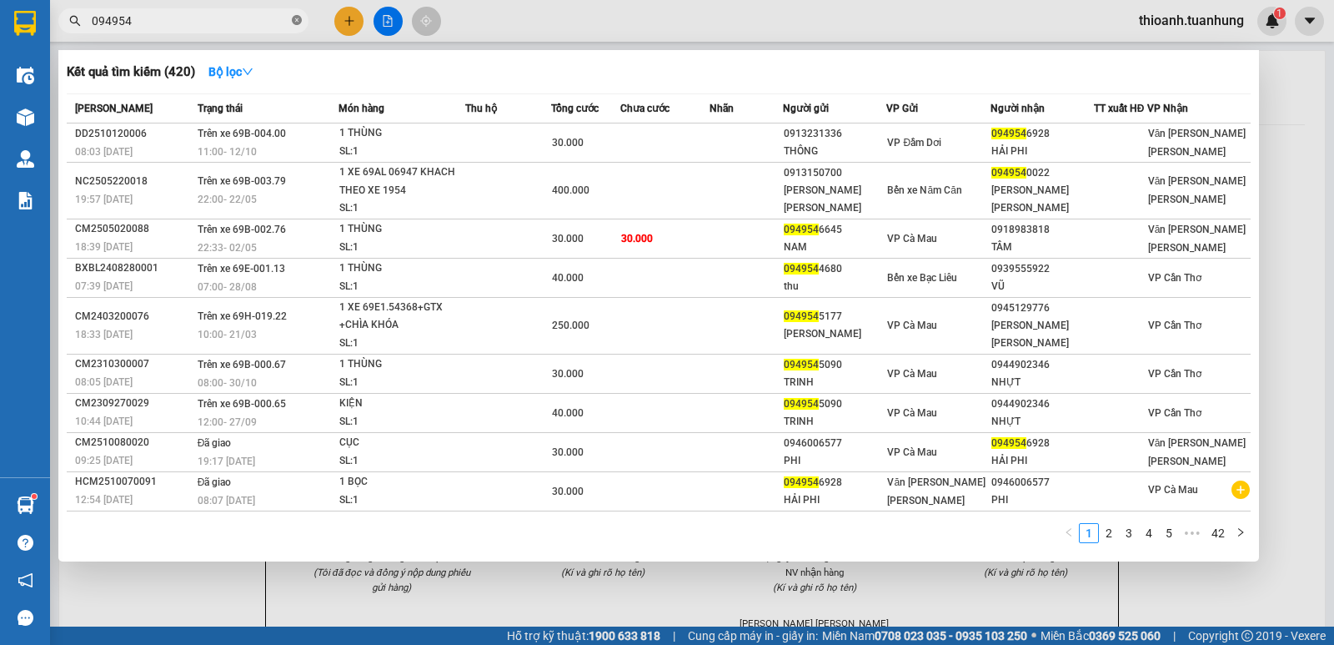
click at [300, 23] on icon "close-circle" at bounding box center [297, 20] width 10 height 10
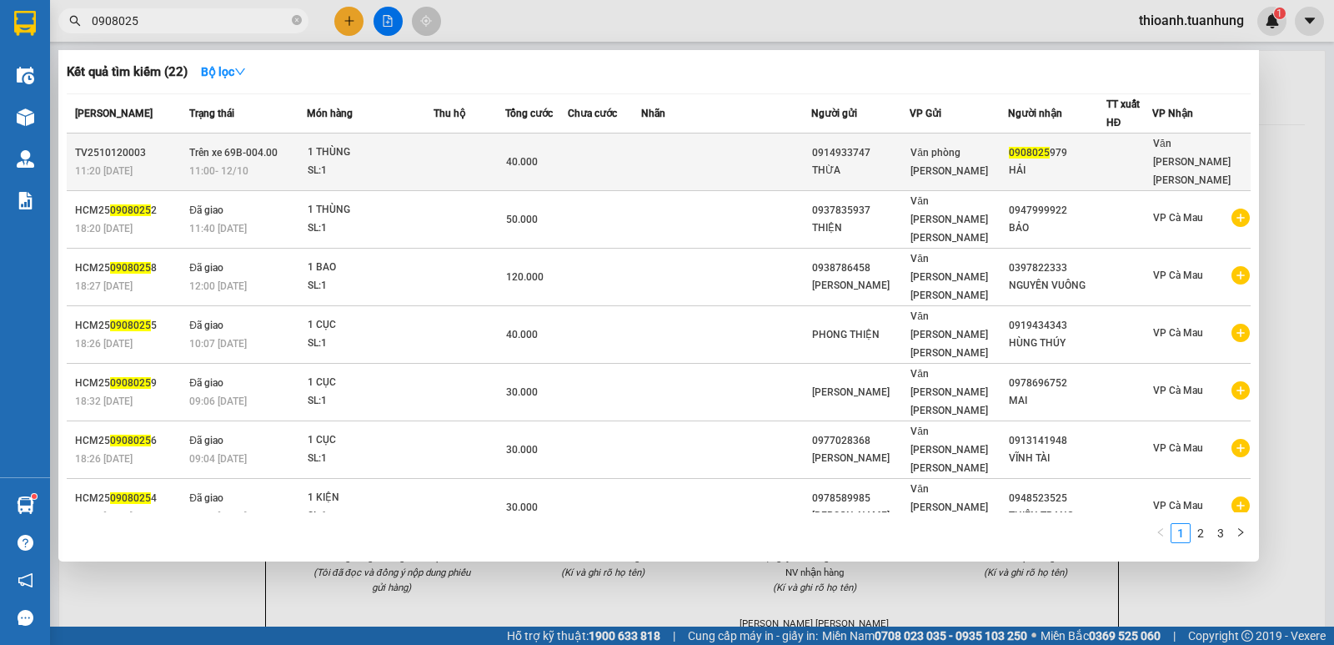
type input "0908025"
click at [637, 154] on td at bounding box center [605, 162] width 74 height 58
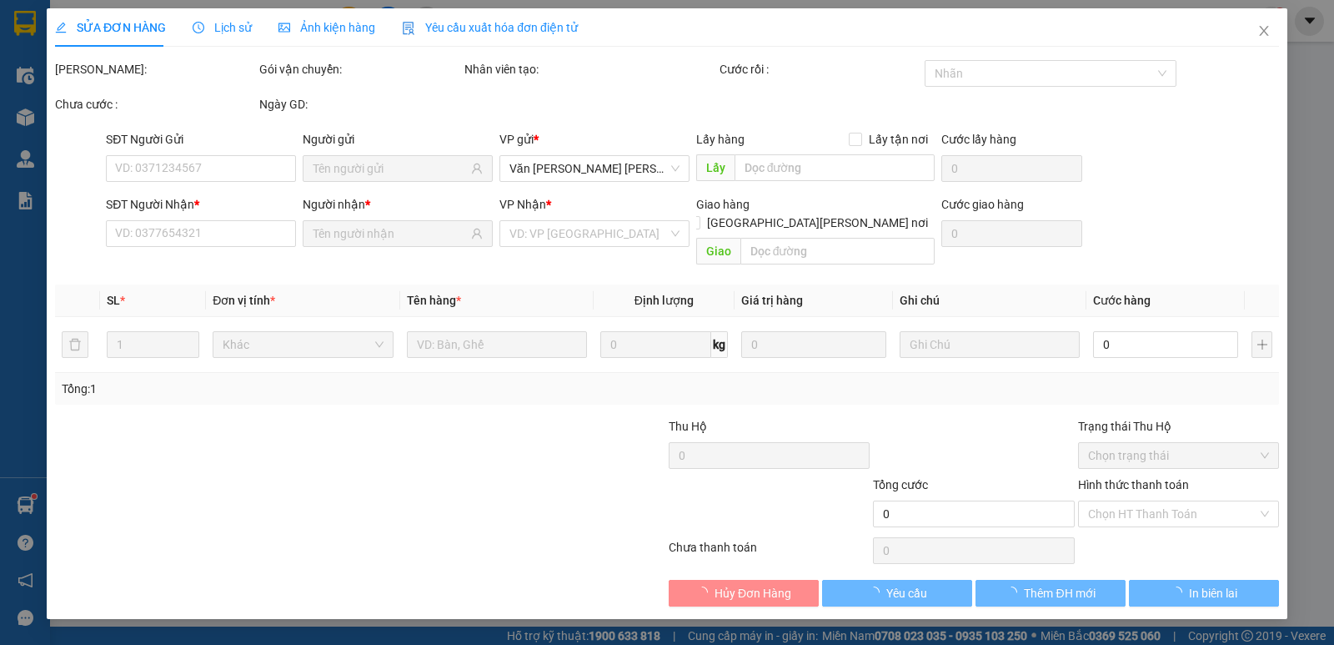
type input "0914933747"
type input "THỪA"
type input "0908025979"
type input "HẢI"
type input "40.000"
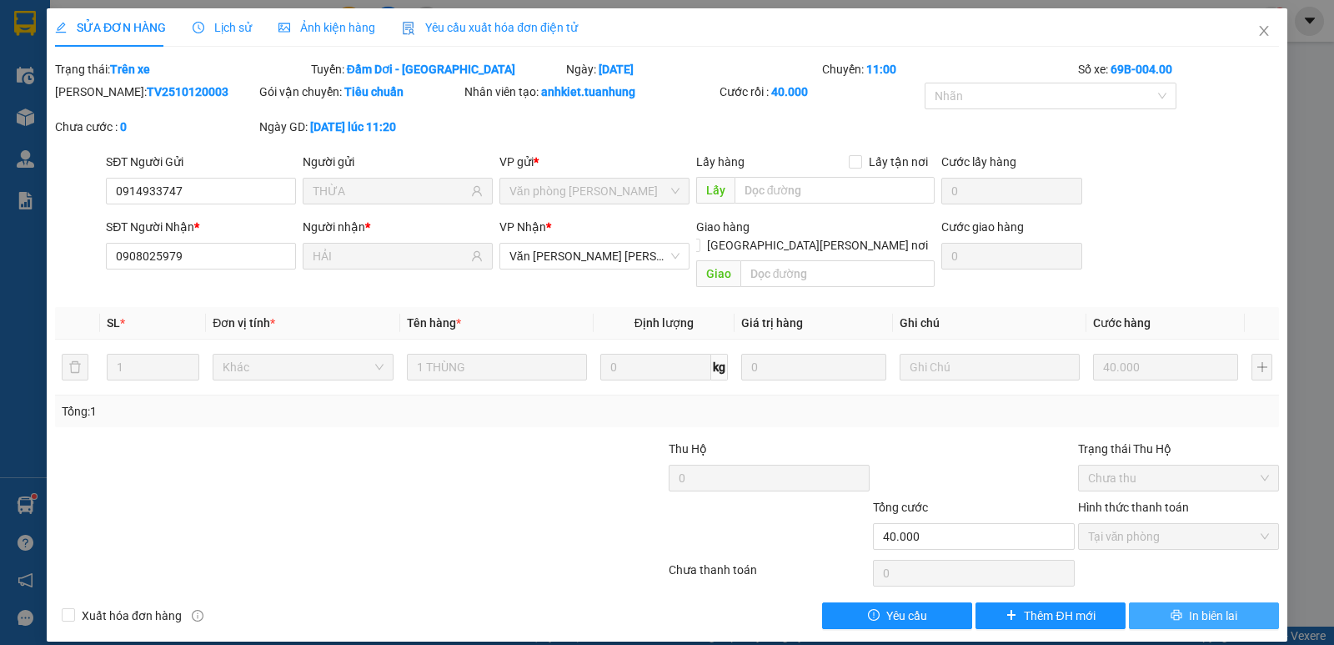
click at [1165, 602] on button "In biên lai" at bounding box center [1204, 615] width 150 height 27
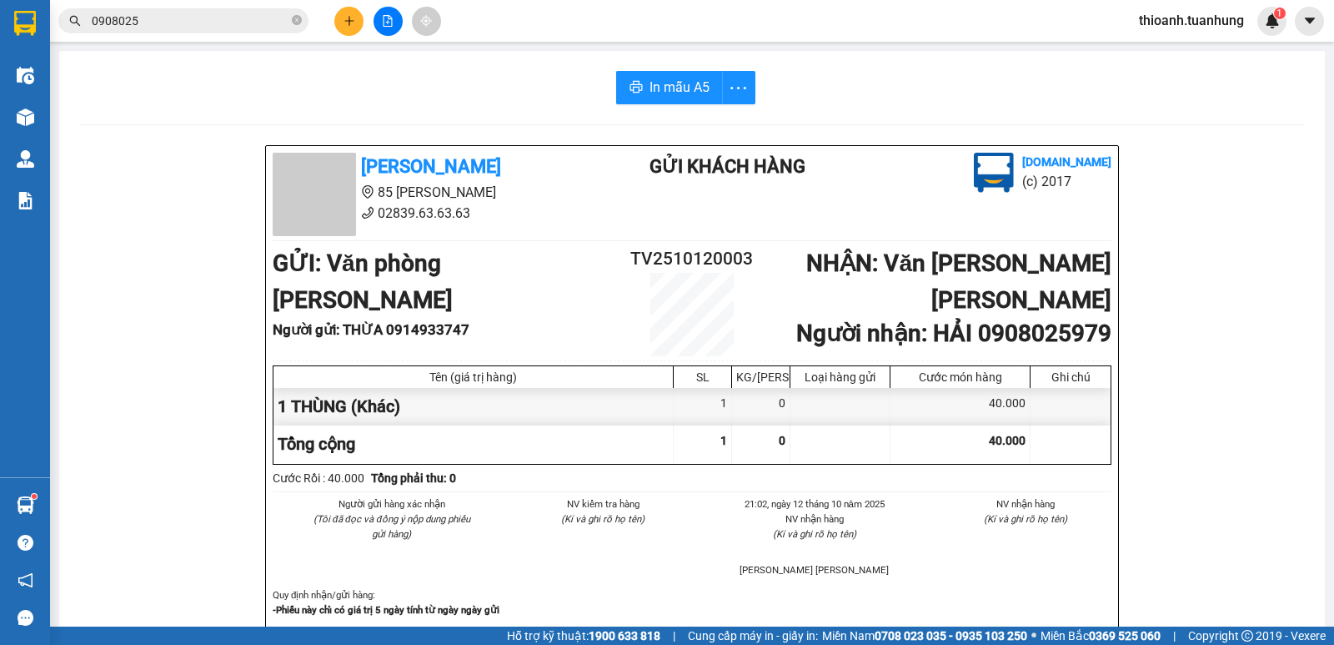
click at [116, 24] on input "0908025" at bounding box center [190, 21] width 197 height 18
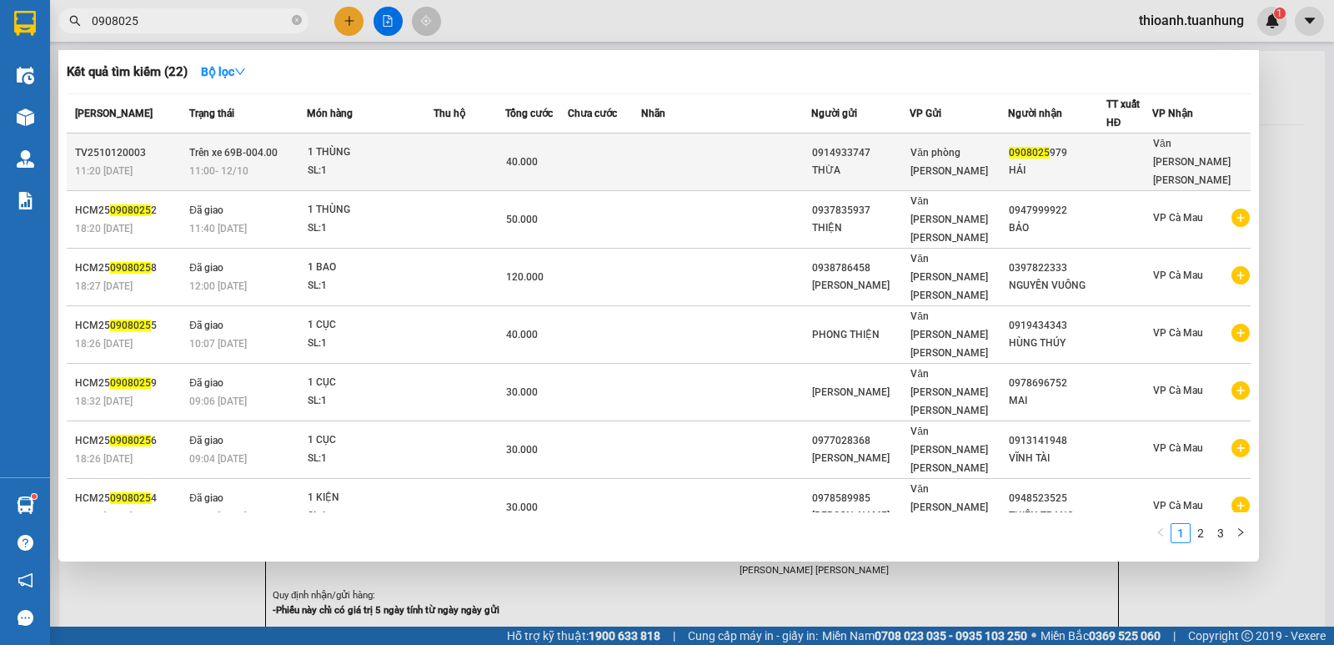
click at [999, 163] on div "Văn phòng [PERSON_NAME]" at bounding box center [959, 161] width 97 height 37
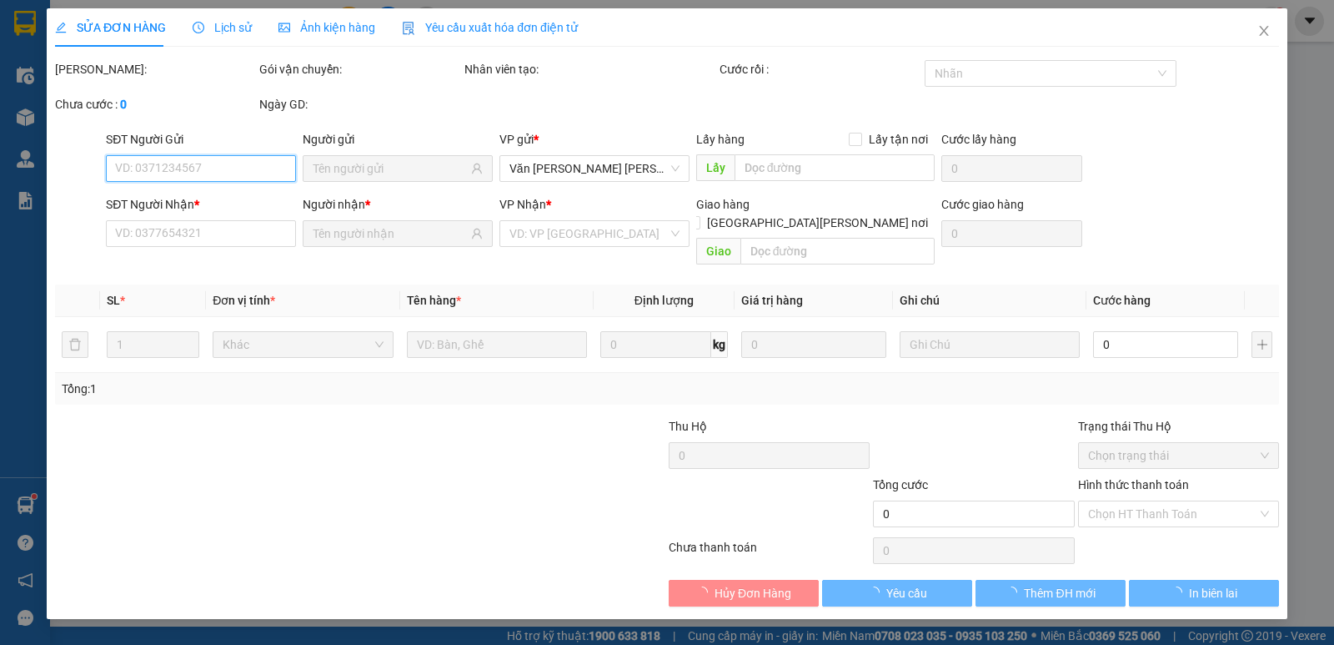
type input "0914933747"
type input "THỪA"
type input "0908025979"
type input "HẢI"
type input "40.000"
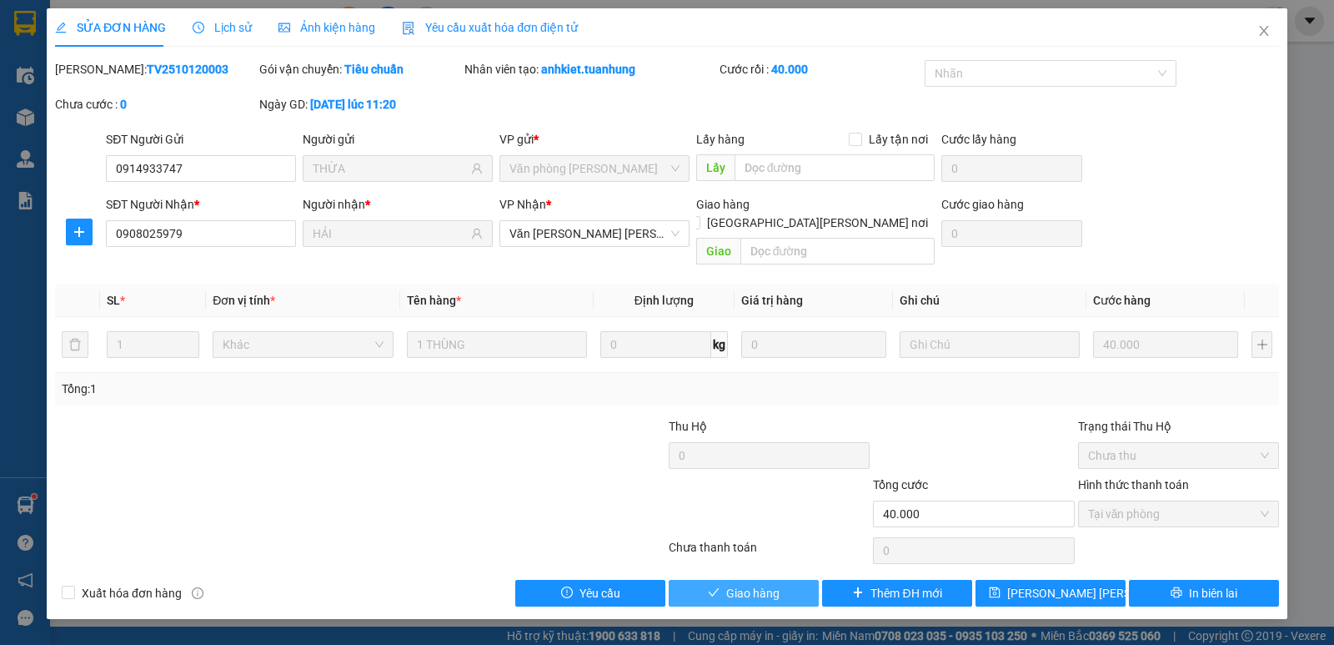
drag, startPoint x: 770, startPoint y: 577, endPoint x: 860, endPoint y: 553, distance: 93.2
click at [782, 580] on button "Giao hàng" at bounding box center [744, 593] width 150 height 27
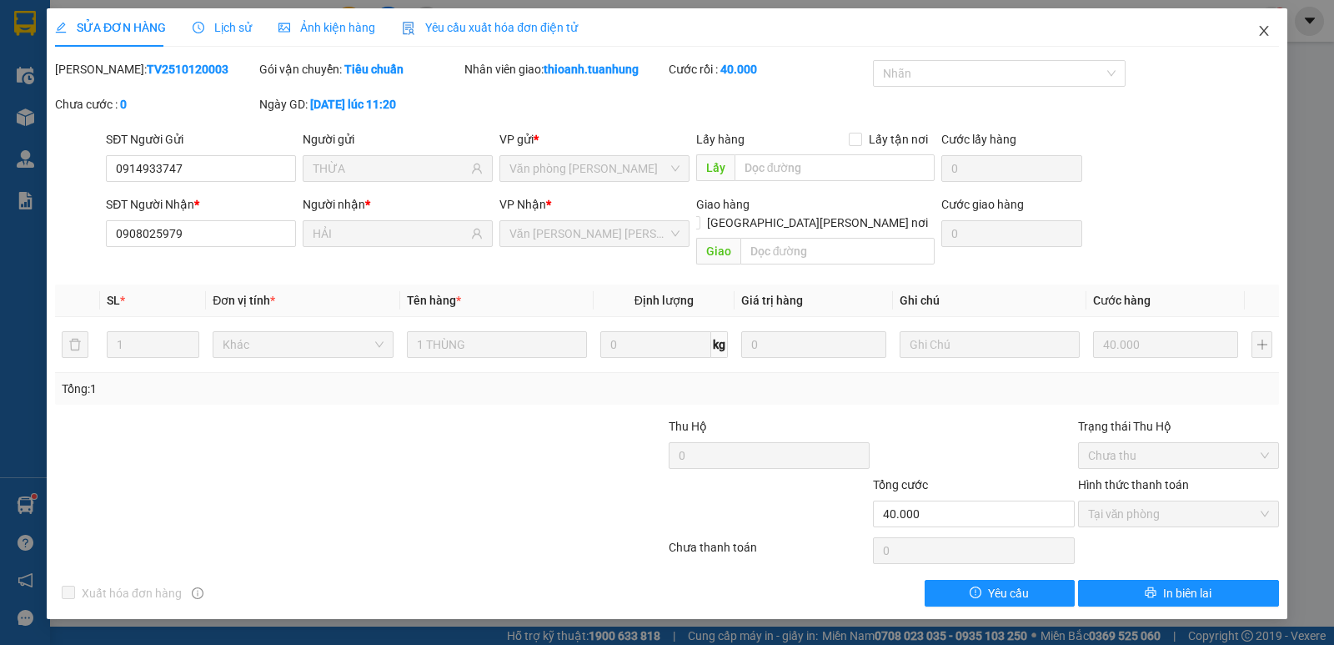
click at [1266, 29] on icon "close" at bounding box center [1263, 31] width 9 height 10
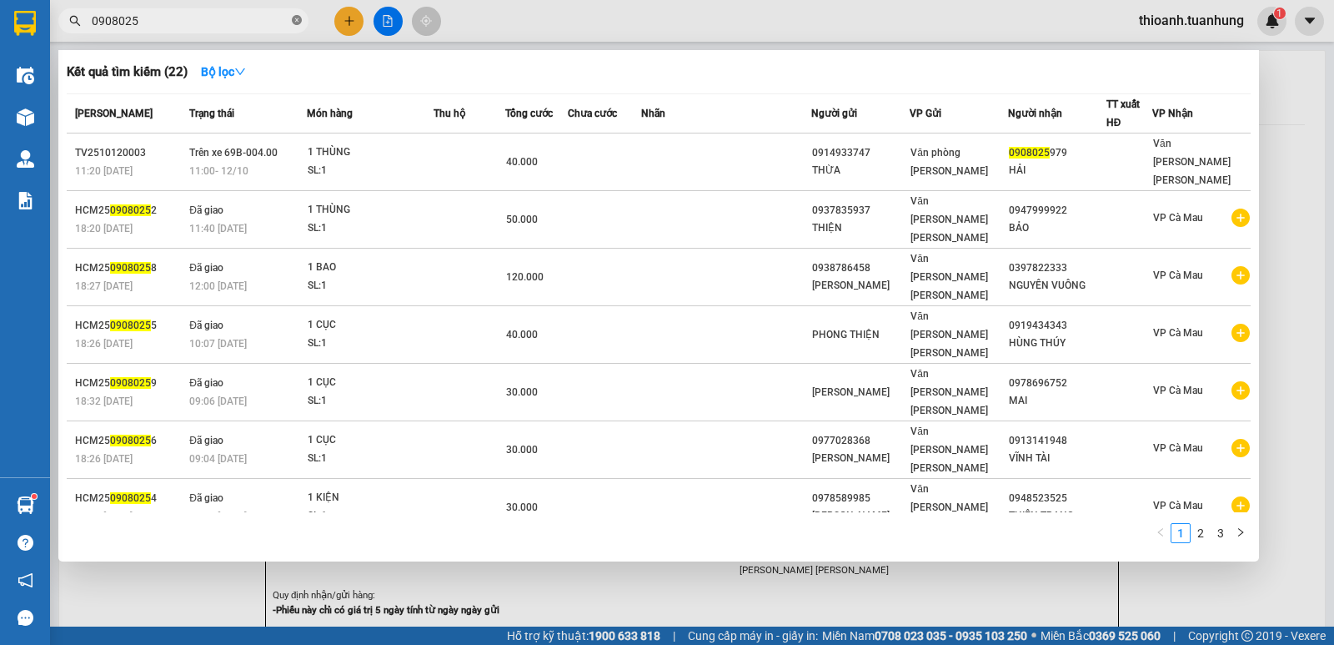
click at [299, 19] on icon "close-circle" at bounding box center [297, 20] width 10 height 10
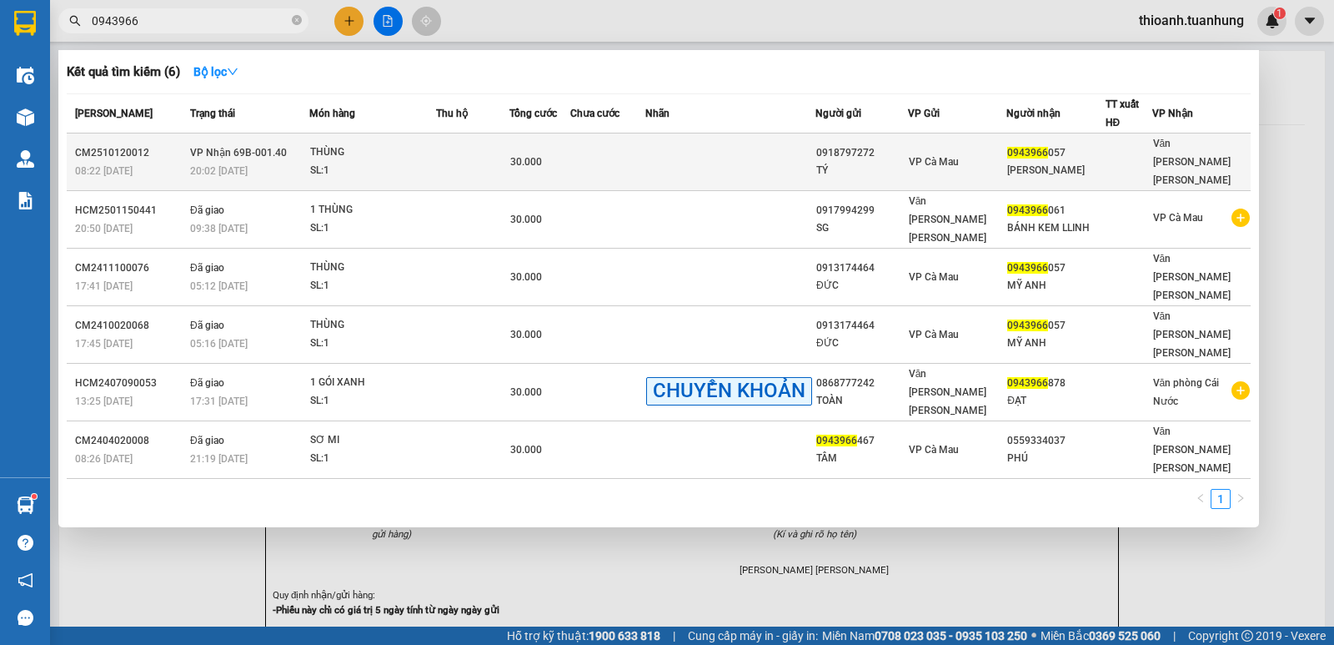
type input "0943966"
click at [1066, 162] on div "[PERSON_NAME]" at bounding box center [1055, 171] width 97 height 18
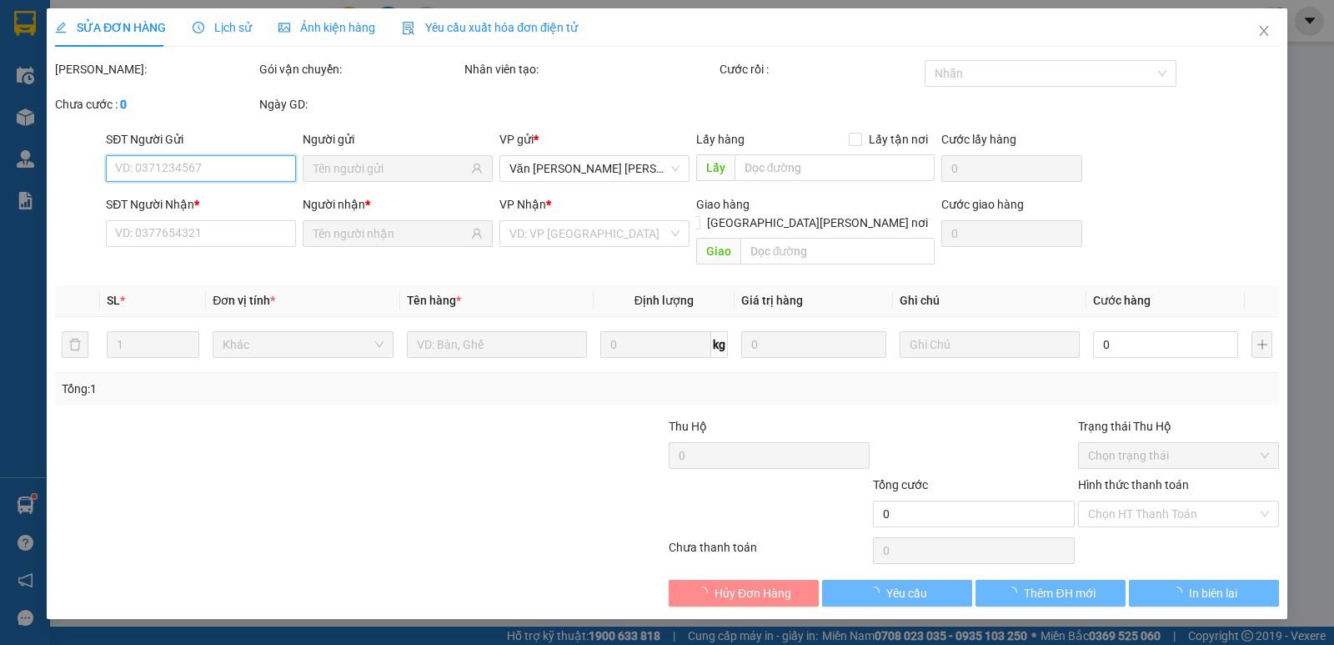
type input "0918797272"
type input "TÝ"
type input "0943966057"
type input "[PERSON_NAME]"
type input "30.000"
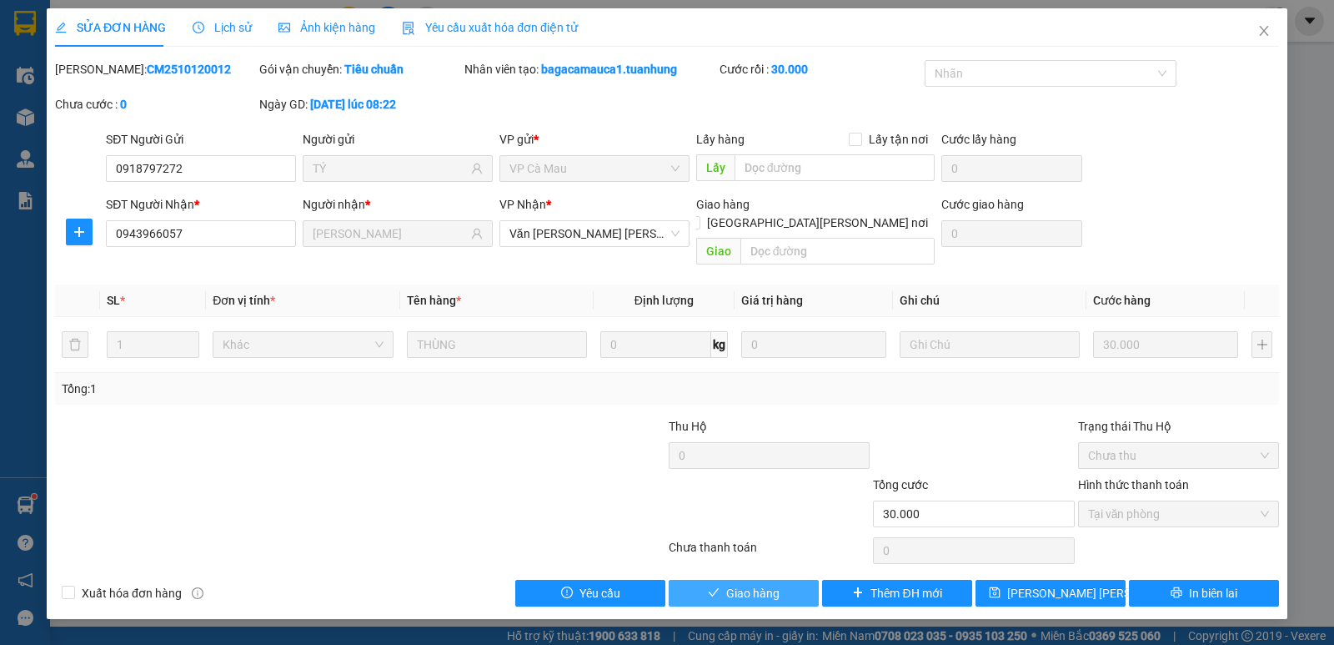
click at [785, 580] on button "Giao hàng" at bounding box center [744, 593] width 150 height 27
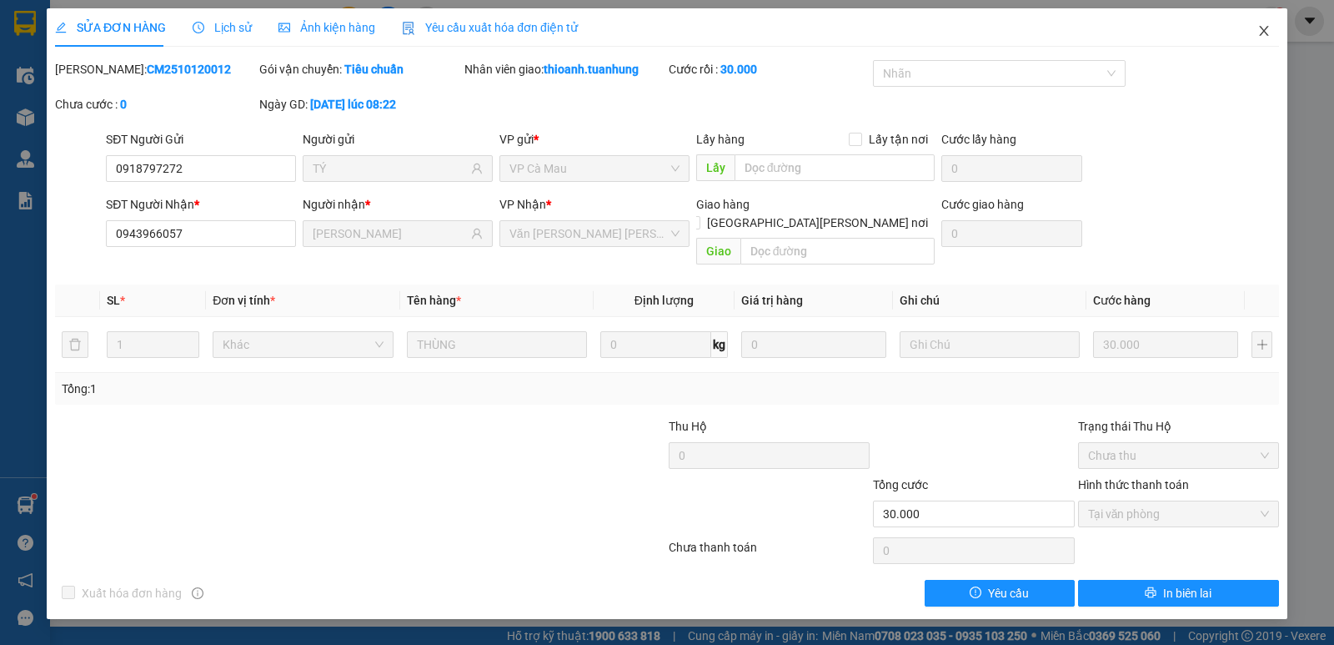
drag, startPoint x: 1264, startPoint y: 28, endPoint x: 1222, endPoint y: 43, distance: 45.4
click at [1265, 28] on icon "close" at bounding box center [1263, 30] width 13 height 13
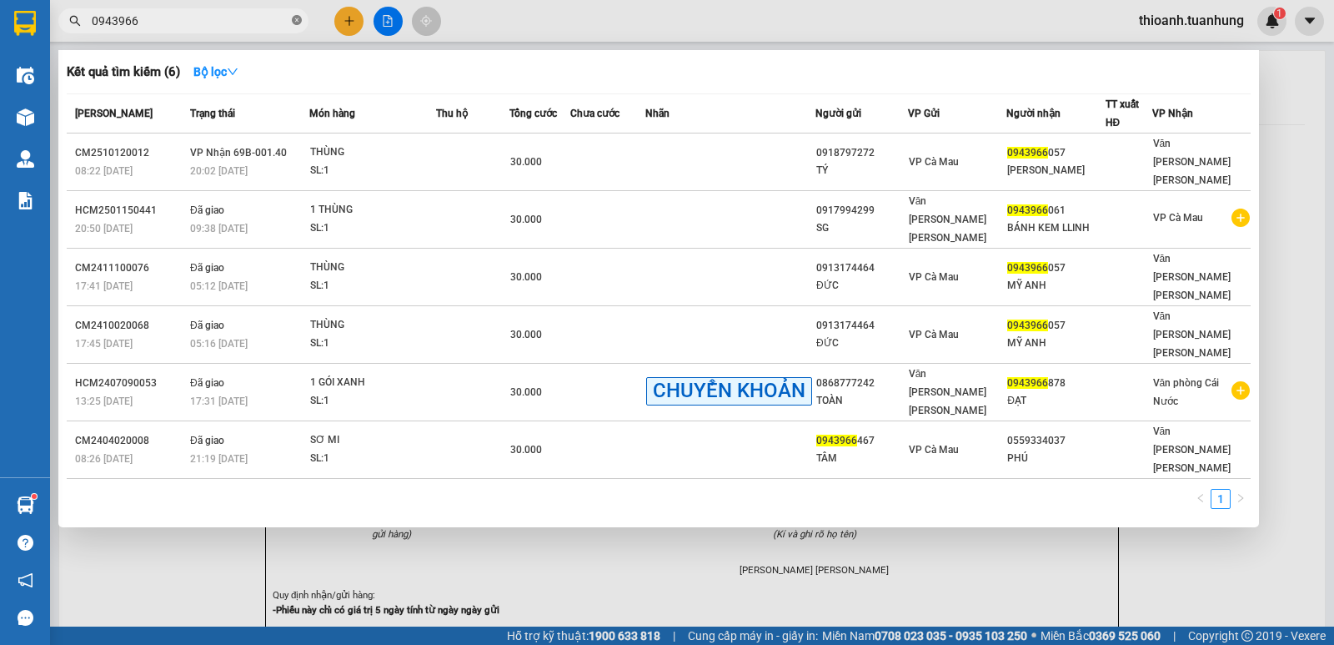
click at [295, 20] on icon "close-circle" at bounding box center [297, 20] width 10 height 10
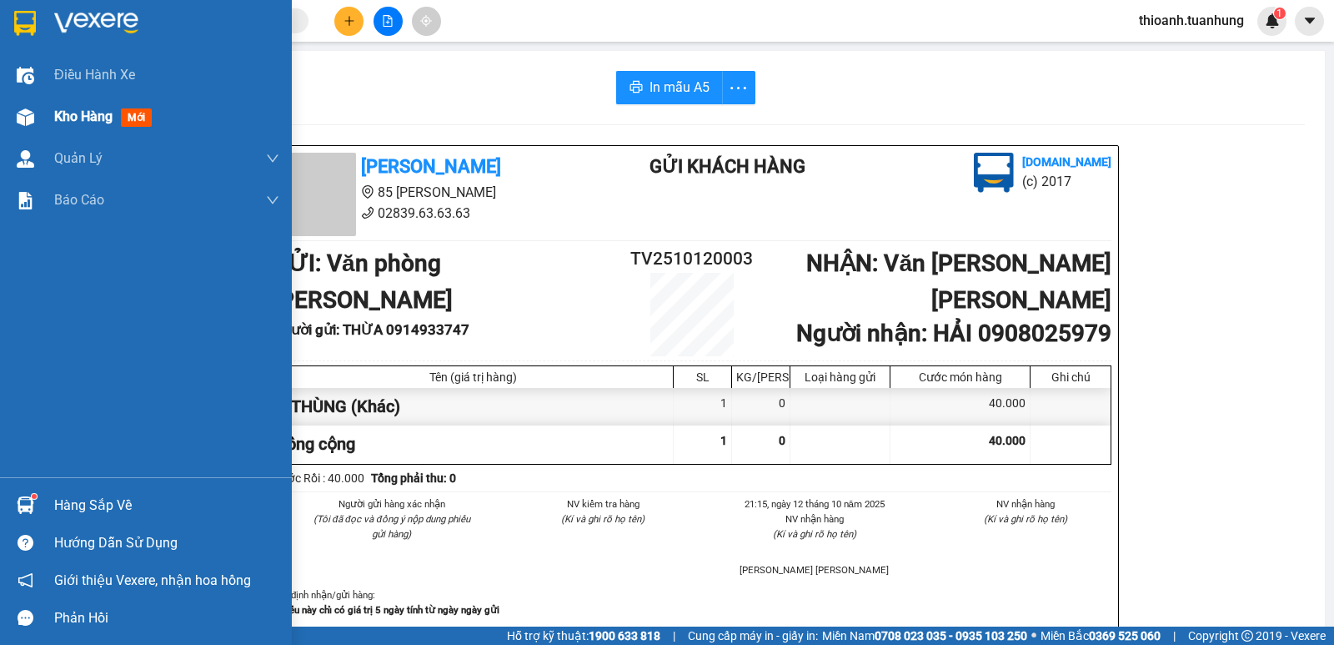
click at [89, 117] on span "Kho hàng" at bounding box center [83, 116] width 58 height 16
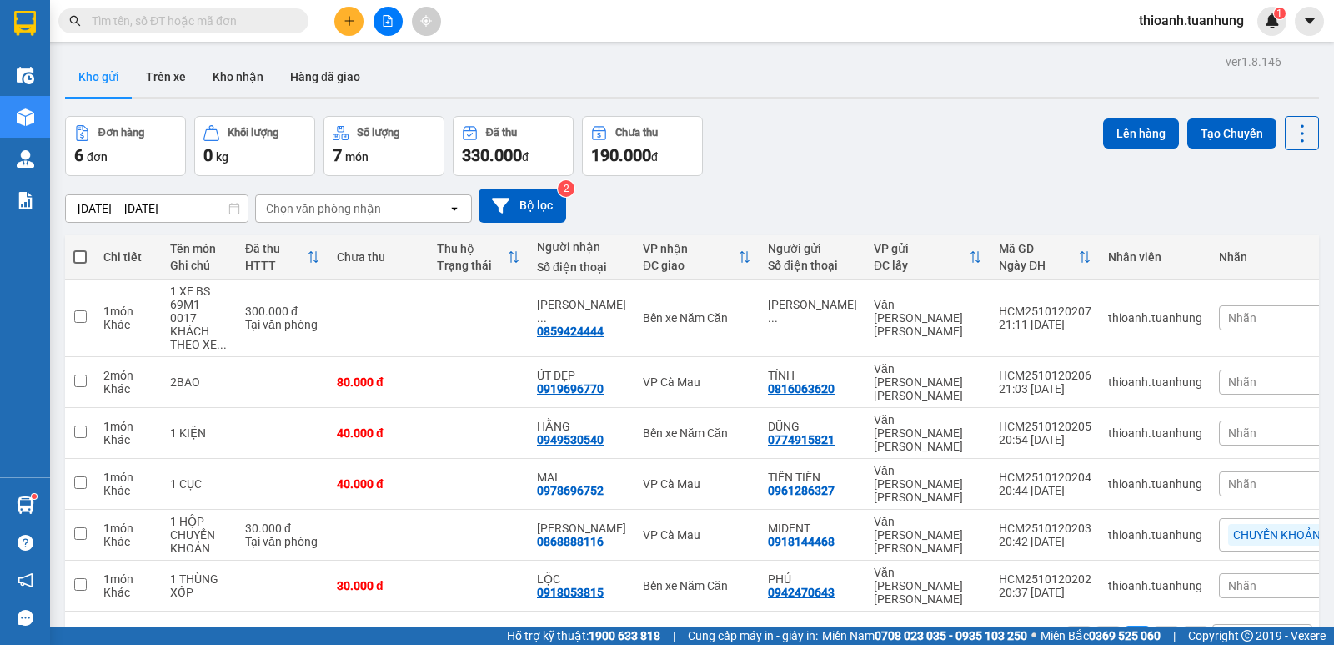
click at [230, 26] on input "text" at bounding box center [190, 21] width 197 height 18
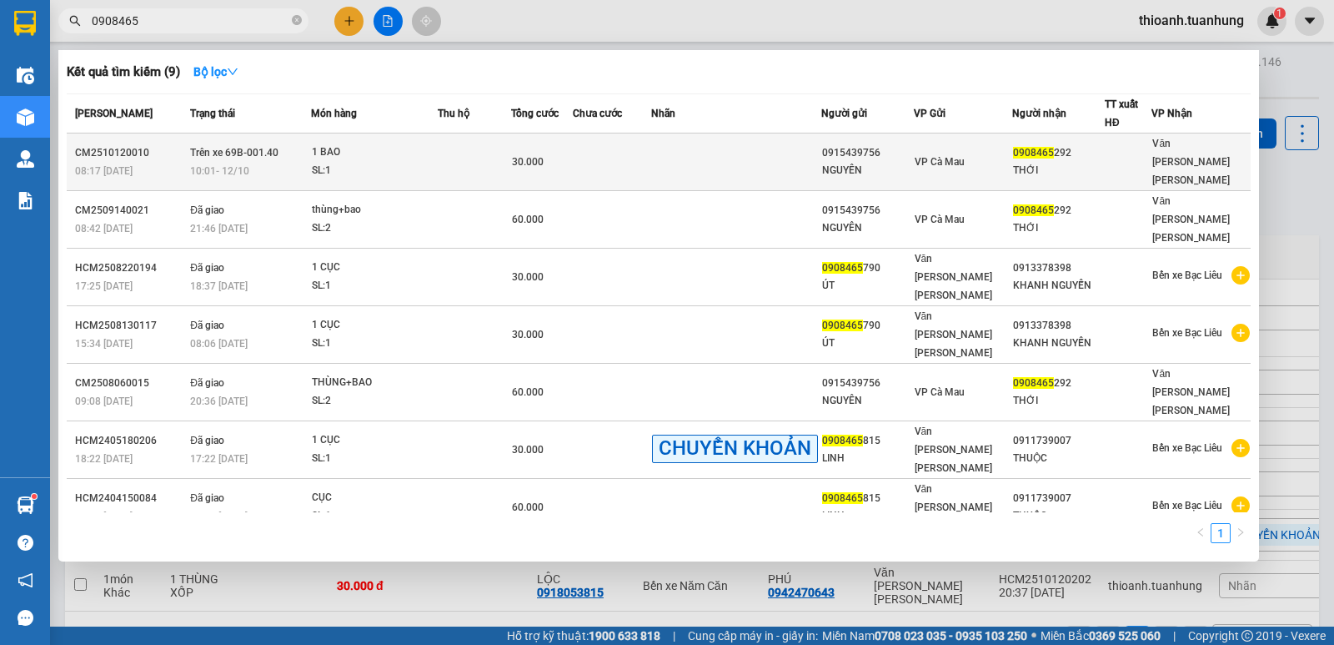
type input "0908465"
click at [634, 153] on td at bounding box center [612, 162] width 78 height 58
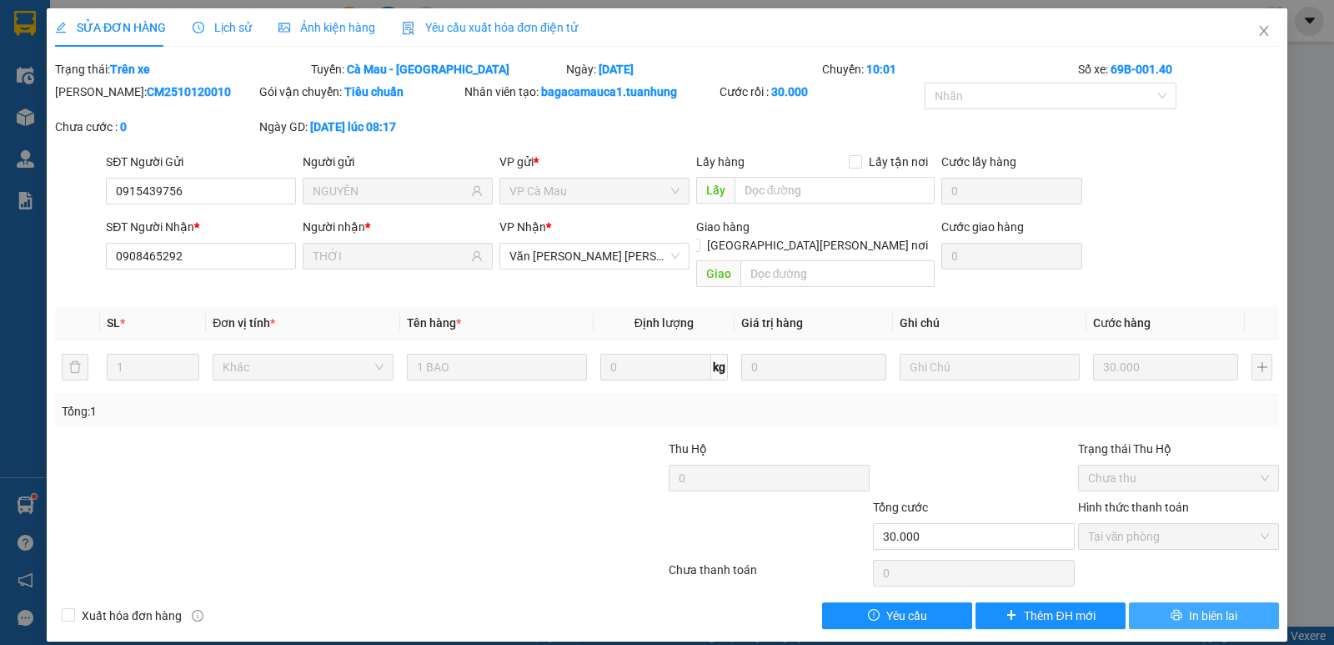
click at [1203, 606] on span "In biên lai" at bounding box center [1213, 615] width 48 height 18
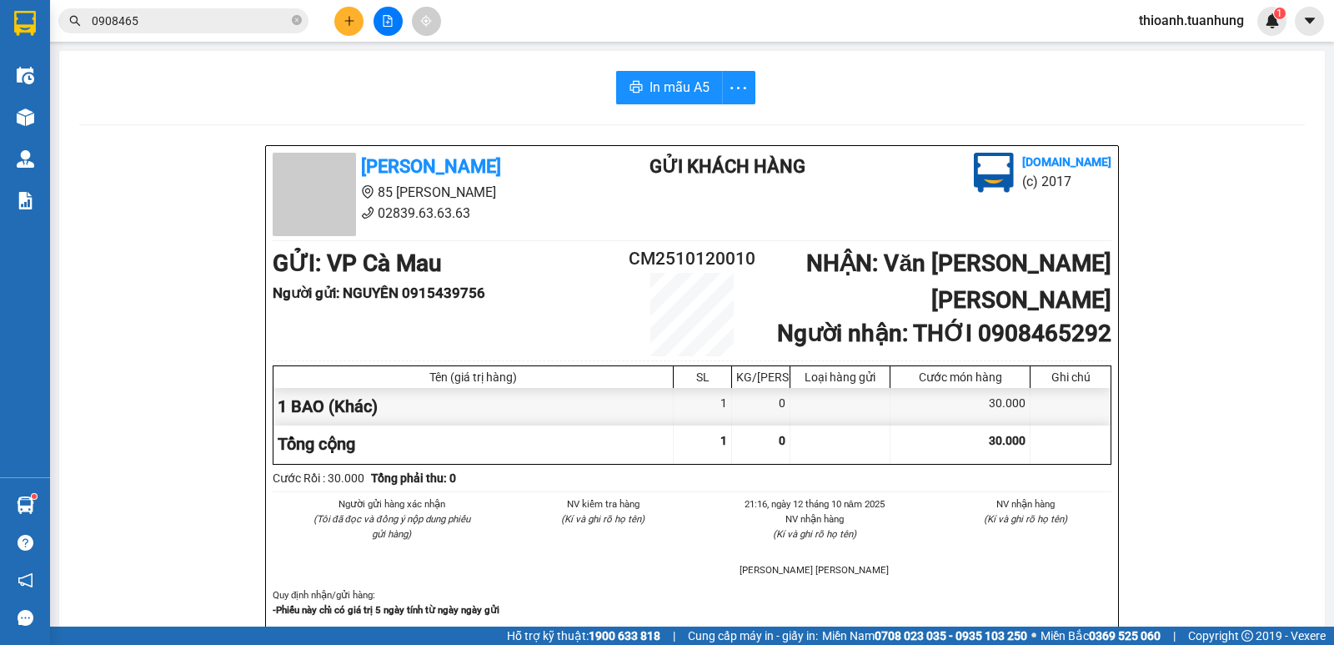
drag, startPoint x: 111, startPoint y: 22, endPoint x: 150, endPoint y: 27, distance: 39.5
click at [113, 22] on input "0908465" at bounding box center [190, 21] width 197 height 18
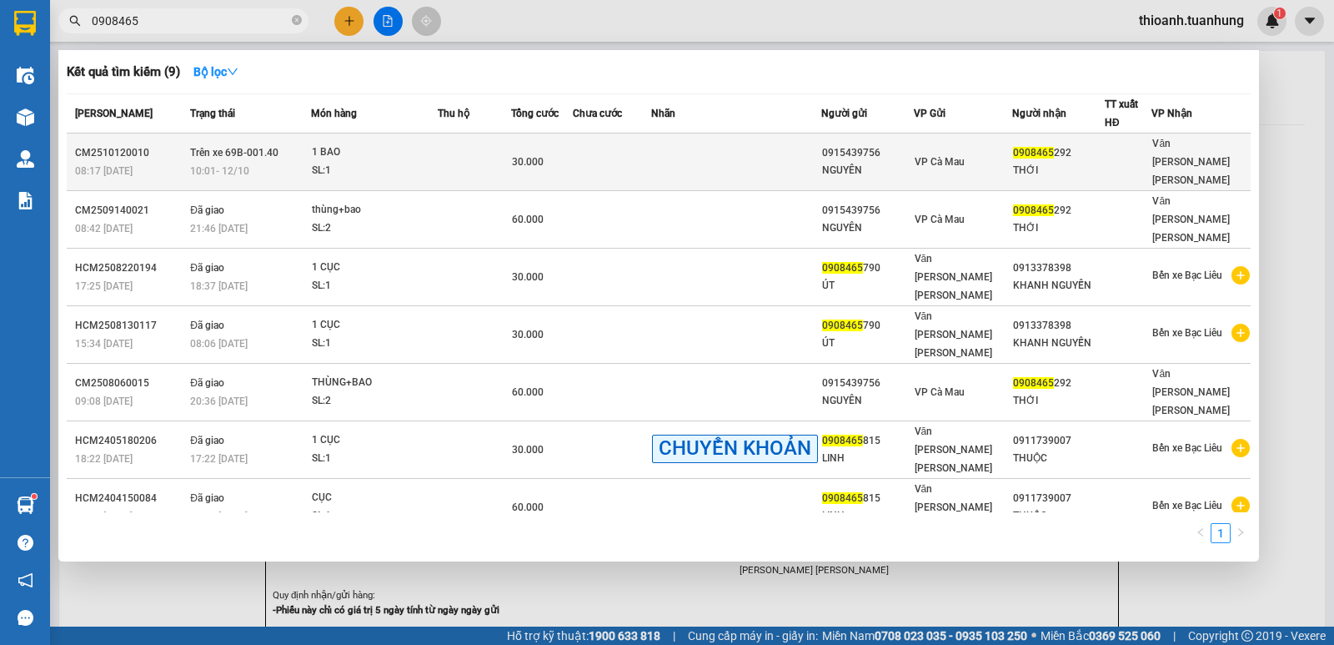
click at [1036, 151] on div "0908465 292" at bounding box center [1058, 153] width 91 height 18
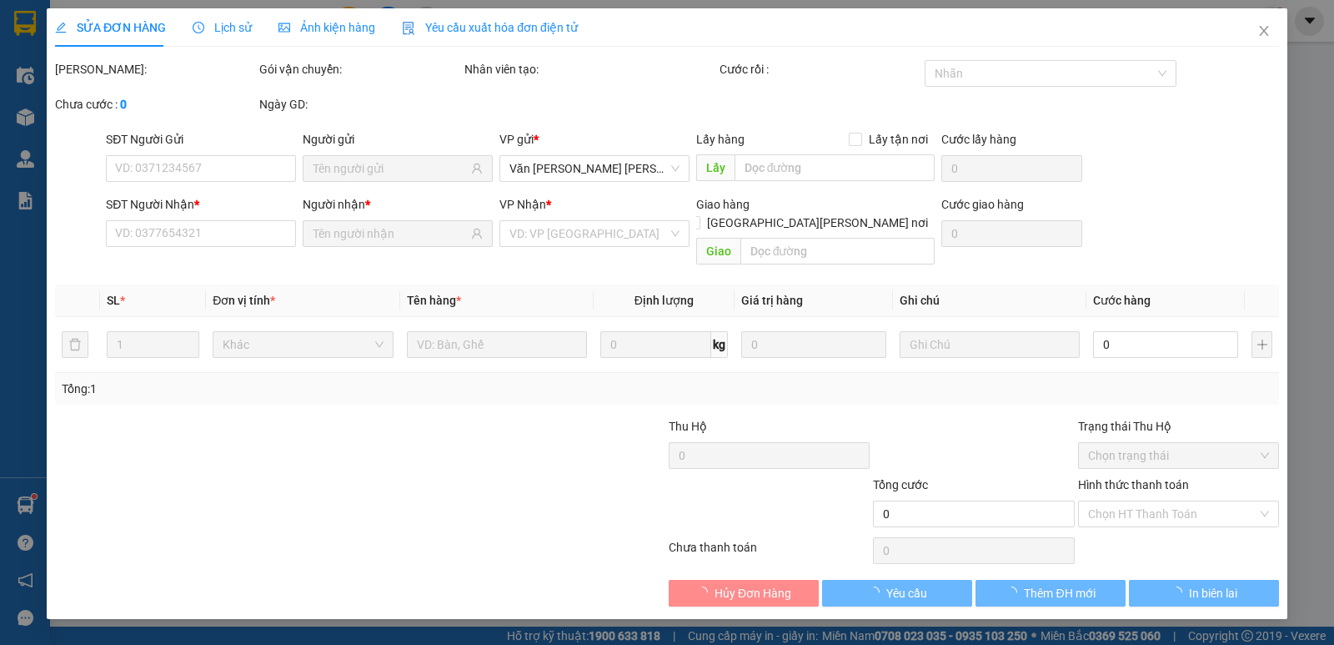
type input "0915439756"
type input "NGUYÊN"
type input "0908465292"
type input "THỚI"
type input "30.000"
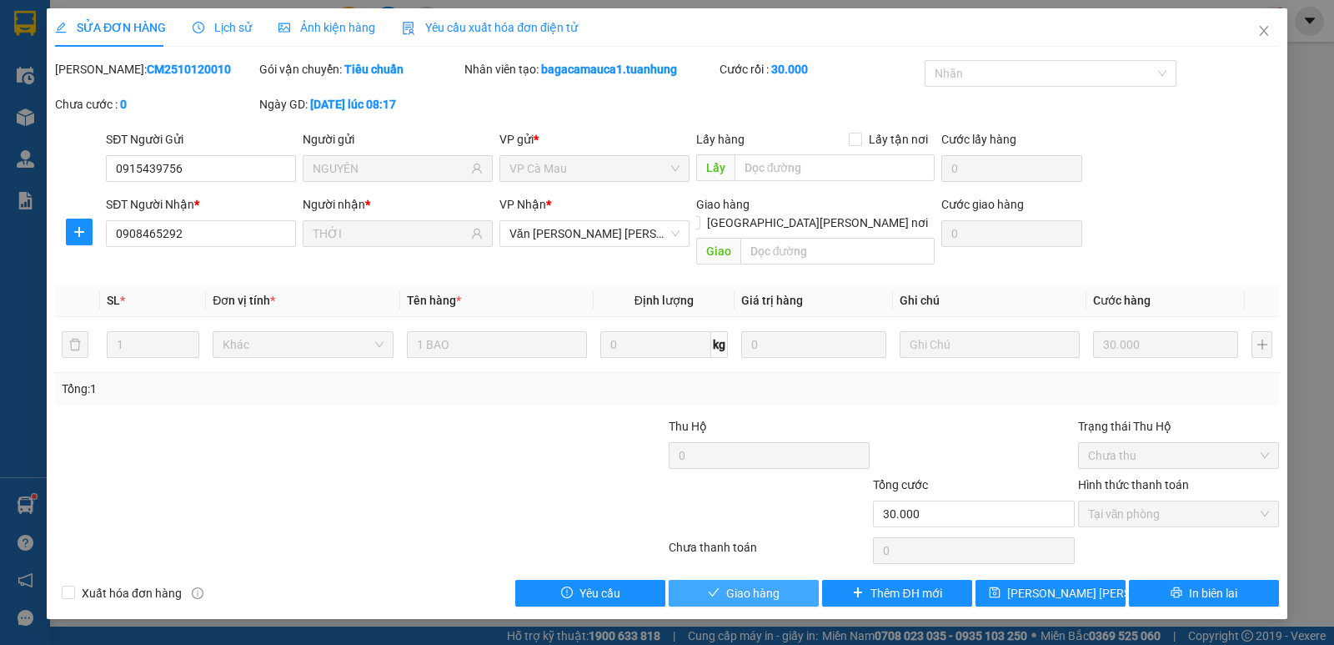
click at [772, 584] on span "Giao hàng" at bounding box center [752, 593] width 53 height 18
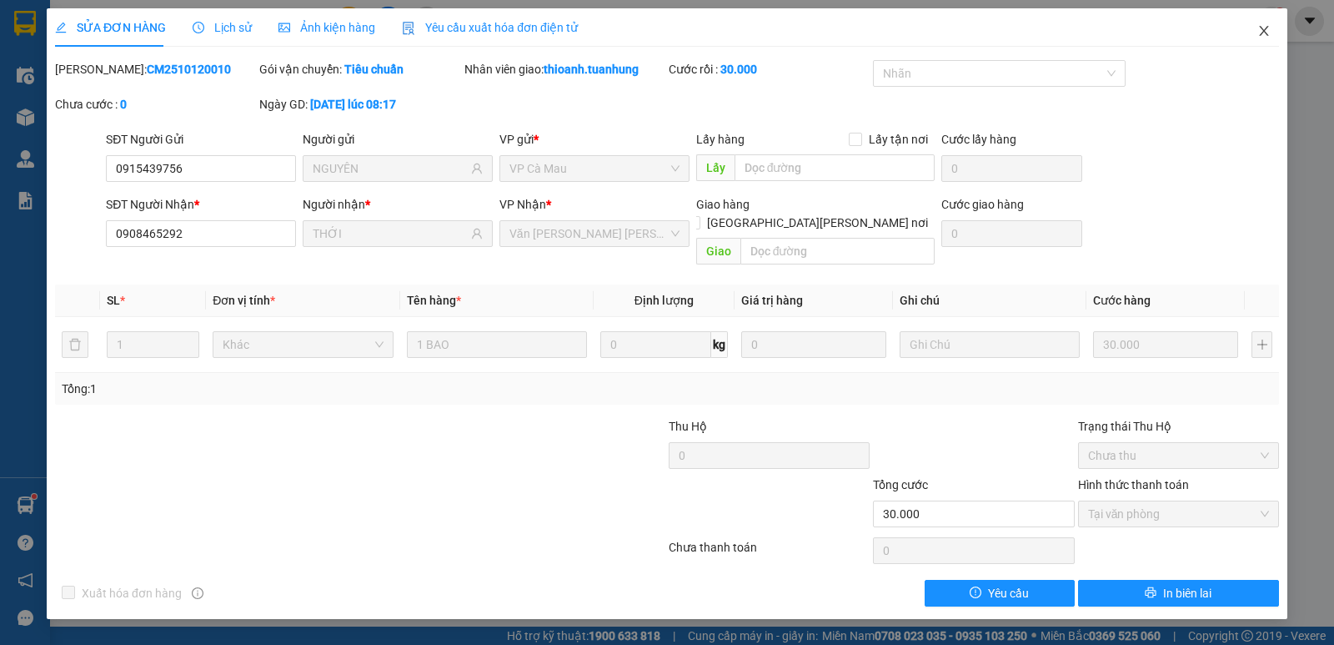
click at [1263, 30] on icon "close" at bounding box center [1263, 31] width 9 height 10
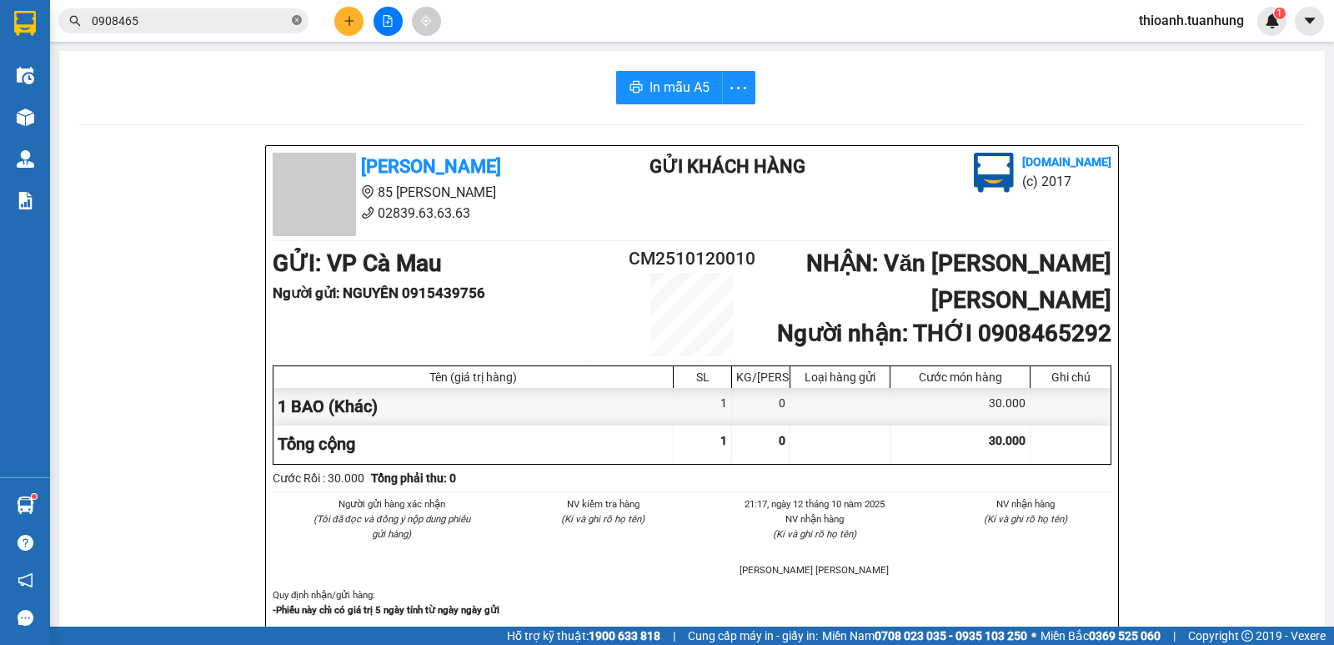
click at [295, 20] on icon "close-circle" at bounding box center [297, 20] width 10 height 10
click at [267, 23] on input "text" at bounding box center [190, 21] width 197 height 18
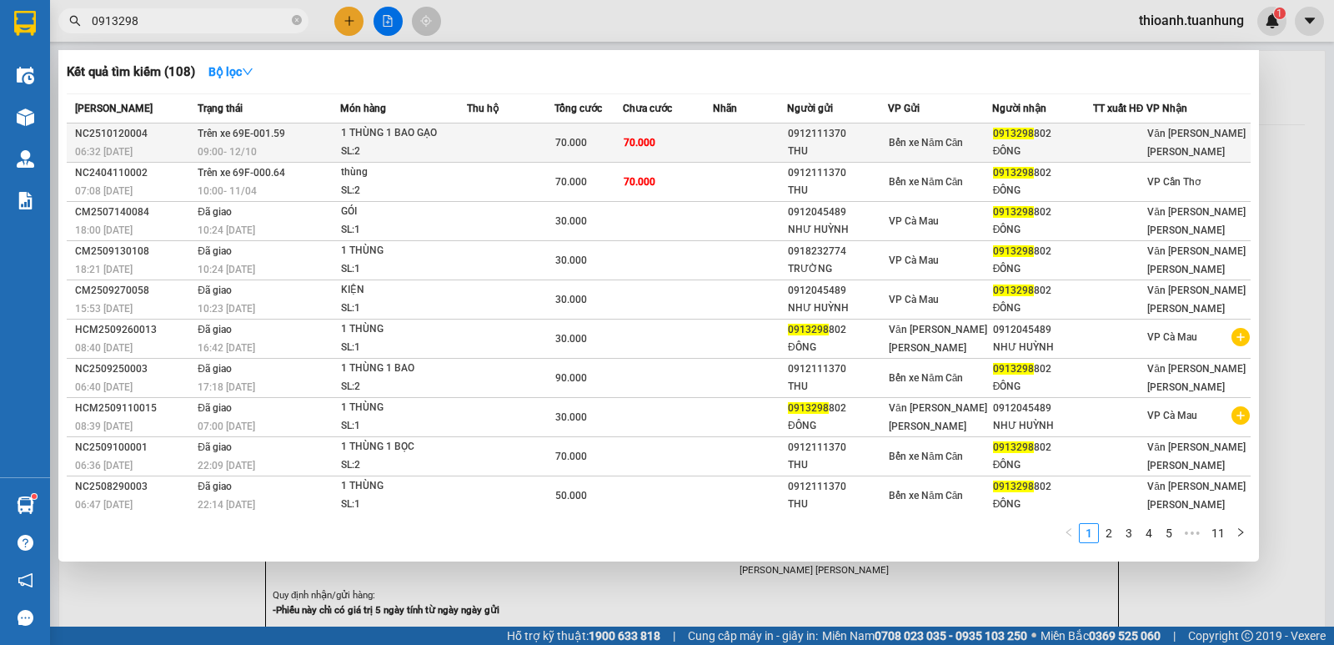
type input "0913298"
click at [916, 150] on div "Bến xe Năm Căn" at bounding box center [940, 142] width 103 height 18
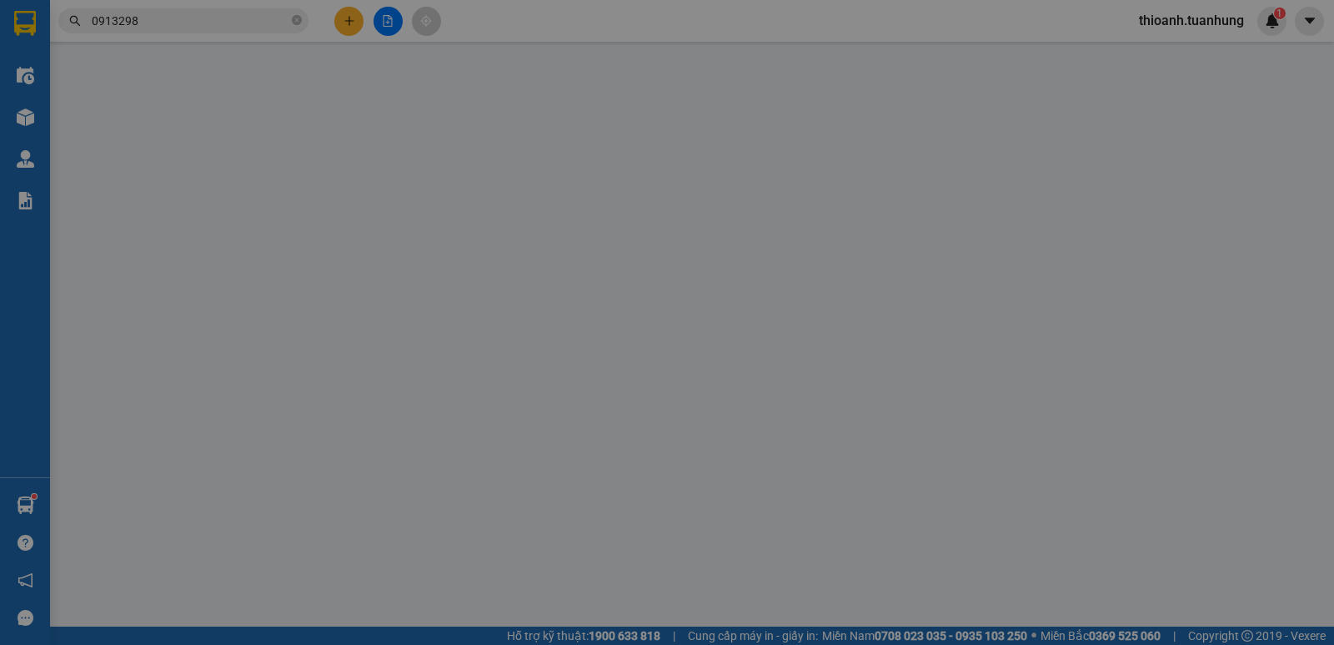
type input "0912111370"
type input "THU"
type input "0913298802"
type input "ĐÔNG"
type input "70.000"
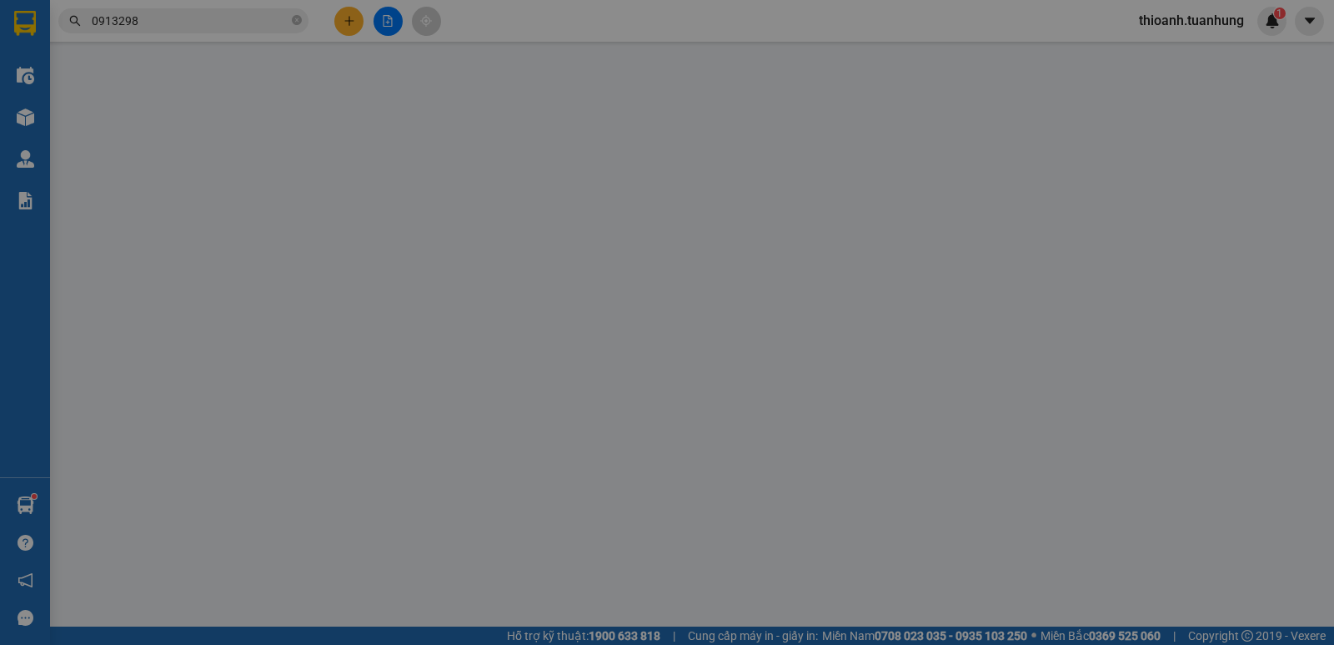
type input "70.000"
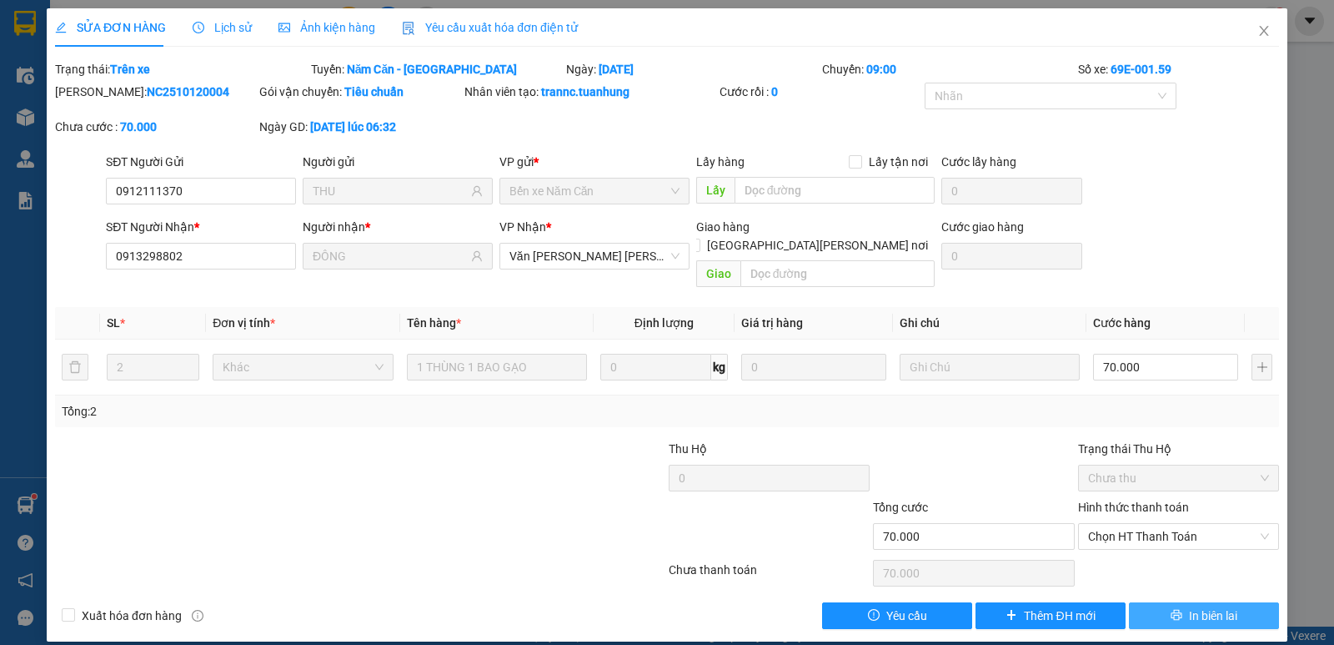
click at [1178, 609] on icon "printer" at bounding box center [1177, 615] width 12 height 12
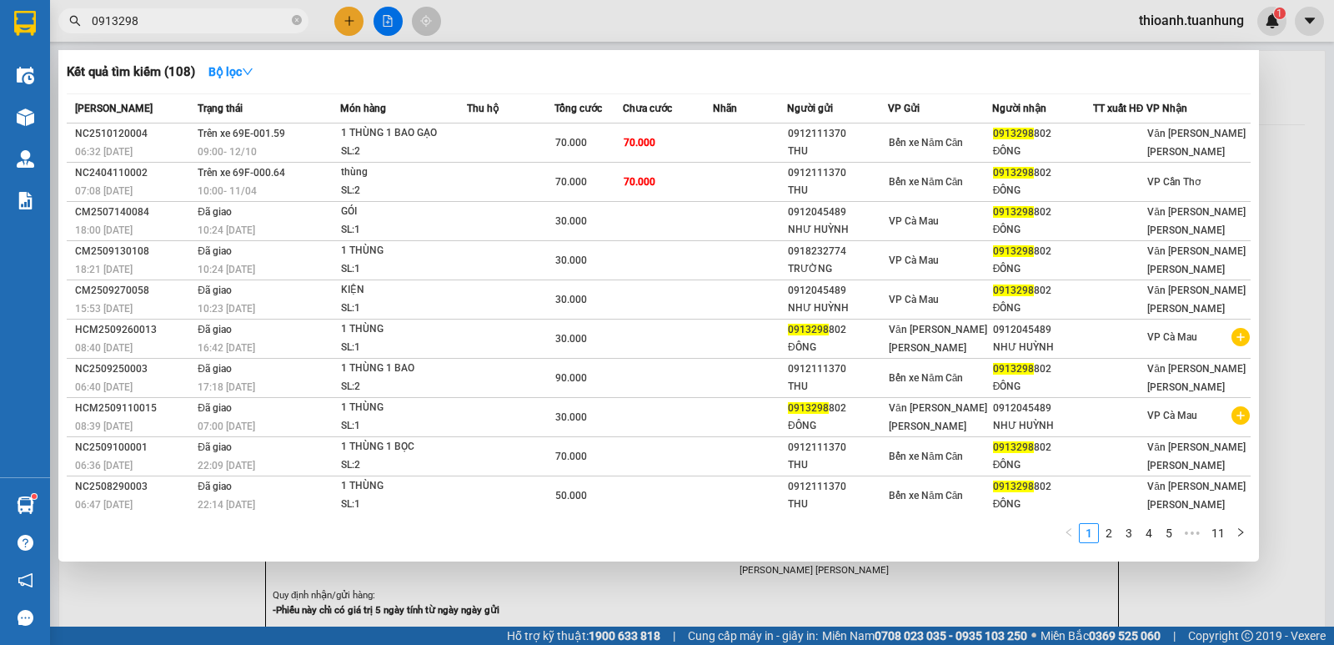
click at [105, 28] on input "0913298" at bounding box center [190, 21] width 197 height 18
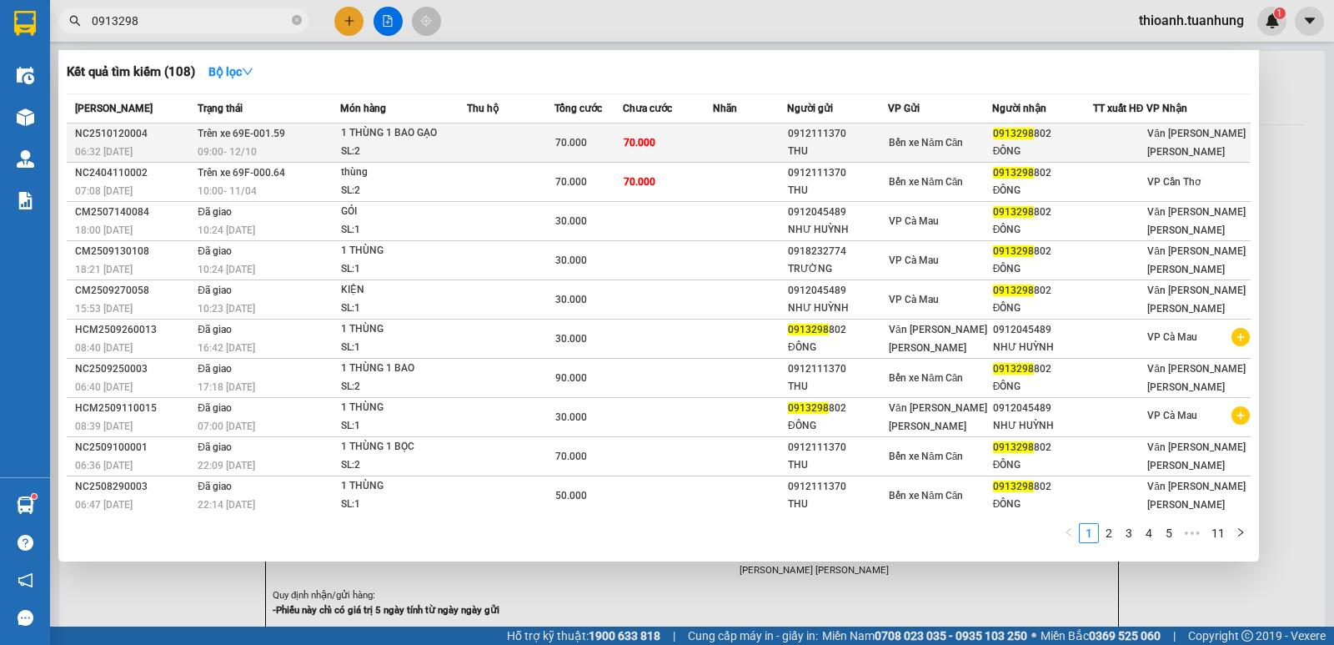
click at [1017, 147] on div "ĐÔNG" at bounding box center [1042, 152] width 99 height 18
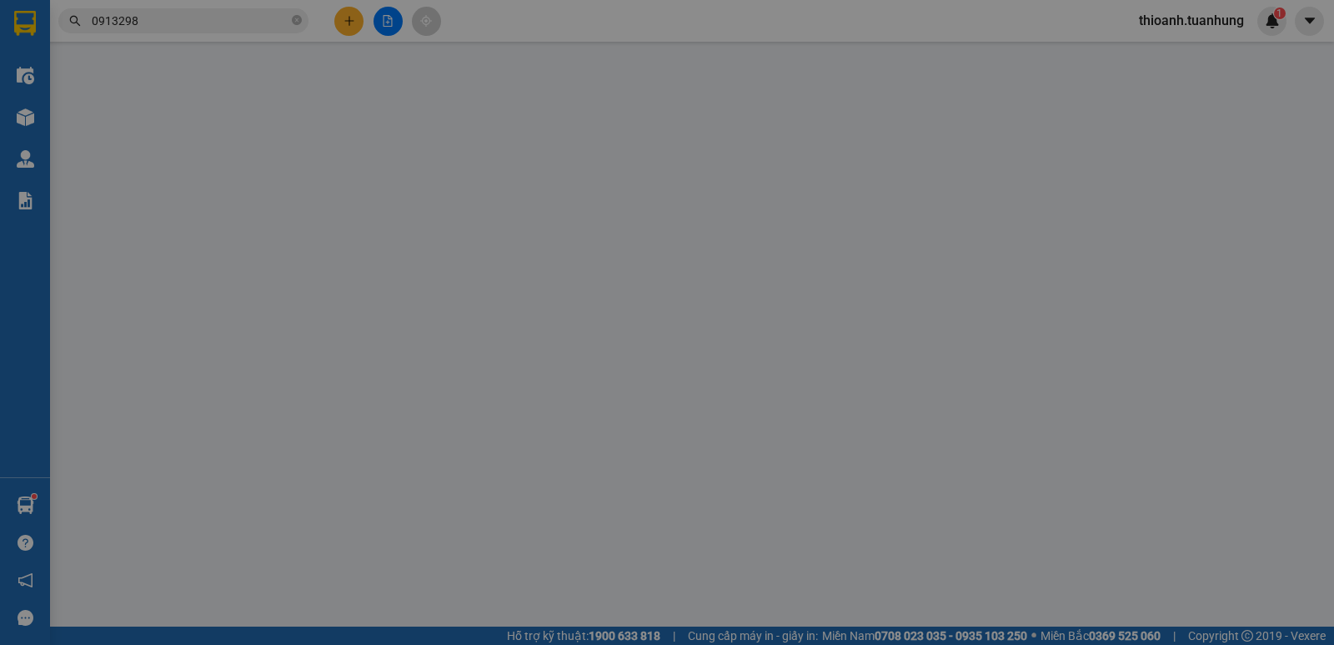
type input "0912111370"
type input "THU"
type input "0913298802"
type input "ĐÔNG"
type input "70.000"
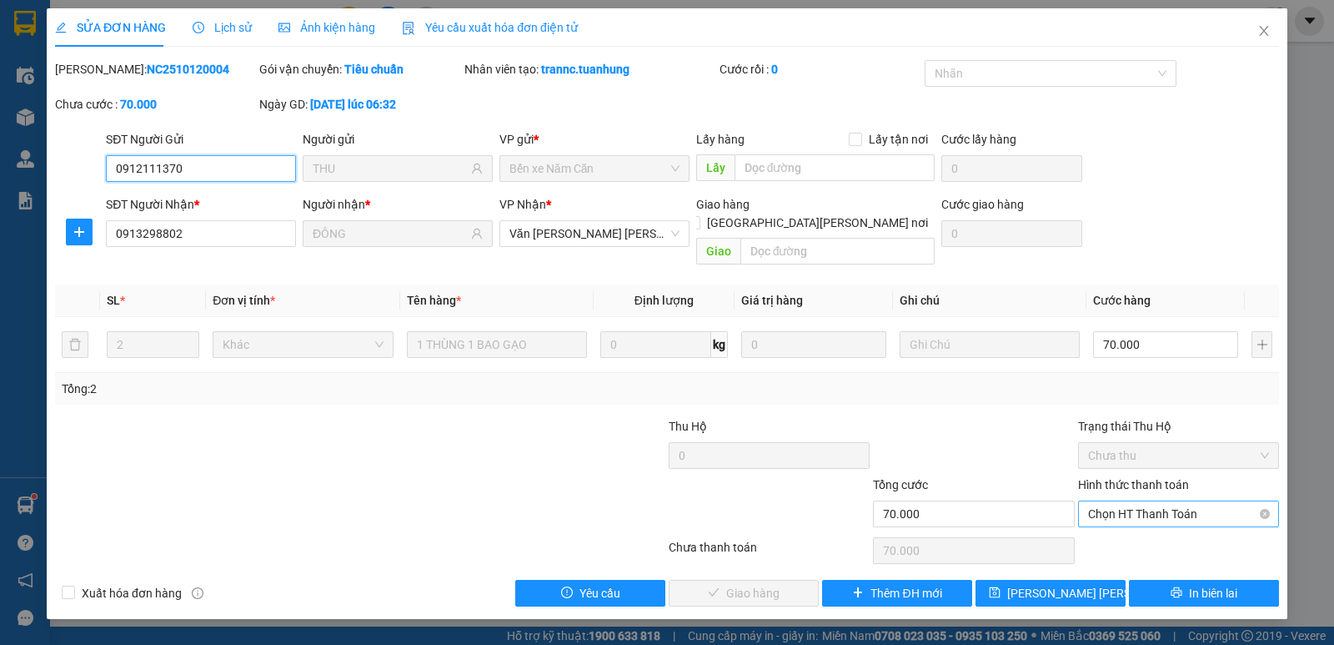
click at [1109, 501] on span "Chọn HT Thanh Toán" at bounding box center [1178, 513] width 181 height 25
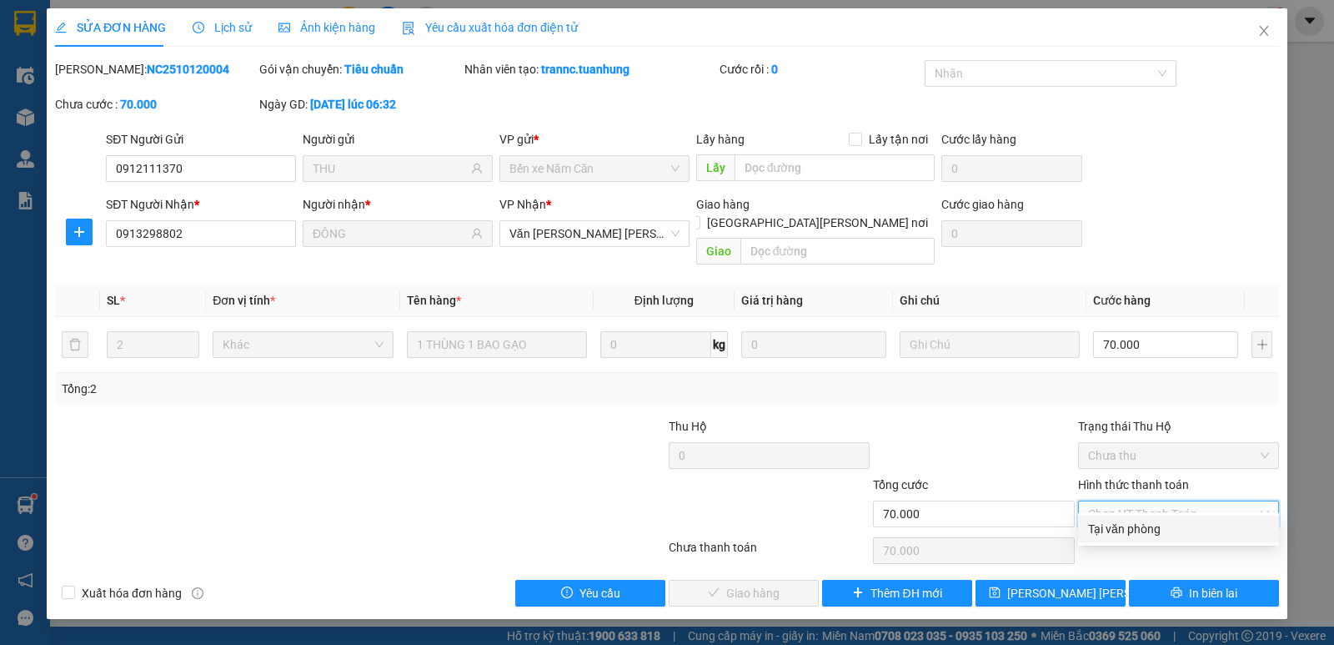
click at [1112, 532] on div "Tại văn phòng" at bounding box center [1178, 528] width 181 height 18
type input "0"
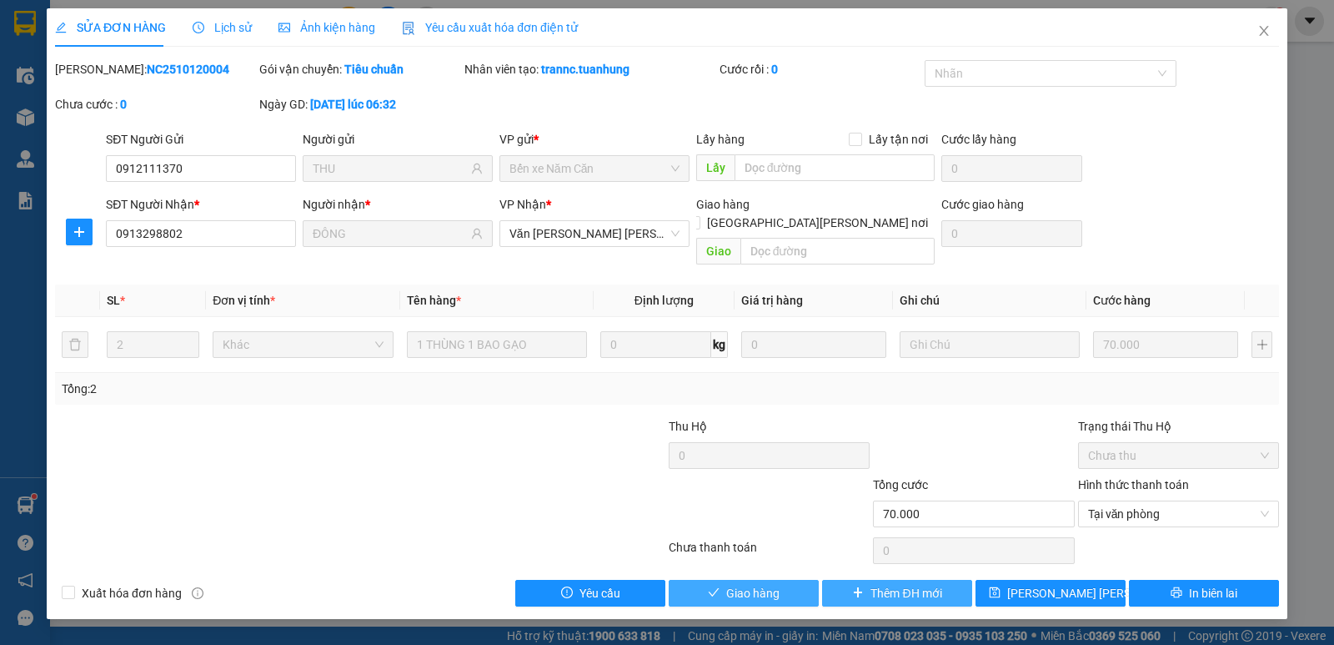
drag, startPoint x: 767, startPoint y: 580, endPoint x: 836, endPoint y: 570, distance: 69.9
click at [767, 584] on span "Giao hàng" at bounding box center [752, 593] width 53 height 18
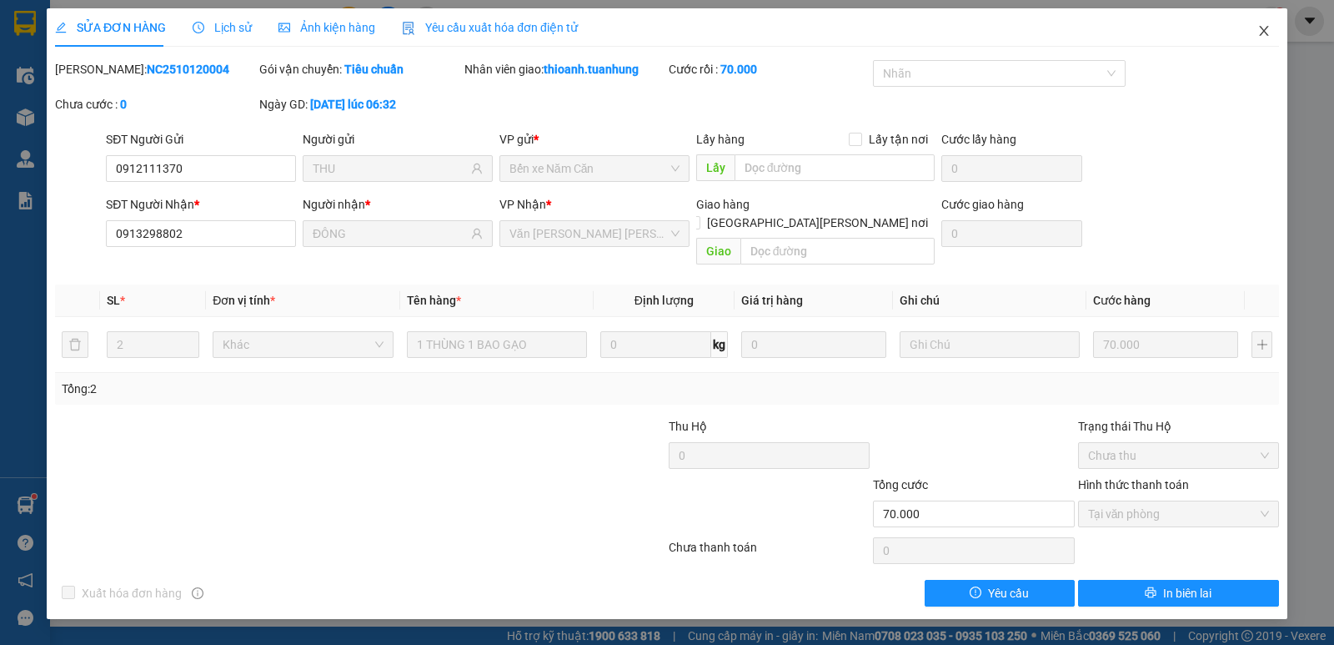
click at [1264, 33] on icon "close" at bounding box center [1263, 30] width 13 height 13
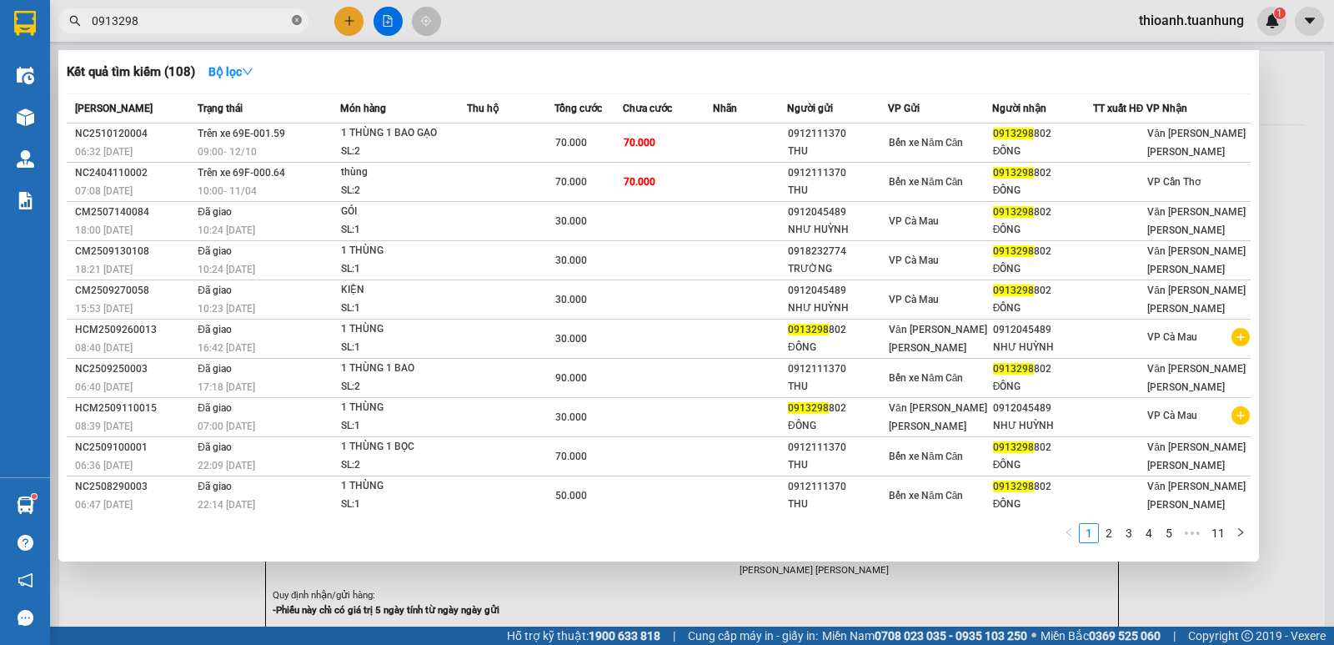
click at [295, 22] on icon "close-circle" at bounding box center [297, 20] width 10 height 10
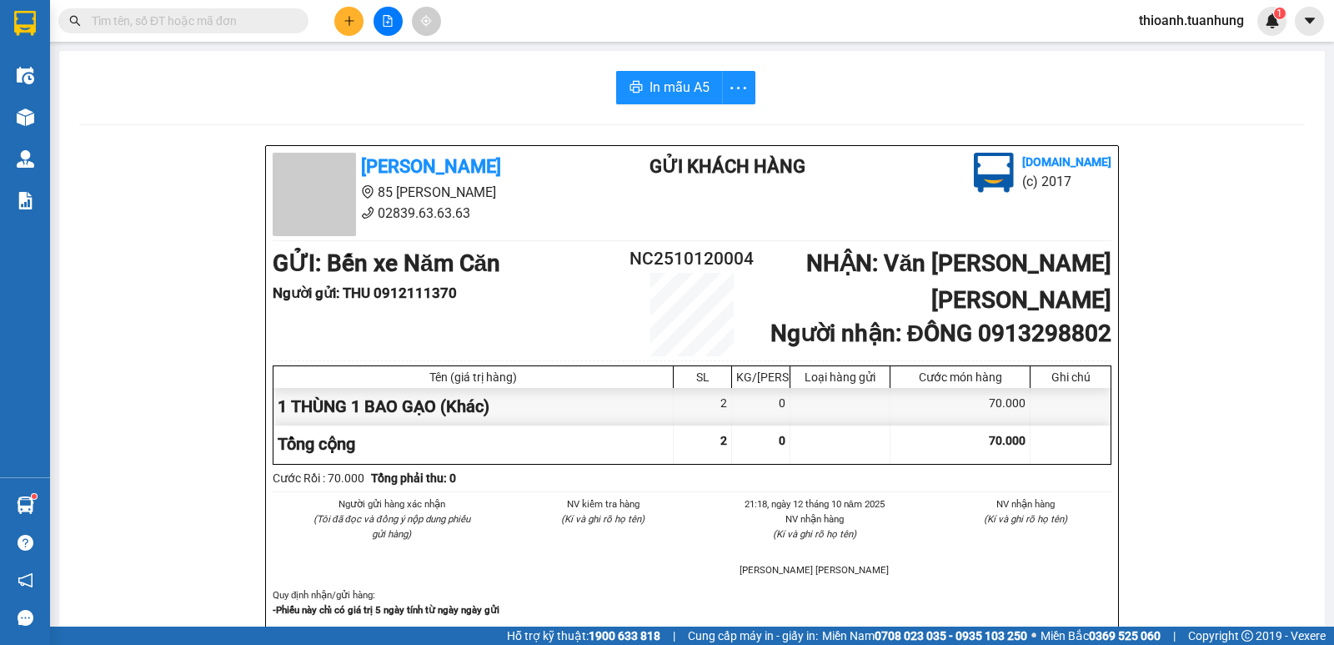
click at [204, 28] on input "text" at bounding box center [190, 21] width 197 height 18
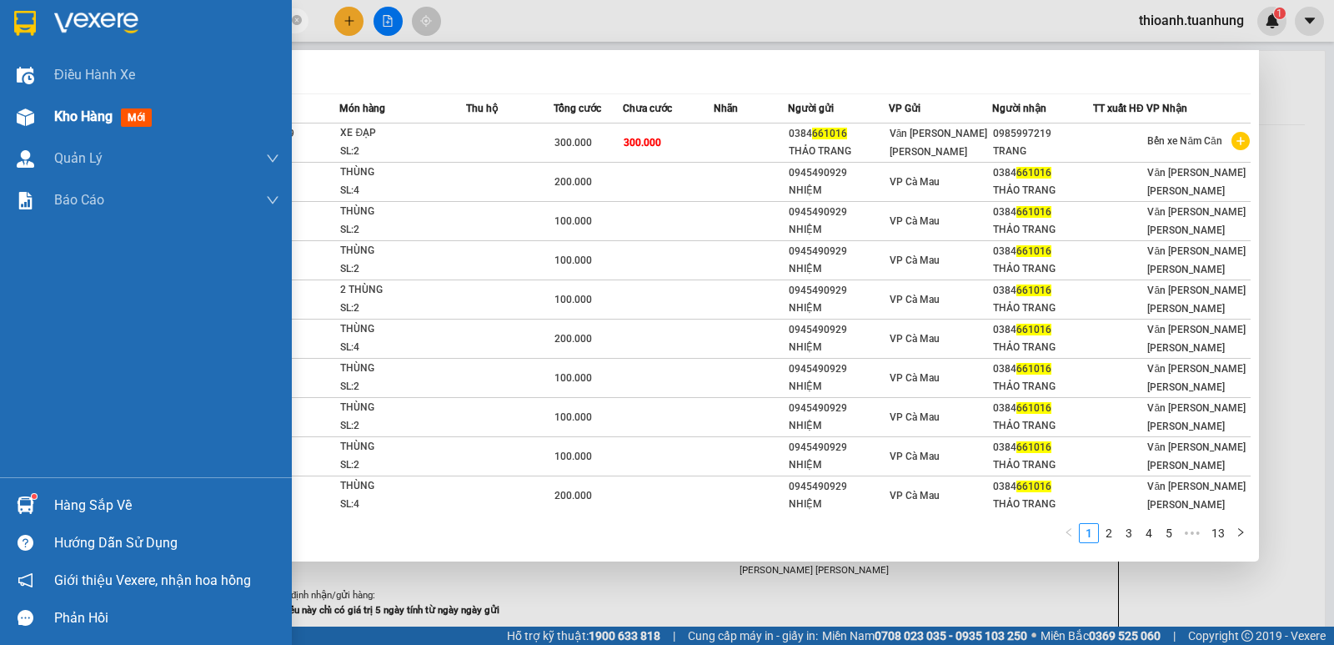
type input "661016"
drag, startPoint x: 68, startPoint y: 114, endPoint x: 328, endPoint y: 60, distance: 265.7
click at [73, 114] on span "Kho hàng" at bounding box center [83, 116] width 58 height 16
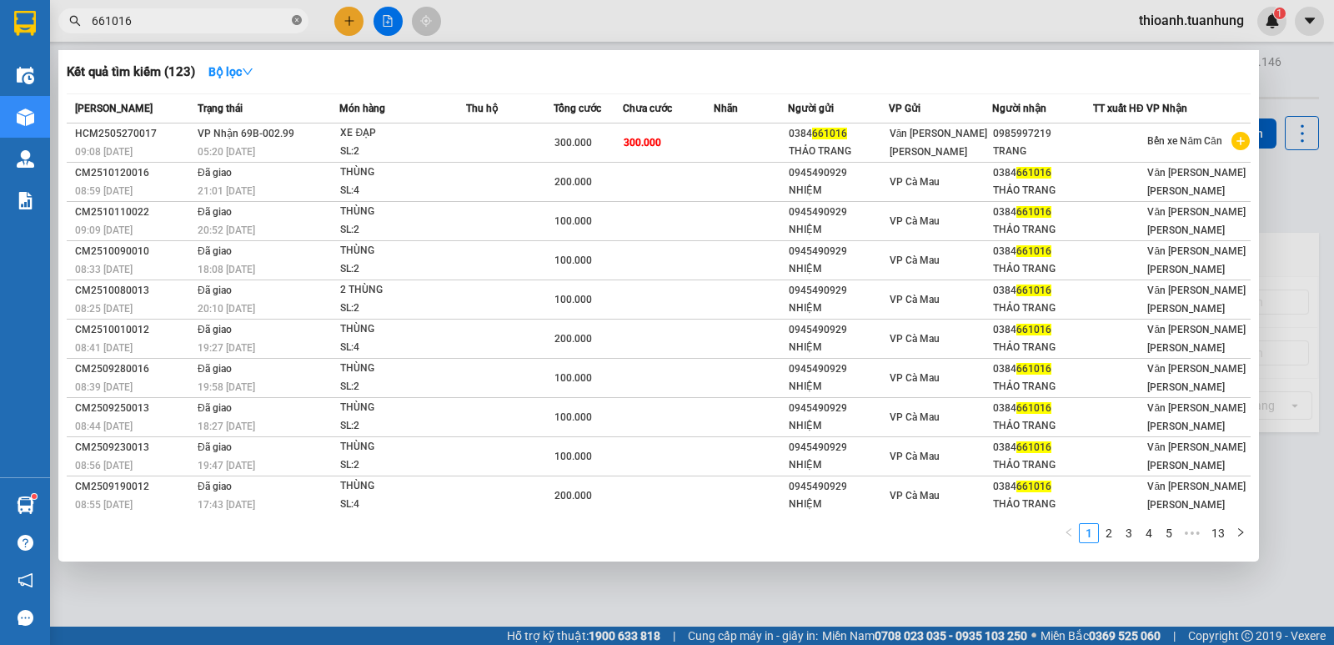
click at [298, 15] on span at bounding box center [297, 21] width 10 height 16
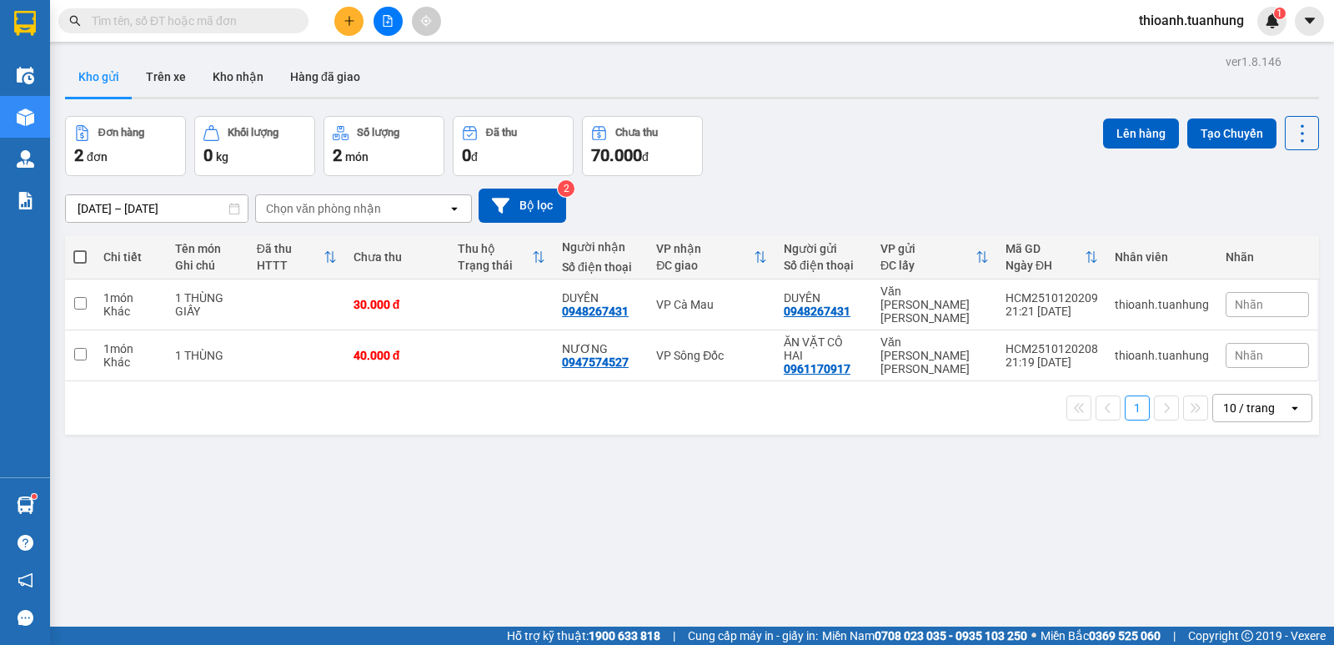
drag, startPoint x: 302, startPoint y: 77, endPoint x: 388, endPoint y: 95, distance: 87.8
click at [303, 77] on button "Hàng đã giao" at bounding box center [325, 77] width 97 height 40
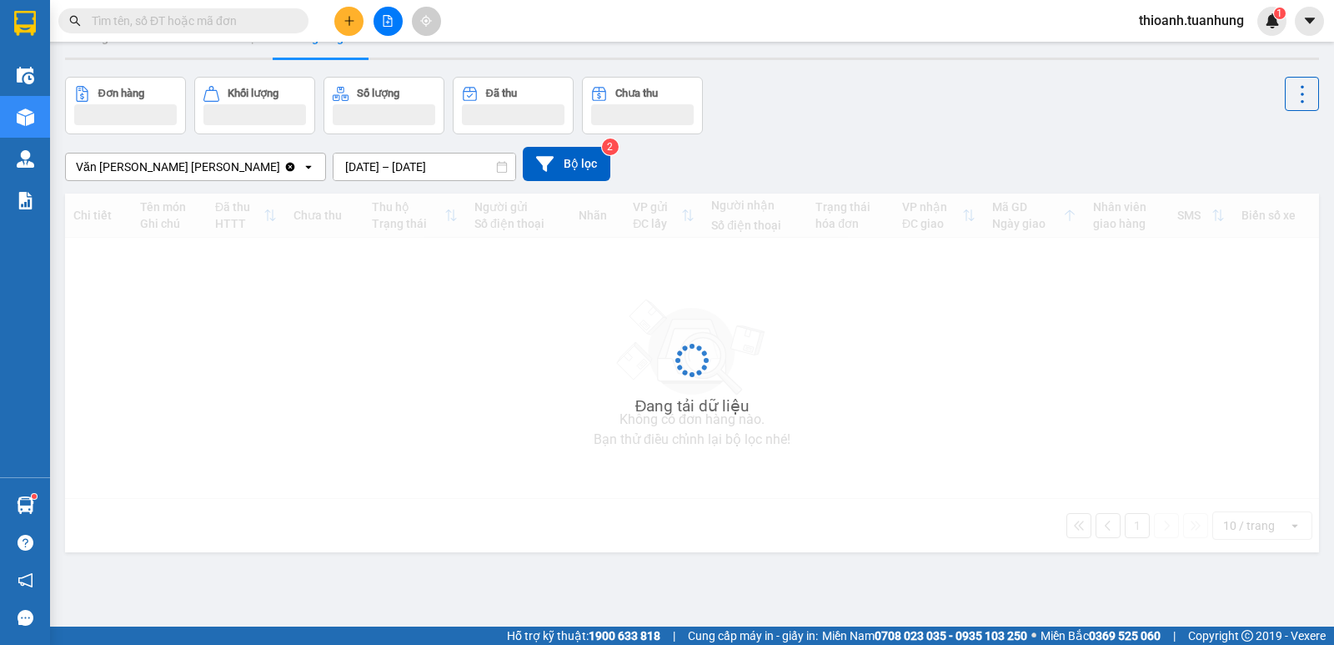
scroll to position [77, 0]
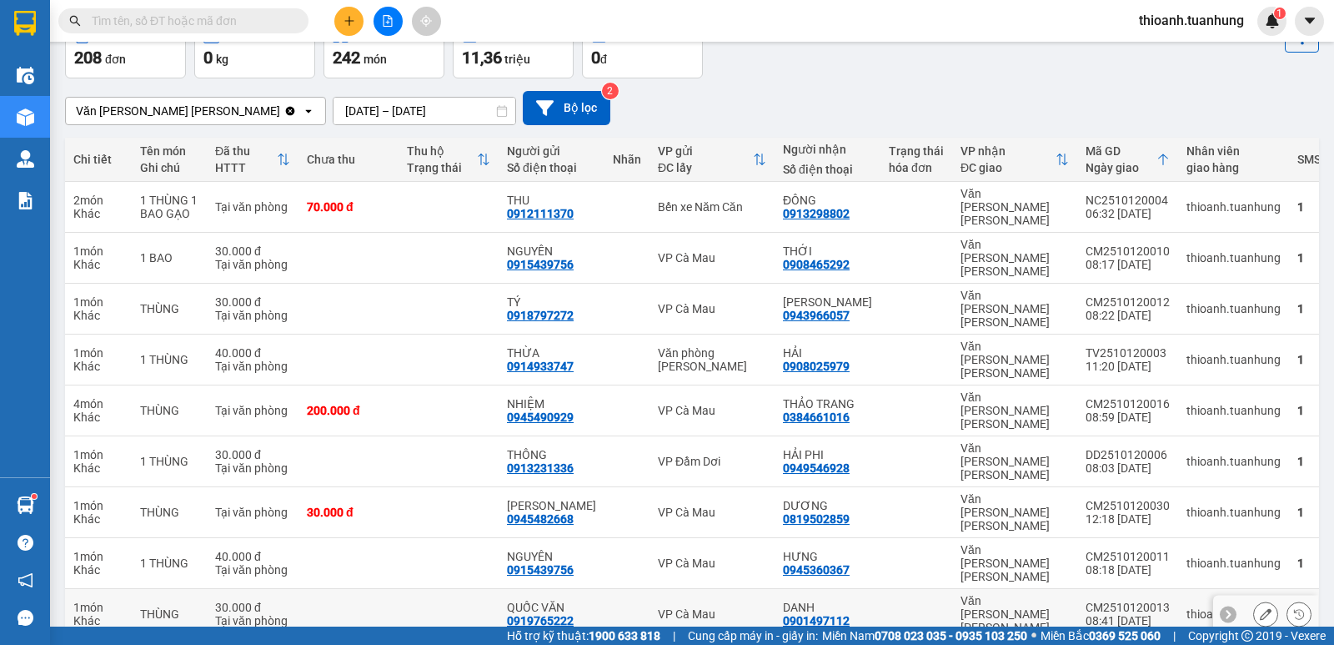
scroll to position [103, 0]
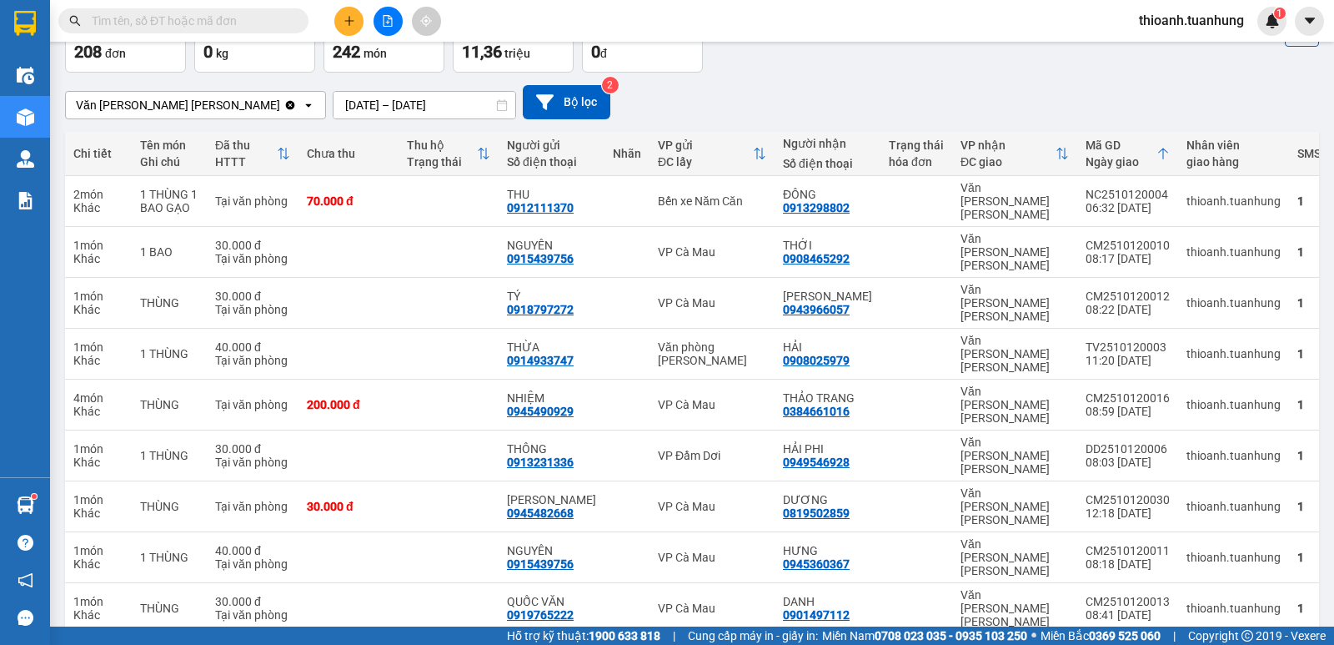
drag, startPoint x: 979, startPoint y: 587, endPoint x: 964, endPoint y: 584, distance: 15.4
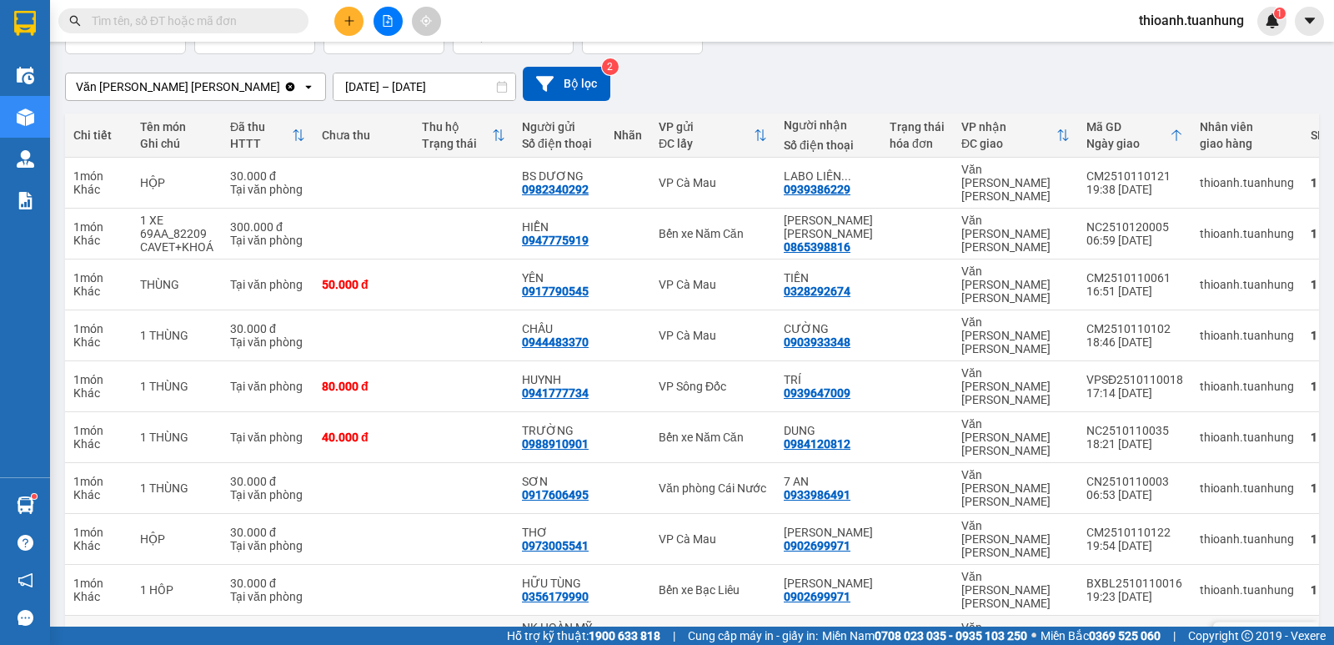
scroll to position [130, 0]
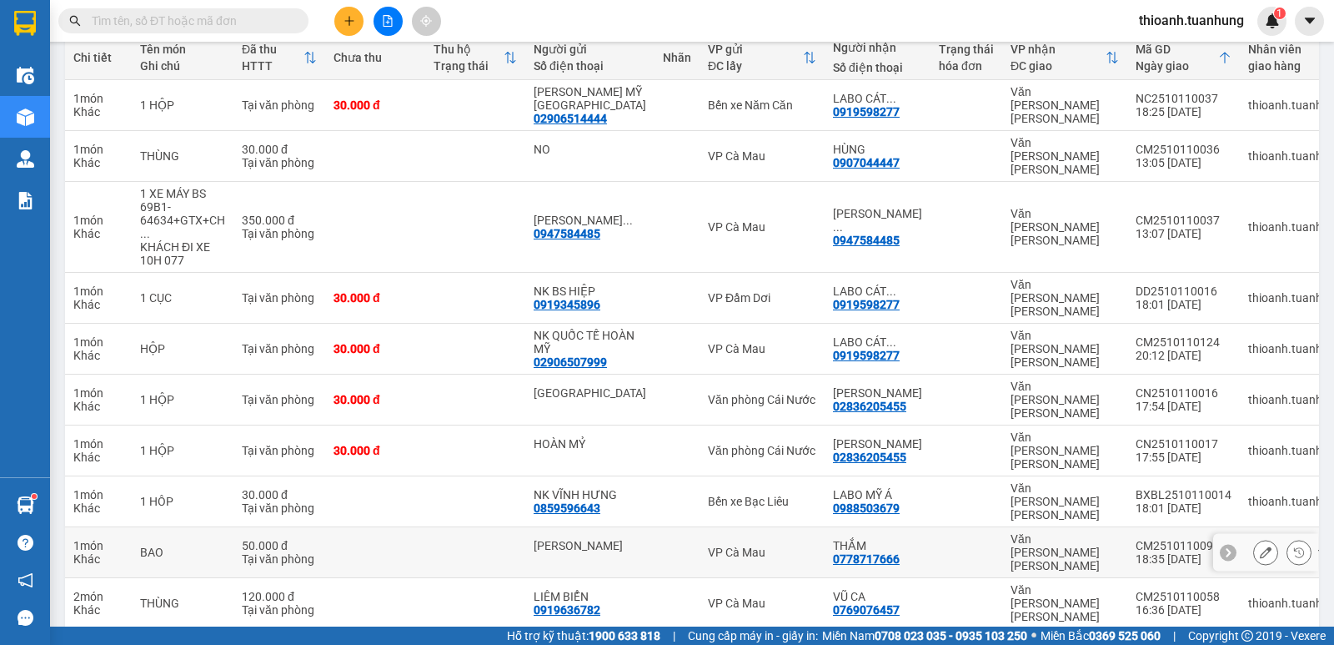
scroll to position [210, 0]
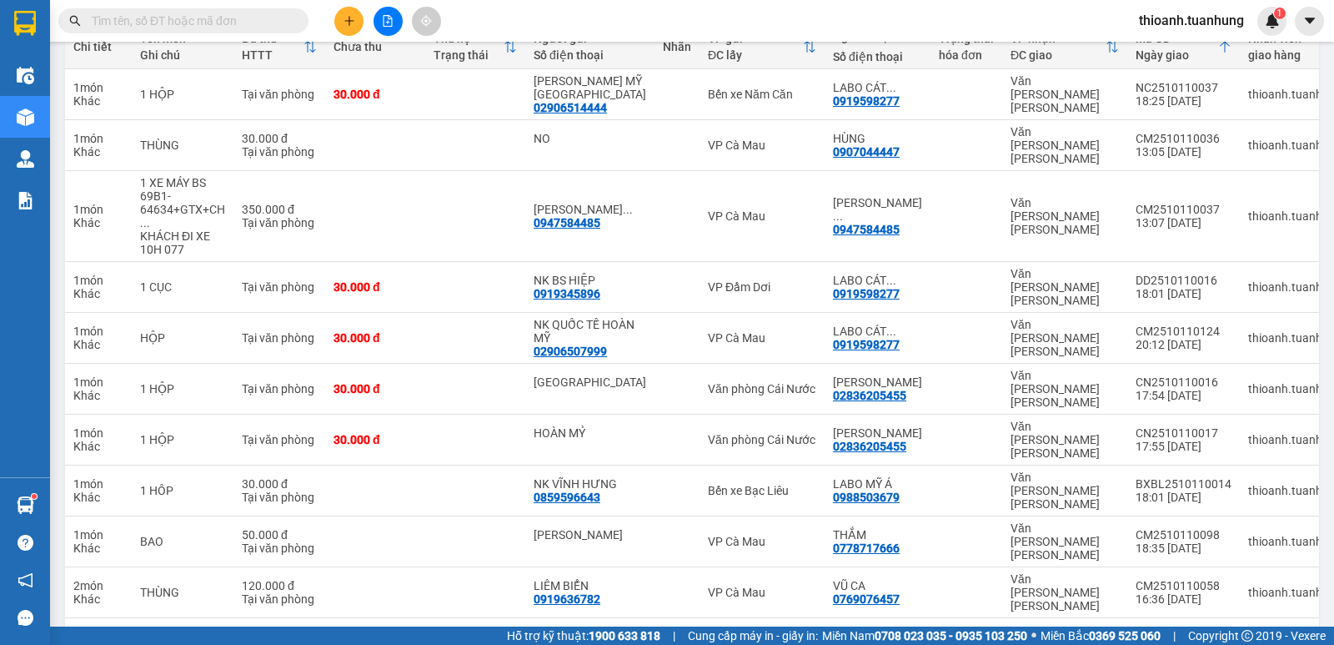
click at [1066, 632] on button "5" at bounding box center [1078, 644] width 25 height 25
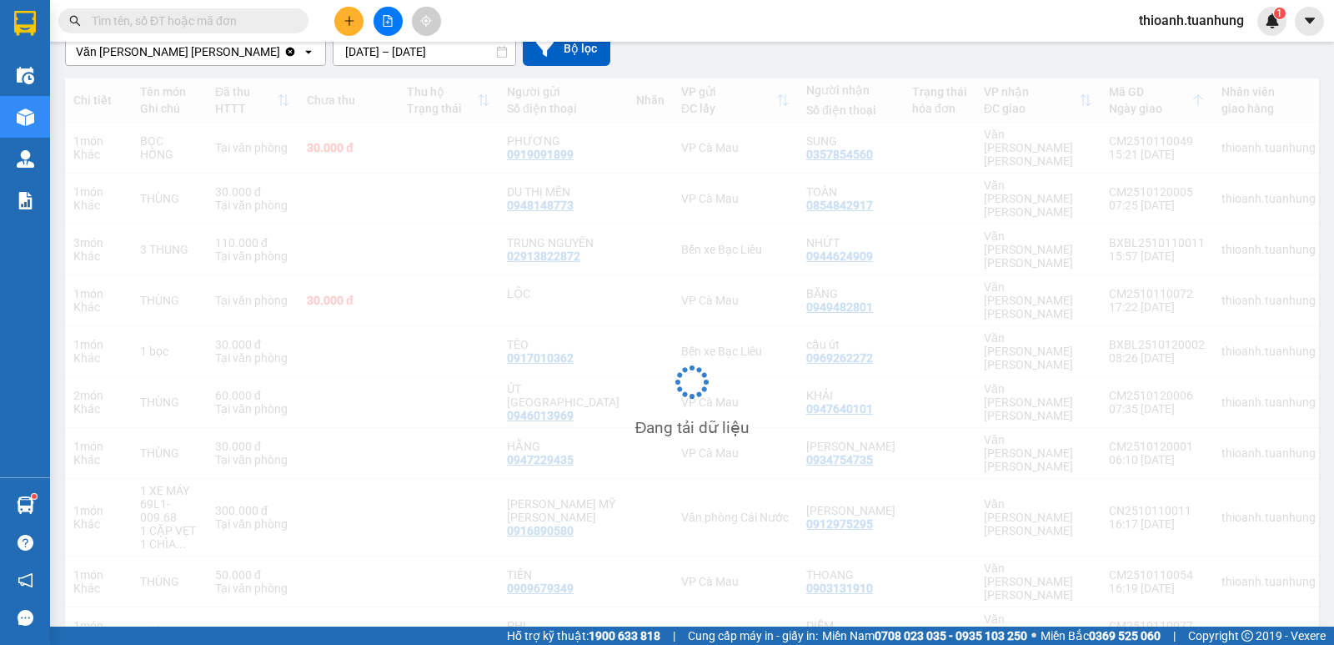
scroll to position [157, 0]
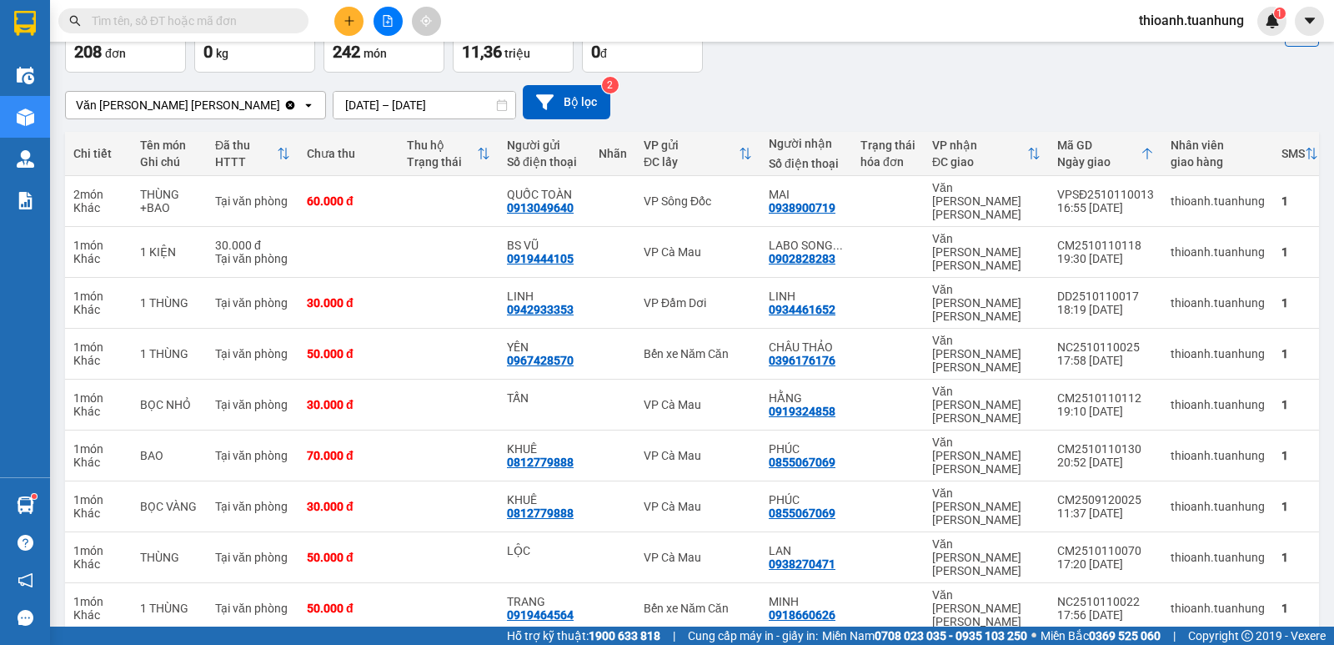
scroll to position [76, 0]
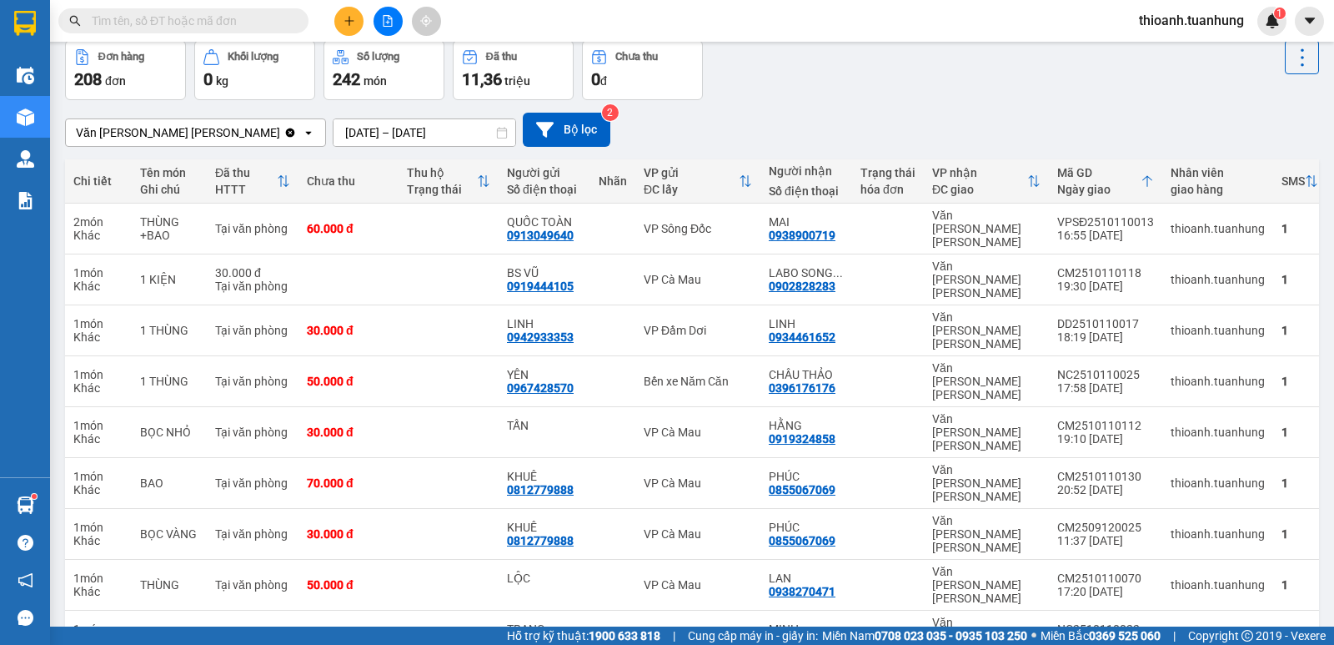
click at [243, 16] on input "text" at bounding box center [190, 21] width 197 height 18
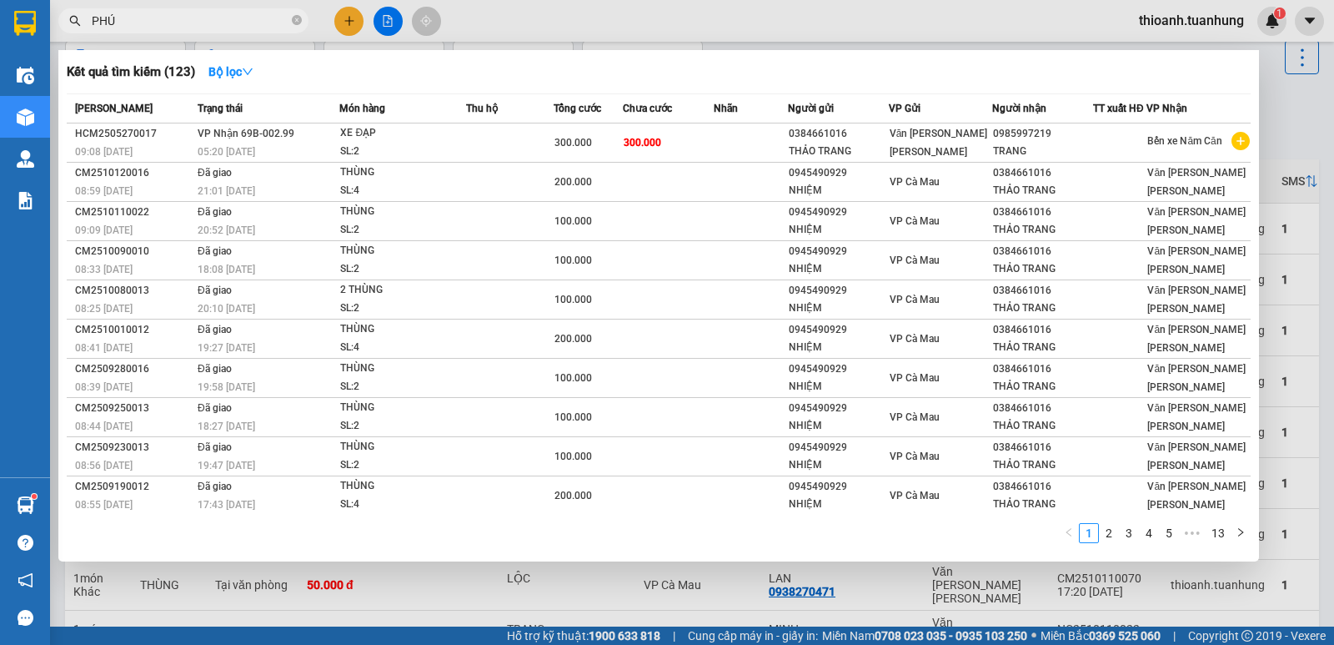
type input "PHÚC"
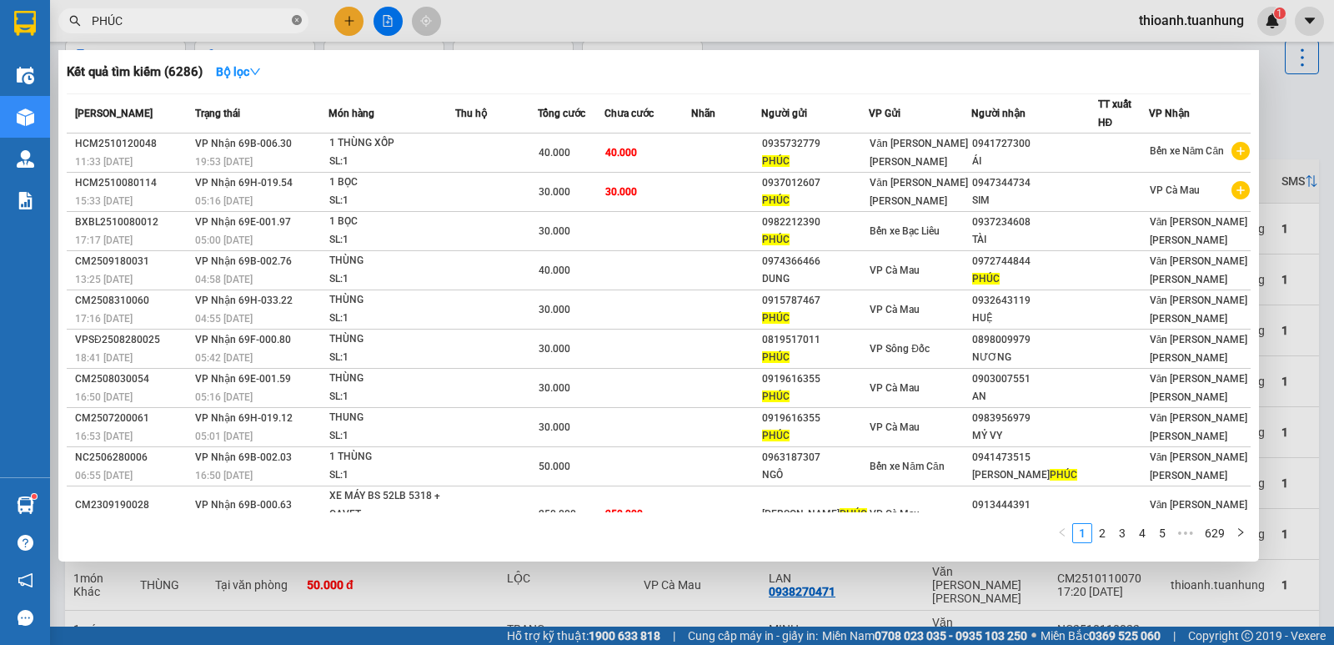
click at [296, 16] on icon "close-circle" at bounding box center [297, 20] width 10 height 10
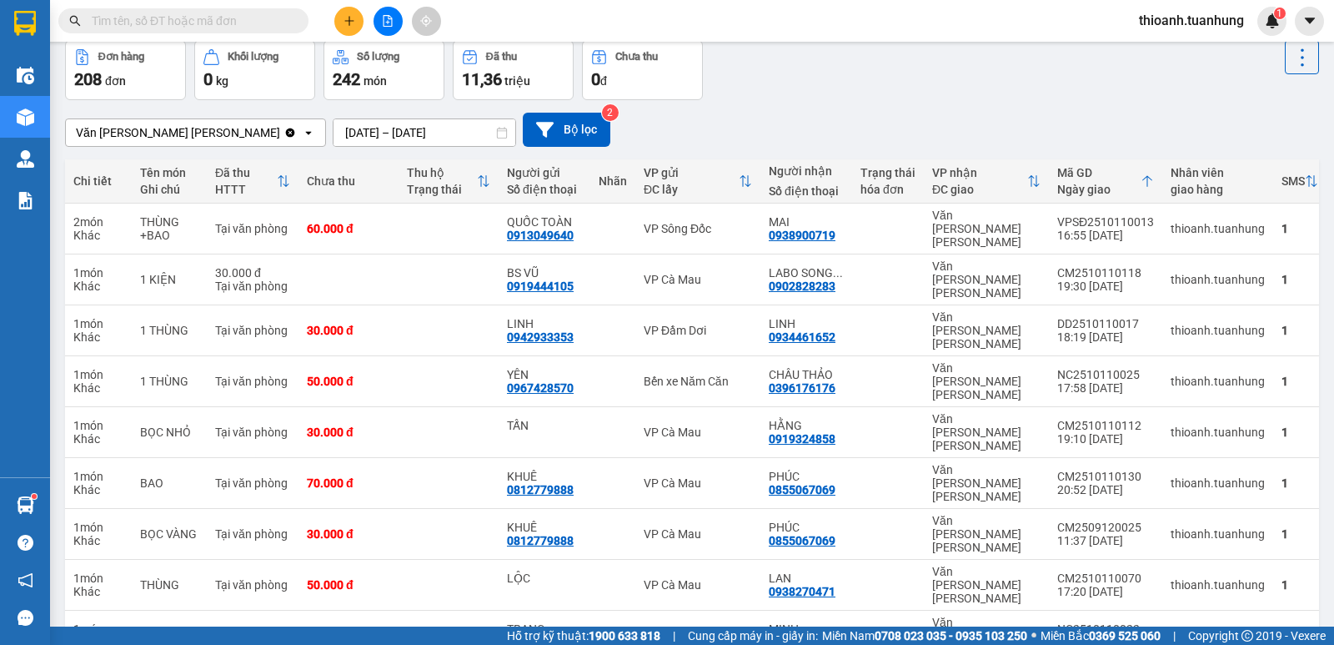
click at [263, 21] on input "text" at bounding box center [190, 21] width 197 height 18
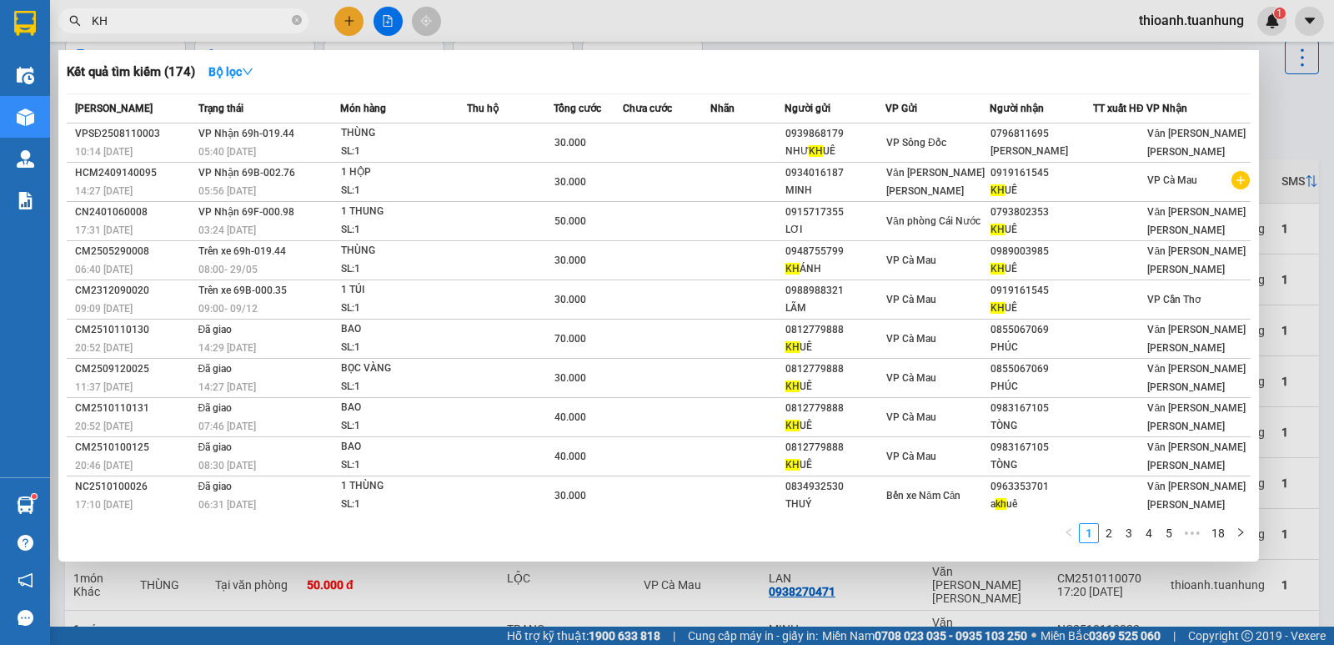
type input "K"
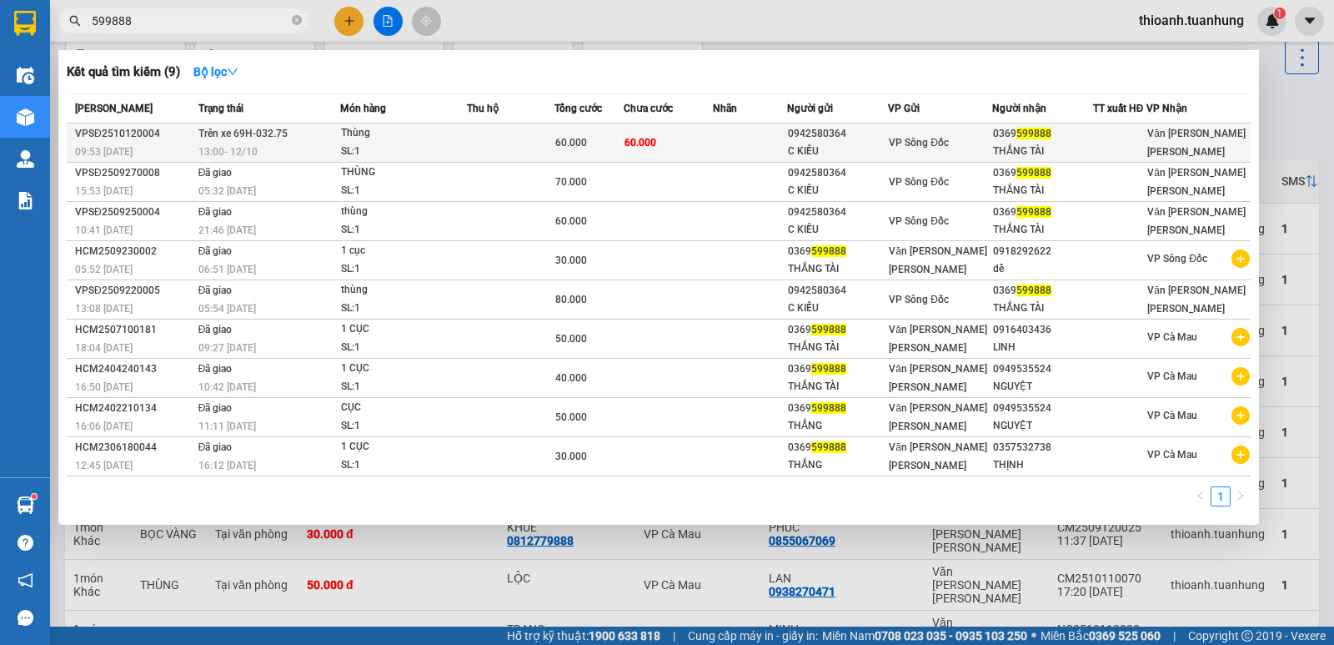
type input "599888"
click at [1043, 146] on div "THẮNG TÀI" at bounding box center [1042, 152] width 99 height 18
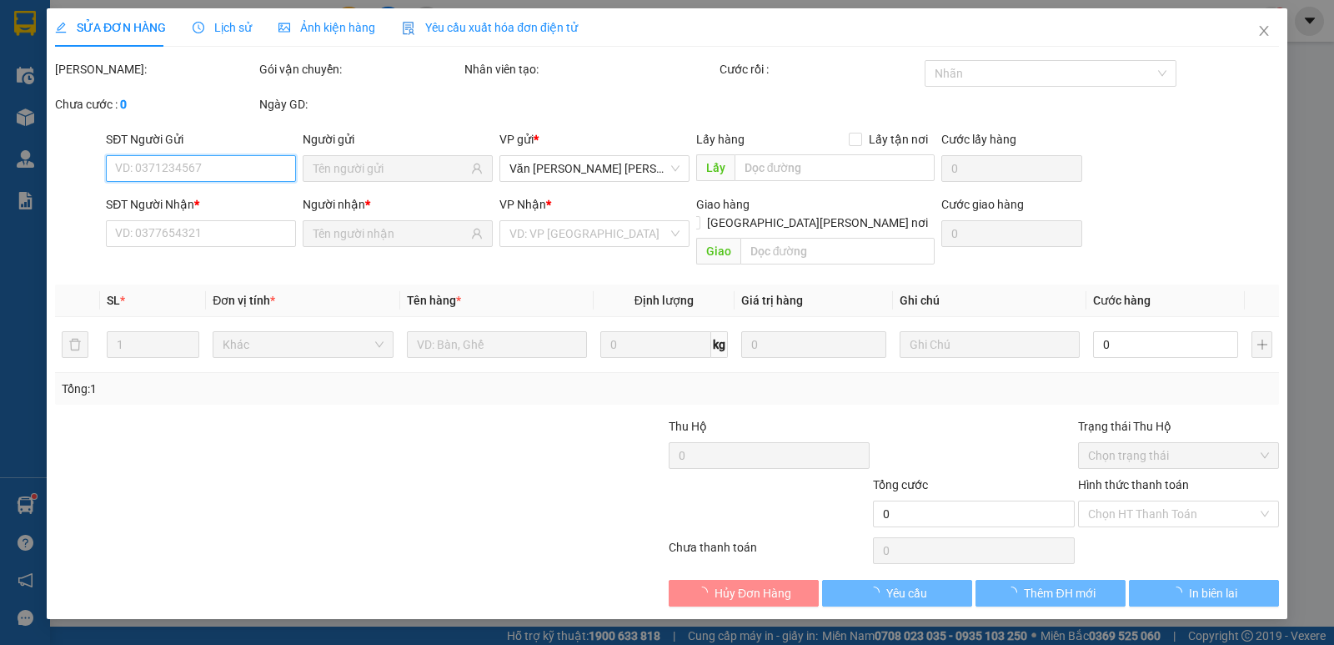
type input "0942580364"
type input "C KIỀU"
type input "0369599888"
type input "THẮNG TÀI"
type input "60.000"
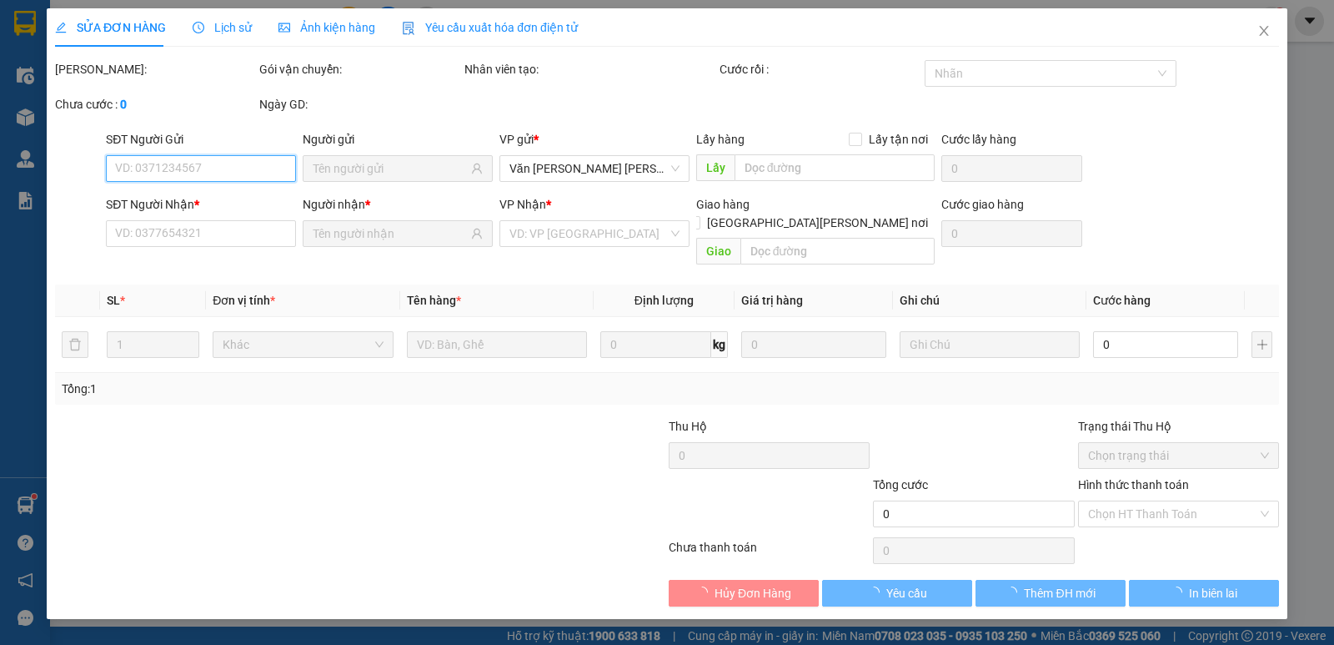
type input "60.000"
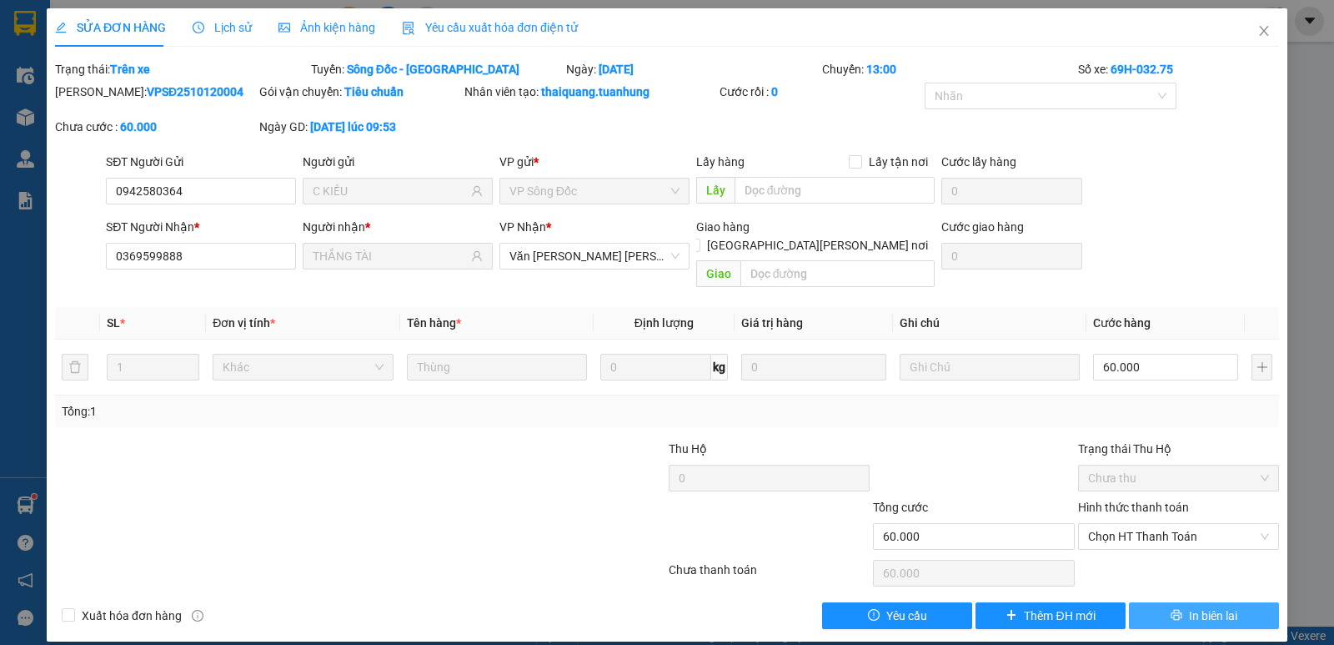
click at [1163, 602] on button "In biên lai" at bounding box center [1204, 615] width 150 height 27
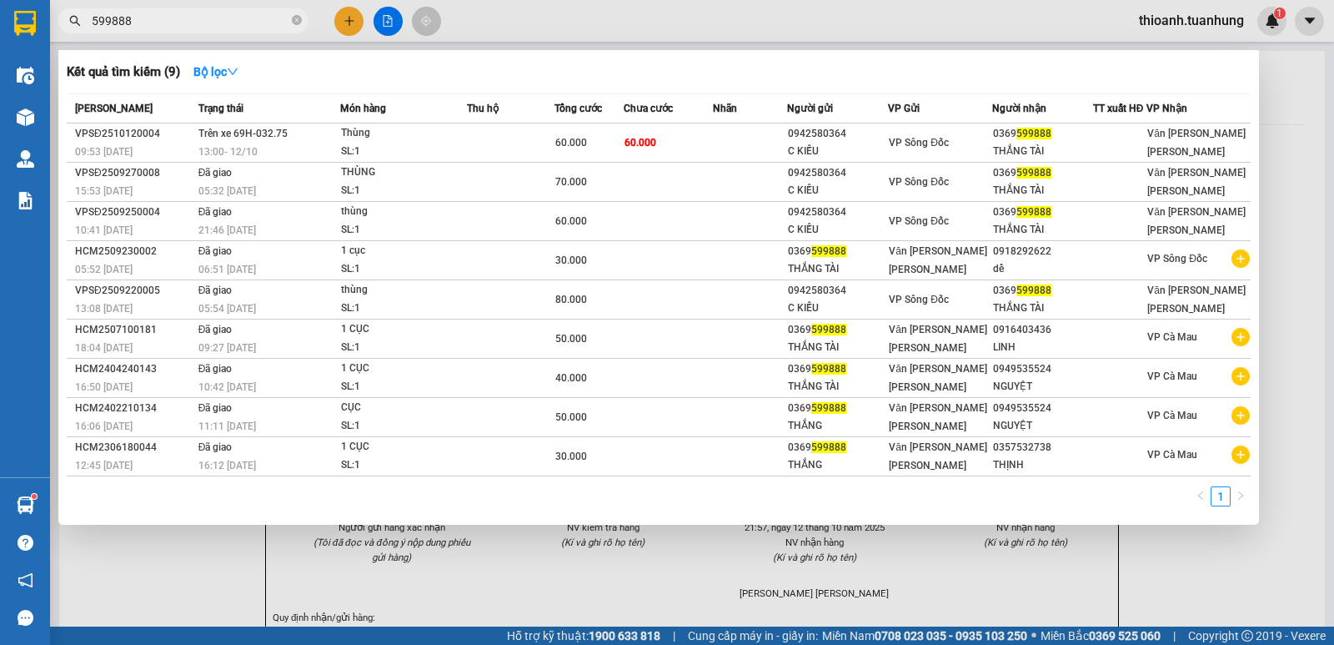
click at [119, 31] on span "599888" at bounding box center [183, 20] width 250 height 25
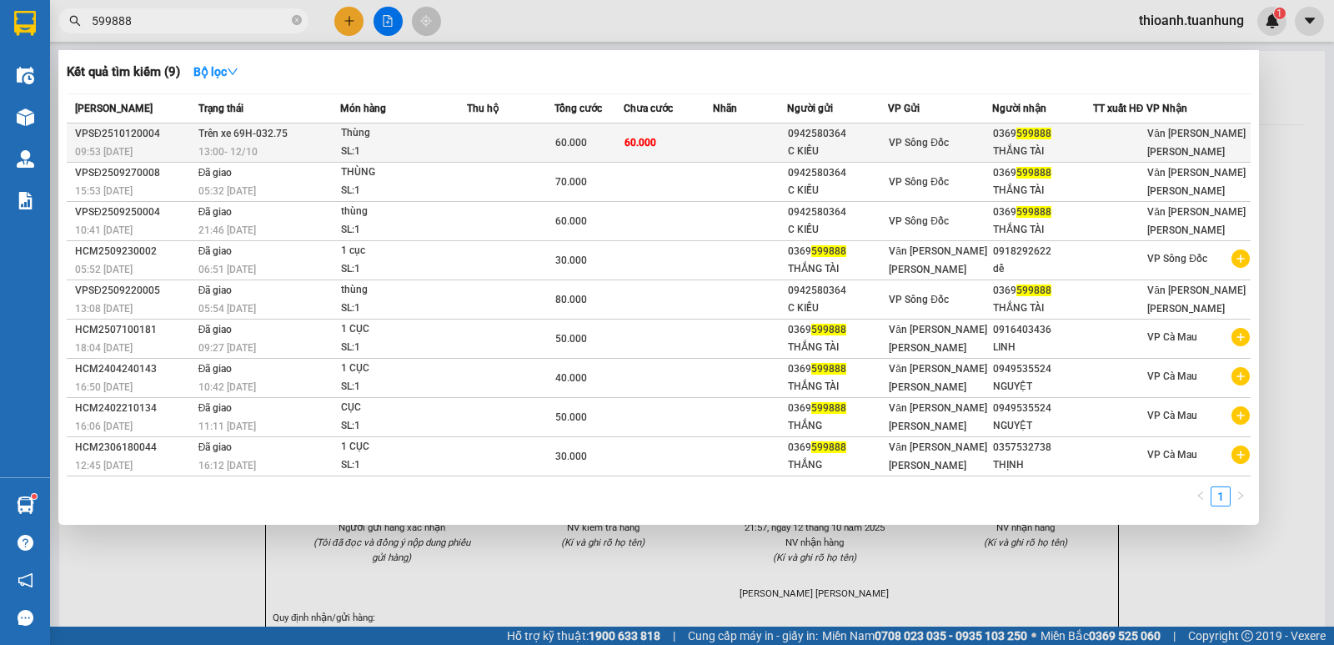
click at [720, 139] on td at bounding box center [750, 142] width 74 height 39
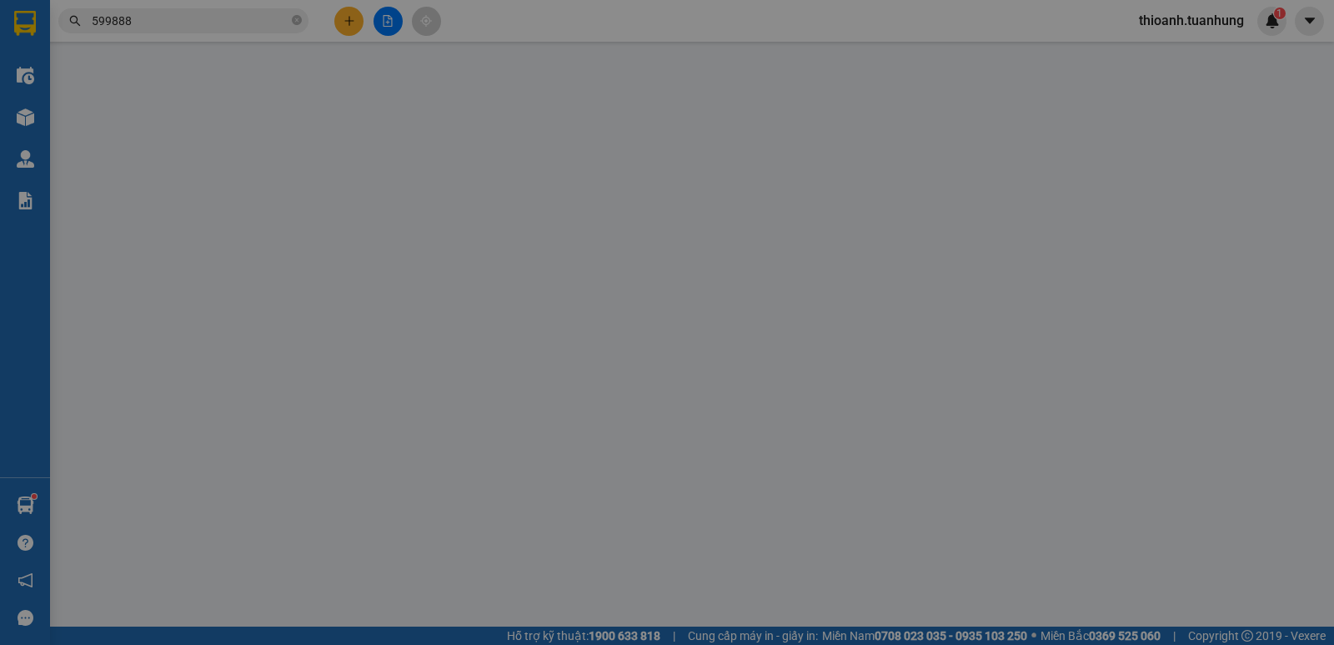
type input "0942580364"
type input "C KIỀU"
type input "0369599888"
type input "THẮNG TÀI"
type input "60.000"
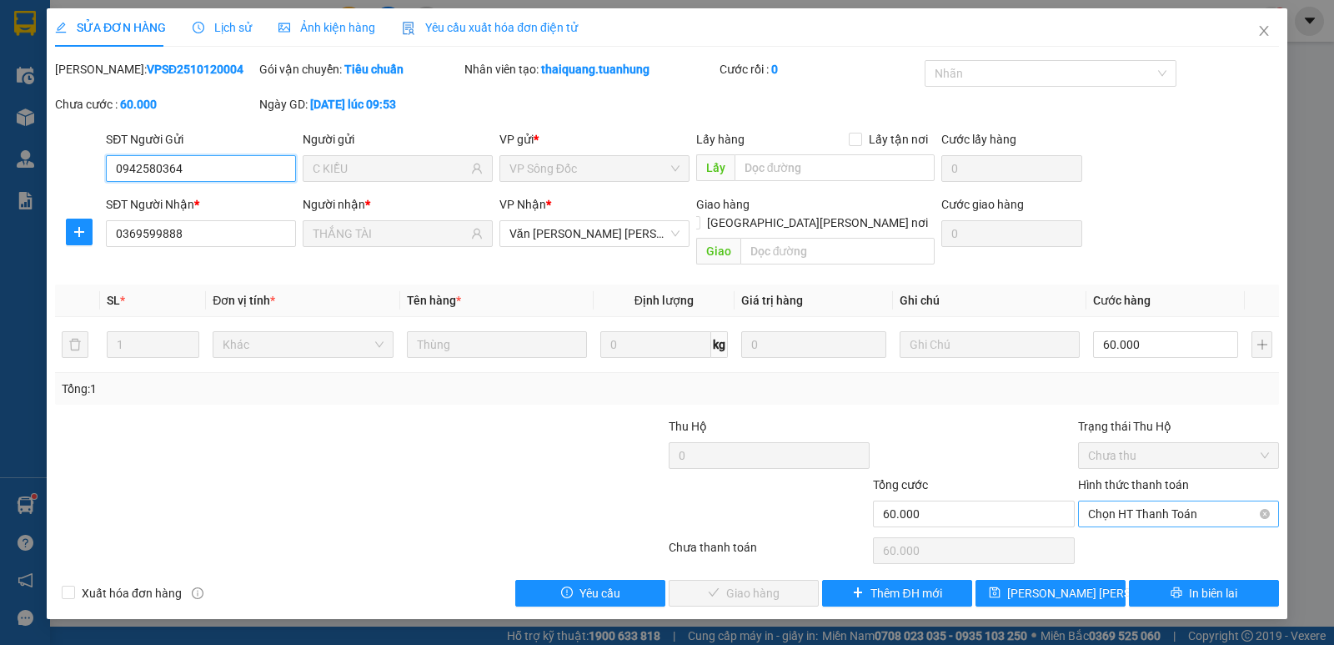
click at [1129, 501] on span "Chọn HT Thanh Toán" at bounding box center [1178, 513] width 181 height 25
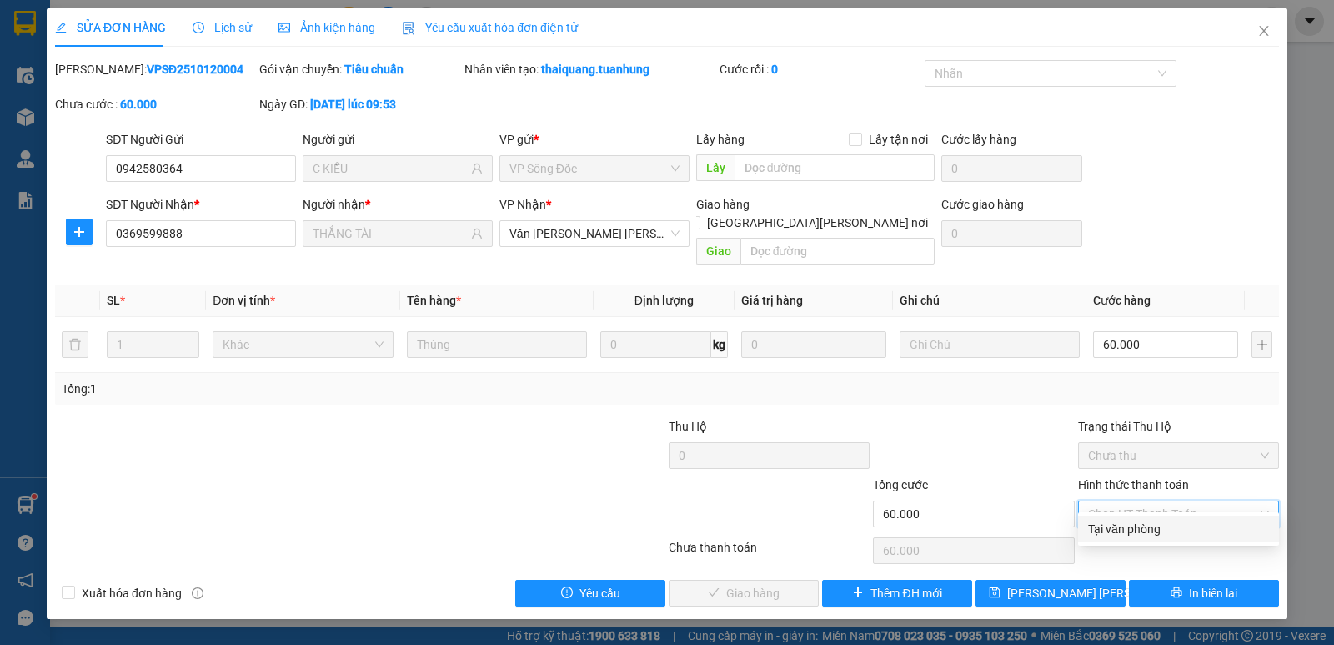
click at [1113, 520] on div "Tại văn phòng" at bounding box center [1178, 528] width 181 height 18
type input "0"
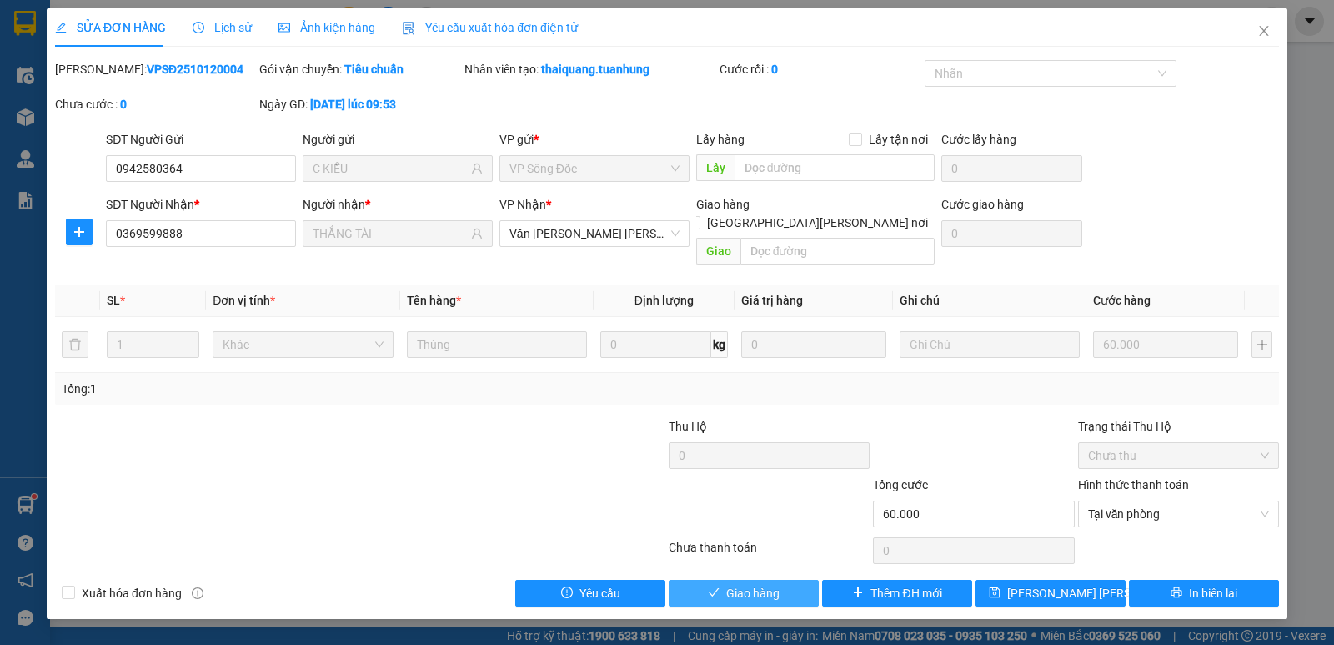
click at [760, 584] on span "Giao hàng" at bounding box center [752, 593] width 53 height 18
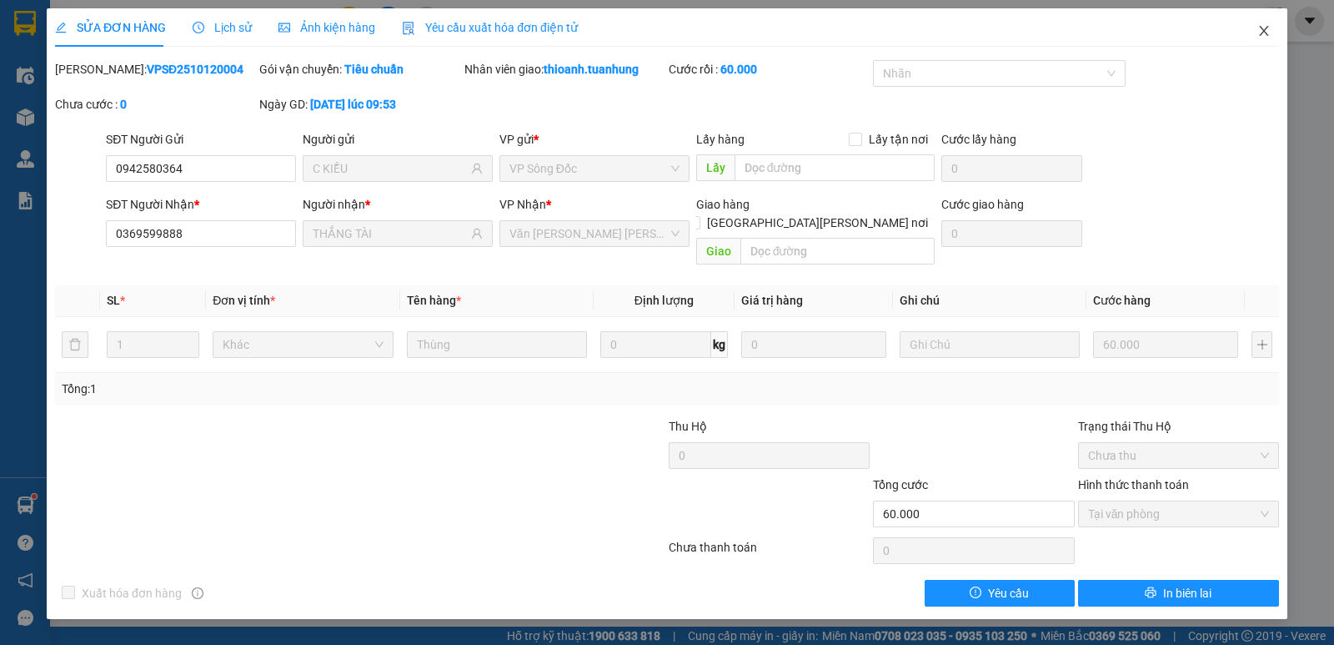
click at [1266, 32] on icon "close" at bounding box center [1263, 30] width 13 height 13
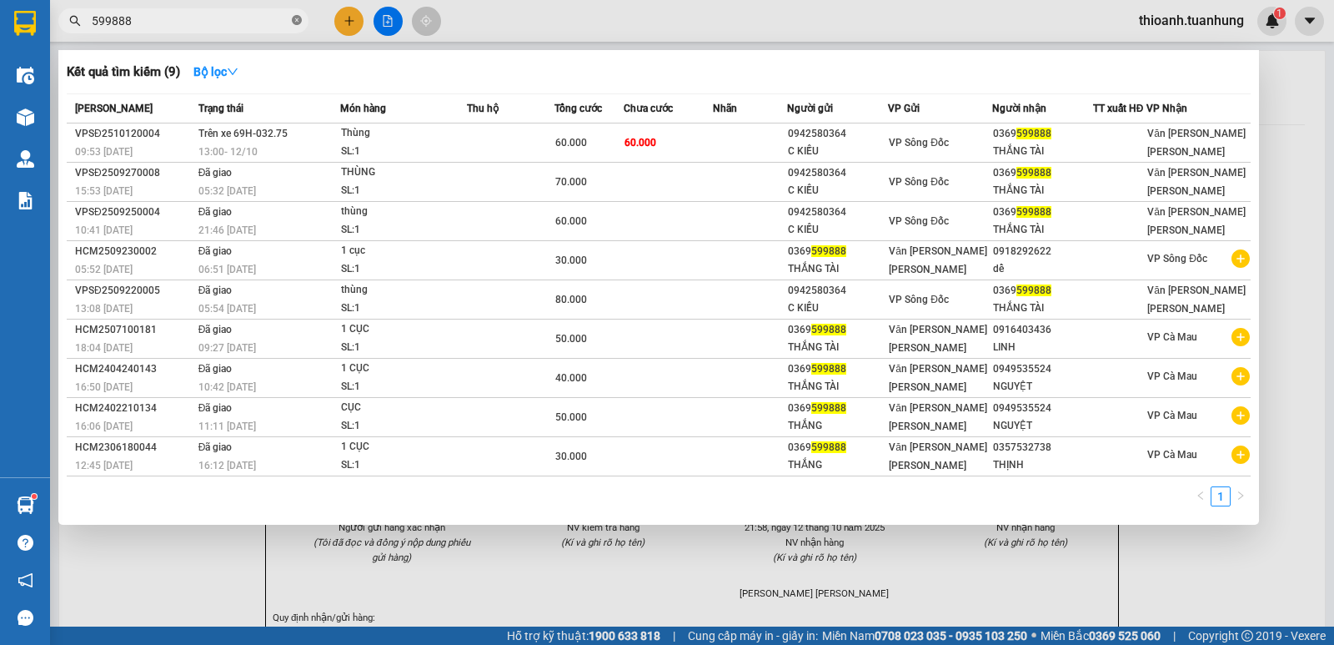
click at [293, 19] on icon "close-circle" at bounding box center [297, 20] width 10 height 10
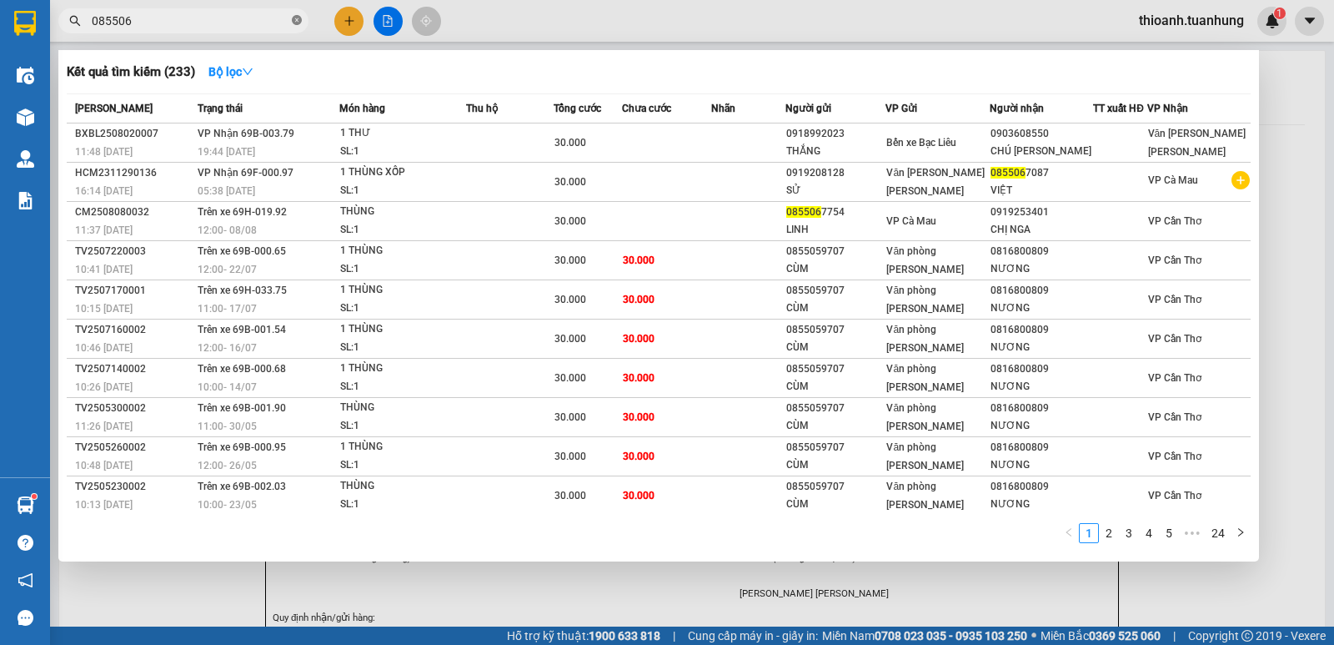
type input "0855067"
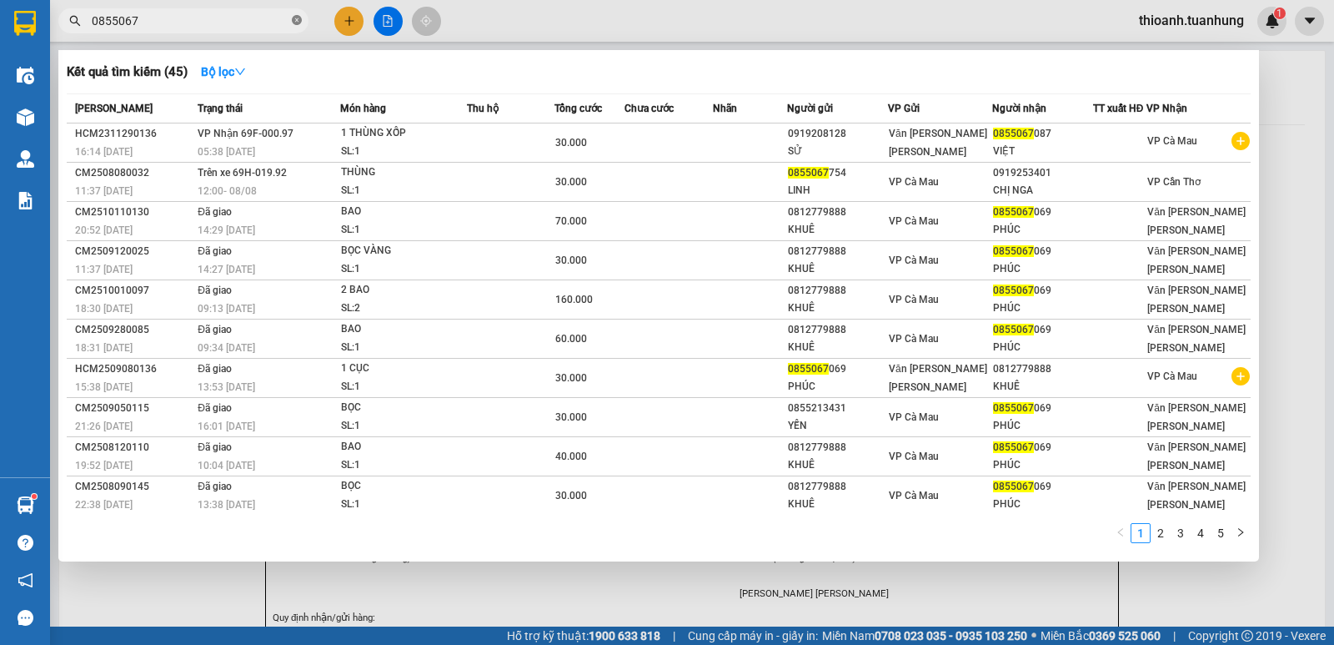
click at [294, 21] on icon "close-circle" at bounding box center [297, 20] width 10 height 10
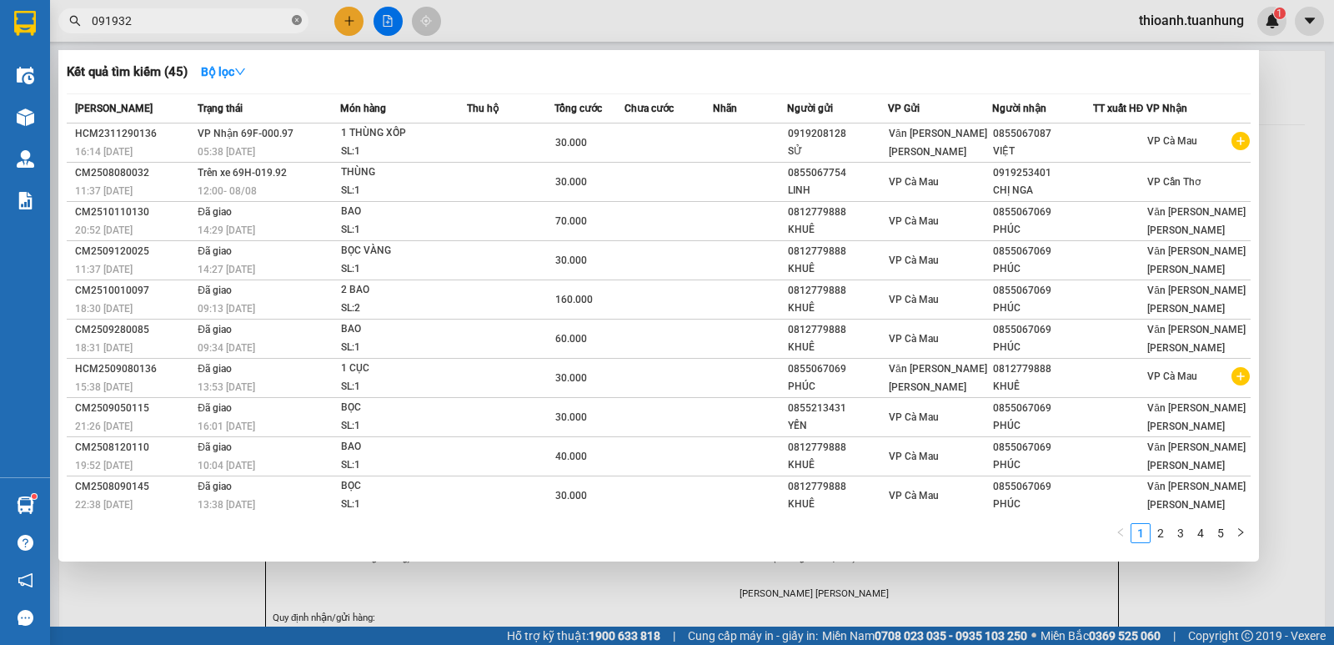
type input "0919324"
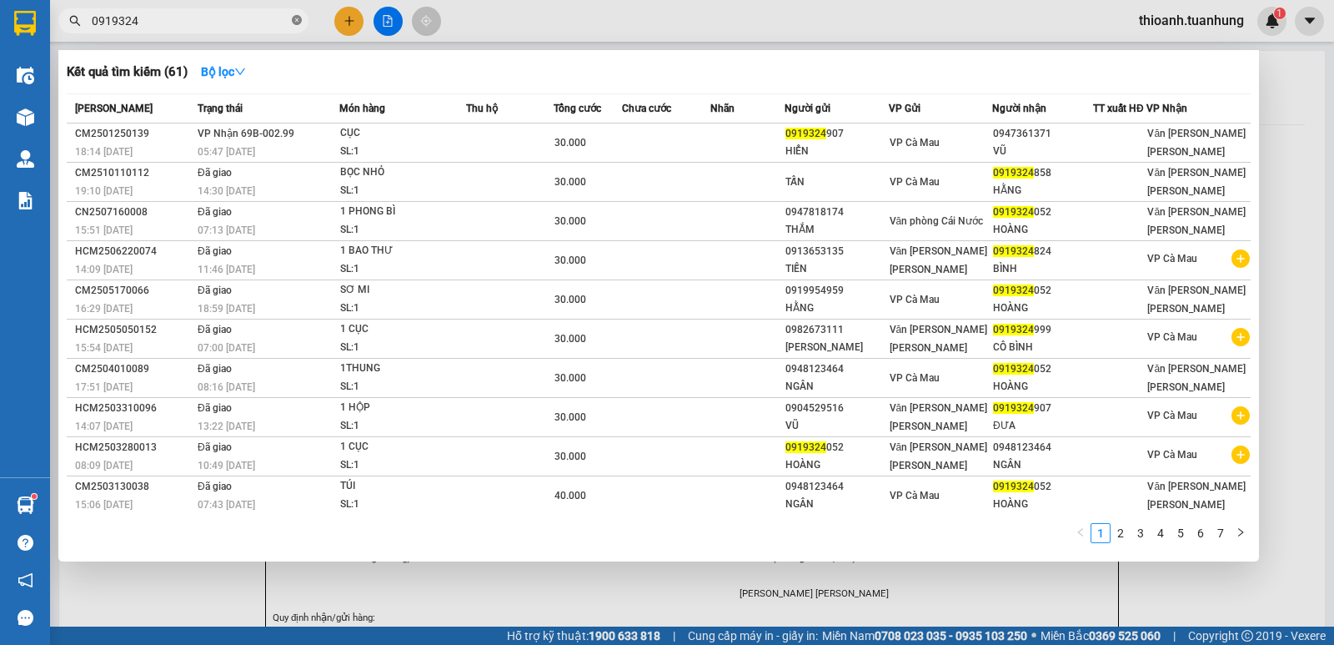
click at [296, 18] on icon "close-circle" at bounding box center [297, 20] width 10 height 10
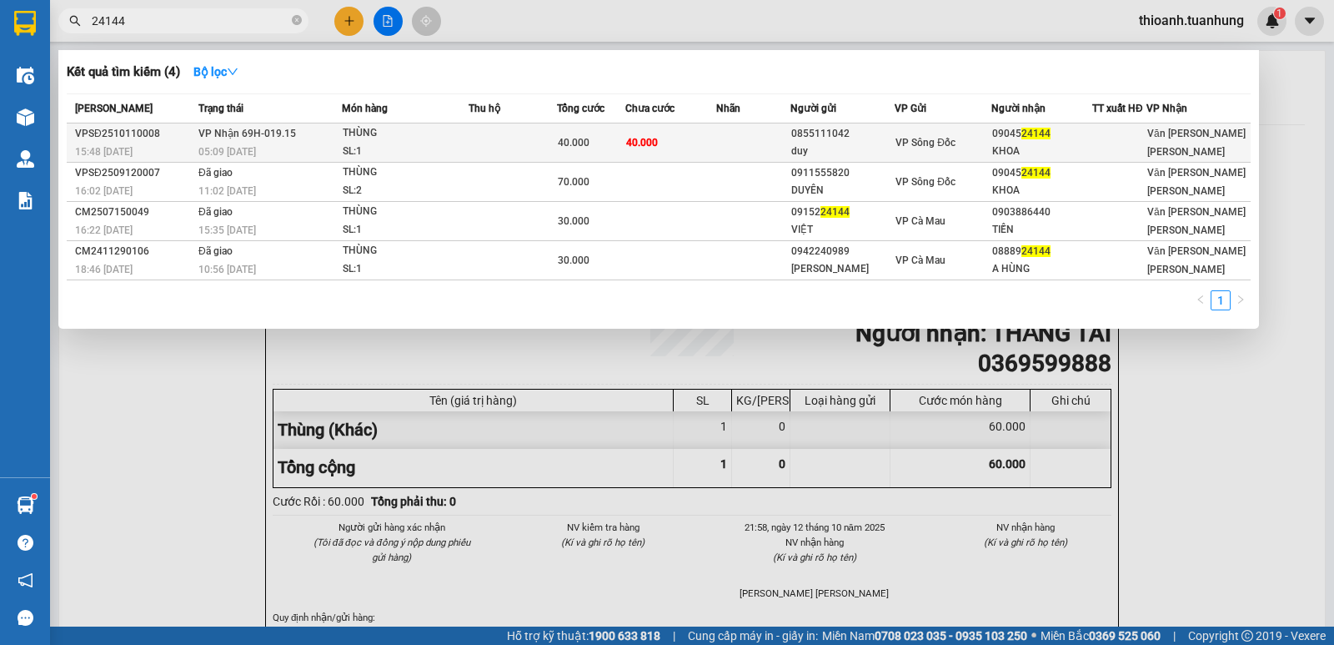
type input "24144"
click at [756, 143] on td at bounding box center [753, 142] width 75 height 39
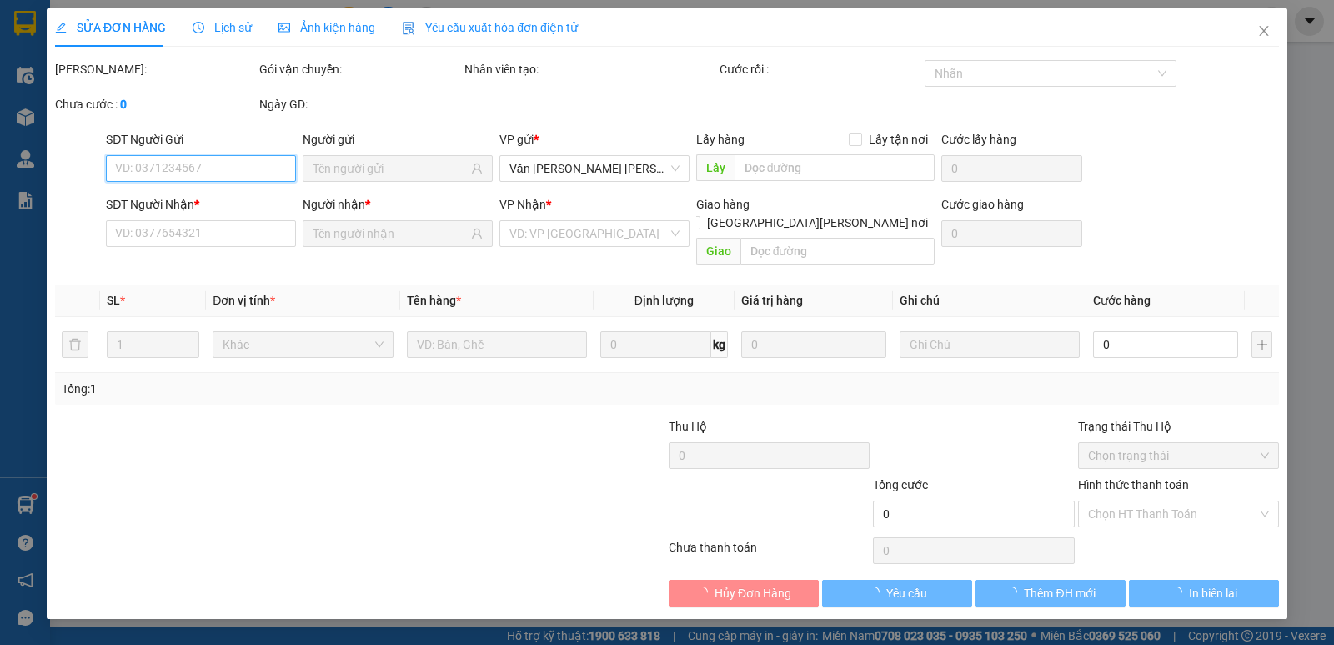
type input "0855111042"
type input "duy"
type input "0904524144"
type input "KHOA"
type input "40.000"
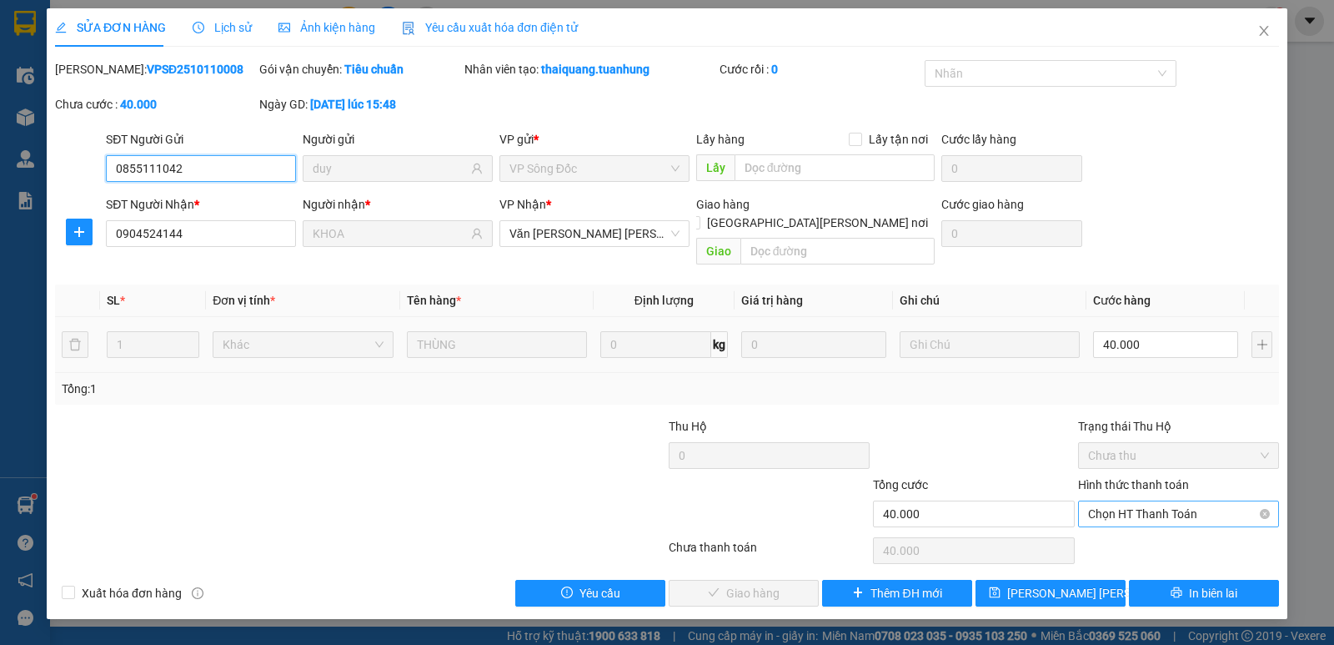
click at [1131, 501] on span "Chọn HT Thanh Toán" at bounding box center [1178, 513] width 181 height 25
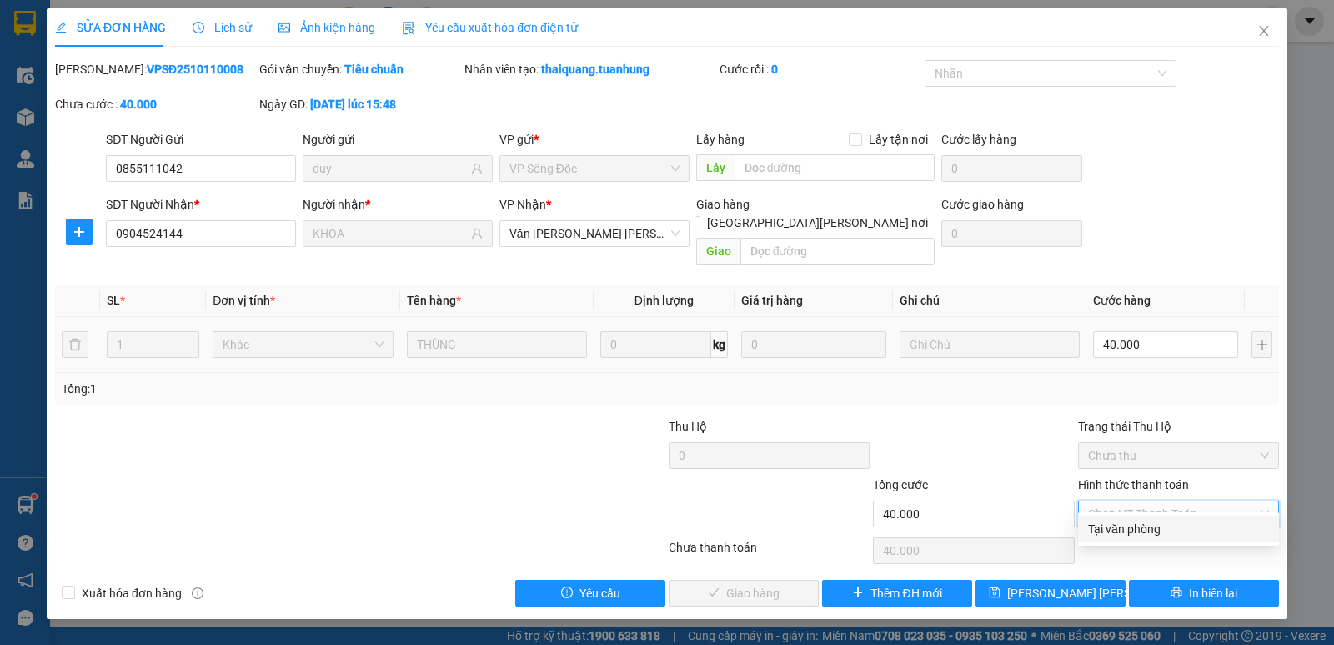
drag, startPoint x: 1122, startPoint y: 526, endPoint x: 868, endPoint y: 549, distance: 254.5
click at [1121, 527] on div "Tại văn phòng" at bounding box center [1178, 528] width 181 height 18
type input "0"
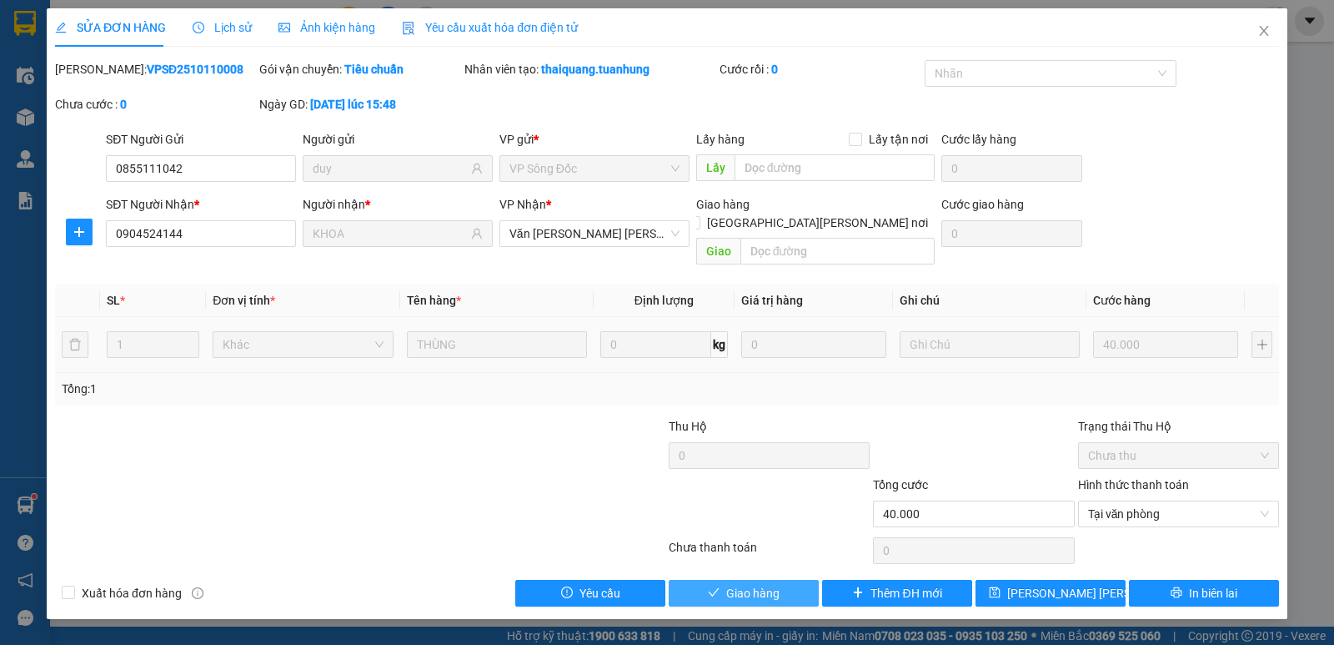
click at [776, 584] on span "Giao hàng" at bounding box center [752, 593] width 53 height 18
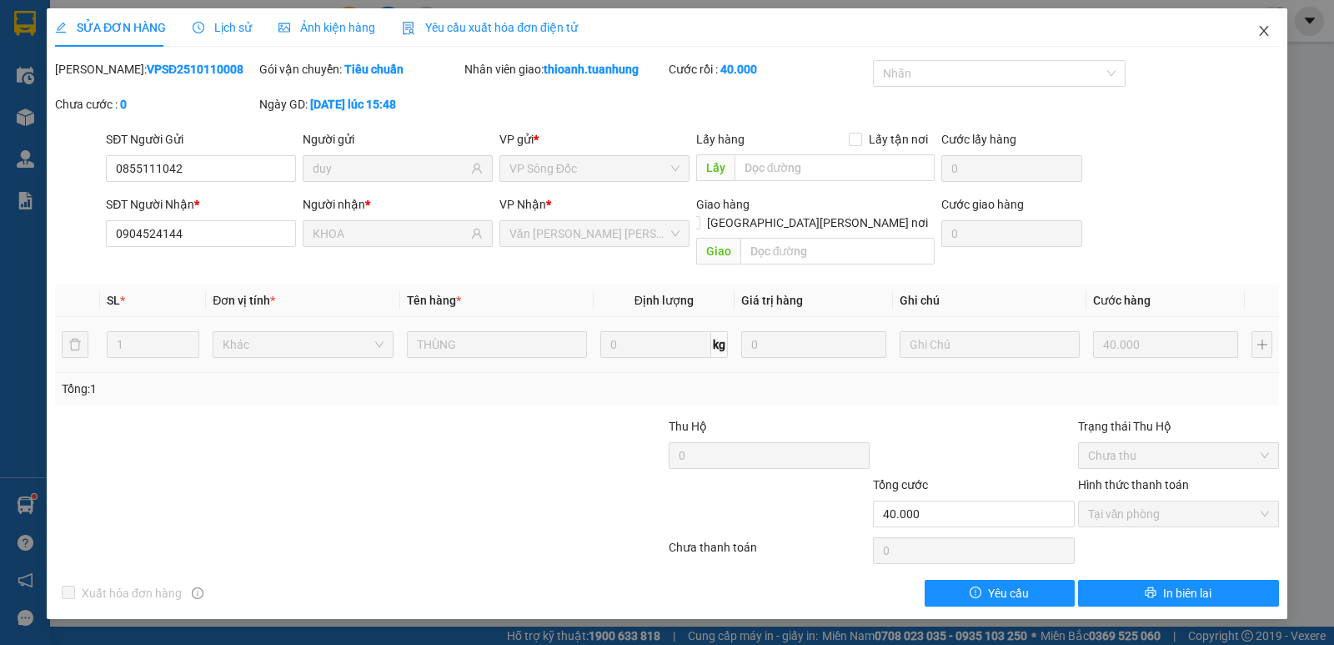
click at [1261, 30] on icon "close" at bounding box center [1263, 30] width 13 height 13
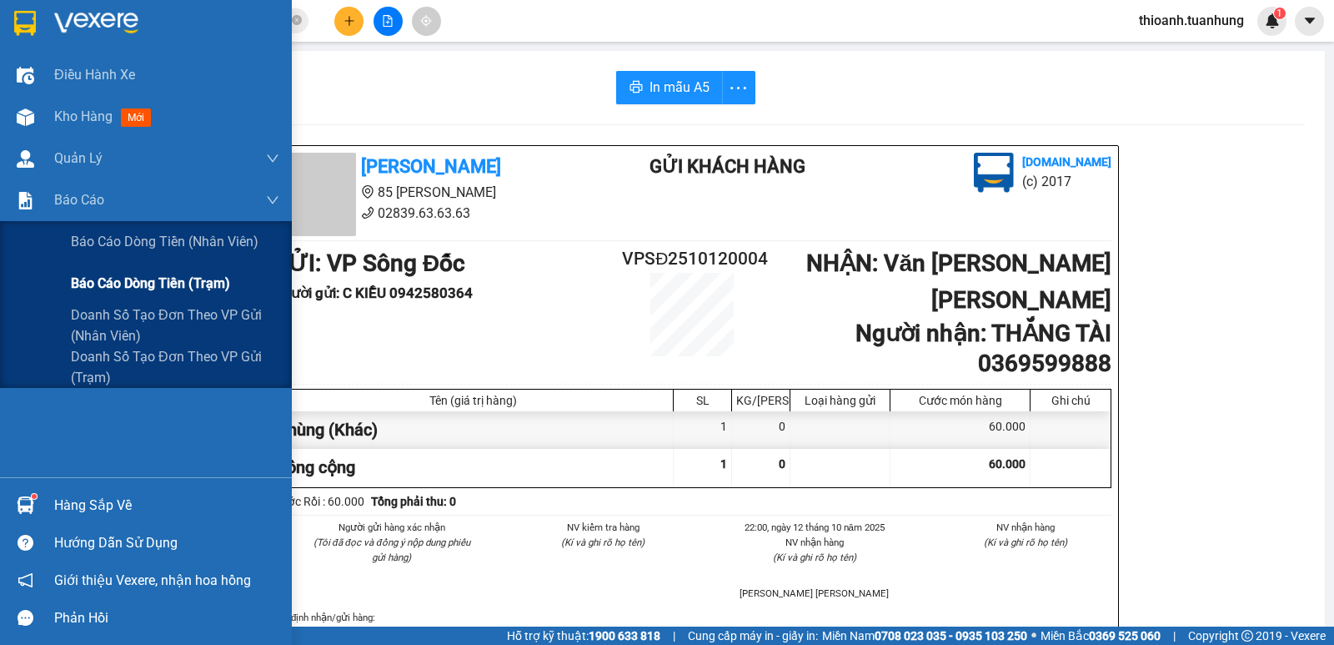
click at [111, 288] on span "Báo cáo dòng tiền (trạm)" at bounding box center [150, 283] width 159 height 21
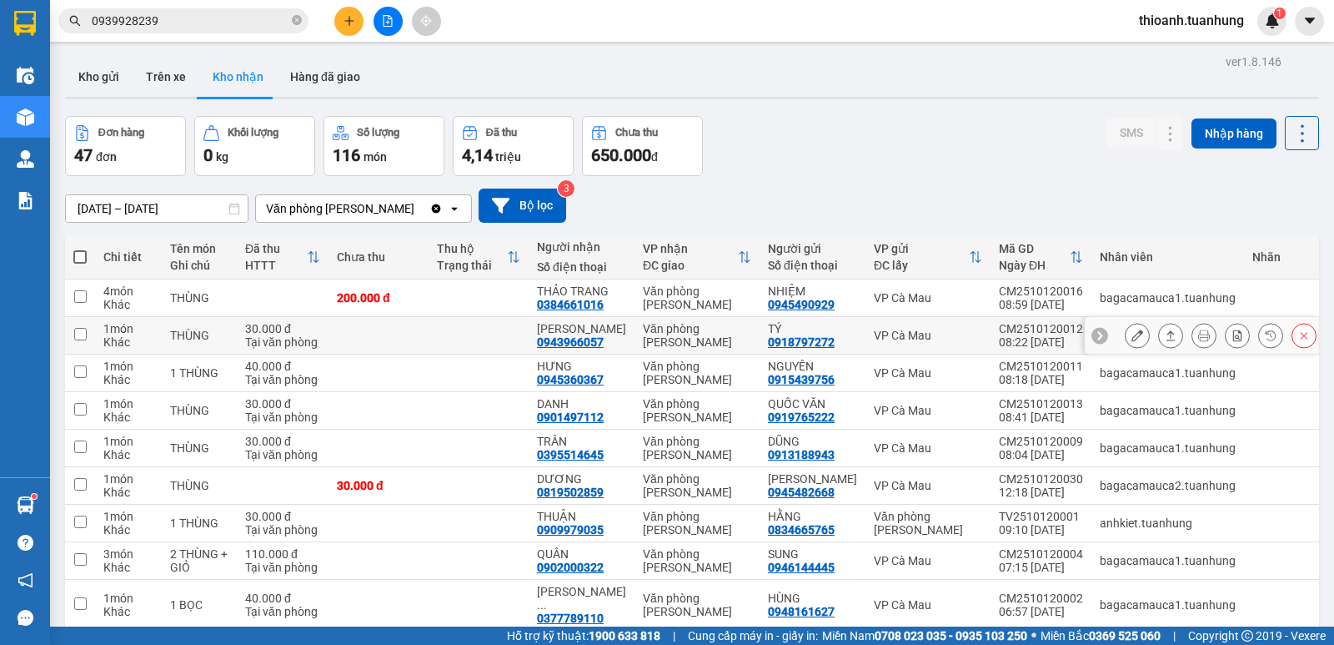
scroll to position [103, 0]
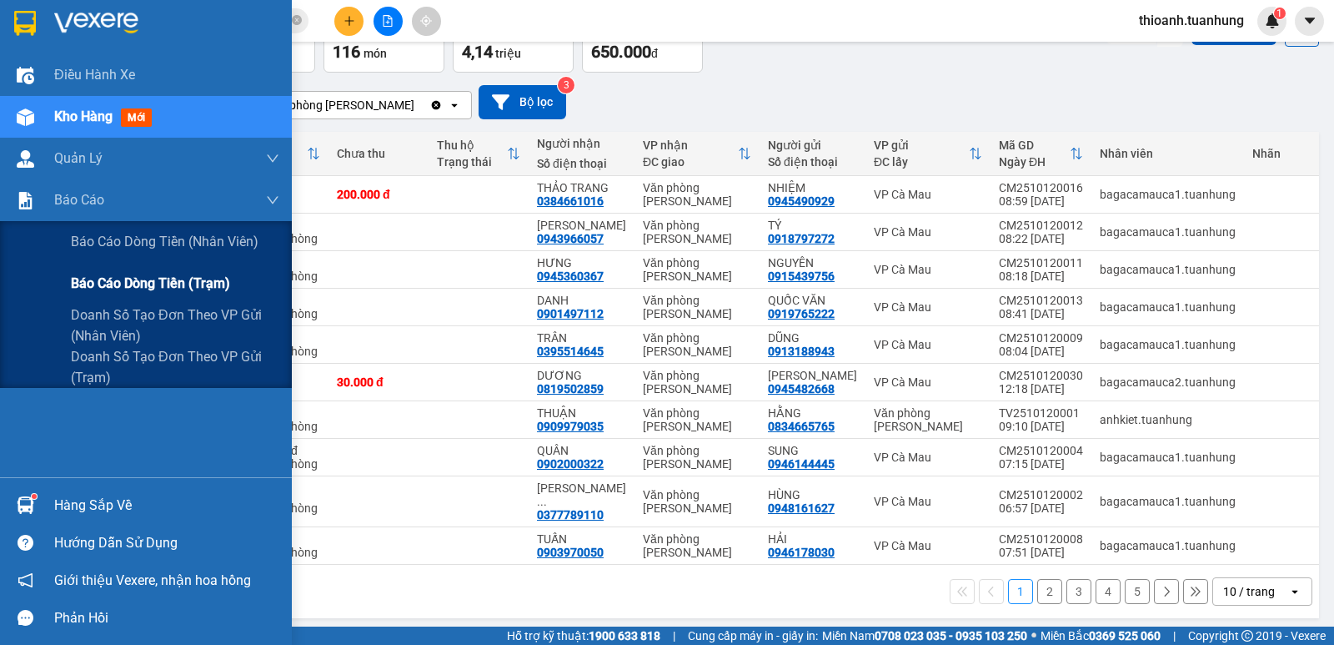
click at [80, 288] on span "Báo cáo dòng tiền (trạm)" at bounding box center [150, 283] width 159 height 21
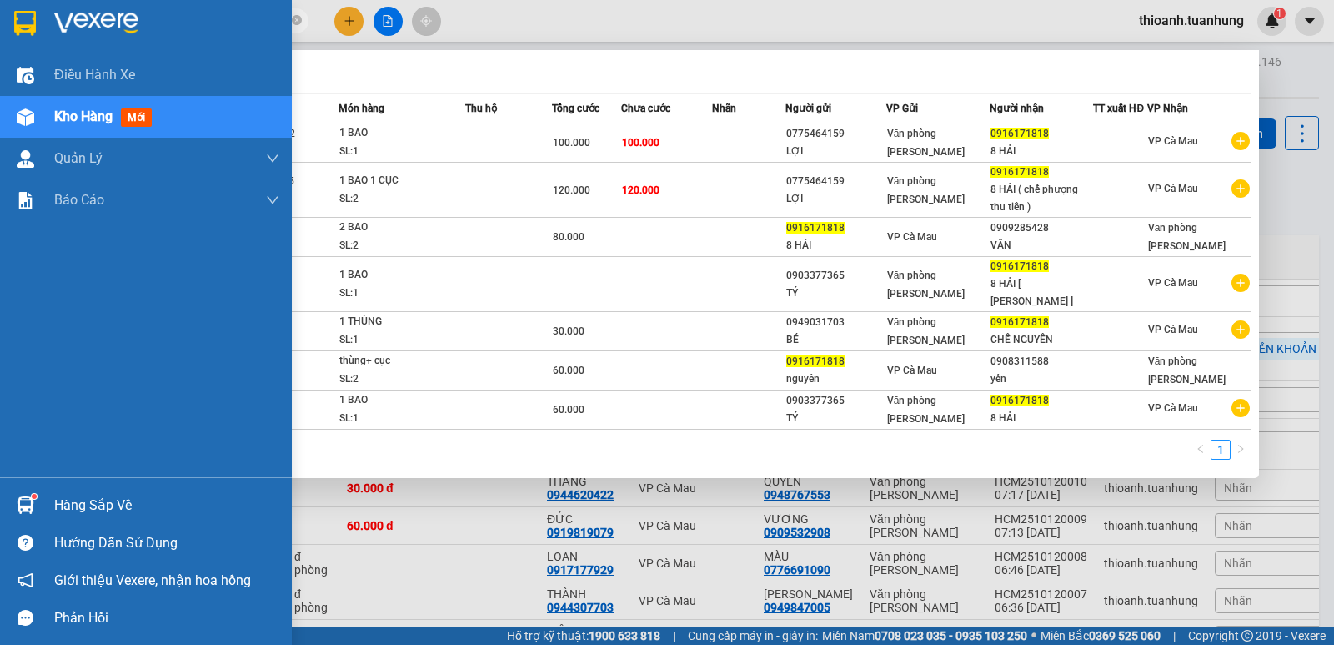
click at [87, 115] on span "Kho hàng" at bounding box center [83, 116] width 58 height 16
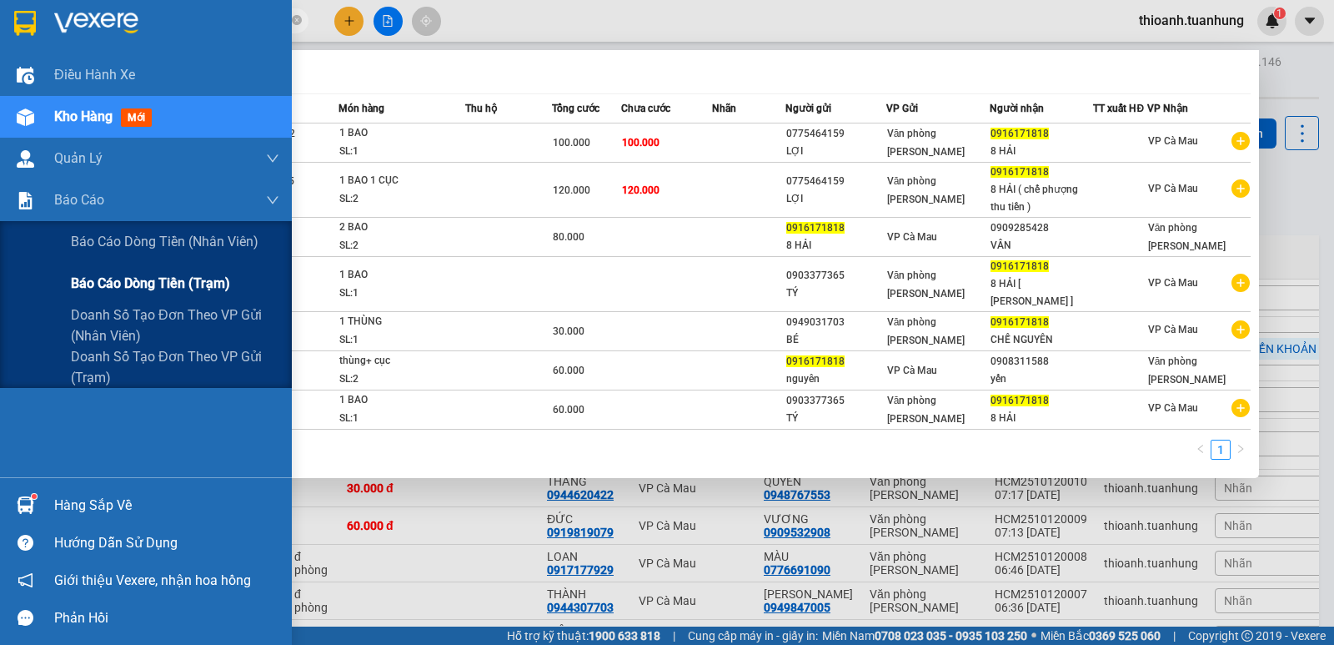
click at [86, 284] on span "Báo cáo dòng tiền (trạm)" at bounding box center [150, 283] width 159 height 21
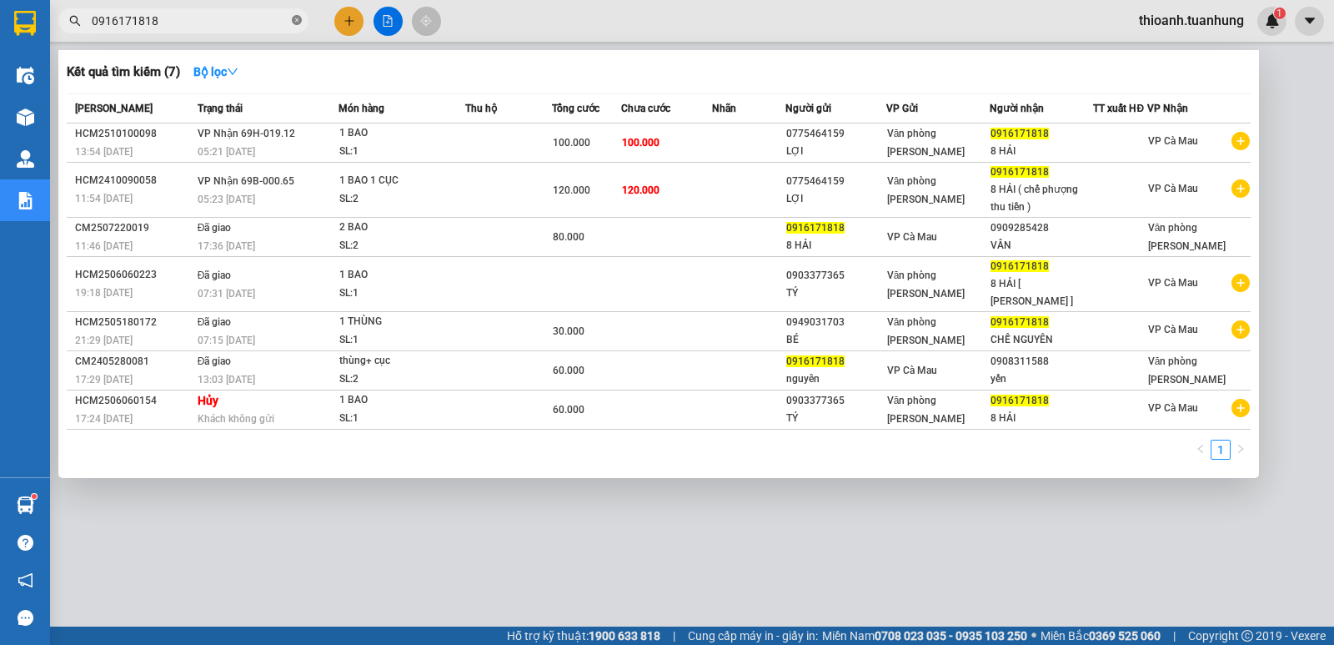
click at [297, 20] on icon "close-circle" at bounding box center [297, 20] width 10 height 10
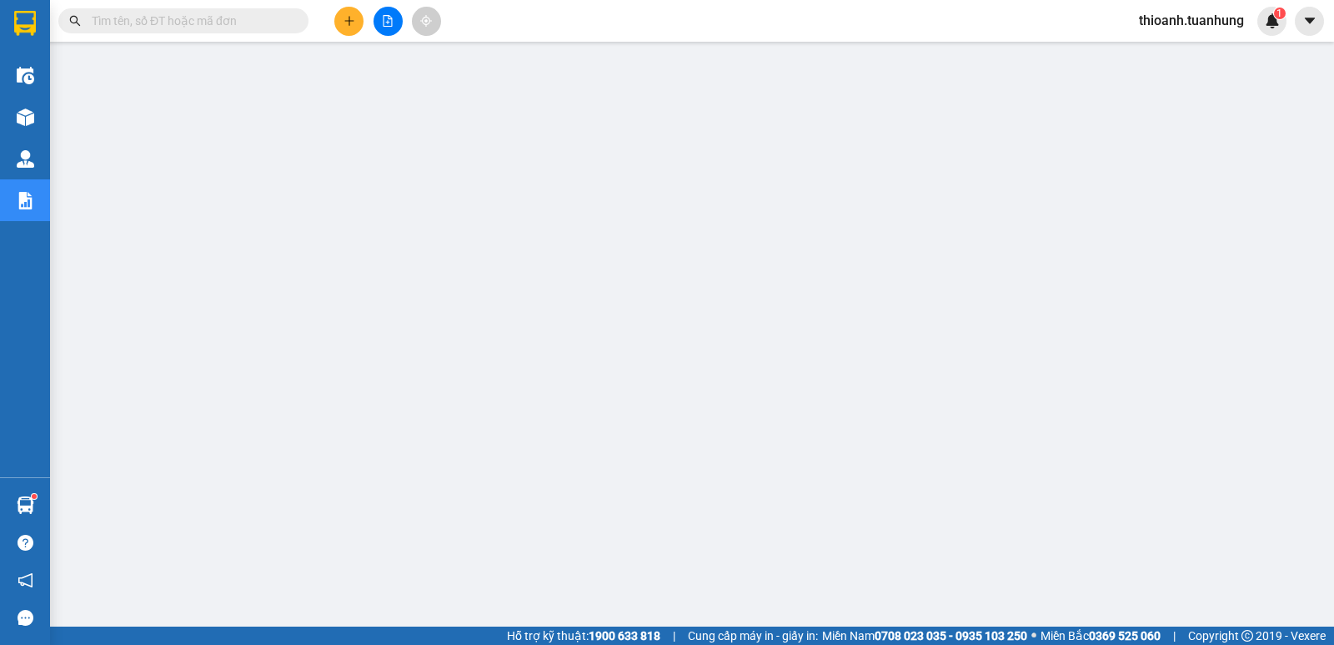
click at [238, 19] on input "text" at bounding box center [190, 21] width 197 height 18
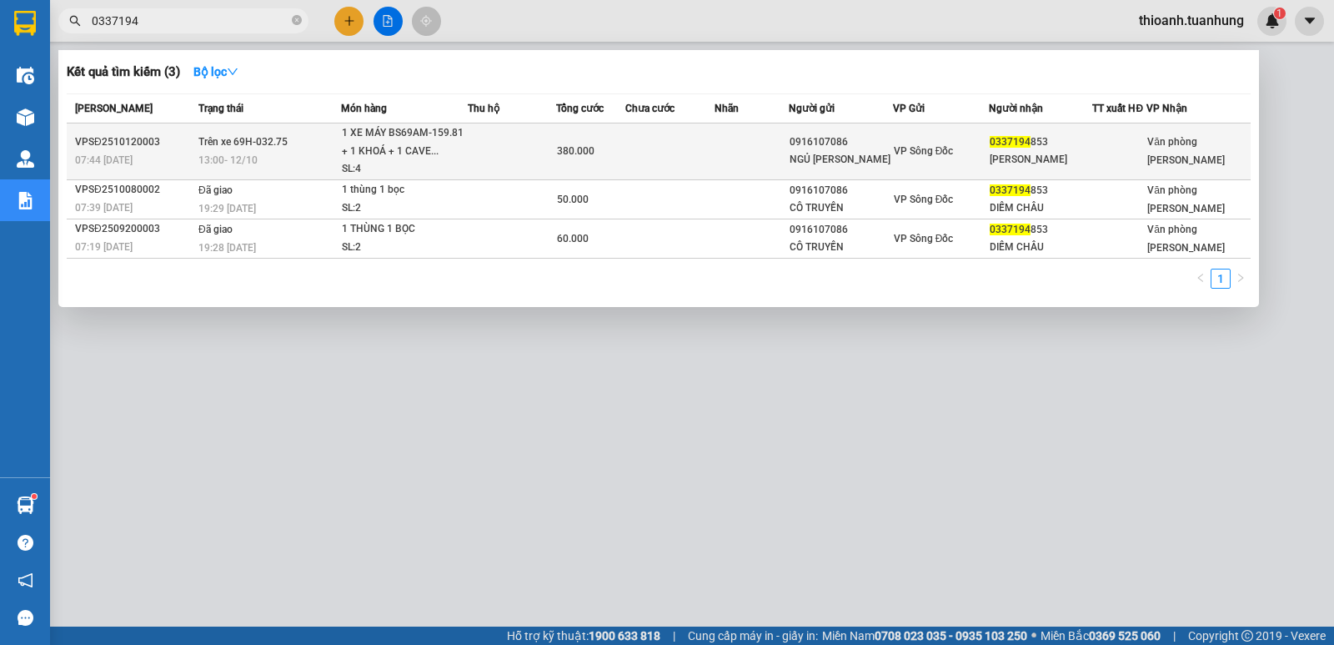
type input "0337194"
click at [836, 162] on div "NGỦ [PERSON_NAME]" at bounding box center [841, 160] width 103 height 18
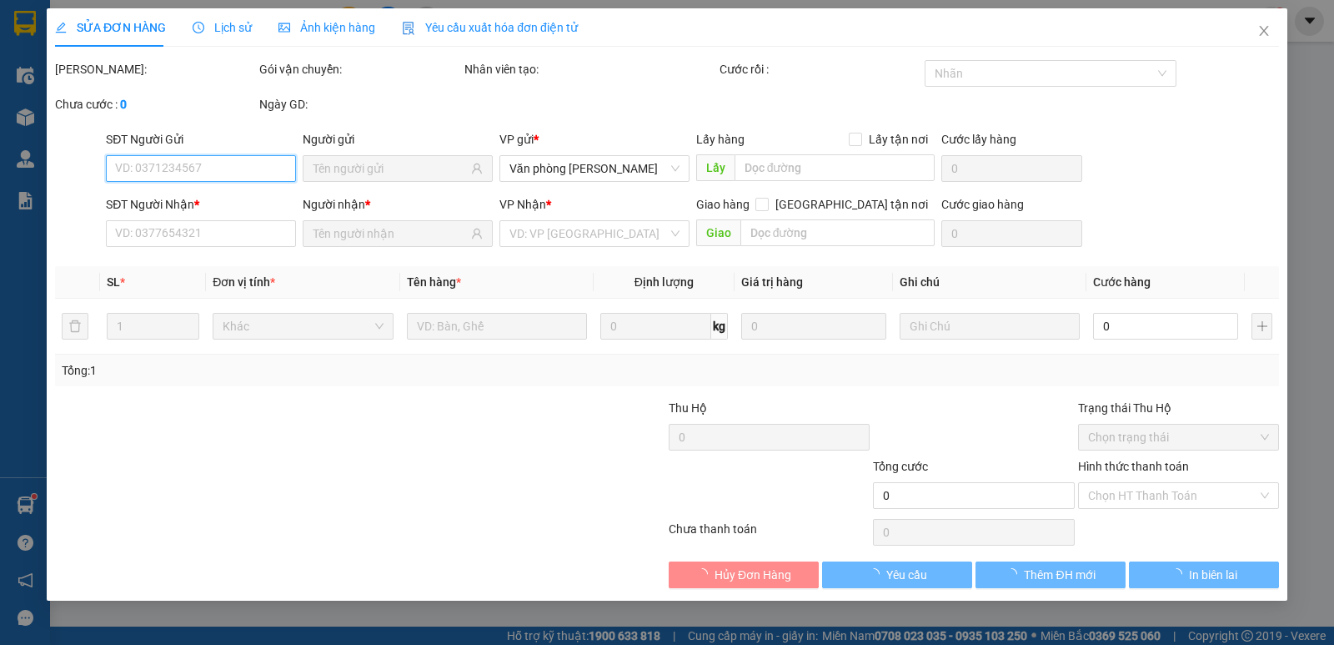
type input "0916107086"
type input "NGỦ [PERSON_NAME]"
type input "0337194853"
type input "[PERSON_NAME]"
type input "380.000"
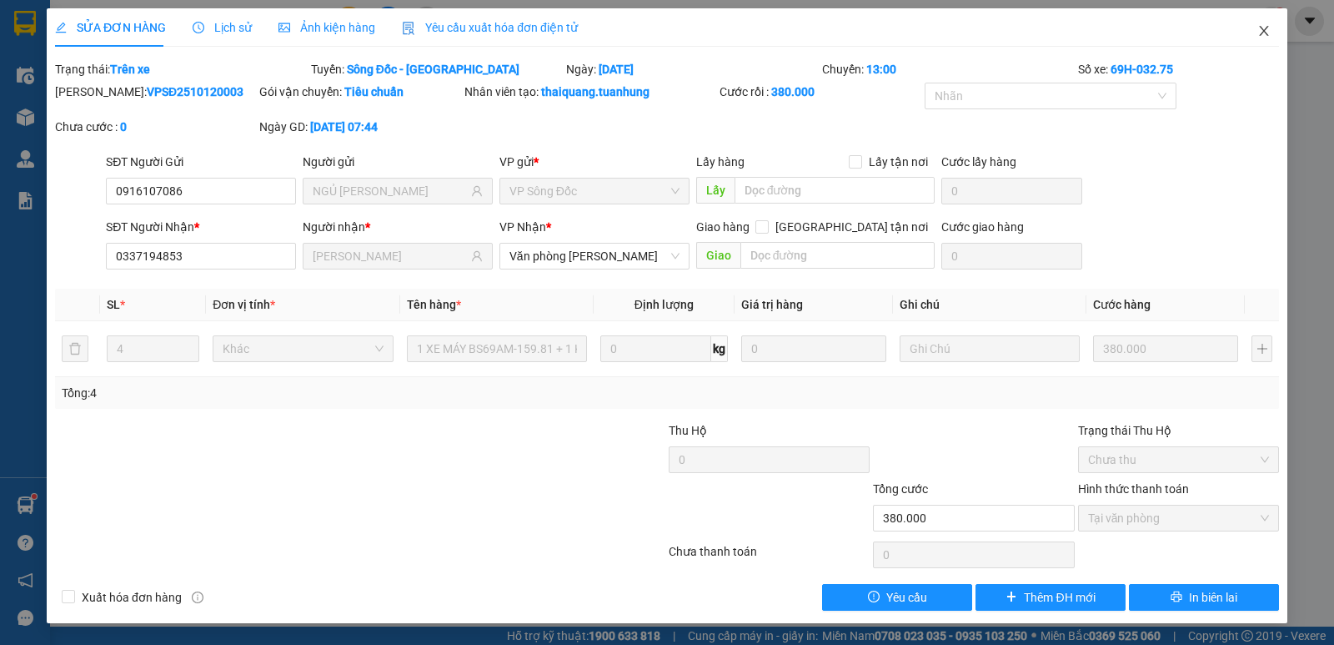
drag, startPoint x: 1264, startPoint y: 30, endPoint x: 1223, endPoint y: 33, distance: 41.0
click at [1254, 30] on span "Close" at bounding box center [1264, 31] width 47 height 47
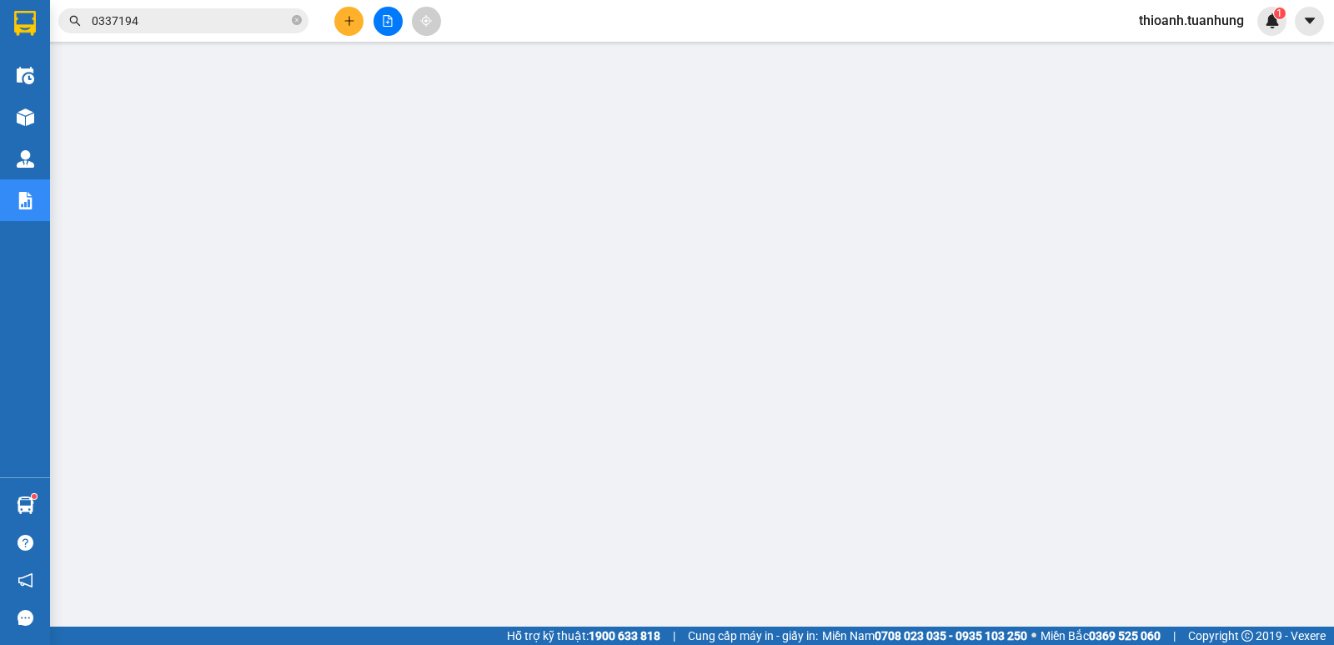
click at [112, 26] on input "0337194" at bounding box center [190, 21] width 197 height 18
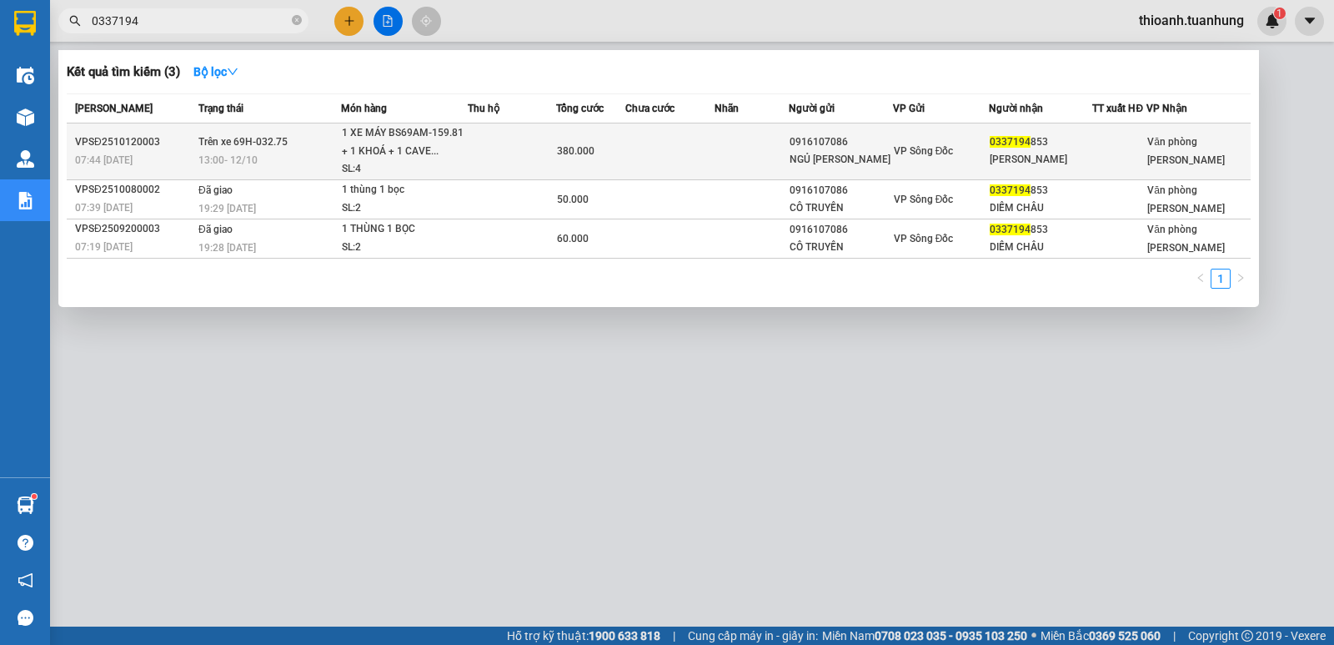
click at [766, 160] on td at bounding box center [752, 151] width 74 height 57
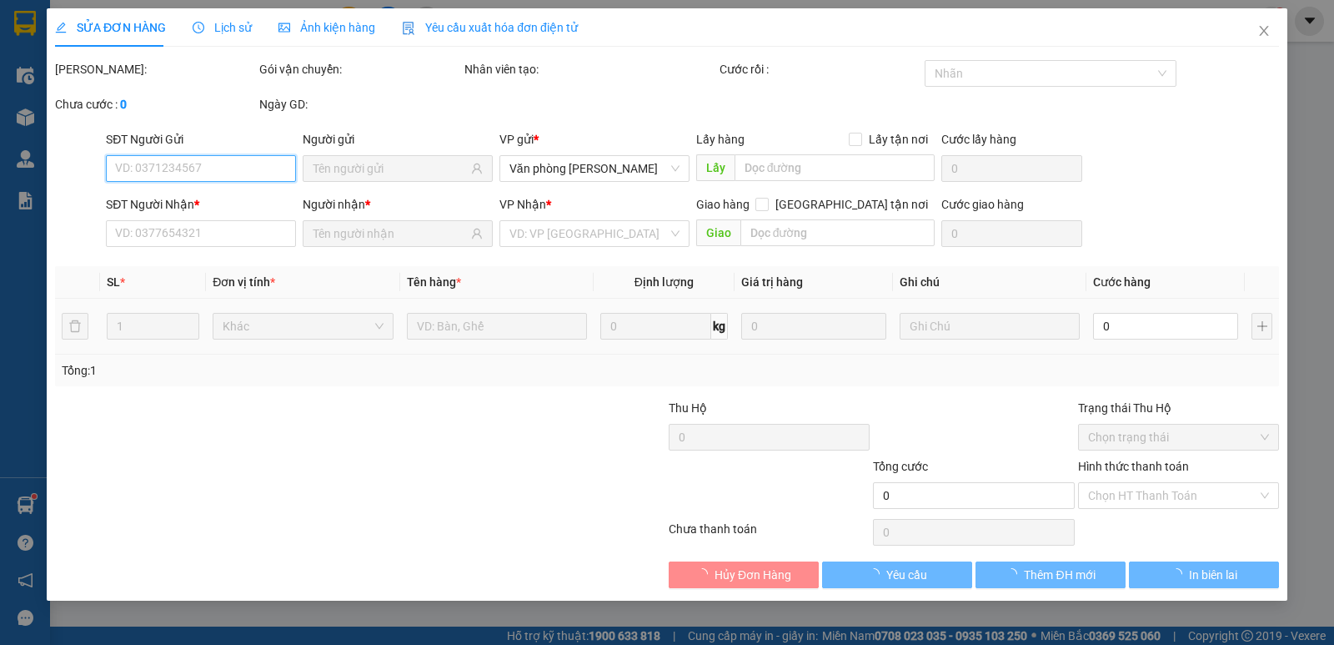
type input "0916107086"
type input "NGỦ [PERSON_NAME]"
type input "0337194853"
type input "[PERSON_NAME]"
type input "380.000"
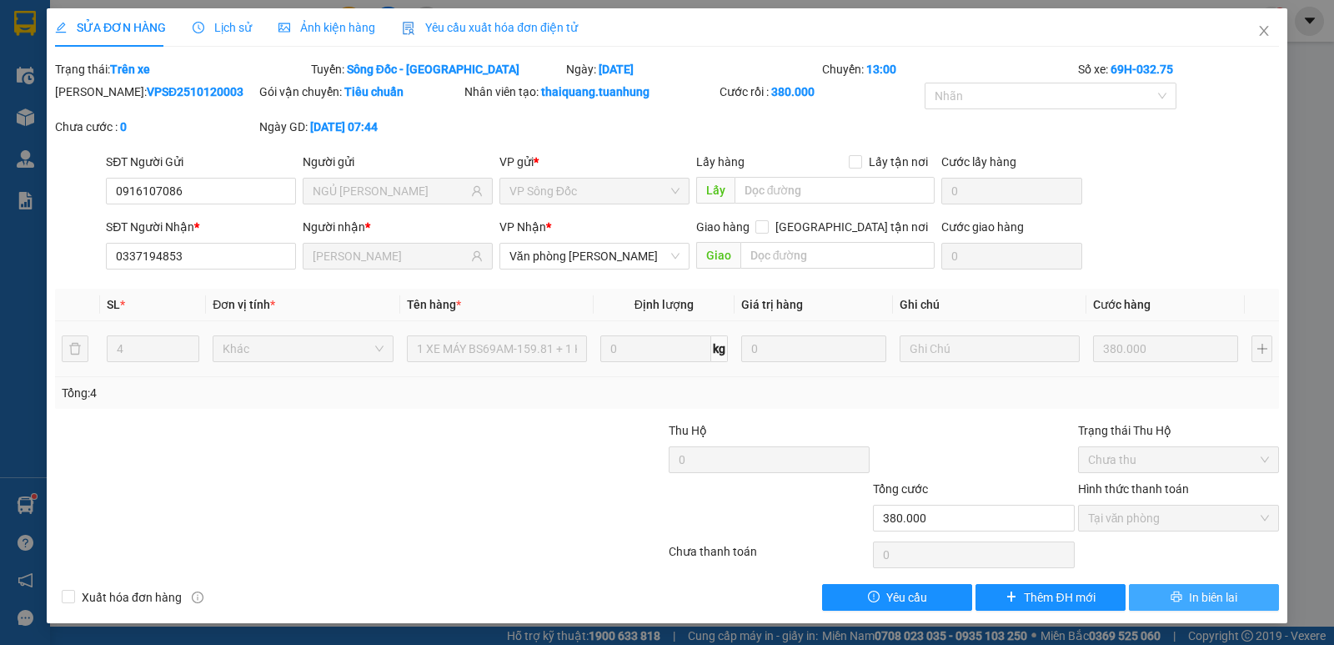
click at [1199, 595] on span "In biên lai" at bounding box center [1213, 597] width 48 height 18
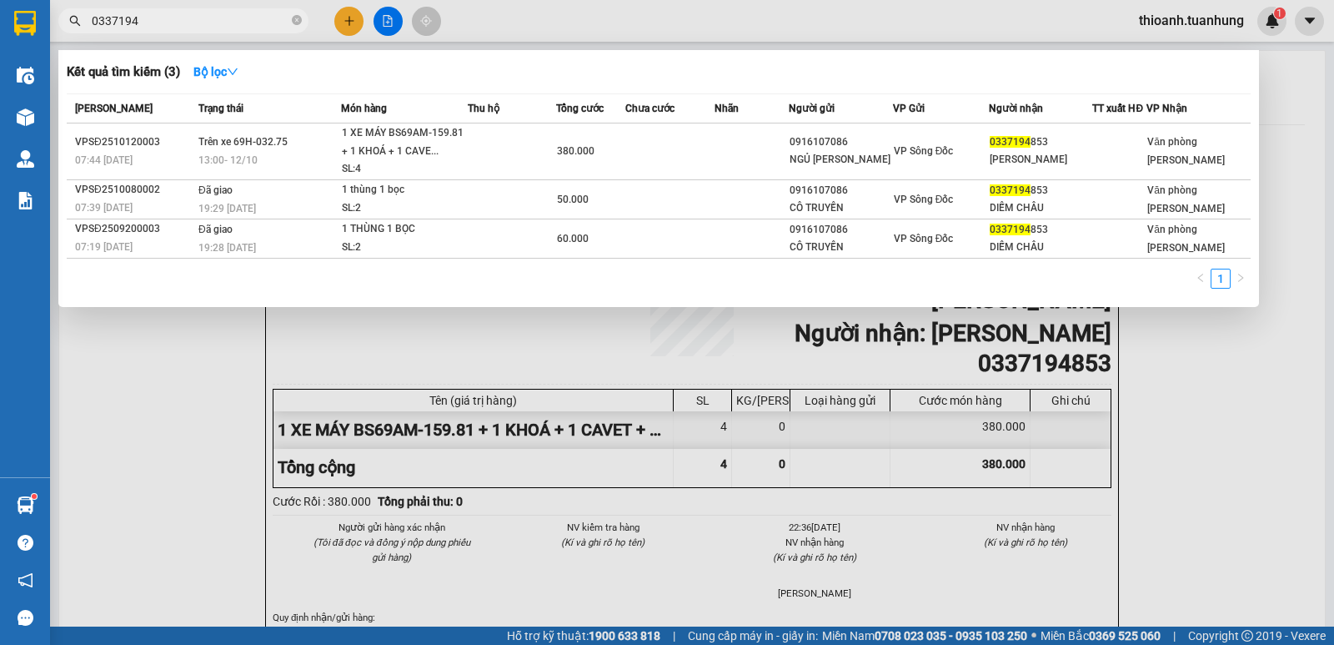
click at [102, 23] on input "0337194" at bounding box center [190, 21] width 197 height 18
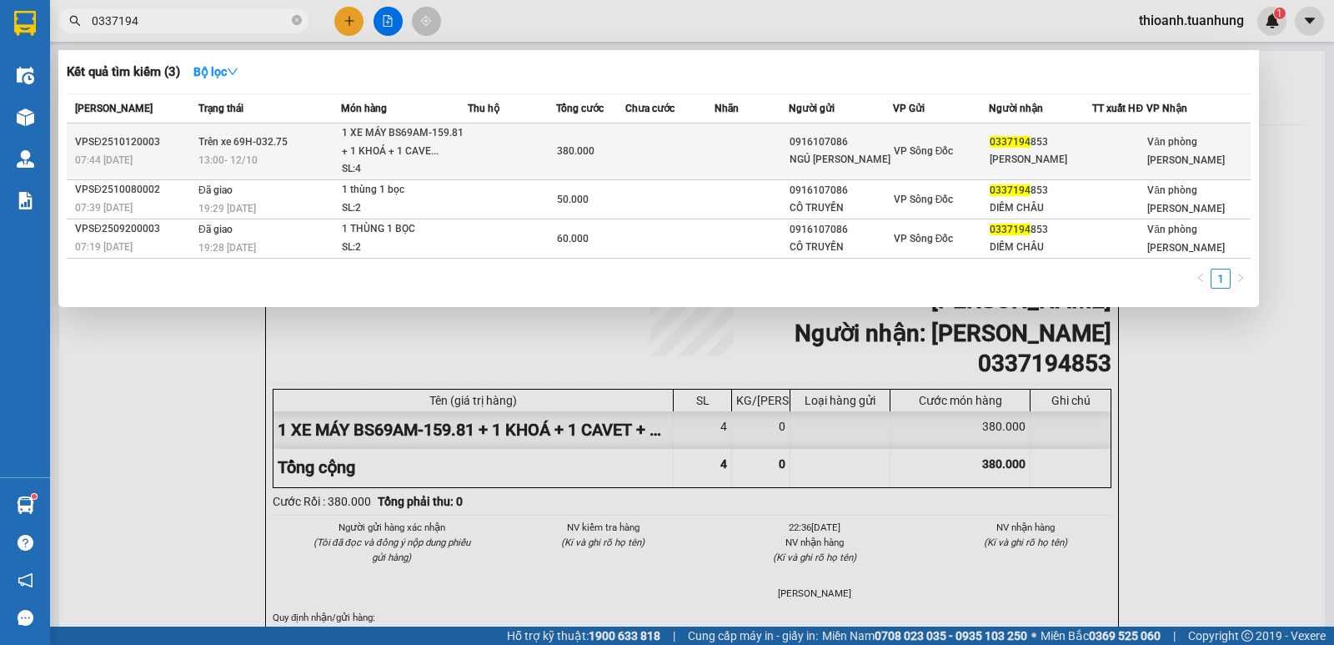
click at [773, 153] on td at bounding box center [752, 151] width 74 height 57
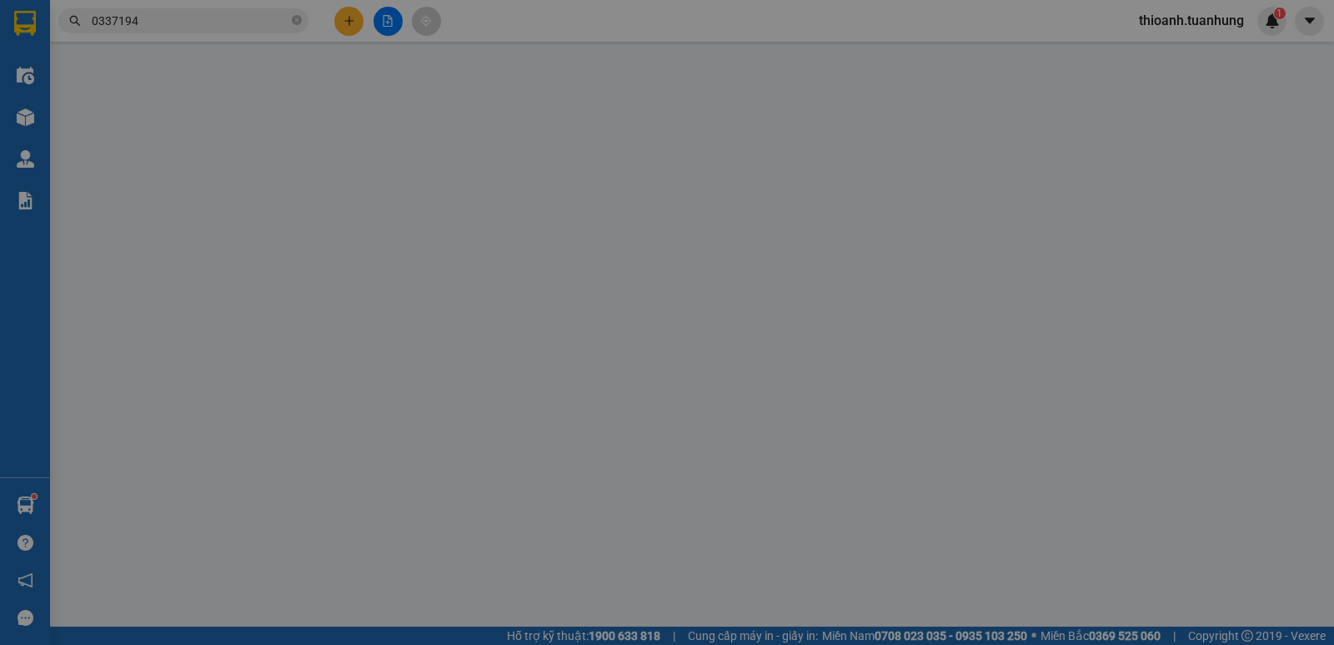
type input "0916107086"
type input "NGỦ [PERSON_NAME]"
type input "0337194853"
type input "[PERSON_NAME]"
type input "380.000"
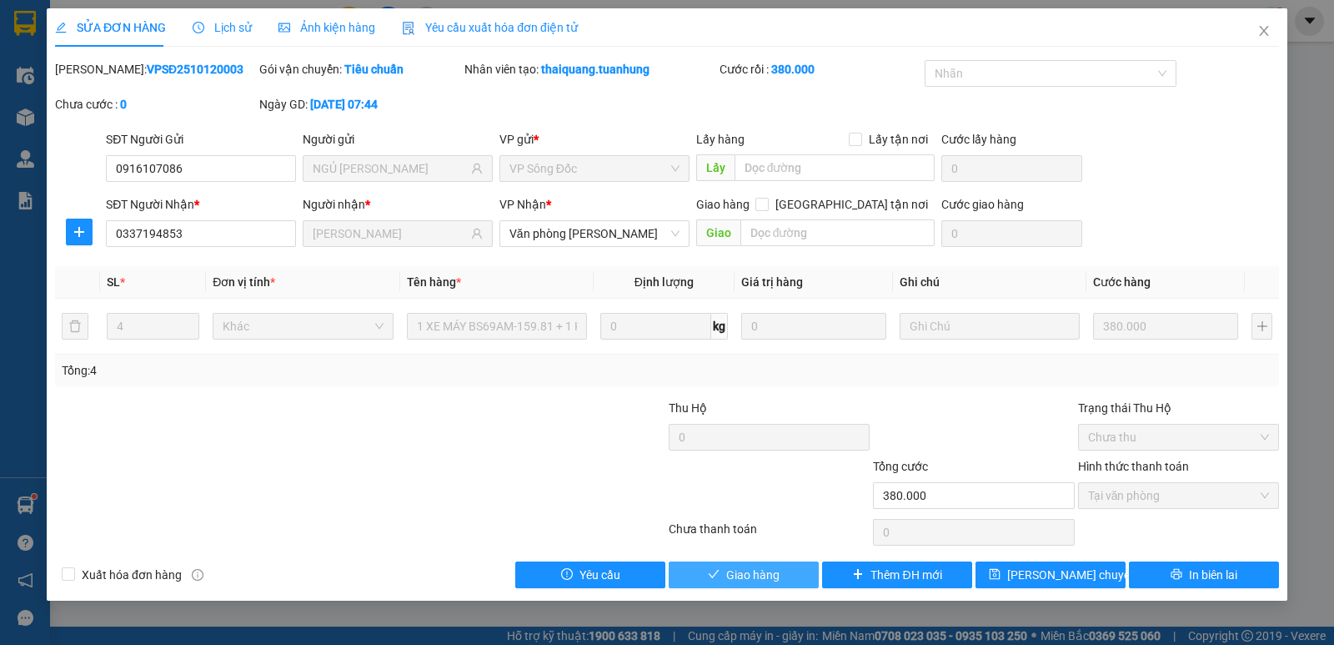
click at [774, 570] on span "Giao hàng" at bounding box center [752, 574] width 53 height 18
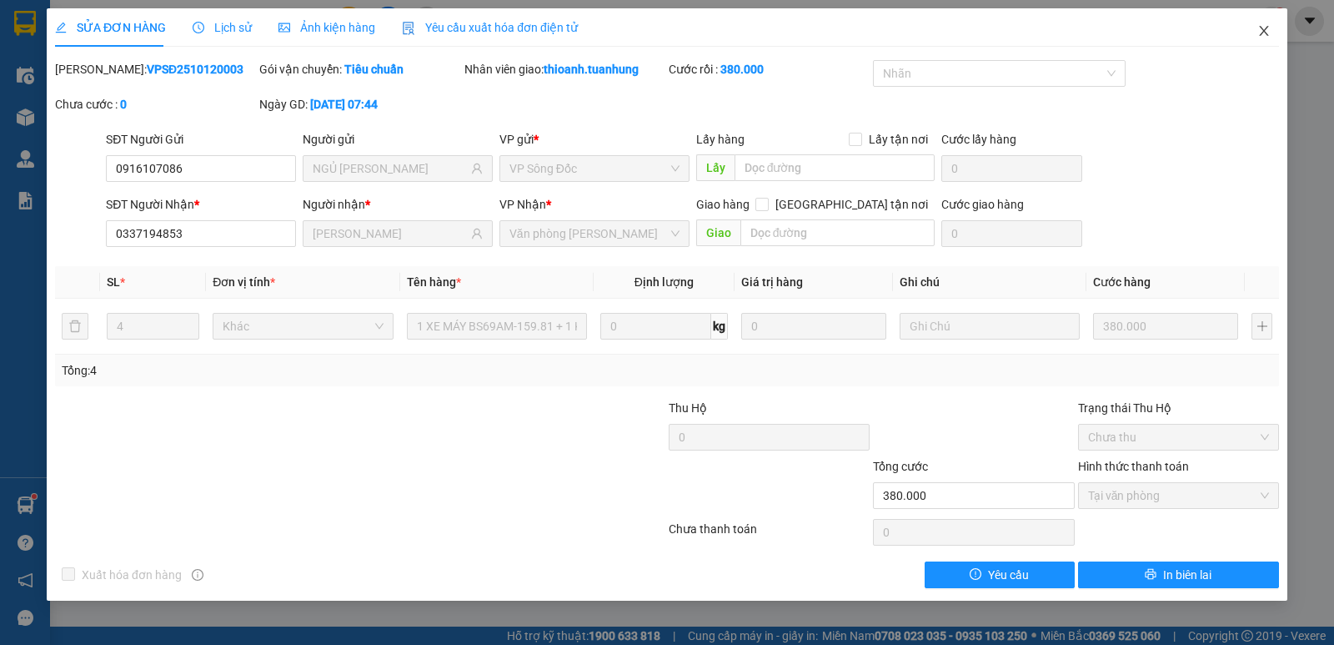
click at [1265, 32] on icon "close" at bounding box center [1263, 30] width 13 height 13
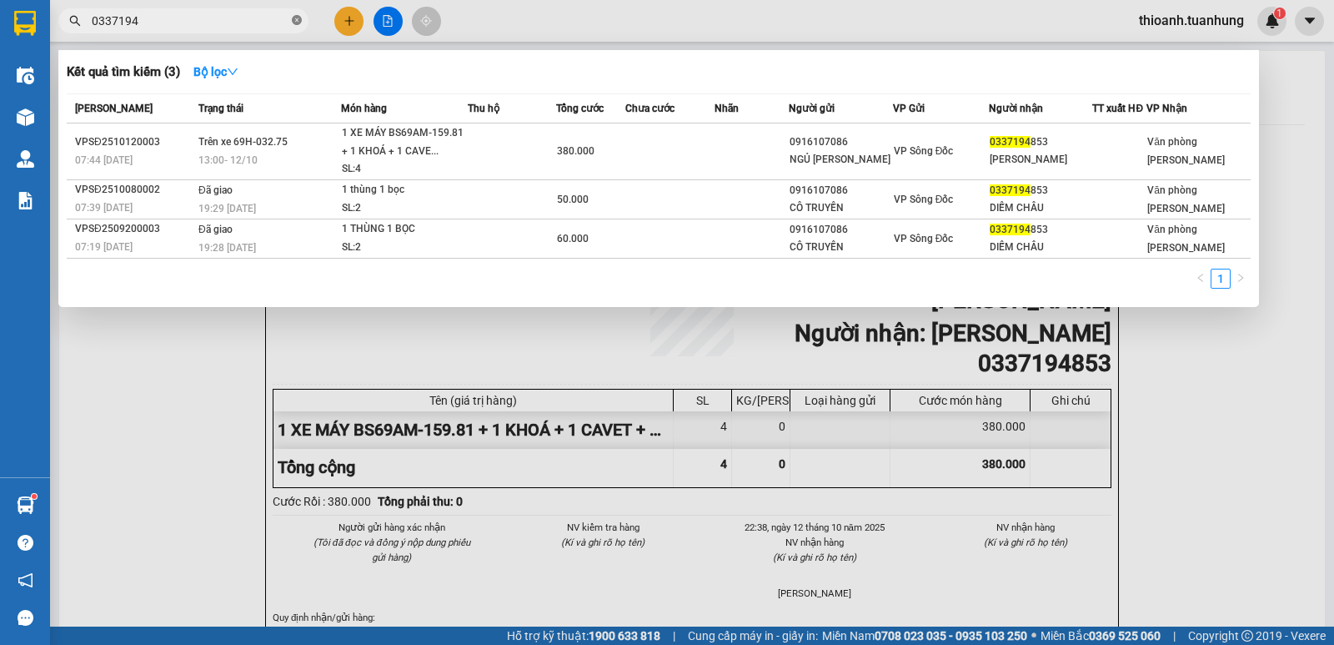
click at [294, 18] on icon "close-circle" at bounding box center [297, 20] width 10 height 10
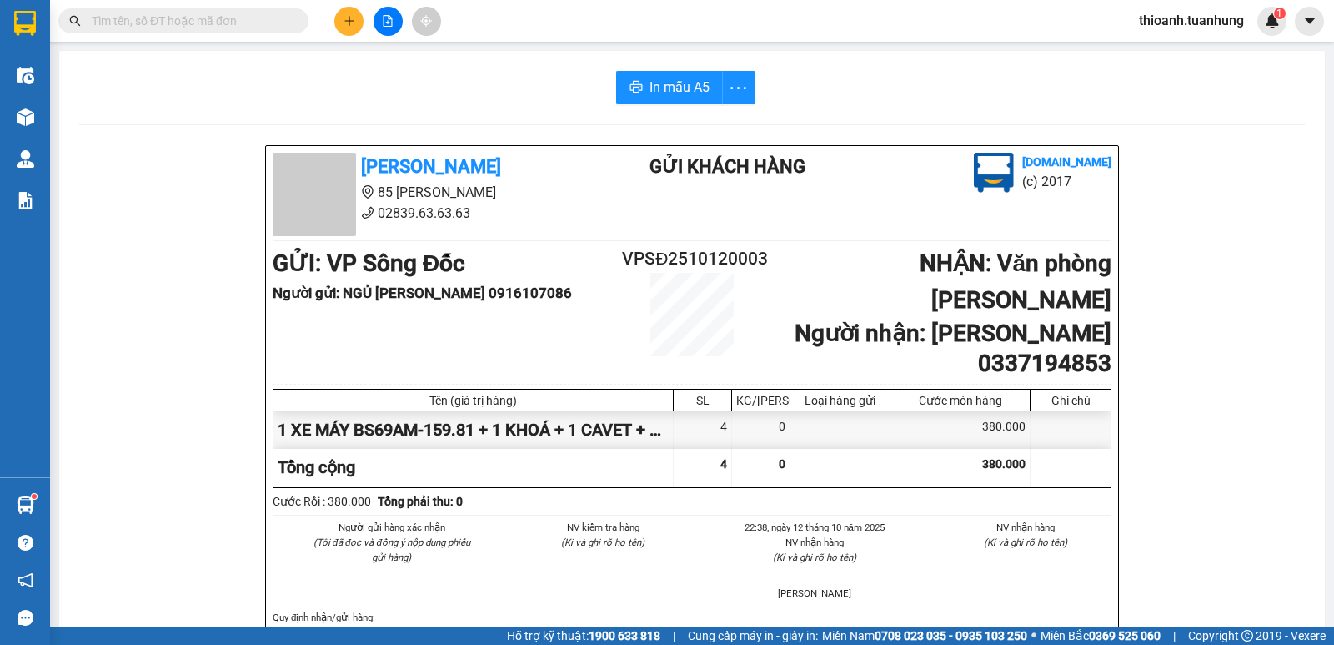
click at [256, 21] on input "text" at bounding box center [190, 21] width 197 height 18
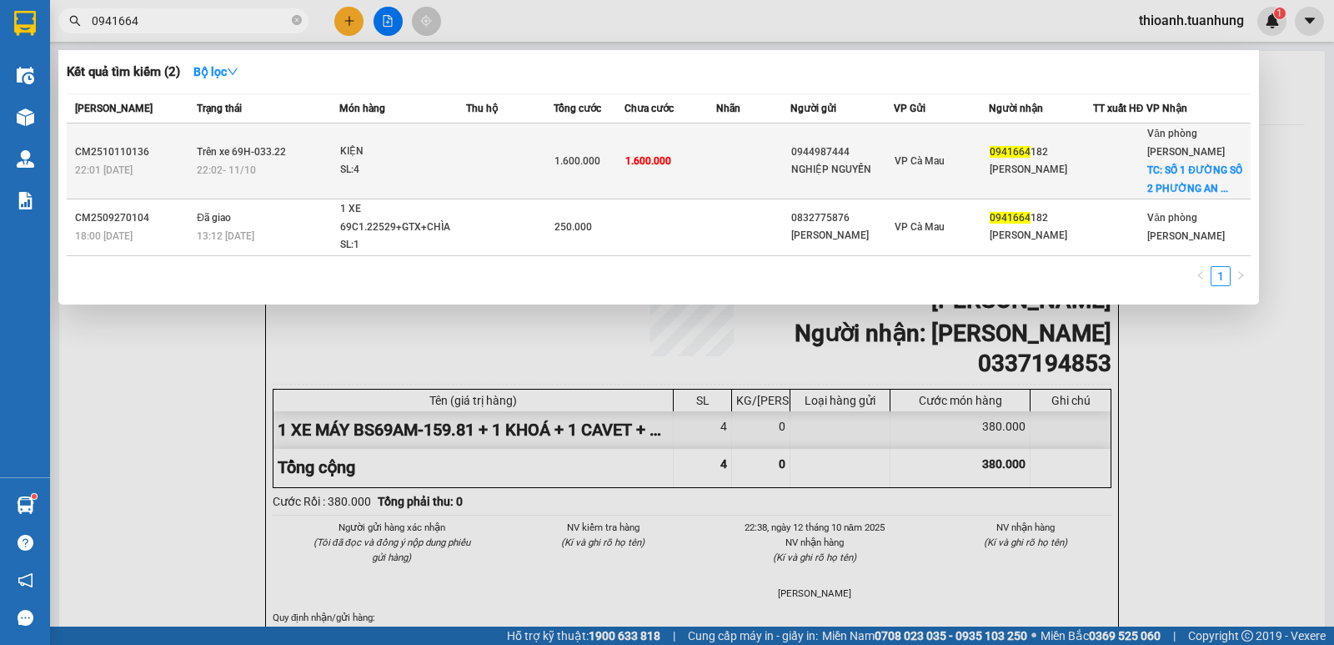
type input "0941664"
click at [716, 176] on td "1.600.000" at bounding box center [671, 161] width 92 height 76
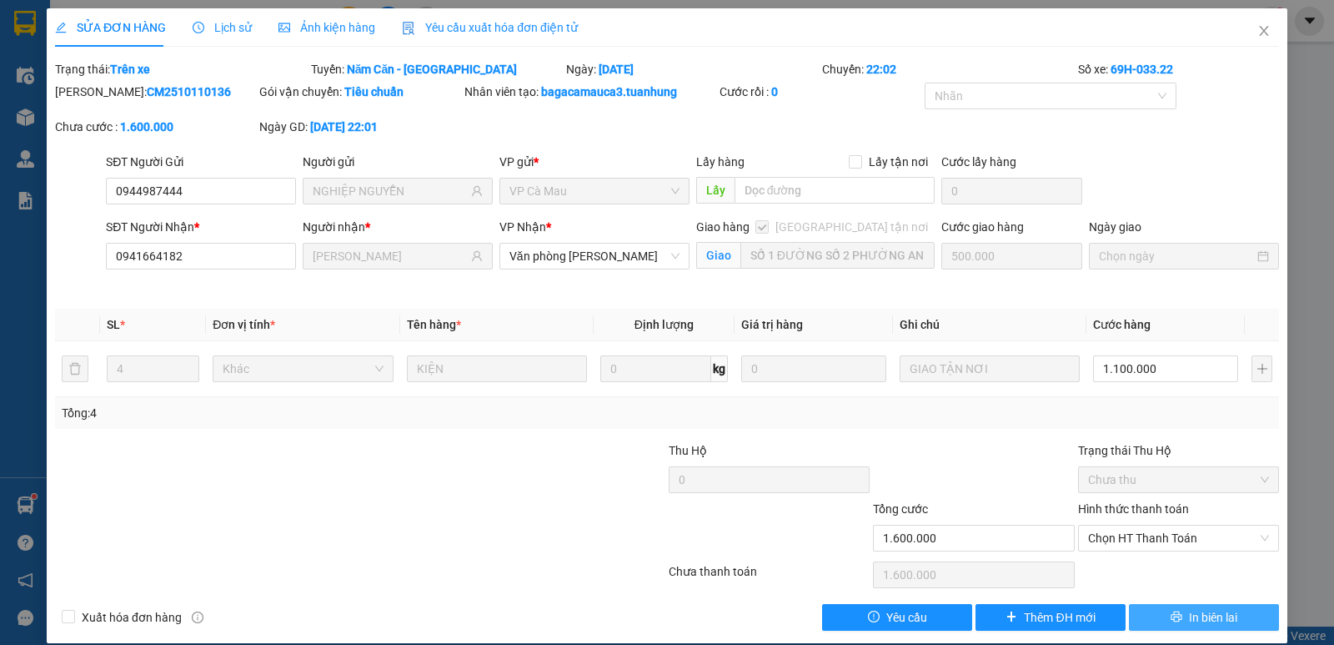
click at [1211, 609] on span "In biên lai" at bounding box center [1213, 617] width 48 height 18
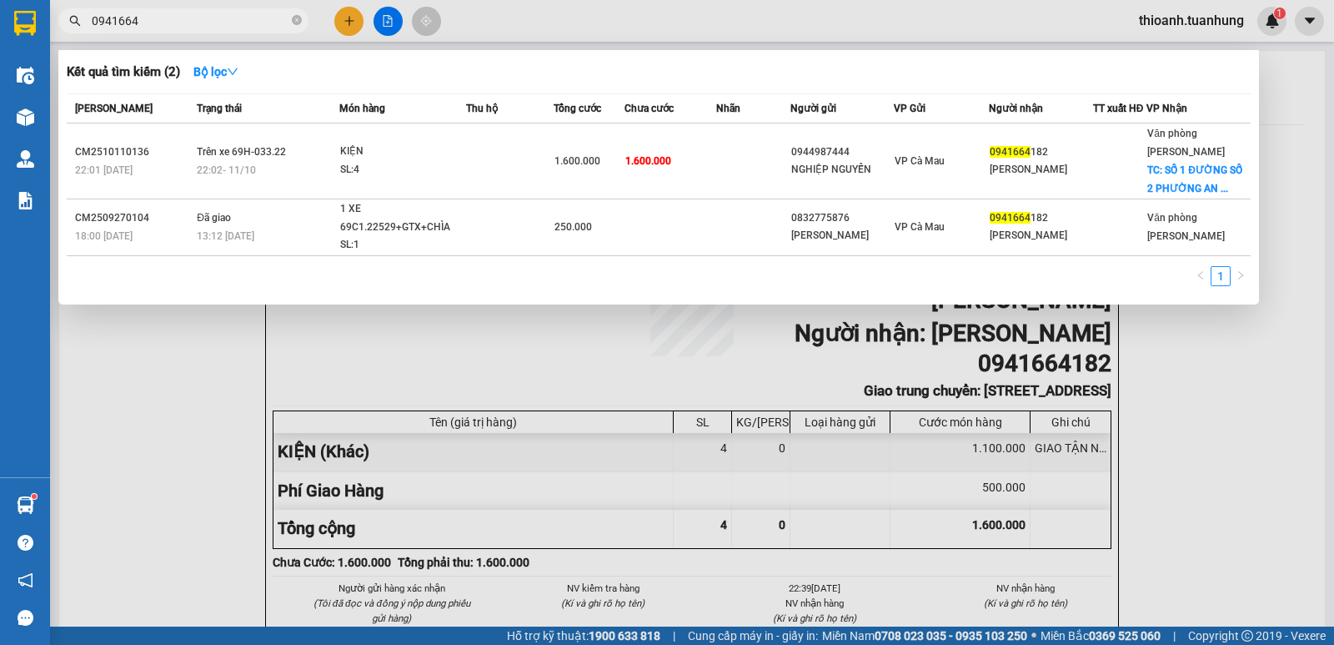
click at [117, 25] on input "0941664" at bounding box center [190, 21] width 197 height 18
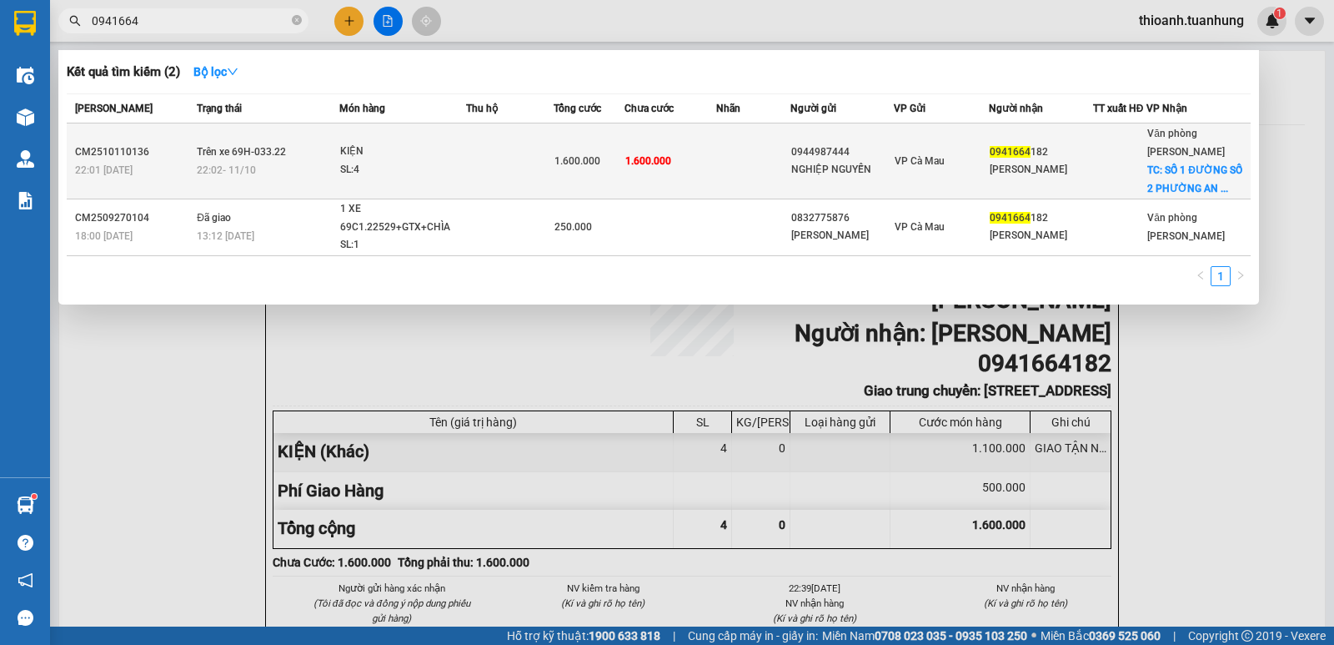
click at [883, 173] on div "NGHIỆP NGUYỄN" at bounding box center [842, 170] width 103 height 18
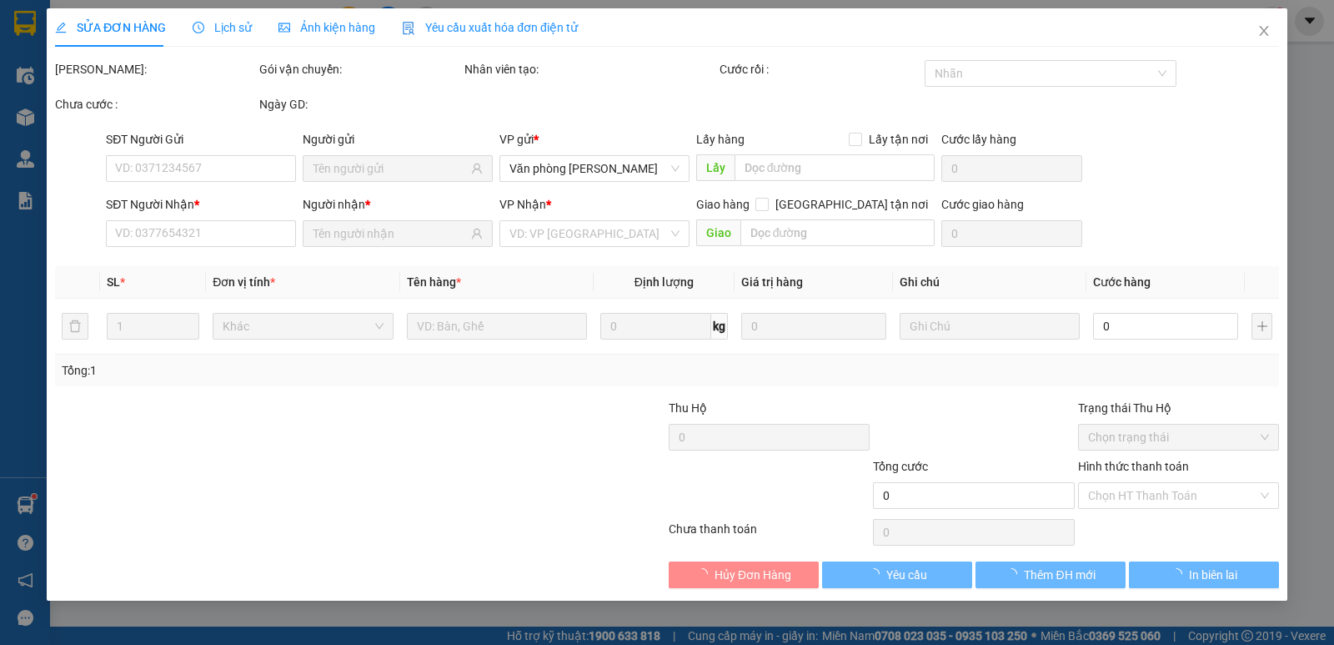
type input "0944987444"
type input "NGHIỆP NGUYỄN"
type input "0941664182"
type input "[PERSON_NAME]"
checkbox input "true"
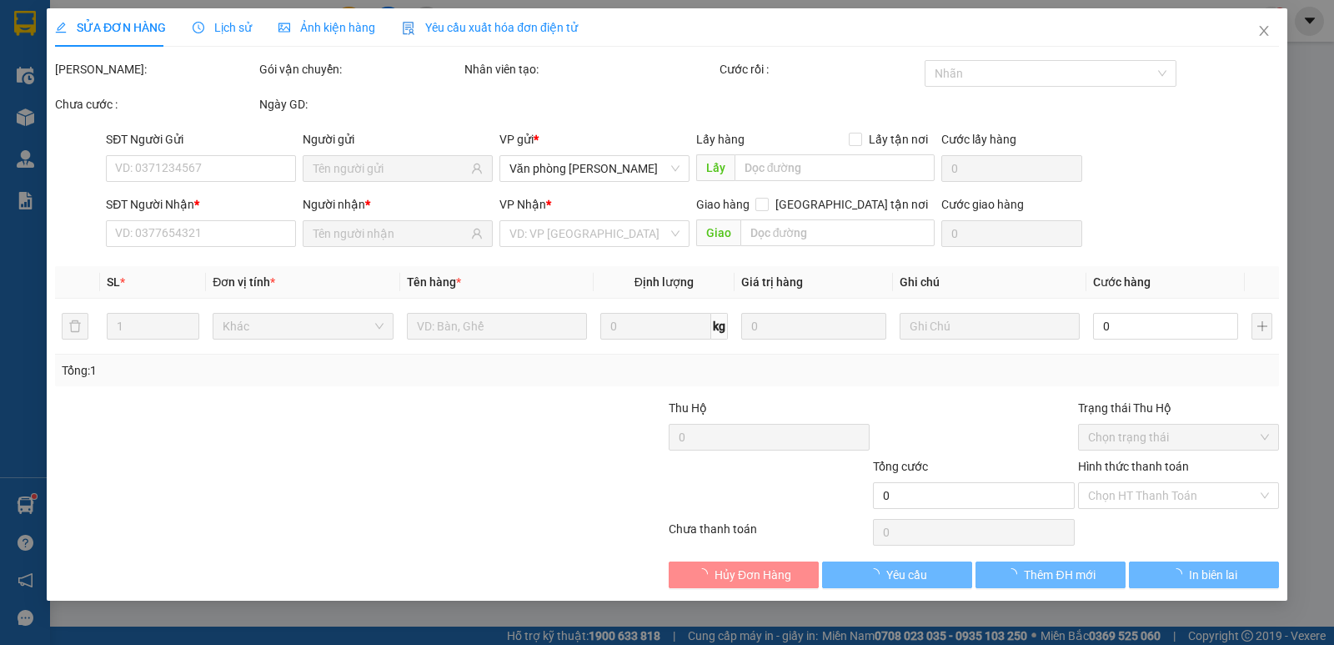
type input "SỐ 1 ĐƯỜNG SỐ 2 PHƯỜNG AN LẠC A QUẬN [GEOGRAPHIC_DATA]"
type input "500.000"
type input "1.600.000"
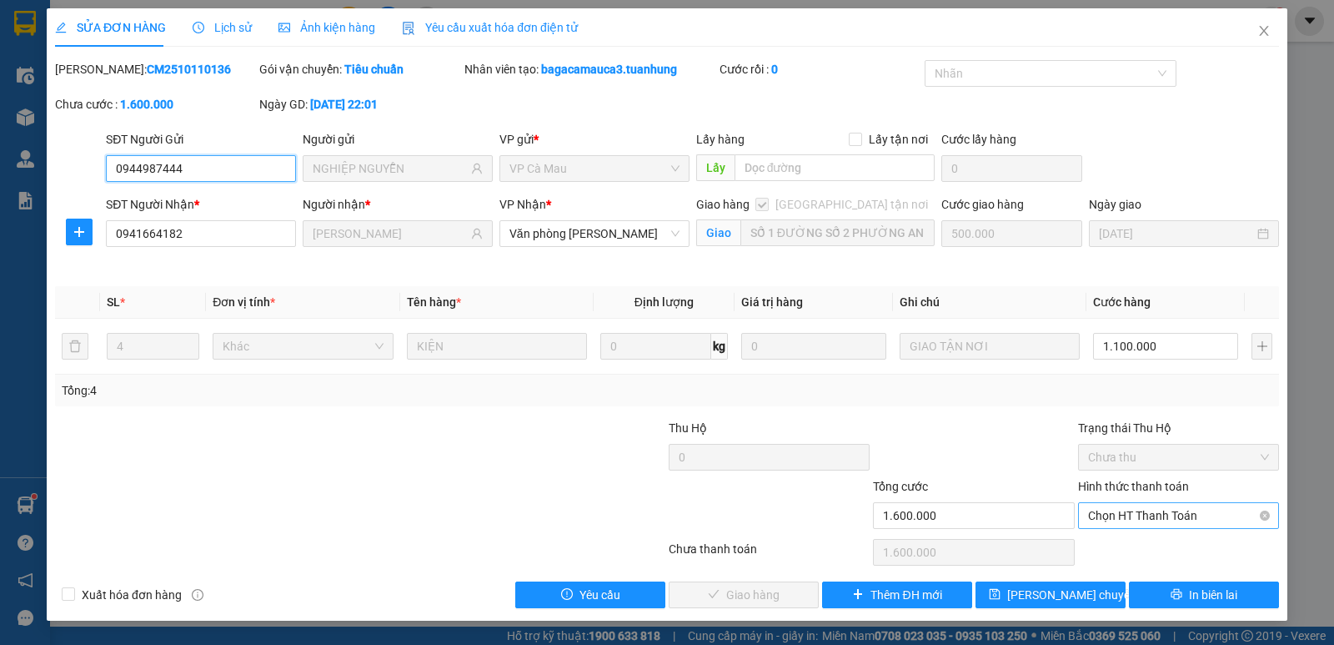
click at [1152, 517] on span "Chọn HT Thanh Toán" at bounding box center [1178, 515] width 181 height 25
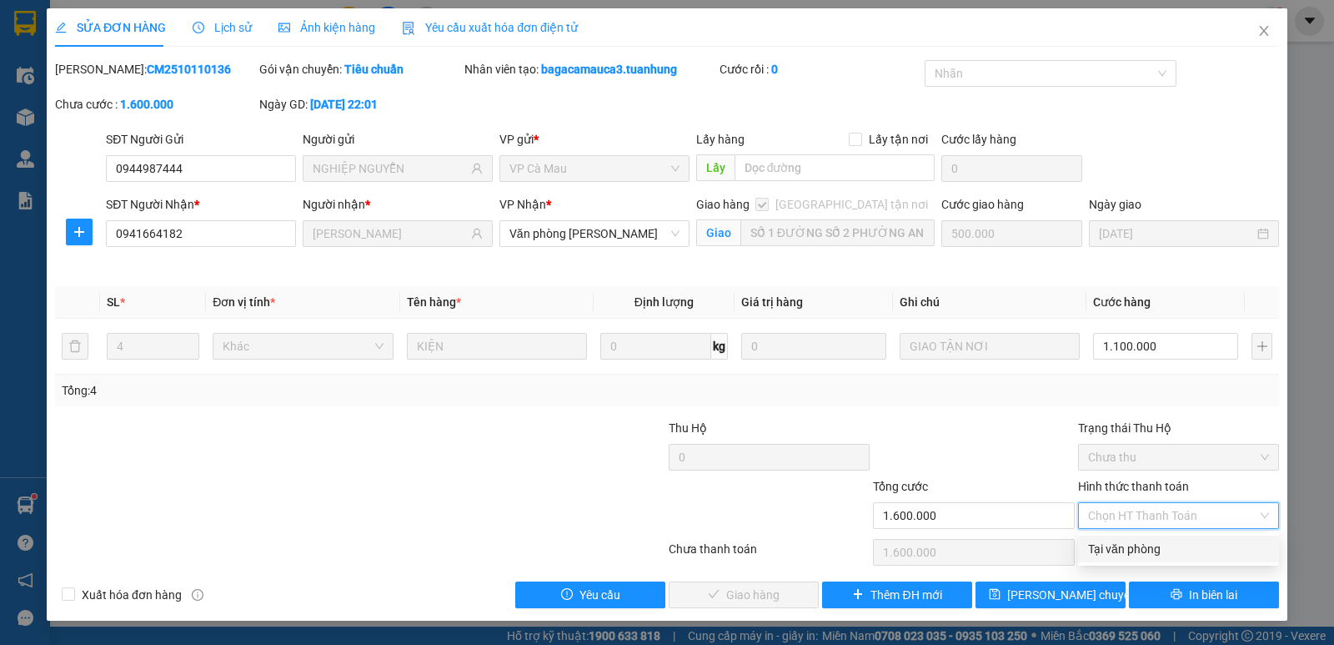
click at [1142, 545] on div "Tại văn phòng" at bounding box center [1178, 548] width 181 height 18
type input "0"
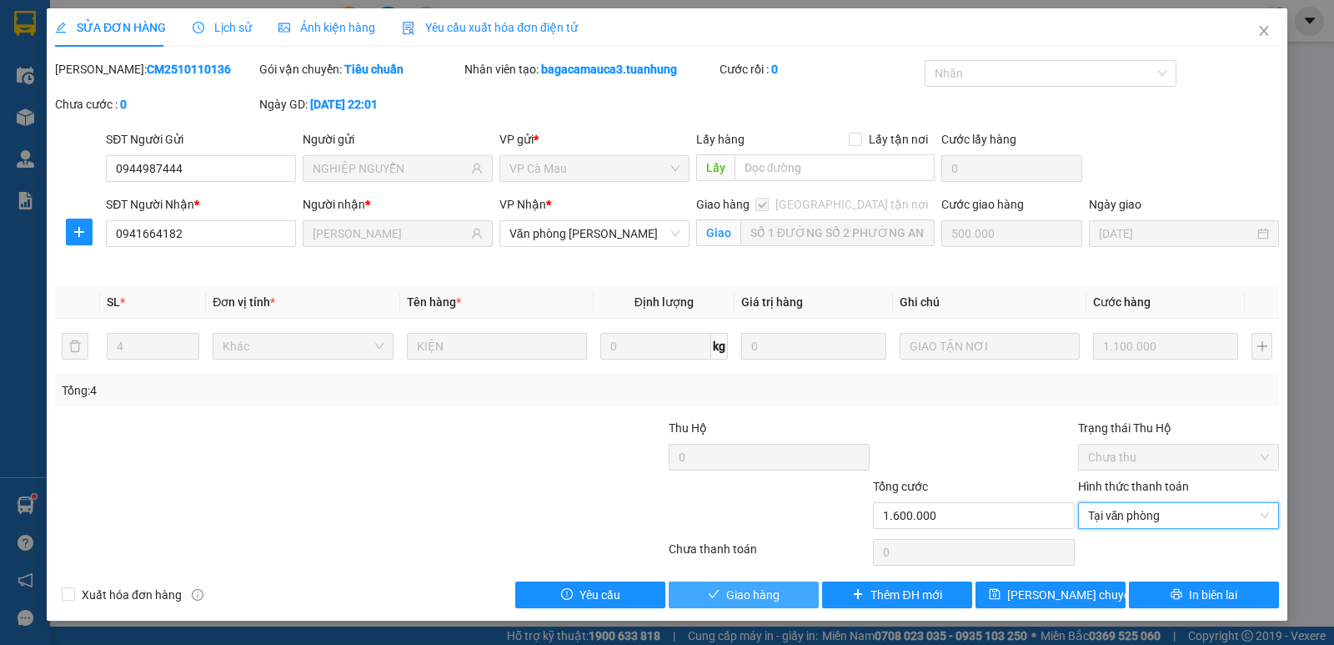
click at [773, 606] on button "Giao hàng" at bounding box center [744, 594] width 150 height 27
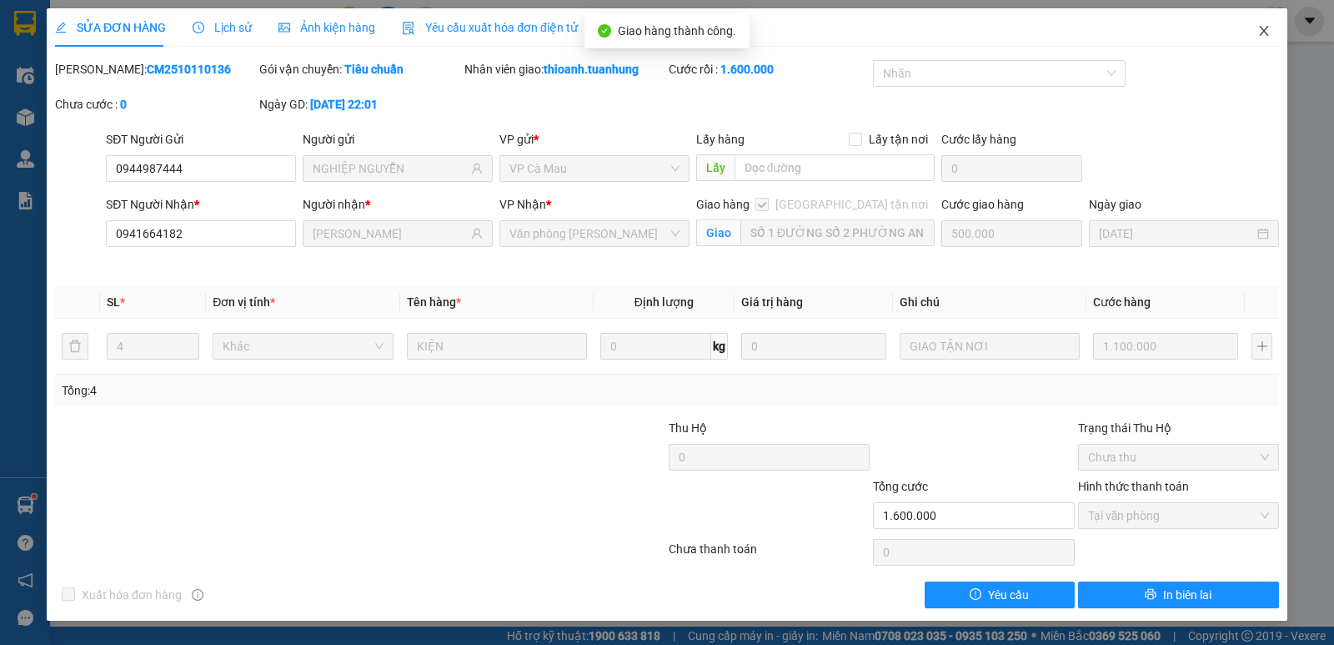
click at [1267, 33] on icon "close" at bounding box center [1263, 30] width 13 height 13
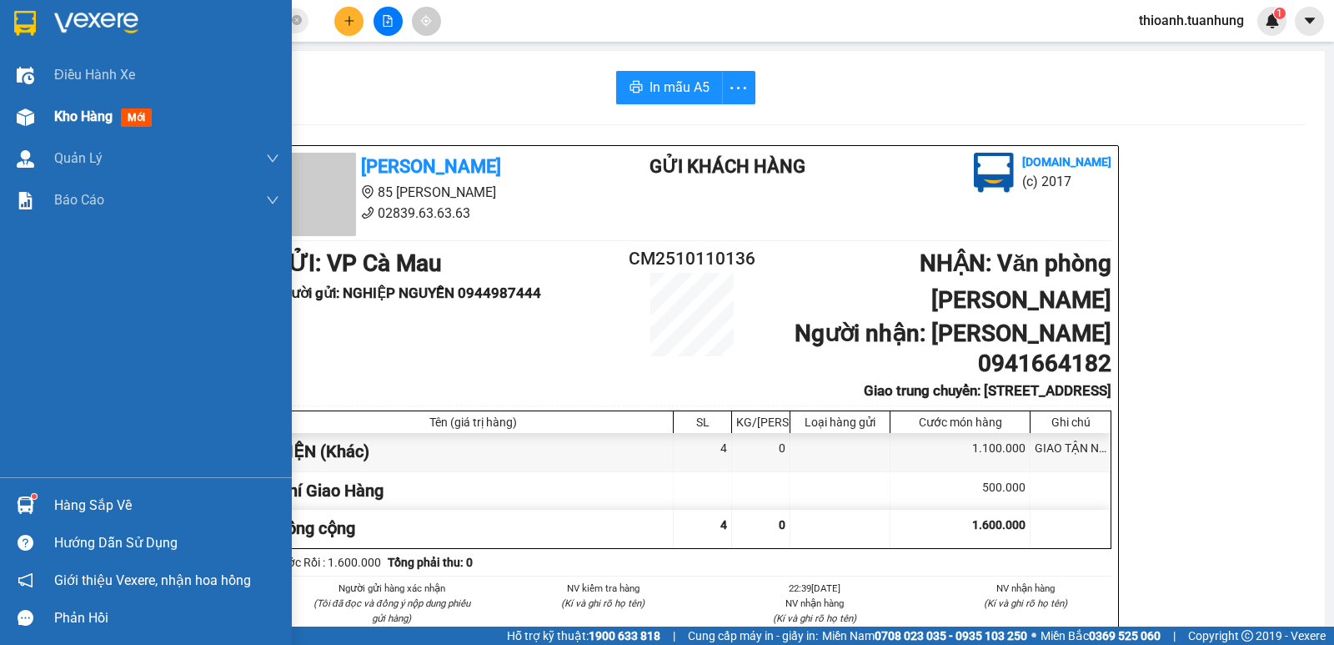
click at [52, 114] on div "Kho hàng mới" at bounding box center [146, 117] width 292 height 42
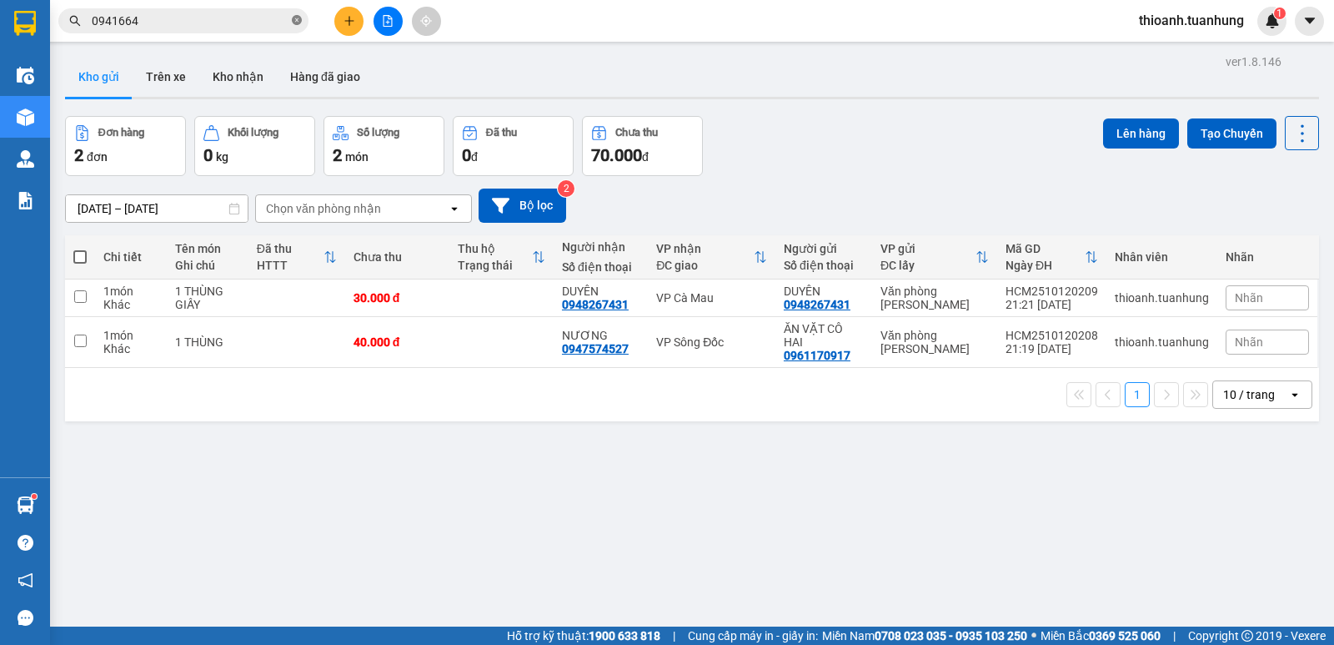
click at [294, 21] on icon "close-circle" at bounding box center [297, 20] width 10 height 10
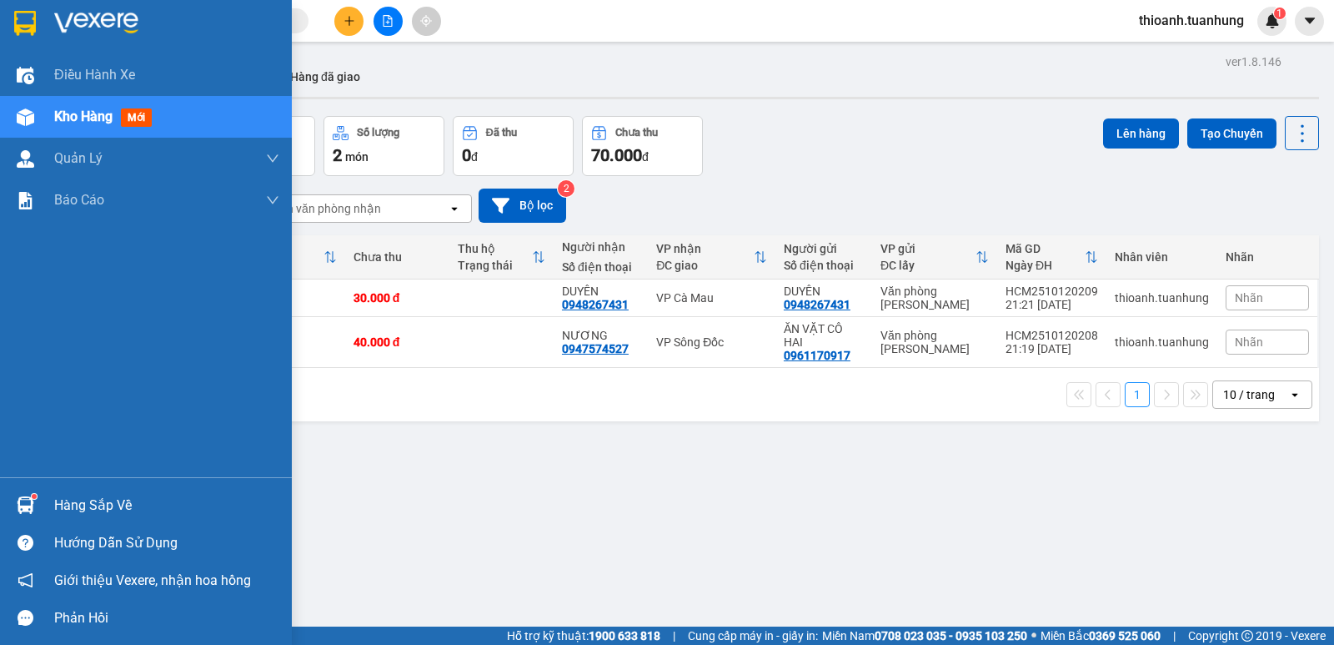
drag, startPoint x: 68, startPoint y: 114, endPoint x: 161, endPoint y: 128, distance: 93.5
click at [86, 114] on span "Kho hàng" at bounding box center [83, 116] width 58 height 16
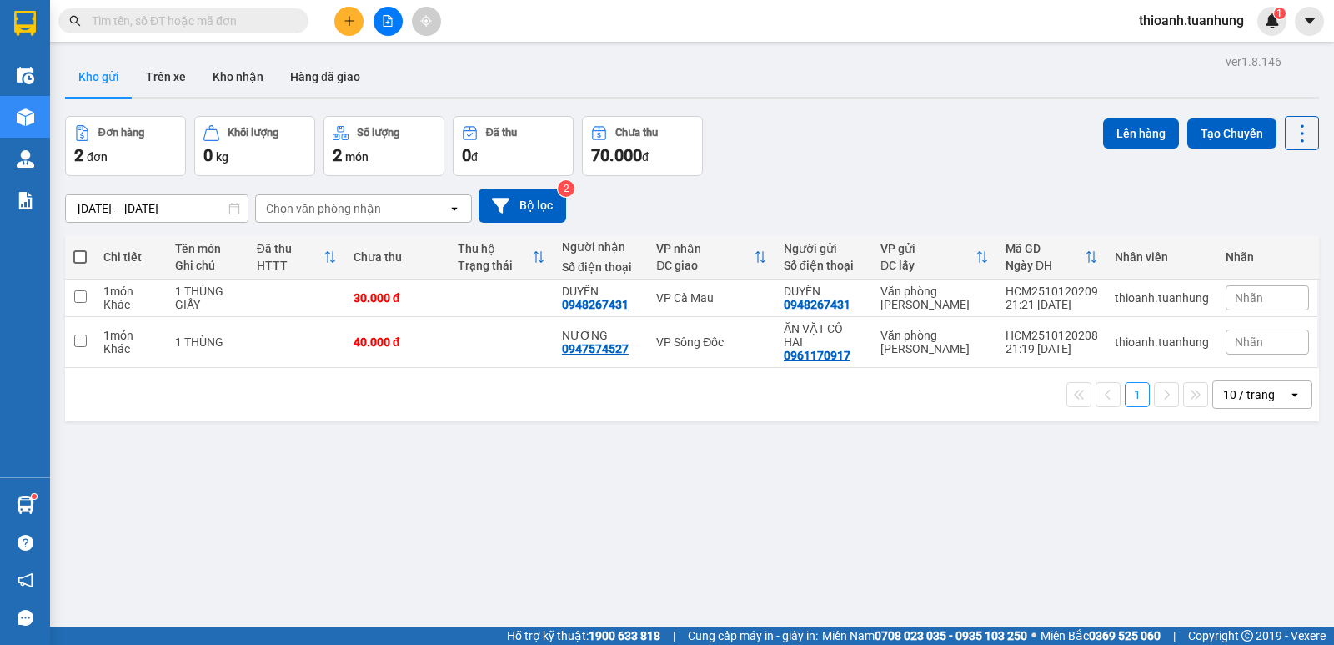
drag, startPoint x: 330, startPoint y: 74, endPoint x: 409, endPoint y: 131, distance: 96.7
click at [337, 84] on button "Hàng đã giao" at bounding box center [325, 77] width 97 height 40
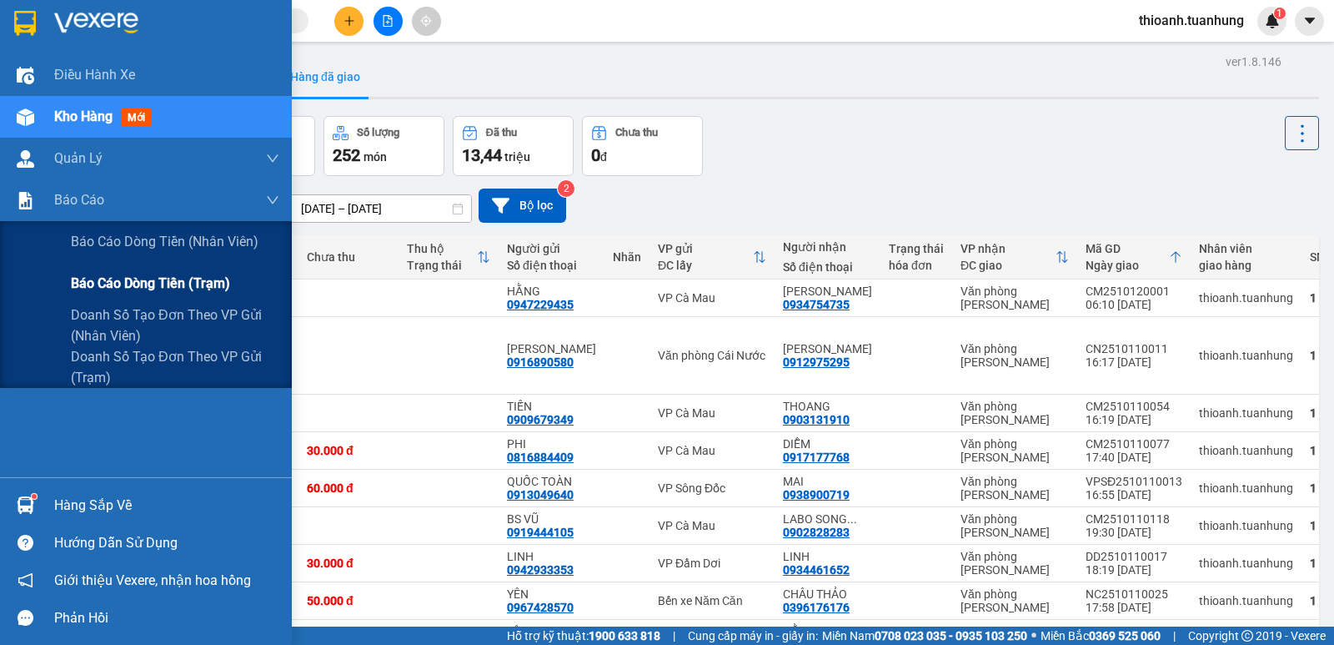
click at [99, 290] on span "Báo cáo dòng tiền (trạm)" at bounding box center [150, 283] width 159 height 21
